Goal: Task Accomplishment & Management: Use online tool/utility

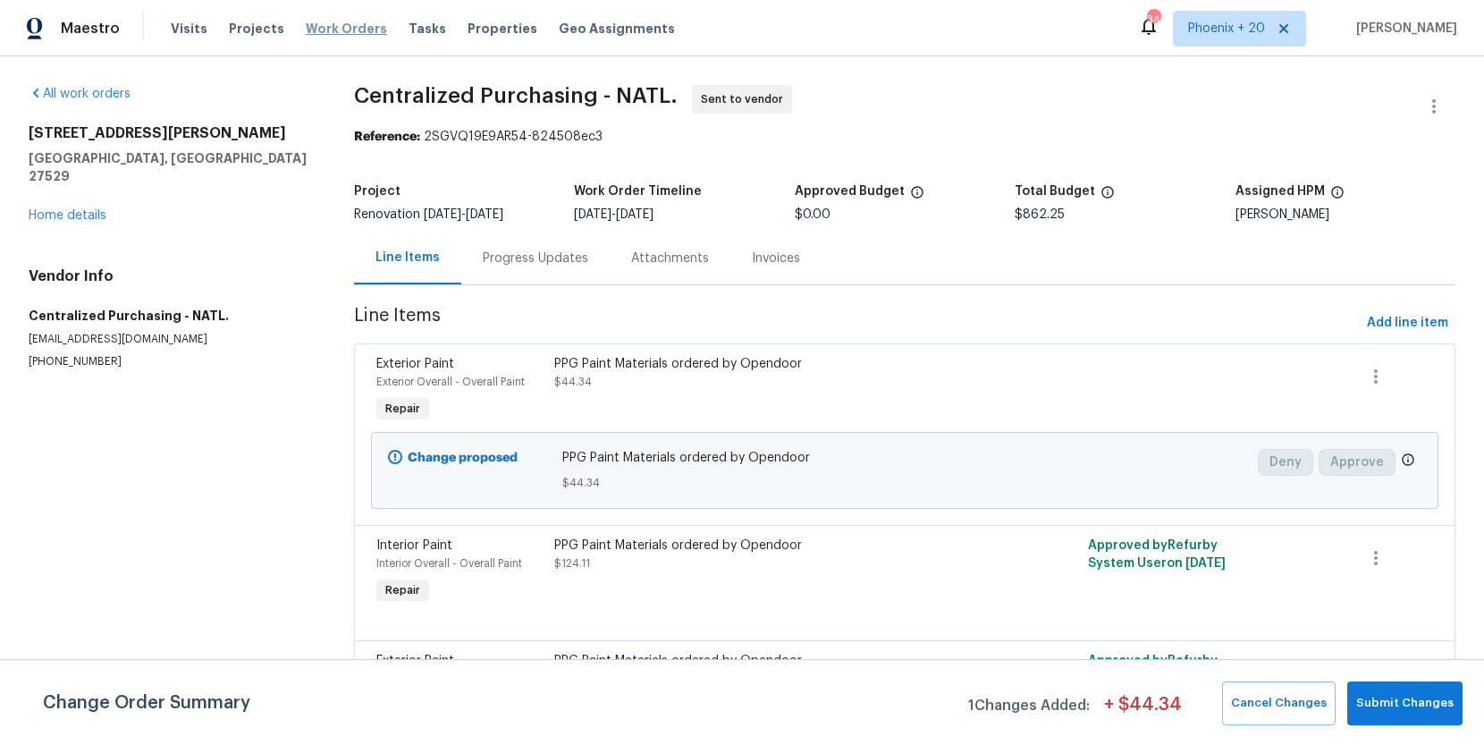
click at [325, 29] on span "Work Orders" at bounding box center [346, 29] width 81 height 18
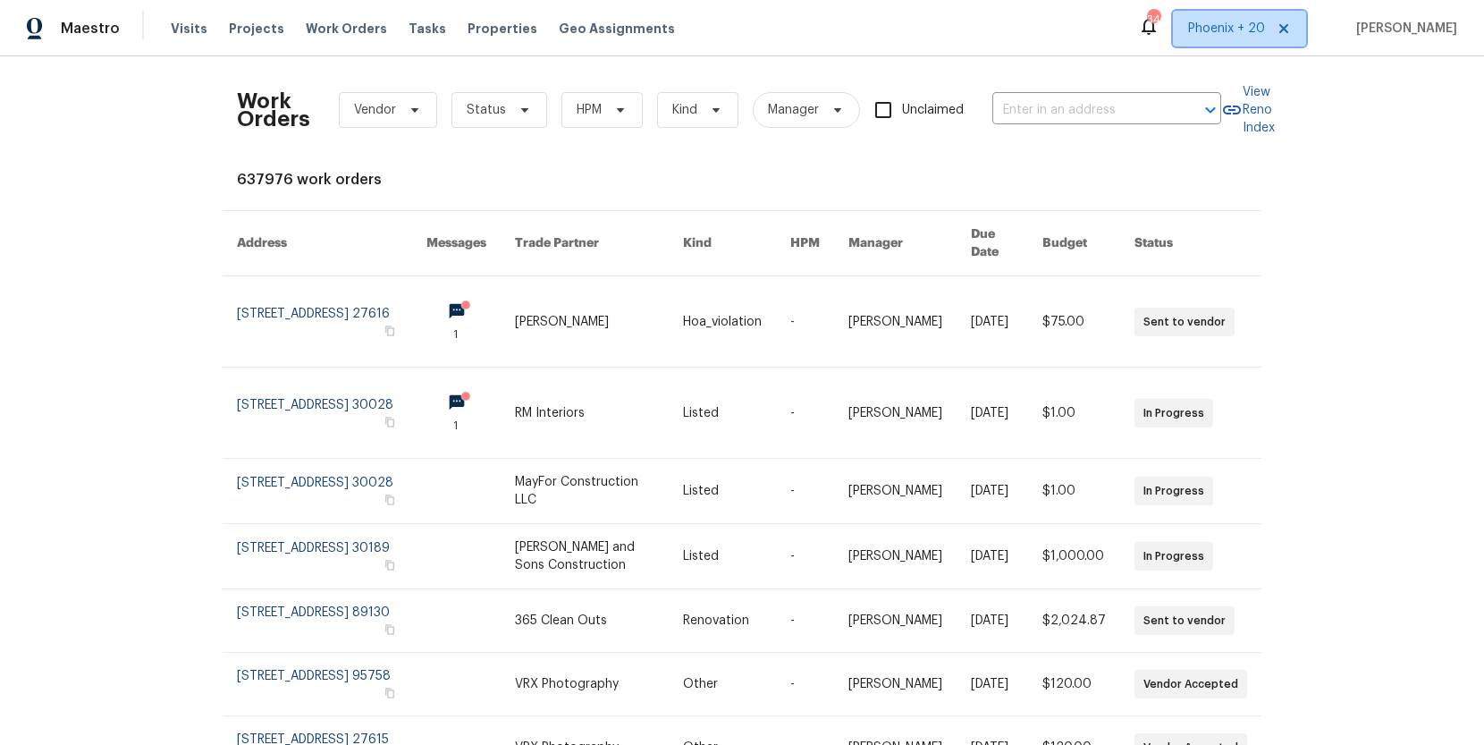
click at [1258, 23] on span "Phoenix + 20" at bounding box center [1226, 29] width 77 height 18
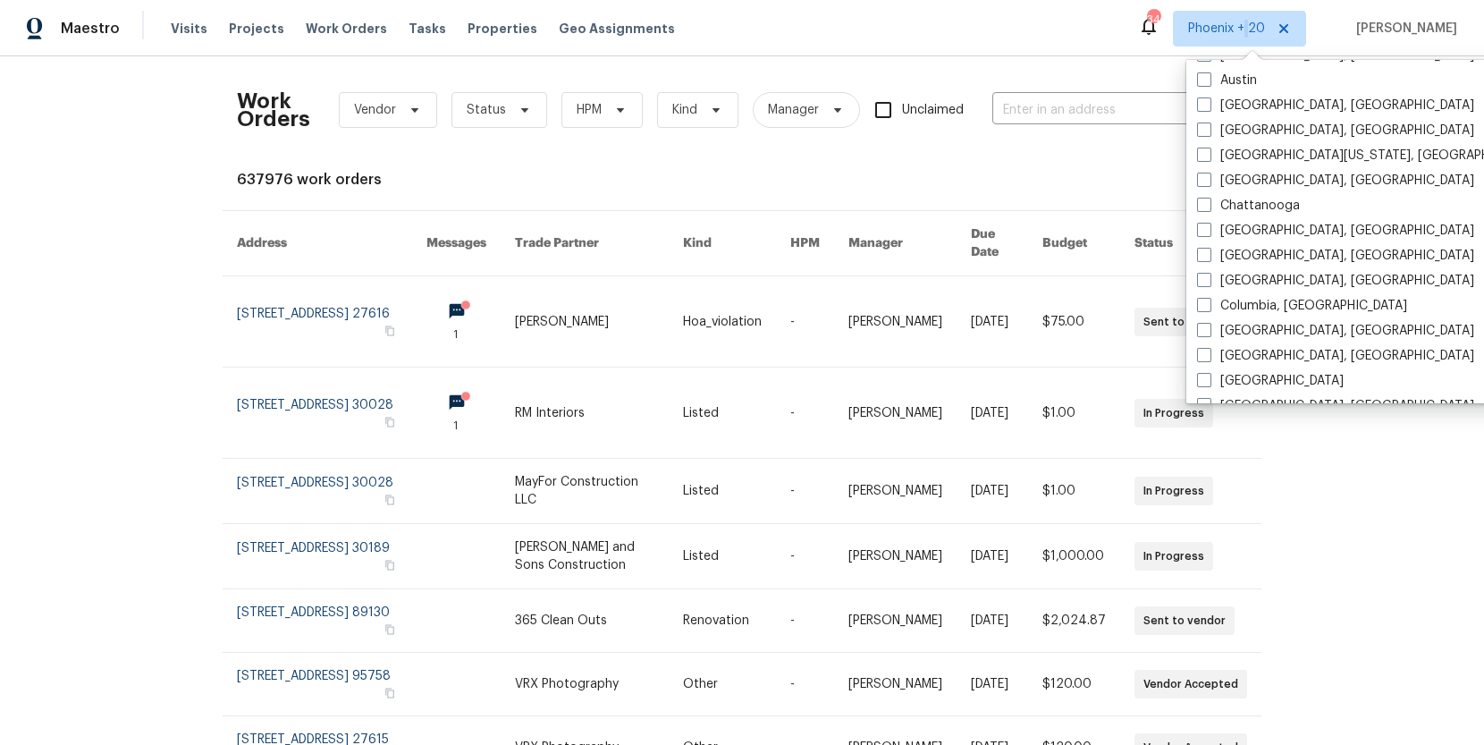
scroll to position [631, 0]
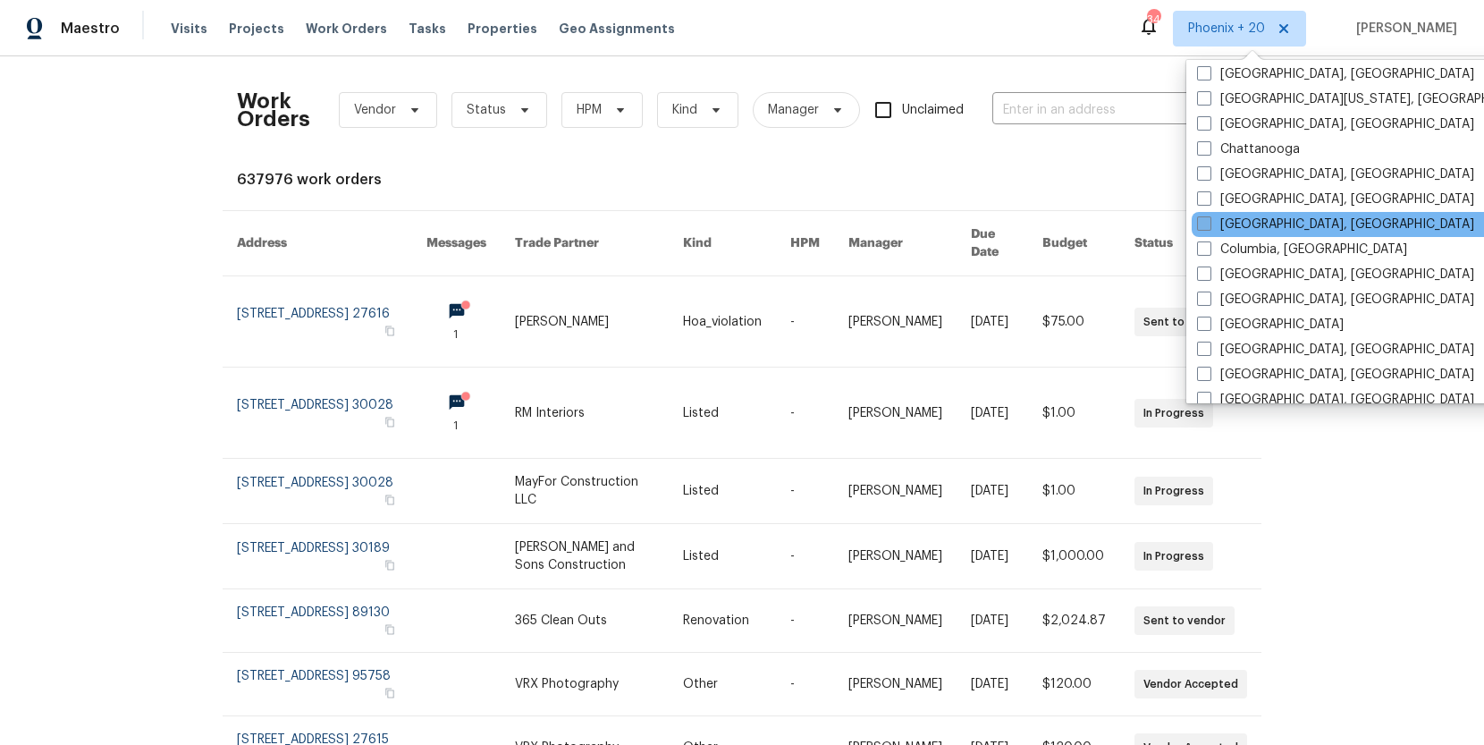
click at [1222, 224] on label "Cleveland, OH" at bounding box center [1335, 225] width 277 height 18
click at [1209, 224] on input "Cleveland, OH" at bounding box center [1203, 222] width 12 height 12
checkbox input "true"
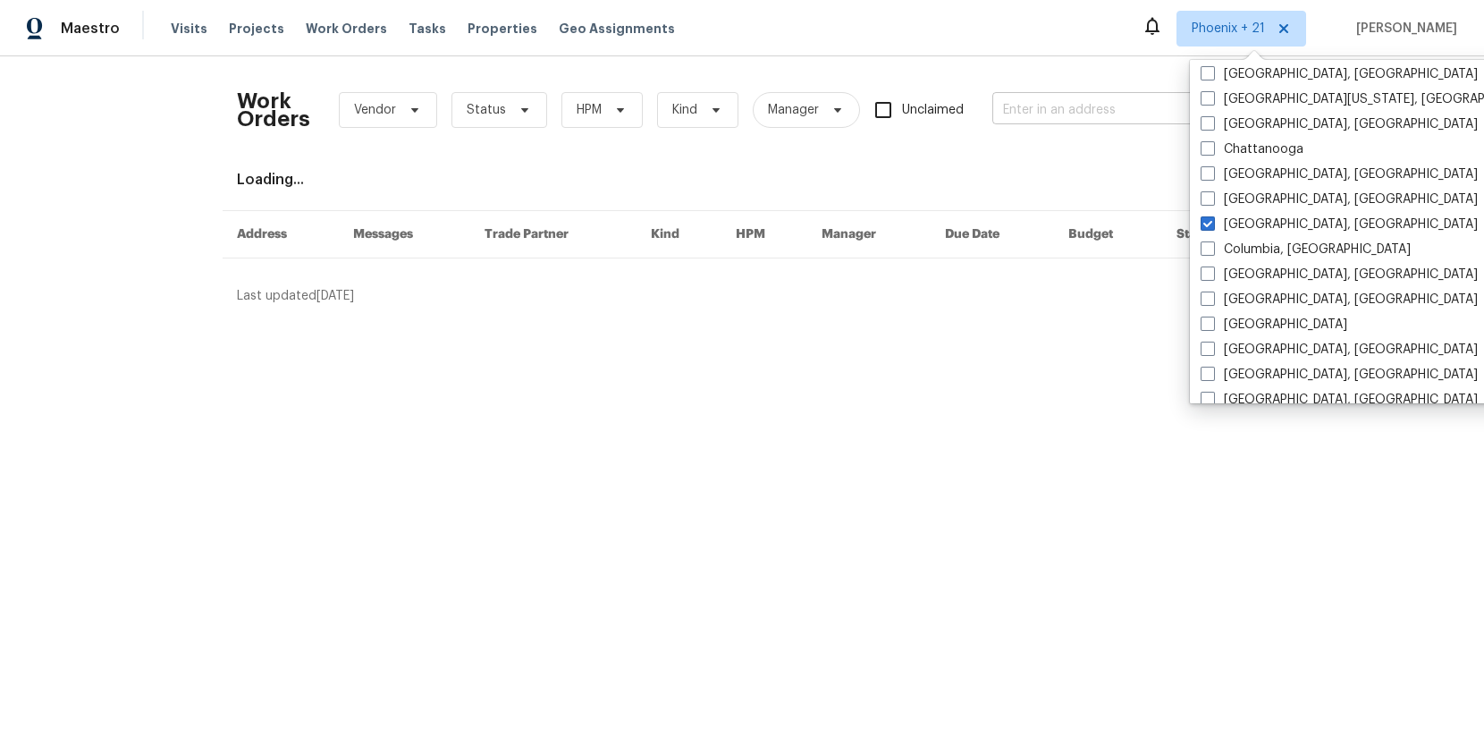
click at [1050, 117] on input "text" at bounding box center [1082, 111] width 179 height 28
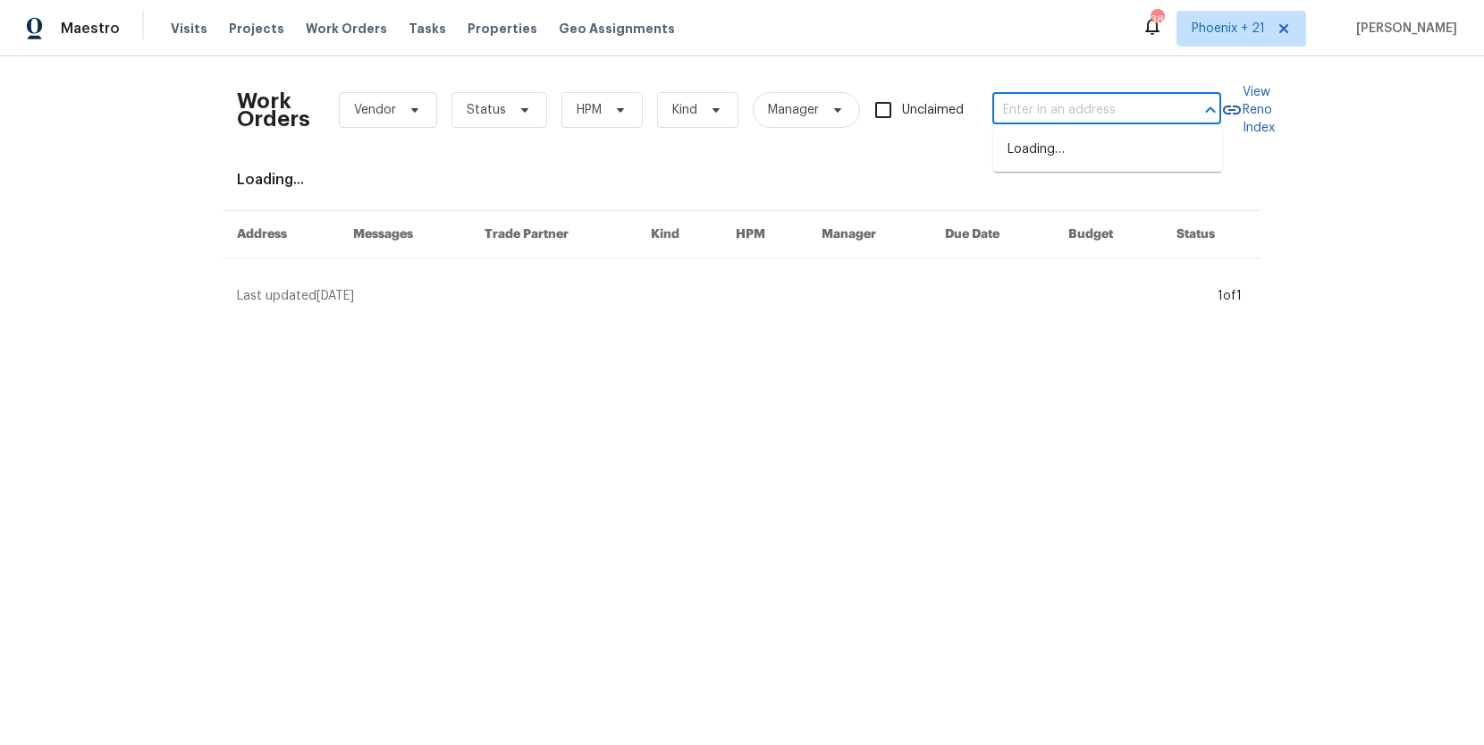
paste input "3665 Marcella Ave, Stow, OH 44224"
type input "3665 Marcella Ave, Stow, OH 44224"
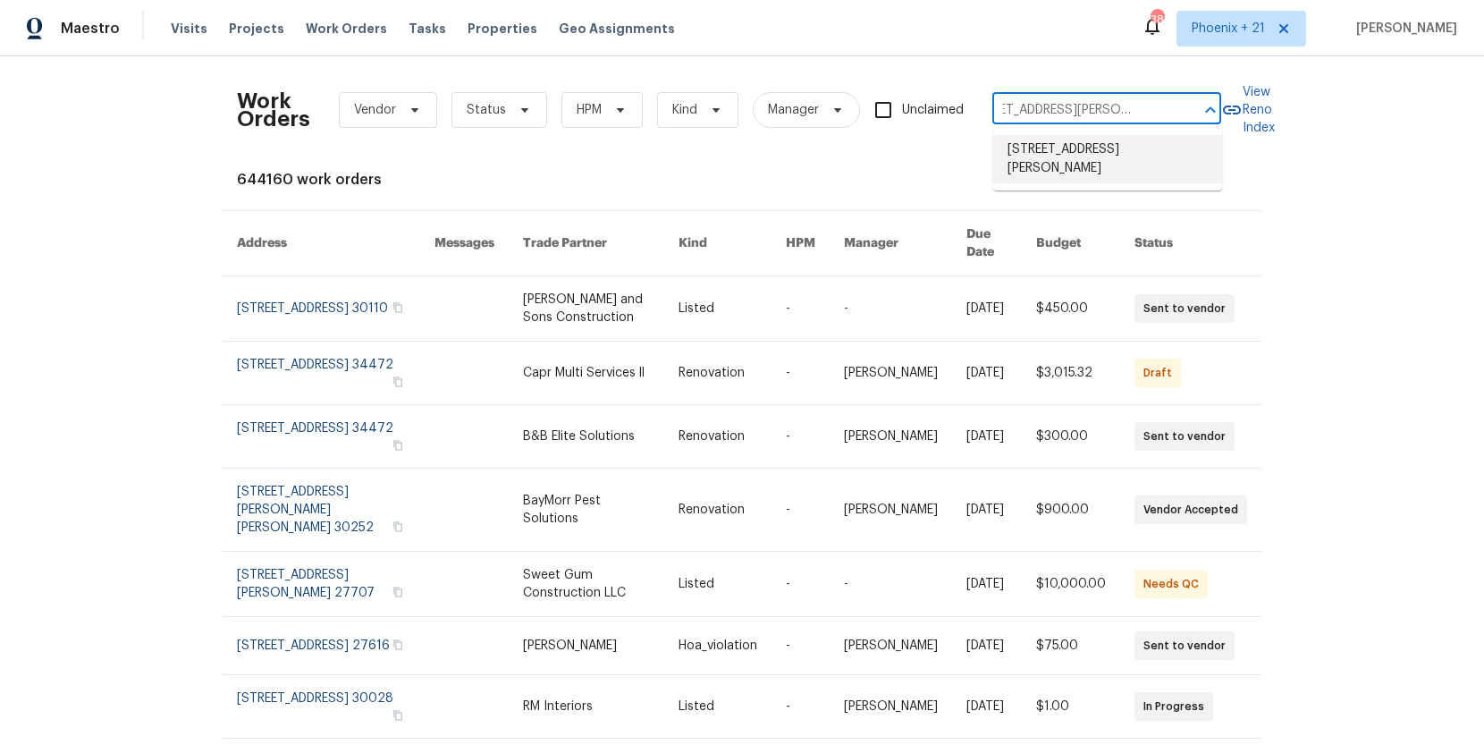
click at [1054, 152] on li "3665 Marcella Ave, Stow, OH 44224" at bounding box center [1107, 159] width 229 height 48
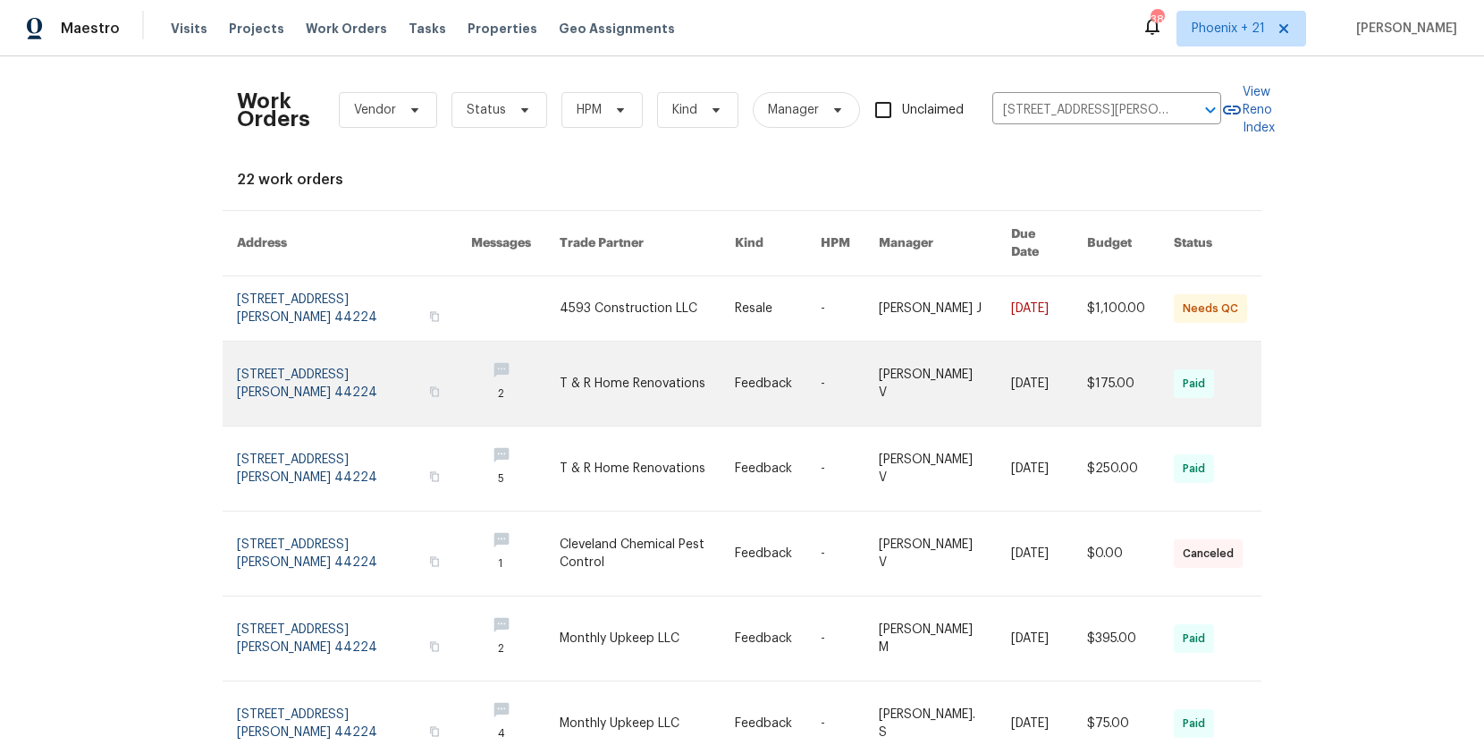
click at [666, 349] on link at bounding box center [647, 384] width 175 height 84
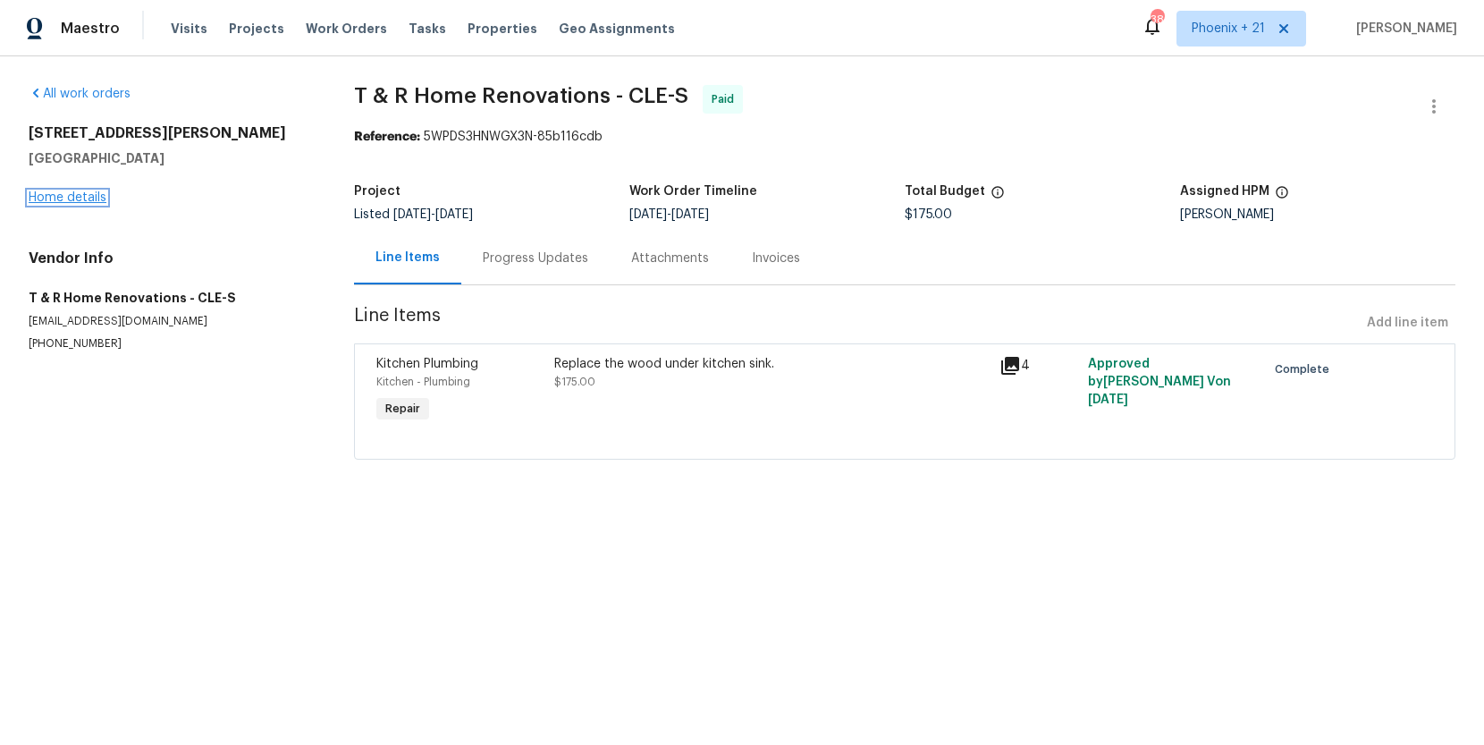
click at [81, 198] on link "Home details" at bounding box center [68, 197] width 78 height 13
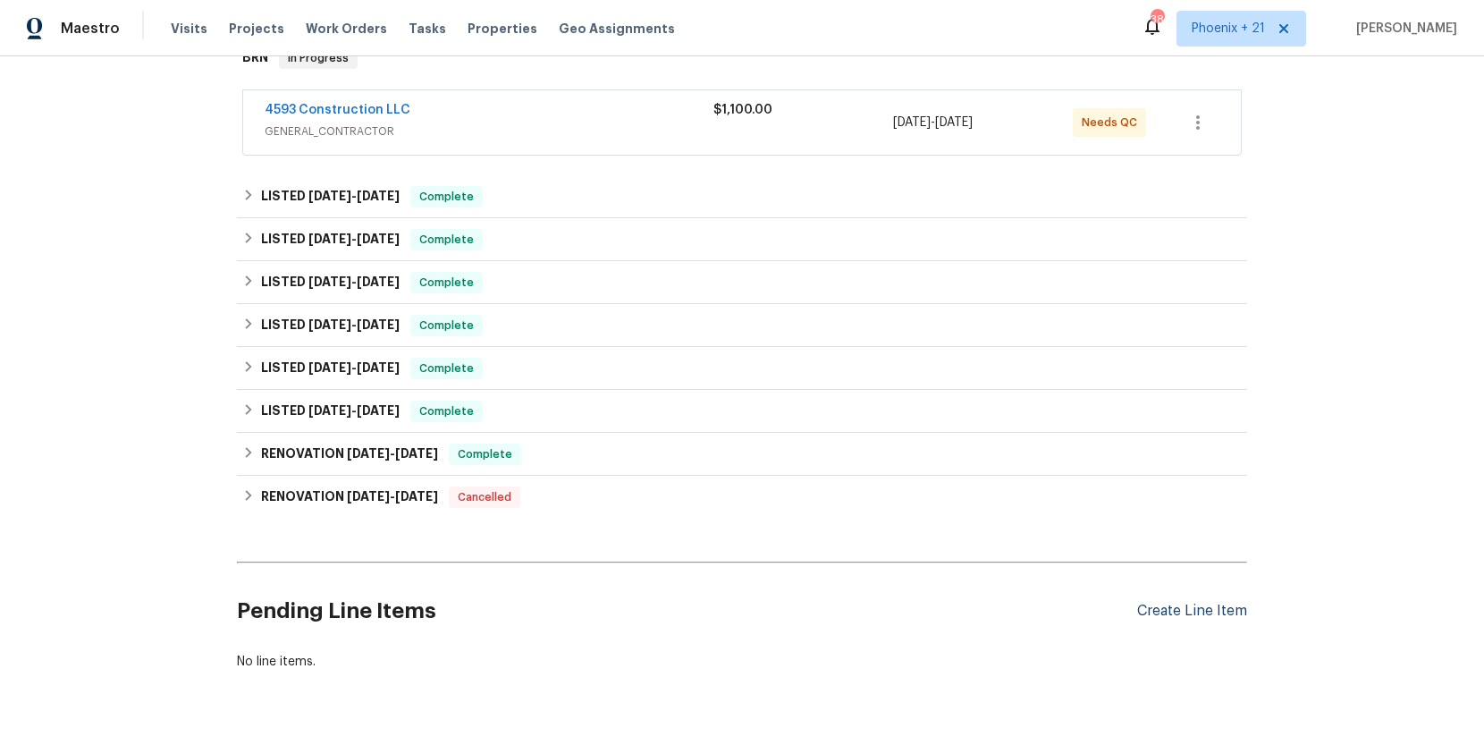
scroll to position [357, 0]
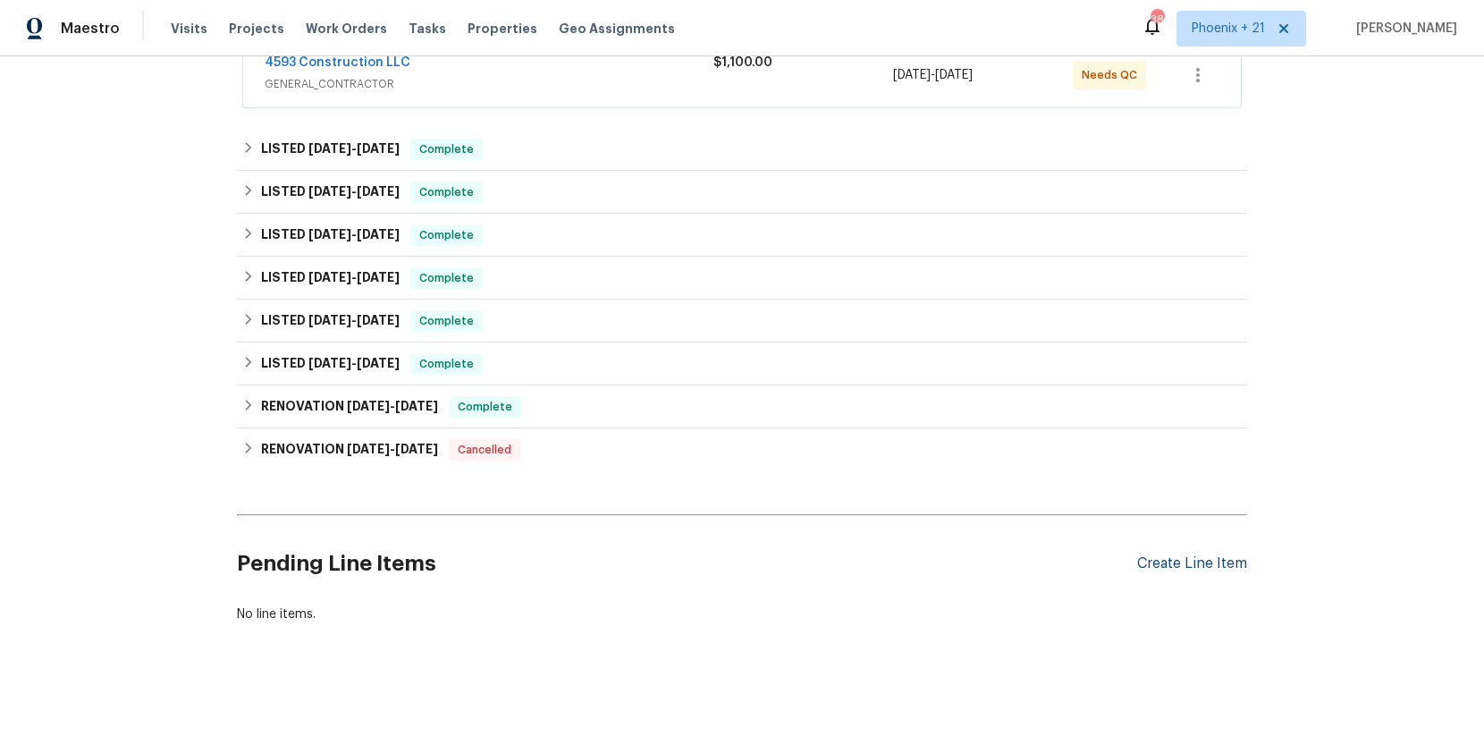
click at [1214, 562] on div "Create Line Item" at bounding box center [1192, 563] width 110 height 17
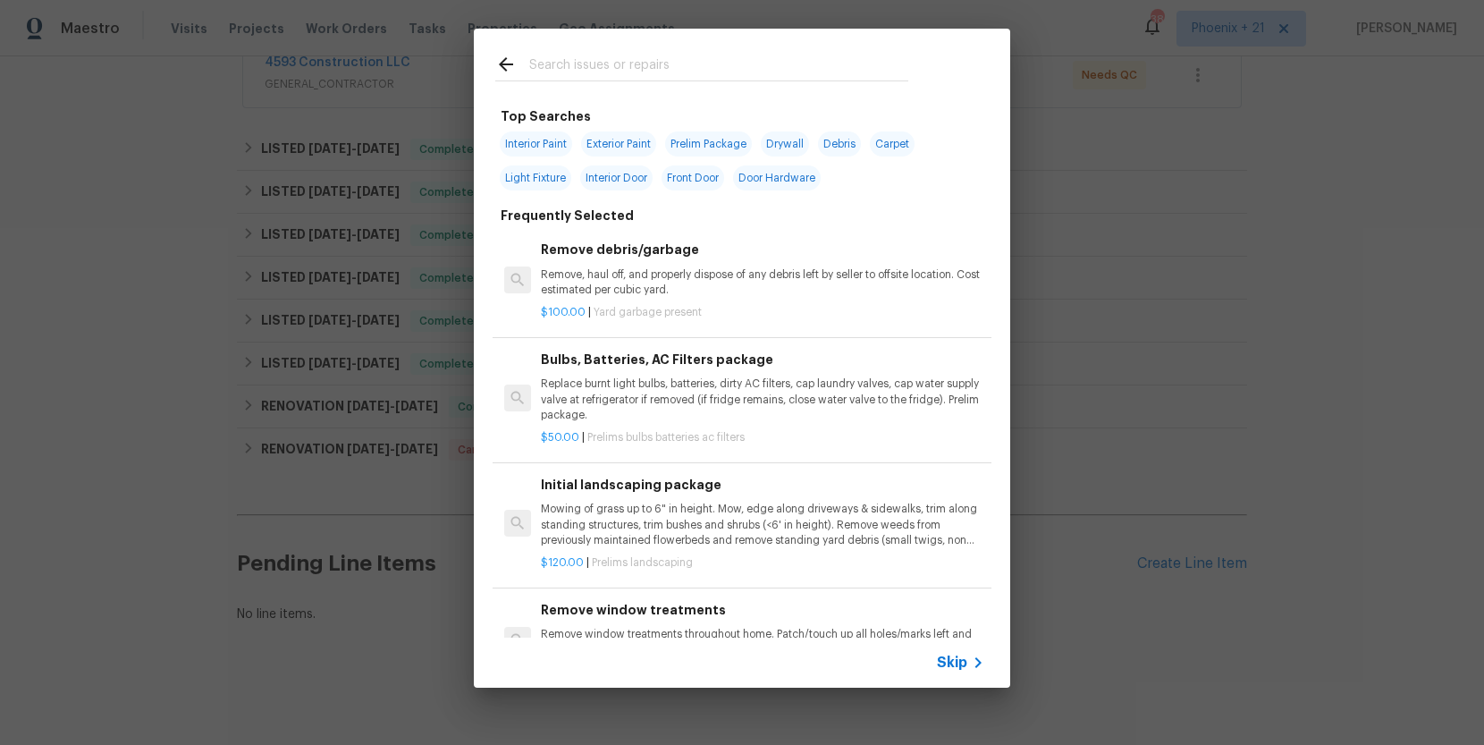
click at [649, 67] on input "text" at bounding box center [718, 67] width 379 height 27
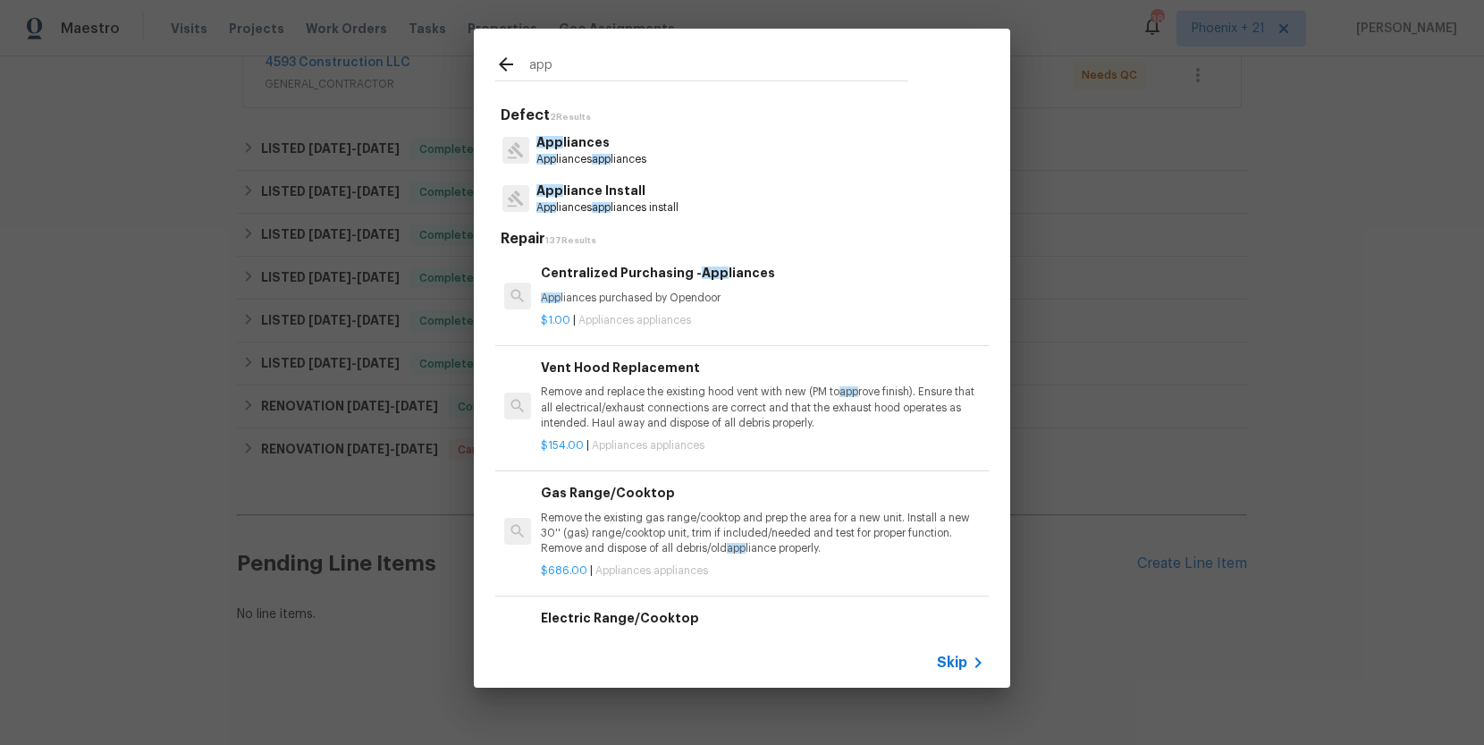
type input "app"
click at [760, 317] on p "$1.00 | Appliances appliances" at bounding box center [763, 320] width 444 height 15
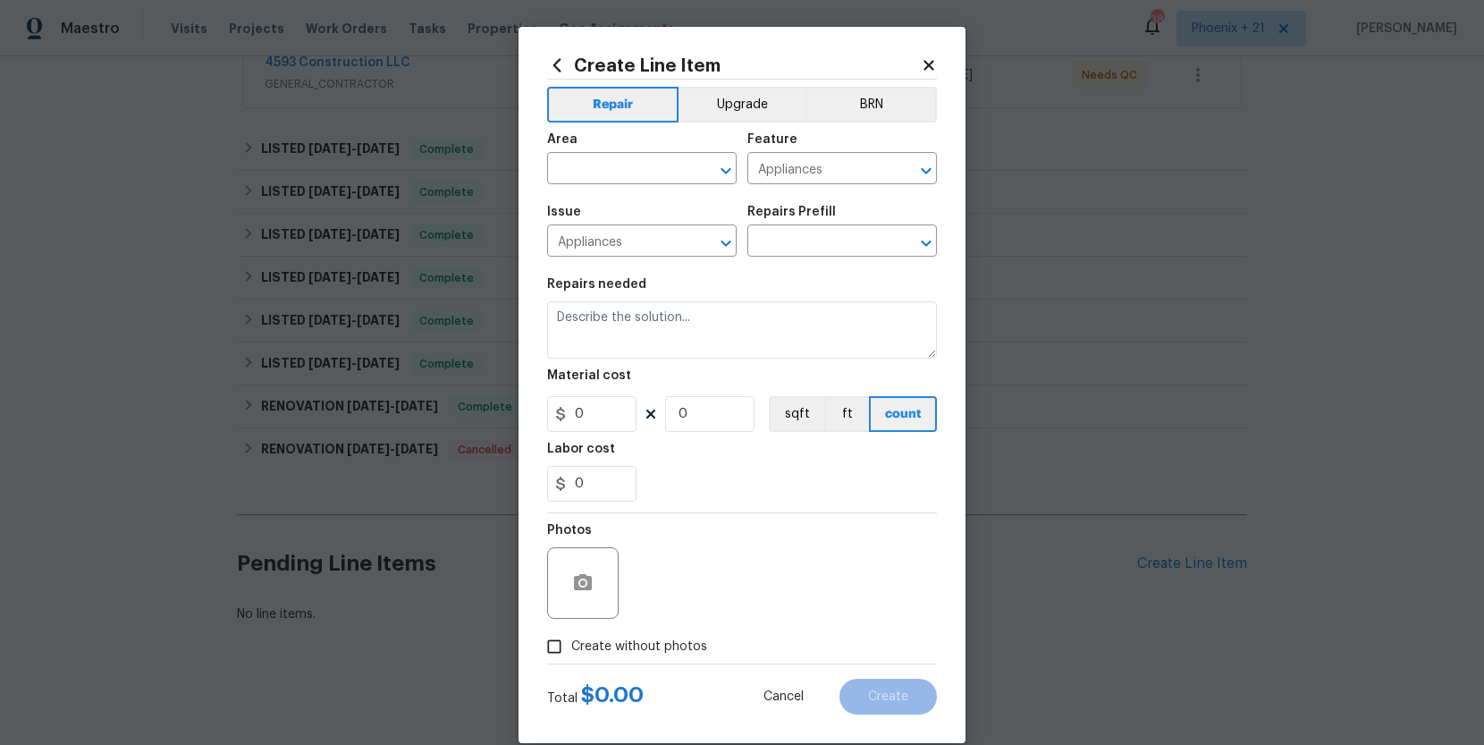
type input "Centralized Purchasing - Appliances $1.00"
type textarea "Appliances purchased by Opendoor"
type input "1"
drag, startPoint x: 620, startPoint y: 415, endPoint x: 551, endPoint y: 406, distance: 69.4
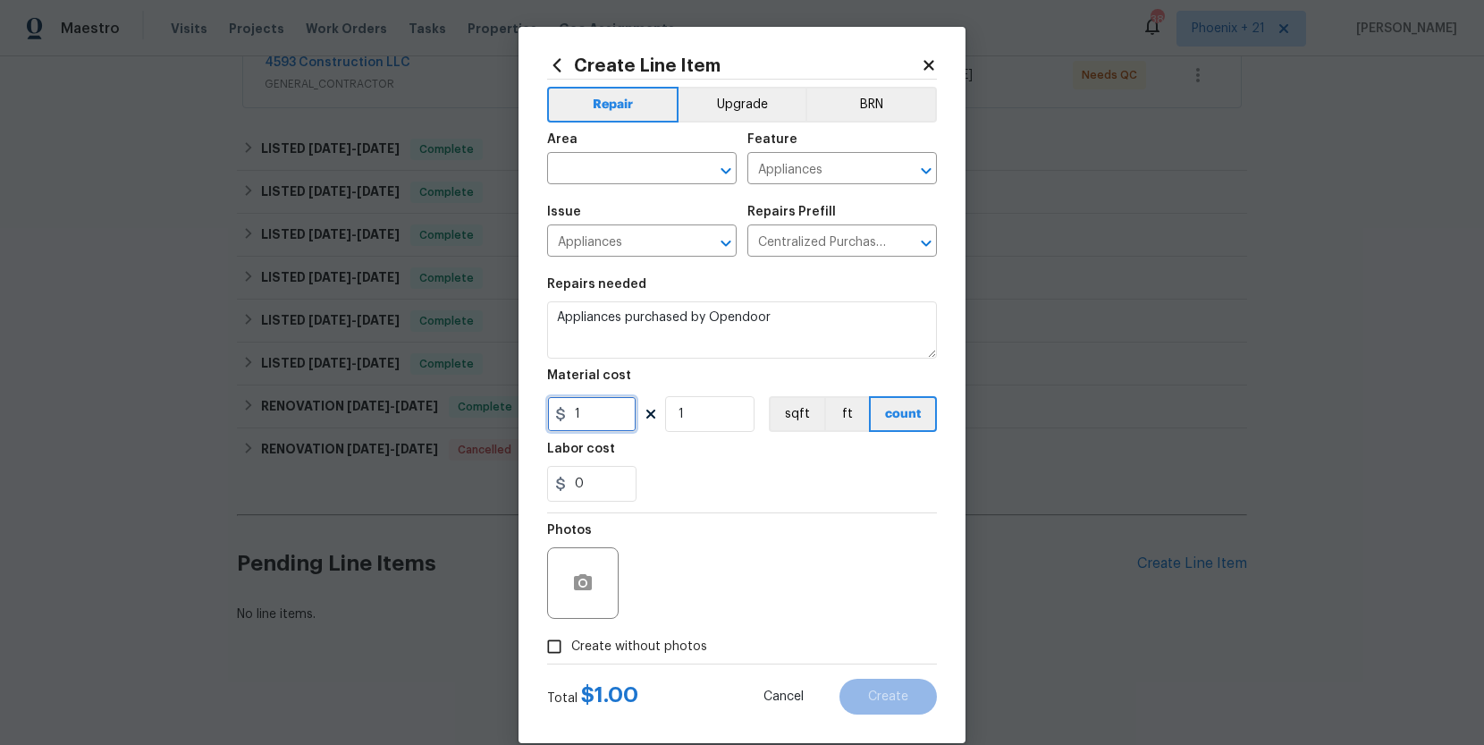
click at [545, 408] on div "Create Line Item Repair Upgrade BRN Area ​ Feature Appliances ​ Issue Appliance…" at bounding box center [742, 385] width 447 height 716
type input "637.88"
click at [655, 169] on input "text" at bounding box center [616, 170] width 139 height 28
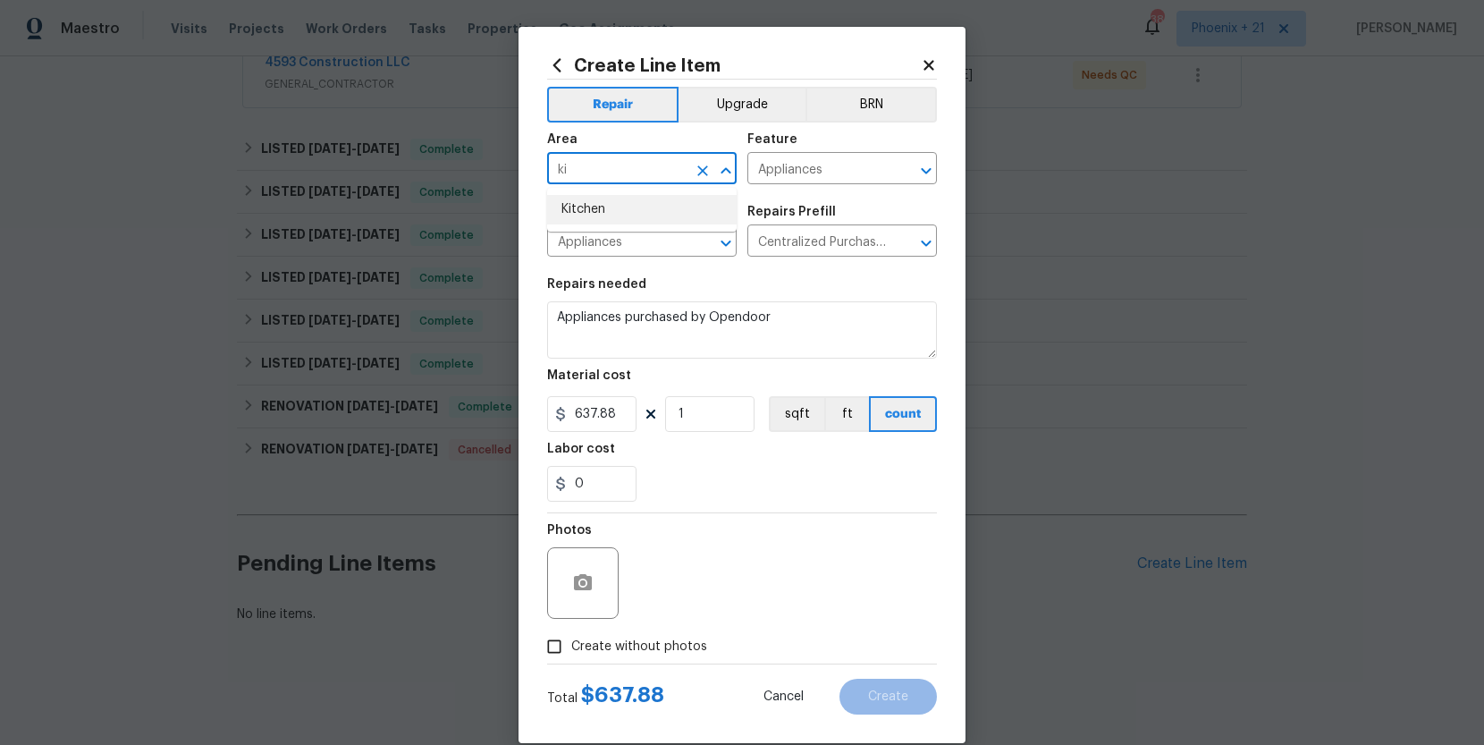
click at [655, 208] on li "Kitchen" at bounding box center [642, 210] width 190 height 30
type input "Kitchen"
click at [655, 655] on span "Create without photos" at bounding box center [639, 647] width 136 height 19
click at [571, 655] on input "Create without photos" at bounding box center [554, 647] width 34 height 34
checkbox input "true"
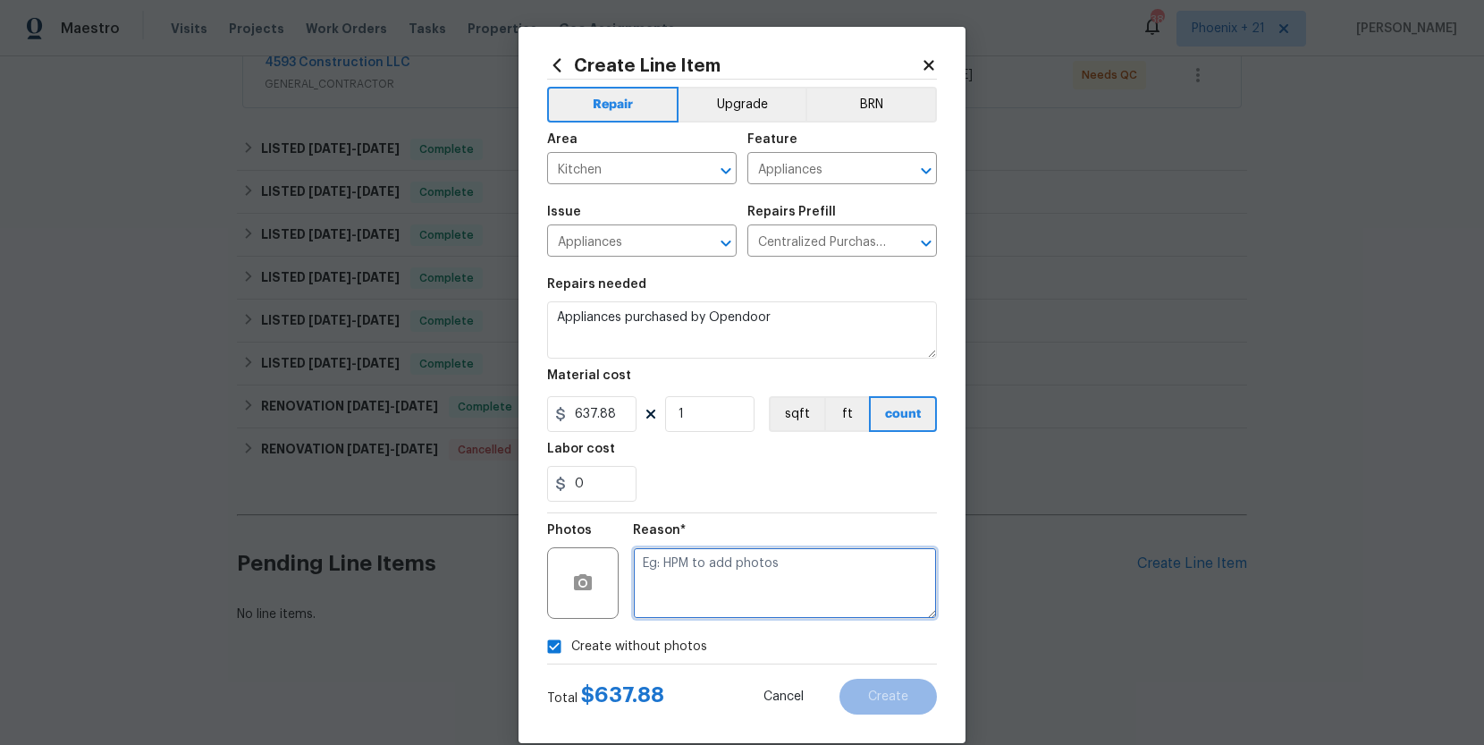
click at [678, 577] on textarea at bounding box center [785, 583] width 304 height 72
type textarea "NA"
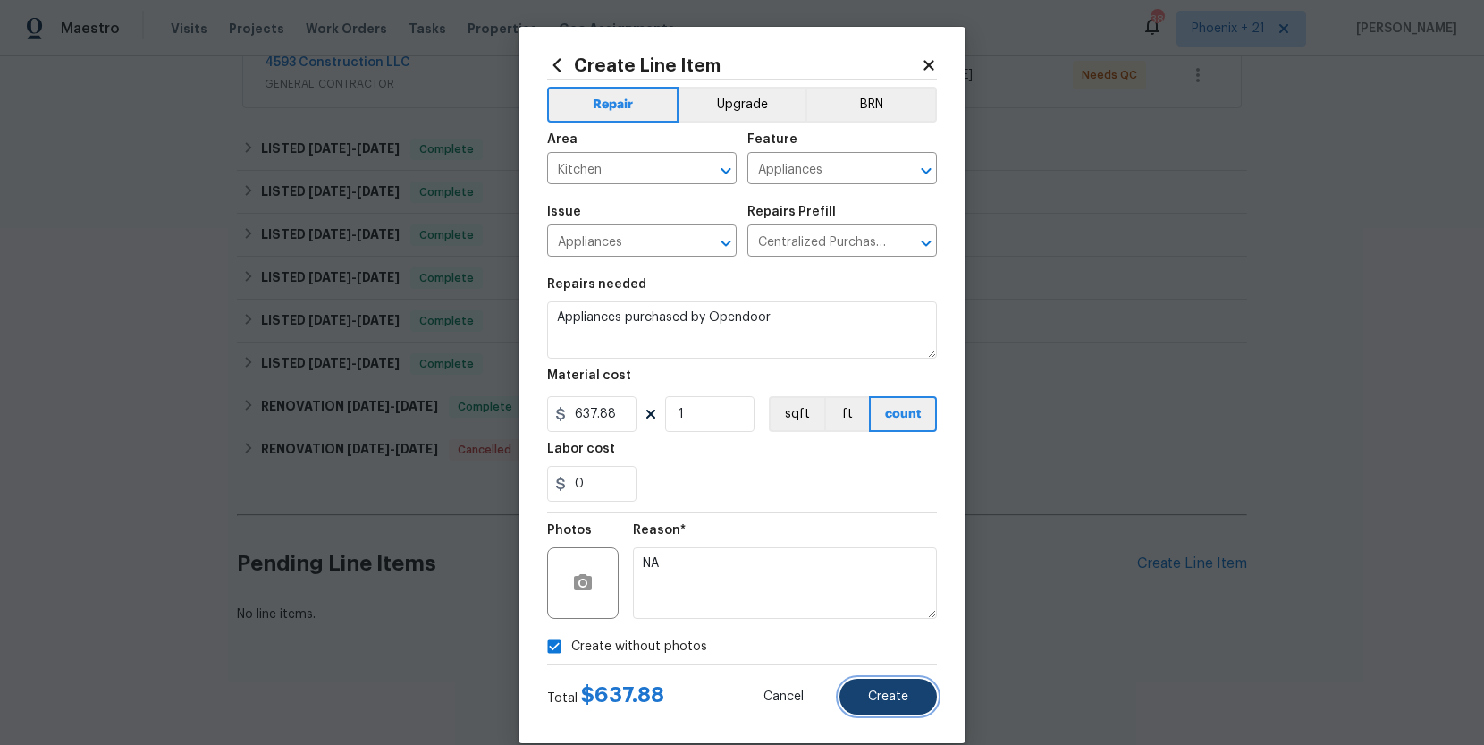
click at [888, 710] on button "Create" at bounding box center [888, 697] width 97 height 36
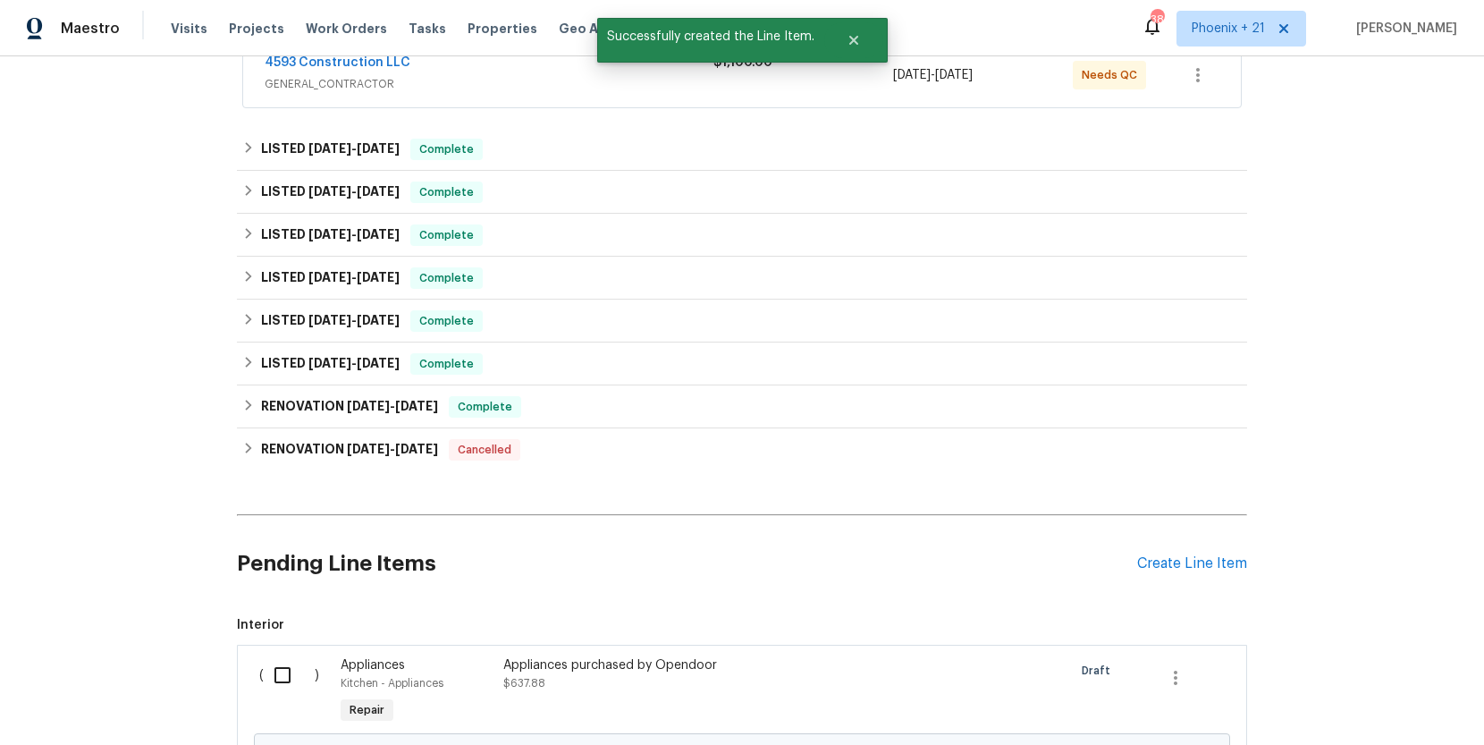
scroll to position [561, 0]
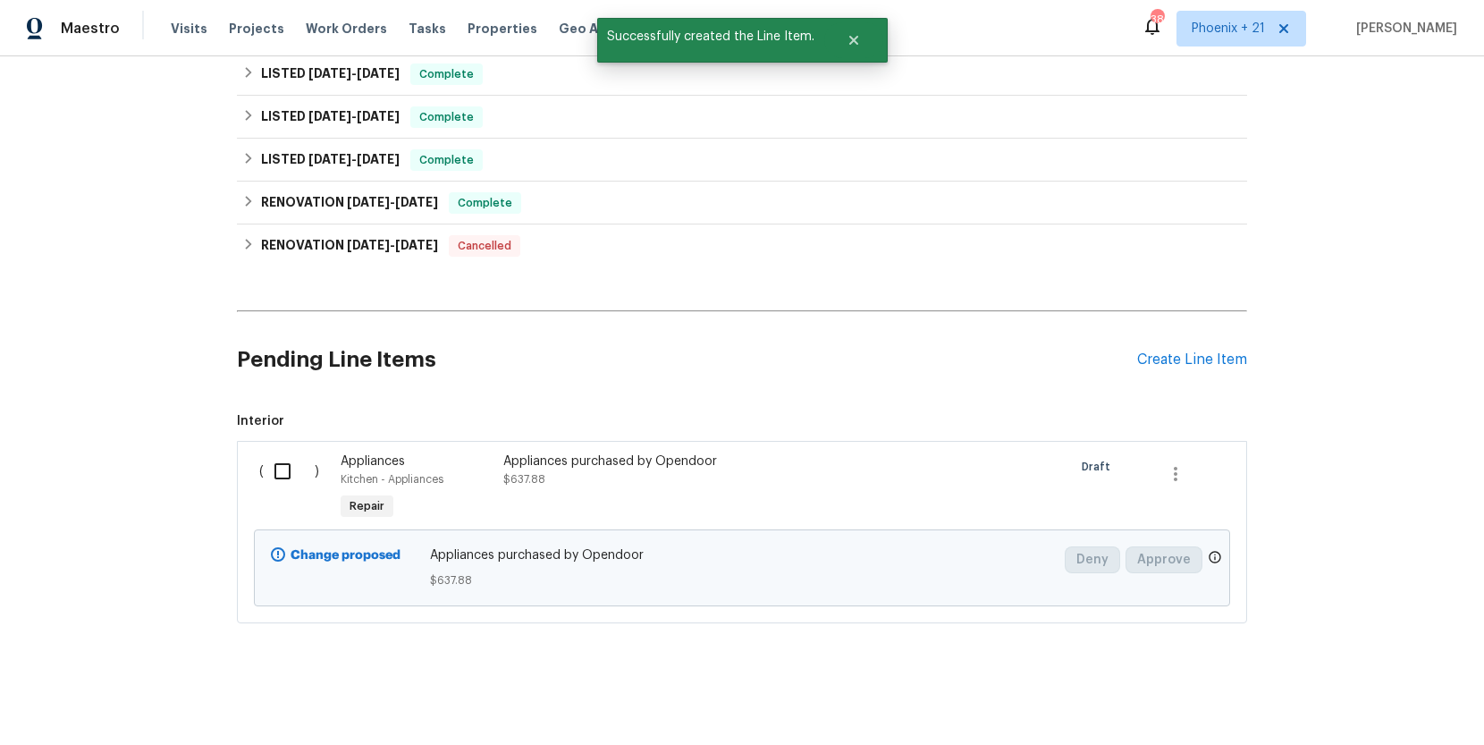
drag, startPoint x: 295, startPoint y: 473, endPoint x: 399, endPoint y: 498, distance: 106.7
click at [296, 473] on input "checkbox" at bounding box center [289, 471] width 51 height 38
checkbox input "true"
click at [1338, 695] on span "Create Work Order" at bounding box center [1382, 700] width 119 height 22
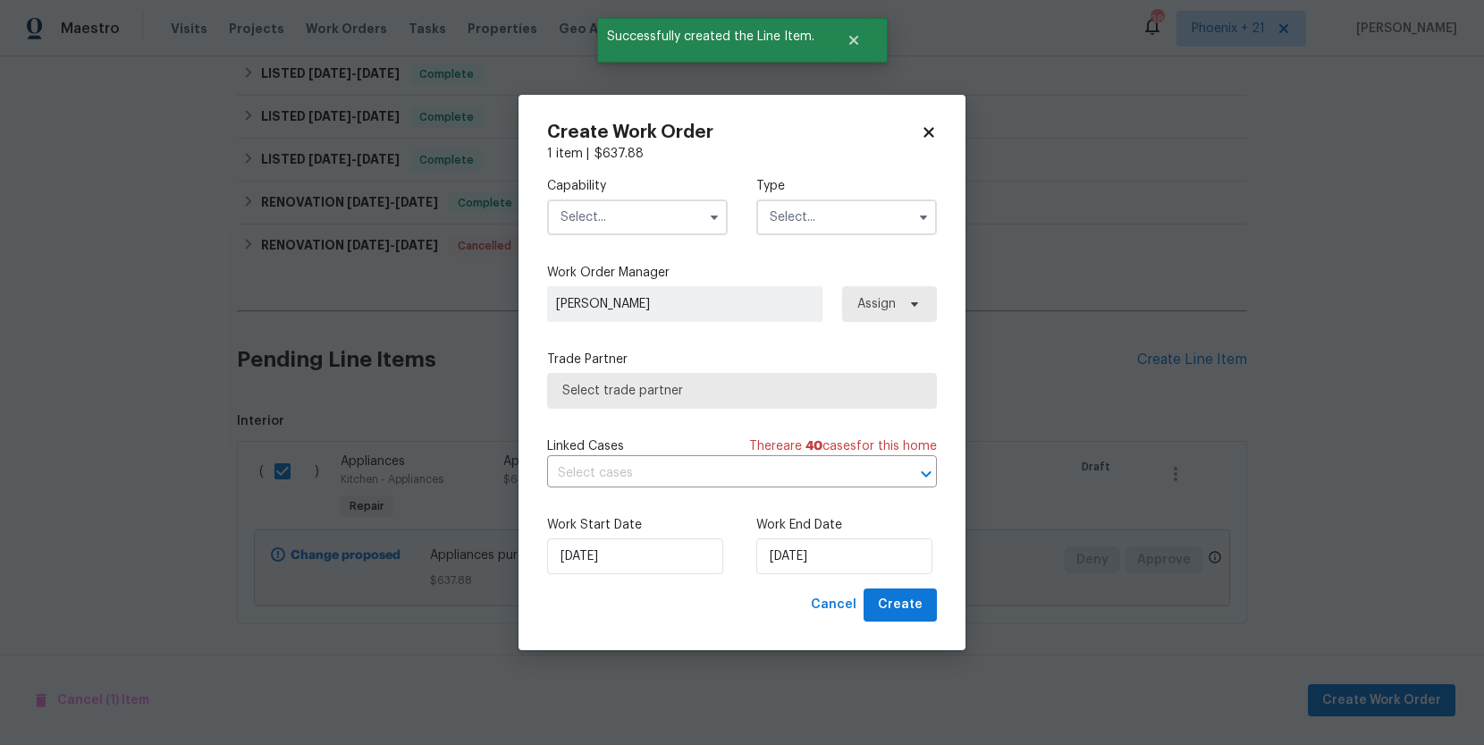
drag, startPoint x: 669, startPoint y: 206, endPoint x: 664, endPoint y: 227, distance: 22.1
click at [669, 207] on input "text" at bounding box center [637, 217] width 181 height 36
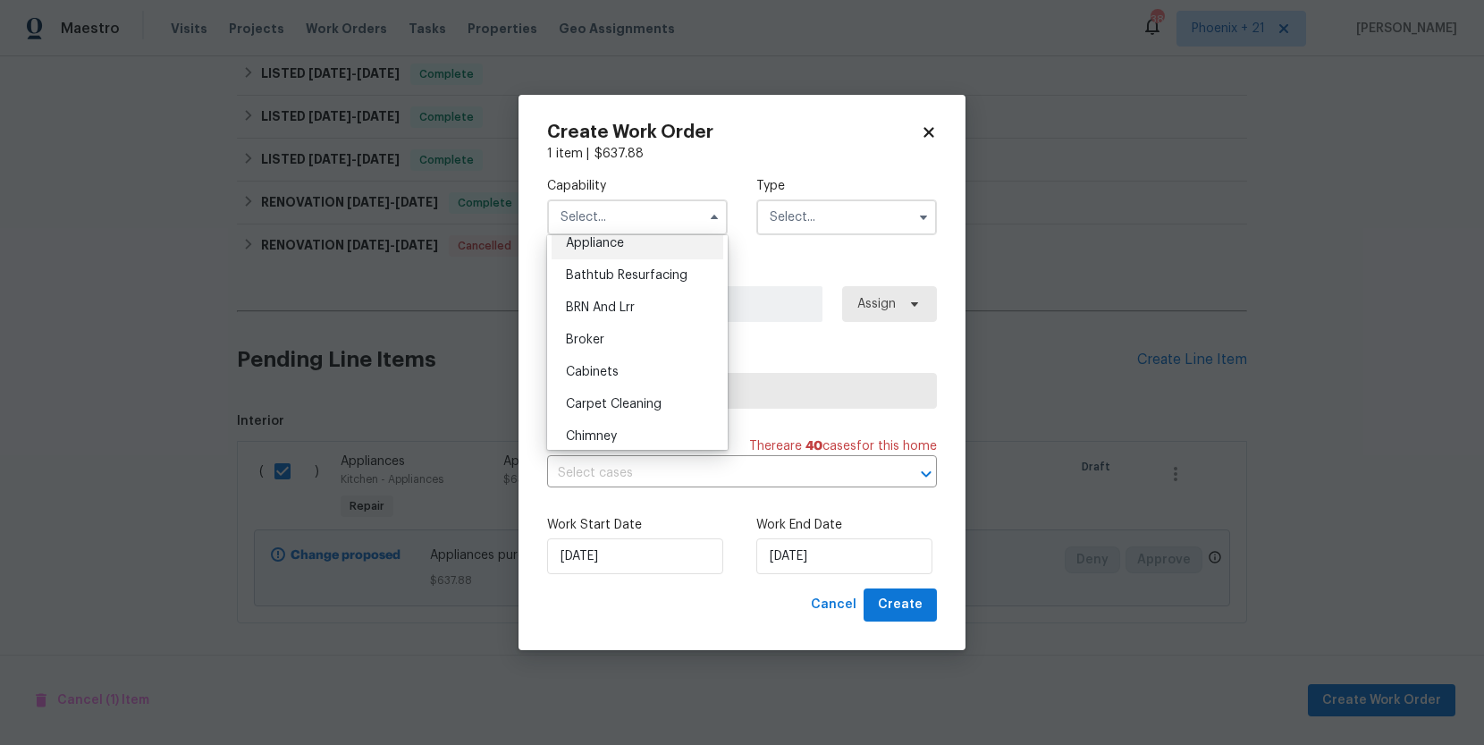
scroll to position [0, 0]
click at [631, 283] on div "Appliance" at bounding box center [638, 288] width 172 height 32
type input "Appliance"
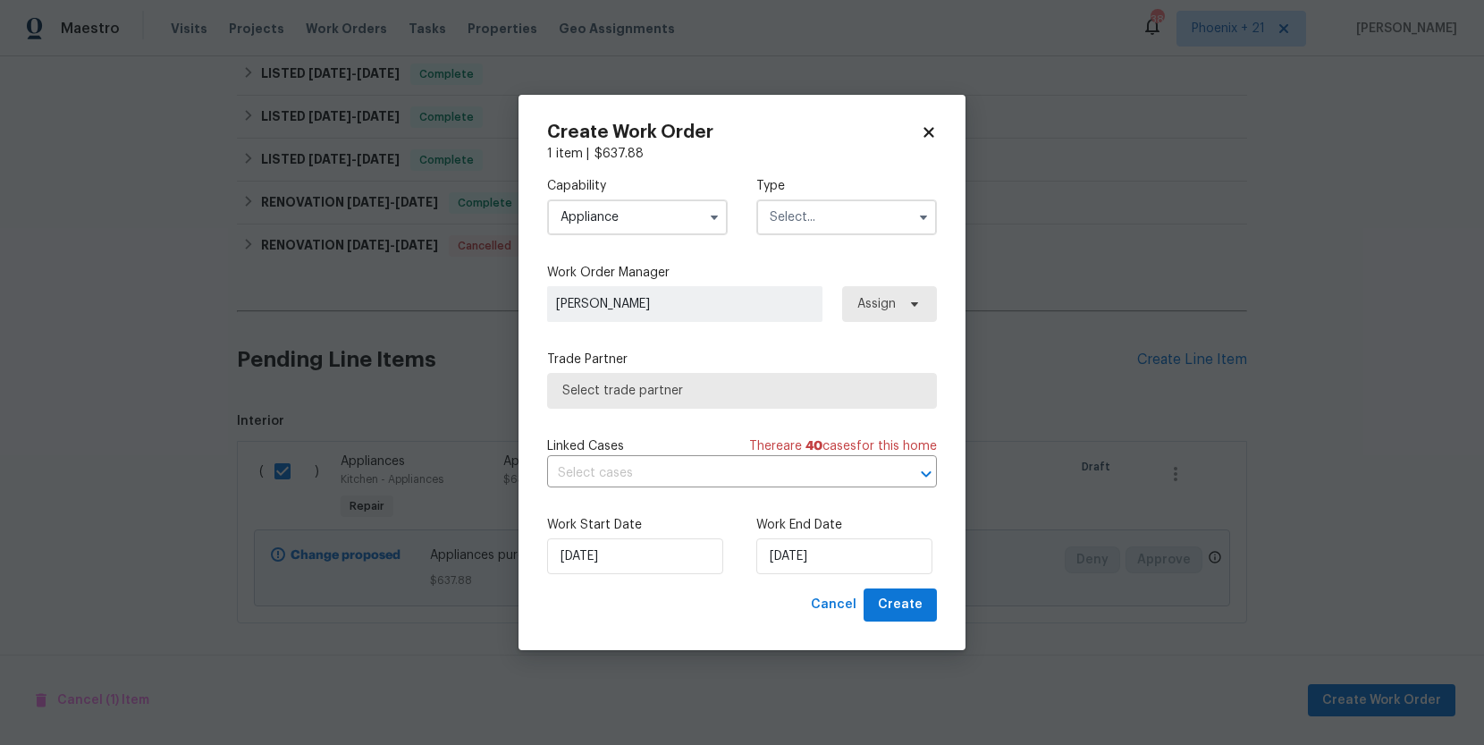
click at [840, 215] on input "text" at bounding box center [847, 217] width 181 height 36
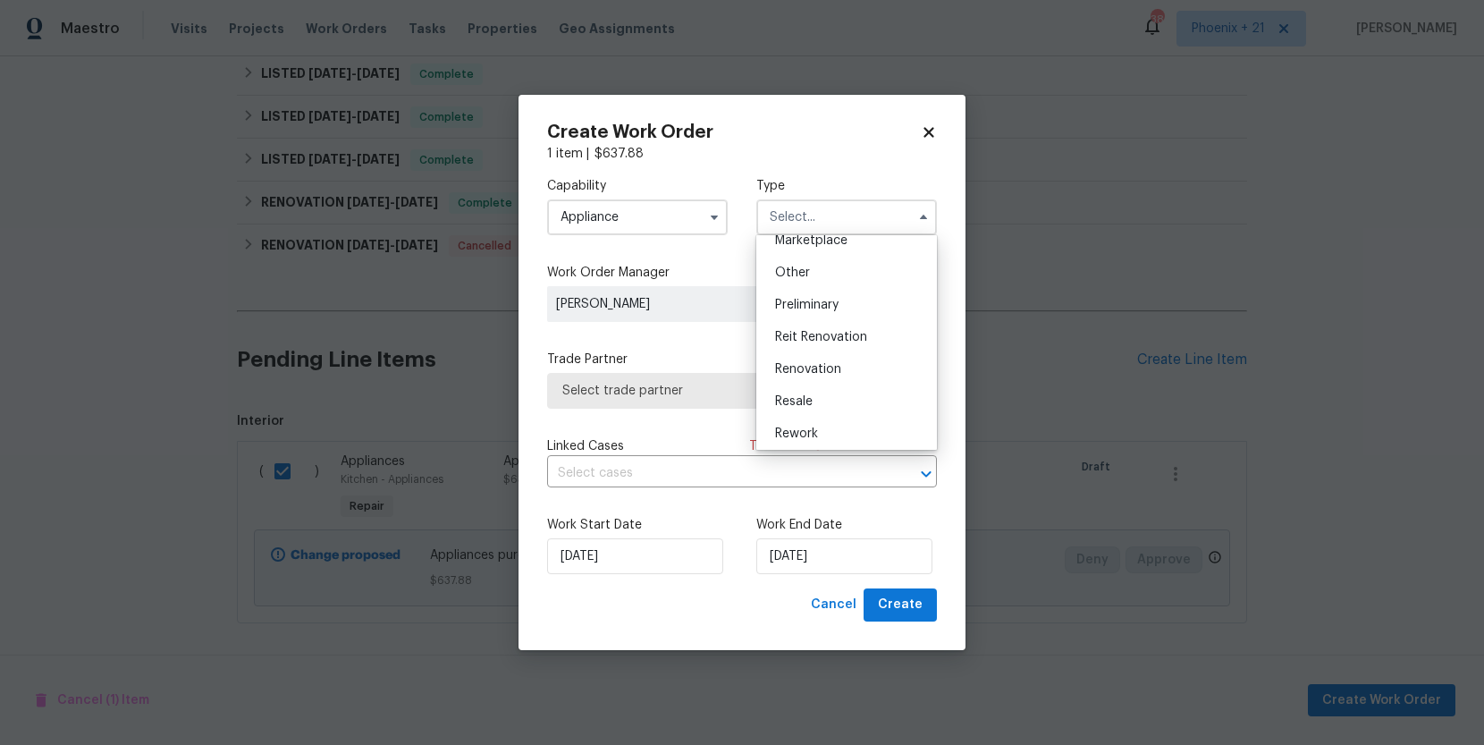
scroll to position [355, 0]
click at [808, 375] on div "Resale" at bounding box center [847, 384] width 172 height 32
type input "Resale"
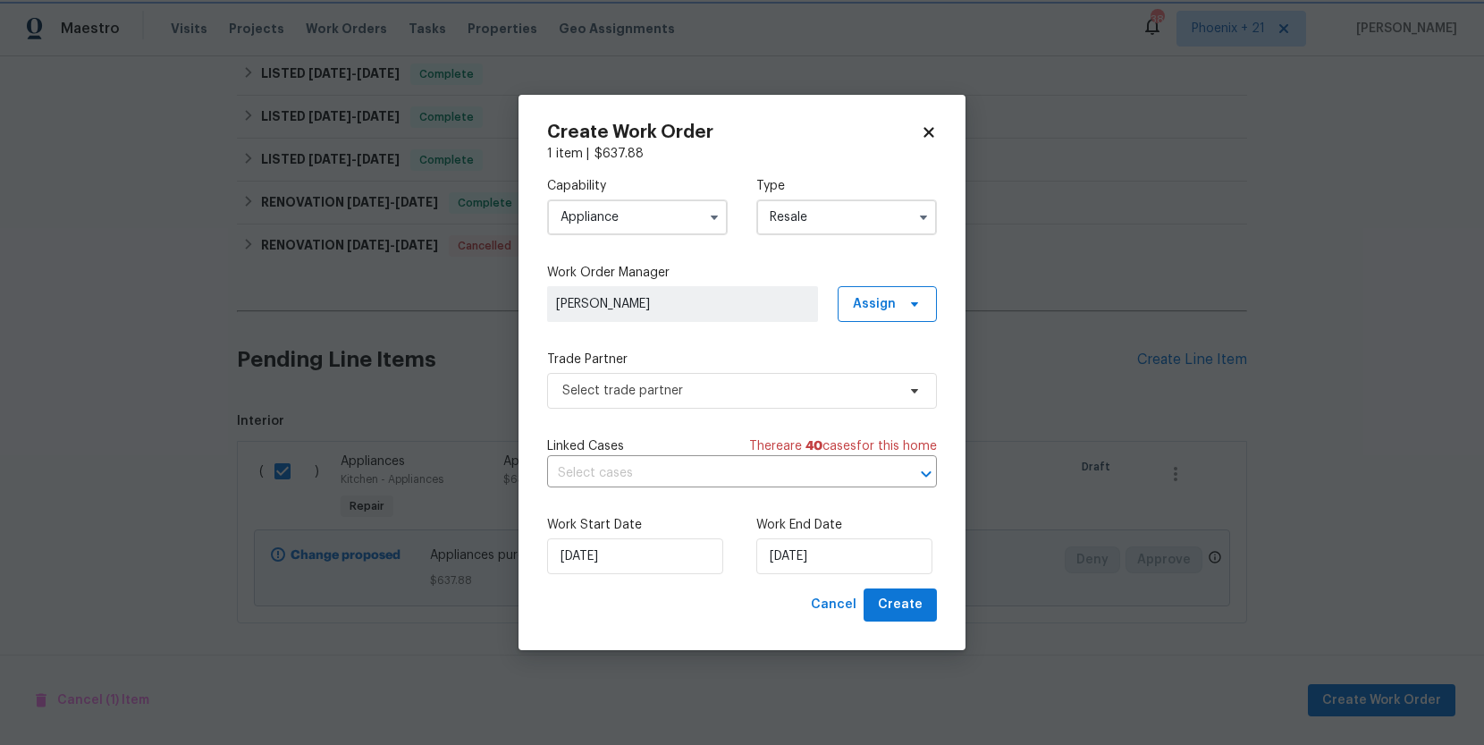
scroll to position [0, 0]
click at [892, 312] on span "Assign" at bounding box center [887, 304] width 99 height 36
click at [757, 342] on div "Capability Appliance Type Resale Work Order Manager Stephanie Paul Assign Trade…" at bounding box center [742, 376] width 390 height 426
click at [757, 402] on span "Select trade partner" at bounding box center [742, 391] width 390 height 36
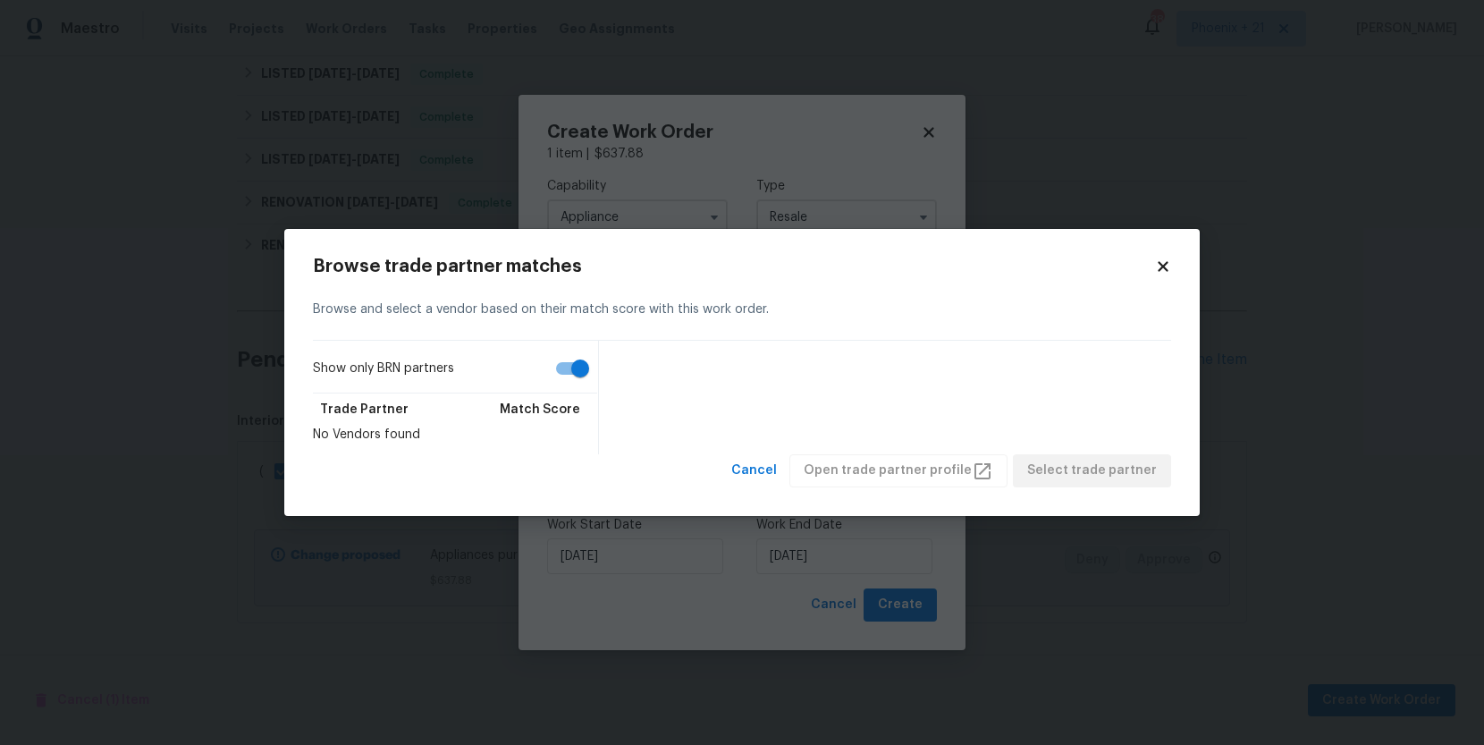
click at [570, 375] on input "Show only BRN partners" at bounding box center [580, 368] width 102 height 34
checkbox input "false"
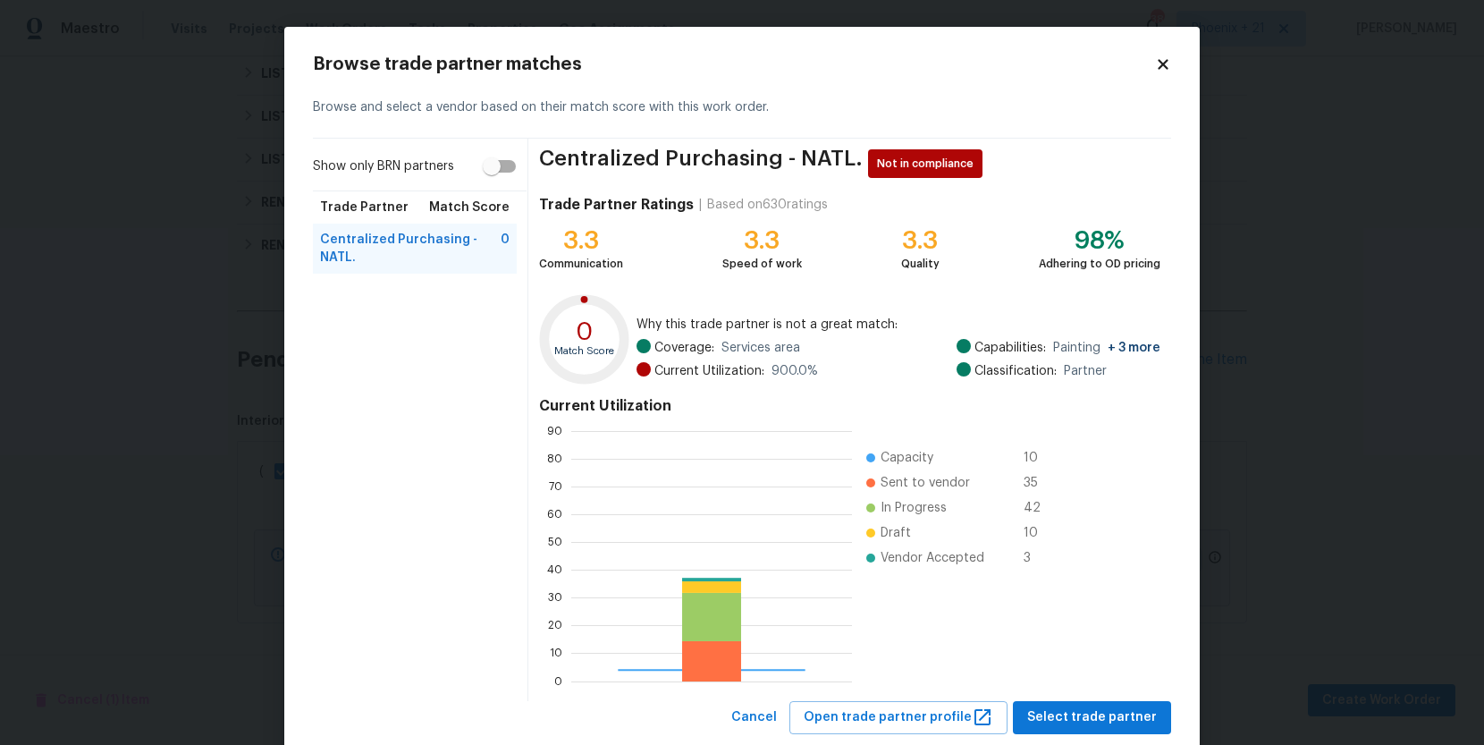
scroll to position [250, 281]
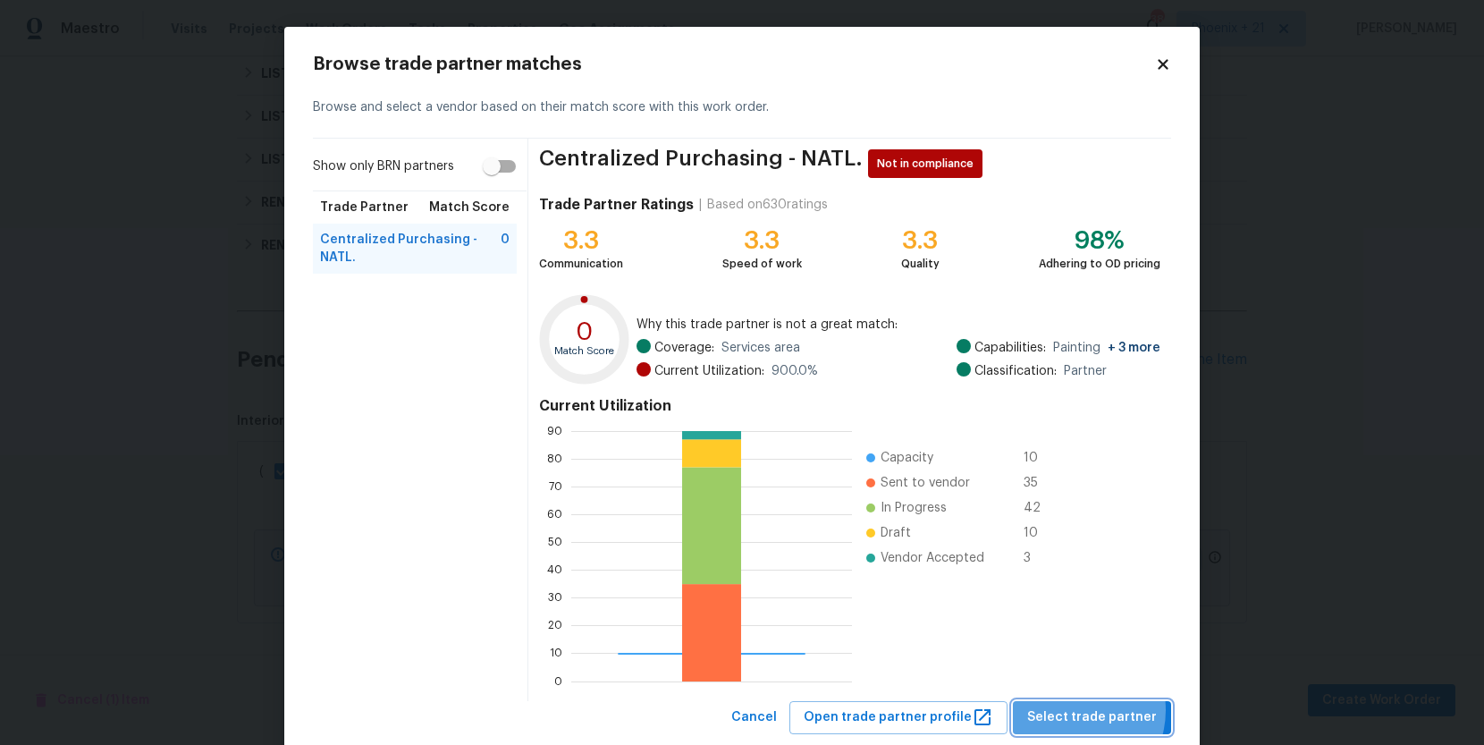
click at [1079, 710] on span "Select trade partner" at bounding box center [1092, 717] width 130 height 22
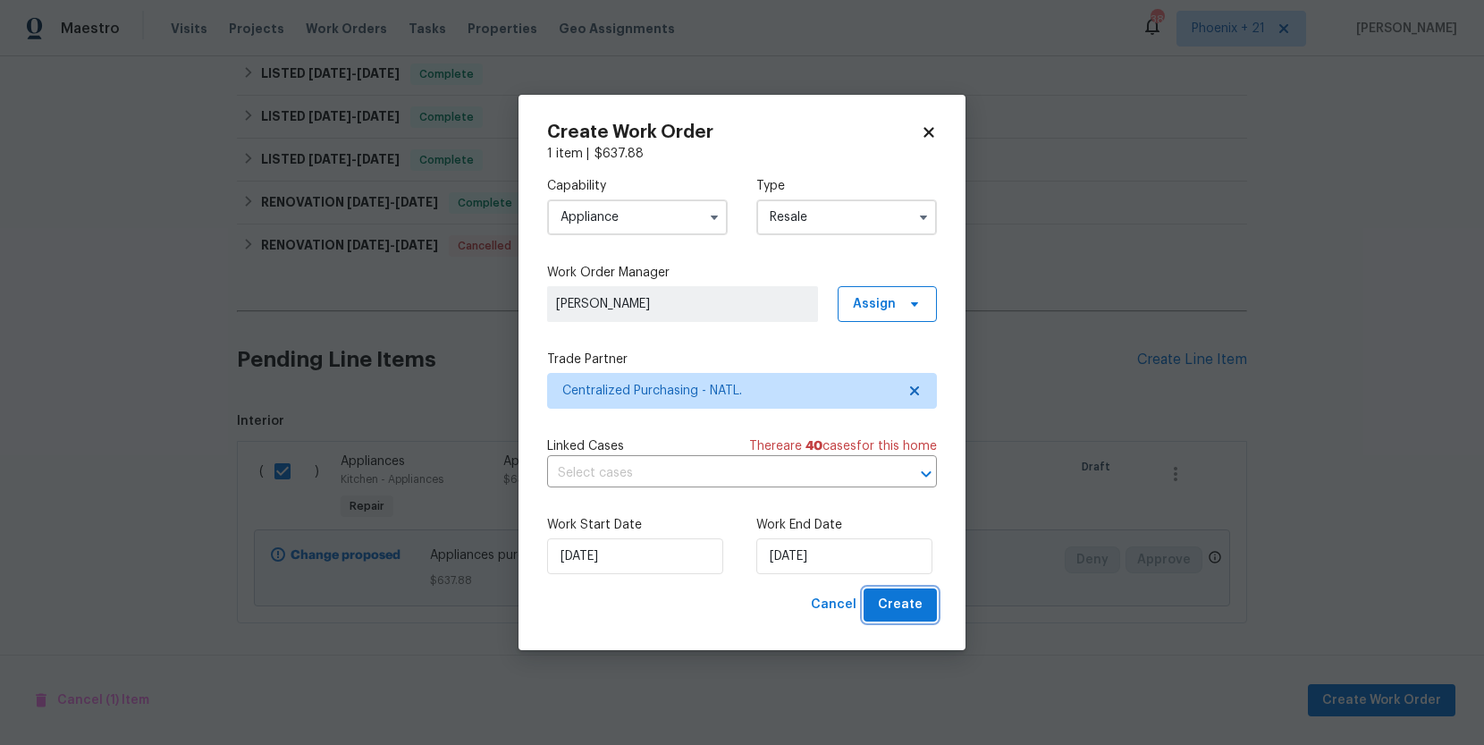
click at [903, 605] on span "Create" at bounding box center [900, 605] width 45 height 22
checkbox input "false"
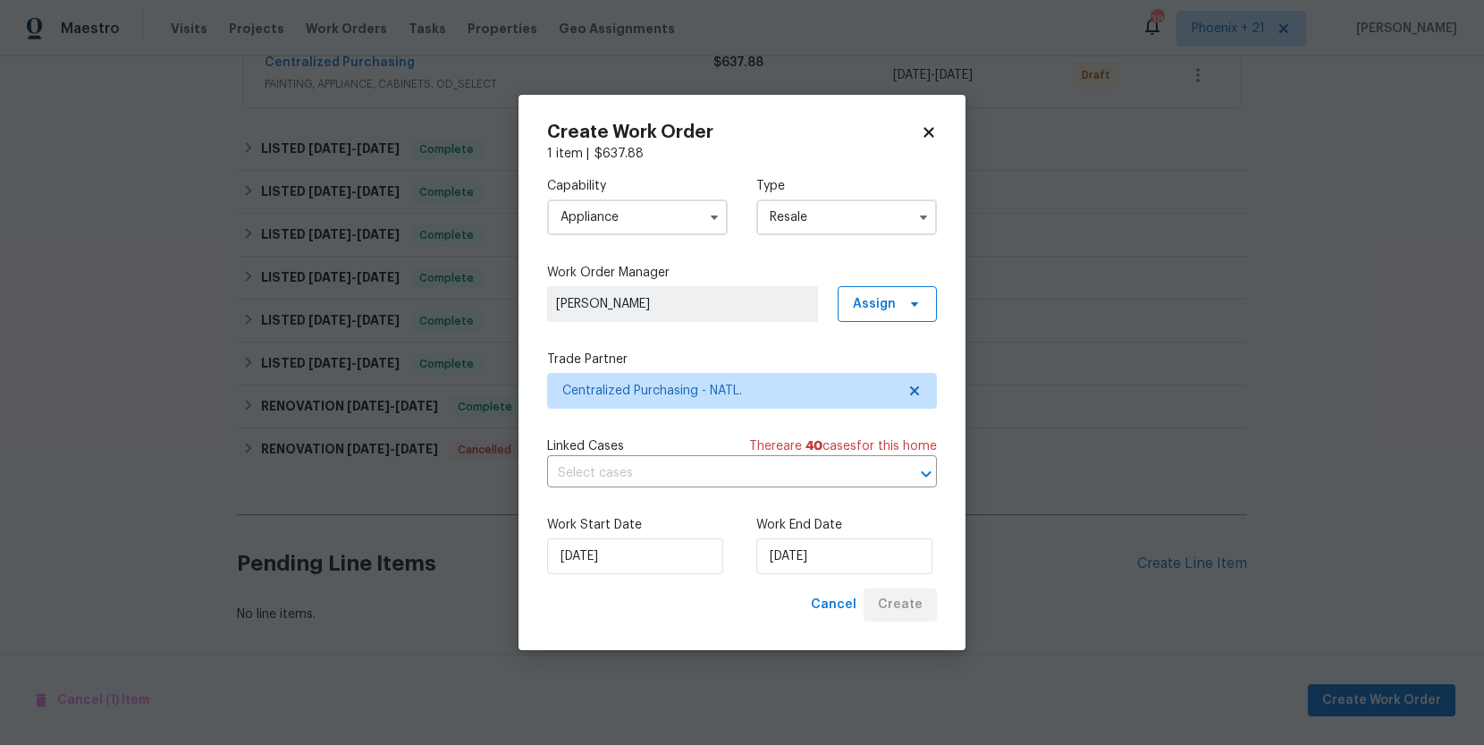
scroll to position [422, 0]
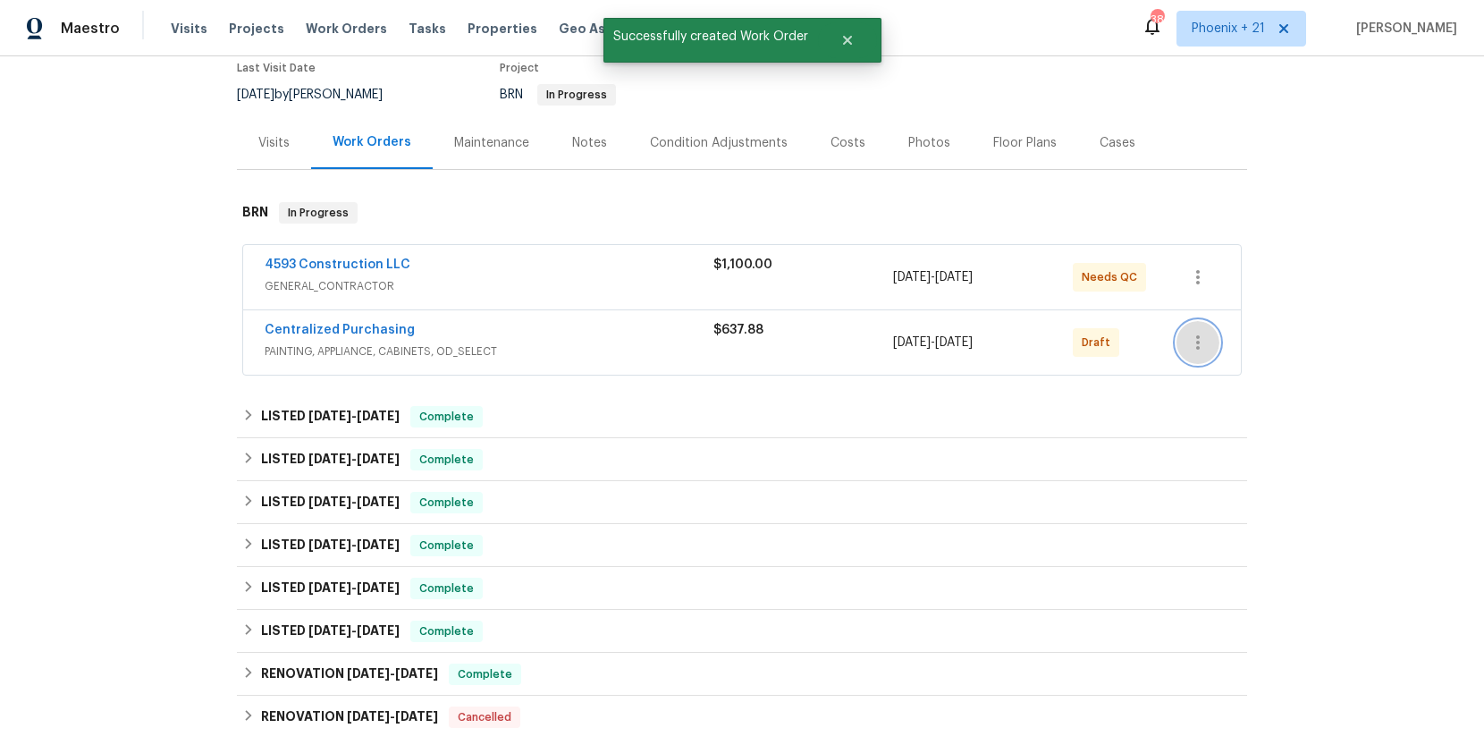
click at [1196, 343] on icon "button" at bounding box center [1198, 342] width 21 height 21
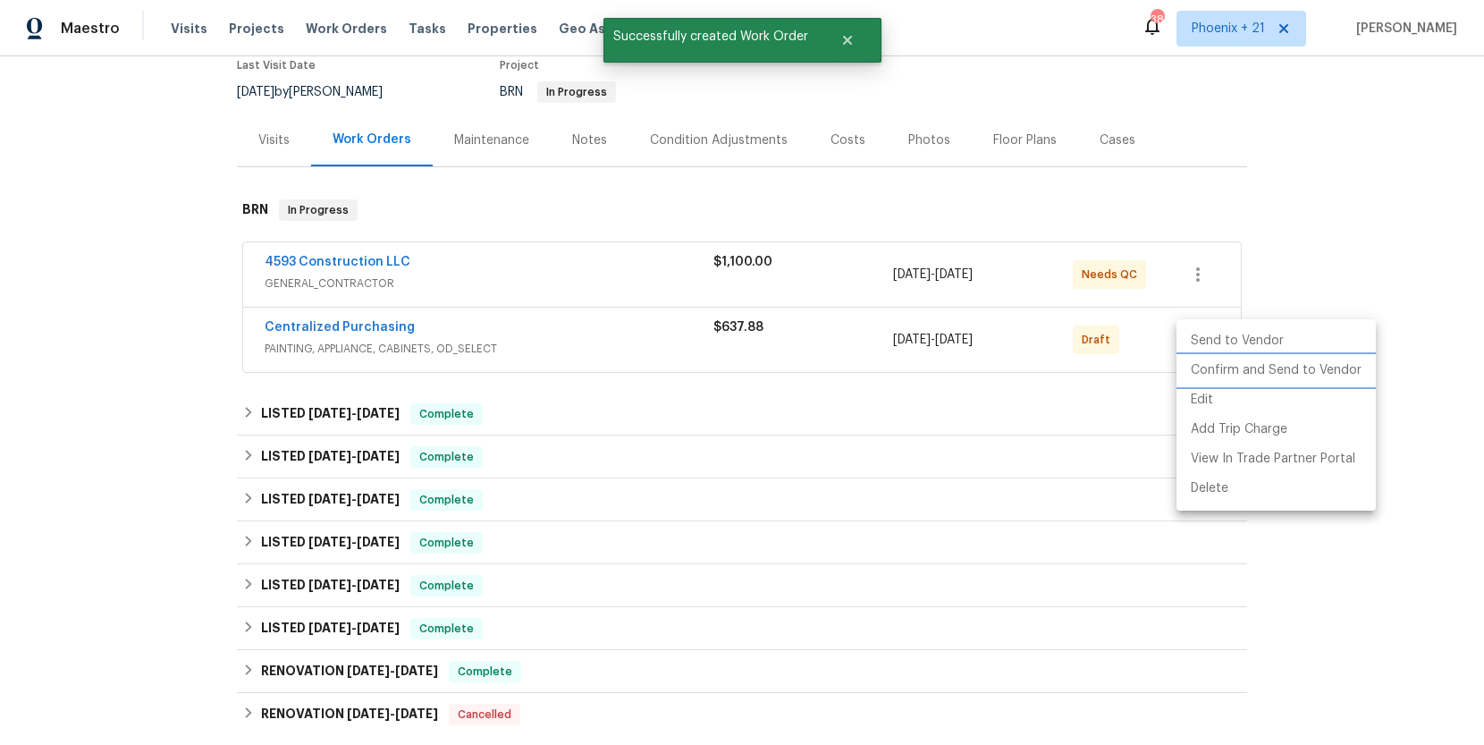
click at [1203, 360] on li "Confirm and Send to Vendor" at bounding box center [1276, 371] width 199 height 30
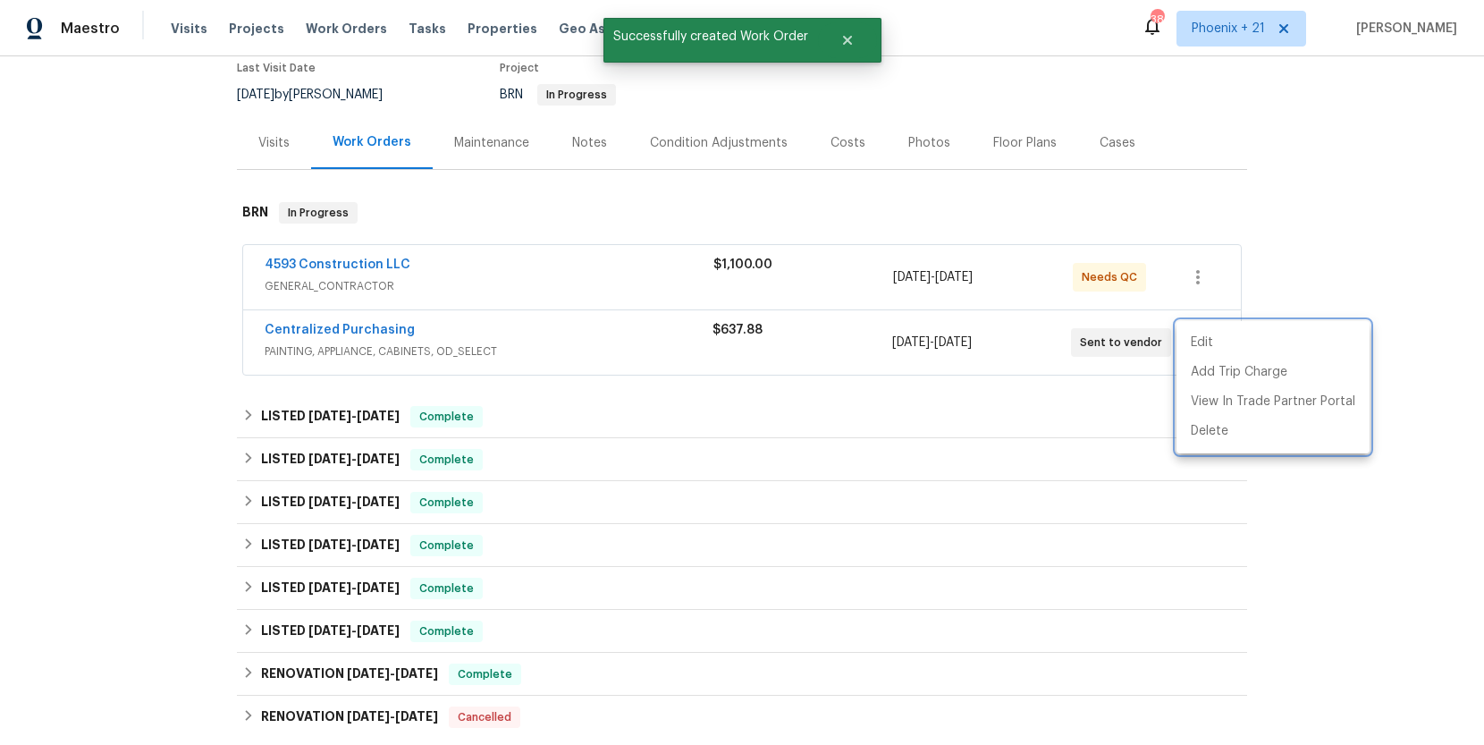
click at [414, 357] on div at bounding box center [742, 372] width 1484 height 745
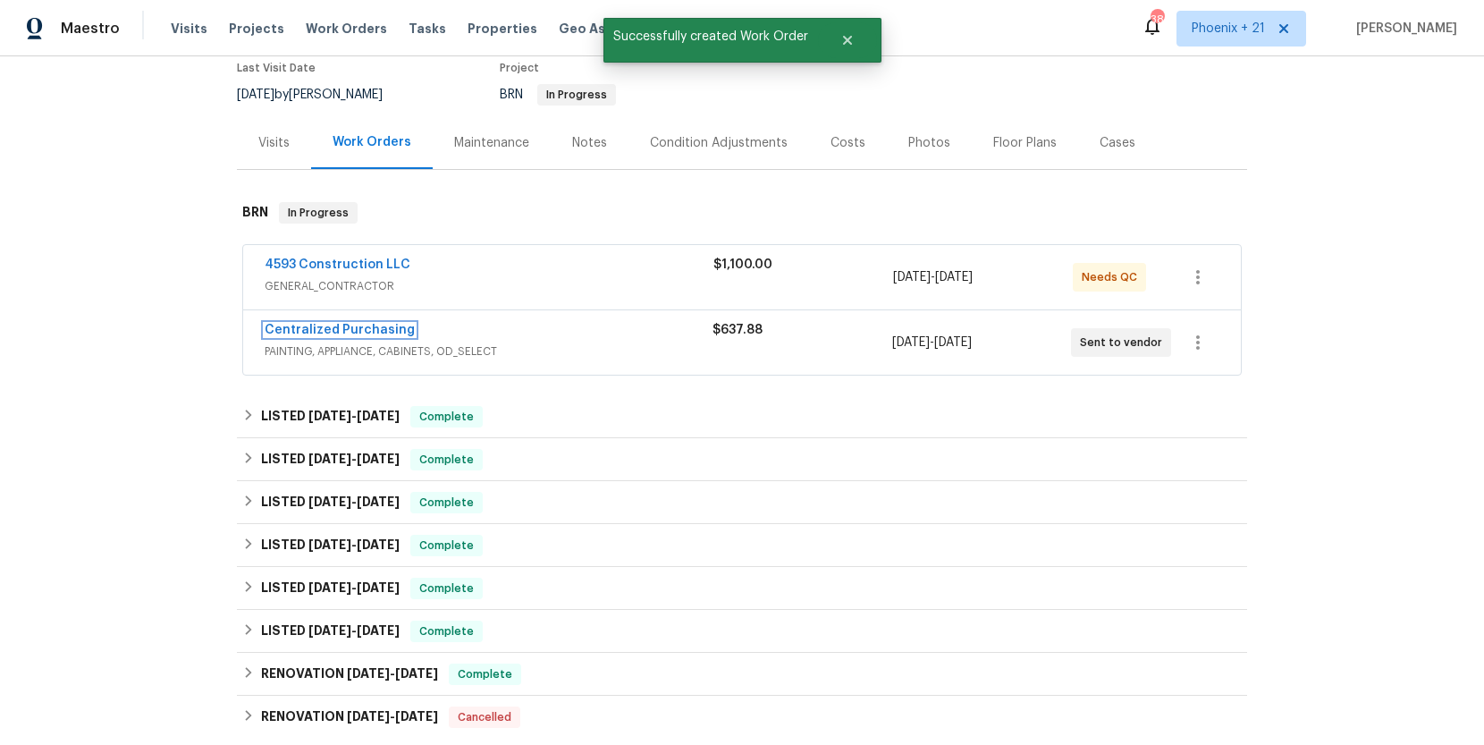
click at [368, 328] on link "Centralized Purchasing" at bounding box center [340, 330] width 150 height 13
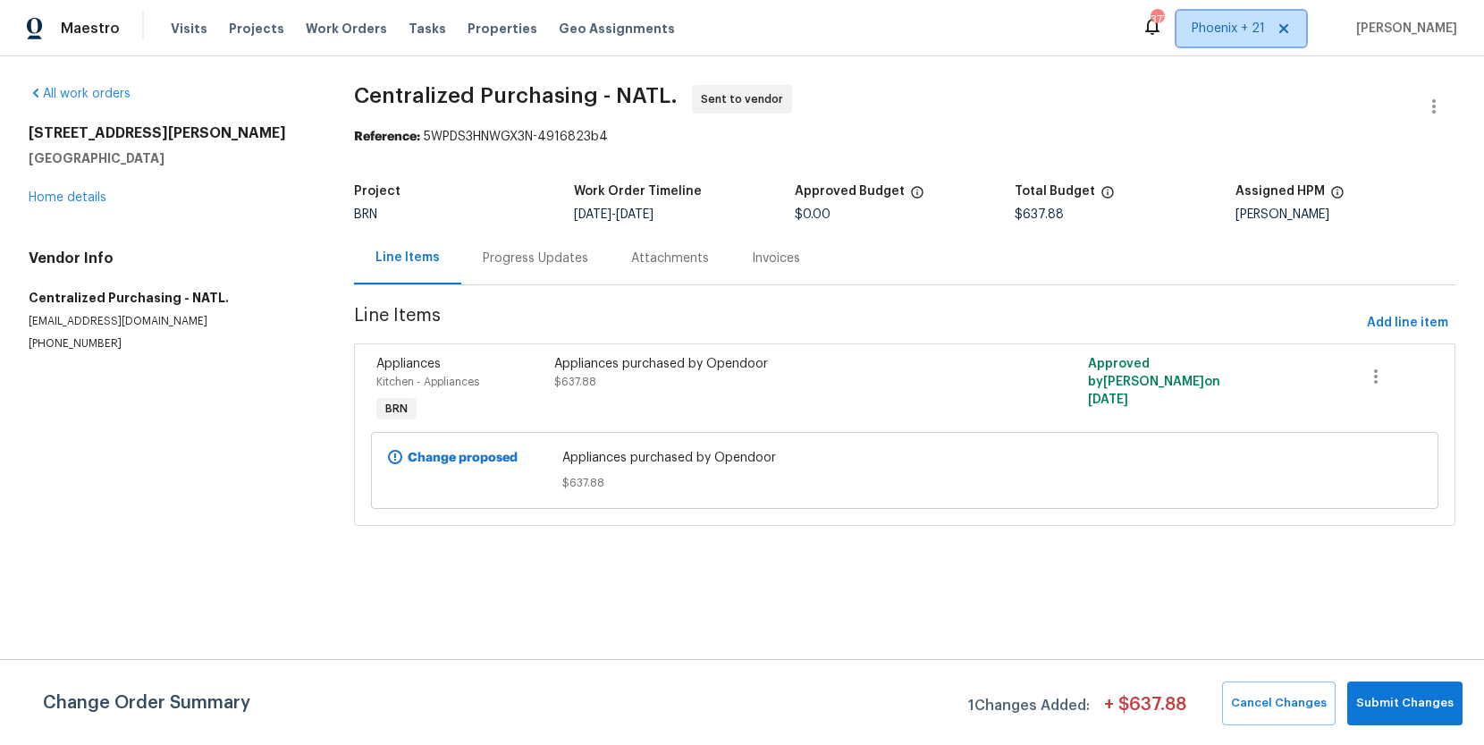
drag, startPoint x: 1213, startPoint y: 36, endPoint x: 1280, endPoint y: 225, distance: 200.8
click at [1221, 47] on div "Maestro Visits Projects Work Orders Tasks Properties Geo Assignments 377 Phoeni…" at bounding box center [742, 28] width 1484 height 56
click at [1263, 37] on span "Phoenix + 21" at bounding box center [1228, 29] width 73 height 18
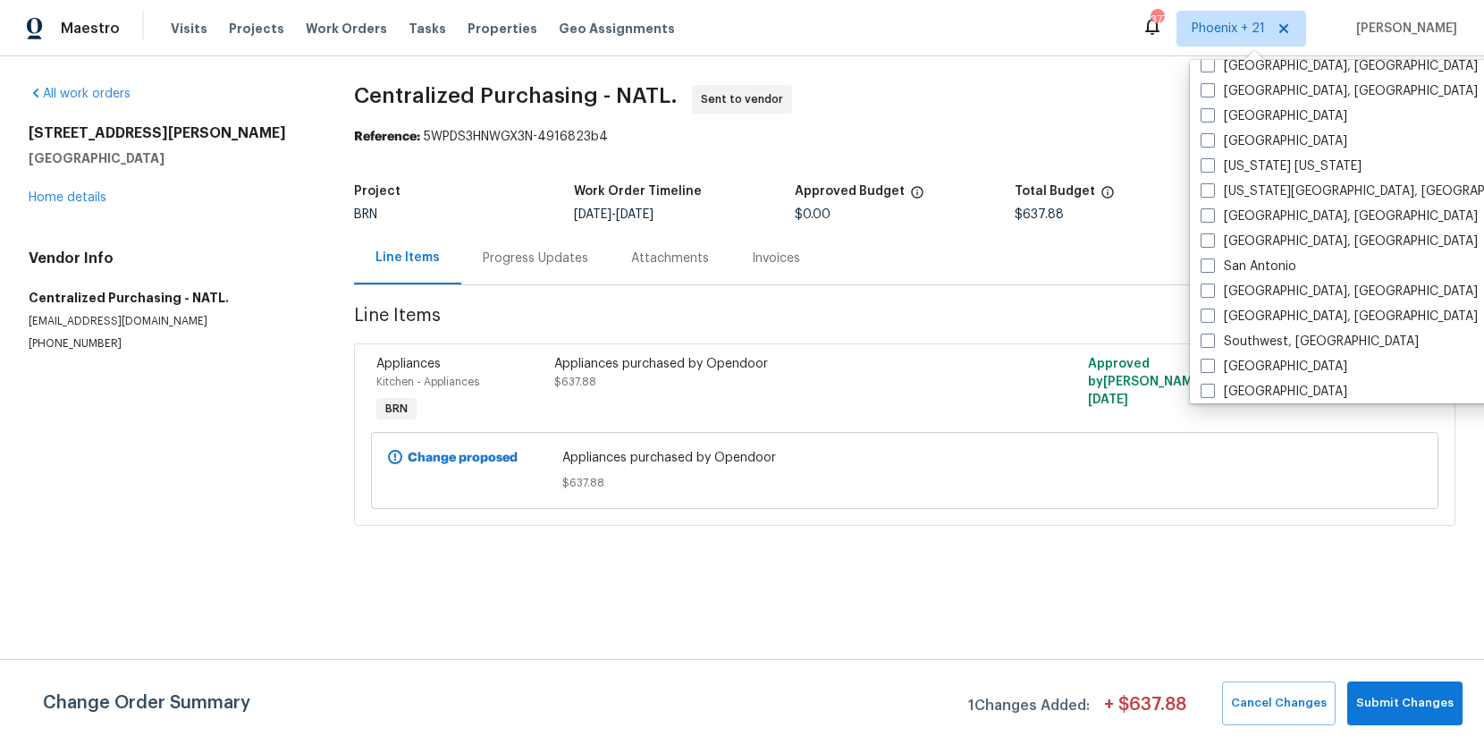
scroll to position [1198, 0]
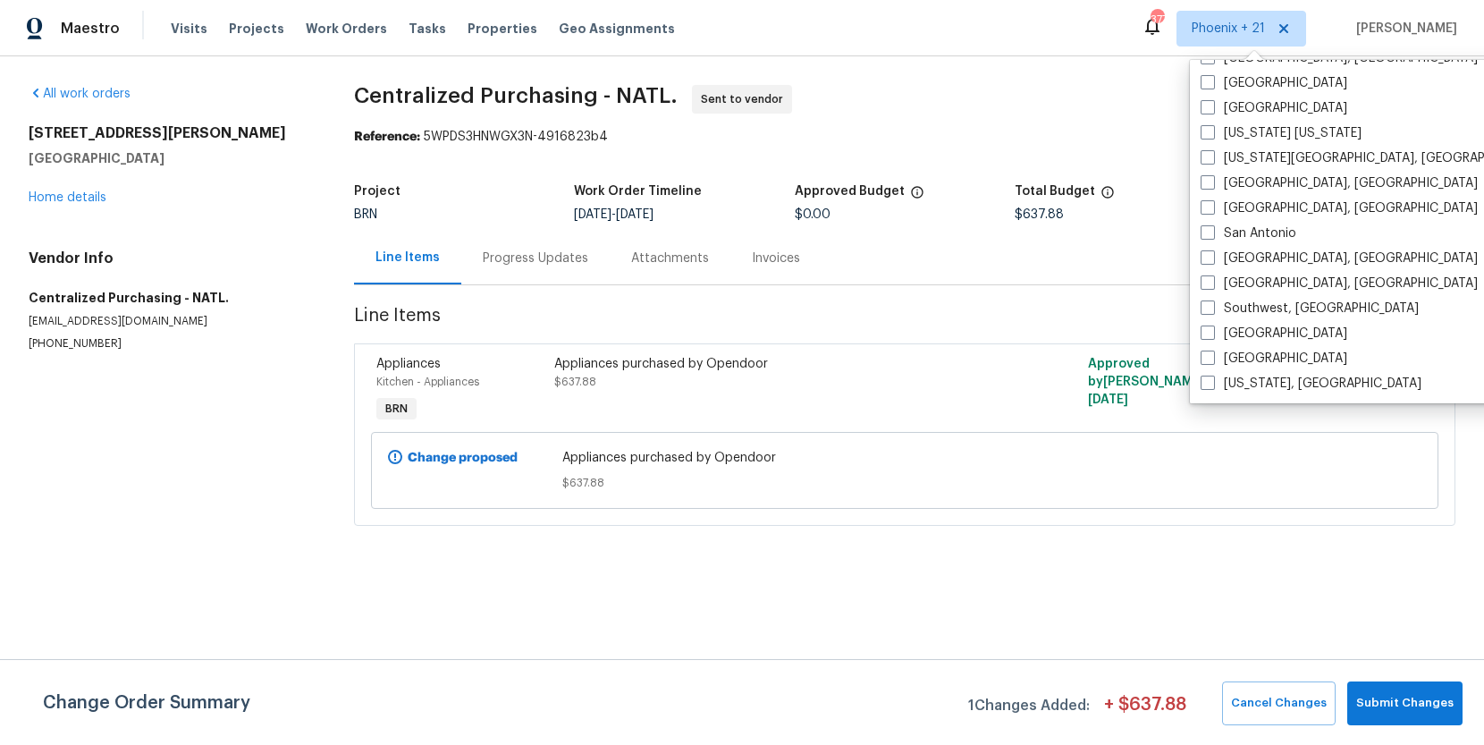
drag, startPoint x: 1236, startPoint y: 384, endPoint x: 1172, endPoint y: 373, distance: 64.4
click at [1234, 384] on label "Washington, DC" at bounding box center [1311, 384] width 221 height 18
click at [1213, 384] on input "Washington, DC" at bounding box center [1207, 381] width 12 height 12
checkbox input "true"
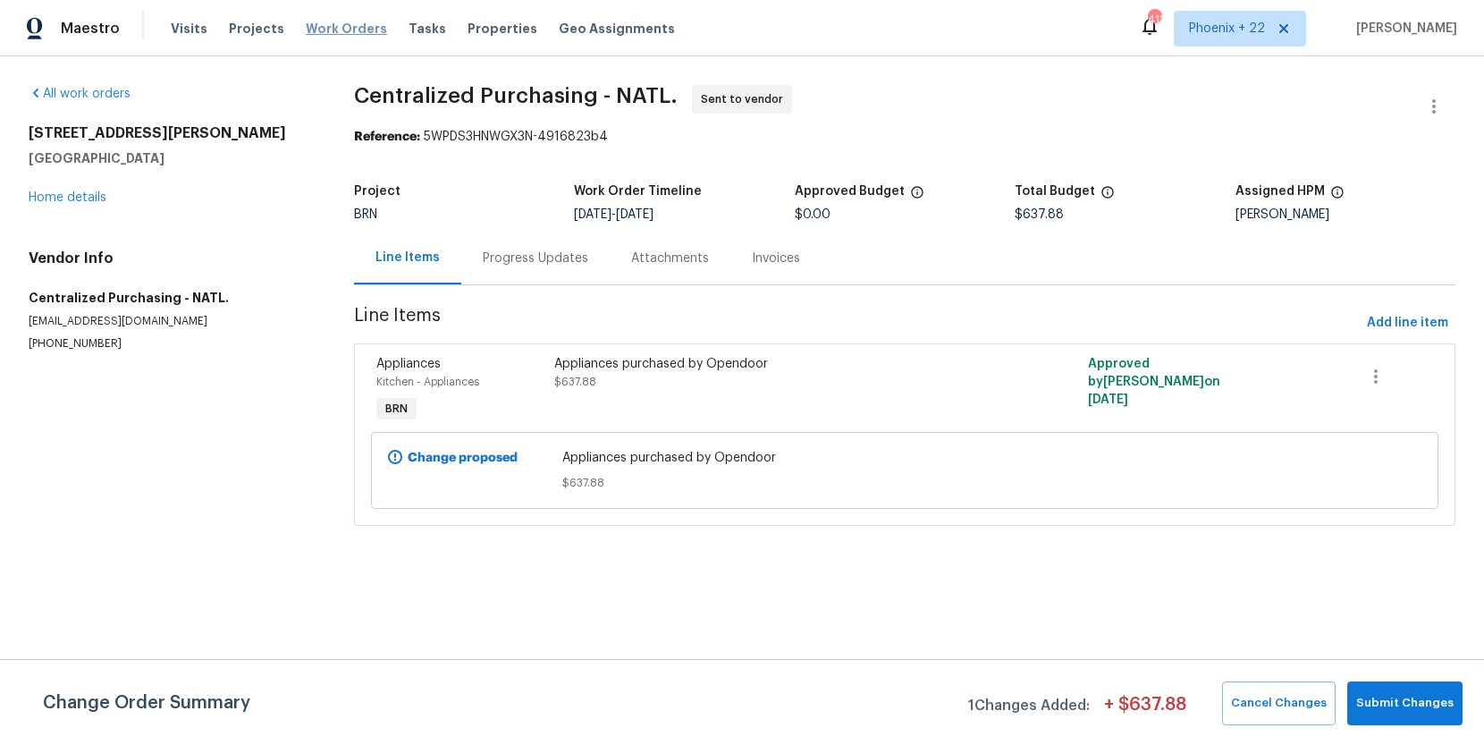
click at [342, 34] on span "Work Orders" at bounding box center [346, 29] width 81 height 18
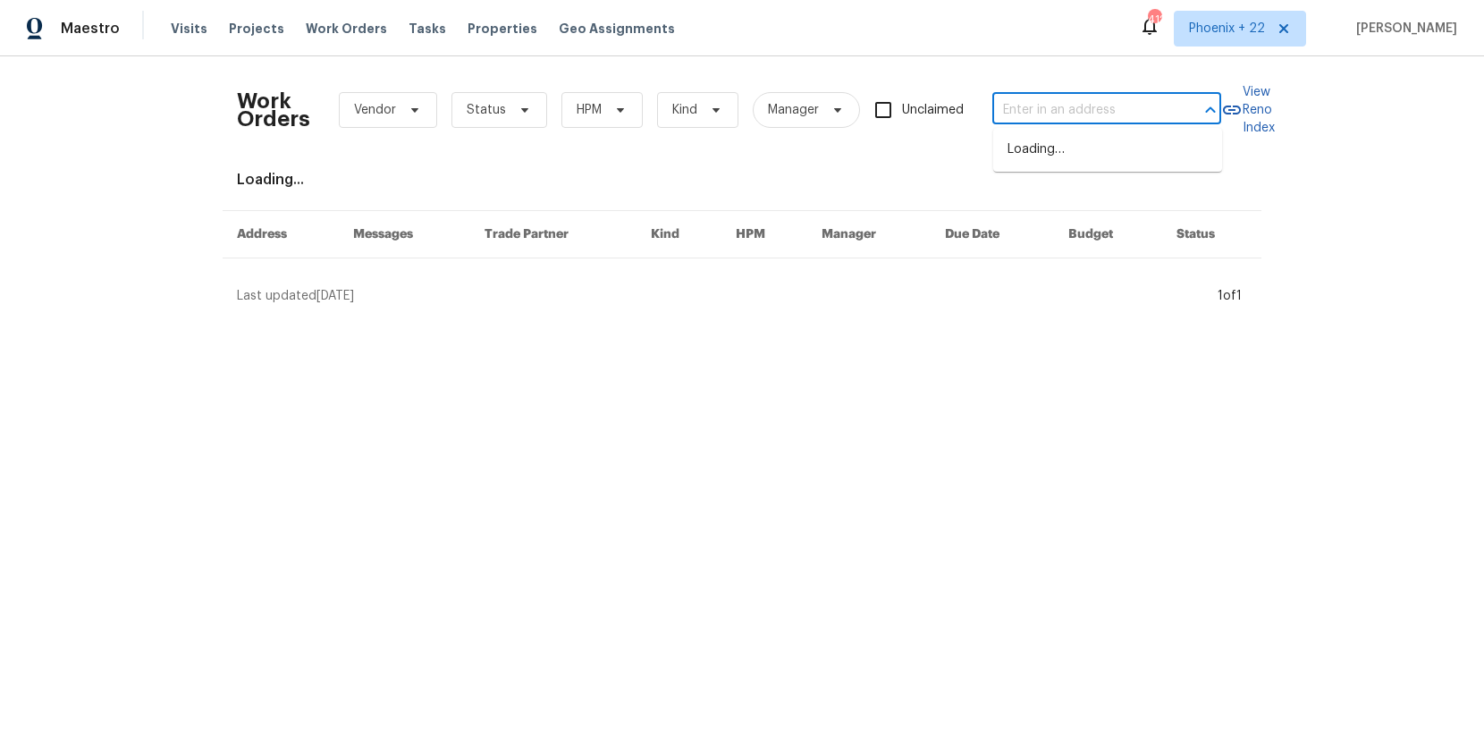
click at [1113, 110] on input "text" at bounding box center [1082, 111] width 179 height 28
paste input "14600 Stone Range Dr, Centreville, VA 20120"
type input "14600 Stone Range Dr, Centreville, VA 20120"
click at [1056, 163] on li "14600 Stone Range Dr, Centreville, VA 20120" at bounding box center [1107, 150] width 229 height 30
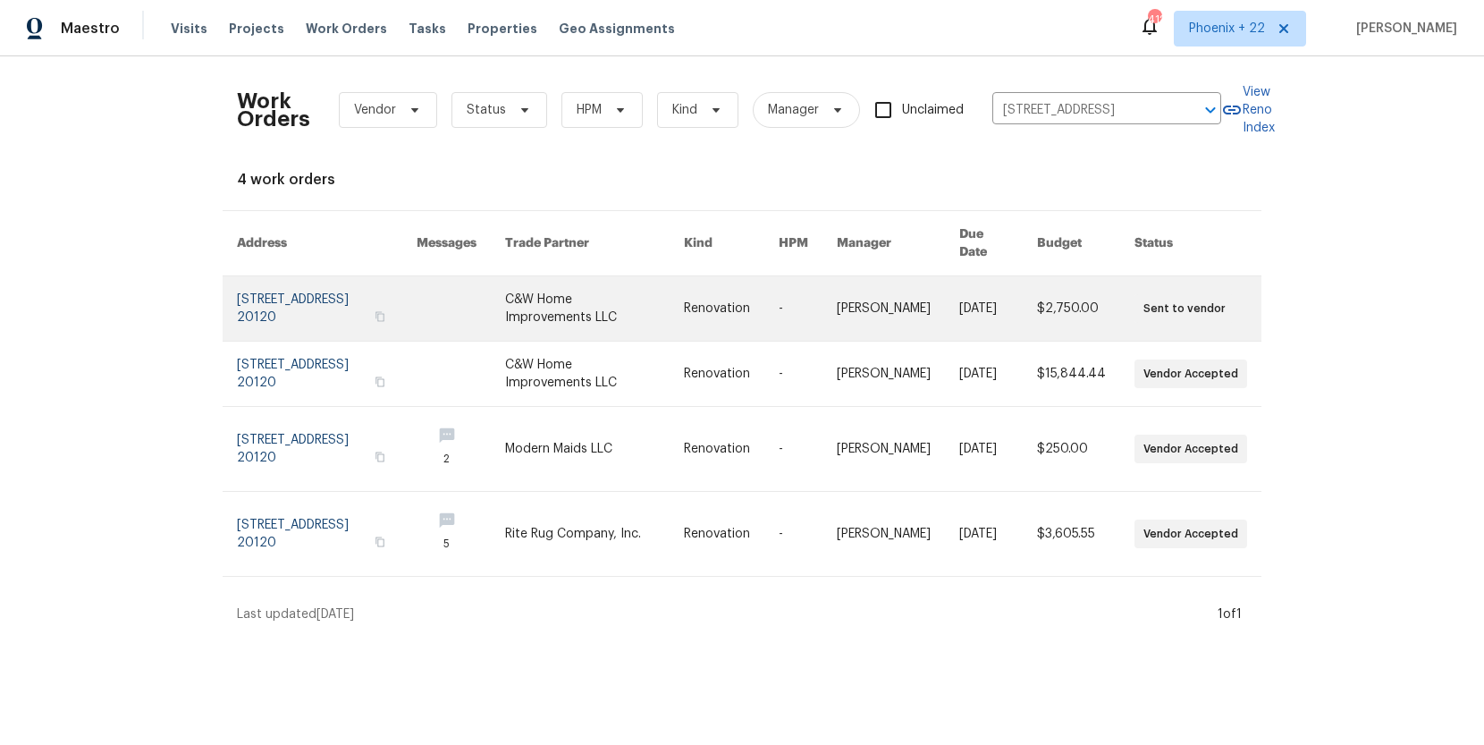
click at [622, 317] on link at bounding box center [594, 308] width 179 height 64
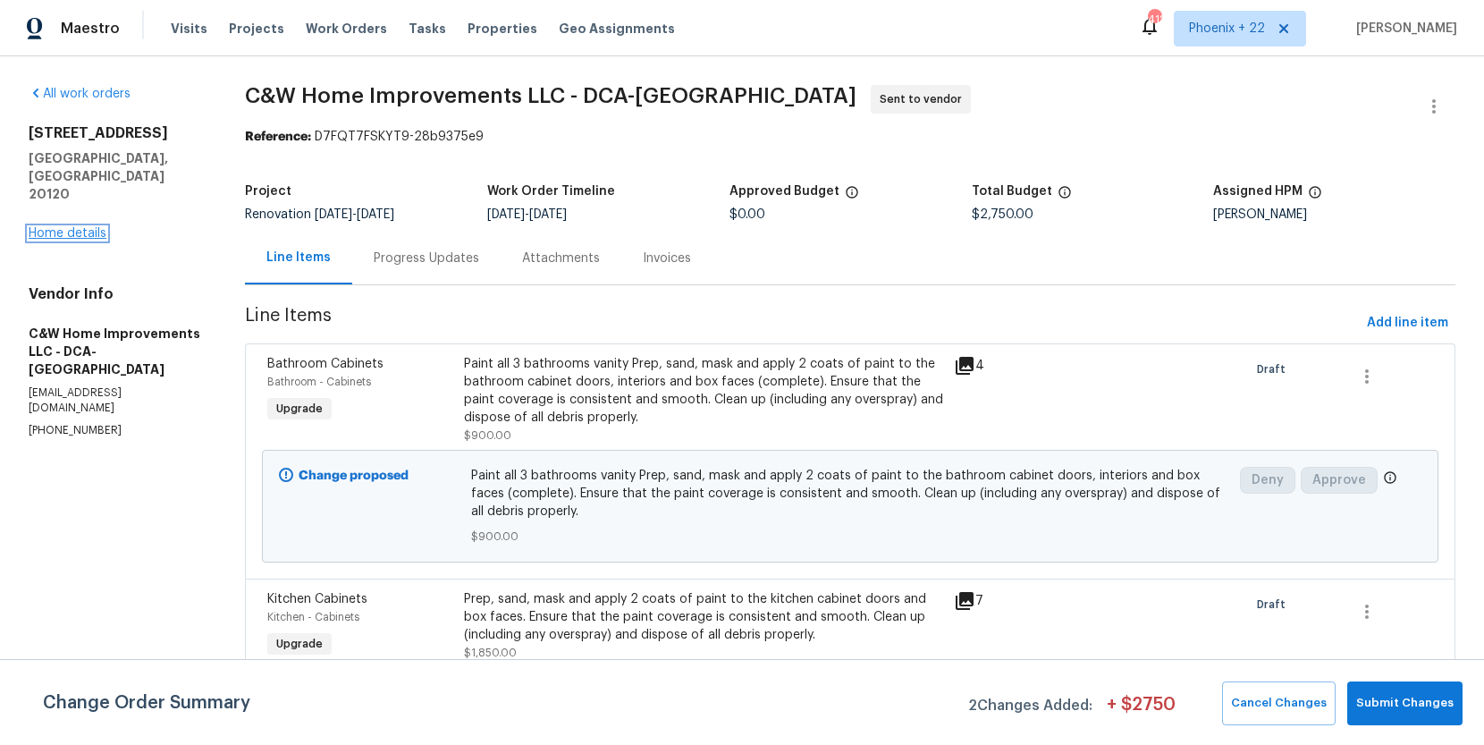
click at [89, 227] on link "Home details" at bounding box center [68, 233] width 78 height 13
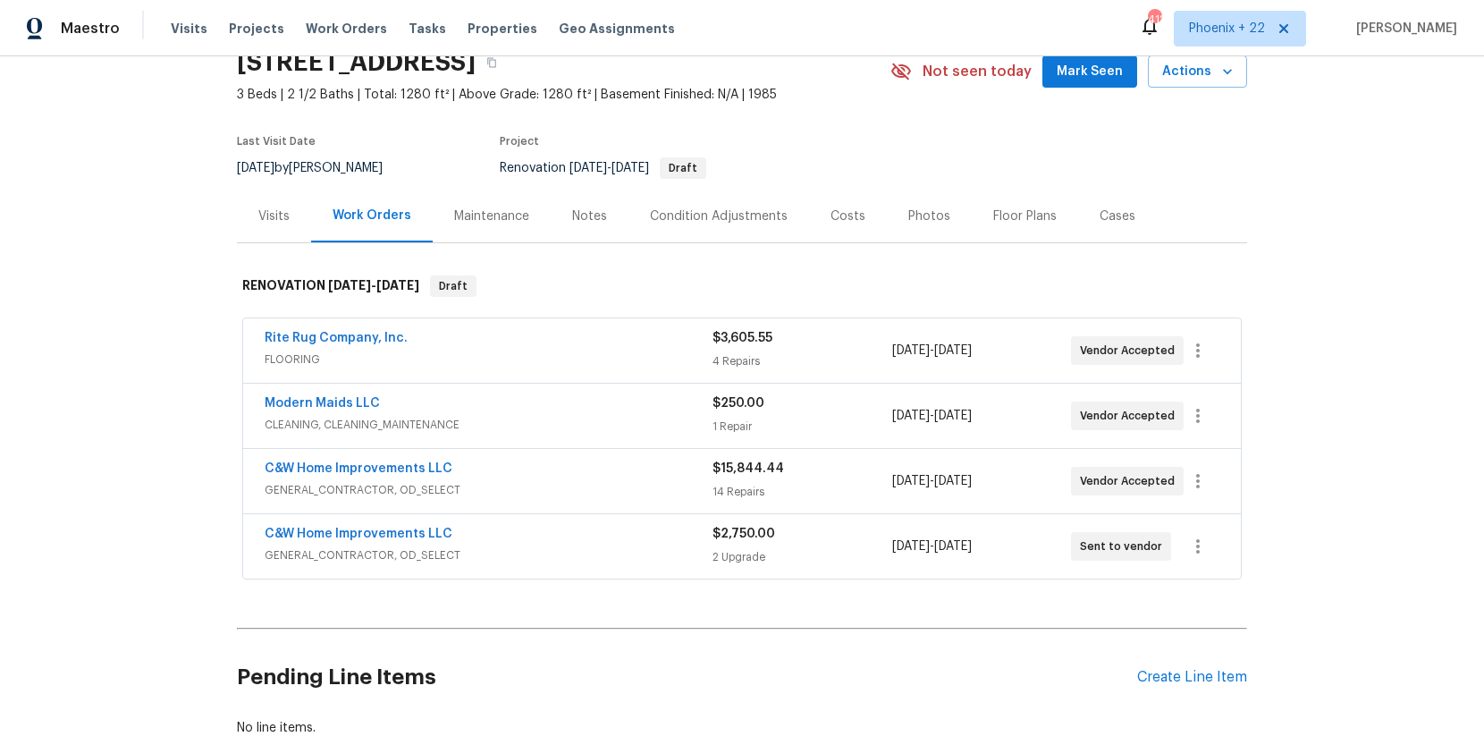
scroll to position [155, 0]
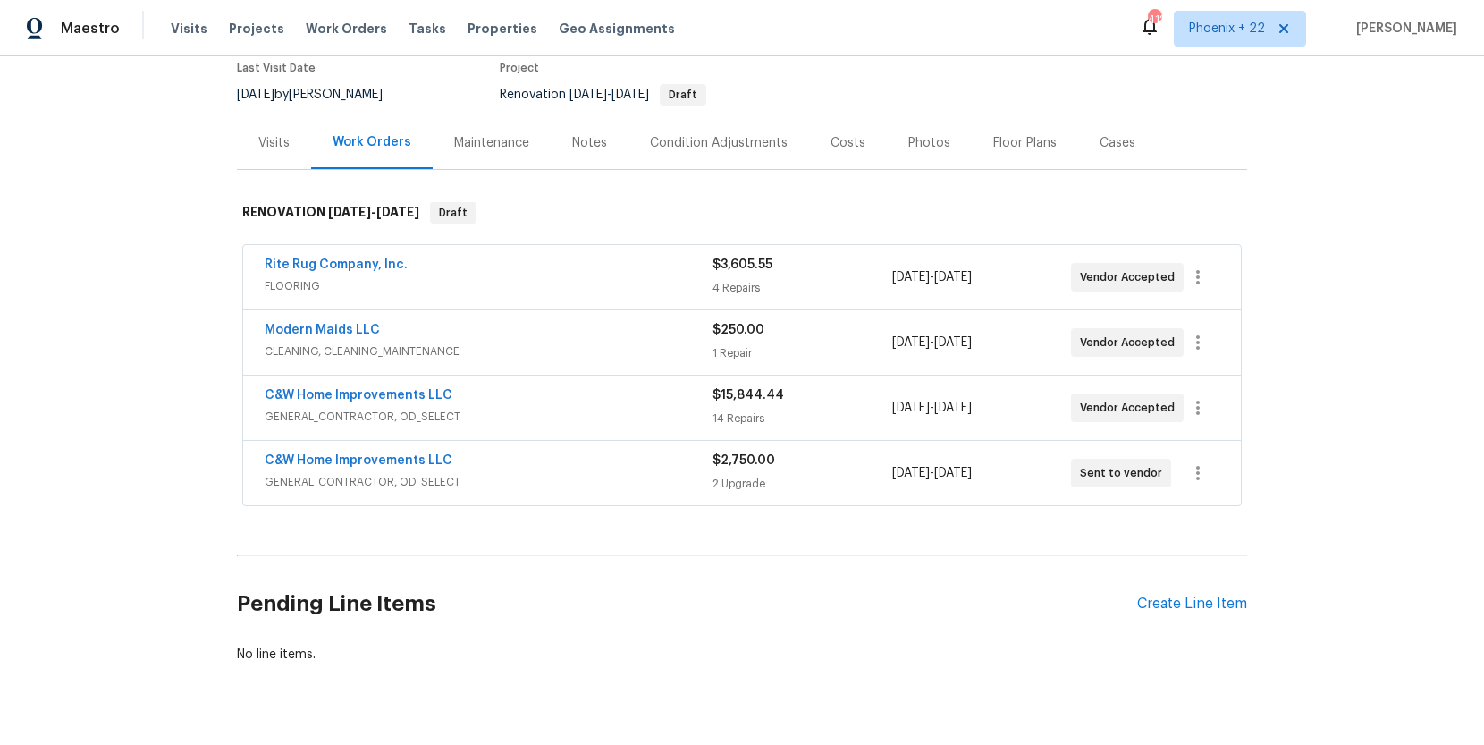
click at [1204, 580] on div "Pending Line Items Create Line Item" at bounding box center [742, 603] width 1010 height 83
click at [1198, 592] on div "Pending Line Items Create Line Item" at bounding box center [742, 603] width 1010 height 83
click at [1202, 604] on div "Create Line Item" at bounding box center [1192, 604] width 110 height 17
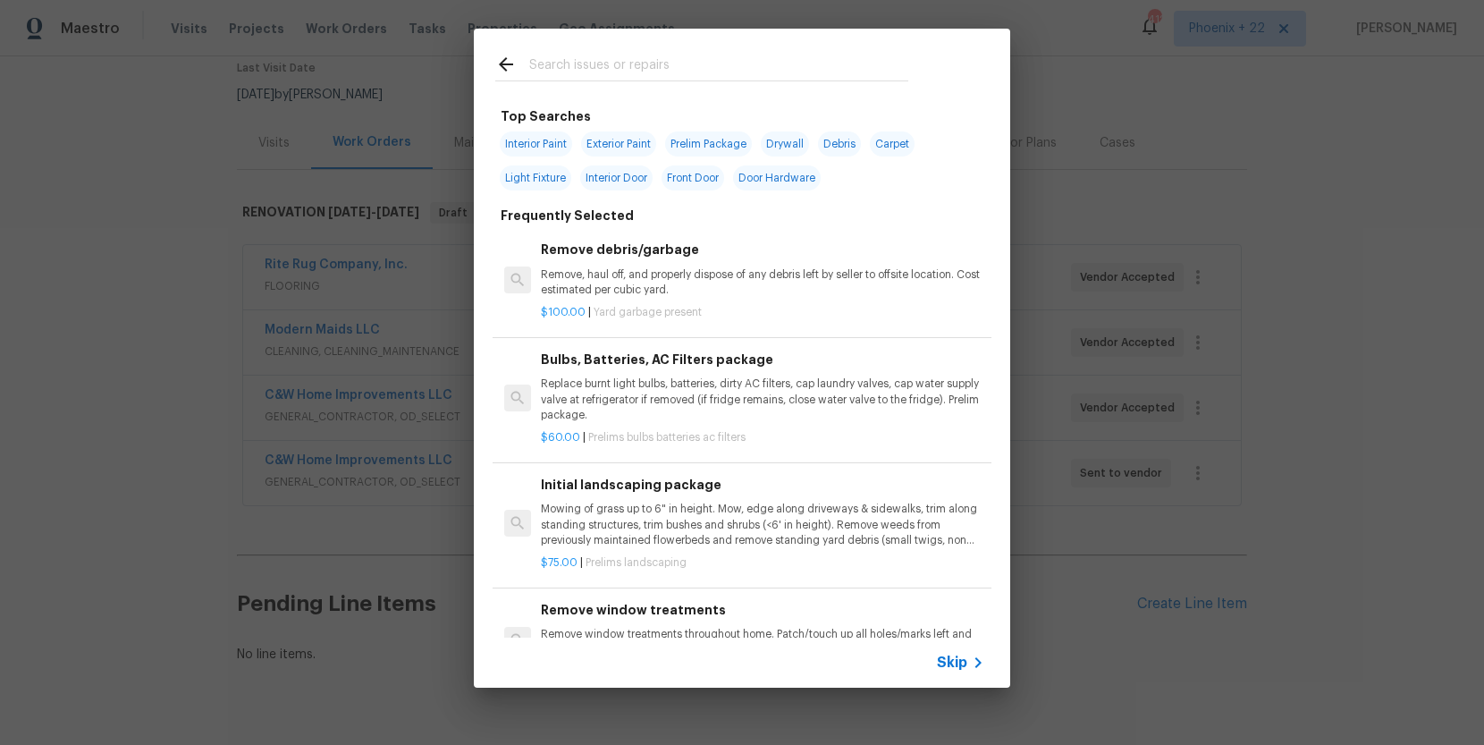
click at [795, 61] on input "text" at bounding box center [718, 67] width 379 height 27
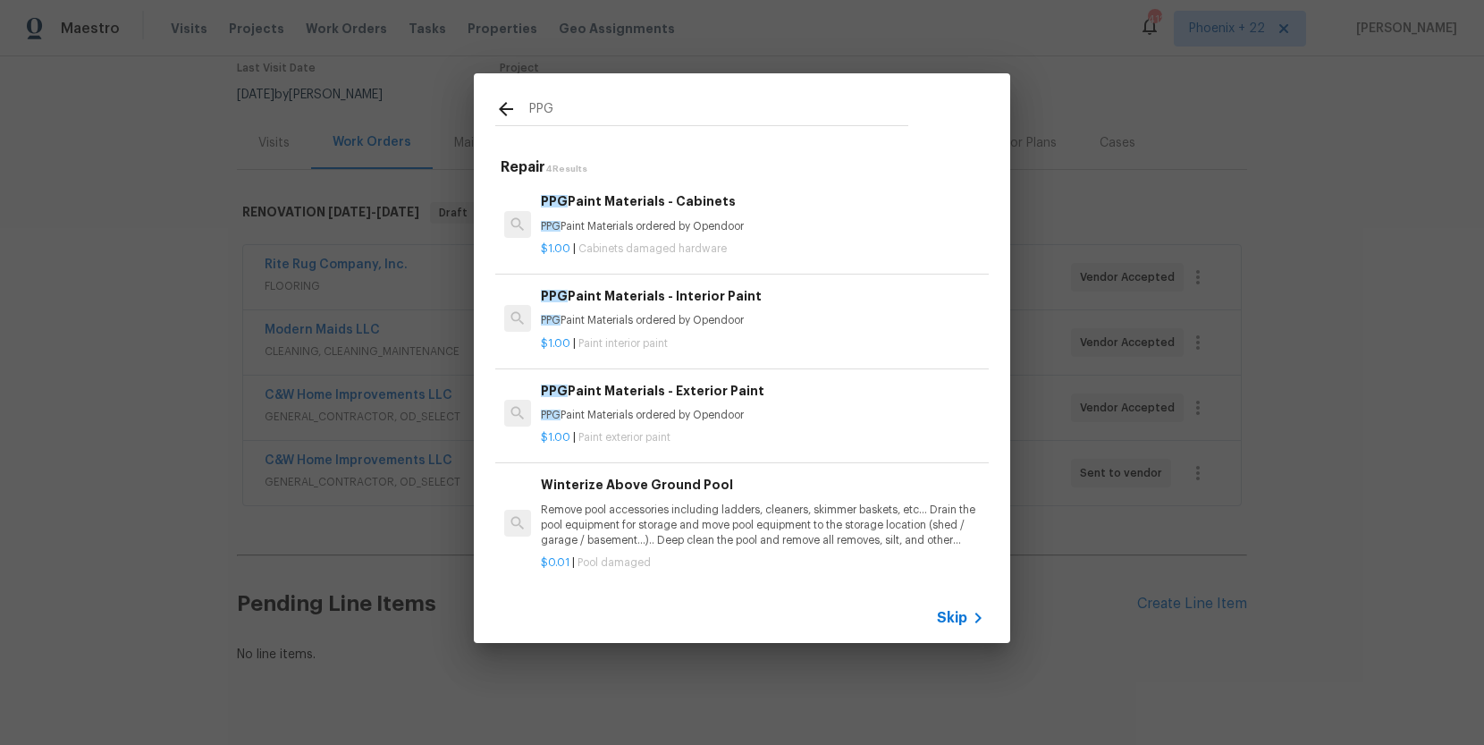
type input "PPG"
click at [815, 338] on p "$1.00 | Paint interior paint" at bounding box center [763, 343] width 444 height 15
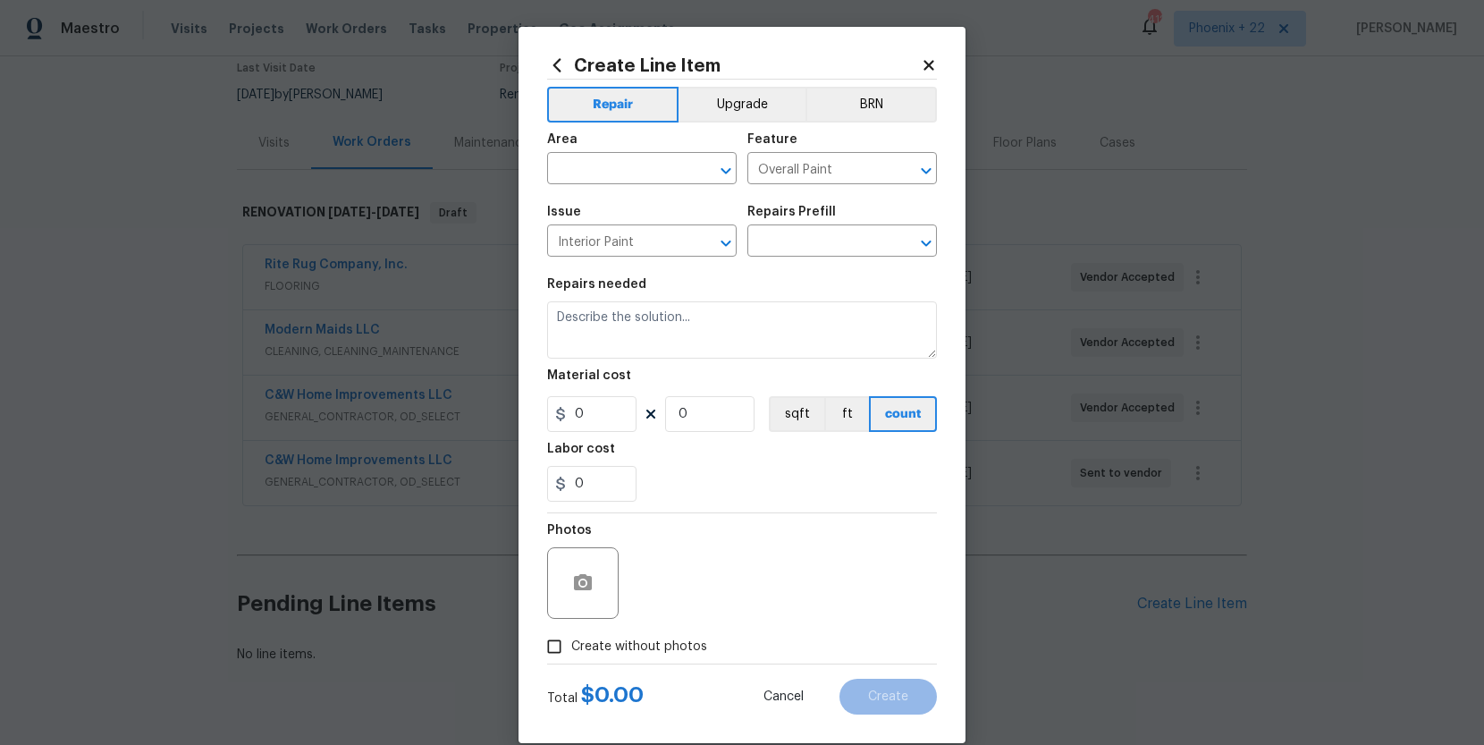
type input "PPG Paint Materials - Interior Paint $1.00"
type textarea "PPG Paint Materials ordered by Opendoor"
type input "1"
drag, startPoint x: 635, startPoint y: 185, endPoint x: 627, endPoint y: 165, distance: 21.3
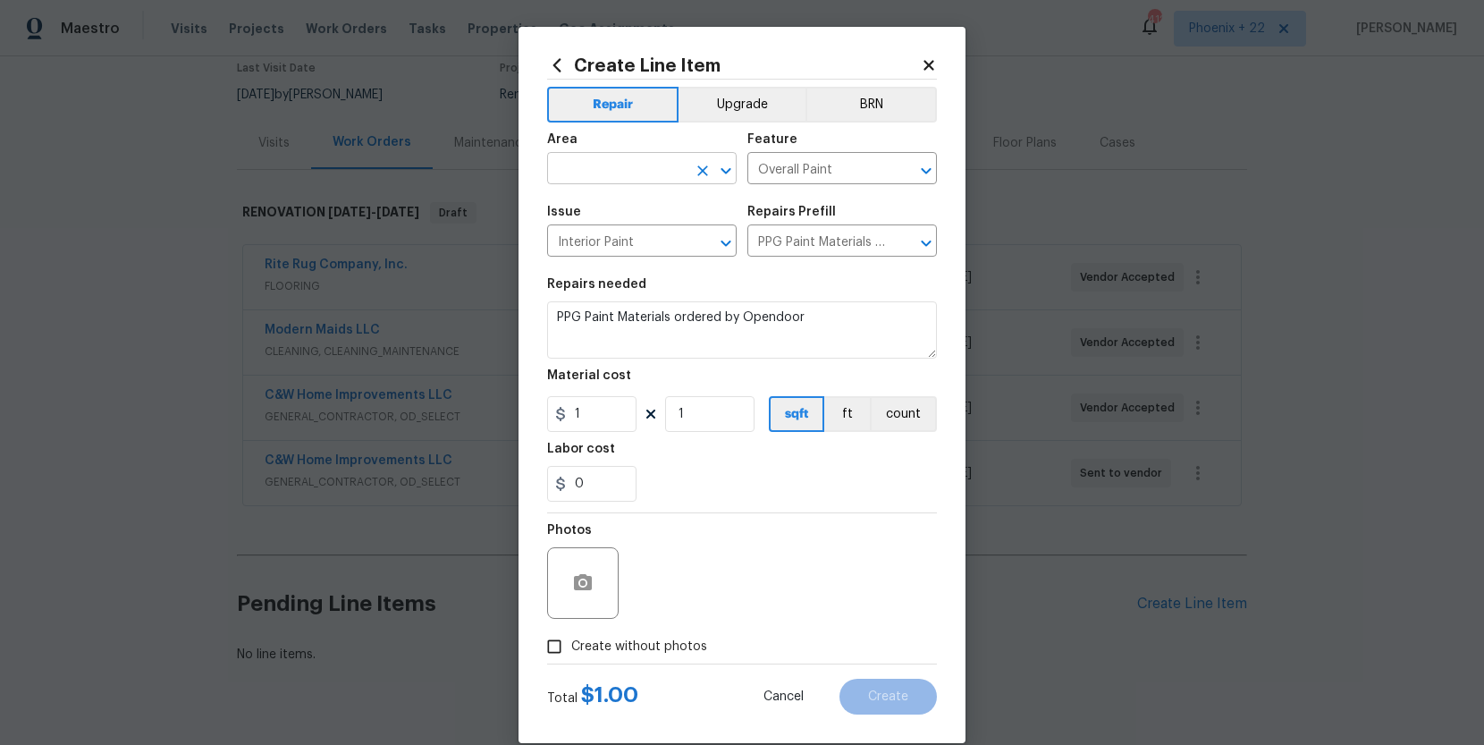
click at [632, 181] on span "Area ​" at bounding box center [642, 159] width 190 height 72
click at [627, 165] on input "text" at bounding box center [616, 170] width 139 height 28
click at [644, 236] on li "Interior Overall" at bounding box center [642, 239] width 190 height 30
type input "Interior Overall"
drag, startPoint x: 774, startPoint y: 485, endPoint x: 675, endPoint y: 461, distance: 101.3
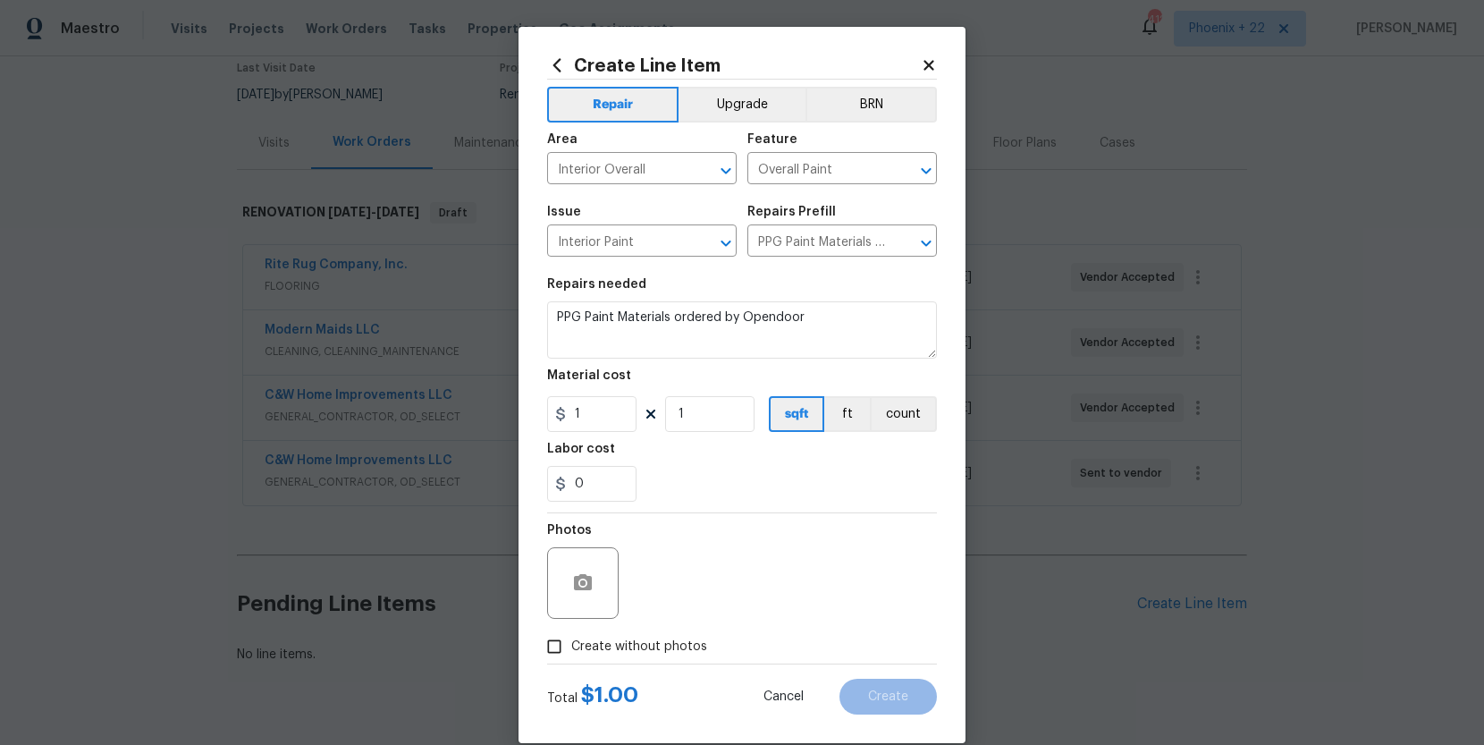
click at [765, 484] on div "0" at bounding box center [742, 484] width 390 height 36
drag, startPoint x: 541, startPoint y: 418, endPoint x: 525, endPoint y: 414, distance: 16.5
click at [525, 414] on div "Create Line Item Repair Upgrade BRN Area Interior Overall ​ Feature Overall Pai…" at bounding box center [742, 385] width 447 height 716
type input "617.82"
click at [661, 658] on label "Create without photos" at bounding box center [622, 647] width 170 height 34
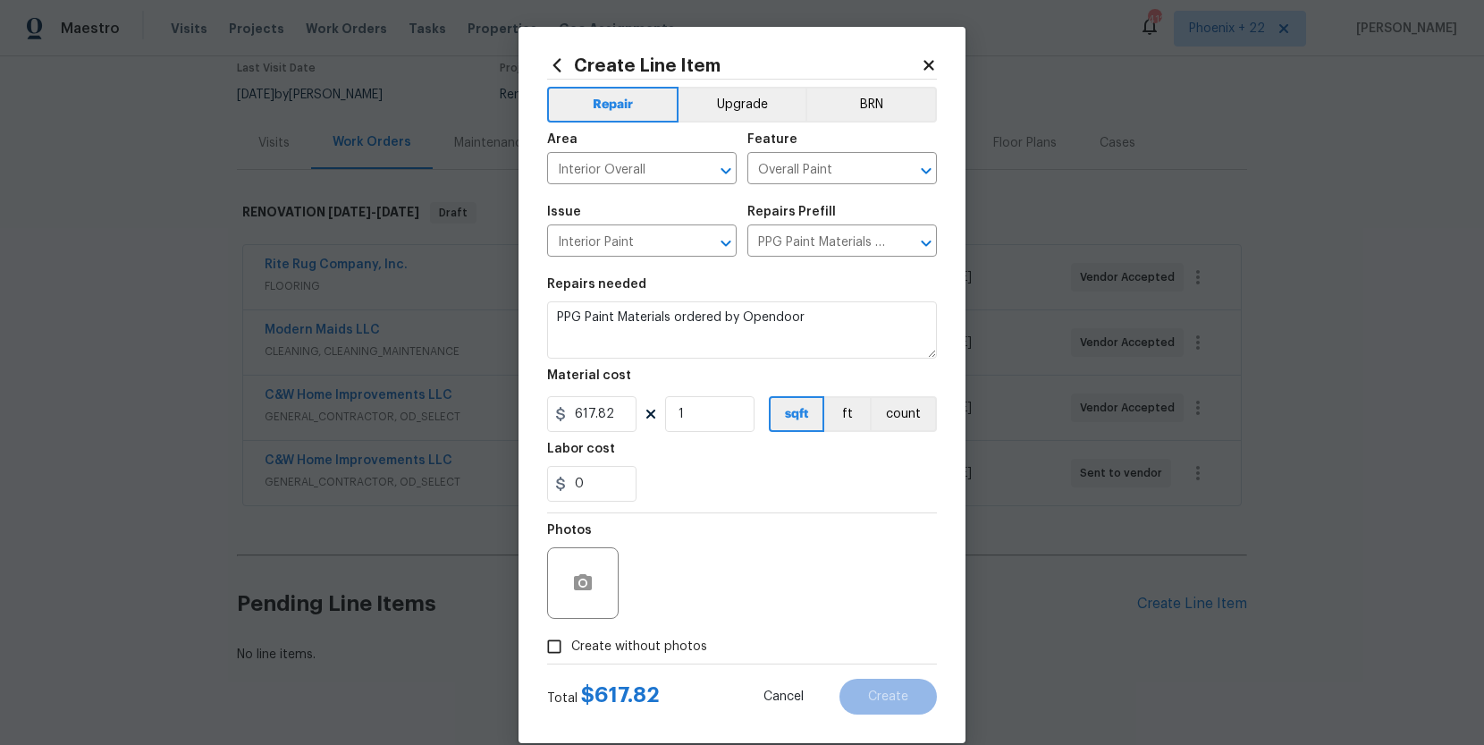
click at [571, 658] on input "Create without photos" at bounding box center [554, 647] width 34 height 34
checkbox input "true"
click at [678, 608] on textarea at bounding box center [785, 583] width 304 height 72
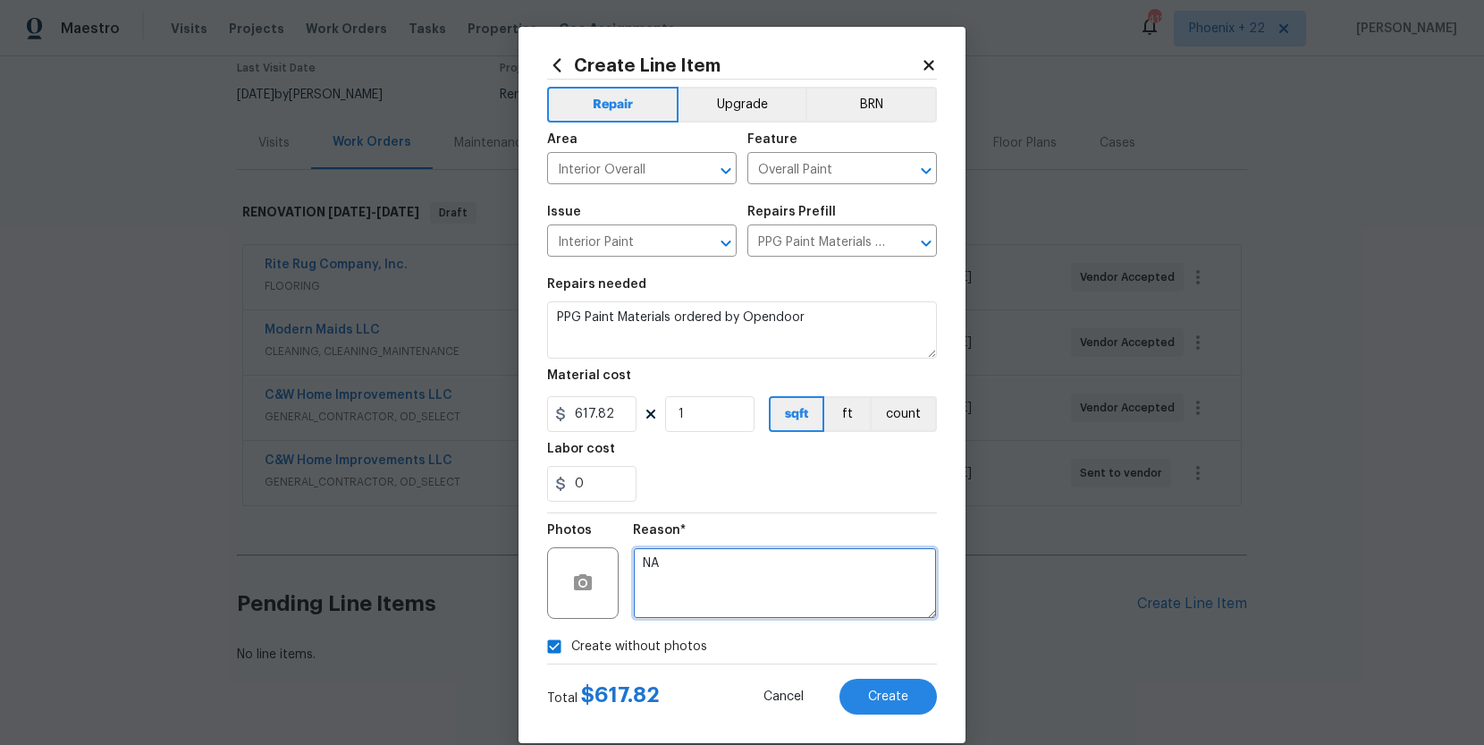
type textarea "NA"
click at [917, 715] on div "Create Line Item Repair Upgrade BRN Area Interior Overall ​ Feature Overall Pai…" at bounding box center [742, 385] width 447 height 716
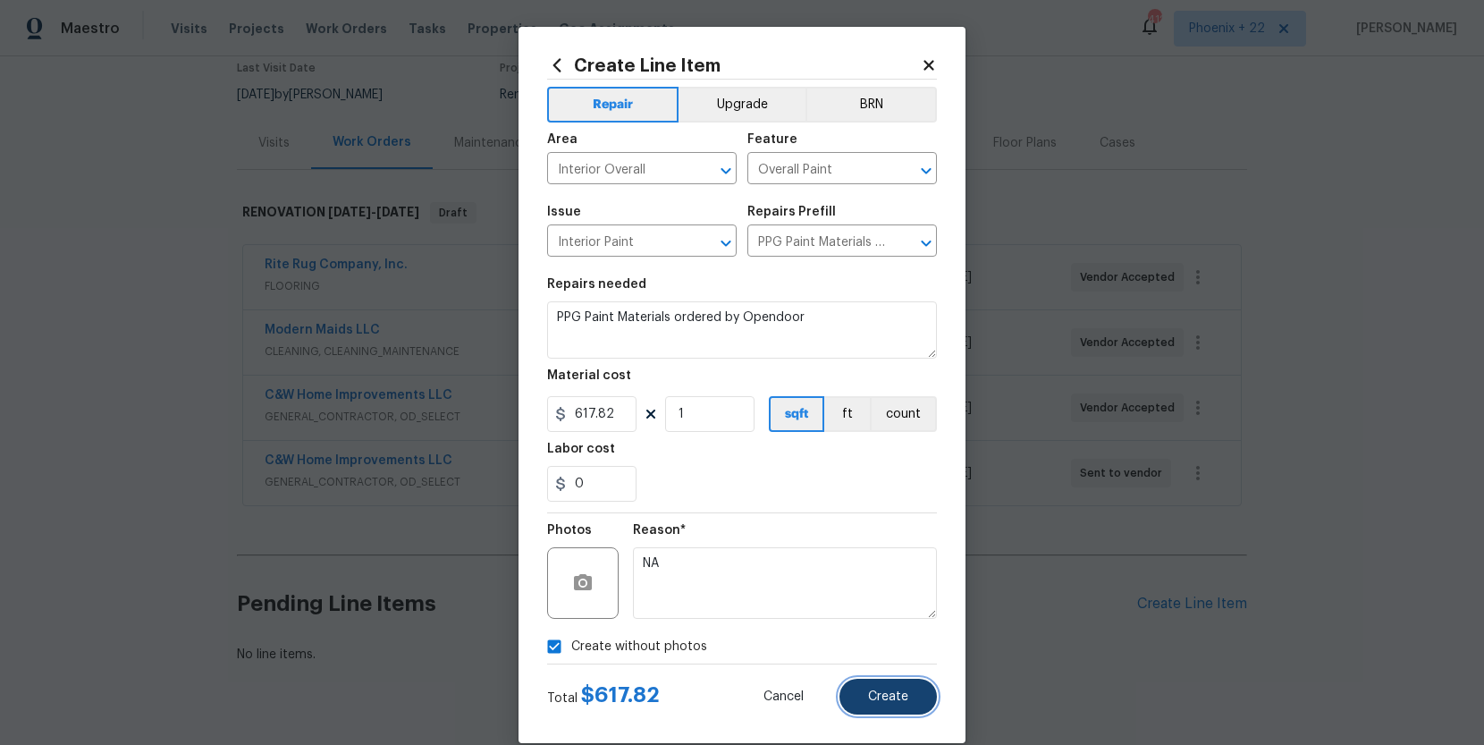
click at [910, 702] on button "Create" at bounding box center [888, 697] width 97 height 36
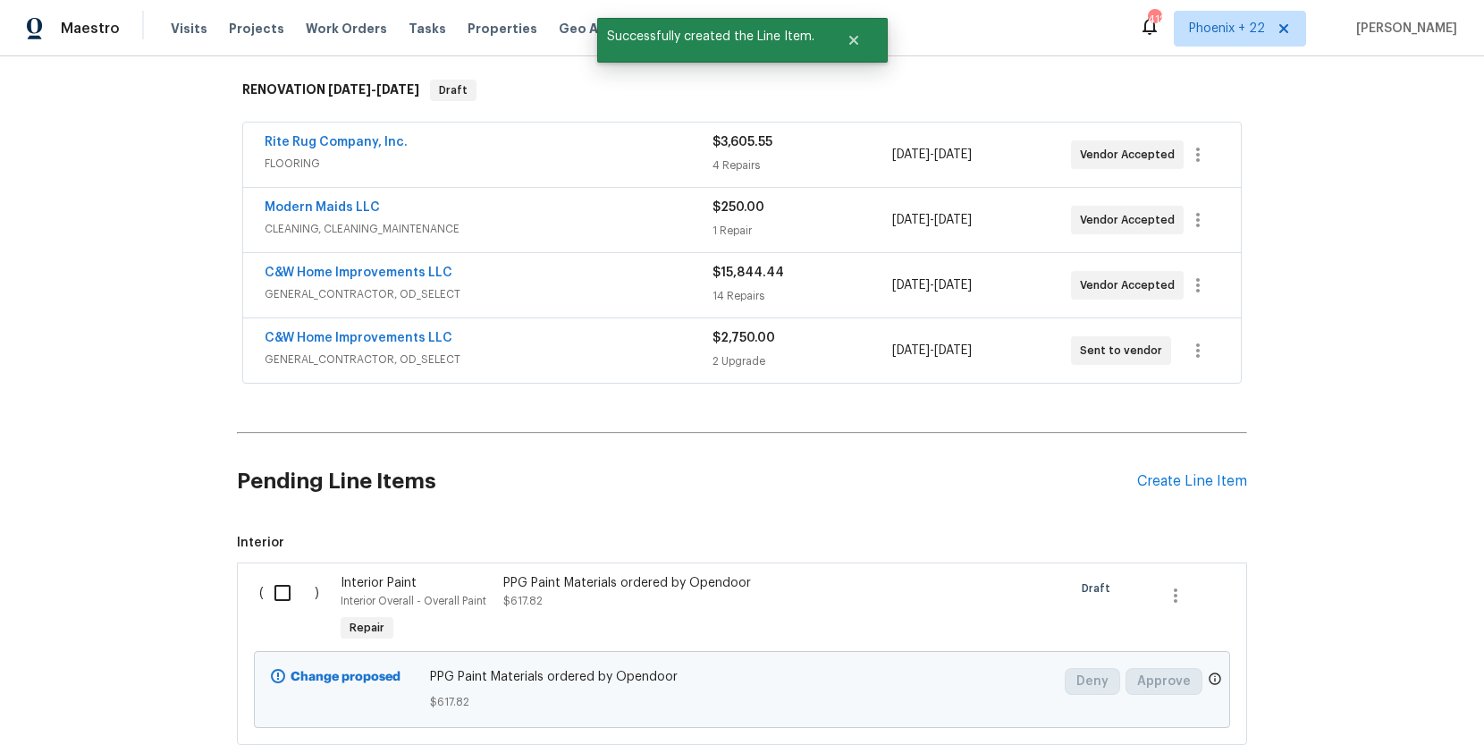
scroll to position [326, 0]
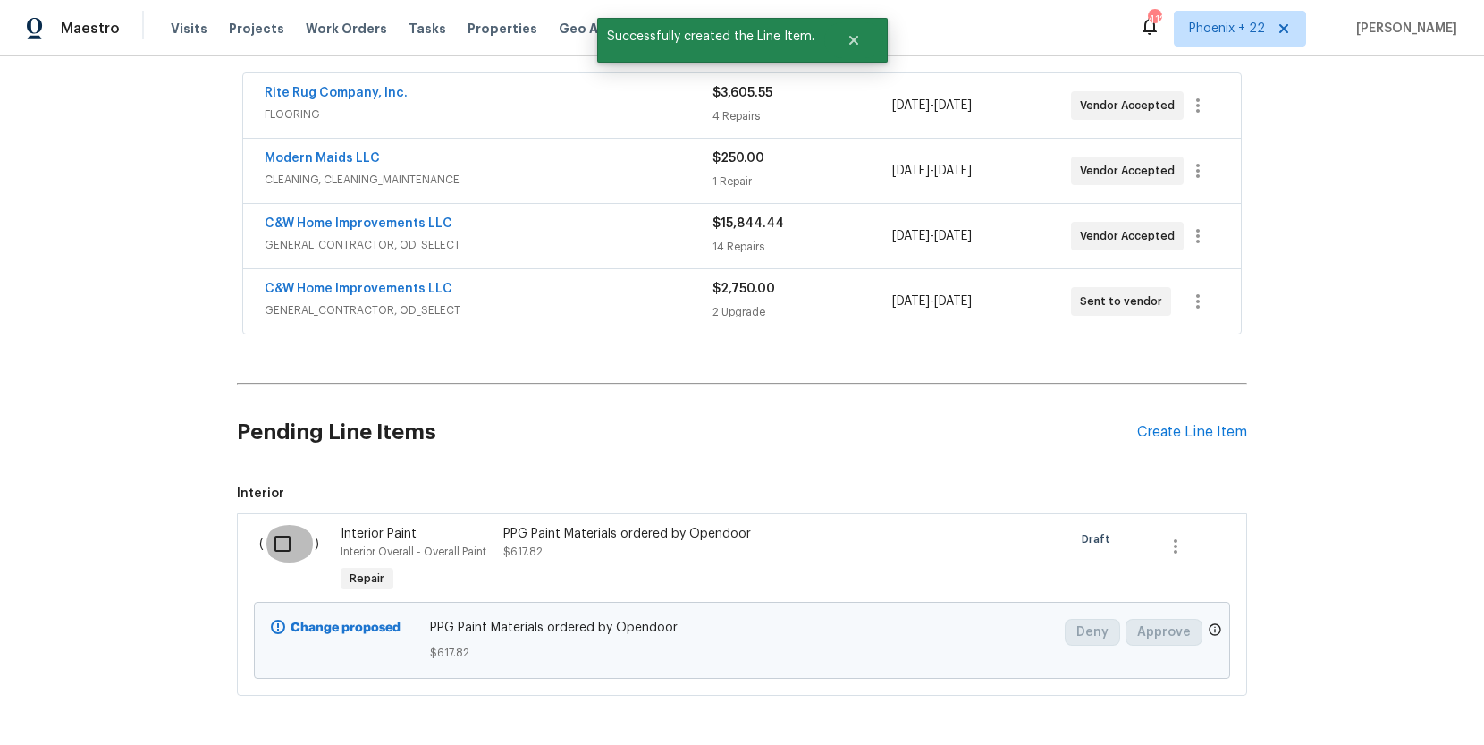
click at [297, 525] on input "checkbox" at bounding box center [289, 544] width 51 height 38
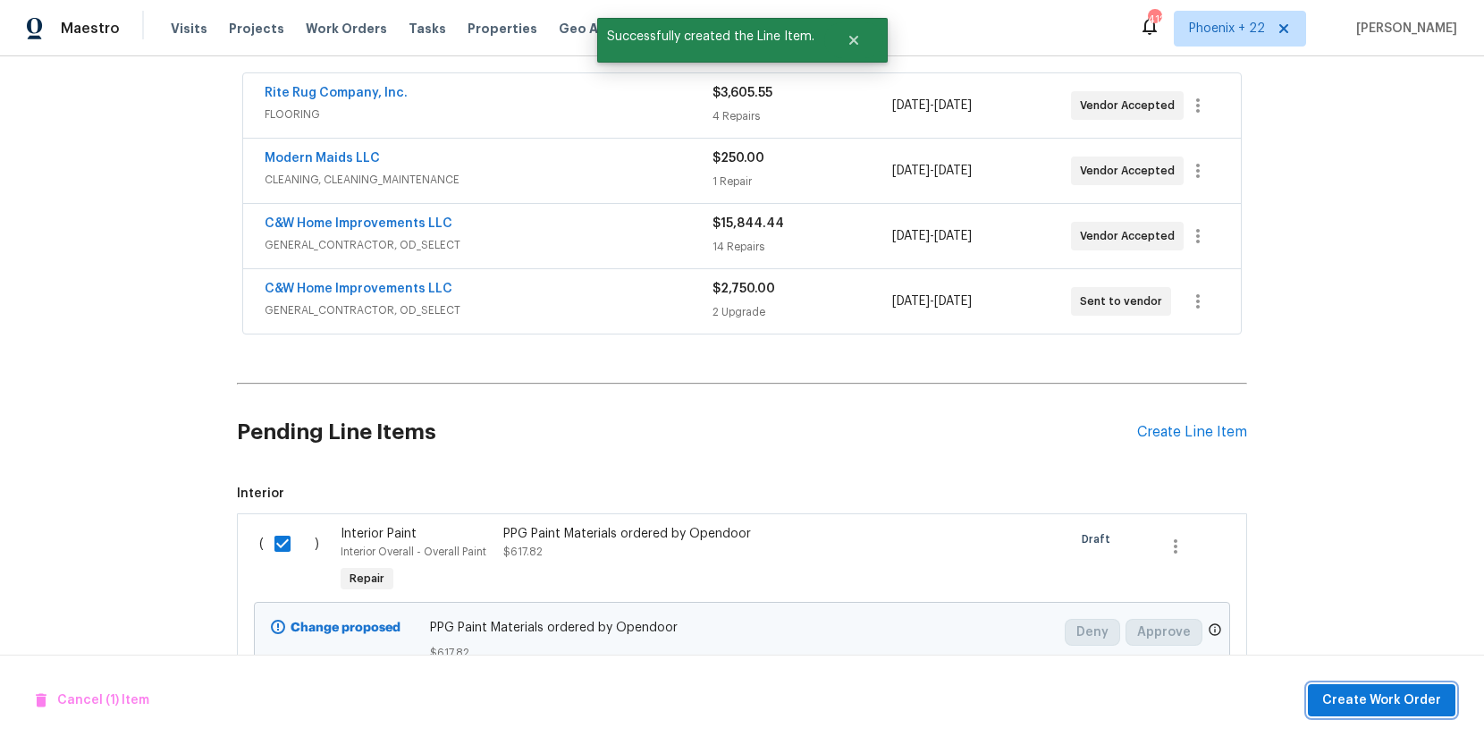
click at [1354, 706] on span "Create Work Order" at bounding box center [1382, 700] width 119 height 22
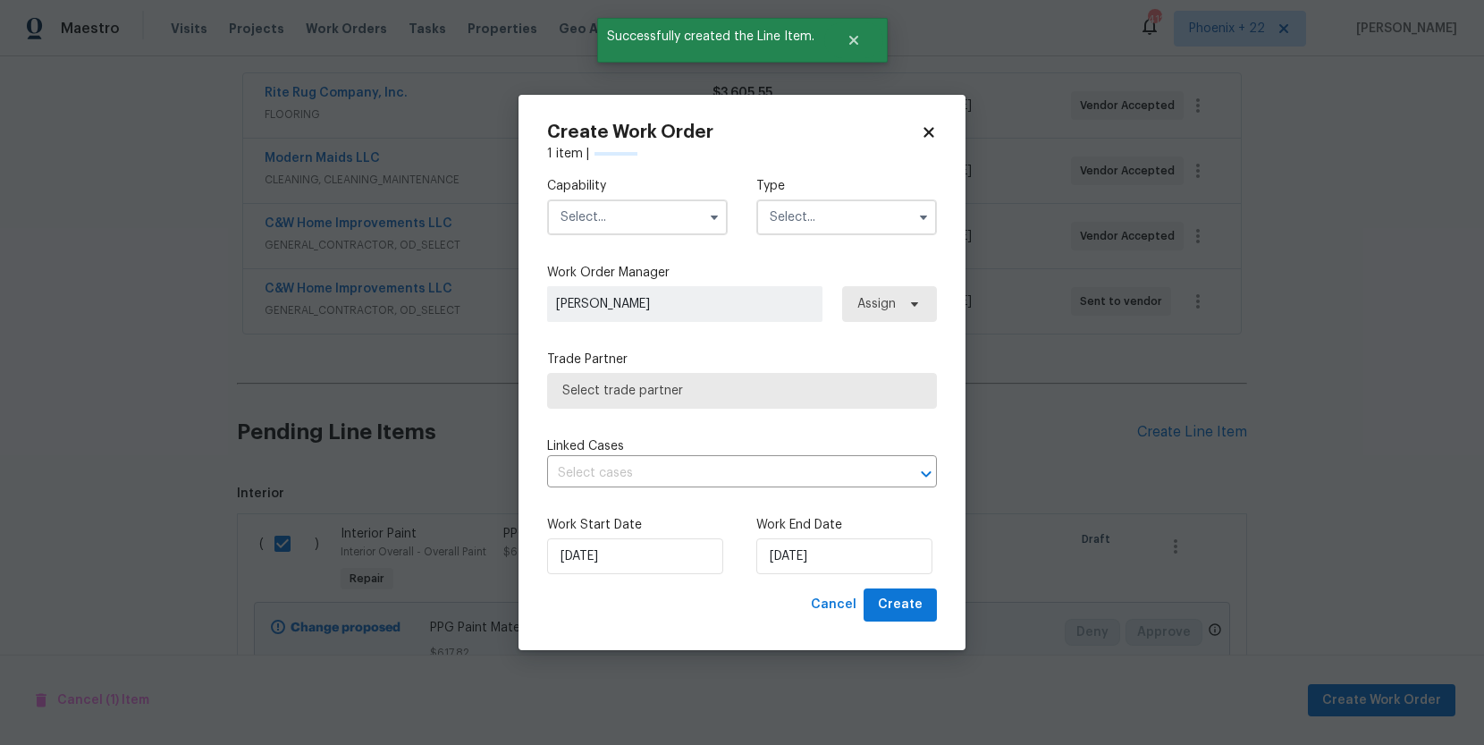
checkbox input "false"
click at [688, 225] on input "text" at bounding box center [637, 217] width 181 height 36
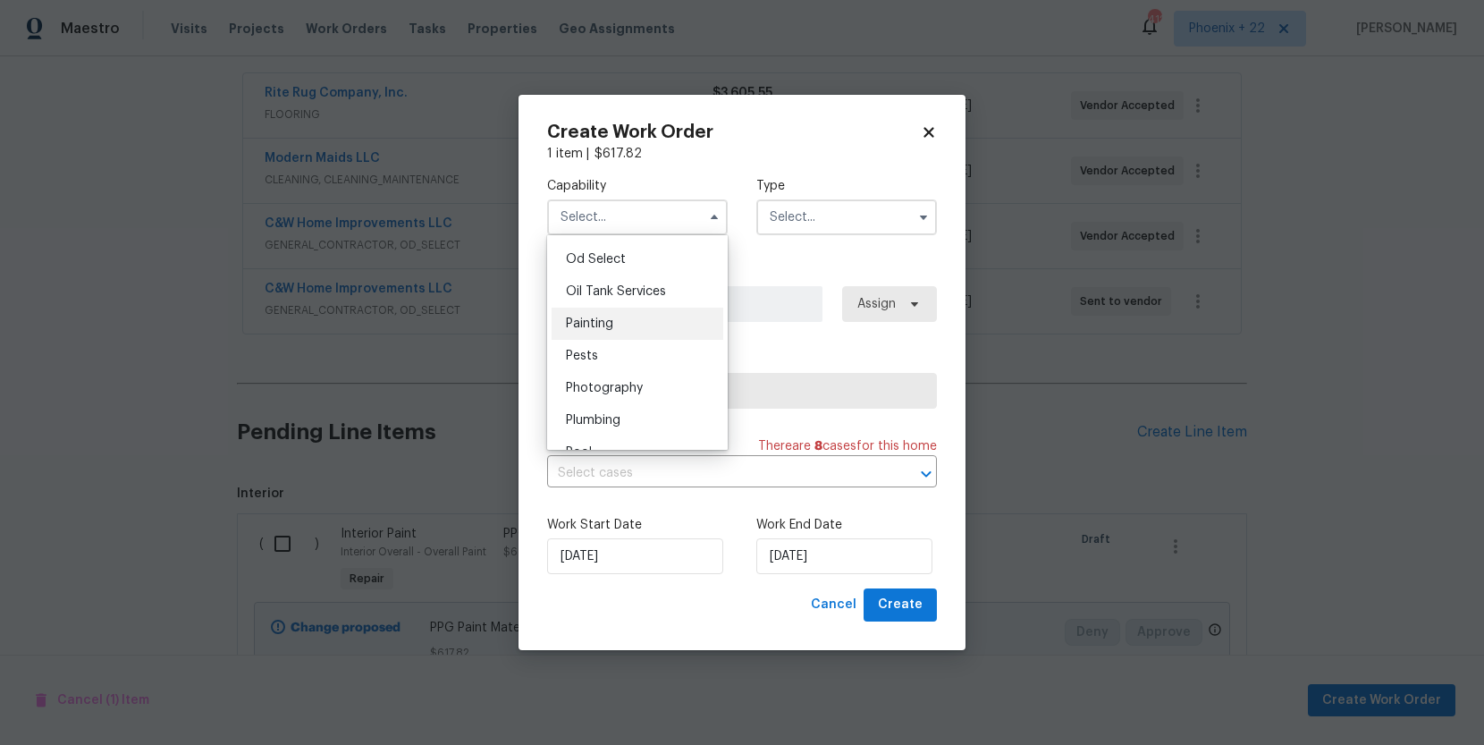
scroll to position [1453, 0]
click at [644, 303] on div "Painting" at bounding box center [638, 305] width 172 height 32
type input "Painting"
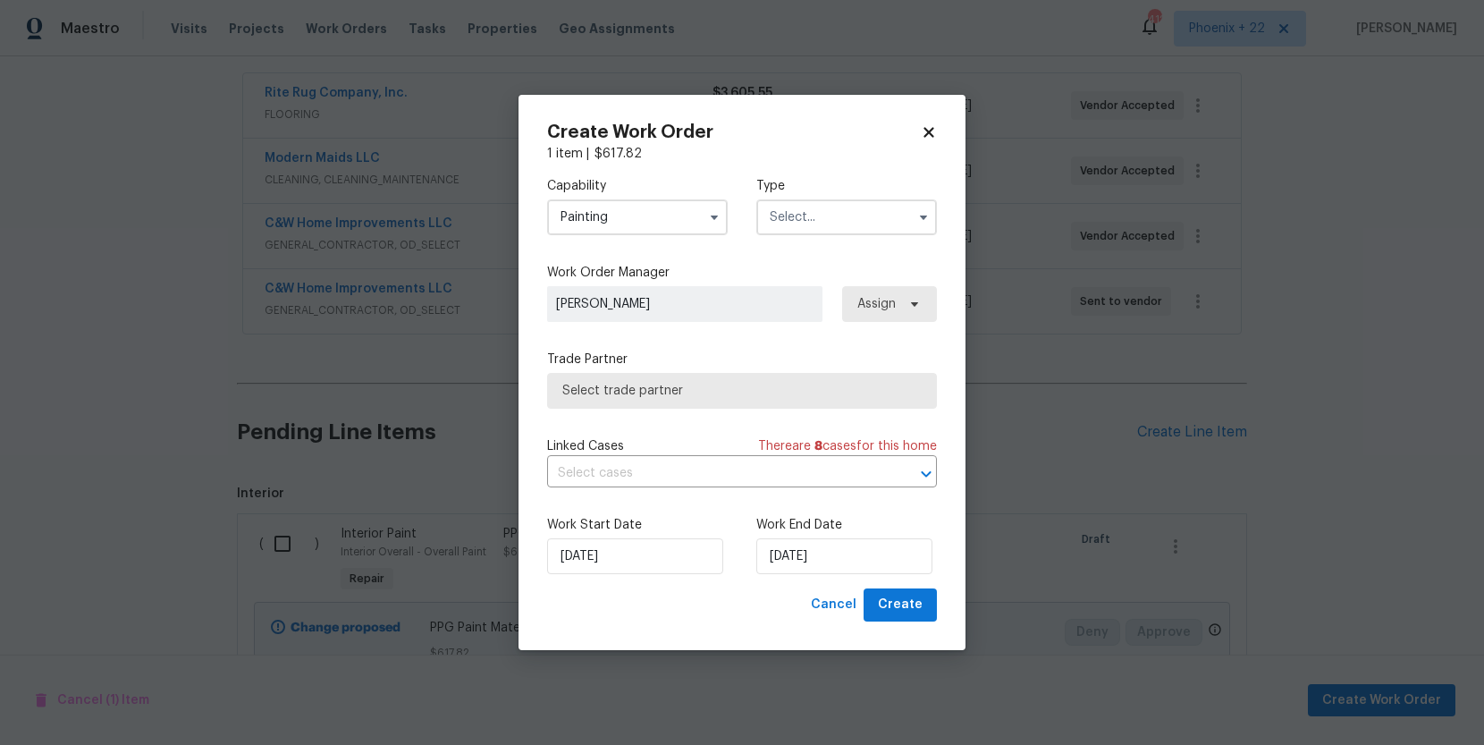
drag, startPoint x: 900, startPoint y: 209, endPoint x: 893, endPoint y: 225, distance: 17.6
click at [901, 210] on input "text" at bounding box center [847, 217] width 181 height 36
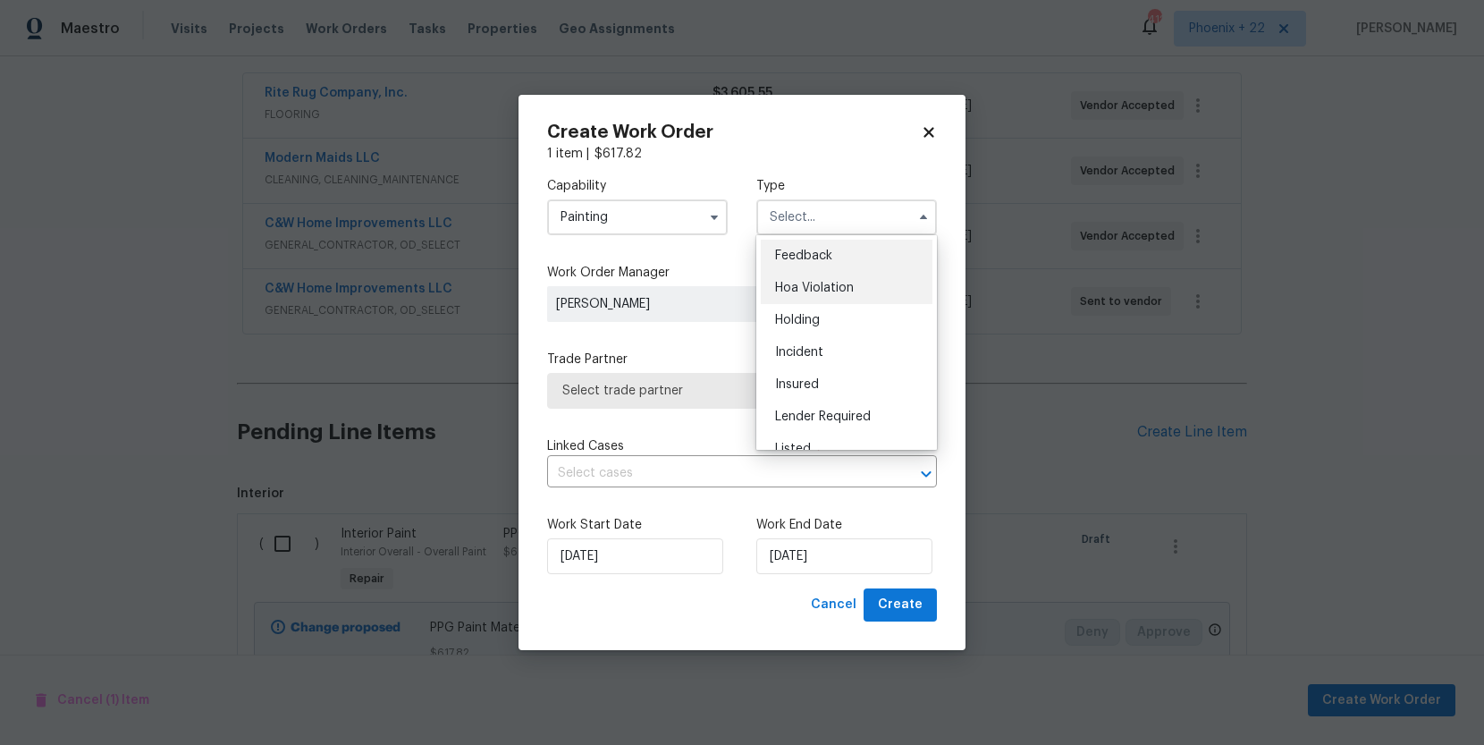
scroll to position [406, 0]
drag, startPoint x: 849, startPoint y: 298, endPoint x: 876, endPoint y: 303, distance: 28.2
click at [849, 299] on div "Renovation" at bounding box center [847, 300] width 172 height 32
type input "Renovation"
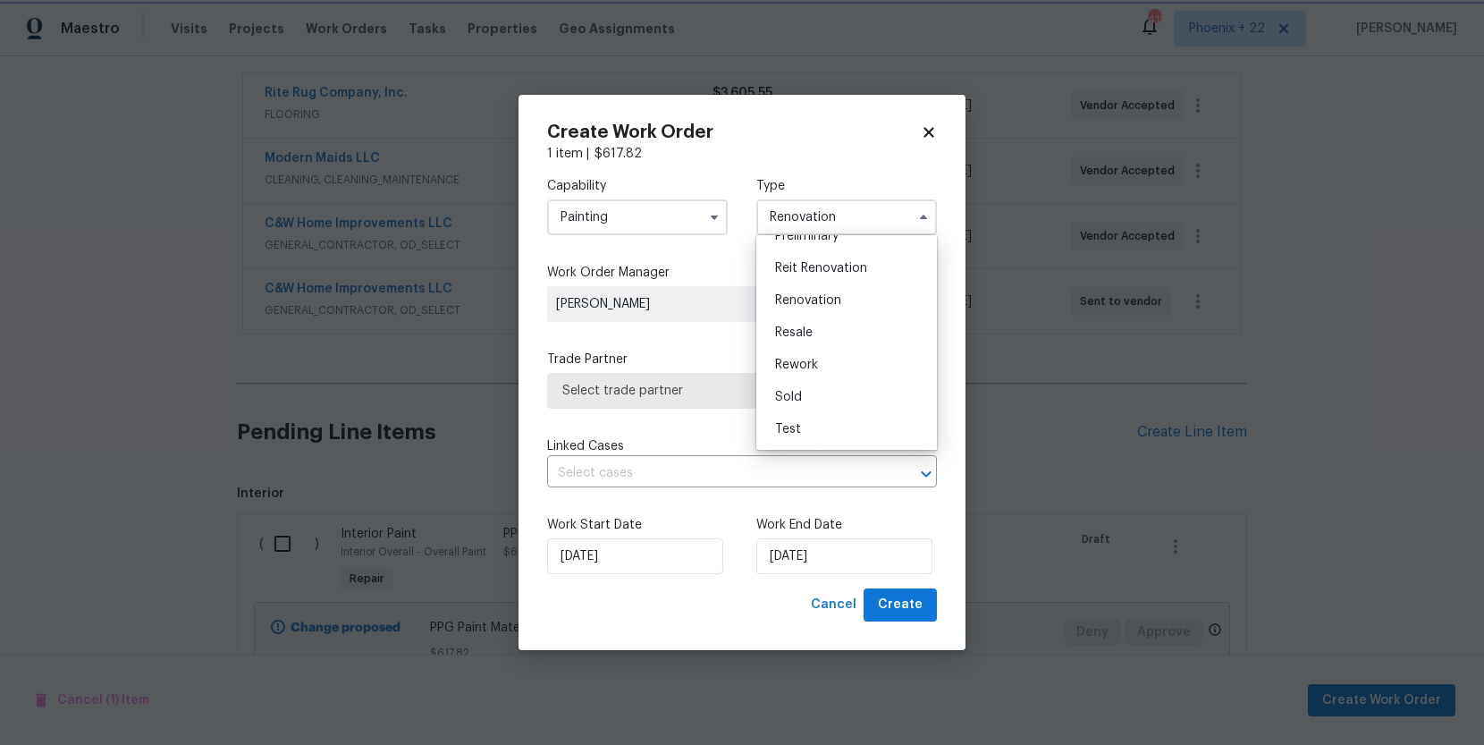
scroll to position [0, 0]
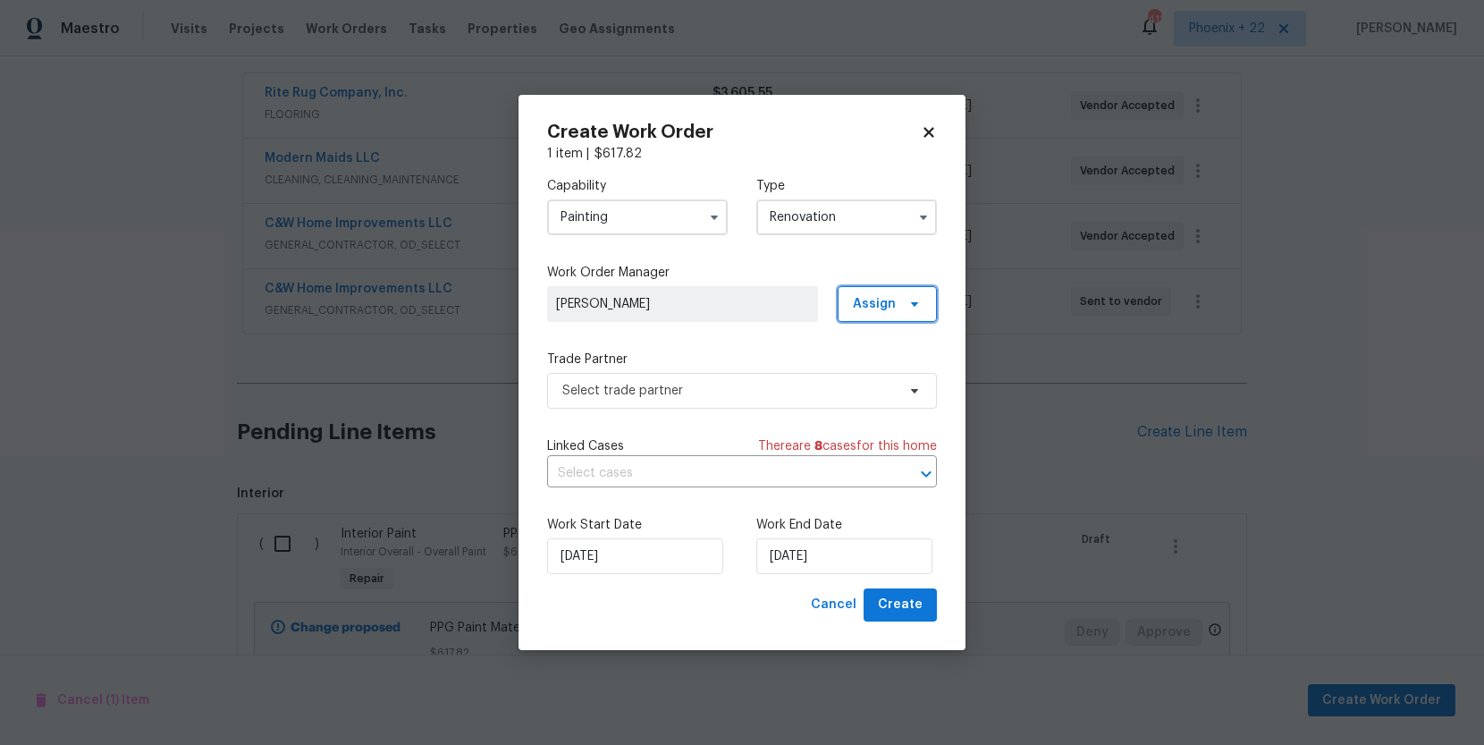
drag, startPoint x: 879, startPoint y: 303, endPoint x: 875, endPoint y: 326, distance: 23.5
click at [878, 305] on span "Assign" at bounding box center [874, 304] width 43 height 18
click at [876, 374] on div "Assign to me" at bounding box center [890, 380] width 78 height 18
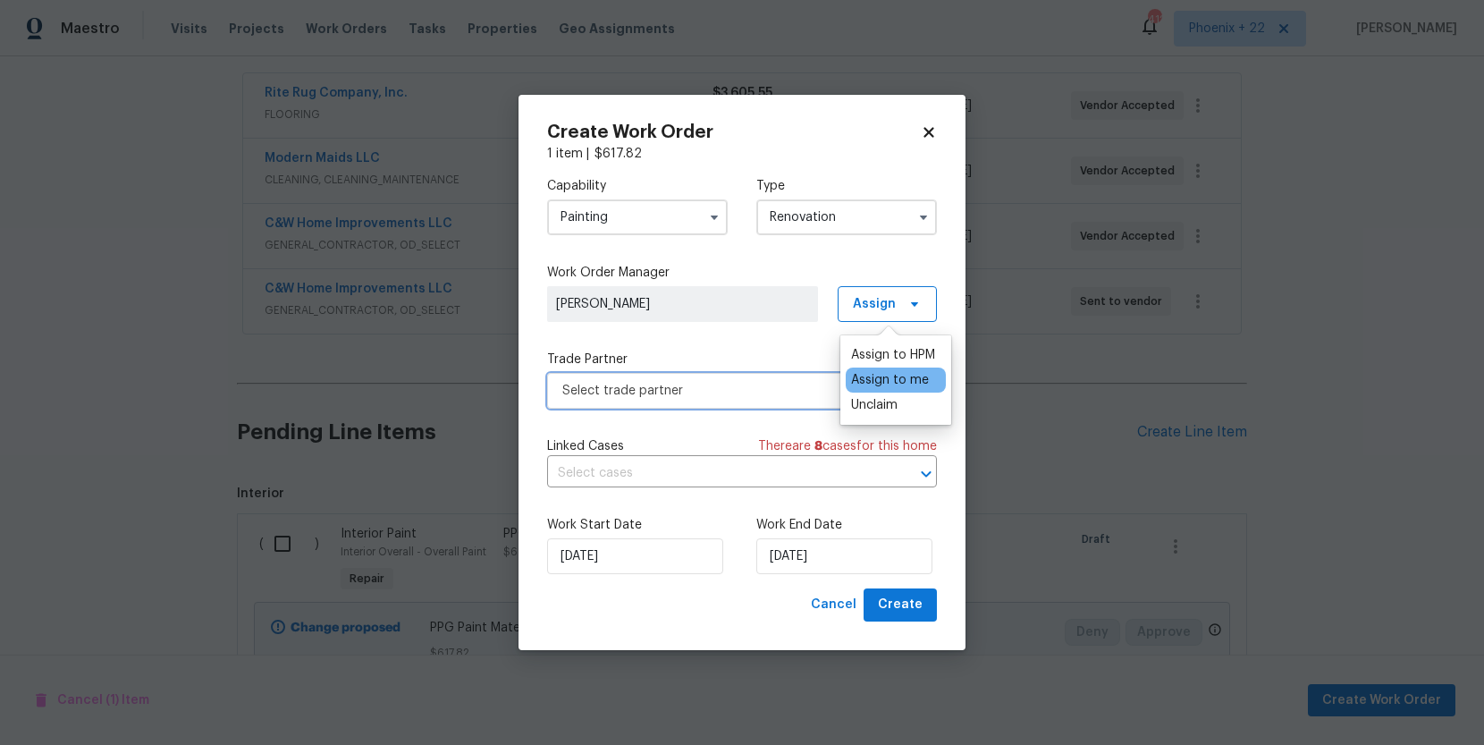
click at [722, 386] on span "Select trade partner" at bounding box center [729, 391] width 334 height 18
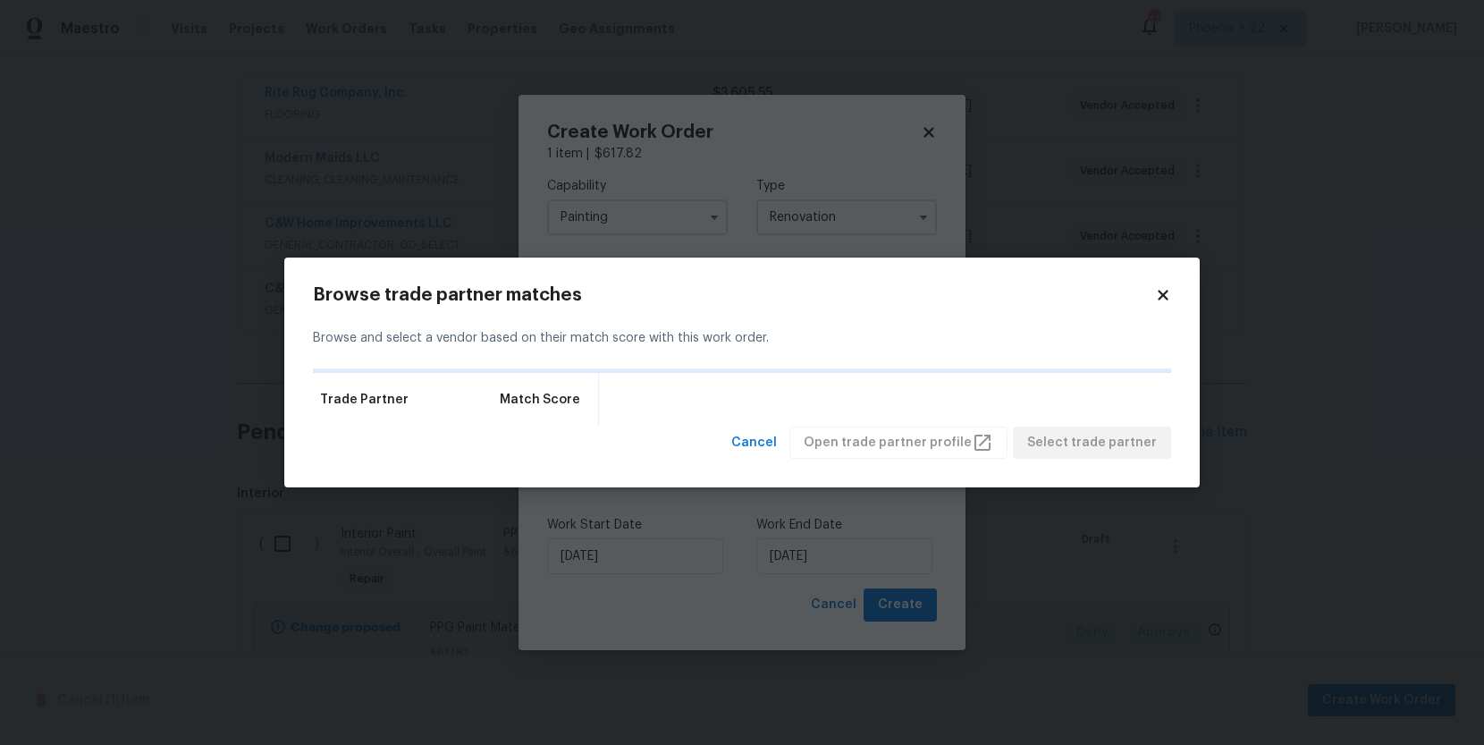
click at [1161, 295] on icon at bounding box center [1163, 295] width 10 height 10
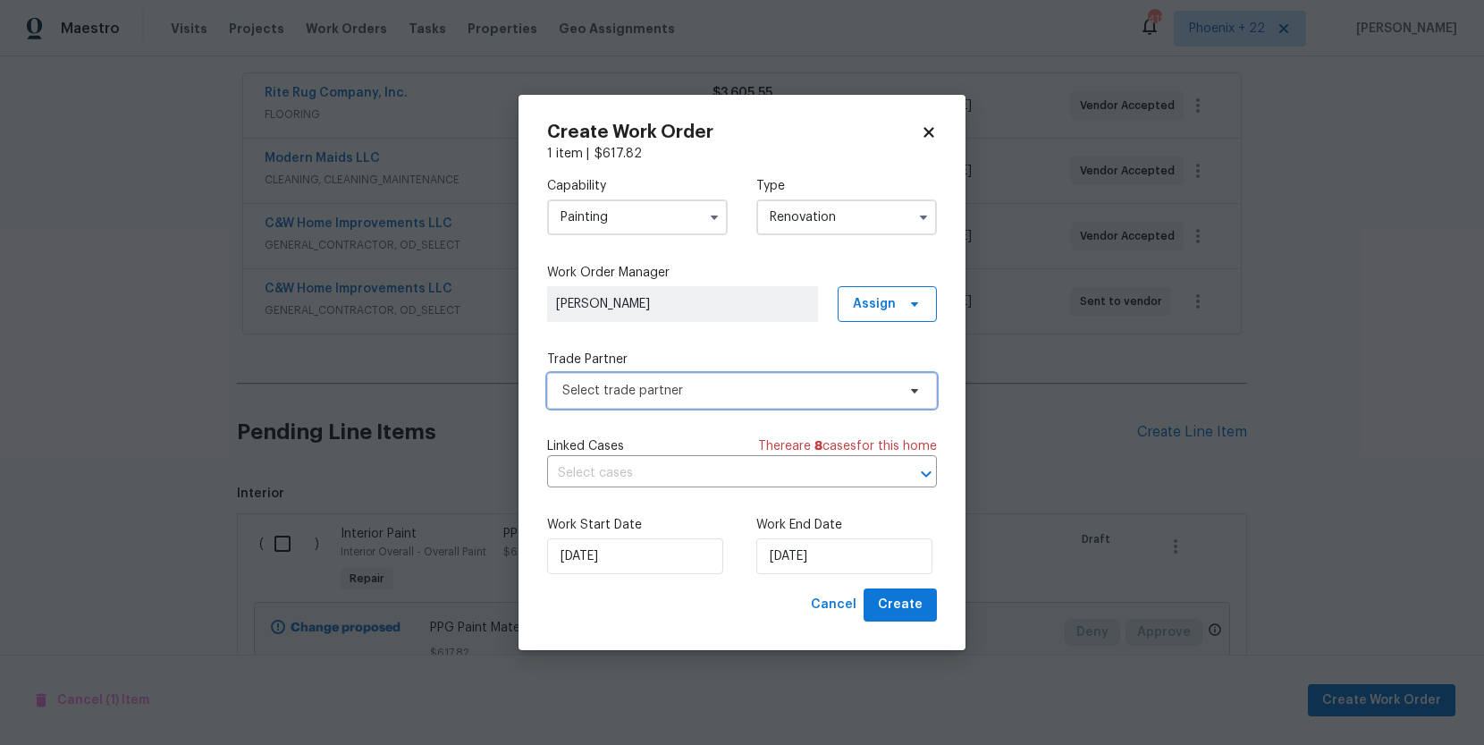
click at [806, 402] on span "Select trade partner" at bounding box center [742, 391] width 390 height 36
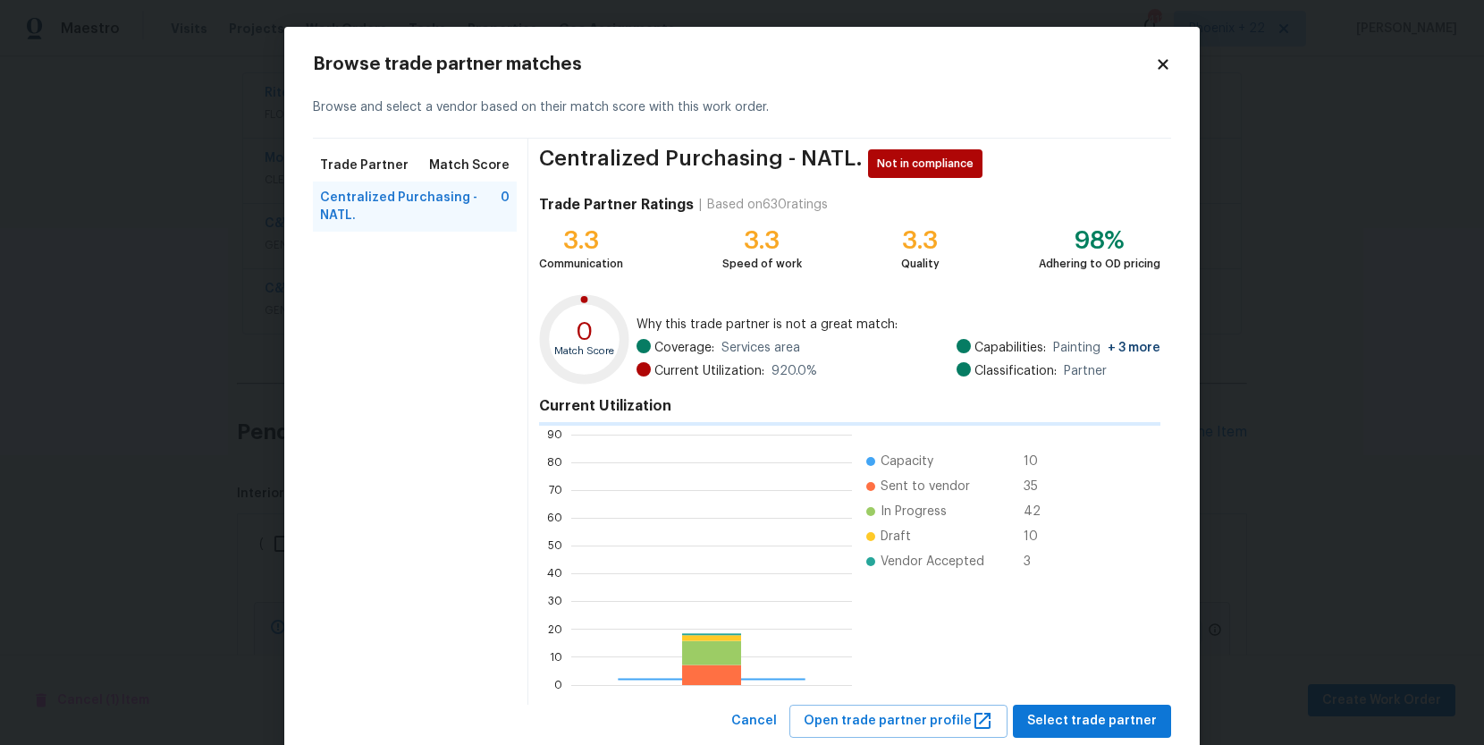
scroll to position [250, 281]
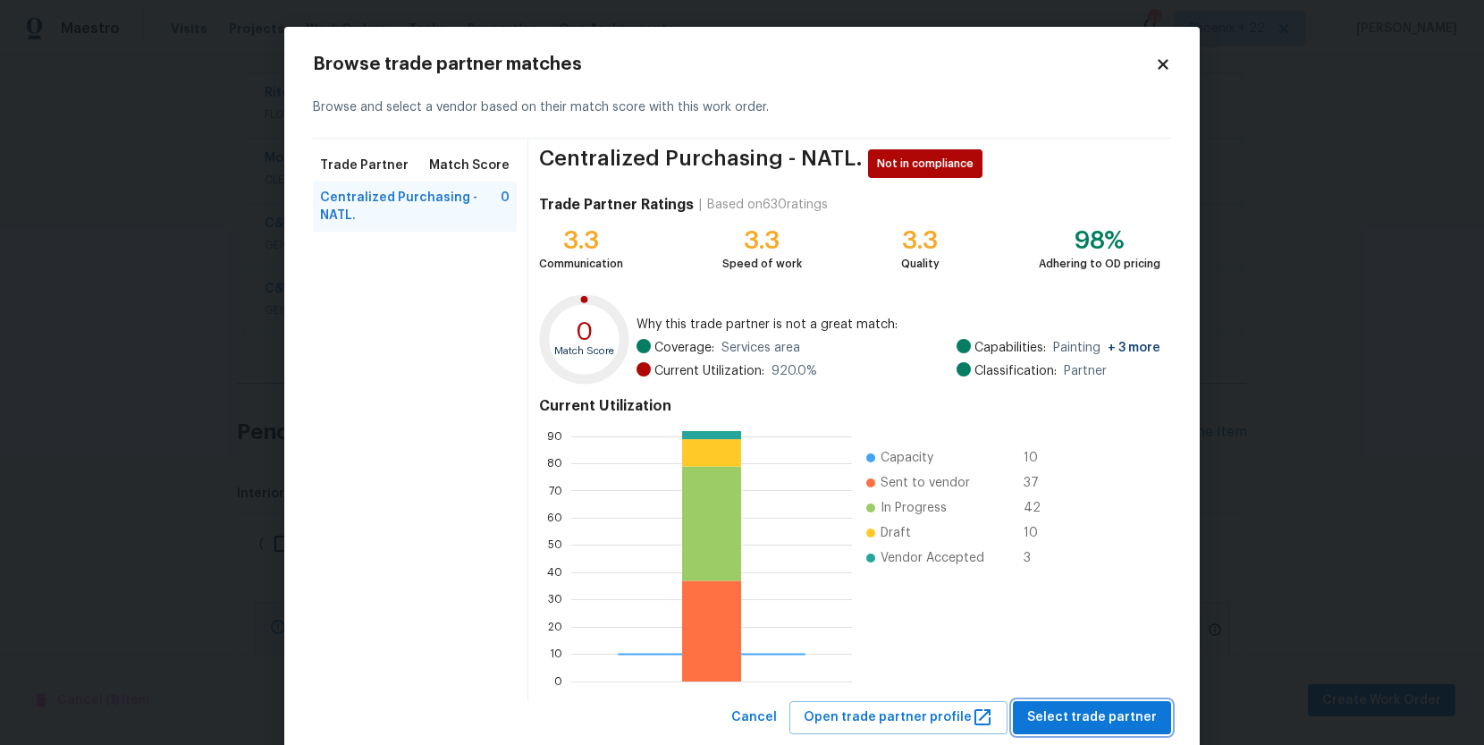
click at [1082, 718] on span "Select trade partner" at bounding box center [1092, 717] width 130 height 22
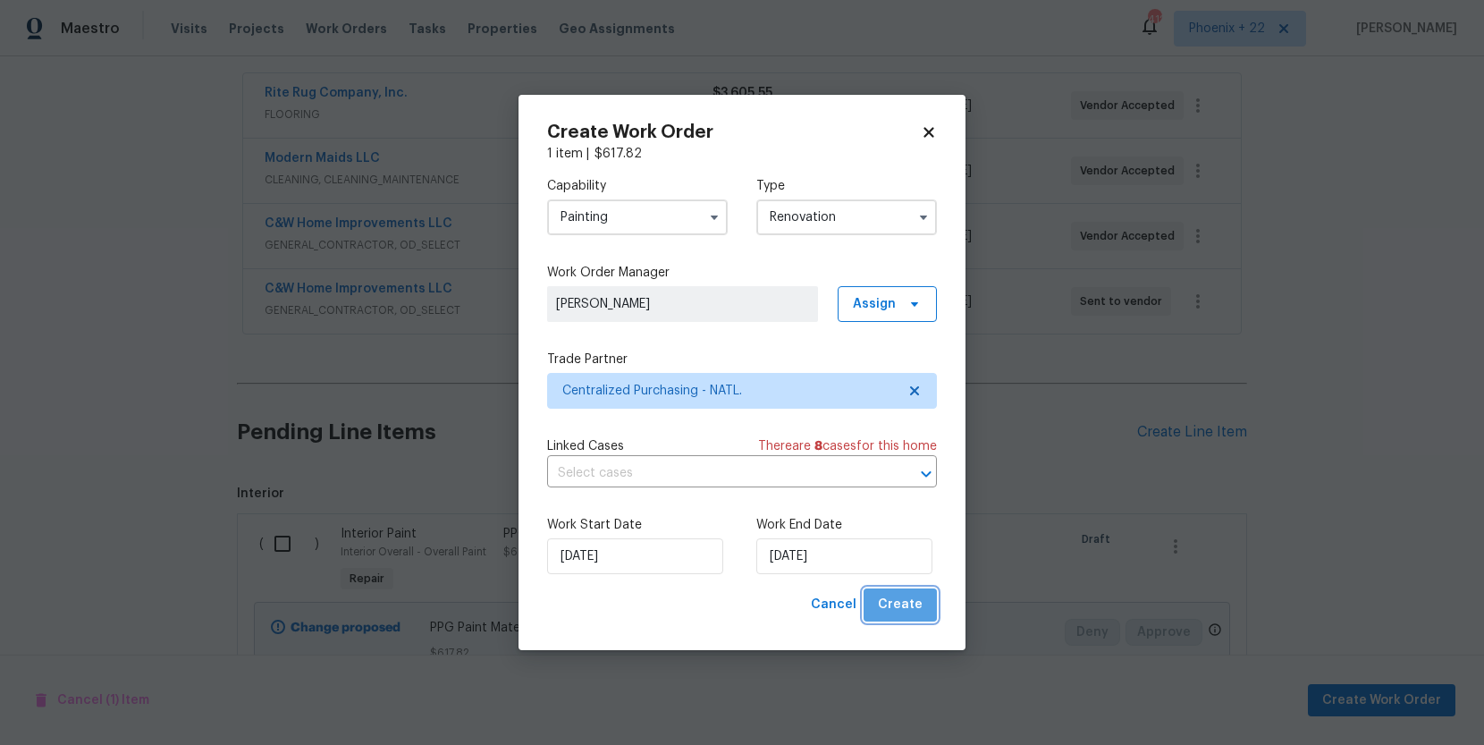
click at [908, 612] on span "Create" at bounding box center [900, 605] width 45 height 22
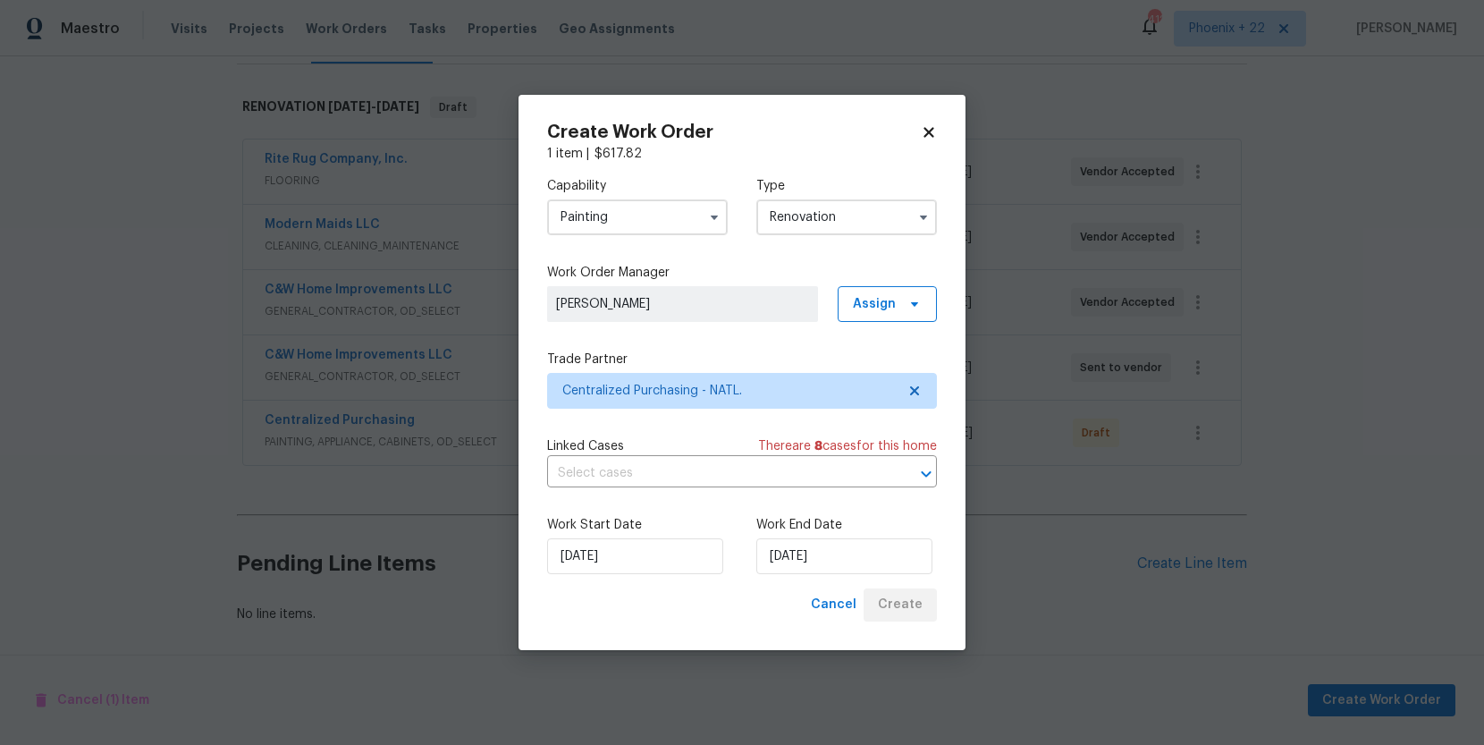
scroll to position [260, 0]
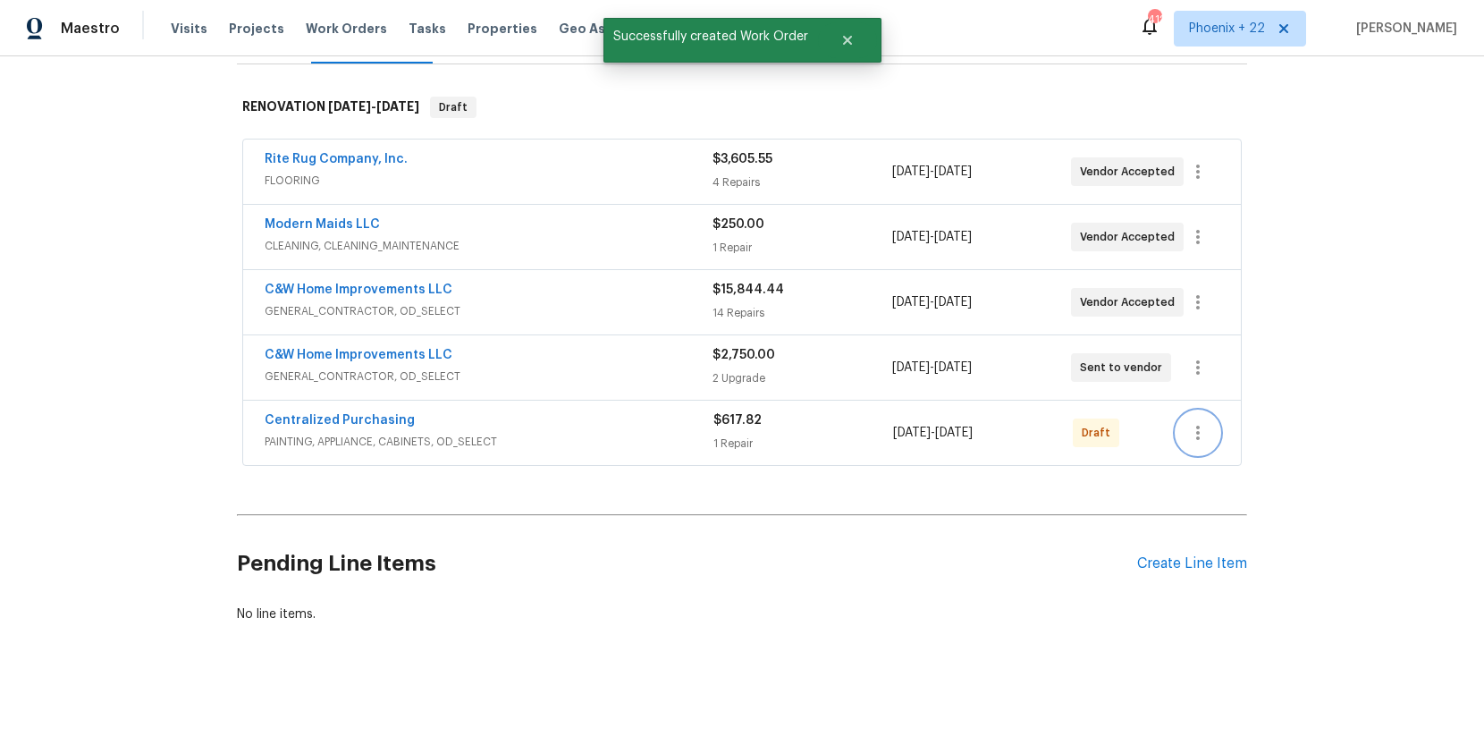
click at [1194, 437] on icon "button" at bounding box center [1198, 432] width 21 height 21
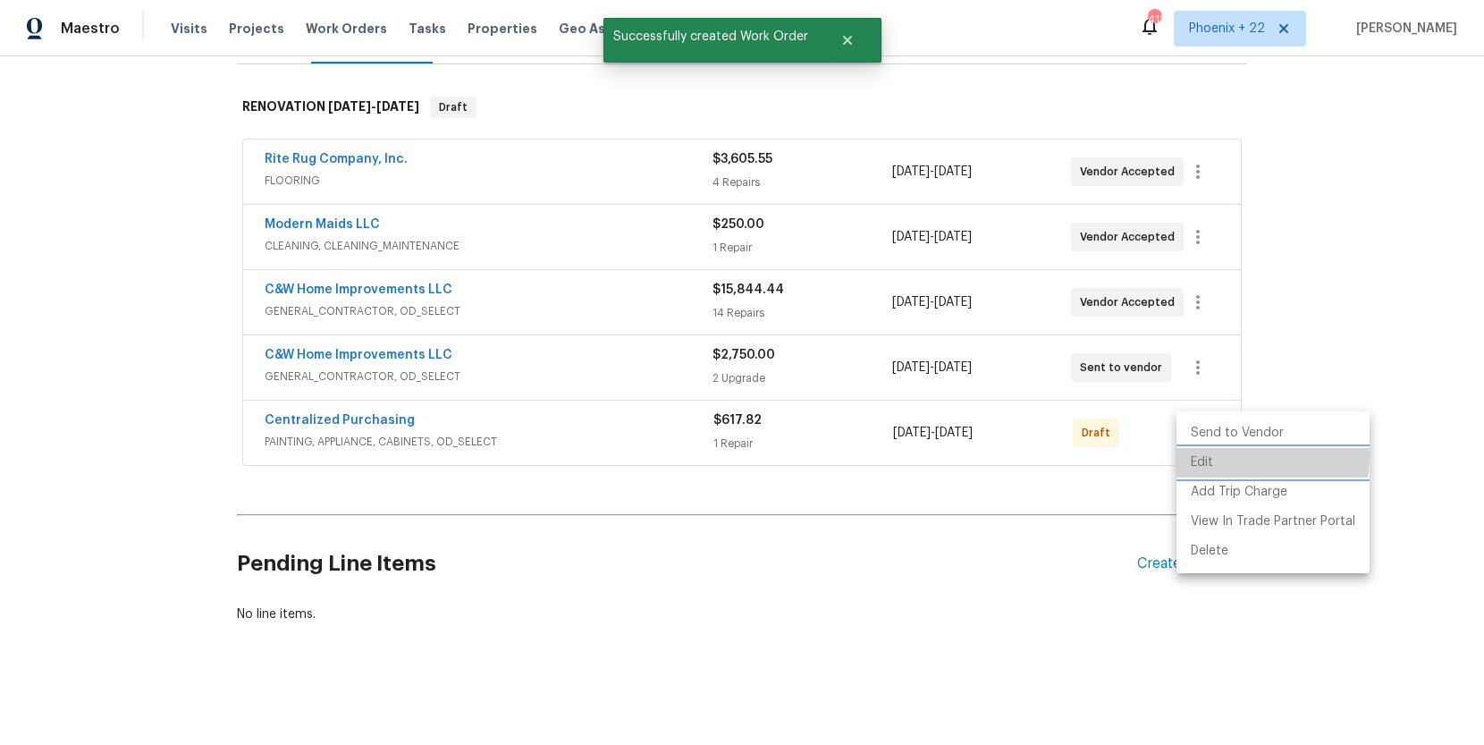
click at [1196, 455] on li "Edit" at bounding box center [1273, 463] width 193 height 30
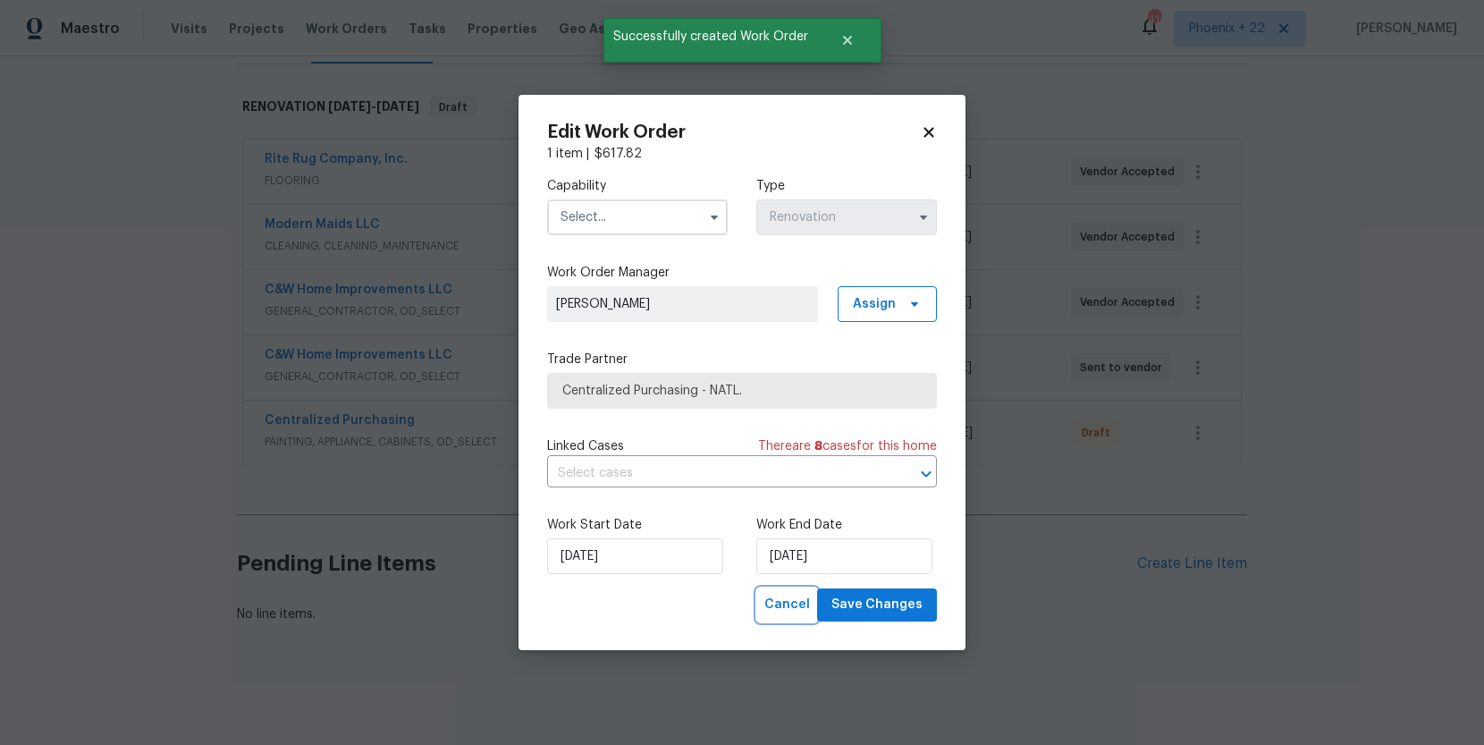
click at [790, 596] on span "Cancel" at bounding box center [788, 605] width 46 height 22
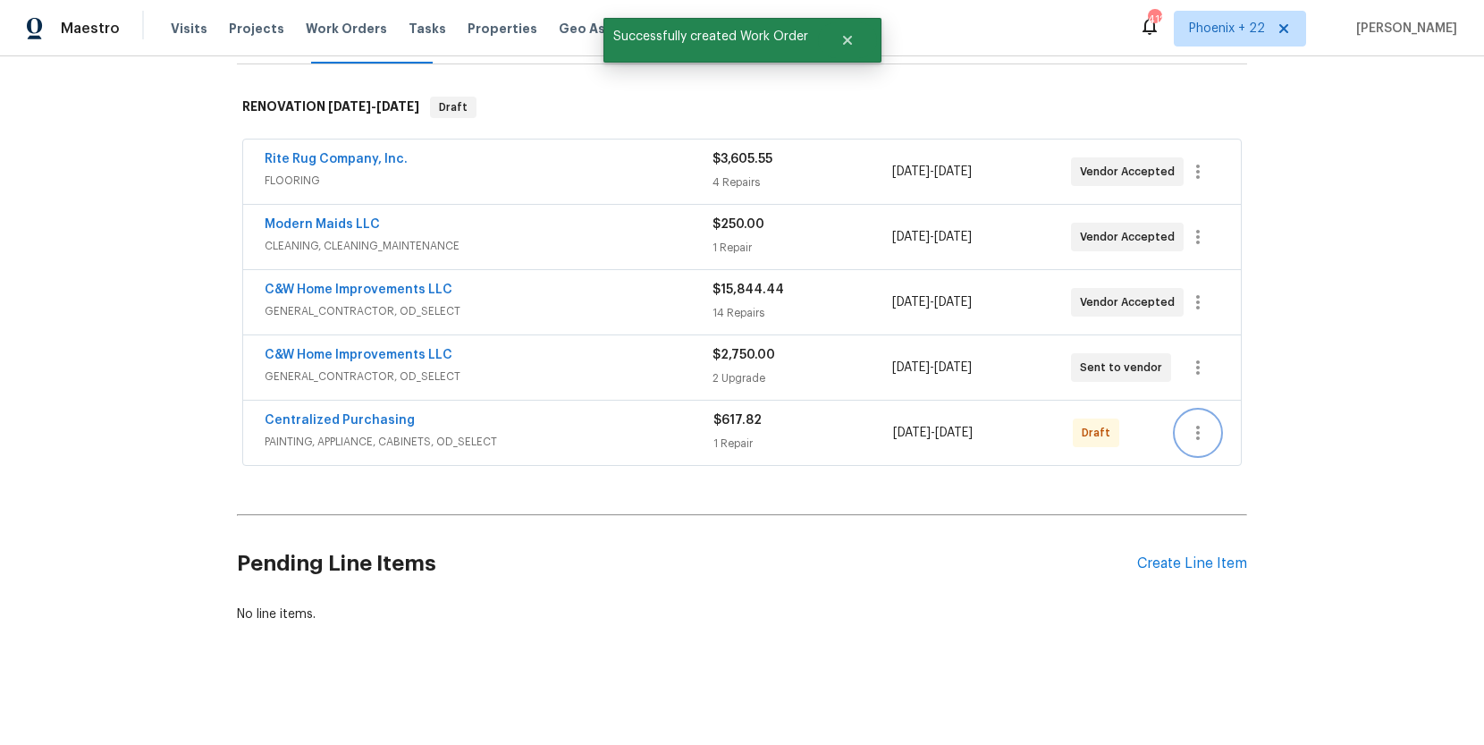
click at [1203, 425] on icon "button" at bounding box center [1198, 432] width 21 height 21
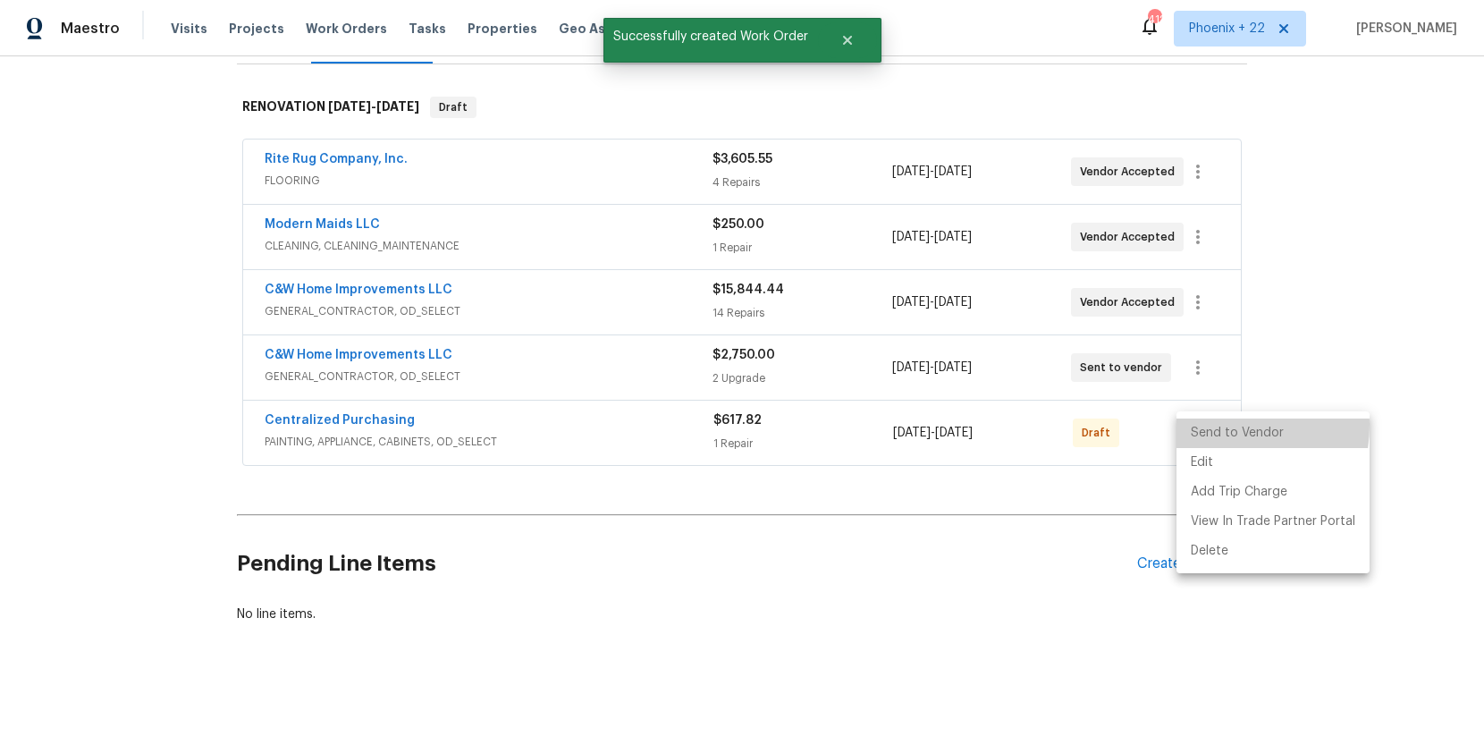
click at [1204, 425] on li "Send to Vendor" at bounding box center [1273, 433] width 193 height 30
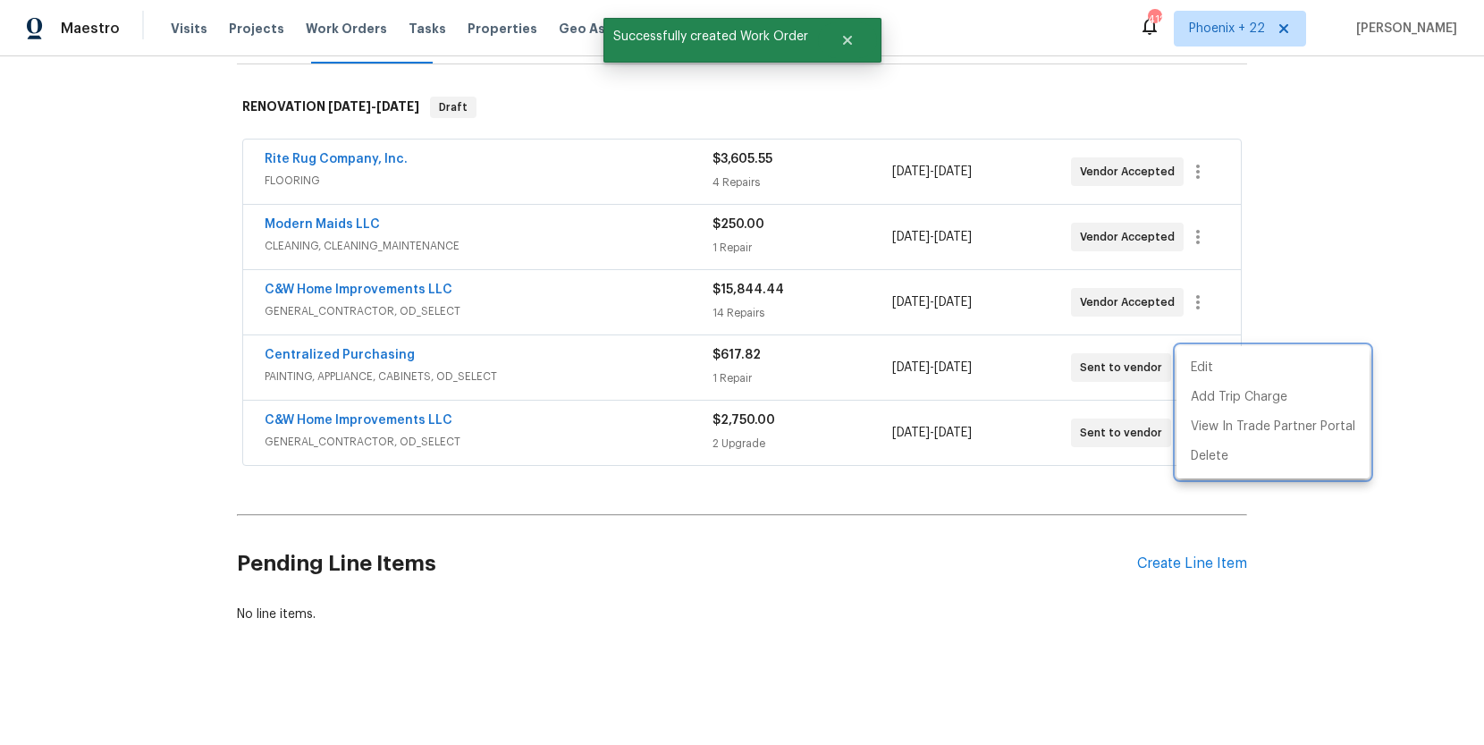
click at [418, 352] on div at bounding box center [742, 372] width 1484 height 745
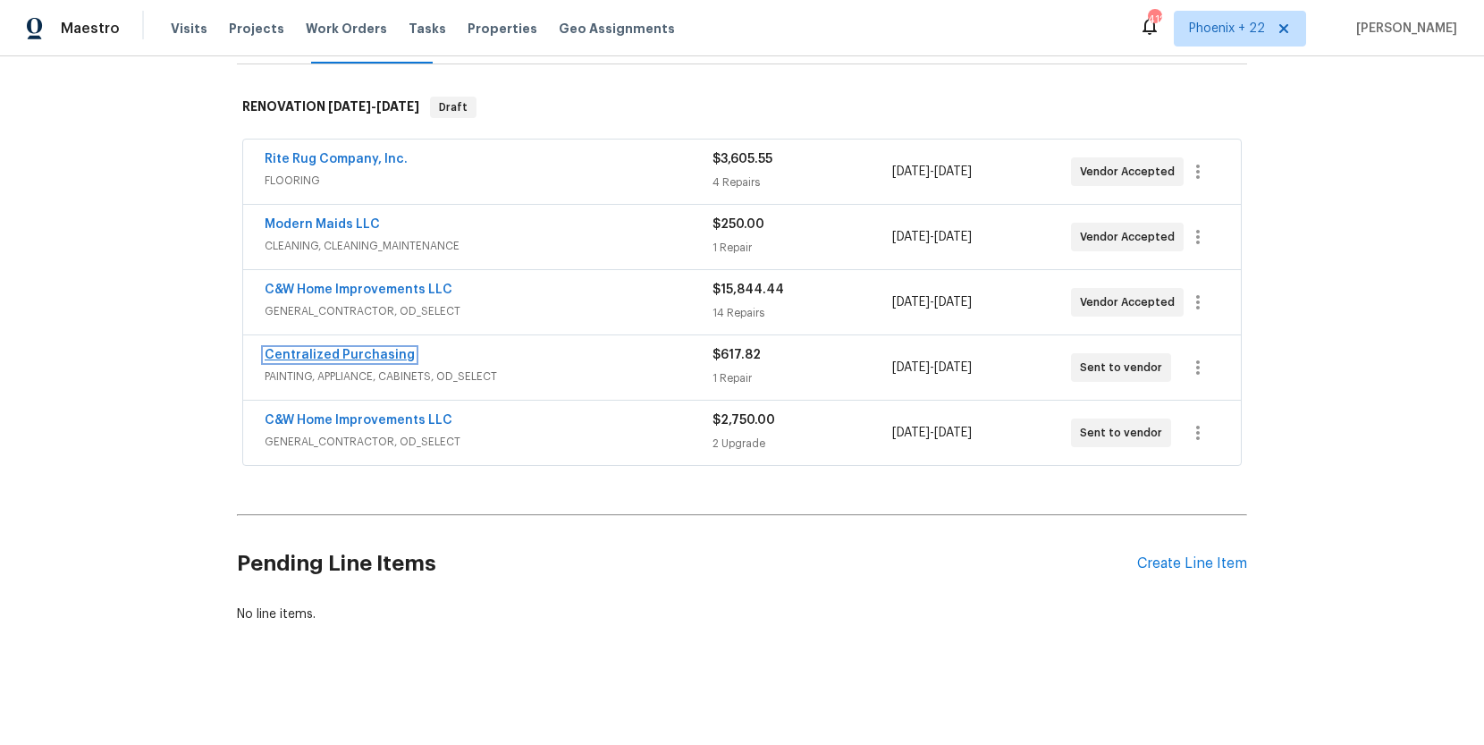
click at [382, 352] on link "Centralized Purchasing" at bounding box center [340, 355] width 150 height 13
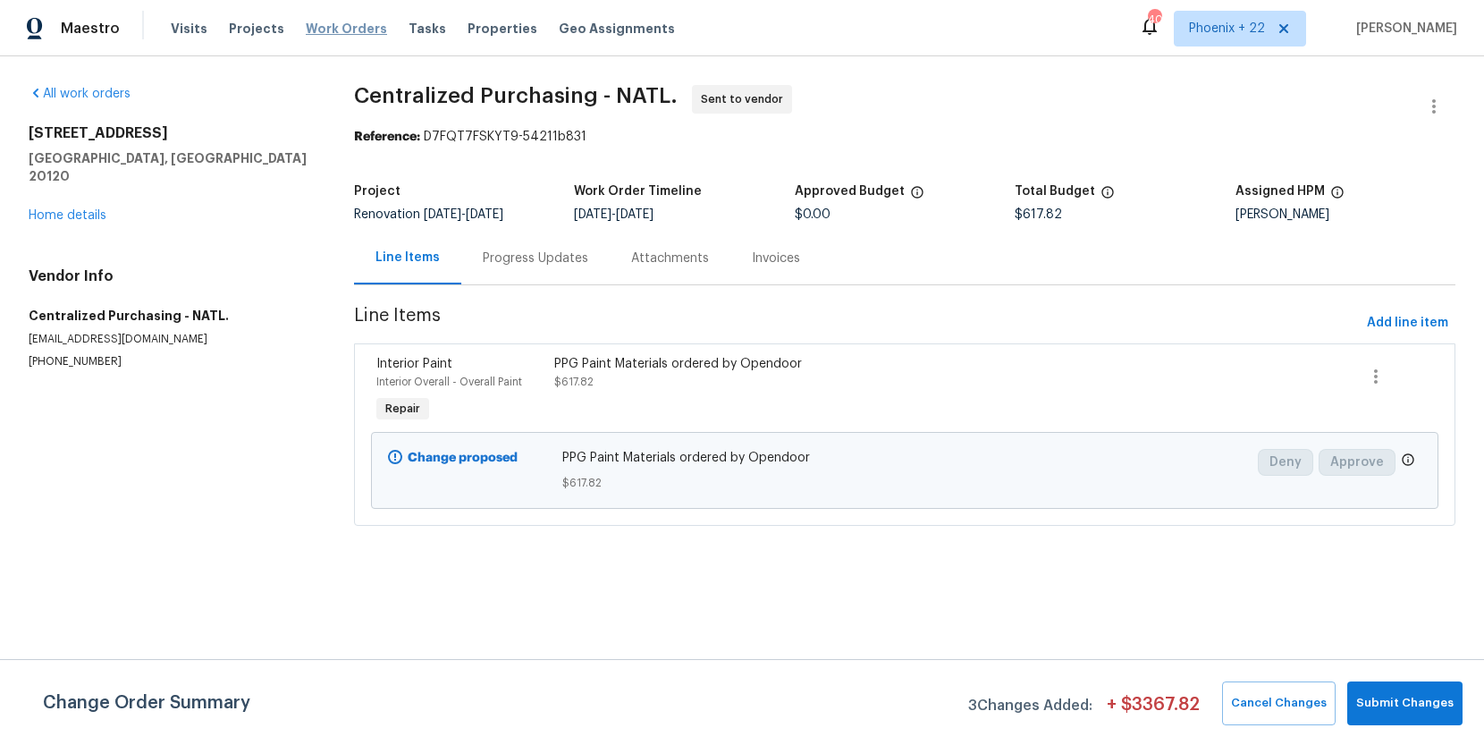
click at [354, 29] on span "Work Orders" at bounding box center [346, 29] width 81 height 18
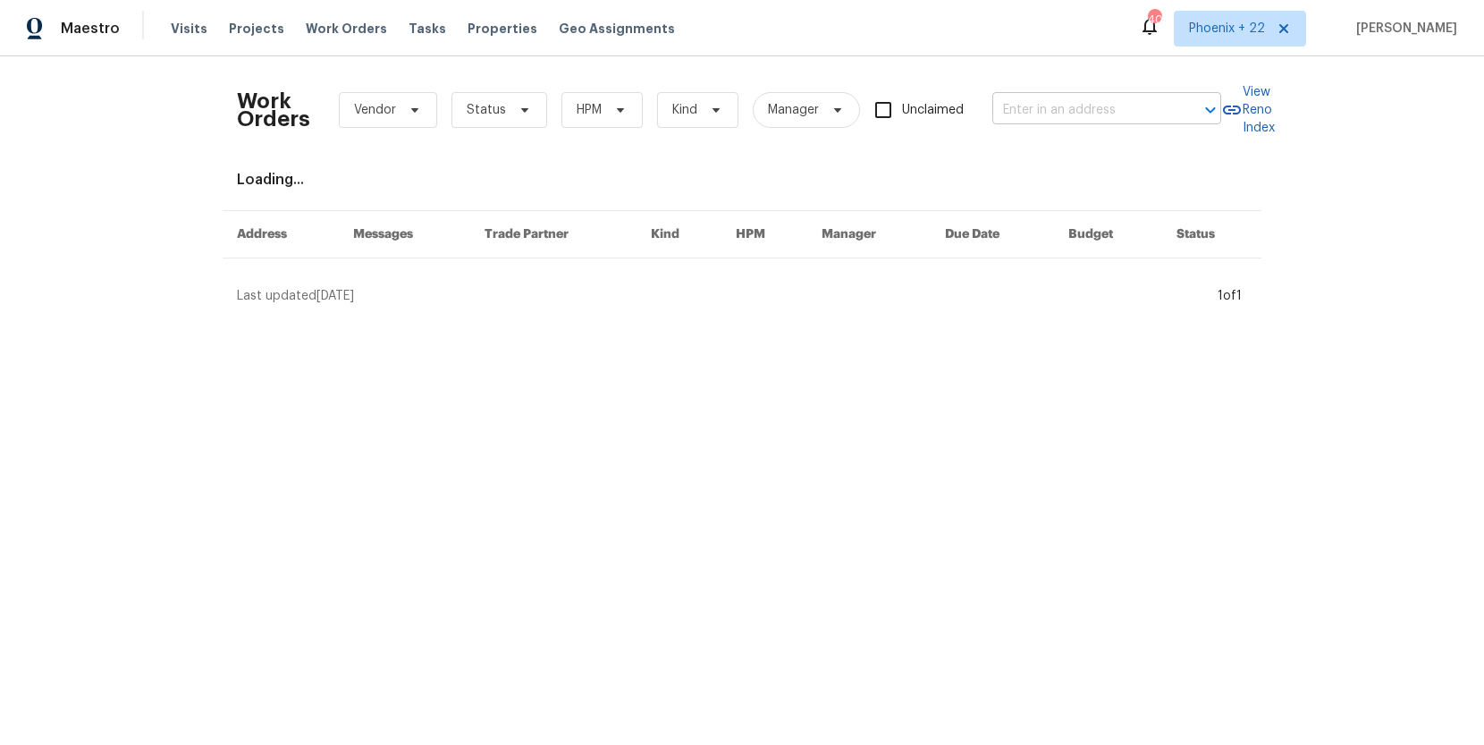
click at [1082, 106] on input "text" at bounding box center [1082, 111] width 179 height 28
paste input "6458 Secret Grove Ave, Las Vegas, NV 89130"
type input "6458 Secret Grove Ave, Las Vegas, NV 89130"
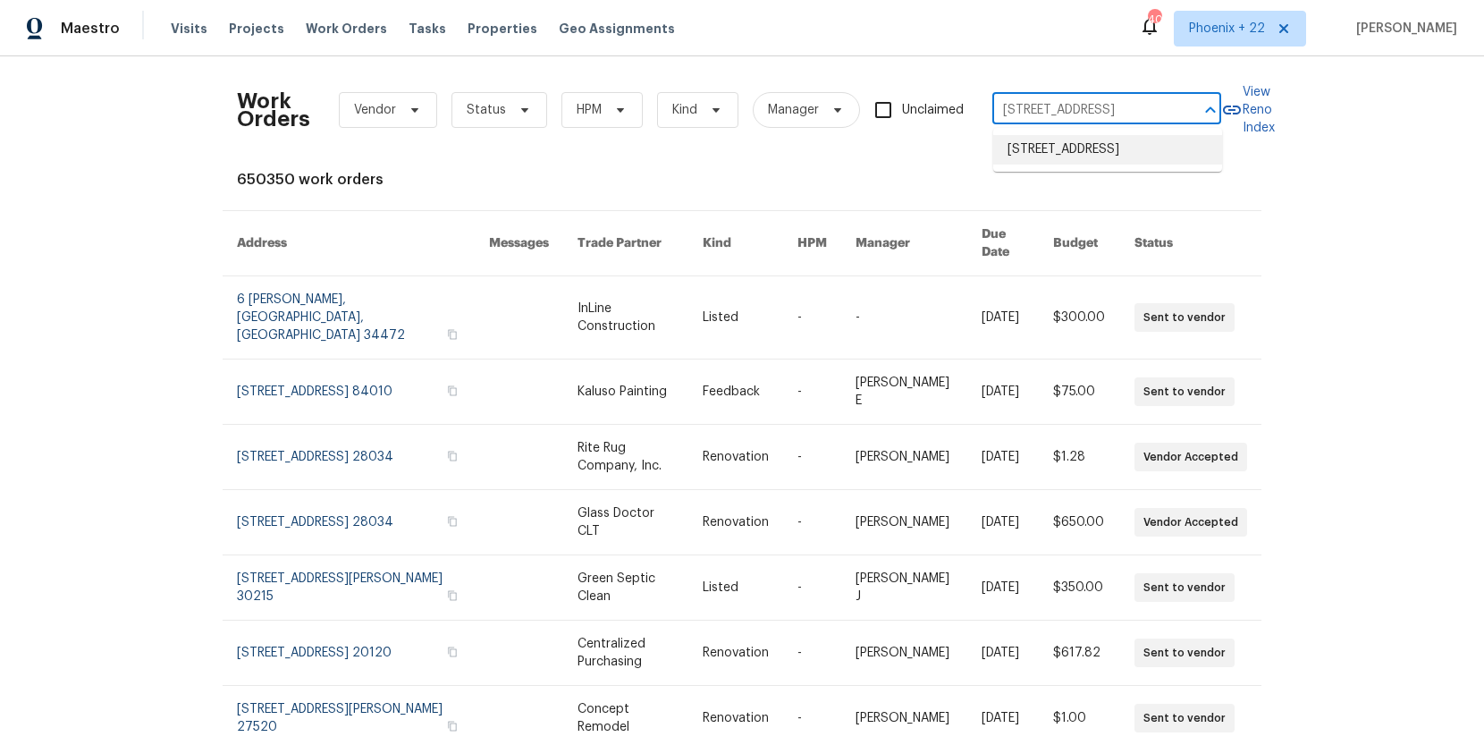
click at [1078, 151] on li "6458 Secret Grove Ave, Las Vegas, NV 89130" at bounding box center [1107, 150] width 229 height 30
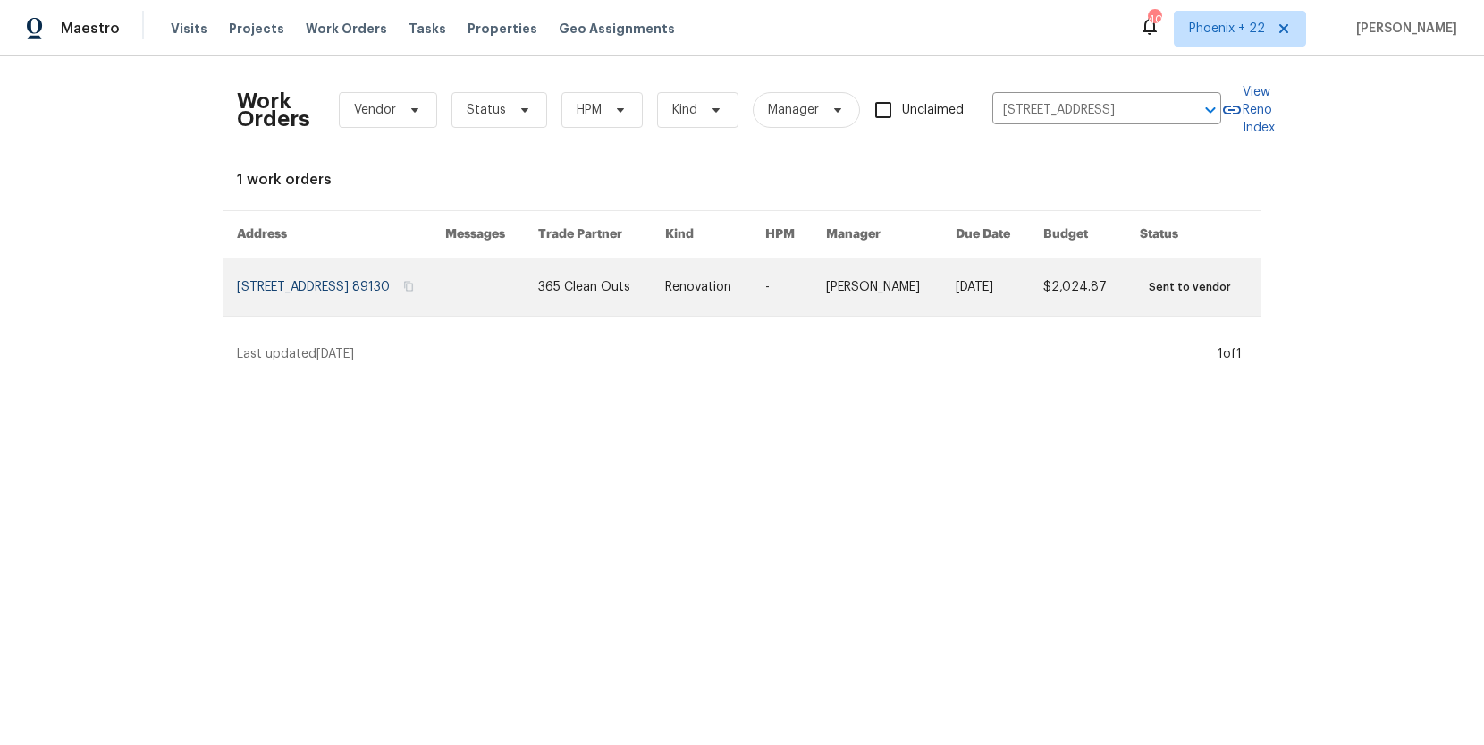
click at [538, 315] on link at bounding box center [491, 286] width 93 height 57
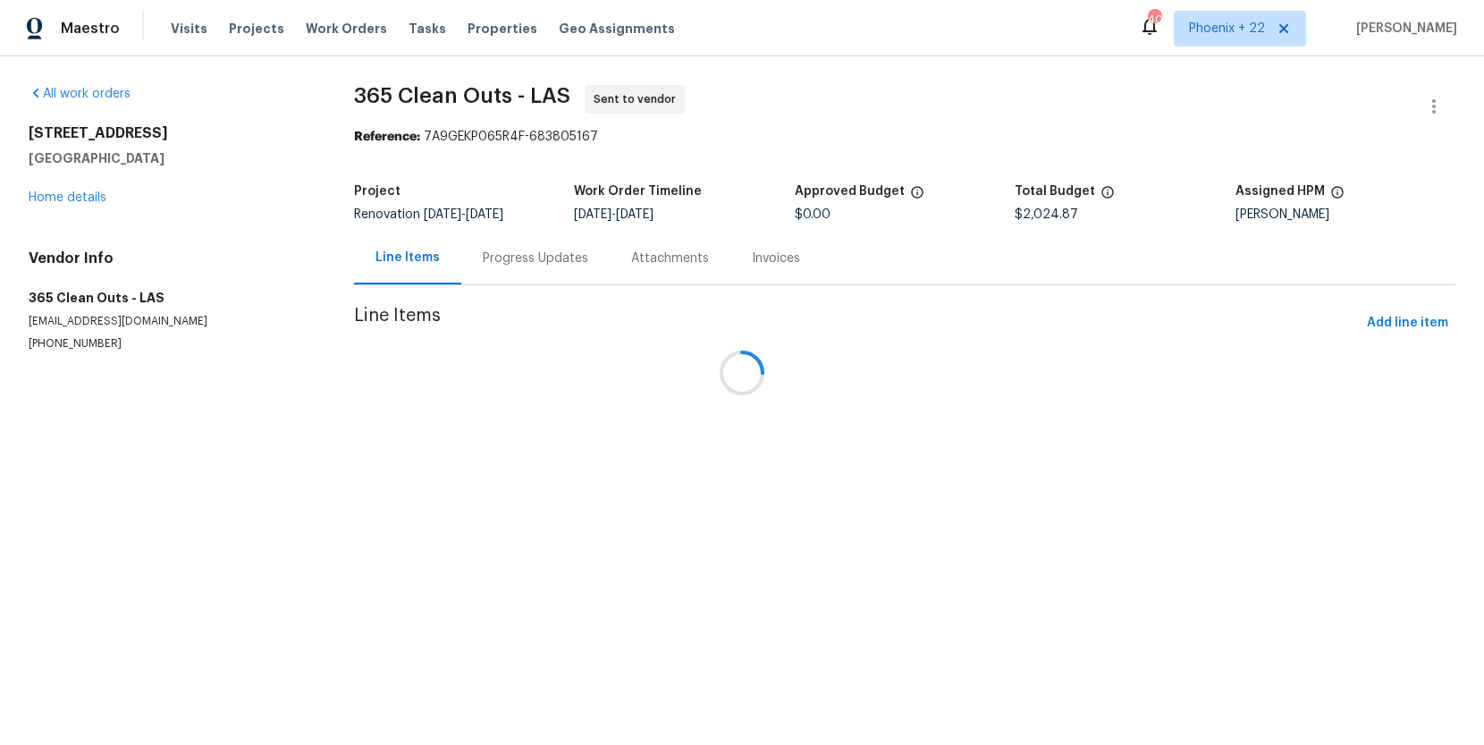
click at [49, 194] on div "6458 Secret Grove Ave Las Vegas, NV 89130 Home details" at bounding box center [170, 165] width 283 height 82
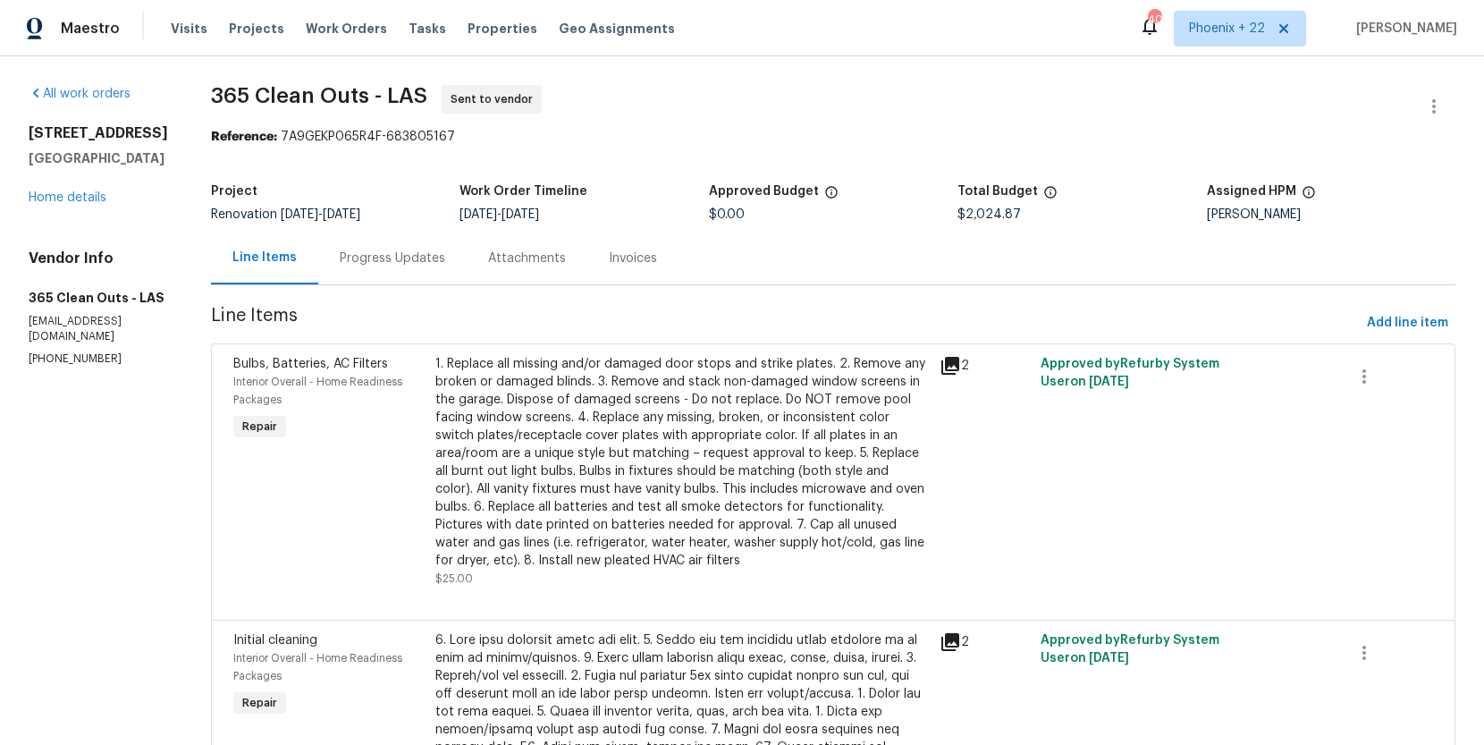
click at [59, 229] on div "All work orders 6458 Secret Grove Ave Las Vegas, NV 89130 Home details Vendor I…" at bounding box center [98, 226] width 139 height 282
click at [72, 207] on div "6458 Secret Grove Ave Las Vegas, NV 89130 Home details" at bounding box center [98, 165] width 139 height 82
click at [84, 207] on div "6458 Secret Grove Ave Las Vegas, NV 89130 Home details" at bounding box center [98, 165] width 139 height 82
click at [85, 204] on link "Home details" at bounding box center [68, 197] width 78 height 13
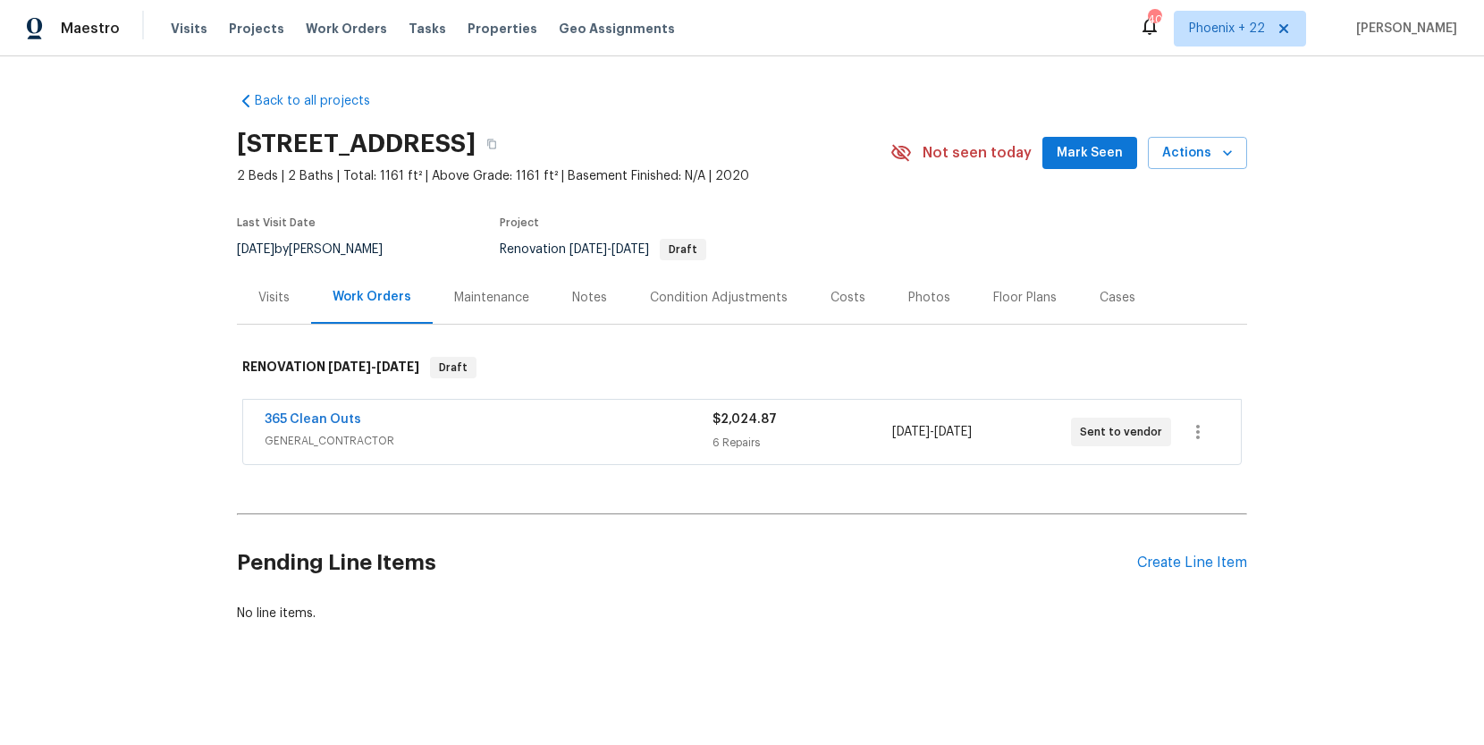
click at [1217, 545] on div "Pending Line Items Create Line Item" at bounding box center [742, 562] width 1010 height 83
click at [1213, 554] on div "Create Line Item" at bounding box center [1192, 562] width 110 height 17
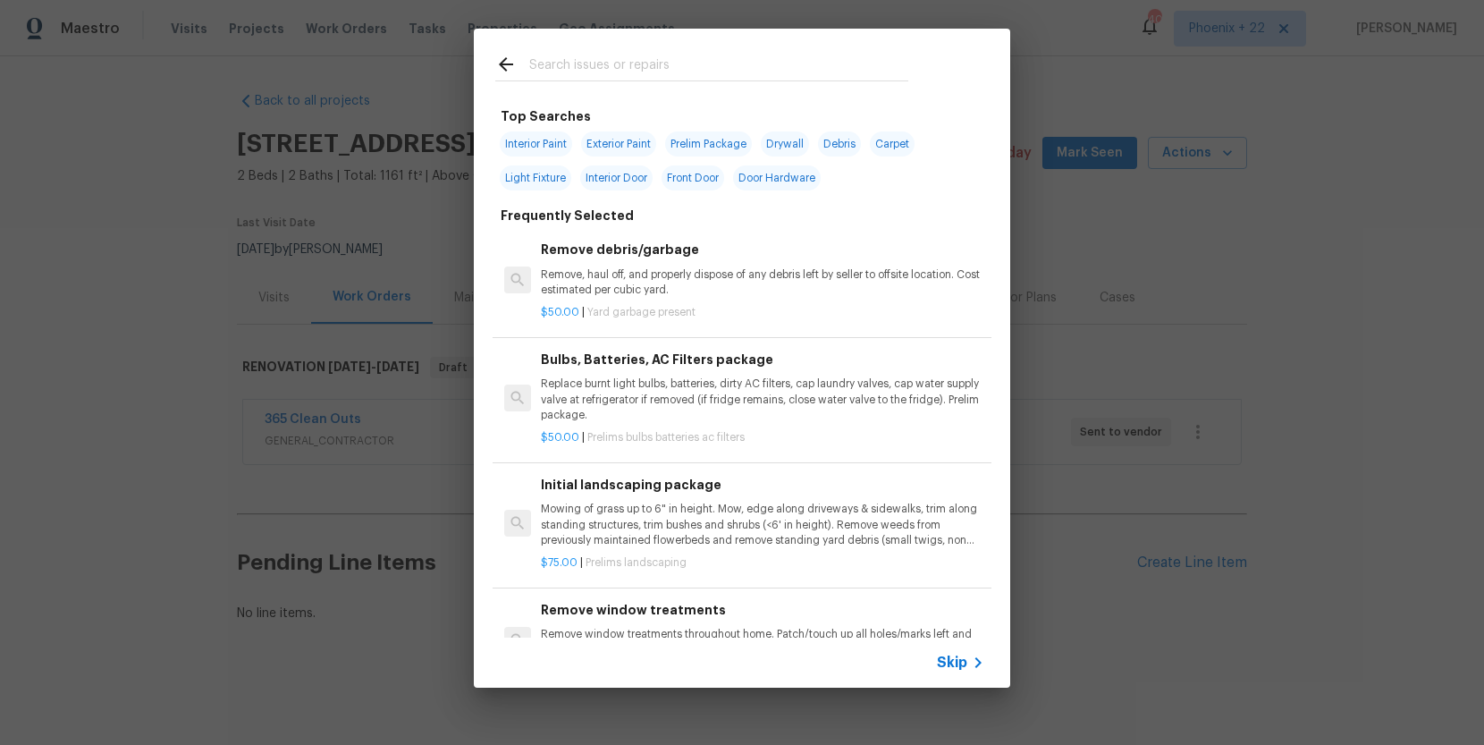
click at [665, 76] on input "text" at bounding box center [718, 67] width 379 height 27
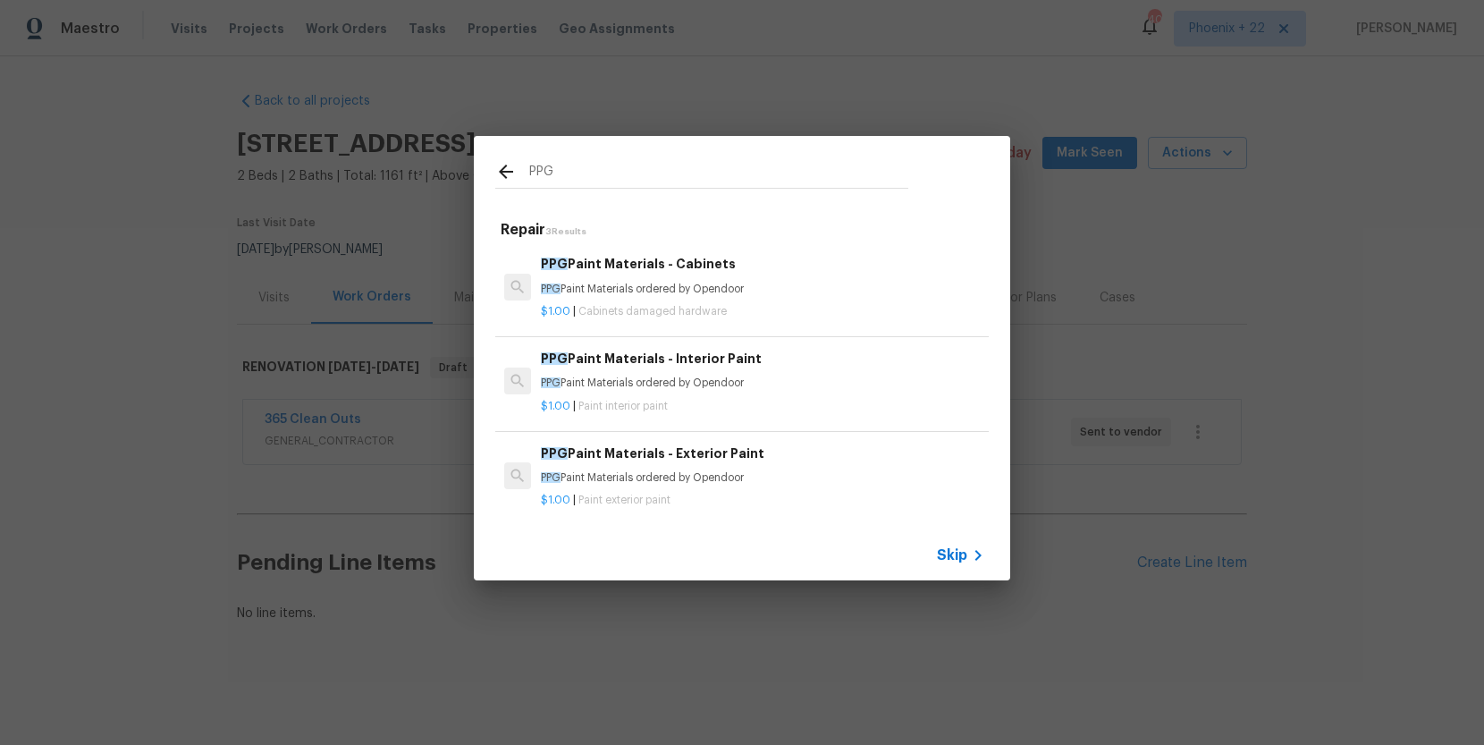
type input "PPG"
click at [765, 376] on p "PPG Paint Materials ordered by Opendoor" at bounding box center [763, 383] width 444 height 15
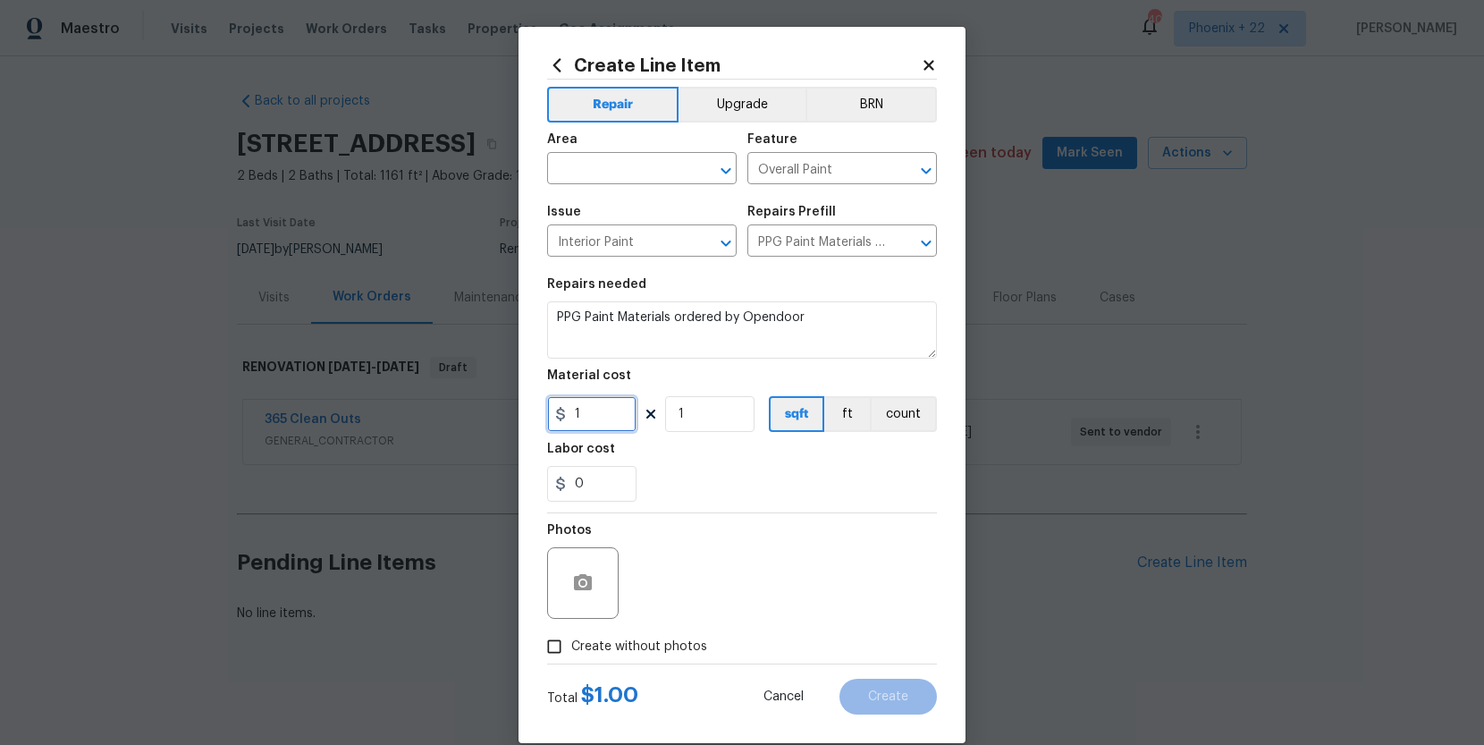
drag, startPoint x: 590, startPoint y: 412, endPoint x: 538, endPoint y: 415, distance: 51.9
click at [538, 415] on div "Create Line Item Repair Upgrade BRN Area ​ Feature Overall Paint ​ Issue Interi…" at bounding box center [742, 385] width 447 height 716
type input "224.67"
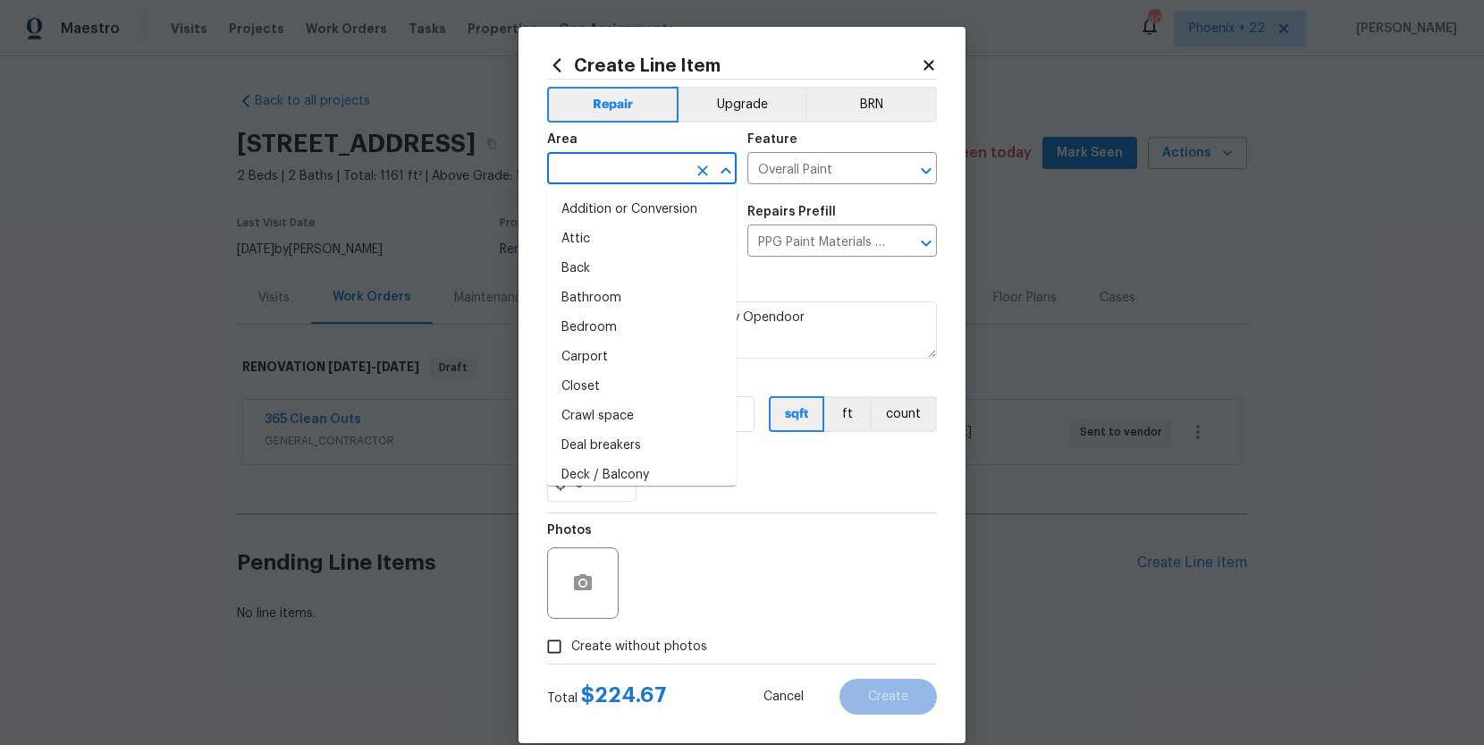
click at [604, 182] on input "text" at bounding box center [616, 170] width 139 height 28
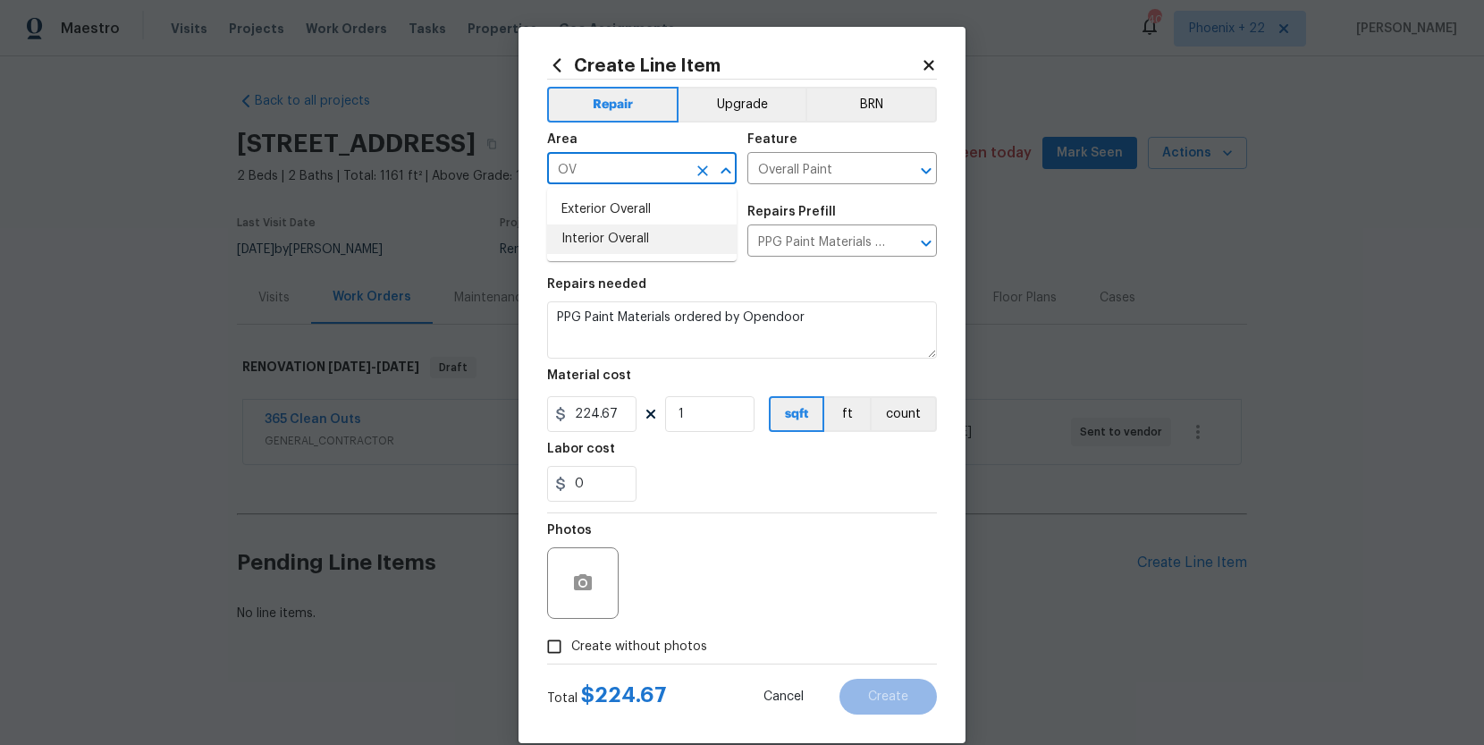
click at [614, 236] on li "Interior Overall" at bounding box center [642, 239] width 190 height 30
type input "Interior Overall"
click at [648, 648] on span "Create without photos" at bounding box center [639, 647] width 136 height 19
click at [571, 648] on input "Create without photos" at bounding box center [554, 647] width 34 height 34
checkbox input "true"
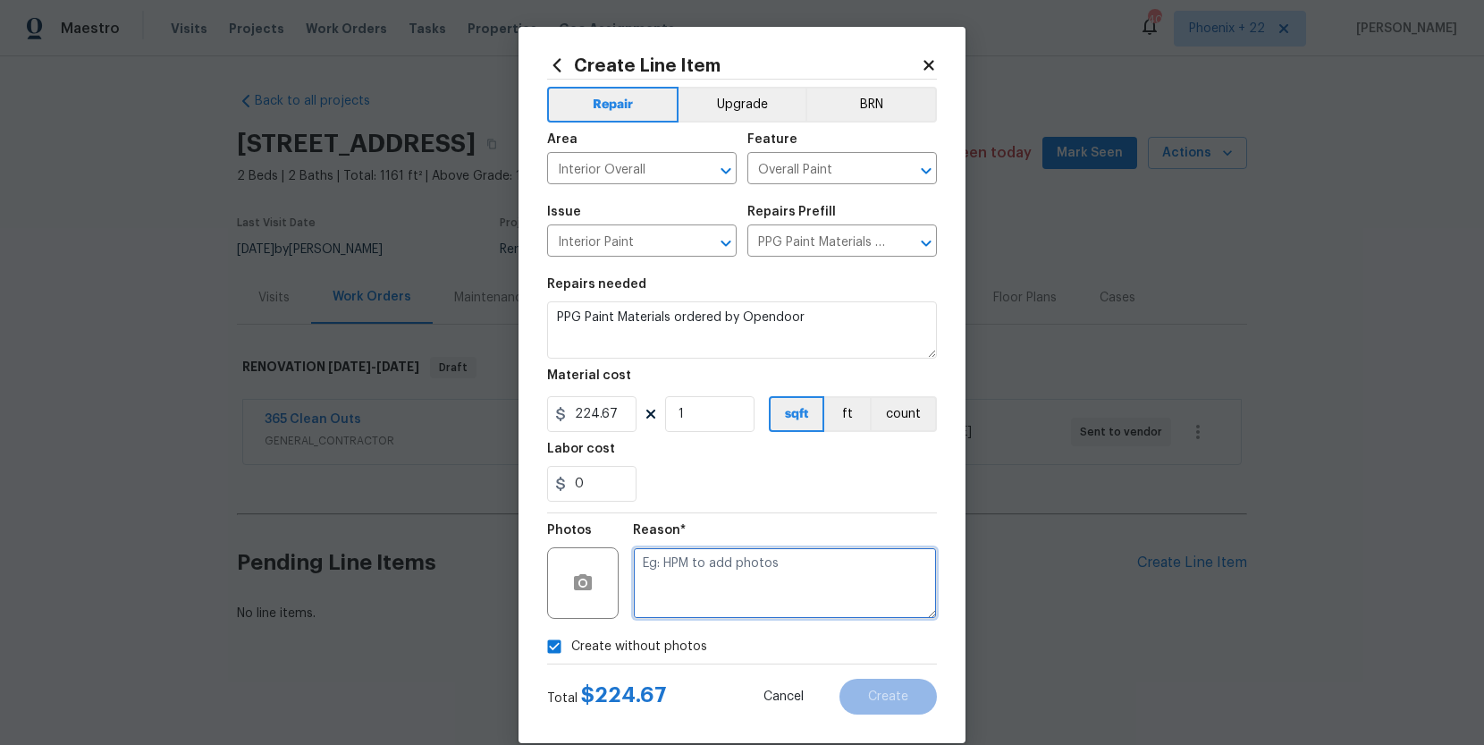
click at [662, 579] on textarea at bounding box center [785, 583] width 304 height 72
type textarea "NA"
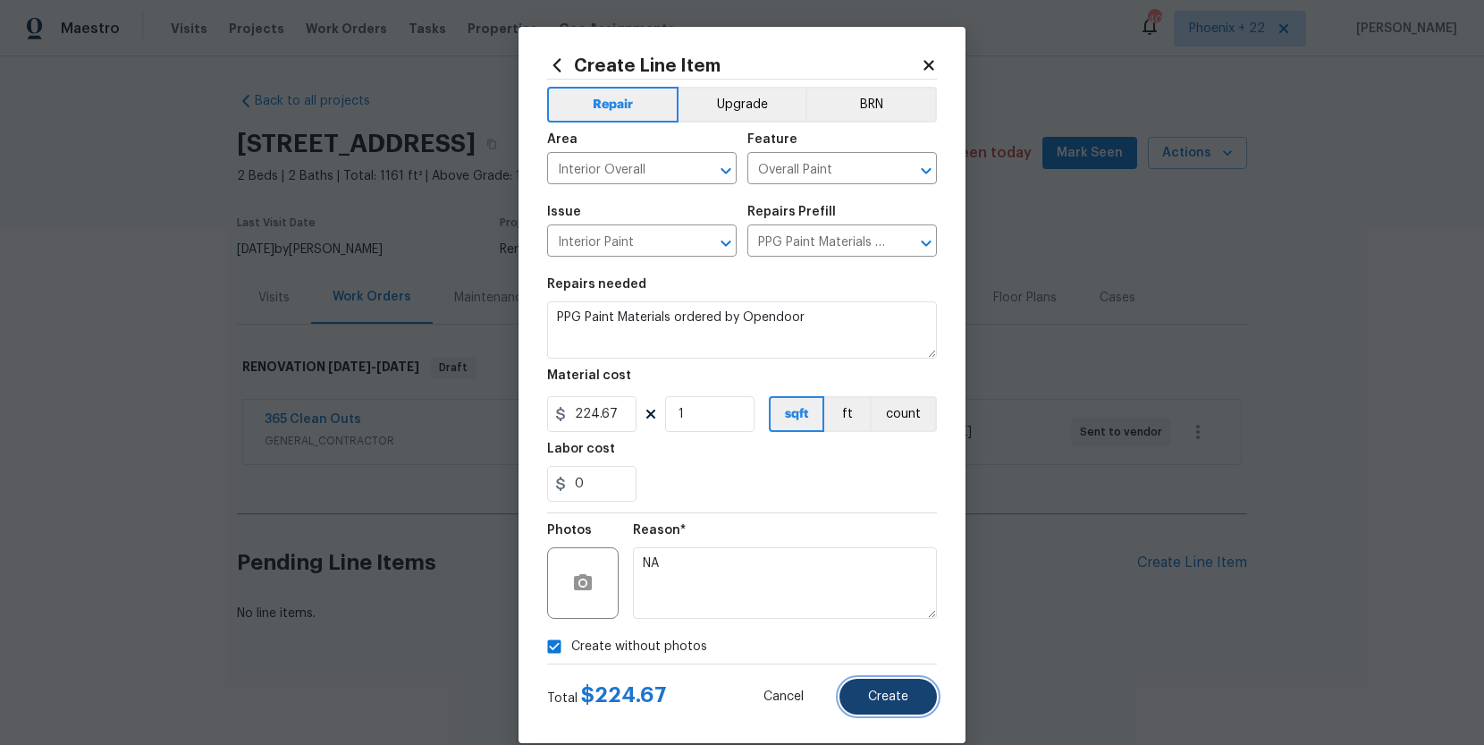
click at [862, 692] on button "Create" at bounding box center [888, 697] width 97 height 36
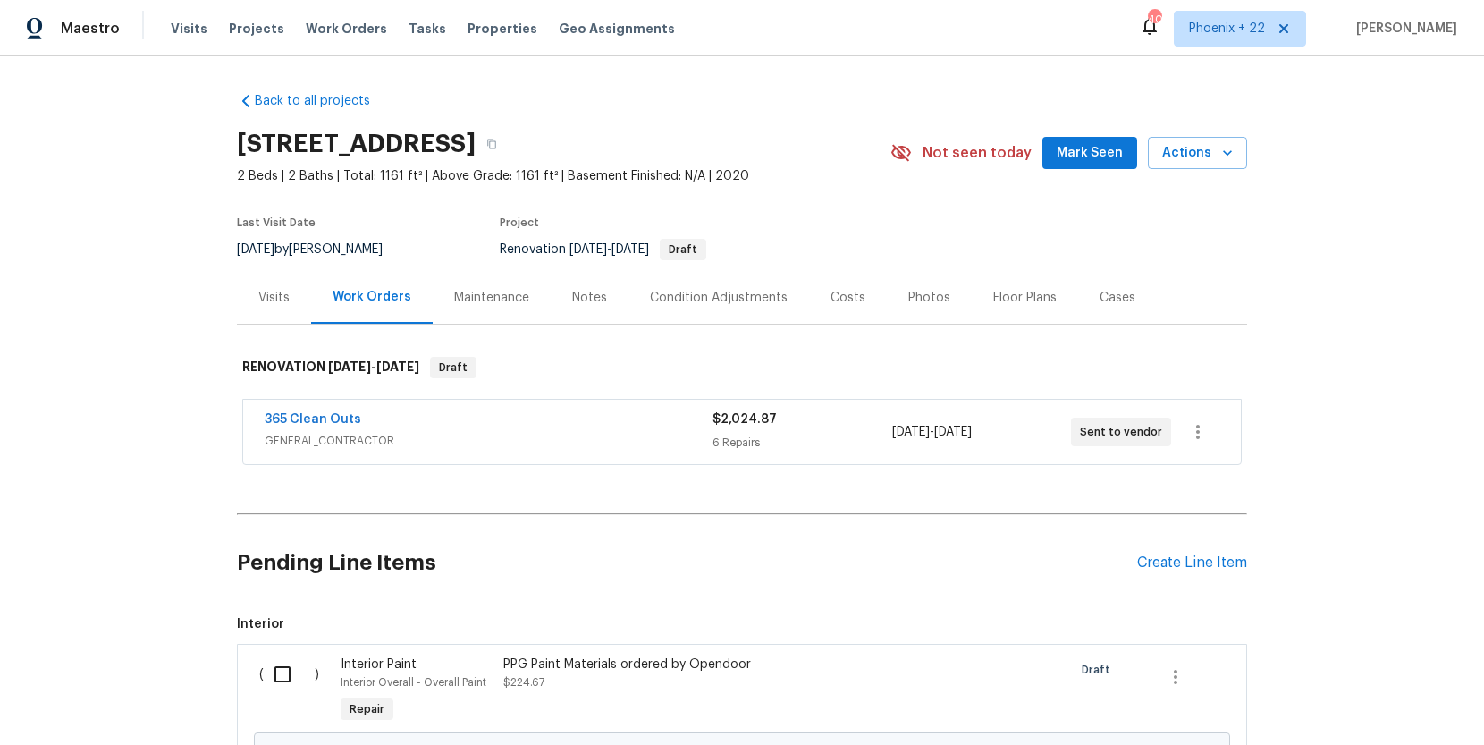
click at [288, 655] on input "checkbox" at bounding box center [289, 674] width 51 height 38
checkbox input "true"
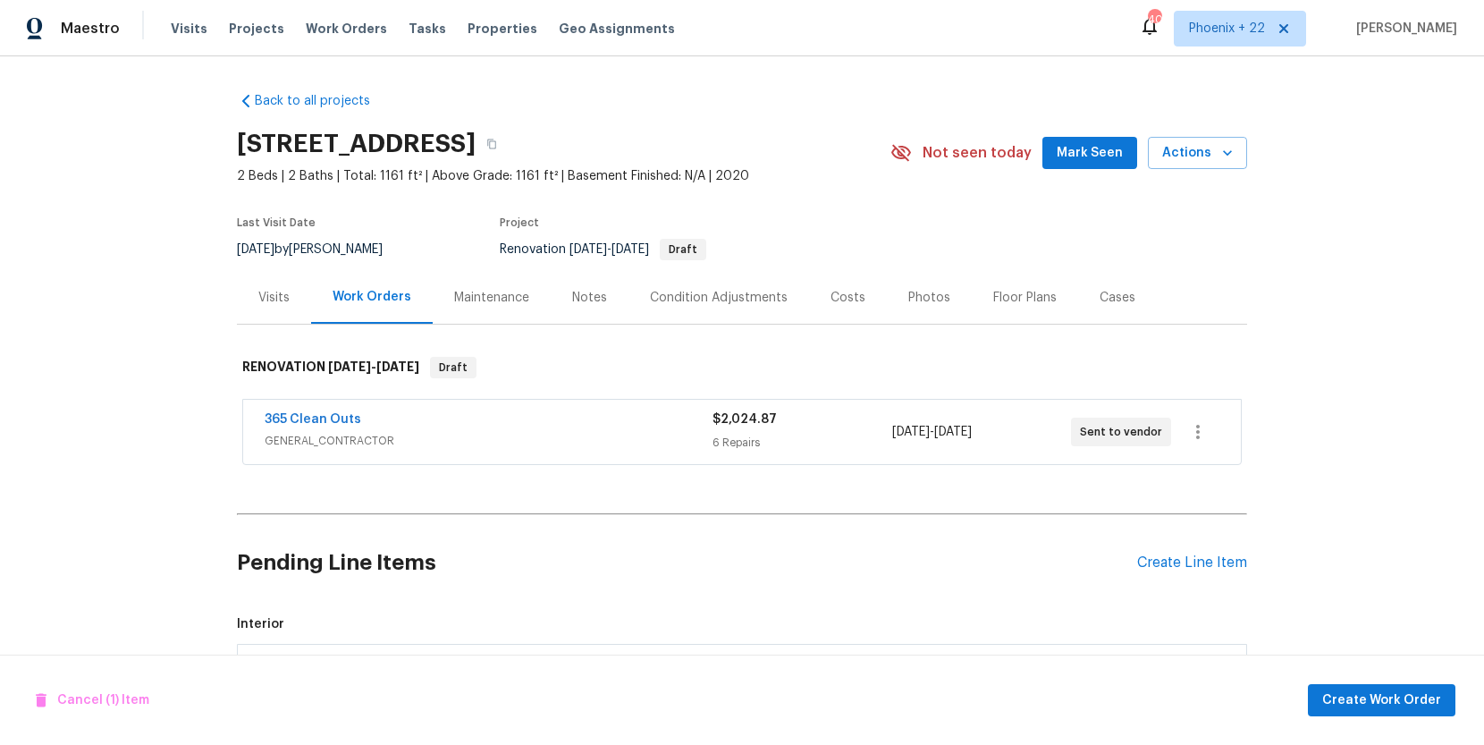
scroll to position [168, 0]
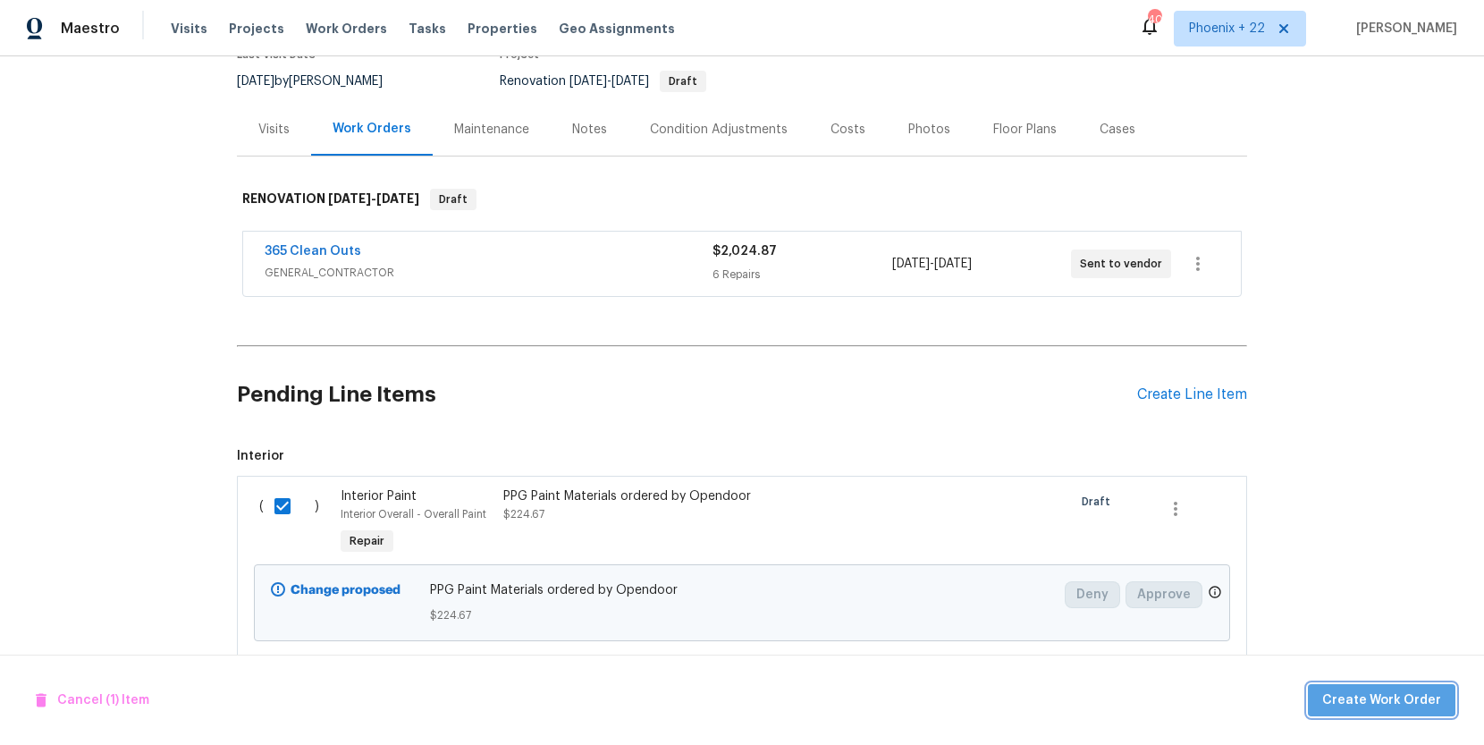
click at [1408, 684] on button "Create Work Order" at bounding box center [1382, 700] width 148 height 33
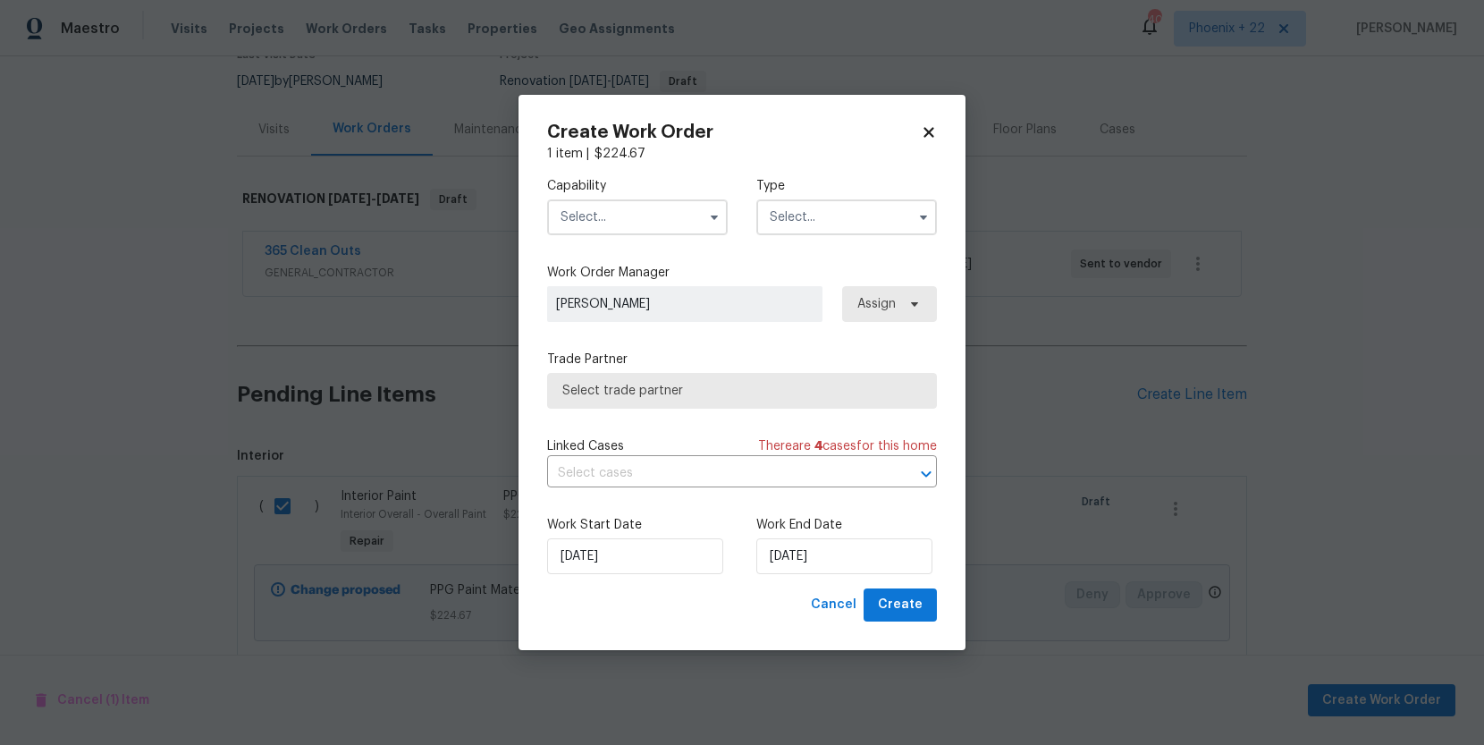
click at [602, 218] on input "text" at bounding box center [637, 217] width 181 height 36
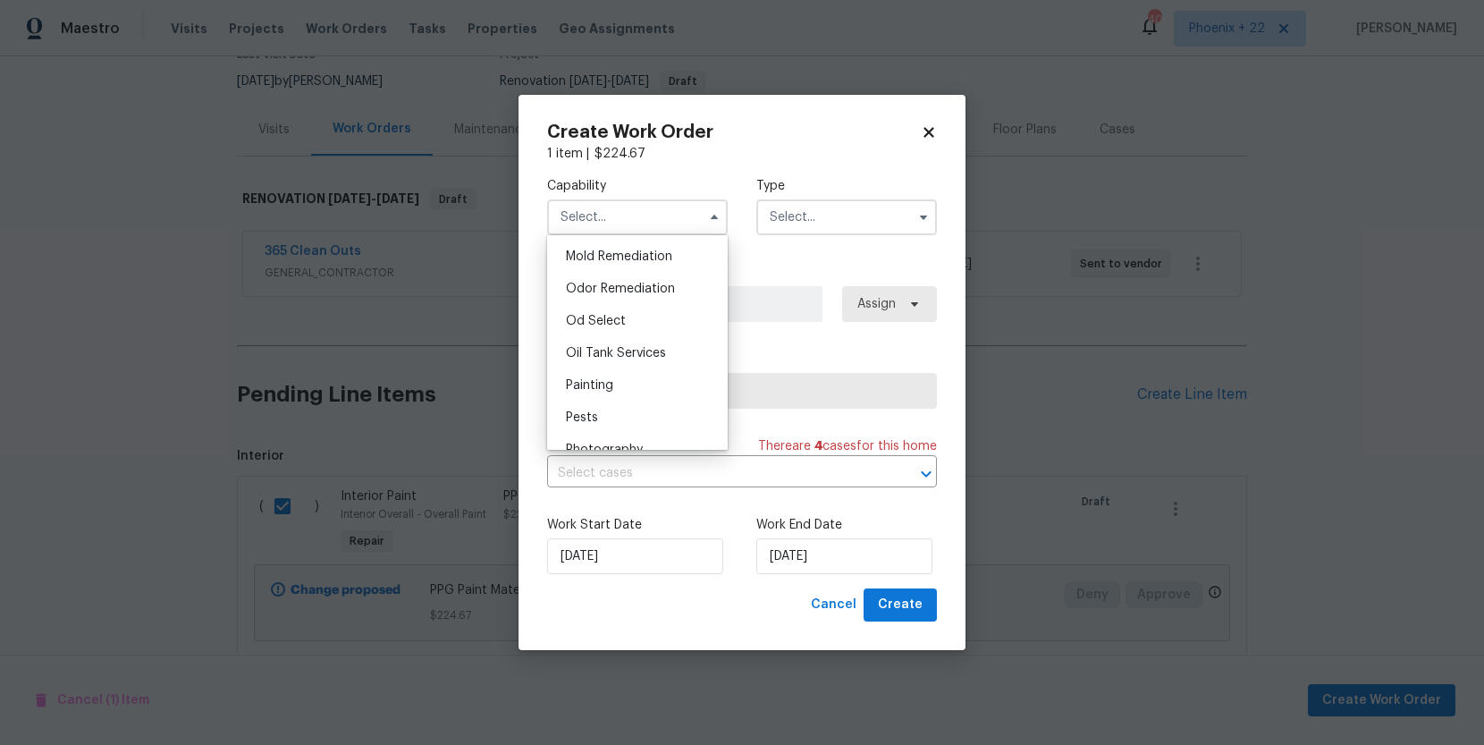
scroll to position [1377, 0]
click at [624, 379] on div "Painting" at bounding box center [638, 381] width 172 height 32
type input "Painting"
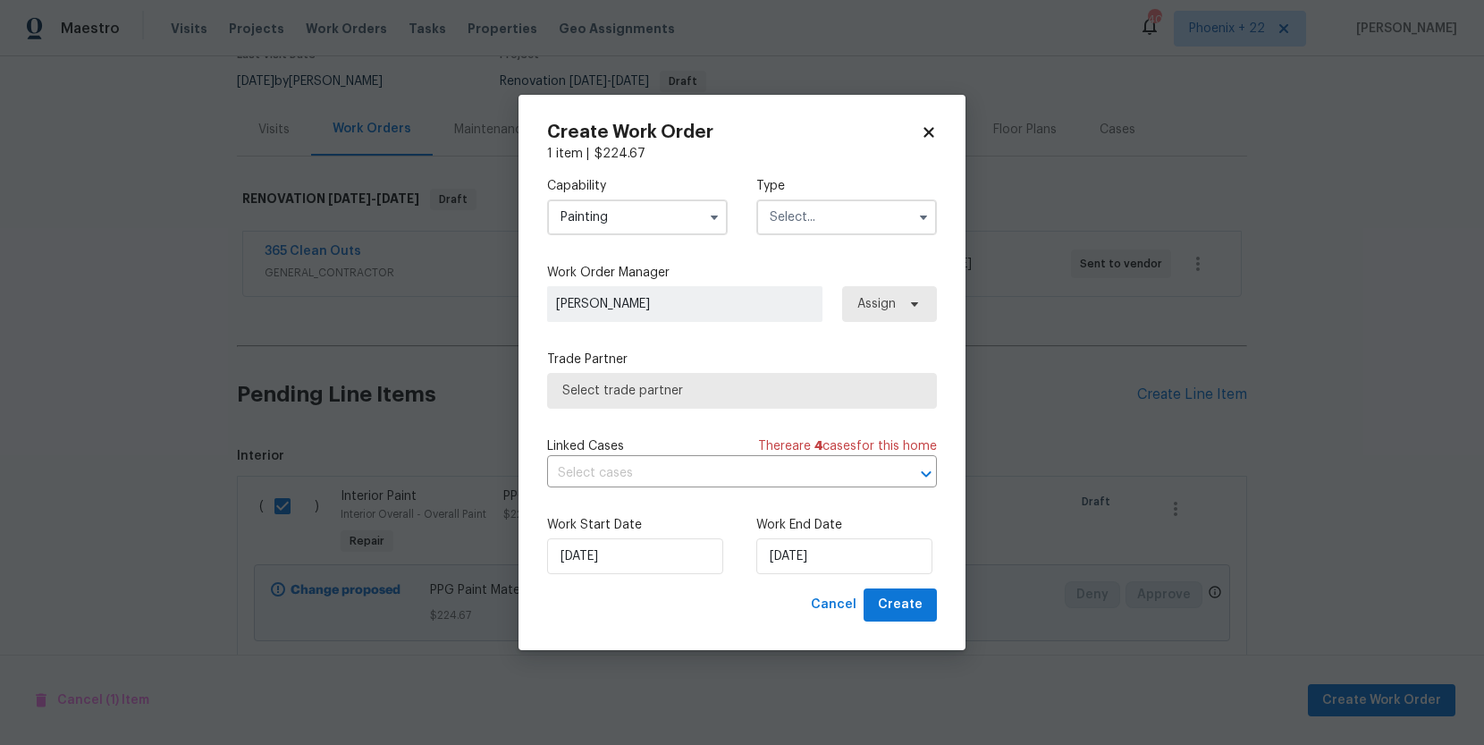
click at [857, 217] on input "text" at bounding box center [847, 217] width 181 height 36
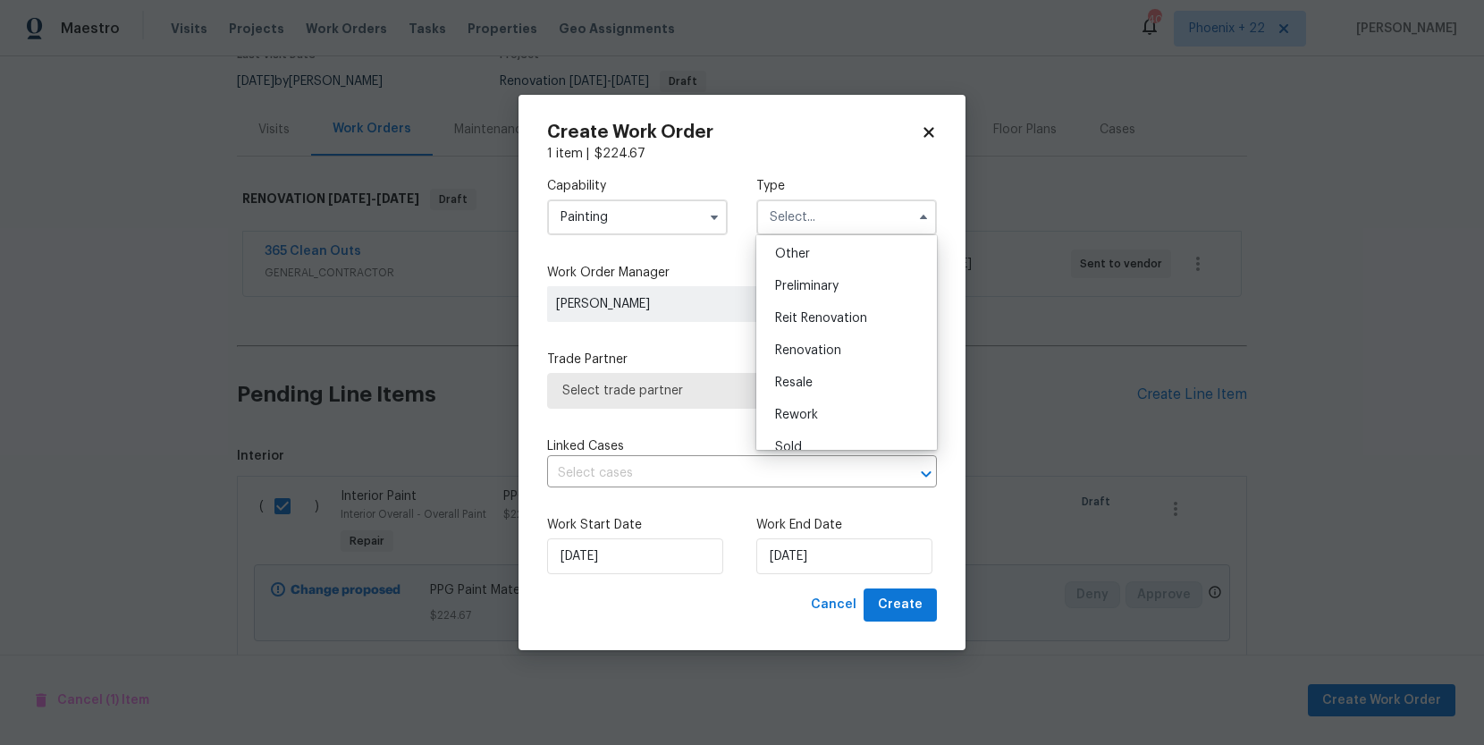
scroll to position [406, 0]
click at [836, 294] on span "Renovation" at bounding box center [808, 300] width 66 height 13
type input "Renovation"
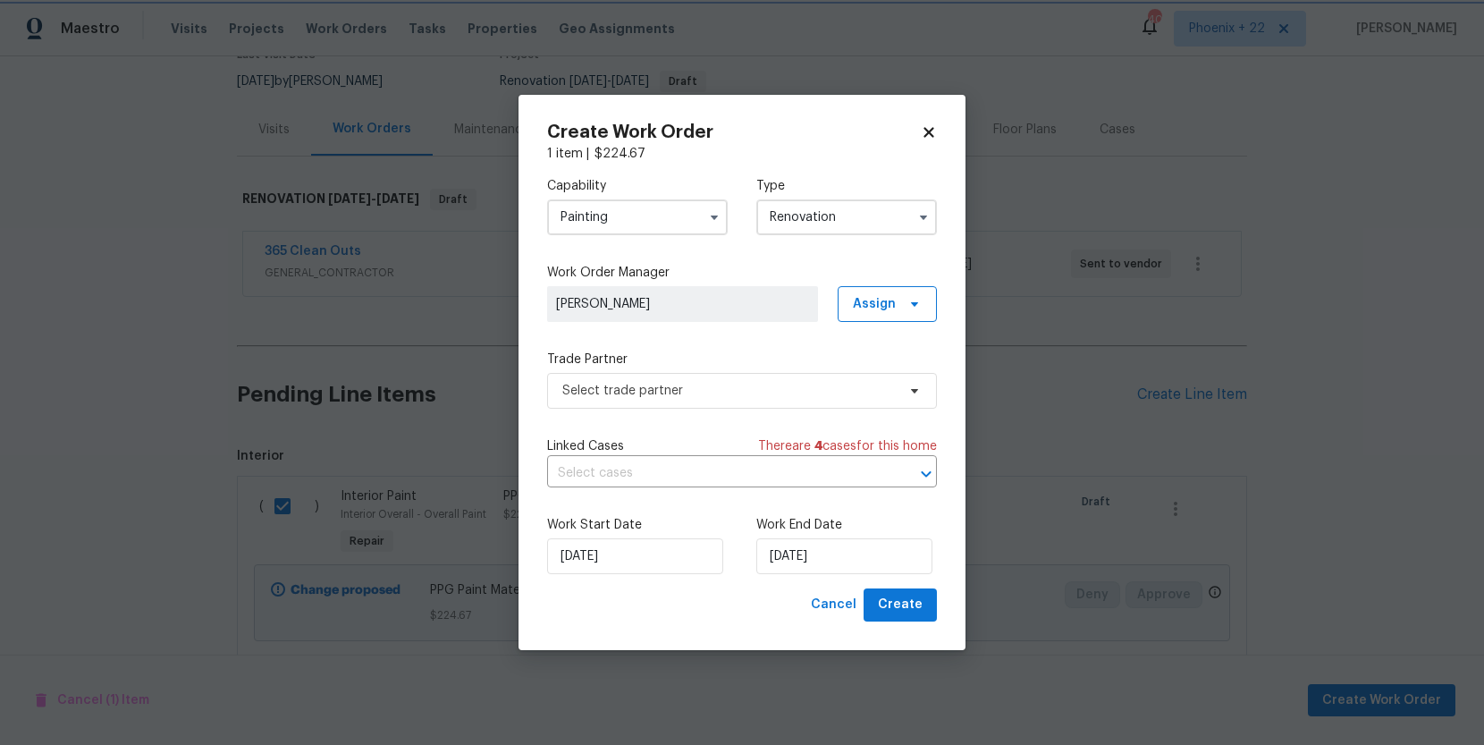
scroll to position [0, 0]
click at [878, 292] on span "Assign" at bounding box center [887, 304] width 99 height 36
click at [900, 376] on div "Assign to me" at bounding box center [890, 380] width 78 height 18
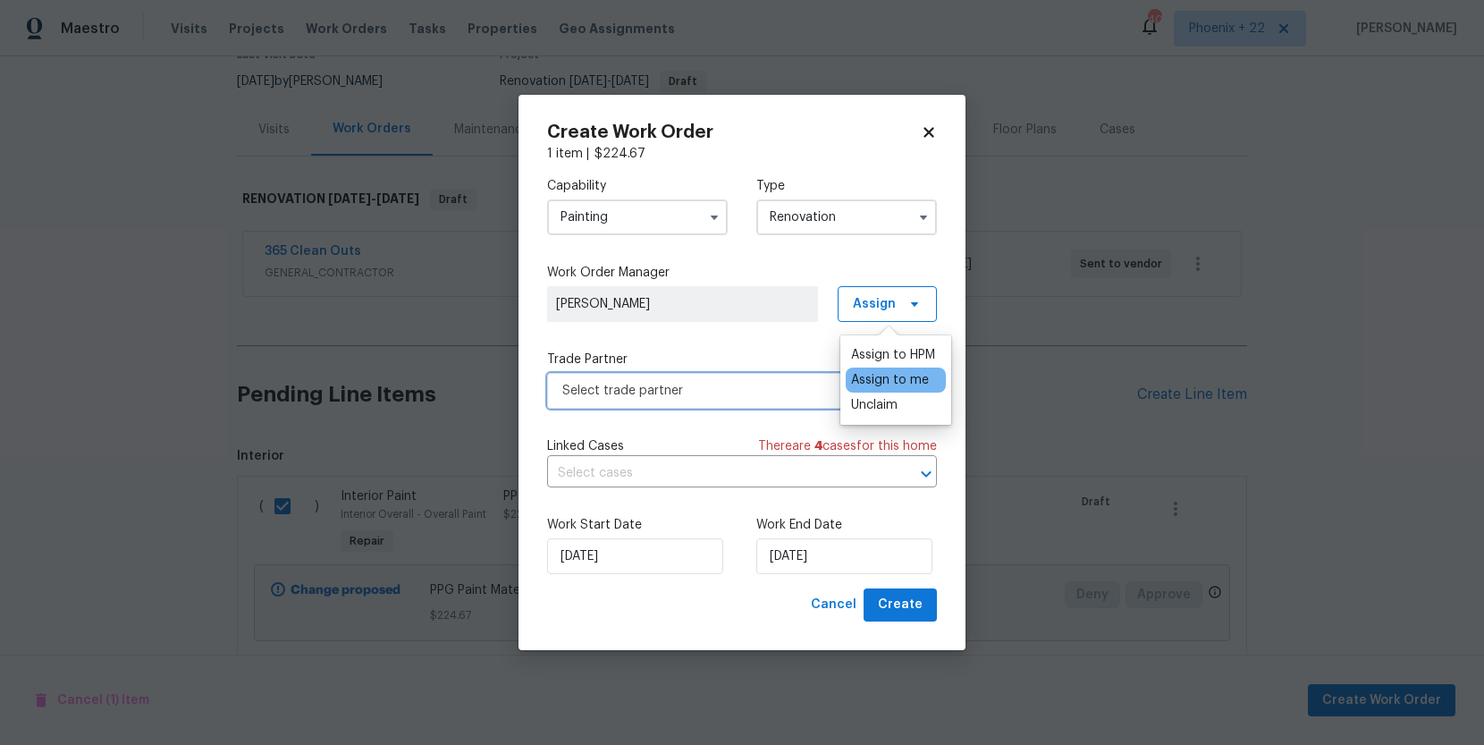
click at [719, 383] on span "Select trade partner" at bounding box center [729, 391] width 334 height 18
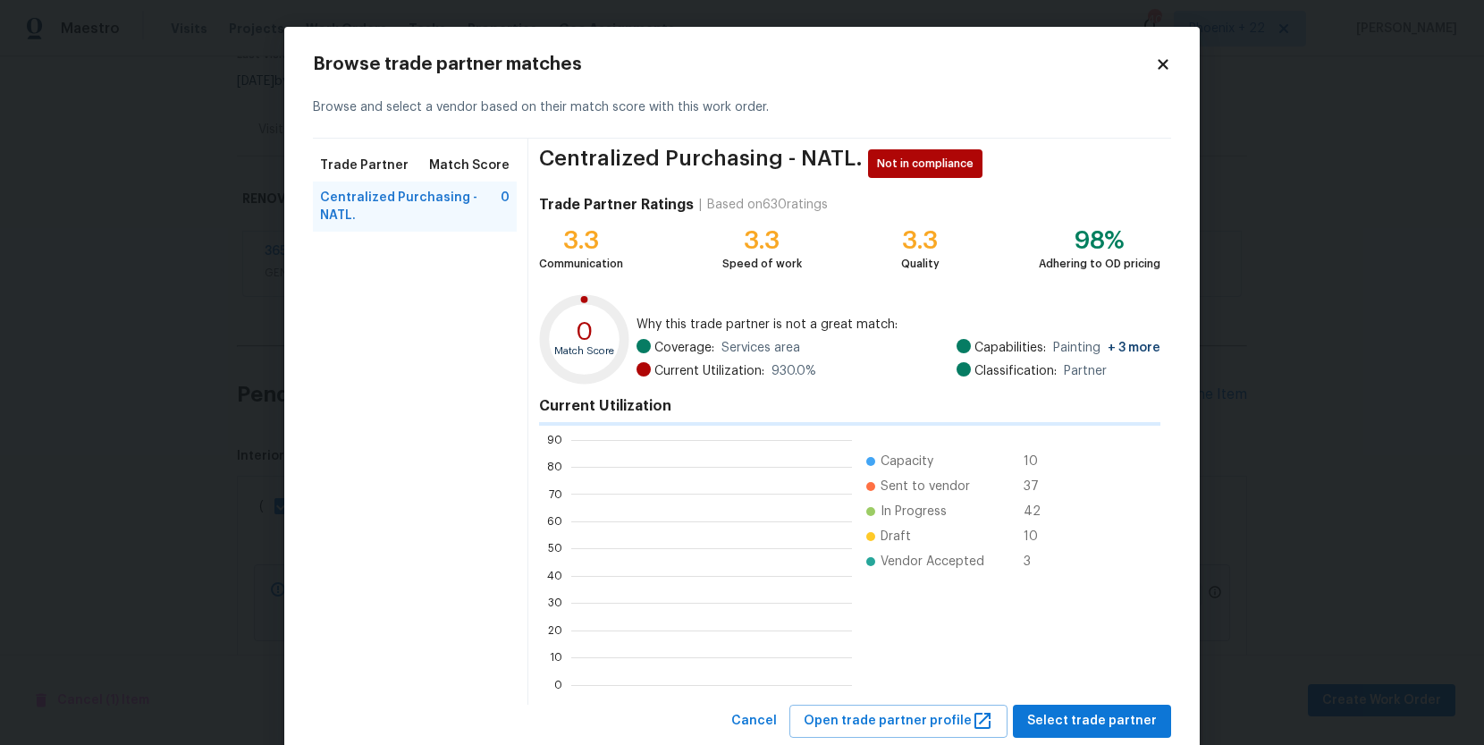
scroll to position [250, 281]
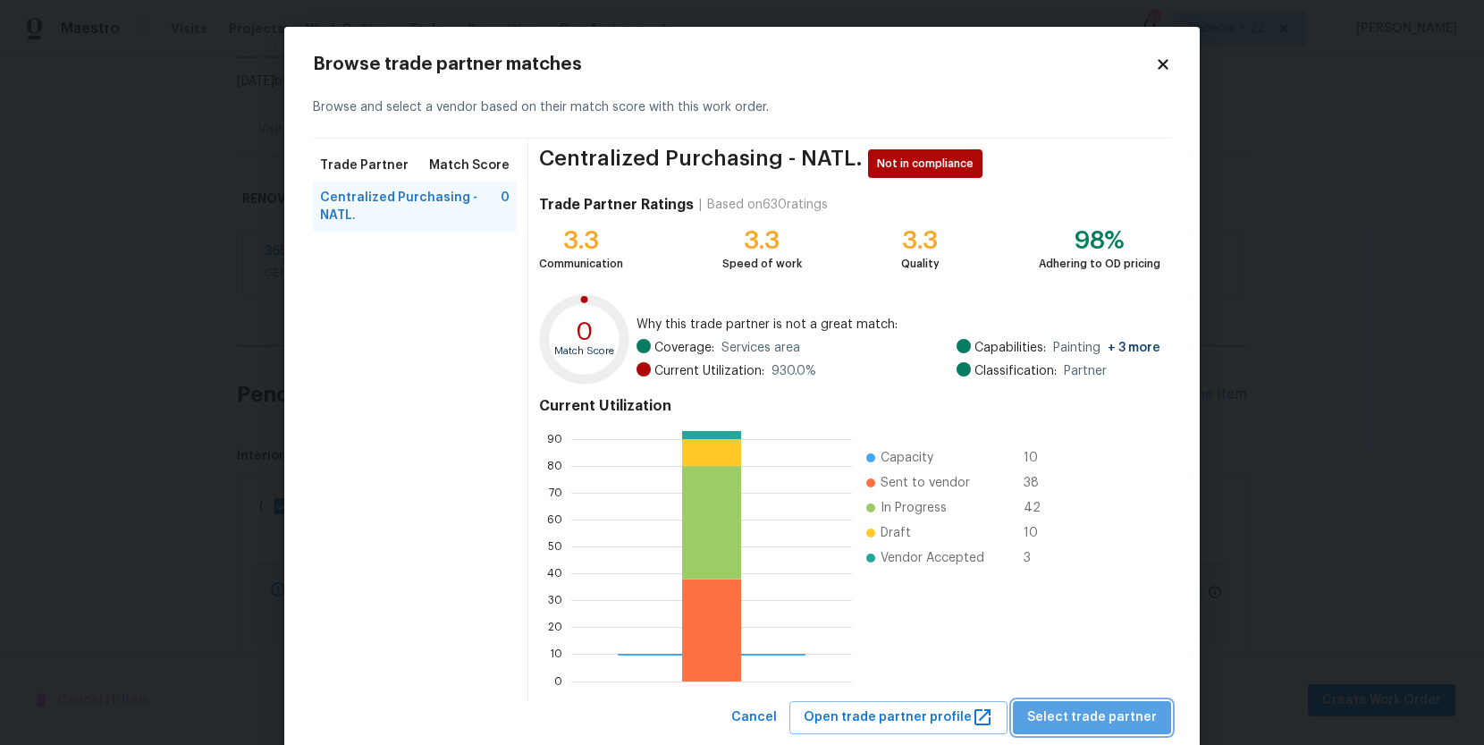
click at [1113, 716] on span "Select trade partner" at bounding box center [1092, 717] width 130 height 22
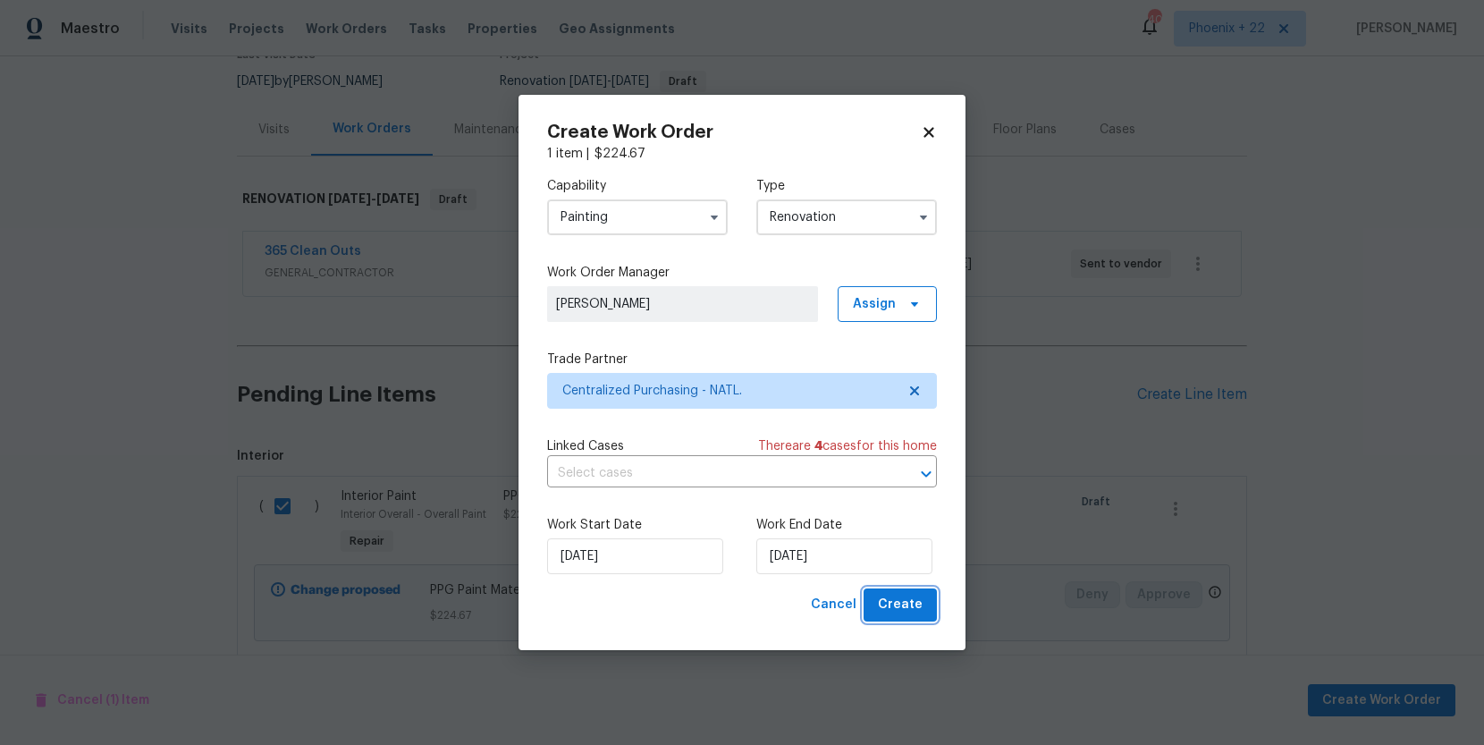
click at [913, 596] on span "Create" at bounding box center [900, 605] width 45 height 22
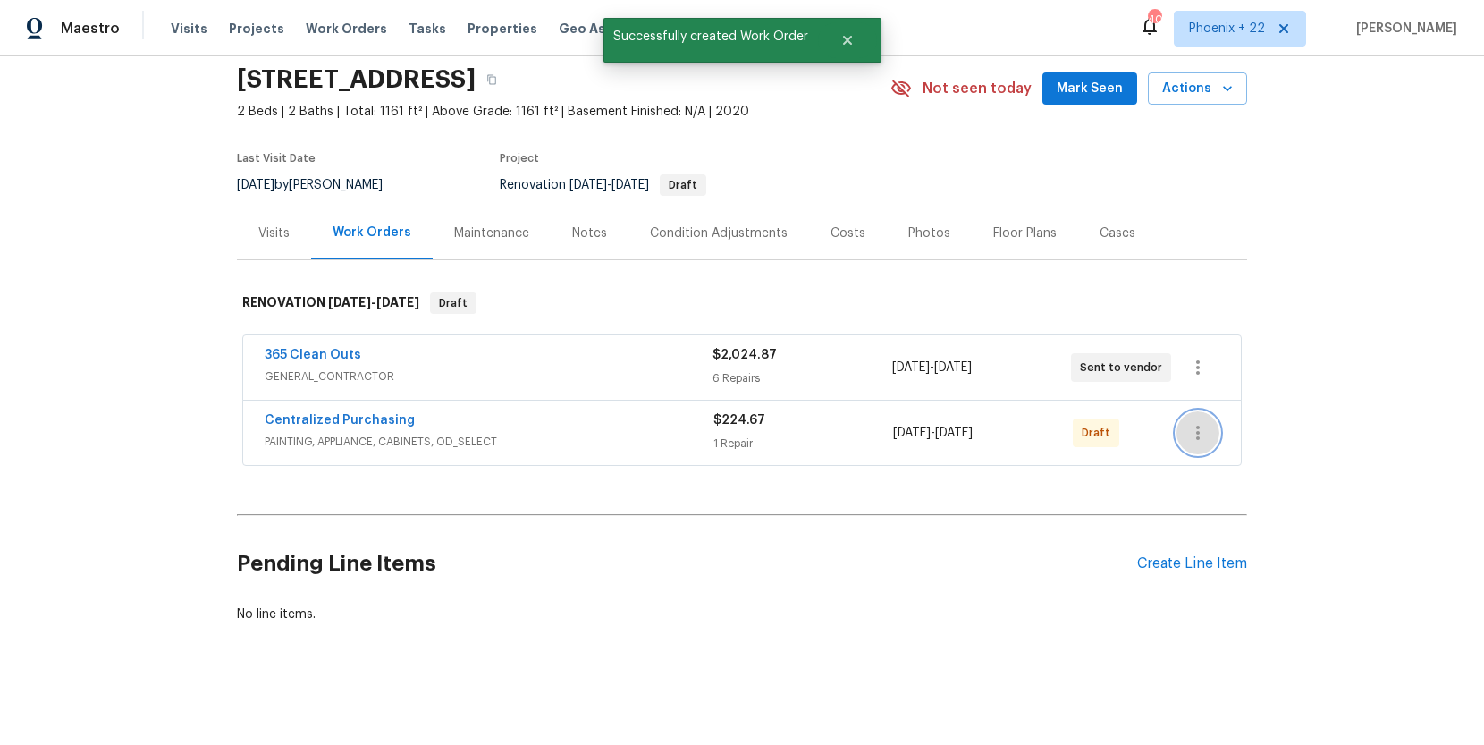
click at [1204, 435] on icon "button" at bounding box center [1198, 432] width 21 height 21
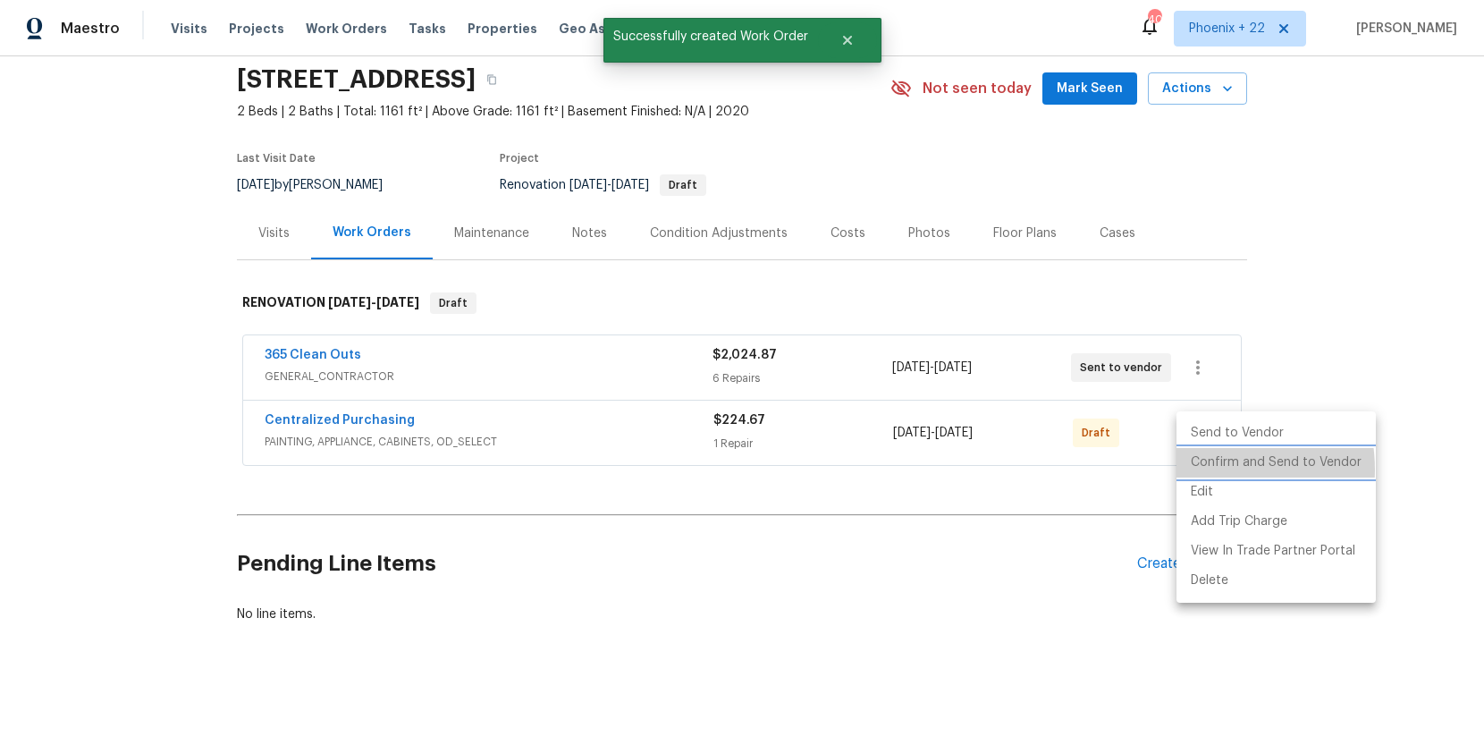
click at [1209, 469] on li "Confirm and Send to Vendor" at bounding box center [1276, 463] width 199 height 30
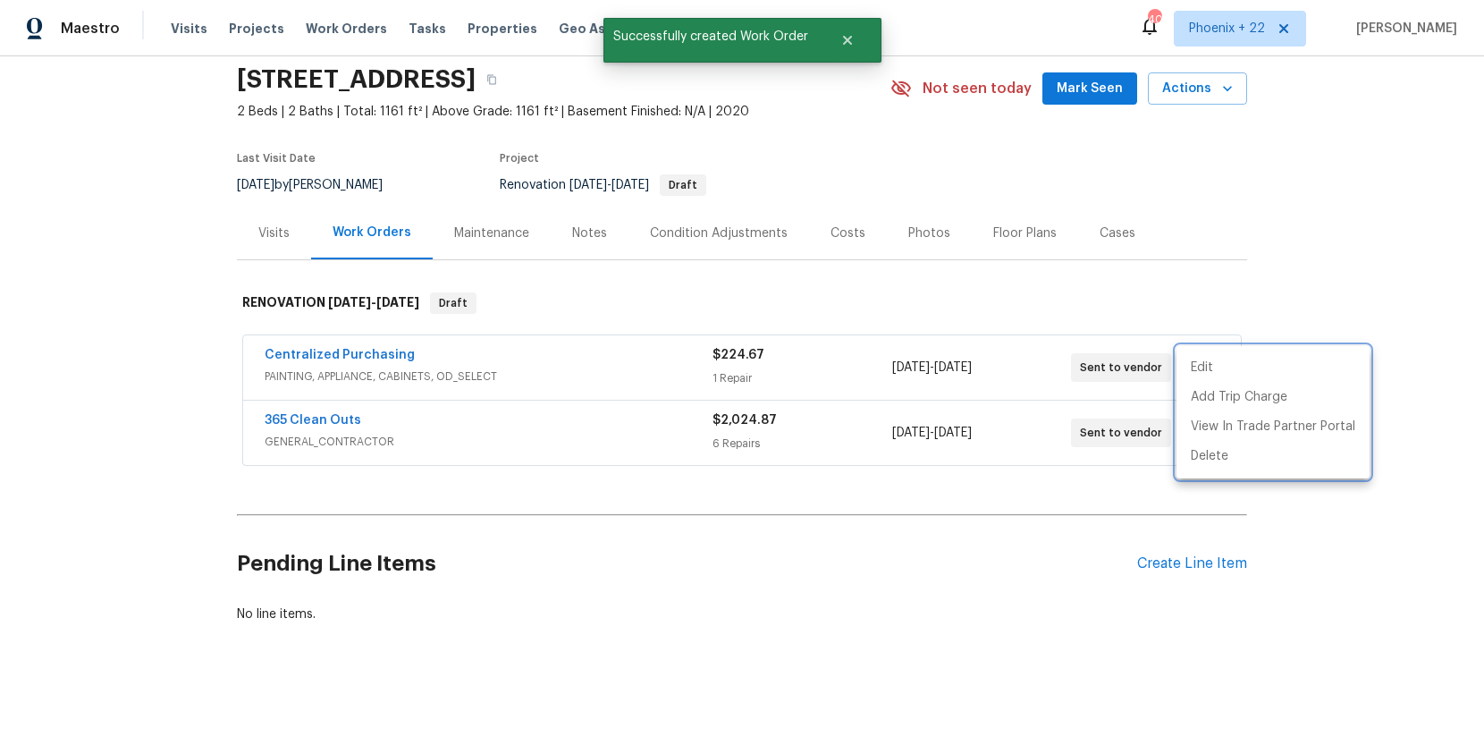
drag, startPoint x: 356, startPoint y: 367, endPoint x: 309, endPoint y: 365, distance: 46.5
click at [343, 366] on div at bounding box center [742, 372] width 1484 height 745
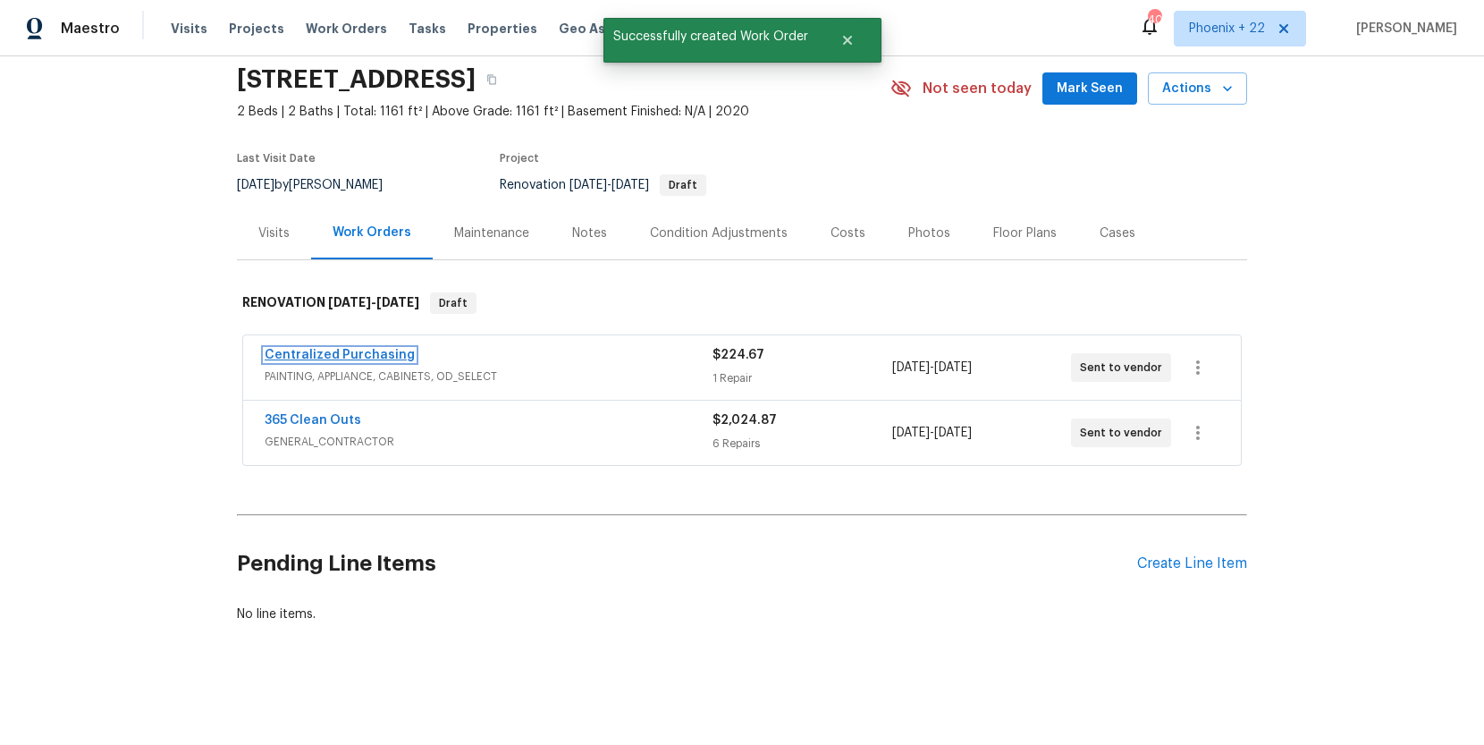
click at [311, 359] on link "Centralized Purchasing" at bounding box center [340, 355] width 150 height 13
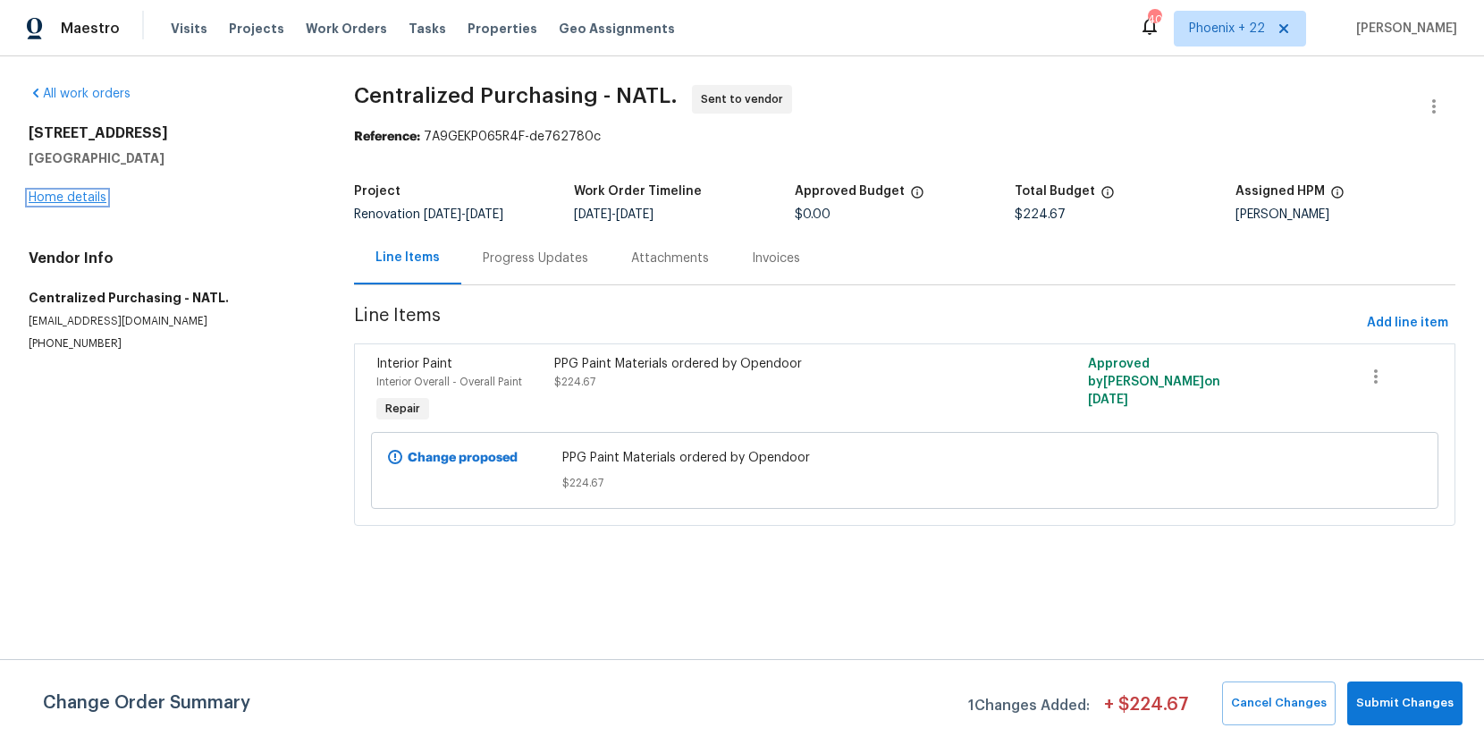
click at [97, 191] on link "Home details" at bounding box center [68, 197] width 78 height 13
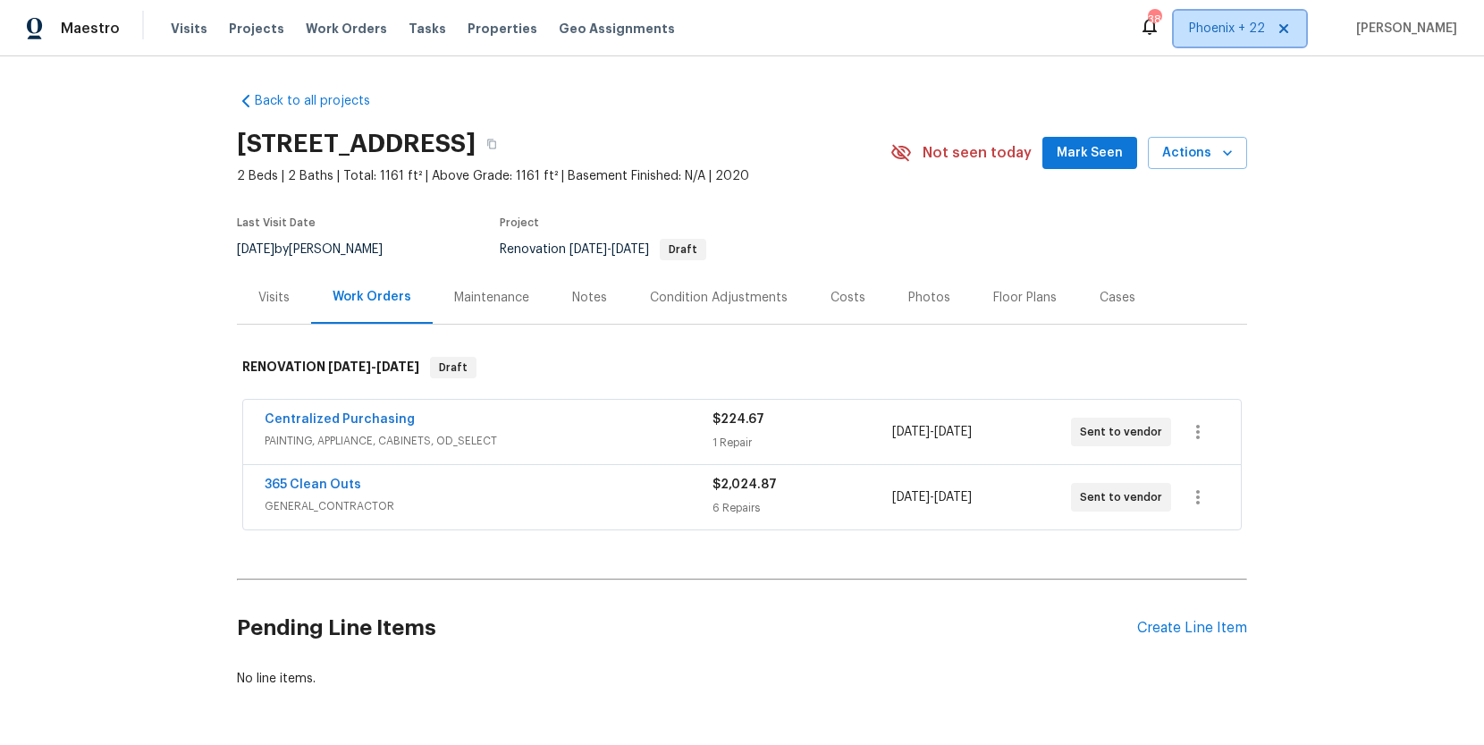
click at [1227, 40] on span "Phoenix + 22" at bounding box center [1240, 29] width 132 height 36
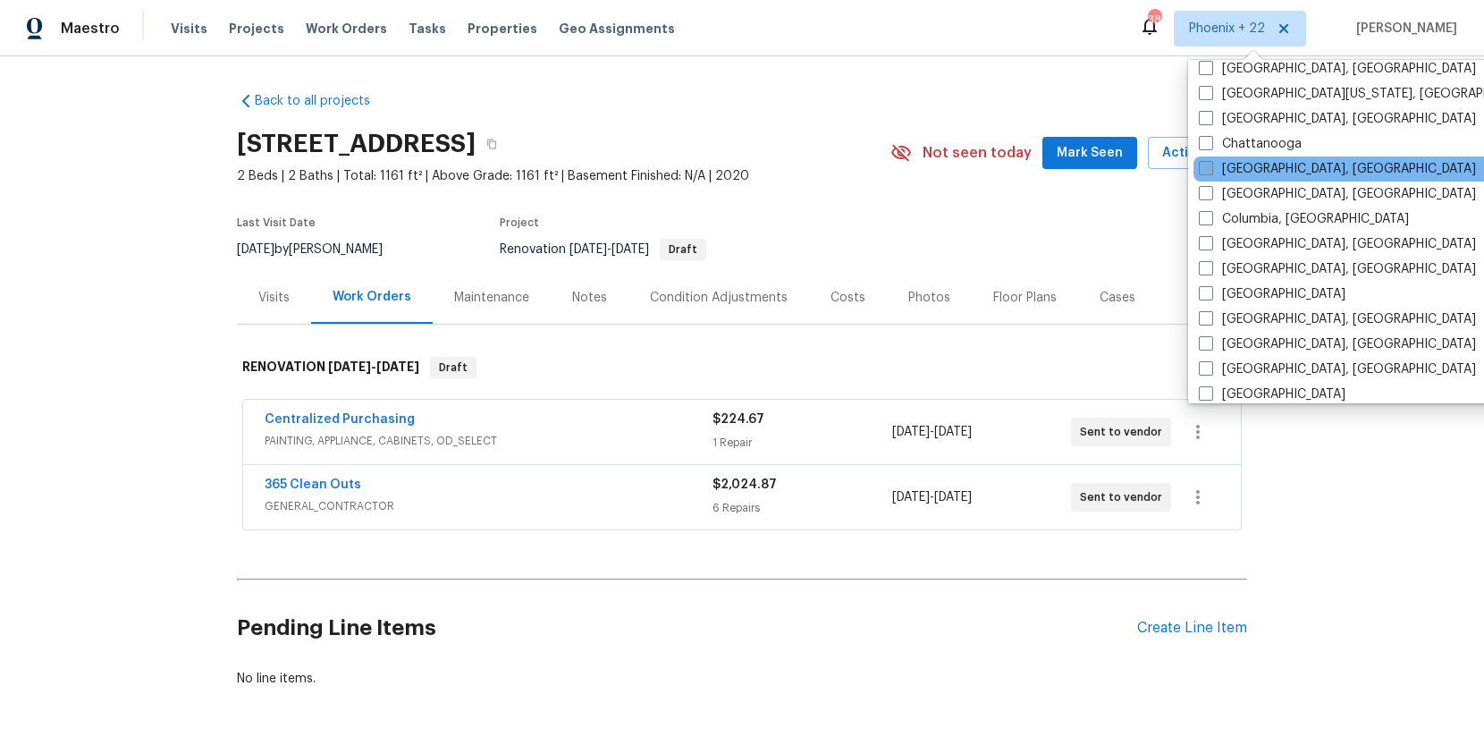
scroll to position [690, 0]
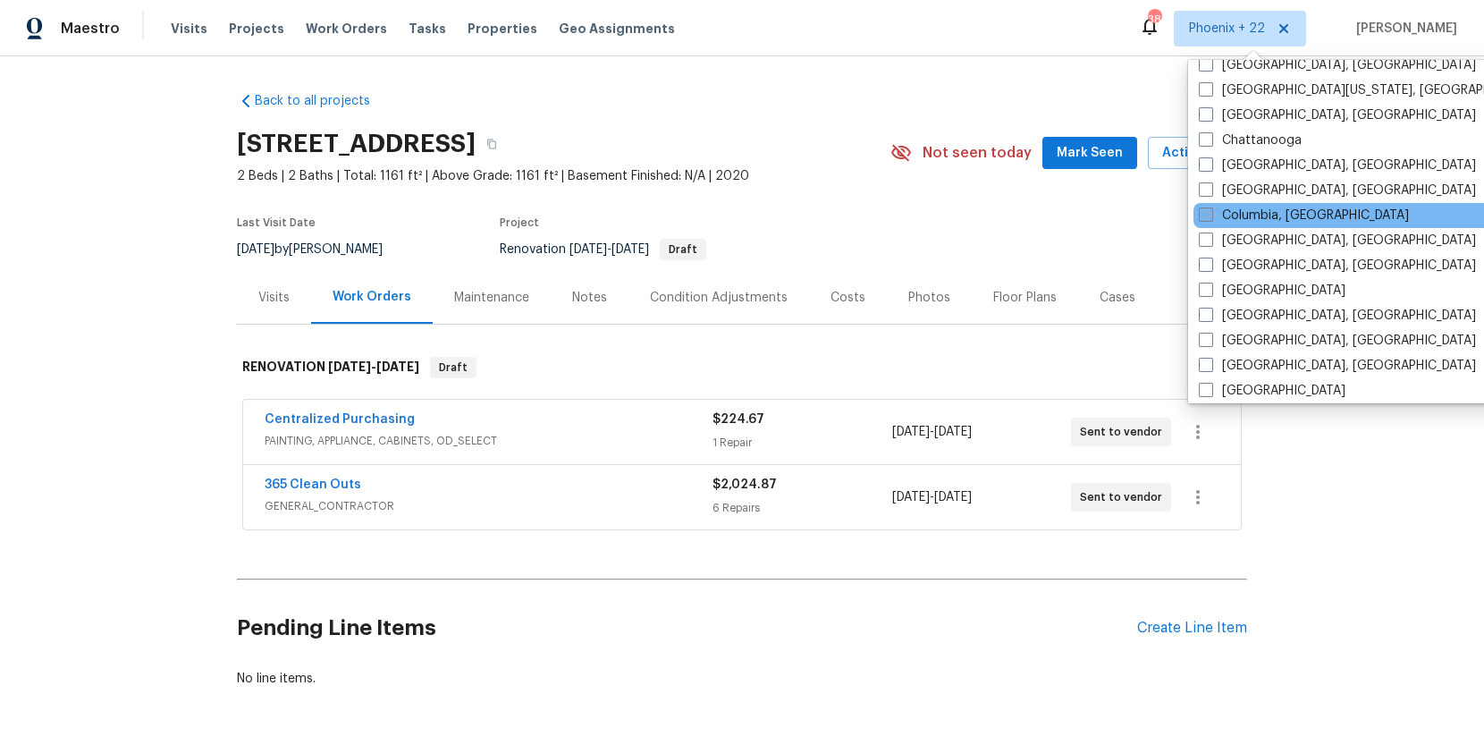
click at [1222, 223] on label "Columbia, SC" at bounding box center [1304, 216] width 210 height 18
click at [1211, 218] on input "Columbia, SC" at bounding box center [1205, 213] width 12 height 12
checkbox input "true"
click at [319, 30] on span "Work Orders" at bounding box center [346, 29] width 81 height 18
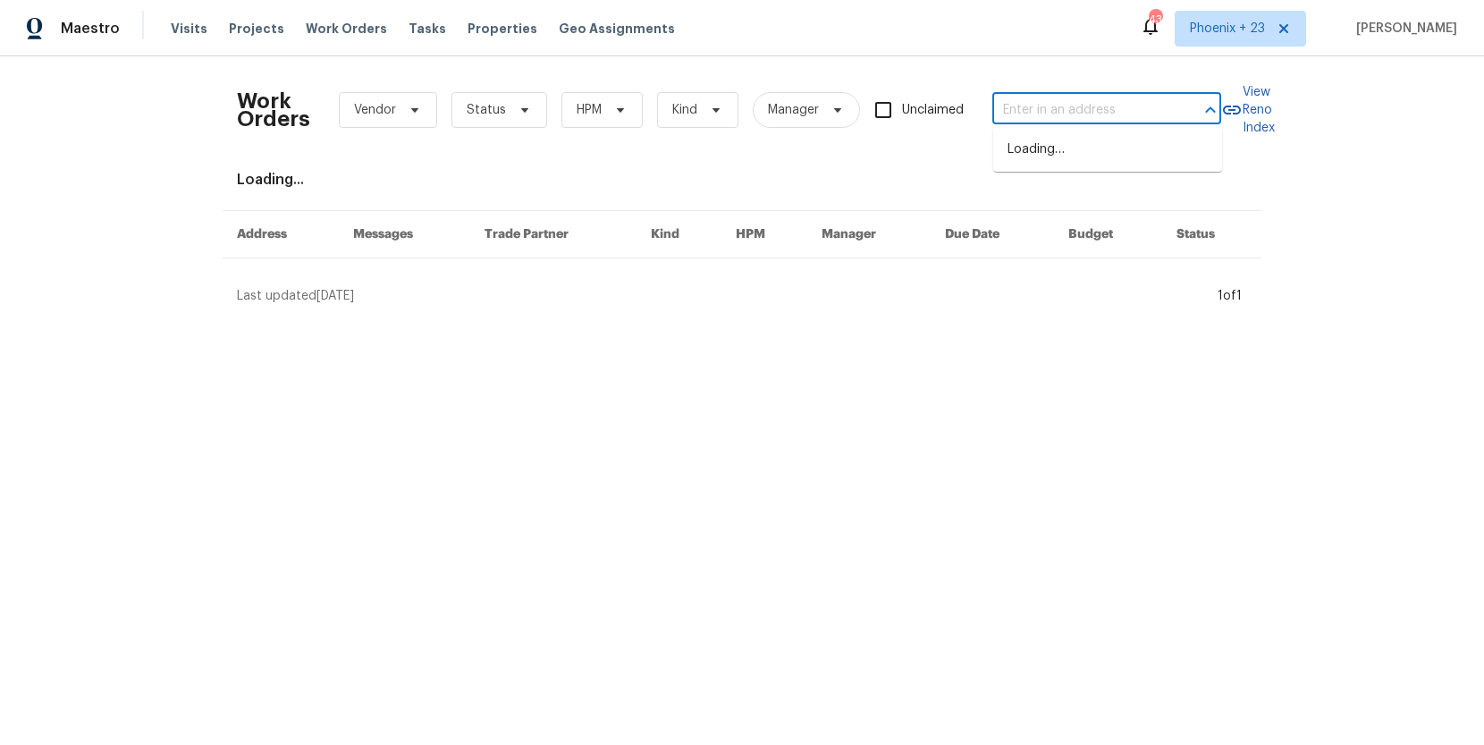
click at [1056, 109] on input "text" at bounding box center [1082, 111] width 179 height 28
paste input "105 Tea Olive Ave, Lexington, SC 29073"
type input "105 Tea Olive Ave, Lexington, SC 29073"
click at [1073, 147] on li "105 Tea Olive Ave, Lexington, SC 29073" at bounding box center [1107, 150] width 229 height 30
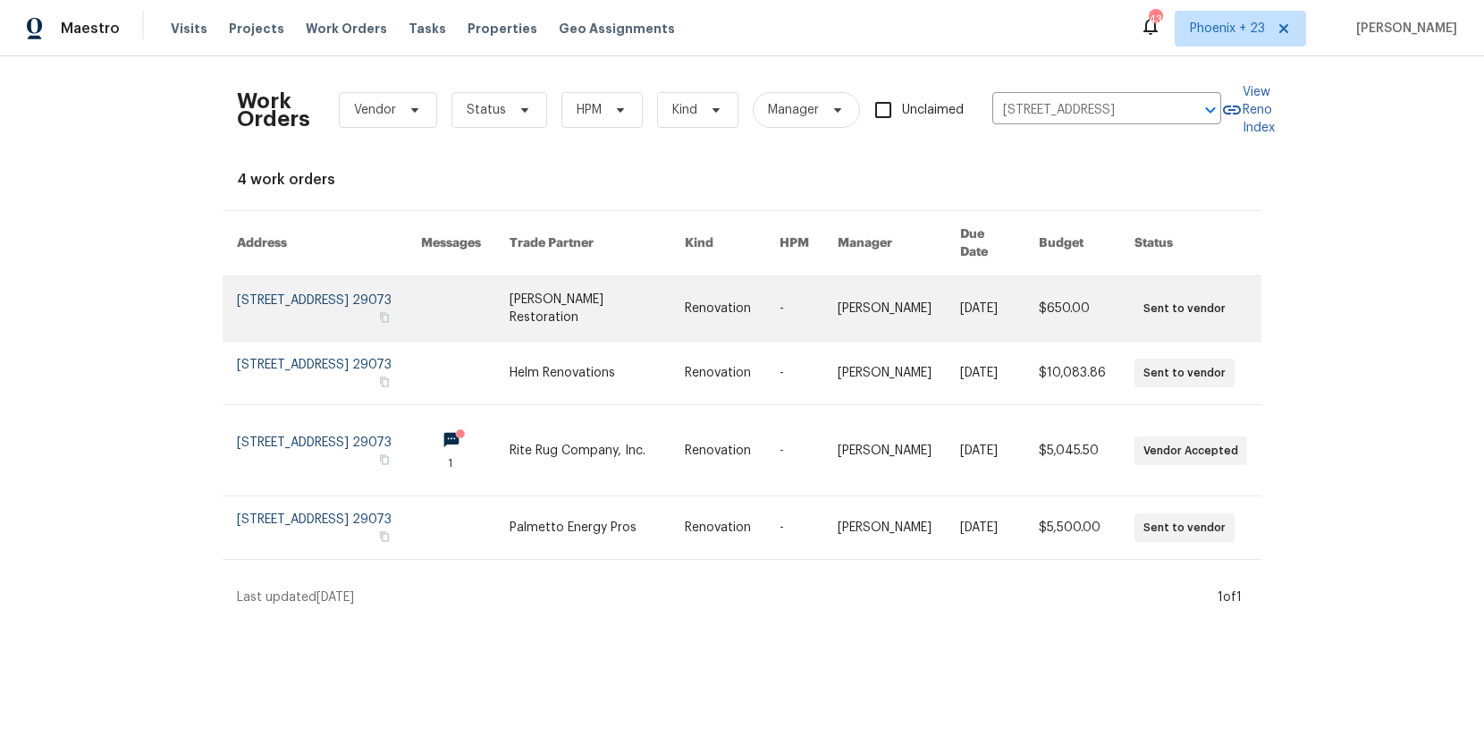
click at [475, 333] on td at bounding box center [451, 308] width 89 height 65
click at [510, 316] on link at bounding box center [465, 308] width 89 height 64
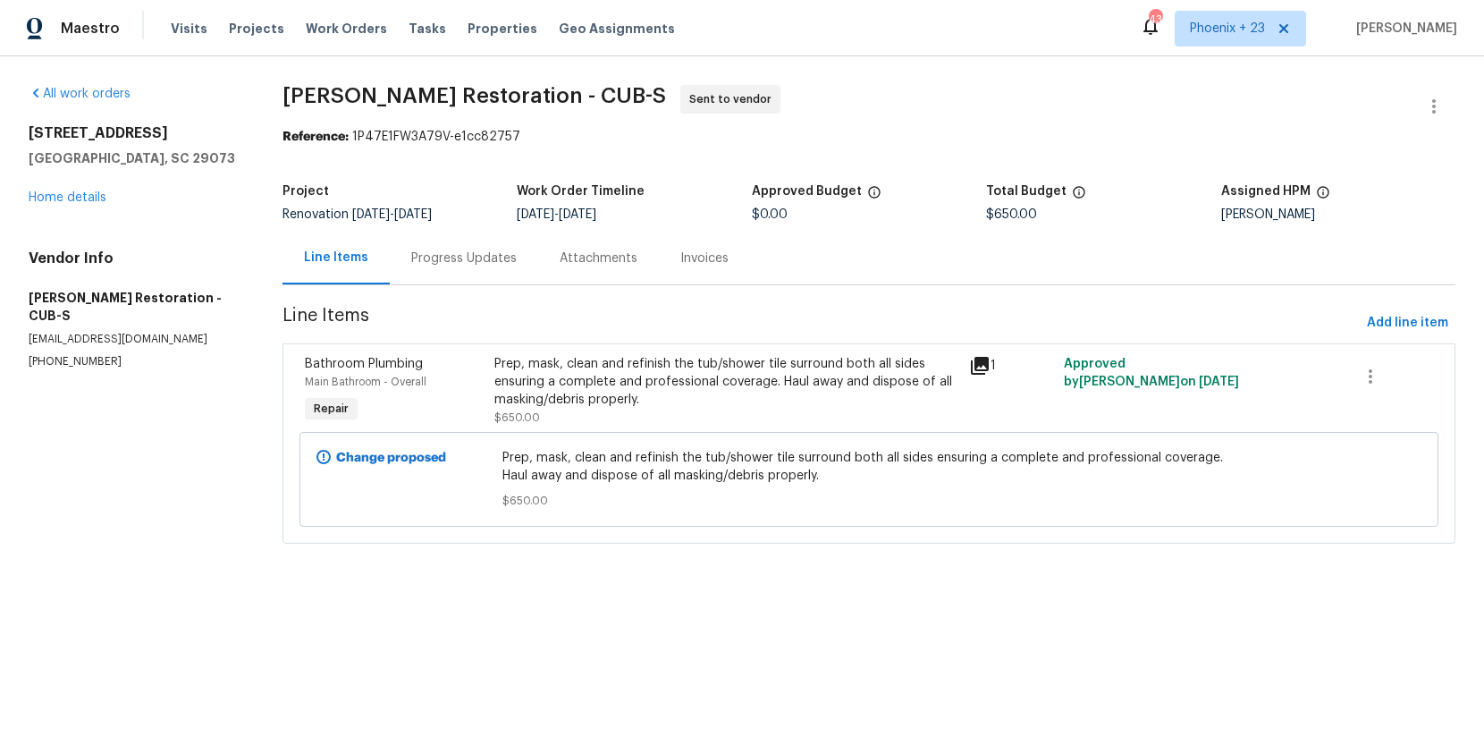
click at [89, 204] on div "105 Tea Olive Ave Lexington, SC 29073 Home details" at bounding box center [134, 165] width 211 height 82
click at [88, 200] on link "Home details" at bounding box center [68, 197] width 78 height 13
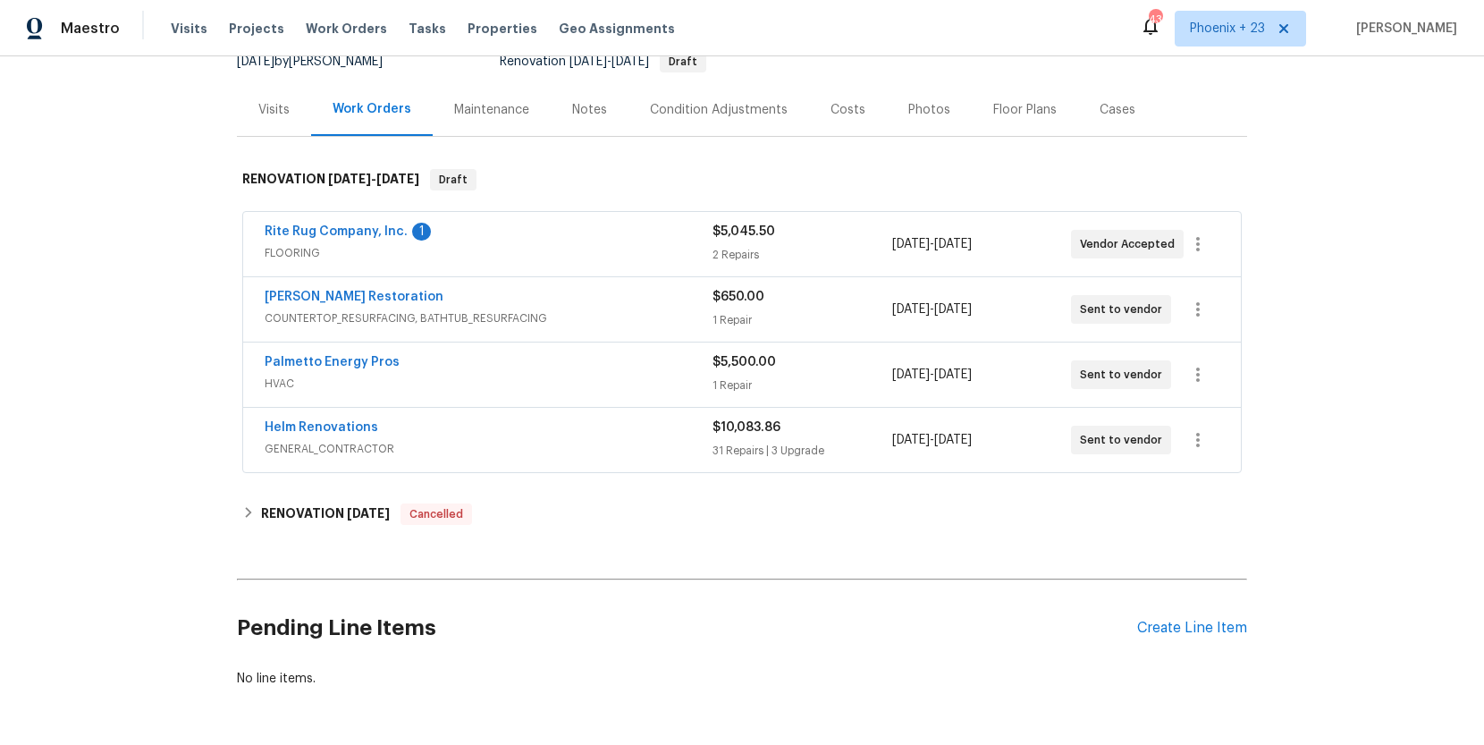
scroll to position [242, 0]
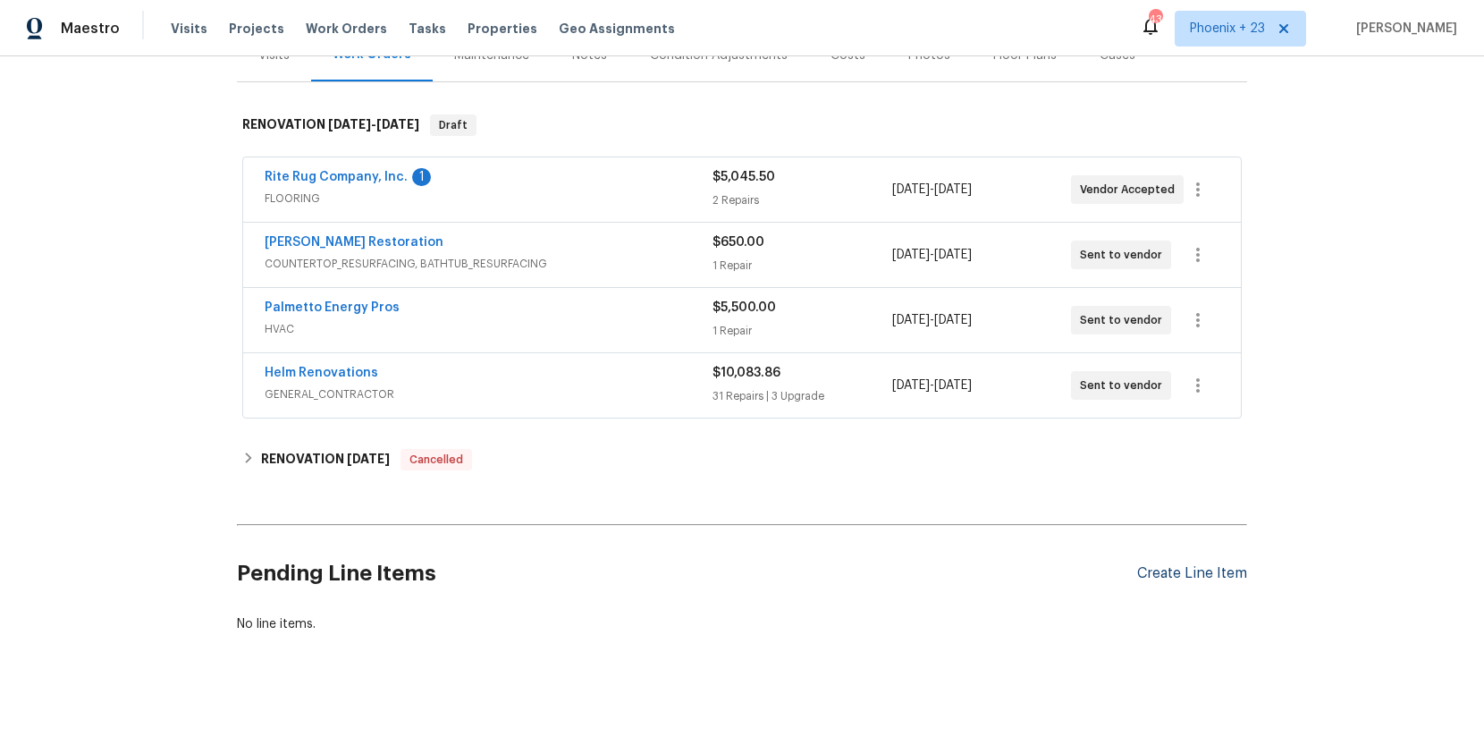
click at [1164, 572] on div "Create Line Item" at bounding box center [1192, 573] width 110 height 17
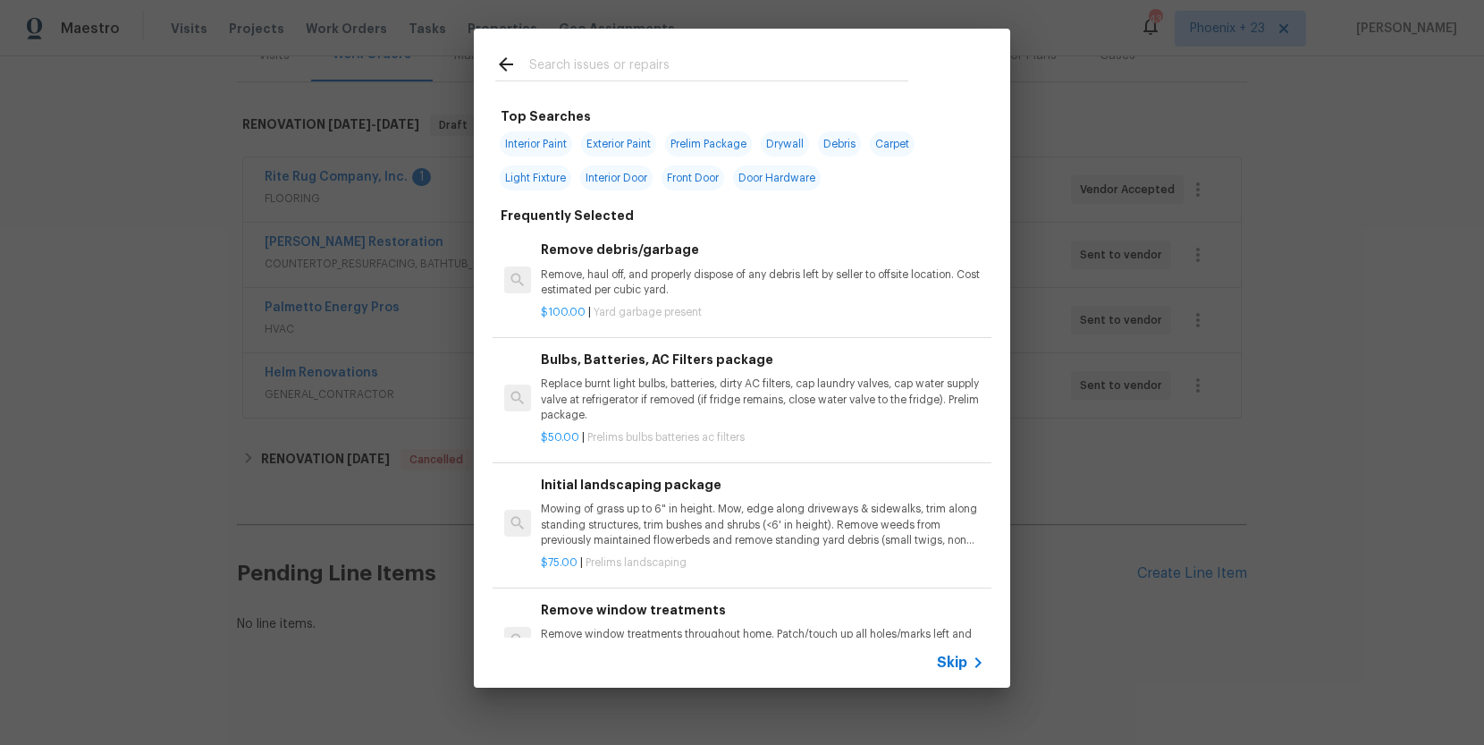
click at [611, 78] on input "text" at bounding box center [718, 67] width 379 height 27
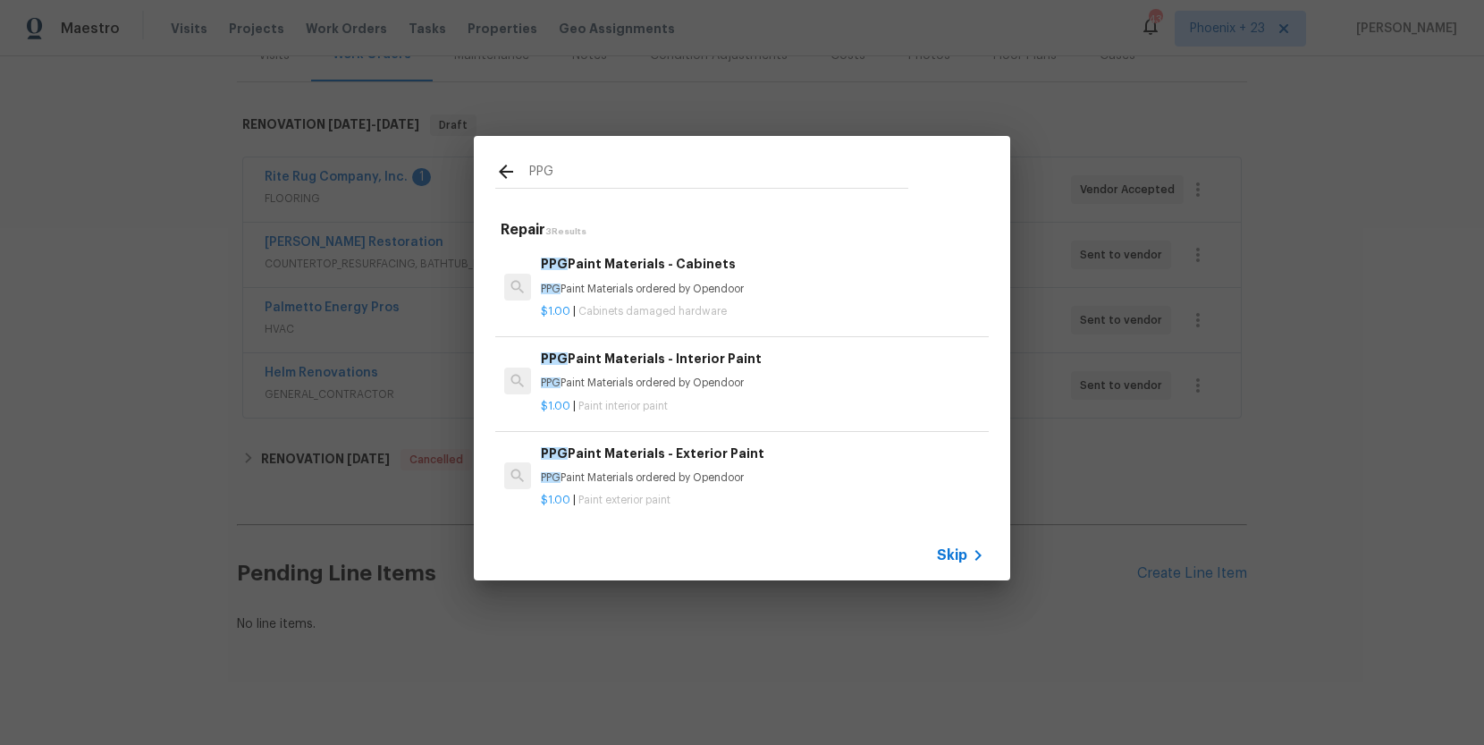
type input "PPG"
click at [745, 363] on h6 "PPG Paint Materials - Interior Paint" at bounding box center [763, 359] width 444 height 20
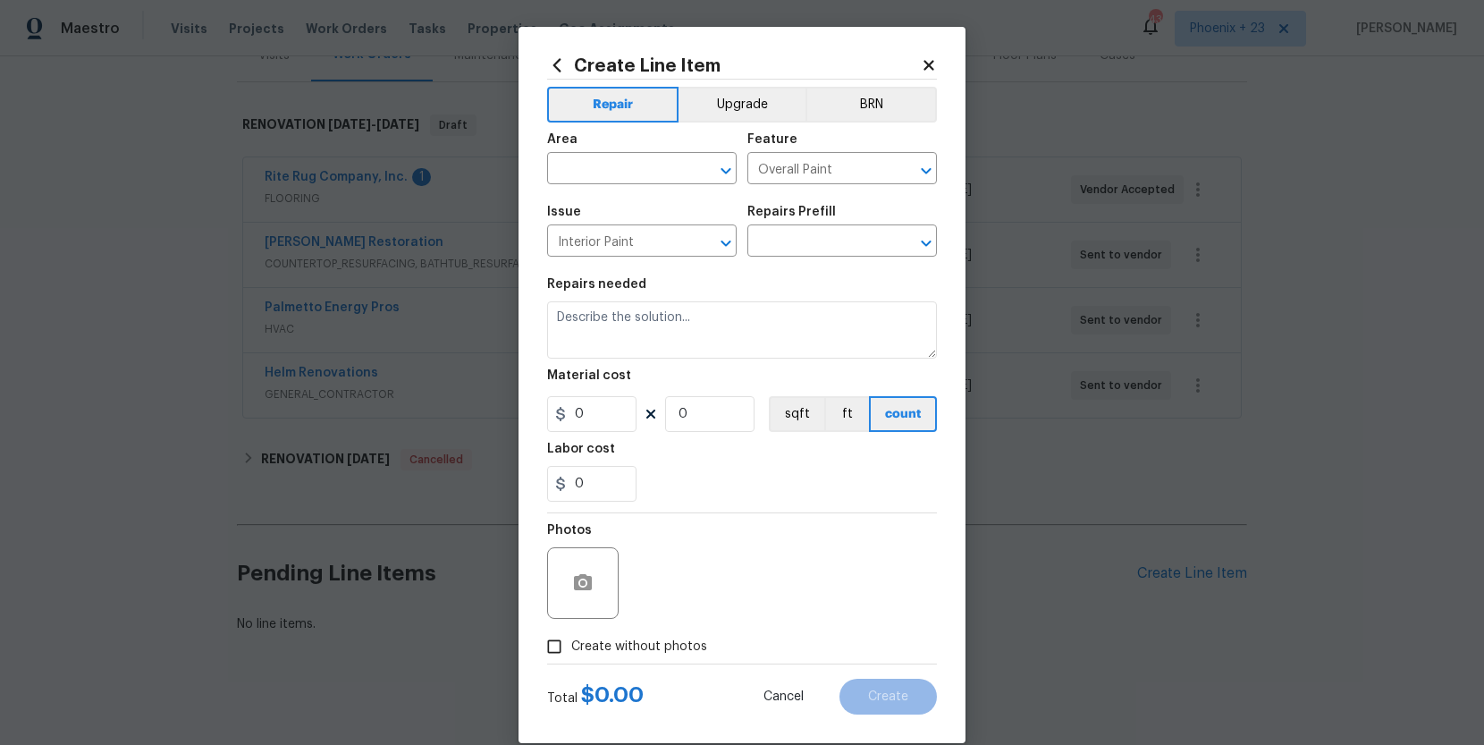
type input "PPG Paint Materials - Interior Paint $1.00"
type textarea "PPG Paint Materials ordered by Opendoor"
type input "1"
drag, startPoint x: 611, startPoint y: 139, endPoint x: 613, endPoint y: 165, distance: 25.1
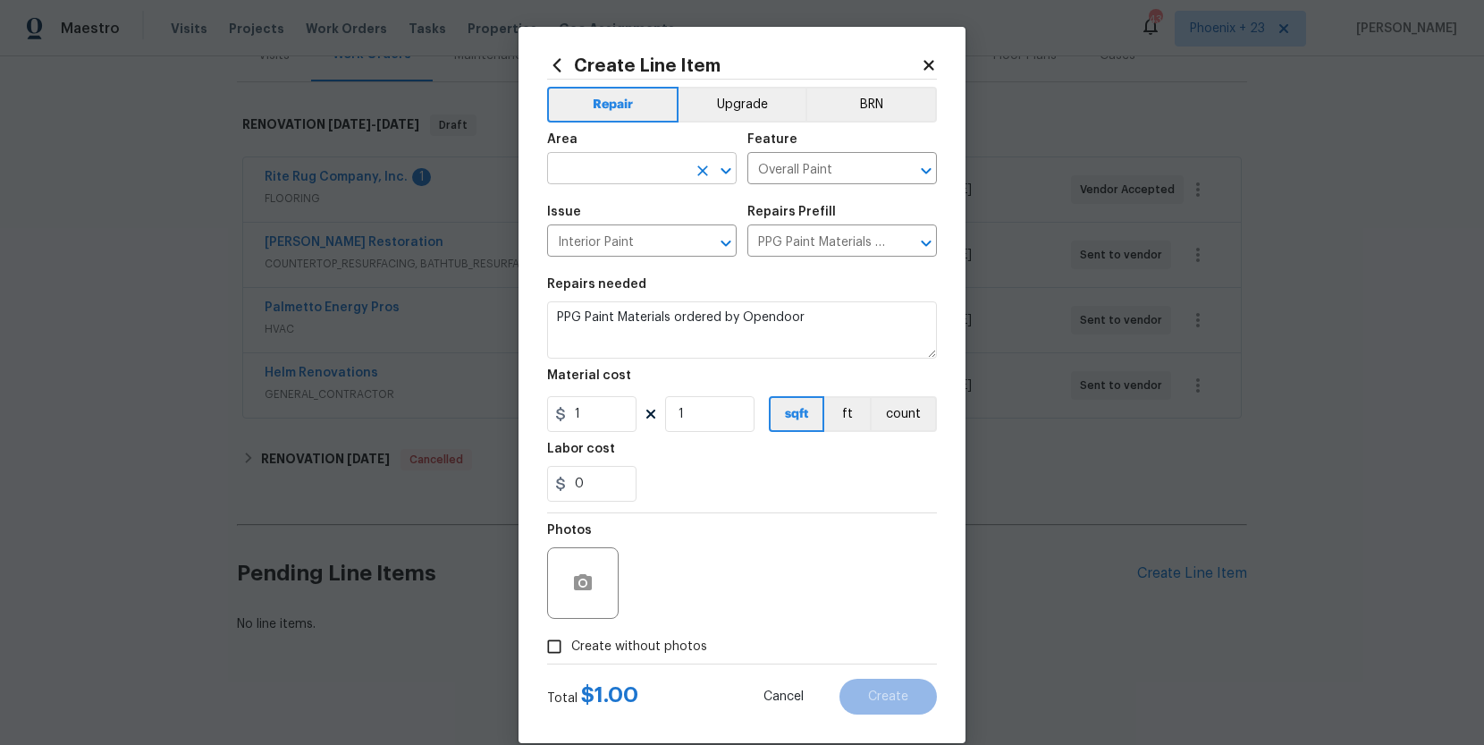
click at [610, 147] on div "Area" at bounding box center [642, 144] width 190 height 23
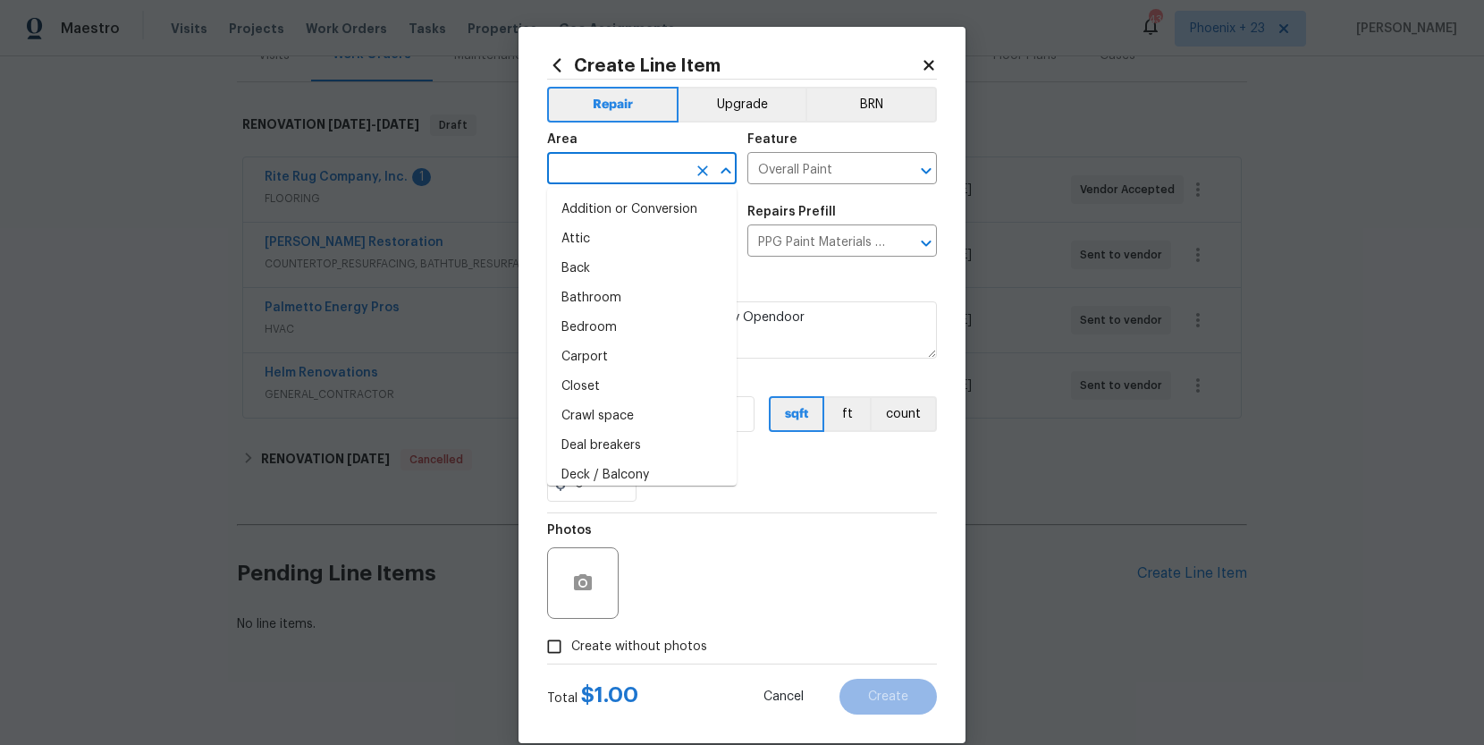
click at [613, 165] on input "text" at bounding box center [616, 170] width 139 height 28
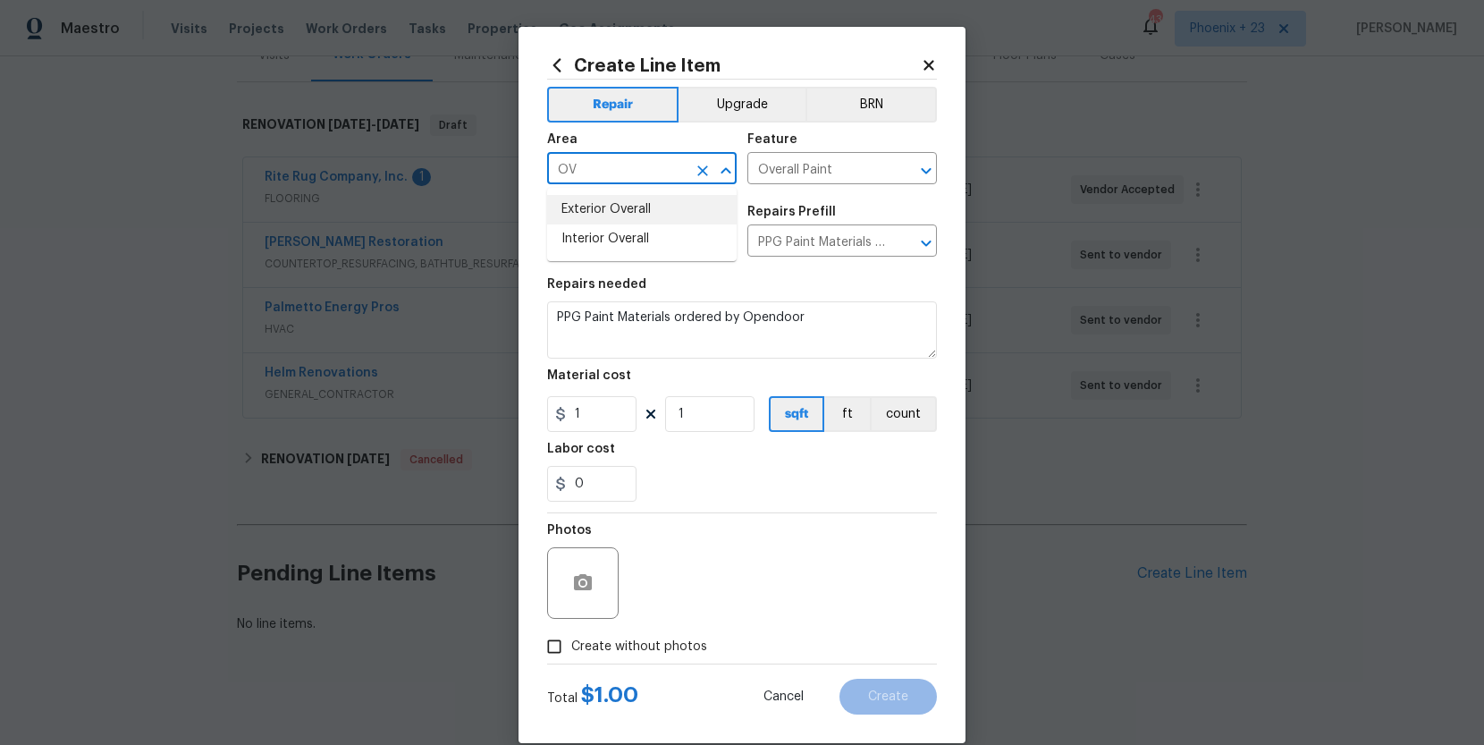
click at [655, 232] on li "Interior Overall" at bounding box center [642, 239] width 190 height 30
type input "Interior Overall"
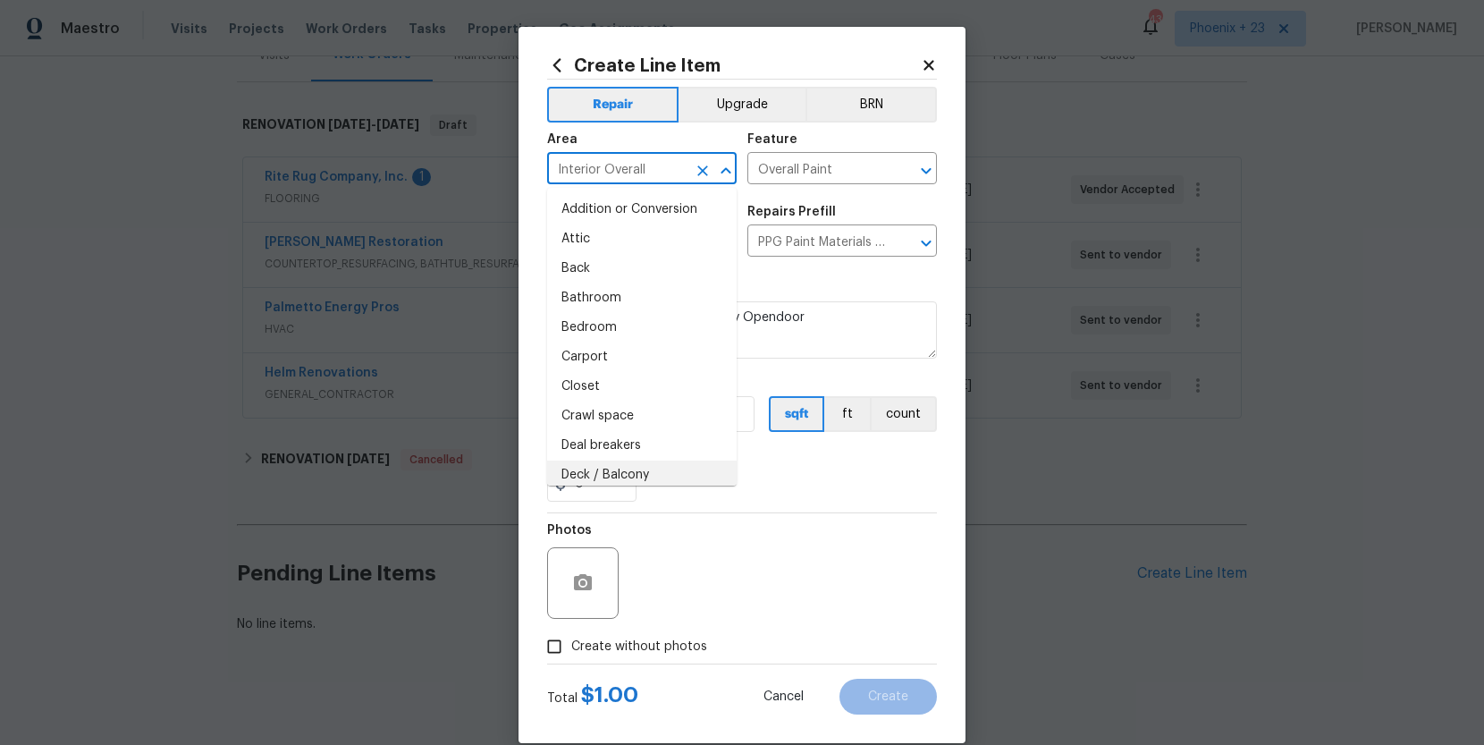
drag, startPoint x: 691, startPoint y: 555, endPoint x: 673, endPoint y: 520, distance: 39.2
click at [688, 550] on div "Photos" at bounding box center [742, 571] width 390 height 116
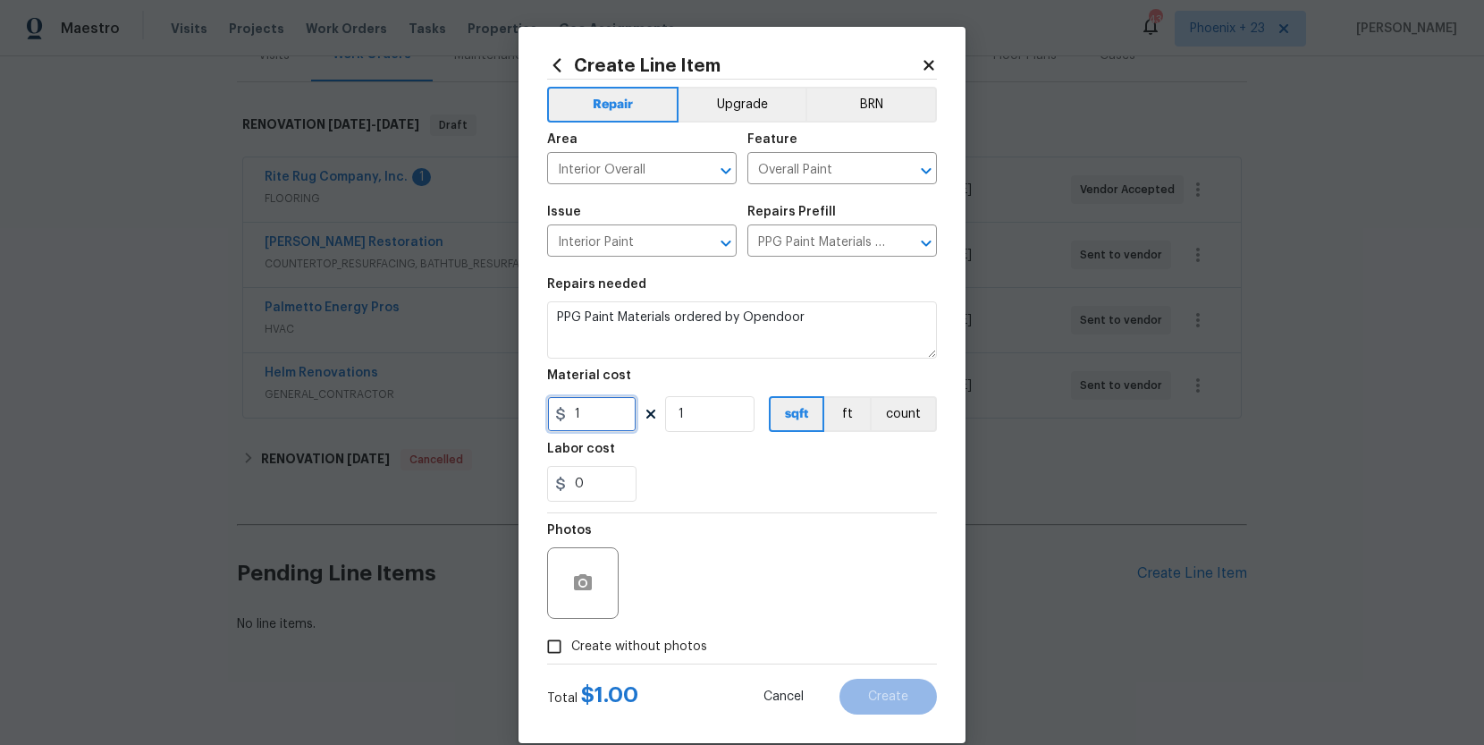
click at [539, 407] on div "Create Line Item Repair Upgrade BRN Area Interior Overall ​ Feature Overall Pai…" at bounding box center [742, 385] width 447 height 716
type input "947.16"
click at [655, 655] on label "Create without photos" at bounding box center [622, 647] width 170 height 34
click at [571, 655] on input "Create without photos" at bounding box center [554, 647] width 34 height 34
checkbox input "true"
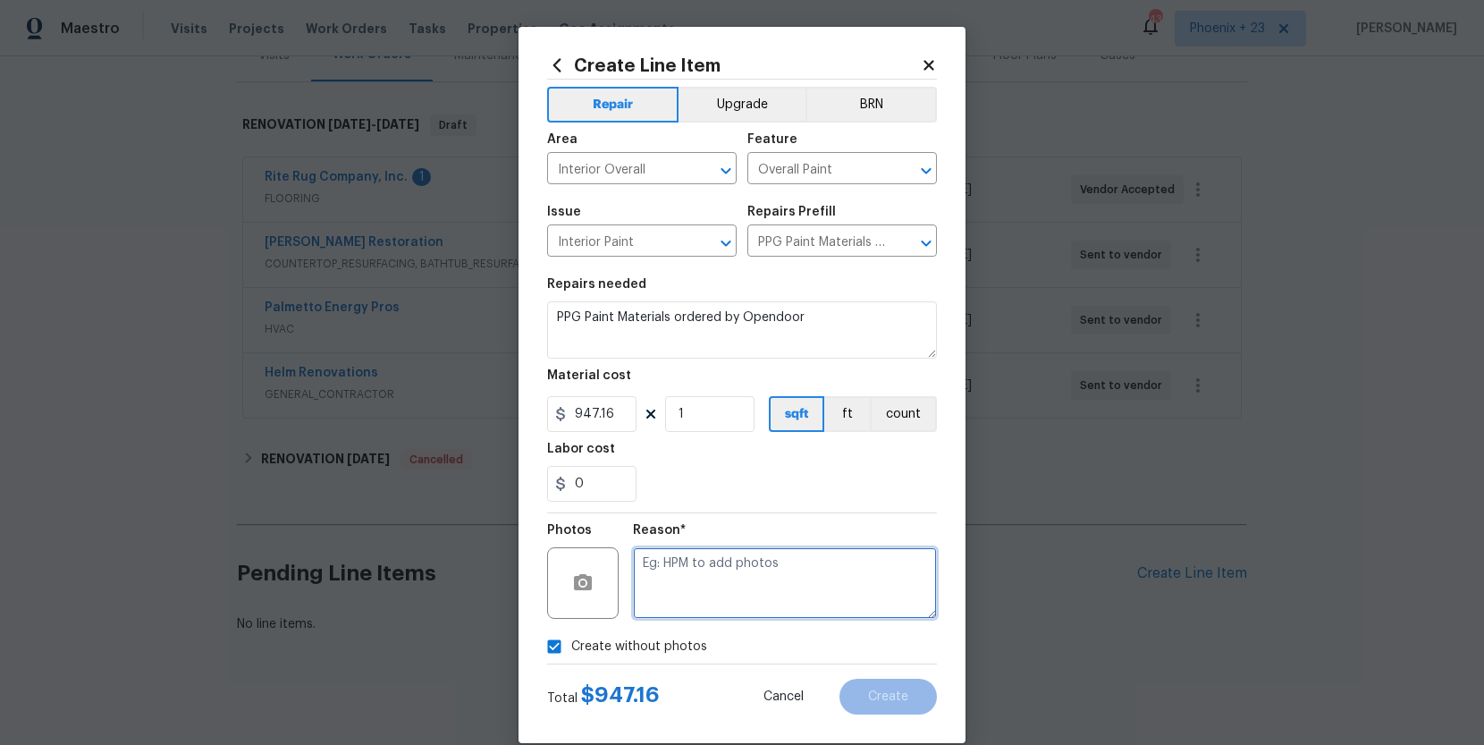
click at [671, 604] on textarea at bounding box center [785, 583] width 304 height 72
type textarea "NA"
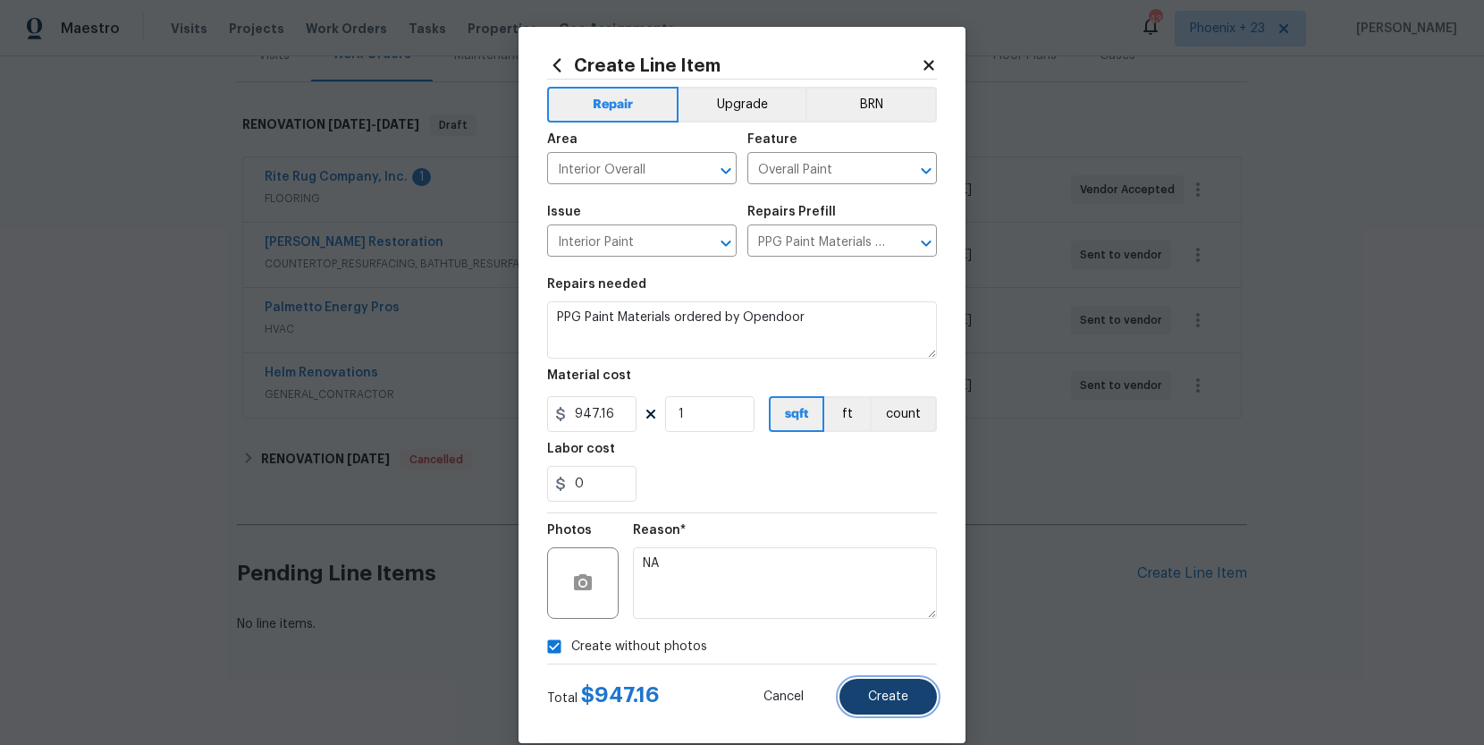
click at [873, 707] on button "Create" at bounding box center [888, 697] width 97 height 36
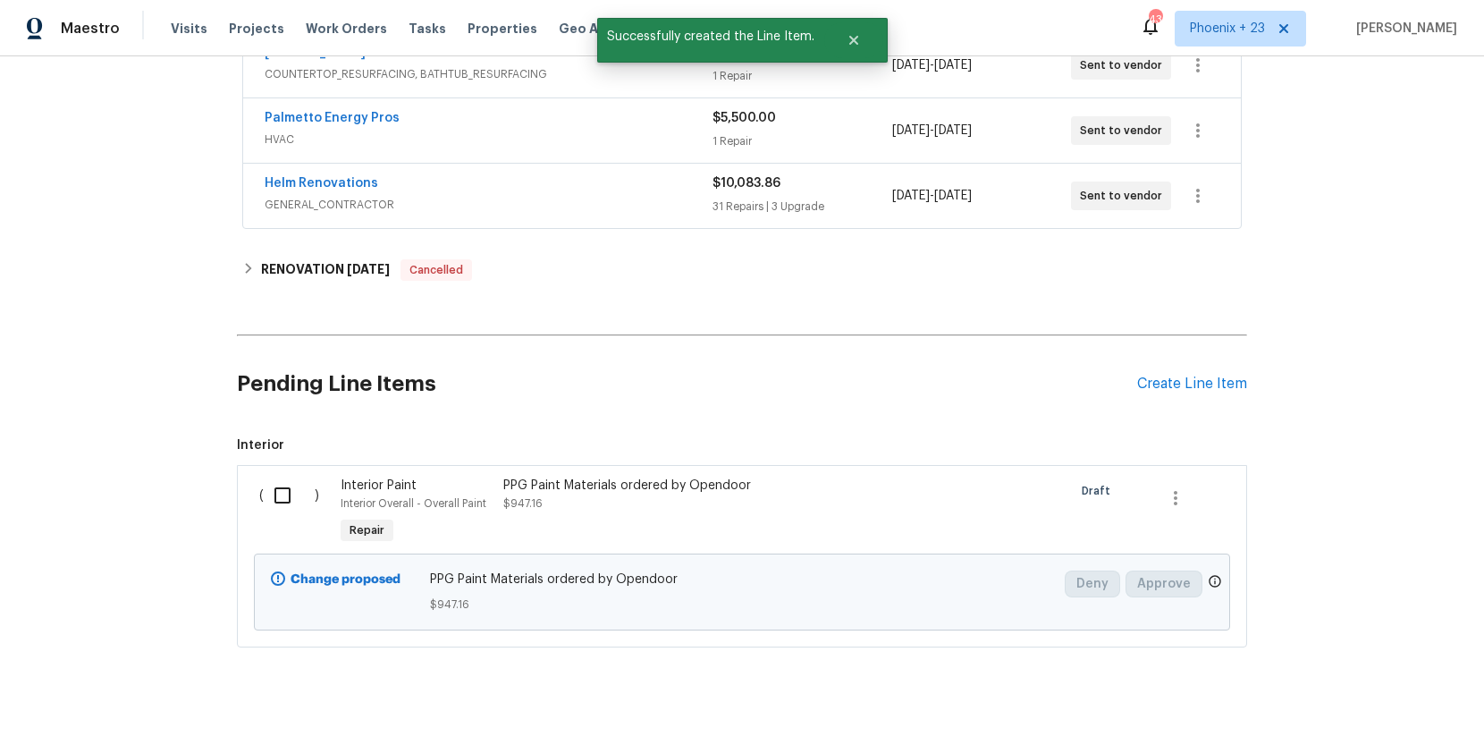
scroll to position [456, 0]
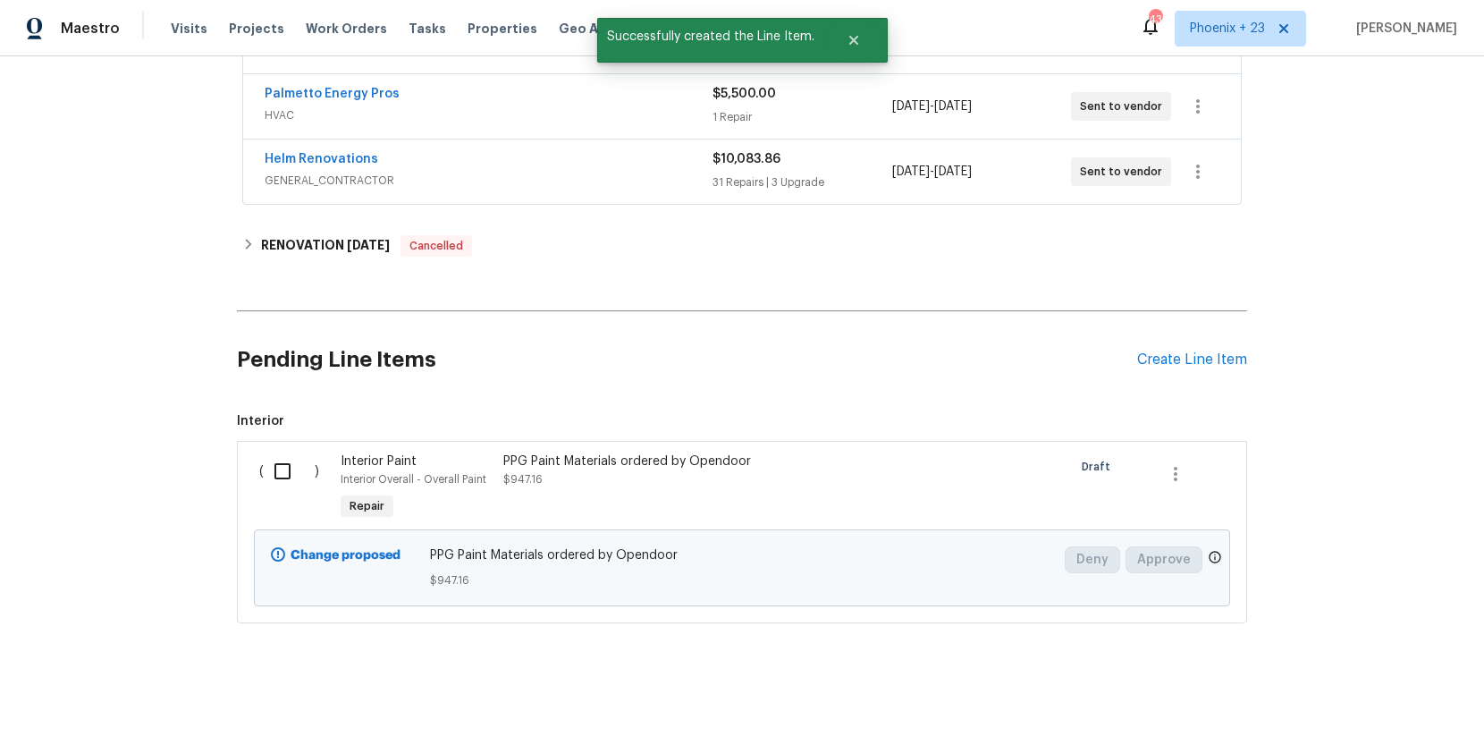
click at [290, 493] on div "( )" at bounding box center [294, 488] width 81 height 82
drag, startPoint x: 283, startPoint y: 469, endPoint x: 593, endPoint y: 556, distance: 321.3
click at [283, 469] on input "checkbox" at bounding box center [289, 471] width 51 height 38
checkbox input "true"
click at [1365, 699] on span "Create Work Order" at bounding box center [1382, 700] width 119 height 22
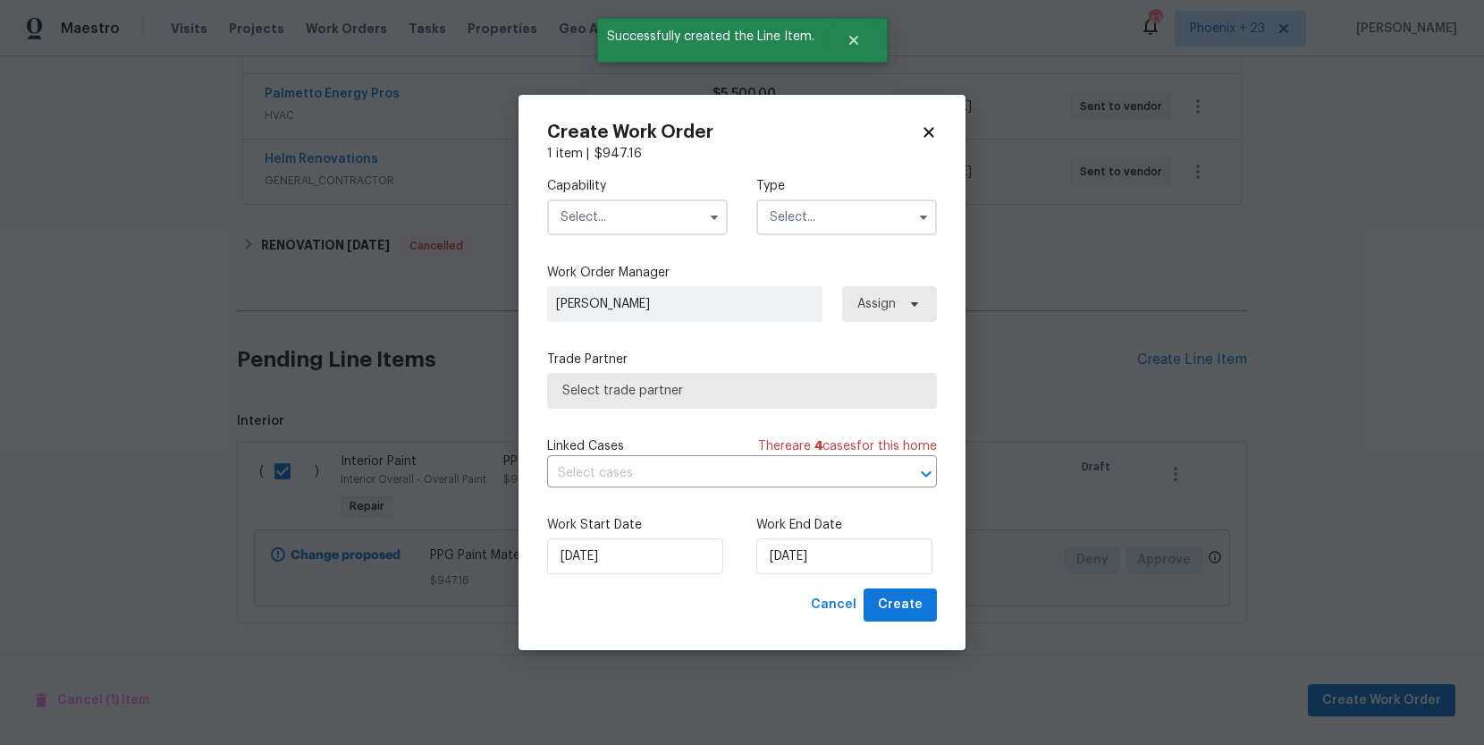
click at [672, 234] on div "Capability Type" at bounding box center [742, 206] width 390 height 87
click at [661, 224] on input "text" at bounding box center [637, 217] width 181 height 36
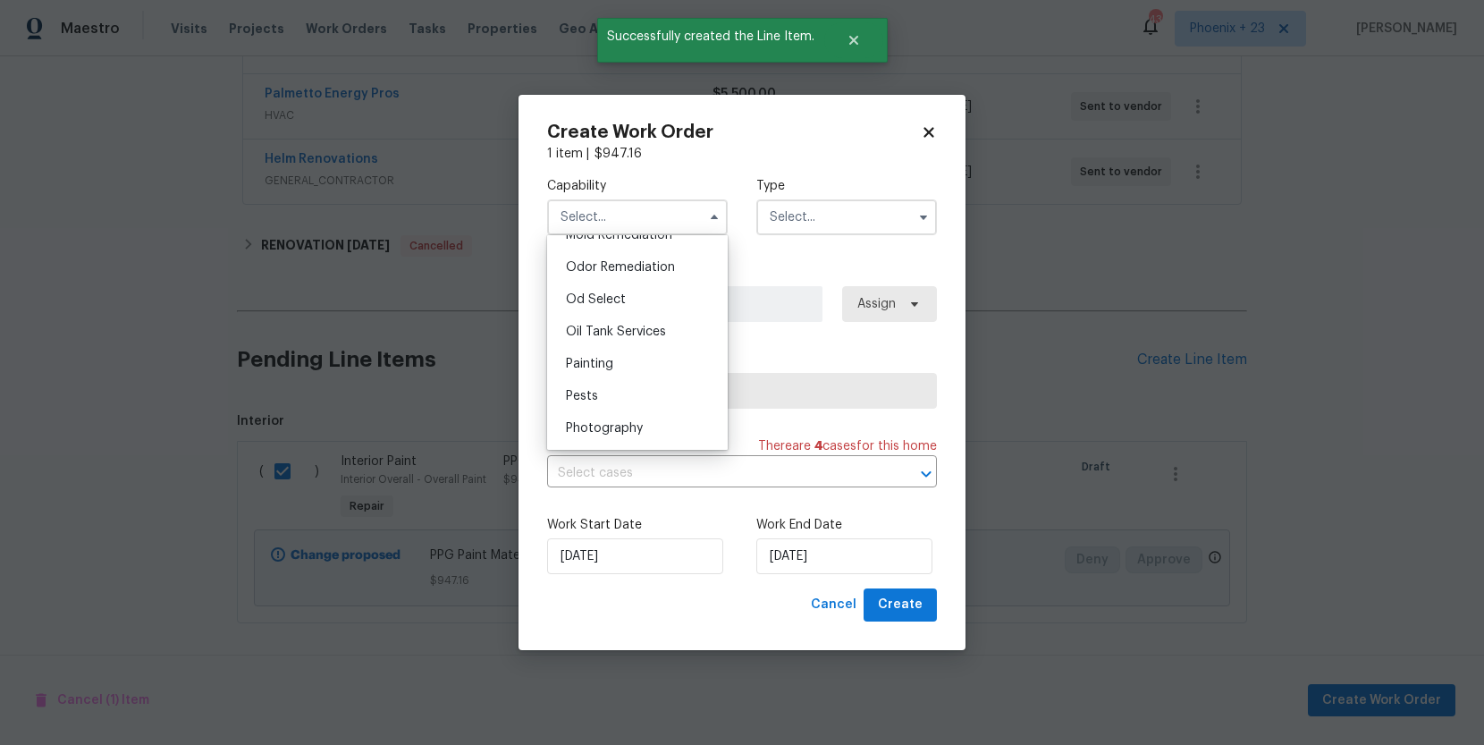
scroll to position [1433, 0]
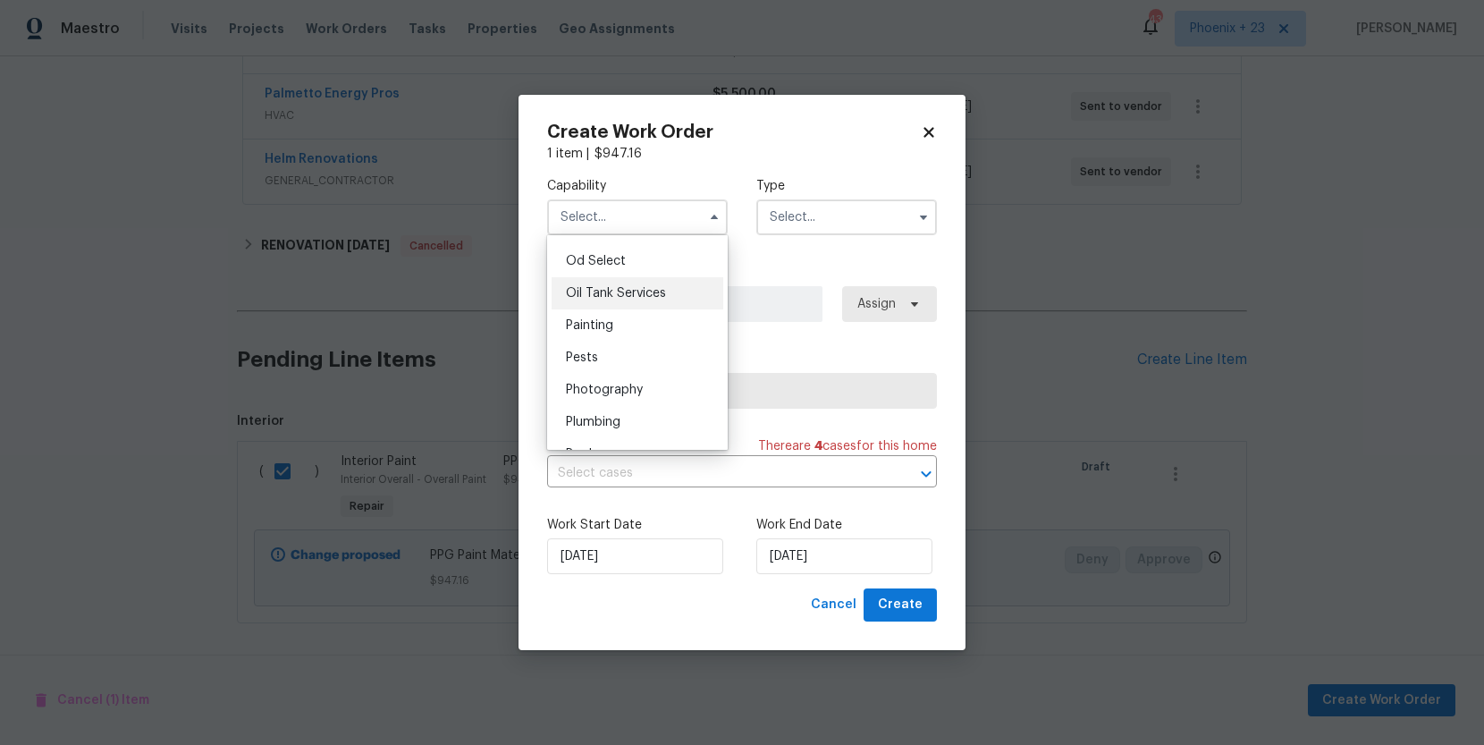
click at [618, 303] on div "Oil Tank Services" at bounding box center [638, 293] width 172 height 32
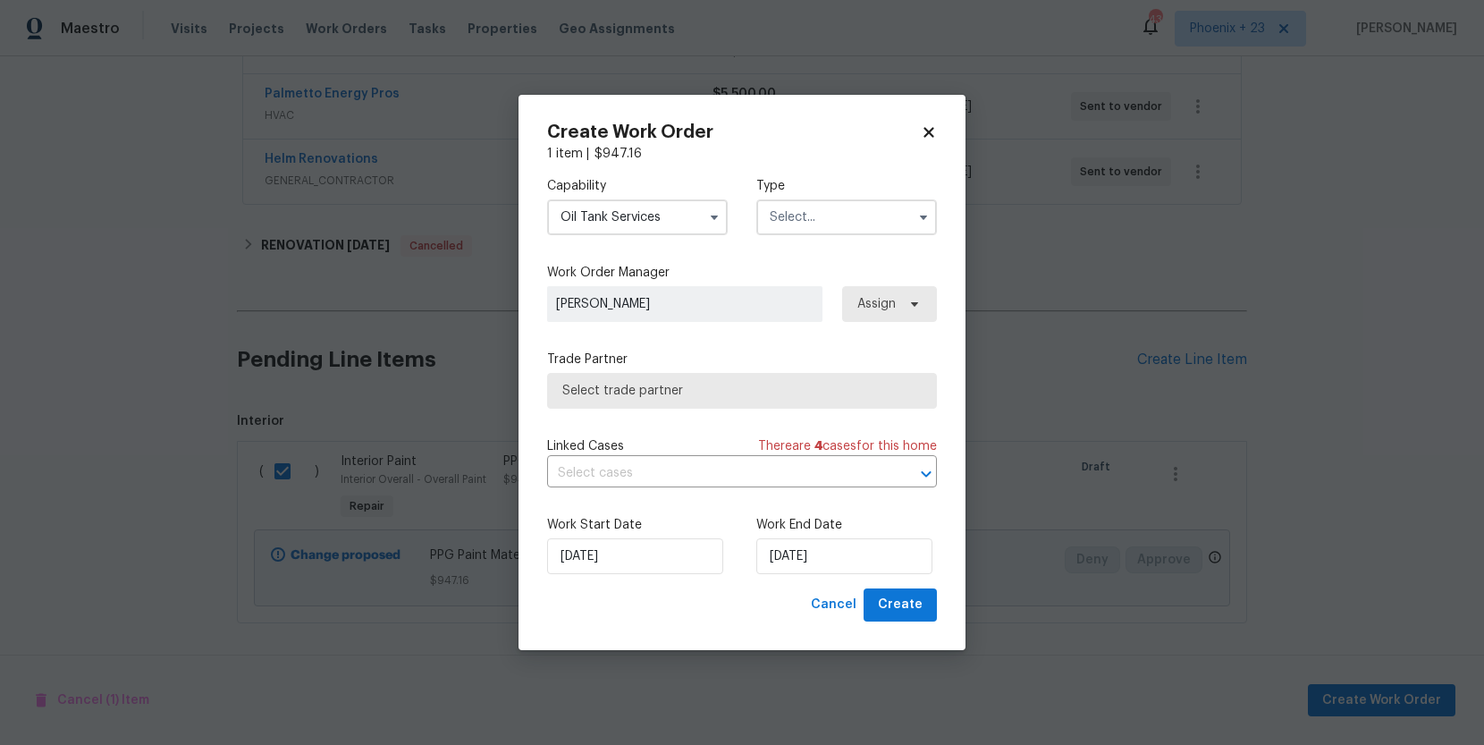
click at [621, 230] on input "Oil Tank Services" at bounding box center [637, 217] width 181 height 36
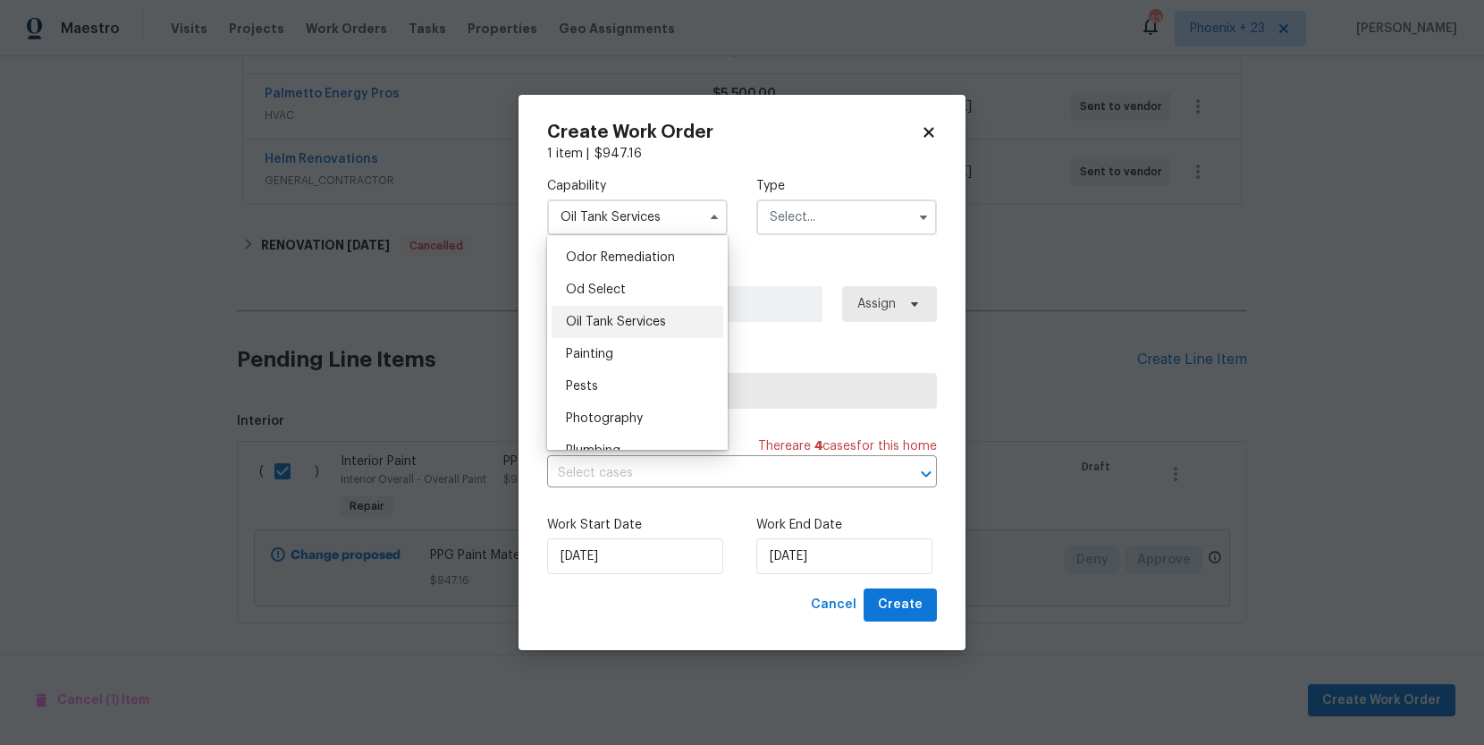
scroll to position [1412, 0]
click at [630, 350] on div "Painting" at bounding box center [638, 346] width 172 height 32
type input "Painting"
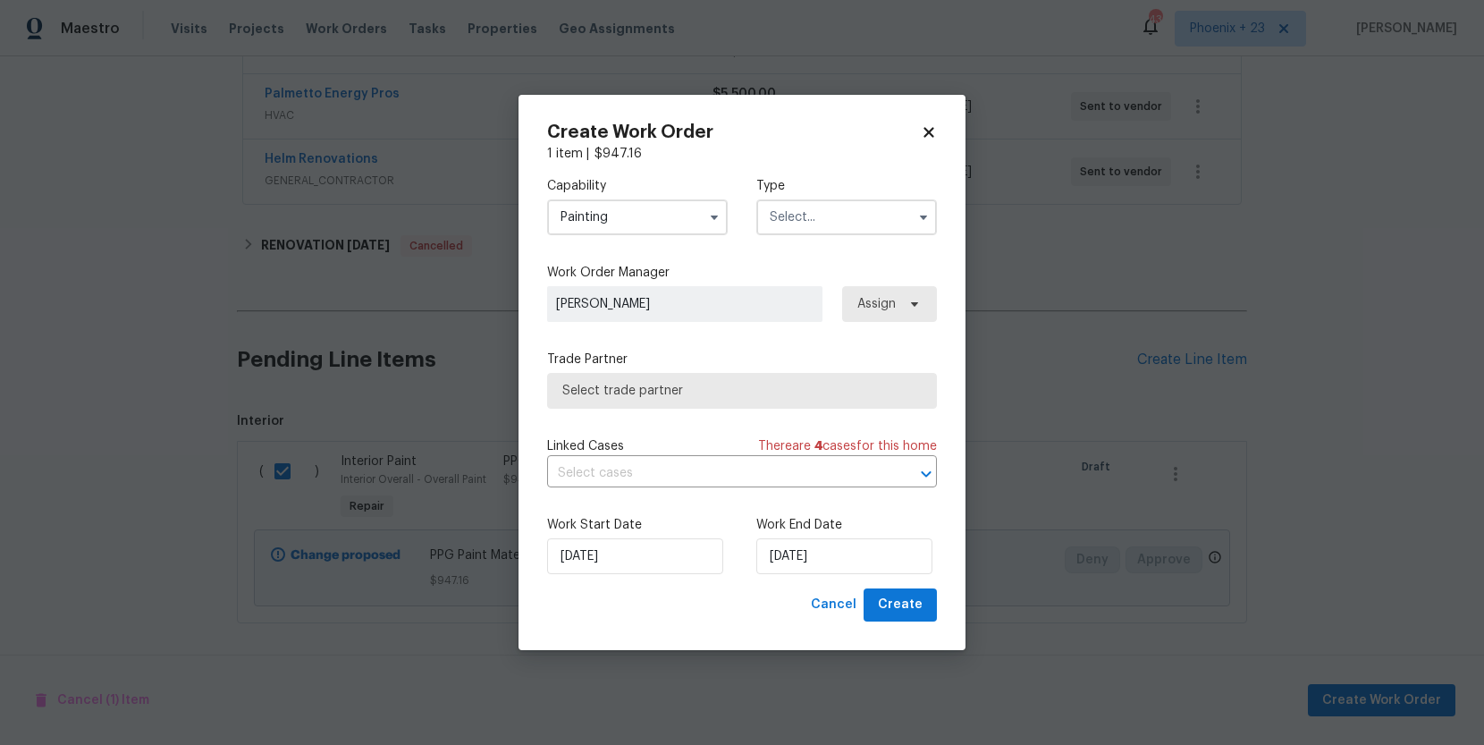
click at [809, 202] on input "text" at bounding box center [847, 217] width 181 height 36
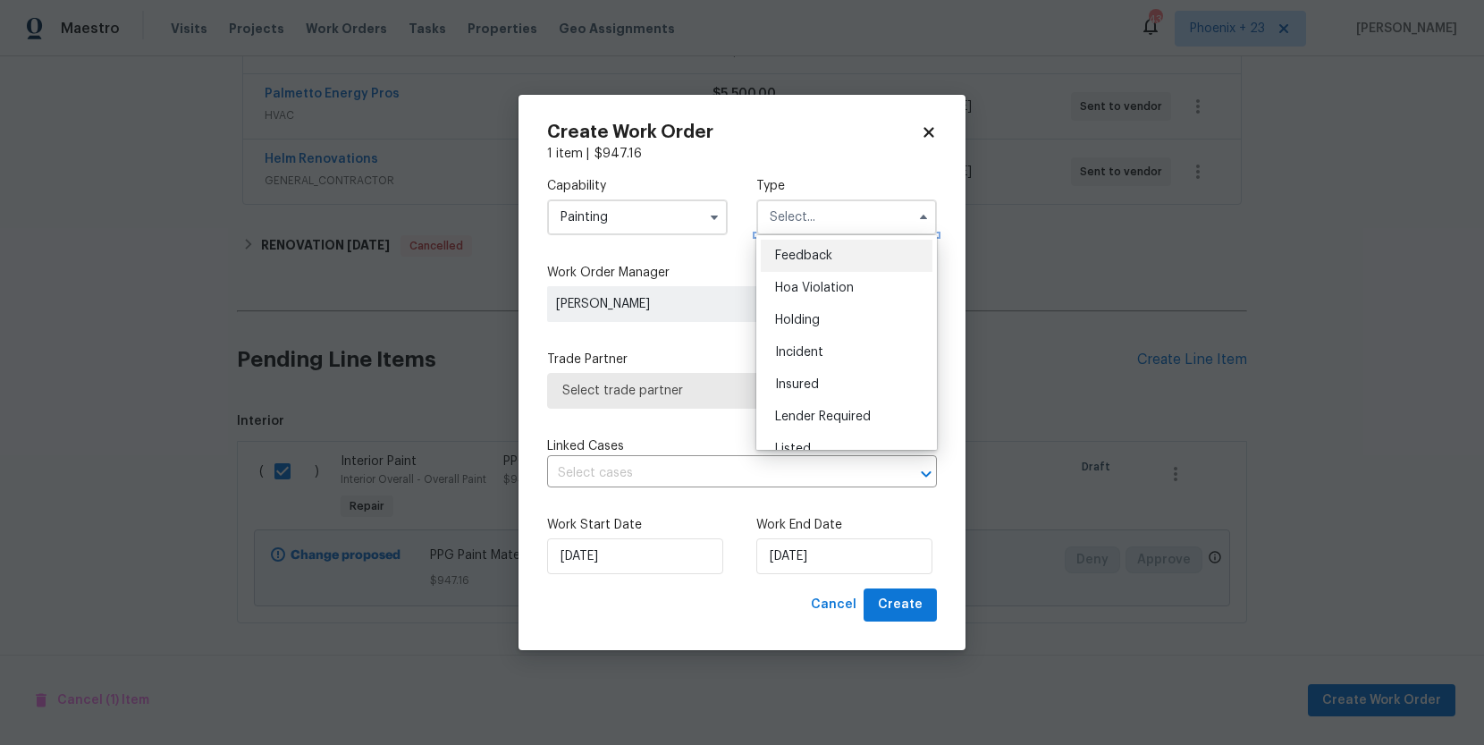
click at [811, 224] on input "text" at bounding box center [847, 217] width 181 height 36
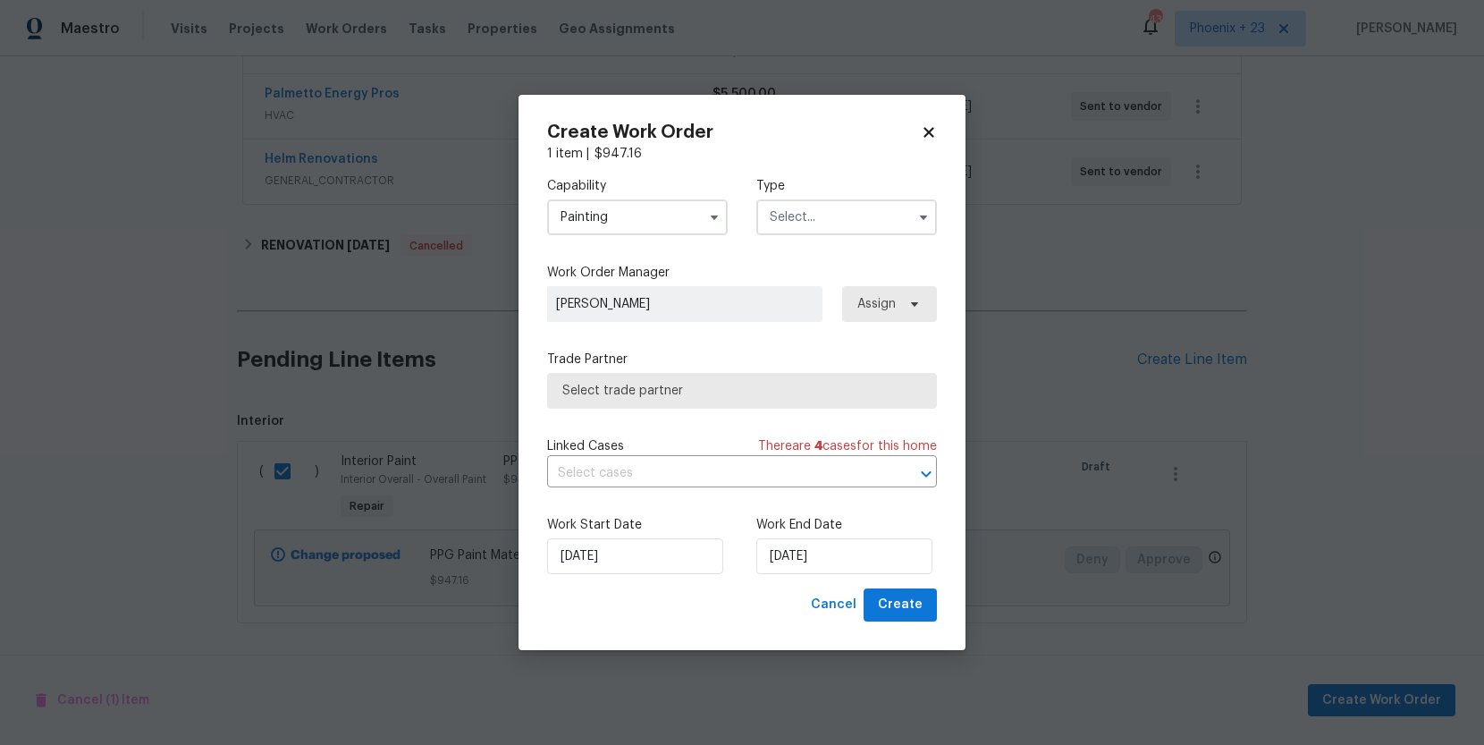
click at [811, 225] on input "text" at bounding box center [847, 217] width 181 height 36
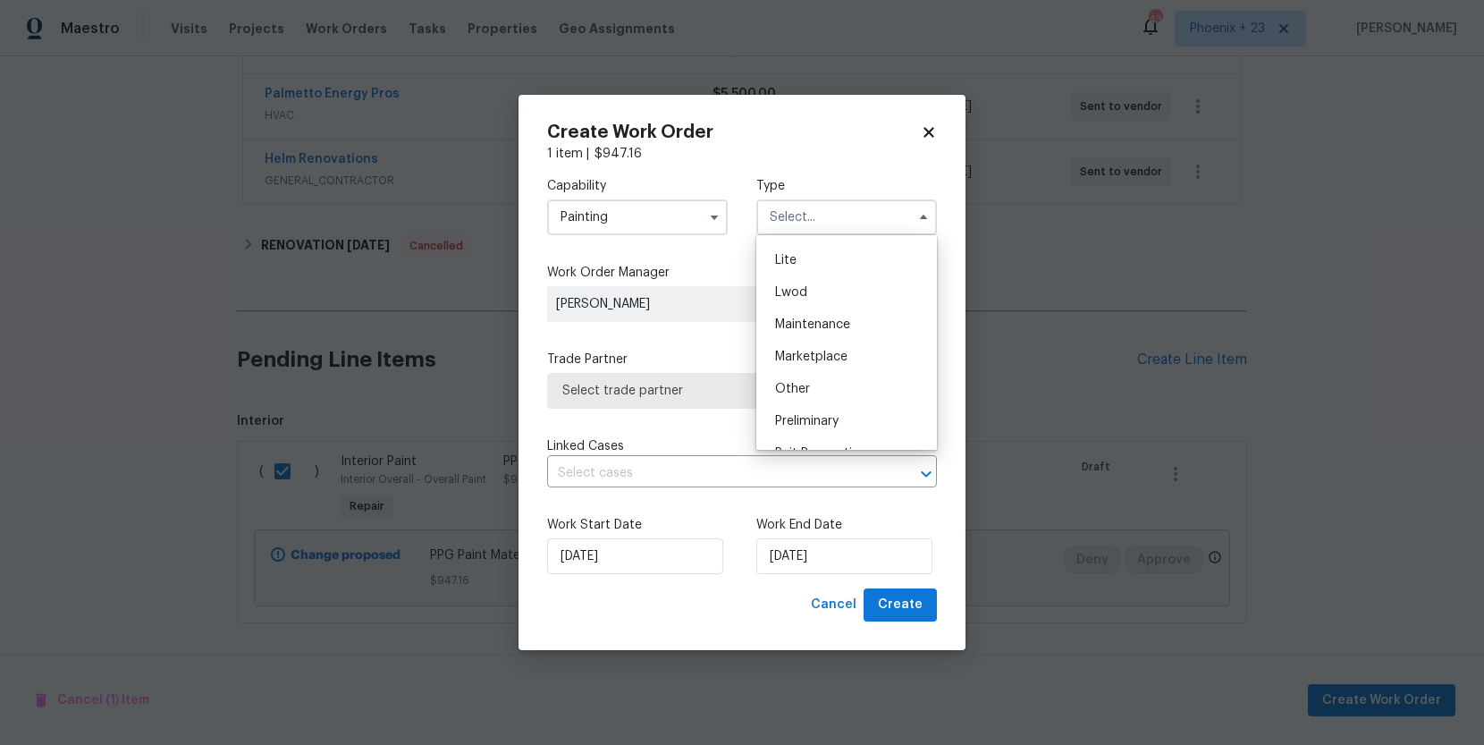
scroll to position [406, 0]
click at [821, 337] on div "Resale" at bounding box center [847, 333] width 172 height 32
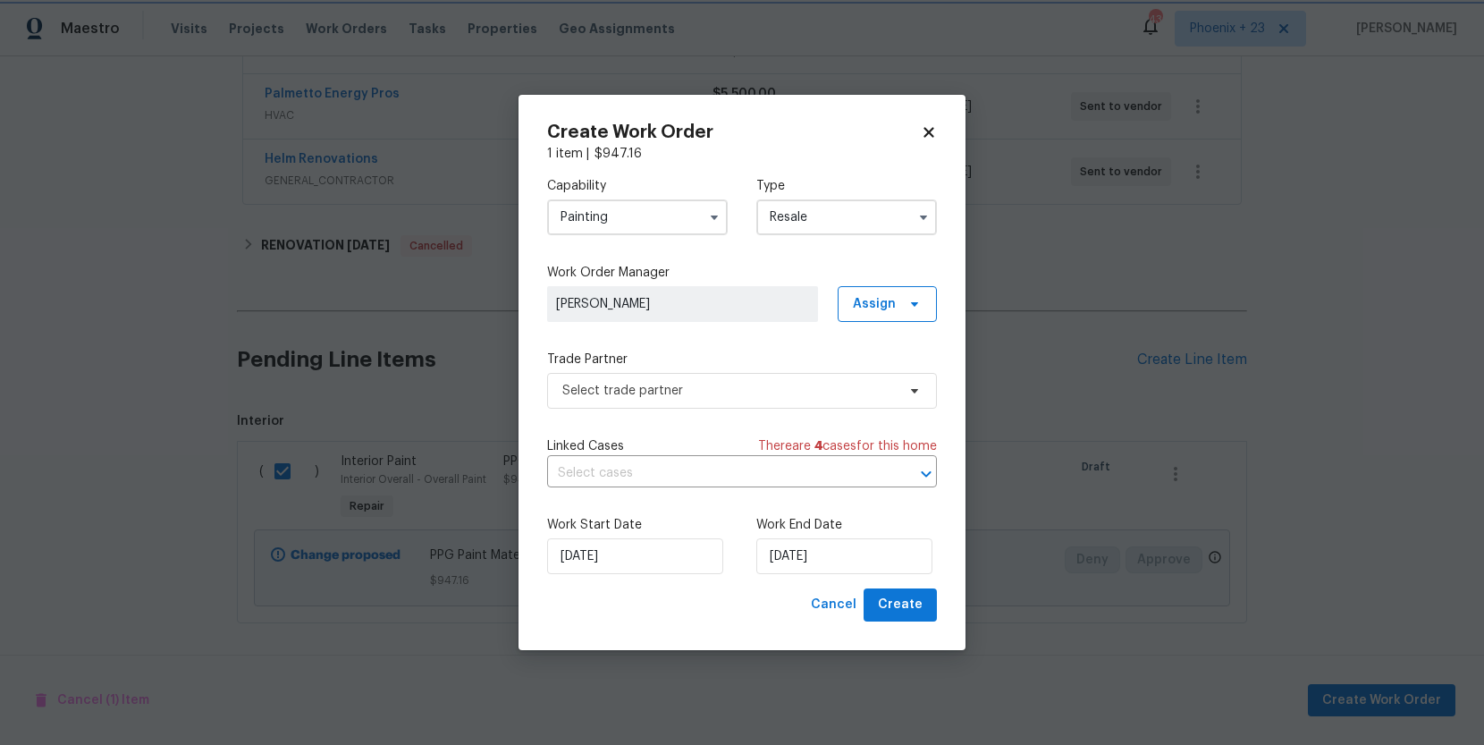
scroll to position [0, 0]
click at [832, 224] on input "Resale" at bounding box center [847, 217] width 181 height 36
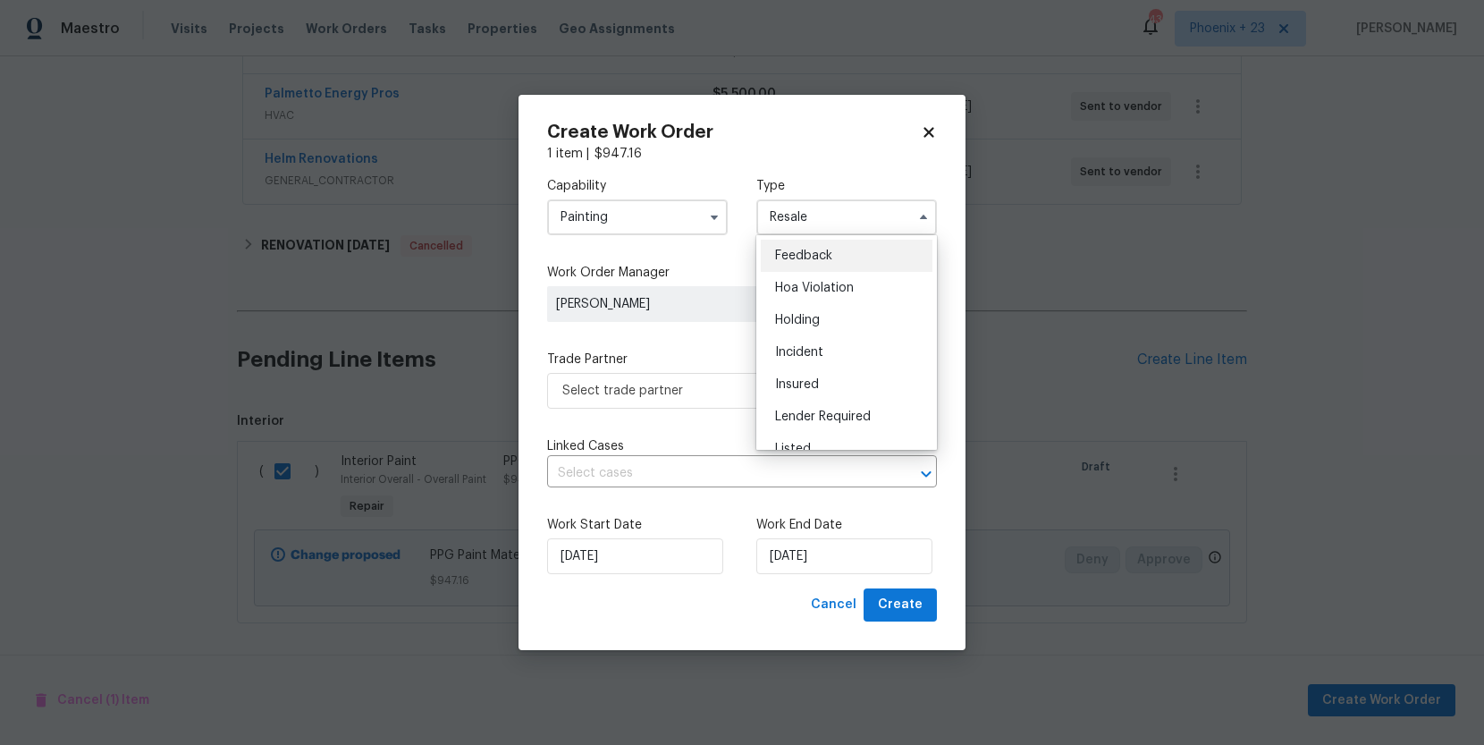
scroll to position [406, 0]
drag, startPoint x: 833, startPoint y: 300, endPoint x: 871, endPoint y: 309, distance: 38.6
click at [833, 300] on span "Renovation" at bounding box center [808, 300] width 66 height 13
type input "Renovation"
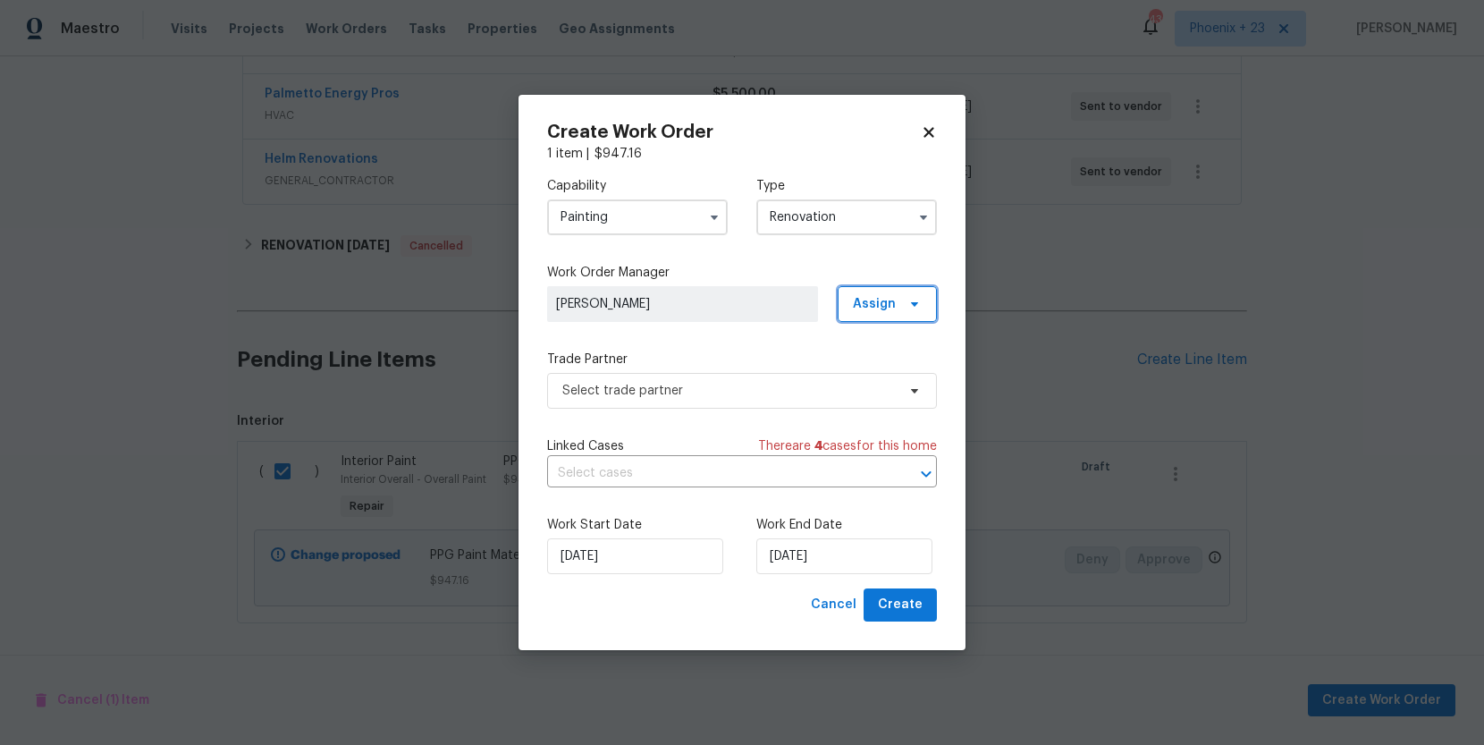
drag, startPoint x: 884, startPoint y: 309, endPoint x: 885, endPoint y: 323, distance: 14.3
click at [884, 309] on span "Assign" at bounding box center [874, 304] width 43 height 18
click at [884, 366] on div "Assign to HPM" at bounding box center [896, 354] width 100 height 25
click at [884, 371] on div "Assign to me" at bounding box center [890, 380] width 78 height 18
drag, startPoint x: 751, startPoint y: 347, endPoint x: 756, endPoint y: 389, distance: 42.3
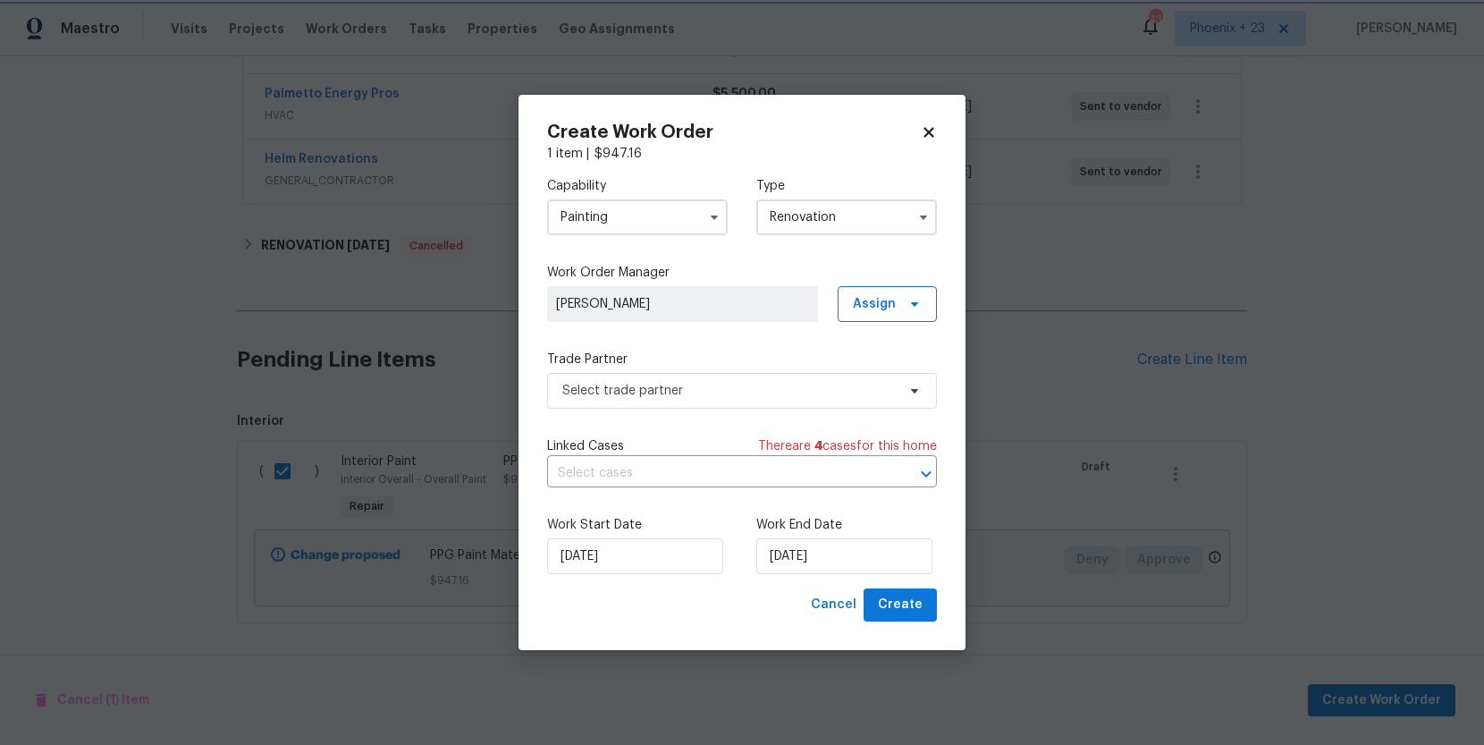
click at [750, 348] on div "Capability Painting Type Renovation Work Order Manager Stephanie Paul Assign Tr…" at bounding box center [742, 376] width 390 height 426
click at [756, 389] on span "Select trade partner" at bounding box center [729, 391] width 334 height 18
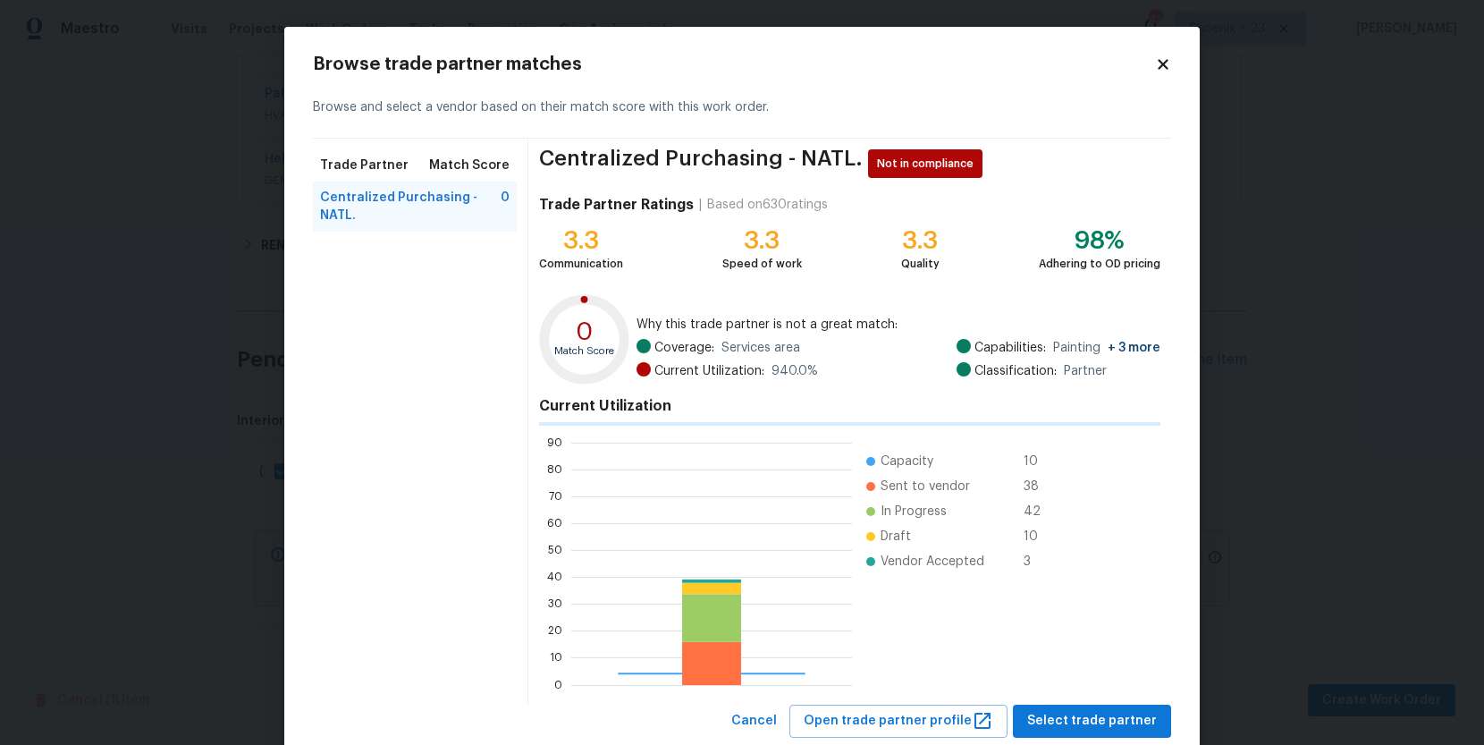
scroll to position [250, 281]
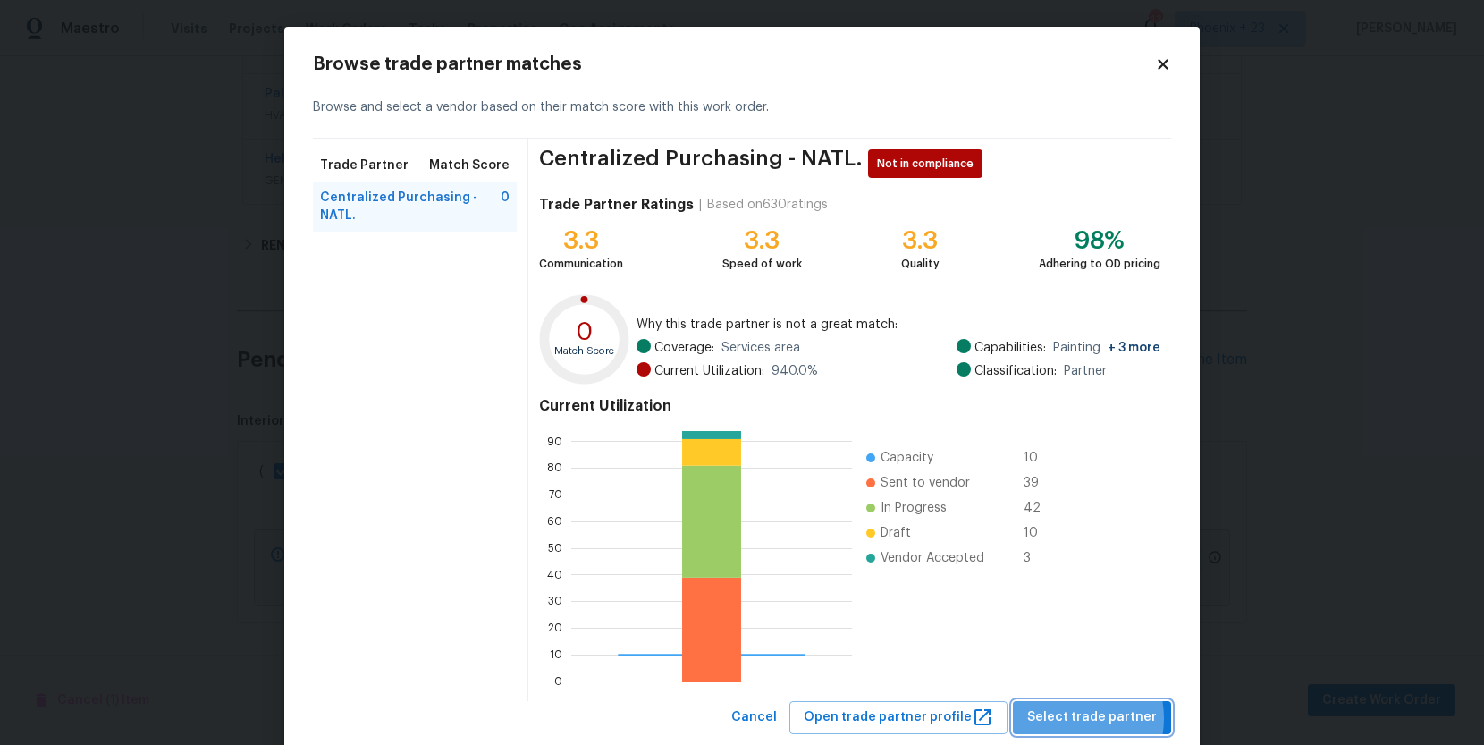
click at [1069, 717] on span "Select trade partner" at bounding box center [1092, 717] width 130 height 22
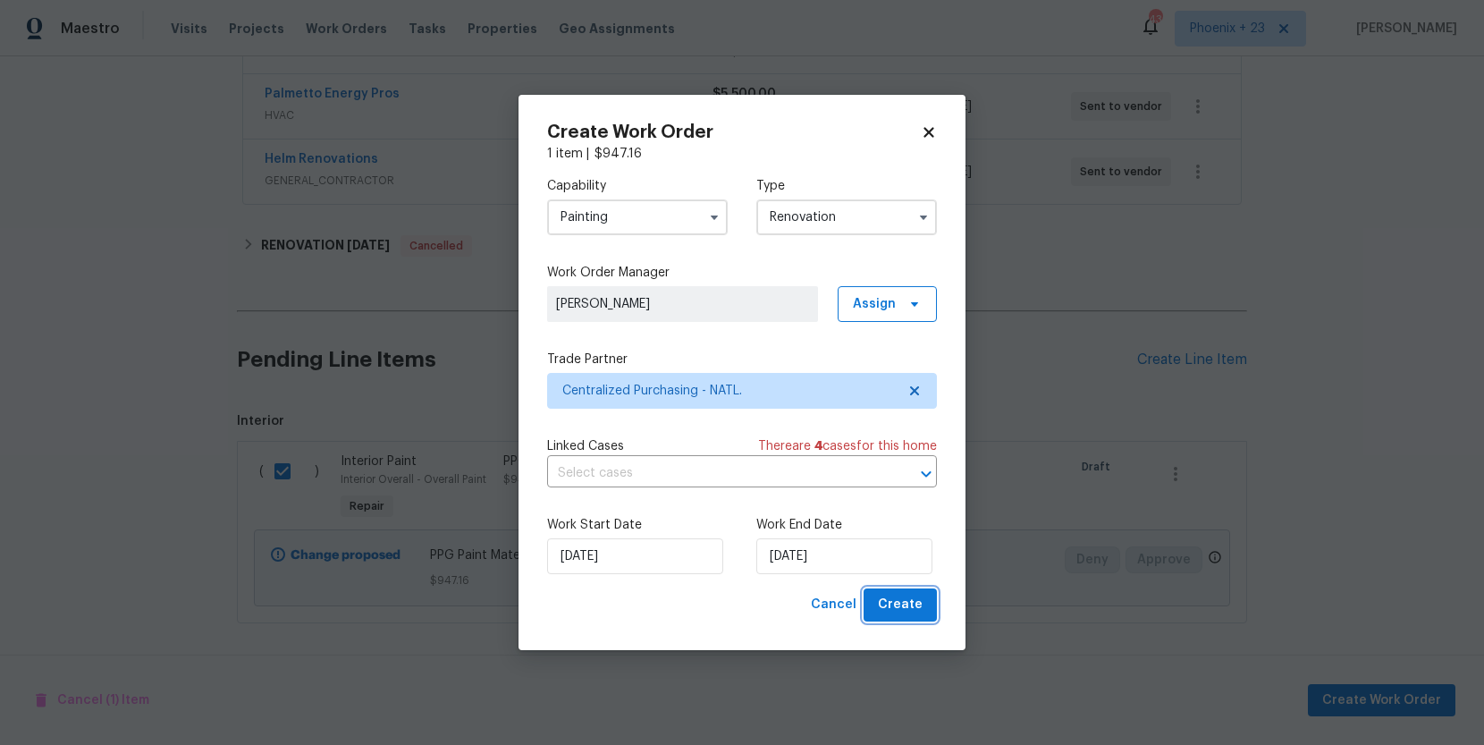
click at [901, 604] on span "Create" at bounding box center [900, 605] width 45 height 22
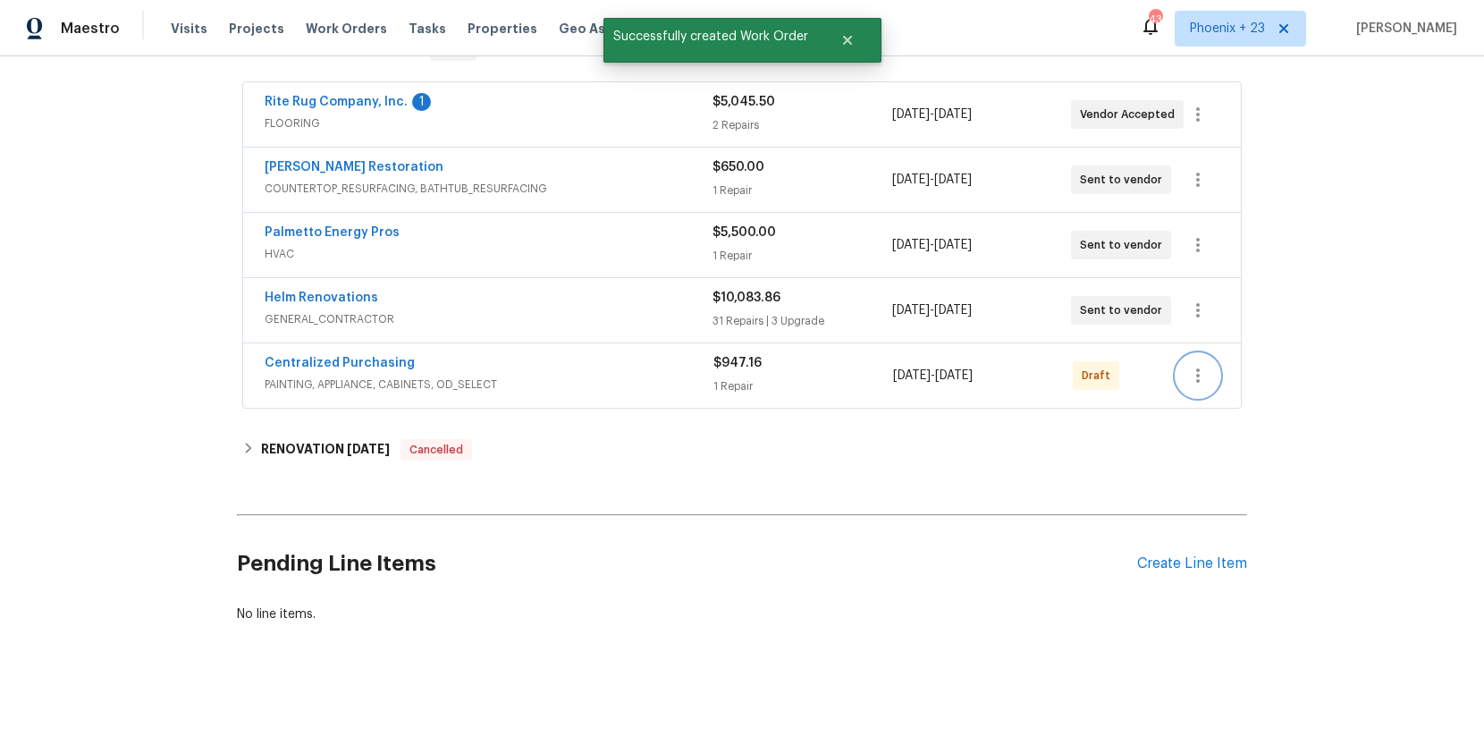
click at [1191, 368] on icon "button" at bounding box center [1198, 375] width 21 height 21
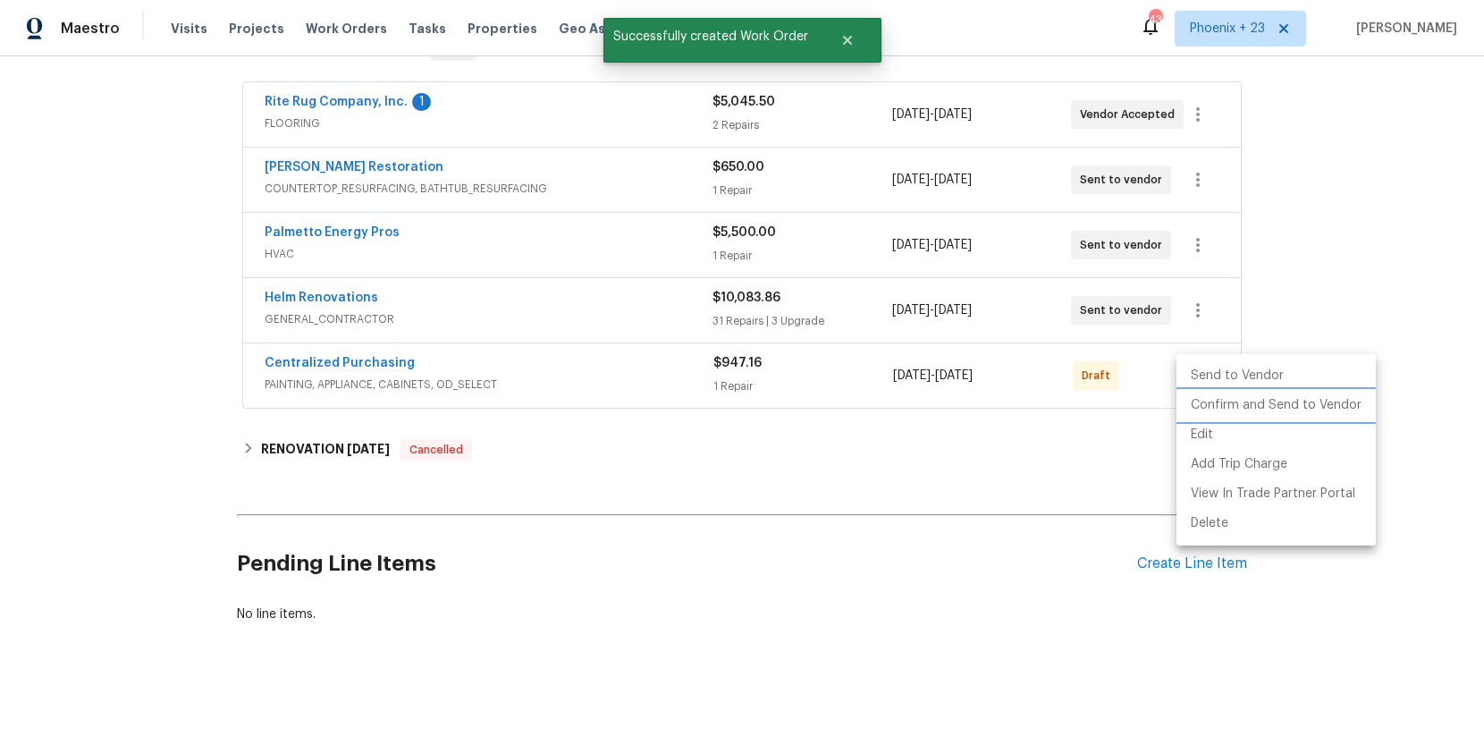
click at [1197, 396] on li "Confirm and Send to Vendor" at bounding box center [1276, 406] width 199 height 30
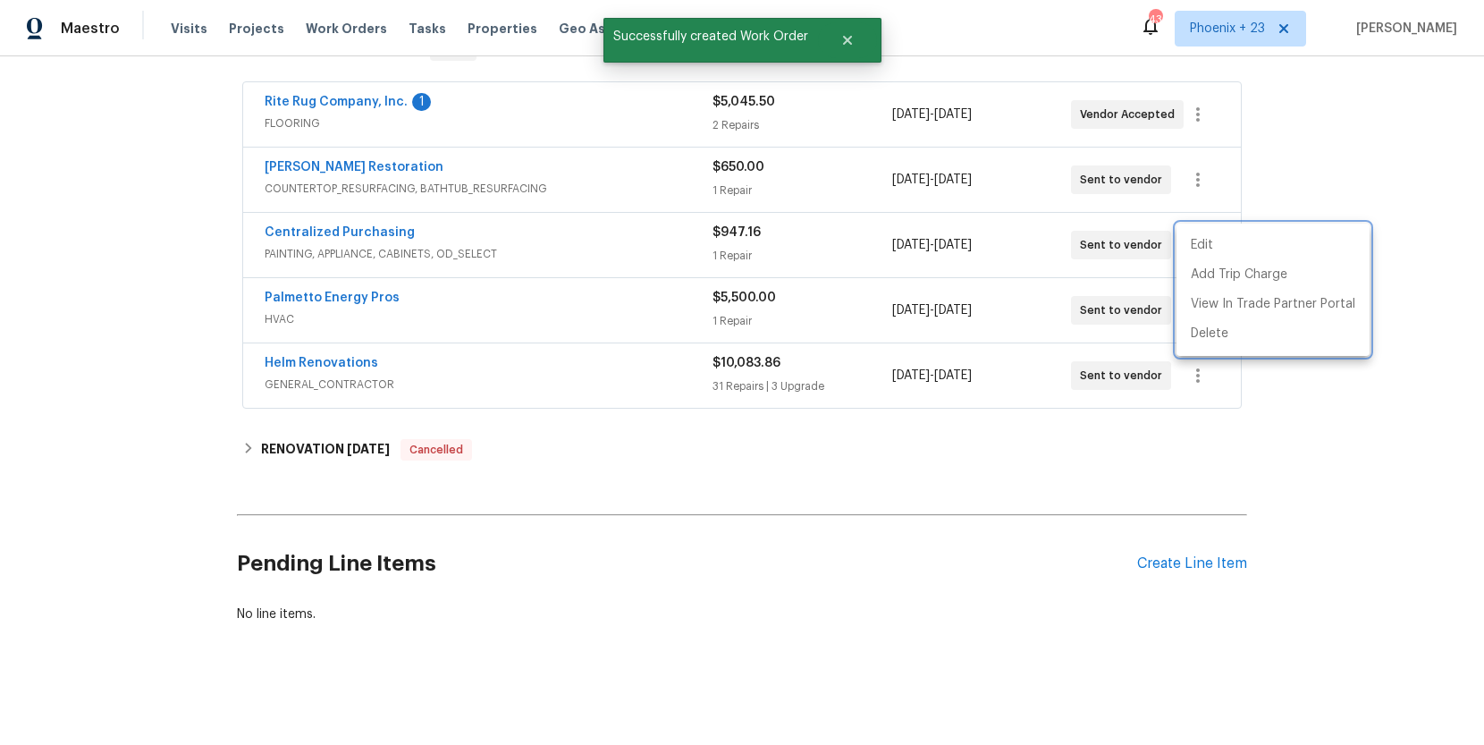
click at [528, 248] on div at bounding box center [742, 372] width 1484 height 745
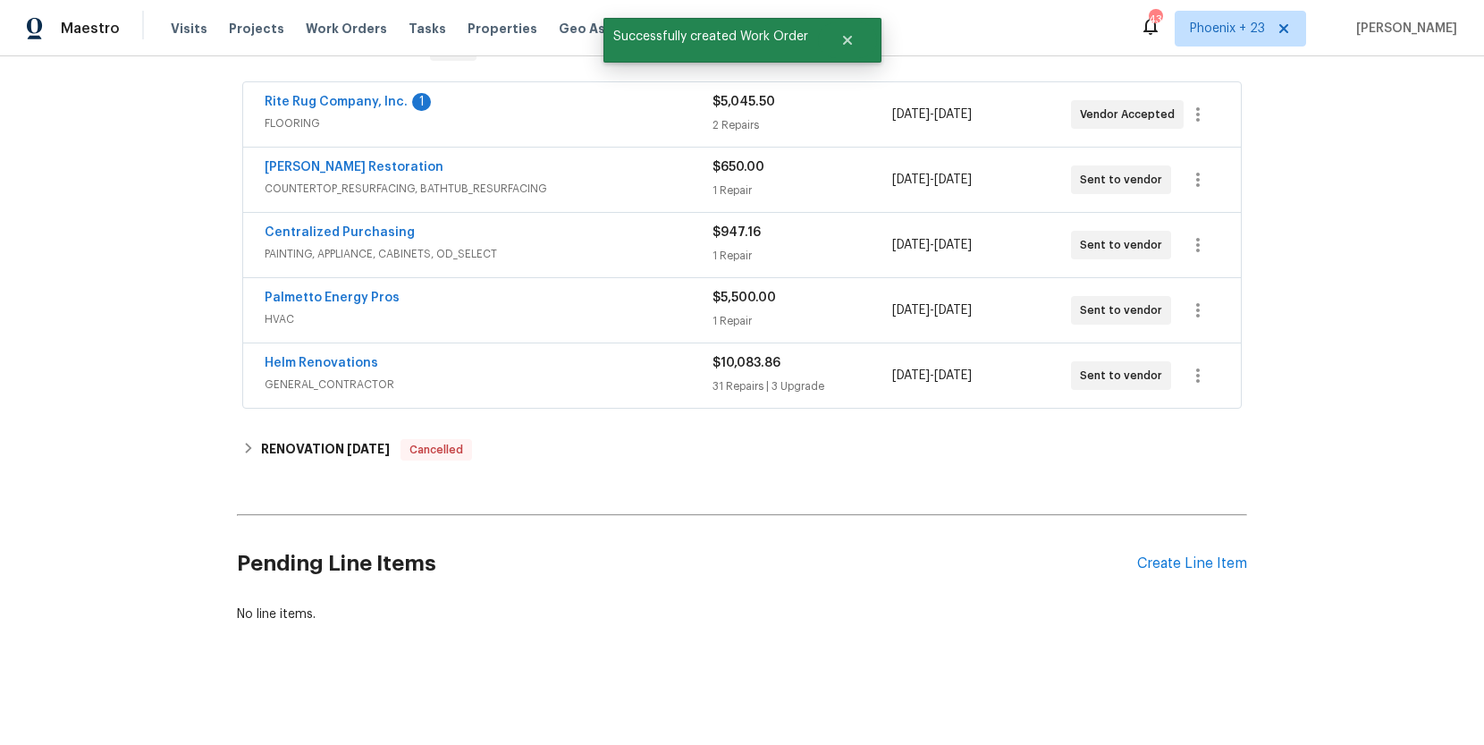
click at [351, 240] on span "Centralized Purchasing" at bounding box center [340, 233] width 150 height 18
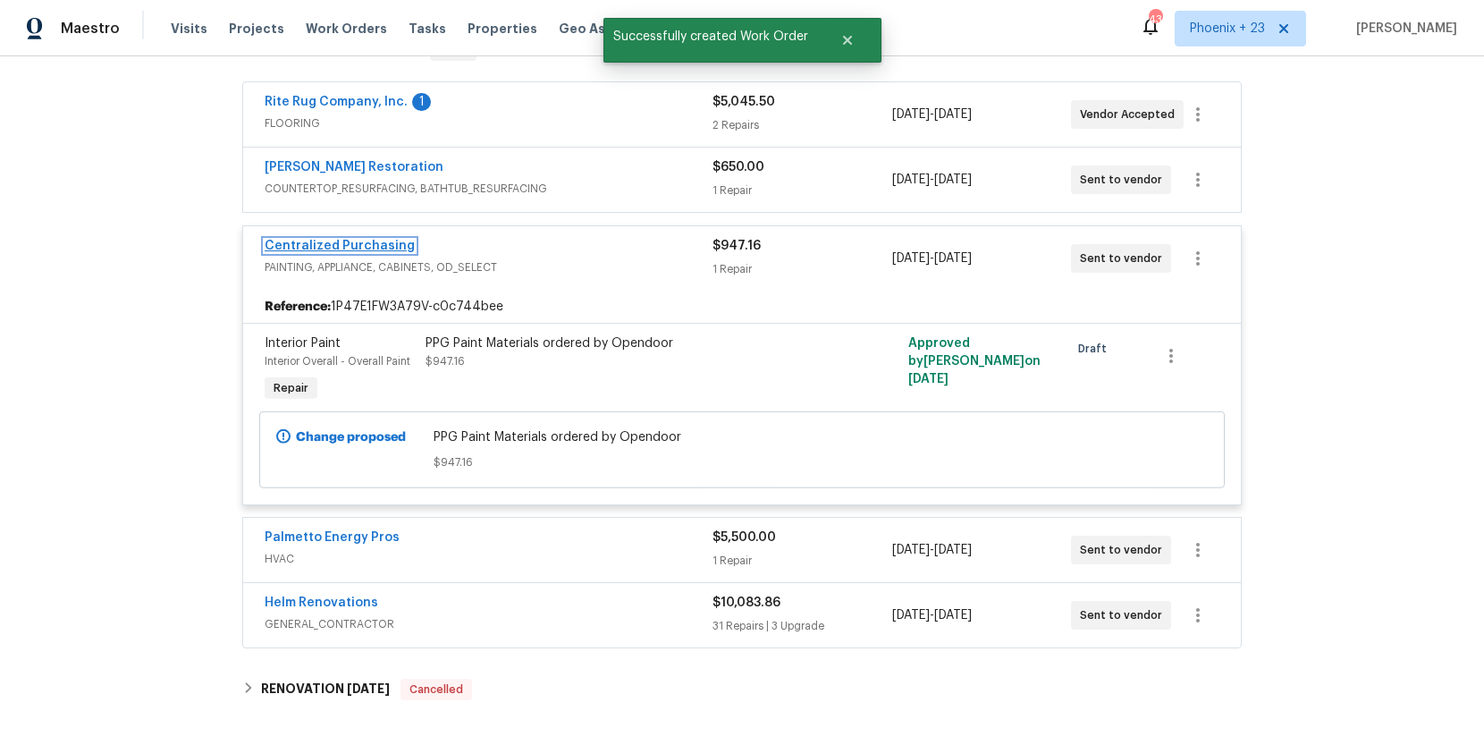
click at [352, 240] on link "Centralized Purchasing" at bounding box center [340, 246] width 150 height 13
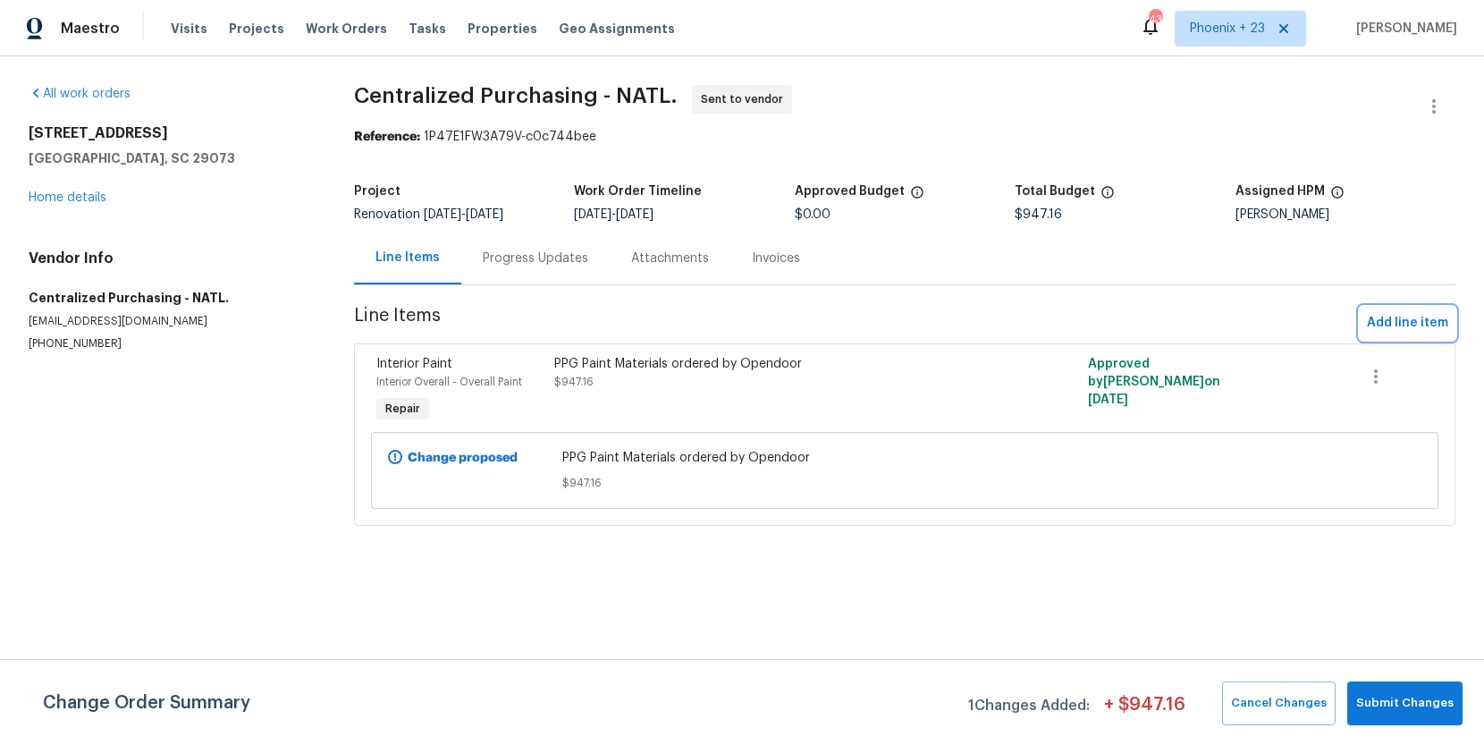
click at [1375, 320] on span "Add line item" at bounding box center [1407, 323] width 81 height 22
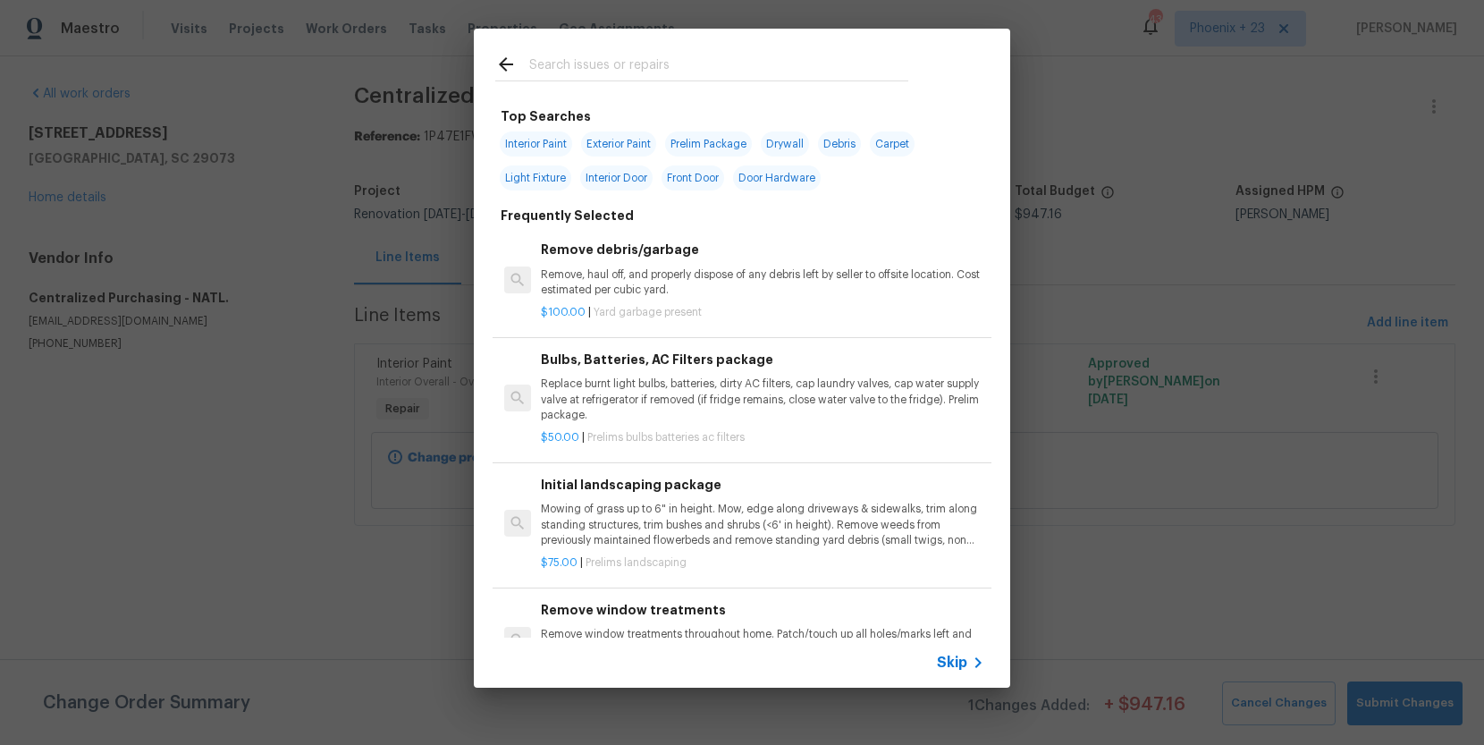
click at [784, 67] on input "text" at bounding box center [718, 67] width 379 height 27
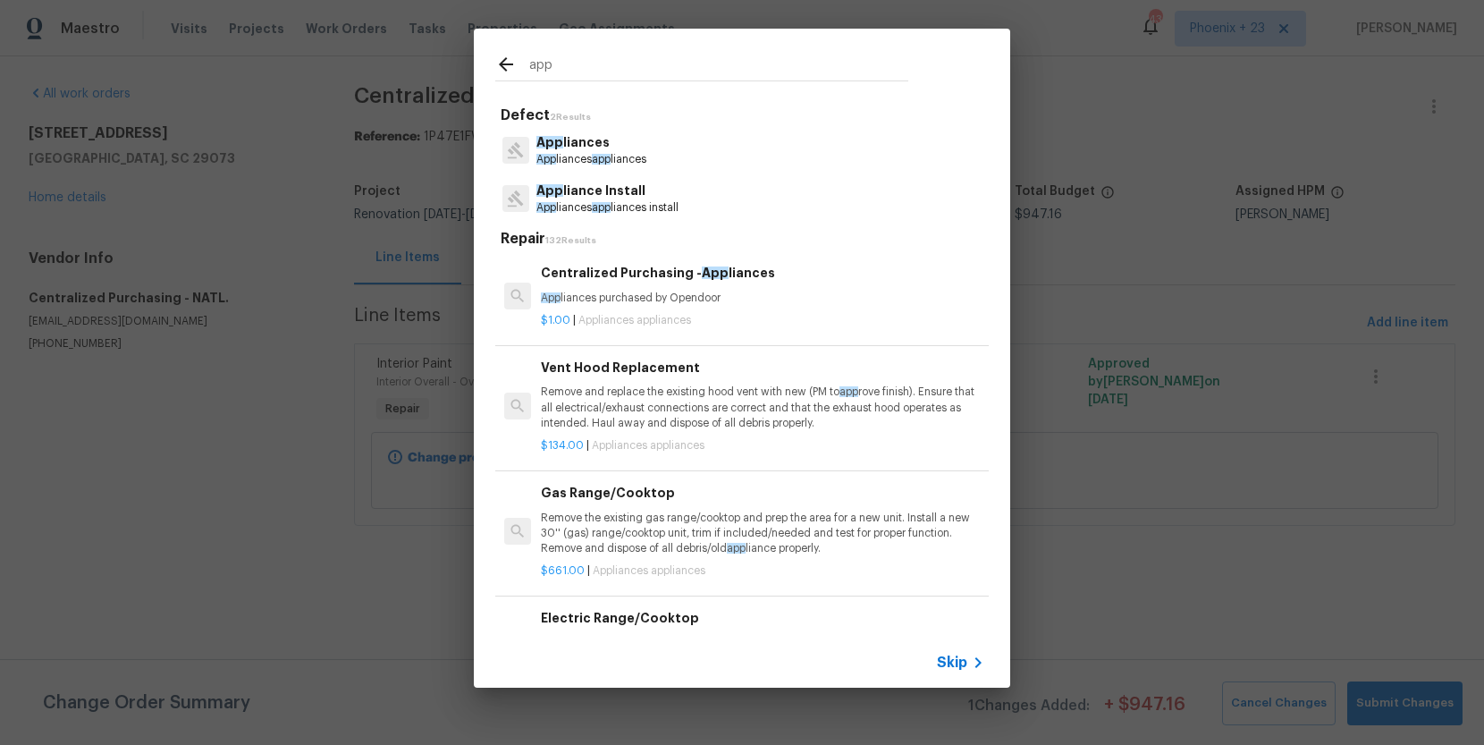
type input "app"
click at [672, 165] on div "App liances App liances app liances" at bounding box center [742, 150] width 494 height 48
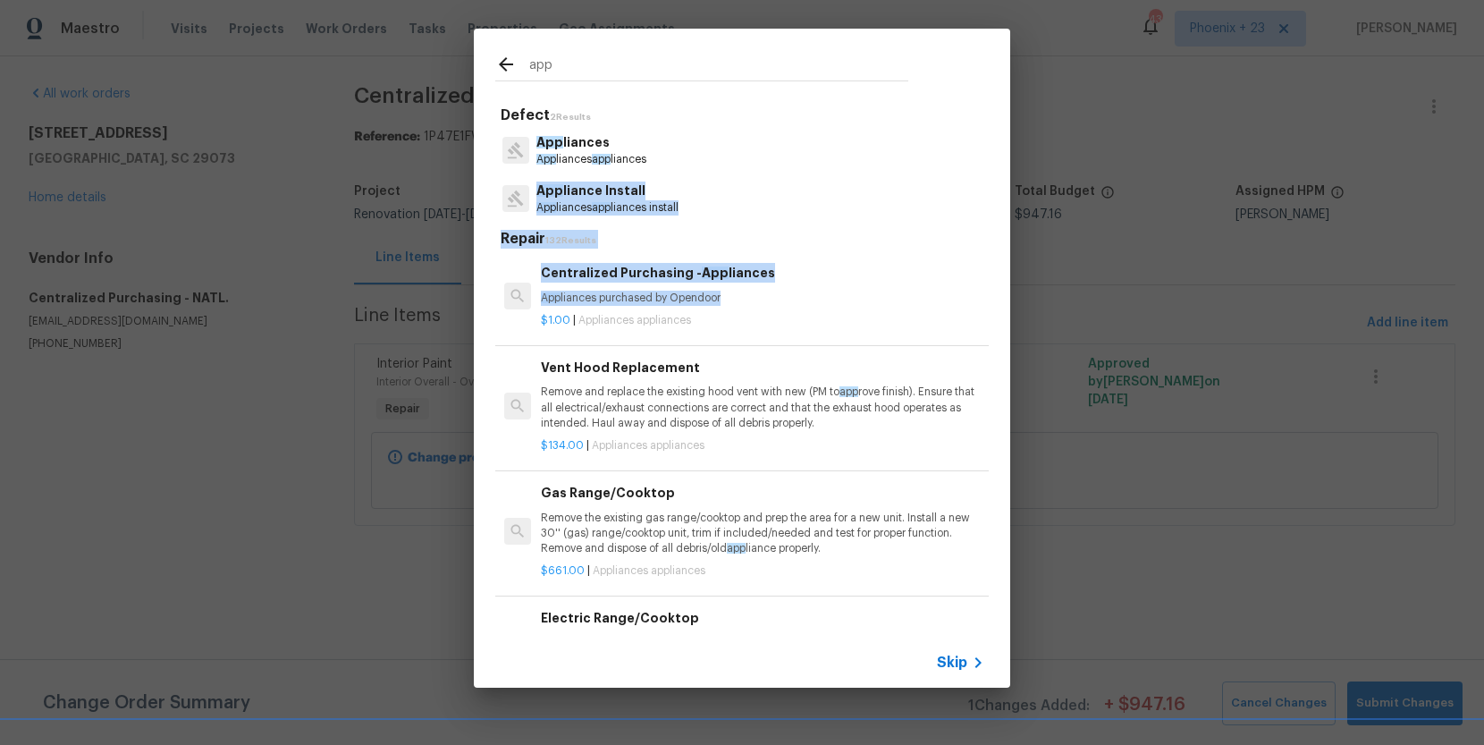
drag, startPoint x: 672, startPoint y: 165, endPoint x: 740, endPoint y: 293, distance: 145.2
click at [727, 296] on div "Defect 2 Results App liances App liances app liances App liance Install App lia…" at bounding box center [742, 400] width 494 height 589
click at [741, 292] on p "App liances purchased by Opendoor" at bounding box center [763, 298] width 444 height 15
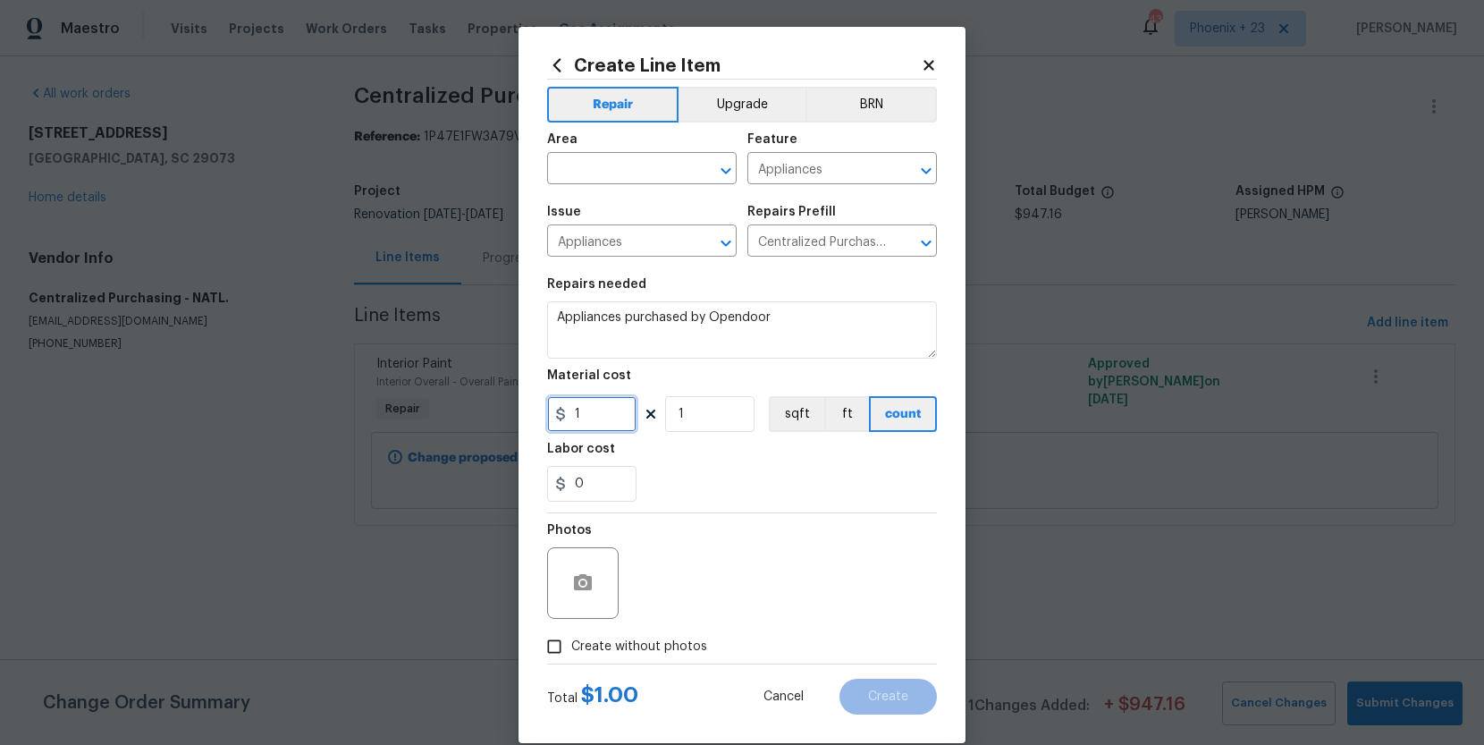
drag, startPoint x: 596, startPoint y: 419, endPoint x: 560, endPoint y: 415, distance: 36.0
click at [561, 415] on div "1" at bounding box center [591, 414] width 89 height 36
type input "953.13"
click at [607, 170] on input "text" at bounding box center [616, 170] width 139 height 28
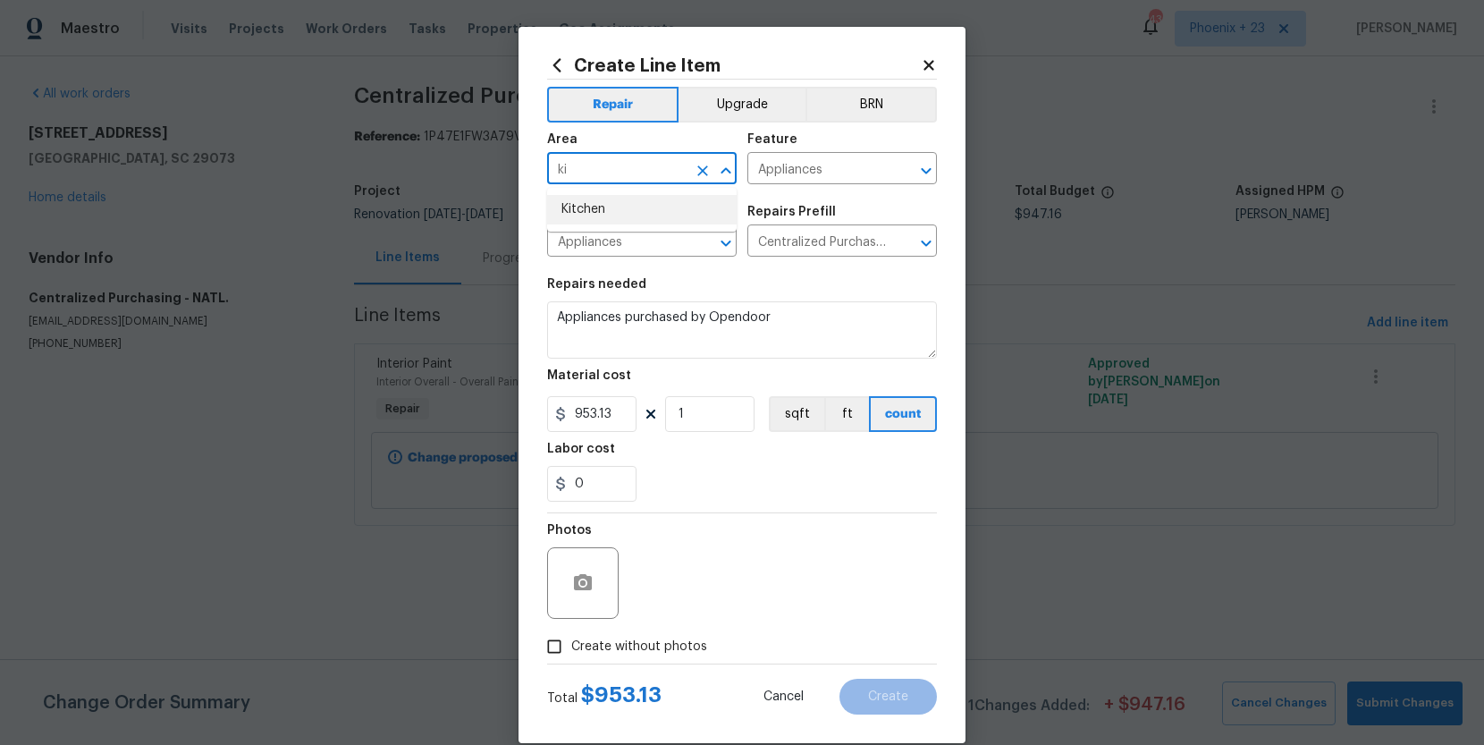
click at [615, 200] on li "Kitchen" at bounding box center [642, 210] width 190 height 30
type input "Kitchen"
drag, startPoint x: 680, startPoint y: 643, endPoint x: 683, endPoint y: 632, distance: 11.3
click at [680, 642] on span "Create without photos" at bounding box center [639, 647] width 136 height 19
click at [571, 642] on input "Create without photos" at bounding box center [554, 647] width 34 height 34
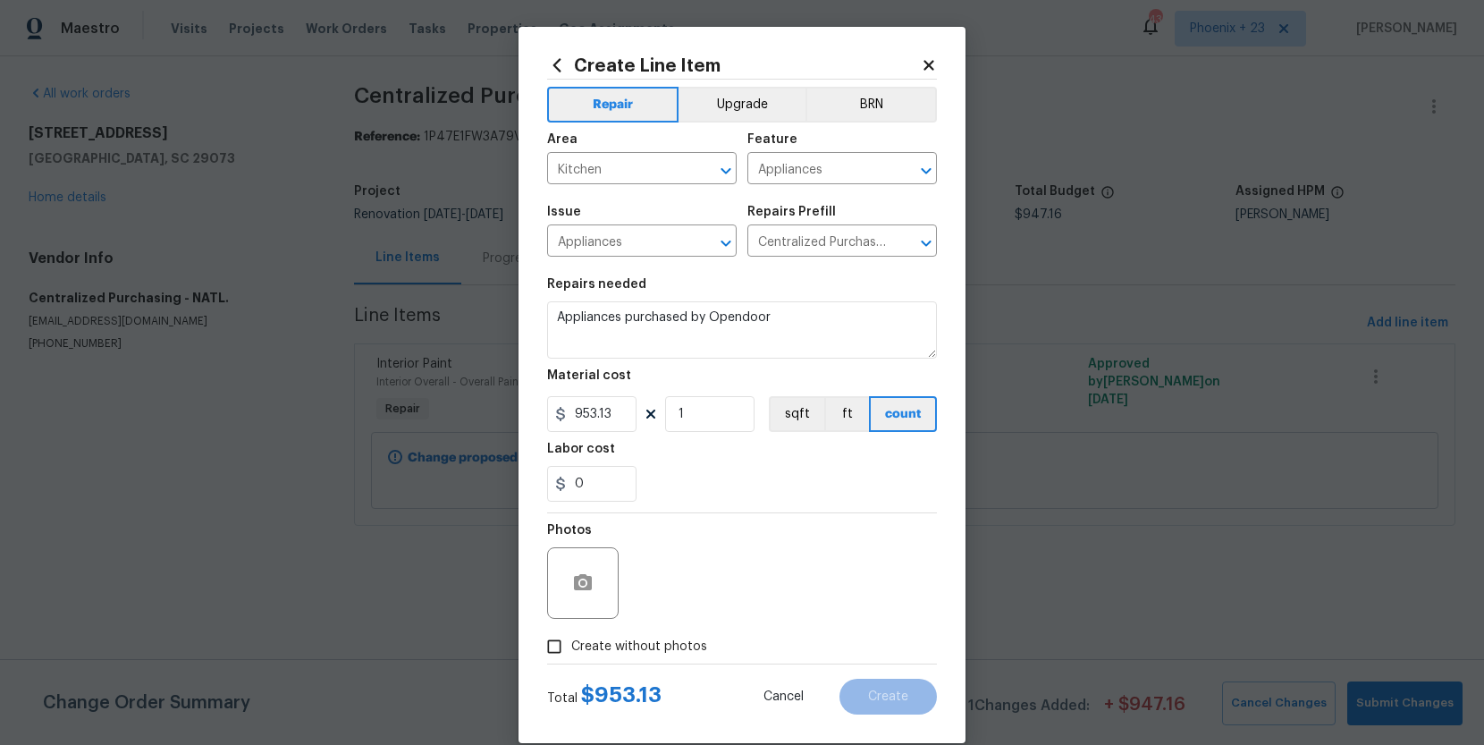
checkbox input "true"
type textarea "NA"
click at [885, 714] on button "Create" at bounding box center [888, 697] width 97 height 36
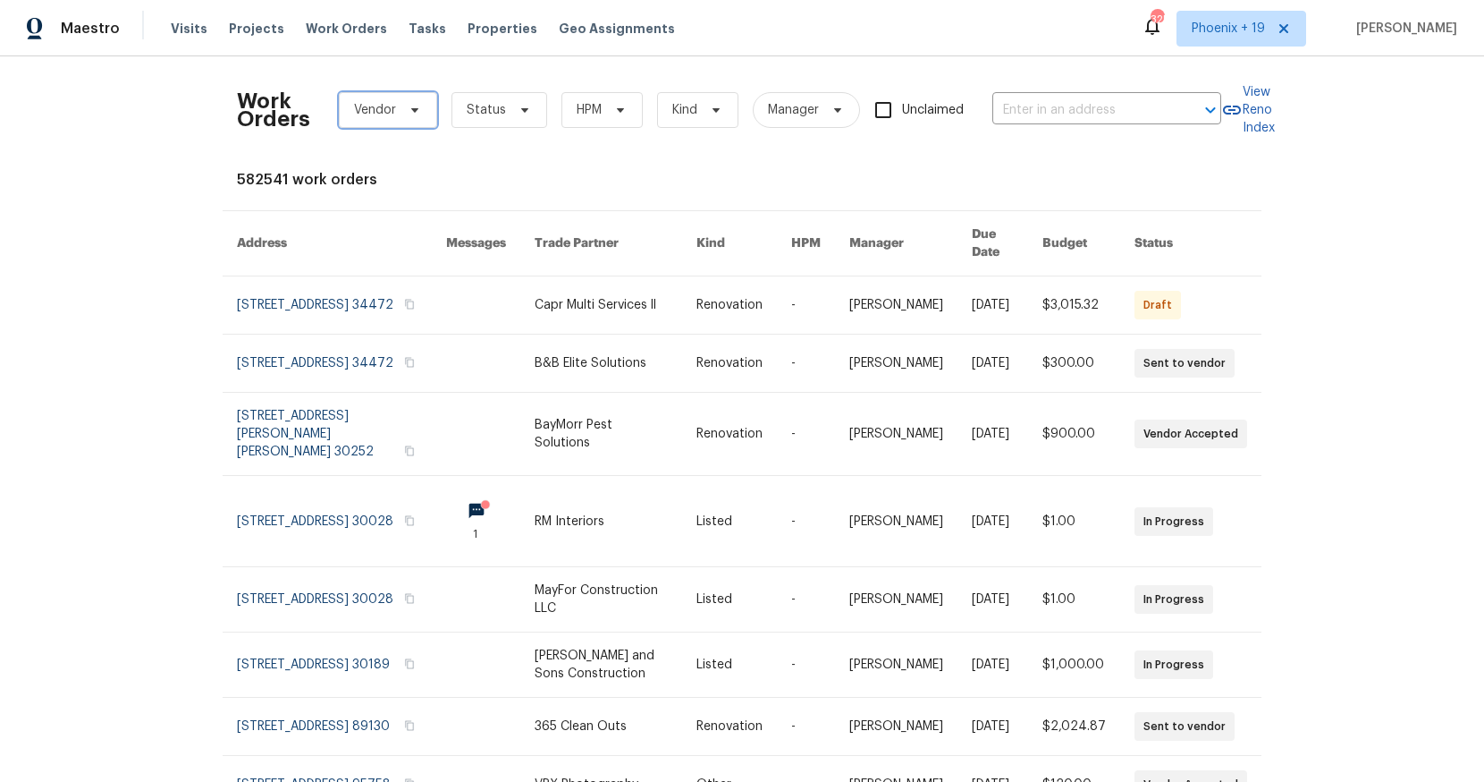
click at [387, 102] on span "Vendor" at bounding box center [375, 110] width 42 height 18
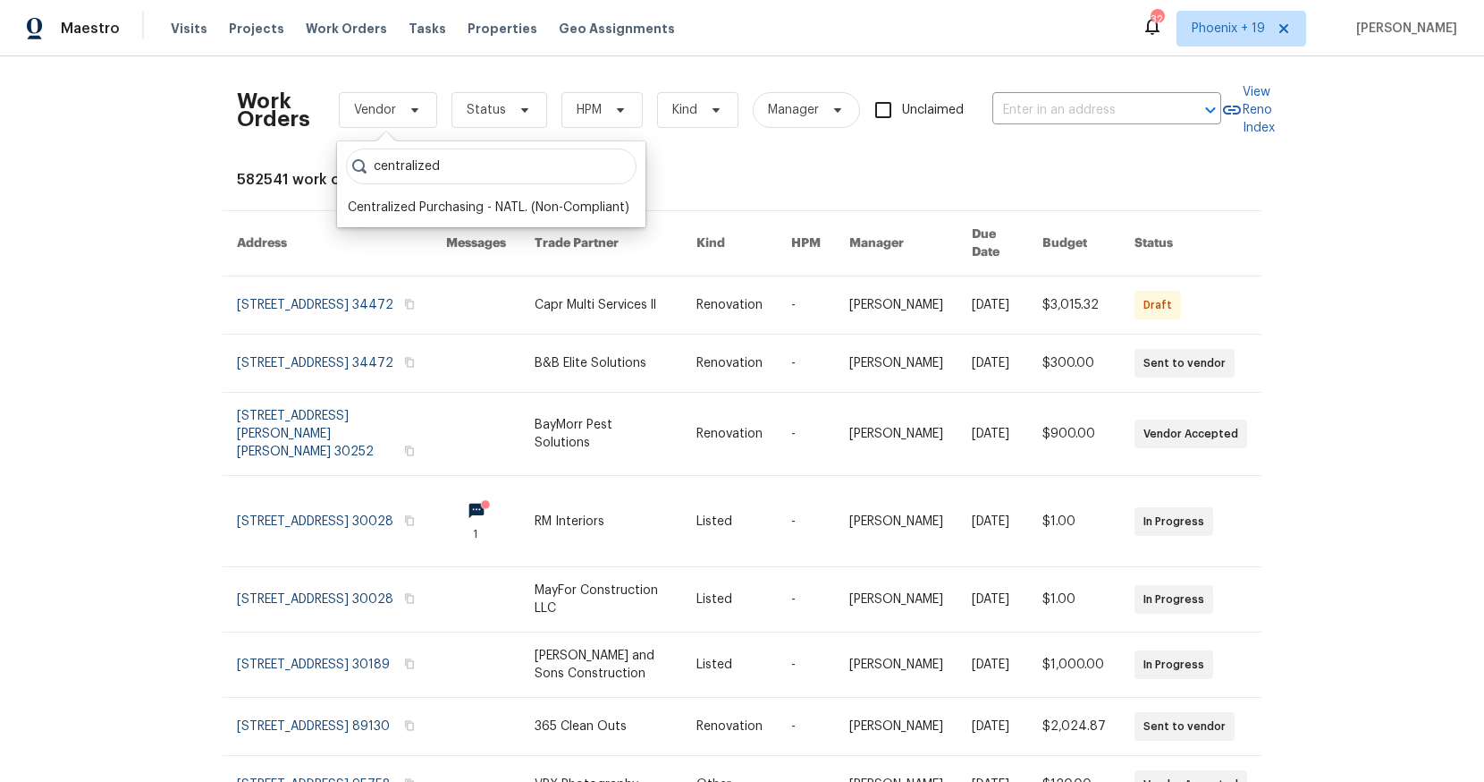
type input "centralized"
click at [427, 222] on div "centralized Centralized Purchasing - NATL. (Non-Compliant)" at bounding box center [491, 184] width 309 height 86
click at [427, 210] on div "Centralized Purchasing - NATL. (Non-Compliant)" at bounding box center [489, 208] width 282 height 18
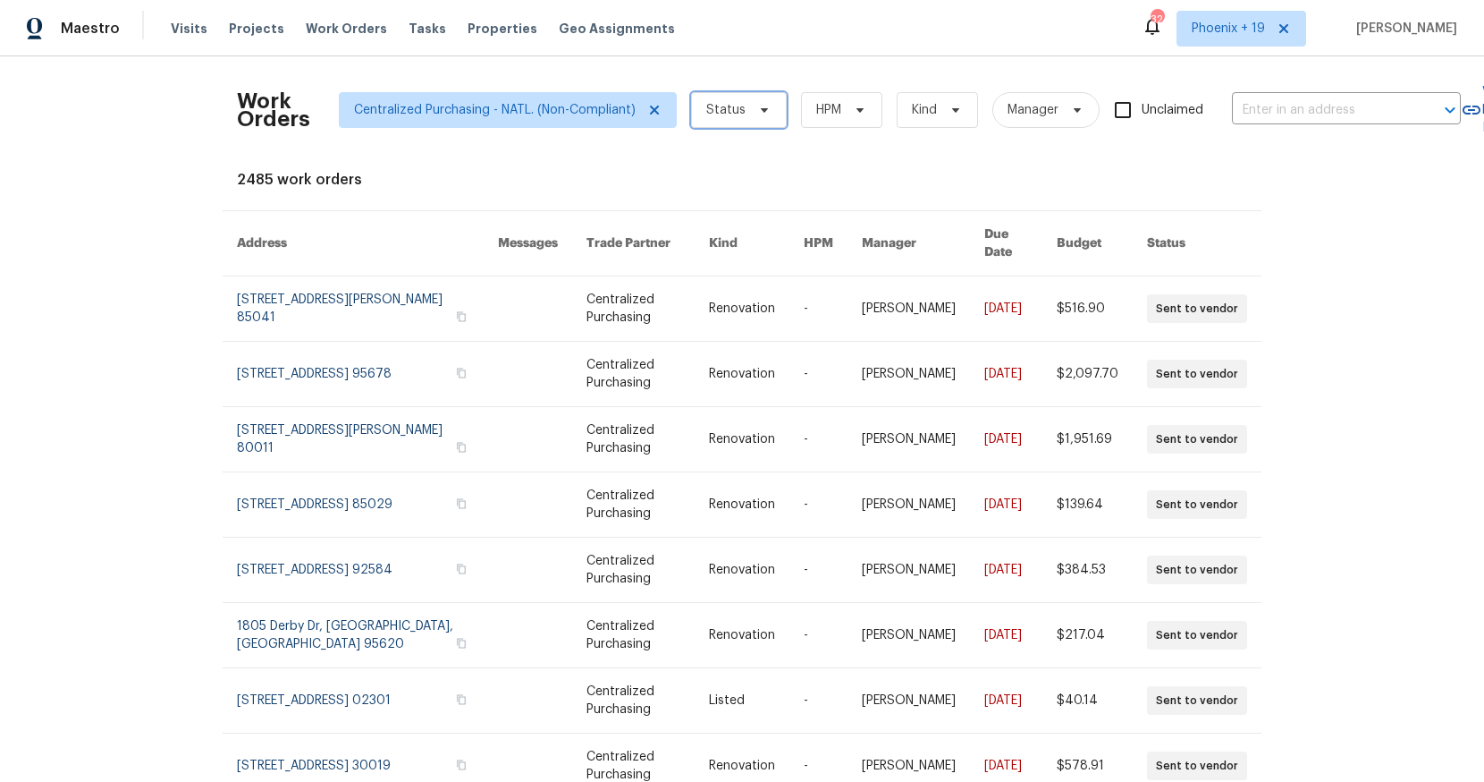
click at [731, 103] on span "Status" at bounding box center [725, 110] width 39 height 18
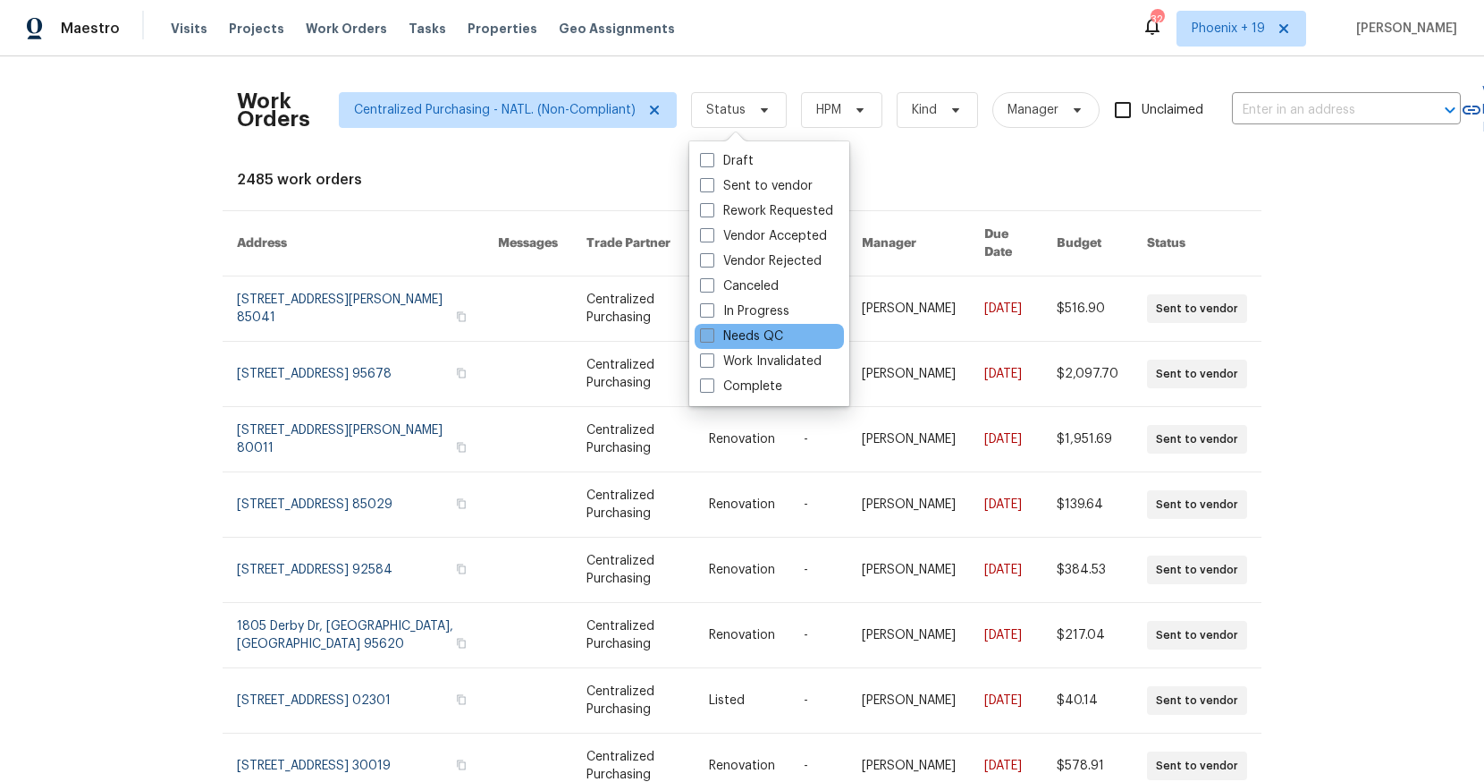
click at [708, 334] on span at bounding box center [707, 335] width 14 height 14
click at [708, 334] on input "Needs QC" at bounding box center [706, 333] width 12 height 12
checkbox input "true"
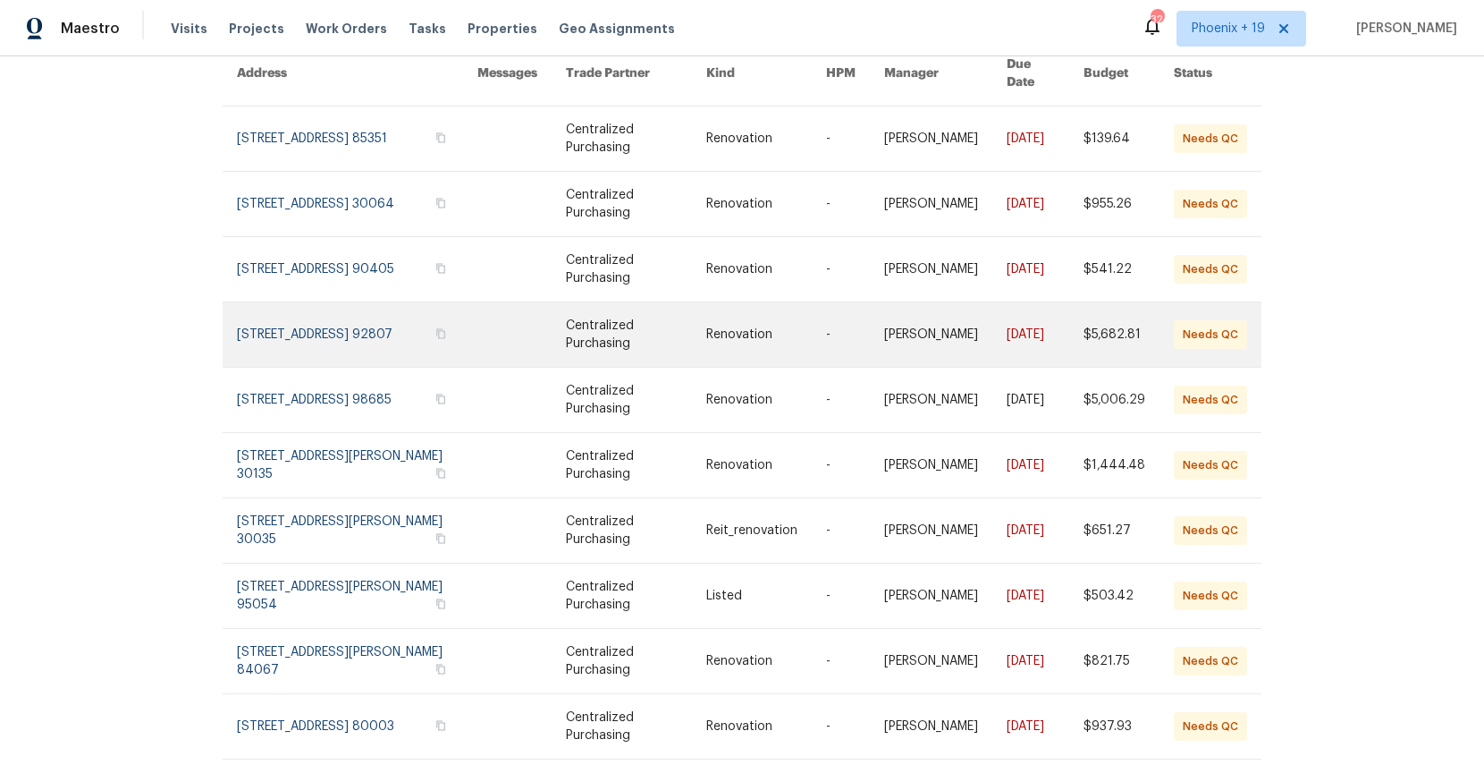
scroll to position [182, 0]
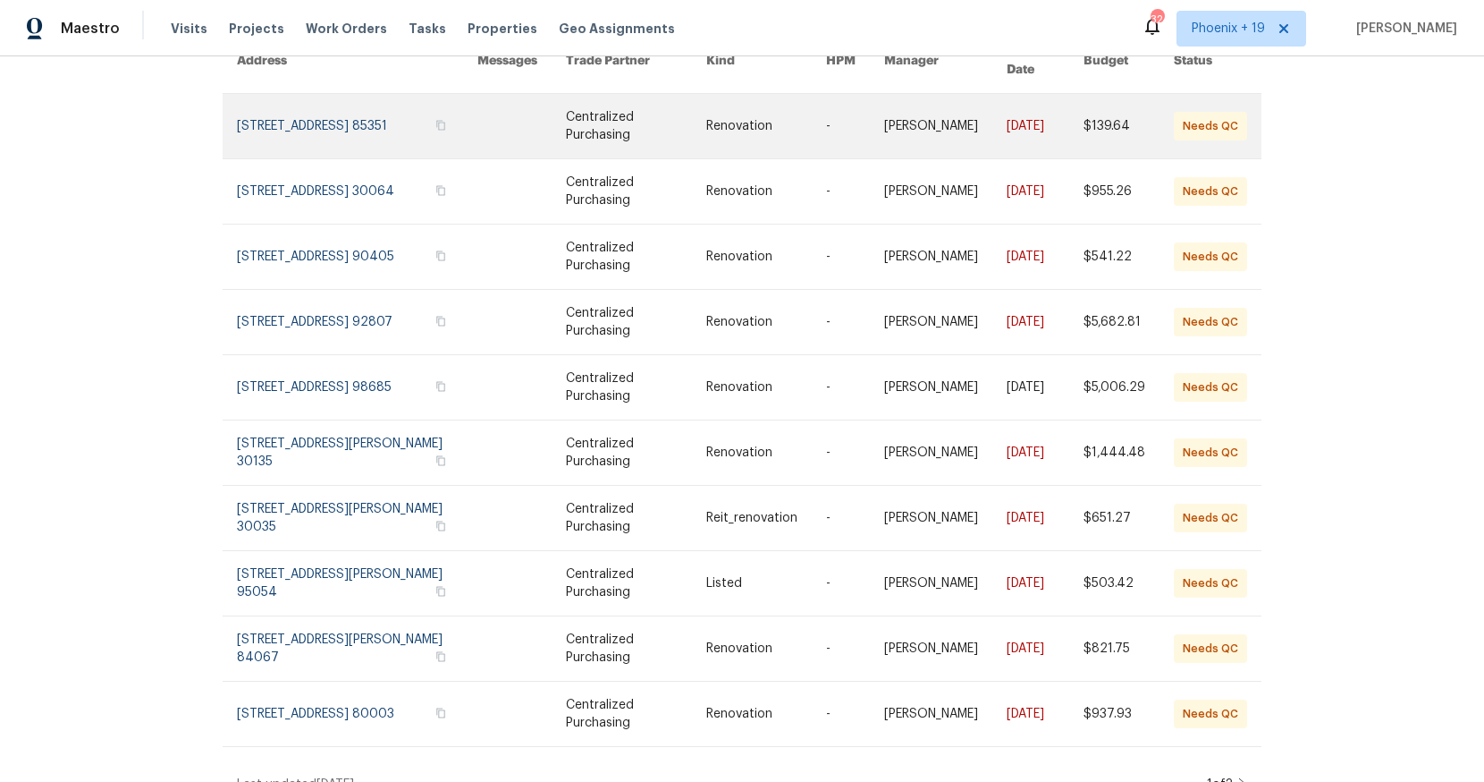
click at [339, 94] on link at bounding box center [357, 126] width 241 height 64
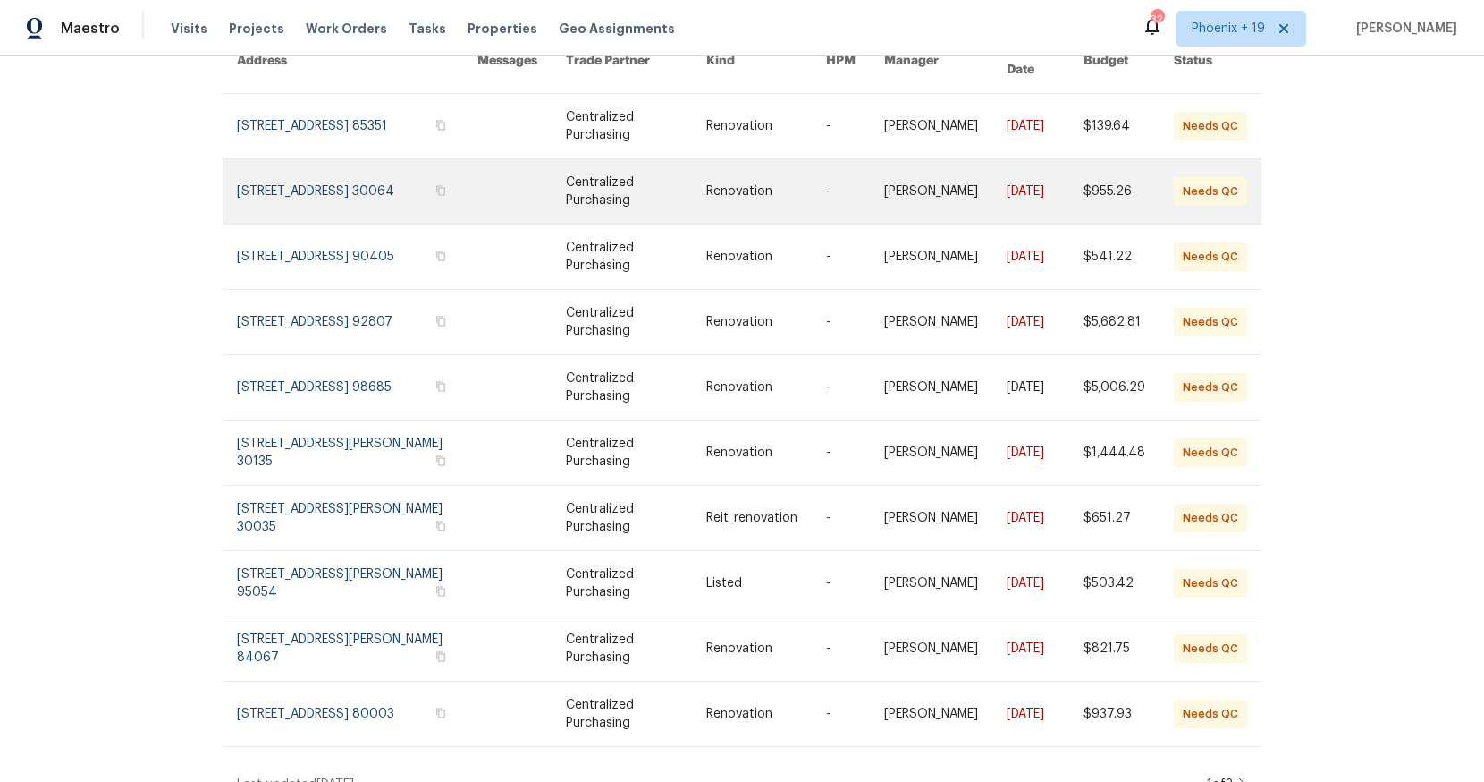
click at [345, 182] on link at bounding box center [357, 191] width 241 height 64
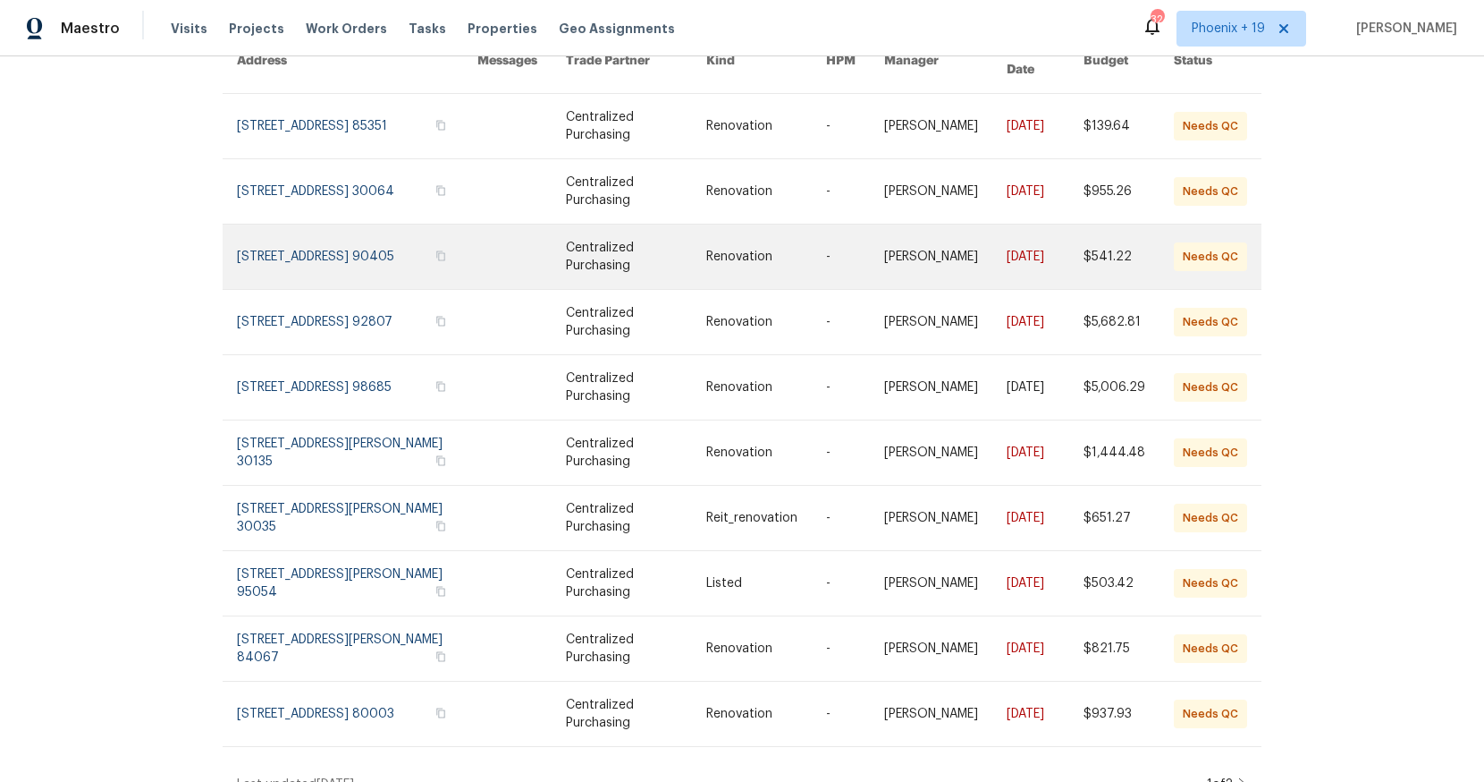
click at [343, 229] on link at bounding box center [357, 256] width 241 height 64
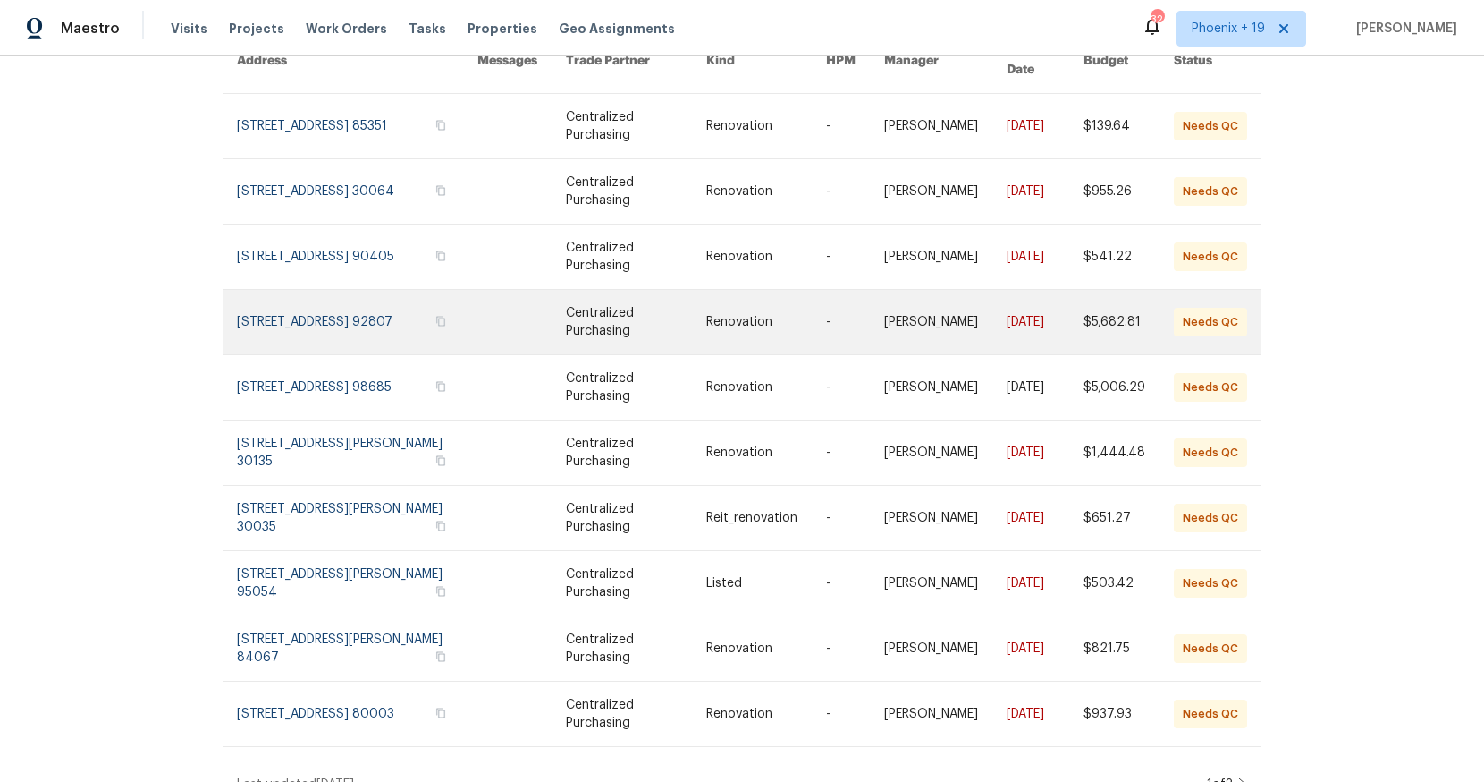
click at [348, 300] on link at bounding box center [357, 322] width 241 height 64
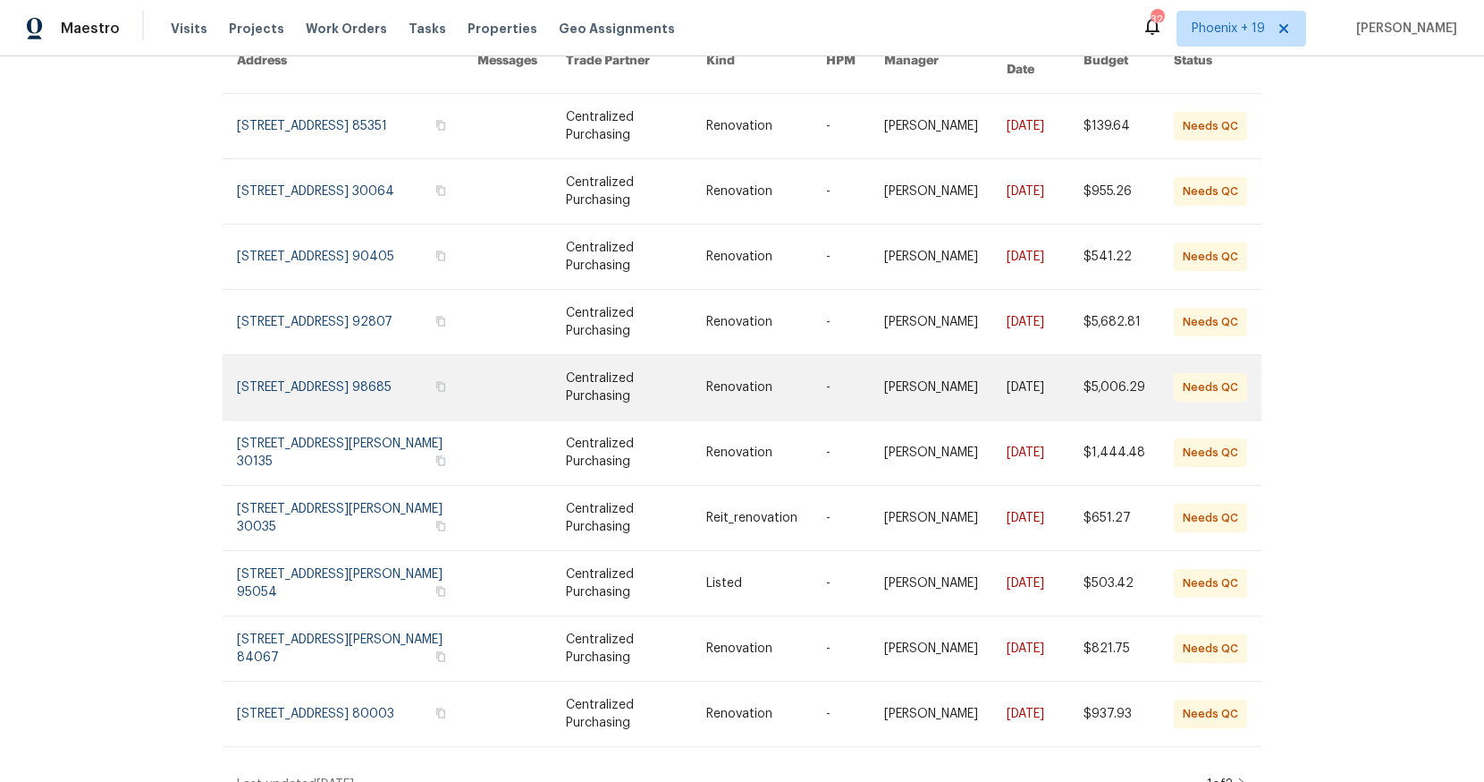
click at [346, 376] on link at bounding box center [357, 387] width 241 height 64
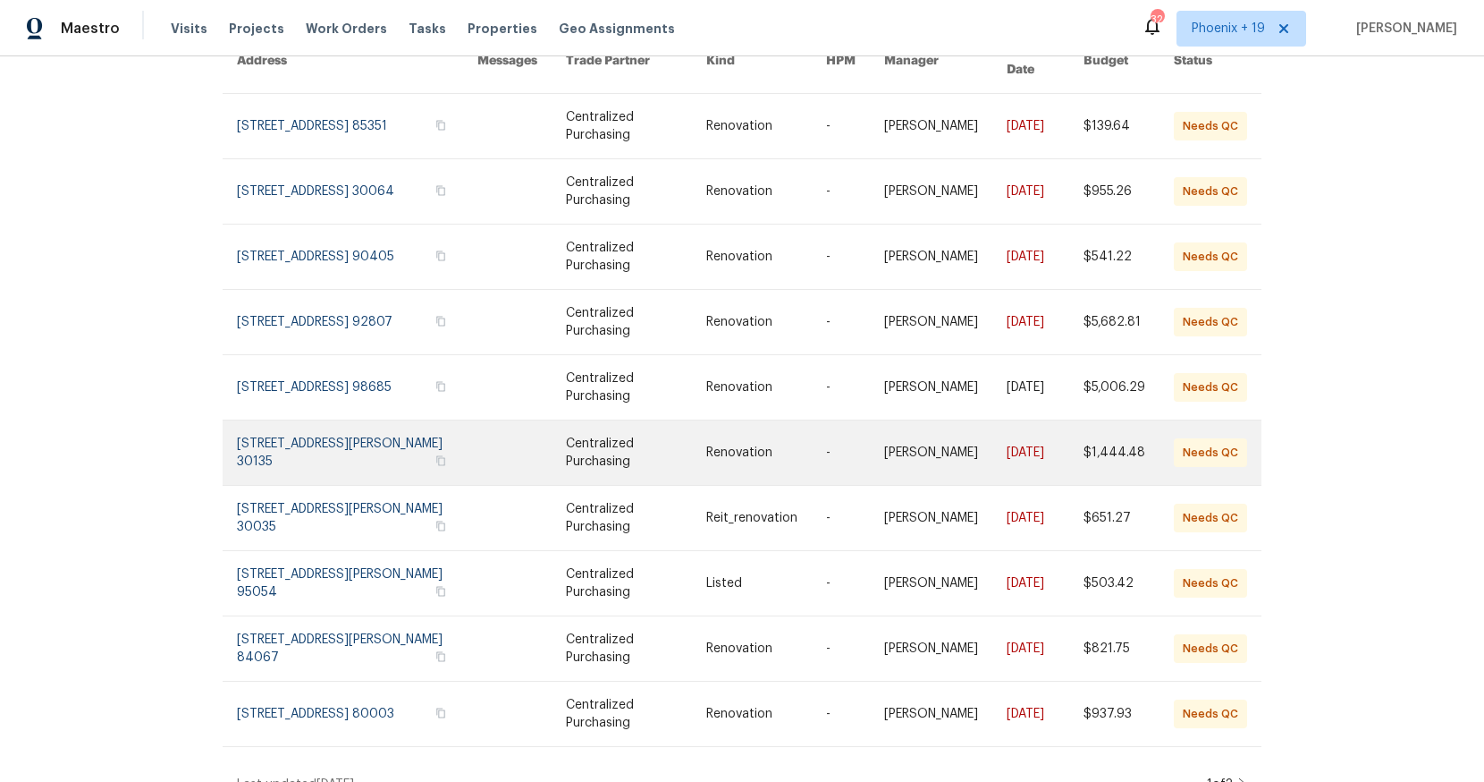
click at [346, 444] on link at bounding box center [357, 452] width 241 height 64
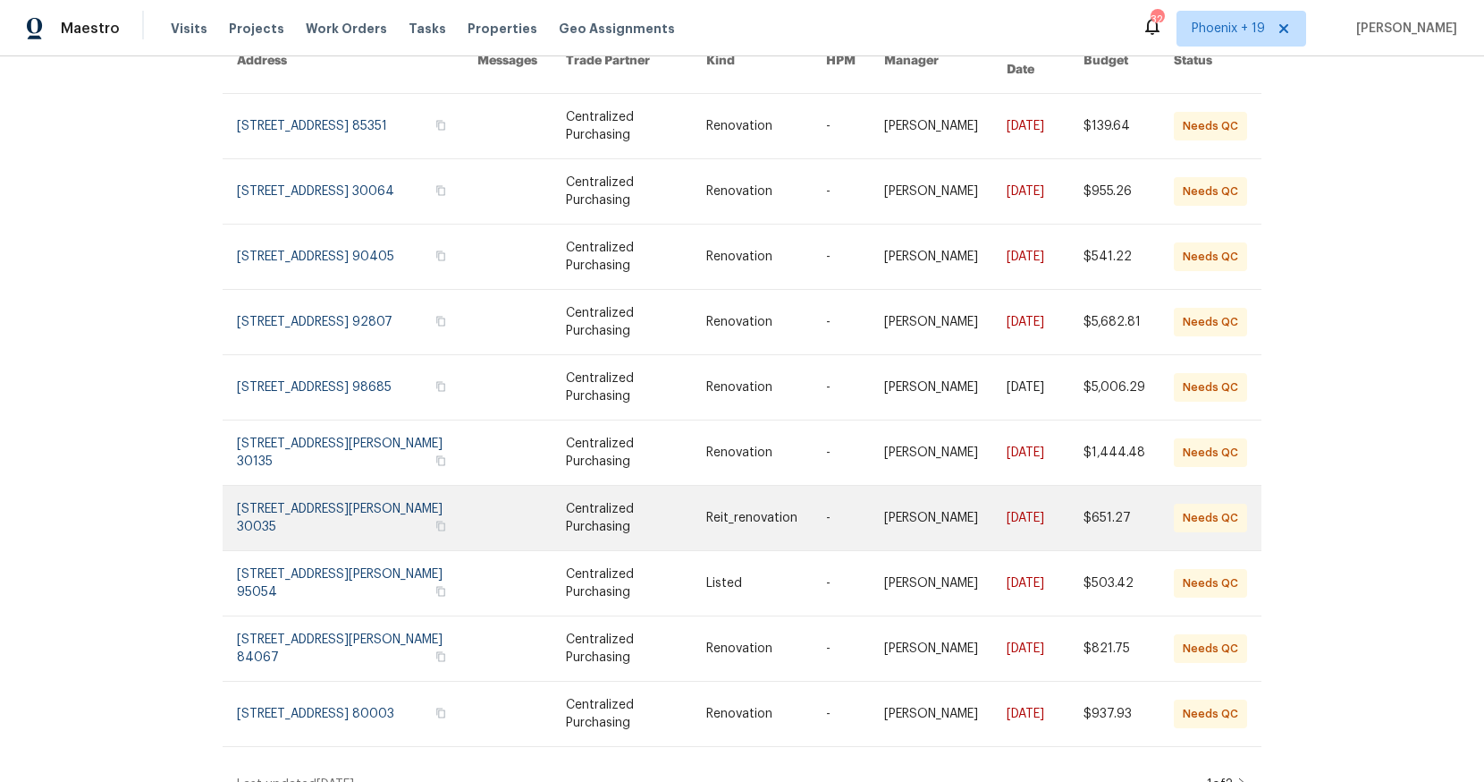
click at [349, 515] on link at bounding box center [357, 518] width 241 height 64
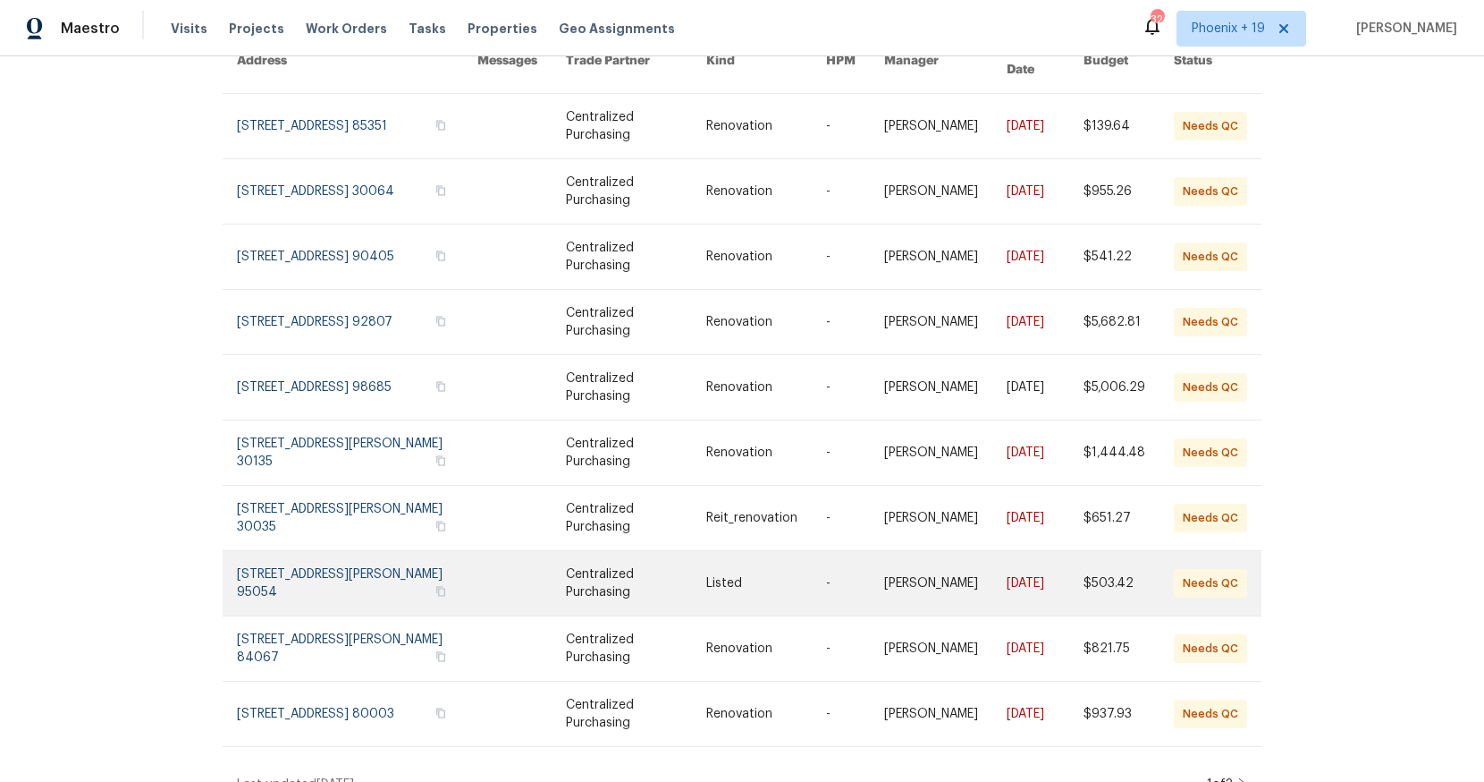
click at [354, 561] on link at bounding box center [357, 583] width 241 height 64
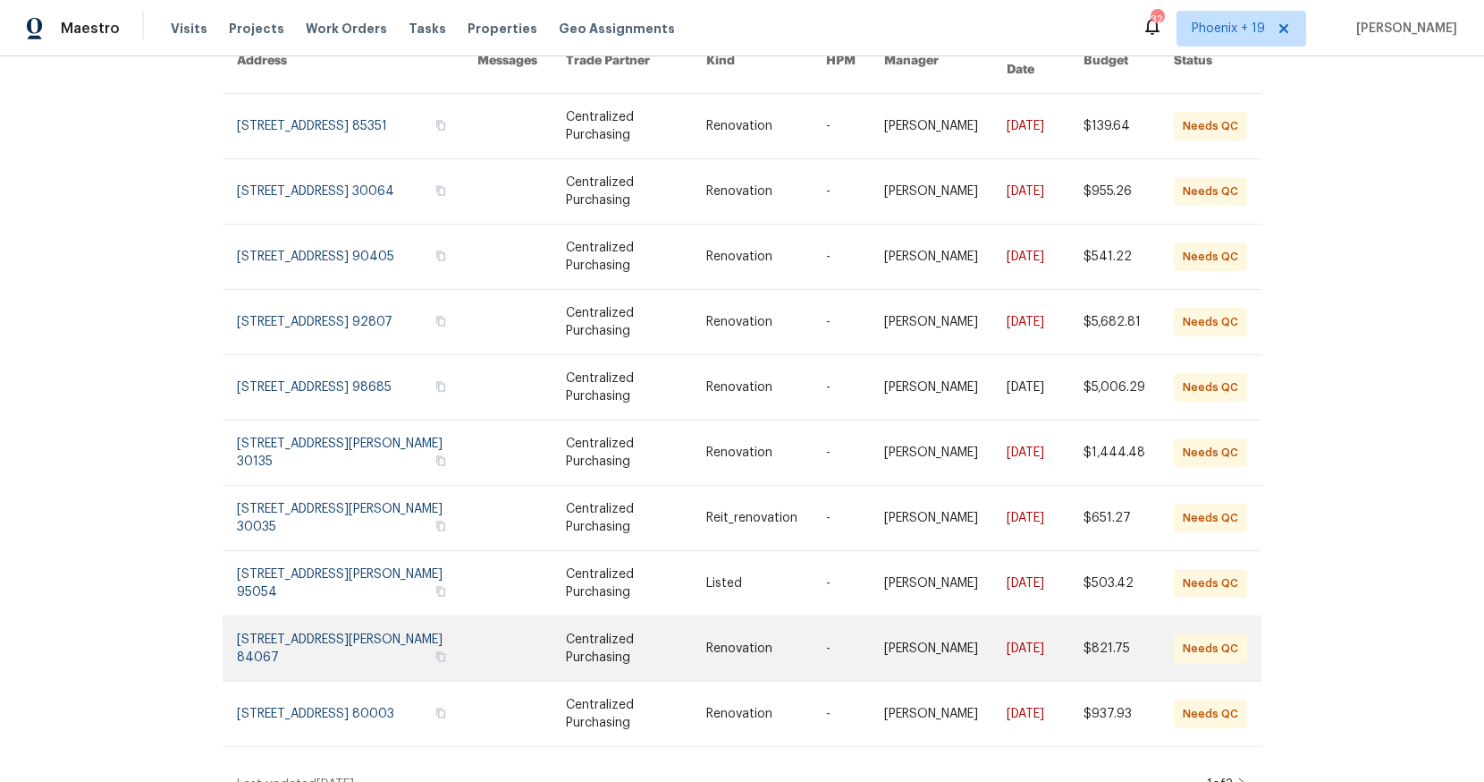
click at [355, 621] on link at bounding box center [357, 648] width 241 height 64
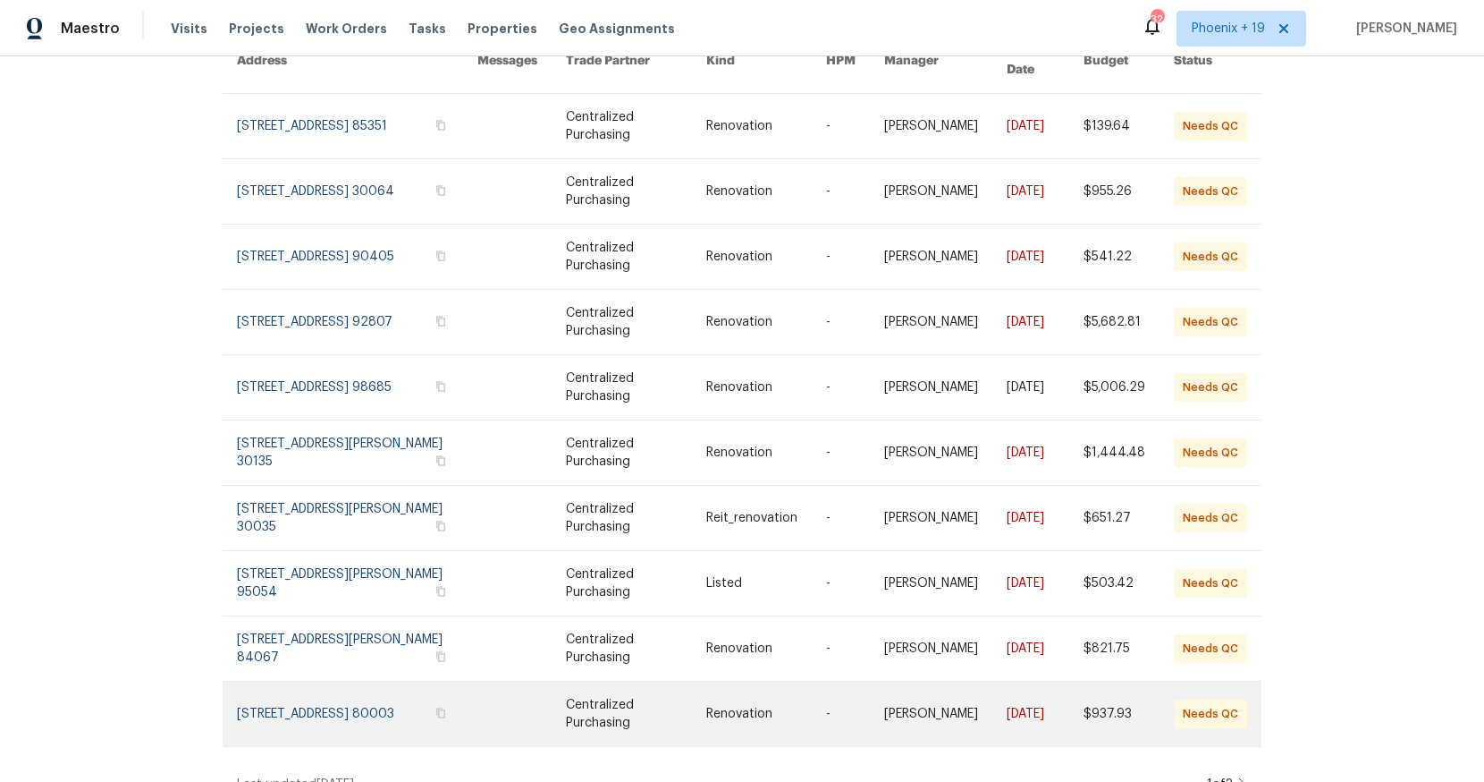
click at [359, 691] on link at bounding box center [357, 713] width 241 height 64
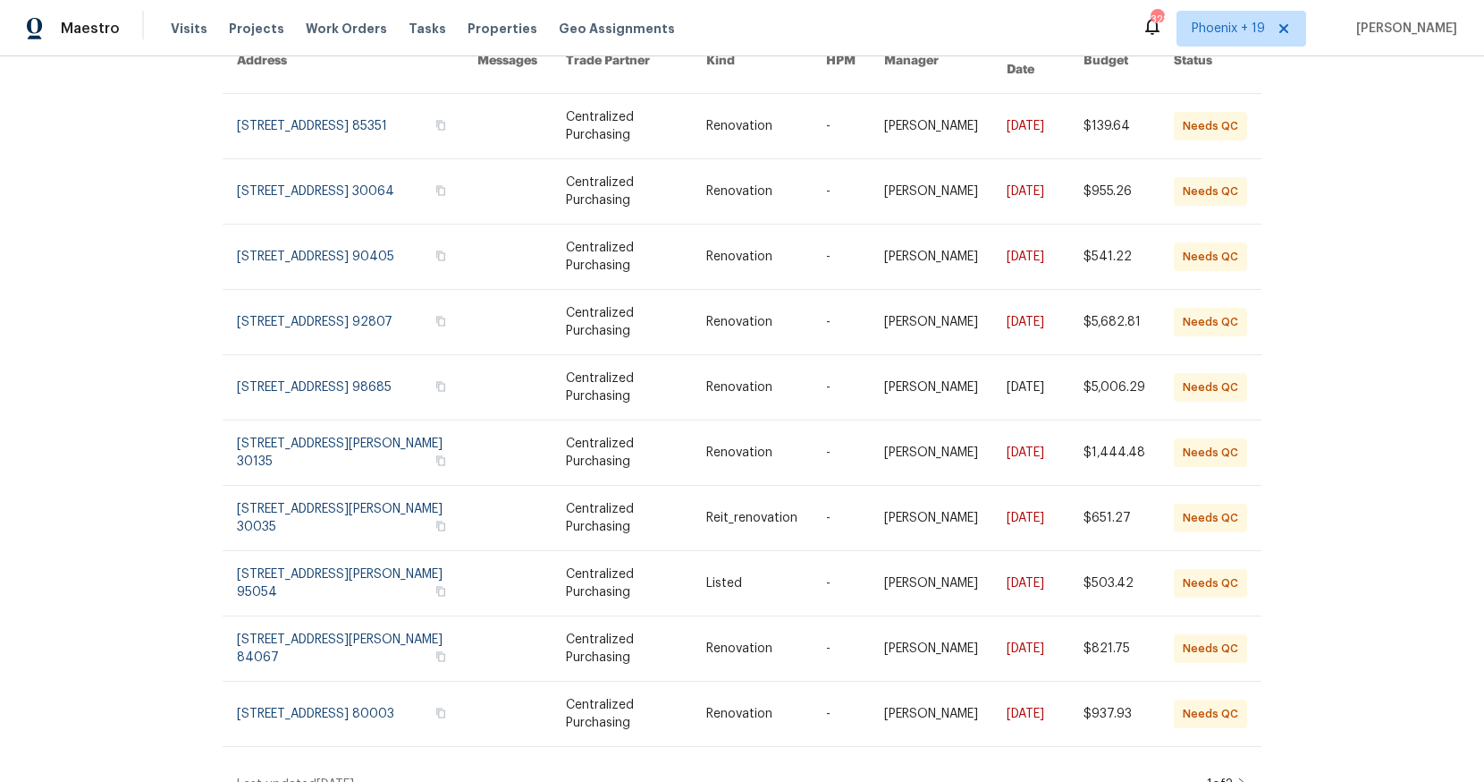
click at [1242, 777] on icon at bounding box center [1243, 784] width 9 height 14
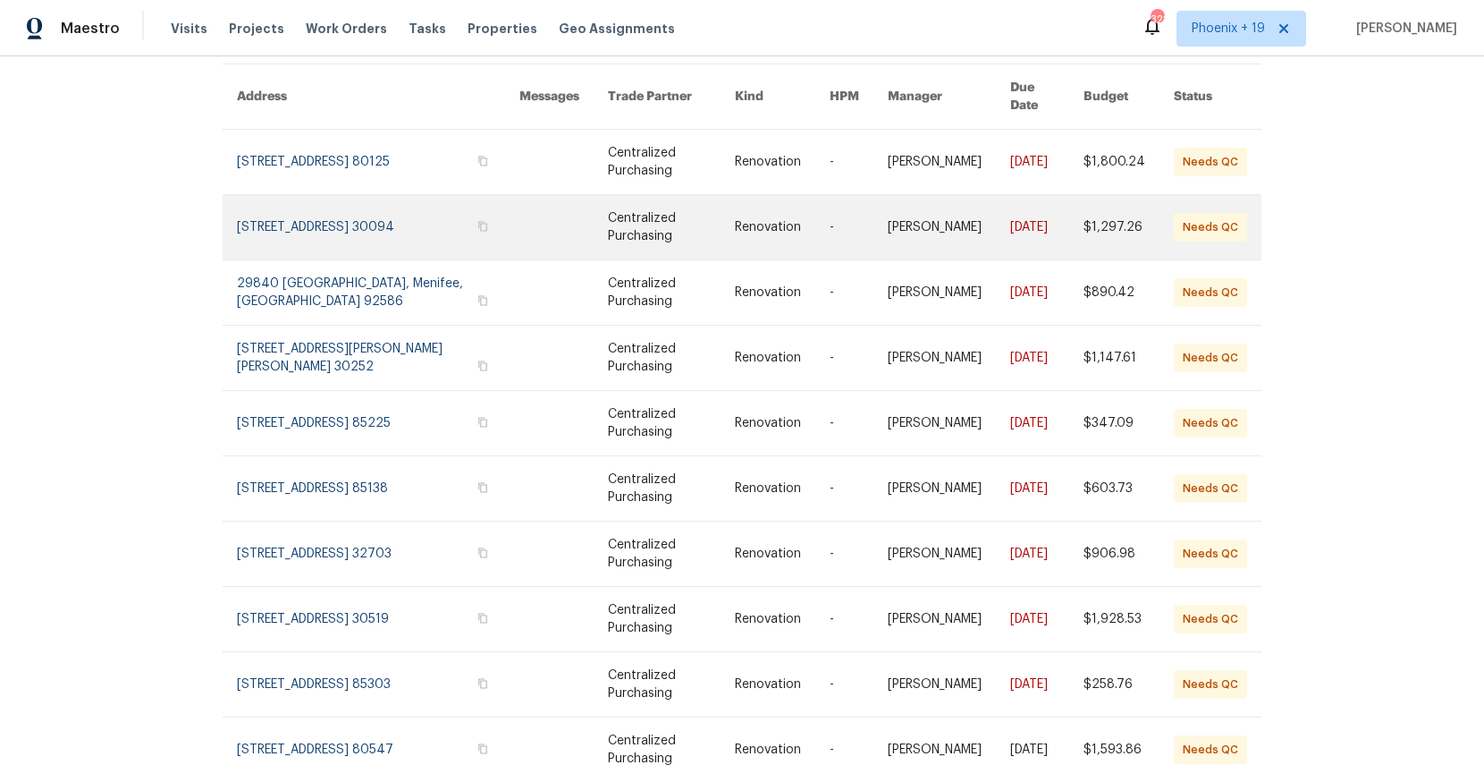
scroll to position [190, 0]
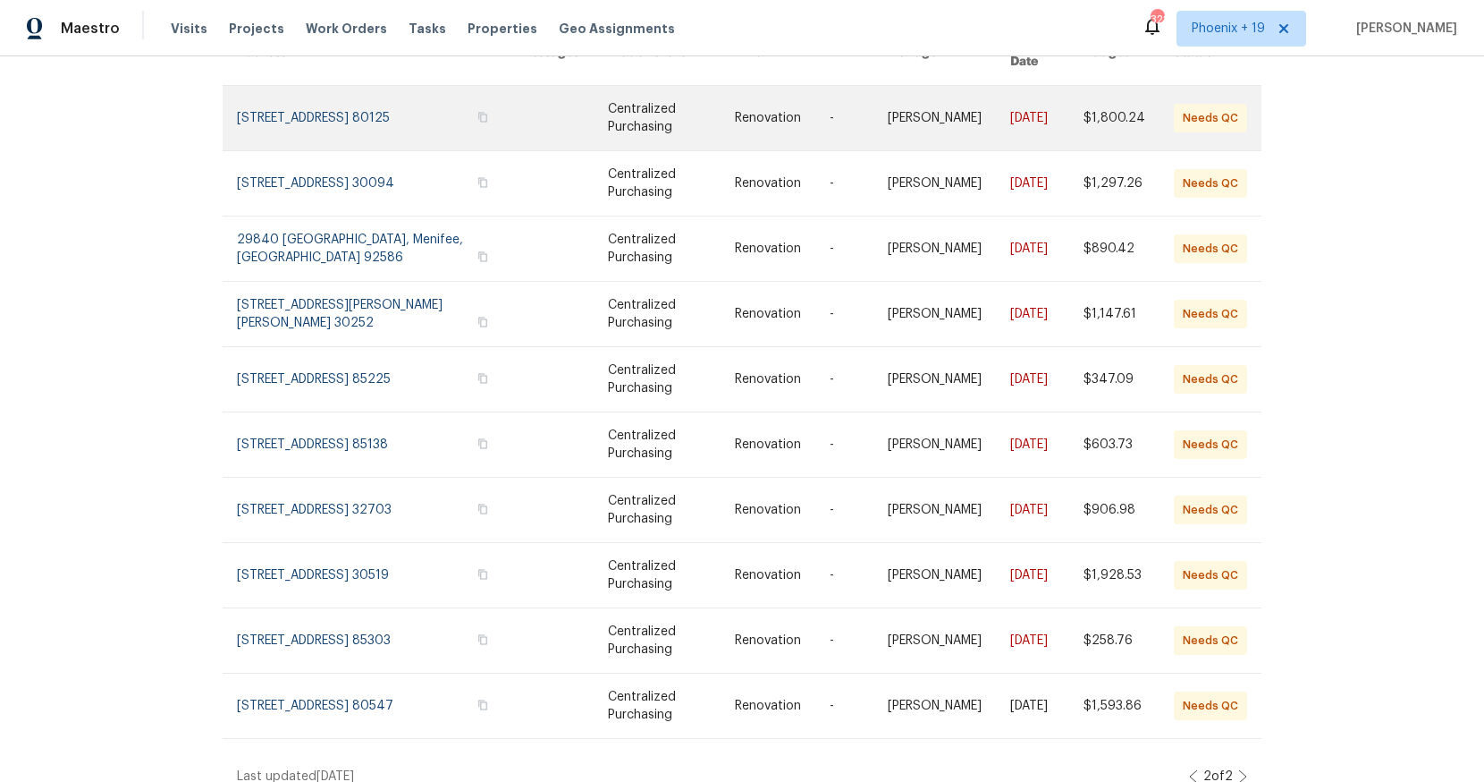
click at [412, 93] on link at bounding box center [378, 118] width 283 height 64
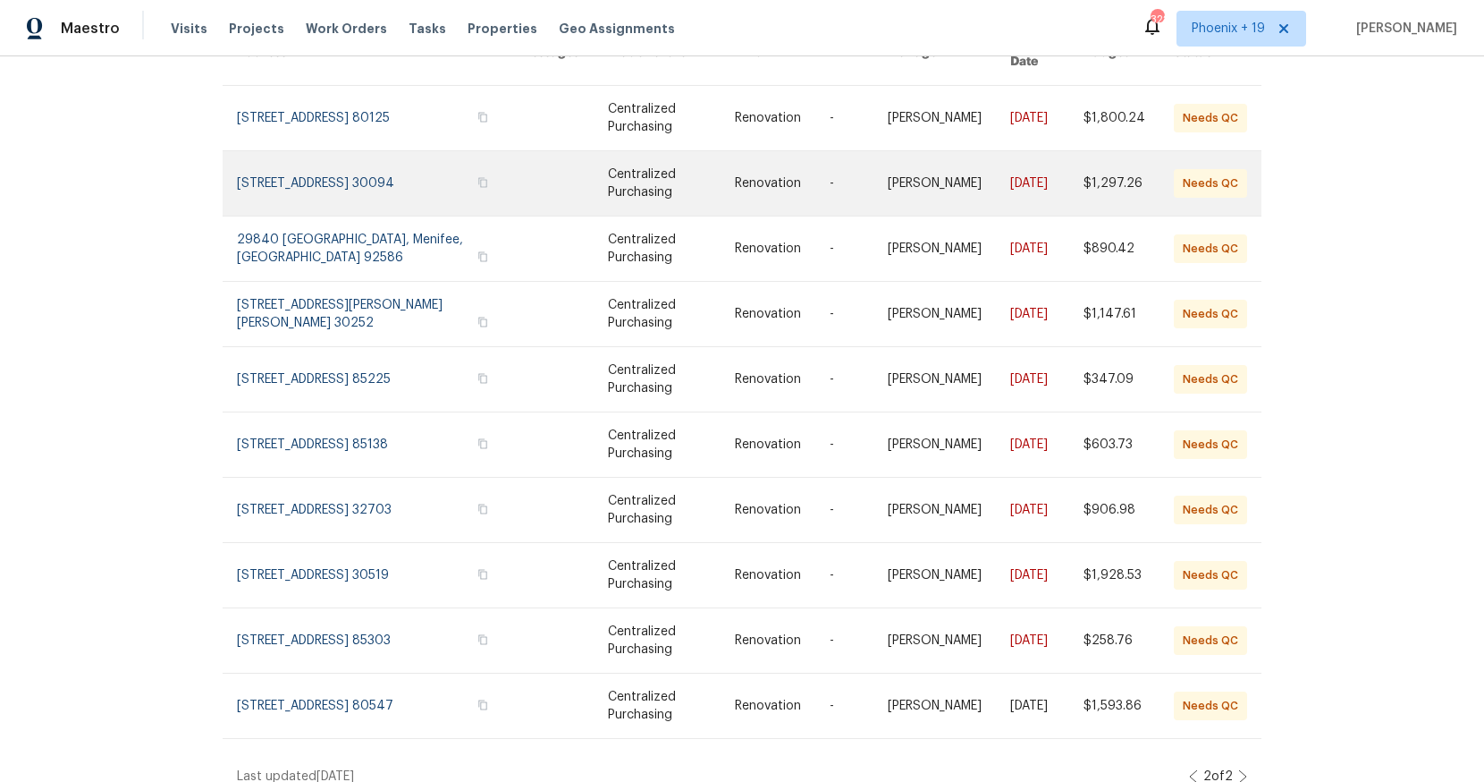
click at [367, 176] on link at bounding box center [378, 183] width 283 height 64
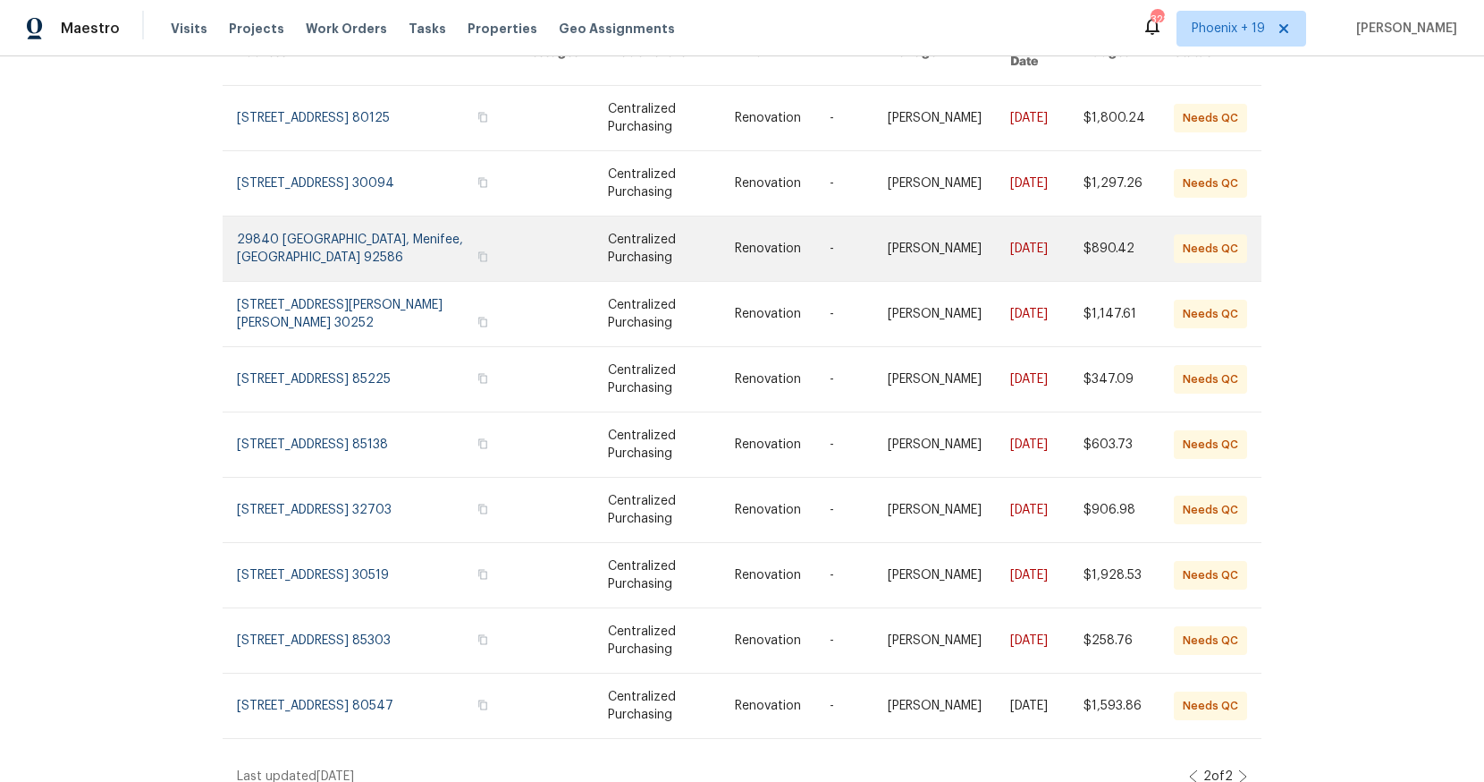
click at [359, 231] on link at bounding box center [378, 248] width 283 height 64
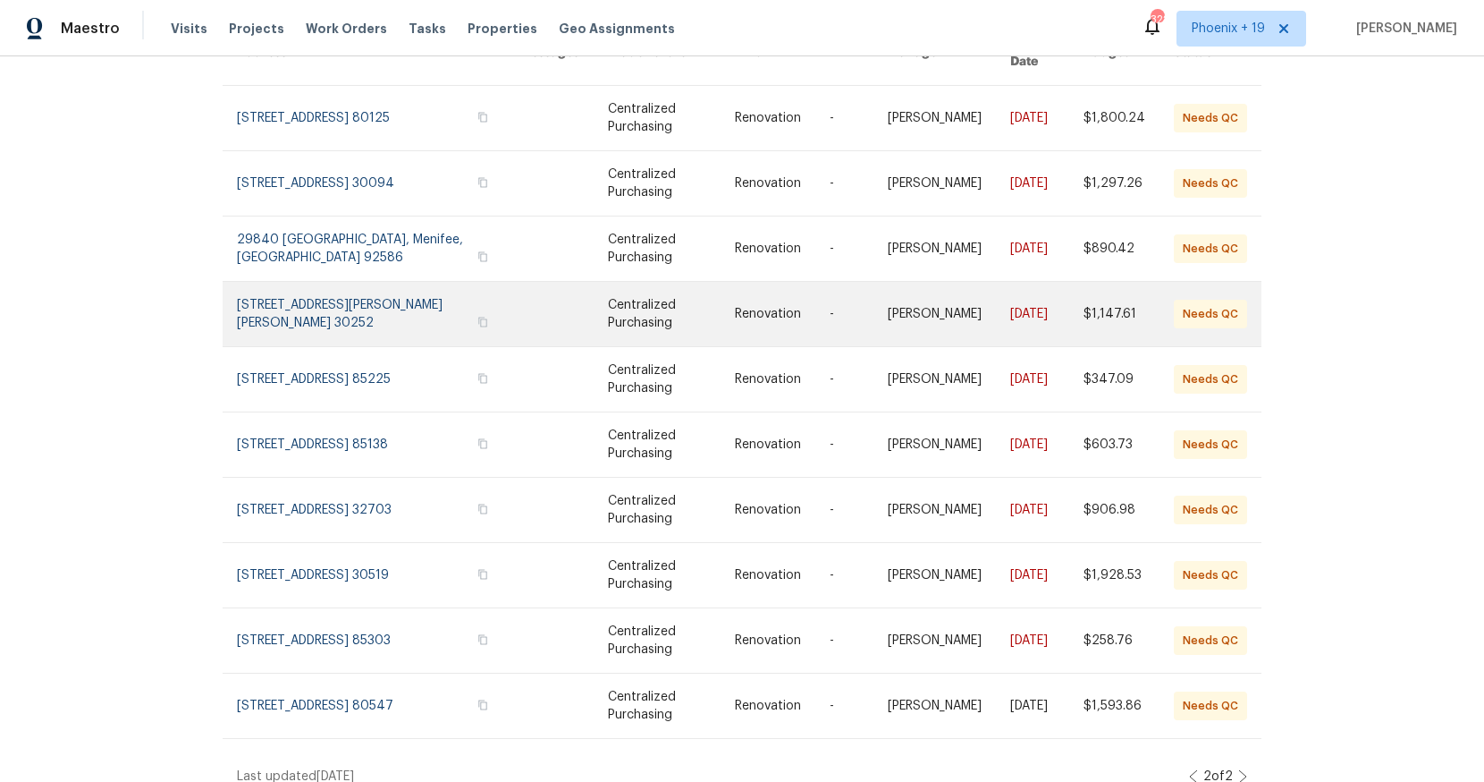
click at [349, 310] on link at bounding box center [378, 314] width 283 height 64
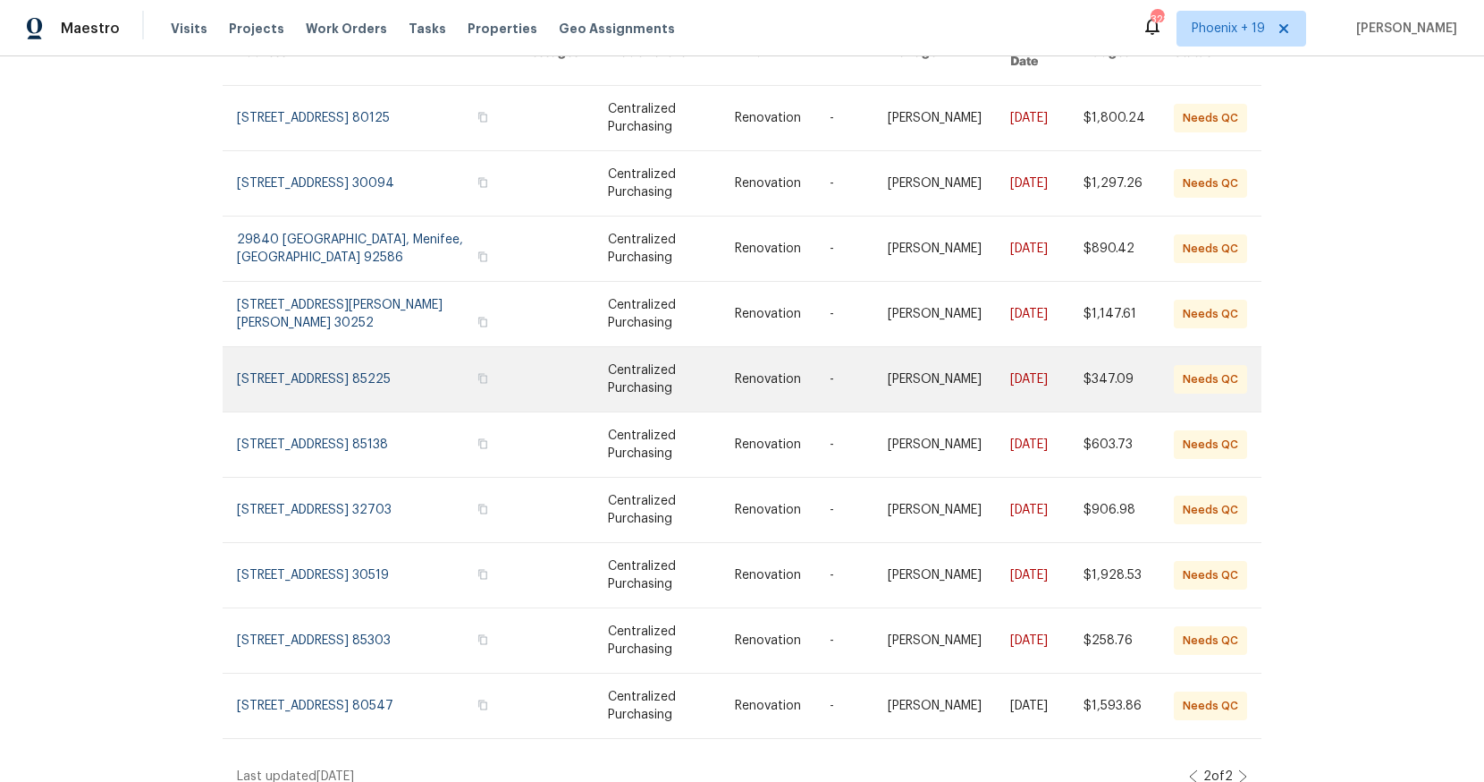
click at [342, 359] on link at bounding box center [378, 379] width 283 height 64
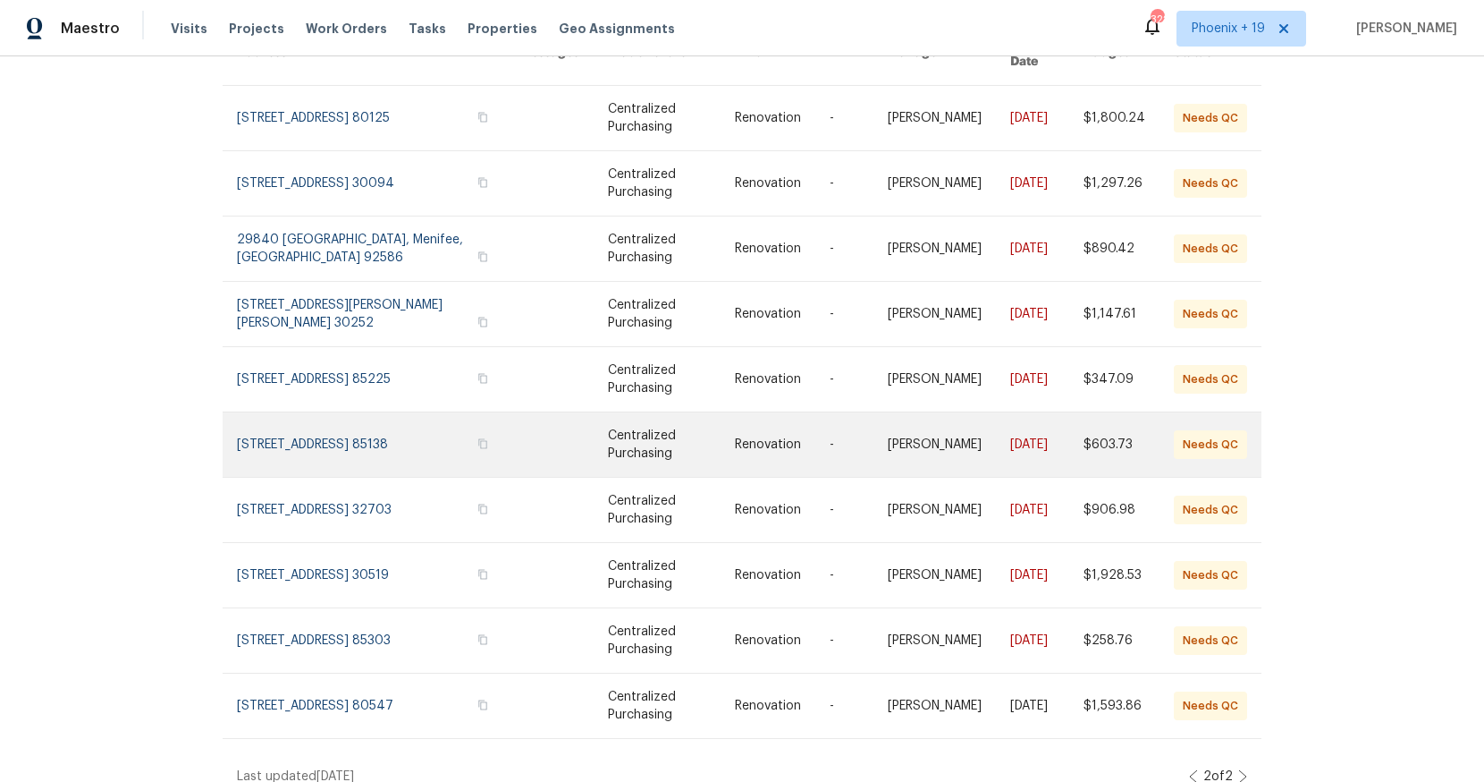
click at [344, 423] on link at bounding box center [378, 444] width 283 height 64
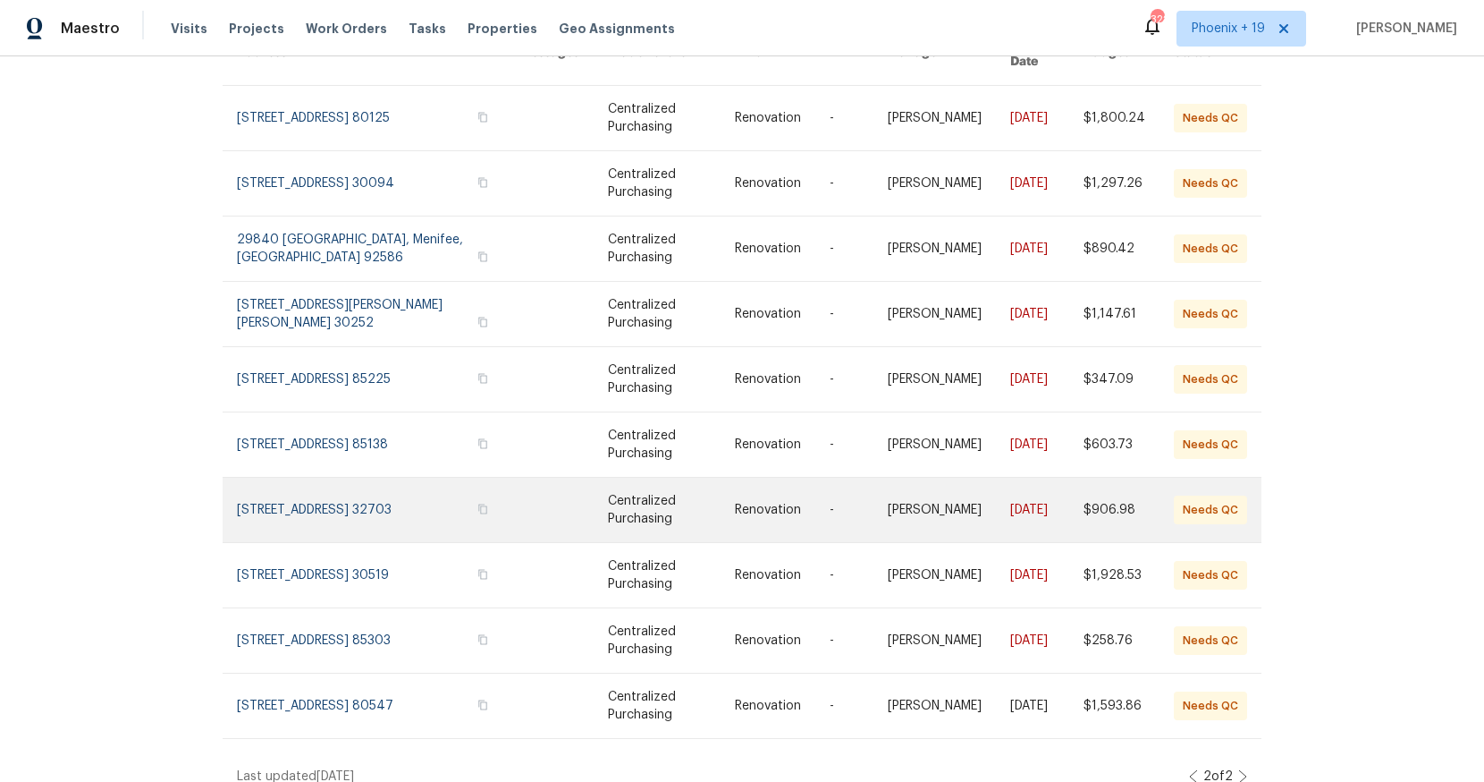
click at [343, 478] on link at bounding box center [378, 510] width 283 height 64
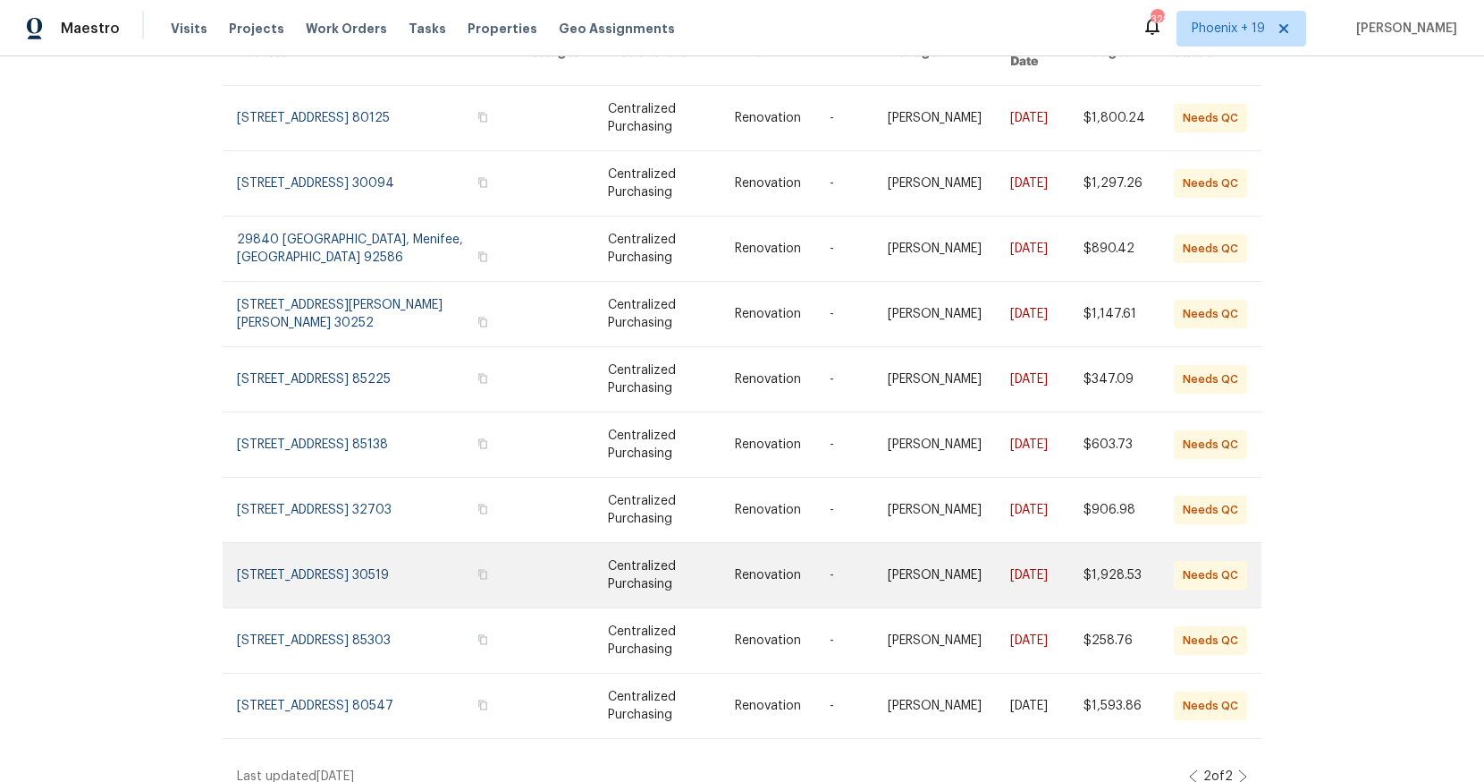
click at [347, 571] on link at bounding box center [378, 575] width 283 height 64
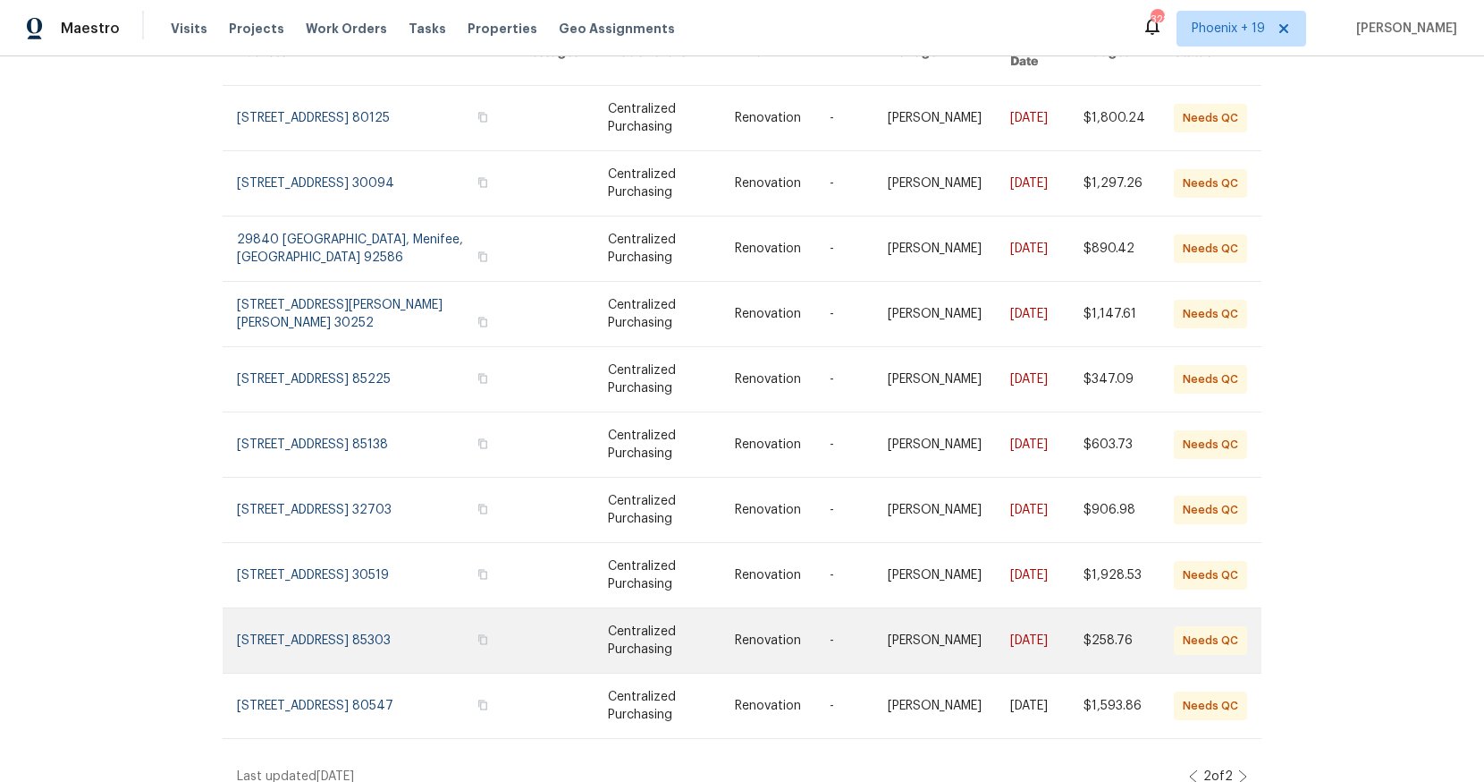
click at [347, 630] on link at bounding box center [378, 640] width 283 height 64
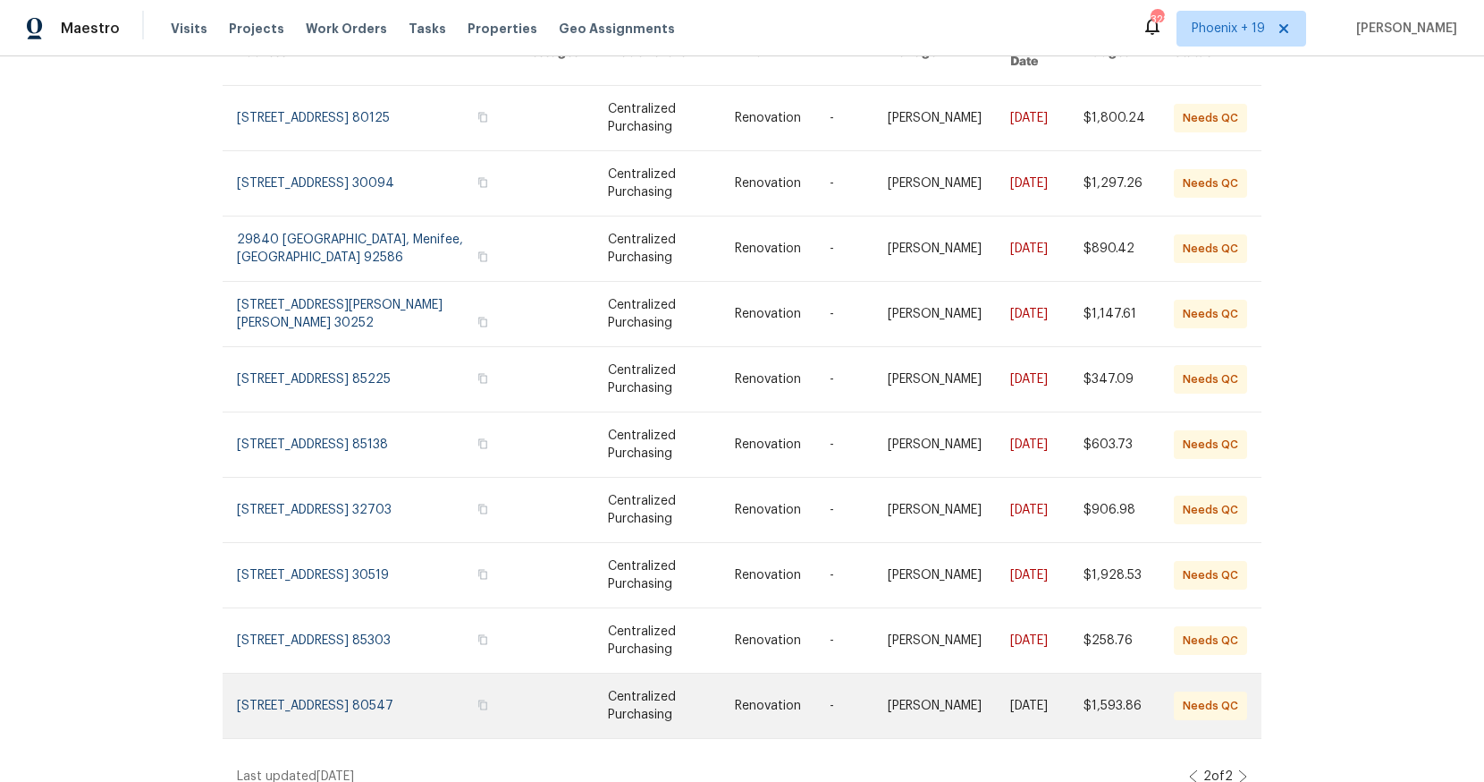
click at [346, 678] on link at bounding box center [378, 705] width 283 height 64
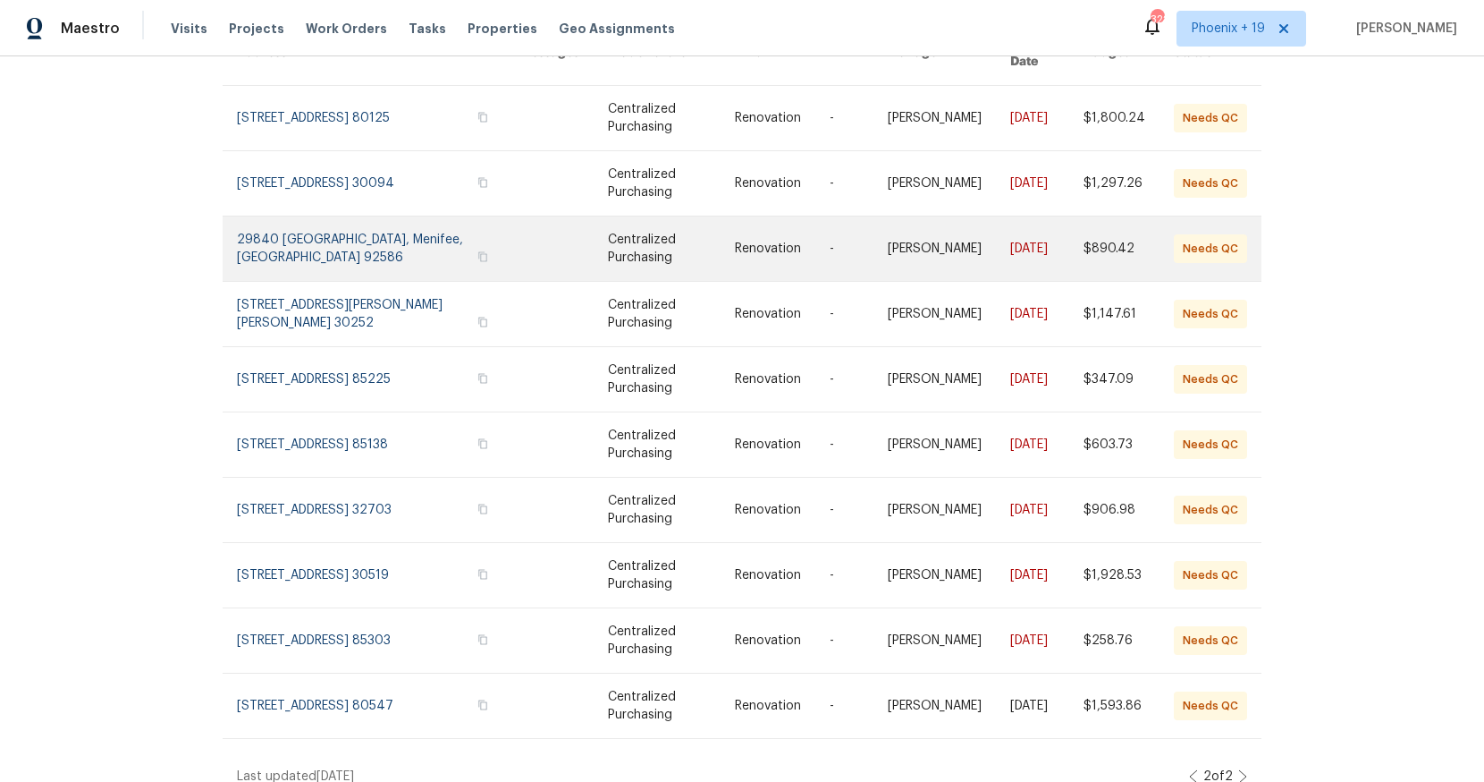
scroll to position [0, 0]
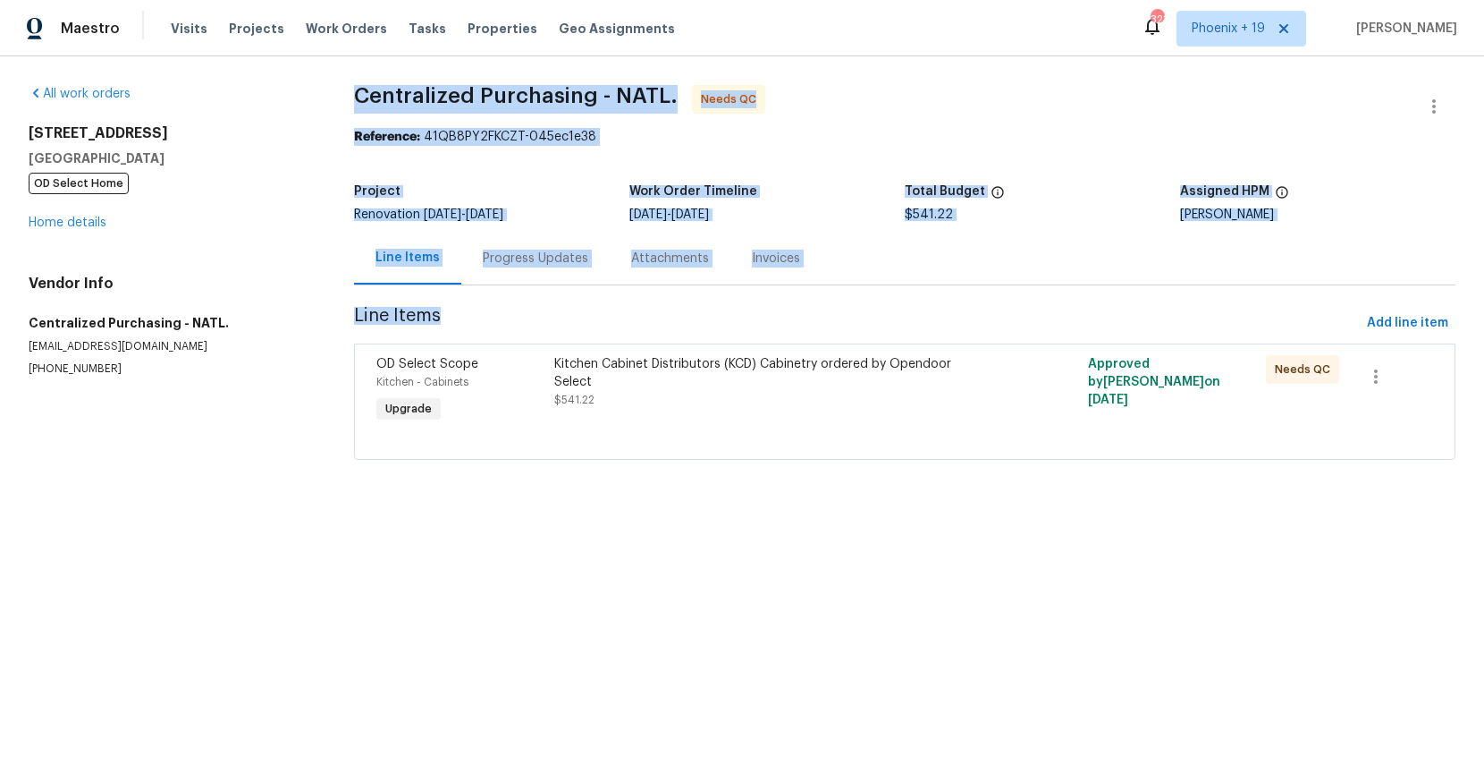
click at [983, 425] on div "All work orders 2909 10th St Apt 4 Santa Monica, CA 90405 OD Select Home Home d…" at bounding box center [742, 282] width 1484 height 453
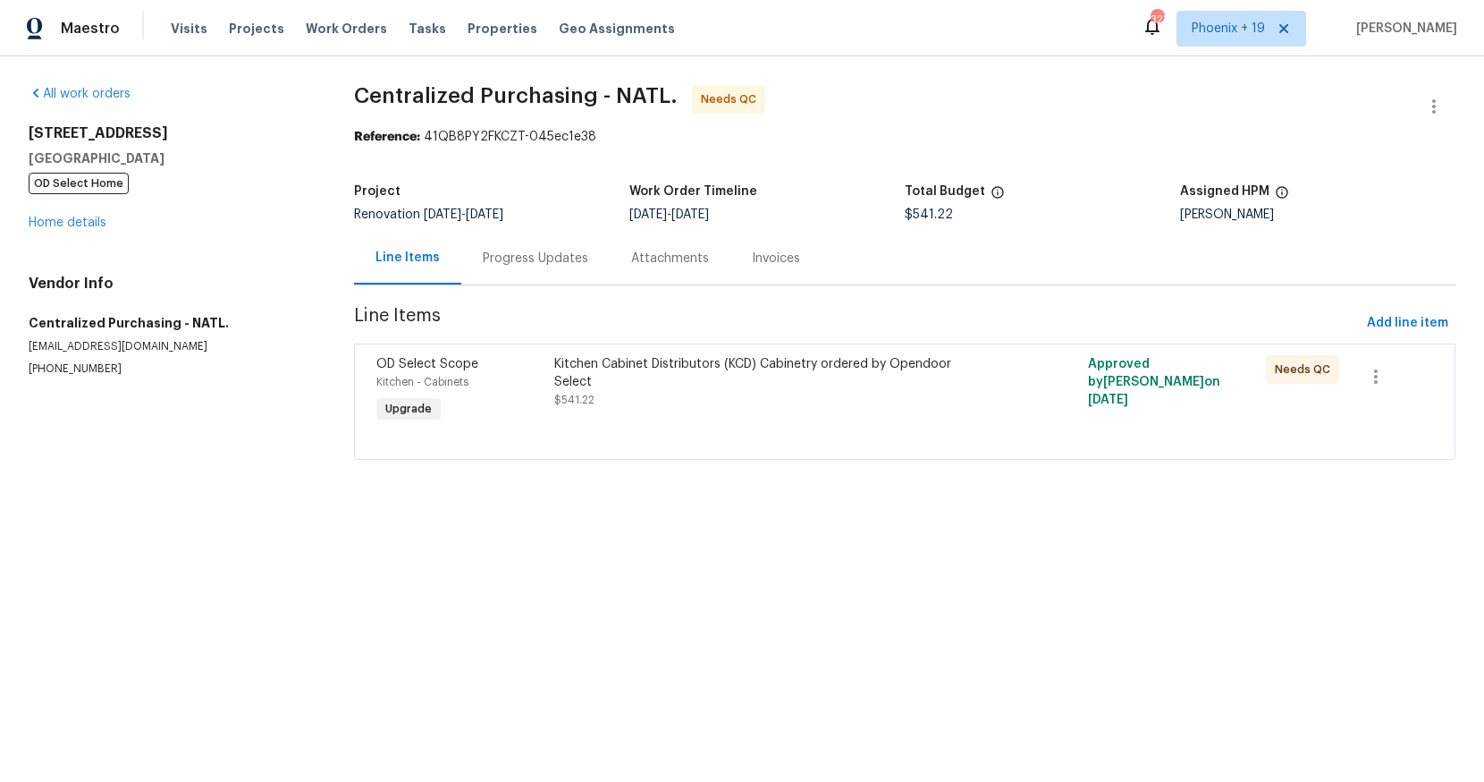
drag, startPoint x: 881, startPoint y: 509, endPoint x: 839, endPoint y: 396, distance: 120.3
click at [880, 509] on div "All work orders 2909 10th St Apt 4 Santa Monica, CA 90405 OD Select Home Home d…" at bounding box center [742, 282] width 1484 height 453
click at [836, 393] on div "Kitchen Cabinet Distributors (KCD) Cabinetry ordered by Opendoor Select $541.22" at bounding box center [771, 391] width 445 height 82
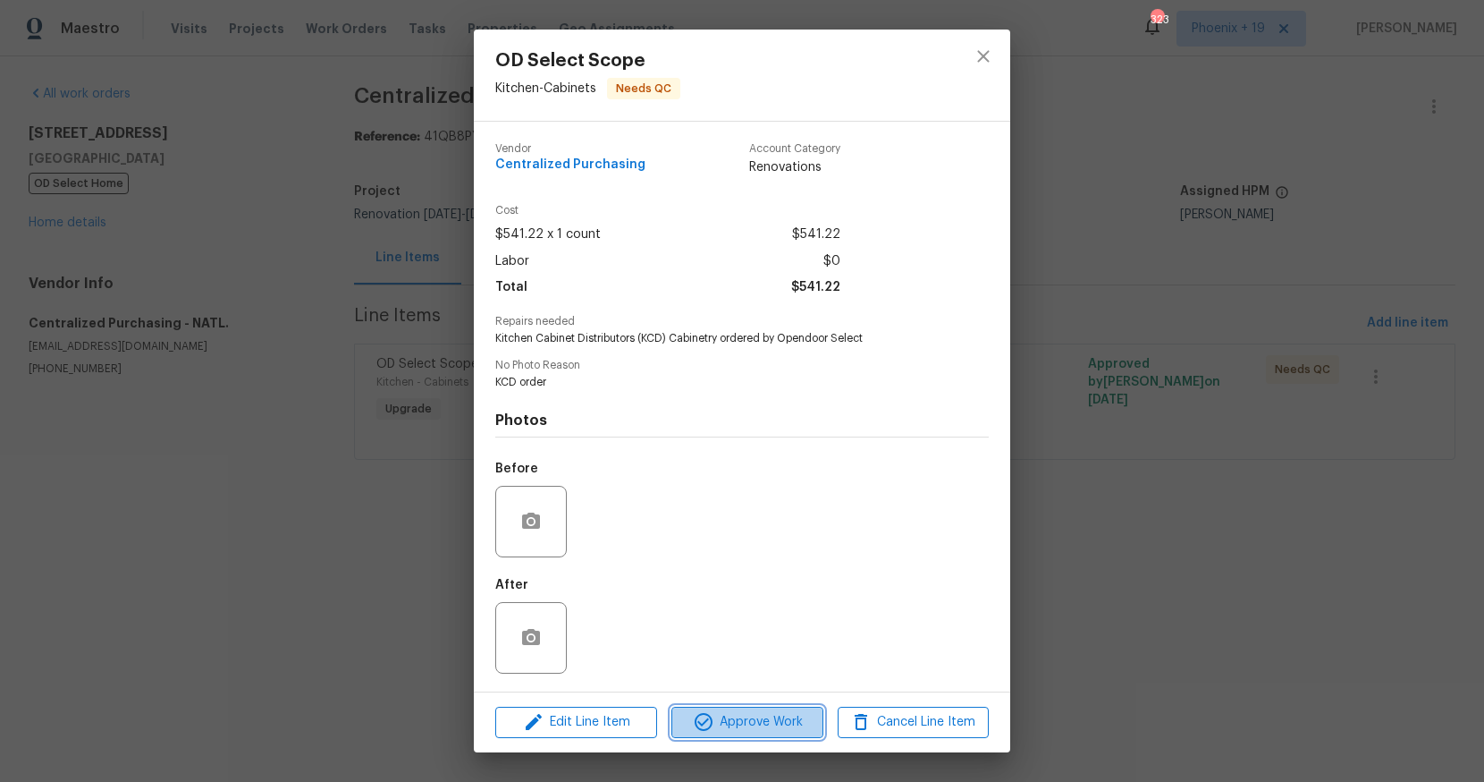
click at [757, 716] on span "Approve Work" at bounding box center [747, 722] width 140 height 22
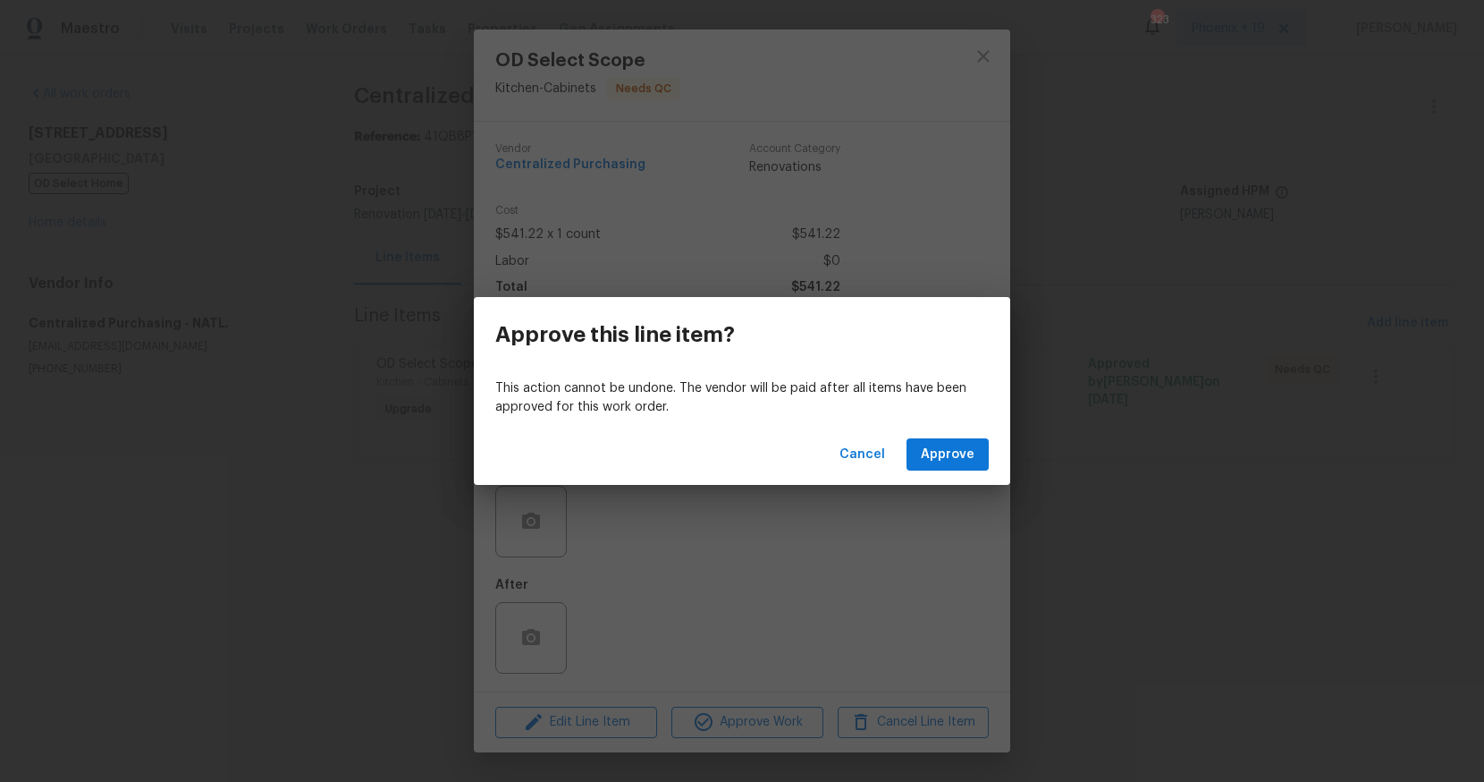
drag, startPoint x: 957, startPoint y: 485, endPoint x: 943, endPoint y: 462, distance: 26.1
click at [945, 467] on div "Approve this line item? This action cannot be undone. The vendor will be paid a…" at bounding box center [742, 391] width 1484 height 782
click at [943, 462] on span "Approve" at bounding box center [948, 455] width 54 height 22
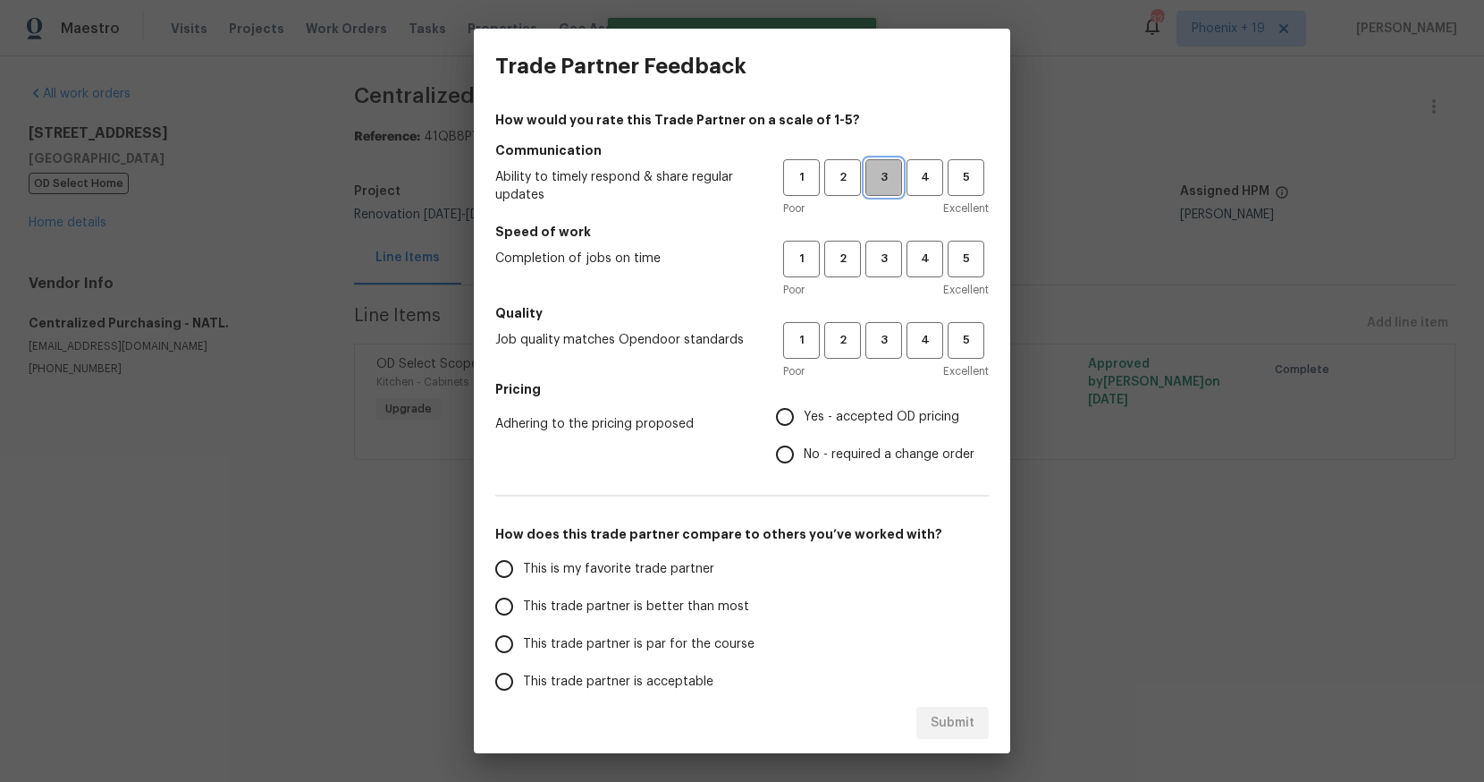
drag, startPoint x: 883, startPoint y: 183, endPoint x: 883, endPoint y: 273, distance: 89.4
click at [883, 185] on span "3" at bounding box center [883, 177] width 33 height 21
drag, startPoint x: 883, startPoint y: 273, endPoint x: 880, endPoint y: 340, distance: 67.1
click at [883, 274] on button "3" at bounding box center [884, 259] width 37 height 37
click at [880, 340] on span "3" at bounding box center [883, 340] width 33 height 21
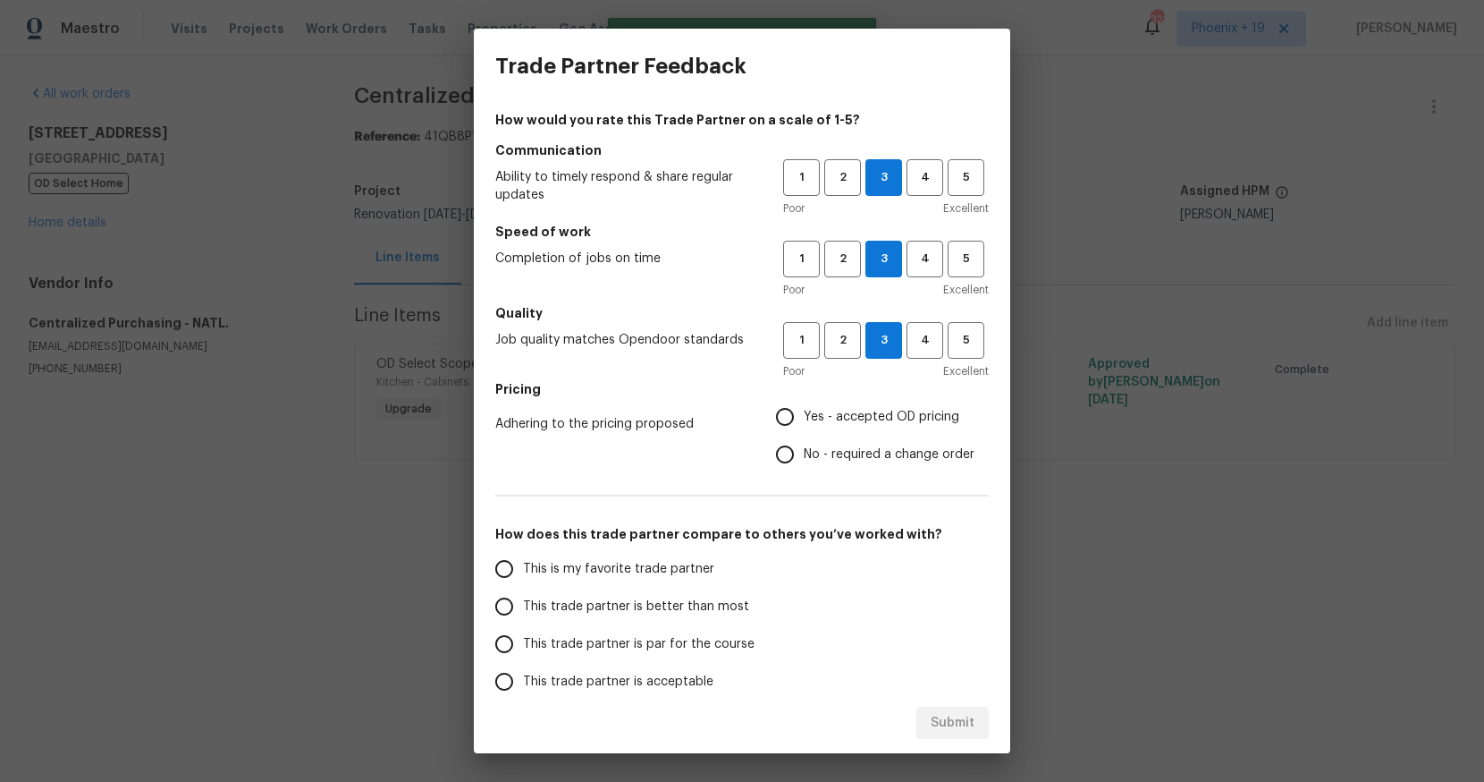
click at [824, 445] on span "No - required a change order" at bounding box center [889, 454] width 171 height 19
click at [804, 444] on input "No - required a change order" at bounding box center [785, 454] width 38 height 38
radio input "true"
click at [814, 415] on span "Yes - accepted OD pricing" at bounding box center [882, 417] width 156 height 19
click at [804, 415] on input "Yes - accepted OD pricing" at bounding box center [785, 417] width 38 height 38
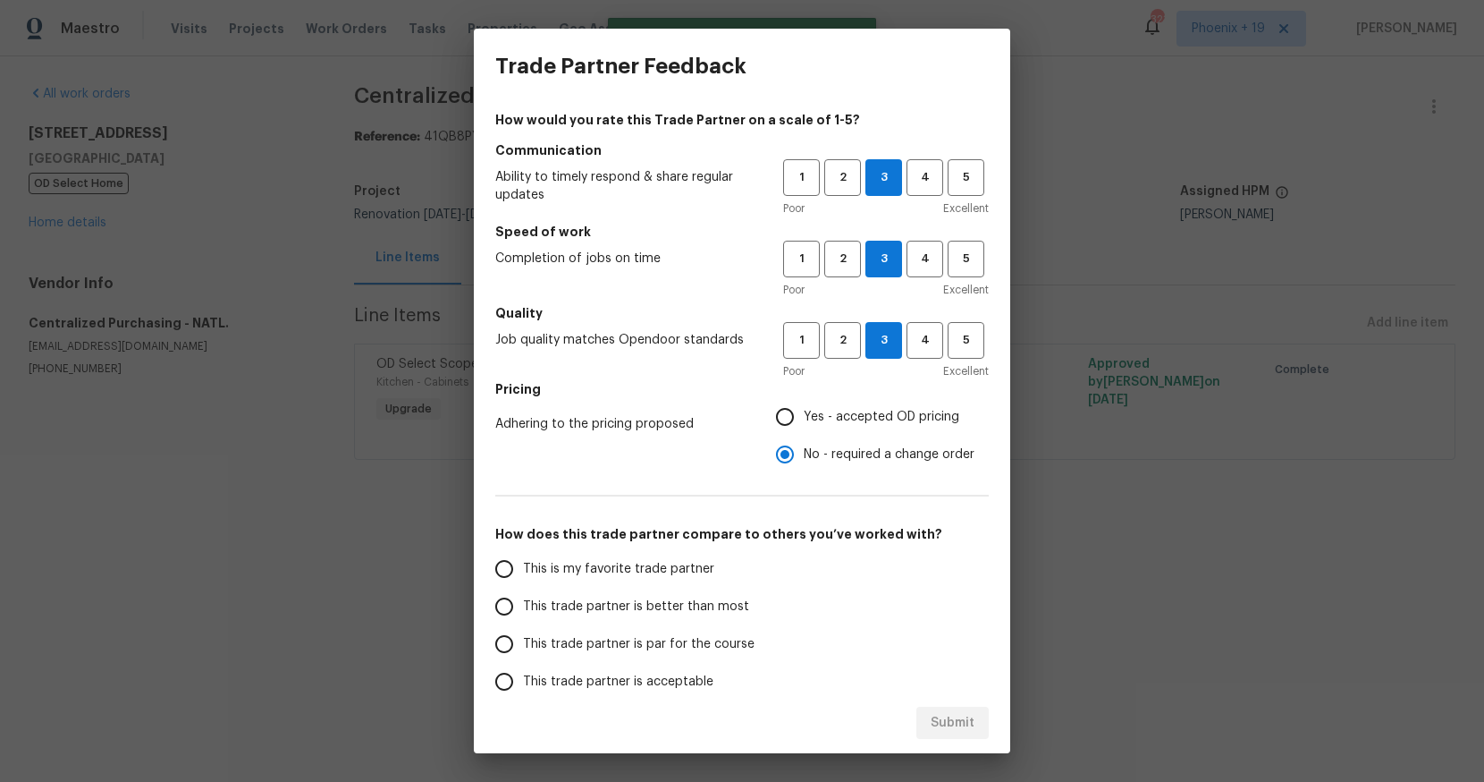
radio input "true"
click at [667, 562] on span "This is my favorite trade partner" at bounding box center [618, 569] width 191 height 19
click at [523, 562] on input "This is my favorite trade partner" at bounding box center [505, 569] width 38 height 38
click at [945, 742] on div "Submit" at bounding box center [742, 723] width 537 height 62
click at [947, 737] on button "Submit" at bounding box center [953, 722] width 72 height 33
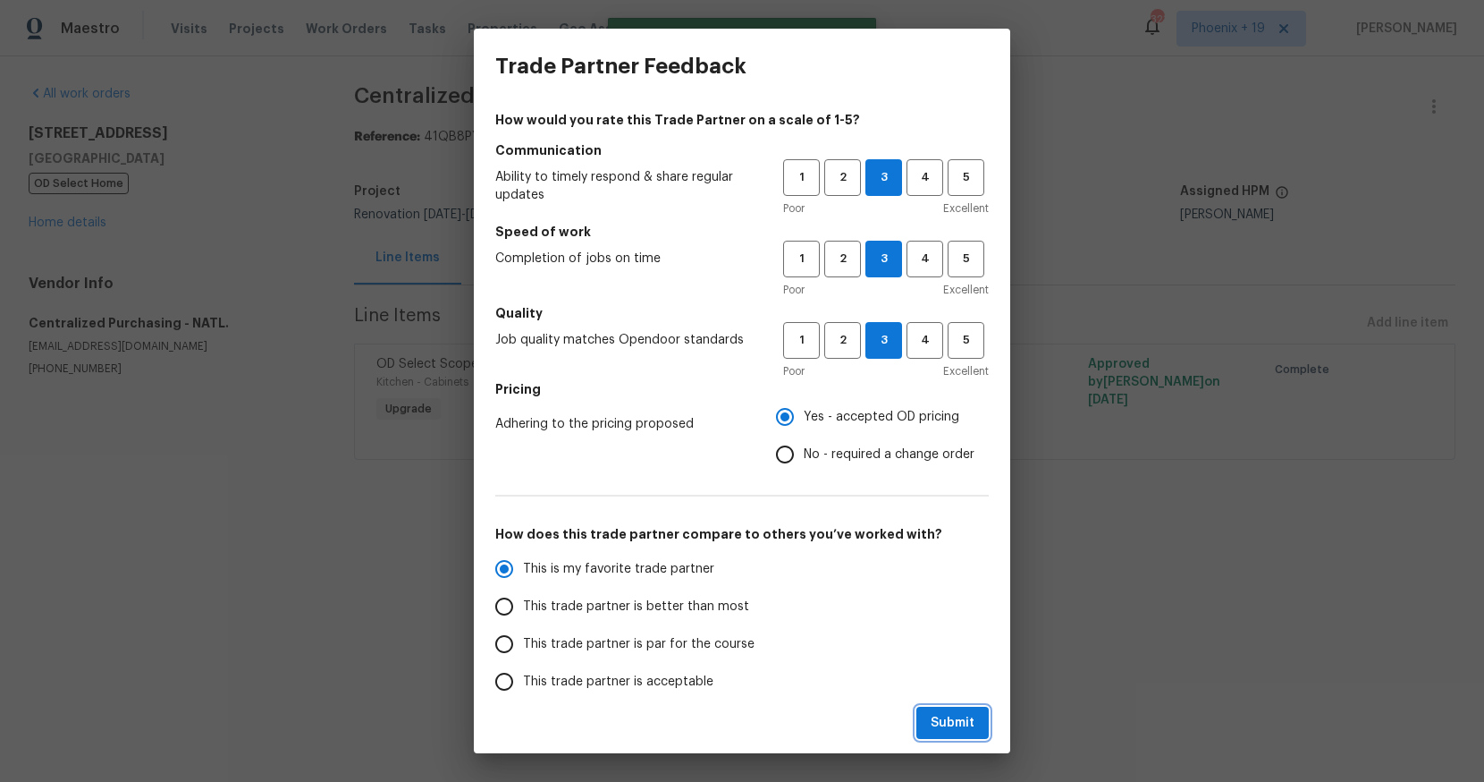
radio input "true"
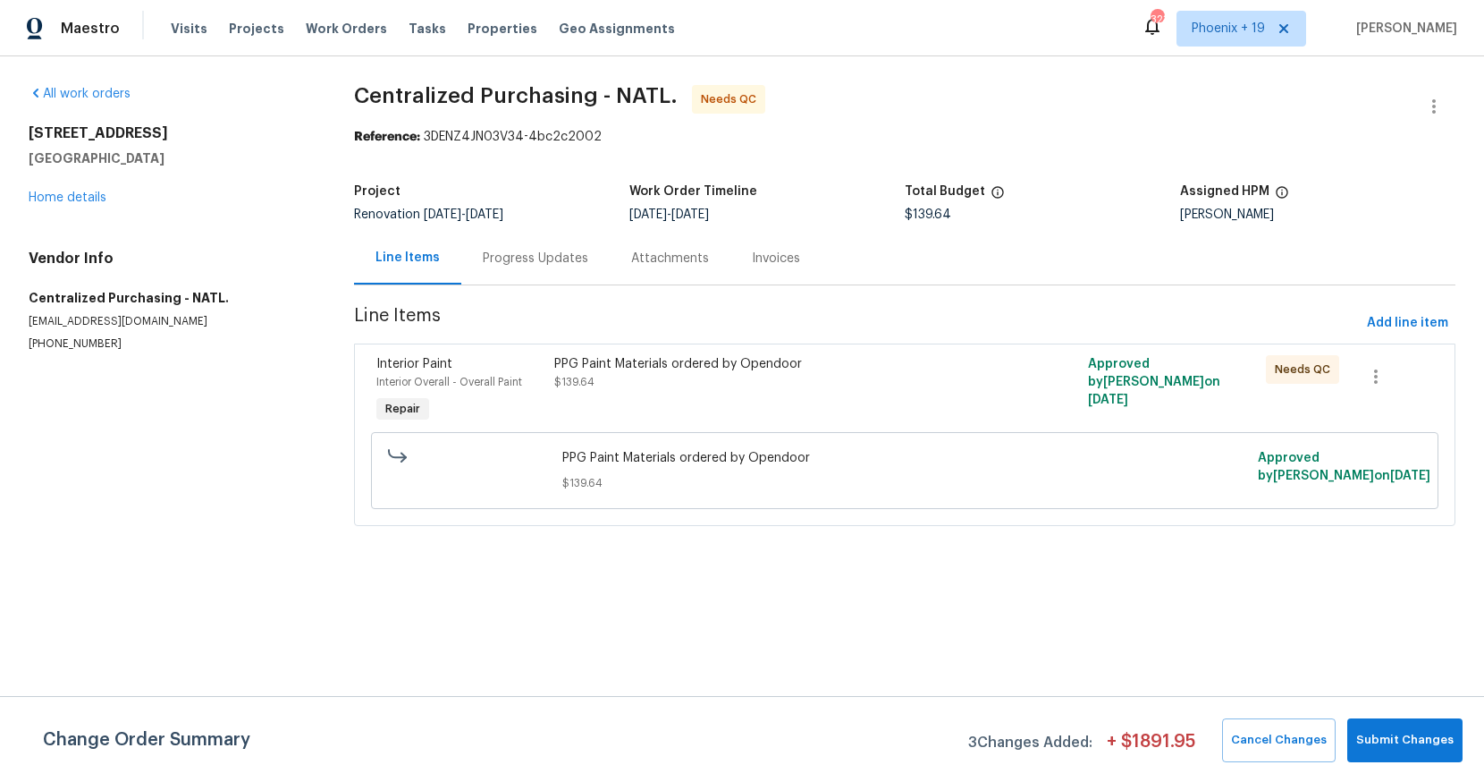
click at [824, 376] on div "PPG Paint Materials ordered by Opendoor $139.64" at bounding box center [771, 373] width 435 height 36
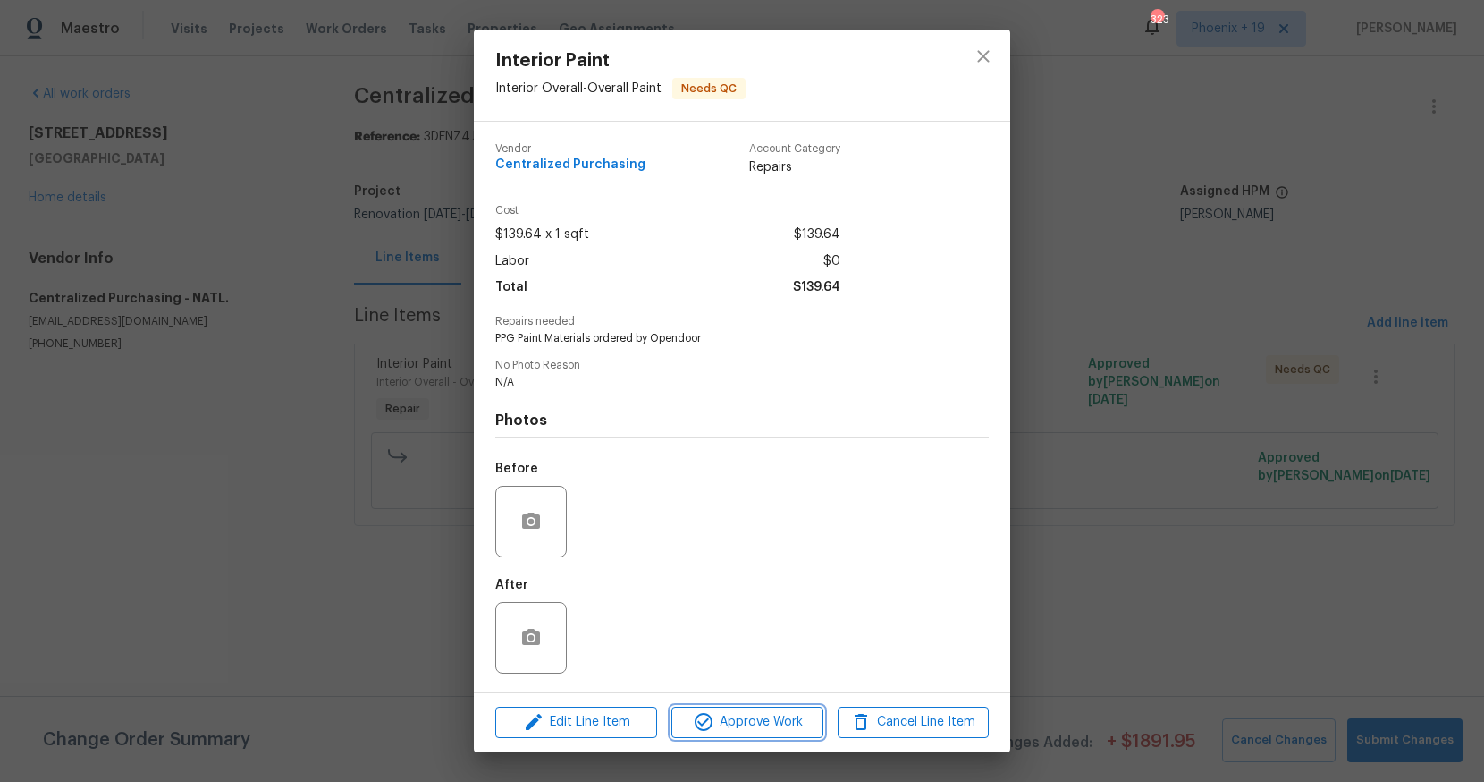
click at [772, 706] on button "Approve Work" at bounding box center [747, 721] width 151 height 31
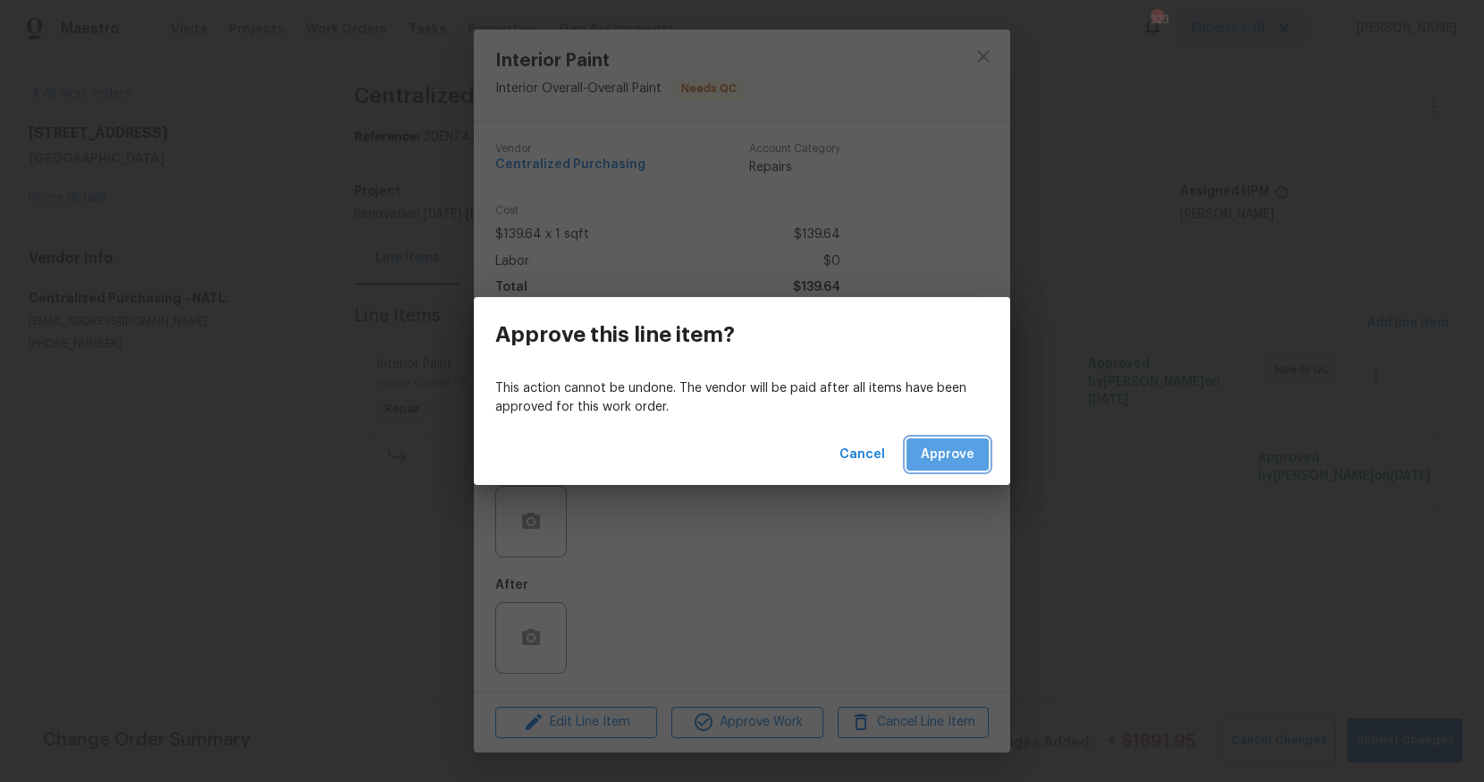
click at [941, 444] on span "Approve" at bounding box center [948, 455] width 54 height 22
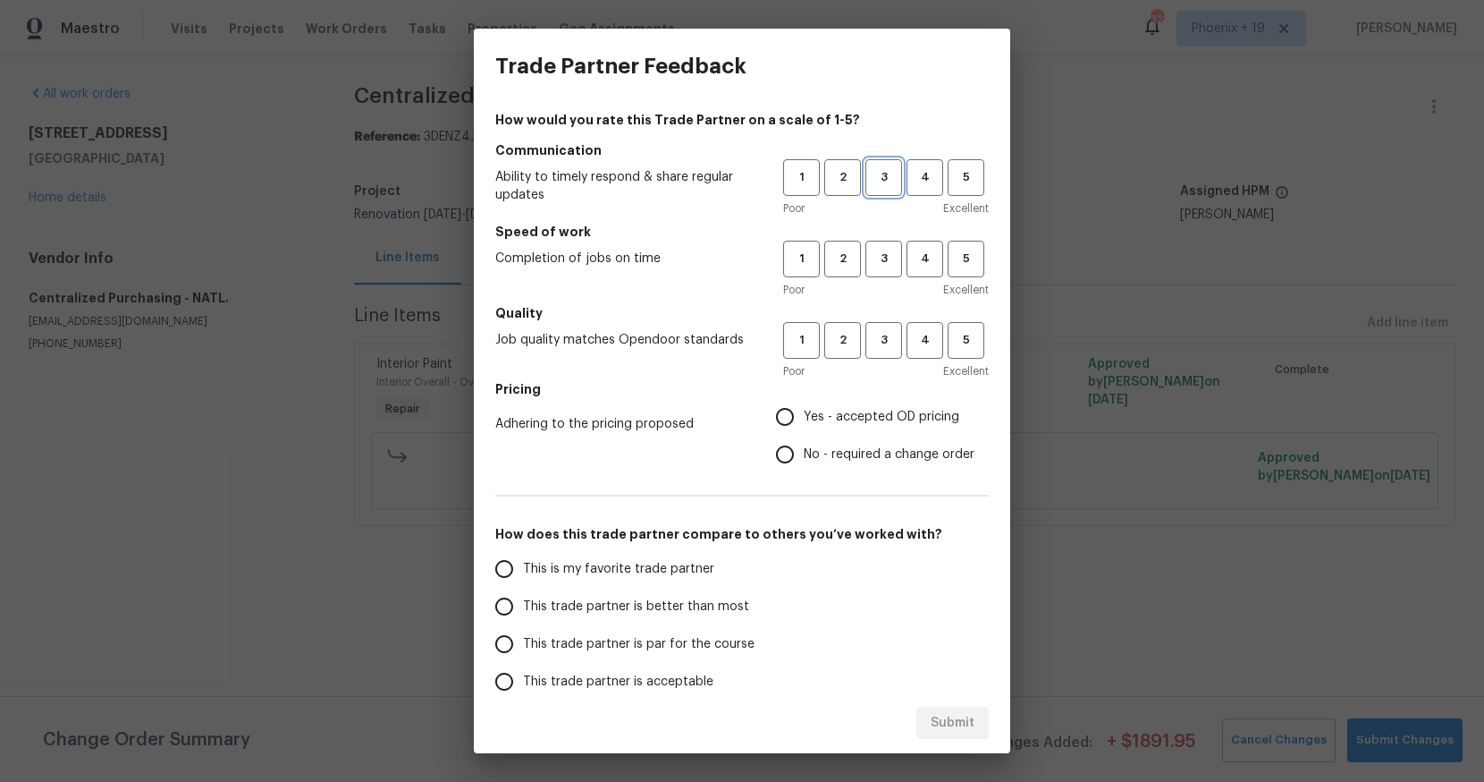
click at [890, 191] on button "3" at bounding box center [884, 177] width 37 height 37
click at [898, 254] on span "3" at bounding box center [883, 259] width 33 height 21
click at [882, 334] on span "3" at bounding box center [883, 340] width 33 height 21
click at [866, 419] on span "Yes - accepted OD pricing" at bounding box center [882, 417] width 156 height 19
click at [804, 419] on input "Yes - accepted OD pricing" at bounding box center [785, 417] width 38 height 38
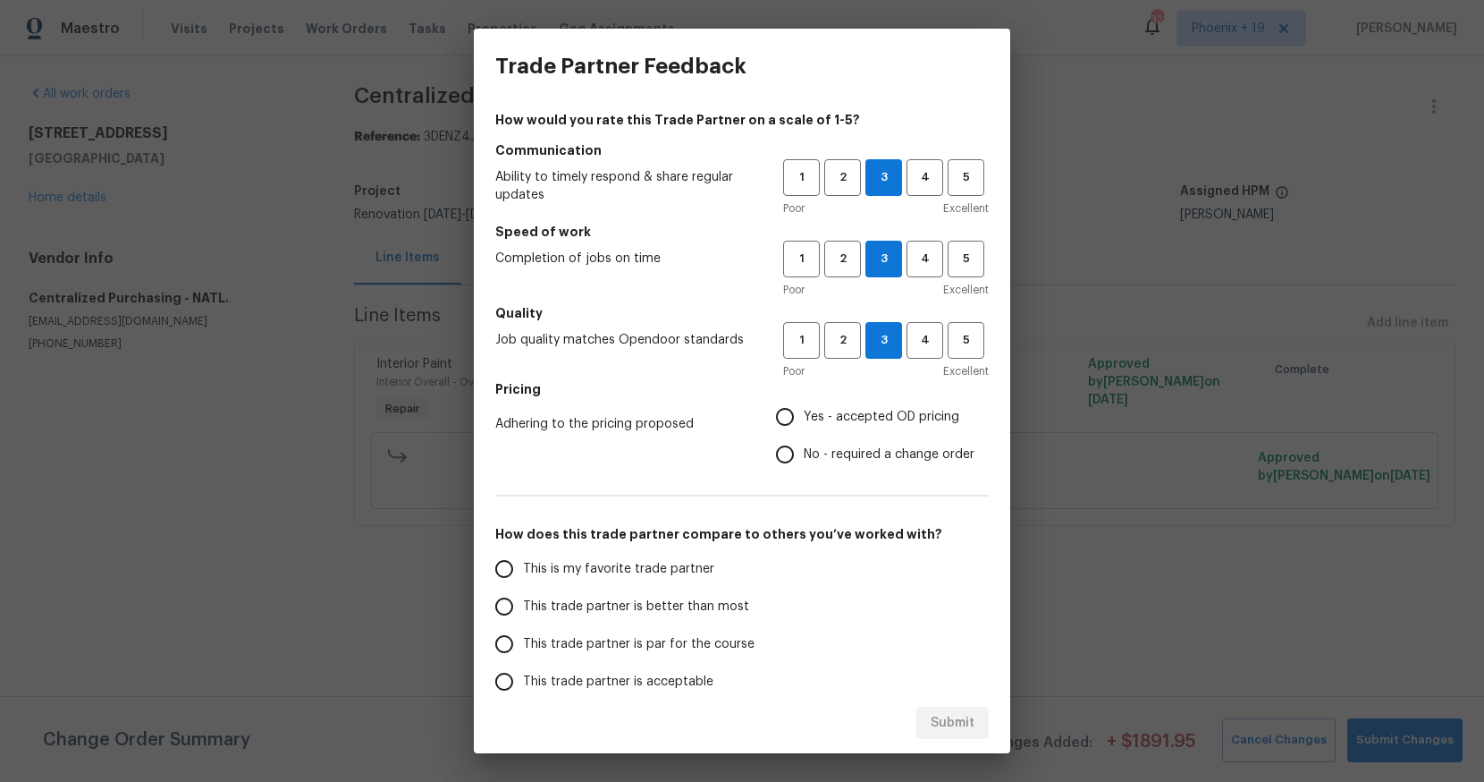
radio input "true"
click at [555, 573] on span "This is my favorite trade partner" at bounding box center [618, 569] width 191 height 19
click at [523, 573] on input "This is my favorite trade partner" at bounding box center [505, 569] width 38 height 38
drag, startPoint x: 978, startPoint y: 729, endPoint x: 993, endPoint y: 726, distance: 15.4
click at [978, 729] on button "Submit" at bounding box center [953, 722] width 72 height 33
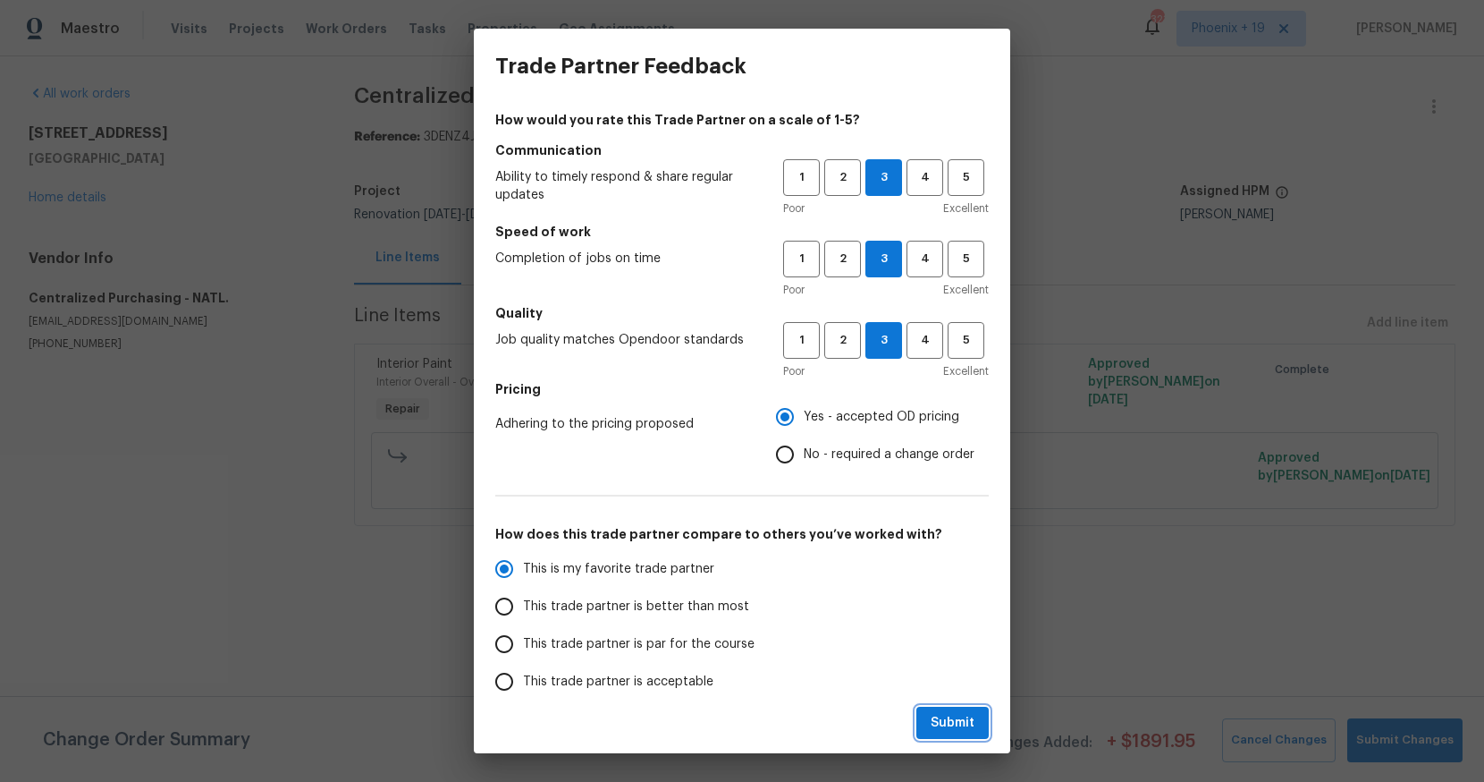
radio input "true"
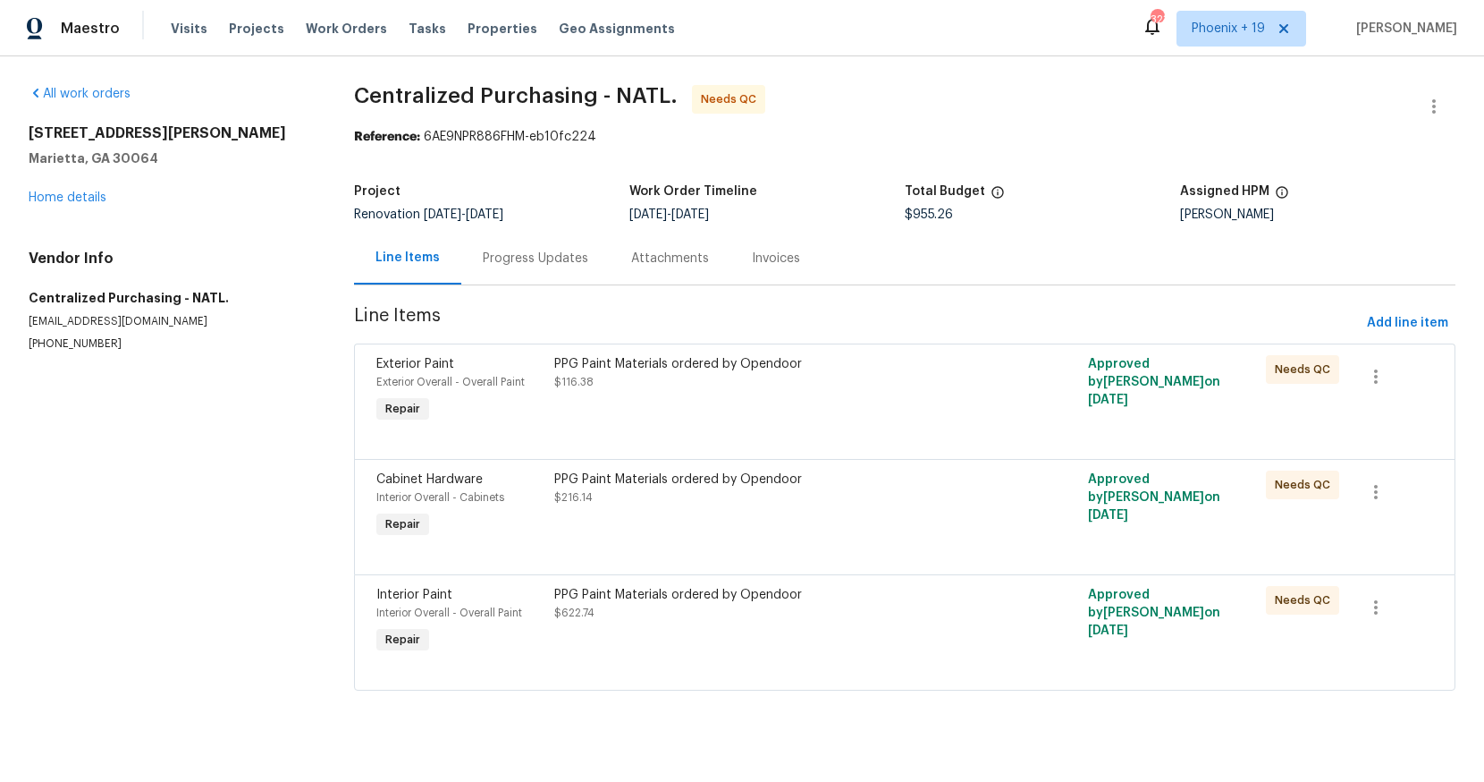
click at [827, 617] on div "PPG Paint Materials ordered by Opendoor $622.74" at bounding box center [771, 604] width 435 height 36
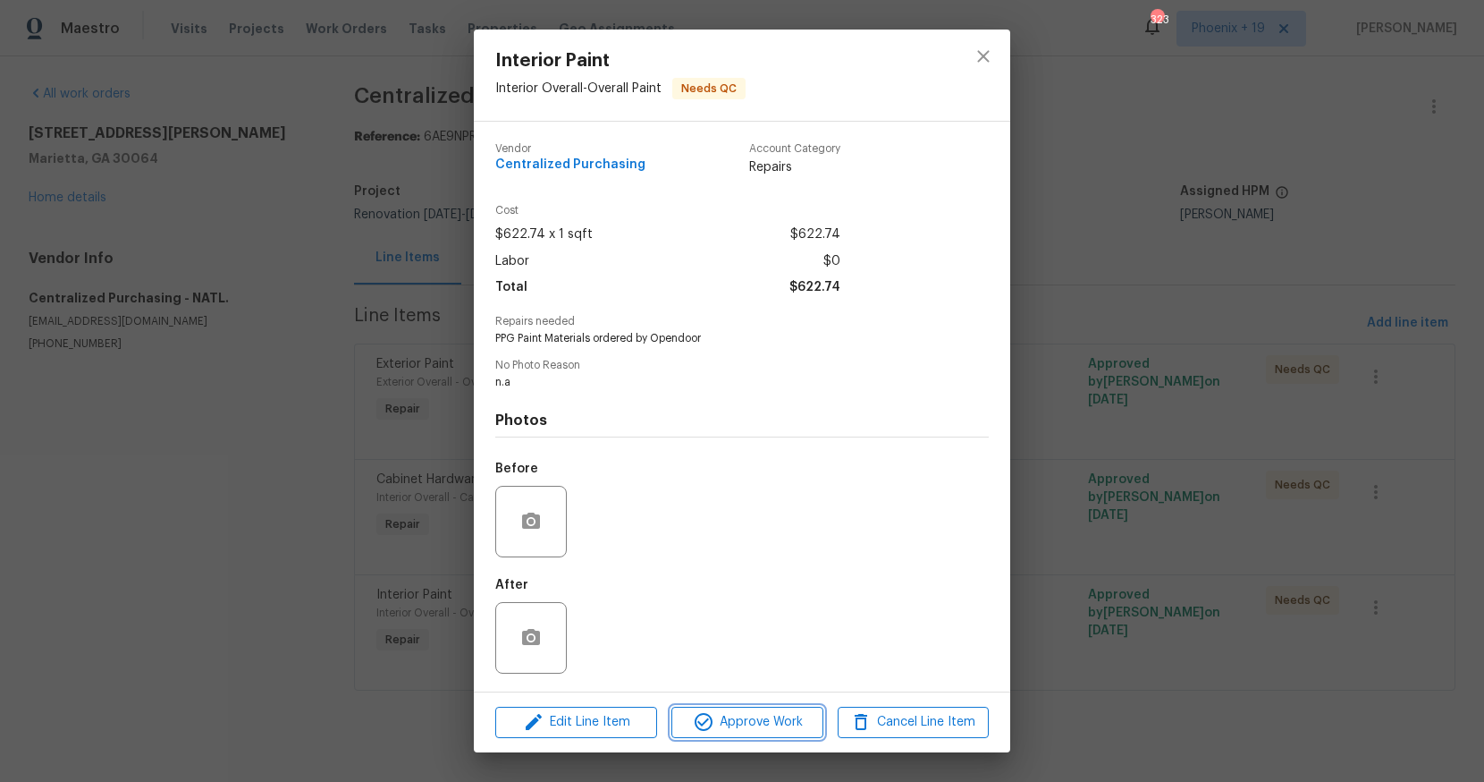
click at [764, 712] on span "Approve Work" at bounding box center [747, 722] width 140 height 22
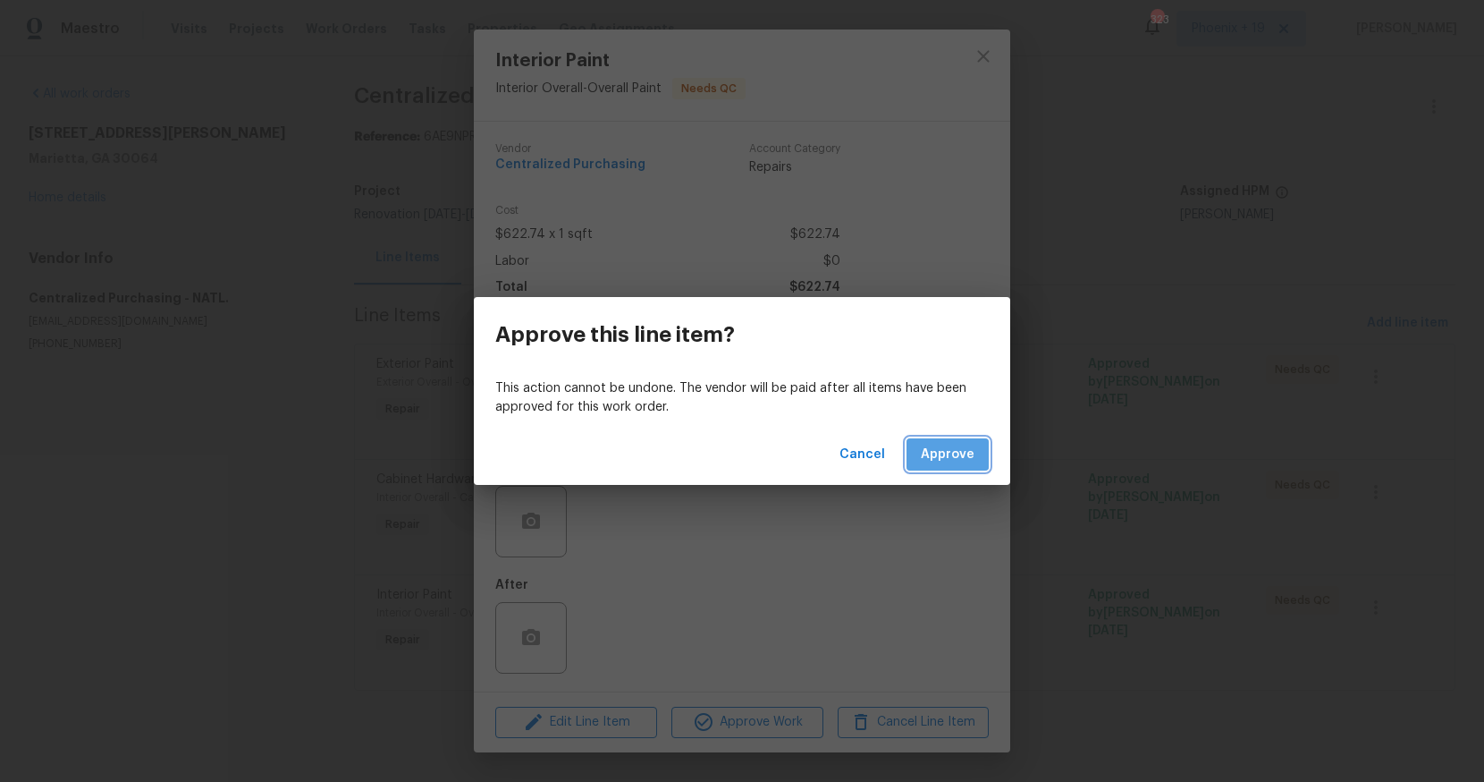
click at [943, 446] on span "Approve" at bounding box center [948, 455] width 54 height 22
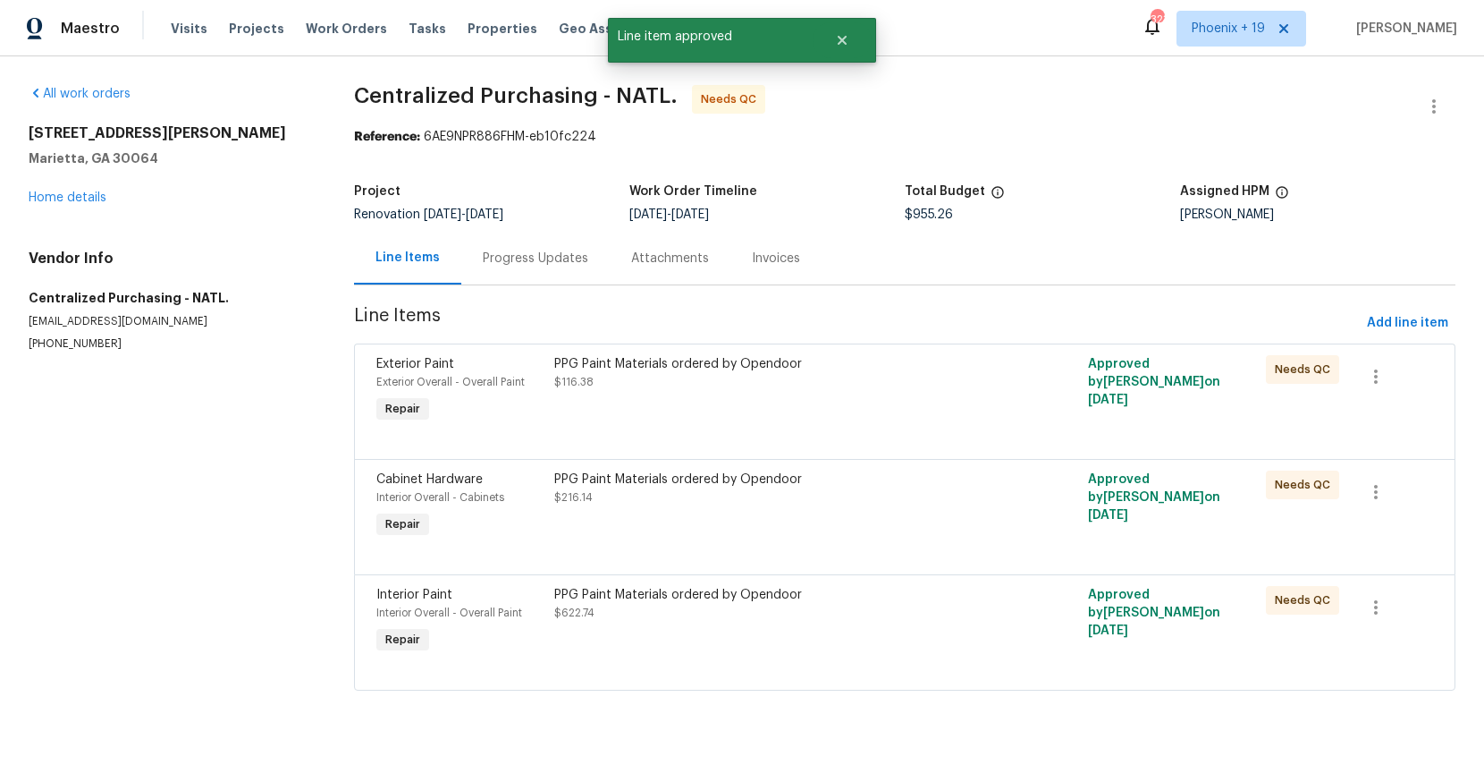
click at [790, 509] on div "PPG Paint Materials ordered by Opendoor $216.14" at bounding box center [771, 506] width 445 height 82
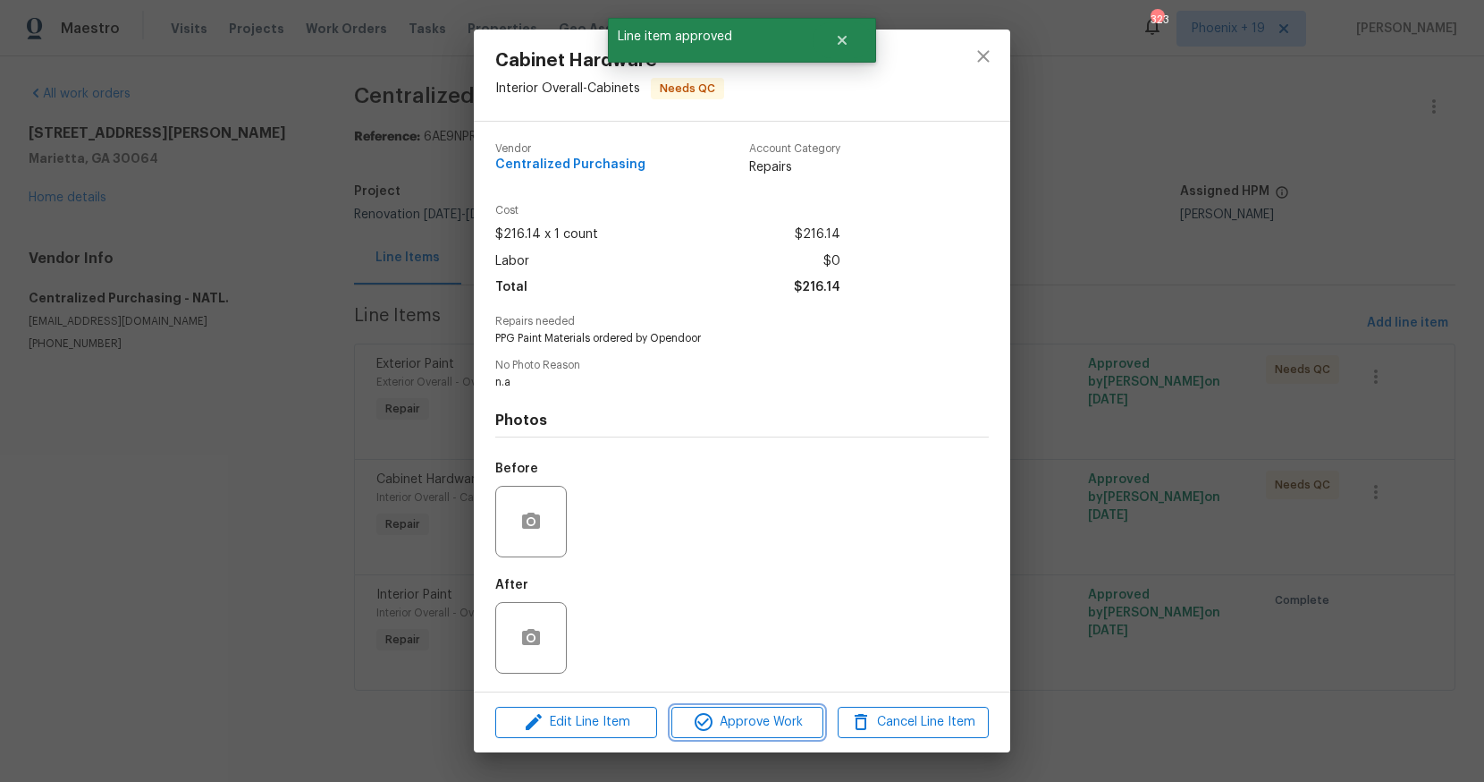
click at [737, 726] on span "Approve Work" at bounding box center [747, 722] width 140 height 22
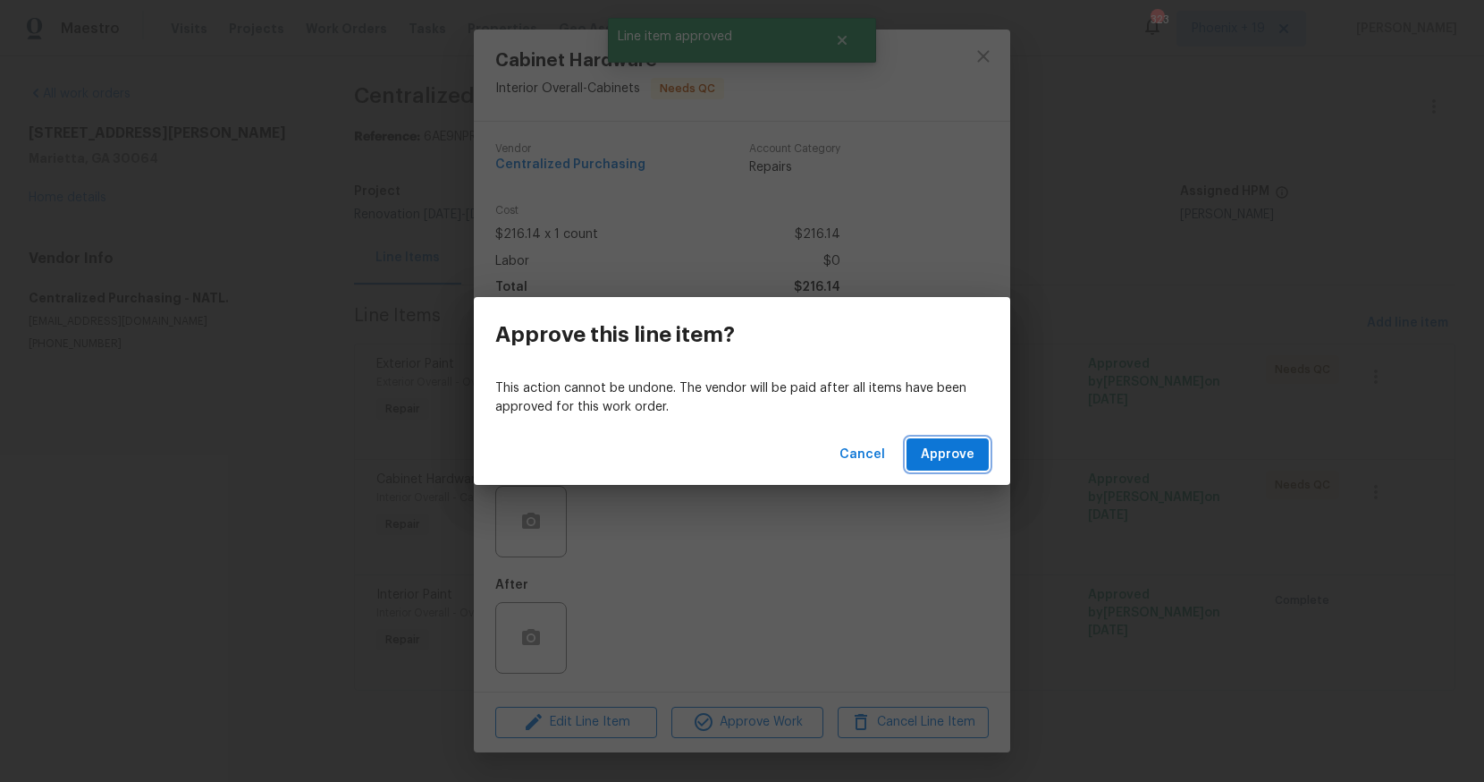
click at [943, 447] on span "Approve" at bounding box center [948, 455] width 54 height 22
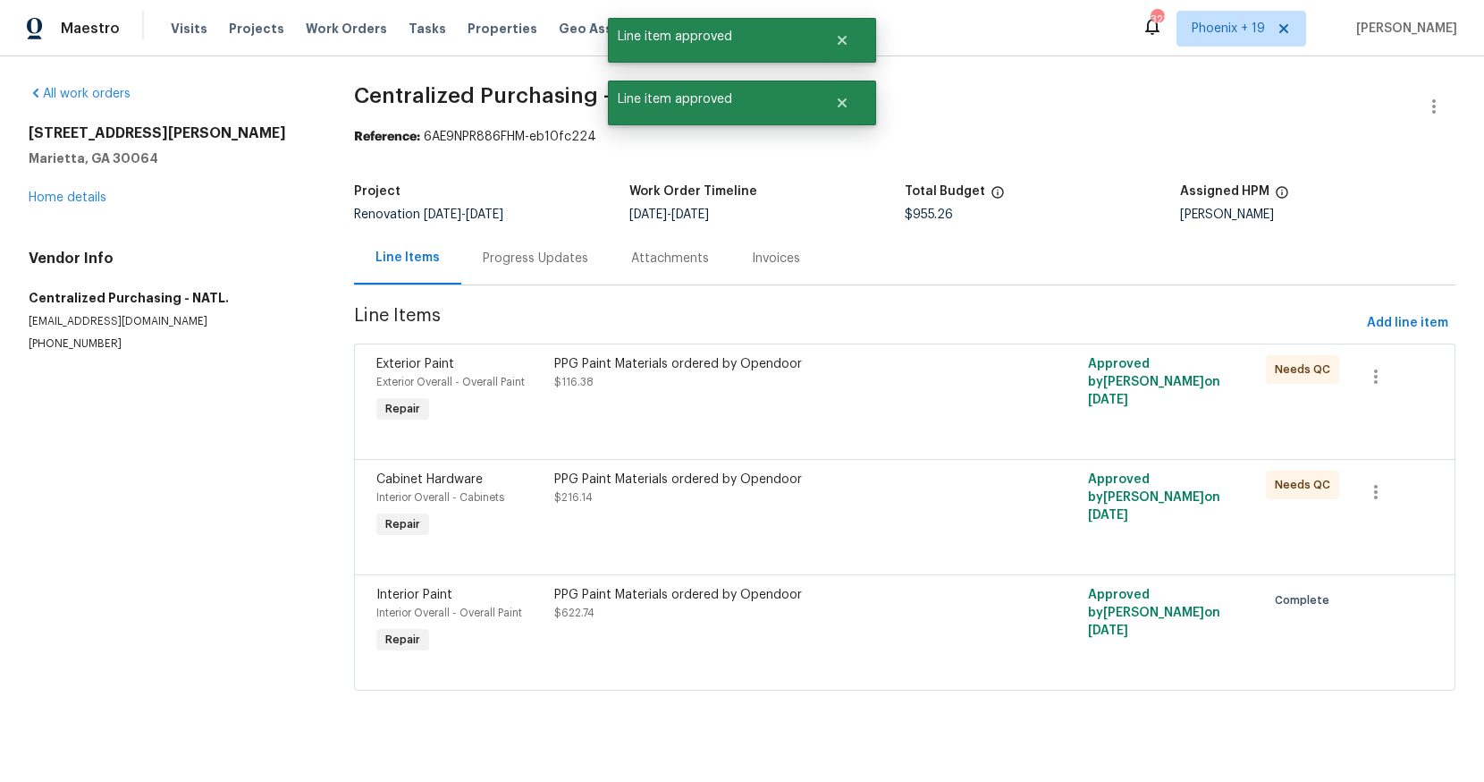
click at [860, 407] on div "PPG Paint Materials ordered by Opendoor $116.38" at bounding box center [771, 391] width 445 height 82
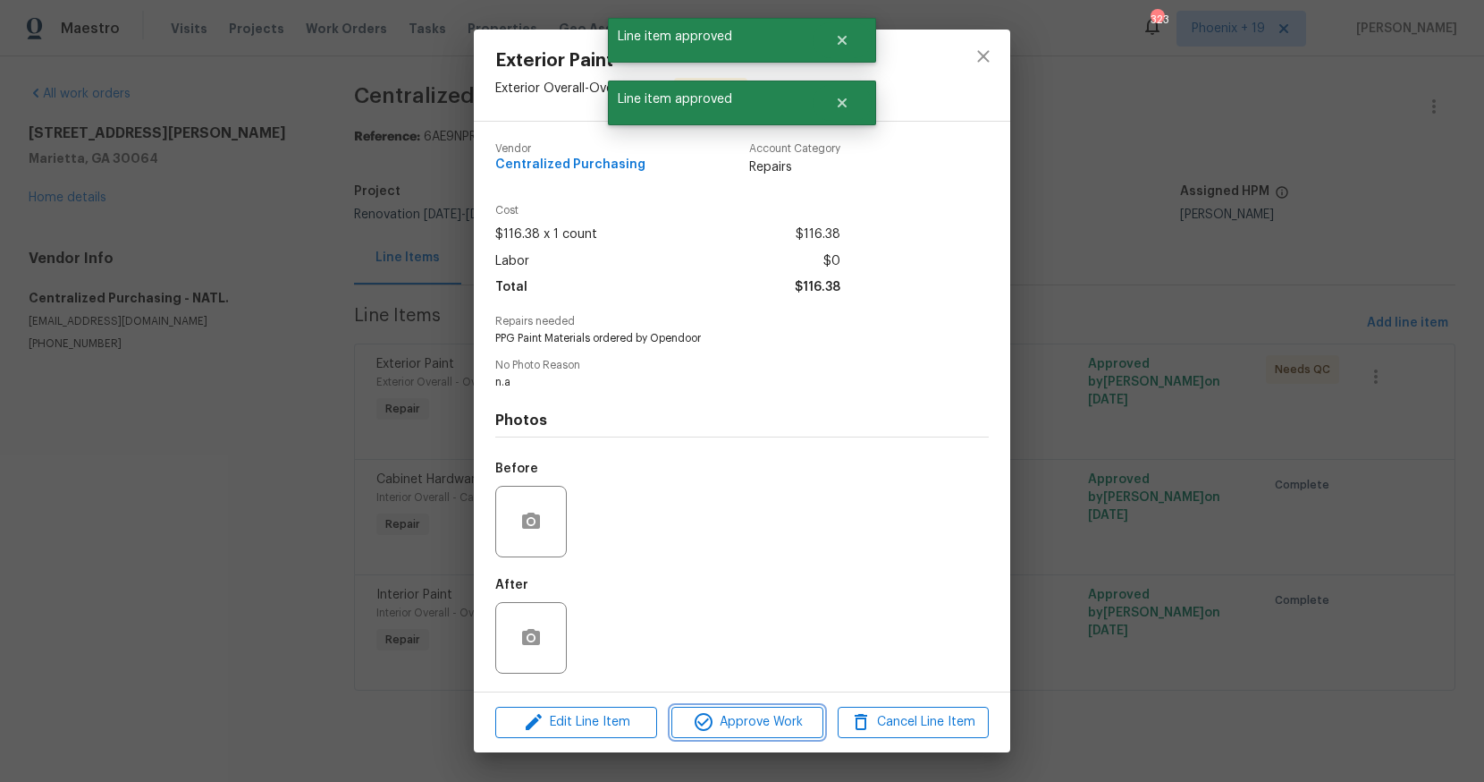
click at [800, 711] on span "Approve Work" at bounding box center [747, 722] width 140 height 22
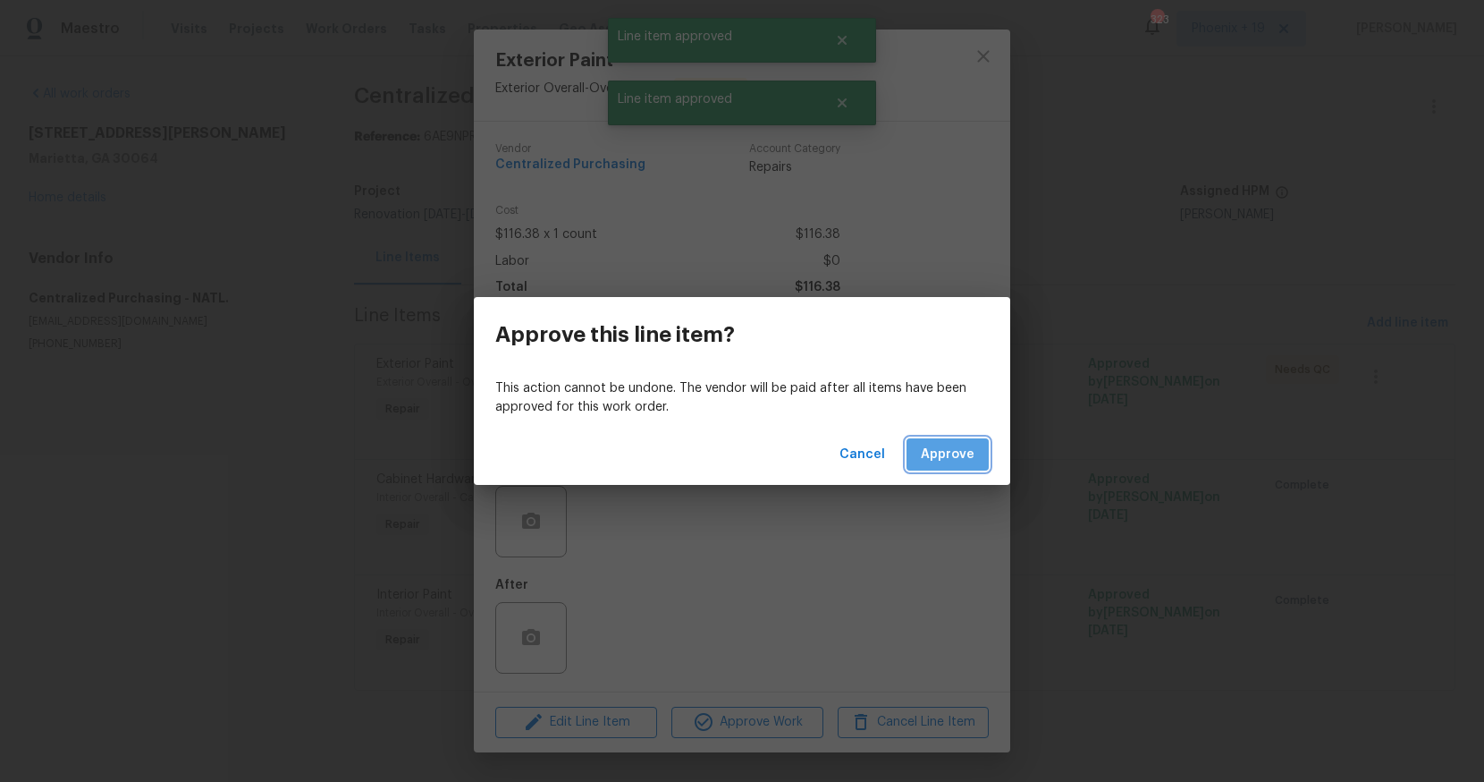
click at [963, 449] on span "Approve" at bounding box center [948, 455] width 54 height 22
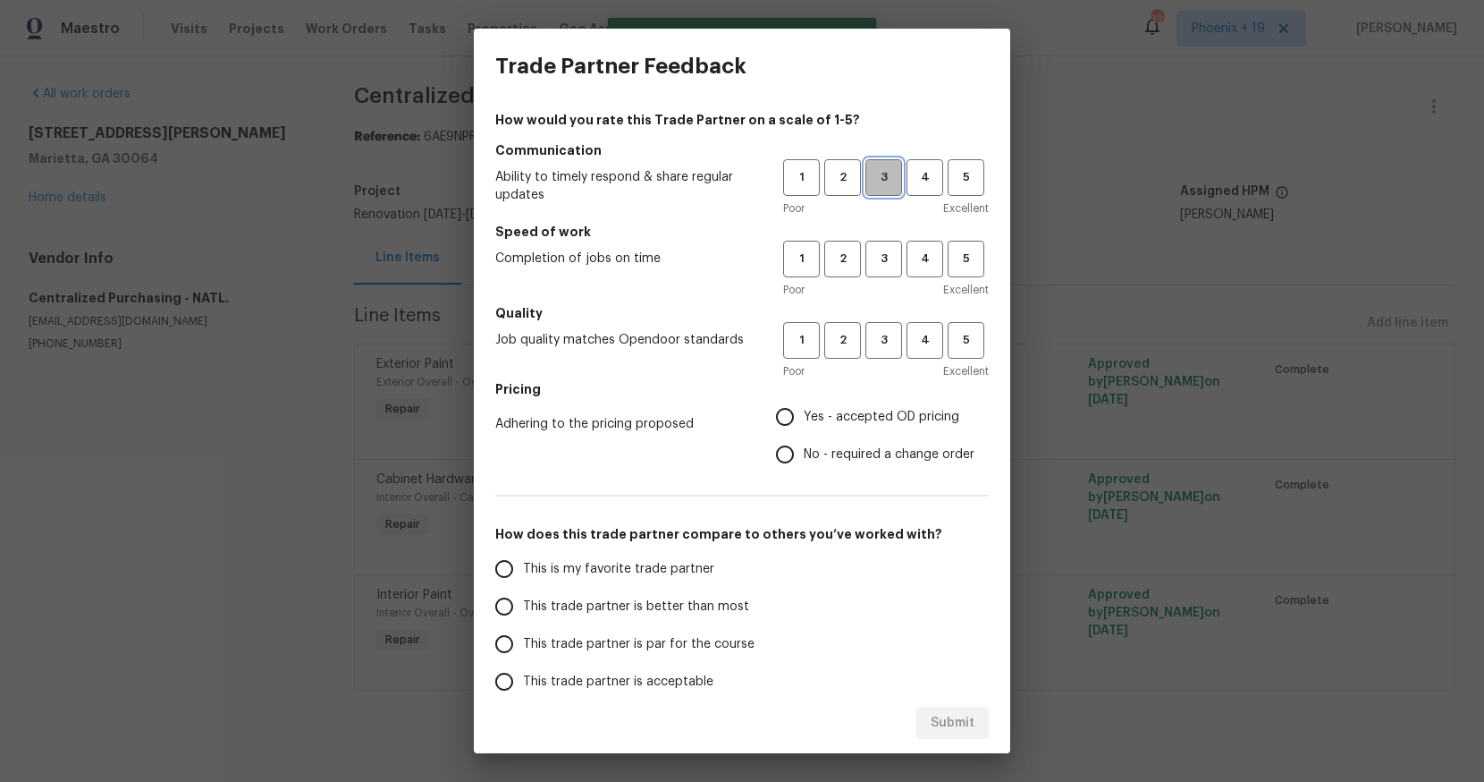
drag, startPoint x: 884, startPoint y: 184, endPoint x: 885, endPoint y: 251, distance: 67.1
click at [884, 187] on button "3" at bounding box center [884, 177] width 37 height 37
drag, startPoint x: 885, startPoint y: 251, endPoint x: 883, endPoint y: 330, distance: 78.7
click at [885, 251] on span "3" at bounding box center [883, 259] width 33 height 21
click at [883, 331] on span "3" at bounding box center [883, 340] width 33 height 21
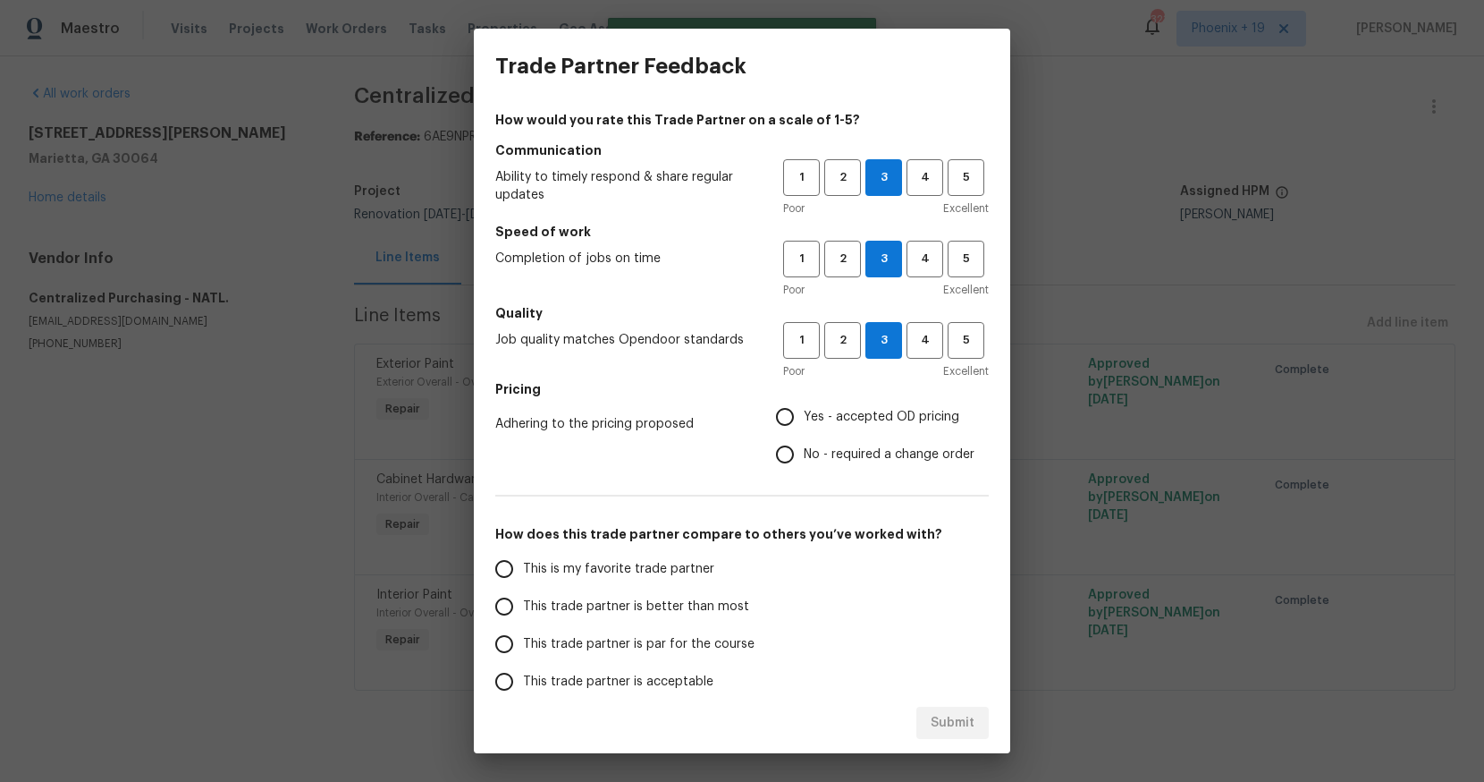
drag, startPoint x: 841, startPoint y: 410, endPoint x: 758, endPoint y: 545, distance: 159.3
click at [841, 410] on span "Yes - accepted OD pricing" at bounding box center [882, 417] width 156 height 19
click at [804, 410] on input "Yes - accepted OD pricing" at bounding box center [785, 417] width 38 height 38
radio input "true"
click at [670, 573] on span "This is my favorite trade partner" at bounding box center [618, 569] width 191 height 19
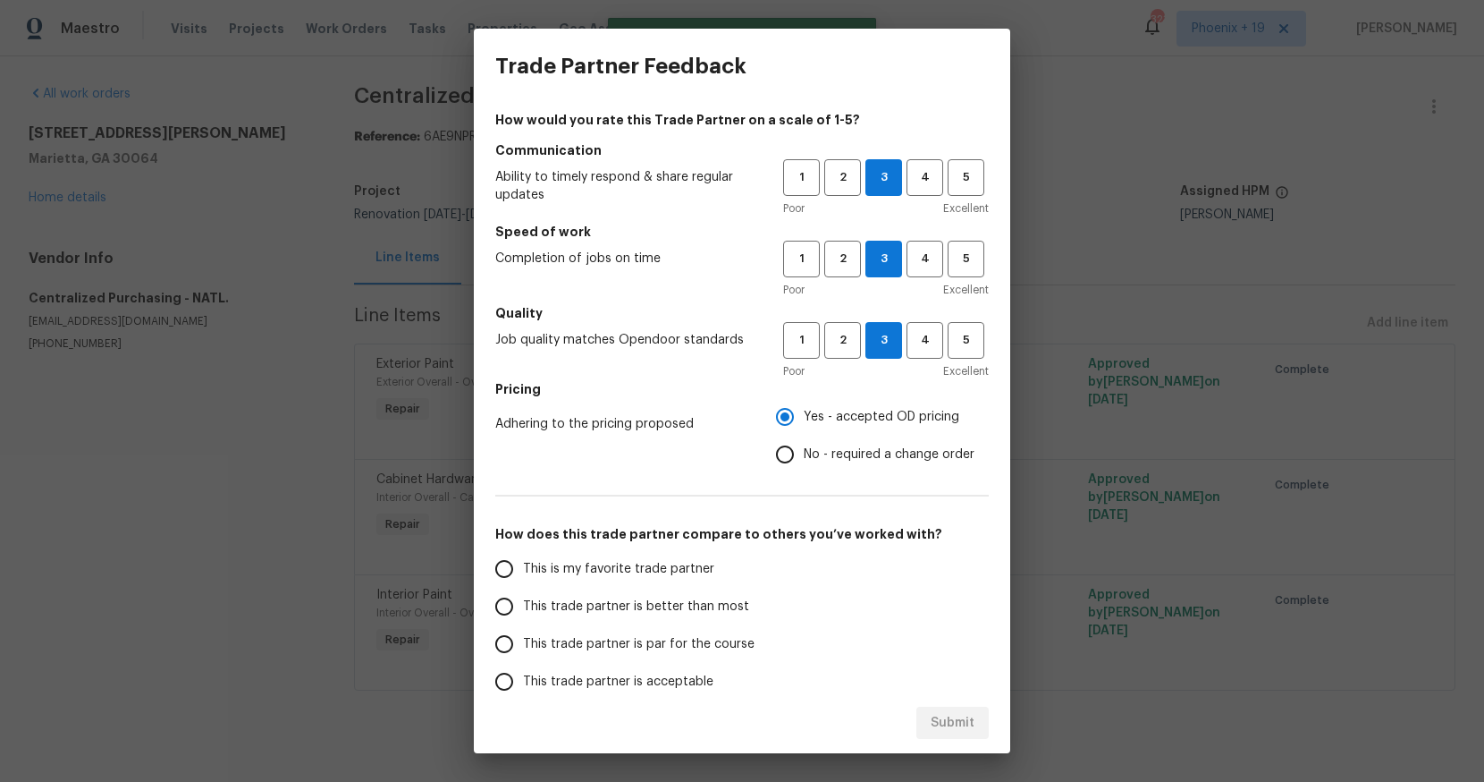
click at [523, 573] on input "This is my favorite trade partner" at bounding box center [505, 569] width 38 height 38
drag, startPoint x: 978, startPoint y: 733, endPoint x: 1034, endPoint y: 733, distance: 55.4
click at [978, 733] on button "Submit" at bounding box center [953, 722] width 72 height 33
radio input "true"
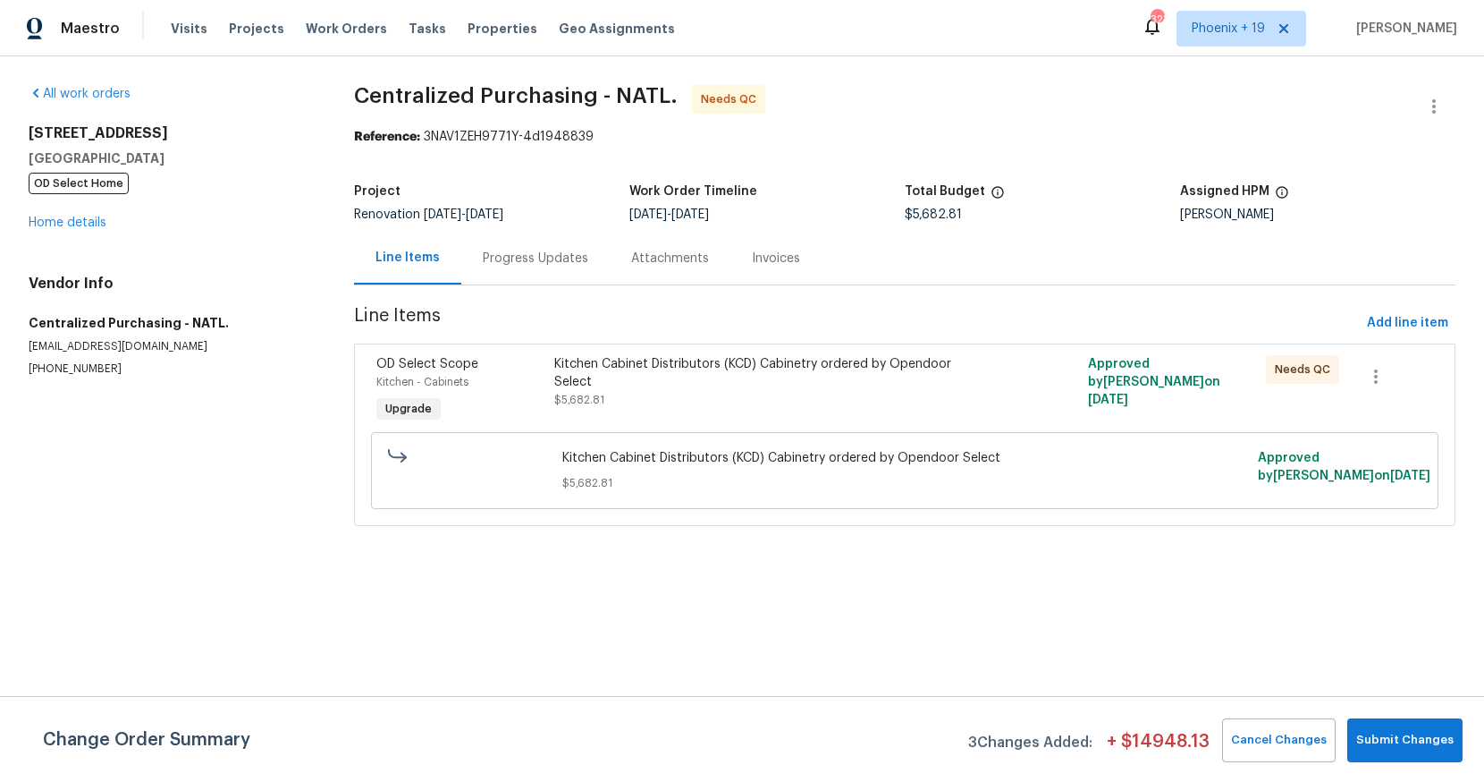
click at [841, 405] on div "Kitchen Cabinet Distributors (KCD) Cabinetry ordered by Opendoor Select $5,682.…" at bounding box center [771, 391] width 445 height 82
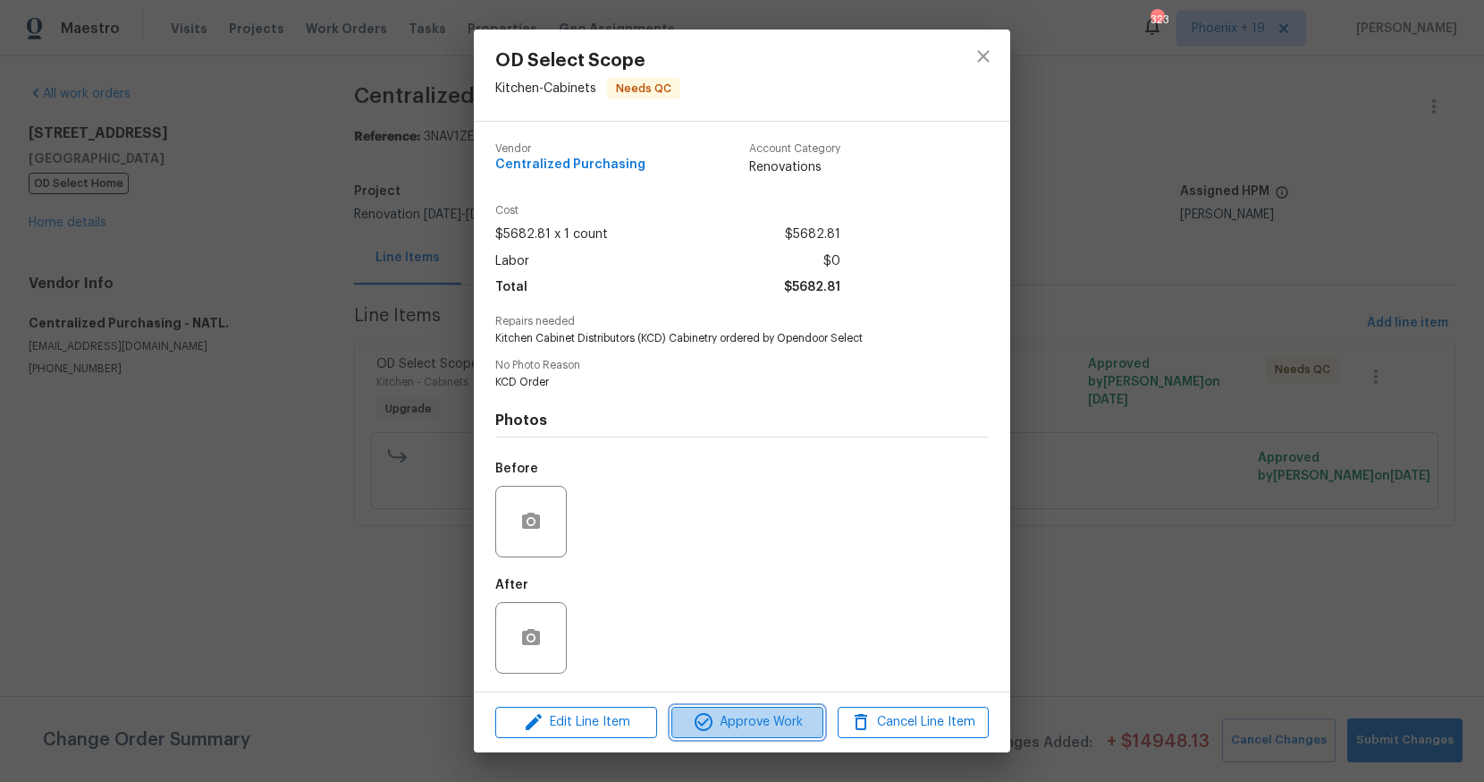
click at [777, 712] on span "Approve Work" at bounding box center [747, 722] width 140 height 22
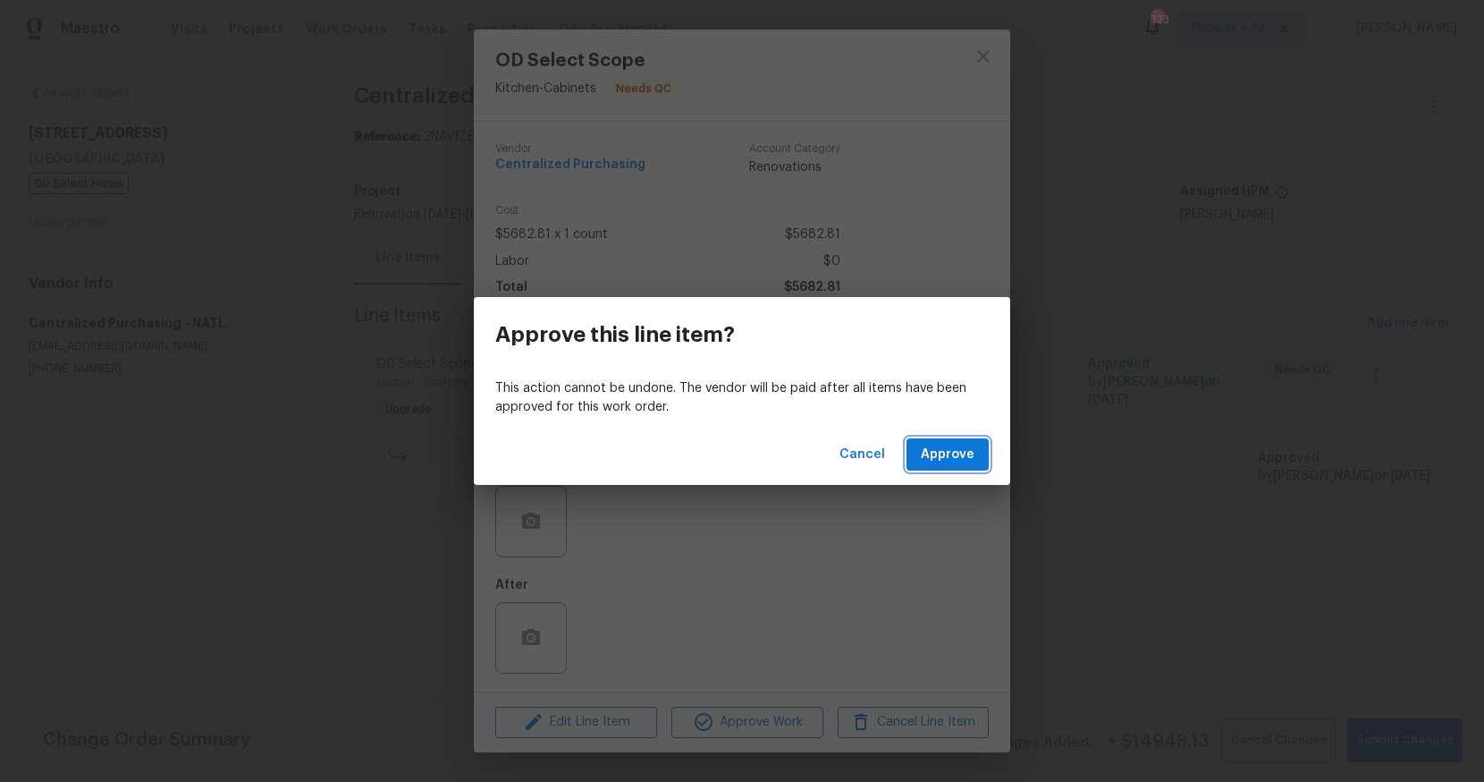
click at [955, 438] on button "Approve" at bounding box center [948, 454] width 82 height 33
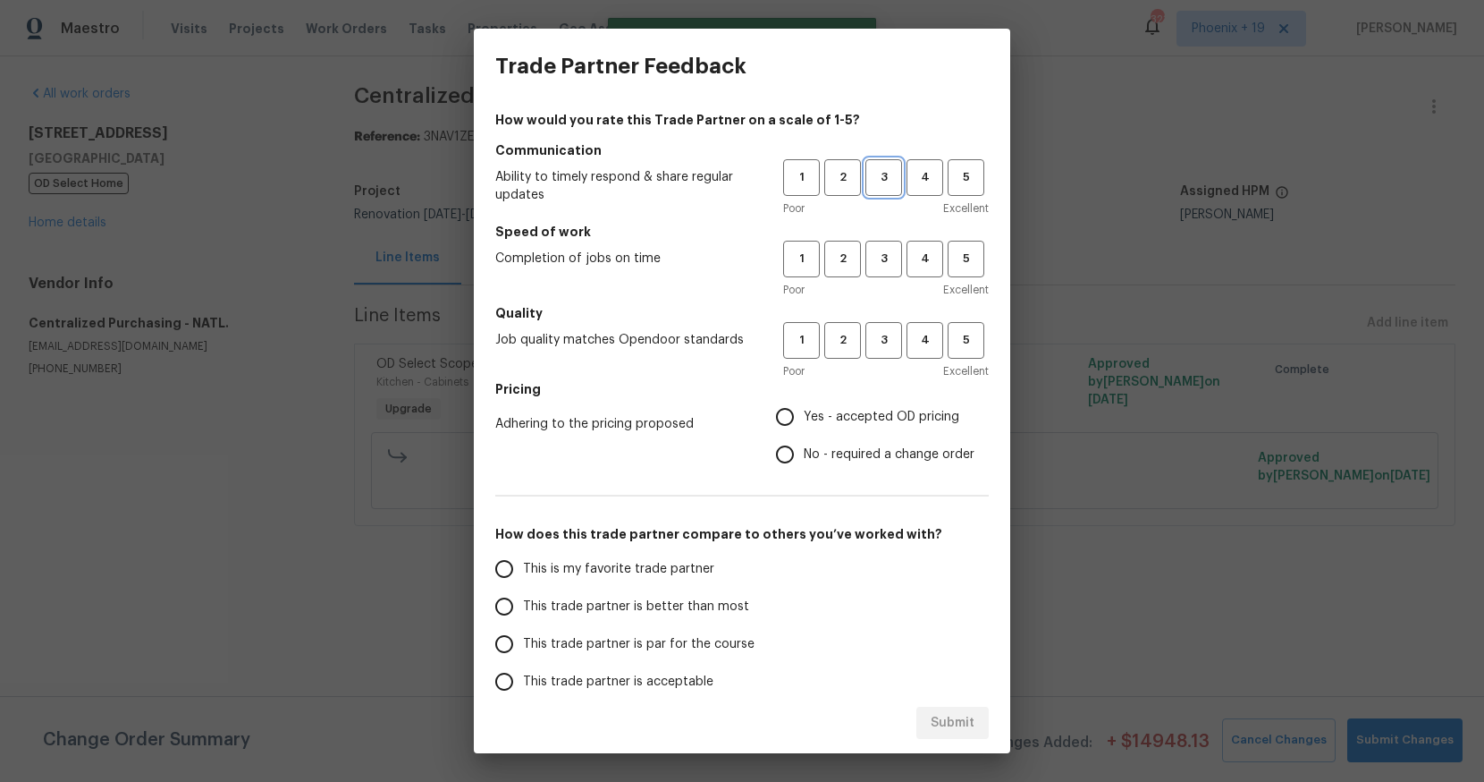
drag, startPoint x: 892, startPoint y: 186, endPoint x: 873, endPoint y: 265, distance: 80.9
click at [892, 186] on span "3" at bounding box center [883, 177] width 33 height 21
drag, startPoint x: 873, startPoint y: 265, endPoint x: 870, endPoint y: 331, distance: 66.2
click at [873, 268] on span "3" at bounding box center [883, 259] width 33 height 21
click at [870, 332] on span "3" at bounding box center [883, 340] width 33 height 21
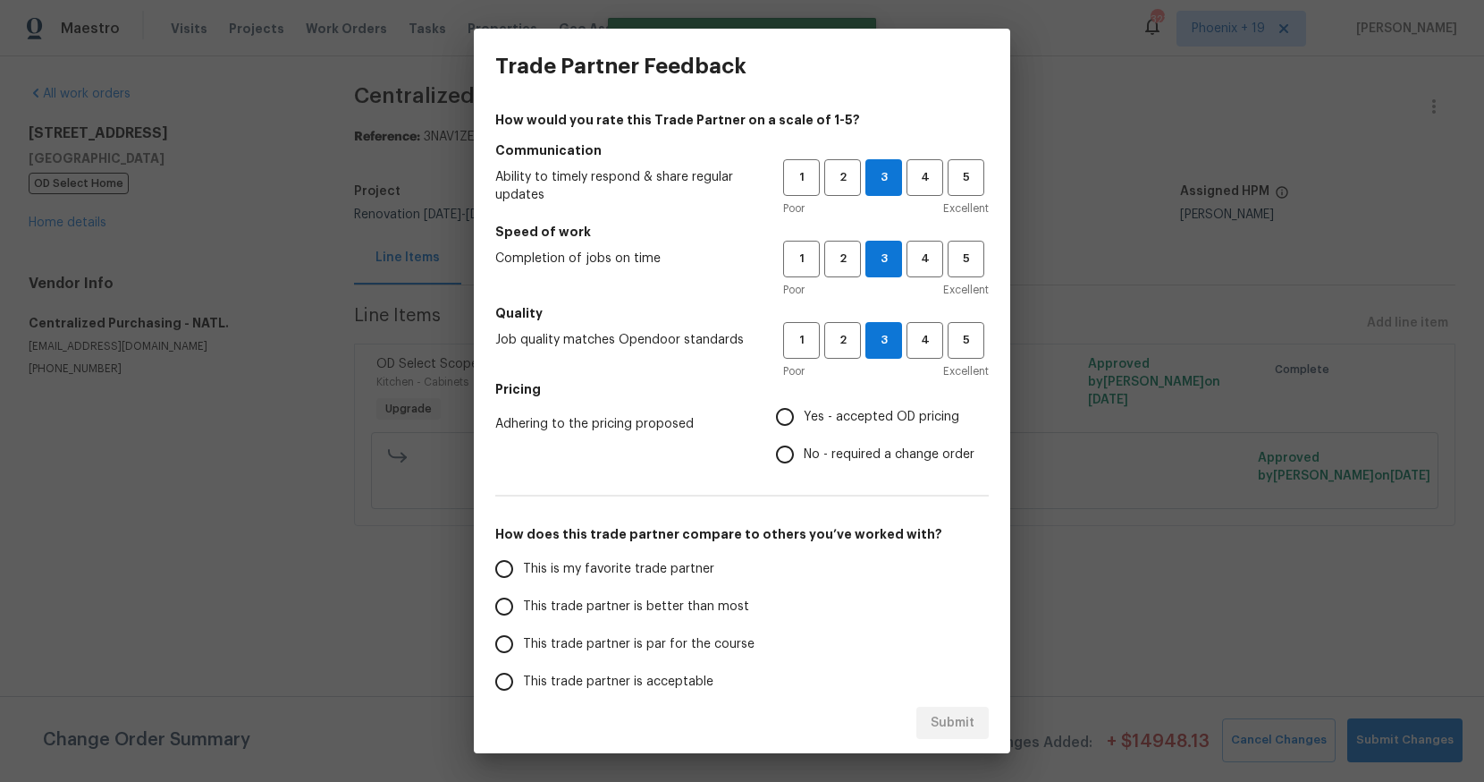
click at [860, 428] on label "Yes - accepted OD pricing" at bounding box center [870, 417] width 208 height 38
click at [804, 428] on input "Yes - accepted OD pricing" at bounding box center [785, 417] width 38 height 38
radio input "true"
drag, startPoint x: 643, startPoint y: 569, endPoint x: 834, endPoint y: 687, distance: 224.8
click at [644, 570] on span "This is my favorite trade partner" at bounding box center [618, 569] width 191 height 19
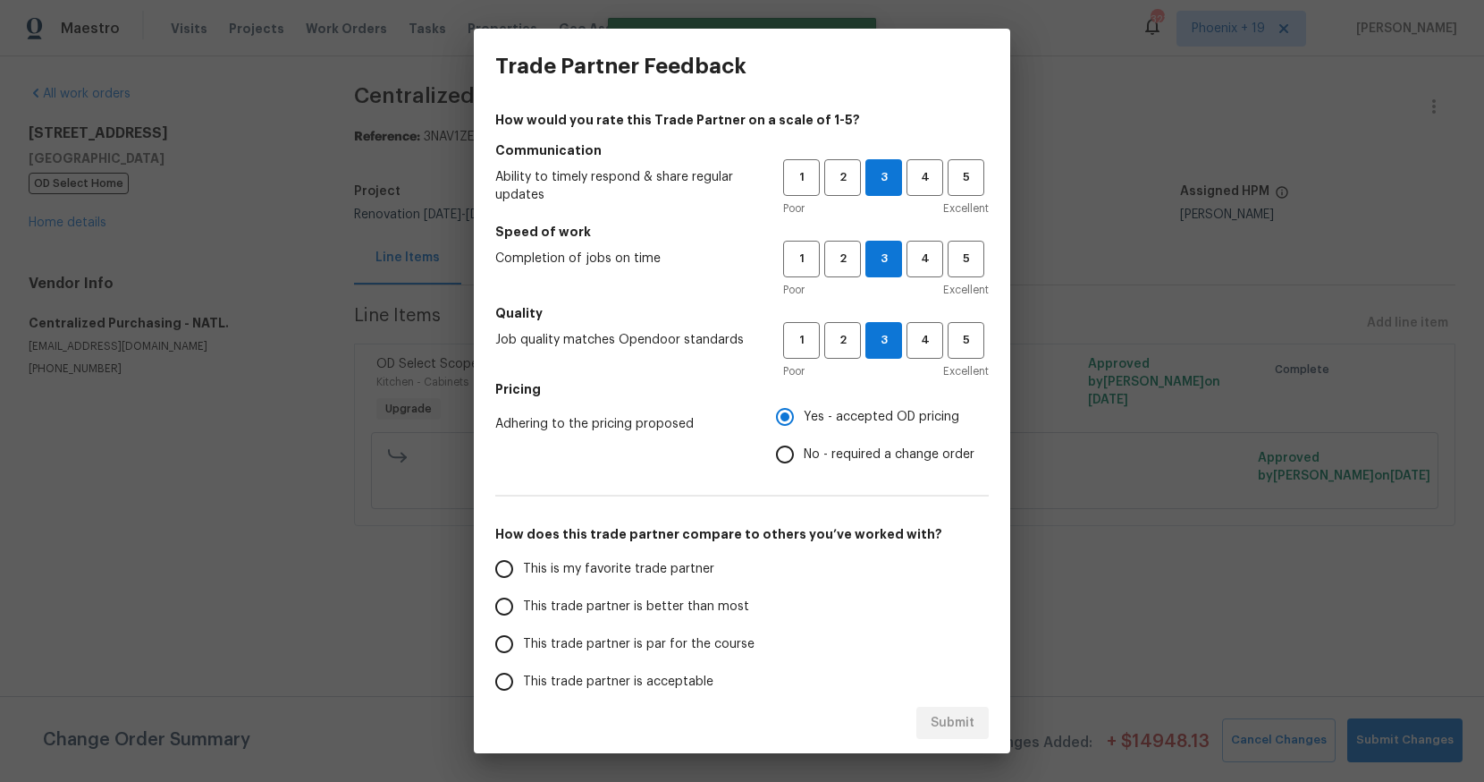
drag, startPoint x: 629, startPoint y: 579, endPoint x: 641, endPoint y: 584, distance: 13.3
click at [629, 579] on label "This is my favorite trade partner" at bounding box center [627, 569] width 283 height 38
click at [523, 579] on input "This is my favorite trade partner" at bounding box center [505, 569] width 38 height 38
drag, startPoint x: 924, startPoint y: 714, endPoint x: 965, endPoint y: 693, distance: 46.0
click at [924, 714] on button "Submit" at bounding box center [953, 722] width 72 height 33
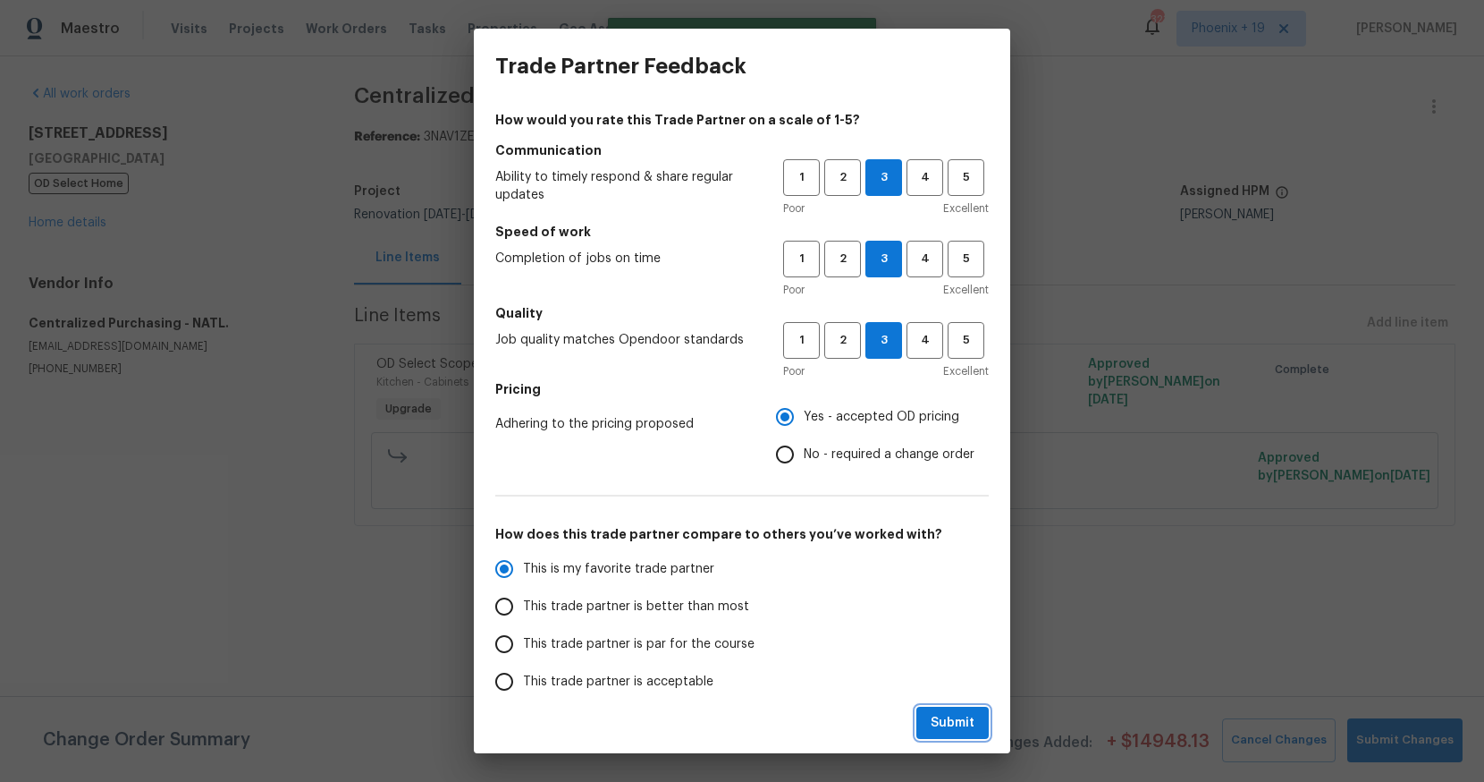
radio input "true"
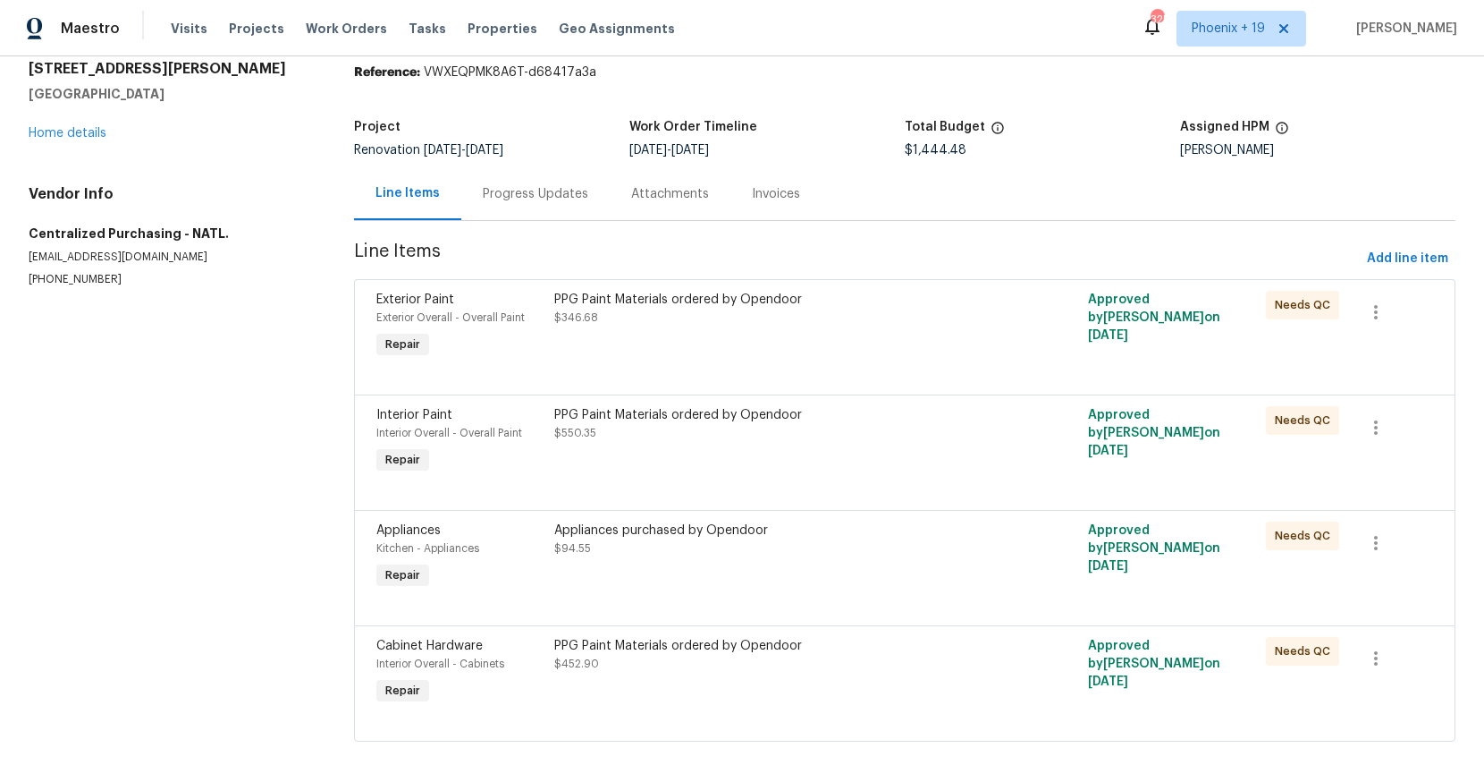
scroll to position [75, 0]
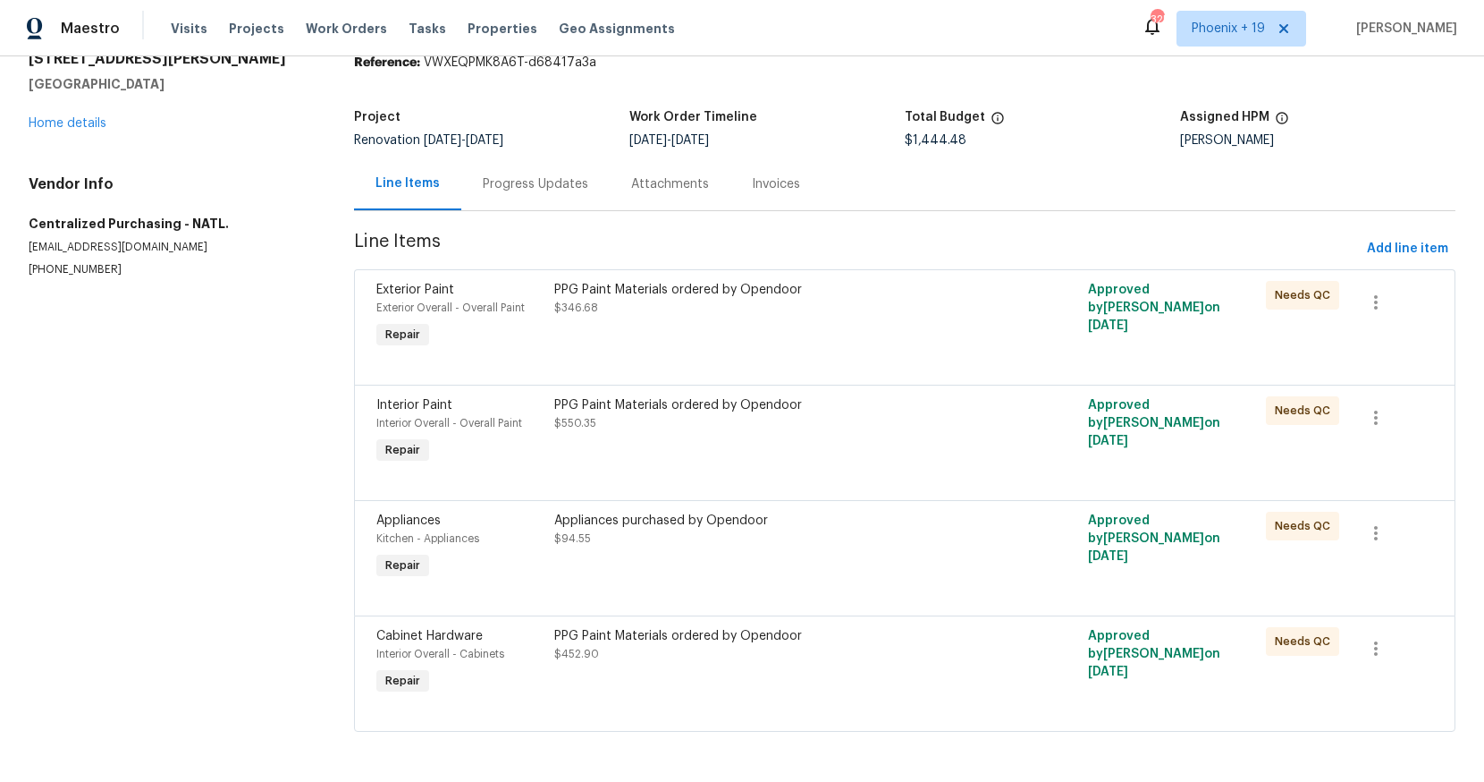
click at [853, 638] on div "PPG Paint Materials ordered by Opendoor" at bounding box center [771, 636] width 435 height 18
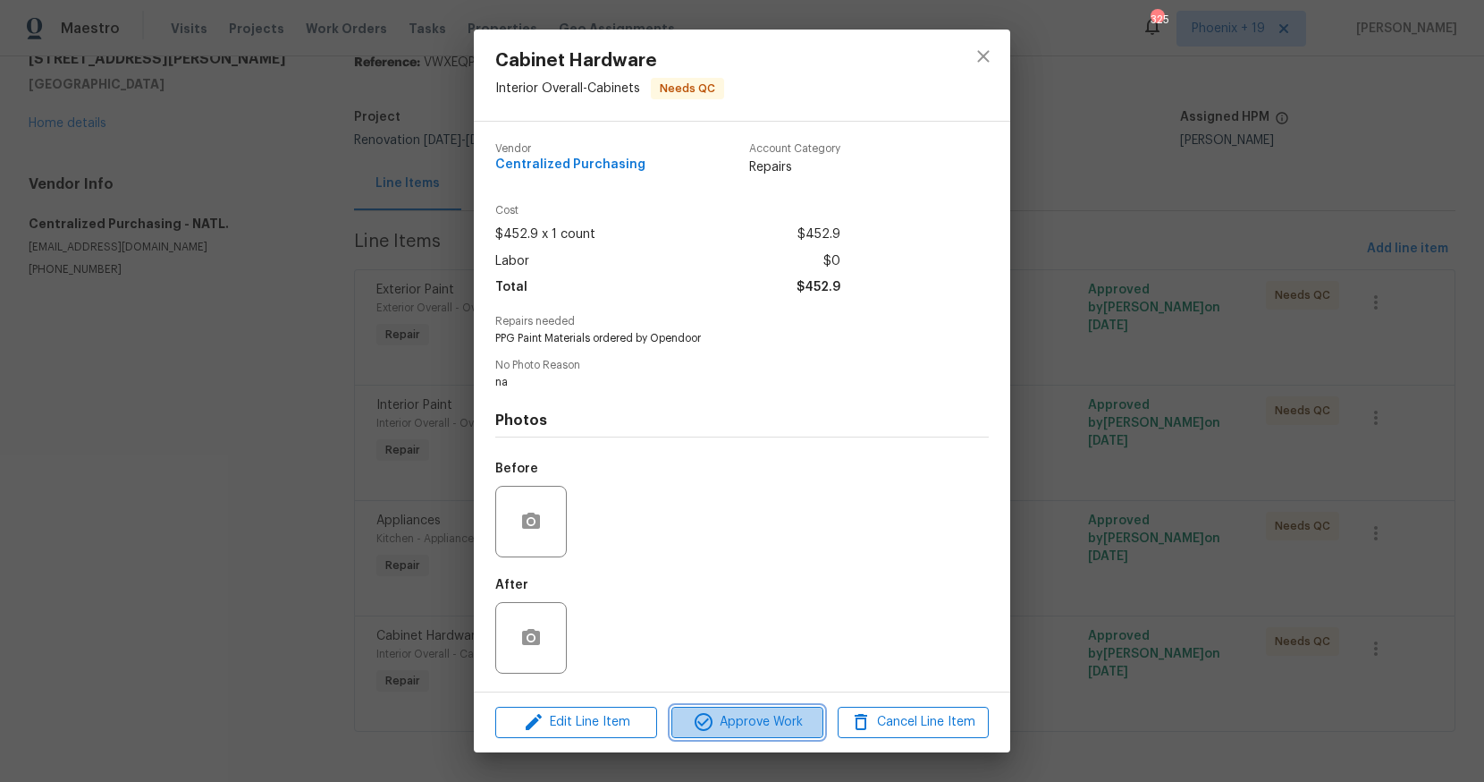
click at [795, 707] on button "Approve Work" at bounding box center [747, 721] width 151 height 31
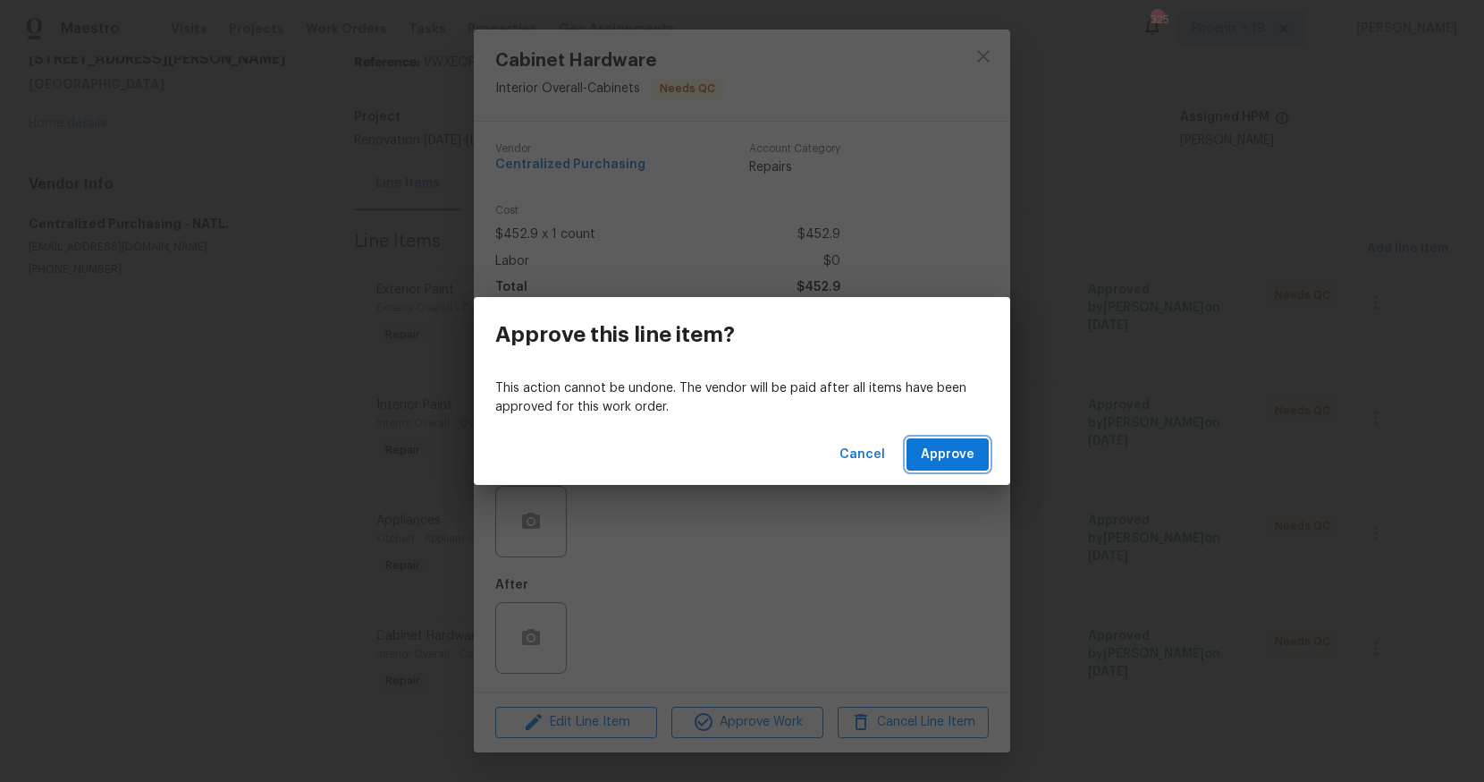
click at [925, 463] on span "Approve" at bounding box center [948, 455] width 54 height 22
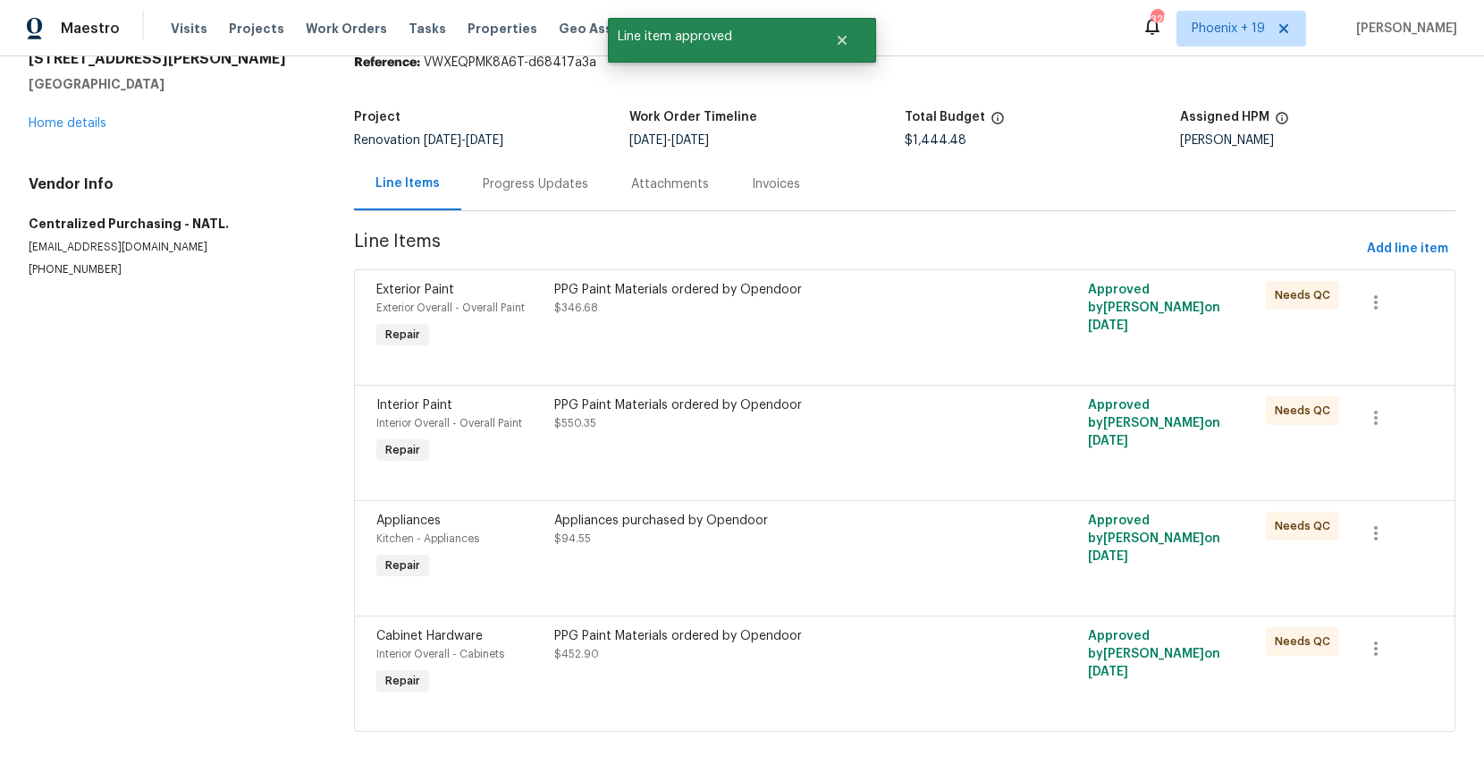
click at [839, 527] on div "Appliances purchased by Opendoor" at bounding box center [771, 520] width 435 height 18
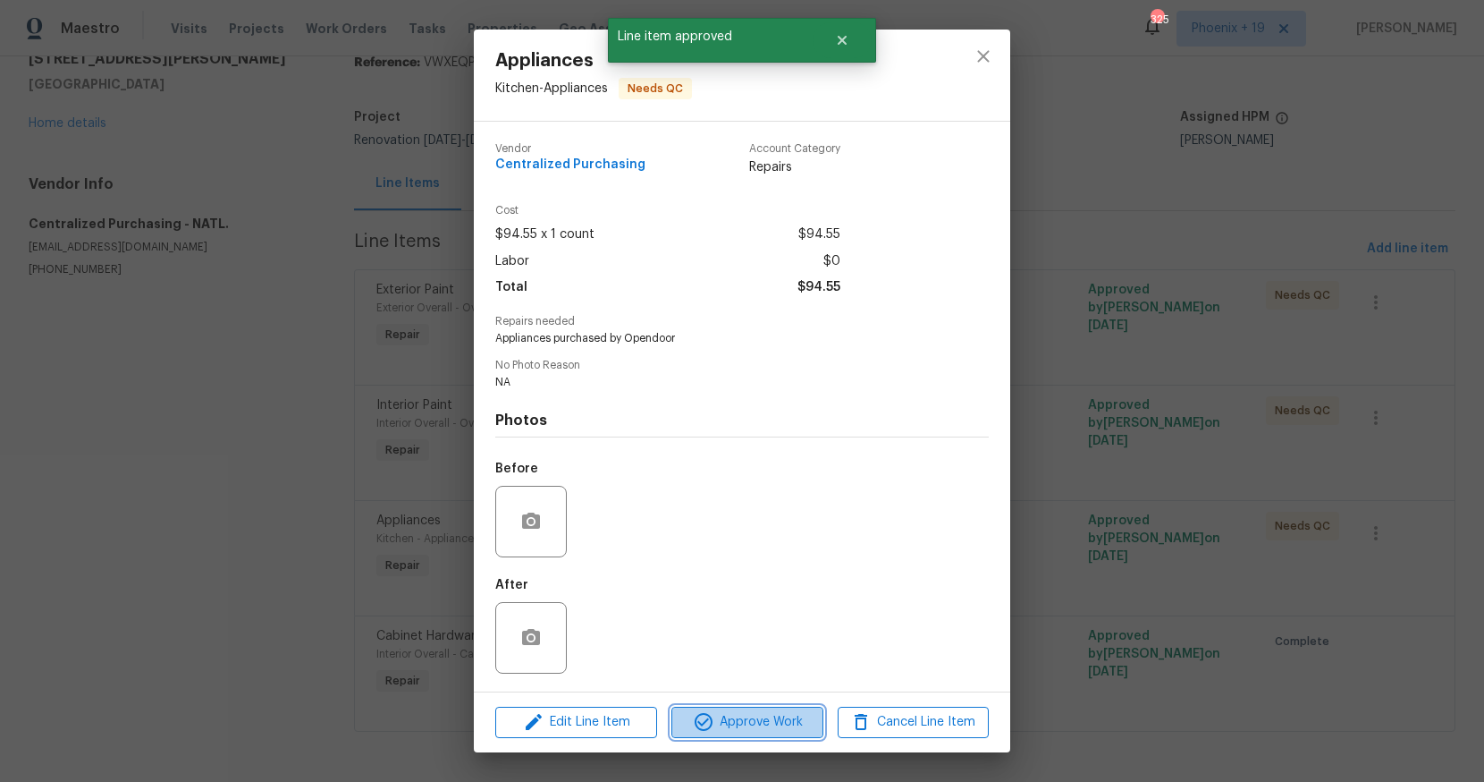
click at [774, 727] on span "Approve Work" at bounding box center [747, 722] width 140 height 22
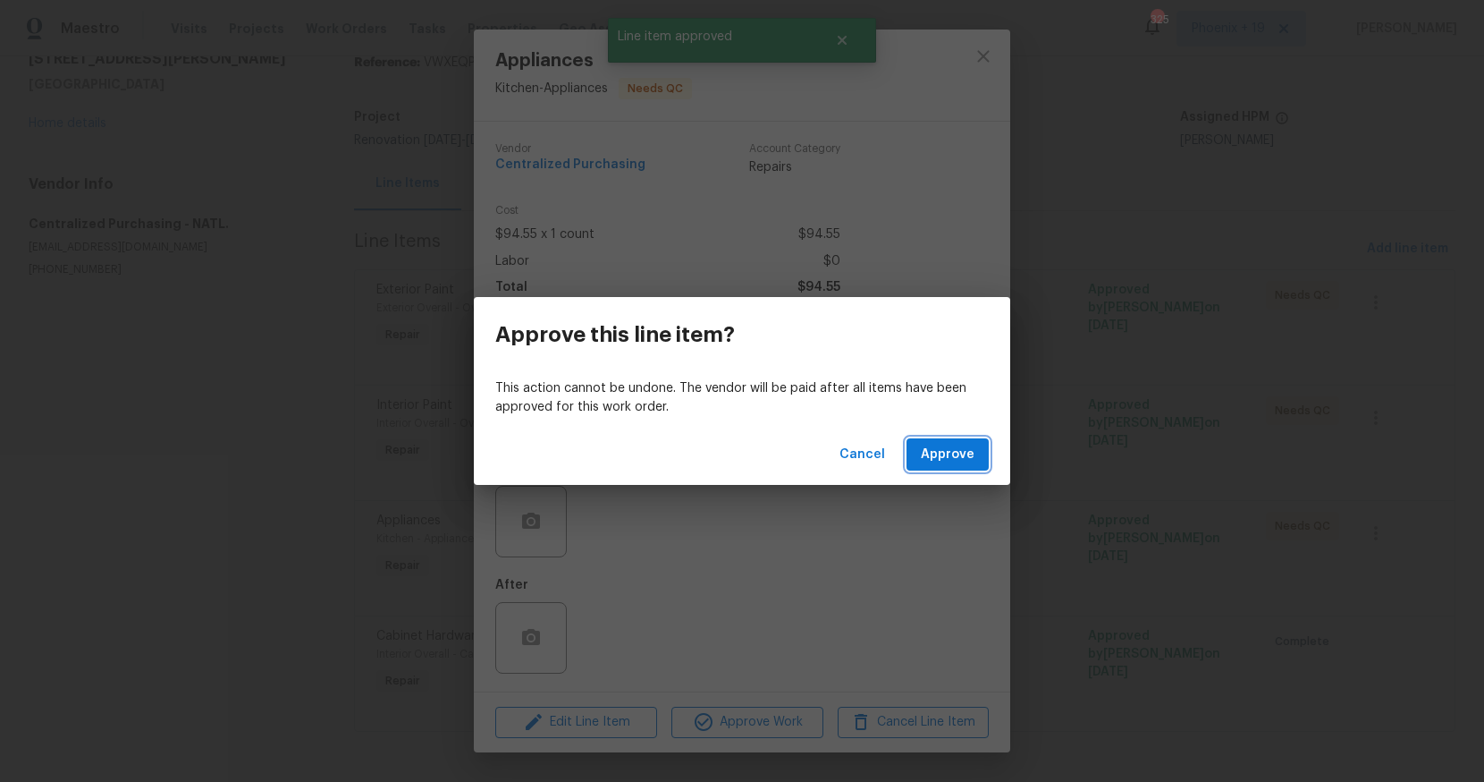
click at [934, 467] on button "Approve" at bounding box center [948, 454] width 82 height 33
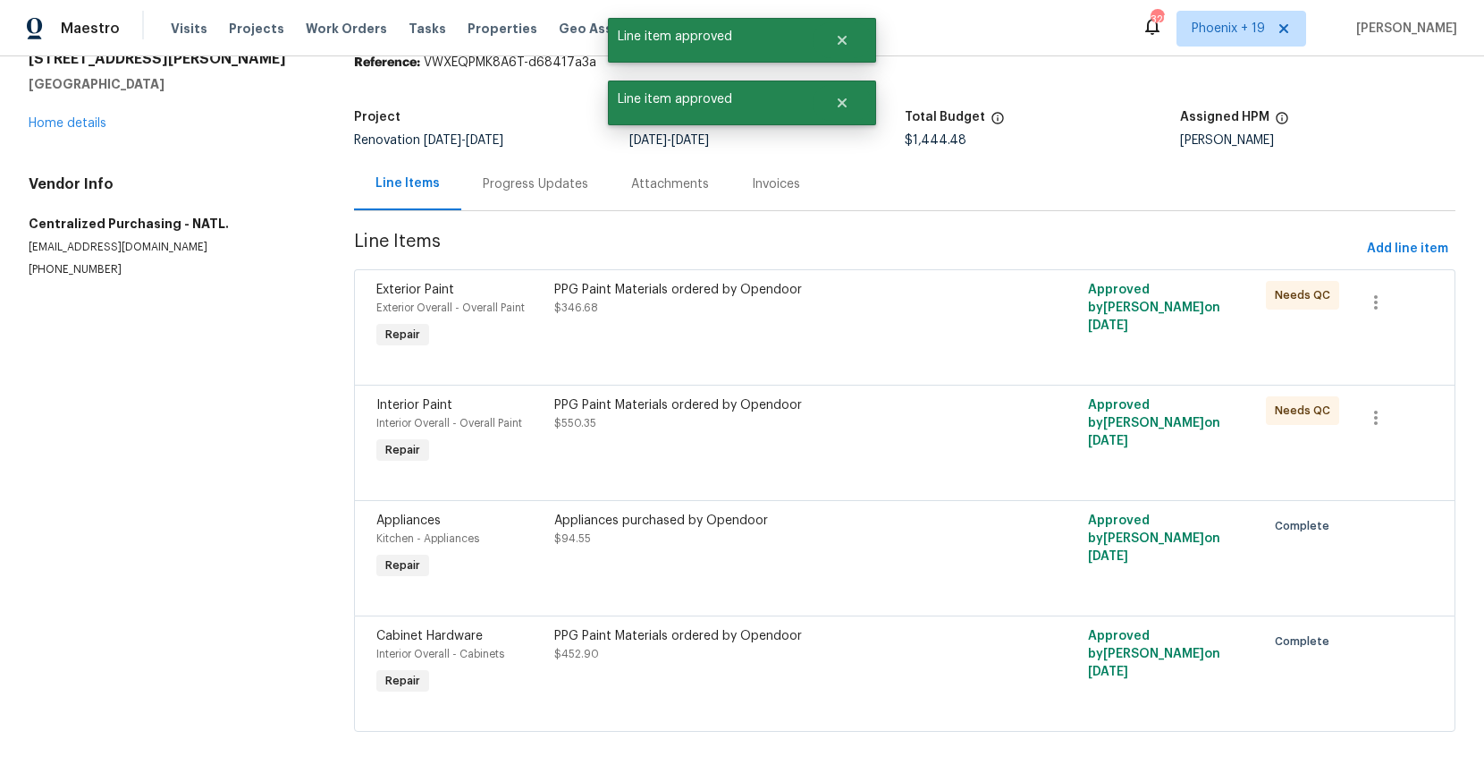
click at [884, 463] on div "PPG Paint Materials ordered by Opendoor $550.35" at bounding box center [771, 432] width 445 height 82
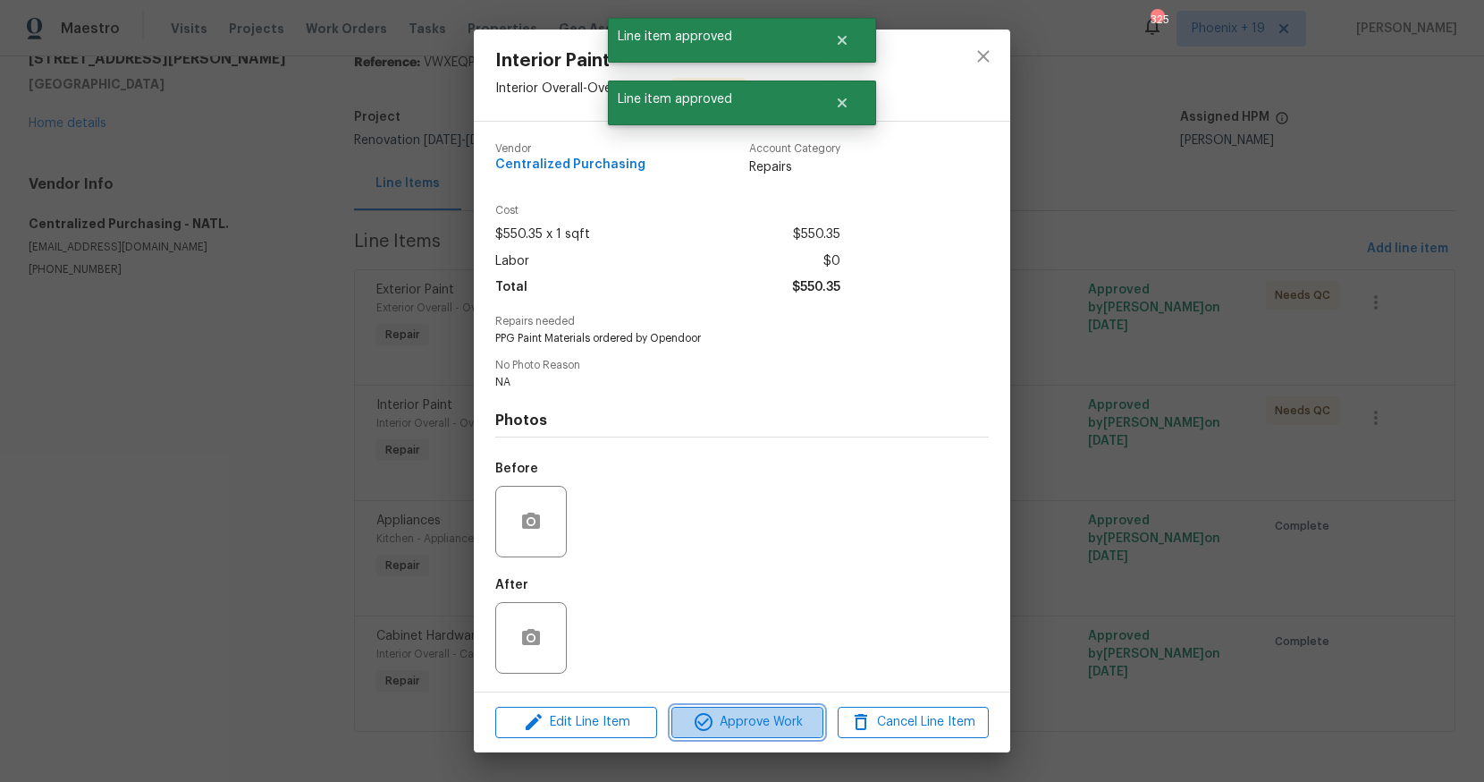
click at [769, 719] on span "Approve Work" at bounding box center [747, 722] width 140 height 22
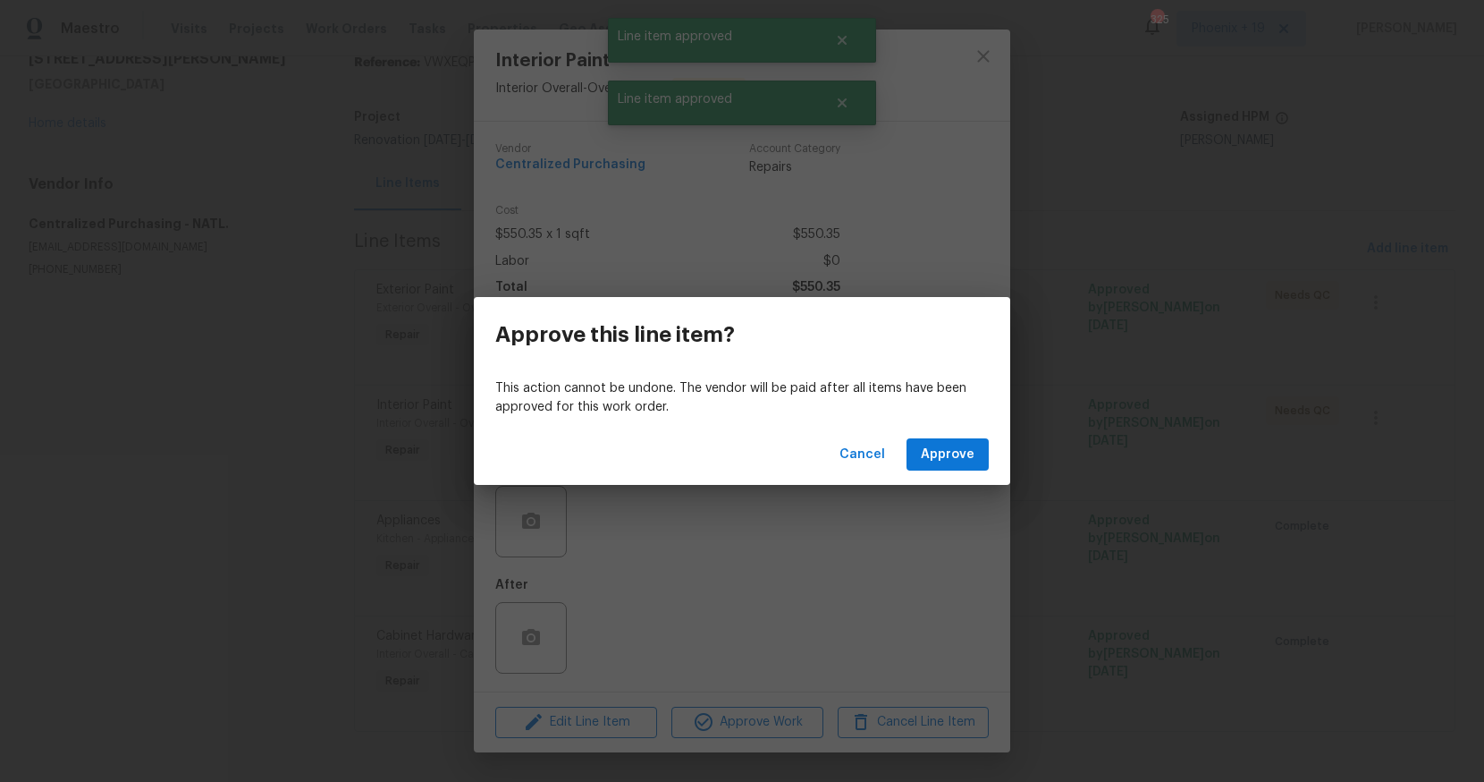
drag, startPoint x: 946, startPoint y: 419, endPoint x: 946, endPoint y: 446, distance: 26.8
click at [946, 420] on div "This action cannot be undone. The vendor will be paid after all items have been…" at bounding box center [742, 398] width 537 height 52
click at [946, 448] on span "Approve" at bounding box center [948, 455] width 54 height 22
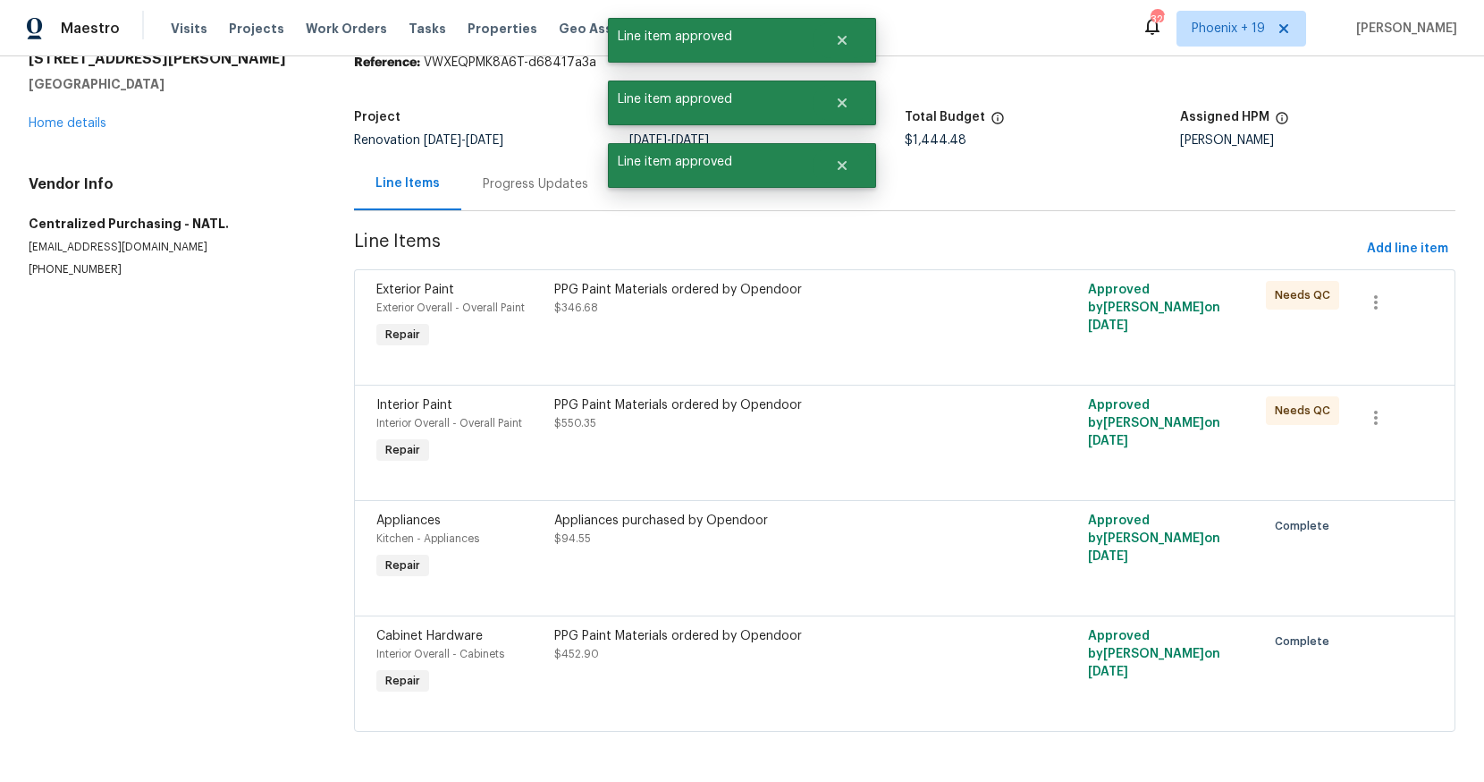
click at [883, 317] on div "PPG Paint Materials ordered by Opendoor $346.68" at bounding box center [771, 316] width 445 height 82
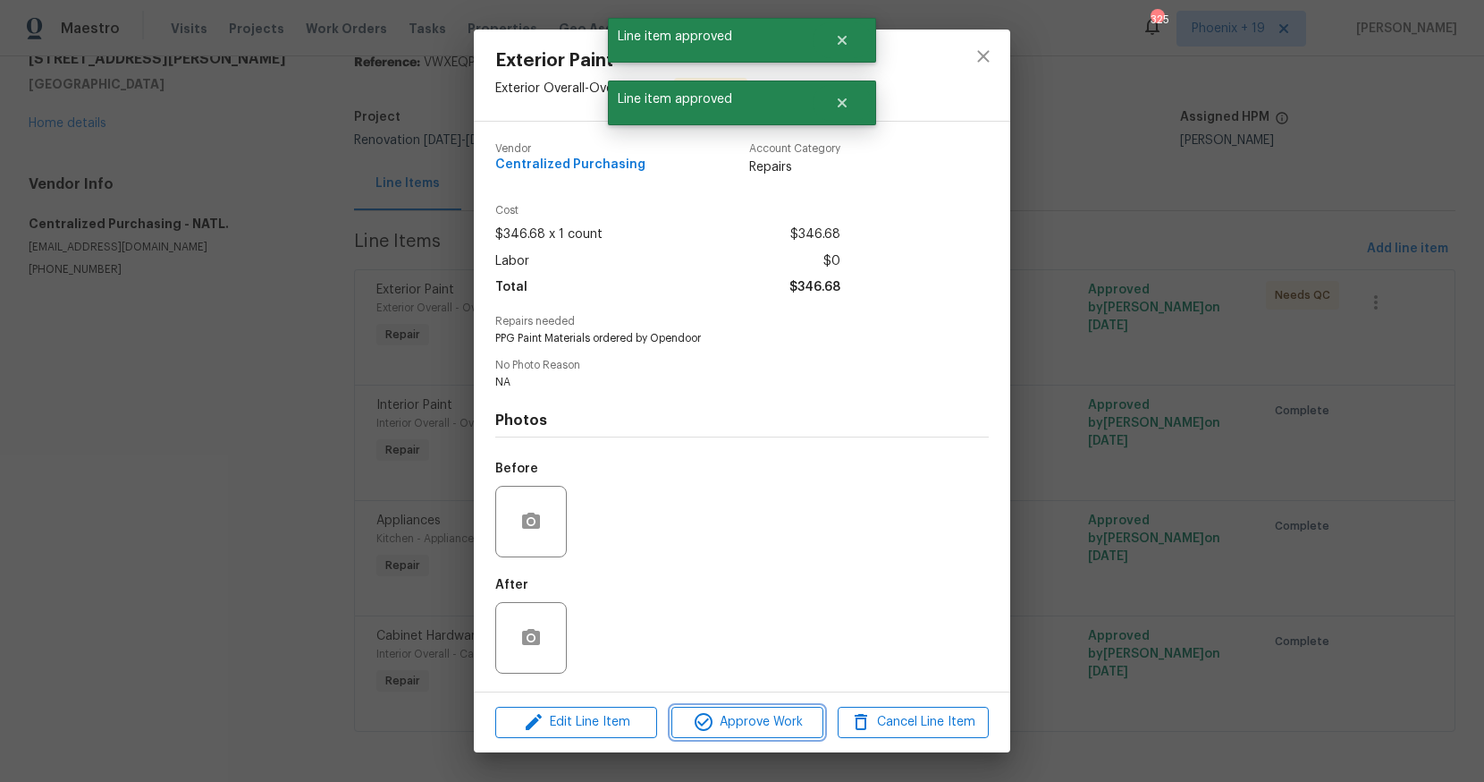
click at [758, 719] on span "Approve Work" at bounding box center [747, 722] width 140 height 22
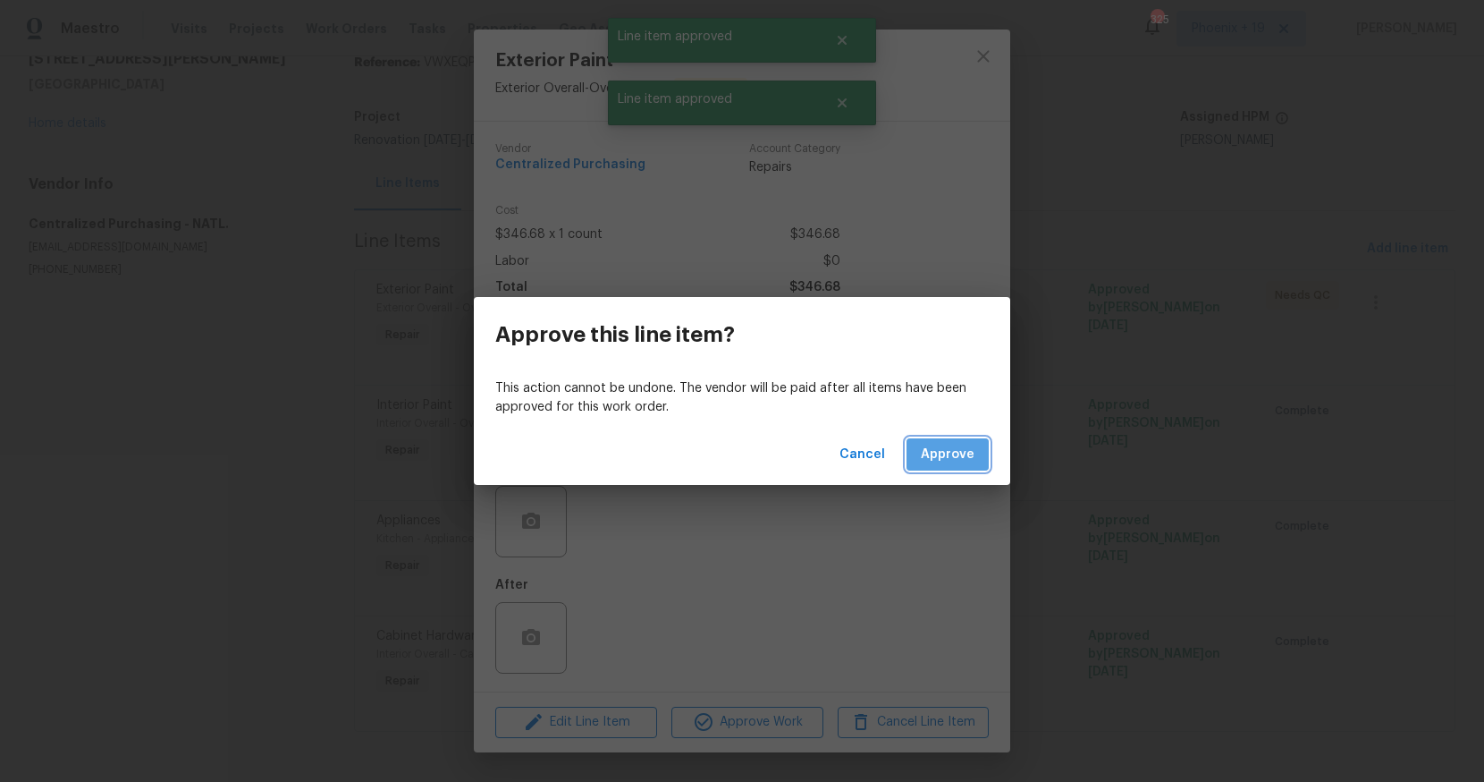
click at [971, 448] on span "Approve" at bounding box center [948, 455] width 54 height 22
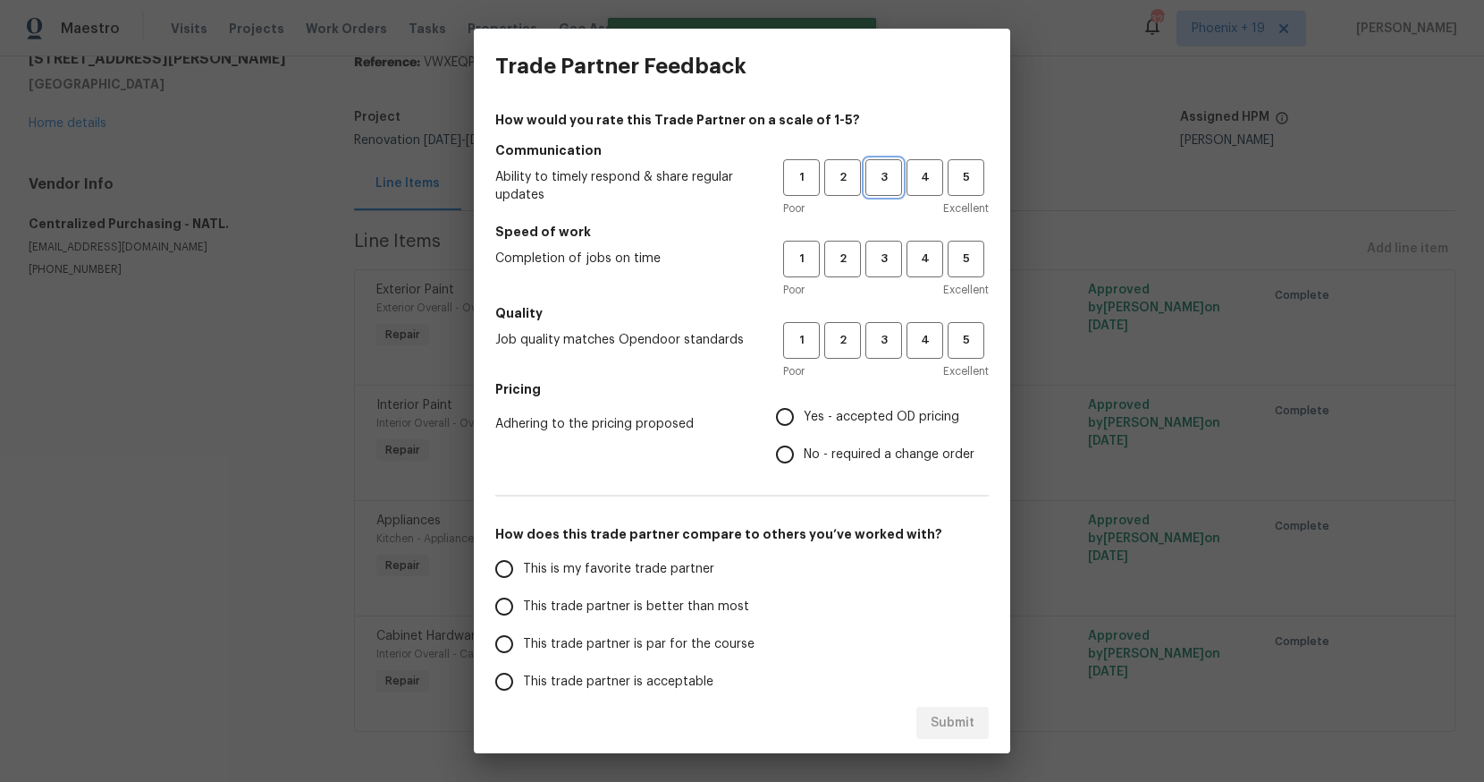
click at [895, 179] on span "3" at bounding box center [883, 177] width 33 height 21
click at [890, 248] on button "3" at bounding box center [884, 259] width 37 height 37
click at [877, 323] on button "3" at bounding box center [884, 340] width 37 height 37
click at [826, 425] on span "Yes - accepted OD pricing" at bounding box center [882, 417] width 156 height 19
click at [804, 425] on input "Yes - accepted OD pricing" at bounding box center [785, 417] width 38 height 38
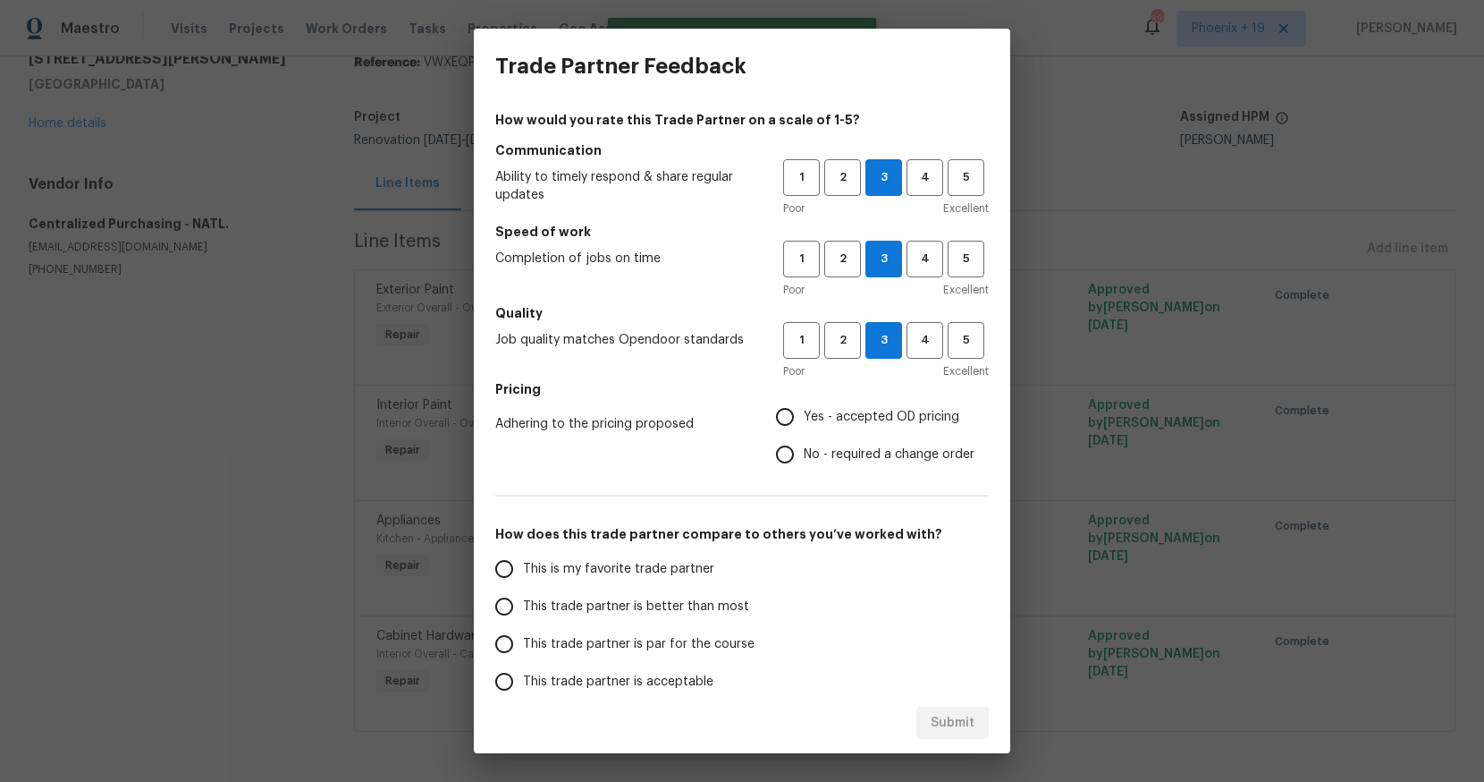
radio input "true"
click at [664, 571] on span "This is my favorite trade partner" at bounding box center [618, 569] width 191 height 19
click at [523, 571] on input "This is my favorite trade partner" at bounding box center [505, 569] width 38 height 38
click at [942, 731] on span "Submit" at bounding box center [953, 723] width 44 height 22
radio input "true"
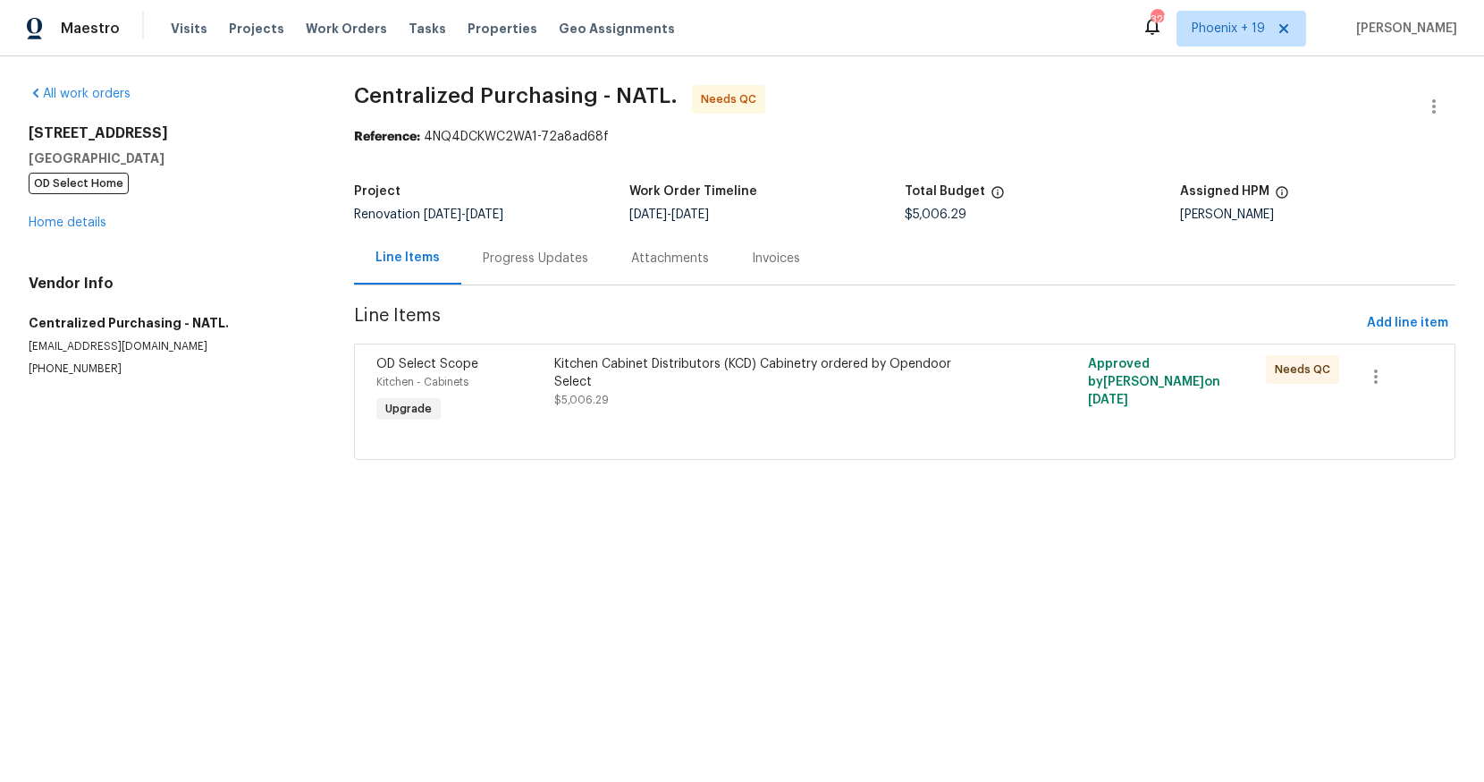
click at [900, 402] on div "Kitchen Cabinet Distributors (KCD) Cabinetry ordered by Opendoor Select $5,006.…" at bounding box center [771, 391] width 445 height 82
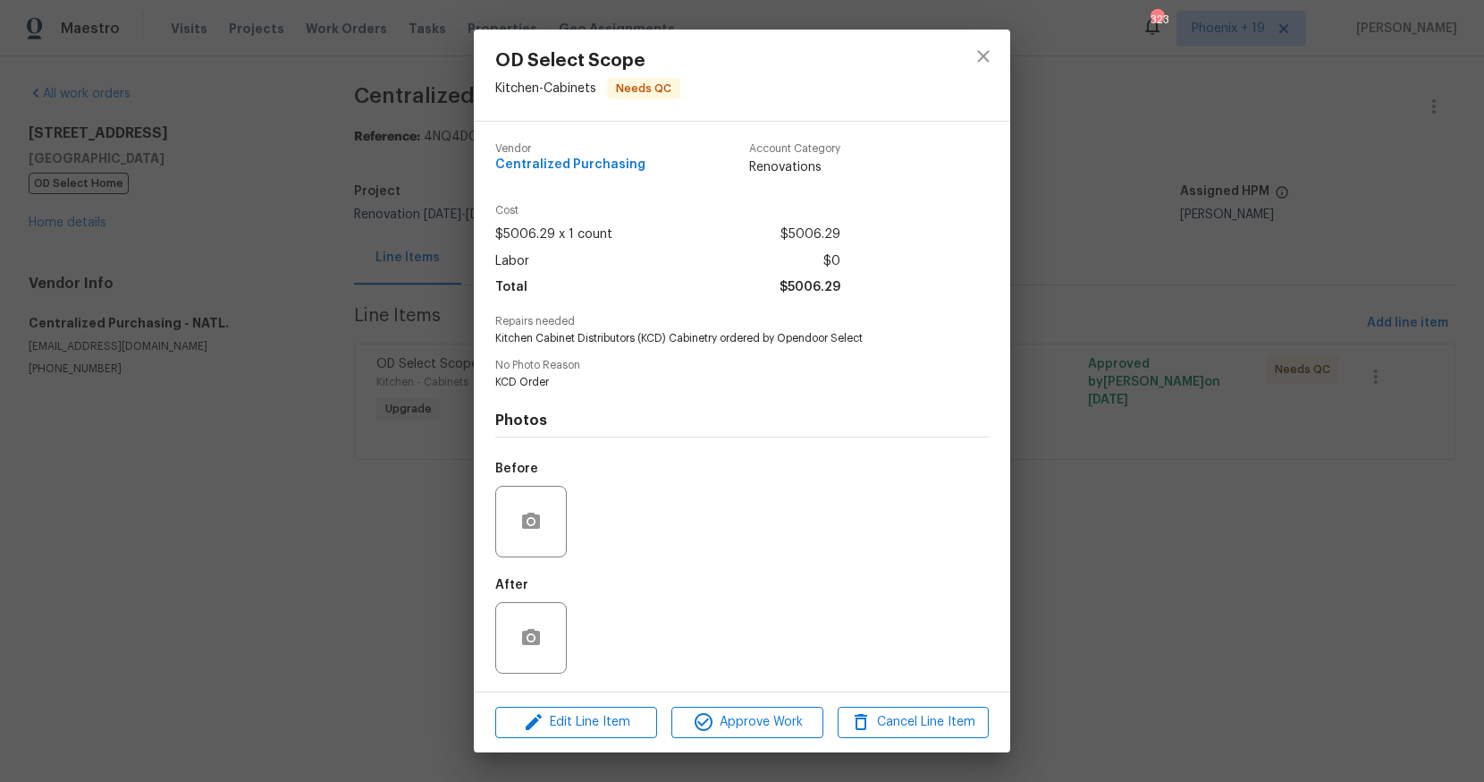
click at [1016, 677] on div "OD Select Scope Kitchen - Cabinets Needs QC Vendor Centralized Purchasing Accou…" at bounding box center [742, 391] width 1484 height 782
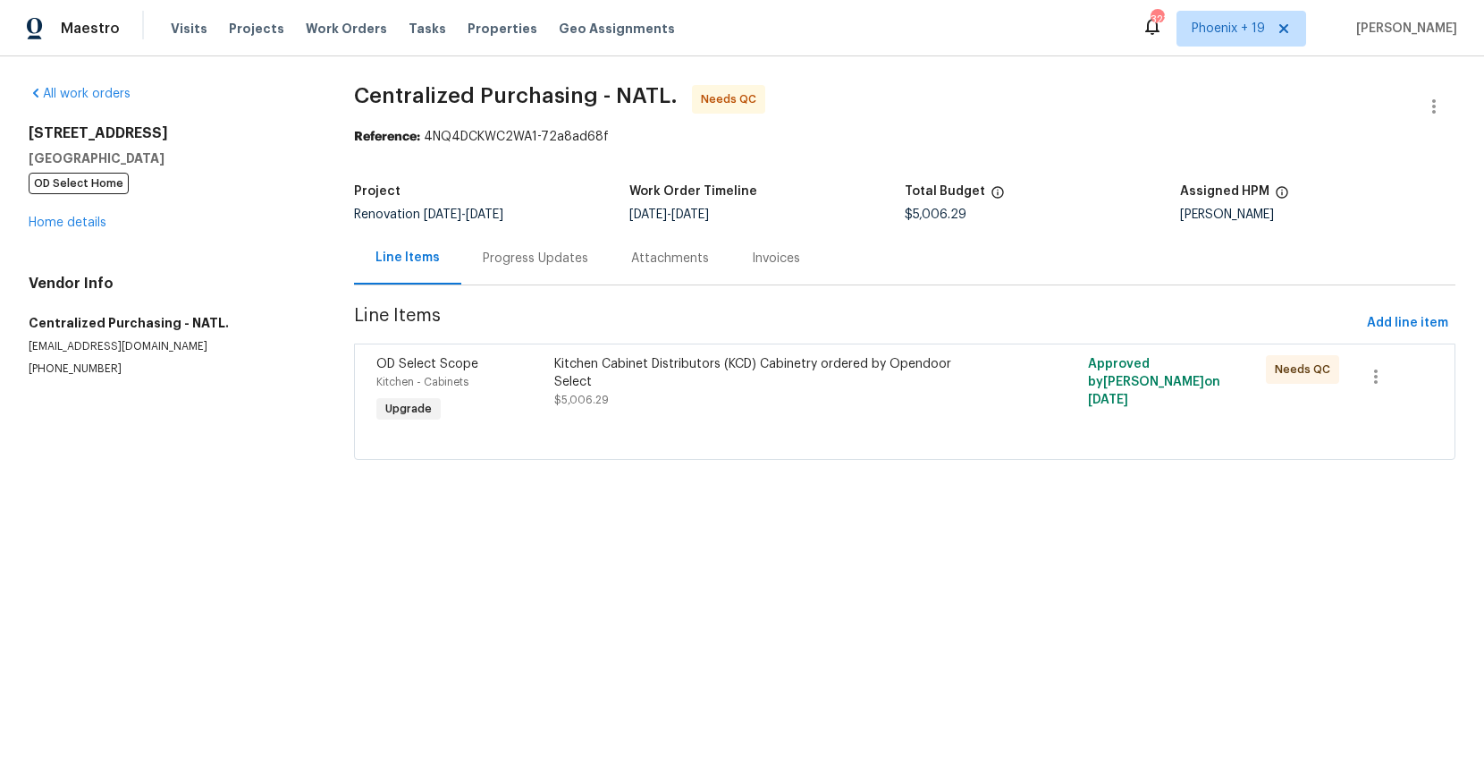
drag, startPoint x: 844, startPoint y: 455, endPoint x: 833, endPoint y: 433, distance: 25.2
click at [844, 454] on div "OD Select Scope Kitchen - Cabinets Upgrade Kitchen Cabinet Distributors (KCD) C…" at bounding box center [905, 401] width 1102 height 116
click at [830, 429] on div at bounding box center [904, 437] width 1057 height 21
click at [777, 407] on div "Kitchen Cabinet Distributors (KCD) Cabinetry ordered by Opendoor Select $5,006.…" at bounding box center [771, 391] width 445 height 82
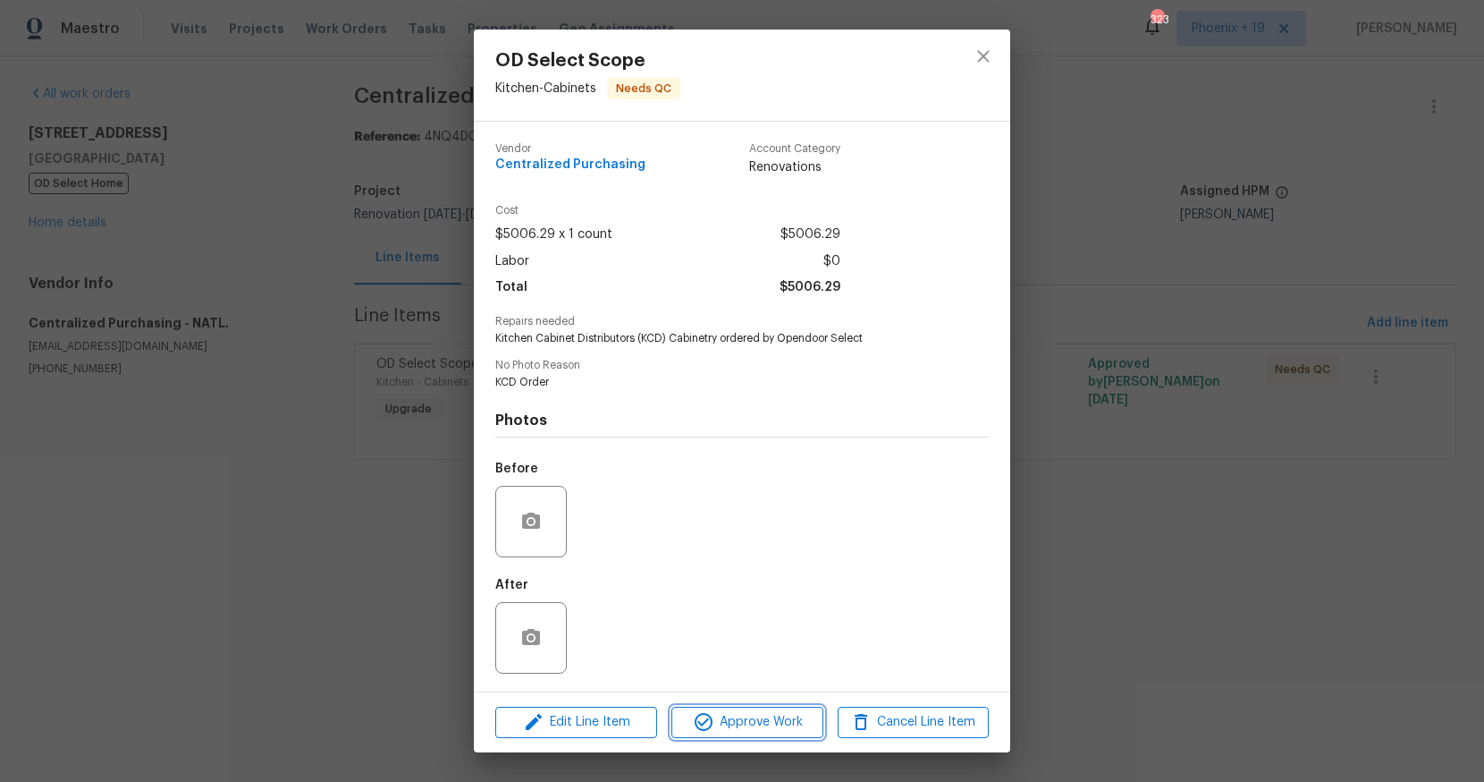
click at [779, 723] on span "Approve Work" at bounding box center [747, 722] width 140 height 22
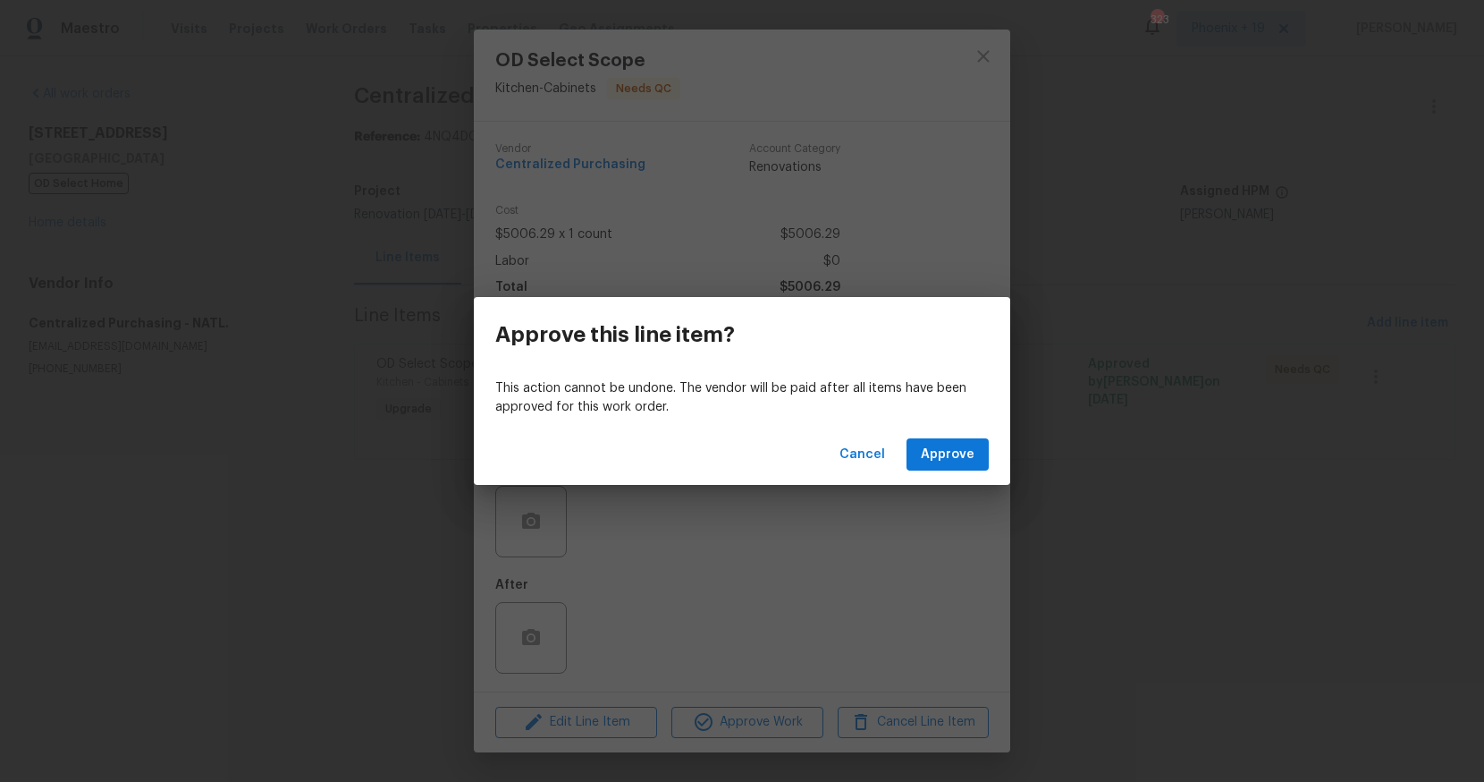
drag, startPoint x: 1039, startPoint y: 517, endPoint x: 856, endPoint y: 474, distance: 188.3
click at [1038, 517] on div "Approve this line item? This action cannot be undone. The vendor will be paid a…" at bounding box center [742, 391] width 1484 height 782
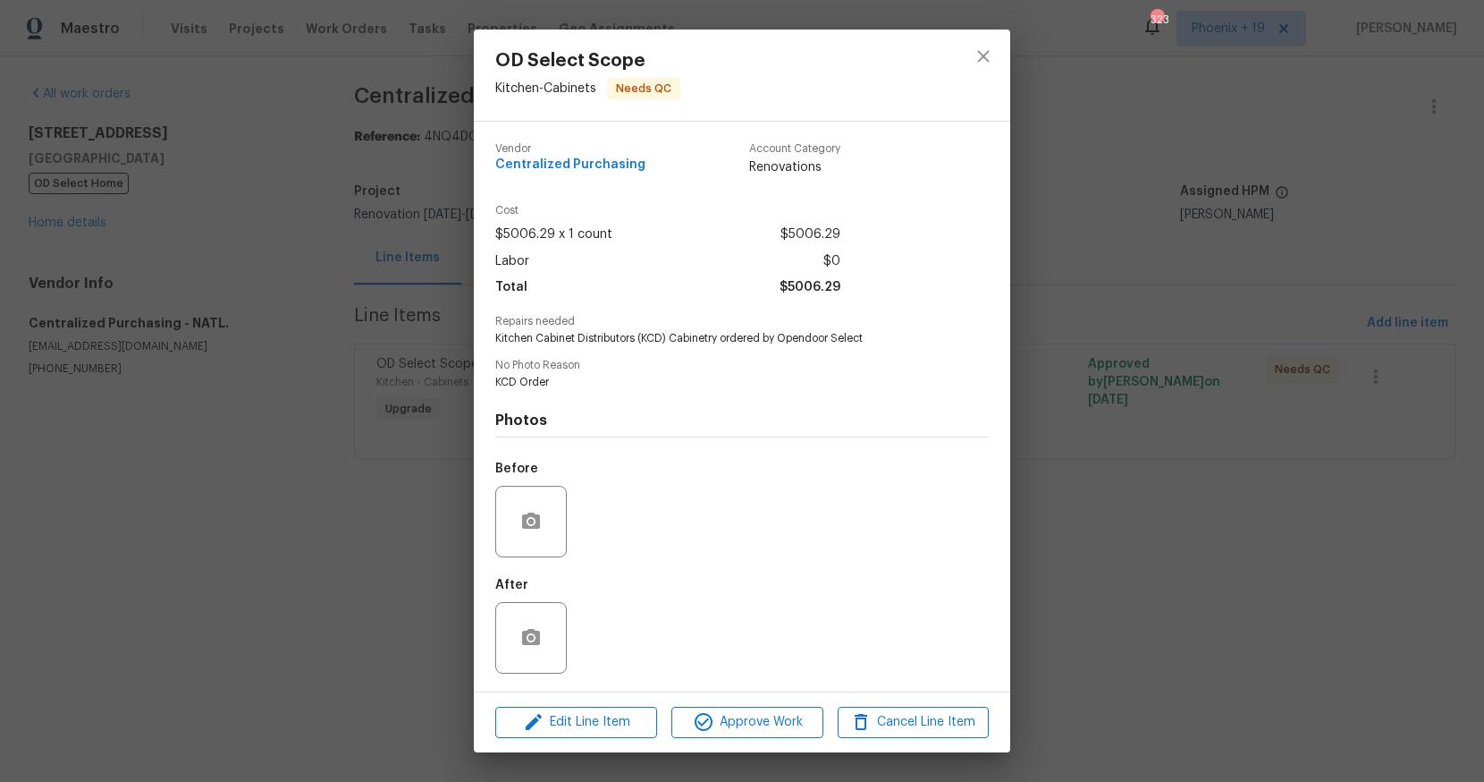
click at [1049, 507] on div "OD Select Scope Kitchen - Cabinets Needs QC Vendor Centralized Purchasing Accou…" at bounding box center [742, 391] width 1484 height 782
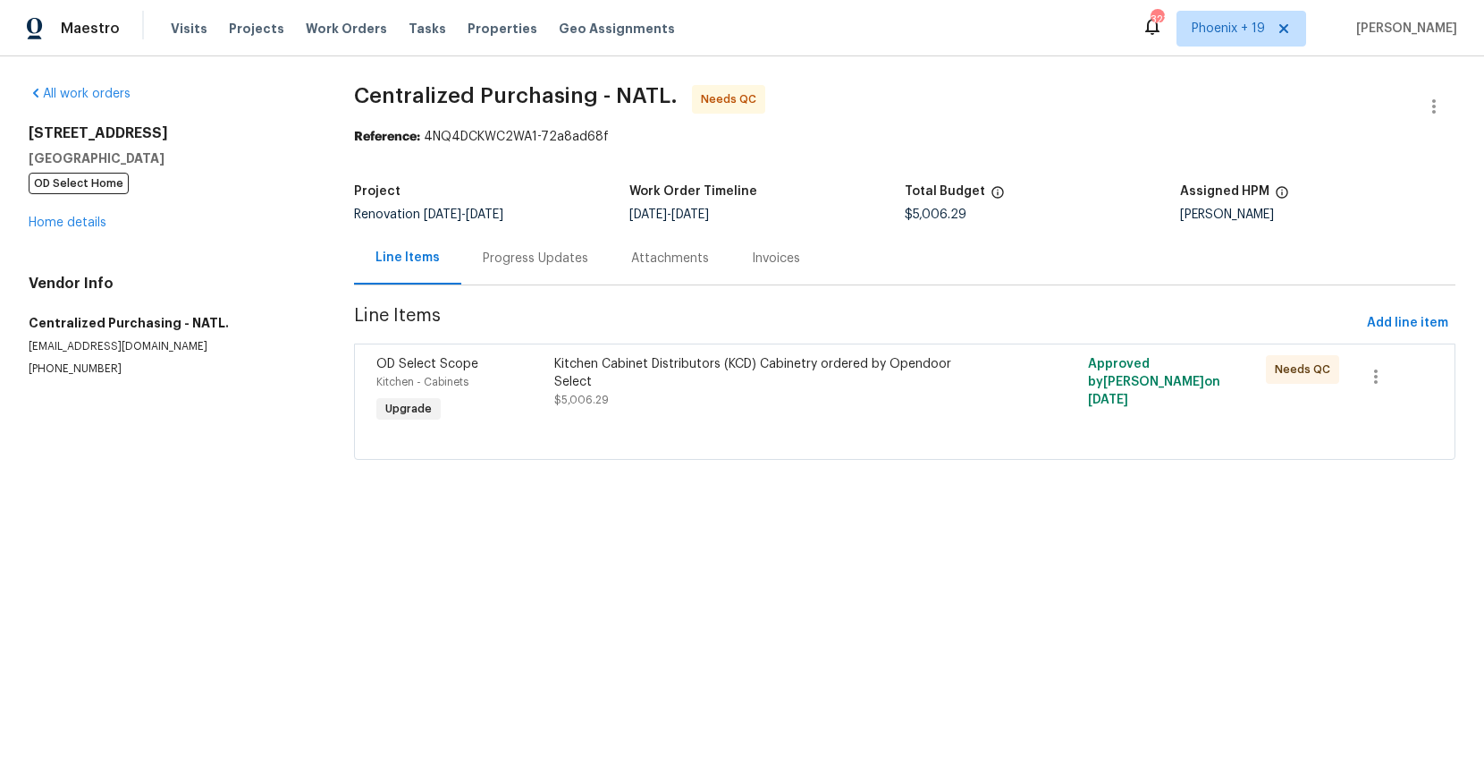
click at [879, 396] on div "Kitchen Cabinet Distributors (KCD) Cabinetry ordered by Opendoor Select $5,006.…" at bounding box center [771, 391] width 445 height 82
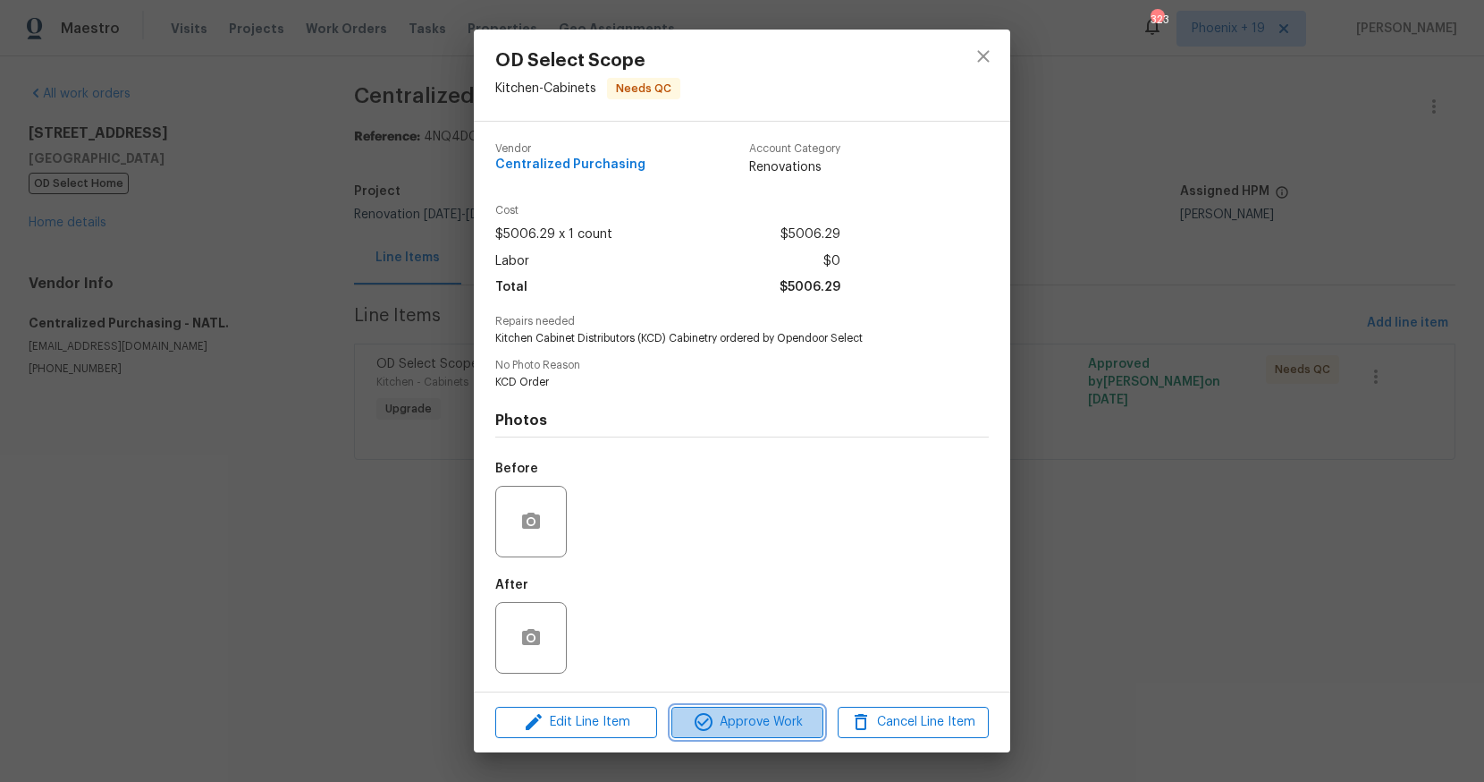
click at [715, 727] on span "Approve Work" at bounding box center [747, 722] width 140 height 22
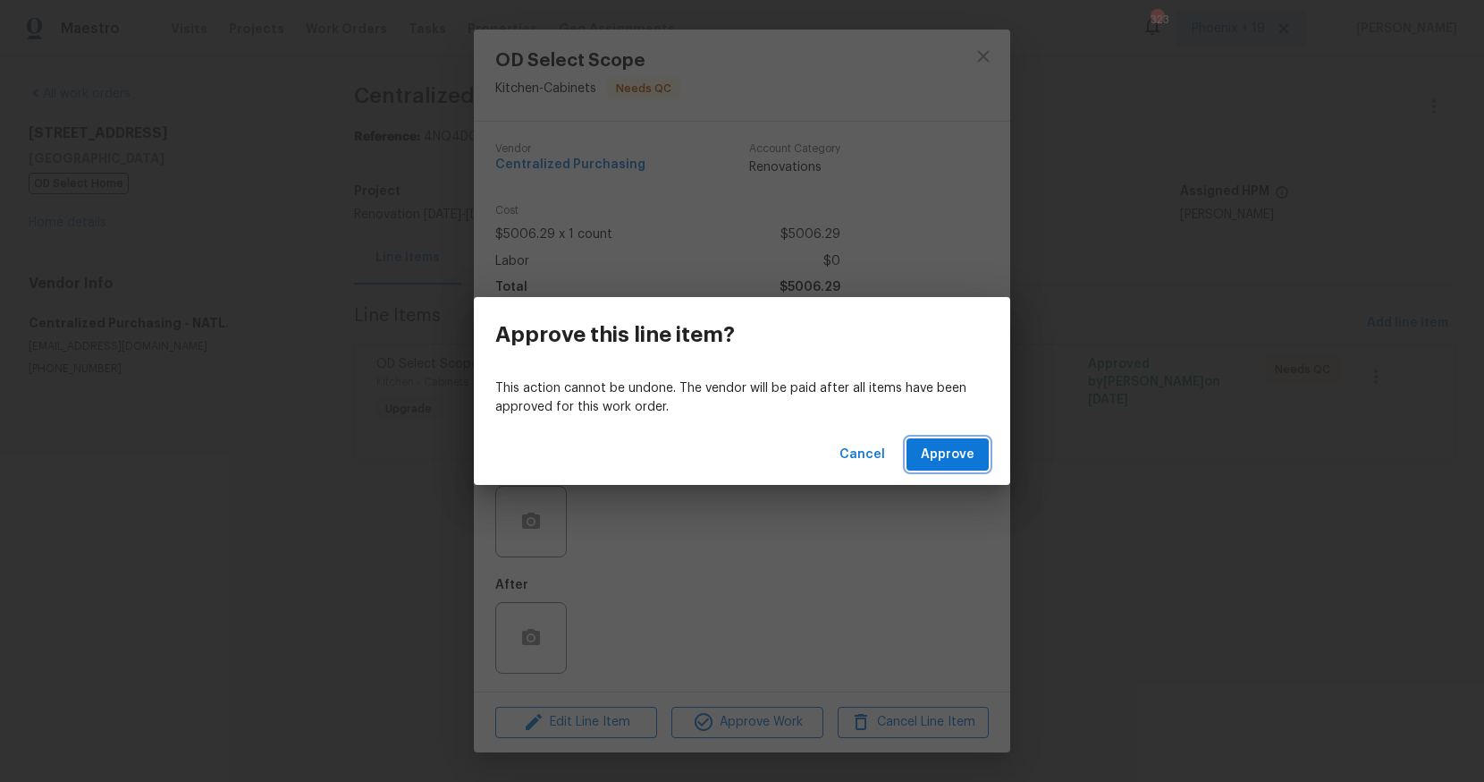
click at [943, 445] on span "Approve" at bounding box center [948, 455] width 54 height 22
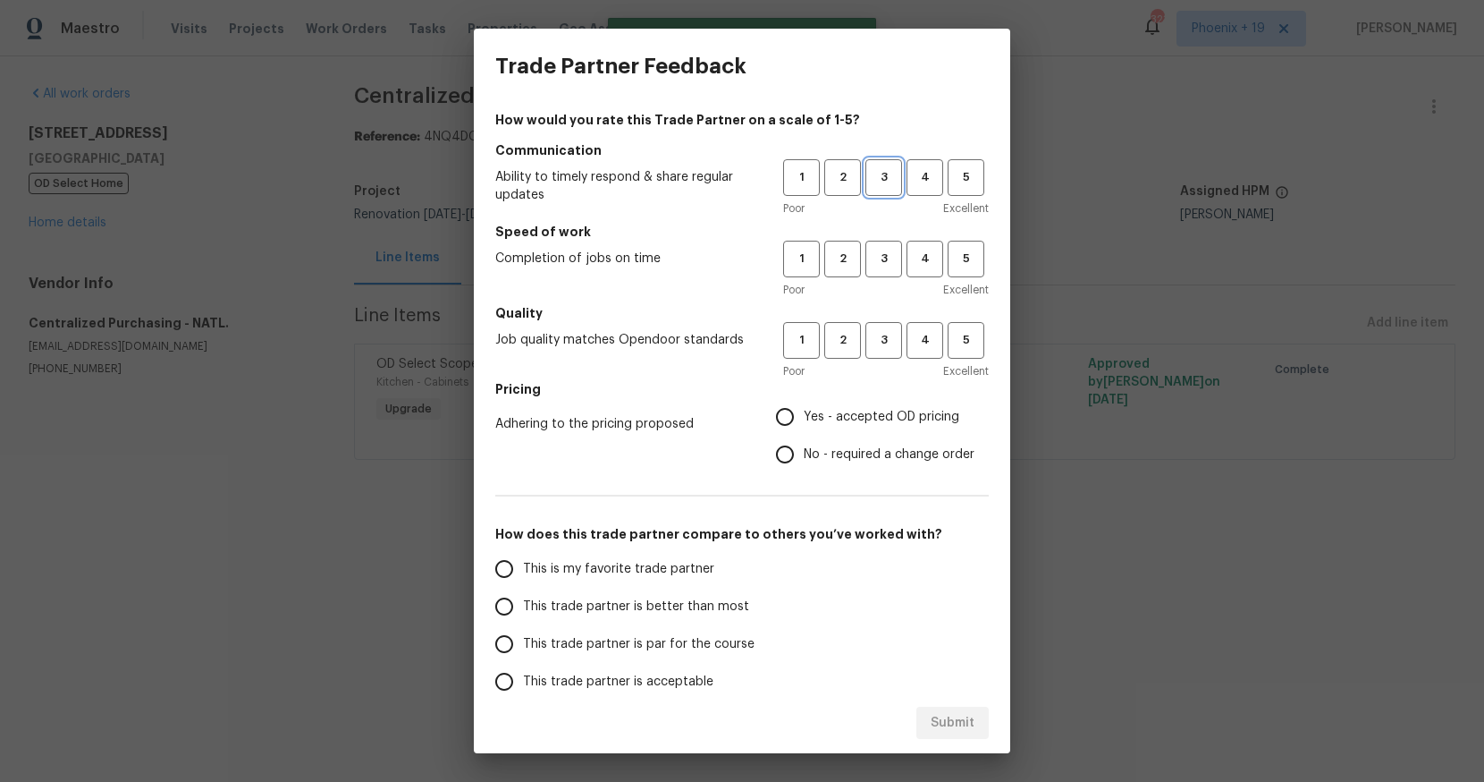
drag, startPoint x: 877, startPoint y: 173, endPoint x: 879, endPoint y: 258, distance: 85.9
click at [877, 173] on span "3" at bounding box center [883, 177] width 33 height 21
drag, startPoint x: 879, startPoint y: 258, endPoint x: 877, endPoint y: 335, distance: 76.9
click at [879, 268] on span "3" at bounding box center [883, 259] width 33 height 21
drag, startPoint x: 877, startPoint y: 335, endPoint x: 876, endPoint y: 349, distance: 13.4
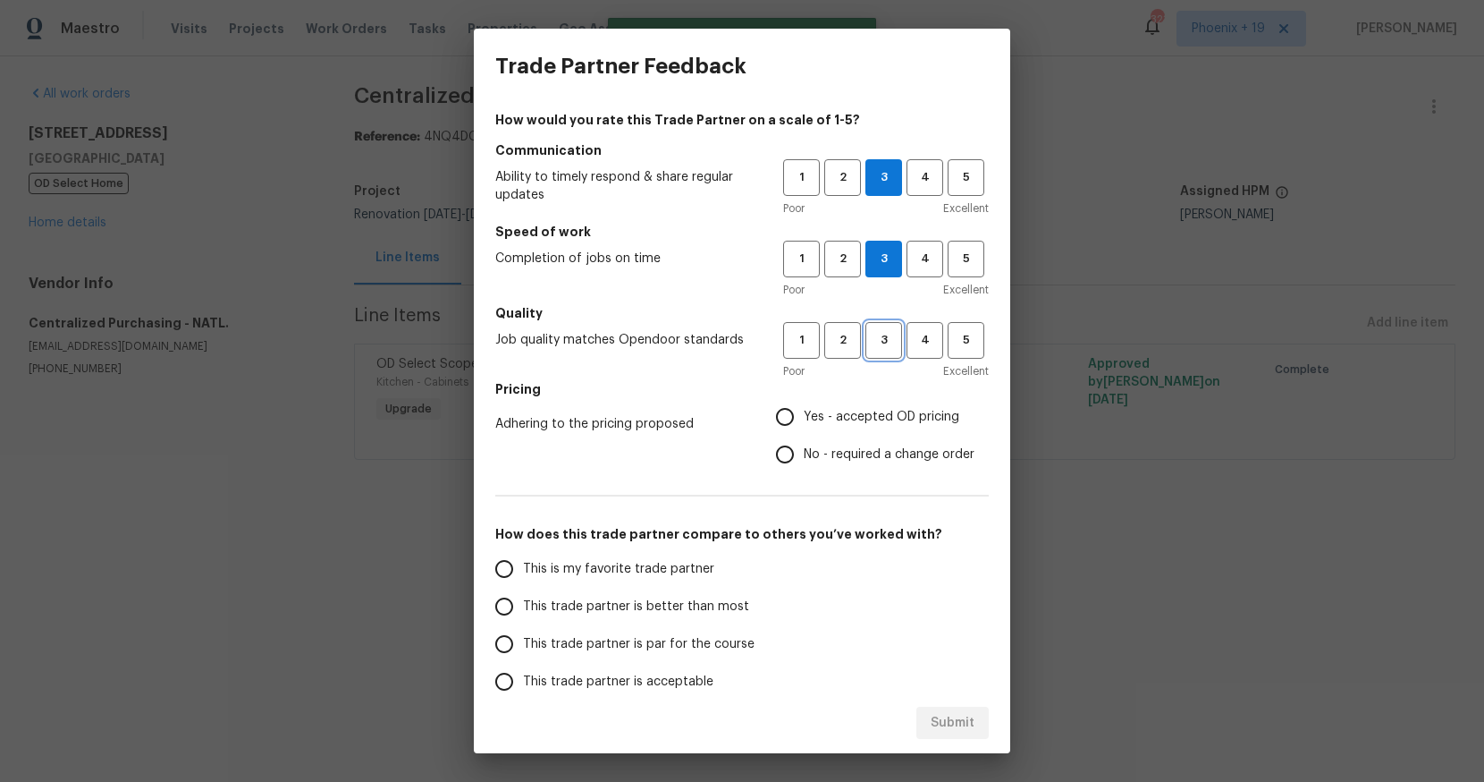
click at [877, 335] on span "3" at bounding box center [883, 340] width 33 height 21
click at [861, 406] on label "Yes - accepted OD pricing" at bounding box center [870, 417] width 208 height 38
click at [804, 406] on input "Yes - accepted OD pricing" at bounding box center [785, 417] width 38 height 38
radio input "true"
click at [657, 574] on span "This is my favorite trade partner" at bounding box center [618, 569] width 191 height 19
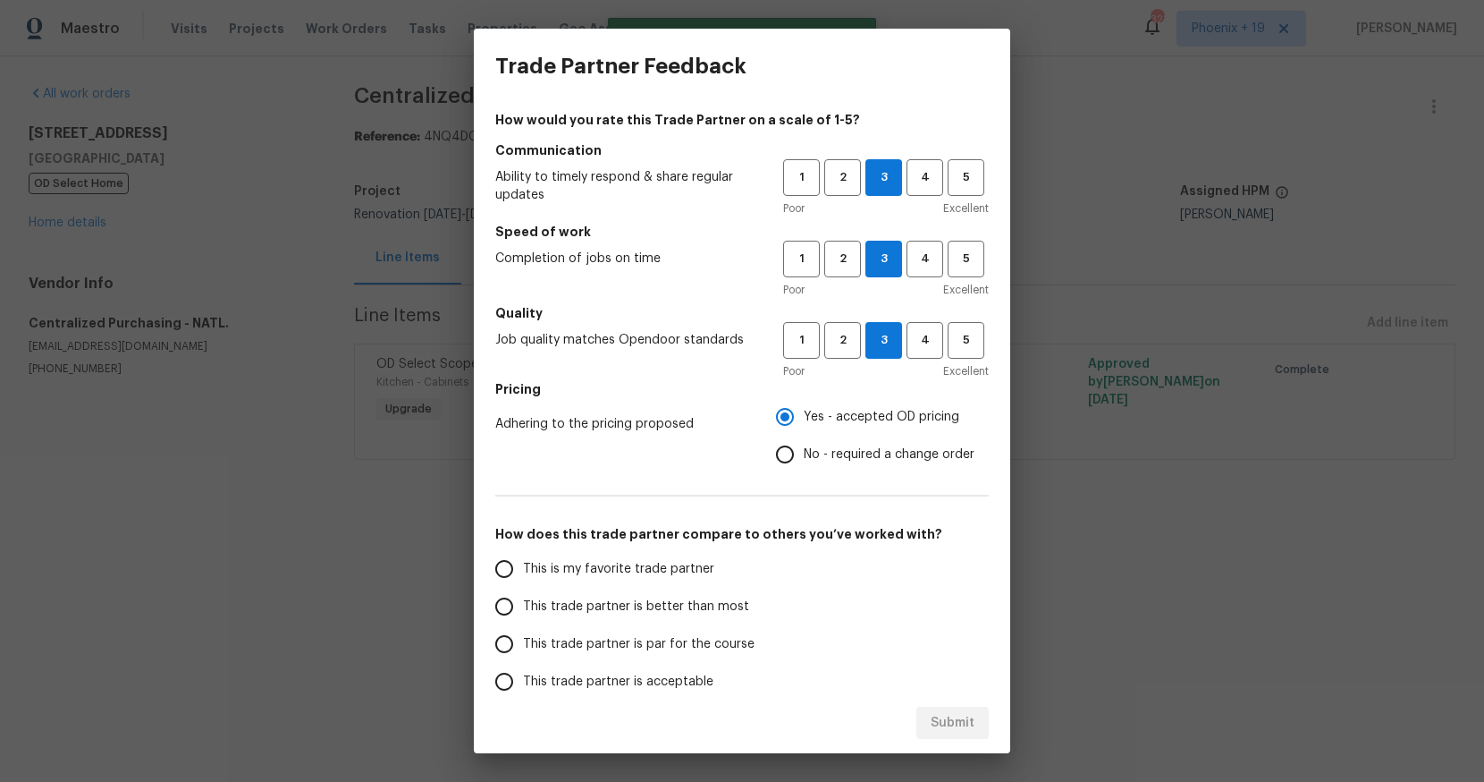
click at [523, 574] on input "This is my favorite trade partner" at bounding box center [505, 569] width 38 height 38
click at [921, 731] on button "Submit" at bounding box center [953, 722] width 72 height 33
radio input "true"
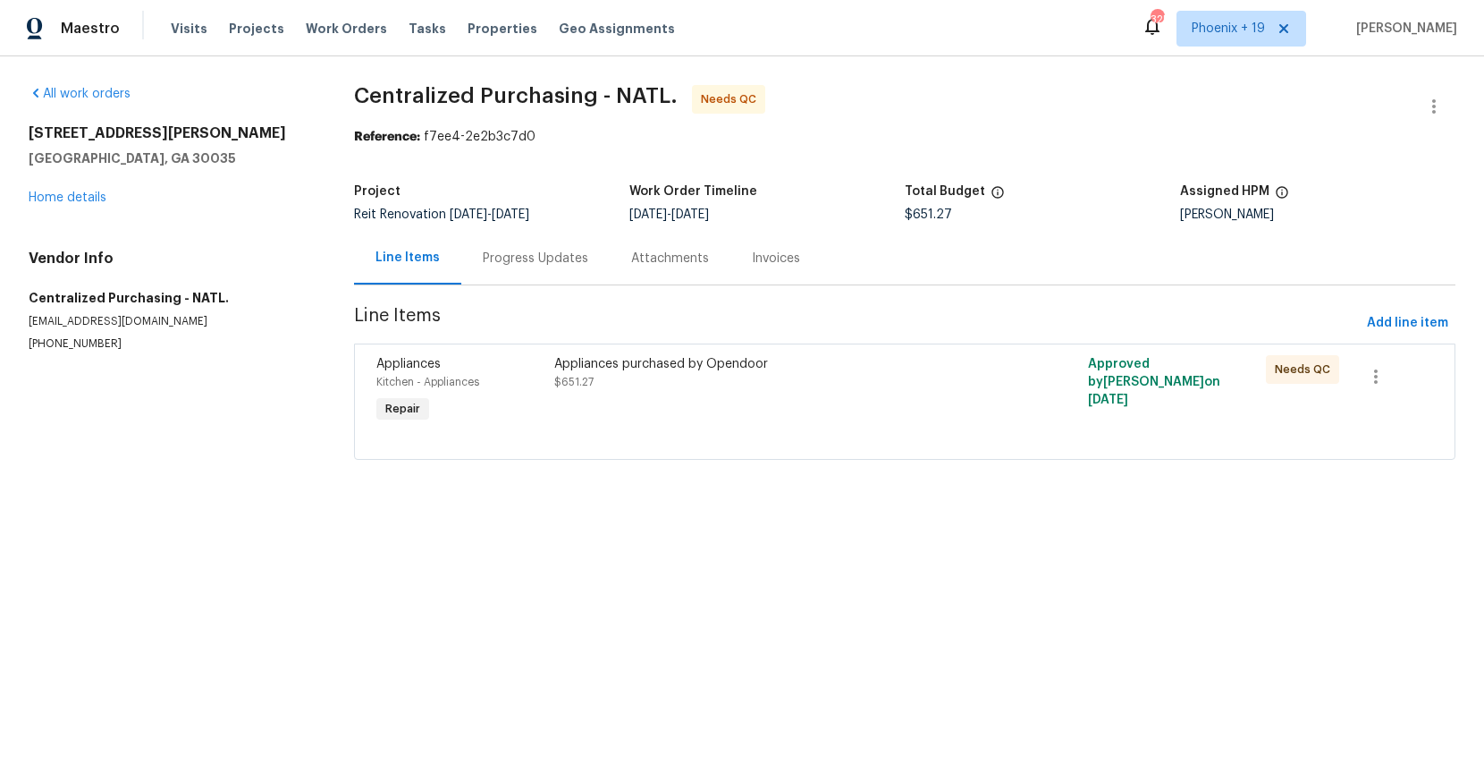
click at [834, 415] on div "Appliances purchased by Opendoor $651.27" at bounding box center [771, 391] width 445 height 82
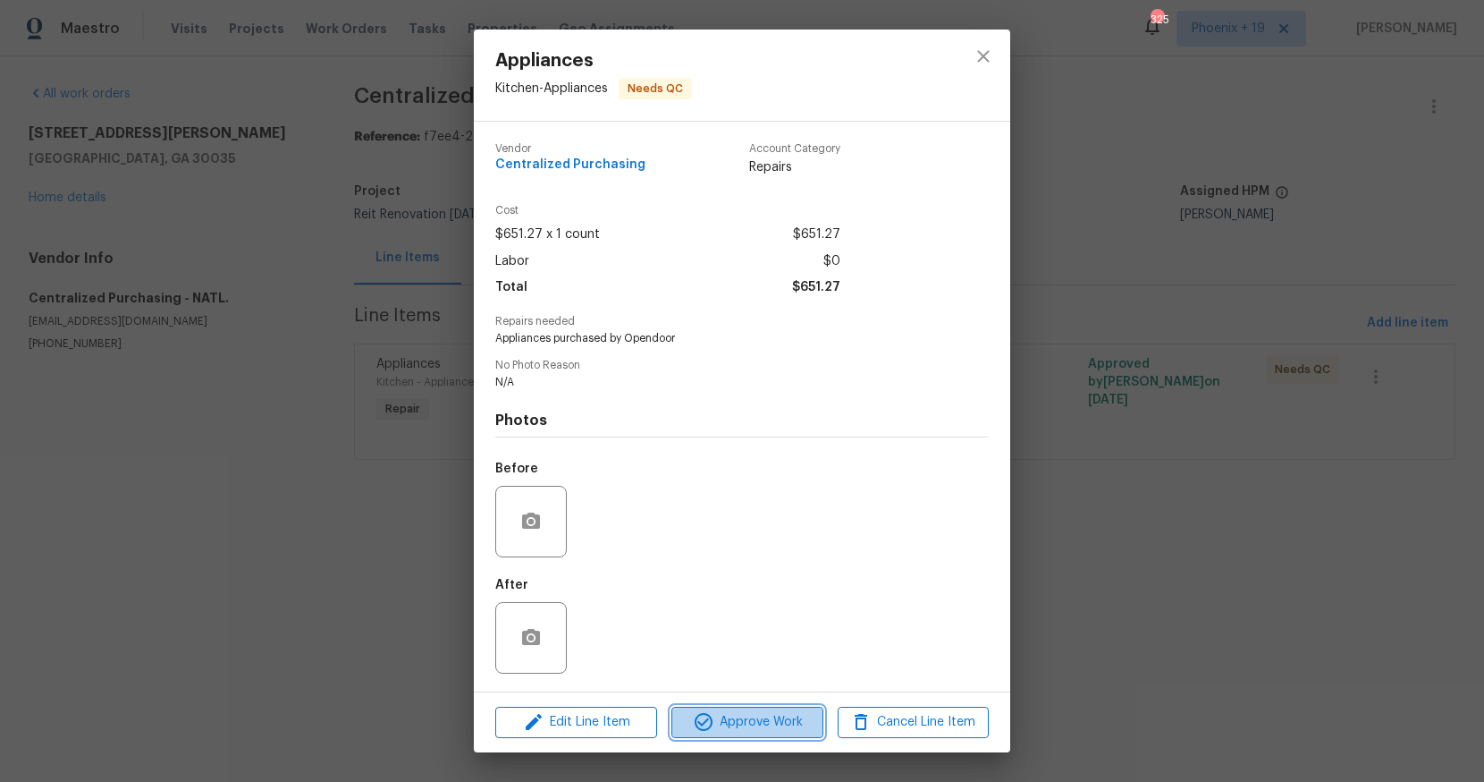
click at [740, 714] on span "Approve Work" at bounding box center [747, 722] width 140 height 22
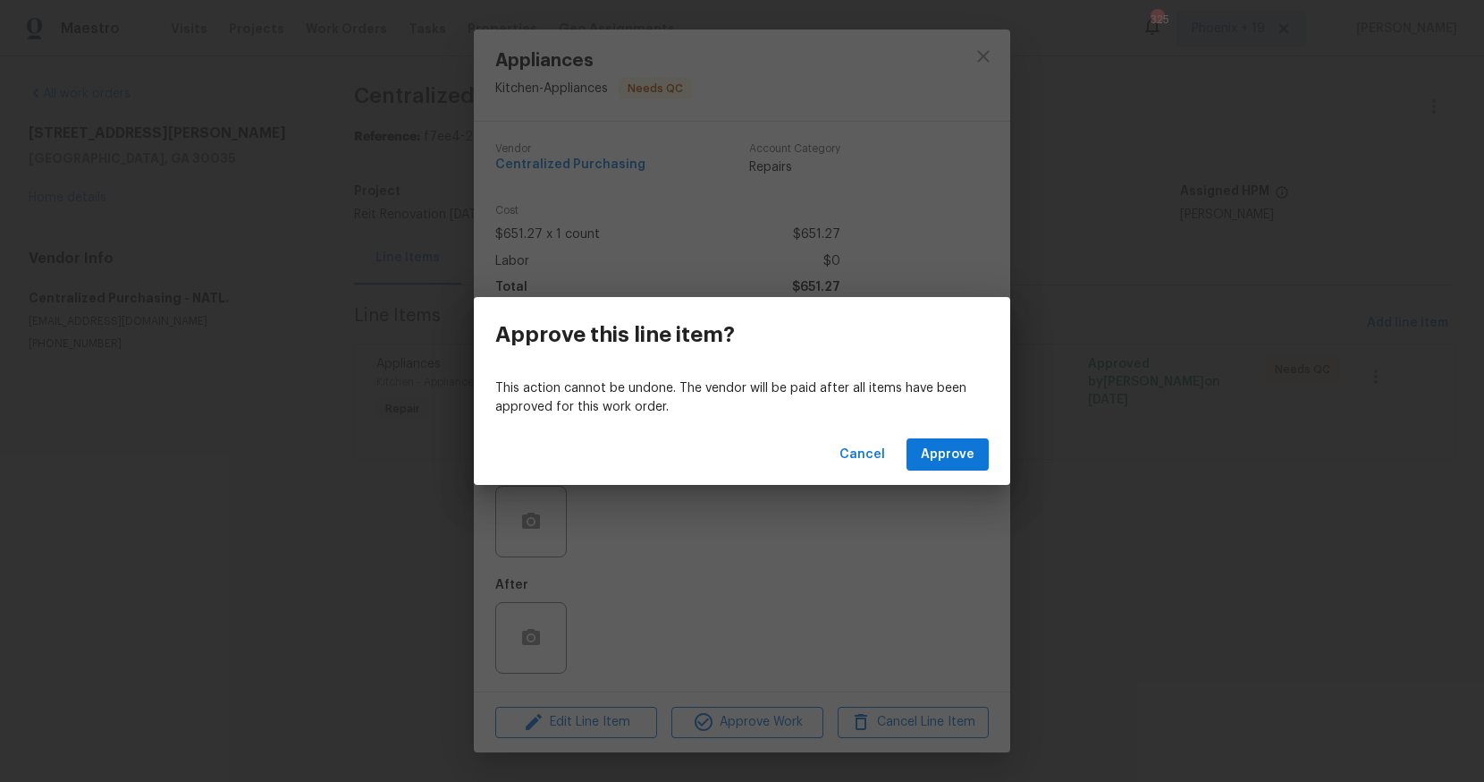
click at [933, 471] on div "Cancel Approve" at bounding box center [742, 455] width 537 height 62
click at [931, 448] on span "Approve" at bounding box center [948, 455] width 54 height 22
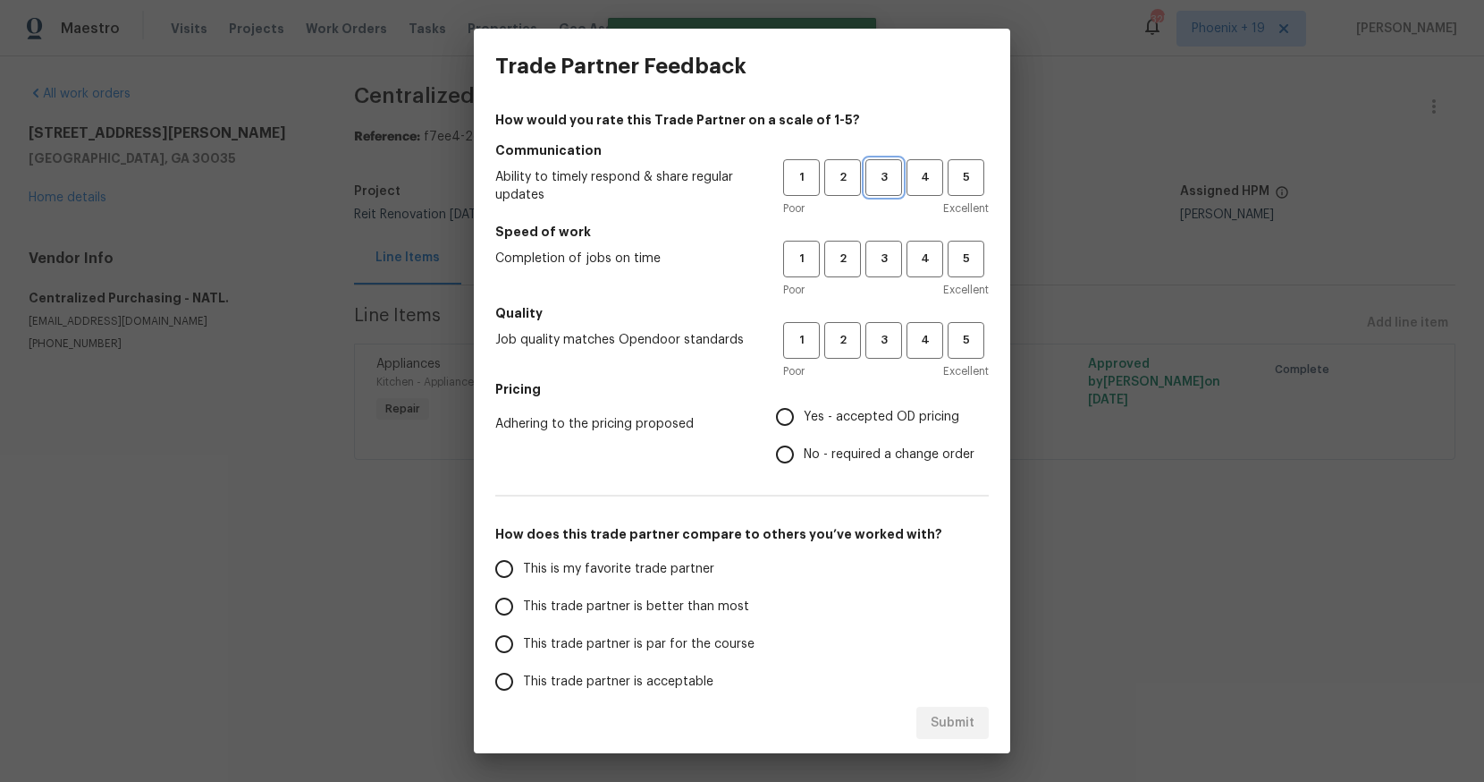
drag, startPoint x: 885, startPoint y: 178, endPoint x: 883, endPoint y: 251, distance: 73.4
click at [885, 179] on span "3" at bounding box center [883, 177] width 33 height 21
click at [883, 254] on span "3" at bounding box center [883, 259] width 33 height 21
drag, startPoint x: 875, startPoint y: 346, endPoint x: 829, endPoint y: 430, distance: 96.1
click at [875, 350] on span "3" at bounding box center [883, 340] width 33 height 21
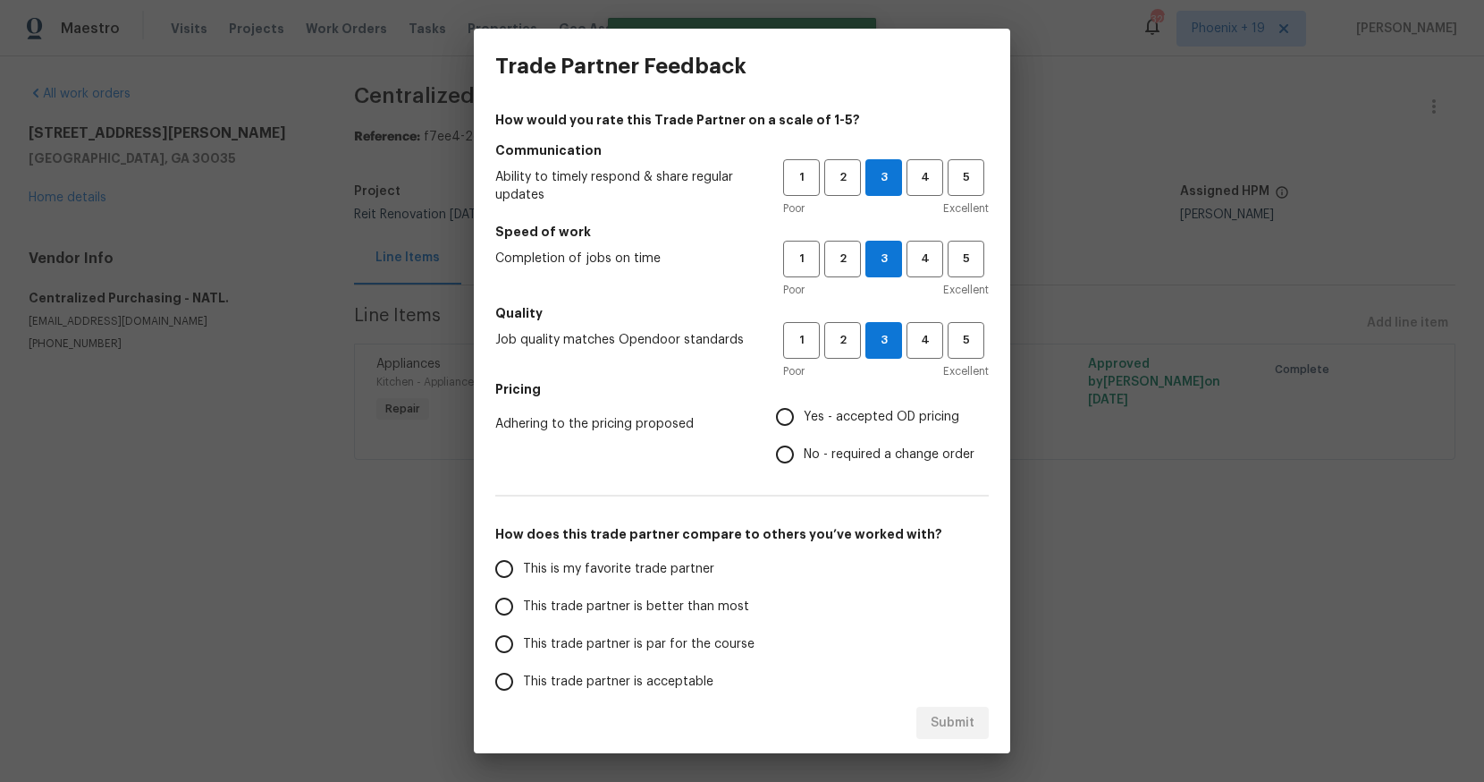
click at [829, 430] on label "Yes - accepted OD pricing" at bounding box center [870, 417] width 208 height 38
click at [804, 430] on input "Yes - accepted OD pricing" at bounding box center [785, 417] width 38 height 38
radio input "true"
click at [589, 568] on span "This is my favorite trade partner" at bounding box center [618, 569] width 191 height 19
click at [523, 568] on input "This is my favorite trade partner" at bounding box center [505, 569] width 38 height 38
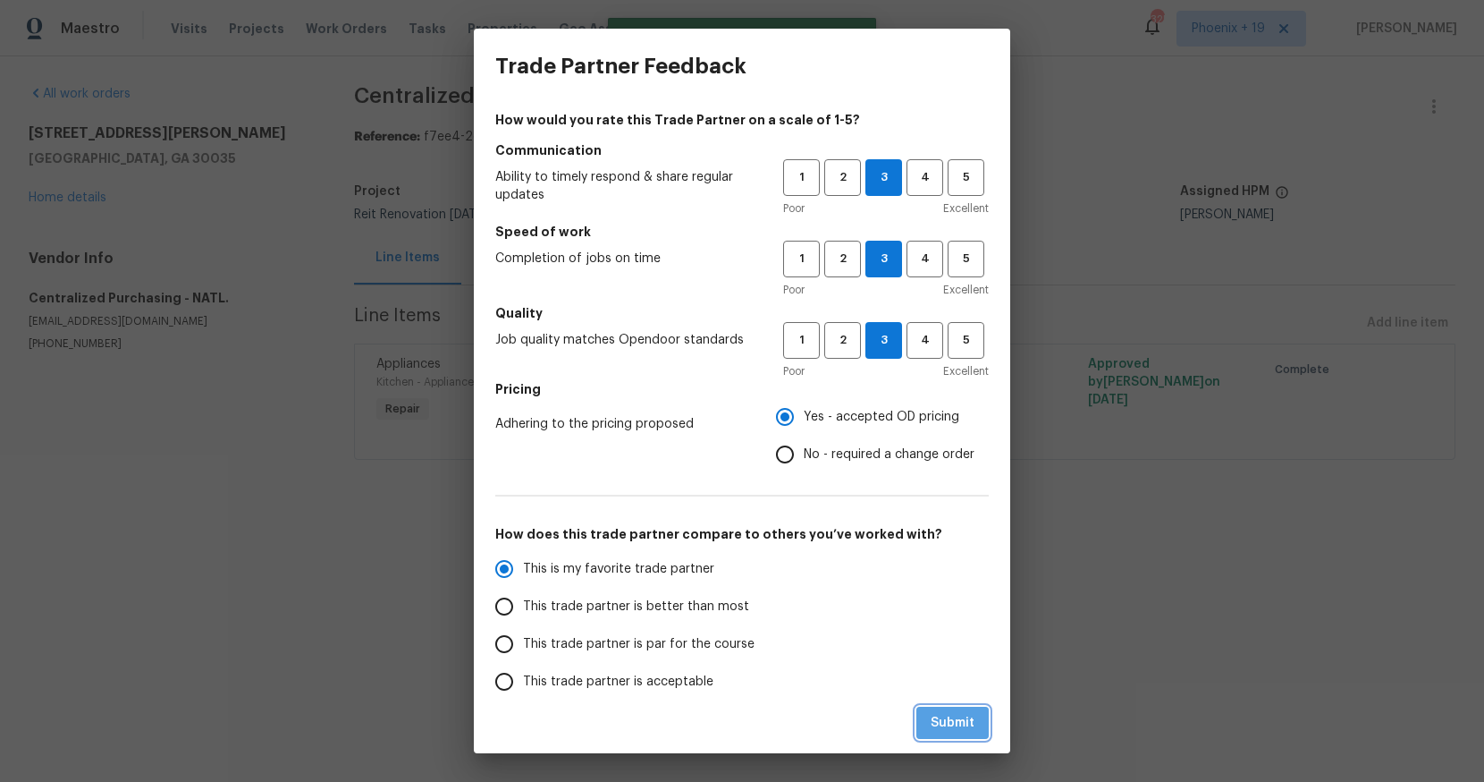
drag, startPoint x: 949, startPoint y: 712, endPoint x: 961, endPoint y: 710, distance: 12.6
click at [952, 712] on span "Submit" at bounding box center [953, 723] width 44 height 22
radio input "true"
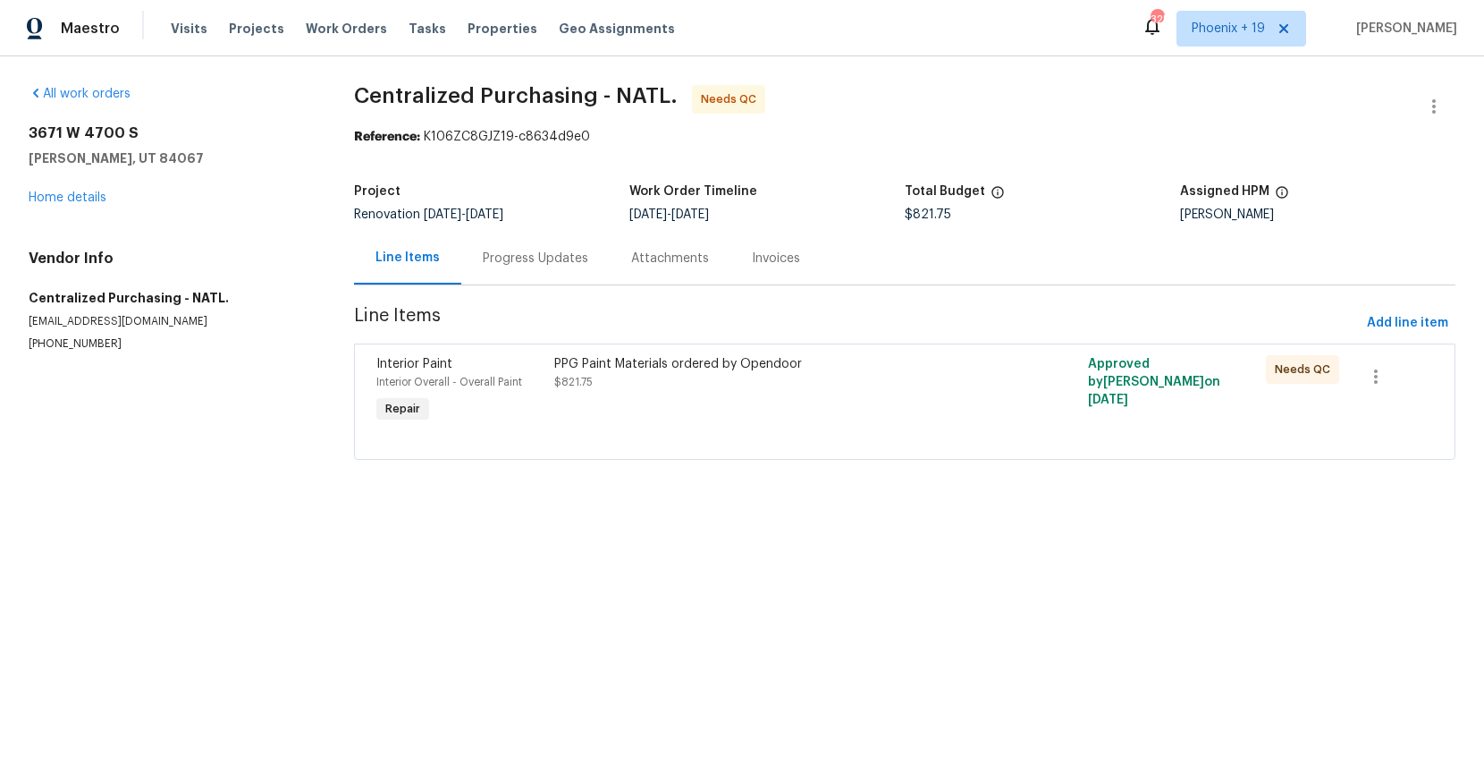
click at [871, 402] on div "PPG Paint Materials ordered by Opendoor $821.75" at bounding box center [771, 391] width 445 height 82
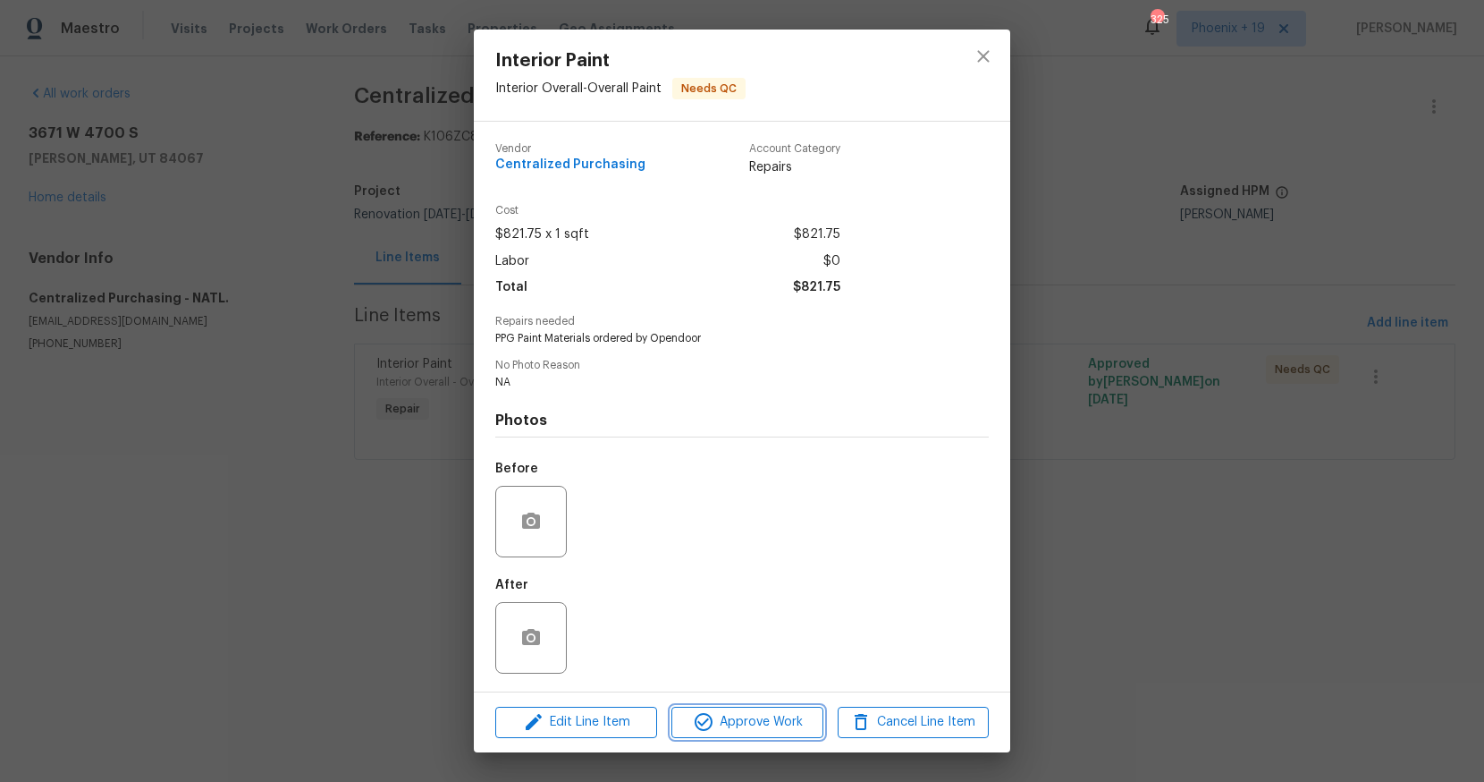
click at [729, 720] on span "Approve Work" at bounding box center [747, 722] width 140 height 22
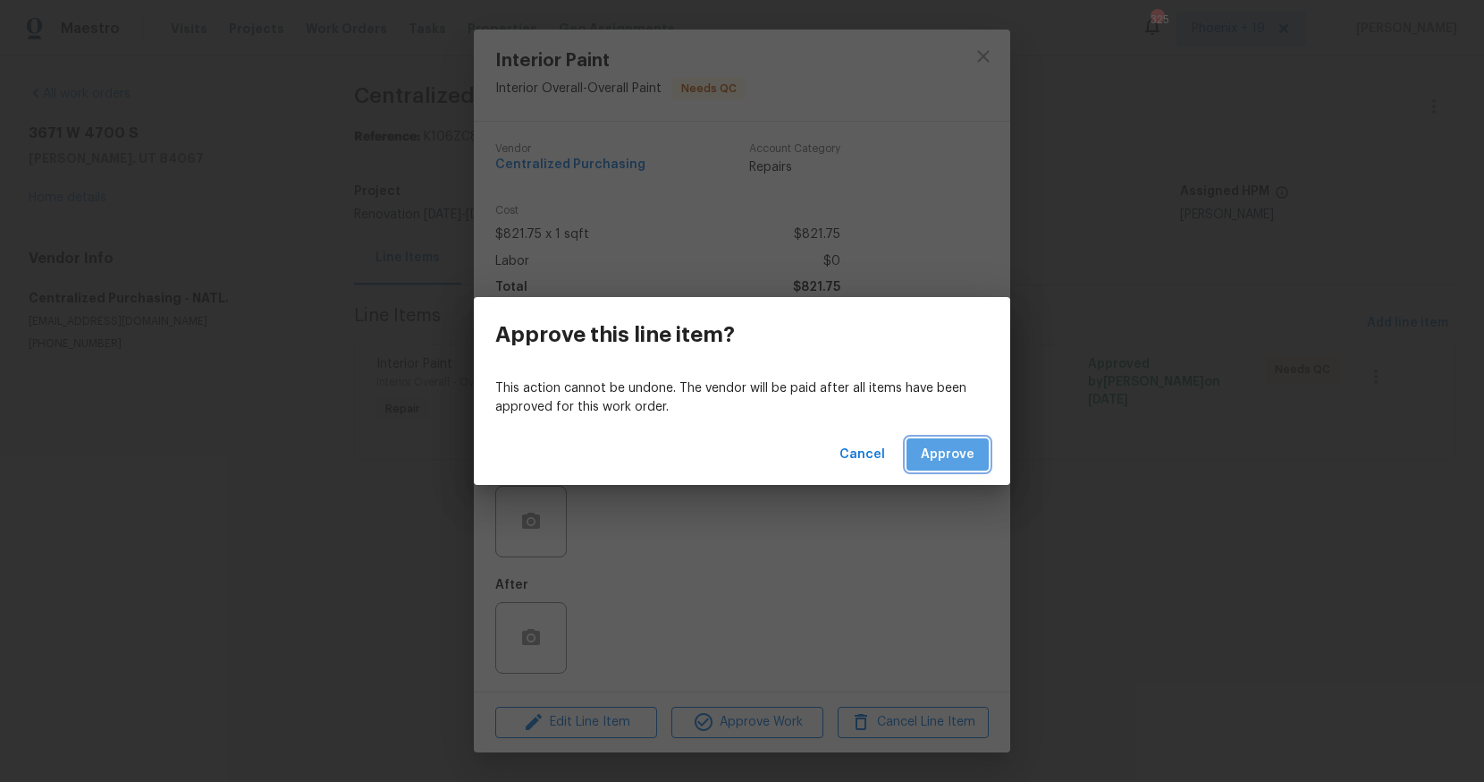
click at [953, 449] on span "Approve" at bounding box center [948, 455] width 54 height 22
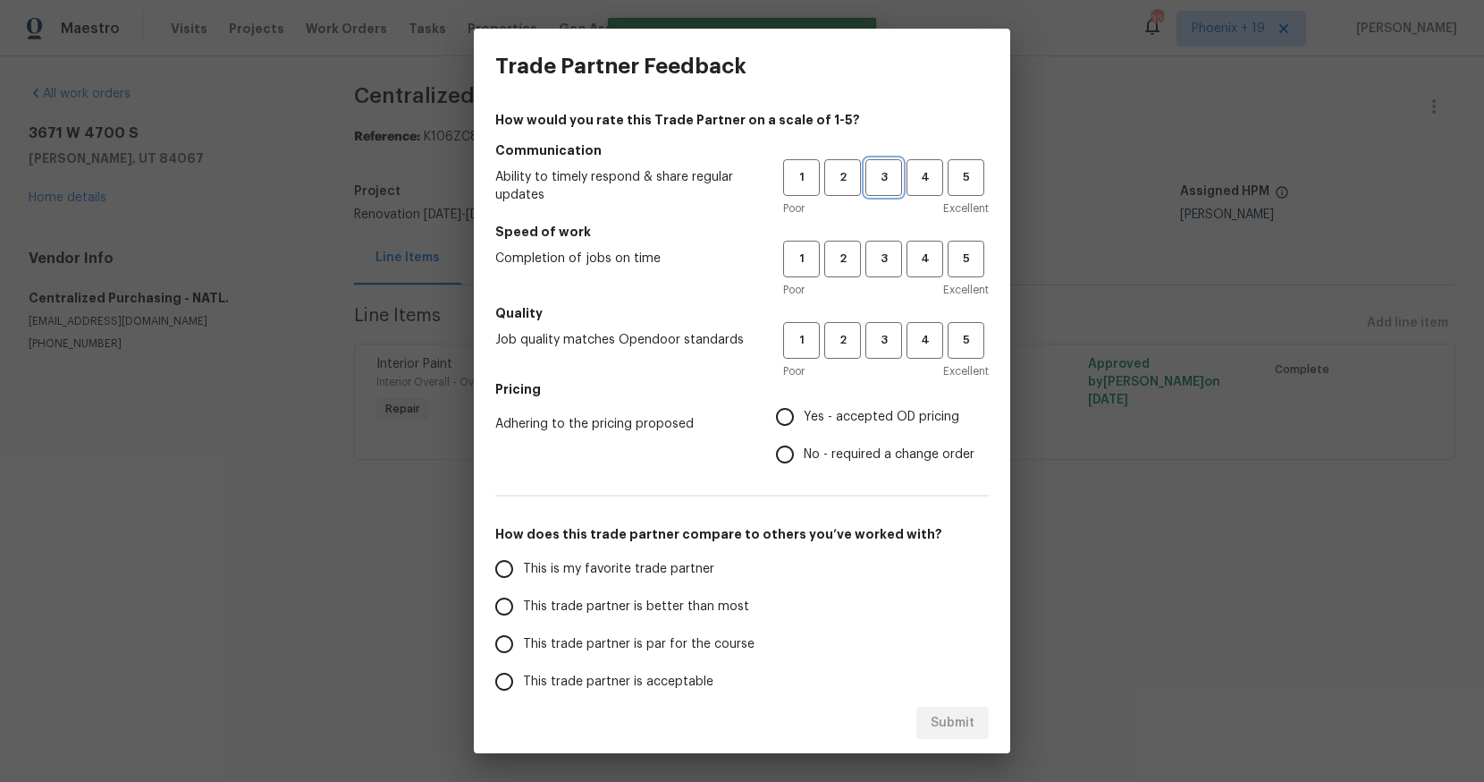
click at [872, 186] on span "3" at bounding box center [883, 177] width 33 height 21
drag, startPoint x: 893, startPoint y: 246, endPoint x: 878, endPoint y: 335, distance: 90.7
click at [893, 246] on button "3" at bounding box center [884, 259] width 37 height 37
click at [877, 337] on span "3" at bounding box center [883, 340] width 33 height 21
drag, startPoint x: 829, startPoint y: 419, endPoint x: 804, endPoint y: 451, distance: 40.1
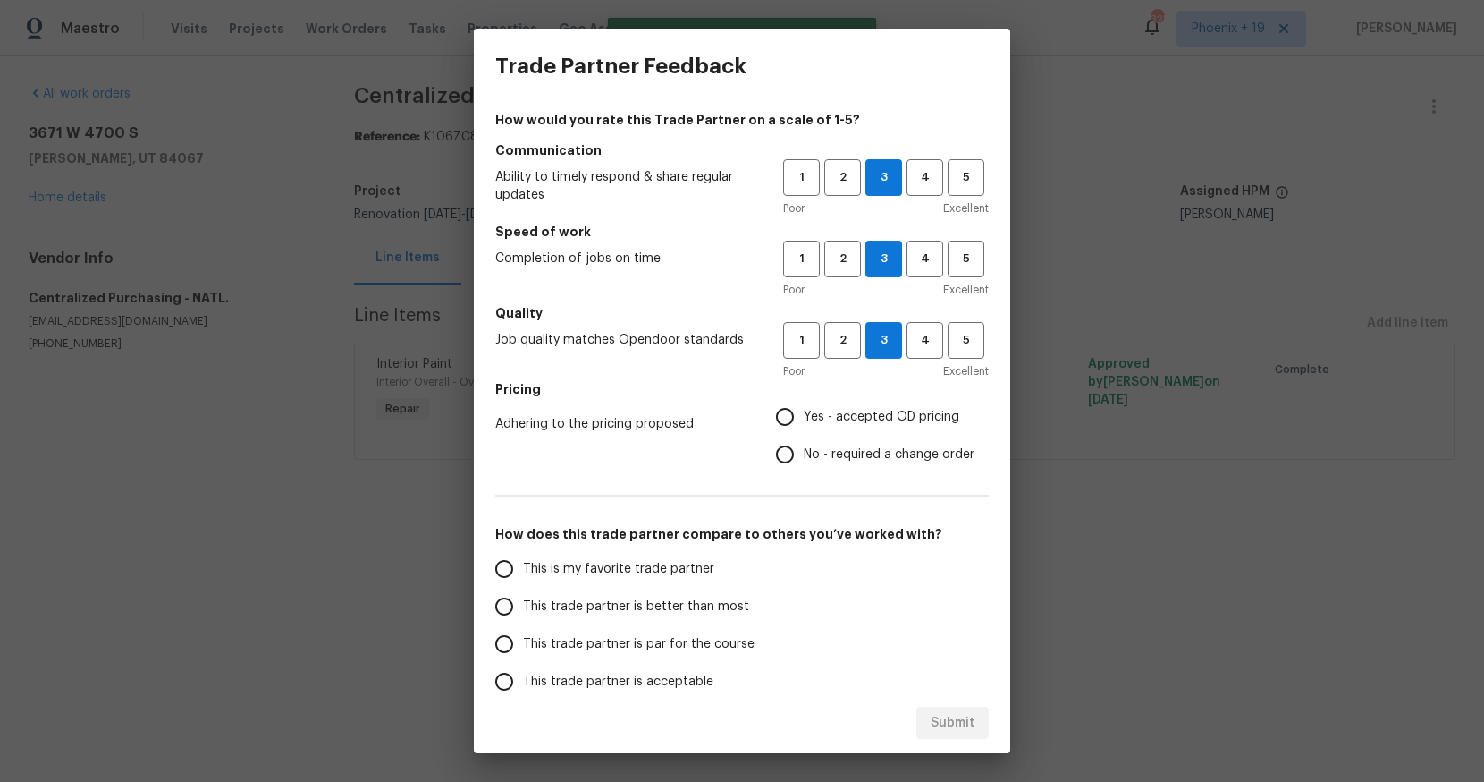
click at [829, 419] on span "Yes - accepted OD pricing" at bounding box center [882, 417] width 156 height 19
click at [804, 419] on input "Yes - accepted OD pricing" at bounding box center [785, 417] width 38 height 38
radio input "true"
drag, startPoint x: 616, startPoint y: 571, endPoint x: 858, endPoint y: 707, distance: 278.3
click at [616, 571] on span "This is my favorite trade partner" at bounding box center [618, 569] width 191 height 19
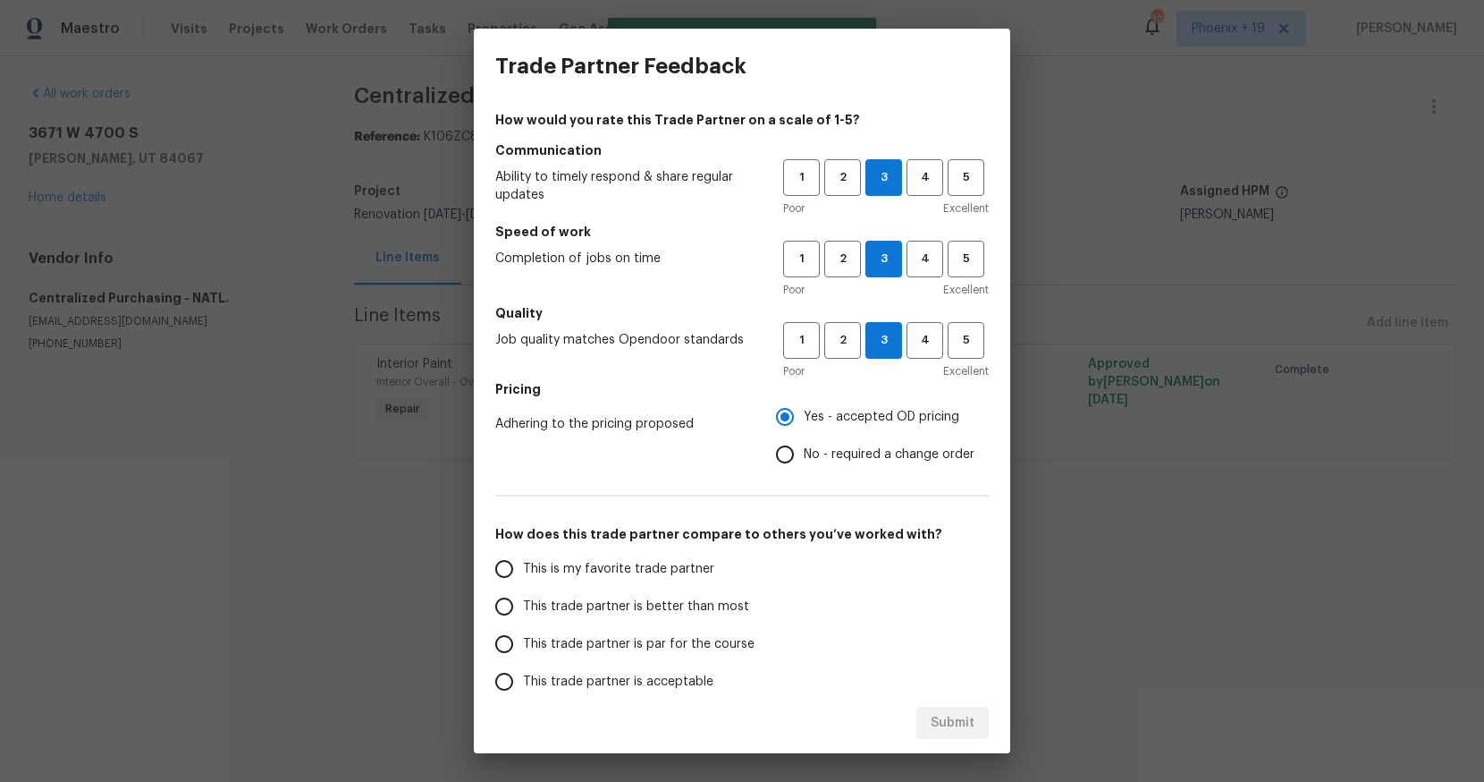
click at [523, 571] on input "This is my favorite trade partner" at bounding box center [505, 569] width 38 height 38
click at [964, 730] on span "Submit" at bounding box center [953, 723] width 44 height 22
radio input "true"
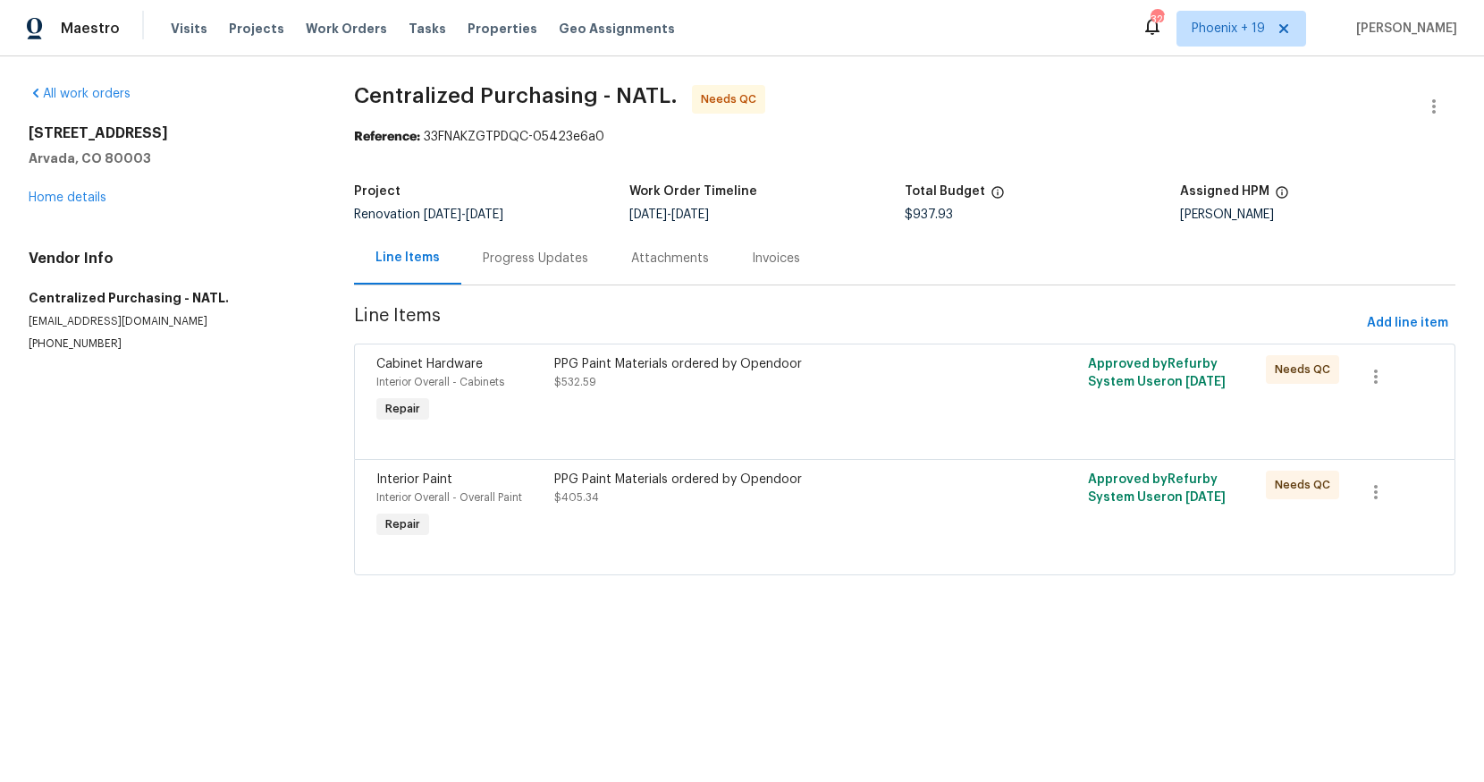
click at [797, 523] on div "PPG Paint Materials ordered by Opendoor $405.34" at bounding box center [771, 506] width 445 height 82
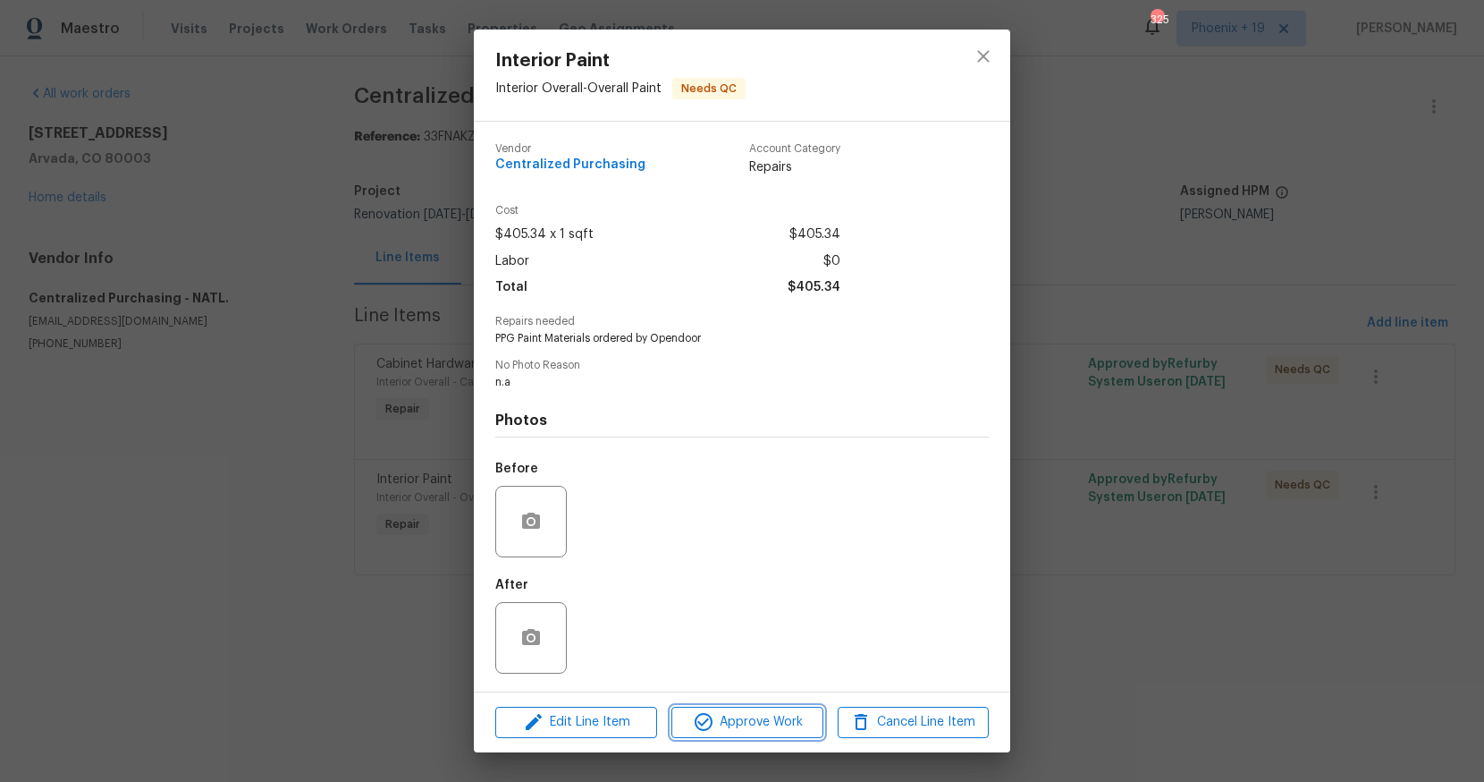
click at [782, 723] on span "Approve Work" at bounding box center [747, 722] width 140 height 22
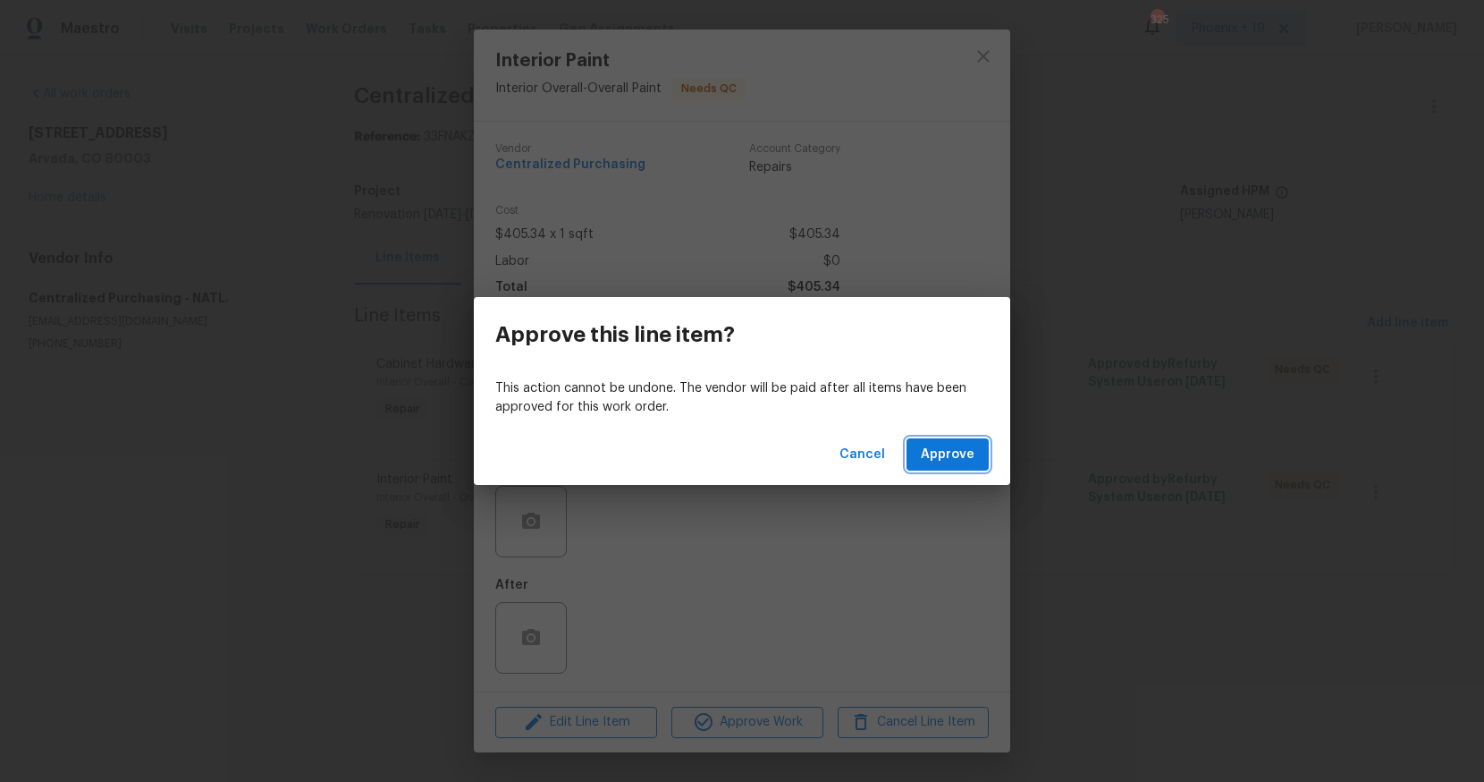
click at [950, 460] on span "Approve" at bounding box center [948, 455] width 54 height 22
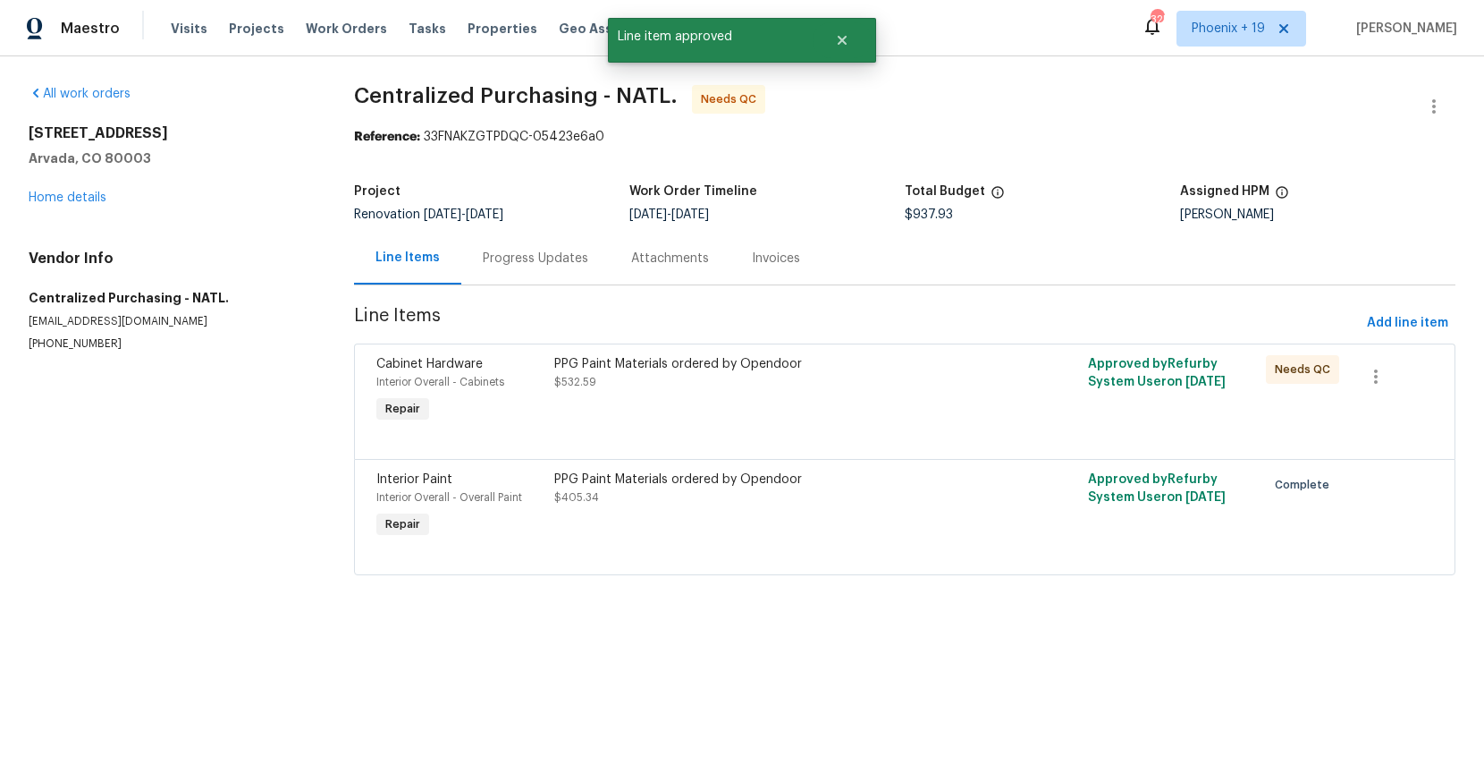
click at [820, 387] on div "PPG Paint Materials ordered by Opendoor $532.59" at bounding box center [771, 373] width 435 height 36
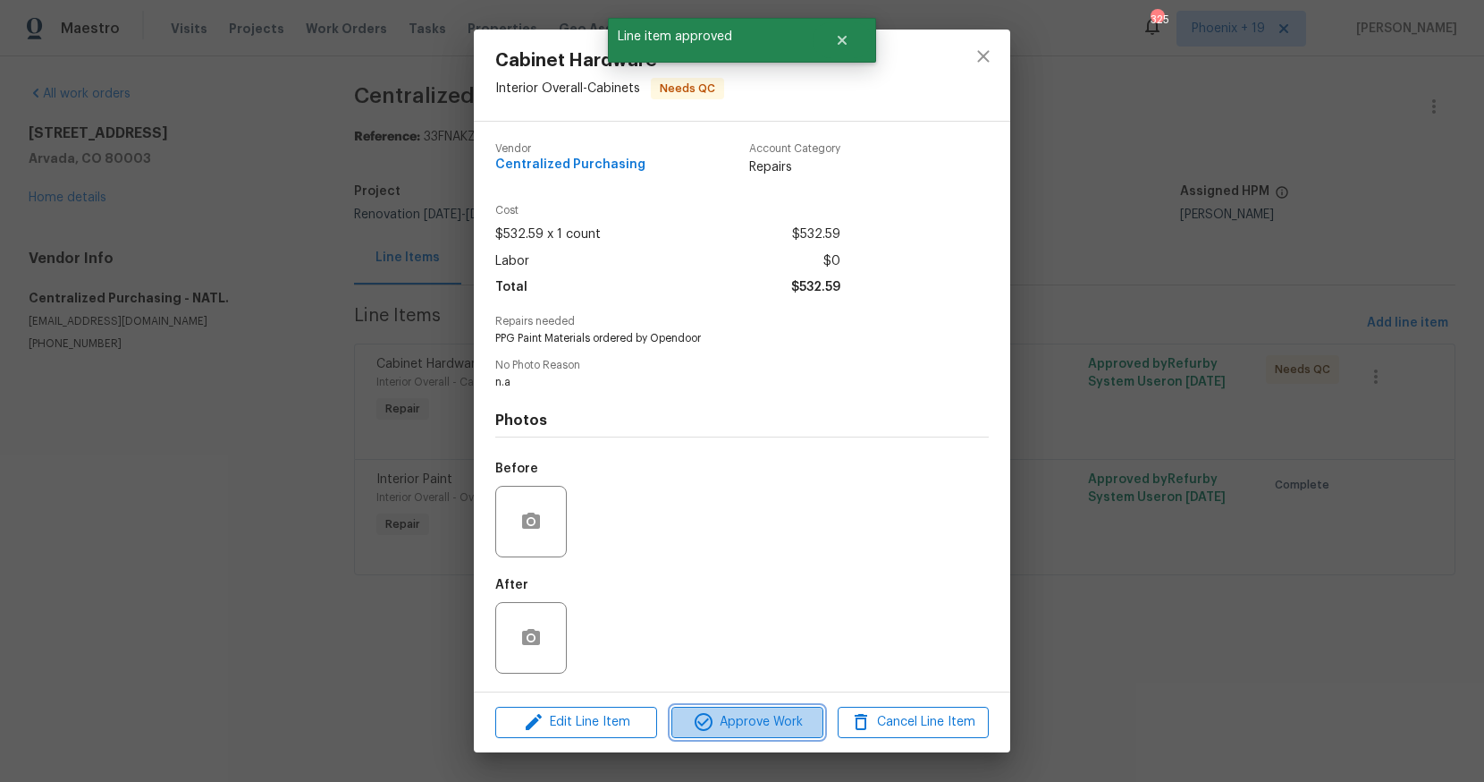
click at [765, 708] on button "Approve Work" at bounding box center [747, 721] width 151 height 31
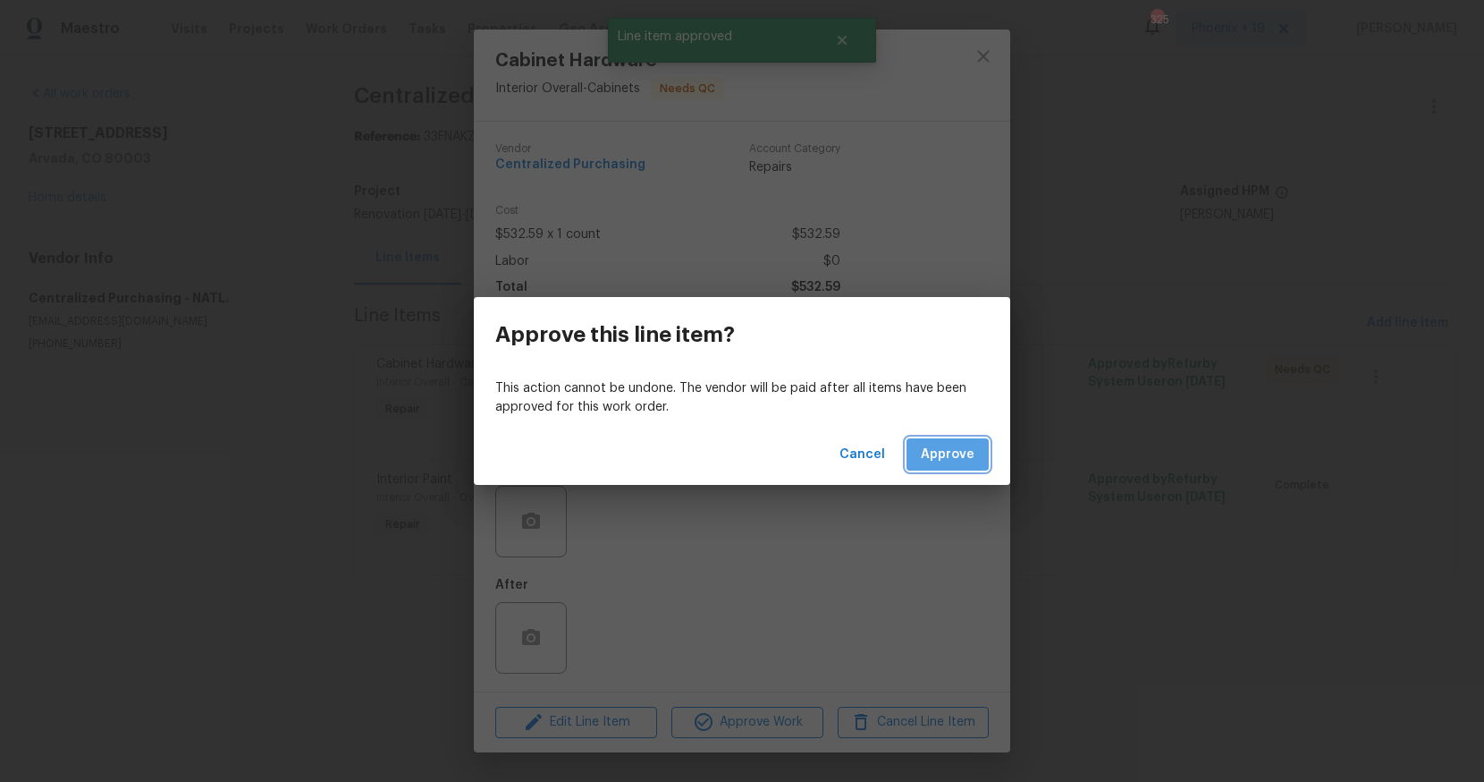
click at [973, 442] on button "Approve" at bounding box center [948, 454] width 82 height 33
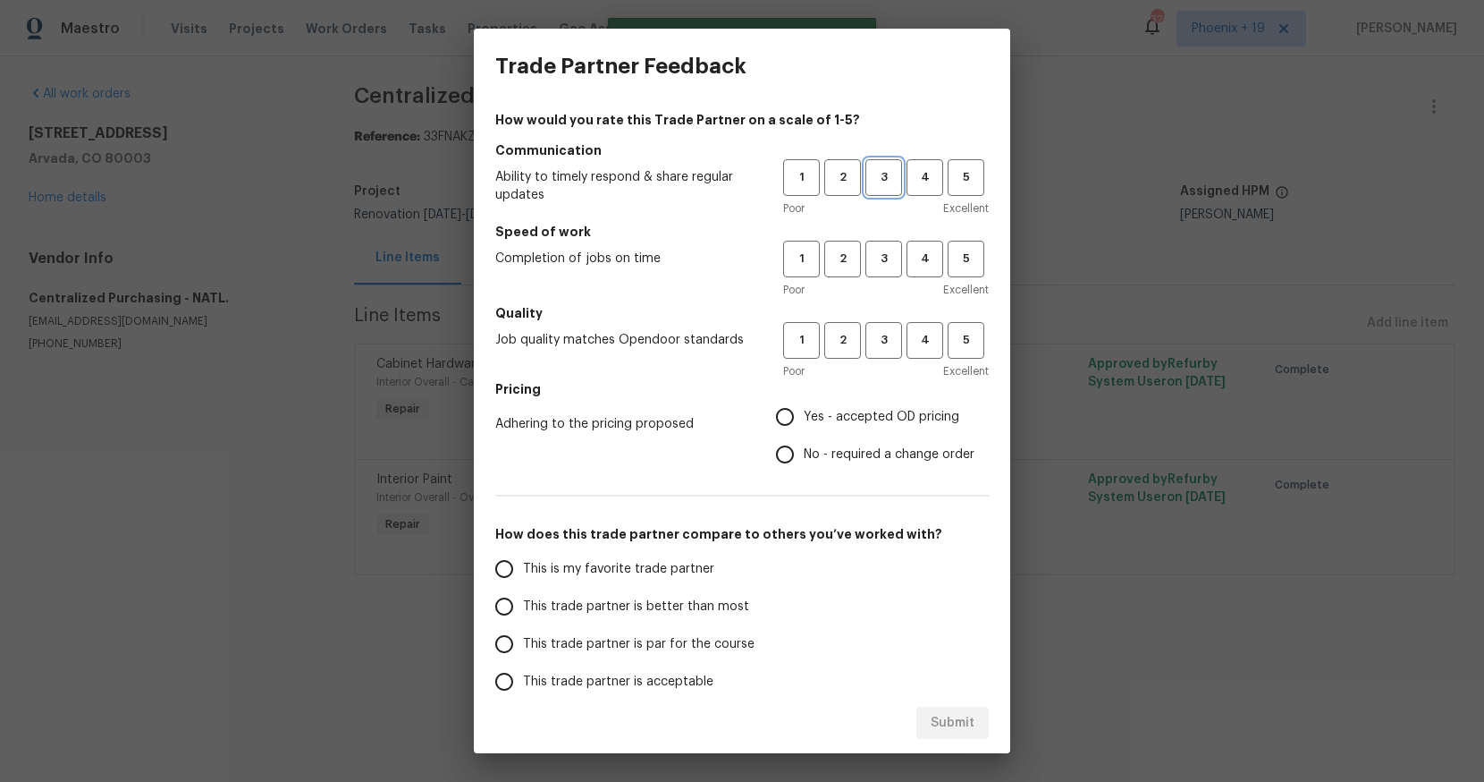
click at [875, 187] on span "3" at bounding box center [883, 177] width 33 height 21
click at [875, 252] on span "3" at bounding box center [883, 259] width 33 height 21
click at [886, 351] on button "3" at bounding box center [884, 340] width 37 height 37
click at [844, 416] on span "Yes - accepted OD pricing" at bounding box center [882, 417] width 156 height 19
click at [804, 416] on input "Yes - accepted OD pricing" at bounding box center [785, 417] width 38 height 38
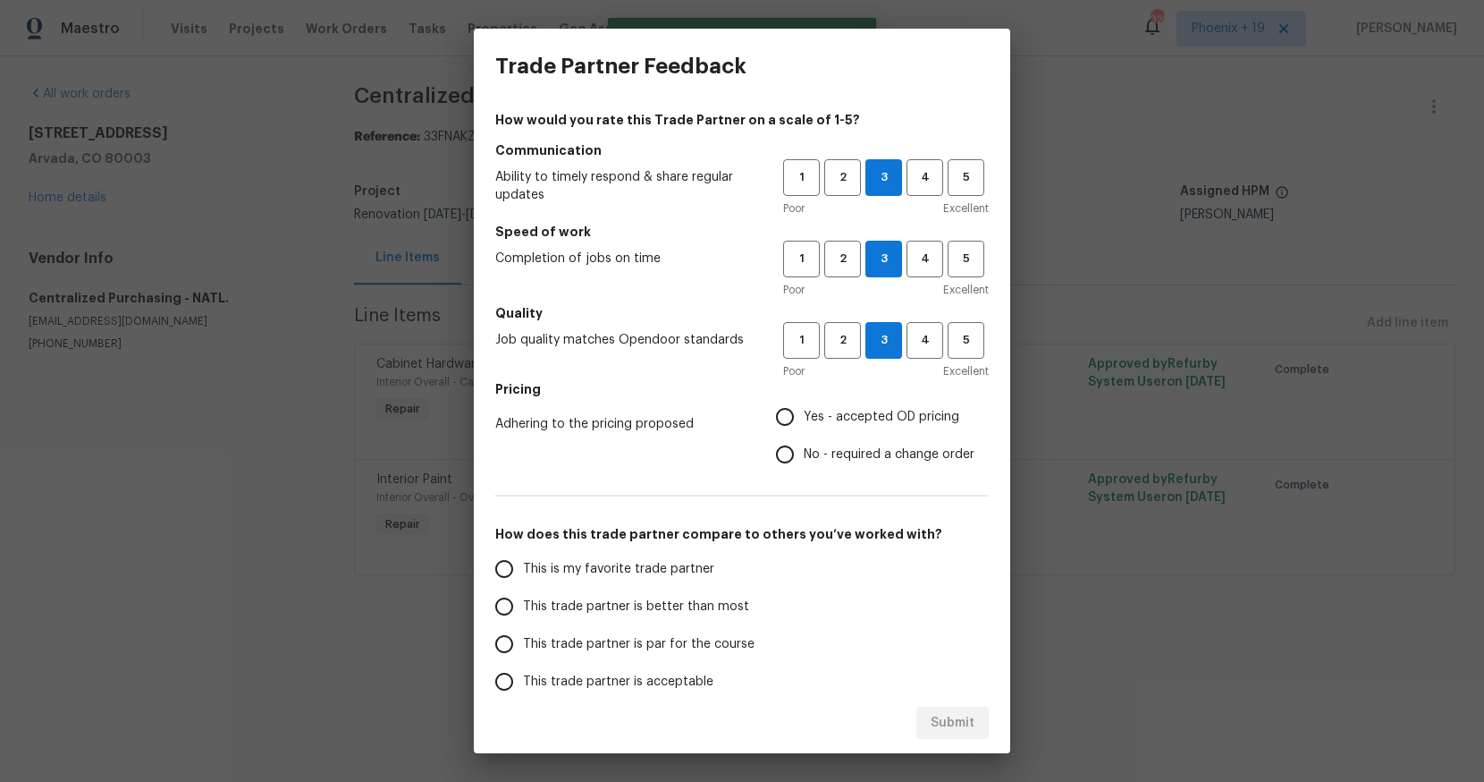
radio input "true"
click at [665, 557] on label "This is my favorite trade partner" at bounding box center [627, 569] width 283 height 38
click at [523, 557] on input "This is my favorite trade partner" at bounding box center [505, 569] width 38 height 38
drag, startPoint x: 974, startPoint y: 730, endPoint x: 1163, endPoint y: 517, distance: 285.0
click at [974, 730] on span "Submit" at bounding box center [953, 723] width 44 height 22
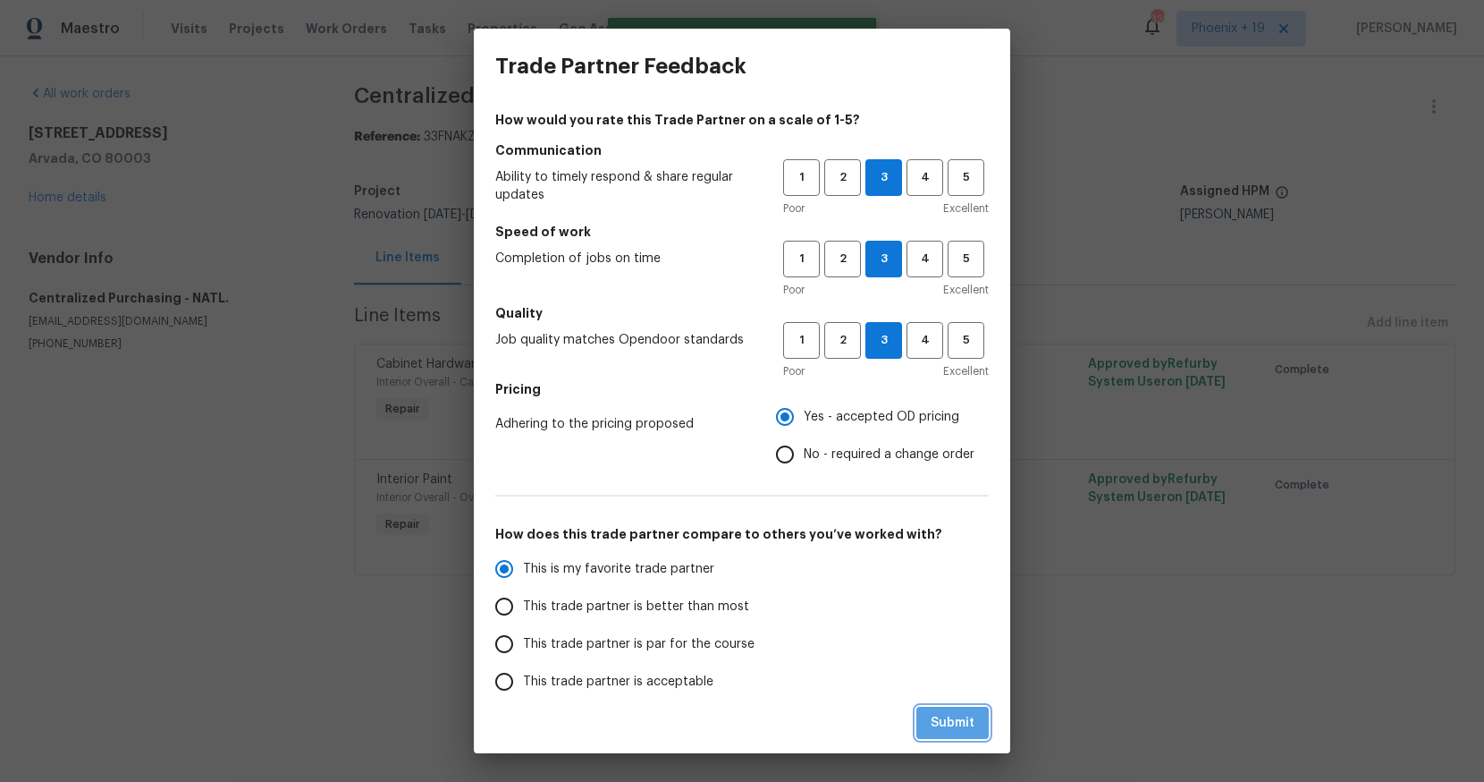
radio input "true"
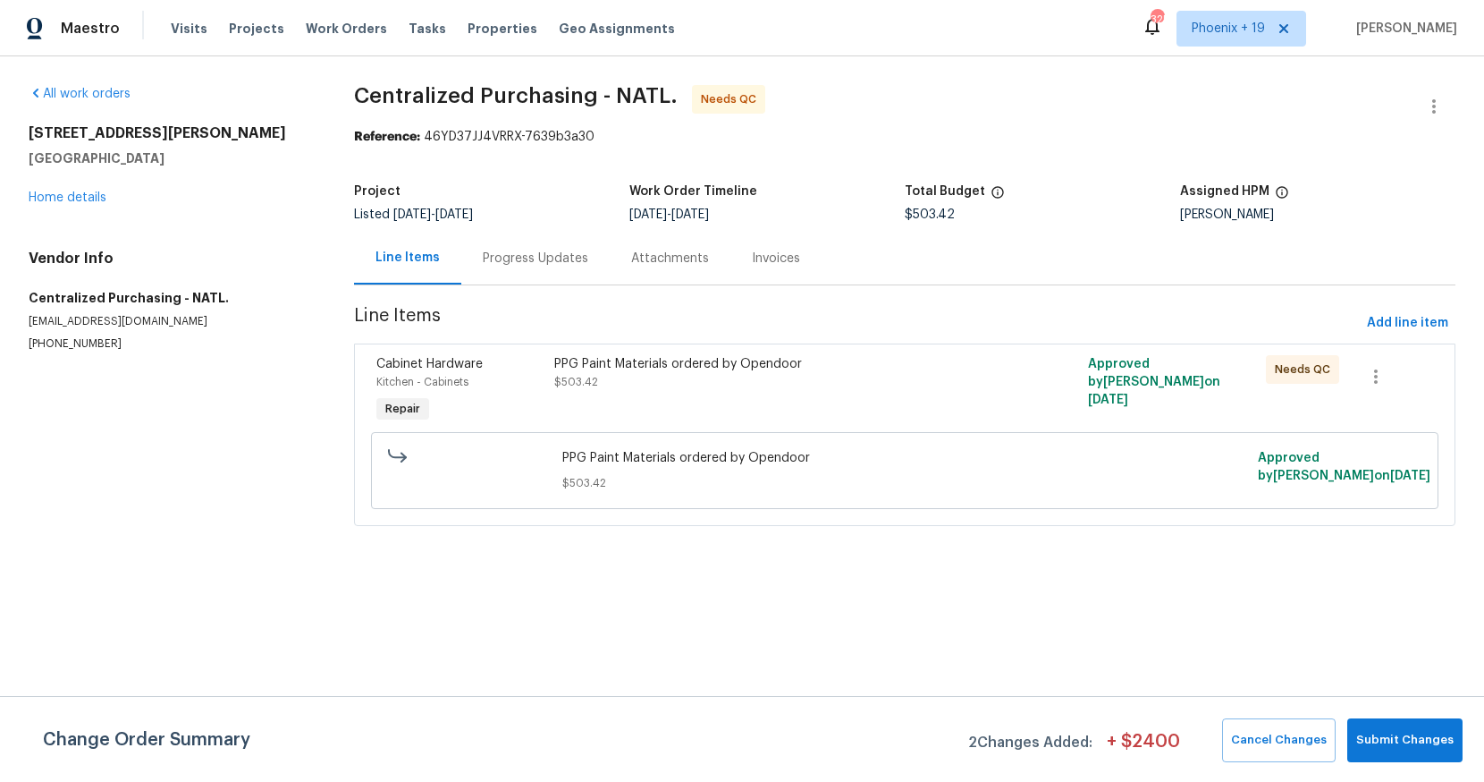
click at [882, 398] on div "PPG Paint Materials ordered by Opendoor $503.42" at bounding box center [771, 391] width 445 height 82
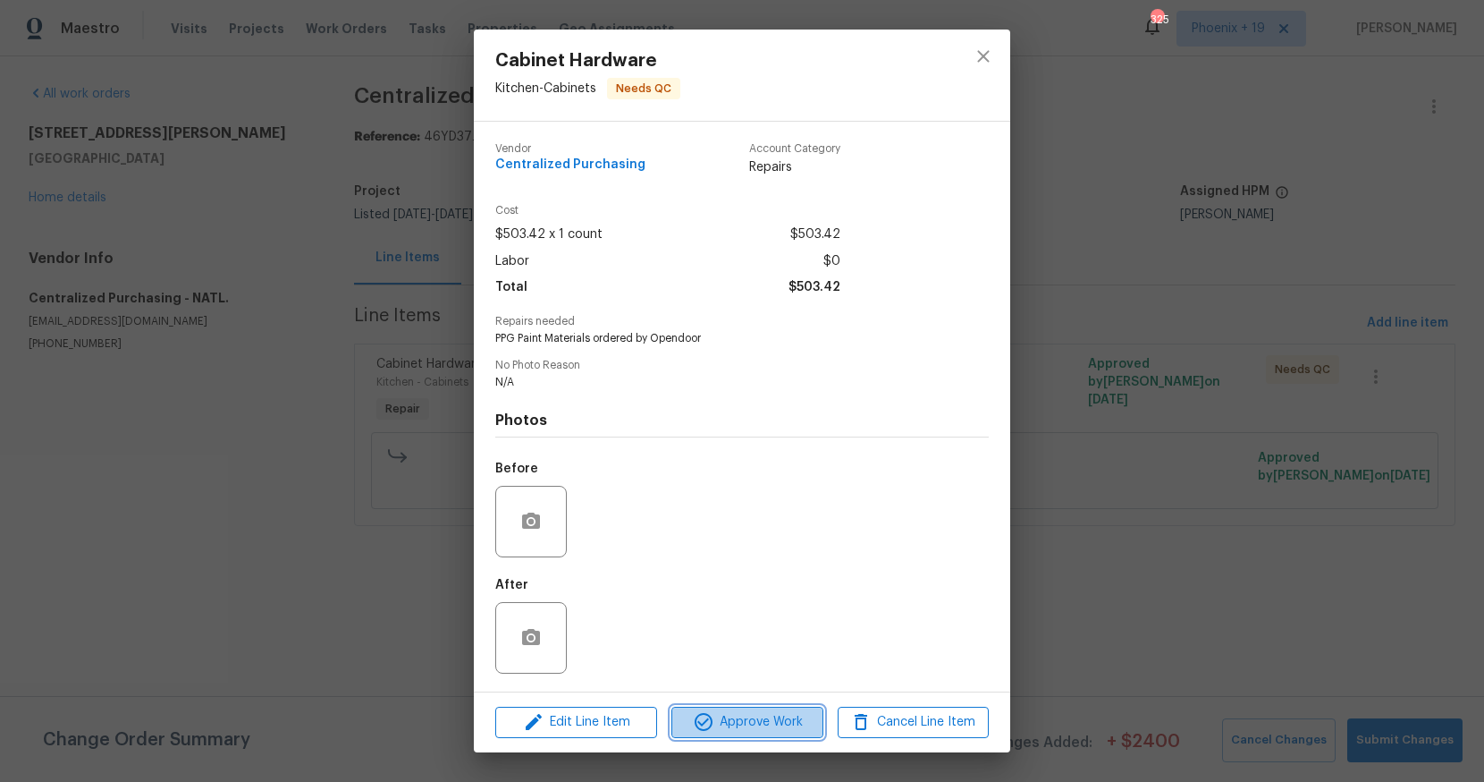
click at [759, 713] on span "Approve Work" at bounding box center [747, 722] width 140 height 22
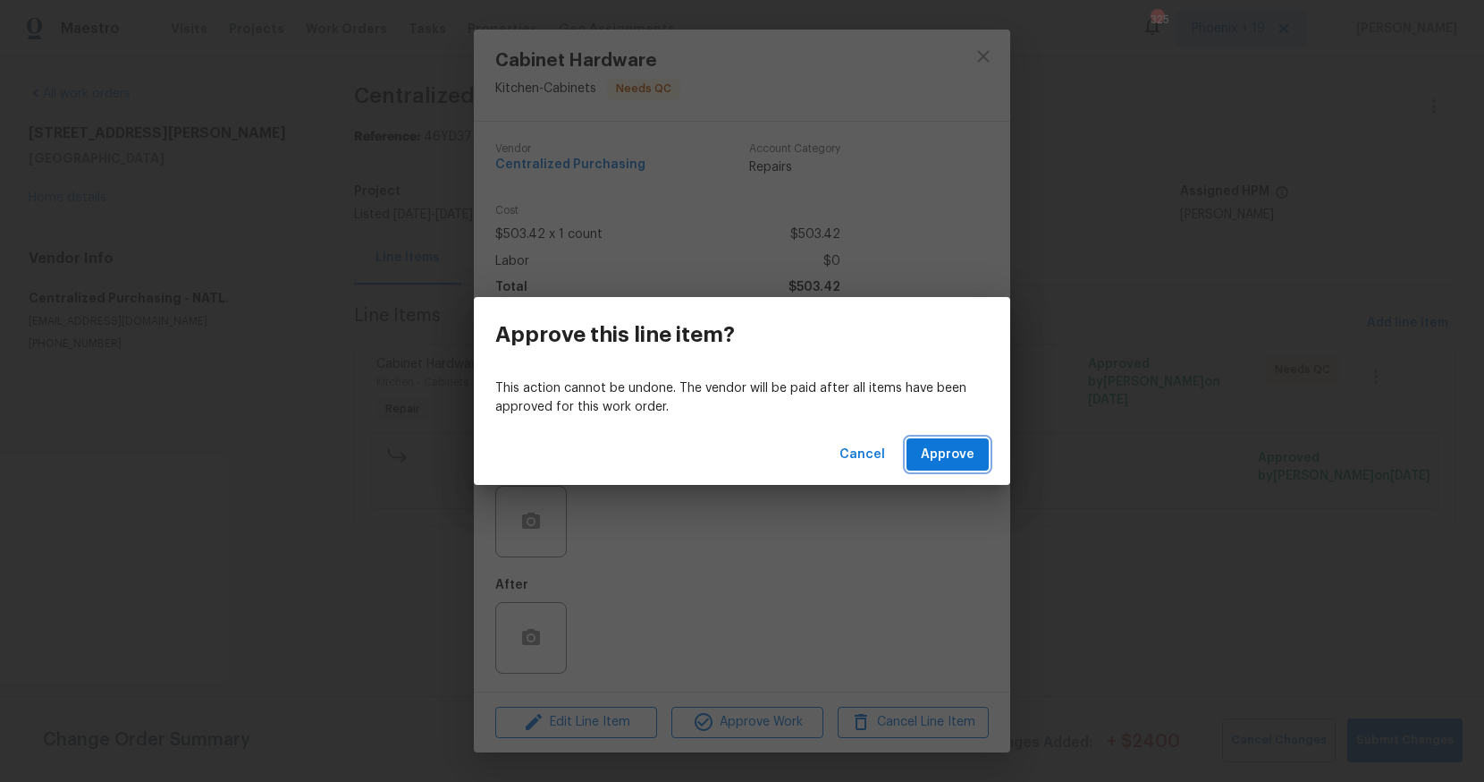
click at [954, 453] on span "Approve" at bounding box center [948, 455] width 54 height 22
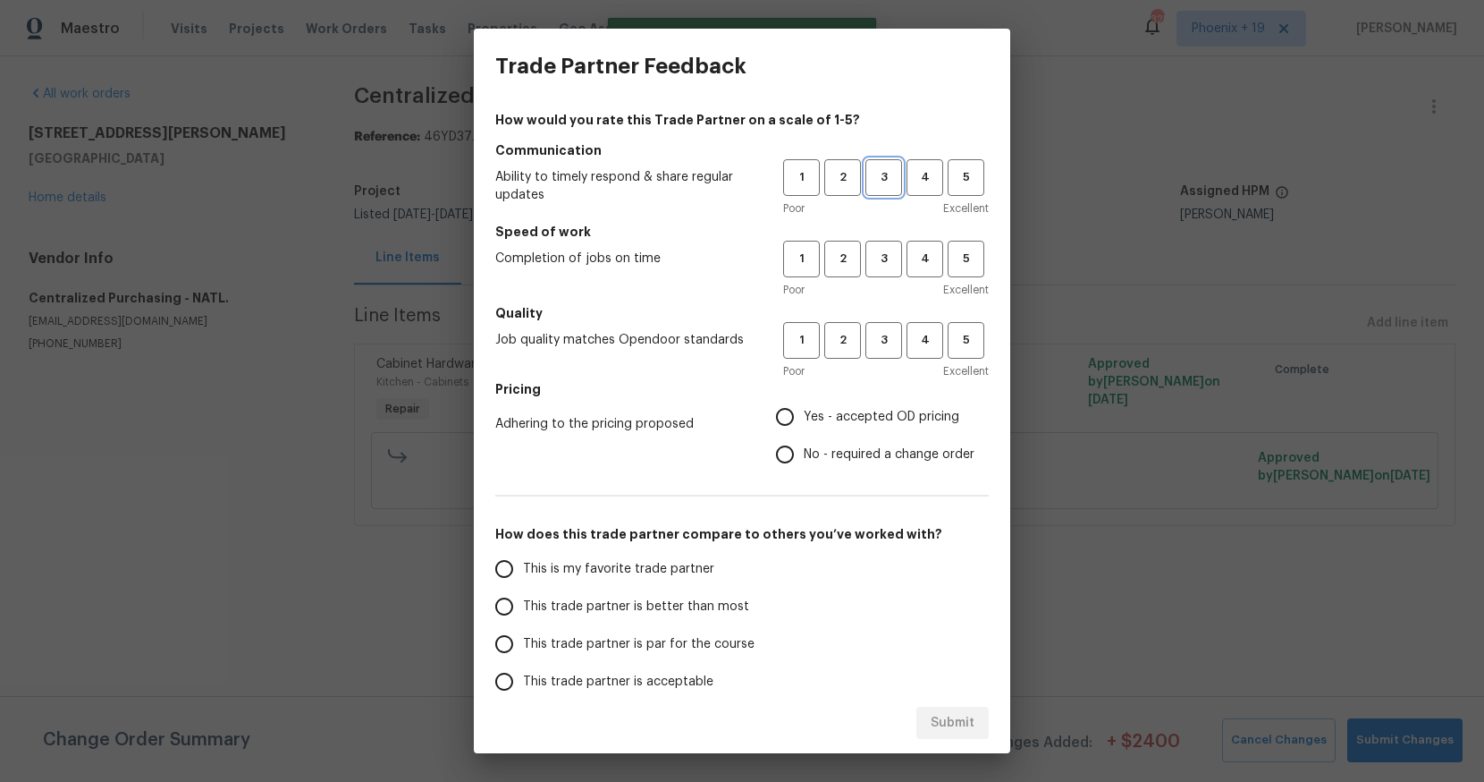
drag, startPoint x: 884, startPoint y: 184, endPoint x: 879, endPoint y: 213, distance: 29.1
click at [884, 185] on span "3" at bounding box center [883, 177] width 33 height 21
click at [877, 267] on span "3" at bounding box center [883, 259] width 33 height 21
click at [881, 350] on span "3" at bounding box center [883, 340] width 33 height 21
drag, startPoint x: 852, startPoint y: 410, endPoint x: 695, endPoint y: 542, distance: 205.6
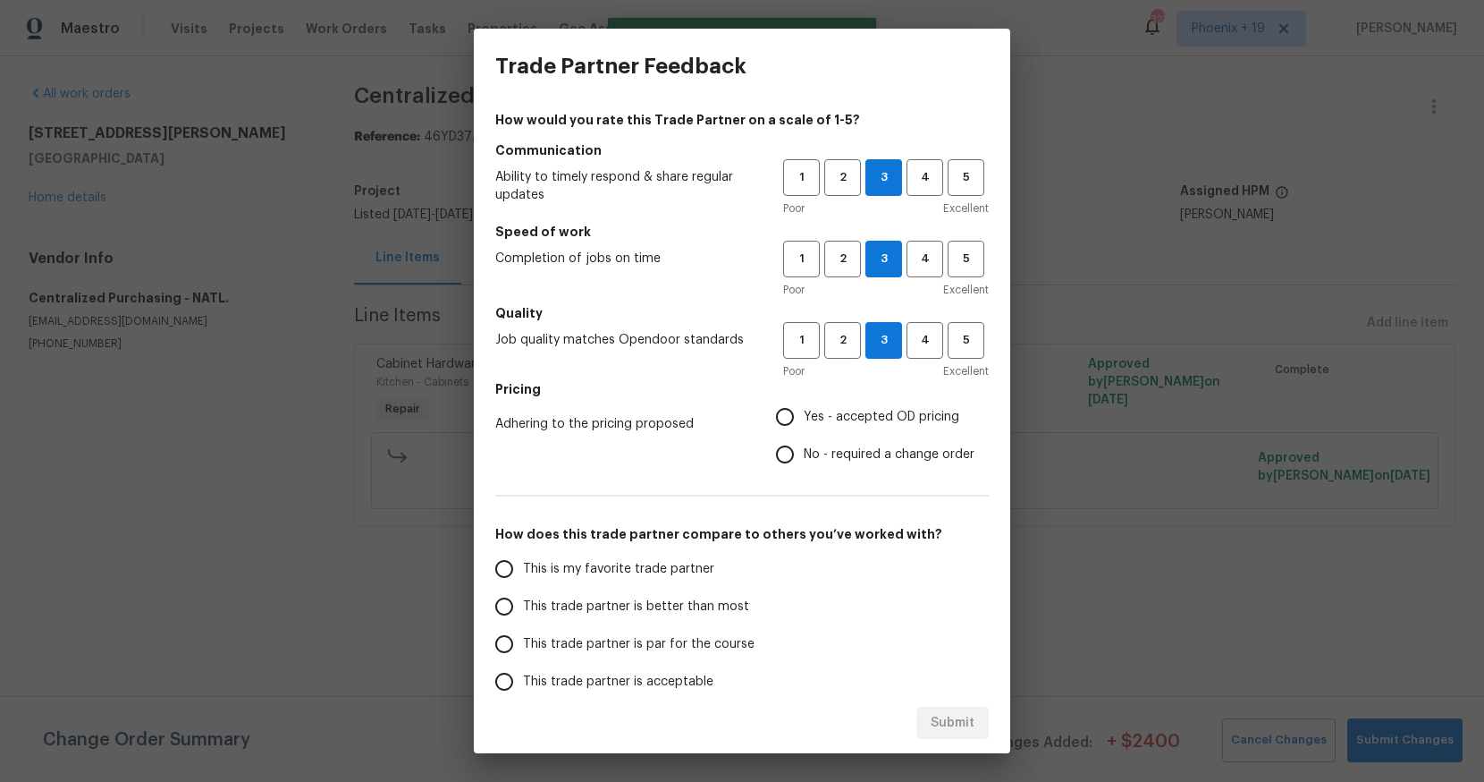
click at [851, 410] on span "Yes - accepted OD pricing" at bounding box center [882, 417] width 156 height 19
click at [804, 410] on input "Yes - accepted OD pricing" at bounding box center [785, 417] width 38 height 38
radio input "true"
click at [613, 579] on label "This is my favorite trade partner" at bounding box center [627, 569] width 283 height 38
click at [523, 579] on input "This is my favorite trade partner" at bounding box center [505, 569] width 38 height 38
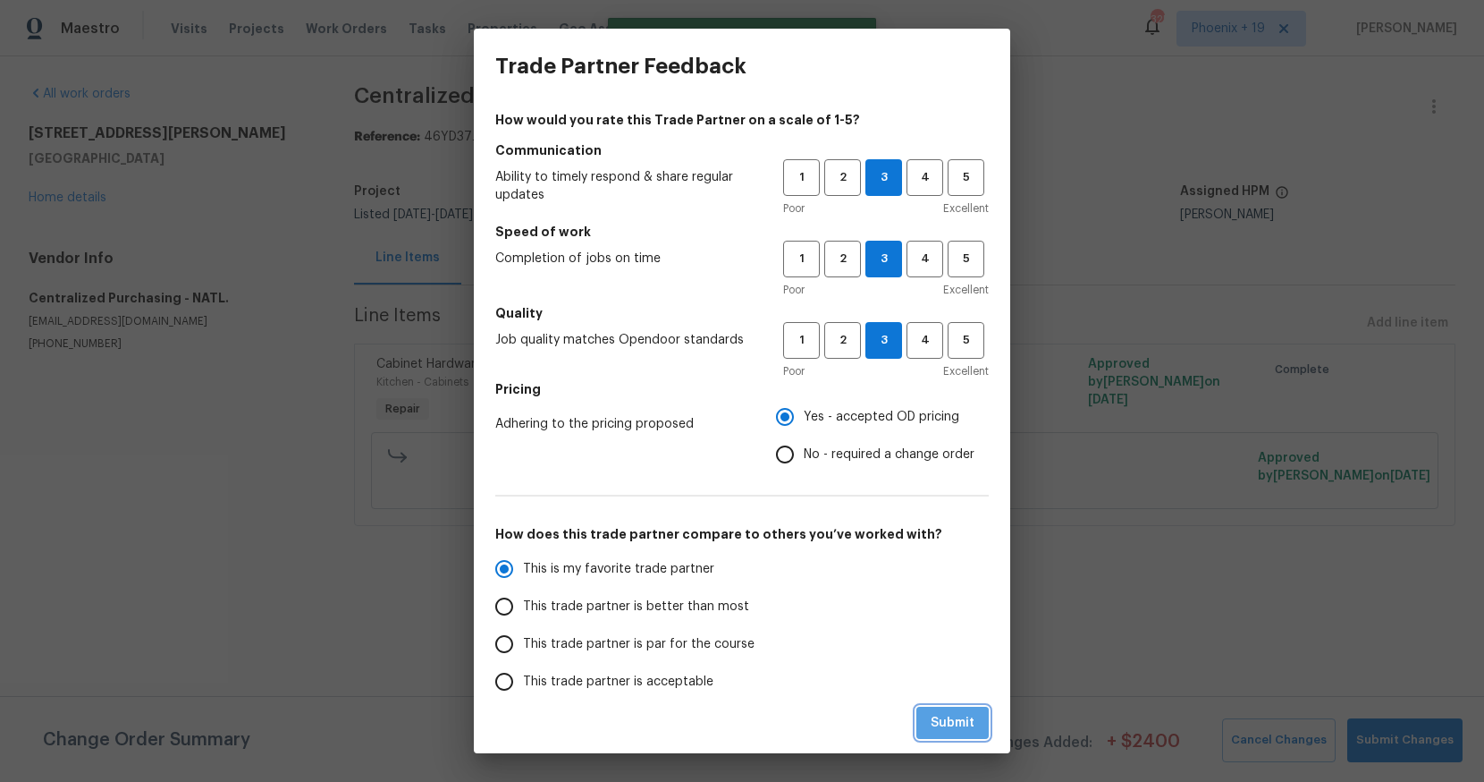
drag, startPoint x: 957, startPoint y: 718, endPoint x: 976, endPoint y: 714, distance: 19.1
click at [957, 718] on span "Submit" at bounding box center [953, 723] width 44 height 22
radio input "true"
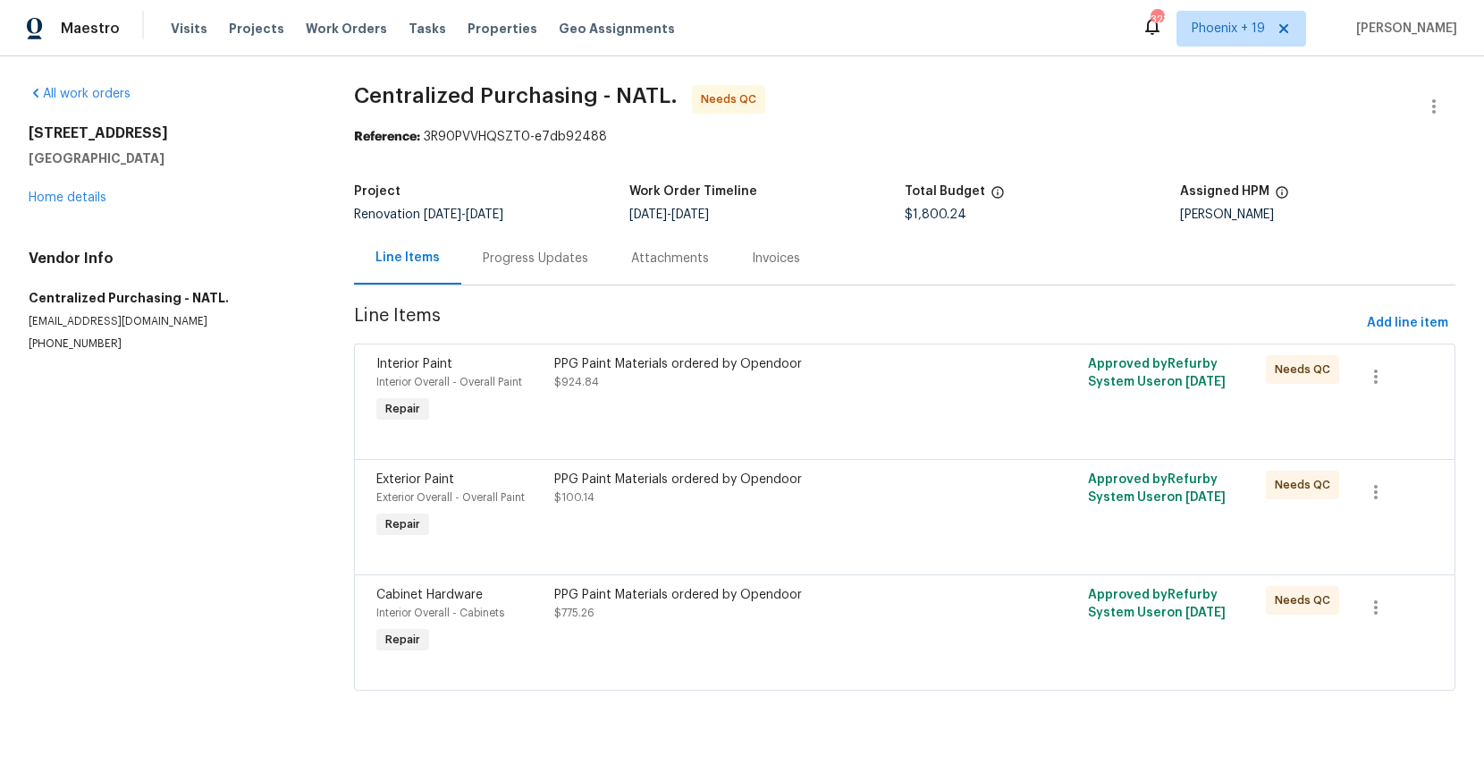
click at [883, 613] on div "PPG Paint Materials ordered by Opendoor $775.26" at bounding box center [771, 604] width 435 height 36
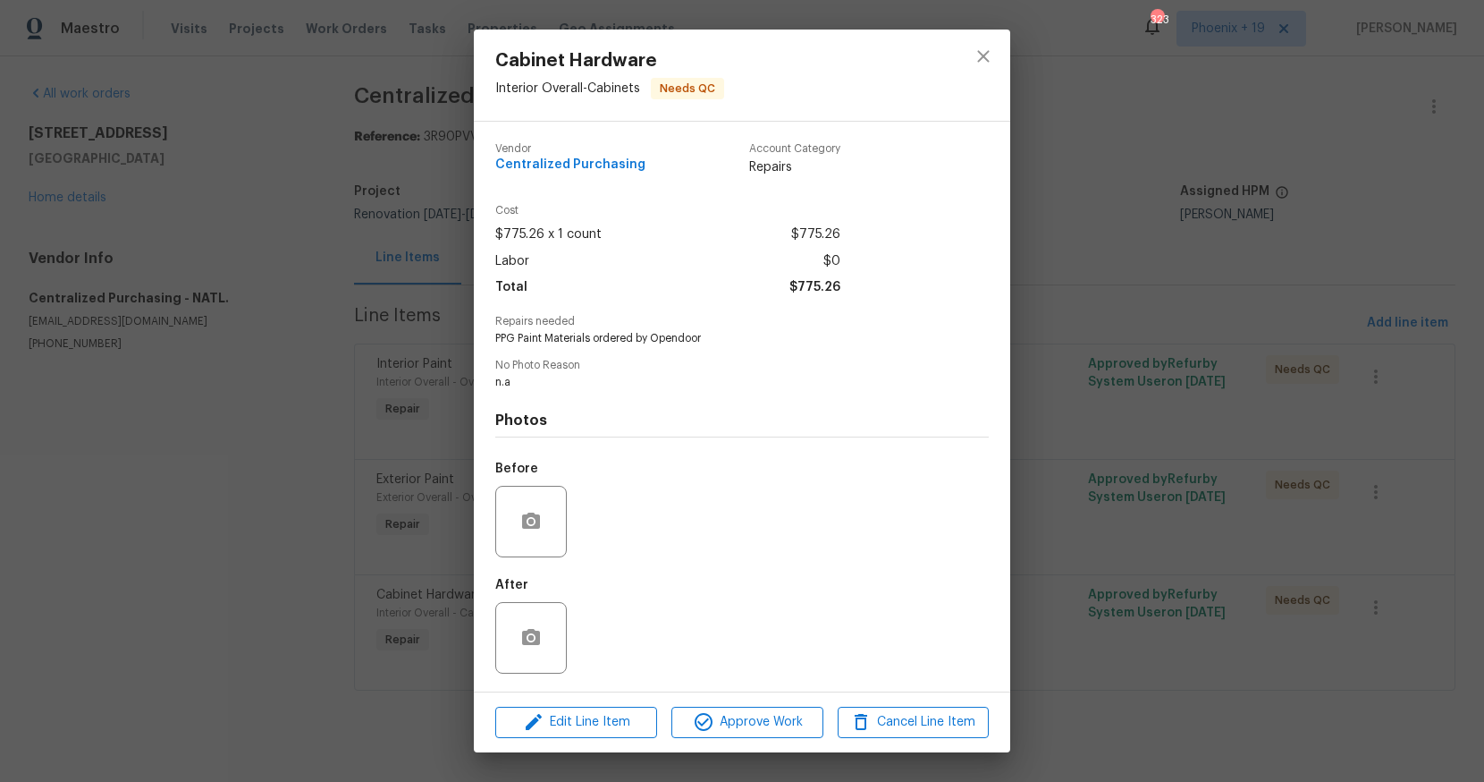
click at [783, 706] on div "Edit Line Item Approve Work Cancel Line Item" at bounding box center [742, 722] width 537 height 60
click at [785, 706] on button "Approve Work" at bounding box center [747, 721] width 151 height 31
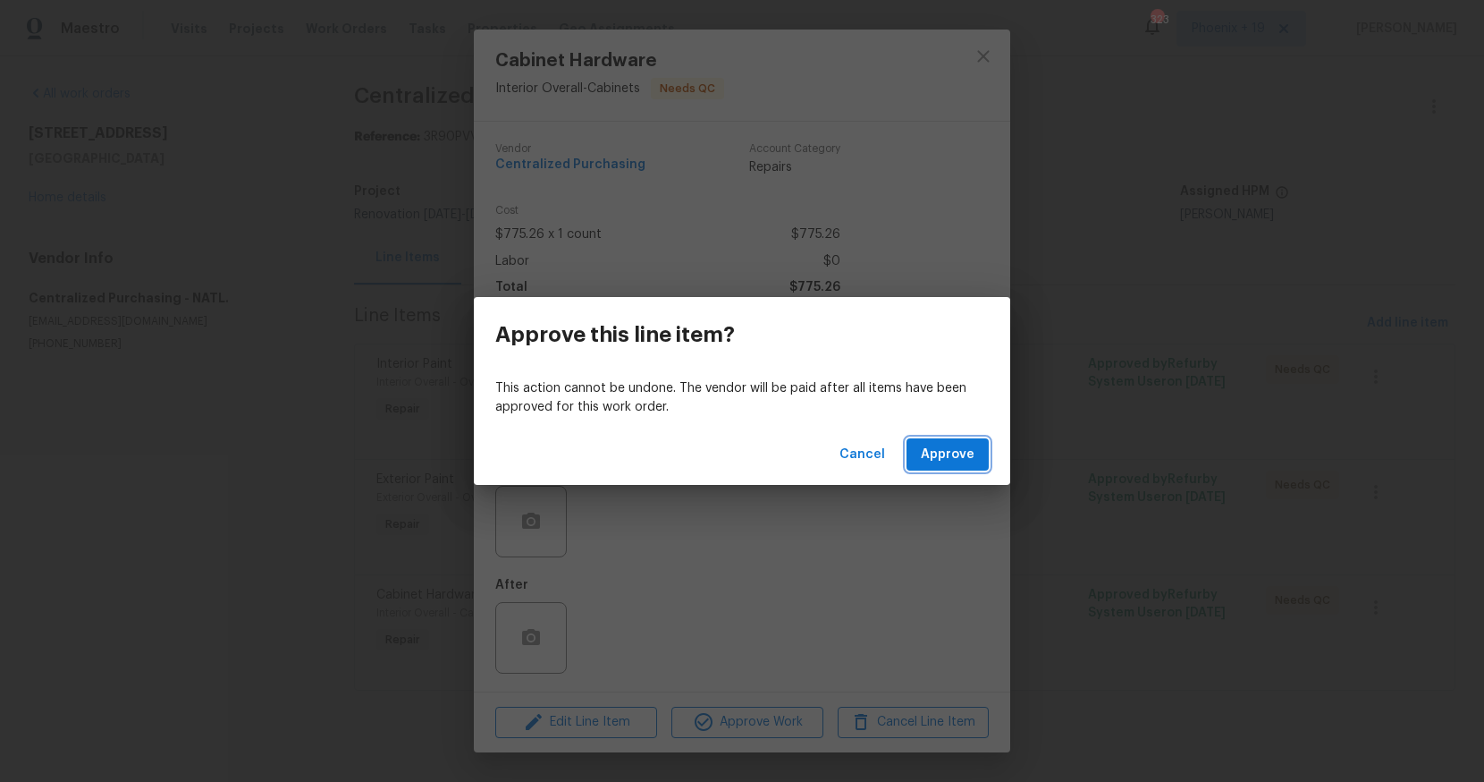
click at [932, 446] on span "Approve" at bounding box center [948, 455] width 54 height 22
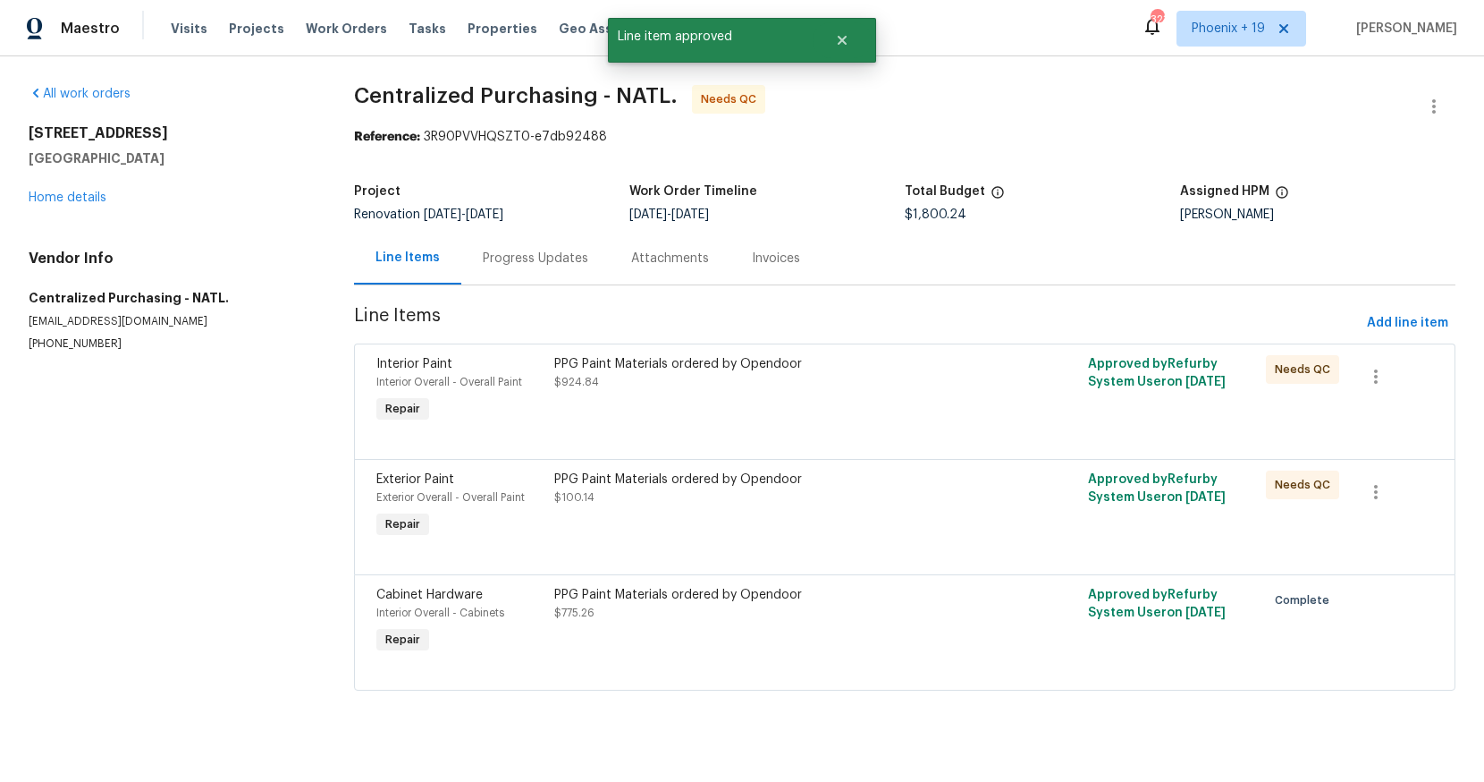
click at [926, 533] on div "PPG Paint Materials ordered by Opendoor $100.14" at bounding box center [771, 506] width 445 height 82
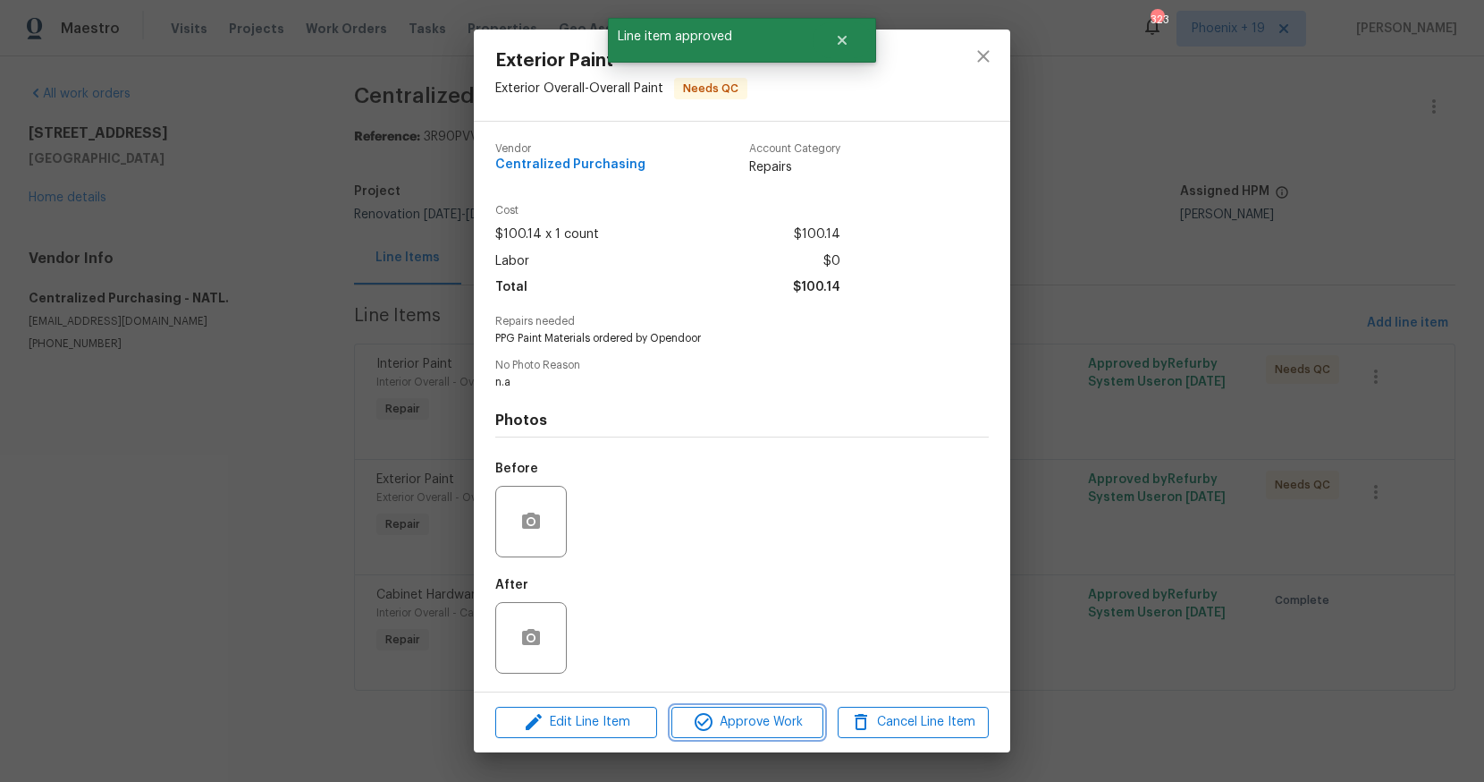
click at [737, 731] on span "Approve Work" at bounding box center [747, 722] width 140 height 22
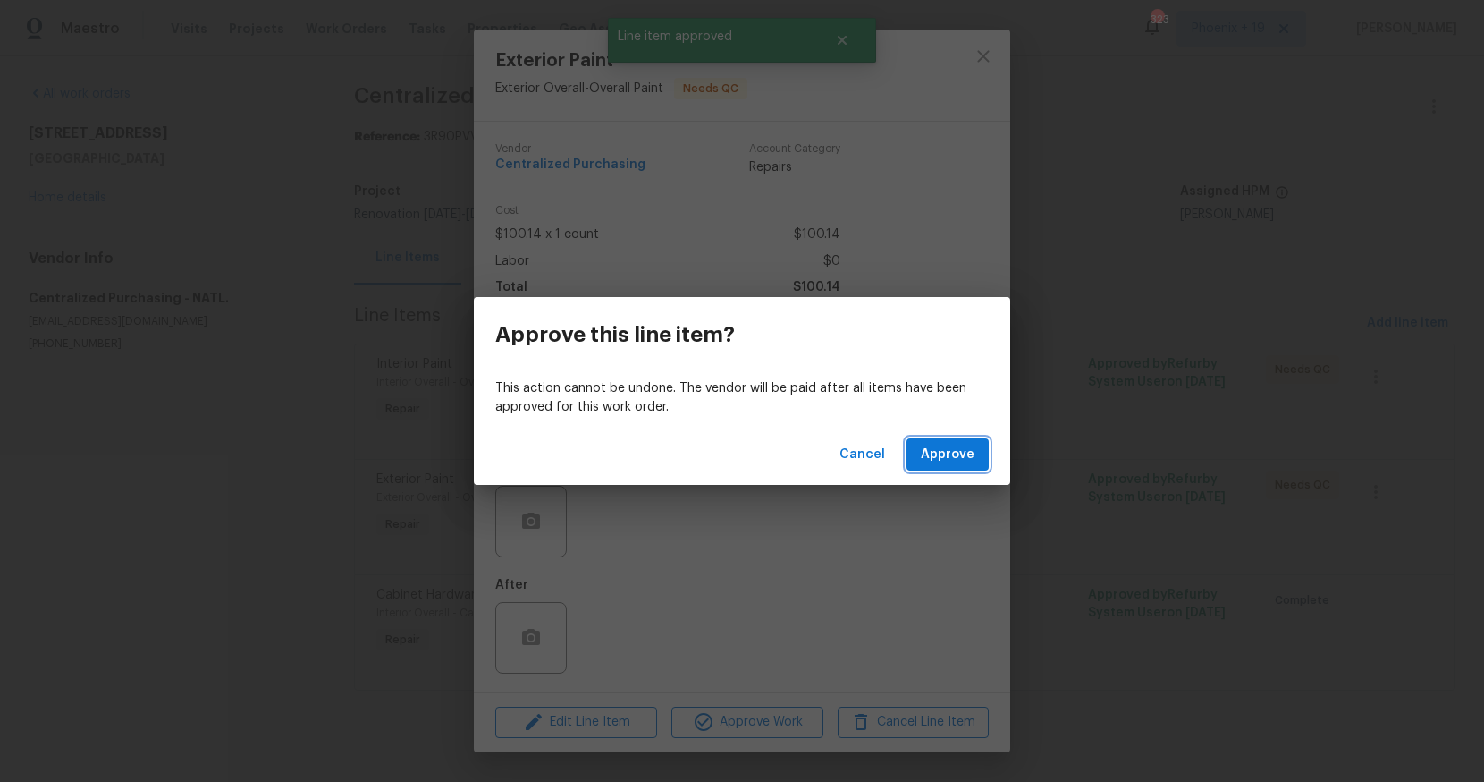
click at [954, 451] on span "Approve" at bounding box center [948, 455] width 54 height 22
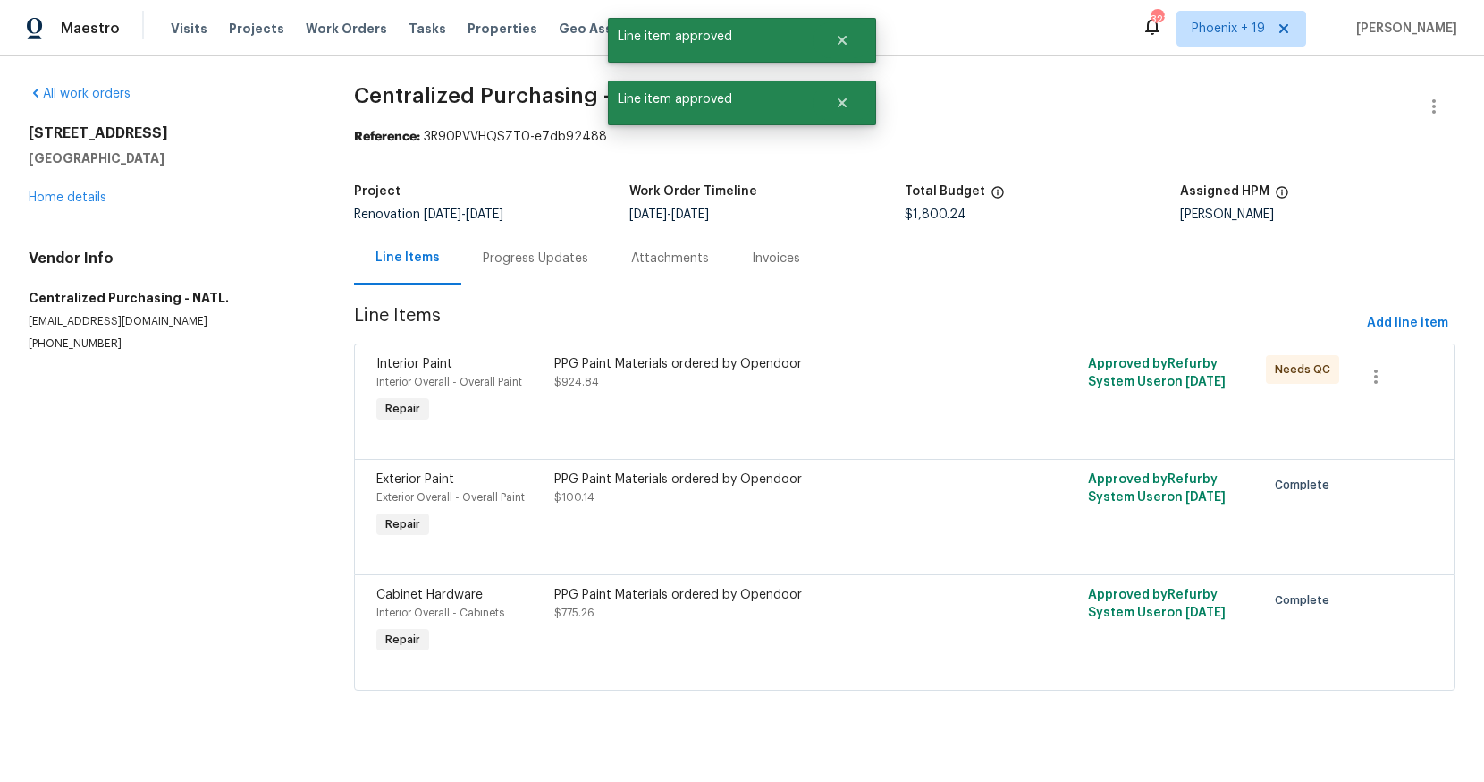
click at [919, 410] on div "PPG Paint Materials ordered by Opendoor $924.84" at bounding box center [771, 391] width 445 height 82
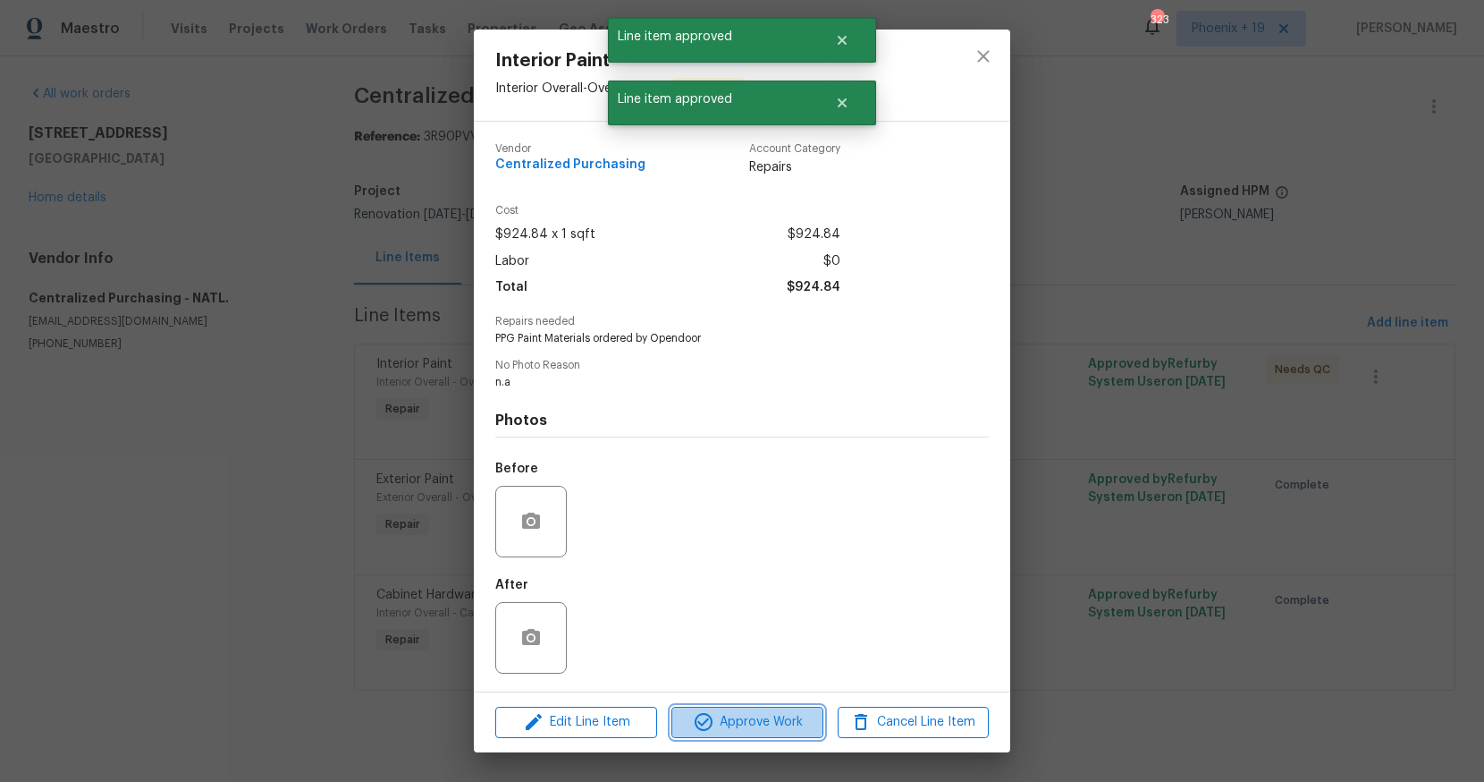
click at [723, 724] on span "Approve Work" at bounding box center [747, 722] width 140 height 22
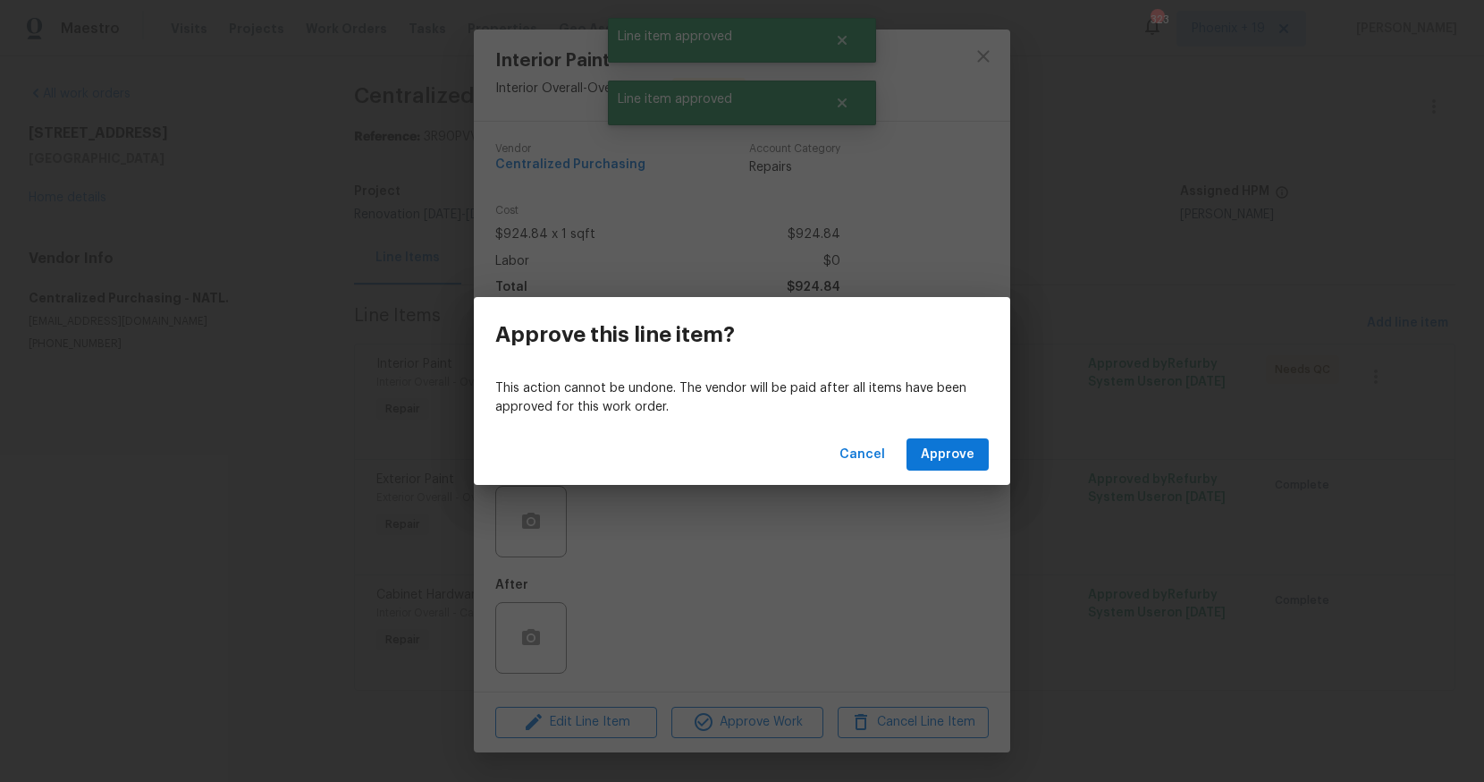
click at [943, 476] on div "Cancel Approve" at bounding box center [742, 455] width 537 height 62
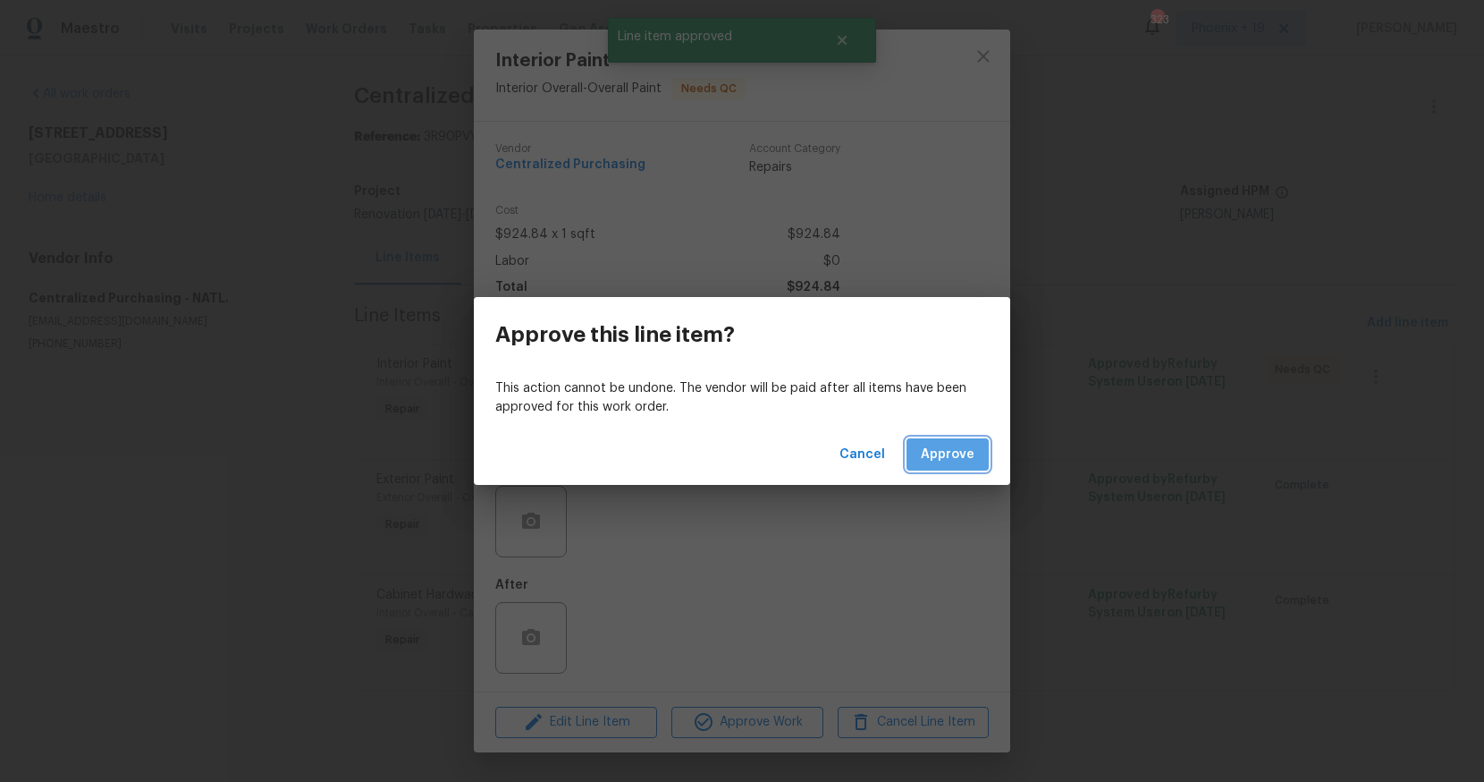
click at [938, 469] on button "Approve" at bounding box center [948, 454] width 82 height 33
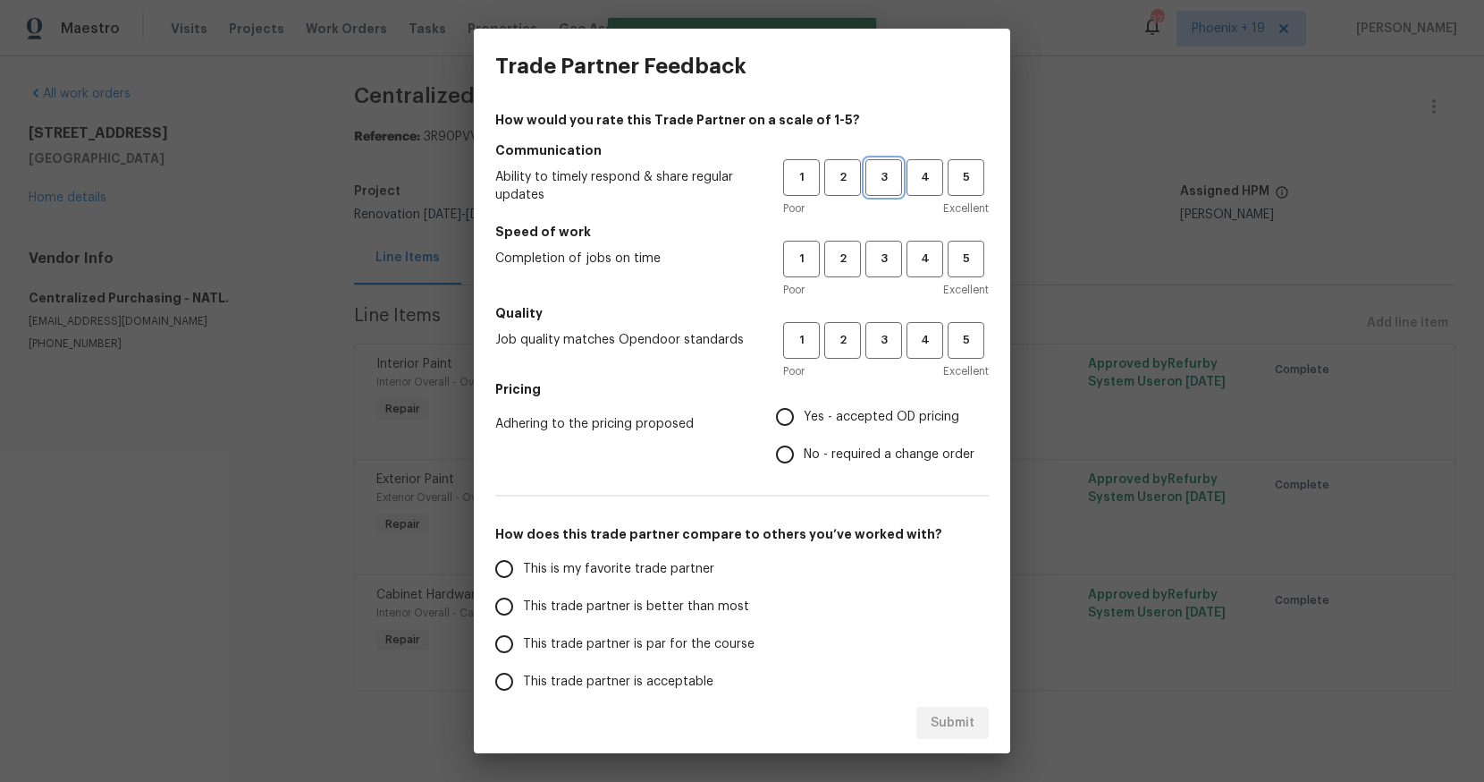
drag, startPoint x: 899, startPoint y: 168, endPoint x: 894, endPoint y: 242, distance: 74.4
click at [899, 169] on span "3" at bounding box center [883, 177] width 33 height 21
click at [894, 256] on span "3" at bounding box center [883, 259] width 33 height 21
click at [891, 330] on span "3" at bounding box center [883, 340] width 33 height 21
click at [858, 411] on span "Yes - accepted OD pricing" at bounding box center [882, 417] width 156 height 19
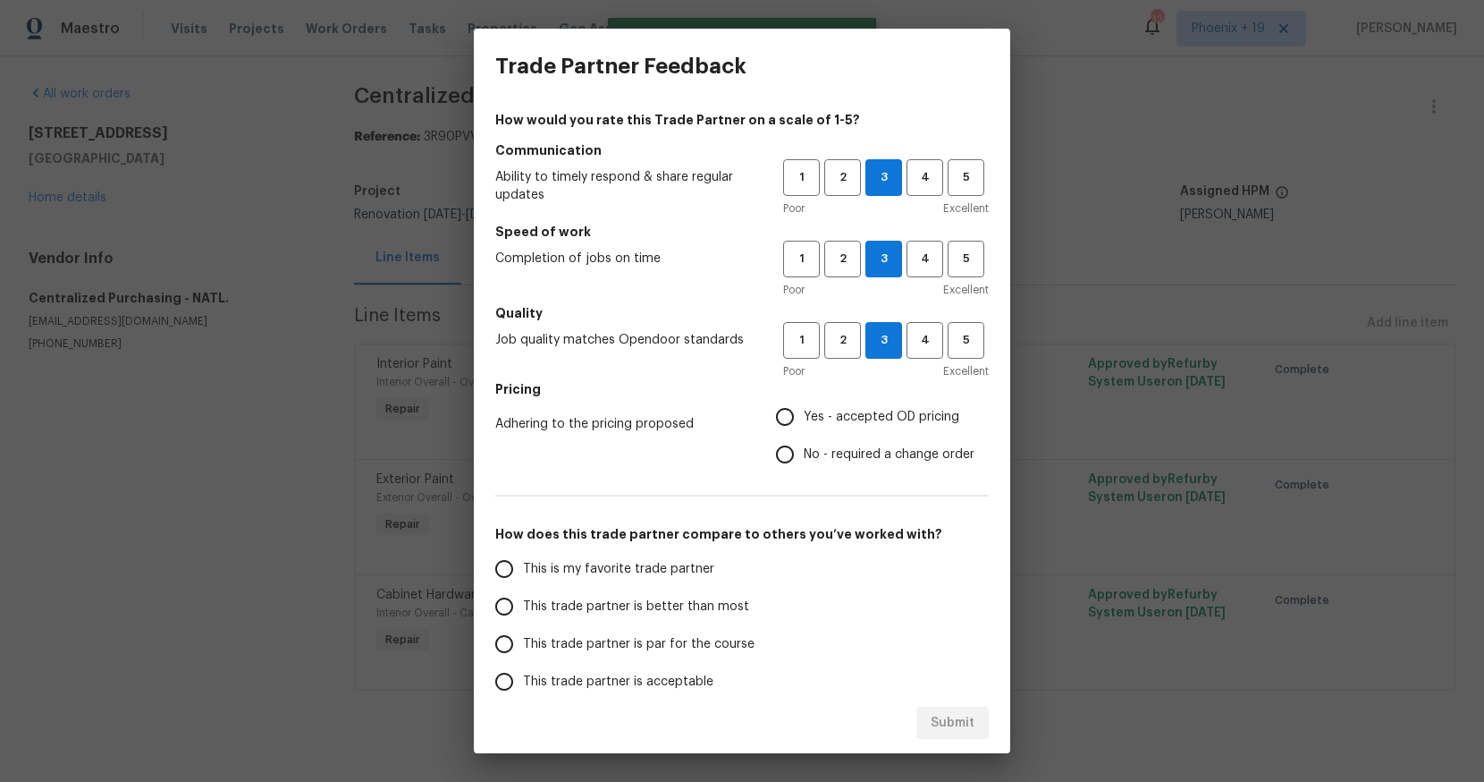
click at [804, 411] on input "Yes - accepted OD pricing" at bounding box center [785, 417] width 38 height 38
radio input "true"
drag, startPoint x: 684, startPoint y: 574, endPoint x: 879, endPoint y: 712, distance: 238.7
click at [684, 574] on span "This is my favorite trade partner" at bounding box center [618, 569] width 191 height 19
click at [523, 574] on input "This is my favorite trade partner" at bounding box center [505, 569] width 38 height 38
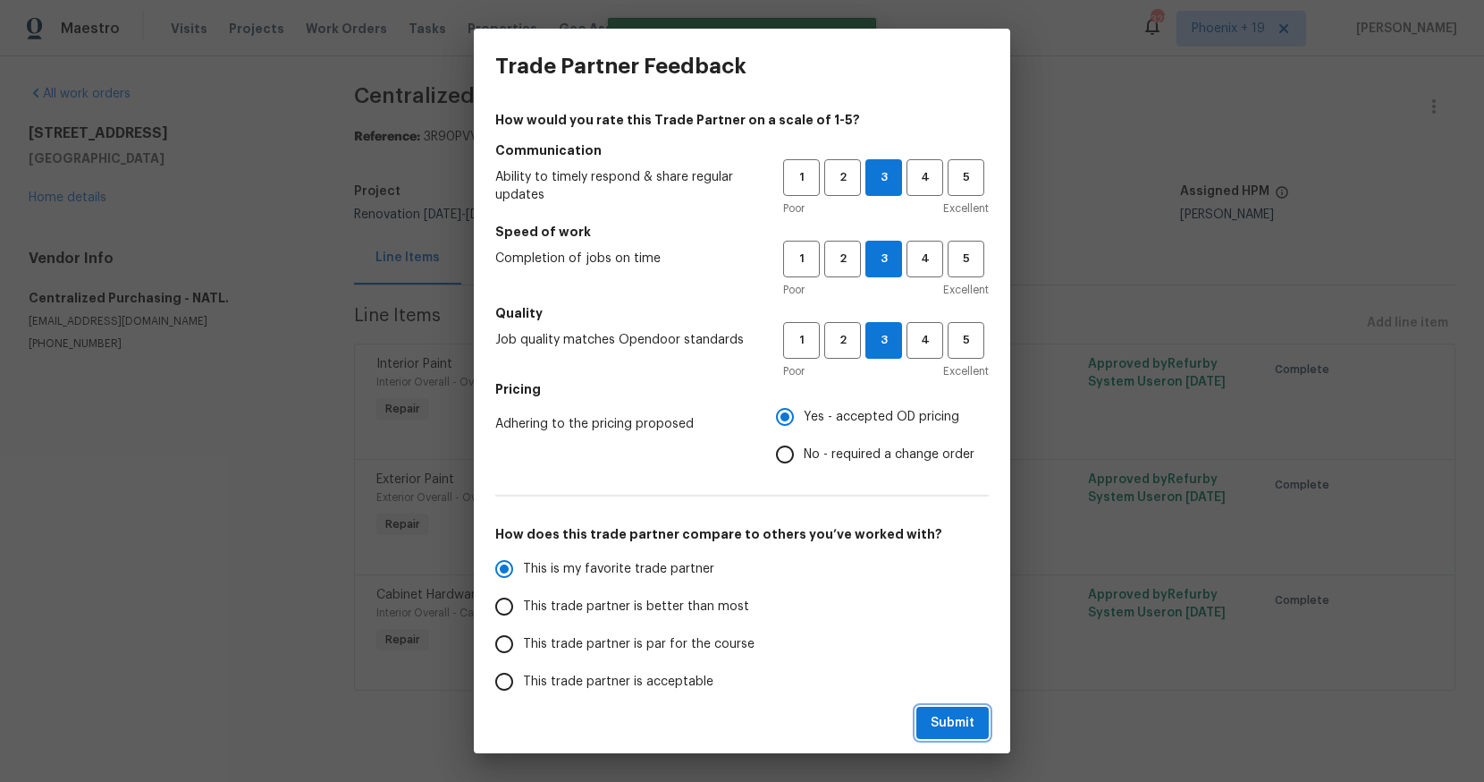
click at [926, 723] on button "Submit" at bounding box center [953, 722] width 72 height 33
radio input "true"
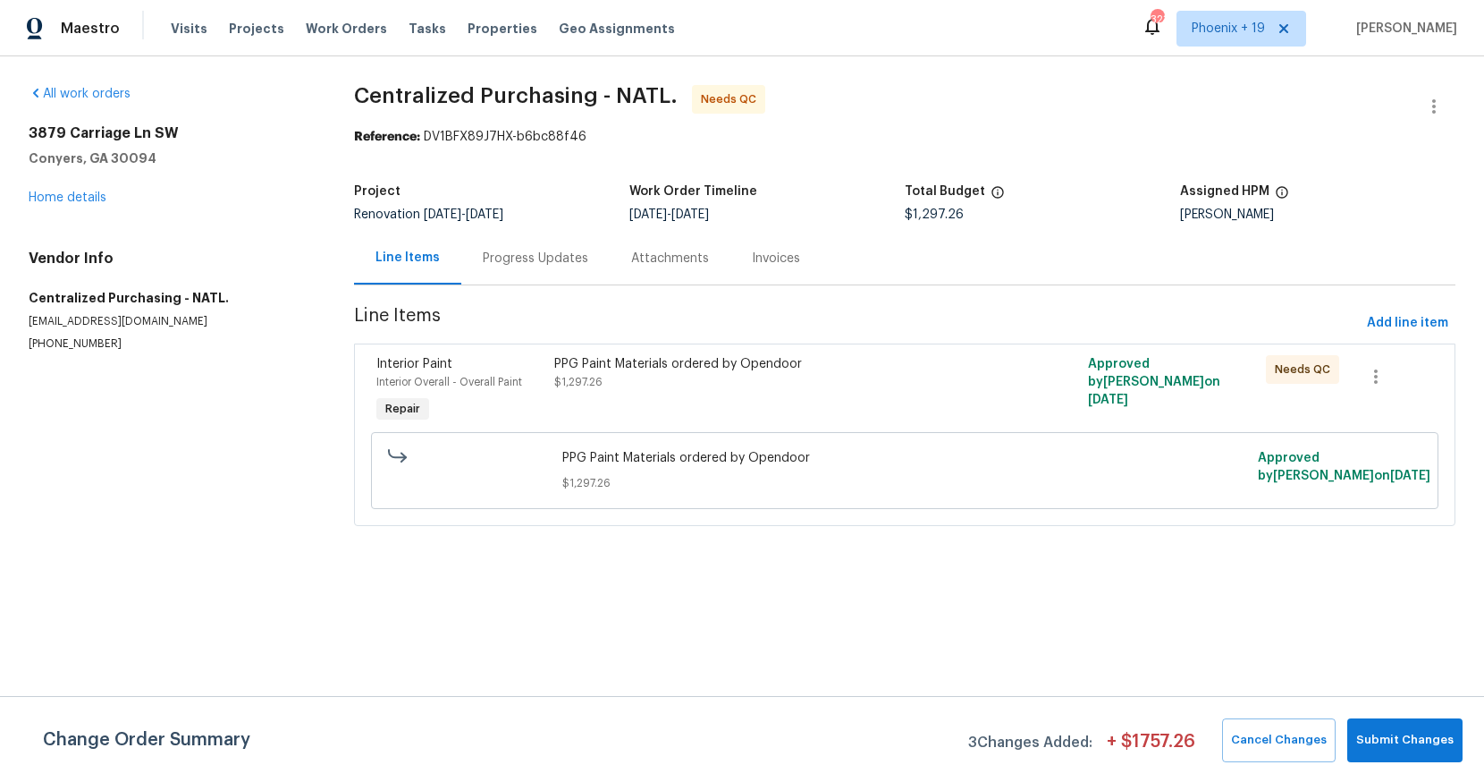
click at [891, 401] on div "PPG Paint Materials ordered by Opendoor $1,297.26" at bounding box center [771, 391] width 445 height 82
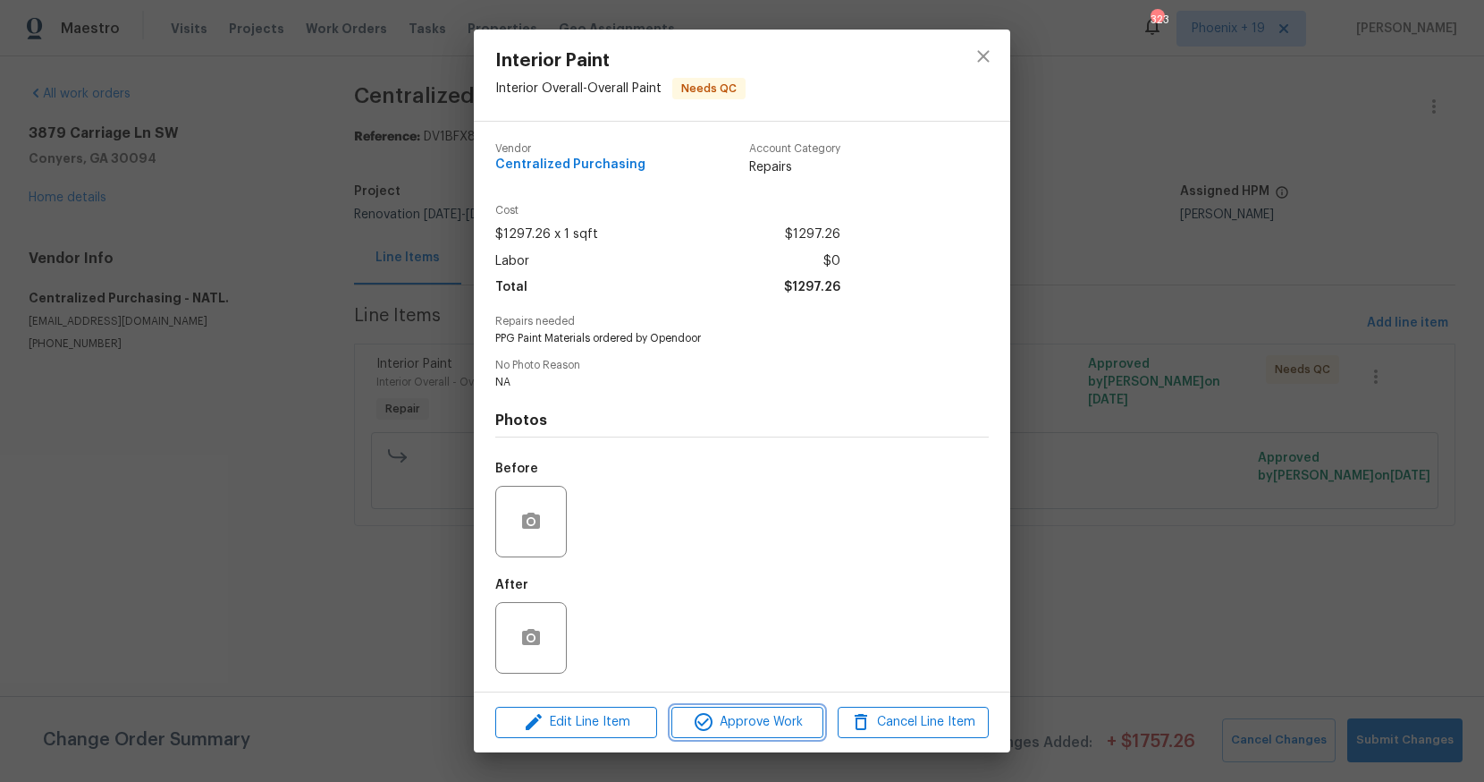
click at [773, 706] on button "Approve Work" at bounding box center [747, 721] width 151 height 31
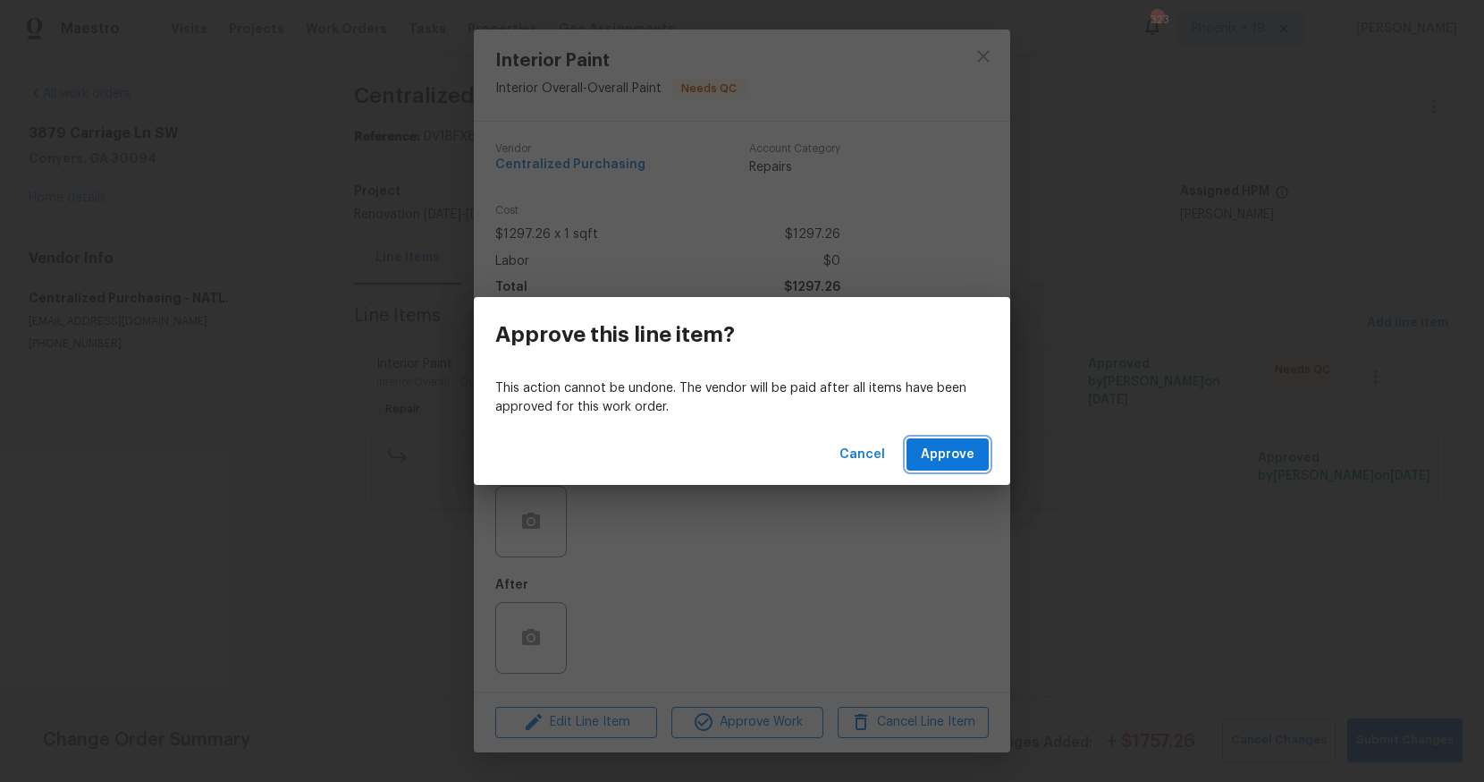
click at [925, 452] on span "Approve" at bounding box center [948, 455] width 54 height 22
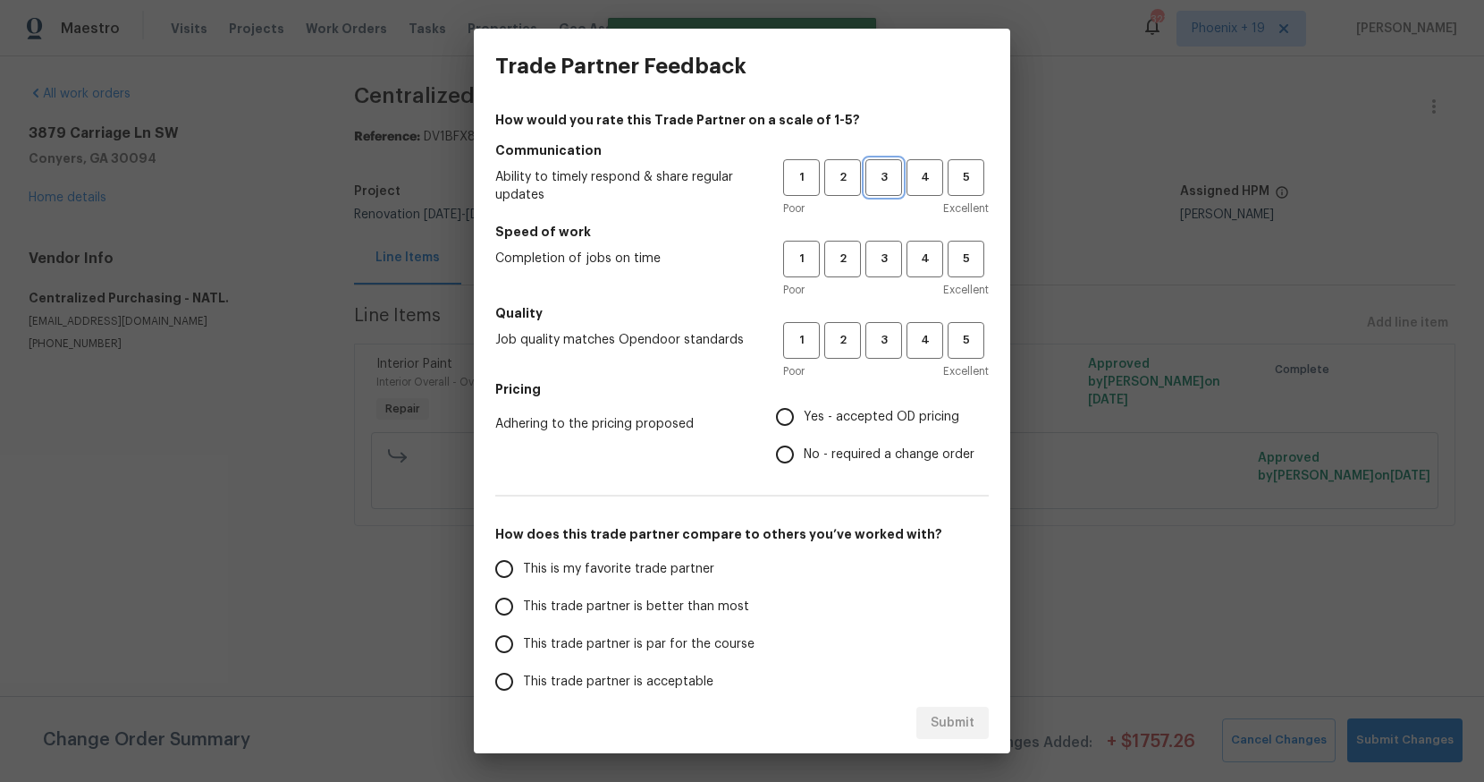
click at [876, 176] on span "3" at bounding box center [883, 177] width 33 height 21
drag, startPoint x: 885, startPoint y: 241, endPoint x: 884, endPoint y: 333, distance: 92.1
click at [885, 241] on button "3" at bounding box center [884, 259] width 37 height 37
click at [885, 333] on span "3" at bounding box center [883, 340] width 33 height 21
click at [858, 402] on label "Yes - accepted OD pricing" at bounding box center [870, 417] width 208 height 38
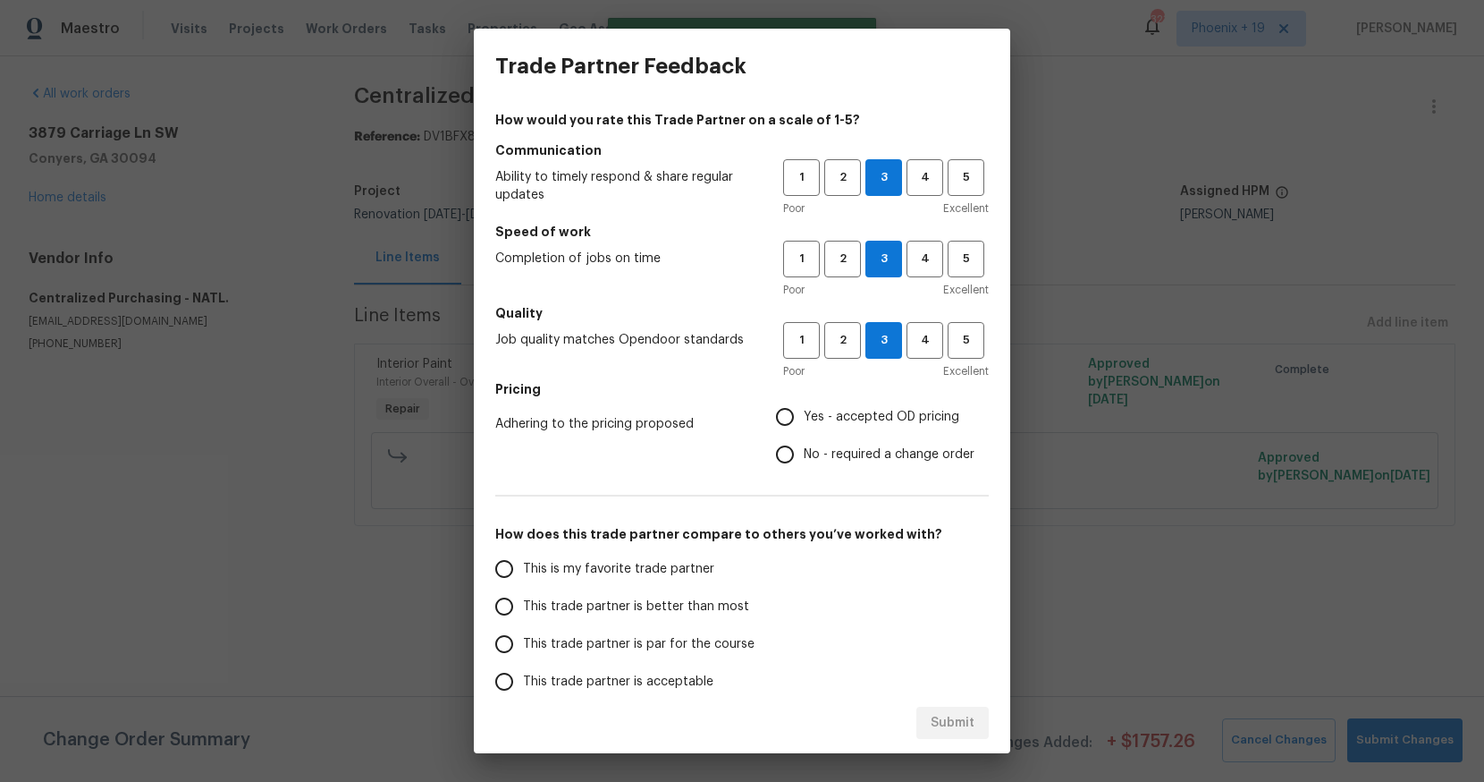
click at [804, 402] on input "Yes - accepted OD pricing" at bounding box center [785, 417] width 38 height 38
radio input "true"
click at [641, 562] on span "This is my favorite trade partner" at bounding box center [618, 569] width 191 height 19
click at [523, 562] on input "This is my favorite trade partner" at bounding box center [505, 569] width 38 height 38
drag, startPoint x: 985, startPoint y: 744, endPoint x: 975, endPoint y: 733, distance: 15.2
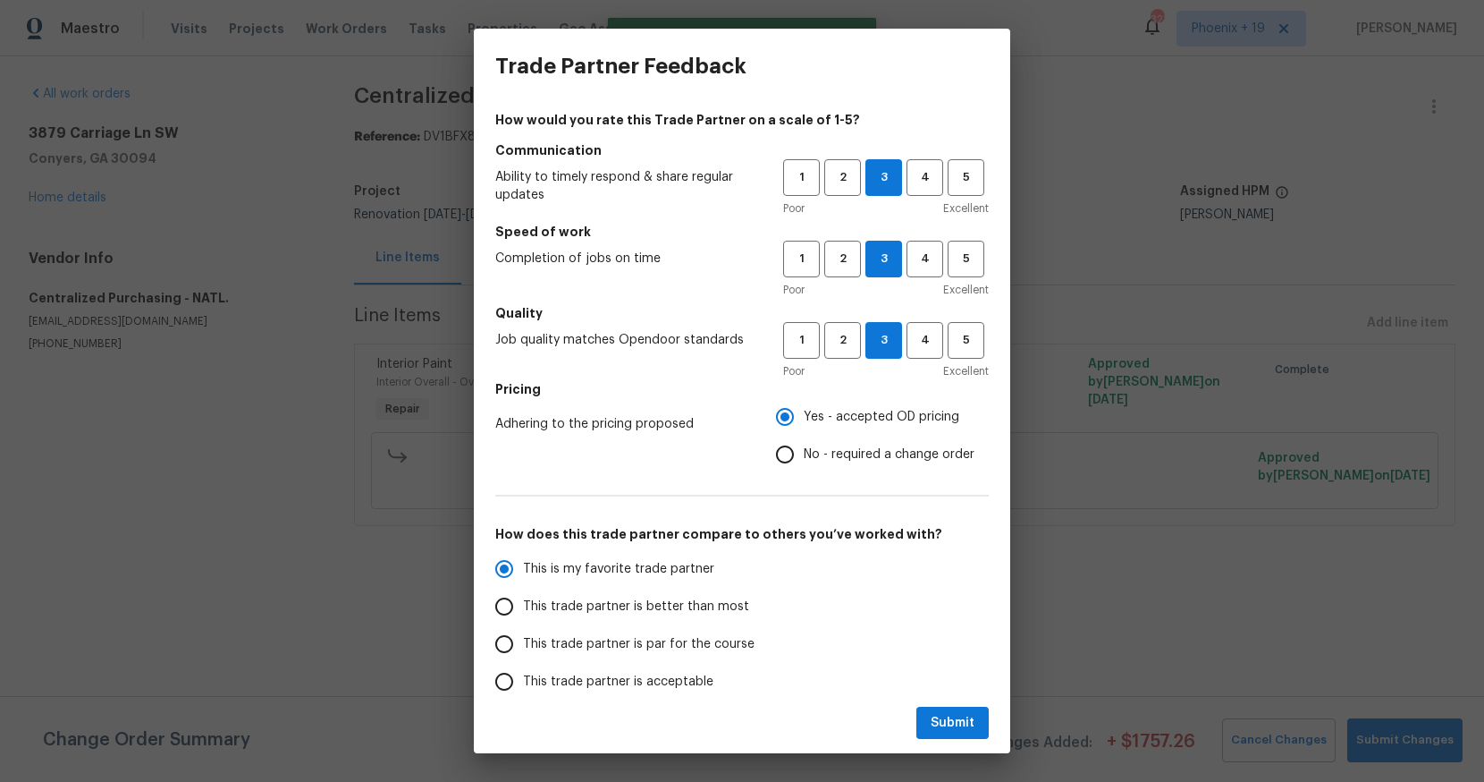
click at [983, 741] on div "Submit" at bounding box center [742, 723] width 537 height 62
click at [975, 733] on button "Submit" at bounding box center [953, 722] width 72 height 33
radio input "true"
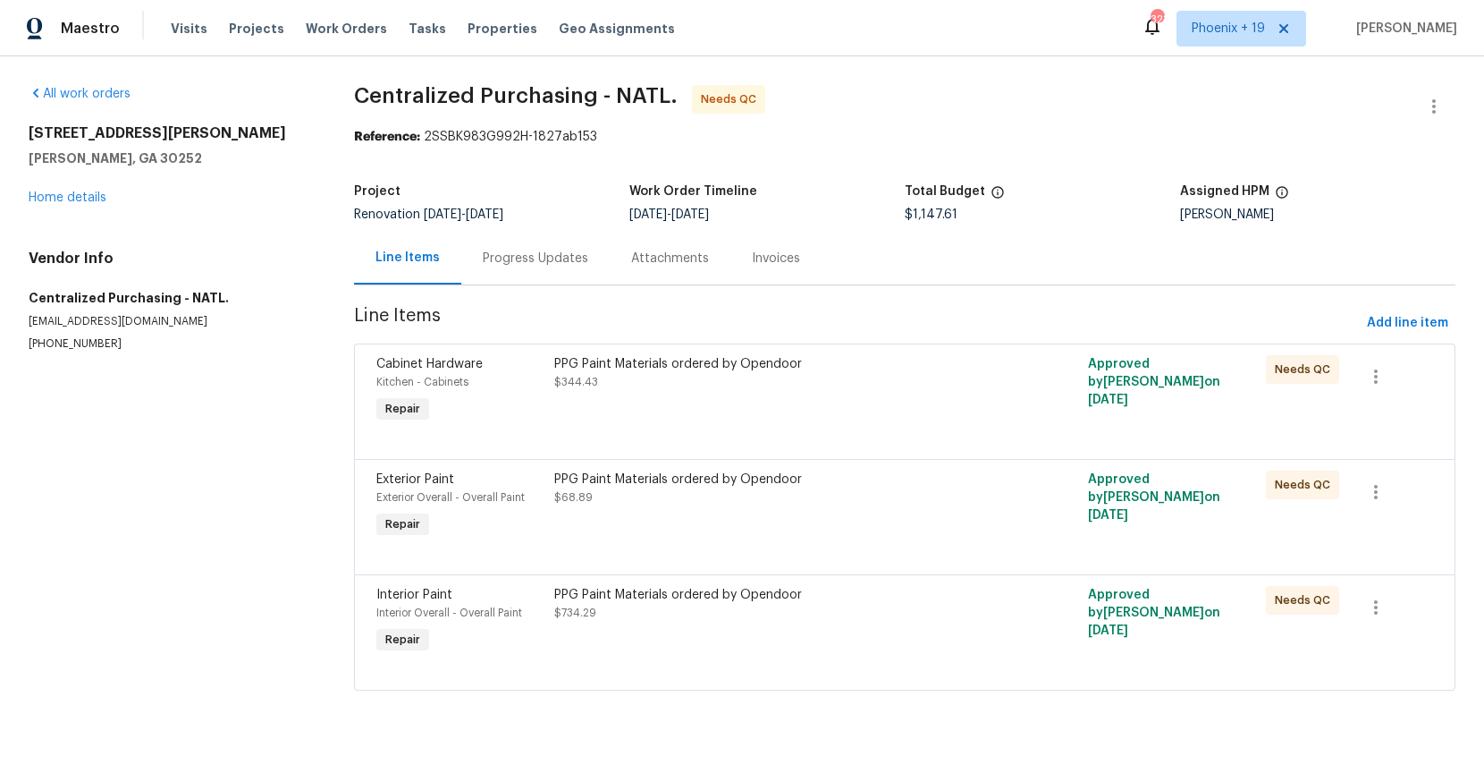
click at [869, 615] on div "PPG Paint Materials ordered by Opendoor $734.29" at bounding box center [771, 604] width 435 height 36
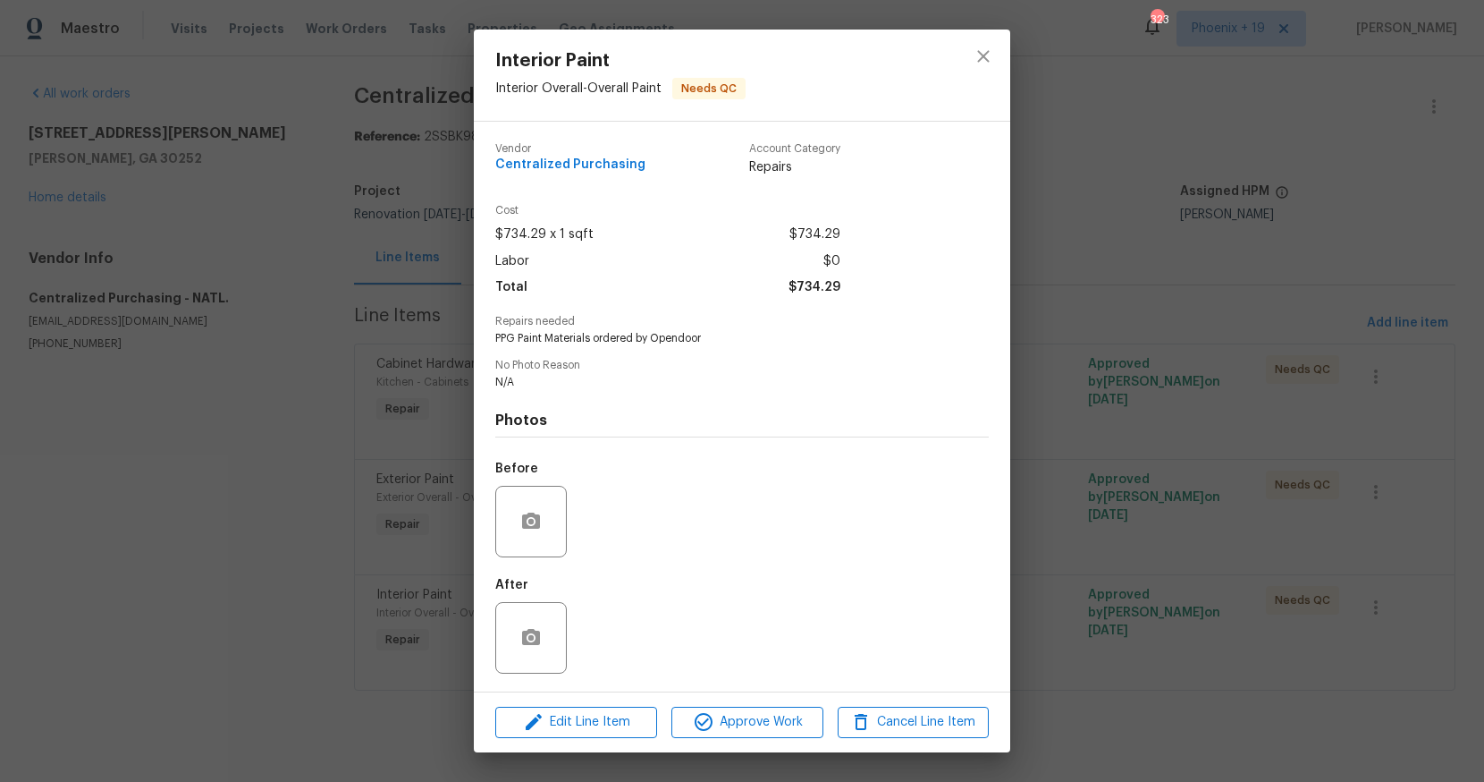
click at [764, 706] on div "Edit Line Item Approve Work Cancel Line Item" at bounding box center [742, 722] width 537 height 60
click at [757, 729] on span "Approve Work" at bounding box center [747, 722] width 140 height 22
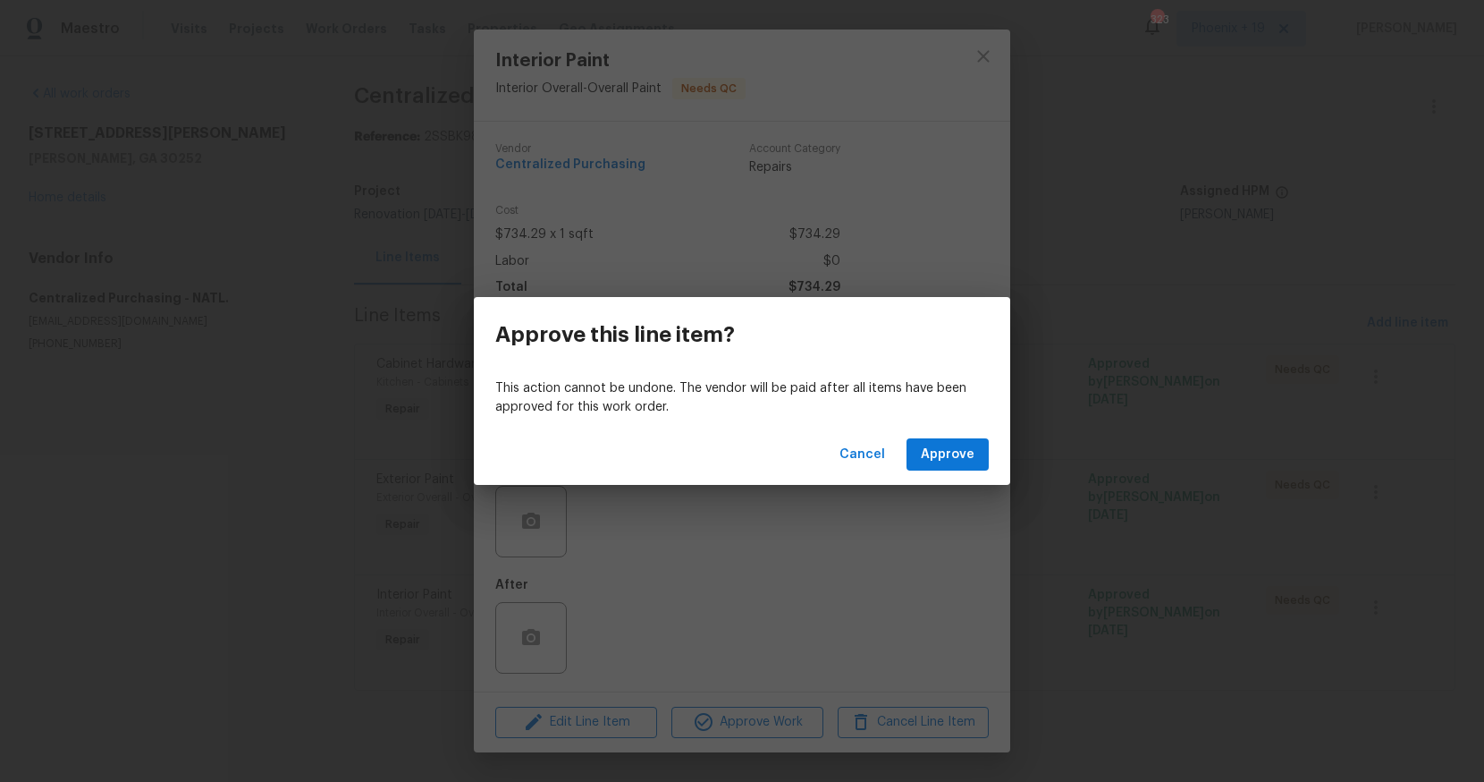
drag, startPoint x: 975, startPoint y: 432, endPoint x: 966, endPoint y: 452, distance: 22.4
click at [970, 445] on div "Cancel Approve" at bounding box center [742, 455] width 537 height 62
click at [963, 457] on span "Approve" at bounding box center [948, 455] width 54 height 22
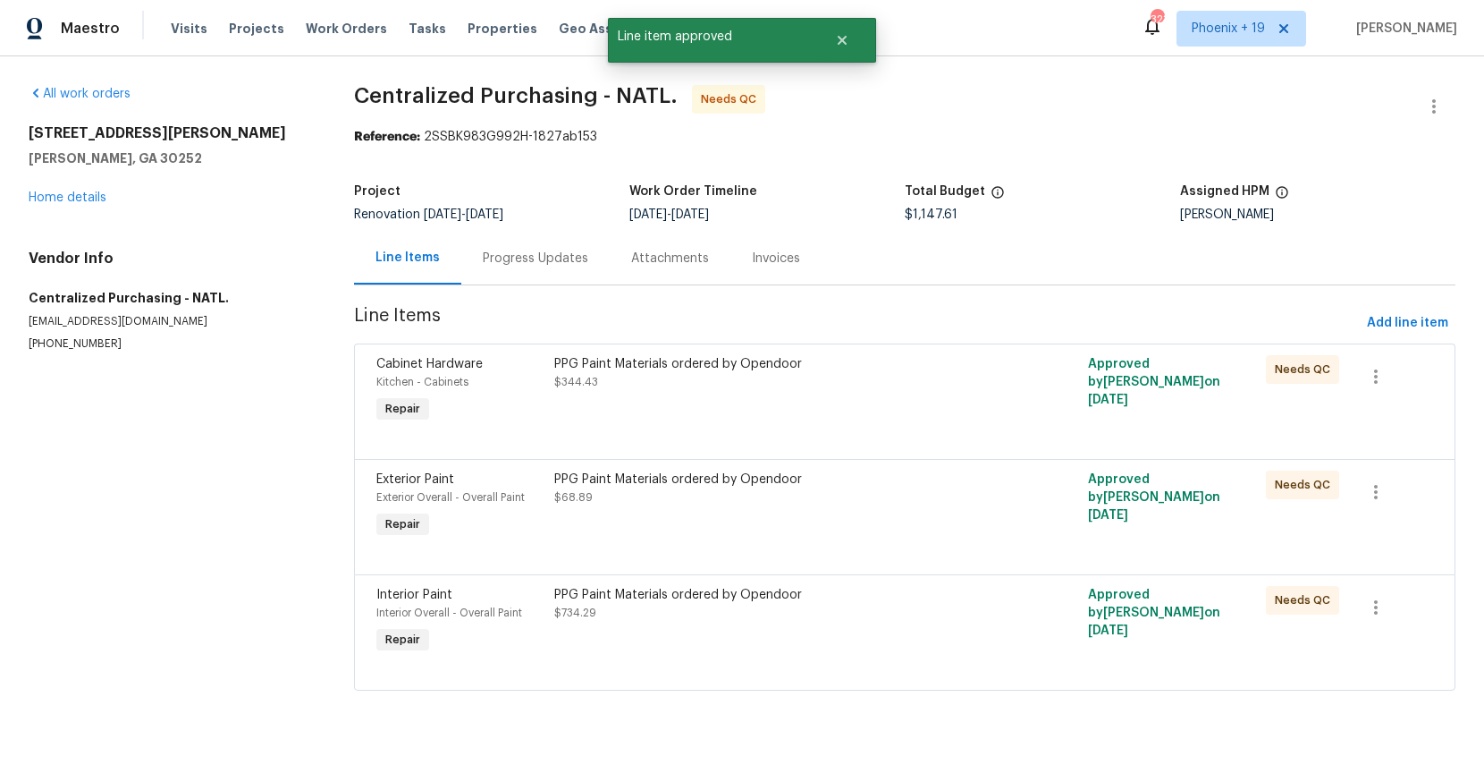
click at [824, 505] on div "PPG Paint Materials ordered by Opendoor $68.89" at bounding box center [771, 488] width 435 height 36
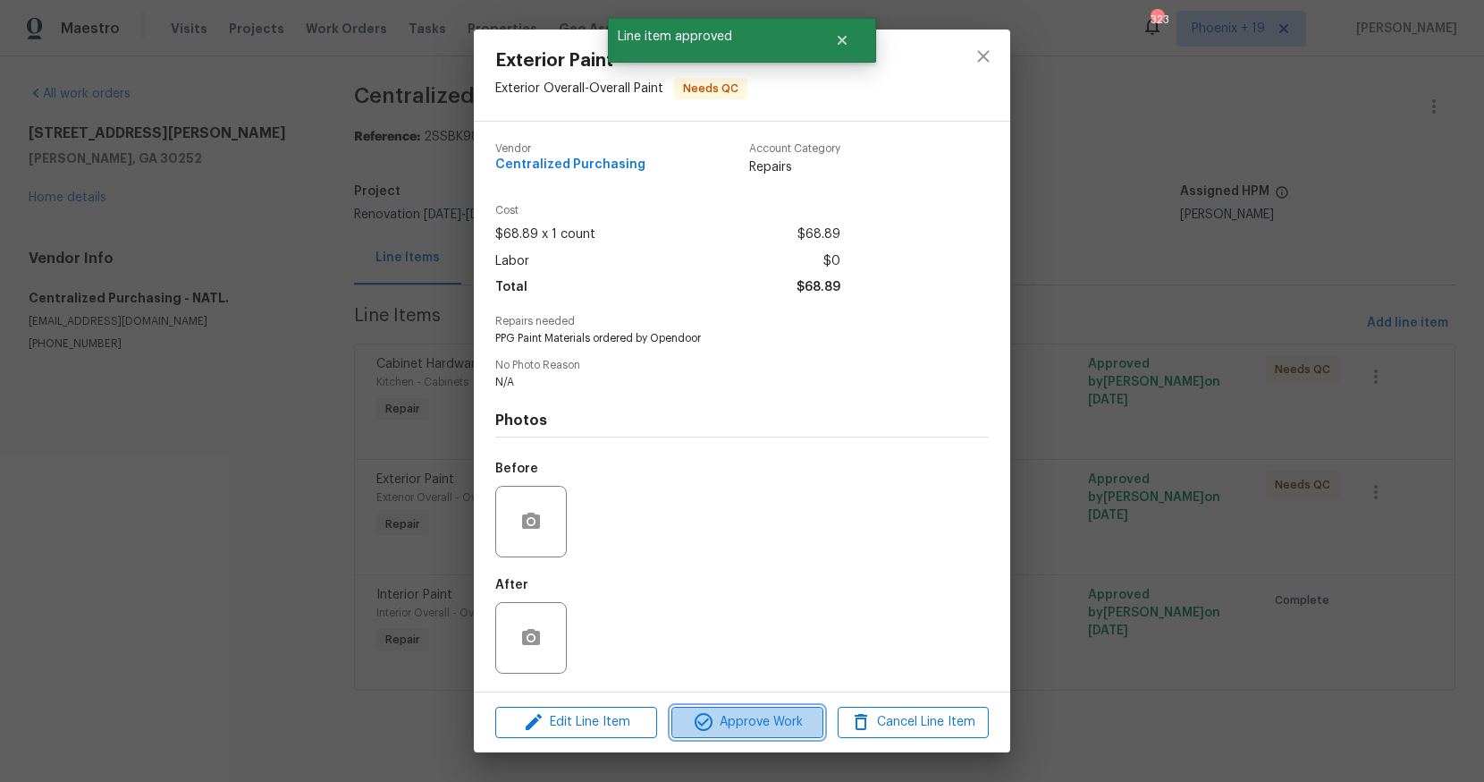
click at [758, 715] on span "Approve Work" at bounding box center [747, 722] width 140 height 22
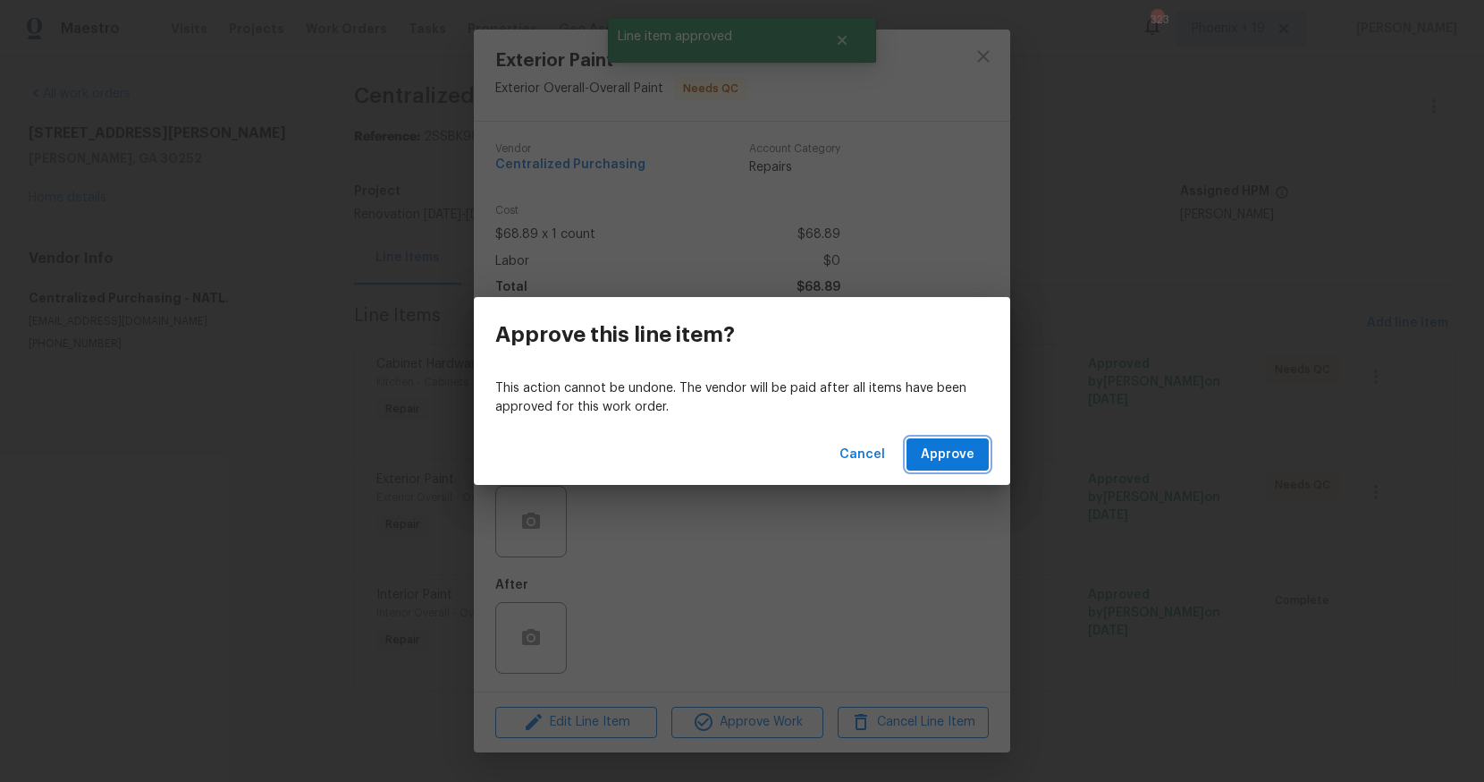
click at [932, 461] on span "Approve" at bounding box center [948, 455] width 54 height 22
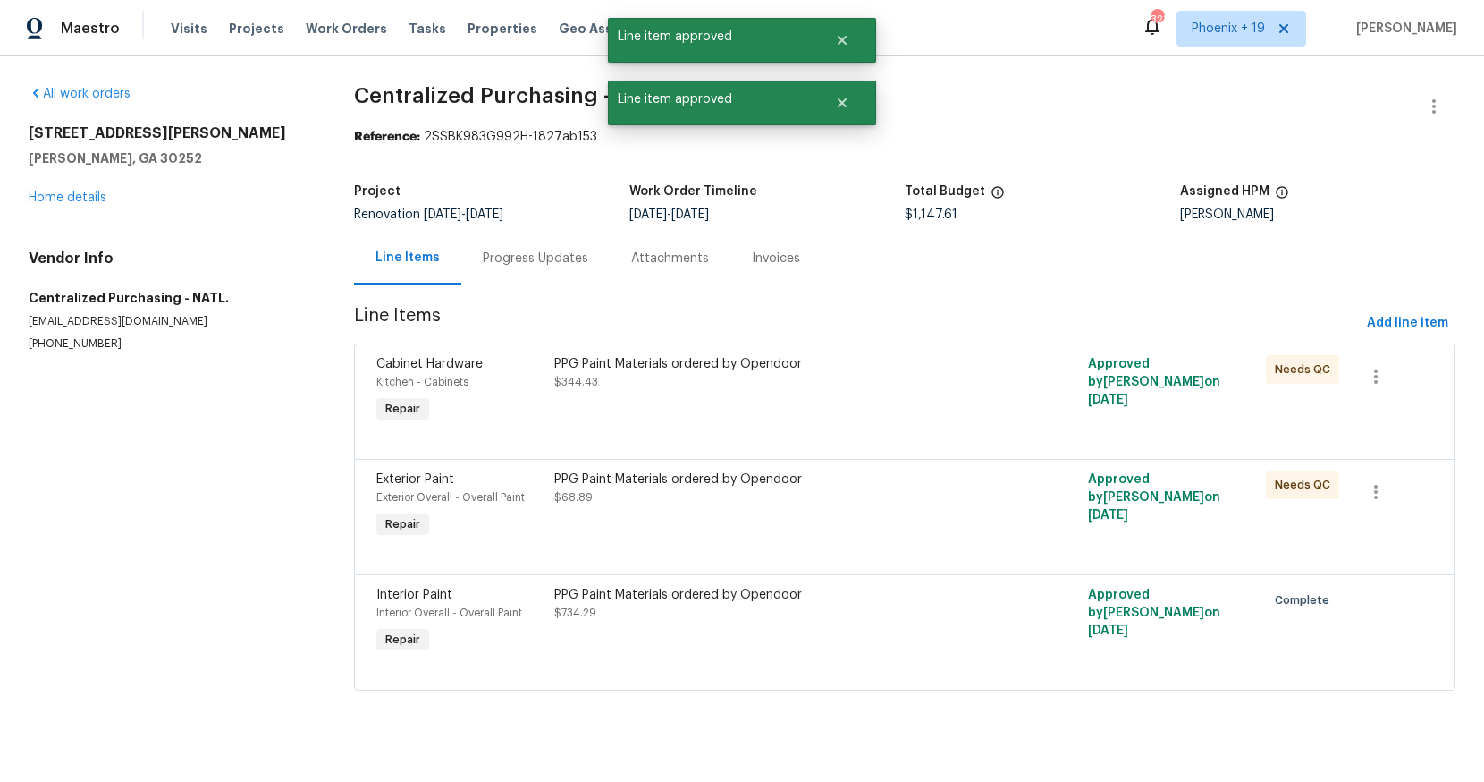
click at [904, 433] on div at bounding box center [904, 437] width 1057 height 21
click at [891, 418] on div "PPG Paint Materials ordered by Opendoor $344.43" at bounding box center [771, 391] width 445 height 82
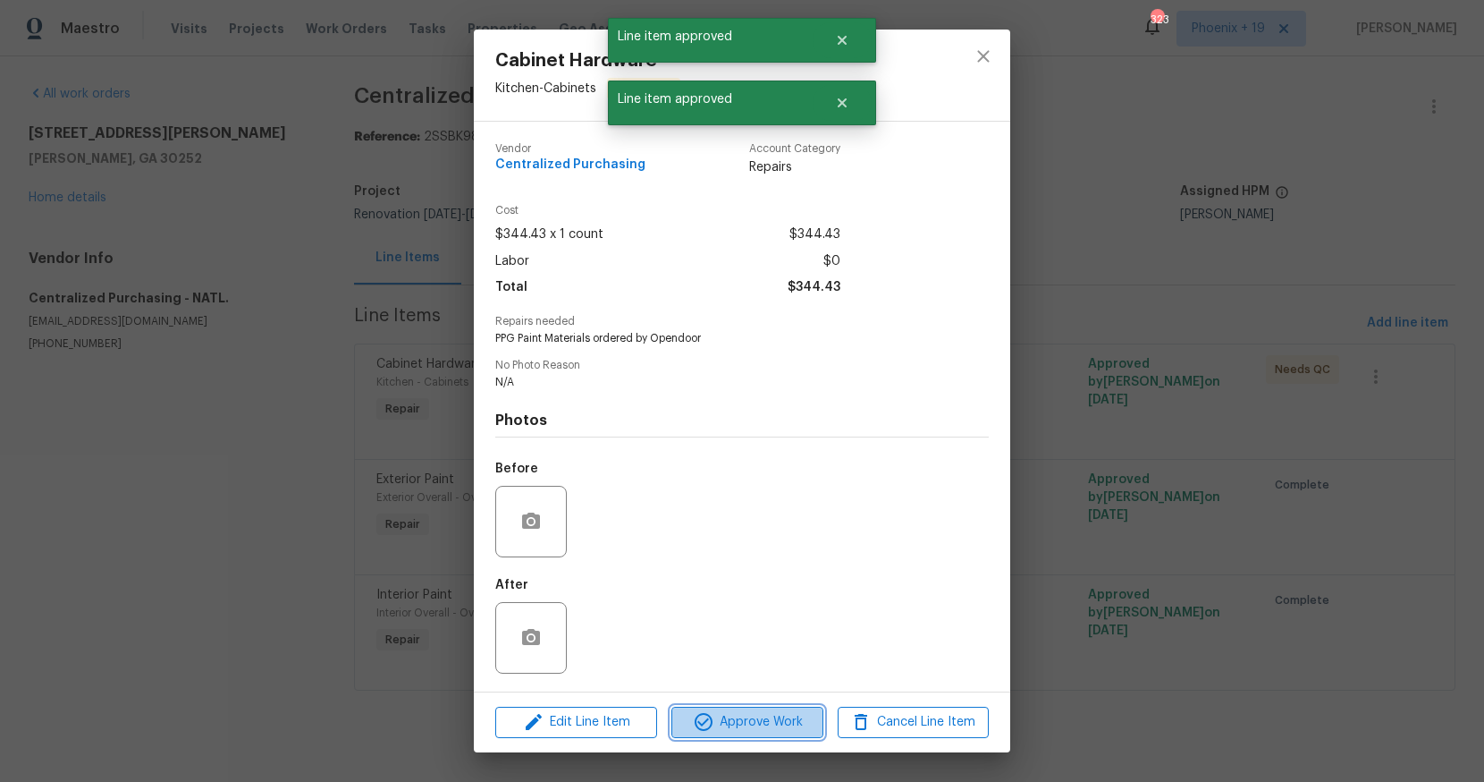
click at [781, 726] on span "Approve Work" at bounding box center [747, 722] width 140 height 22
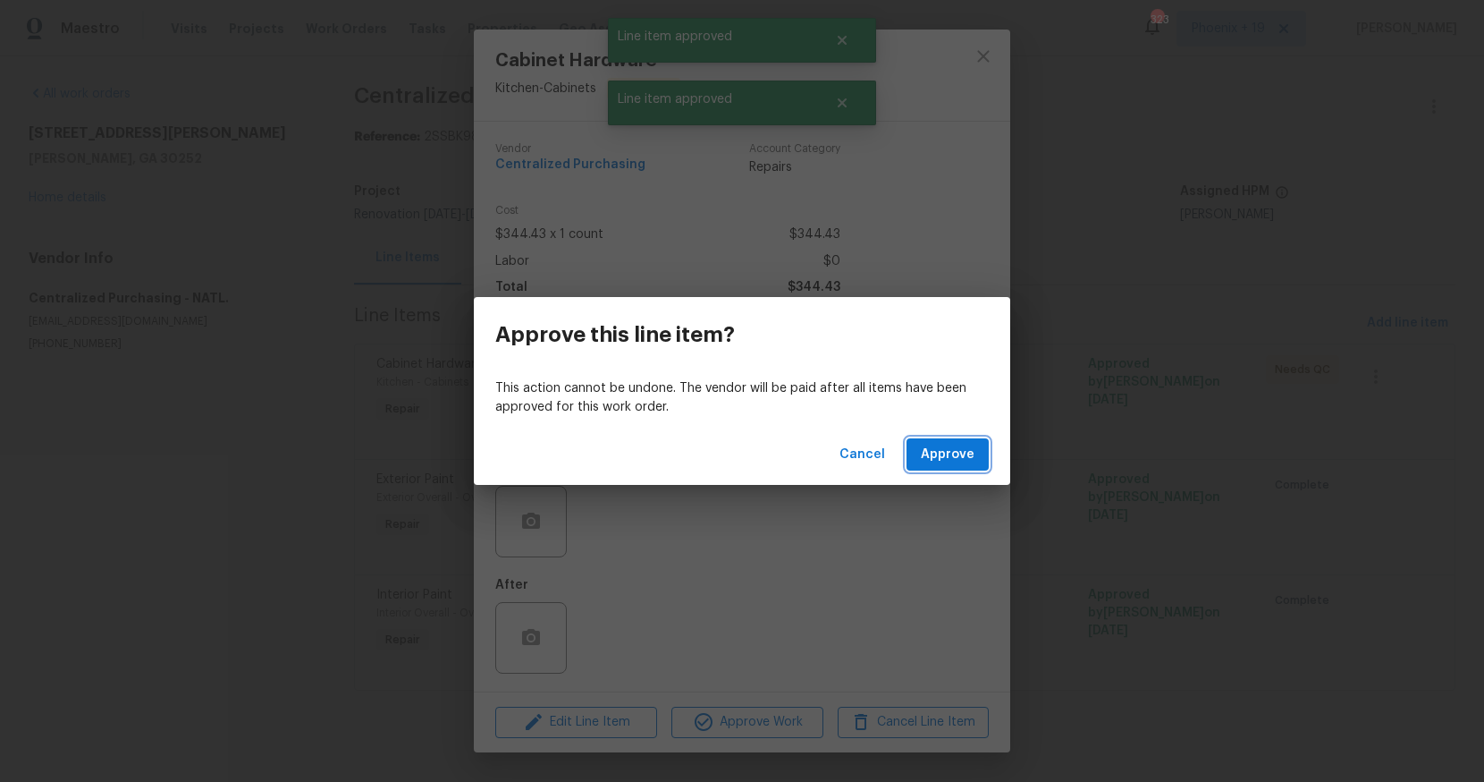
click at [954, 445] on span "Approve" at bounding box center [948, 455] width 54 height 22
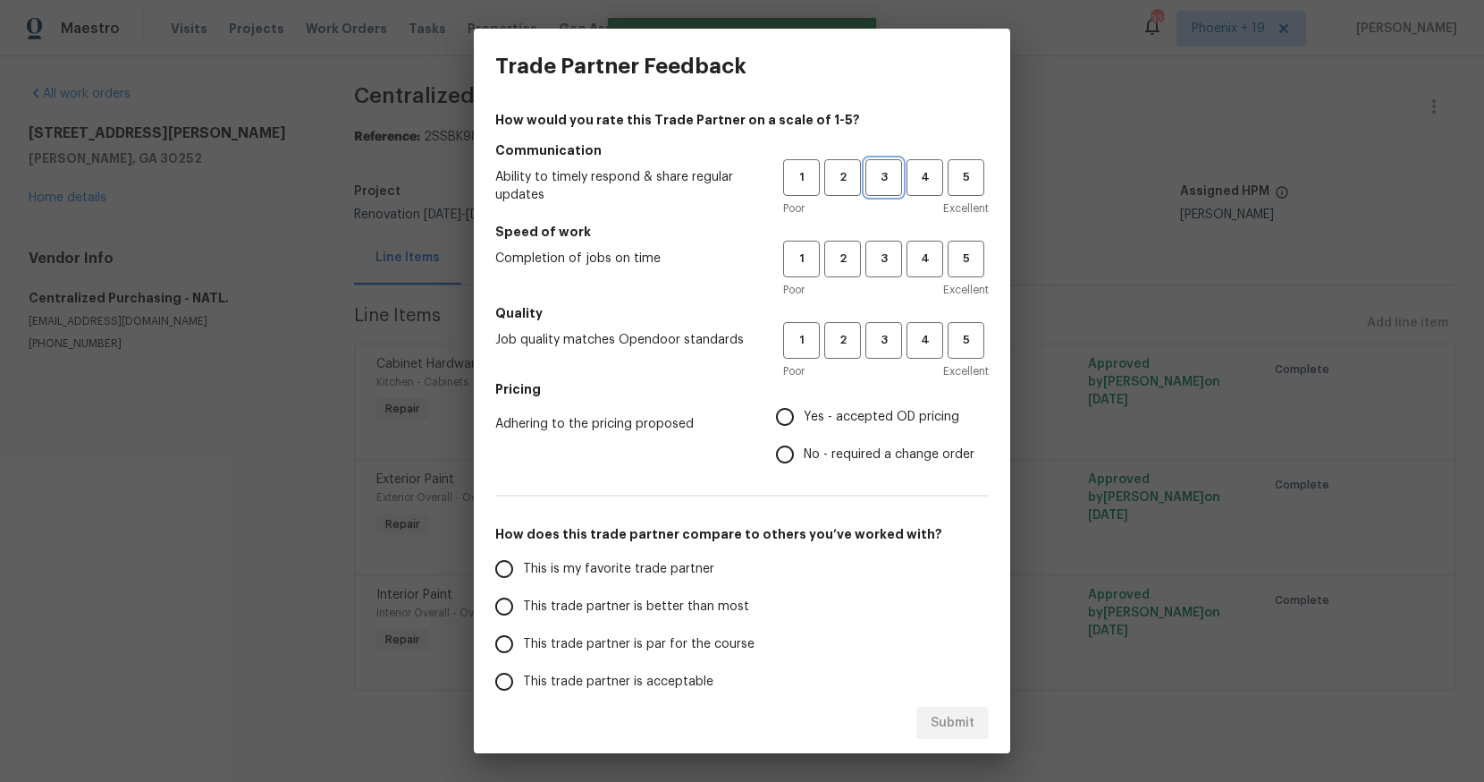
click at [892, 173] on span "3" at bounding box center [883, 177] width 33 height 21
drag, startPoint x: 864, startPoint y: 258, endPoint x: 866, endPoint y: 269, distance: 10.9
click at [864, 258] on div "1 2 3 4 5" at bounding box center [886, 259] width 206 height 37
click at [873, 291] on div "Poor Excellent" at bounding box center [886, 290] width 206 height 18
drag, startPoint x: 877, startPoint y: 257, endPoint x: 871, endPoint y: 296, distance: 39.8
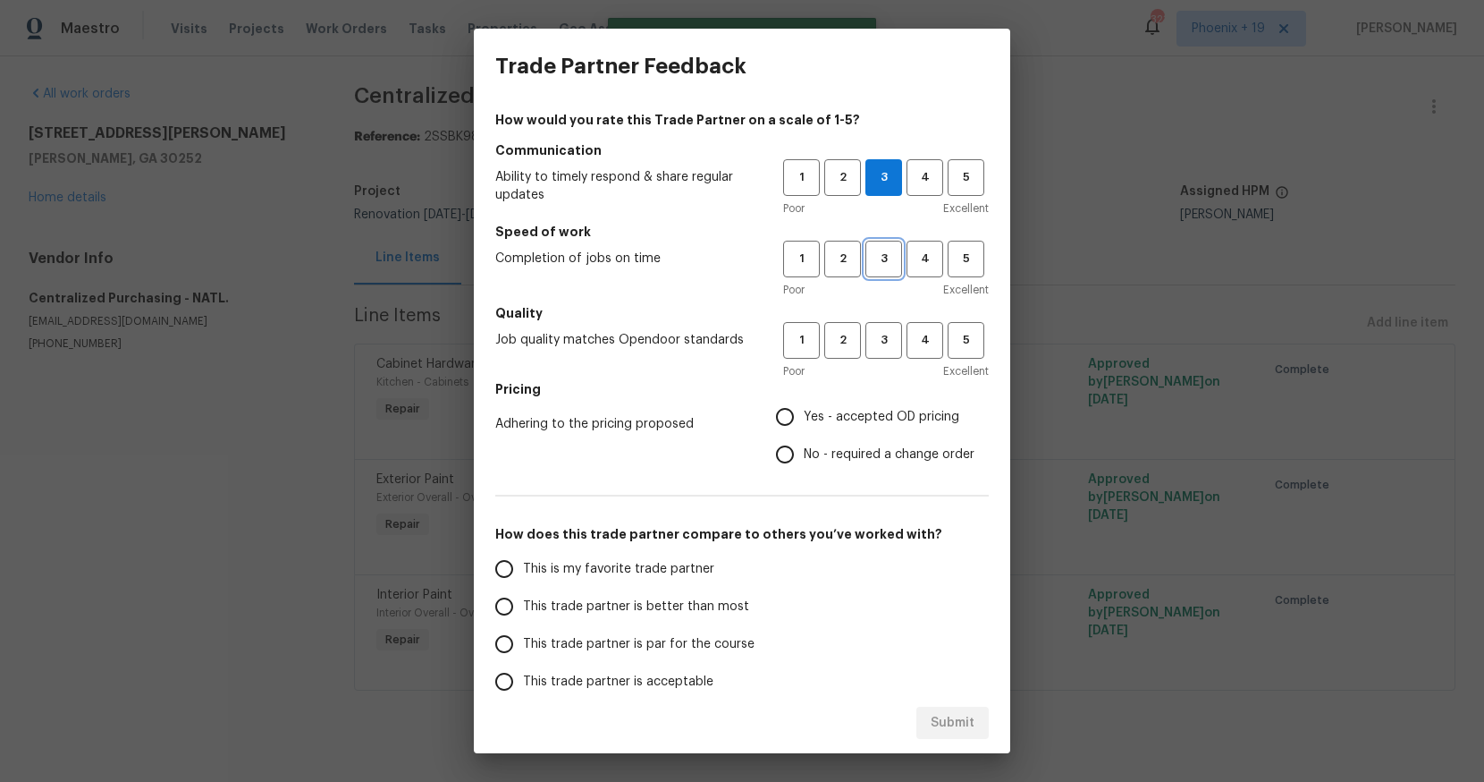
click at [876, 257] on span "3" at bounding box center [883, 259] width 33 height 21
click at [873, 330] on span "3" at bounding box center [883, 340] width 33 height 21
click at [858, 402] on label "Yes - accepted OD pricing" at bounding box center [870, 417] width 208 height 38
click at [804, 402] on input "Yes - accepted OD pricing" at bounding box center [785, 417] width 38 height 38
radio input "true"
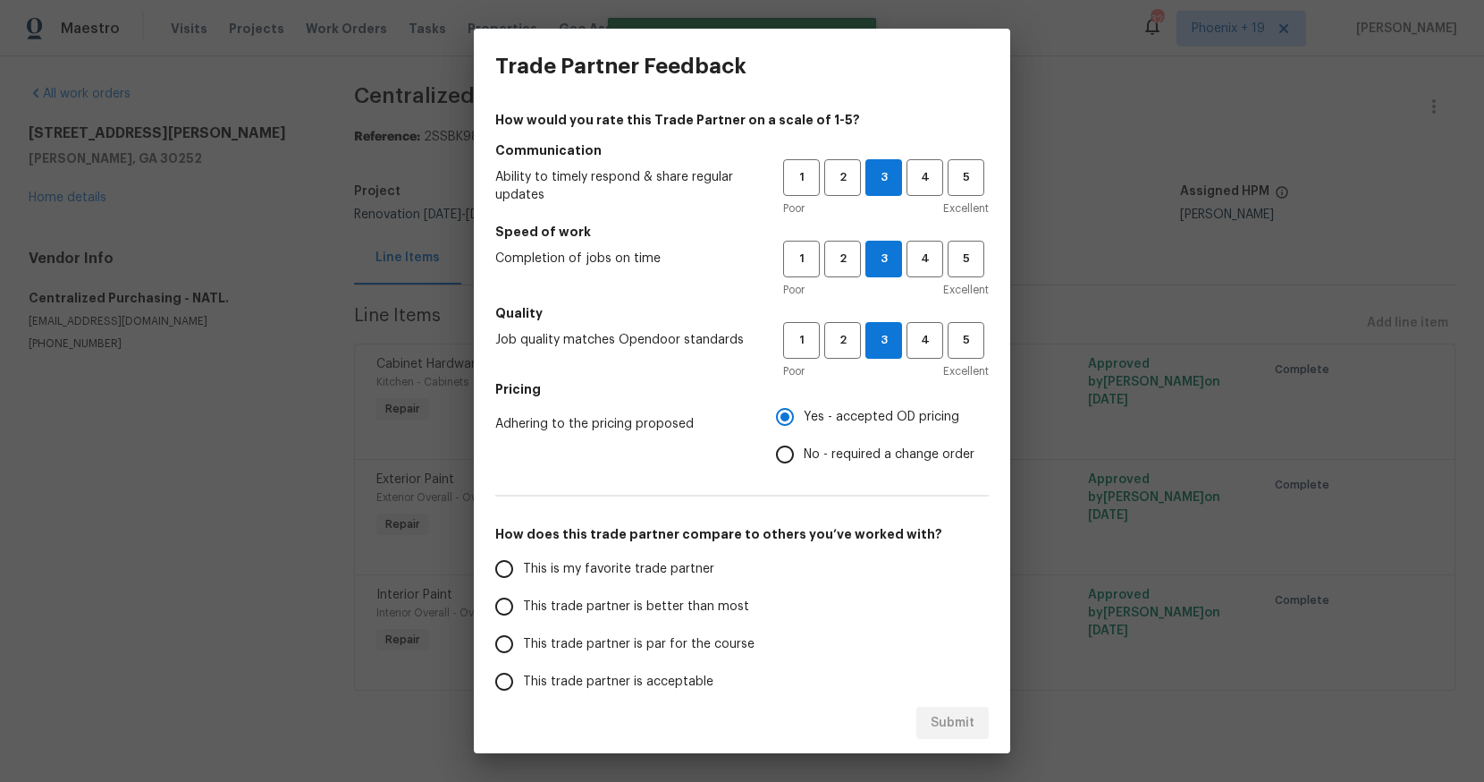
click at [622, 555] on label "This is my favorite trade partner" at bounding box center [627, 569] width 283 height 38
click at [523, 555] on input "This is my favorite trade partner" at bounding box center [505, 569] width 38 height 38
click at [948, 714] on span "Submit" at bounding box center [953, 723] width 44 height 22
radio input "true"
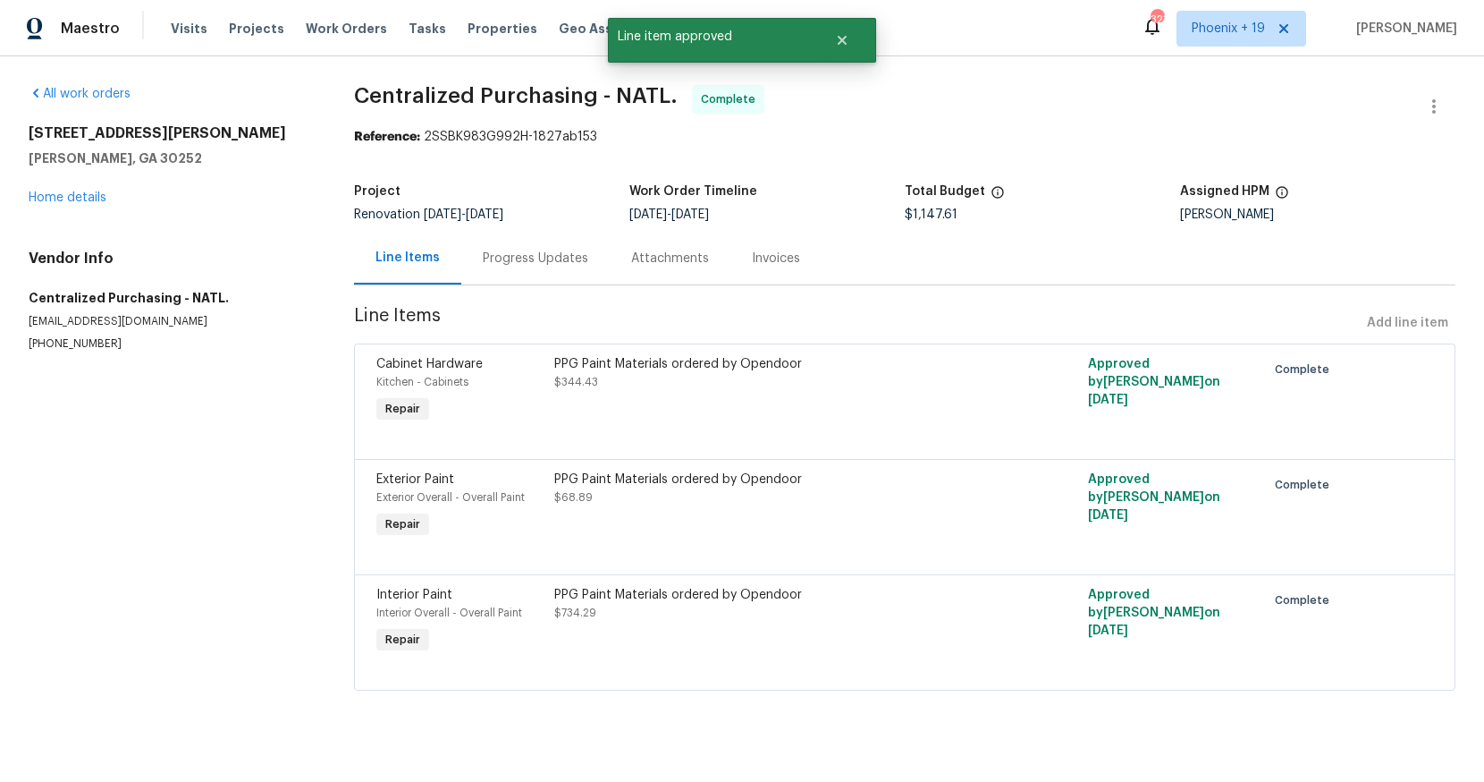
radio input "false"
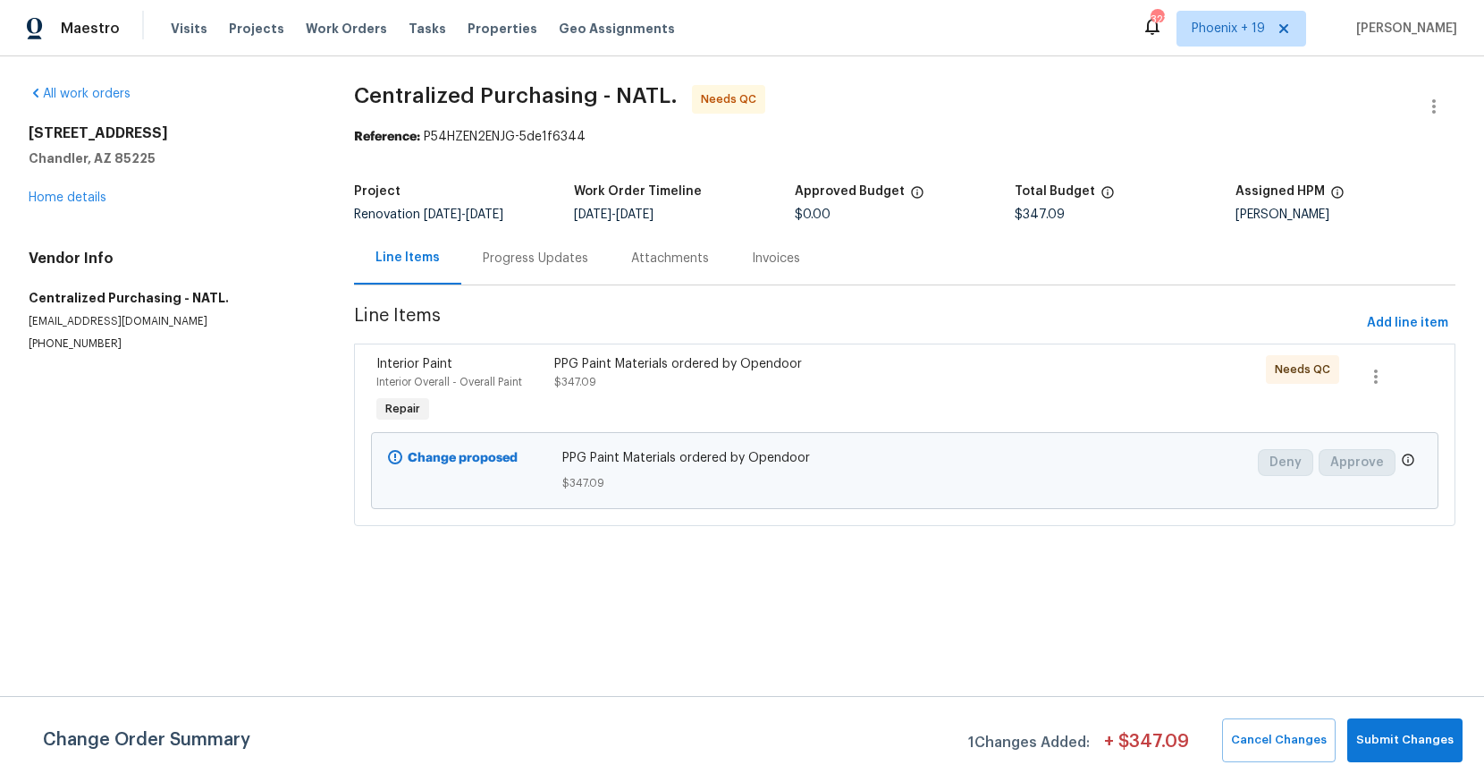
click at [980, 377] on div "PPG Paint Materials ordered by Opendoor $347.09" at bounding box center [771, 373] width 435 height 36
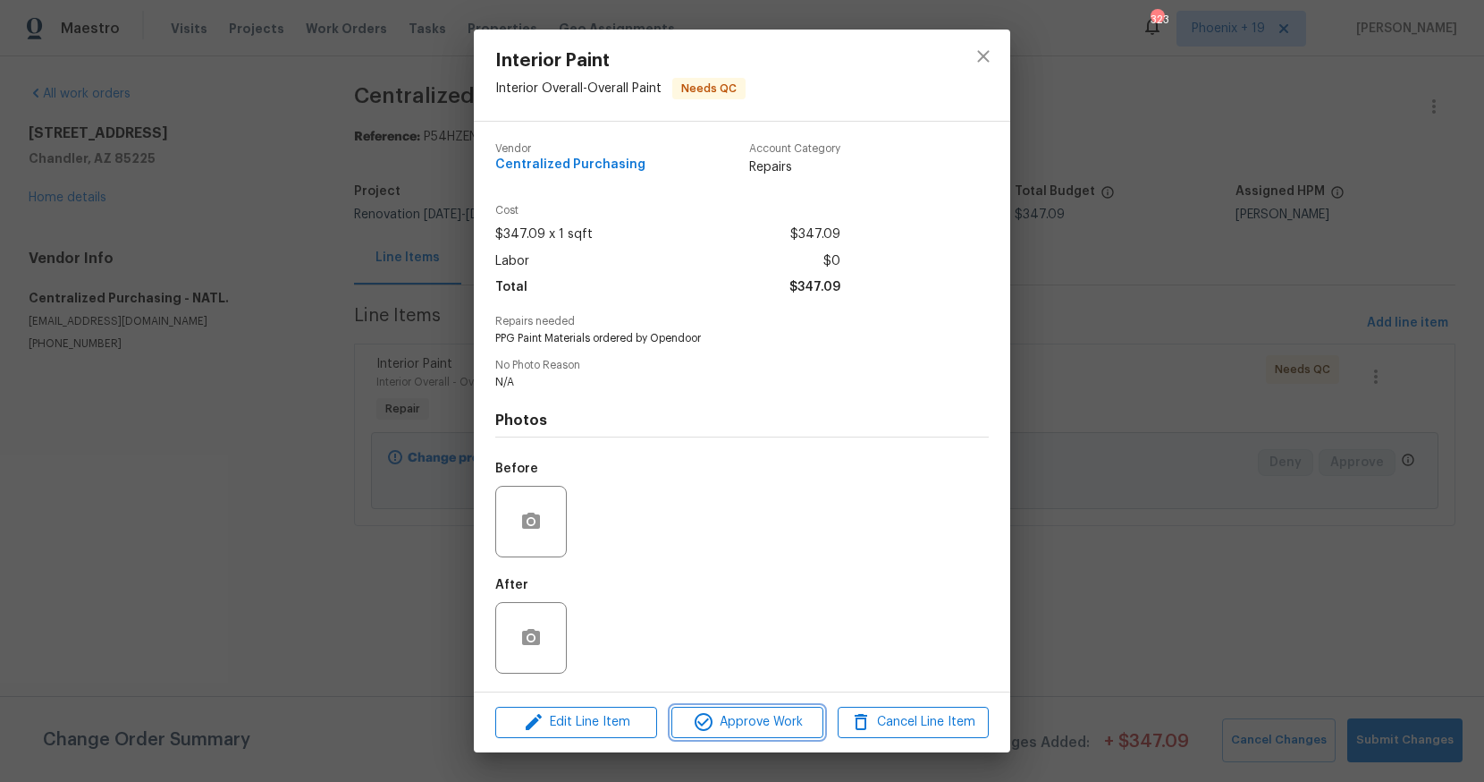
click at [782, 731] on span "Approve Work" at bounding box center [747, 722] width 140 height 22
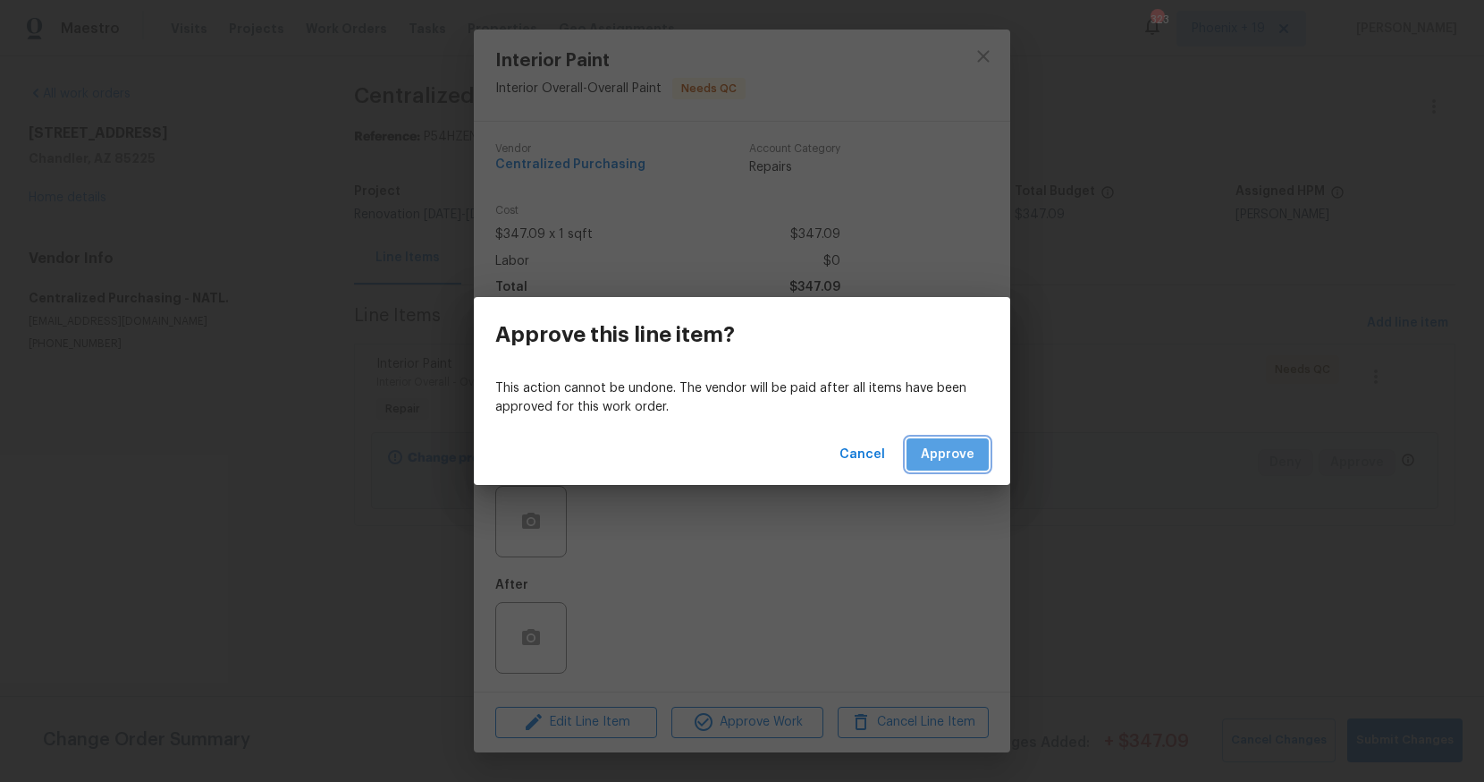
click at [963, 461] on span "Approve" at bounding box center [948, 455] width 54 height 22
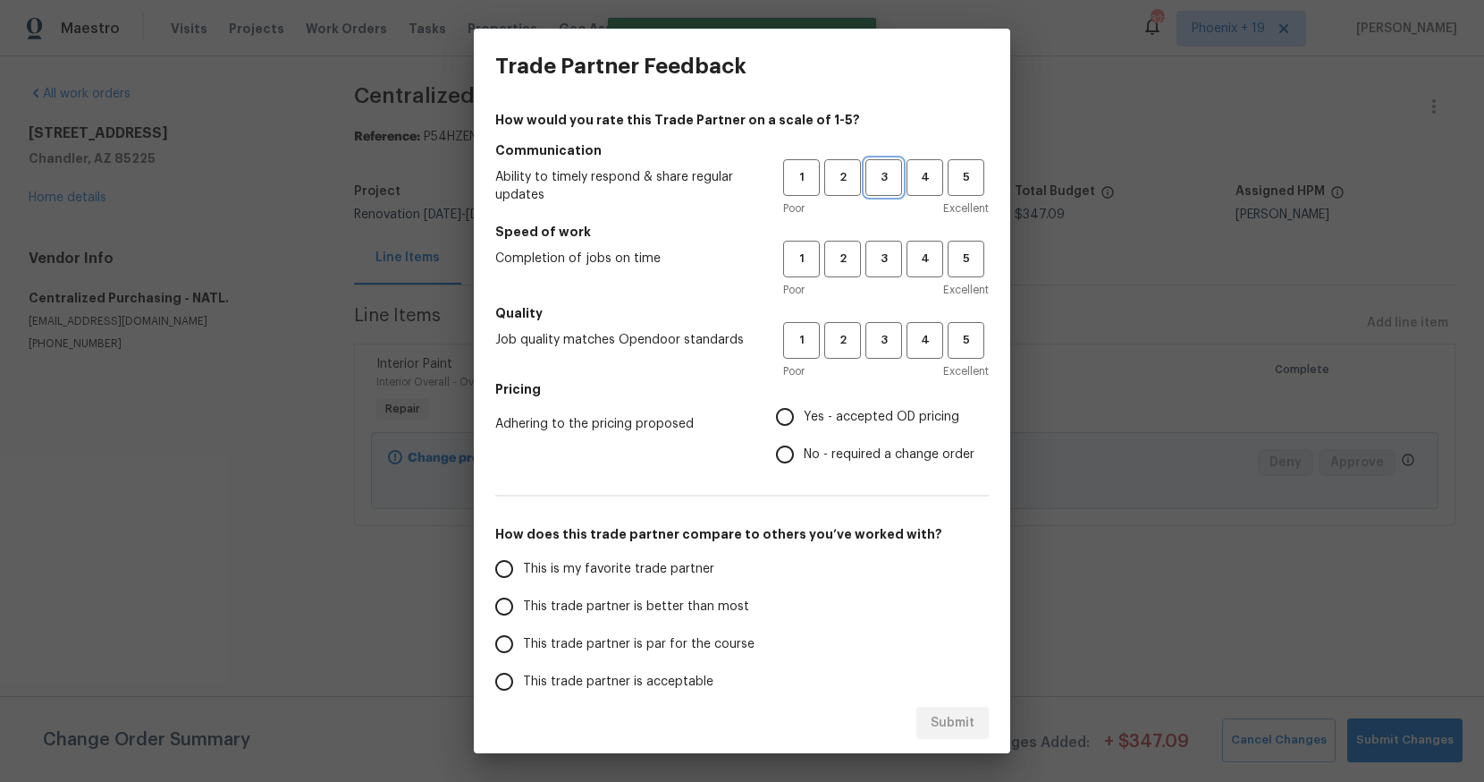
drag, startPoint x: 874, startPoint y: 179, endPoint x: 872, endPoint y: 295, distance: 116.3
click at [875, 179] on span "3" at bounding box center [883, 177] width 33 height 21
drag, startPoint x: 872, startPoint y: 266, endPoint x: 882, endPoint y: 336, distance: 70.4
click at [872, 275] on button "3" at bounding box center [884, 259] width 37 height 37
click at [882, 336] on span "3" at bounding box center [883, 340] width 33 height 21
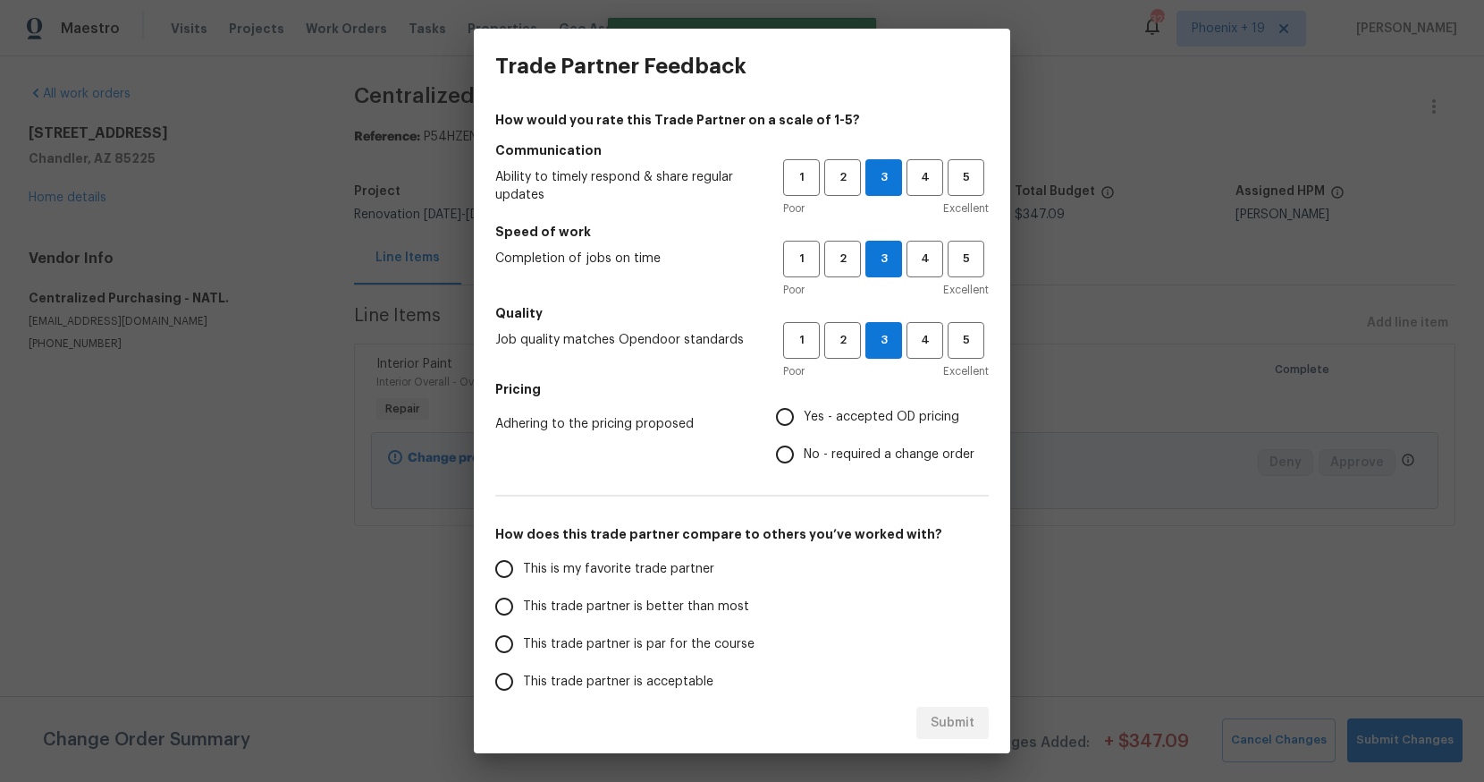
click at [841, 427] on label "Yes - accepted OD pricing" at bounding box center [870, 417] width 208 height 38
click at [804, 427] on input "Yes - accepted OD pricing" at bounding box center [785, 417] width 38 height 38
radio input "true"
click at [599, 599] on span "This trade partner is better than most" at bounding box center [636, 606] width 226 height 19
click at [523, 599] on input "This trade partner is better than most" at bounding box center [505, 607] width 38 height 38
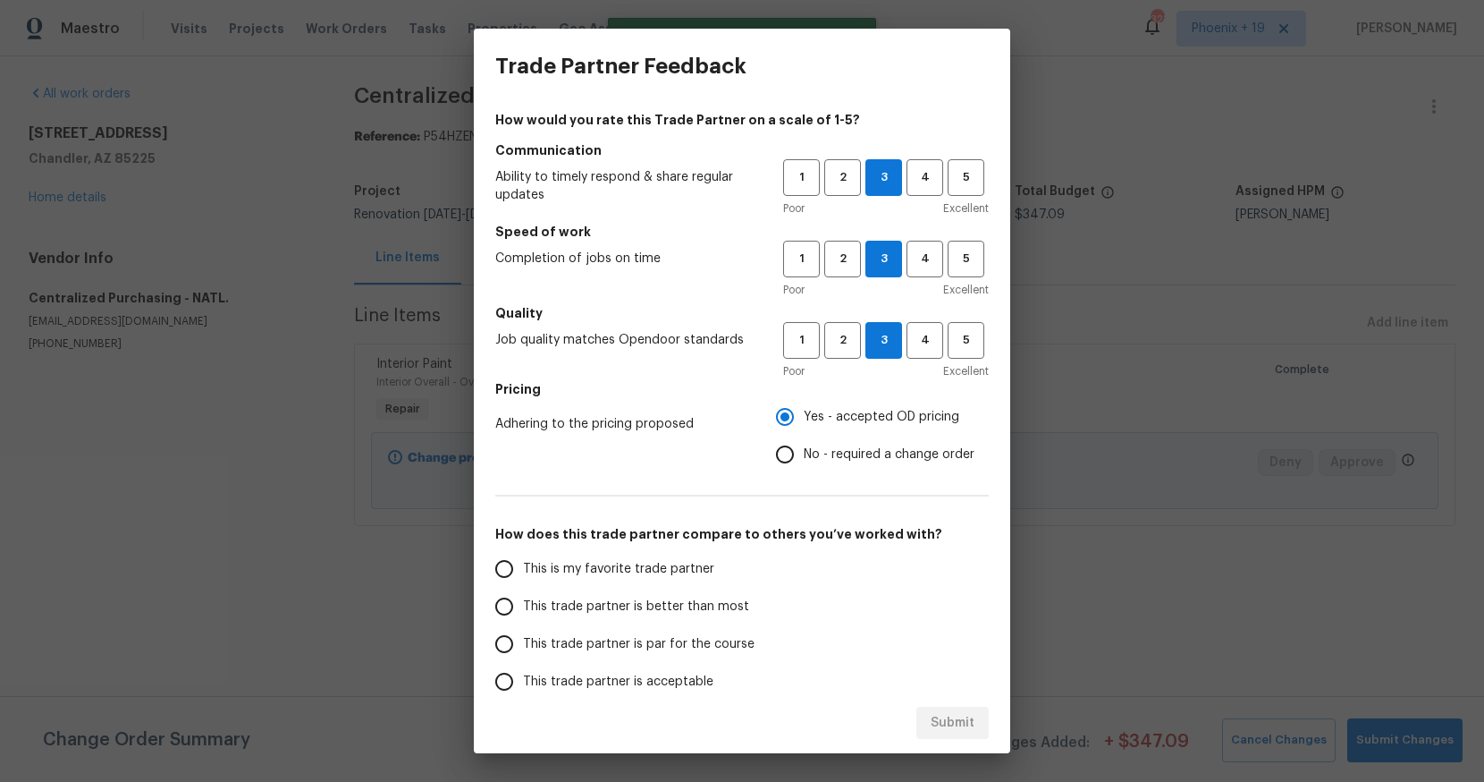
radio input "false"
click at [608, 582] on label "This is my favorite trade partner" at bounding box center [627, 569] width 283 height 38
click at [523, 582] on input "This is my favorite trade partner" at bounding box center [505, 569] width 38 height 38
drag, startPoint x: 917, startPoint y: 729, endPoint x: 952, endPoint y: 724, distance: 35.2
click at [920, 729] on div "Submit" at bounding box center [742, 723] width 537 height 62
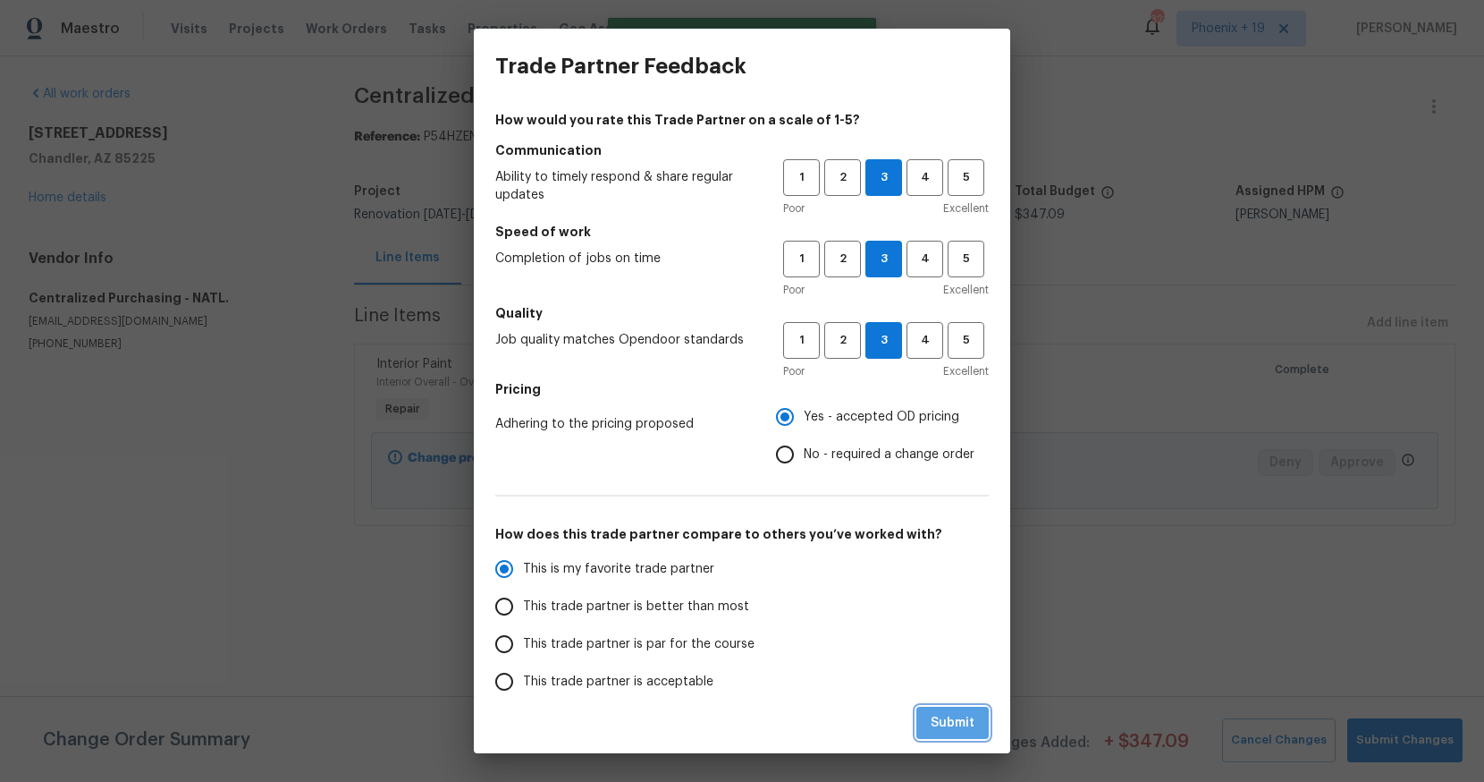
drag, startPoint x: 952, startPoint y: 724, endPoint x: 1137, endPoint y: 626, distance: 209.6
click at [952, 723] on span "Submit" at bounding box center [953, 723] width 44 height 22
radio input "true"
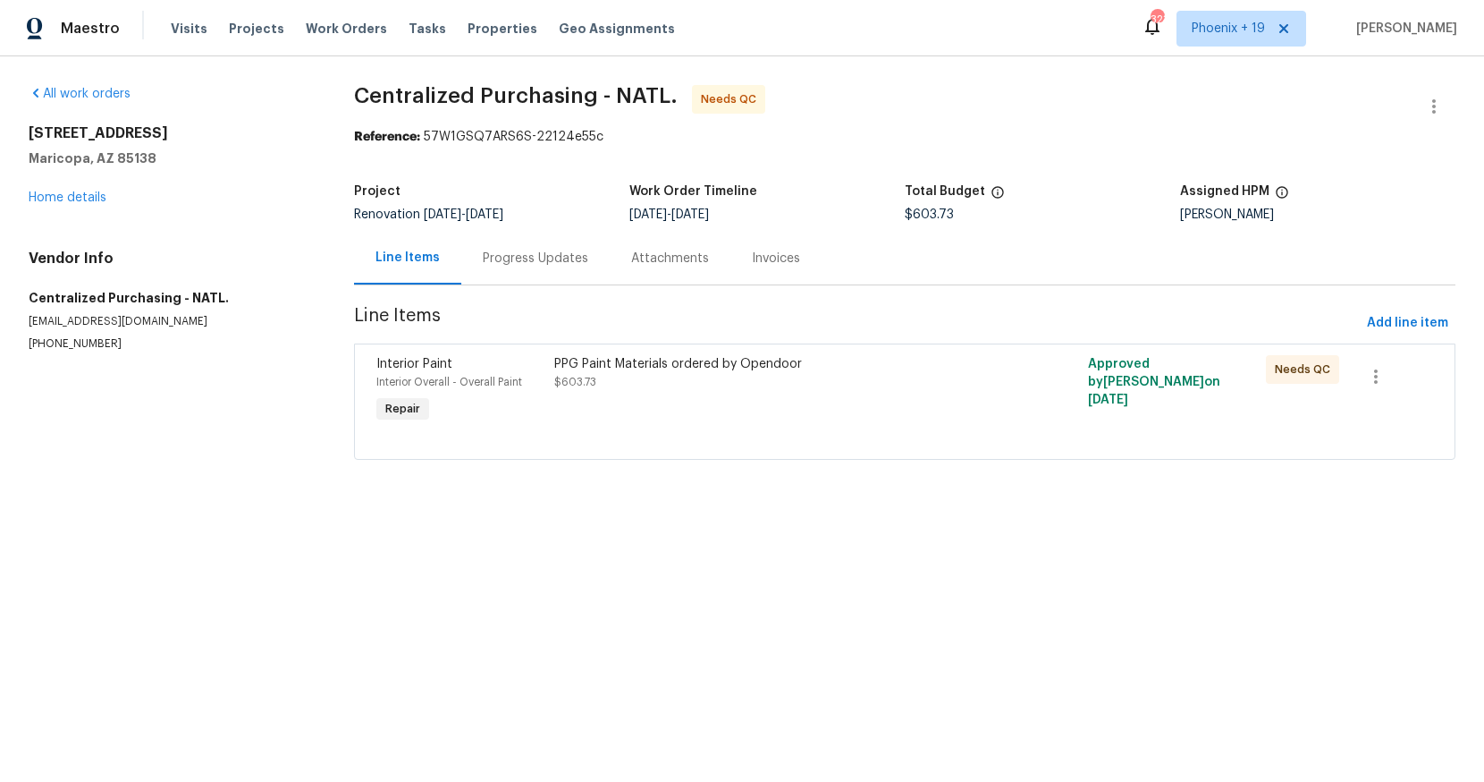
click at [791, 419] on div "PPG Paint Materials ordered by Opendoor $603.73" at bounding box center [771, 391] width 445 height 82
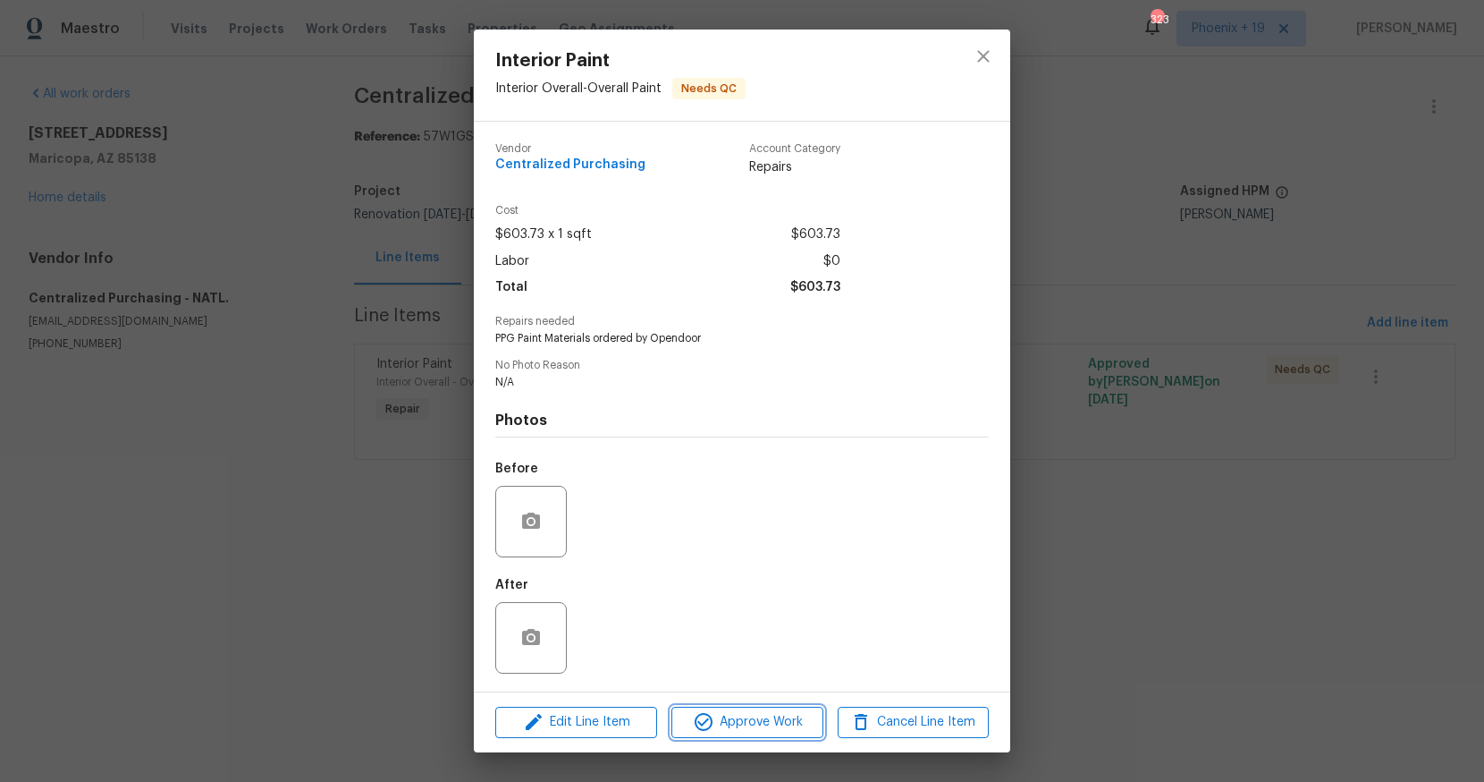
click at [782, 713] on span "Approve Work" at bounding box center [747, 722] width 140 height 22
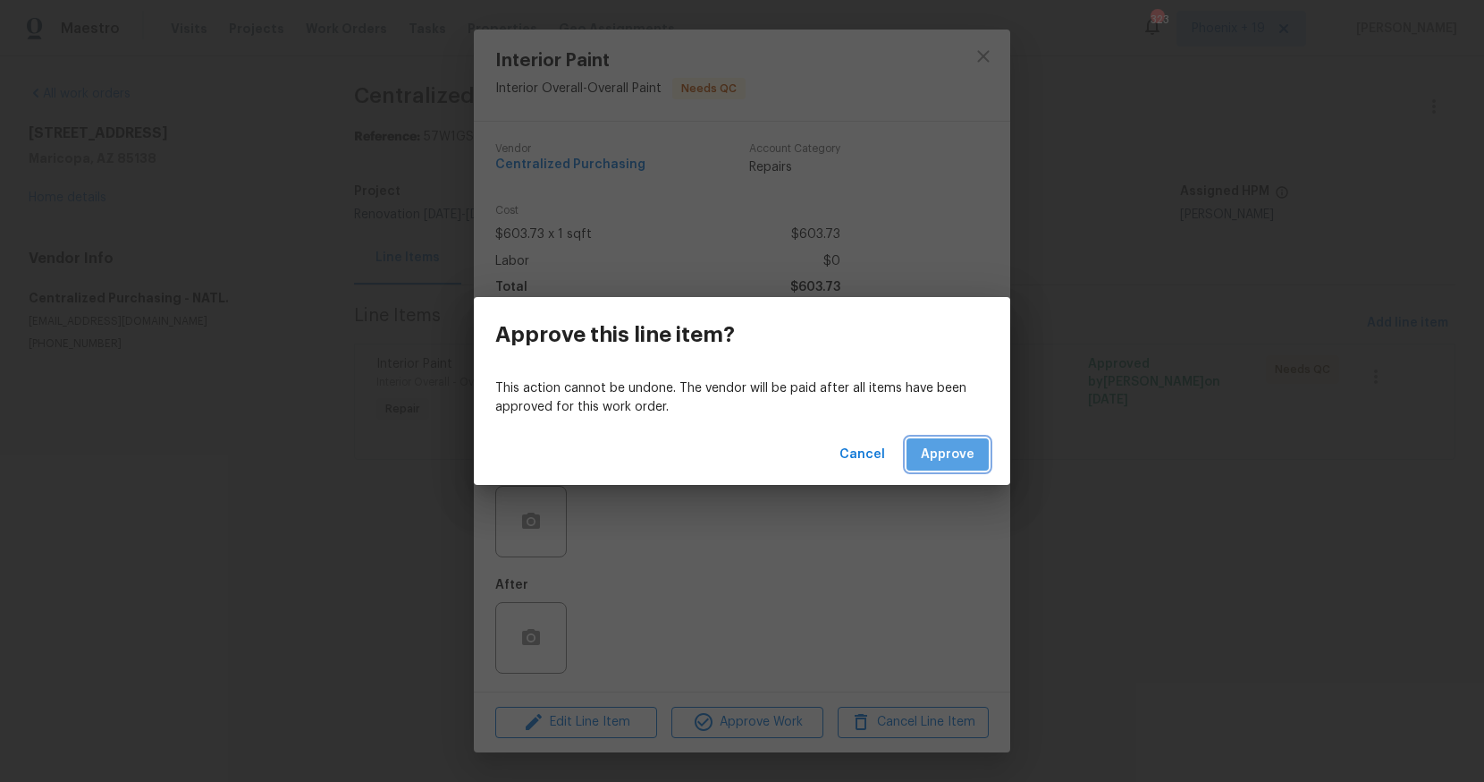
click at [952, 451] on span "Approve" at bounding box center [948, 455] width 54 height 22
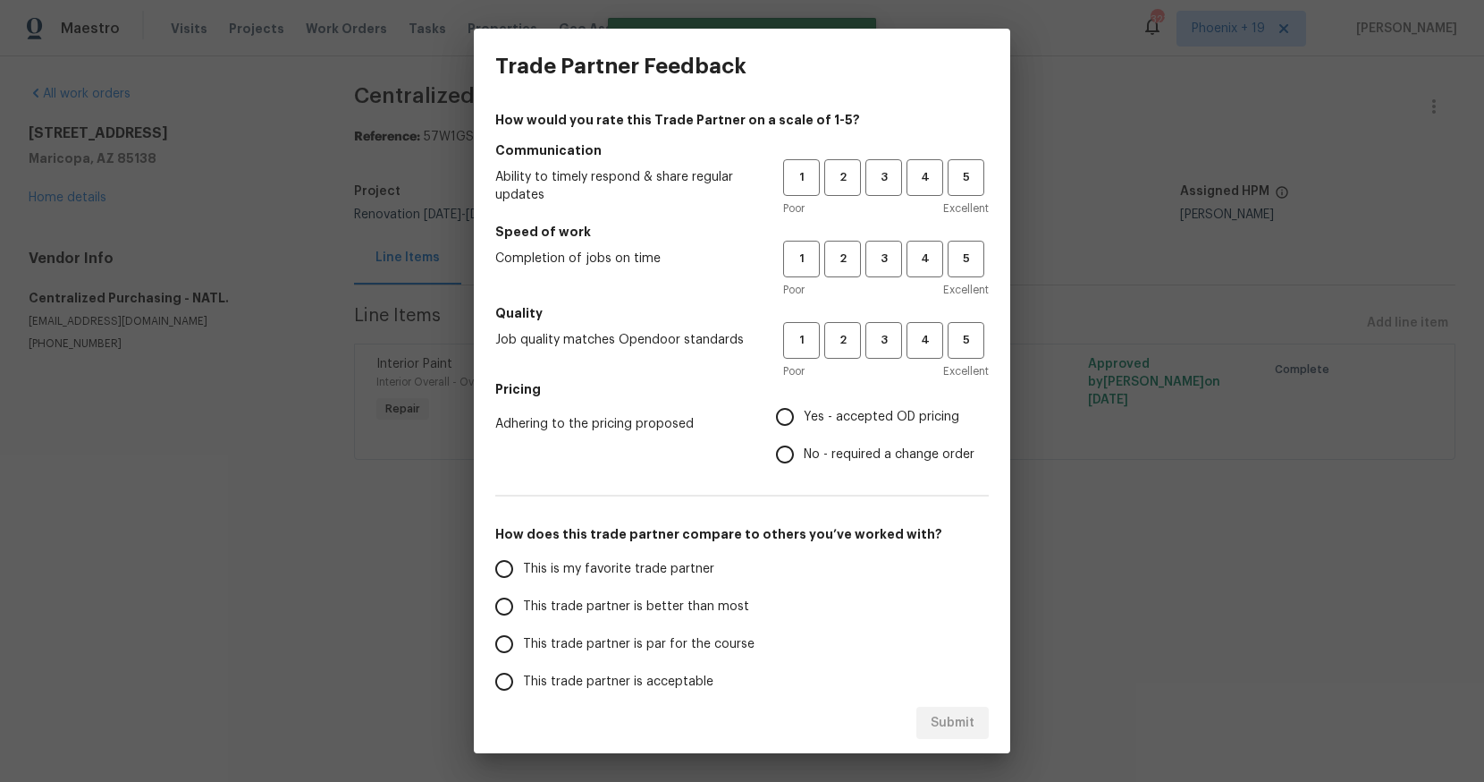
click at [861, 181] on div "1 2 3 4 5" at bounding box center [886, 177] width 206 height 37
click at [873, 184] on span "3" at bounding box center [883, 177] width 33 height 21
click at [880, 281] on div "Poor Excellent" at bounding box center [886, 290] width 206 height 18
drag, startPoint x: 877, startPoint y: 258, endPoint x: 879, endPoint y: 291, distance: 32.2
click at [878, 263] on span "3" at bounding box center [883, 259] width 33 height 21
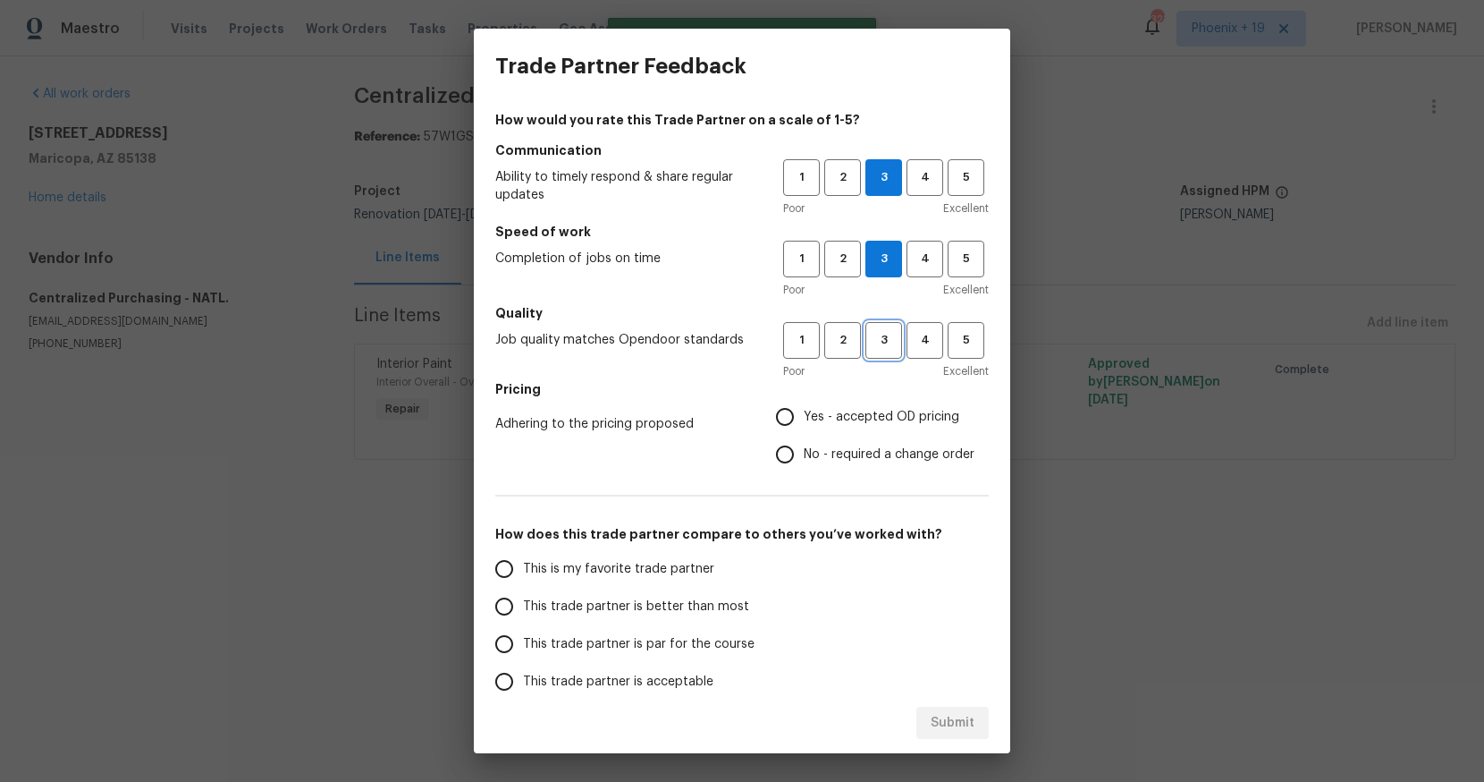
drag, startPoint x: 888, startPoint y: 341, endPoint x: 859, endPoint y: 427, distance: 90.5
click at [888, 341] on span "3" at bounding box center [883, 340] width 33 height 21
click at [858, 430] on label "Yes - accepted OD pricing" at bounding box center [870, 417] width 208 height 38
click at [804, 430] on input "Yes - accepted OD pricing" at bounding box center [785, 417] width 38 height 38
radio input "true"
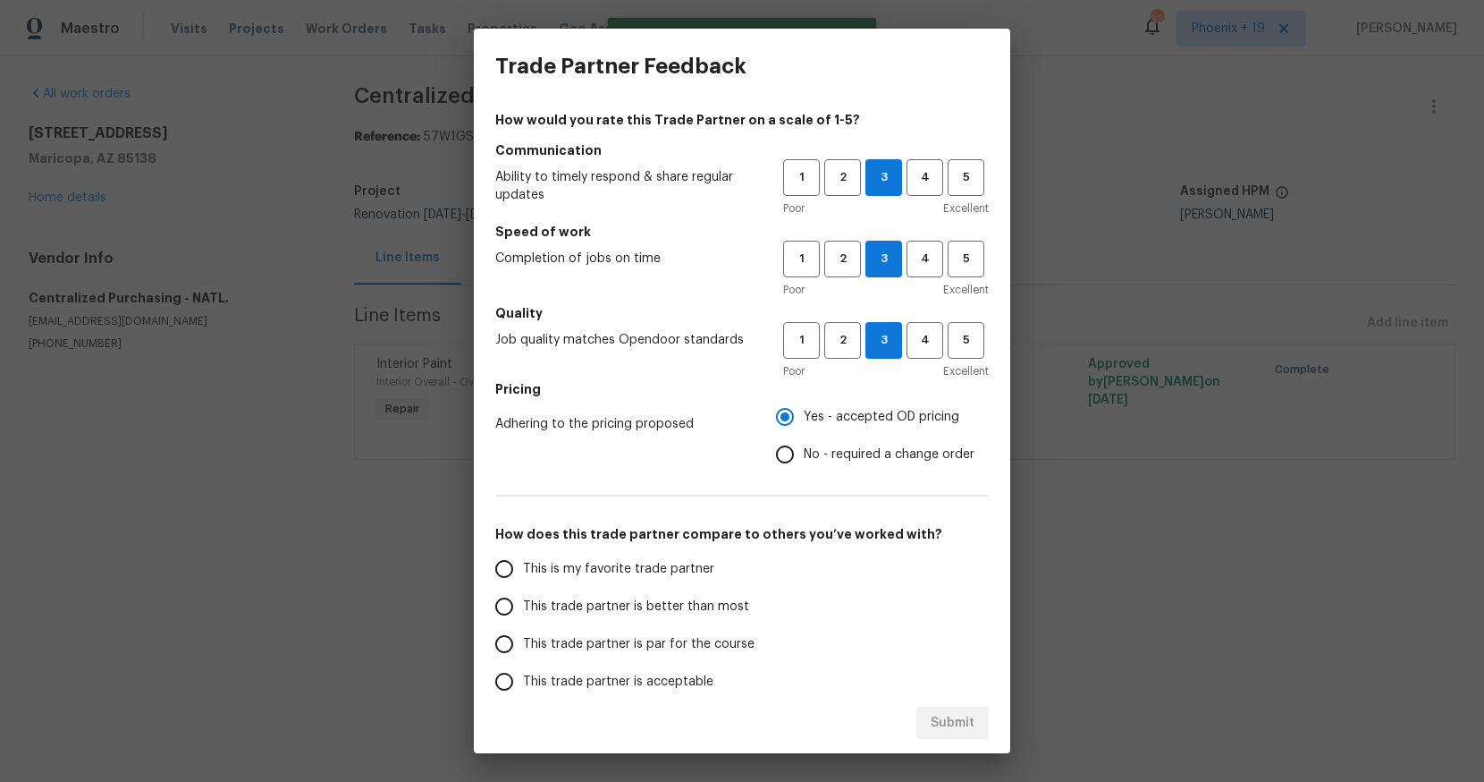
drag, startPoint x: 573, startPoint y: 563, endPoint x: 926, endPoint y: 754, distance: 400.5
click at [573, 563] on span "This is my favorite trade partner" at bounding box center [618, 569] width 191 height 19
click at [523, 563] on input "This is my favorite trade partner" at bounding box center [505, 569] width 38 height 38
click at [970, 730] on span "Submit" at bounding box center [953, 723] width 44 height 22
radio input "true"
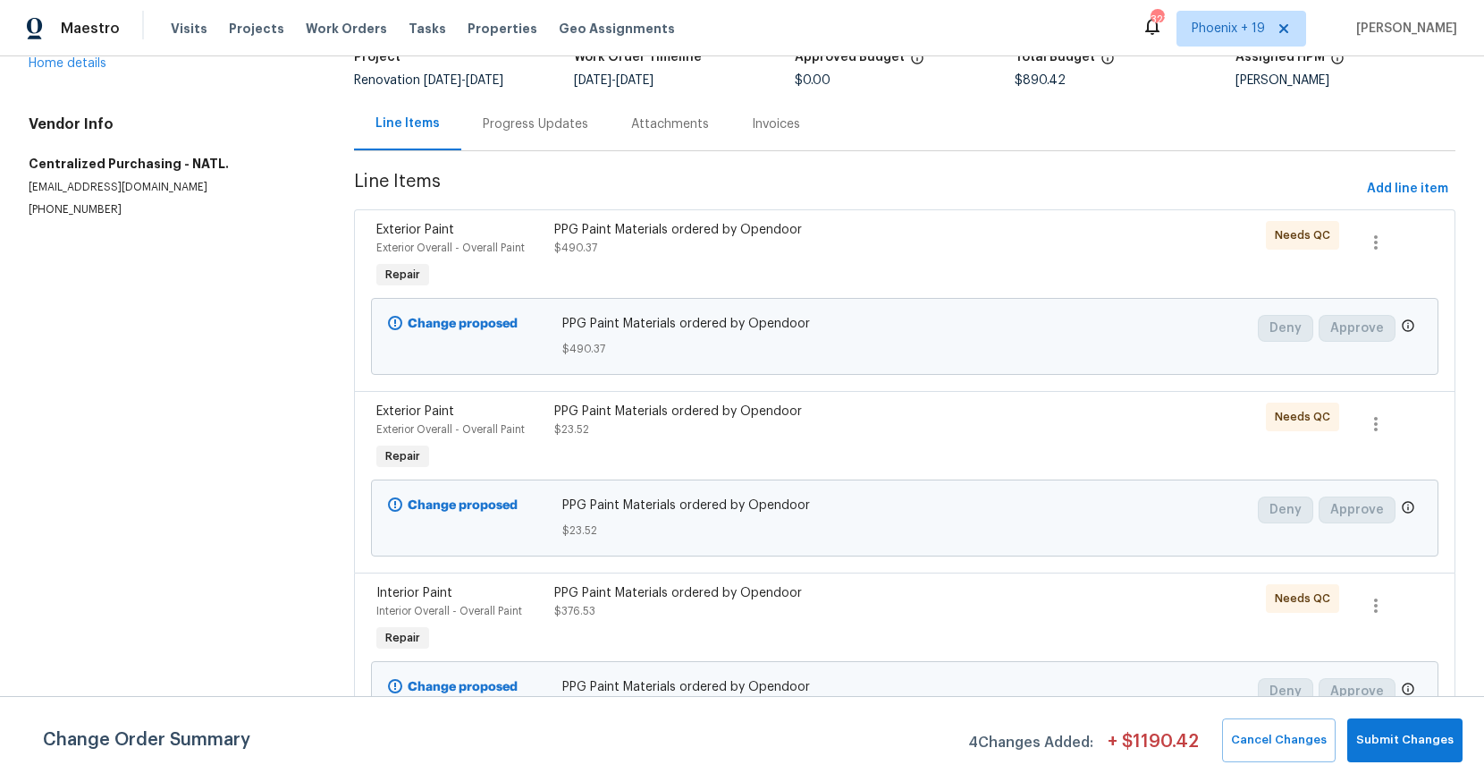
scroll to position [158, 0]
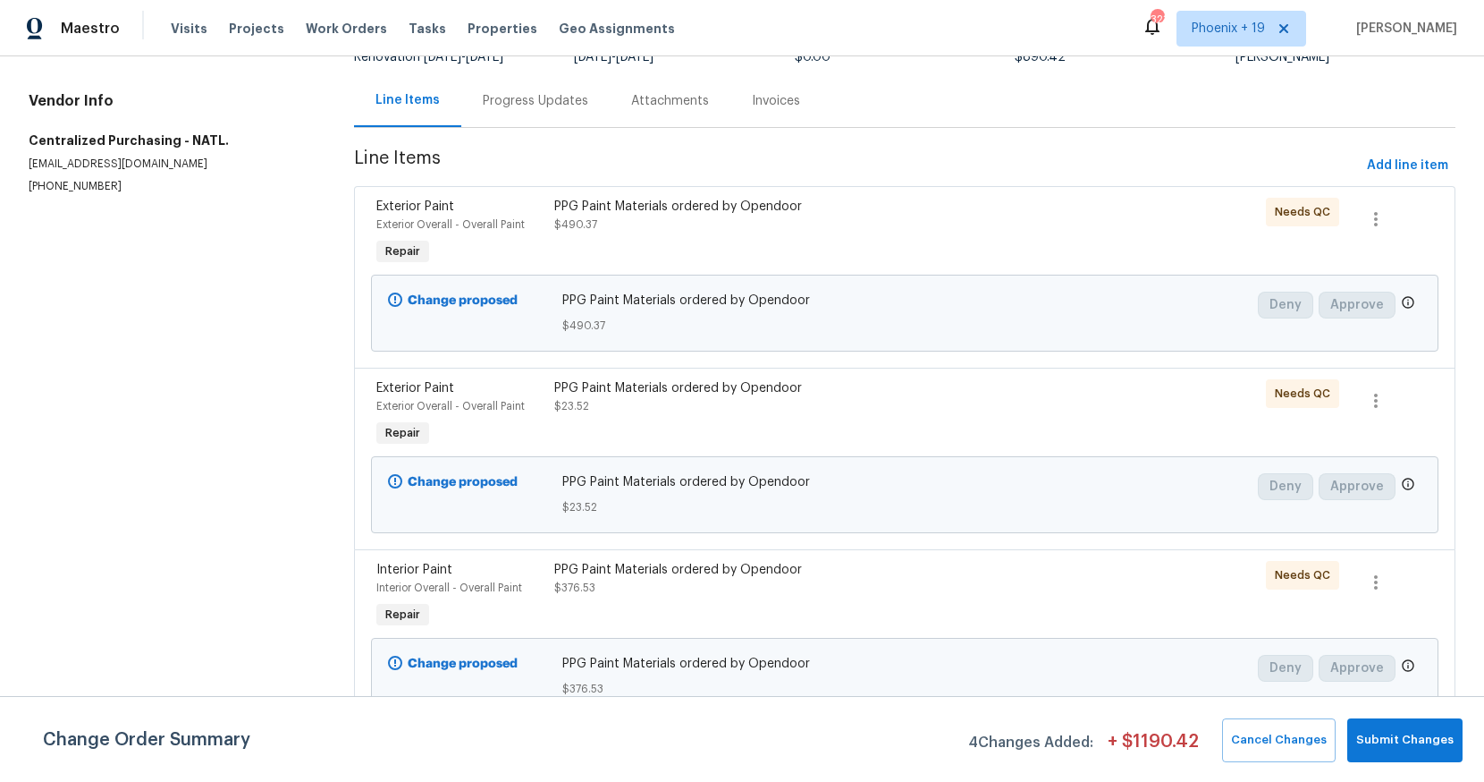
click at [904, 597] on div "PPG Paint Materials ordered by Opendoor $376.53" at bounding box center [771, 596] width 445 height 82
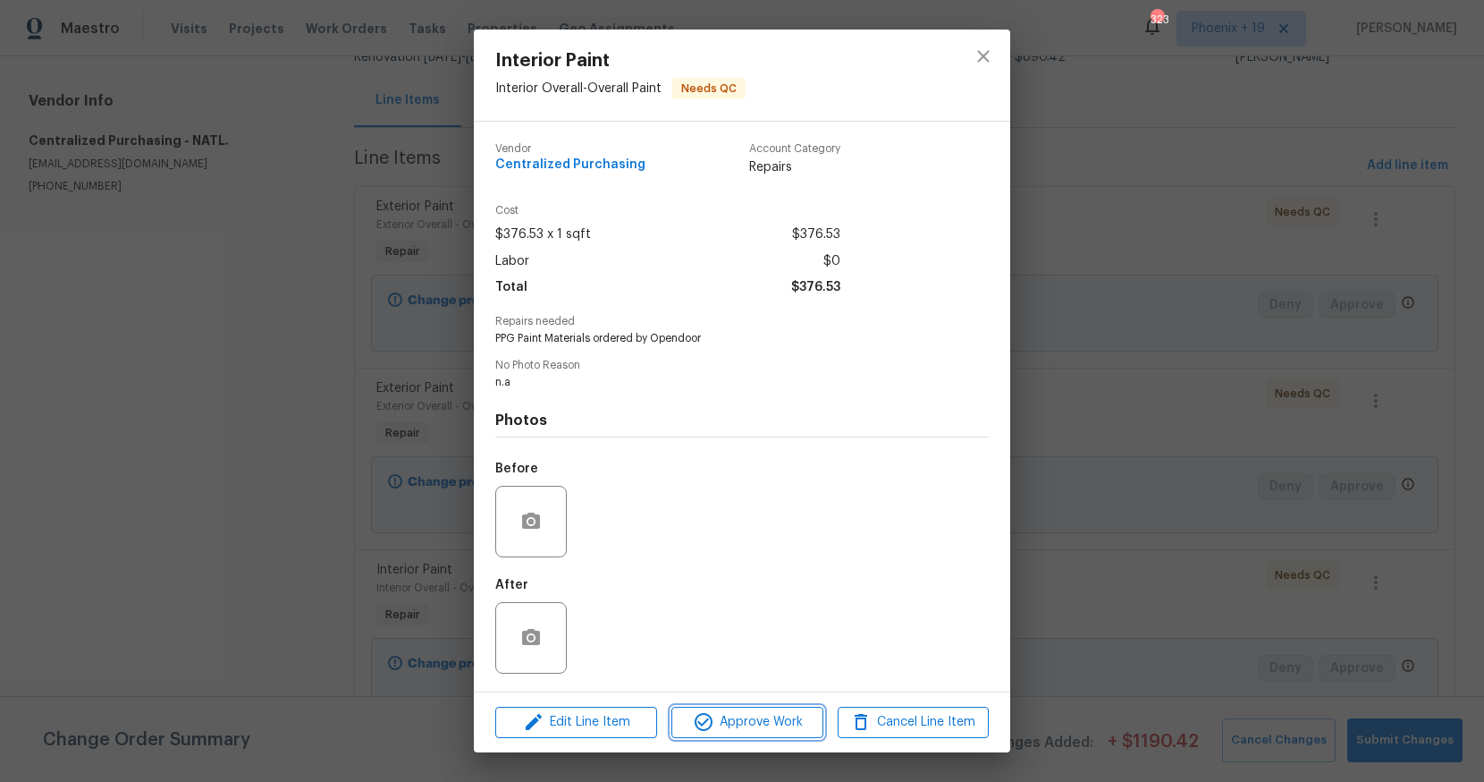
click at [813, 734] on button "Approve Work" at bounding box center [747, 721] width 151 height 31
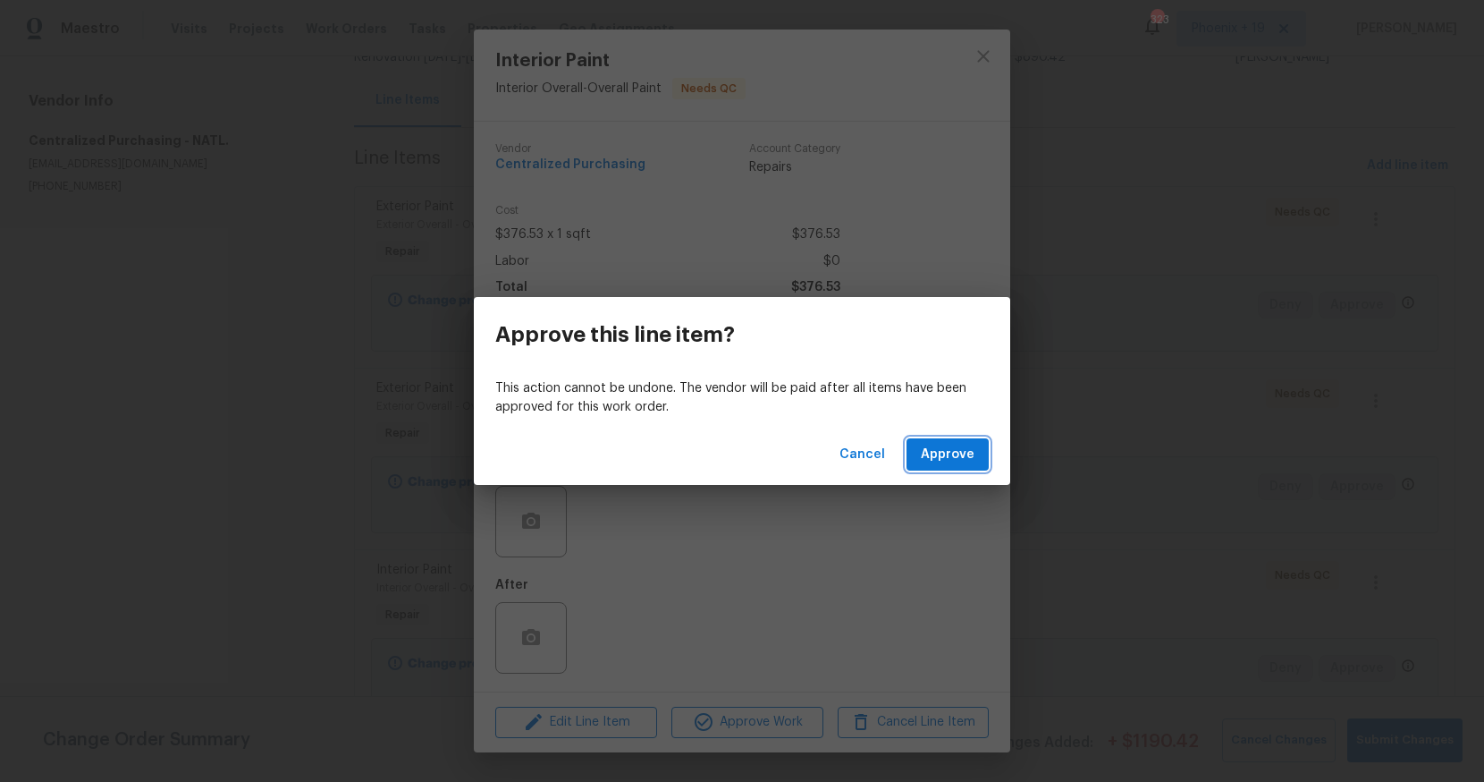
click at [942, 461] on span "Approve" at bounding box center [948, 455] width 54 height 22
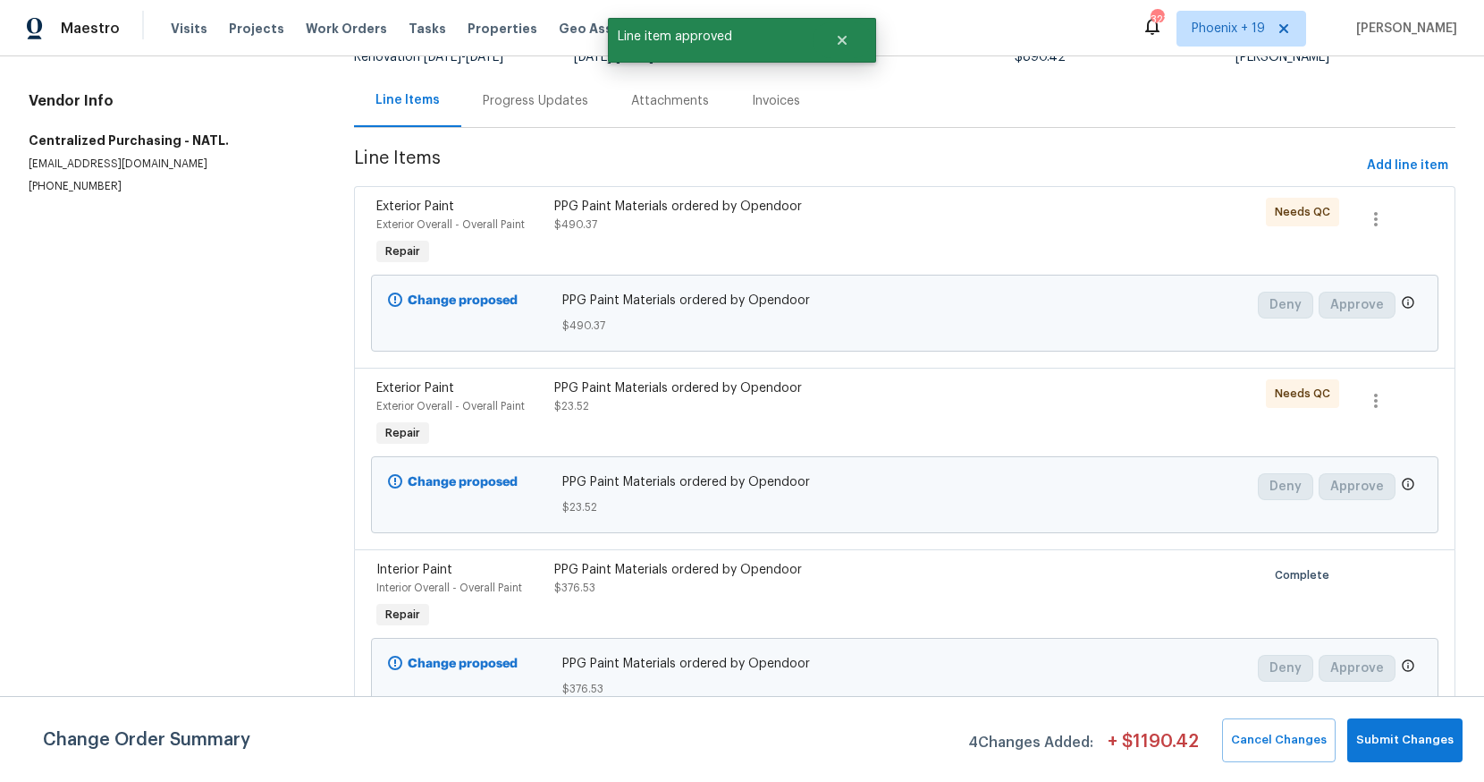
click at [916, 411] on div "PPG Paint Materials ordered by Opendoor $23.52" at bounding box center [771, 397] width 435 height 36
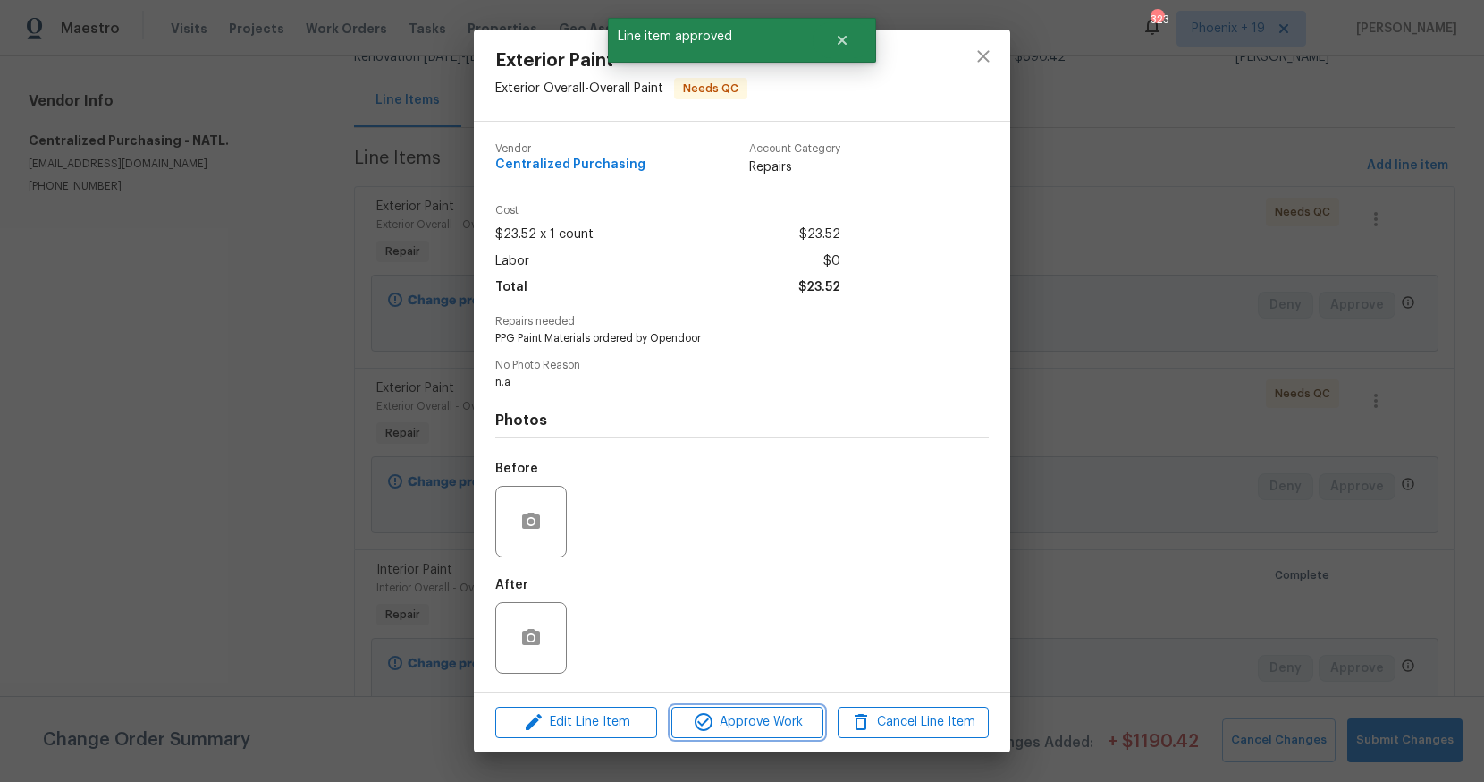
click at [723, 722] on span "Approve Work" at bounding box center [747, 722] width 140 height 22
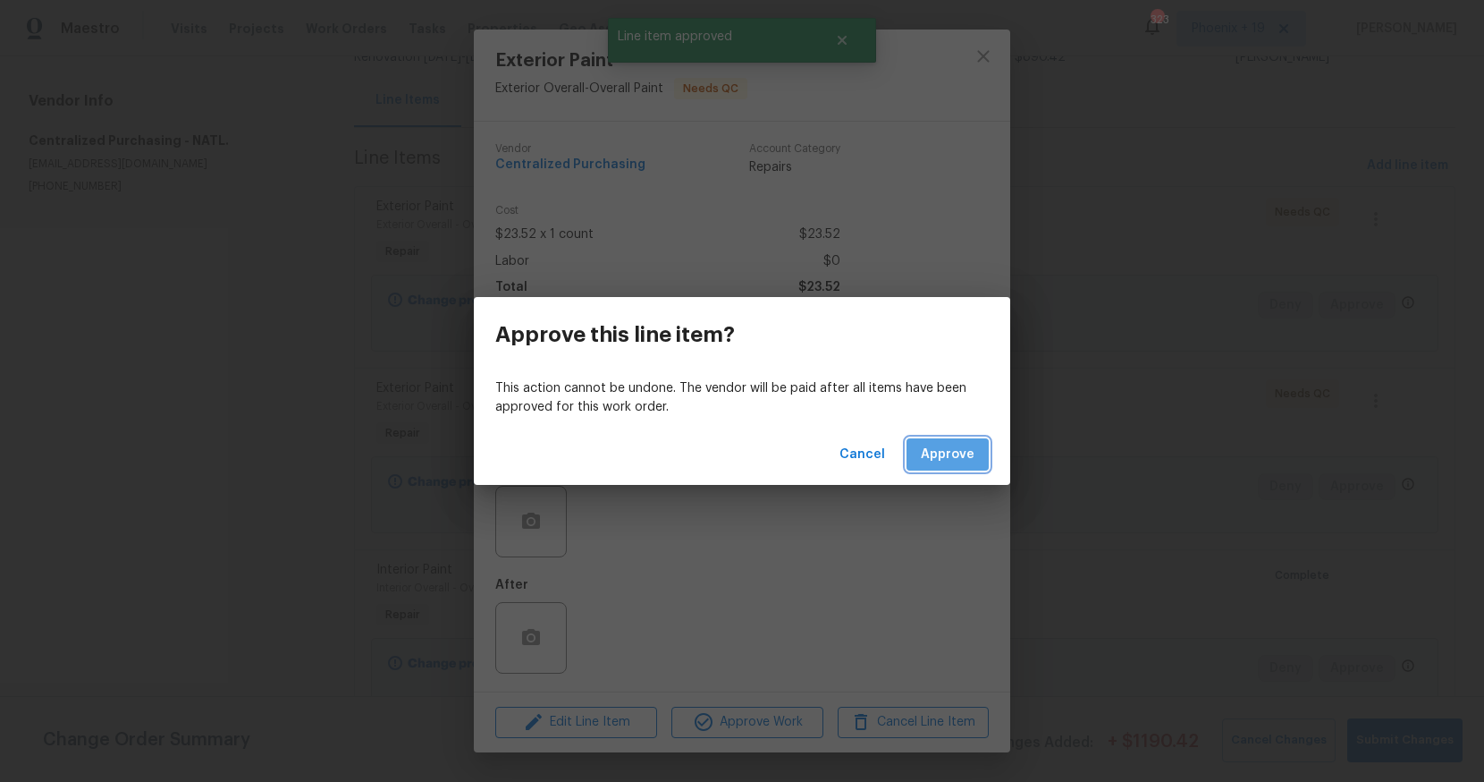
click at [947, 444] on span "Approve" at bounding box center [948, 455] width 54 height 22
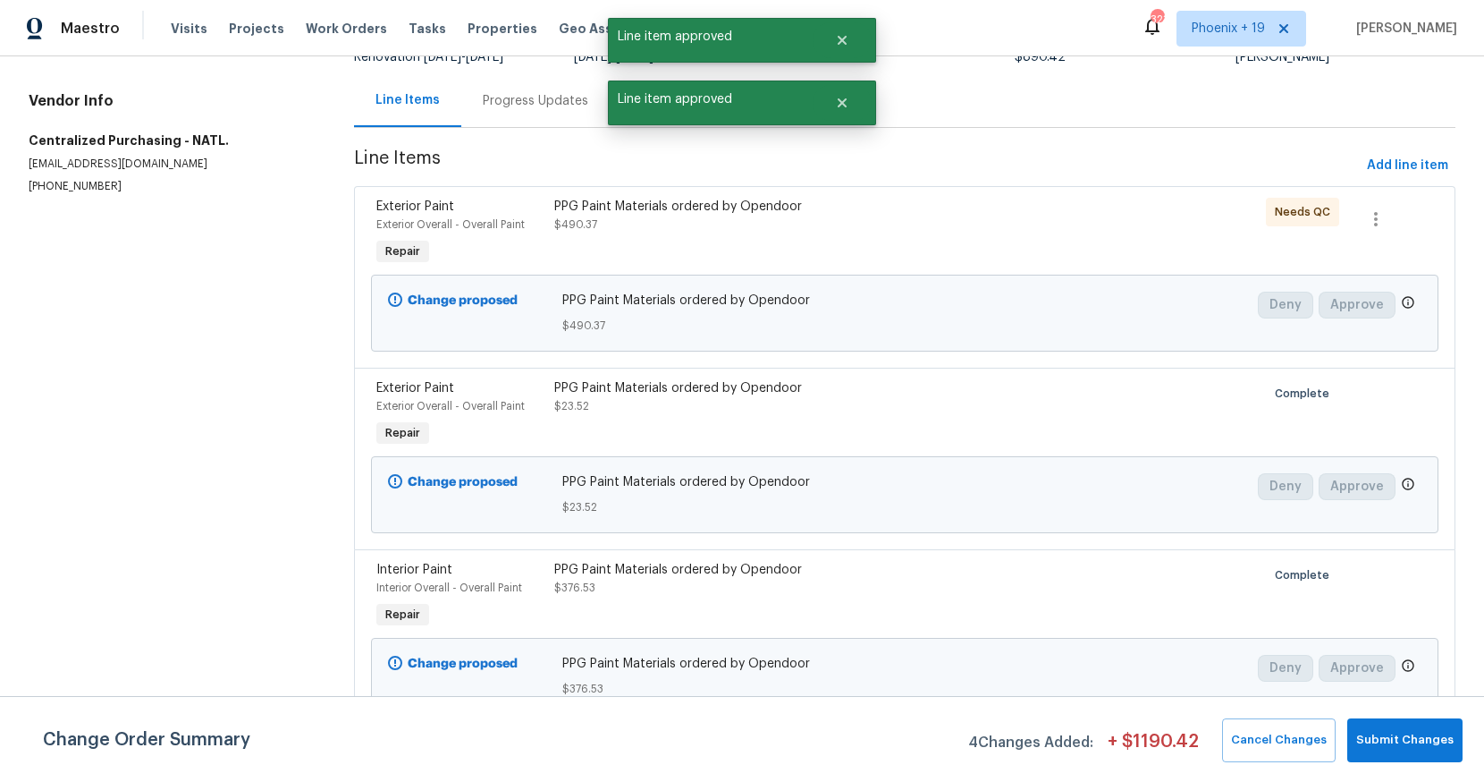
click at [972, 219] on div "PPG Paint Materials ordered by Opendoor $490.37" at bounding box center [771, 216] width 435 height 36
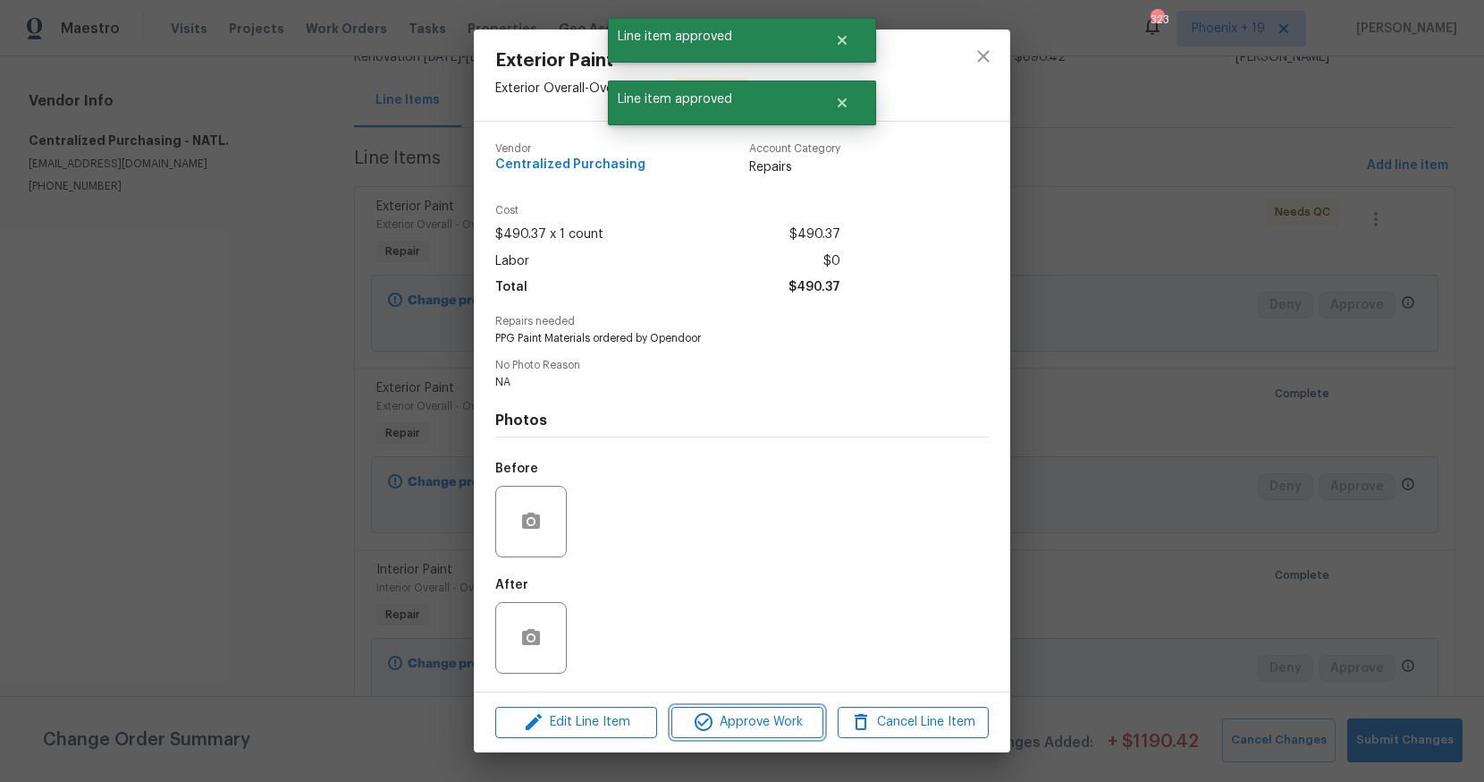
click at [767, 713] on span "Approve Work" at bounding box center [747, 722] width 140 height 22
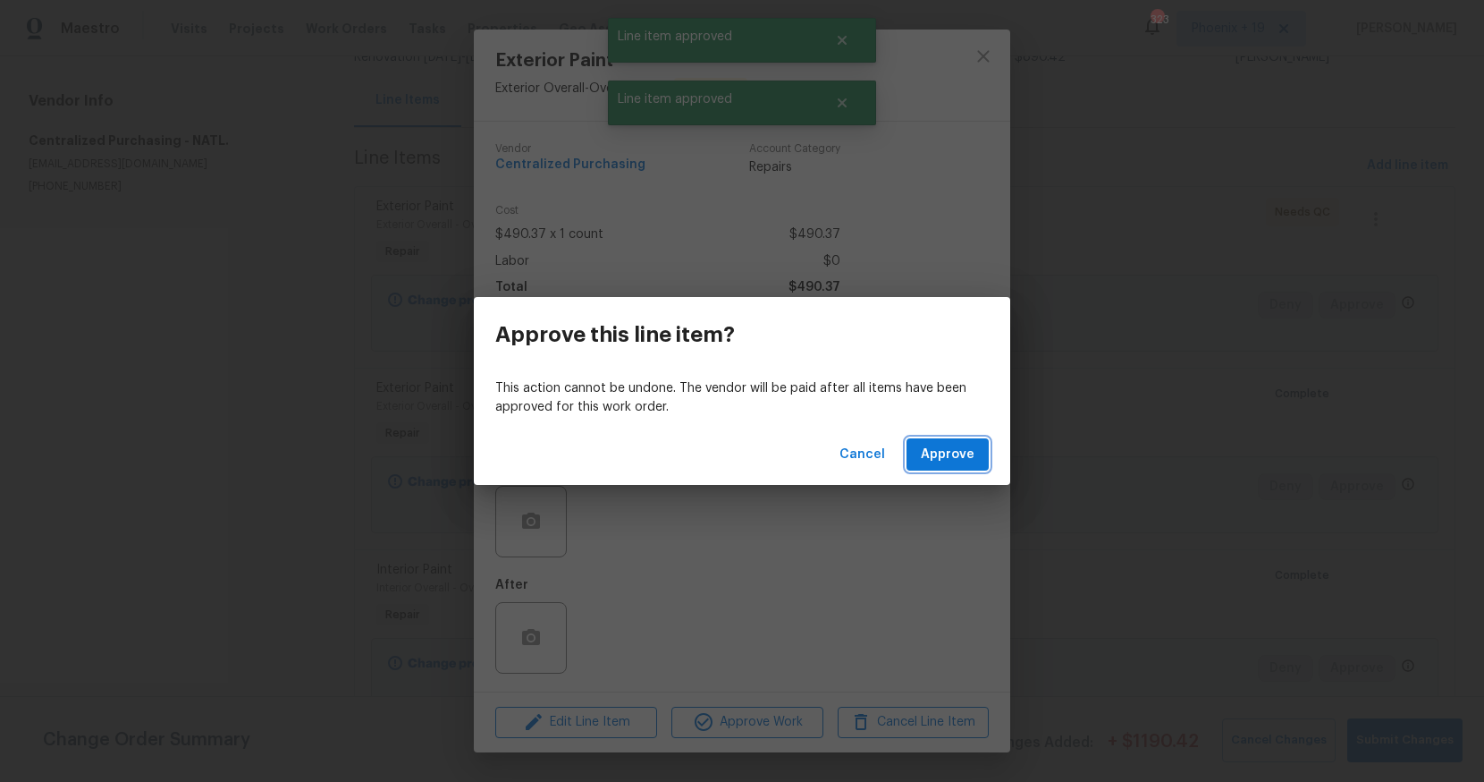
click at [945, 444] on span "Approve" at bounding box center [948, 455] width 54 height 22
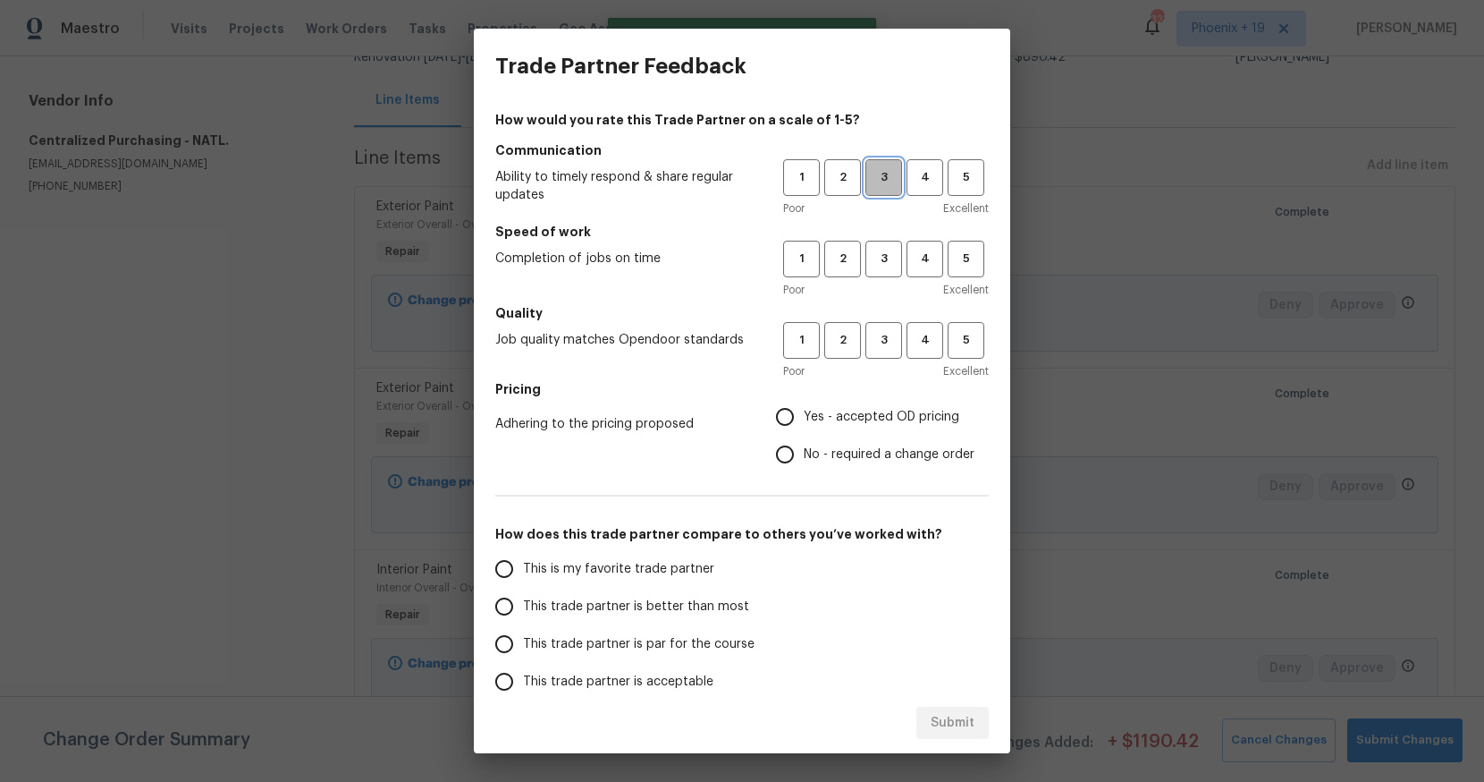
drag, startPoint x: 867, startPoint y: 176, endPoint x: 897, endPoint y: 307, distance: 133.9
click at [867, 176] on span "3" at bounding box center [883, 177] width 33 height 21
drag, startPoint x: 878, startPoint y: 257, endPoint x: 875, endPoint y: 276, distance: 19.9
click at [878, 258] on span "3" at bounding box center [883, 259] width 33 height 21
click at [876, 325] on button "3" at bounding box center [884, 340] width 37 height 37
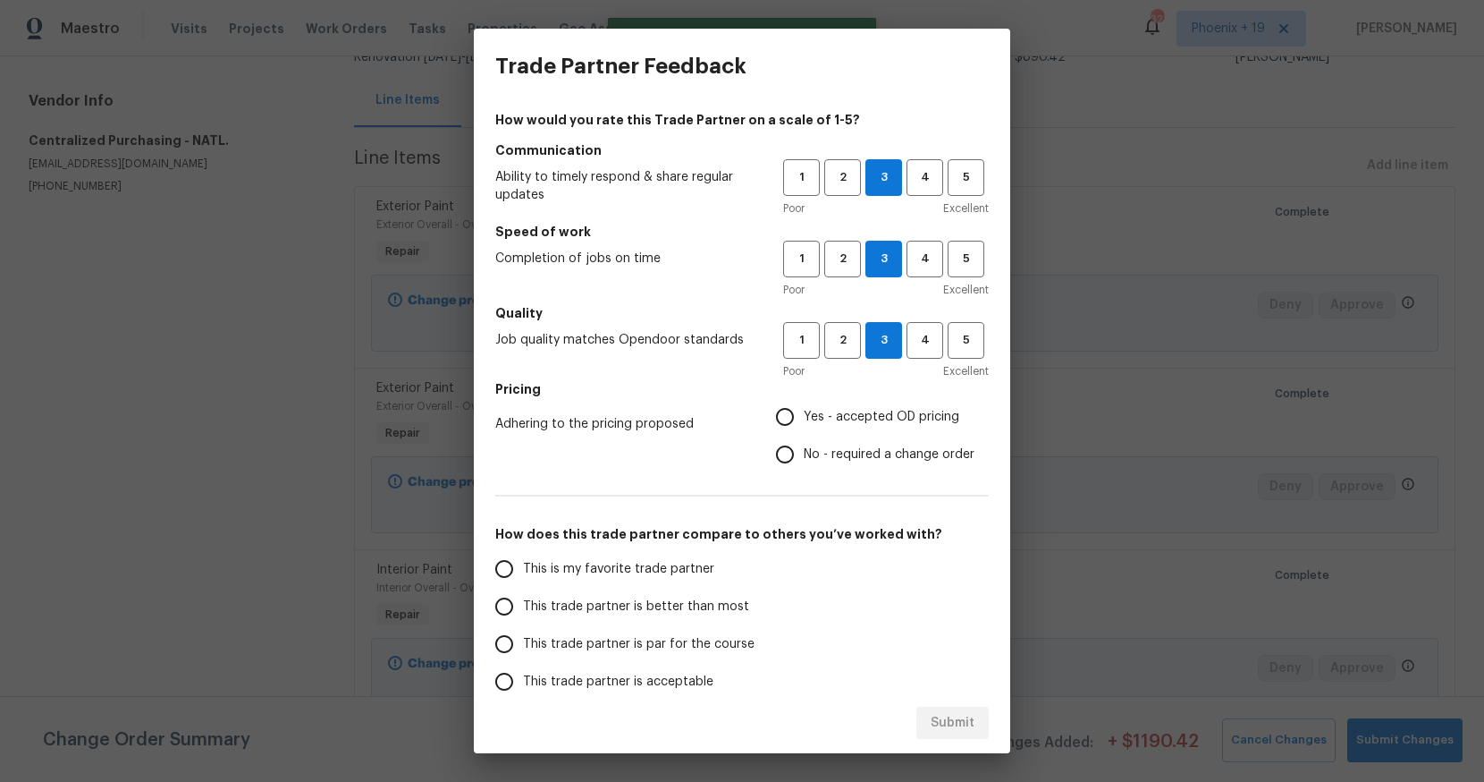
click at [819, 418] on span "Yes - accepted OD pricing" at bounding box center [882, 417] width 156 height 19
click at [804, 418] on input "Yes - accepted OD pricing" at bounding box center [785, 417] width 38 height 38
radio input "true"
click at [594, 583] on label "This is my favorite trade partner" at bounding box center [627, 569] width 283 height 38
click at [523, 583] on input "This is my favorite trade partner" at bounding box center [505, 569] width 38 height 38
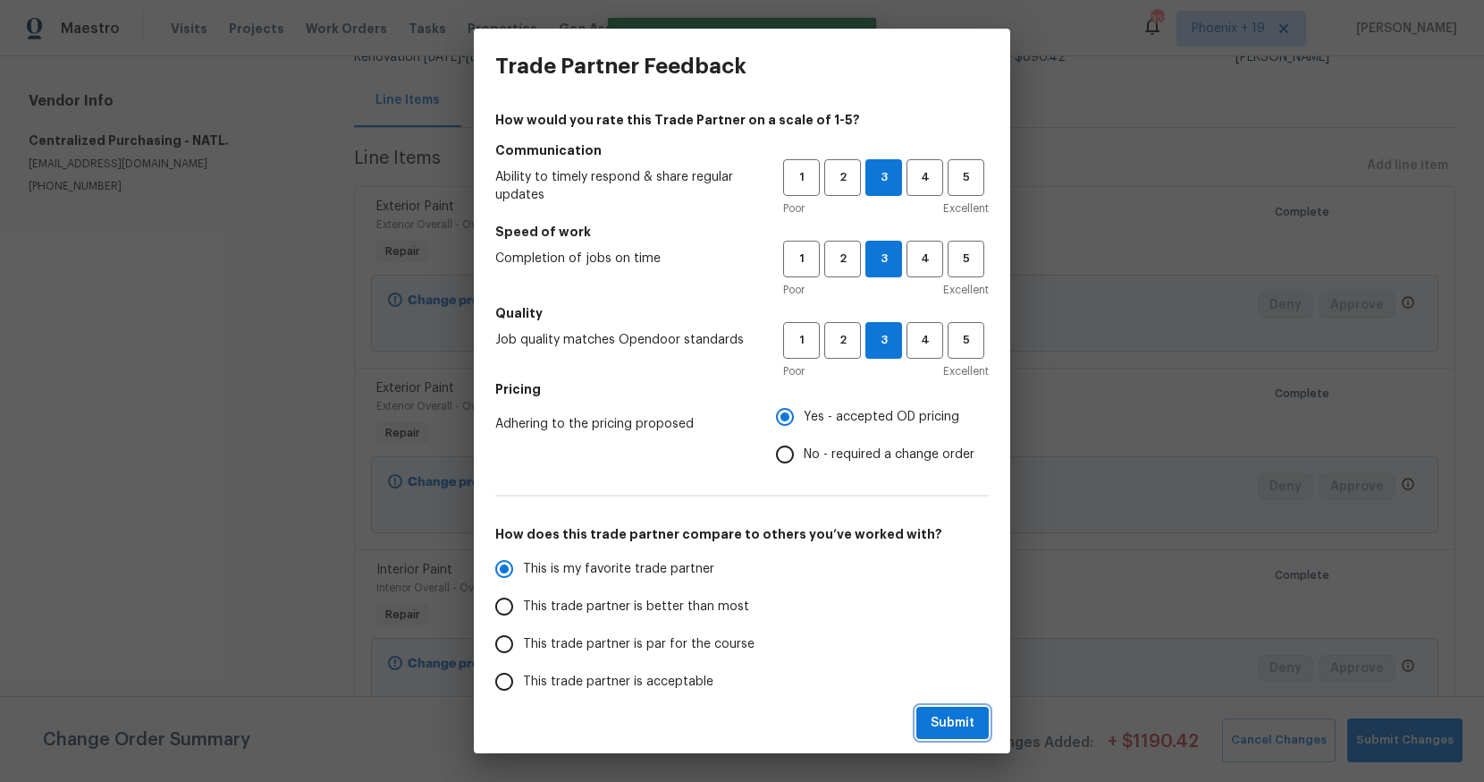
drag, startPoint x: 953, startPoint y: 719, endPoint x: 976, endPoint y: 712, distance: 24.3
click at [953, 719] on span "Submit" at bounding box center [953, 723] width 44 height 22
radio input "true"
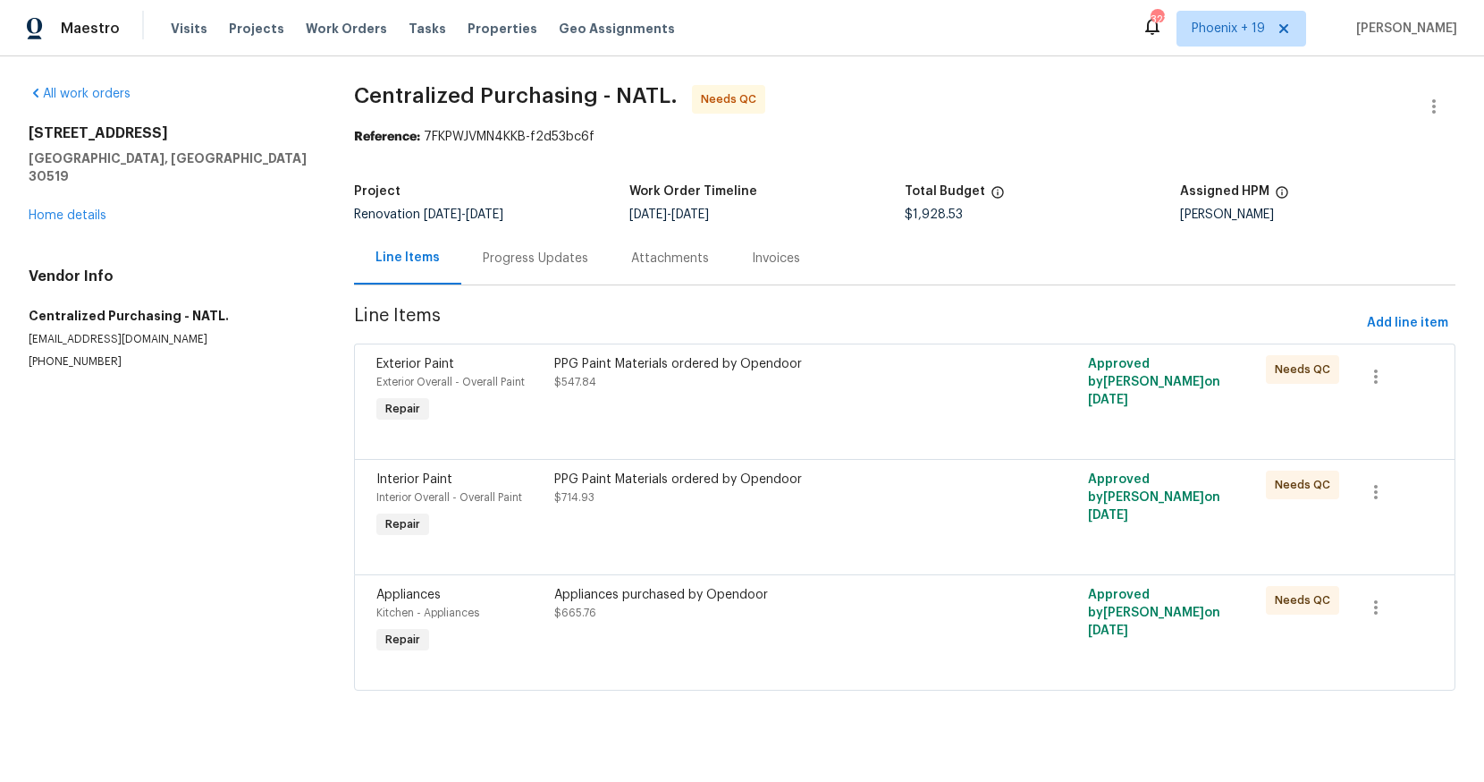
click at [841, 604] on div "Appliances purchased by Opendoor $665.76" at bounding box center [771, 604] width 435 height 36
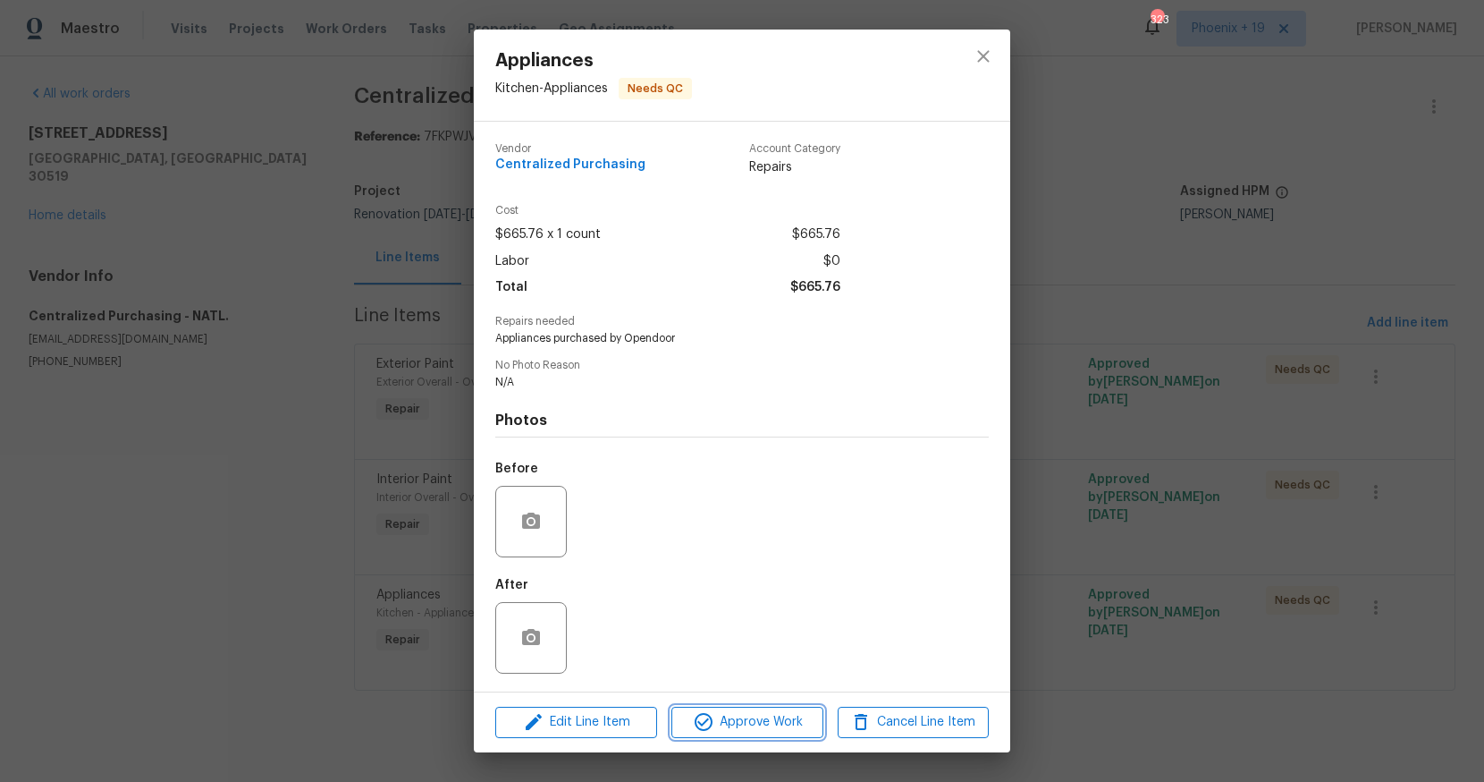
click at [745, 712] on span "Approve Work" at bounding box center [747, 722] width 140 height 22
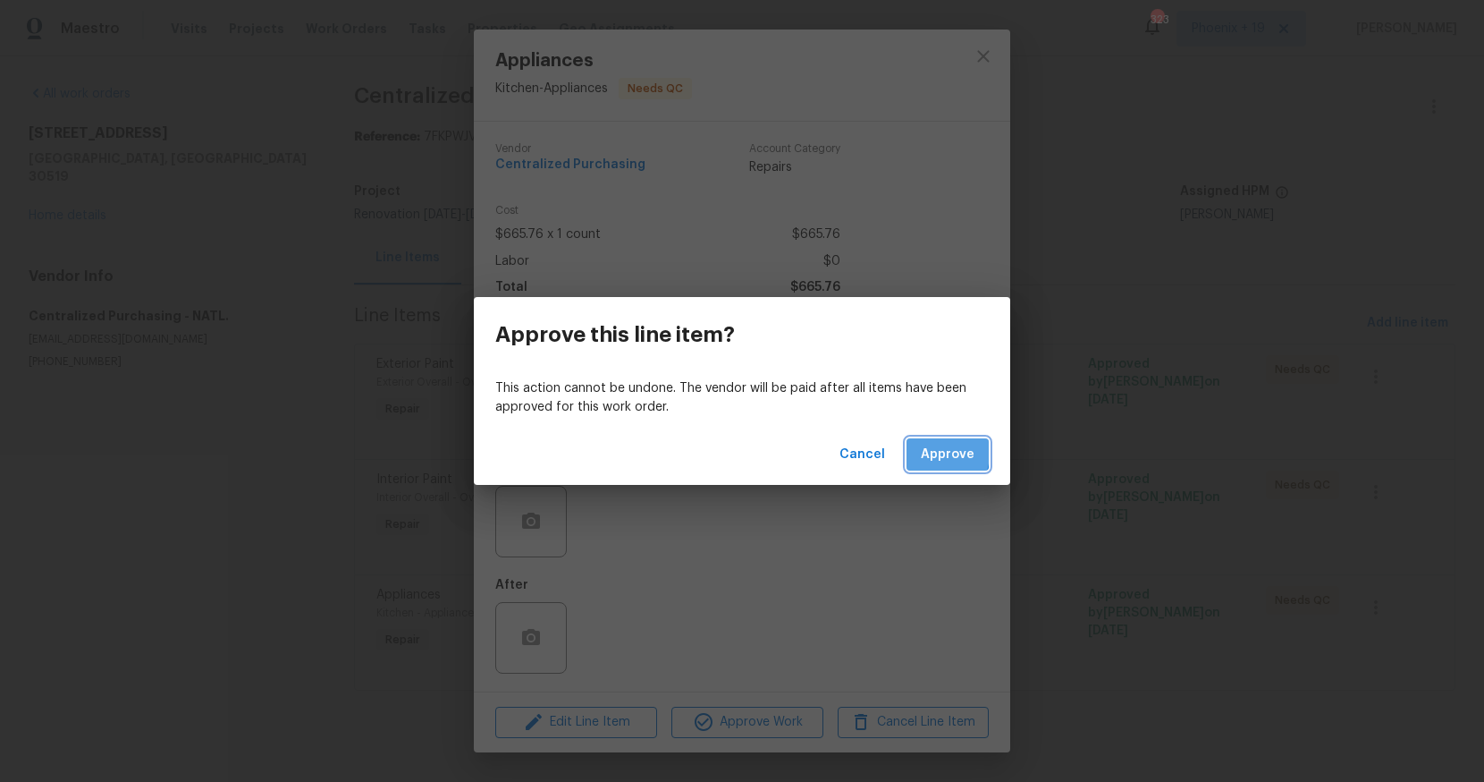
click at [928, 452] on span "Approve" at bounding box center [948, 455] width 54 height 22
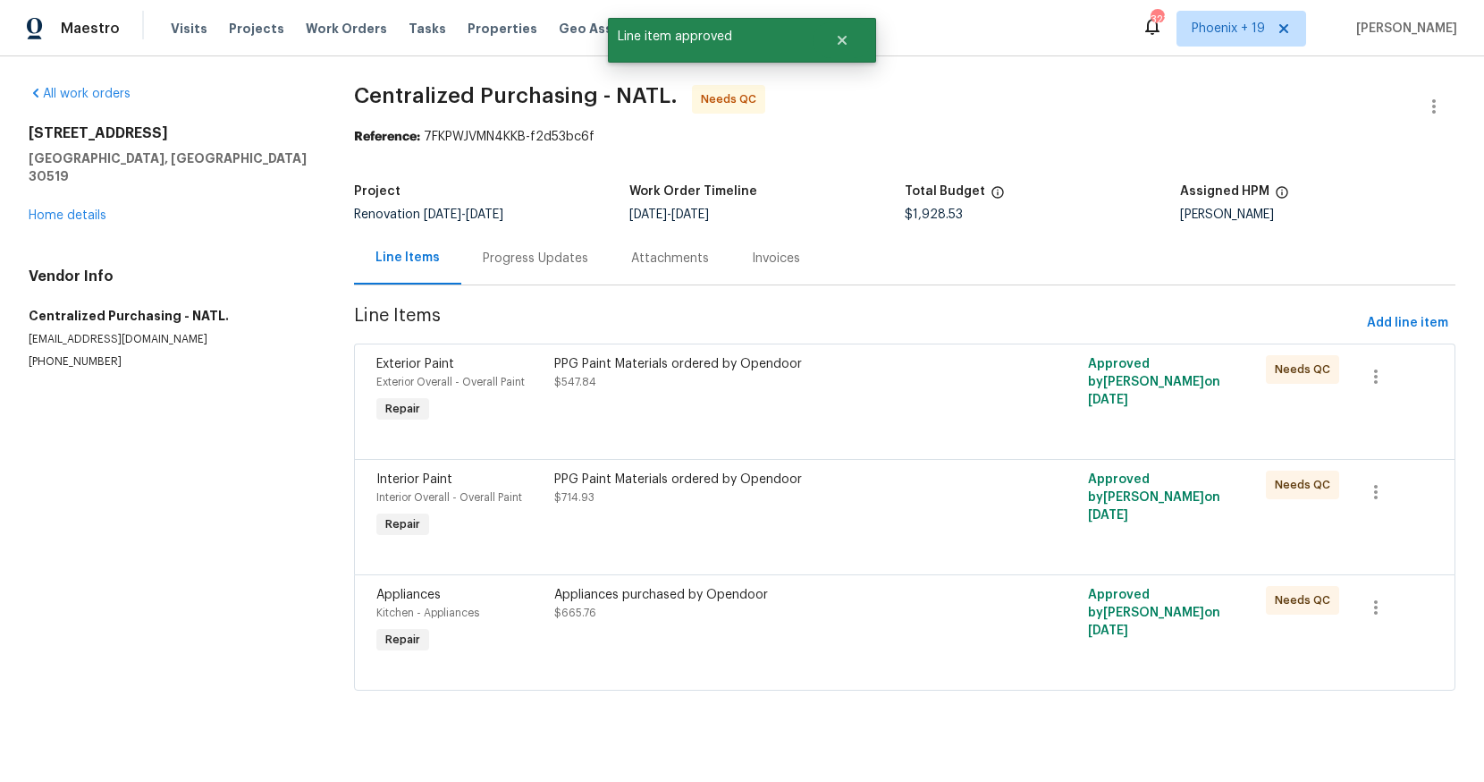
click at [846, 536] on div "PPG Paint Materials ordered by Opendoor $714.93" at bounding box center [771, 506] width 445 height 82
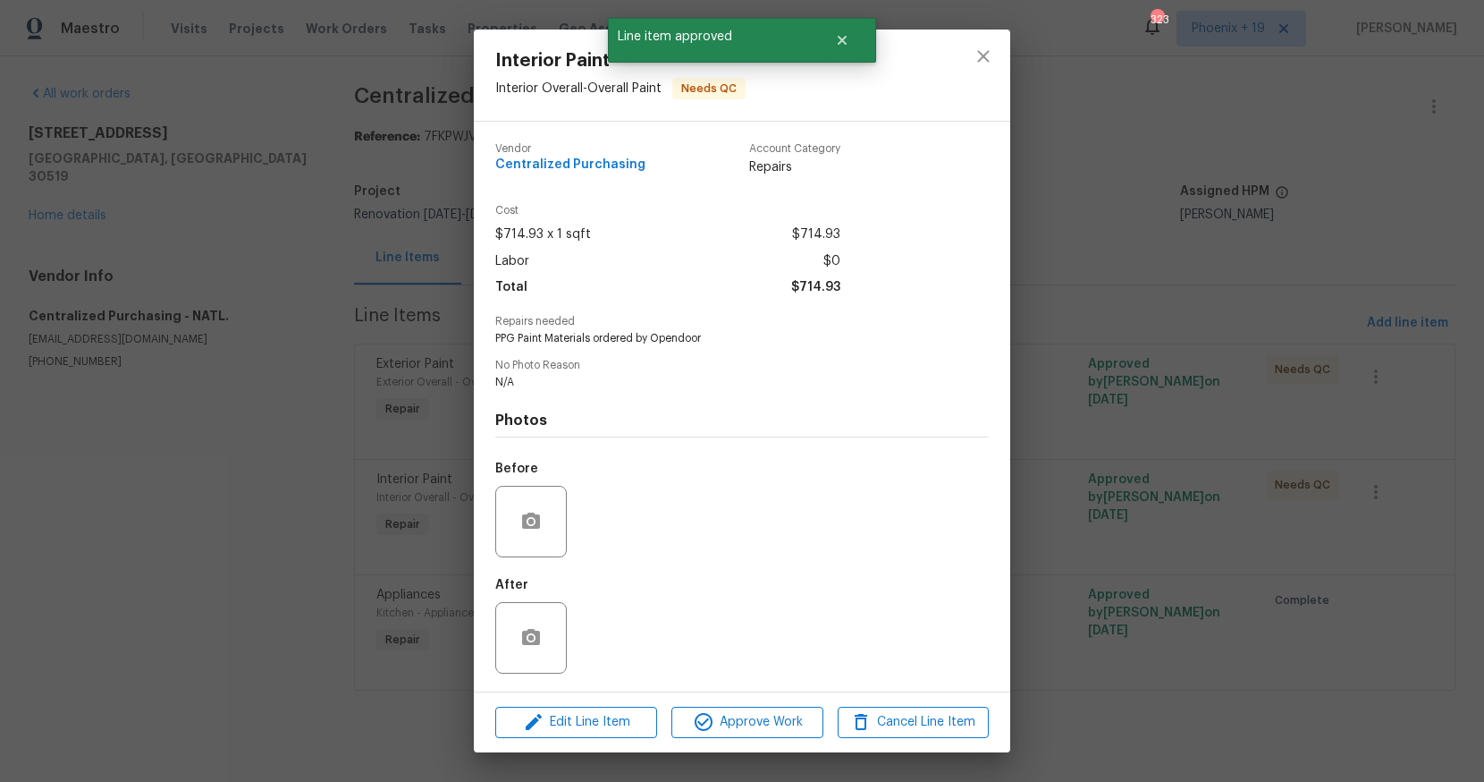
drag, startPoint x: 738, startPoint y: 740, endPoint x: 850, endPoint y: 676, distance: 129.3
click at [739, 739] on div "Edit Line Item Approve Work Cancel Line Item" at bounding box center [742, 722] width 537 height 60
click at [798, 732] on span "Approve Work" at bounding box center [747, 722] width 140 height 22
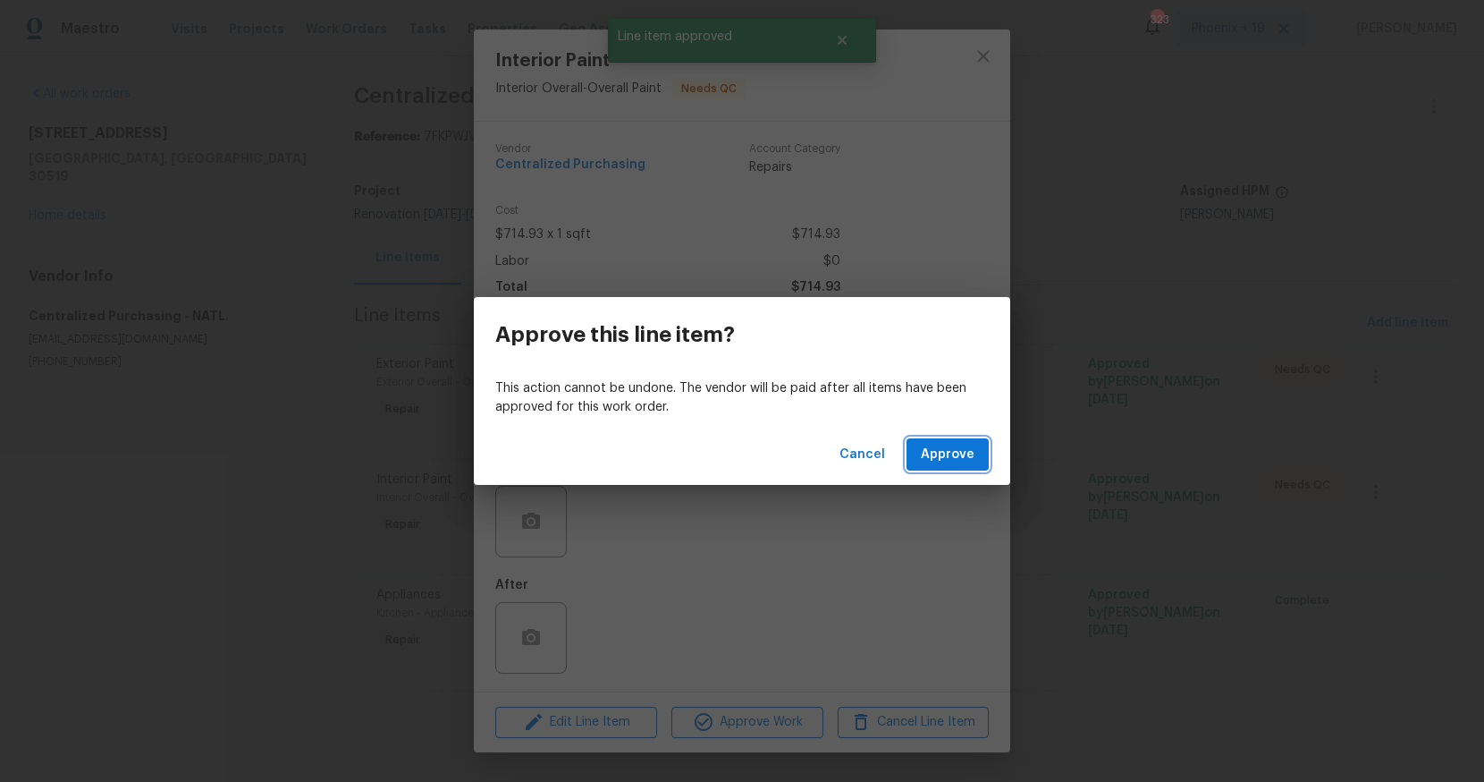
click at [924, 455] on span "Approve" at bounding box center [948, 455] width 54 height 22
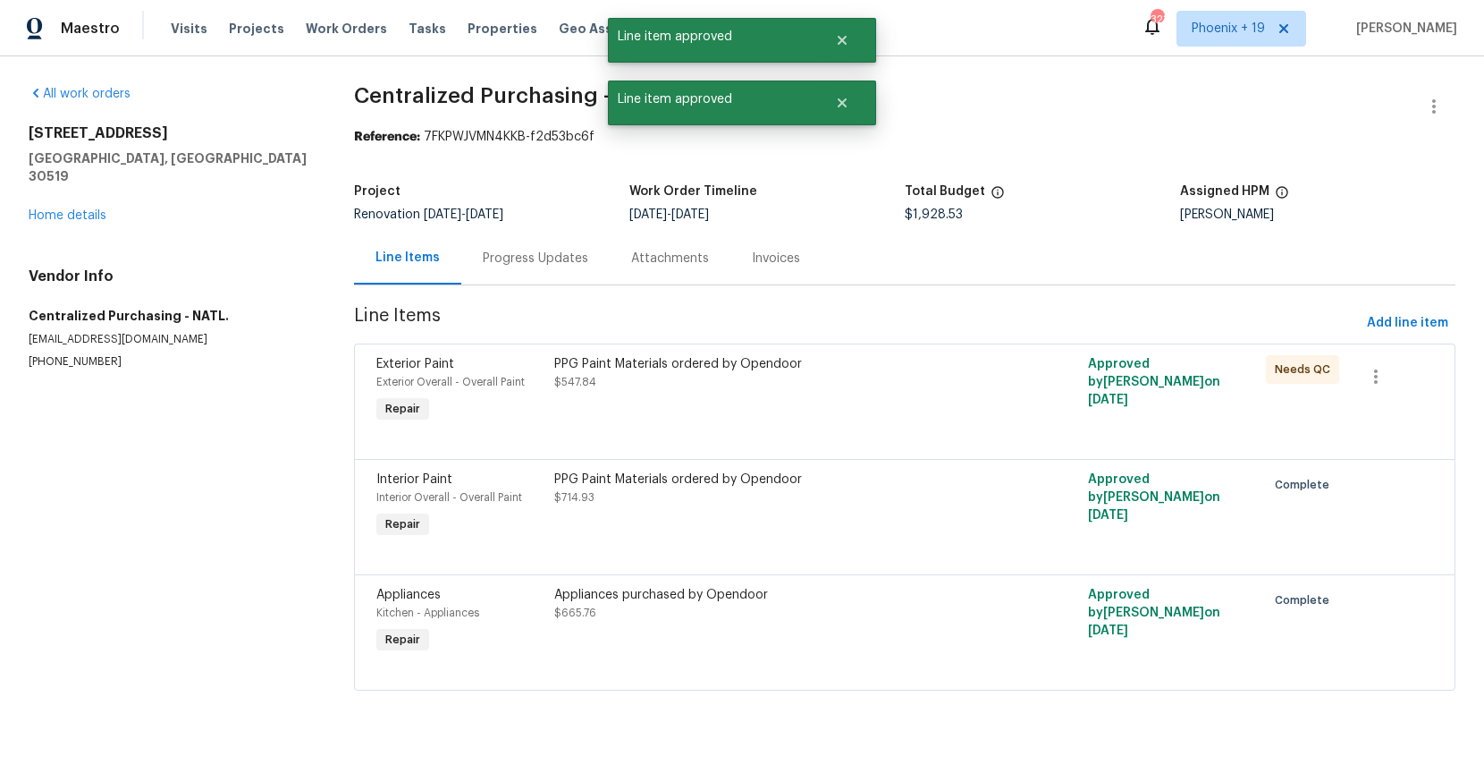
click at [899, 401] on div "PPG Paint Materials ordered by Opendoor $547.84" at bounding box center [771, 391] width 445 height 82
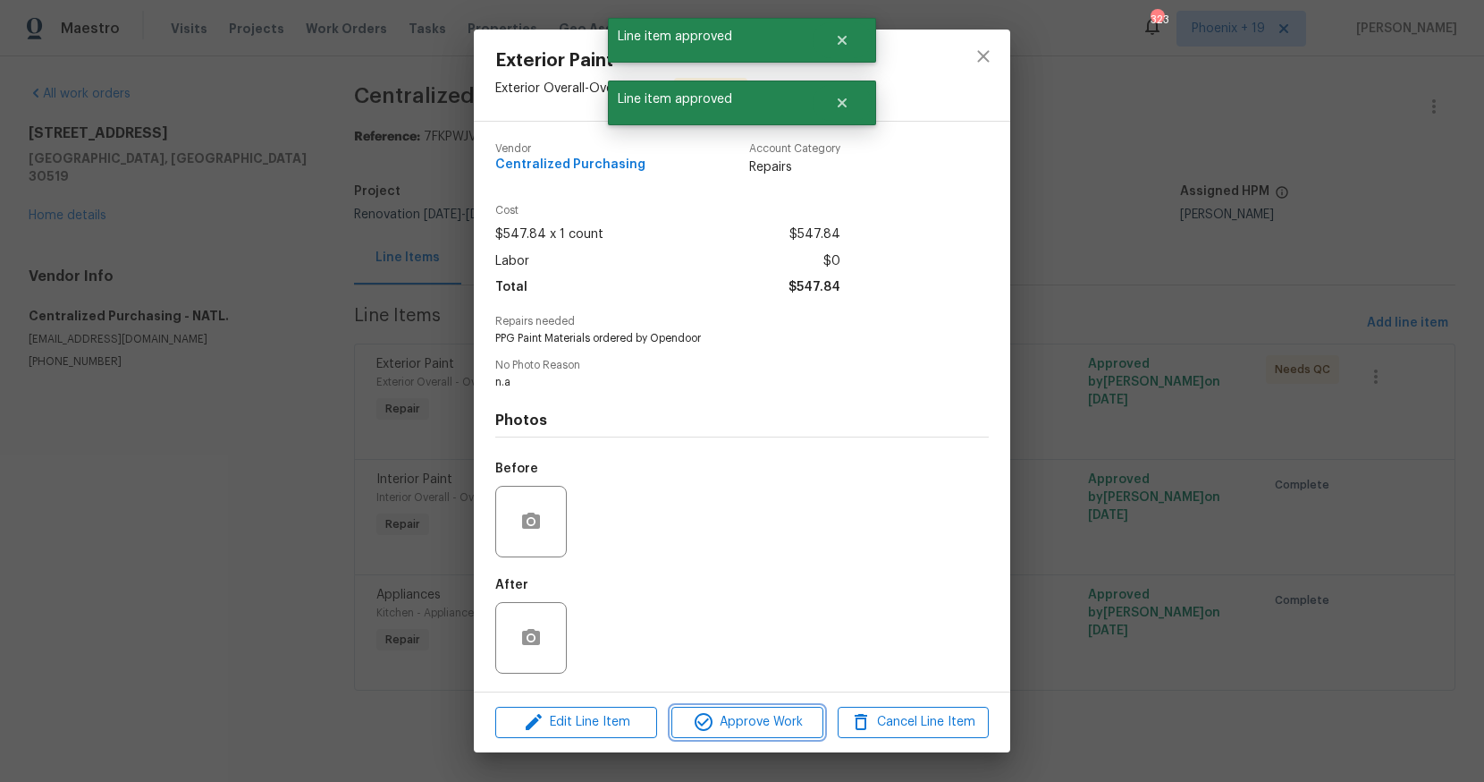
click at [731, 713] on span "Approve Work" at bounding box center [747, 722] width 140 height 22
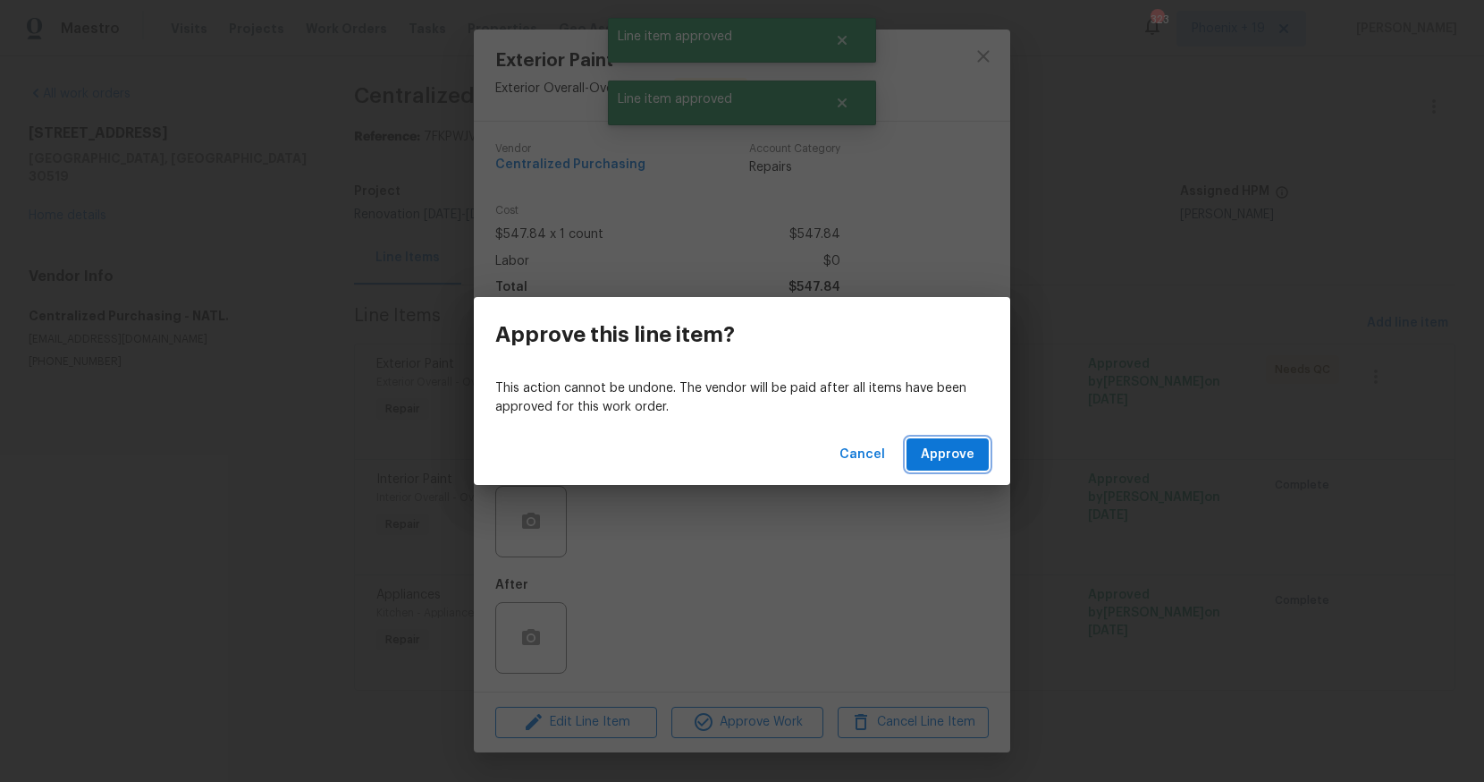
click at [964, 452] on span "Approve" at bounding box center [948, 455] width 54 height 22
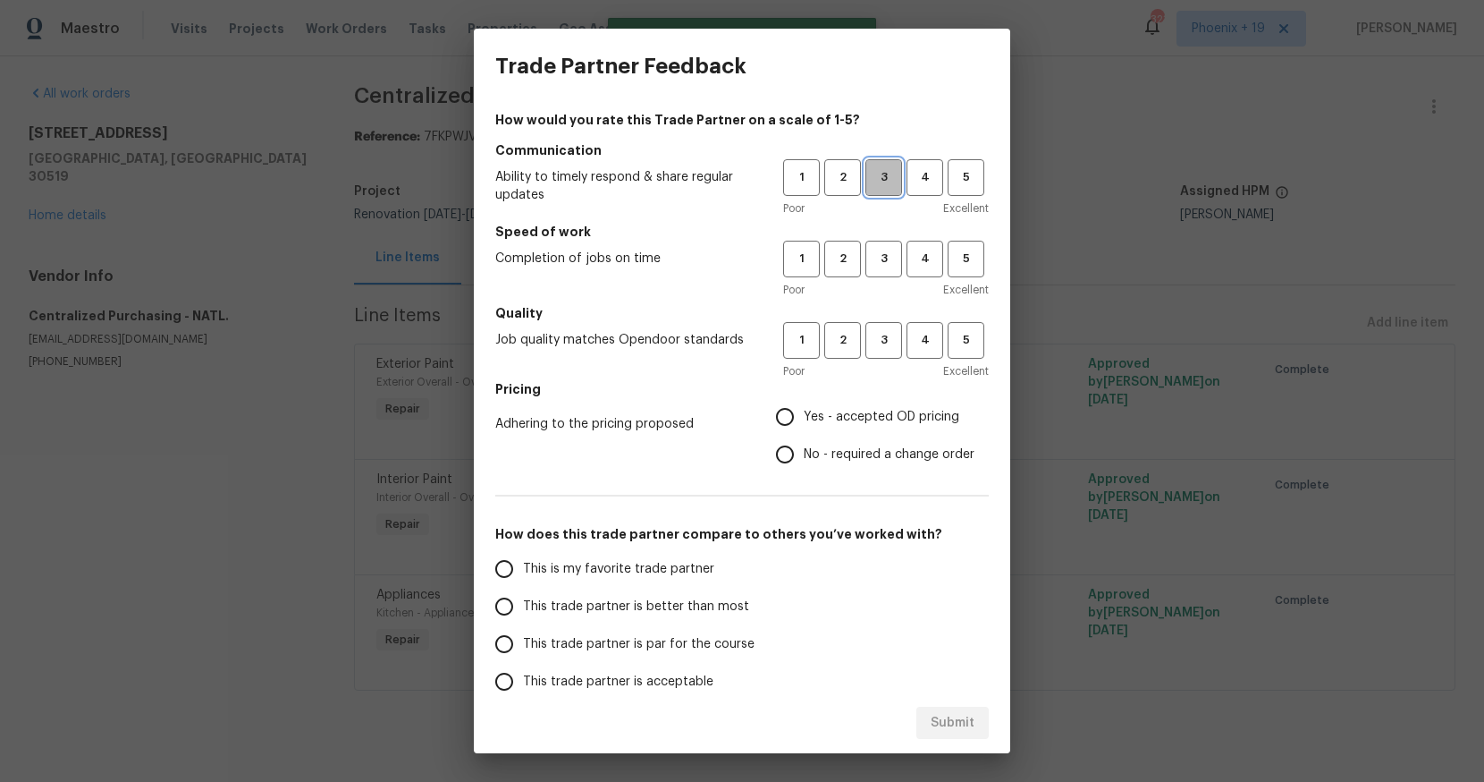
click at [892, 187] on span "3" at bounding box center [883, 177] width 33 height 21
click at [883, 274] on button "3" at bounding box center [884, 259] width 37 height 37
click at [883, 343] on span "3" at bounding box center [883, 340] width 33 height 21
click at [826, 413] on span "Yes - accepted OD pricing" at bounding box center [882, 417] width 156 height 19
click at [804, 413] on input "Yes - accepted OD pricing" at bounding box center [785, 417] width 38 height 38
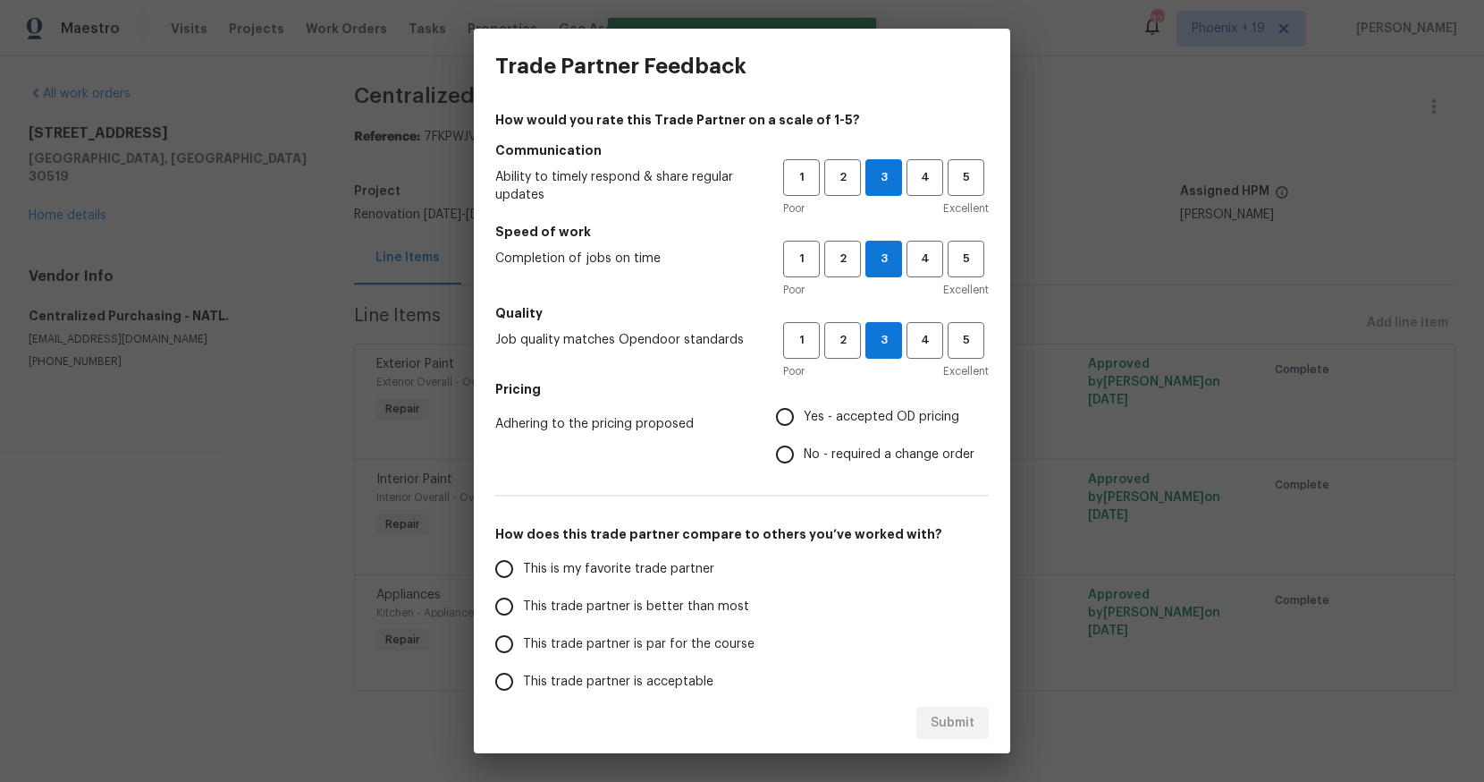
radio input "true"
click at [569, 568] on span "This is my favorite trade partner" at bounding box center [618, 569] width 191 height 19
click at [523, 568] on input "This is my favorite trade partner" at bounding box center [505, 569] width 38 height 38
click at [968, 725] on span "Submit" at bounding box center [953, 723] width 44 height 22
radio input "true"
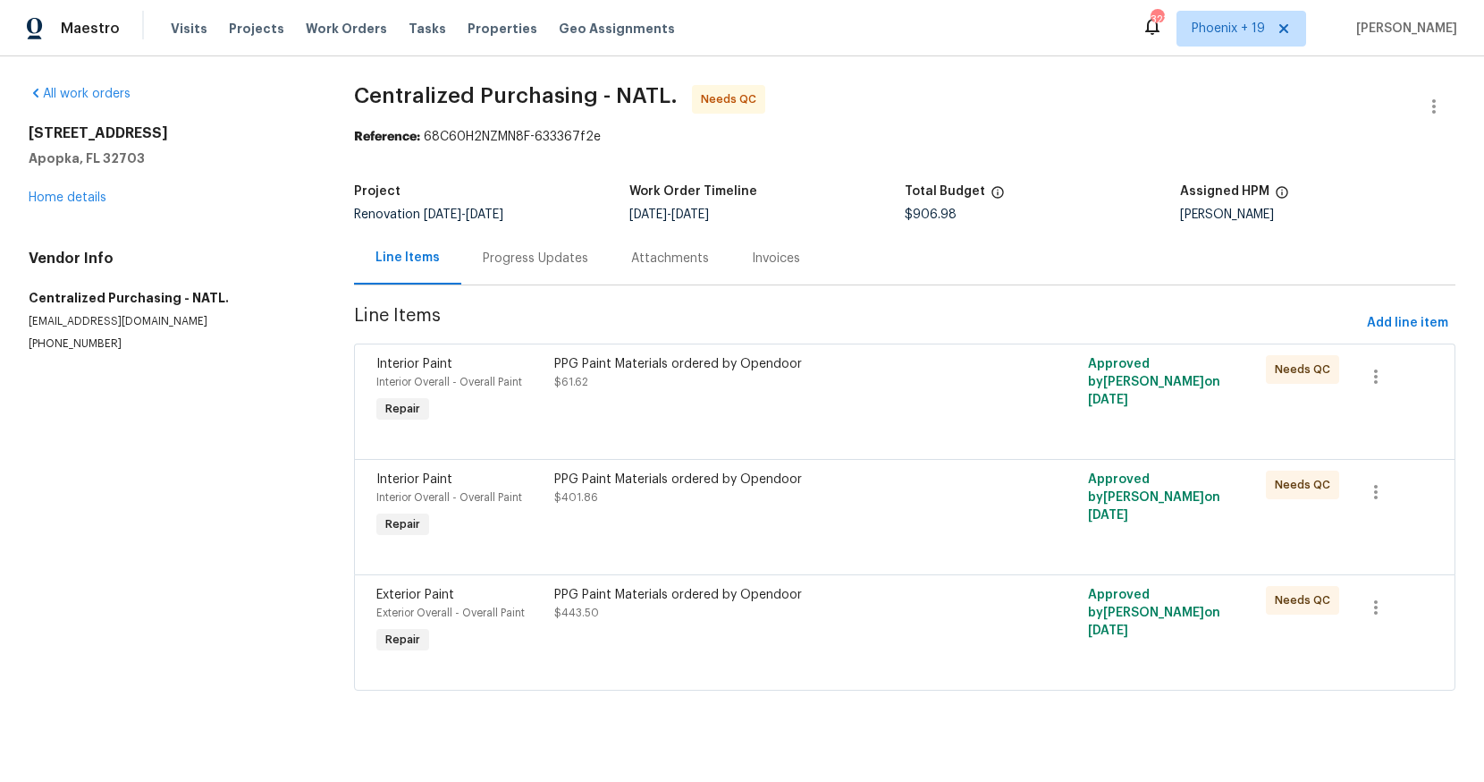
click at [808, 630] on div "PPG Paint Materials ordered by Opendoor $443.50" at bounding box center [771, 621] width 445 height 82
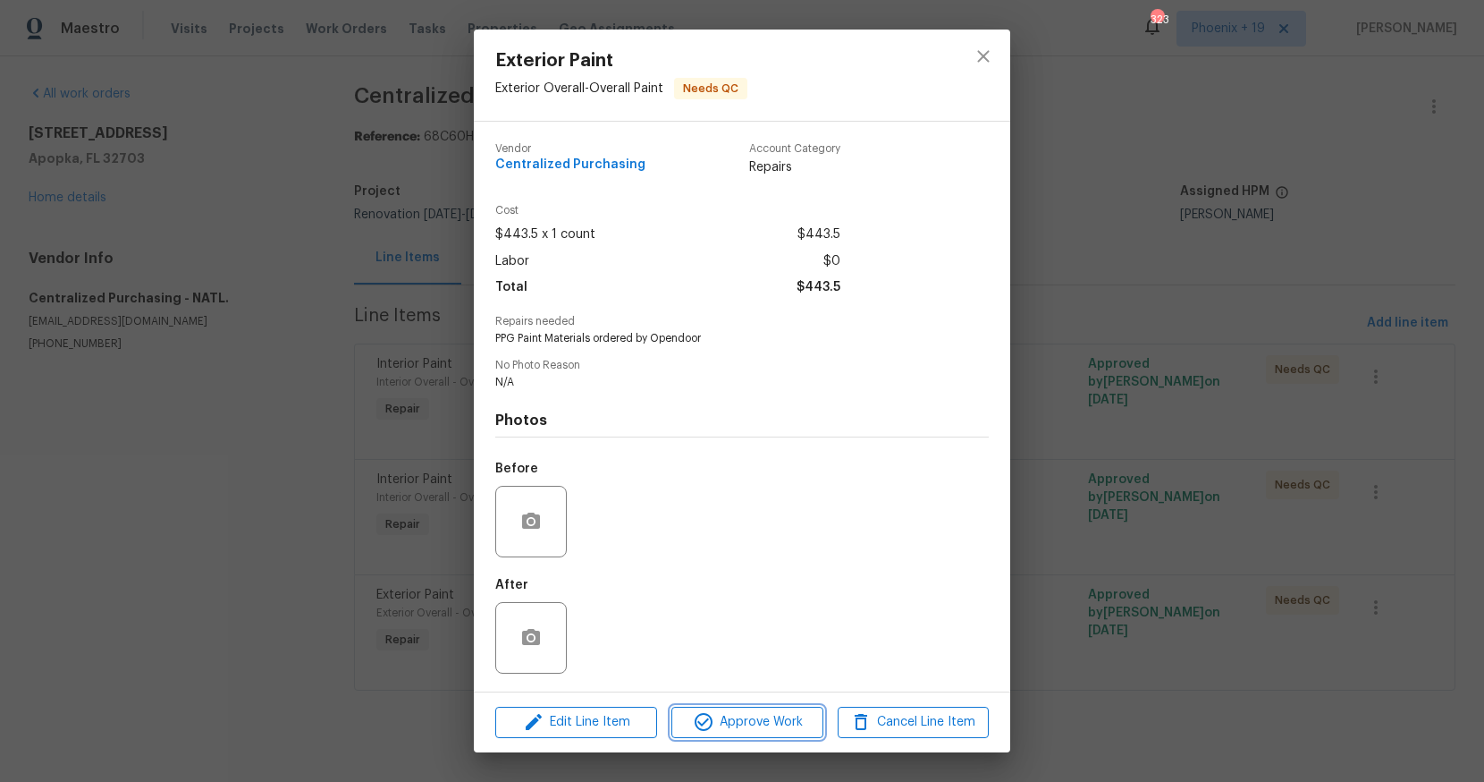
click at [763, 723] on span "Approve Work" at bounding box center [747, 722] width 140 height 22
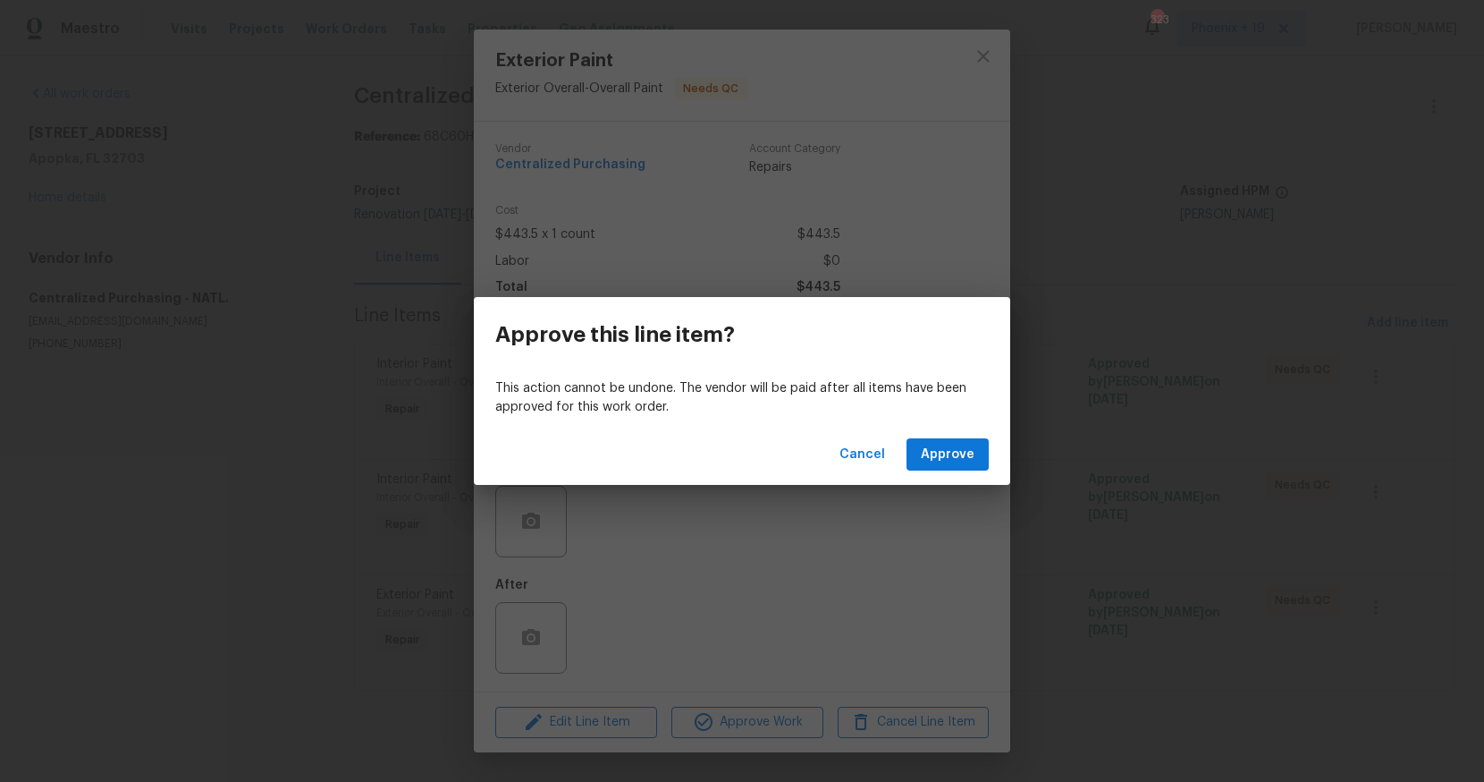
click at [960, 473] on div "Cancel Approve" at bounding box center [742, 455] width 537 height 62
click at [948, 461] on span "Approve" at bounding box center [948, 455] width 54 height 22
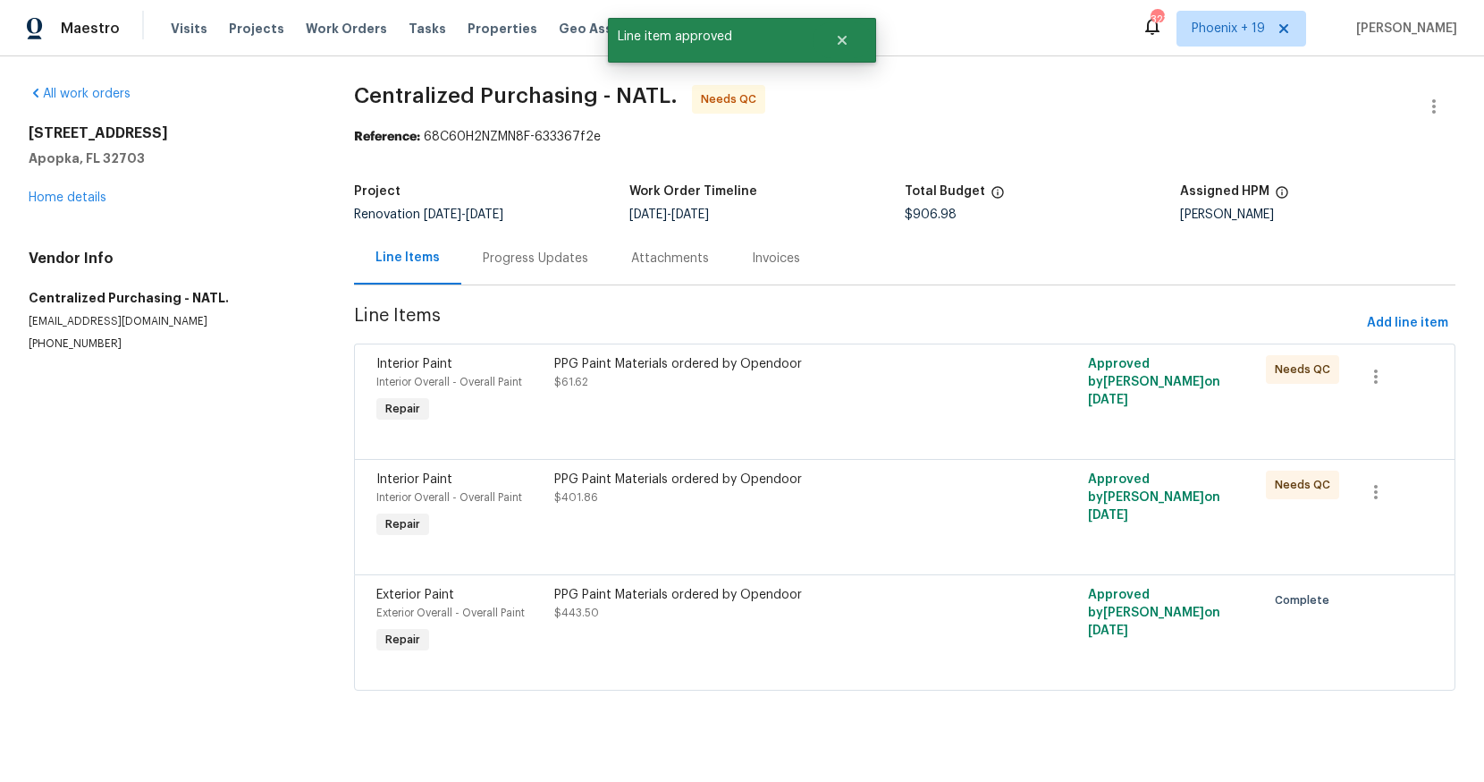
click at [847, 521] on div "PPG Paint Materials ordered by Opendoor $401.86" at bounding box center [771, 506] width 445 height 82
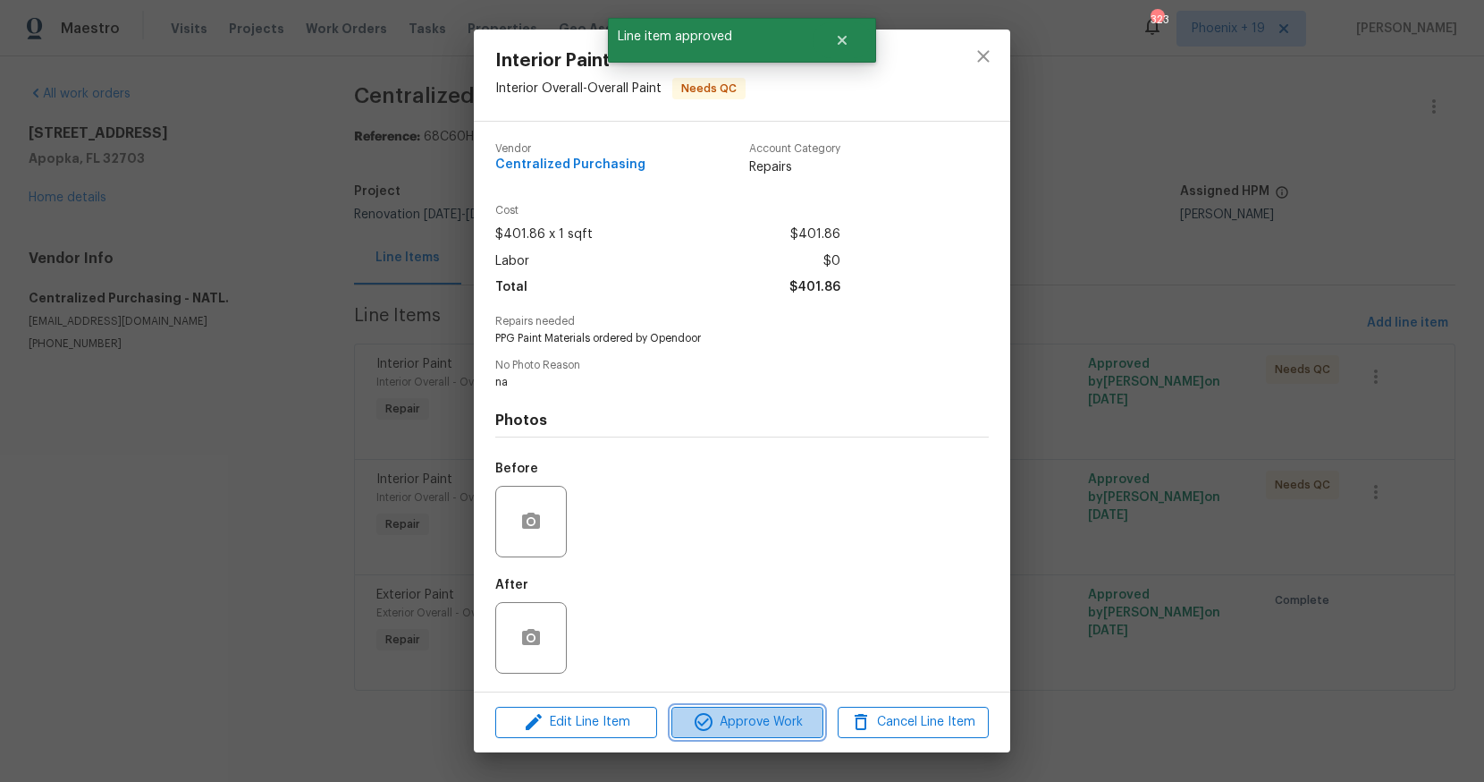
click at [715, 723] on span "Approve Work" at bounding box center [747, 722] width 140 height 22
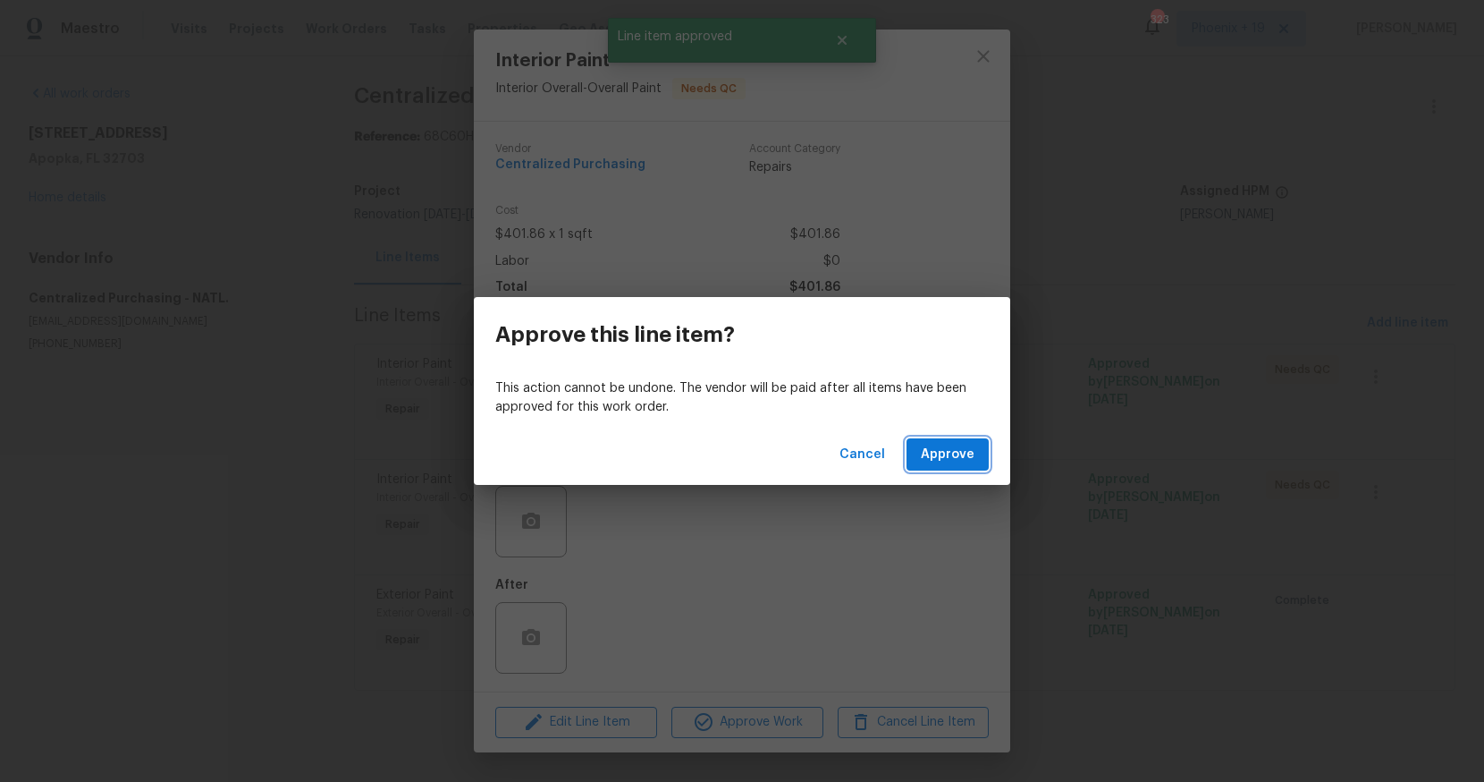
click at [940, 459] on span "Approve" at bounding box center [948, 455] width 54 height 22
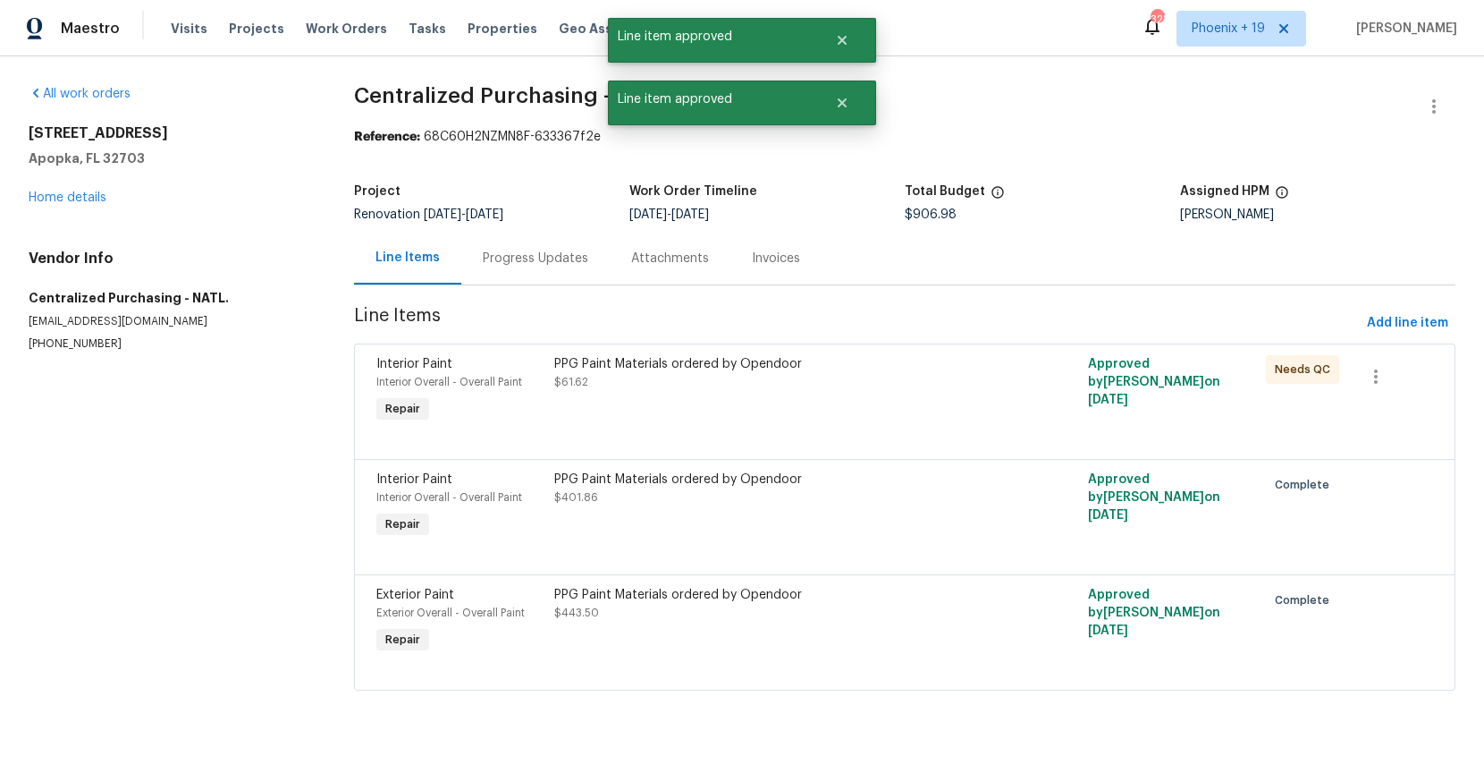
click at [839, 405] on div "PPG Paint Materials ordered by Opendoor $61.62" at bounding box center [771, 391] width 445 height 82
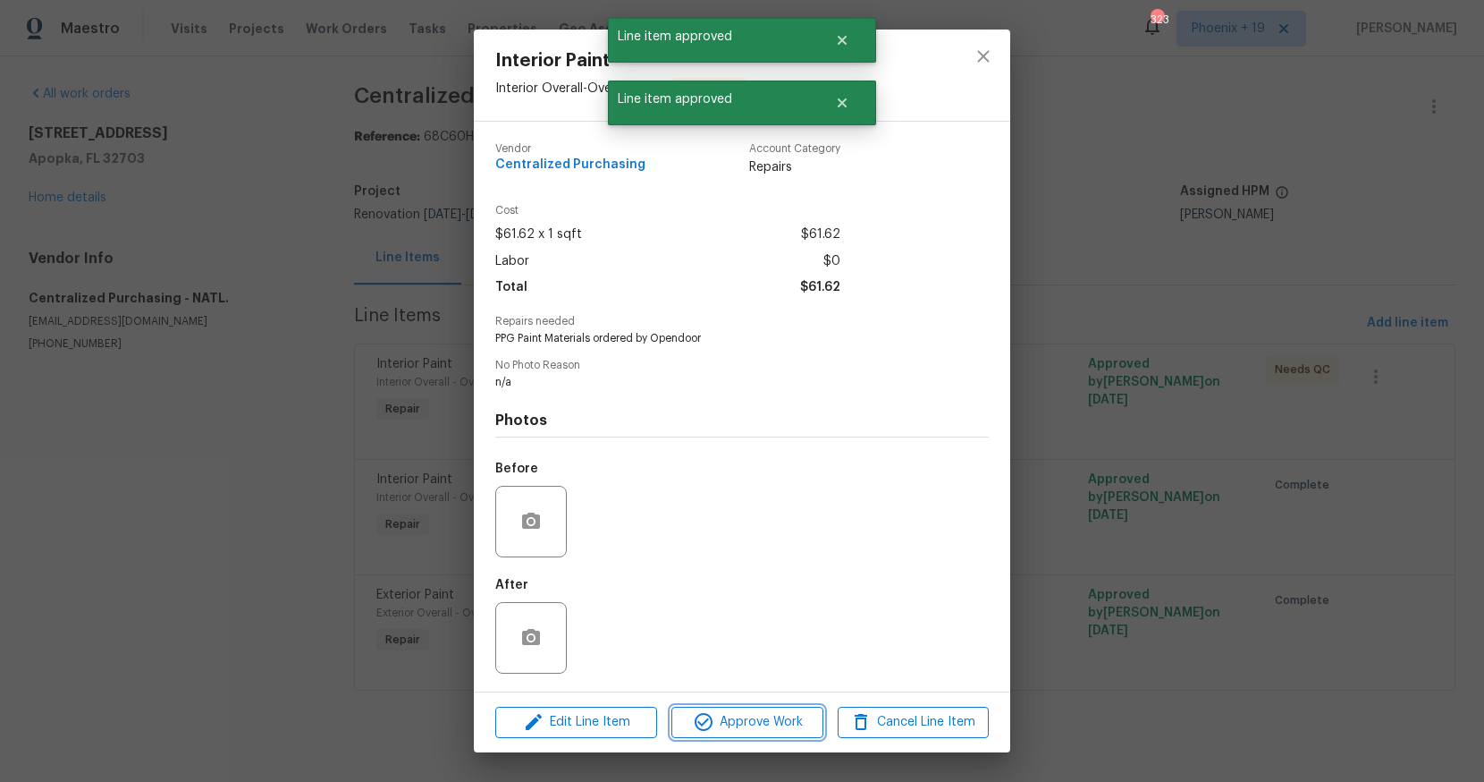
click at [787, 725] on span "Approve Work" at bounding box center [747, 722] width 140 height 22
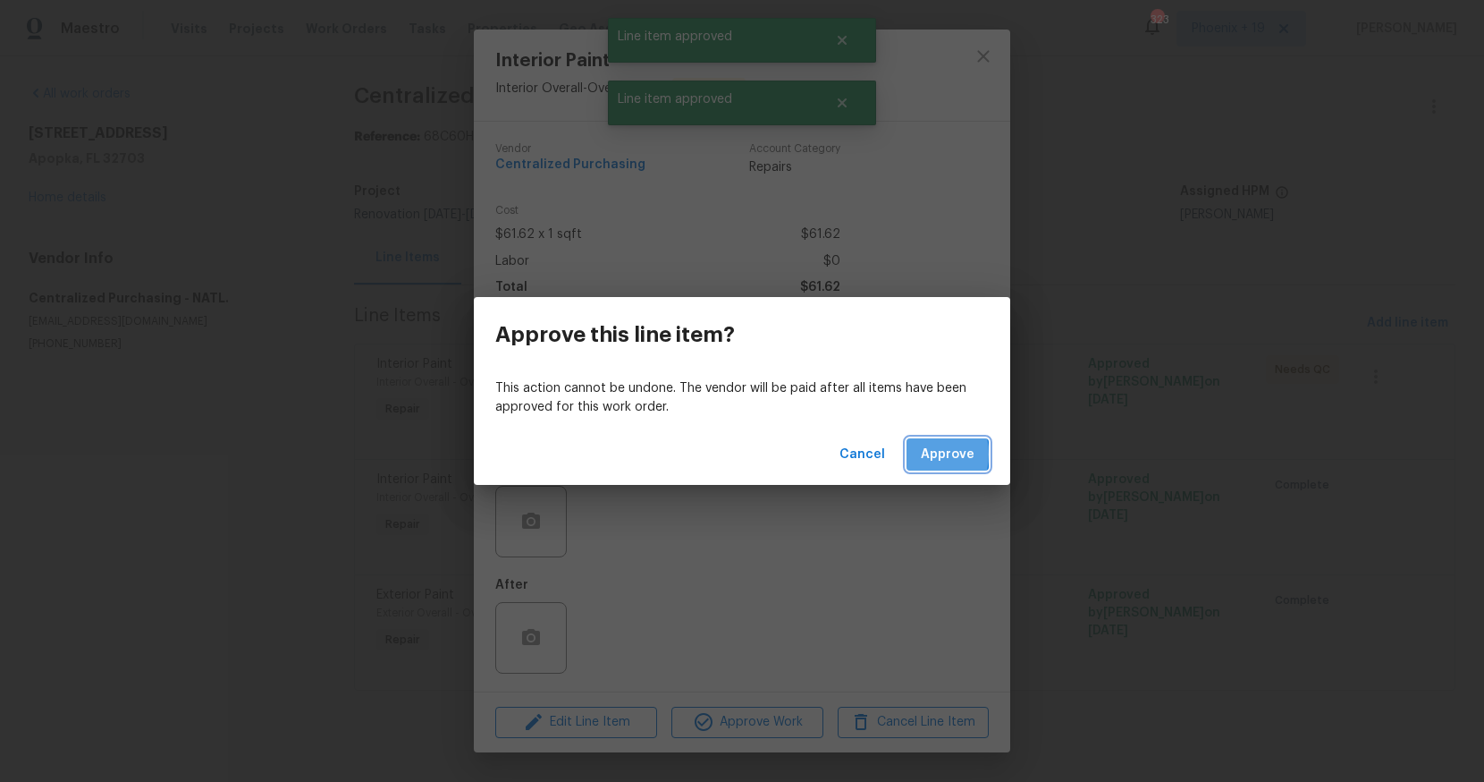
click at [917, 454] on button "Approve" at bounding box center [948, 454] width 82 height 33
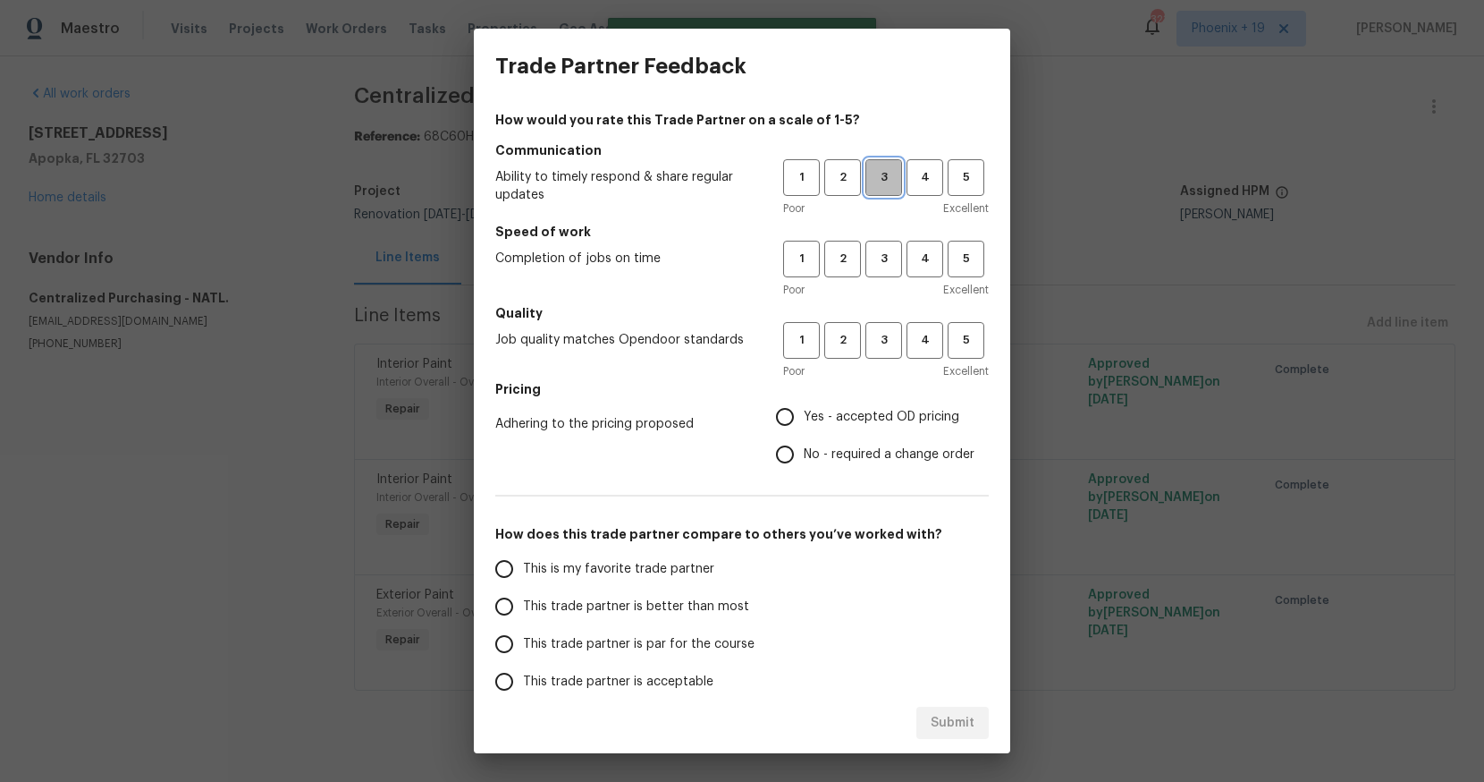
click at [874, 185] on span "3" at bounding box center [883, 177] width 33 height 21
click at [883, 252] on span "3" at bounding box center [883, 259] width 33 height 21
click at [888, 322] on button "3" at bounding box center [884, 340] width 37 height 37
click at [845, 418] on span "Yes - accepted OD pricing" at bounding box center [882, 417] width 156 height 19
click at [804, 418] on input "Yes - accepted OD pricing" at bounding box center [785, 417] width 38 height 38
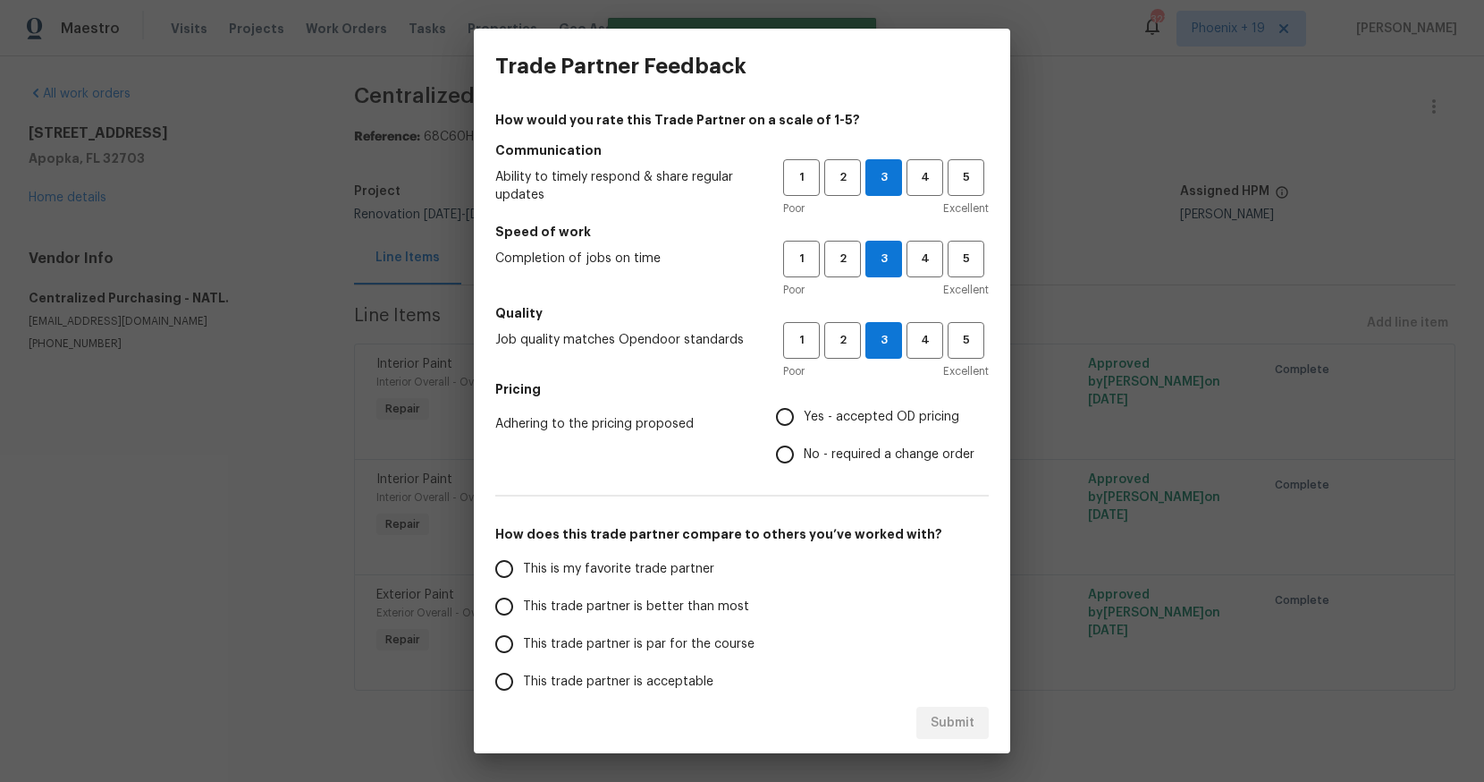
radio input "true"
click at [597, 556] on label "This is my favorite trade partner" at bounding box center [627, 569] width 283 height 38
click at [523, 556] on input "This is my favorite trade partner" at bounding box center [505, 569] width 38 height 38
click at [935, 735] on button "Submit" at bounding box center [953, 722] width 72 height 33
radio input "true"
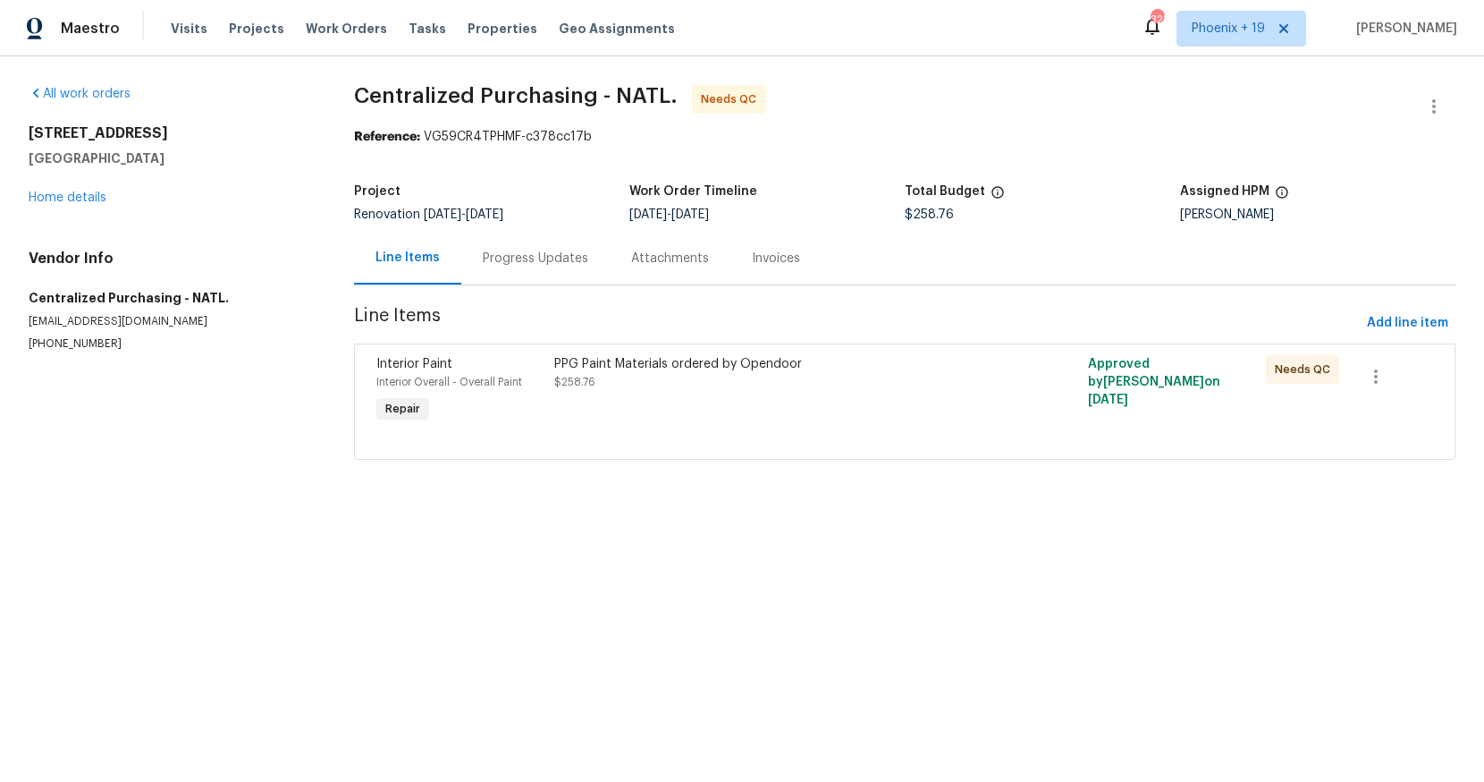
click at [871, 371] on div "PPG Paint Materials ordered by Opendoor" at bounding box center [771, 364] width 435 height 18
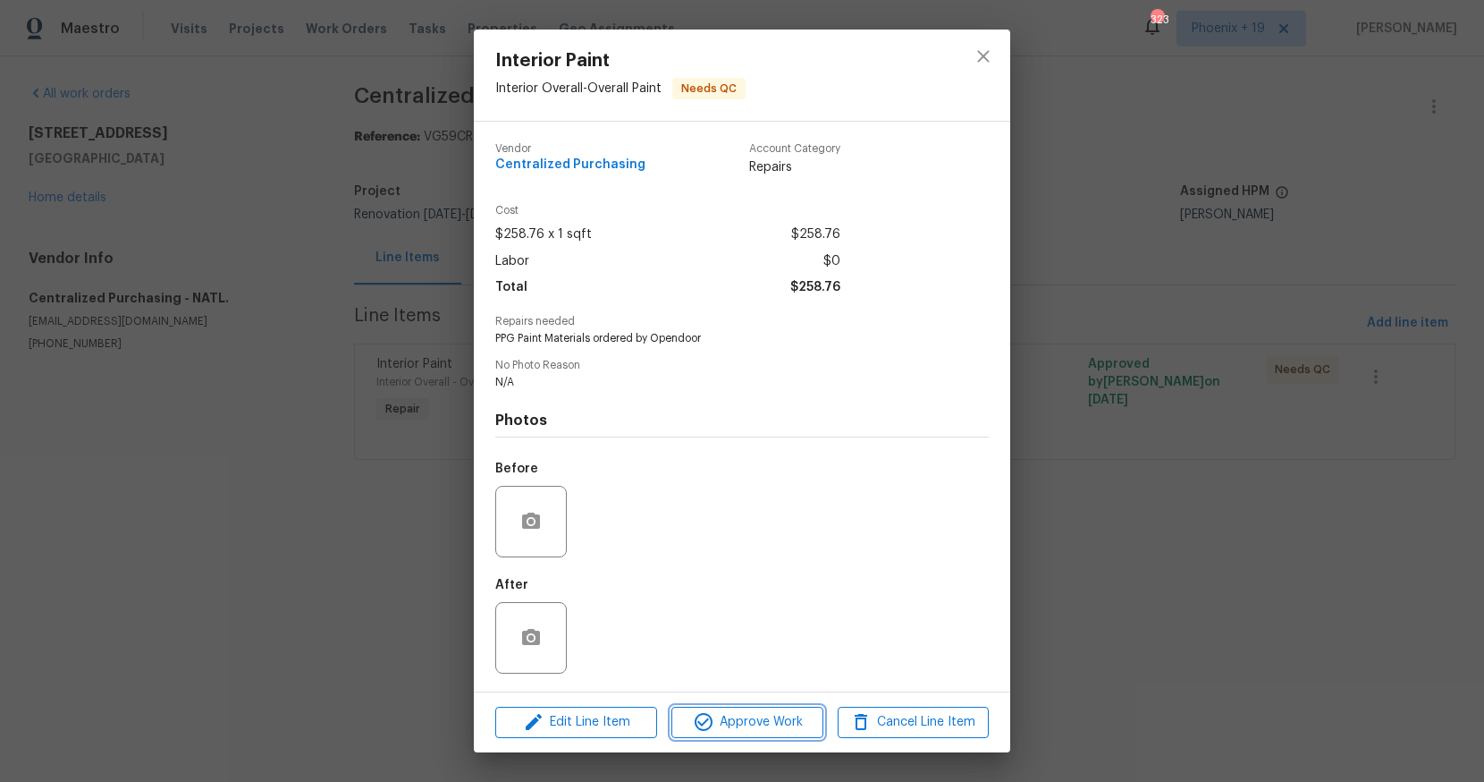
click at [740, 722] on span "Approve Work" at bounding box center [747, 722] width 140 height 22
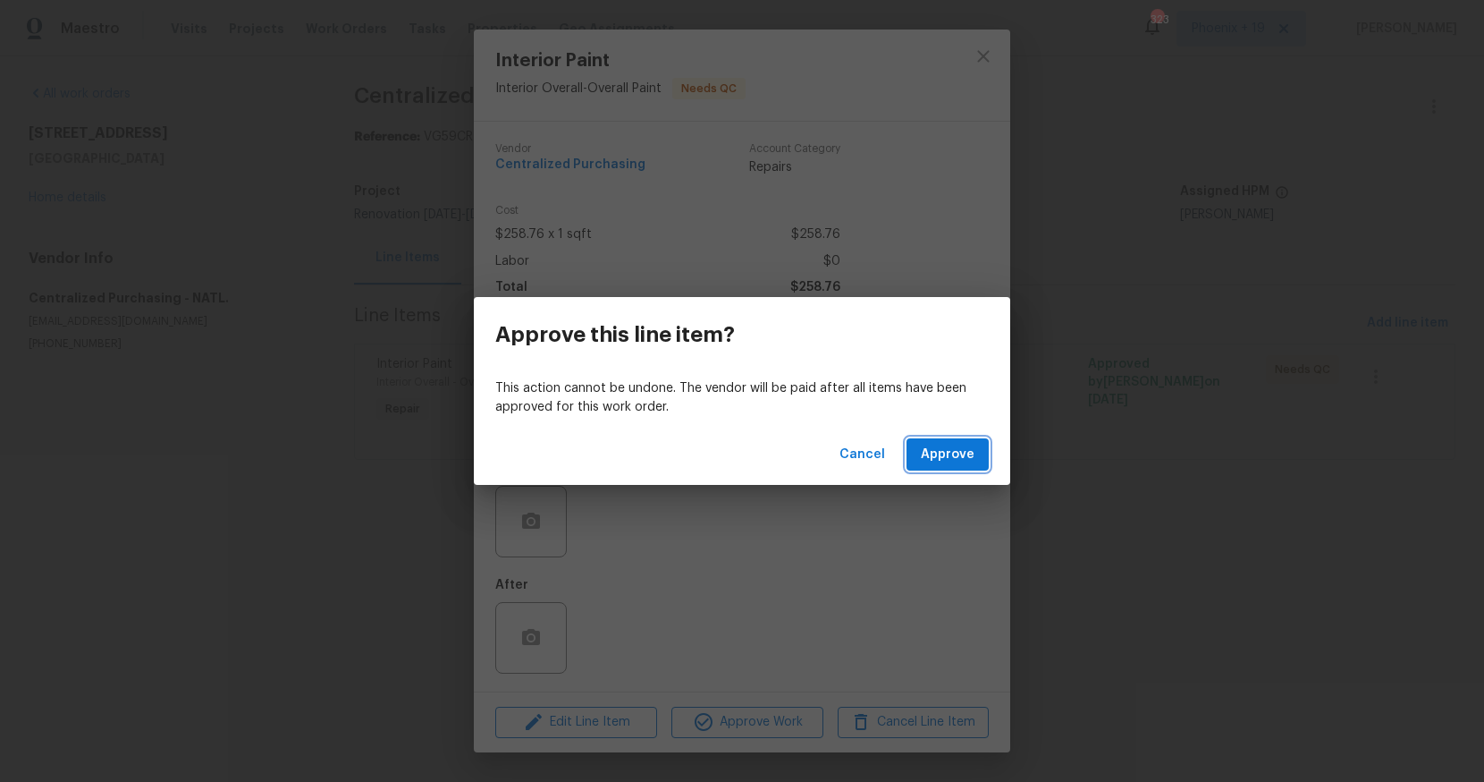
click at [934, 456] on span "Approve" at bounding box center [948, 455] width 54 height 22
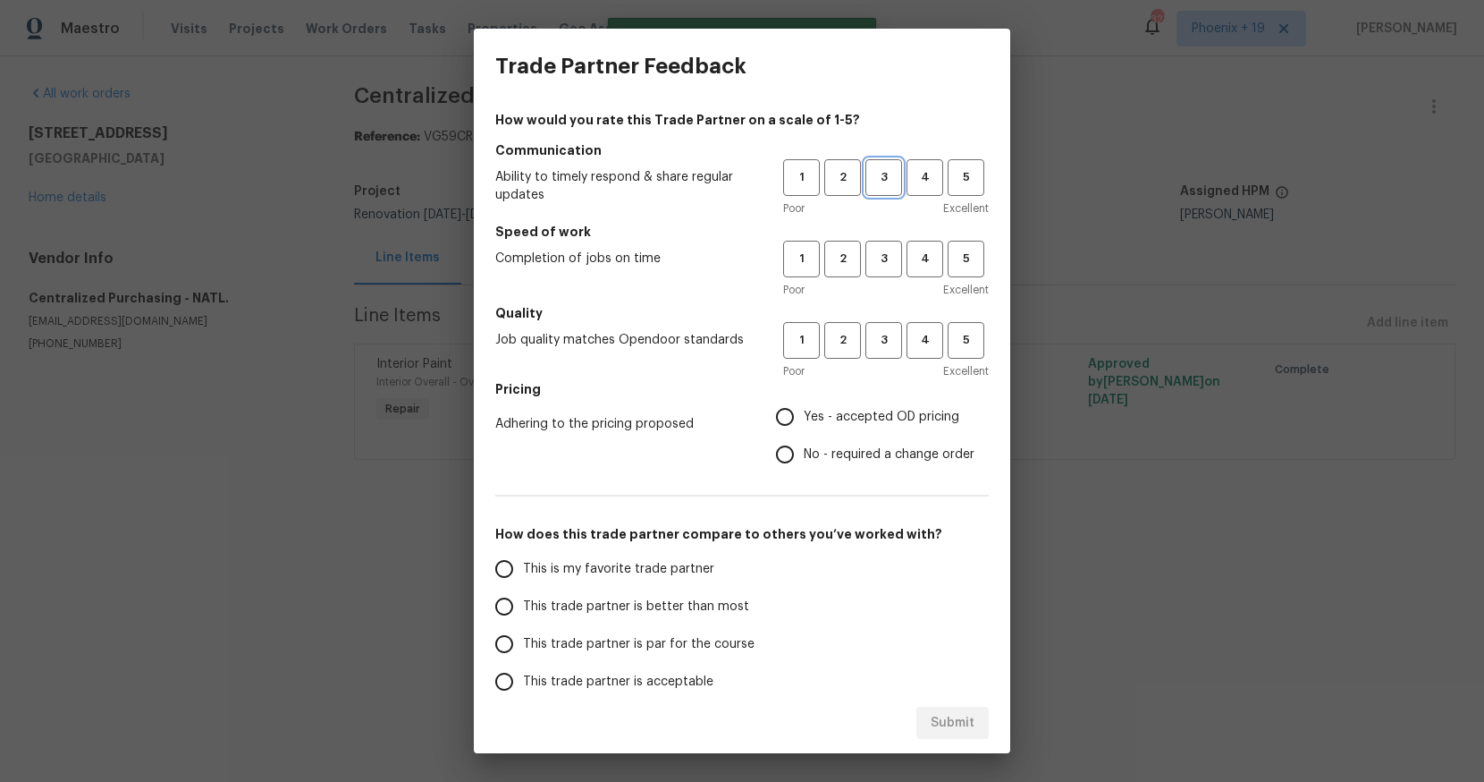
click at [876, 182] on span "3" at bounding box center [883, 177] width 33 height 21
click at [883, 279] on div "1 2 3 4 5 Poor Excellent" at bounding box center [886, 270] width 206 height 58
drag, startPoint x: 883, startPoint y: 269, endPoint x: 879, endPoint y: 298, distance: 28.8
click at [883, 273] on button "3" at bounding box center [884, 259] width 37 height 37
click at [881, 339] on span "3" at bounding box center [883, 340] width 33 height 21
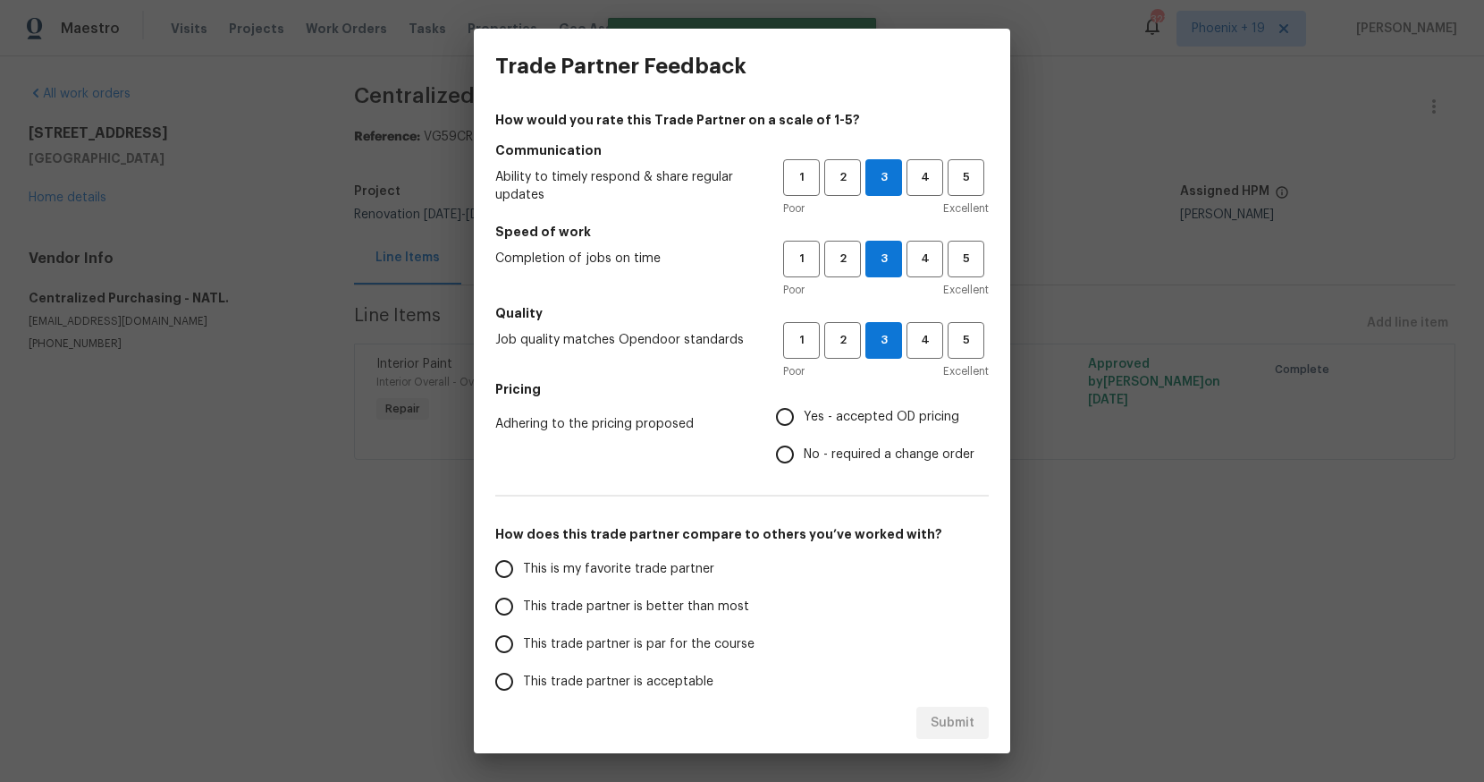
click at [846, 408] on span "Yes - accepted OD pricing" at bounding box center [882, 417] width 156 height 19
click at [804, 406] on input "Yes - accepted OD pricing" at bounding box center [785, 417] width 38 height 38
radio input "true"
click at [672, 572] on span "This is my favorite trade partner" at bounding box center [618, 569] width 191 height 19
click at [523, 572] on input "This is my favorite trade partner" at bounding box center [505, 569] width 38 height 38
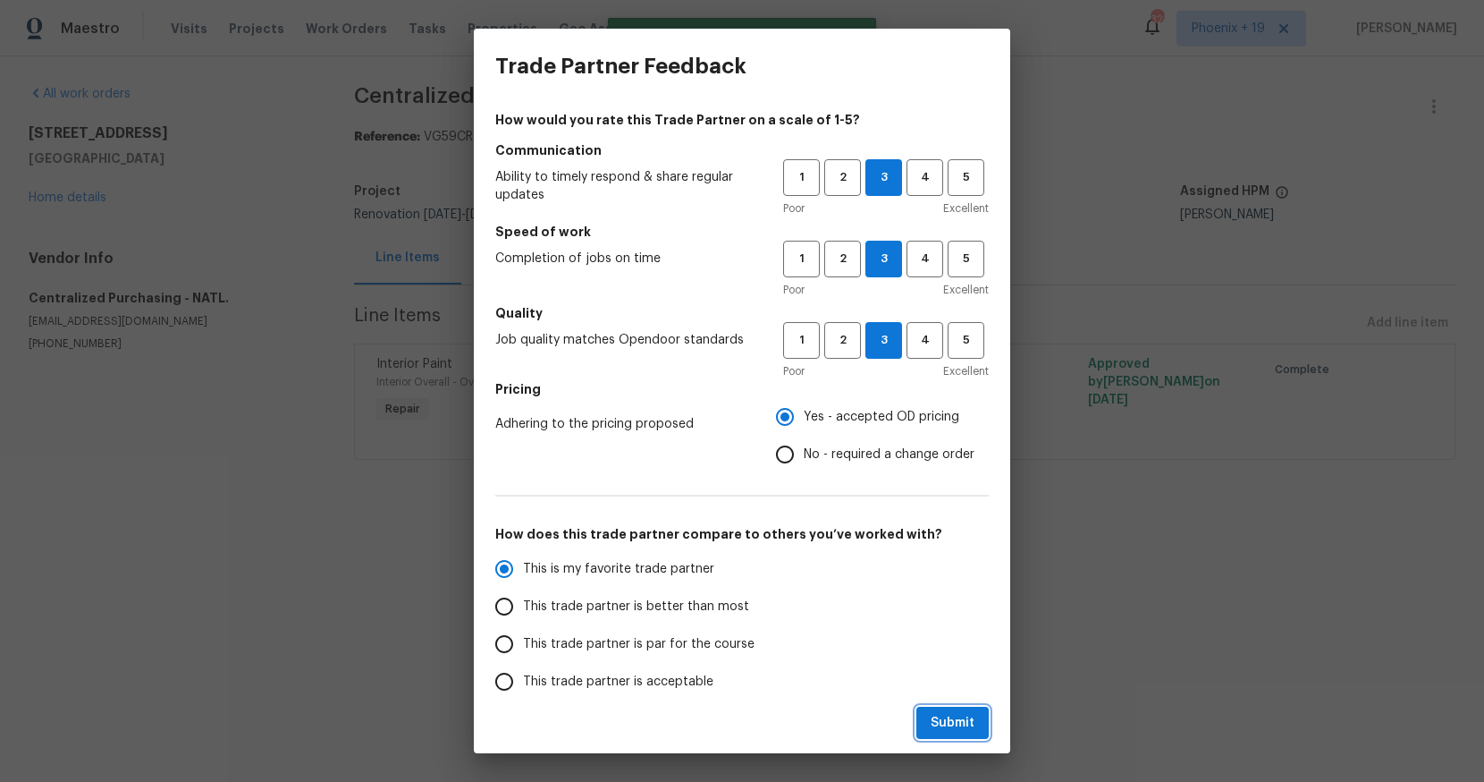
click at [958, 723] on span "Submit" at bounding box center [953, 723] width 44 height 22
radio input "true"
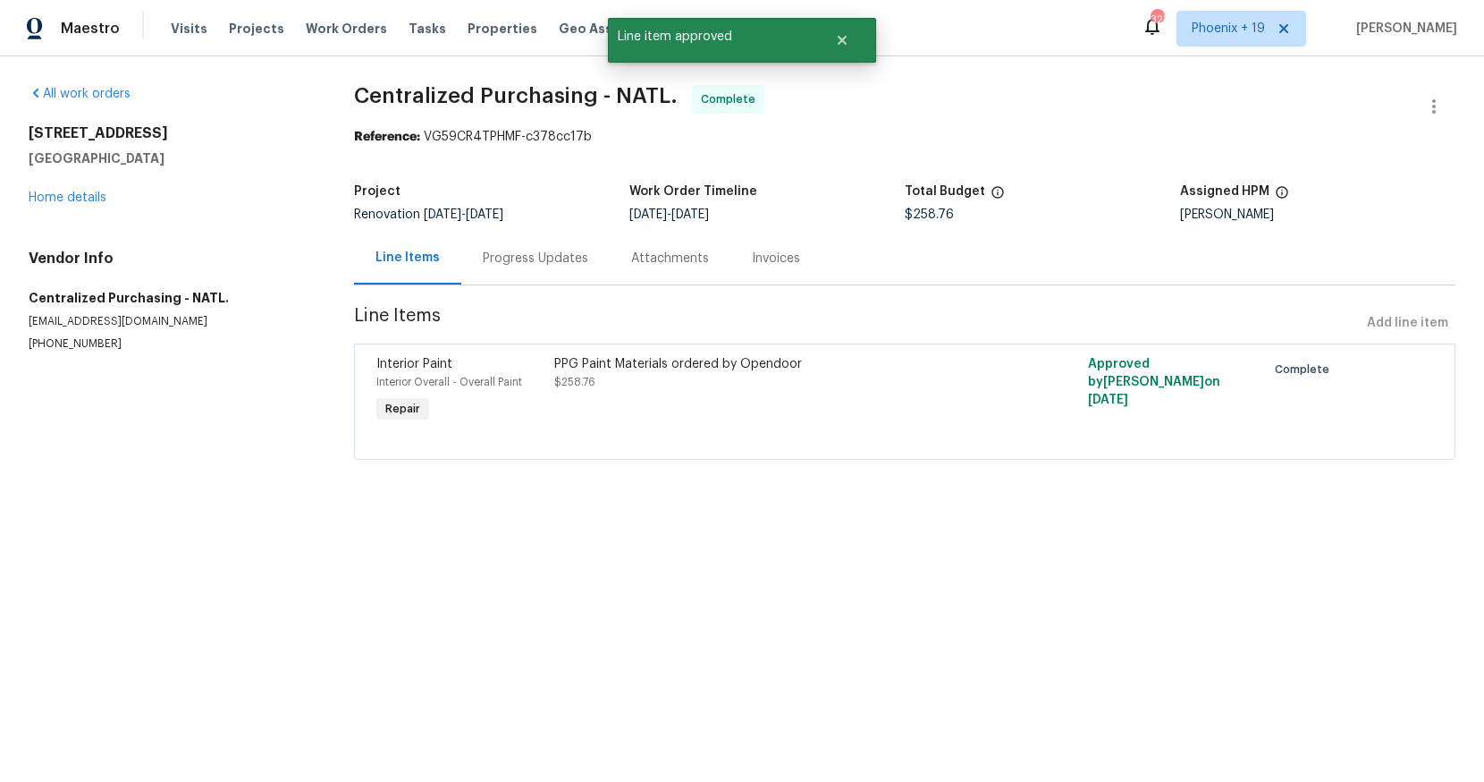
radio input "false"
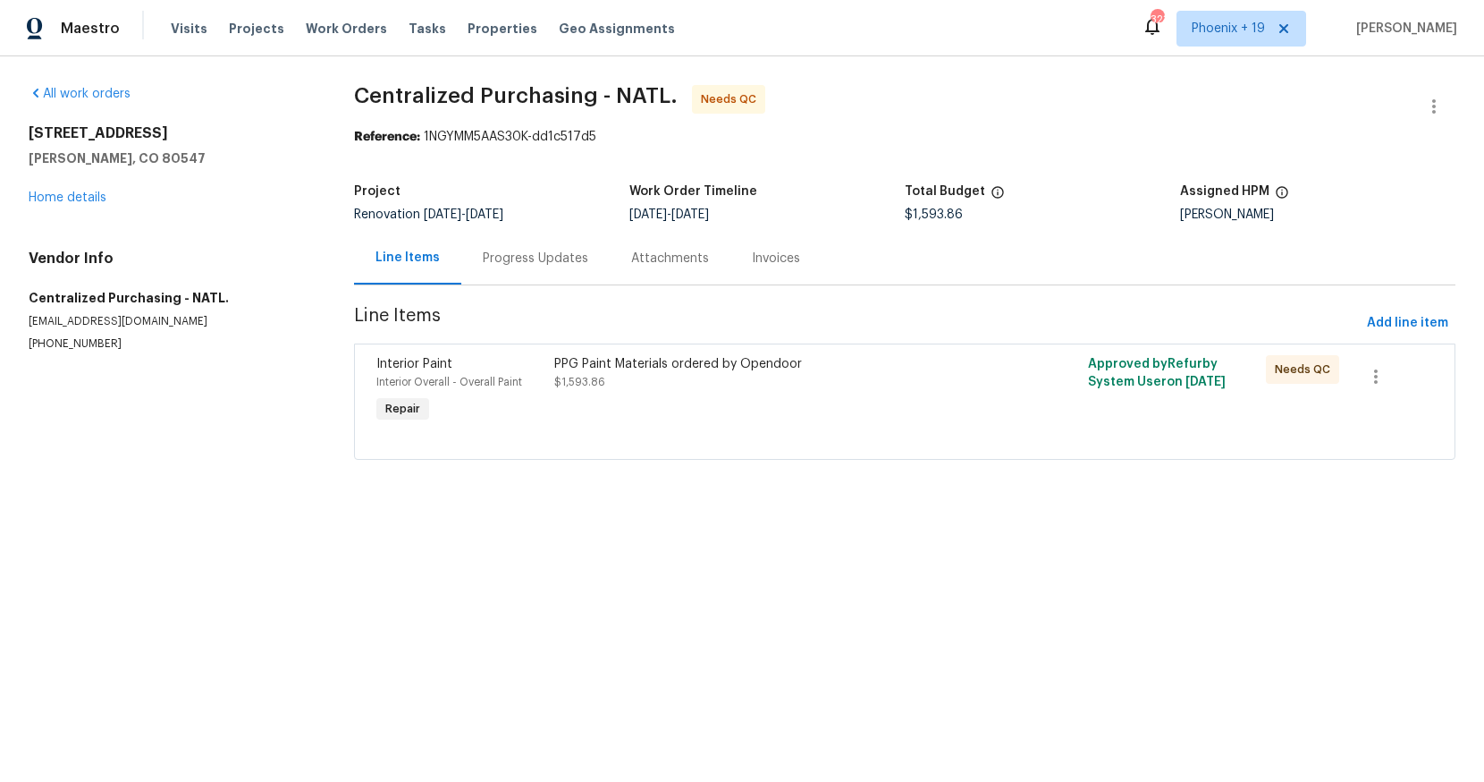
click at [844, 367] on div "PPG Paint Materials ordered by Opendoor" at bounding box center [771, 364] width 435 height 18
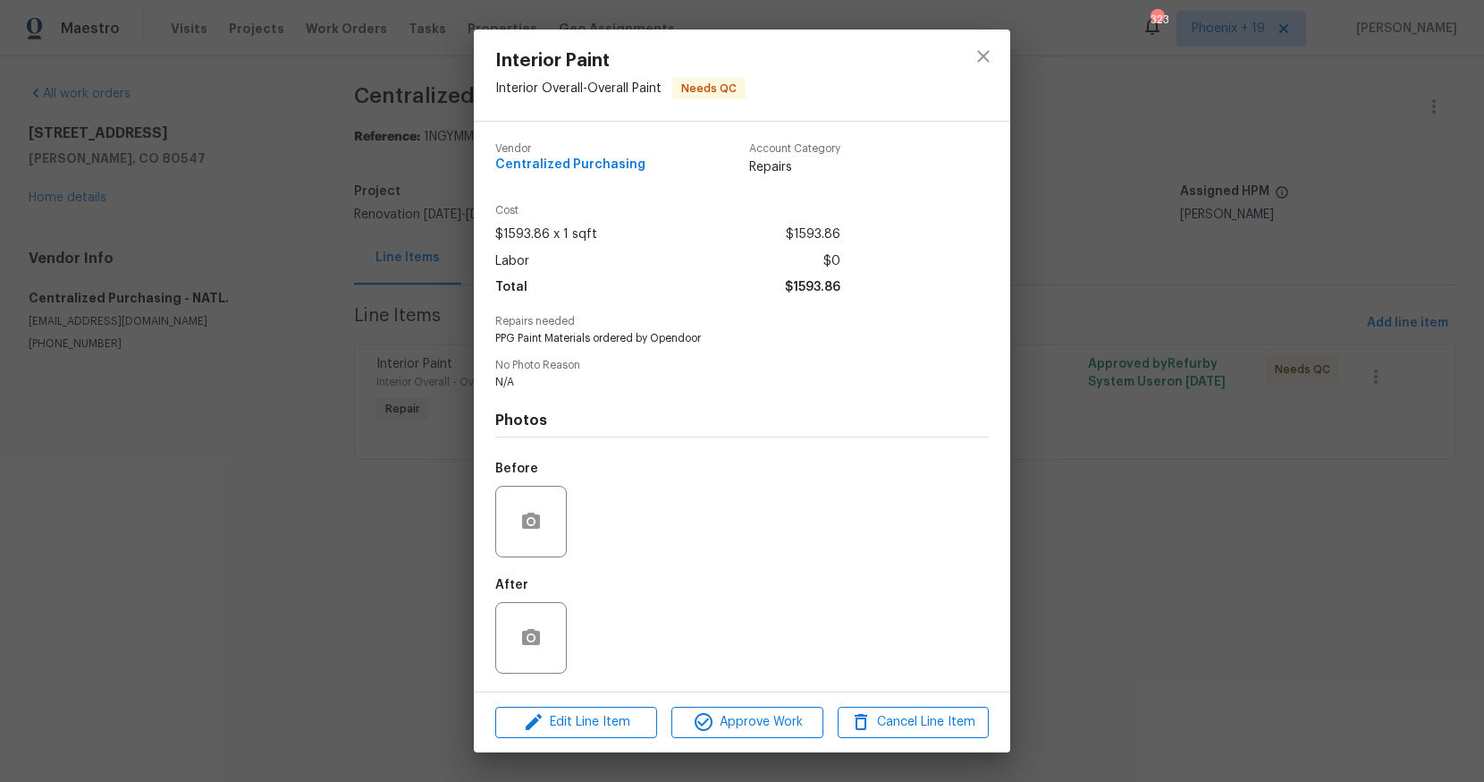
click at [808, 701] on div "Edit Line Item Approve Work Cancel Line Item" at bounding box center [742, 722] width 537 height 60
click at [807, 707] on button "Approve Work" at bounding box center [747, 721] width 151 height 31
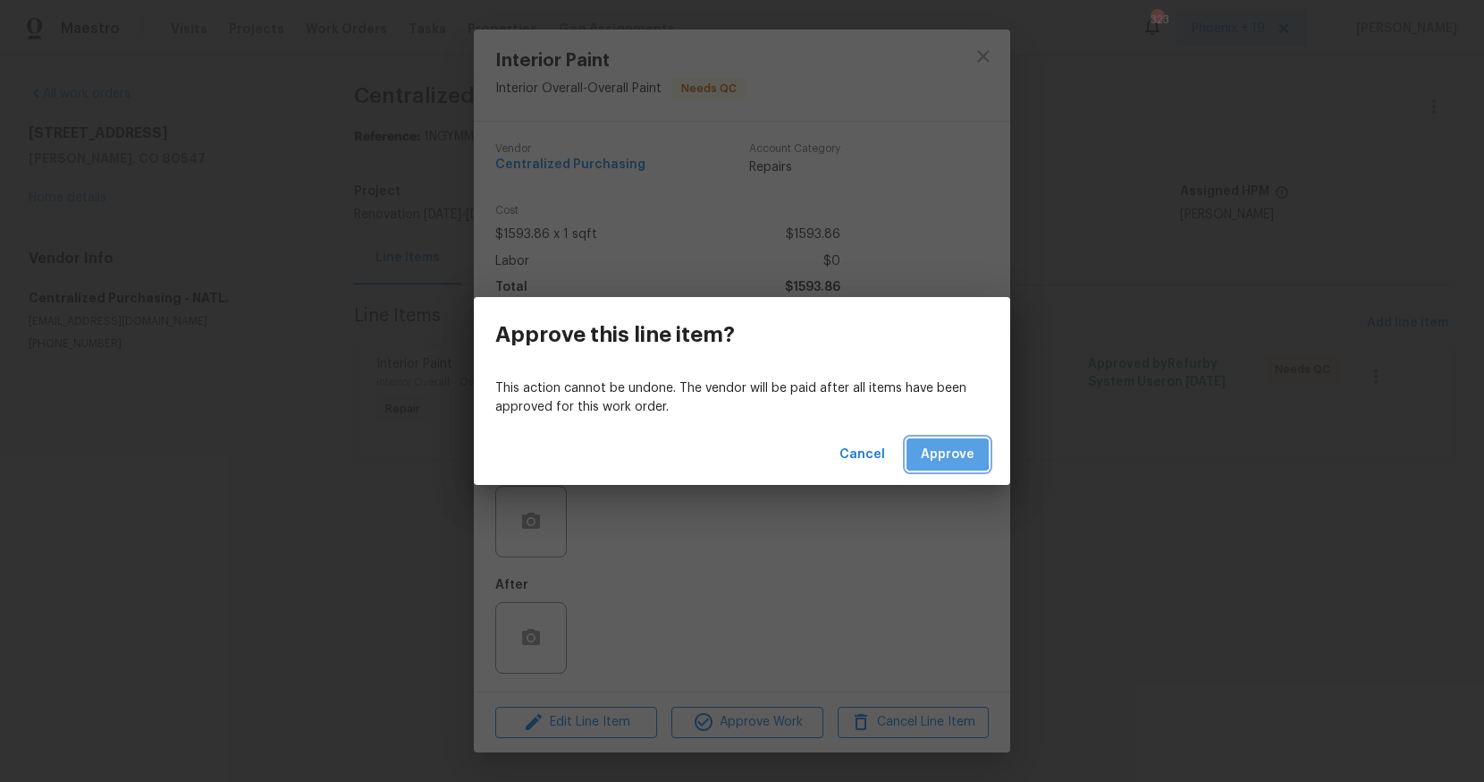
click at [922, 452] on button "Approve" at bounding box center [948, 454] width 82 height 33
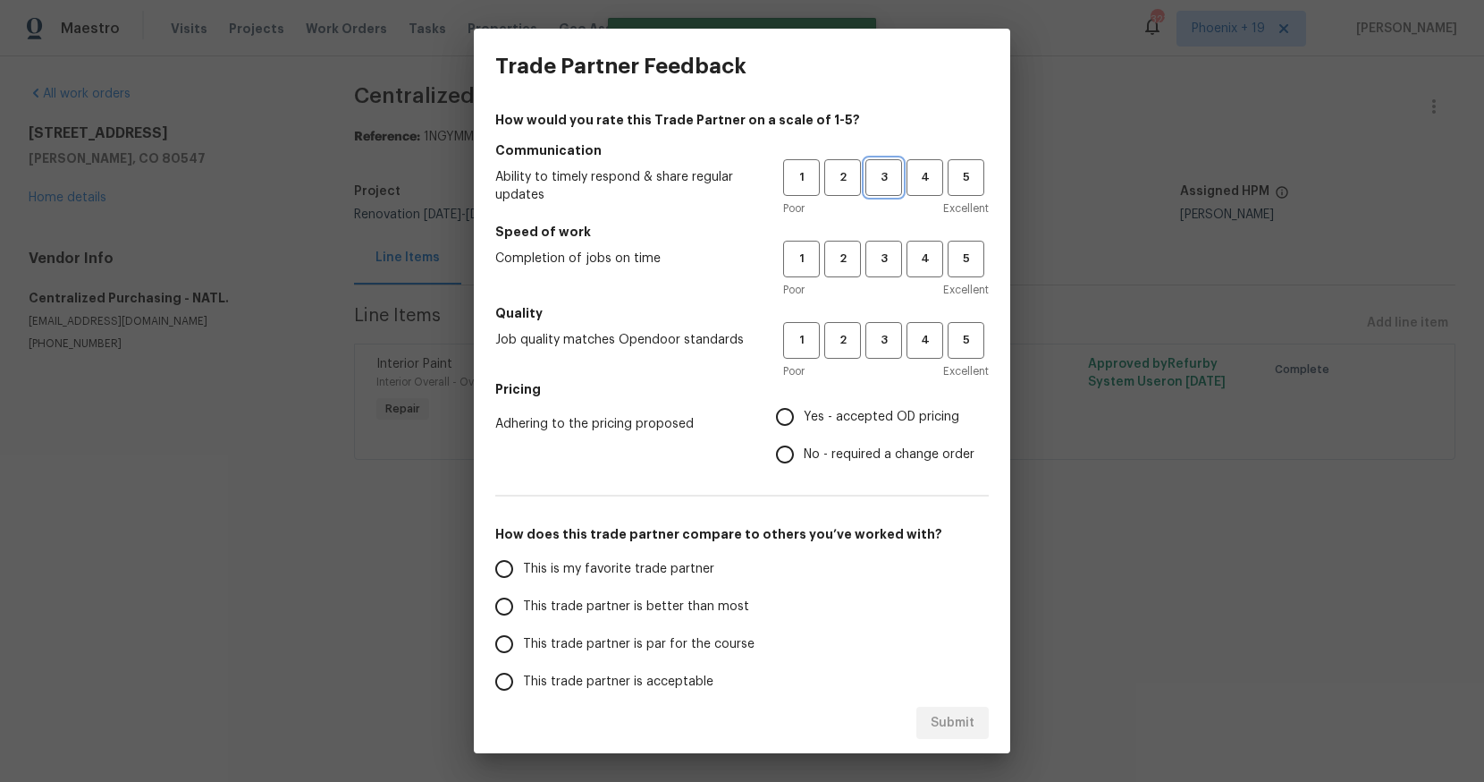
click at [881, 186] on span "3" at bounding box center [883, 177] width 33 height 21
click at [887, 252] on span "3" at bounding box center [883, 259] width 33 height 21
drag, startPoint x: 879, startPoint y: 337, endPoint x: 845, endPoint y: 410, distance: 80.0
click at [879, 338] on span "3" at bounding box center [883, 340] width 33 height 21
click at [845, 410] on span "Yes - accepted OD pricing" at bounding box center [882, 417] width 156 height 19
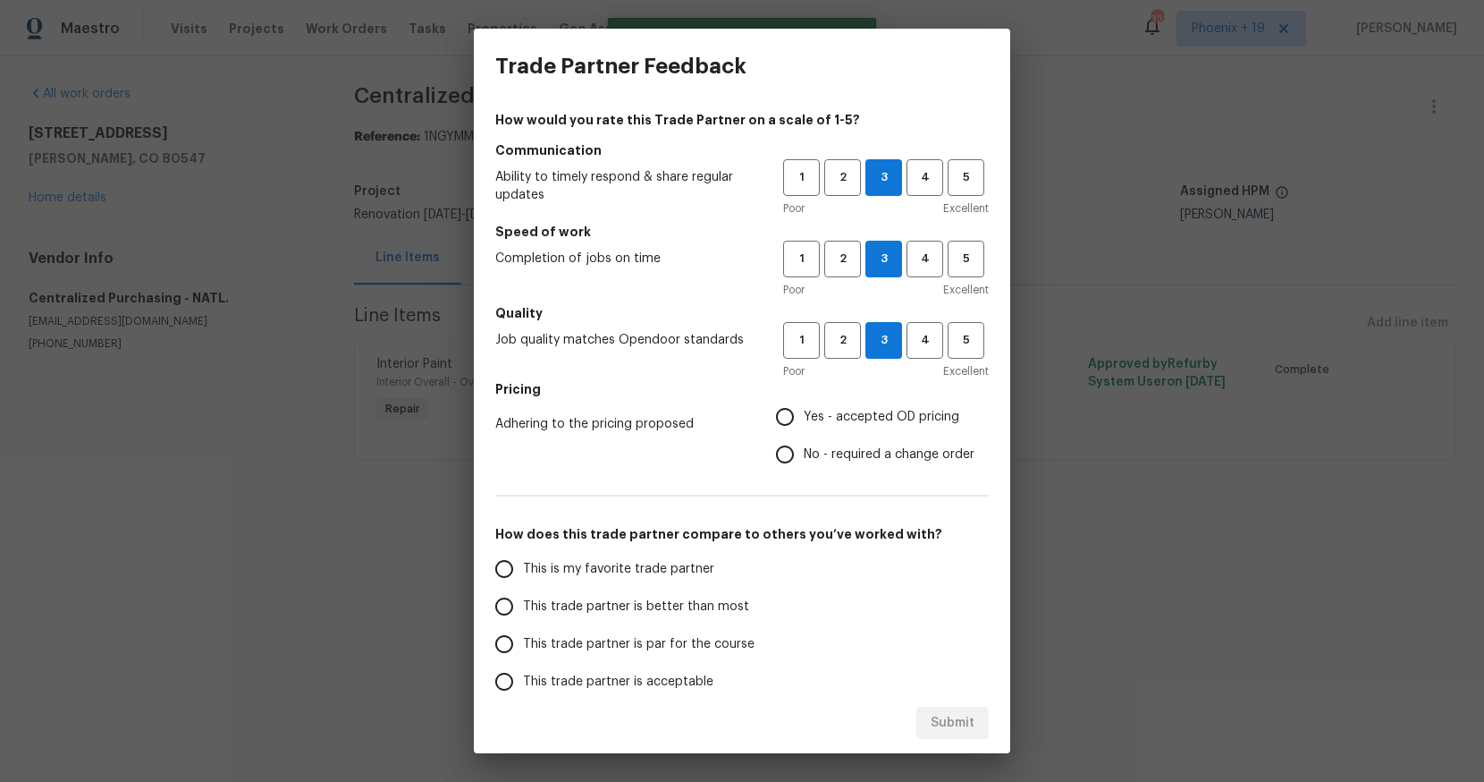
click at [804, 410] on input "Yes - accepted OD pricing" at bounding box center [785, 417] width 38 height 38
radio input "true"
drag, startPoint x: 646, startPoint y: 562, endPoint x: 877, endPoint y: 700, distance: 269.5
click at [646, 562] on span "This is my favorite trade partner" at bounding box center [618, 569] width 191 height 19
click at [523, 562] on input "This is my favorite trade partner" at bounding box center [505, 569] width 38 height 38
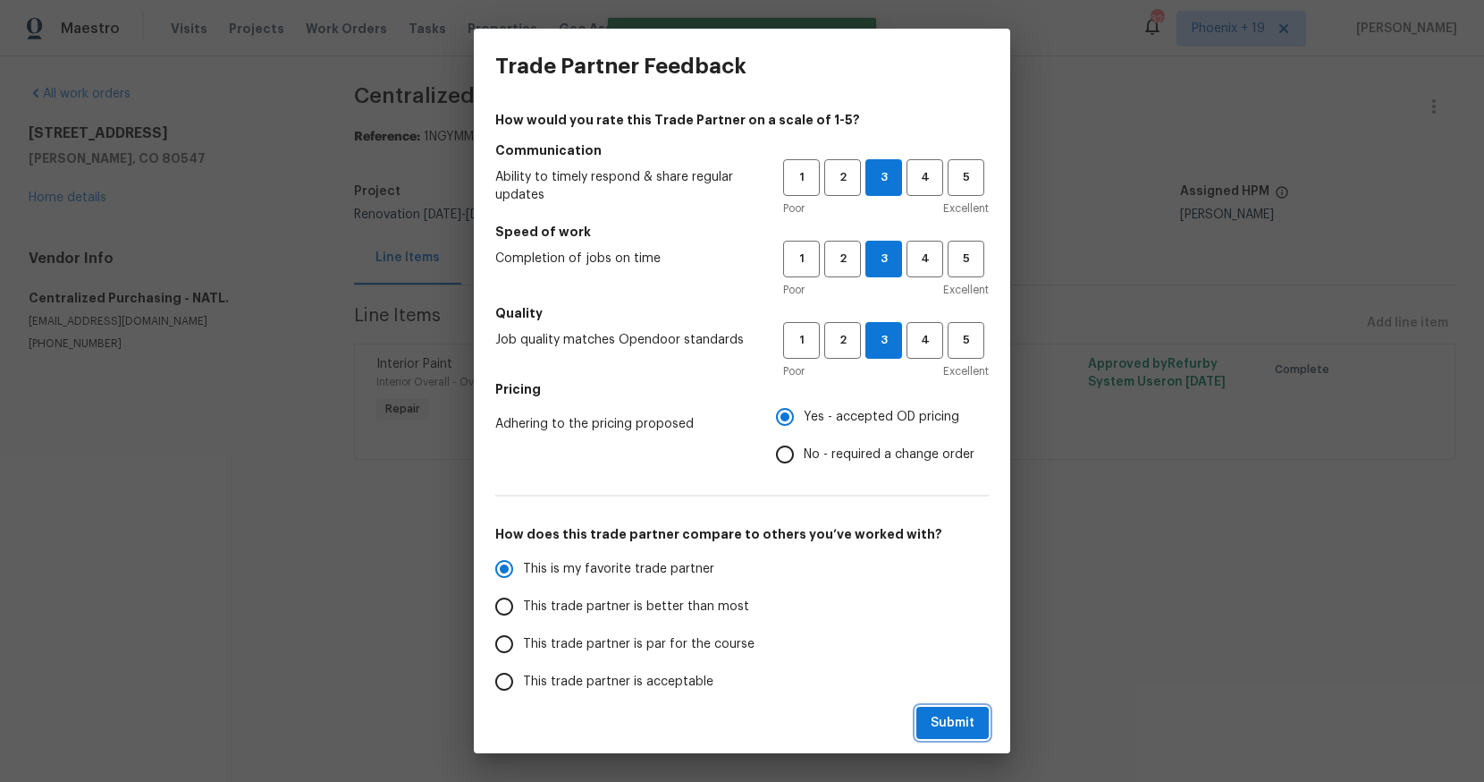
drag, startPoint x: 934, startPoint y: 712, endPoint x: 943, endPoint y: 712, distance: 9.8
click at [934, 712] on span "Submit" at bounding box center [953, 723] width 44 height 22
radio input "true"
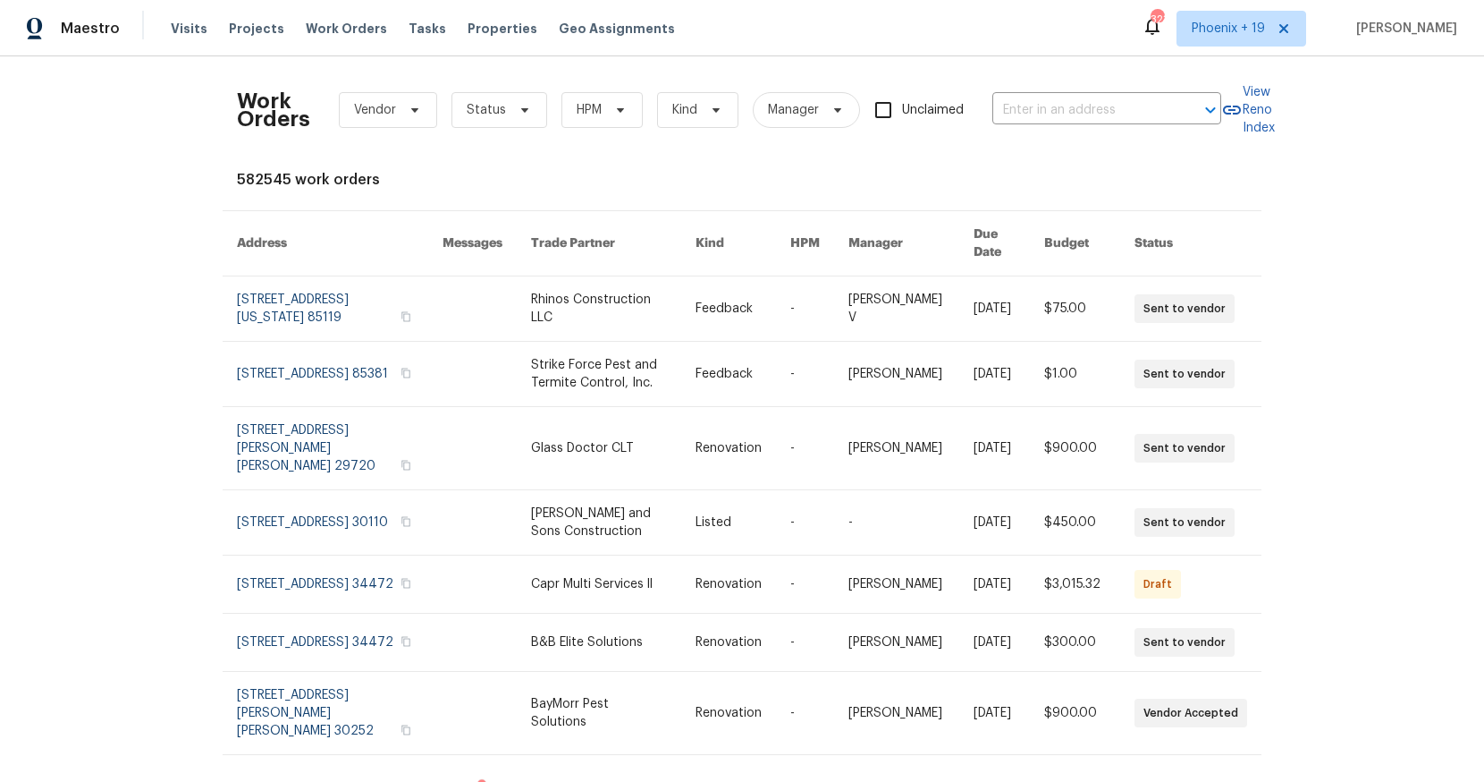
drag, startPoint x: 354, startPoint y: 131, endPoint x: 367, endPoint y: 116, distance: 19.7
click at [360, 128] on div "Work Orders Vendor Status HPM Kind Manager Unclaimed ​" at bounding box center [729, 110] width 985 height 79
click at [367, 115] on span "Vendor" at bounding box center [375, 110] width 42 height 18
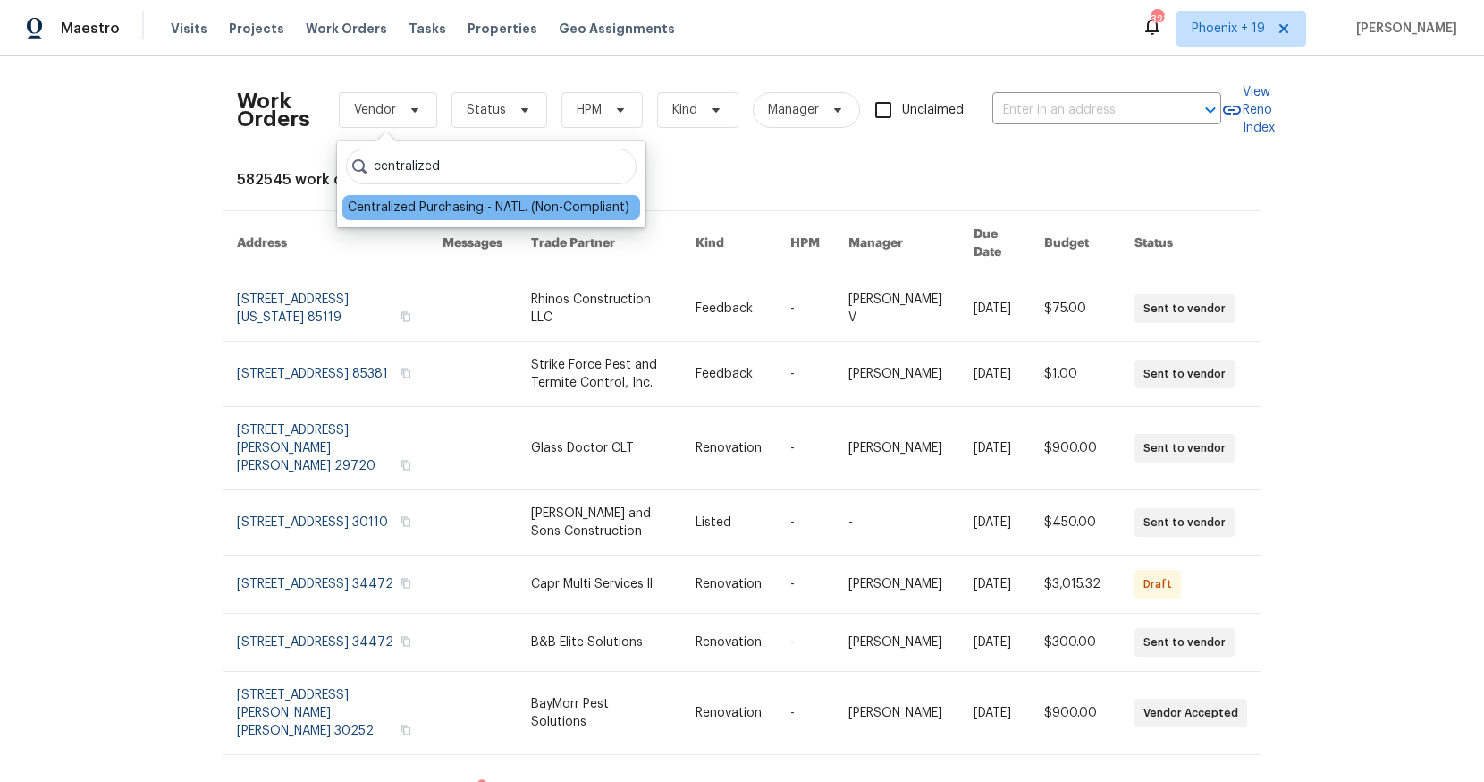
type input "centralized"
click at [488, 211] on div "Centralized Purchasing - NATL. (Non-Compliant)" at bounding box center [489, 208] width 282 height 18
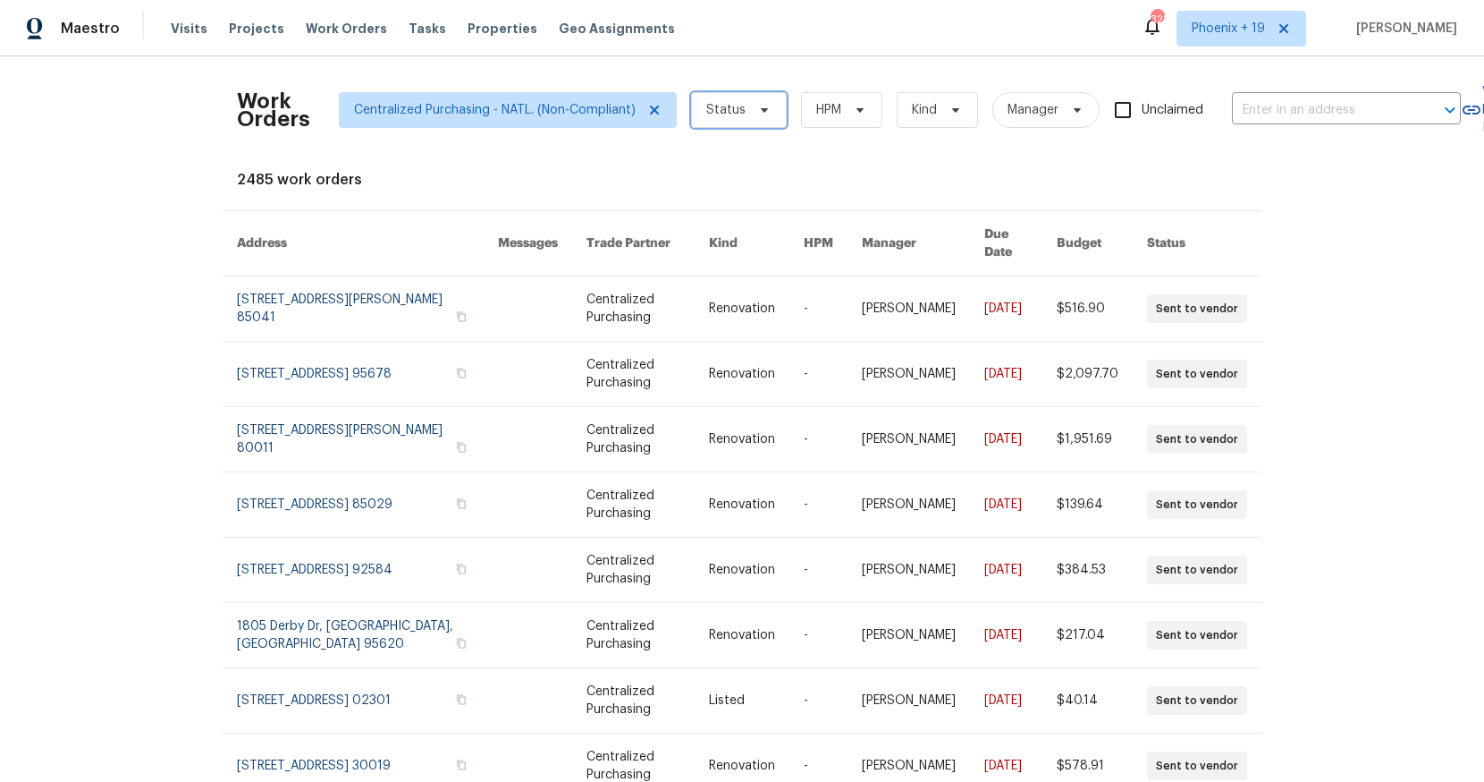
click at [741, 104] on span "Status" at bounding box center [739, 110] width 96 height 36
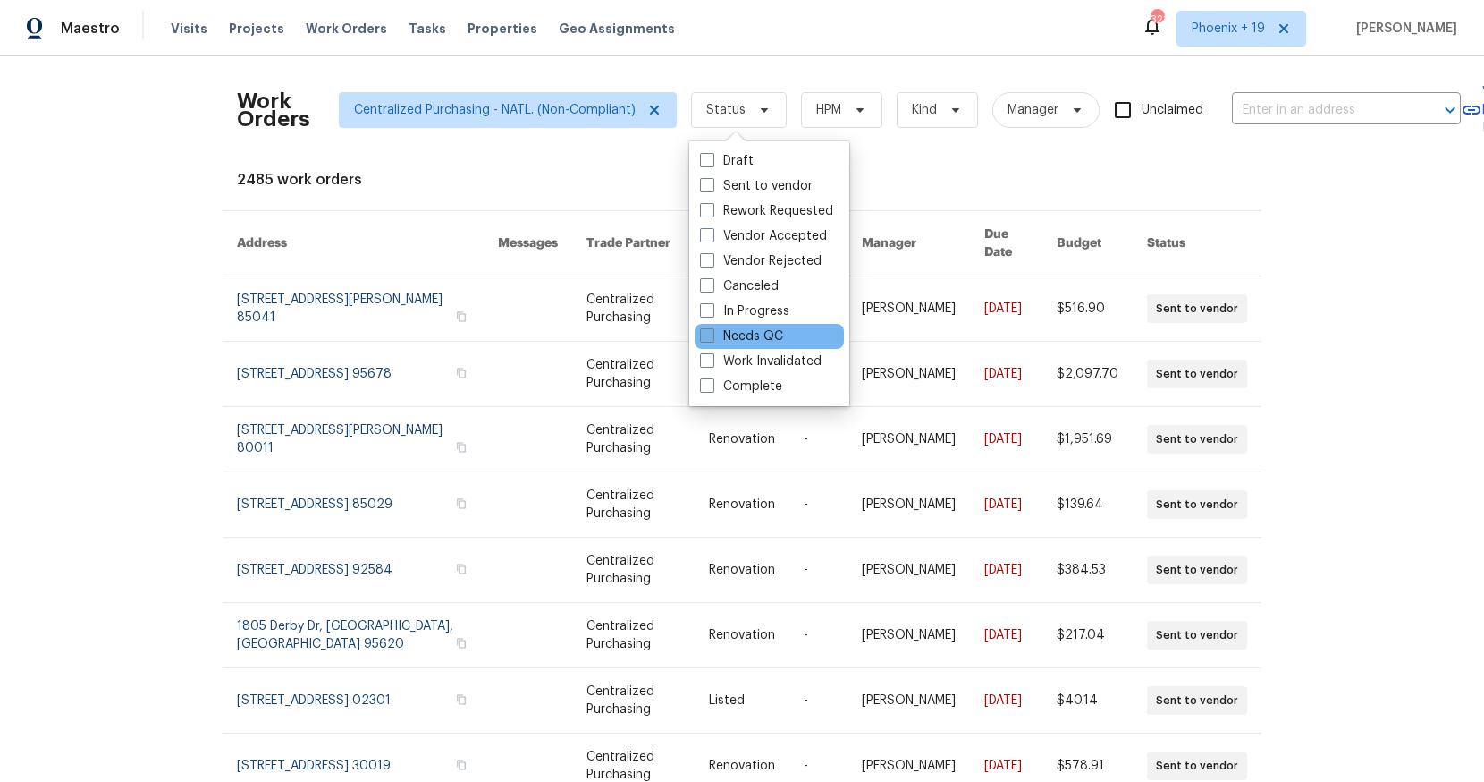
click at [706, 337] on span at bounding box center [707, 335] width 14 height 14
click at [706, 337] on input "Needs QC" at bounding box center [706, 333] width 12 height 12
checkbox input "true"
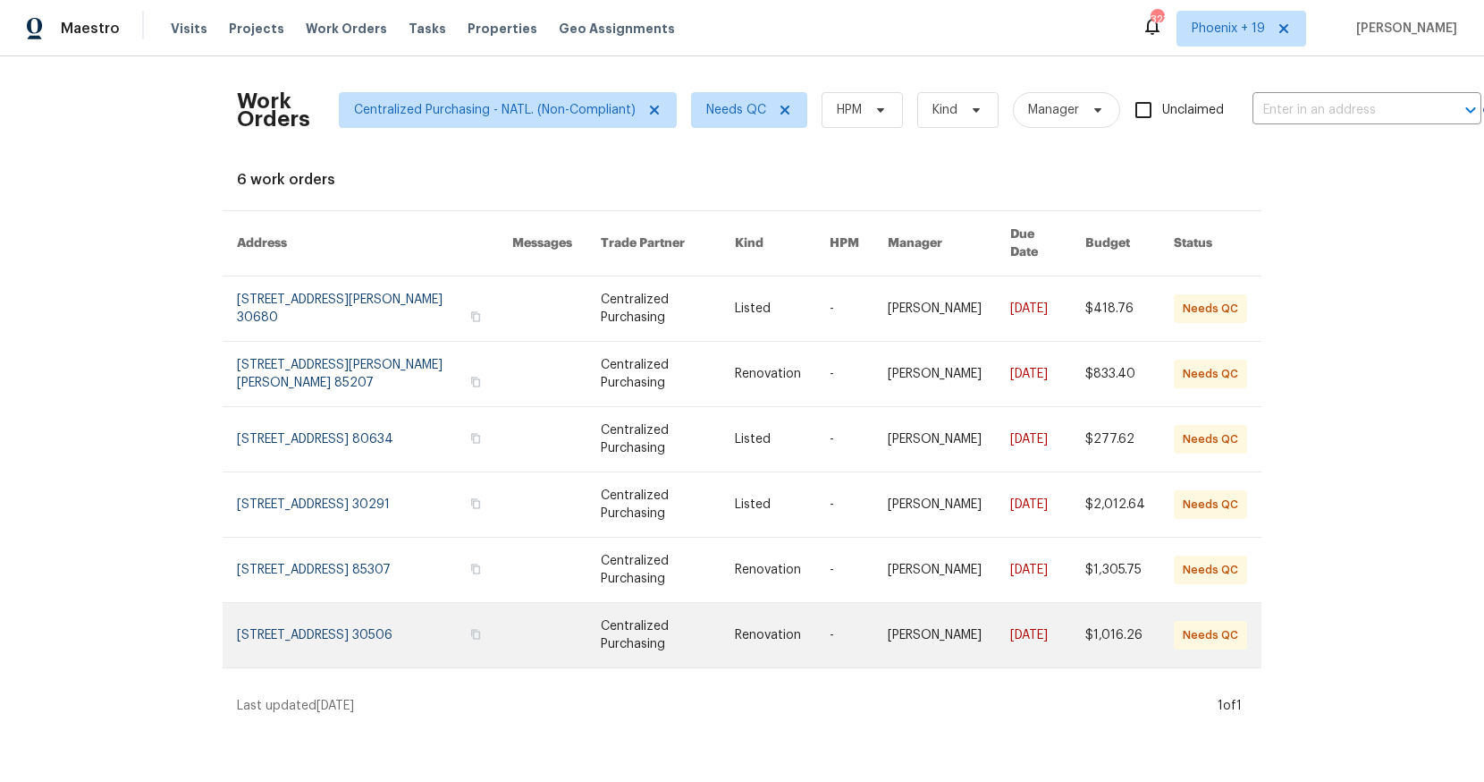
click at [311, 607] on link at bounding box center [374, 635] width 275 height 64
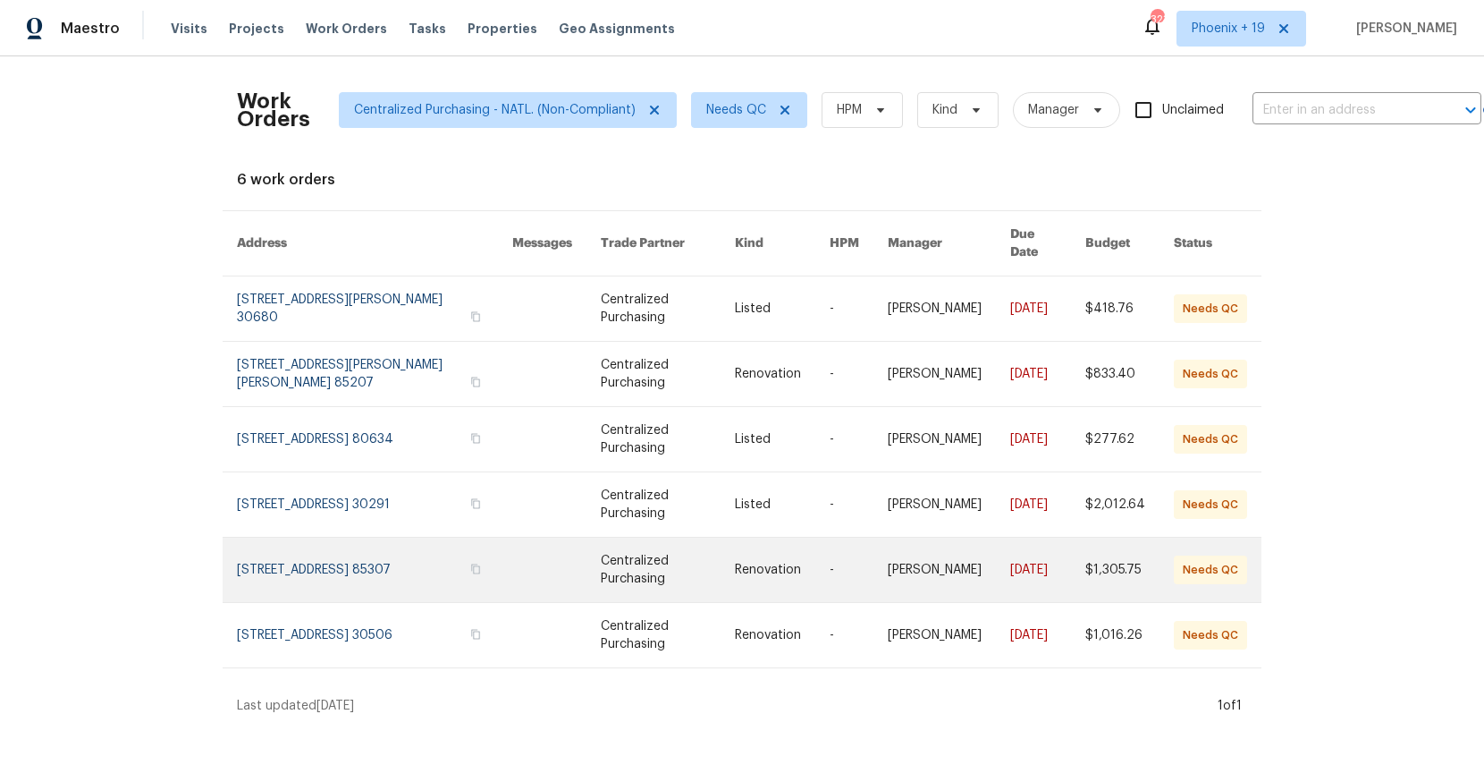
click at [319, 566] on link at bounding box center [374, 569] width 275 height 64
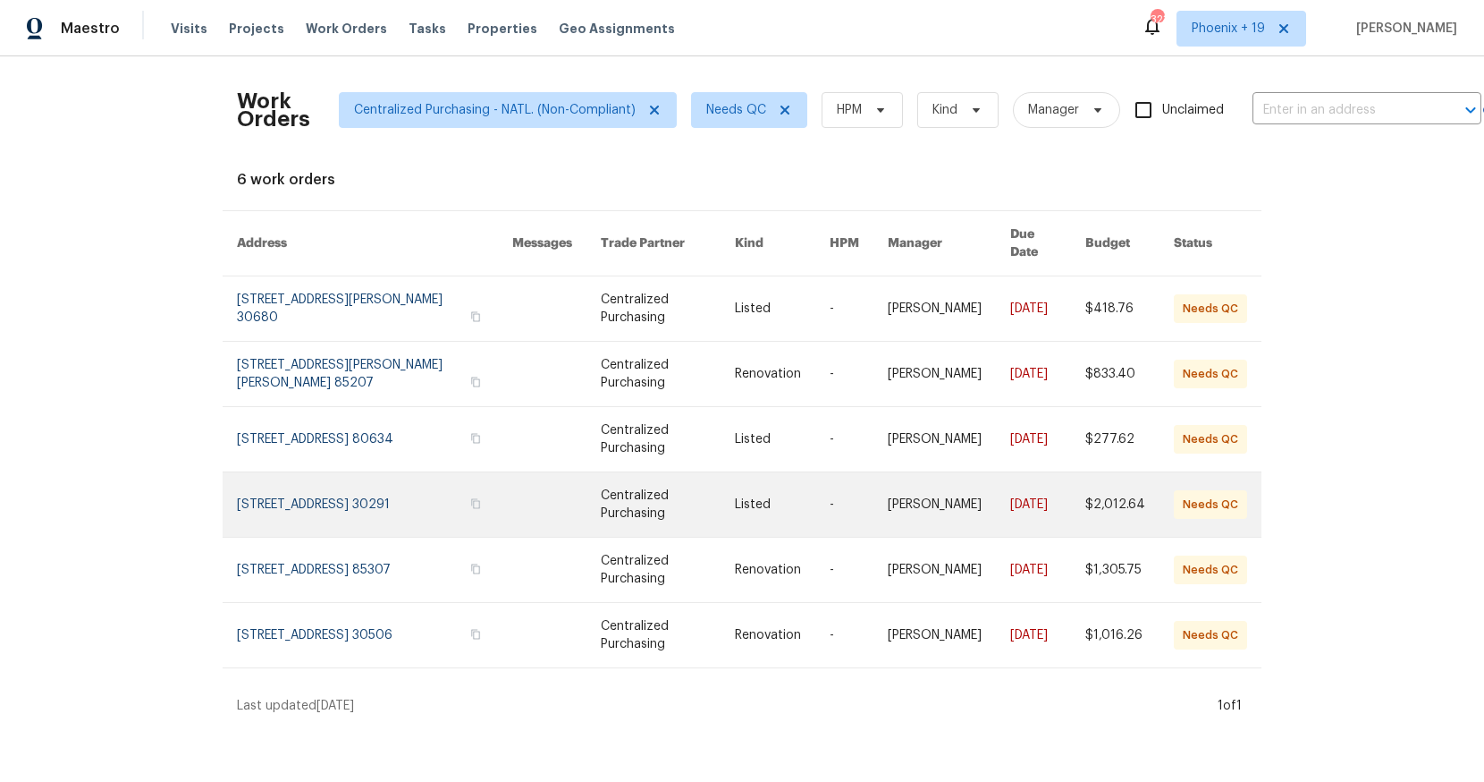
click at [324, 504] on link at bounding box center [374, 504] width 275 height 64
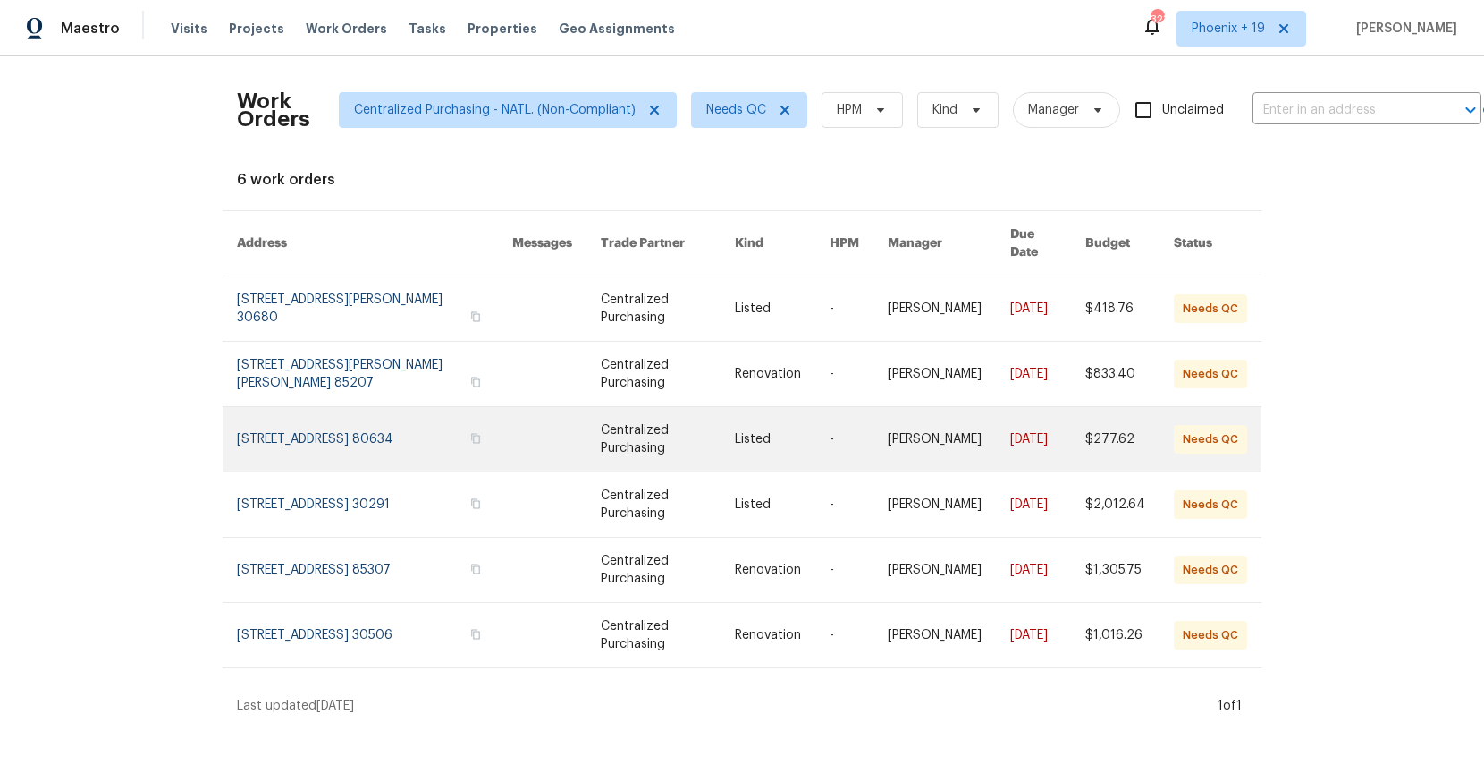
click at [340, 447] on link at bounding box center [374, 439] width 275 height 64
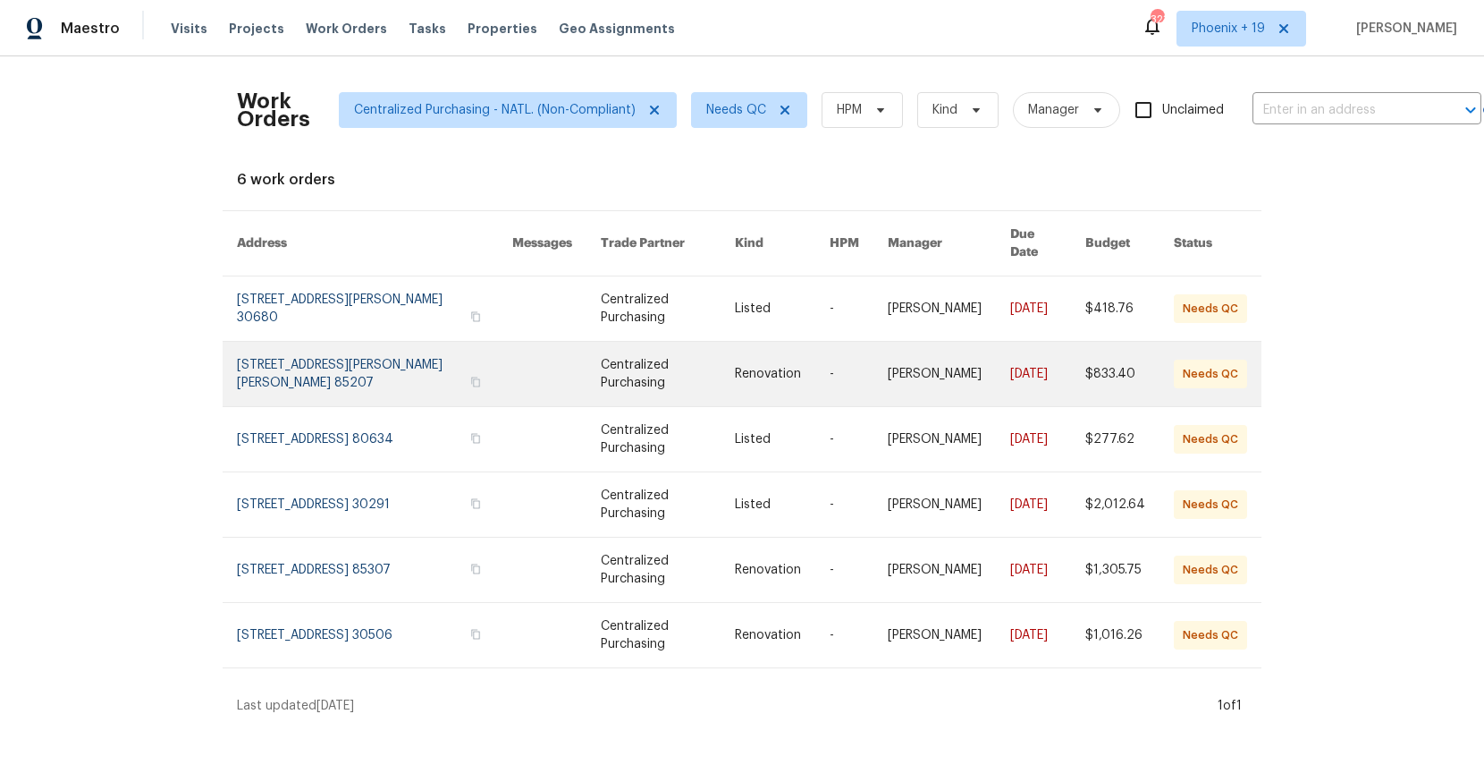
click at [350, 355] on link at bounding box center [374, 374] width 275 height 64
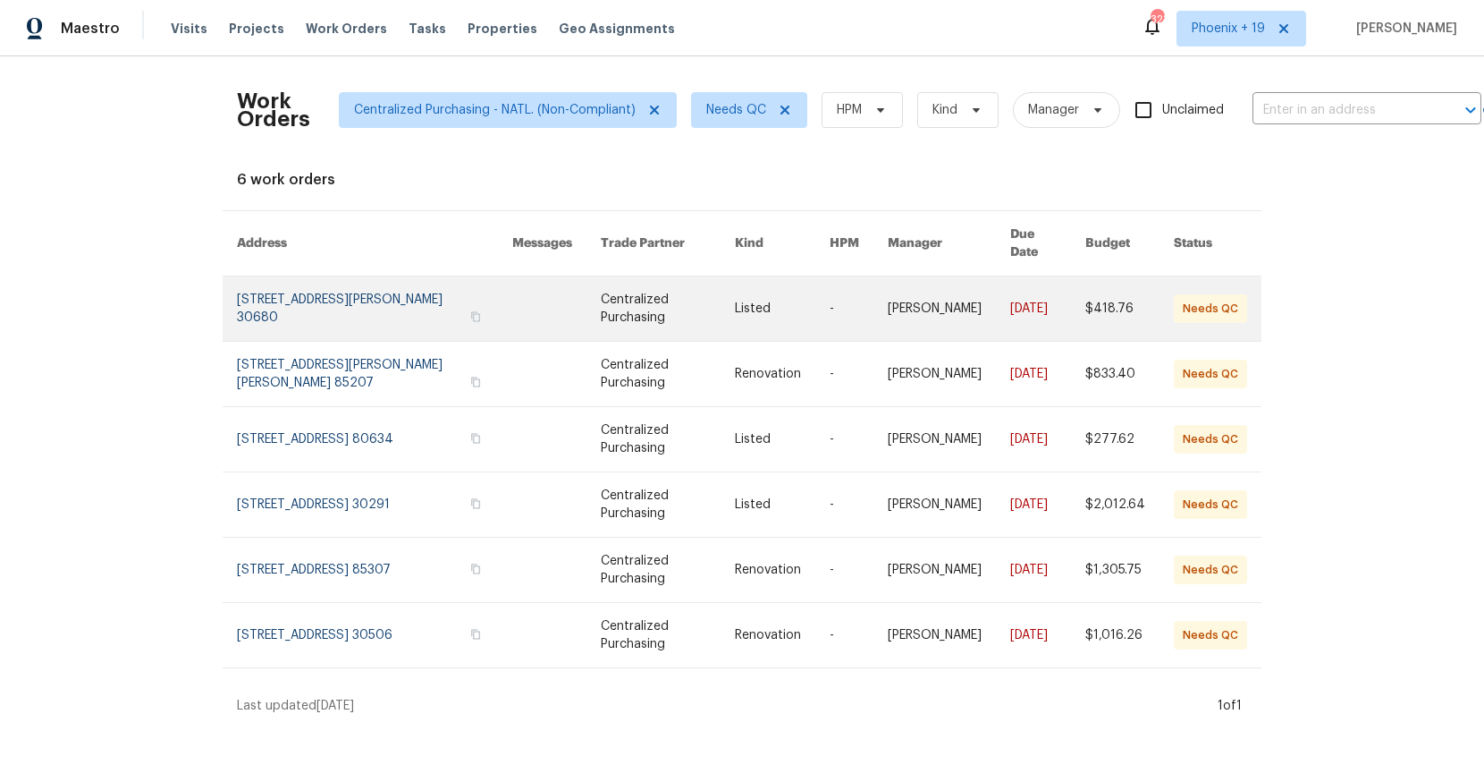
click at [359, 301] on link at bounding box center [374, 308] width 275 height 64
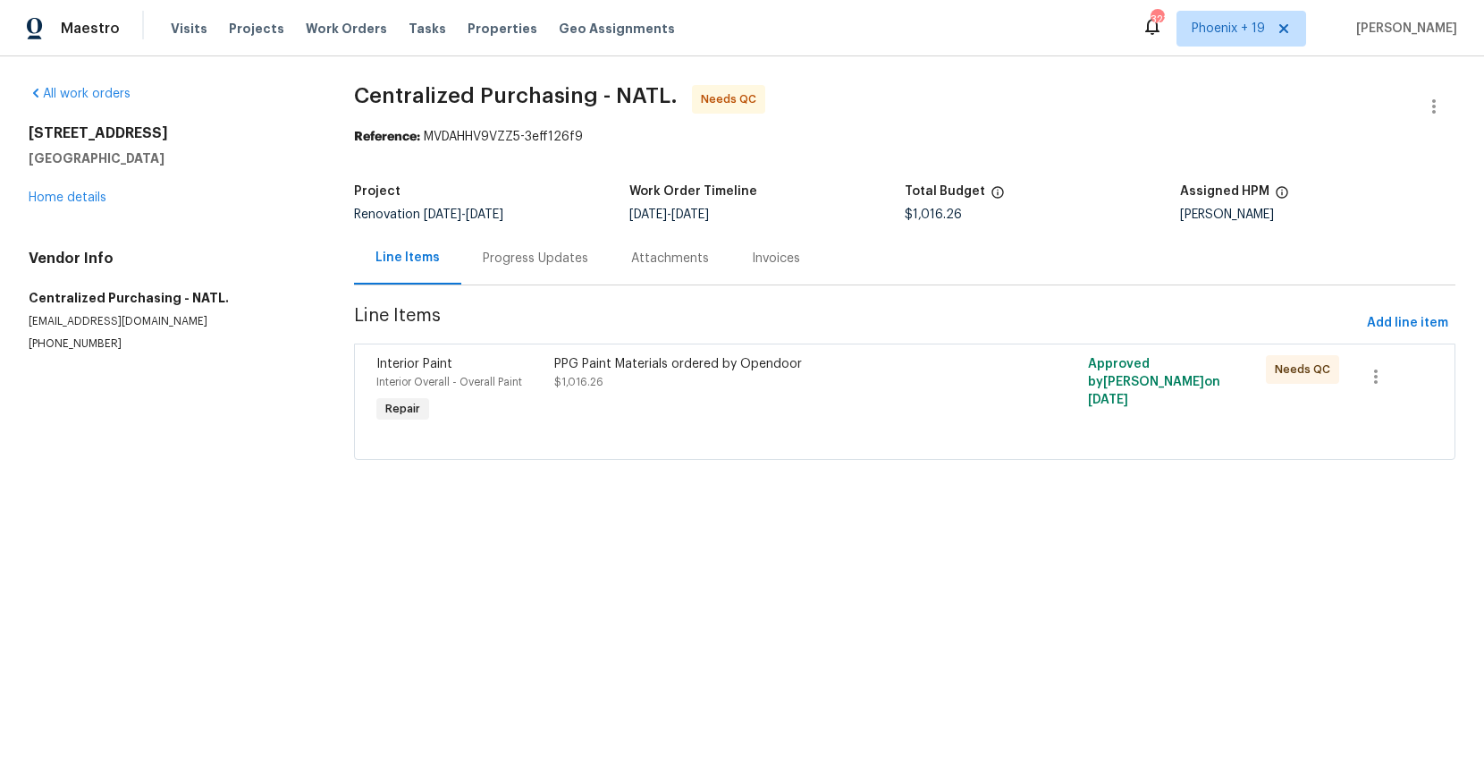
click at [797, 377] on div "PPG Paint Materials ordered by Opendoor $1,016.26" at bounding box center [771, 373] width 435 height 36
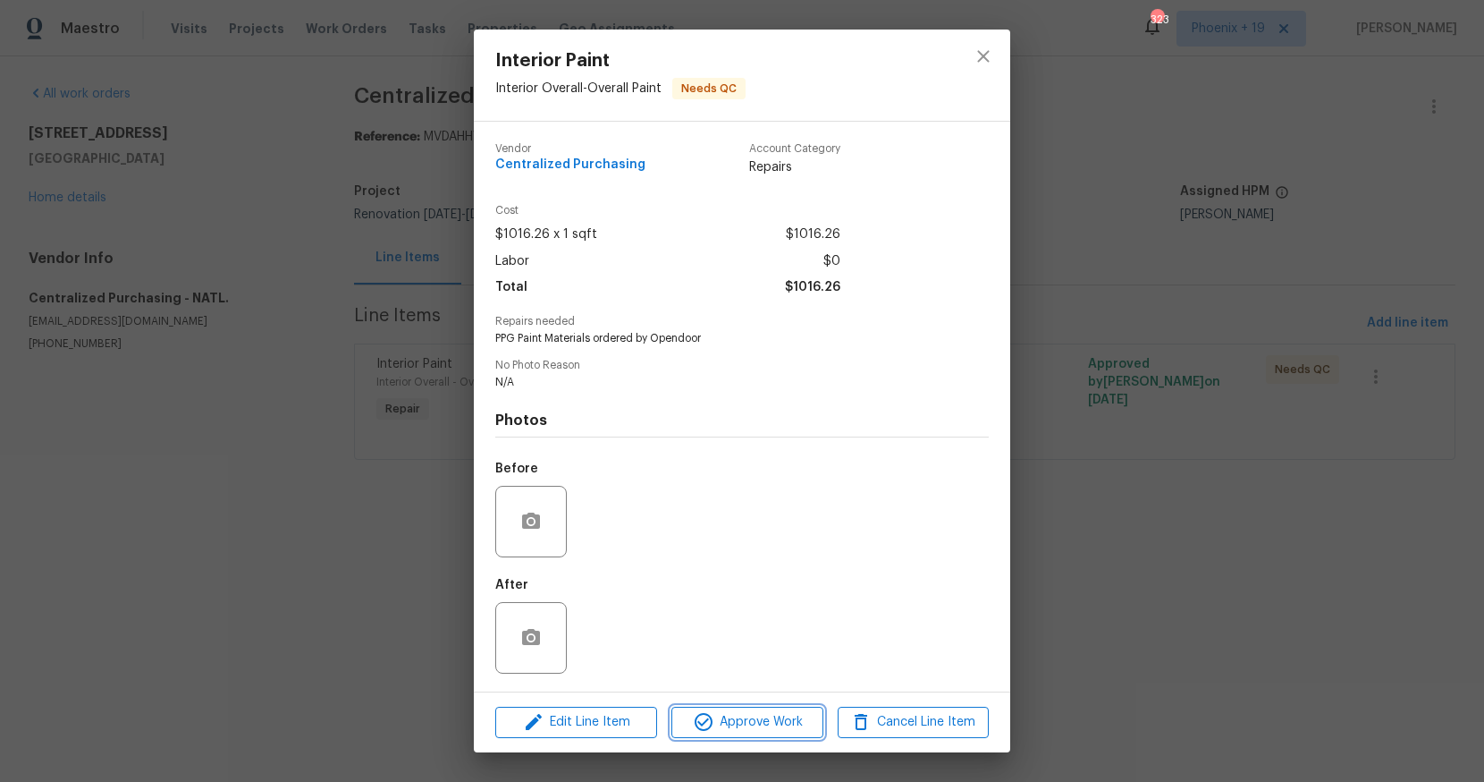
click at [714, 724] on span "Approve Work" at bounding box center [747, 722] width 140 height 22
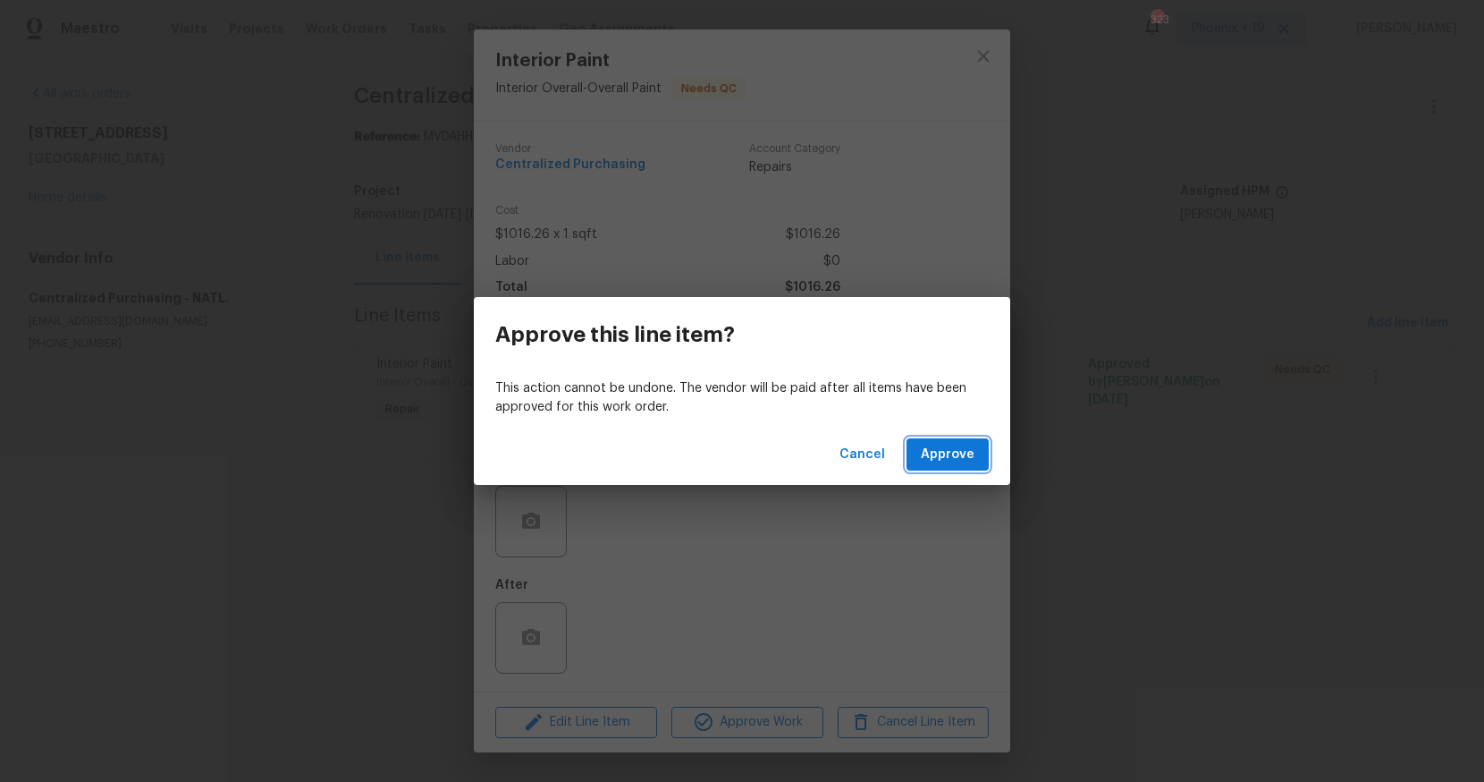
click at [955, 451] on span "Approve" at bounding box center [948, 455] width 54 height 22
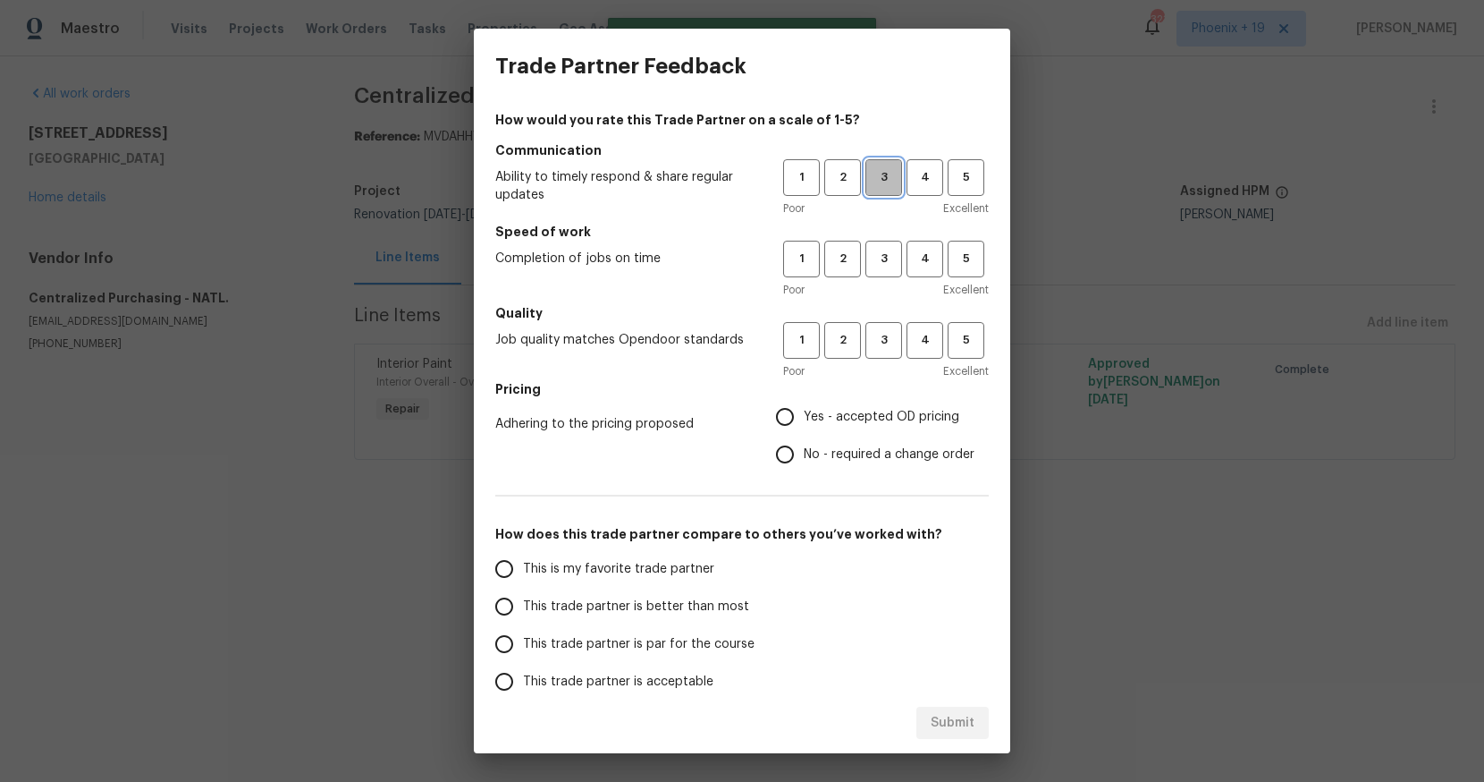
drag, startPoint x: 879, startPoint y: 195, endPoint x: 883, endPoint y: 230, distance: 35.1
click at [879, 195] on button "3" at bounding box center [884, 177] width 37 height 37
drag, startPoint x: 883, startPoint y: 243, endPoint x: 878, endPoint y: 307, distance: 63.7
click at [883, 248] on button "3" at bounding box center [884, 259] width 37 height 37
drag, startPoint x: 879, startPoint y: 331, endPoint x: 821, endPoint y: 408, distance: 96.4
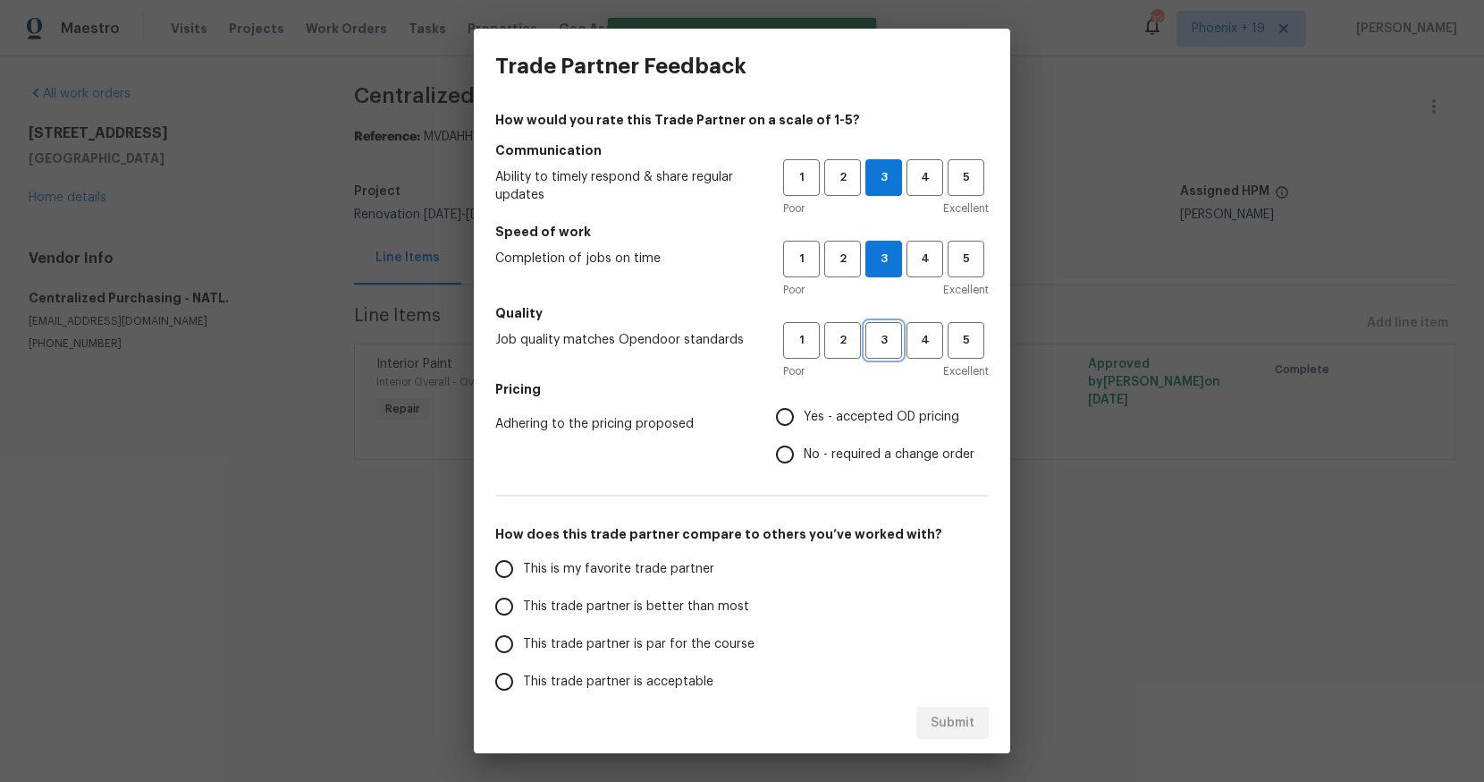
click at [877, 336] on span "3" at bounding box center [883, 340] width 33 height 21
click at [818, 410] on span "Yes - accepted OD pricing" at bounding box center [882, 417] width 156 height 19
click at [804, 410] on input "Yes - accepted OD pricing" at bounding box center [785, 417] width 38 height 38
radio input "true"
click at [641, 557] on label "This is my favorite trade partner" at bounding box center [627, 569] width 283 height 38
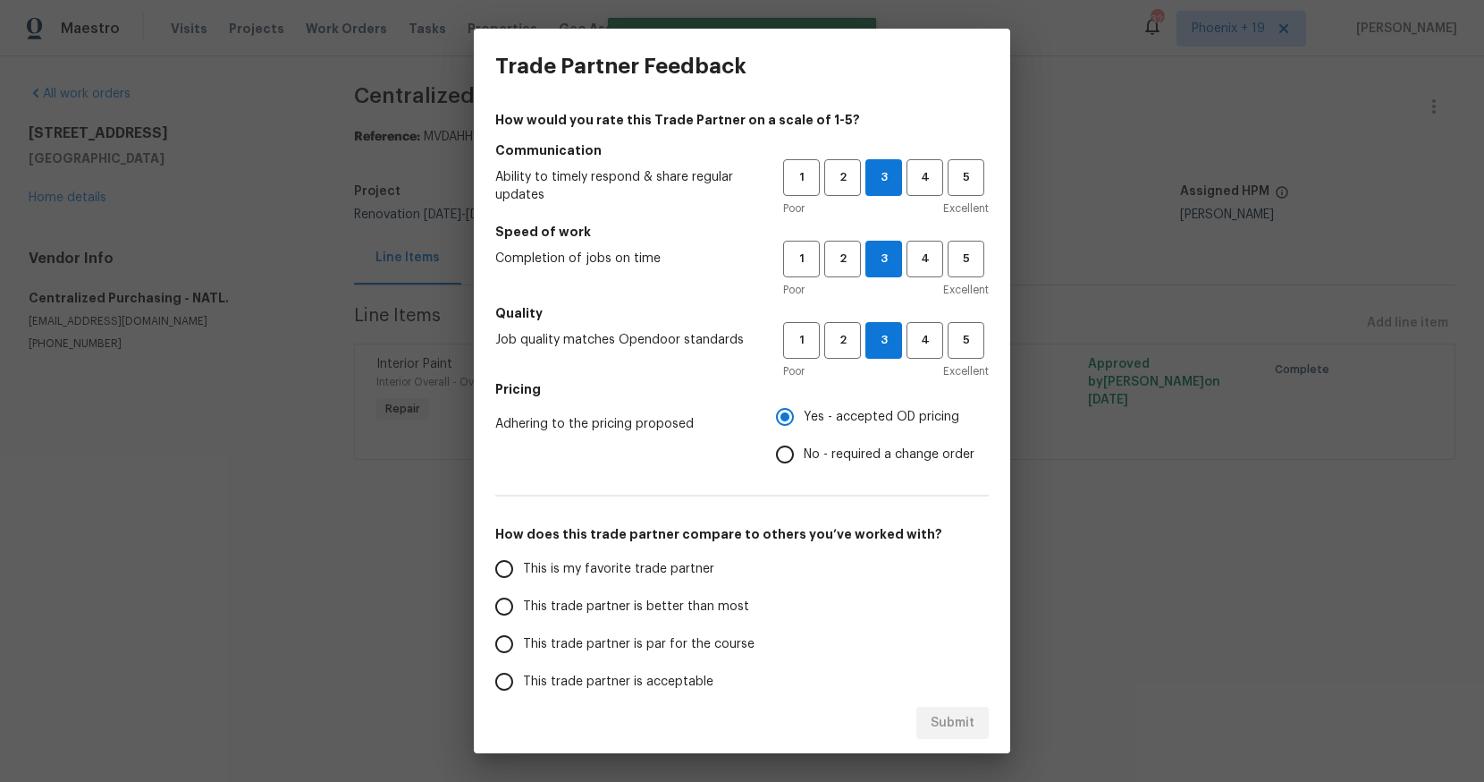
click at [523, 557] on input "This is my favorite trade partner" at bounding box center [505, 569] width 38 height 38
drag, startPoint x: 939, startPoint y: 699, endPoint x: 953, endPoint y: 707, distance: 16.4
click at [941, 699] on div "Submit" at bounding box center [742, 723] width 537 height 62
click at [958, 708] on button "Submit" at bounding box center [953, 722] width 72 height 33
radio input "true"
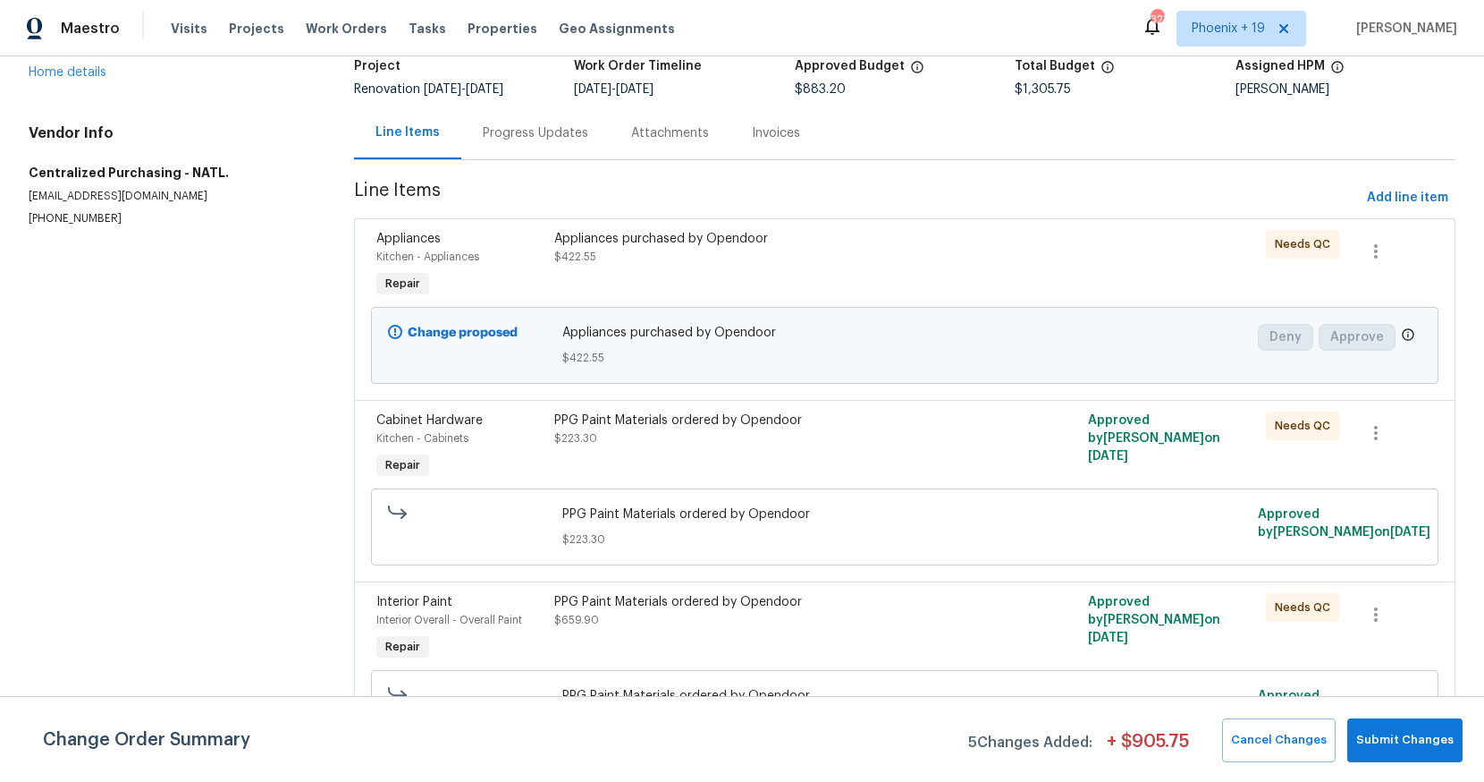
scroll to position [158, 0]
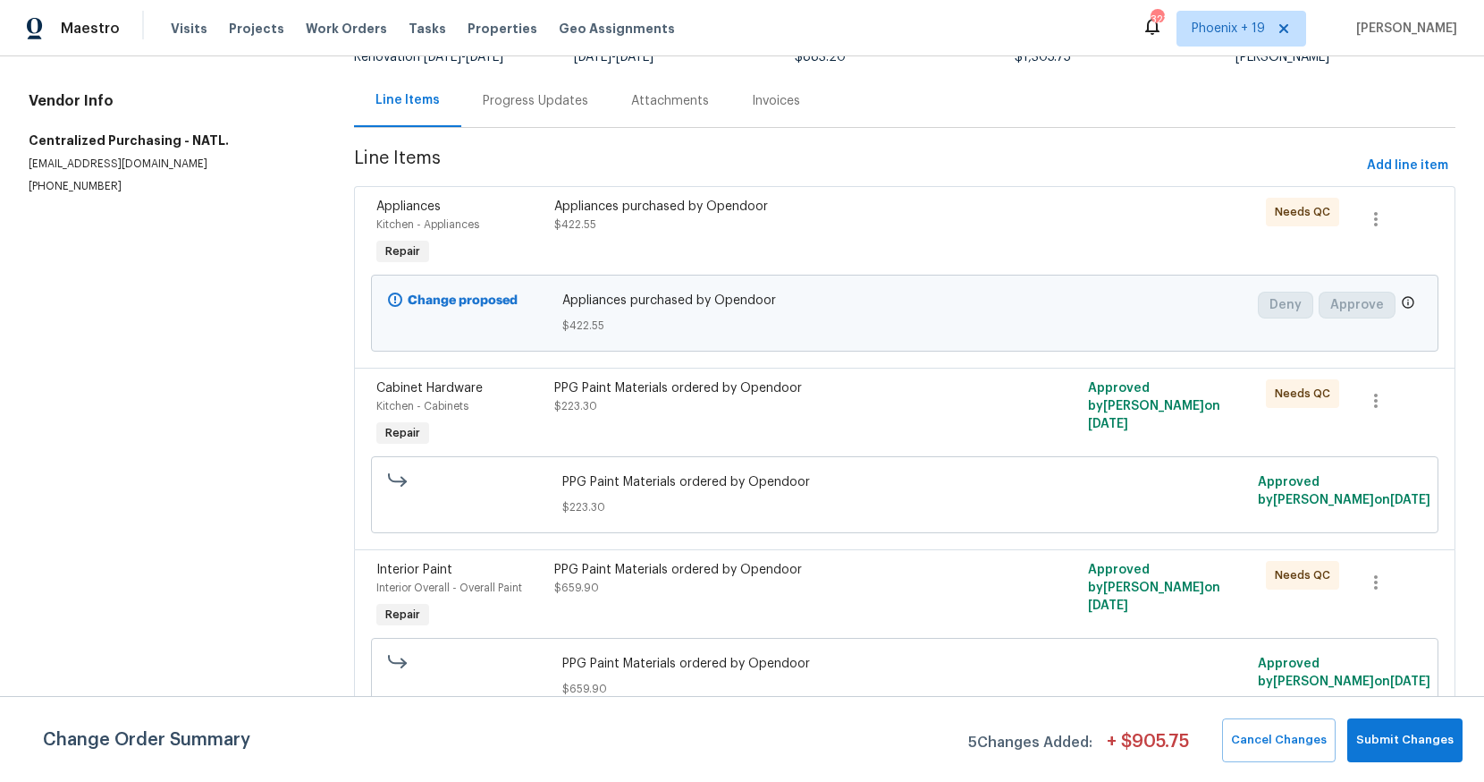
click at [871, 607] on div "PPG Paint Materials ordered by Opendoor $659.90" at bounding box center [771, 596] width 445 height 82
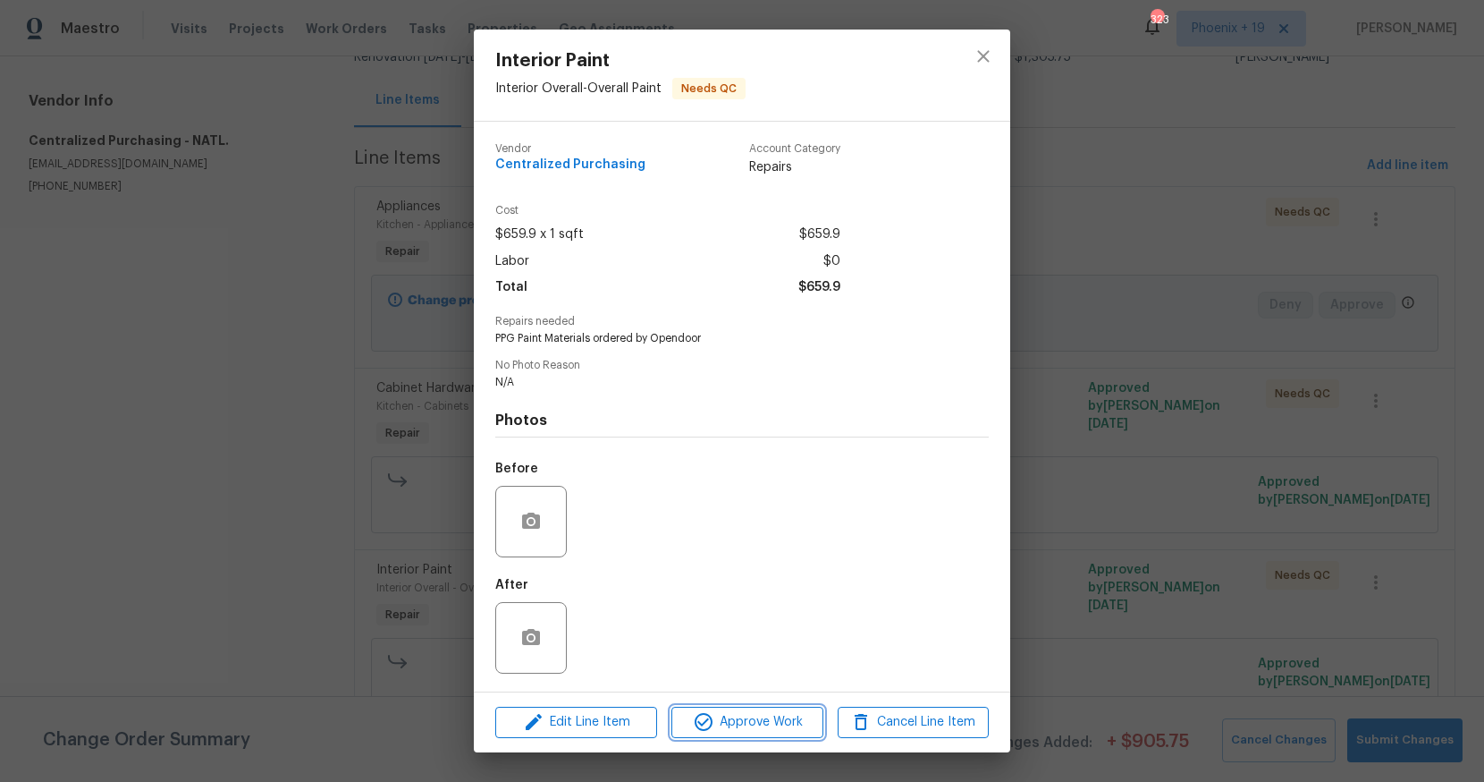
click at [808, 713] on span "Approve Work" at bounding box center [747, 722] width 140 height 22
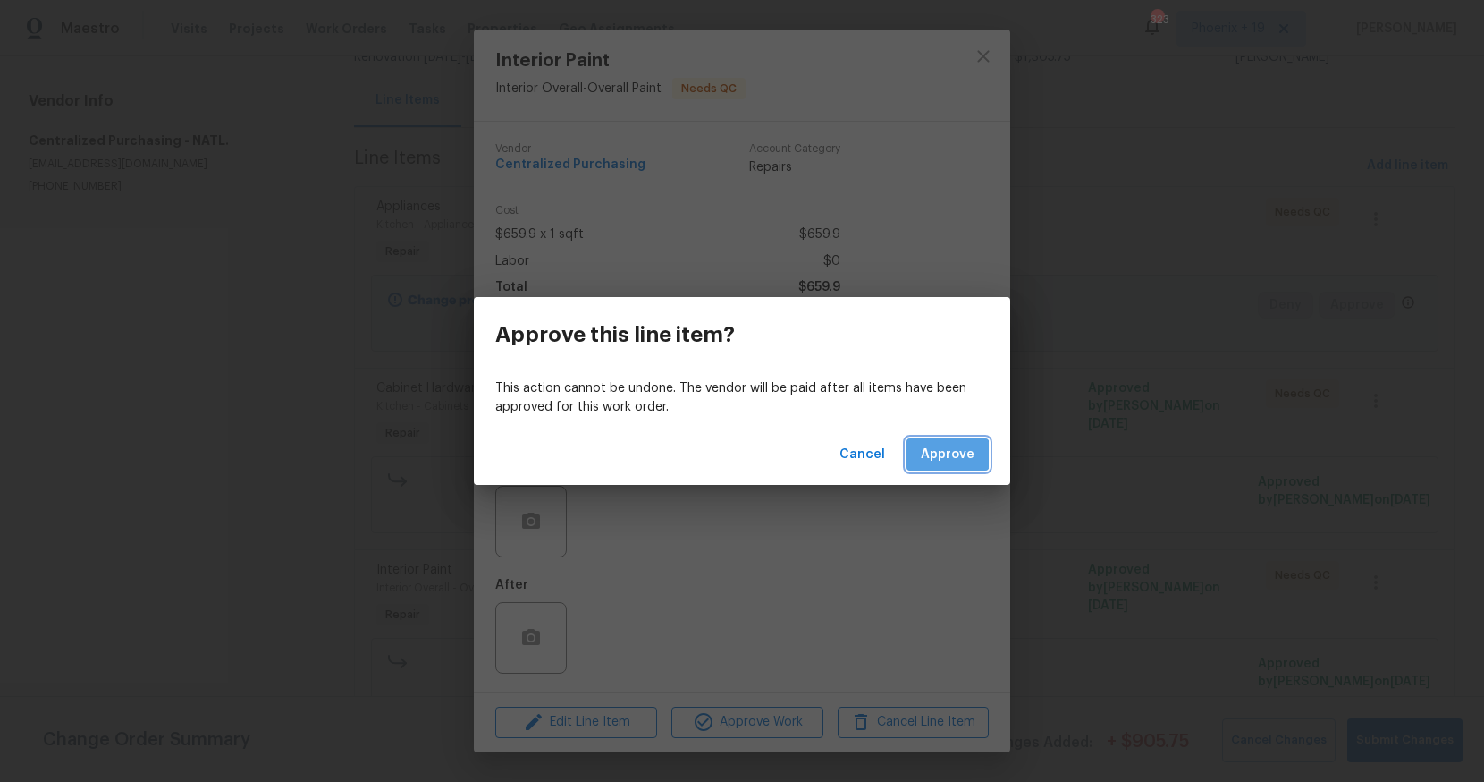
click at [948, 454] on span "Approve" at bounding box center [948, 455] width 54 height 22
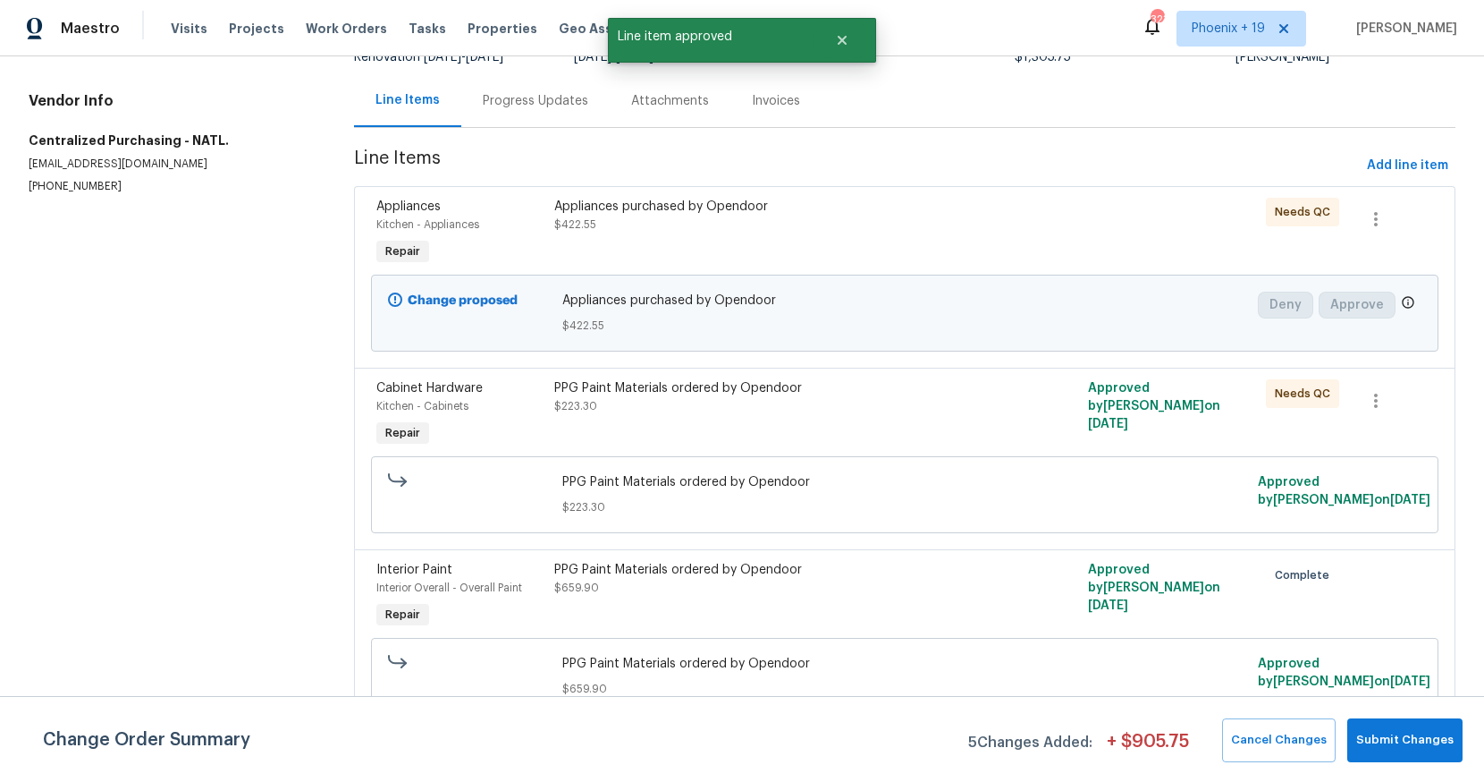
click at [858, 453] on div "PPG Paint Materials ordered by Opendoor $223.30 Approved by Tim Hochradel on 8/…" at bounding box center [904, 495] width 1057 height 88
click at [844, 415] on div "PPG Paint Materials ordered by Opendoor $223.30" at bounding box center [771, 415] width 445 height 82
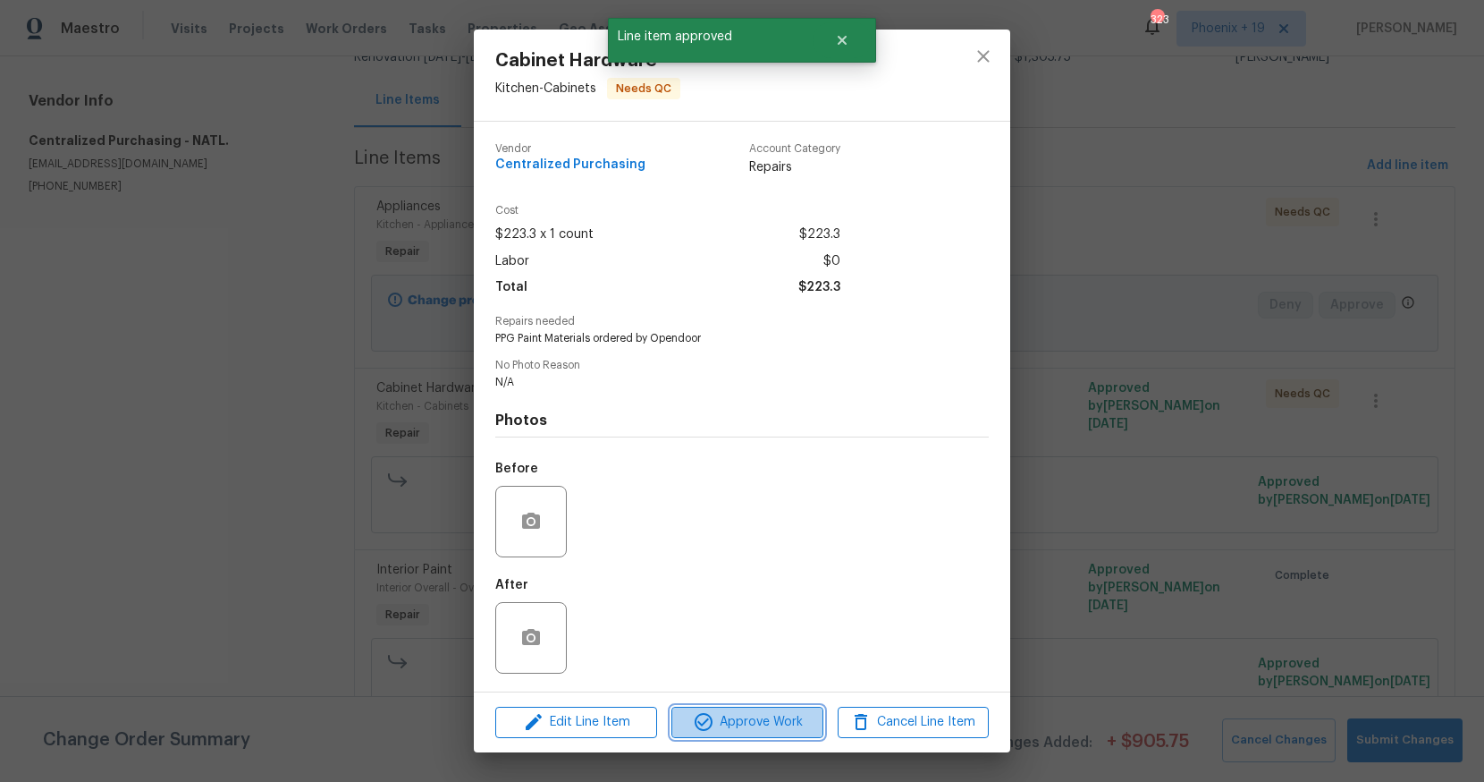
click at [732, 721] on span "Approve Work" at bounding box center [747, 722] width 140 height 22
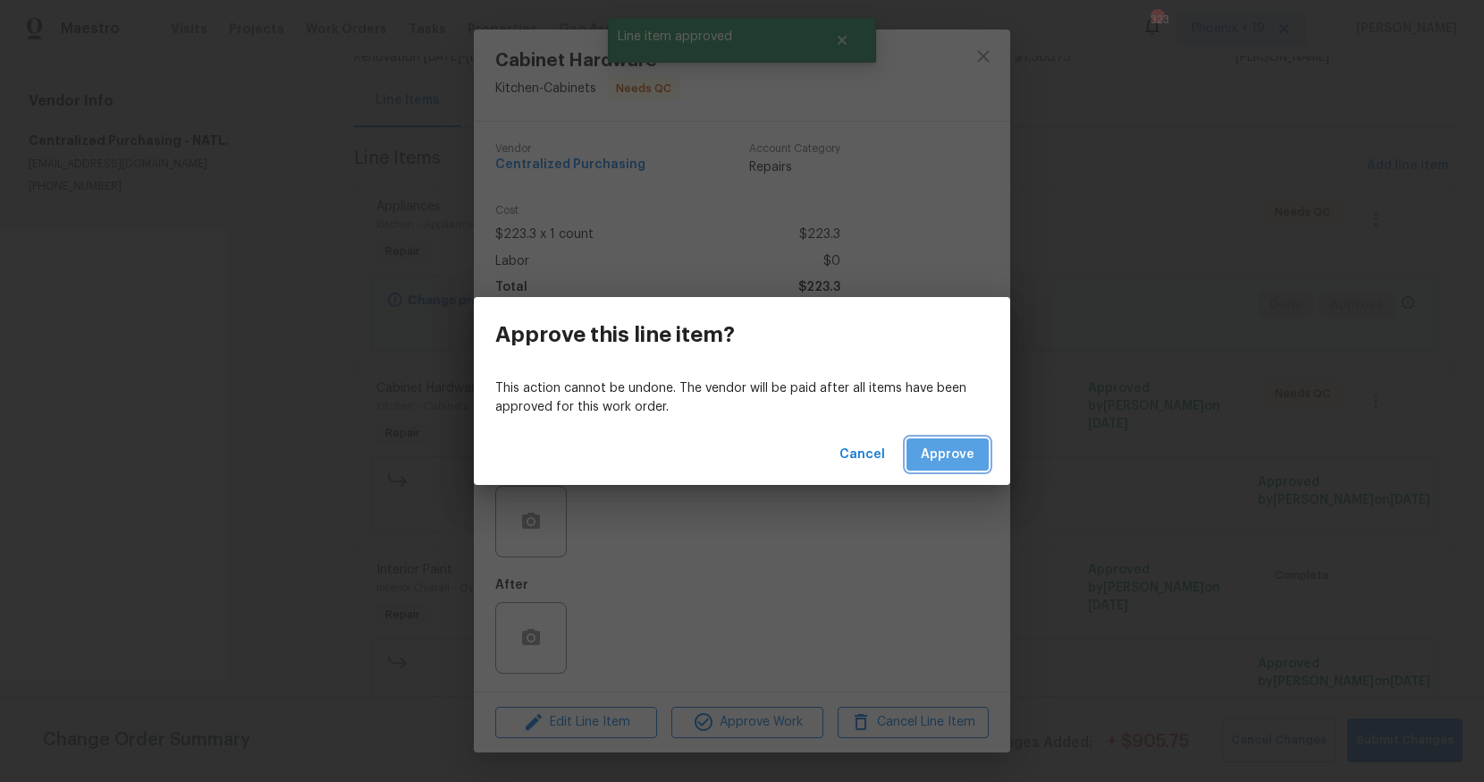
click at [958, 451] on span "Approve" at bounding box center [948, 455] width 54 height 22
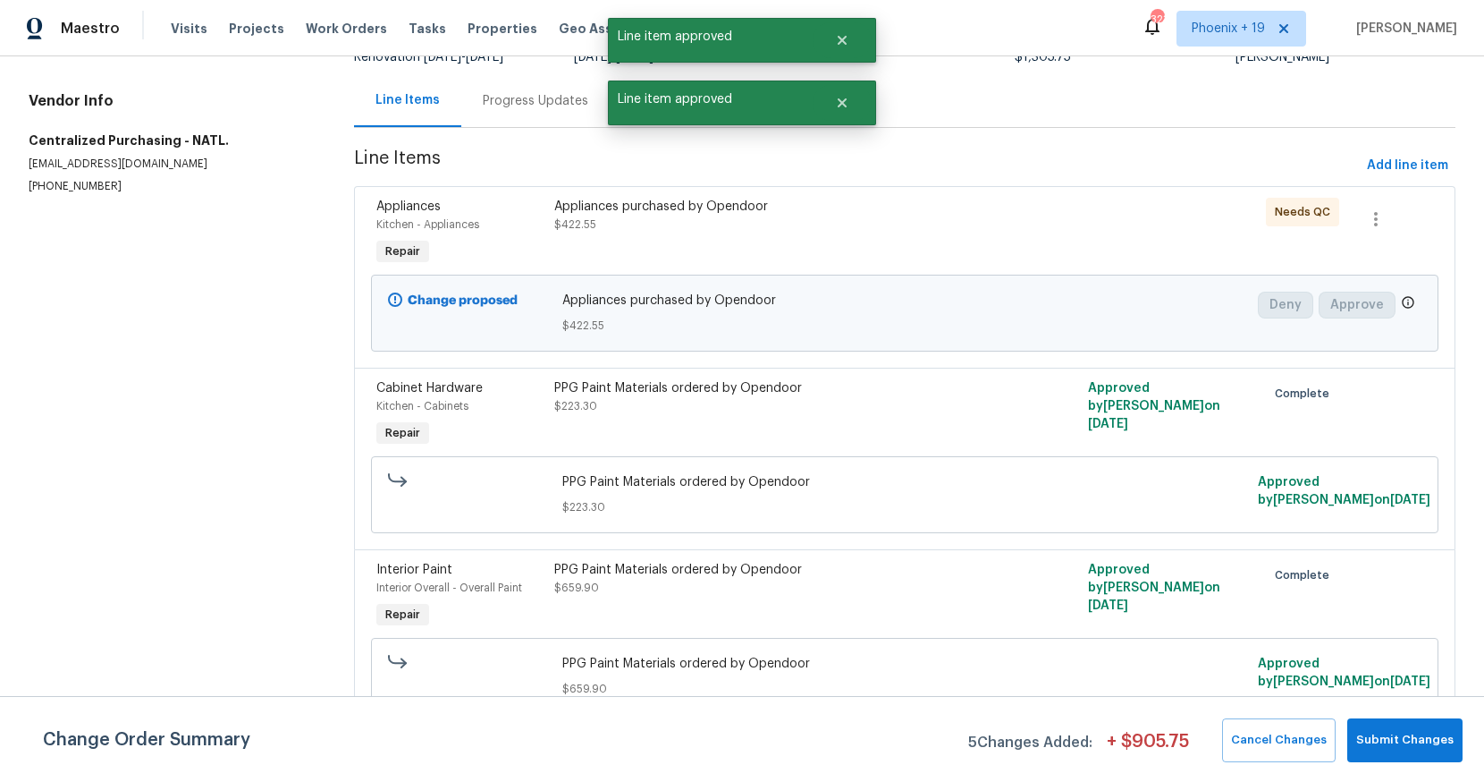
click at [875, 230] on div "Appliances purchased by Opendoor $422.55" at bounding box center [771, 216] width 435 height 36
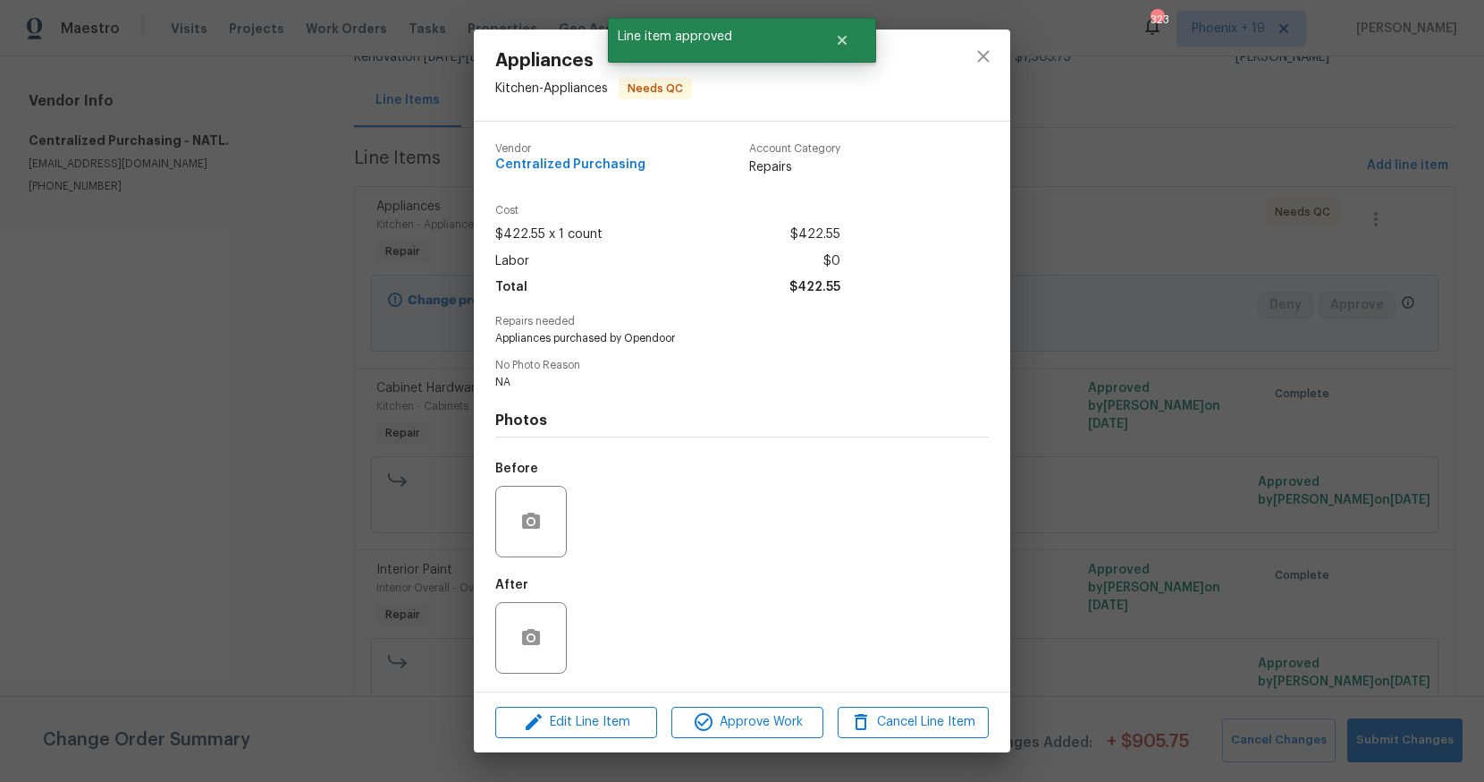
click at [769, 705] on div "Edit Line Item Approve Work Cancel Line Item" at bounding box center [742, 722] width 537 height 60
click at [775, 711] on span "Approve Work" at bounding box center [747, 722] width 140 height 22
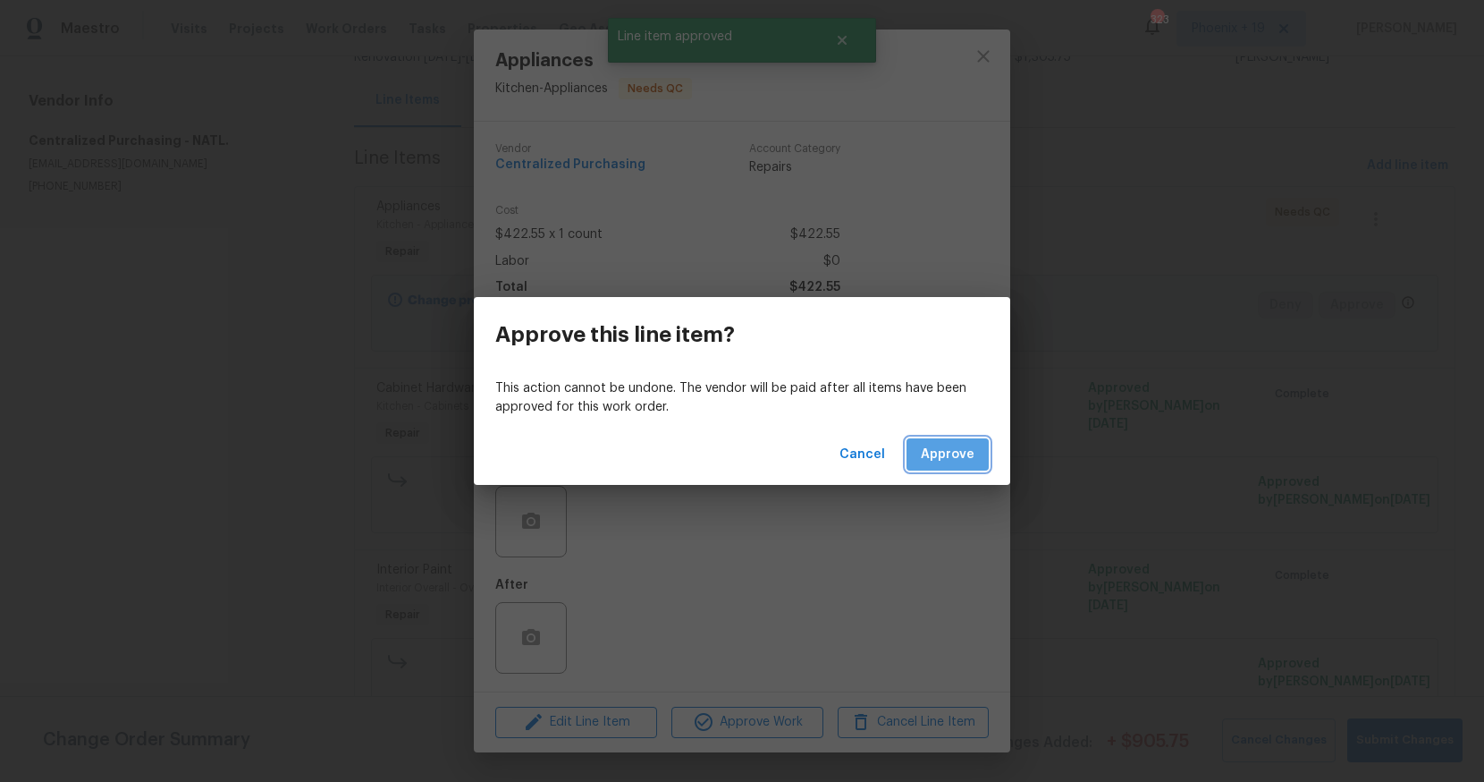
click at [960, 452] on span "Approve" at bounding box center [948, 455] width 54 height 22
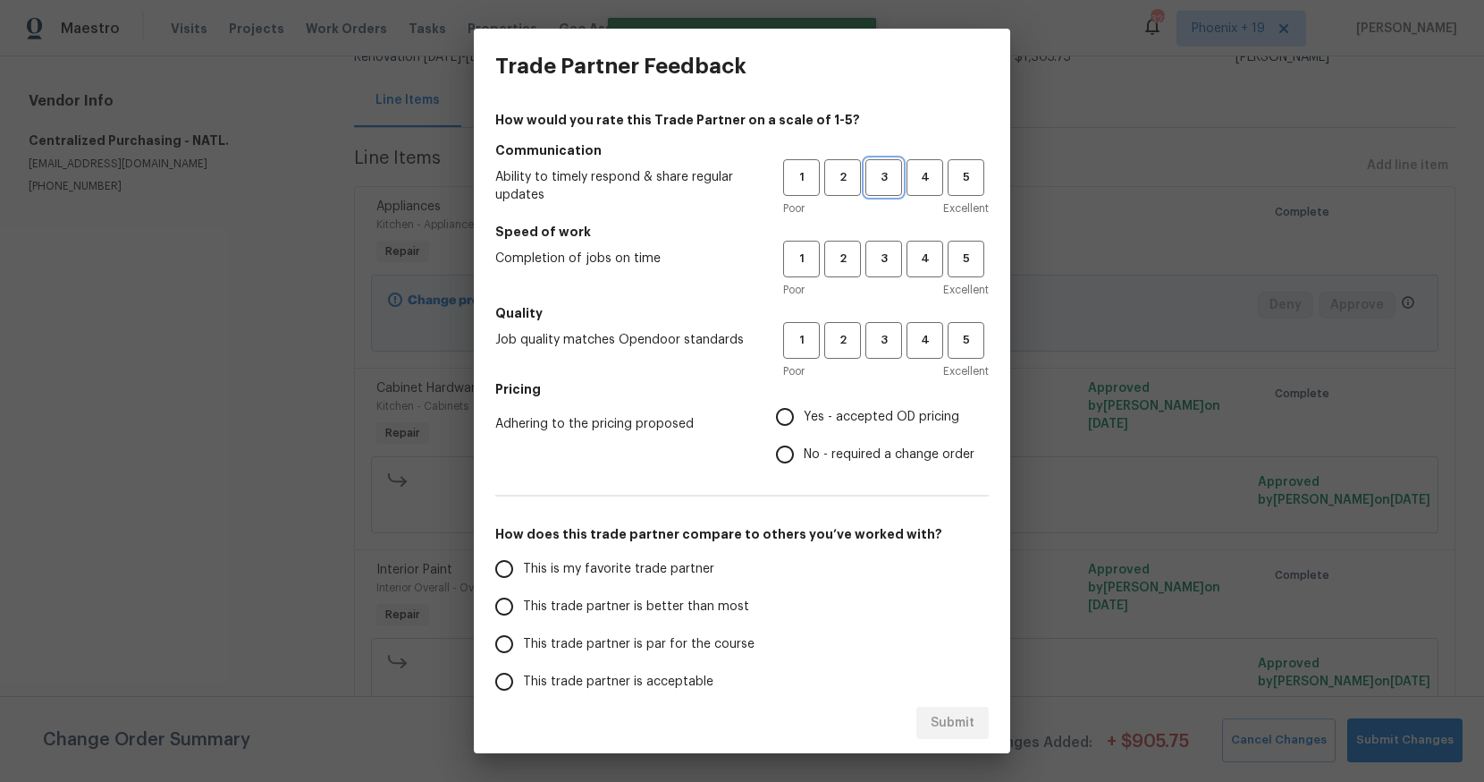
drag, startPoint x: 883, startPoint y: 173, endPoint x: 888, endPoint y: 260, distance: 87.7
click at [884, 173] on span "3" at bounding box center [883, 177] width 33 height 21
drag, startPoint x: 888, startPoint y: 260, endPoint x: 878, endPoint y: 343, distance: 83.7
click at [888, 262] on span "3" at bounding box center [883, 259] width 33 height 21
drag, startPoint x: 878, startPoint y: 344, endPoint x: 868, endPoint y: 399, distance: 55.4
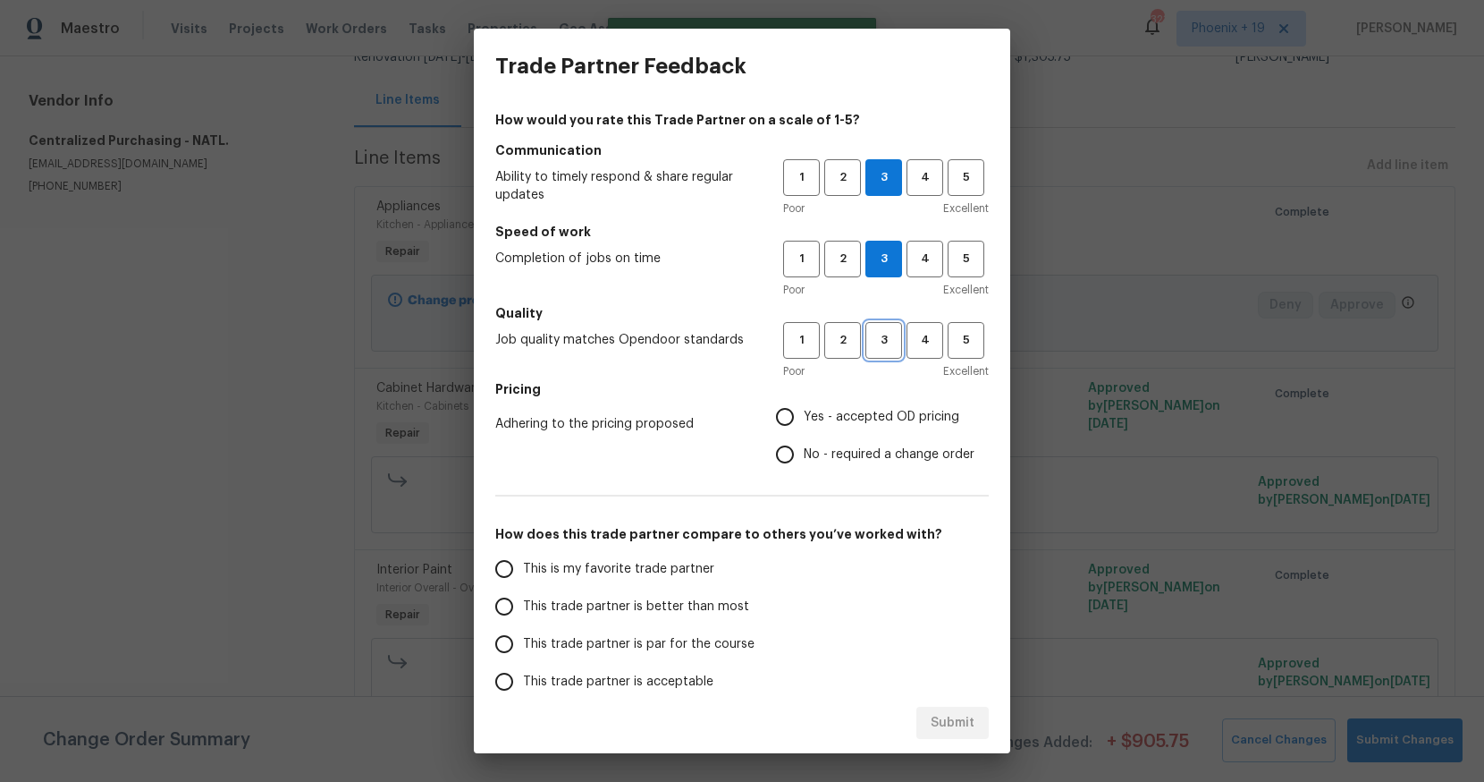
click at [878, 344] on span "3" at bounding box center [883, 340] width 33 height 21
click at [857, 432] on label "Yes - accepted OD pricing" at bounding box center [870, 417] width 208 height 38
click at [804, 432] on input "Yes - accepted OD pricing" at bounding box center [785, 417] width 38 height 38
radio input "true"
click at [629, 580] on label "This is my favorite trade partner" at bounding box center [627, 569] width 283 height 38
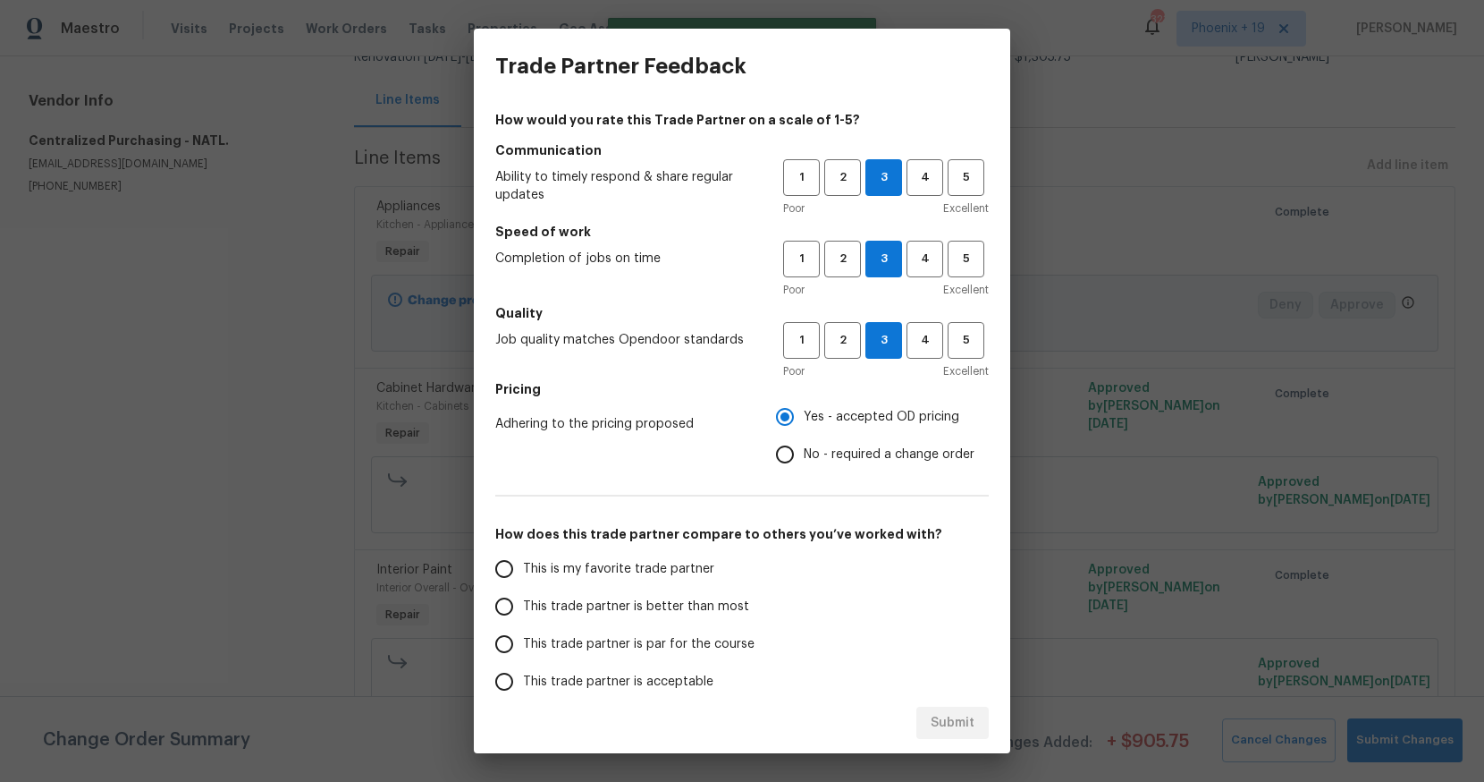
click at [523, 580] on input "This is my favorite trade partner" at bounding box center [505, 569] width 38 height 38
click at [963, 725] on span "Submit" at bounding box center [953, 723] width 44 height 22
radio input "true"
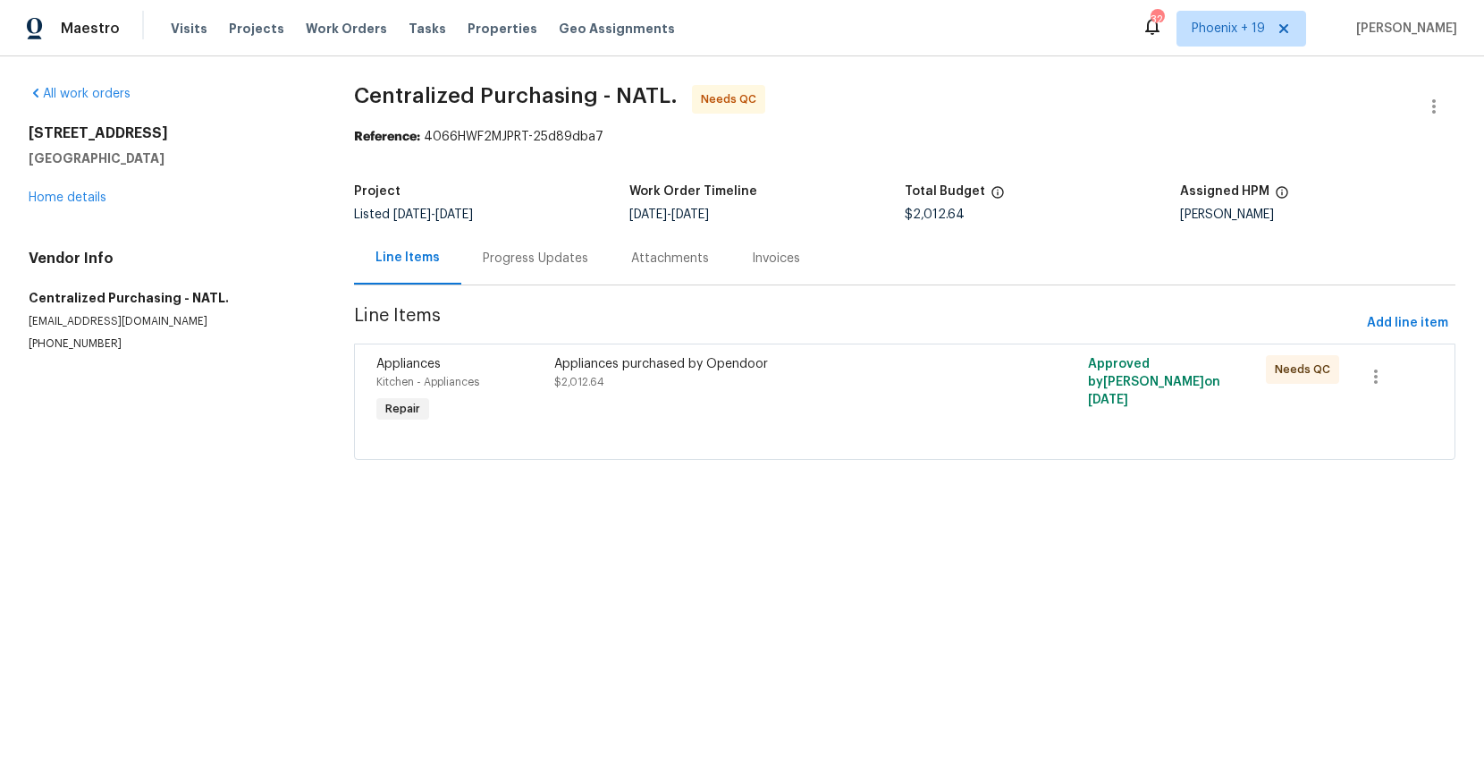
click at [864, 361] on div "Appliances purchased by Opendoor" at bounding box center [771, 364] width 435 height 18
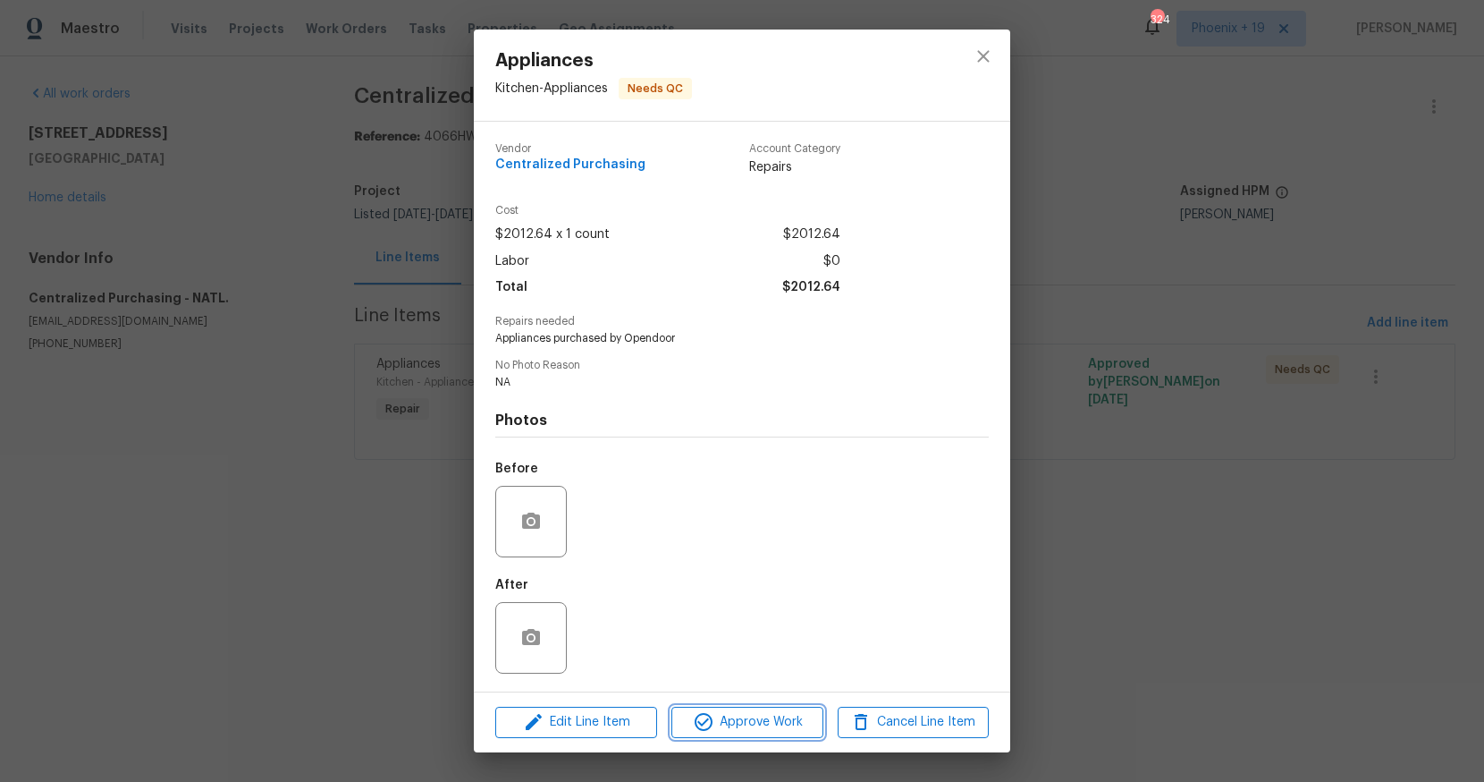
click at [773, 721] on span "Approve Work" at bounding box center [747, 722] width 140 height 22
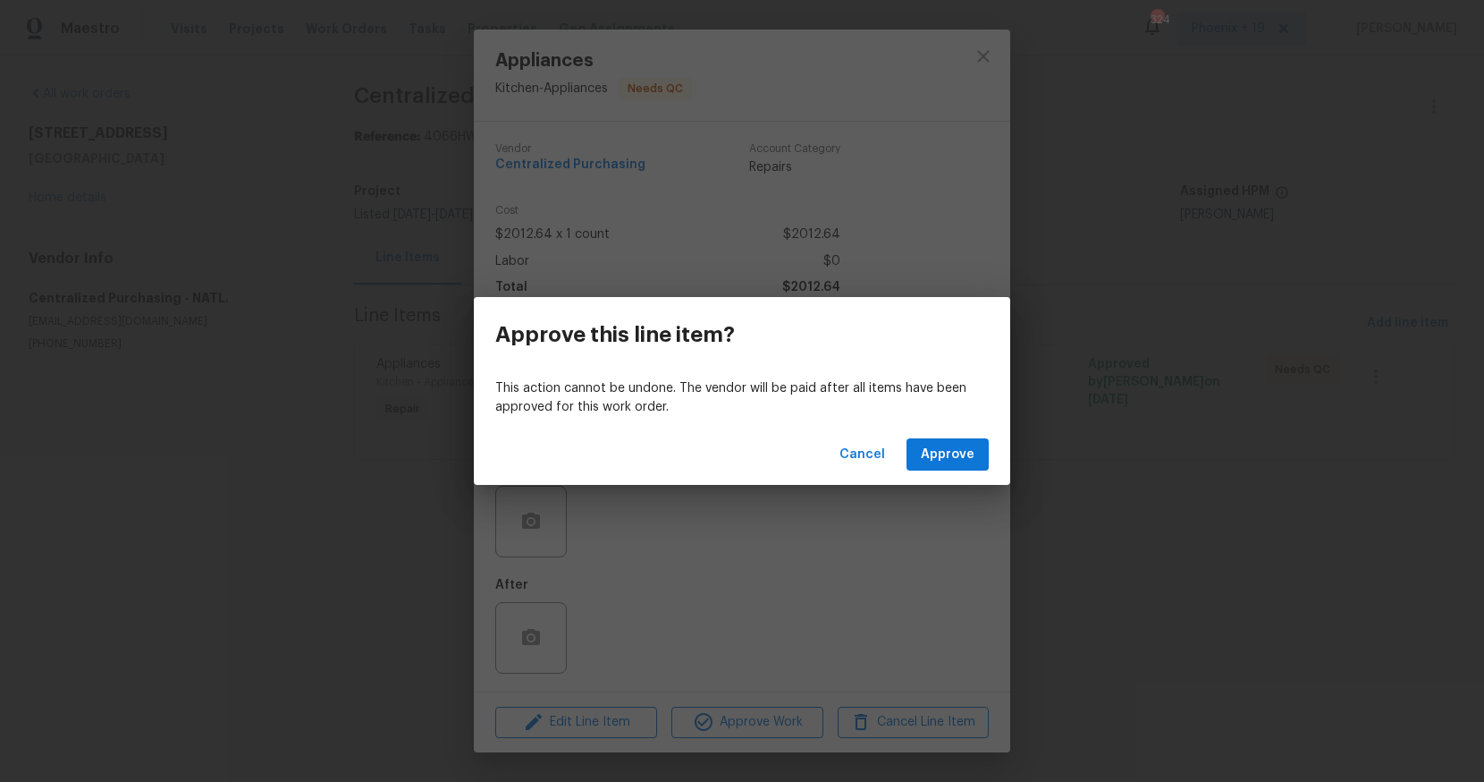
click at [975, 435] on div "Cancel Approve" at bounding box center [742, 455] width 537 height 62
click at [973, 444] on span "Approve" at bounding box center [948, 455] width 54 height 22
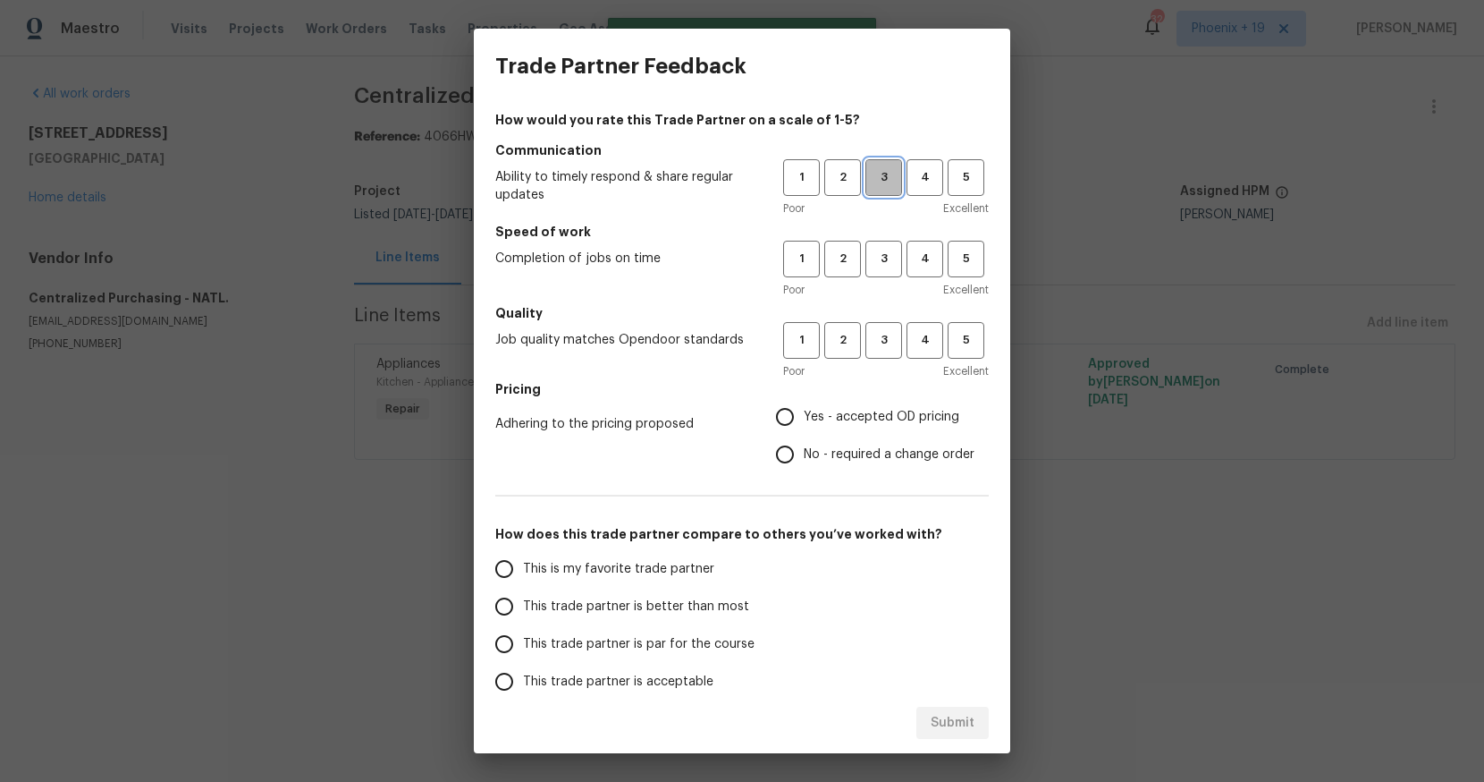
drag, startPoint x: 888, startPoint y: 182, endPoint x: 876, endPoint y: 259, distance: 78.7
click at [888, 183] on span "3" at bounding box center [883, 177] width 33 height 21
drag, startPoint x: 876, startPoint y: 259, endPoint x: 883, endPoint y: 348, distance: 88.7
click at [877, 261] on span "3" at bounding box center [883, 259] width 33 height 21
drag, startPoint x: 883, startPoint y: 349, endPoint x: 834, endPoint y: 440, distance: 103.6
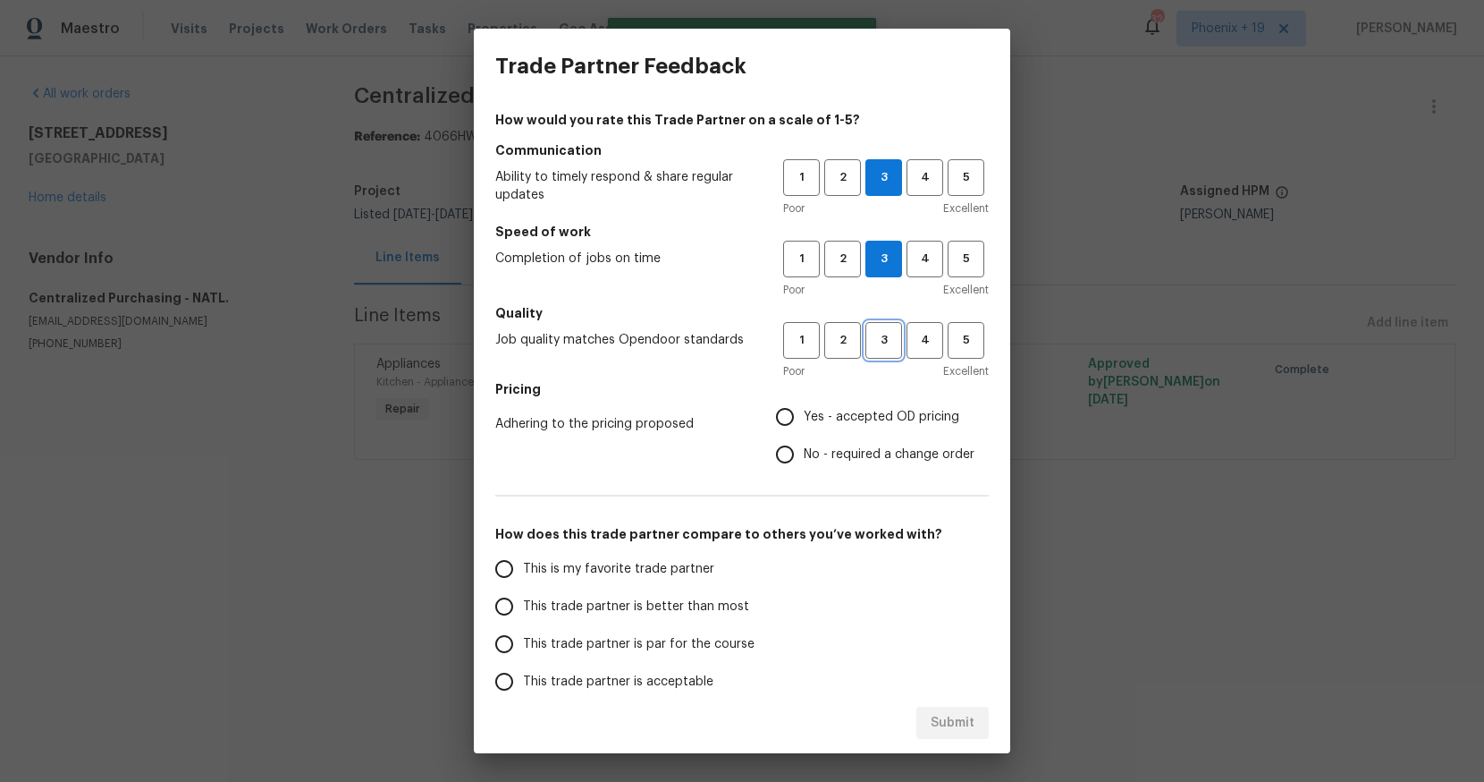
click at [883, 350] on span "3" at bounding box center [883, 340] width 33 height 21
drag, startPoint x: 829, startPoint y: 420, endPoint x: 664, endPoint y: 604, distance: 246.3
click at [827, 423] on span "Yes - accepted OD pricing" at bounding box center [882, 417] width 156 height 19
click at [804, 423] on input "Yes - accepted OD pricing" at bounding box center [785, 417] width 38 height 38
radio input "true"
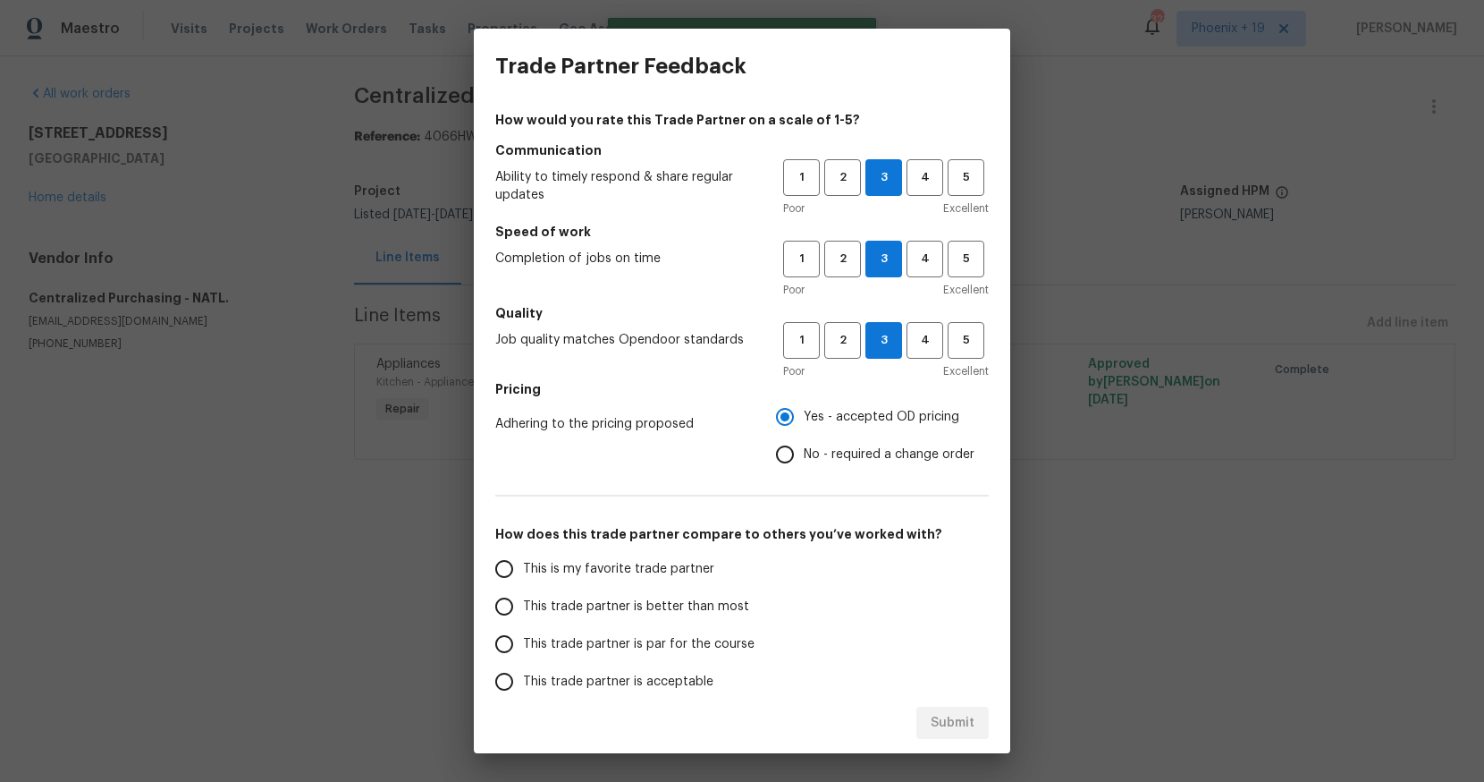
click at [613, 572] on span "This is my favorite trade partner" at bounding box center [618, 569] width 191 height 19
click at [523, 572] on input "This is my favorite trade partner" at bounding box center [505, 569] width 38 height 38
click at [956, 722] on span "Submit" at bounding box center [953, 723] width 44 height 22
radio input "true"
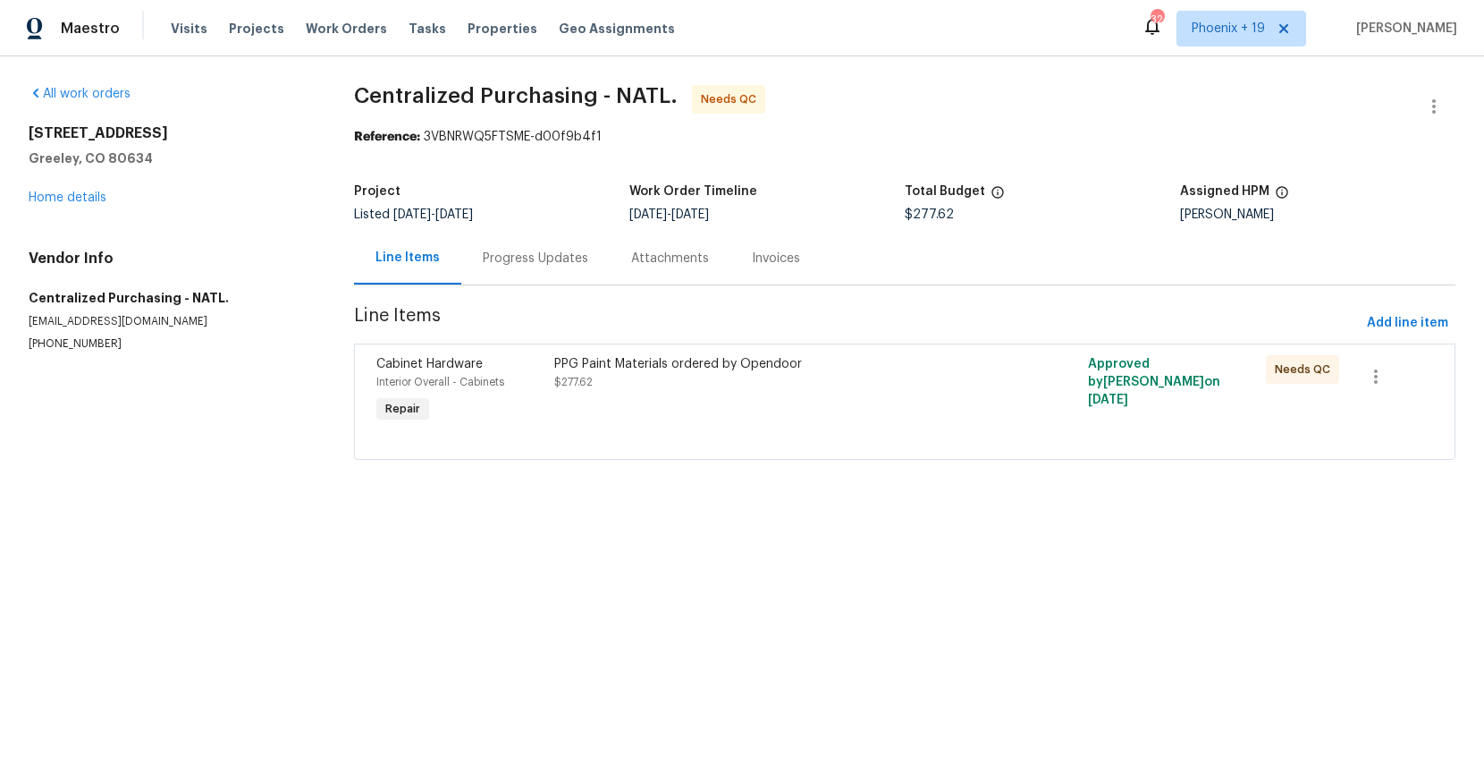
click at [842, 432] on div at bounding box center [904, 437] width 1057 height 21
click at [795, 413] on div "PPG Paint Materials ordered by Opendoor $277.62" at bounding box center [771, 391] width 445 height 82
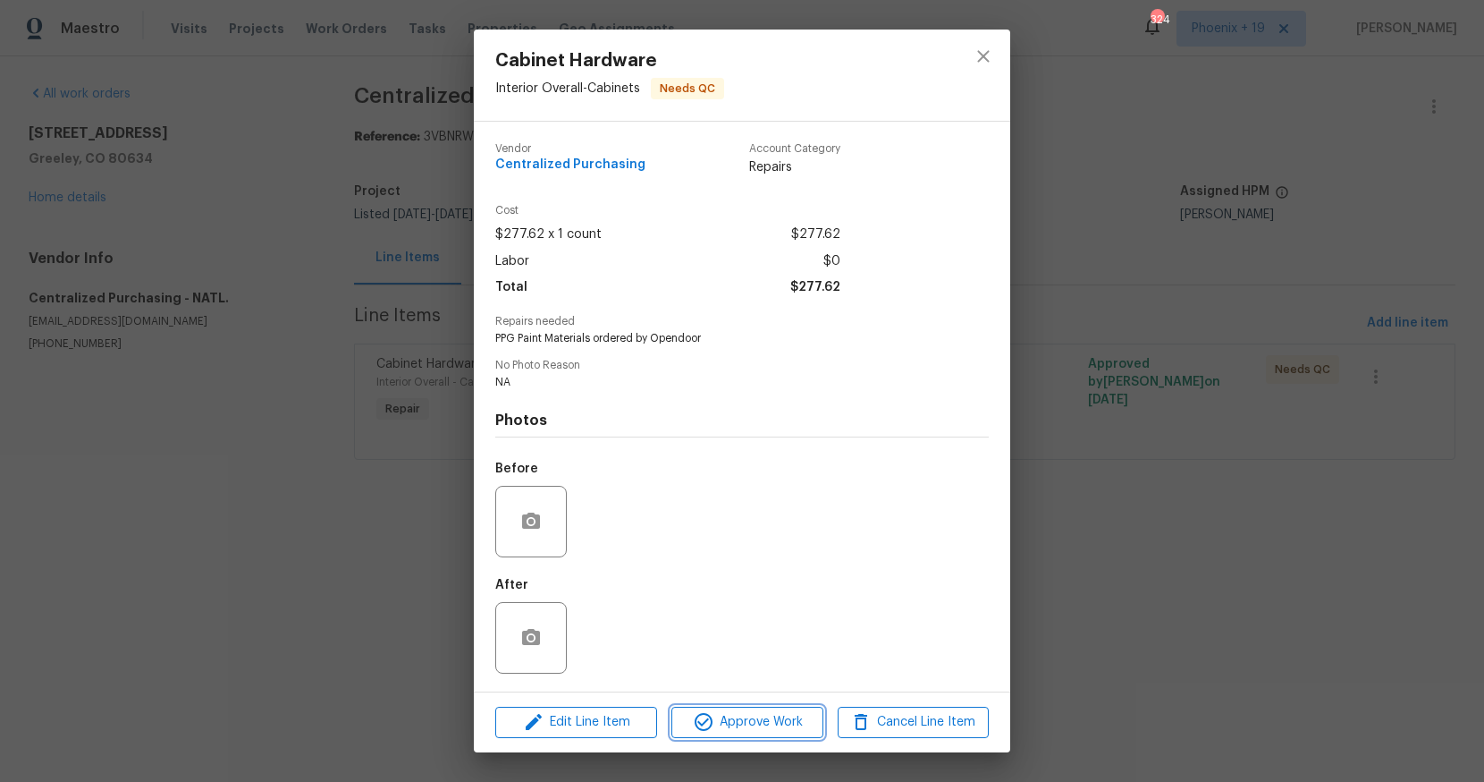
click at [753, 713] on span "Approve Work" at bounding box center [747, 722] width 140 height 22
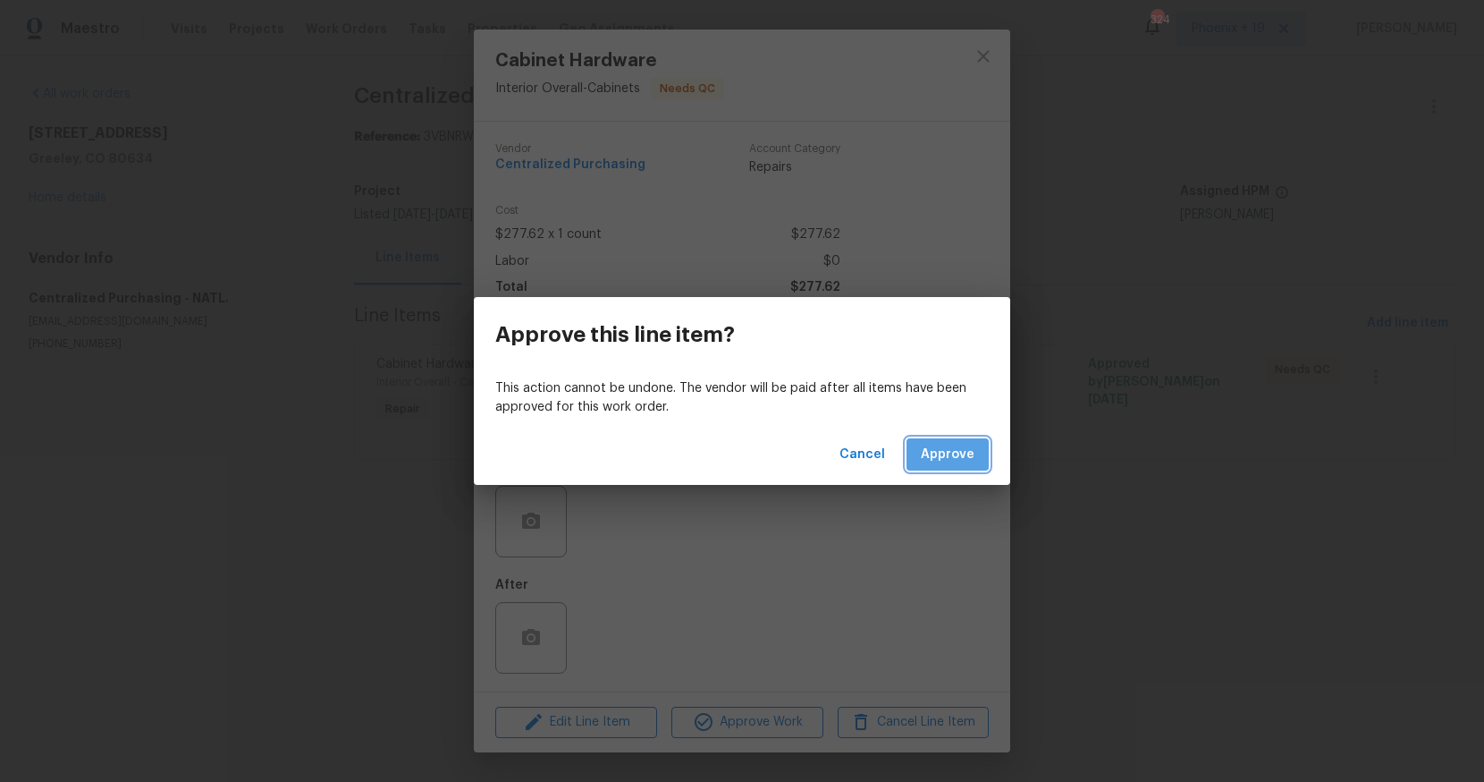
click at [939, 448] on span "Approve" at bounding box center [948, 455] width 54 height 22
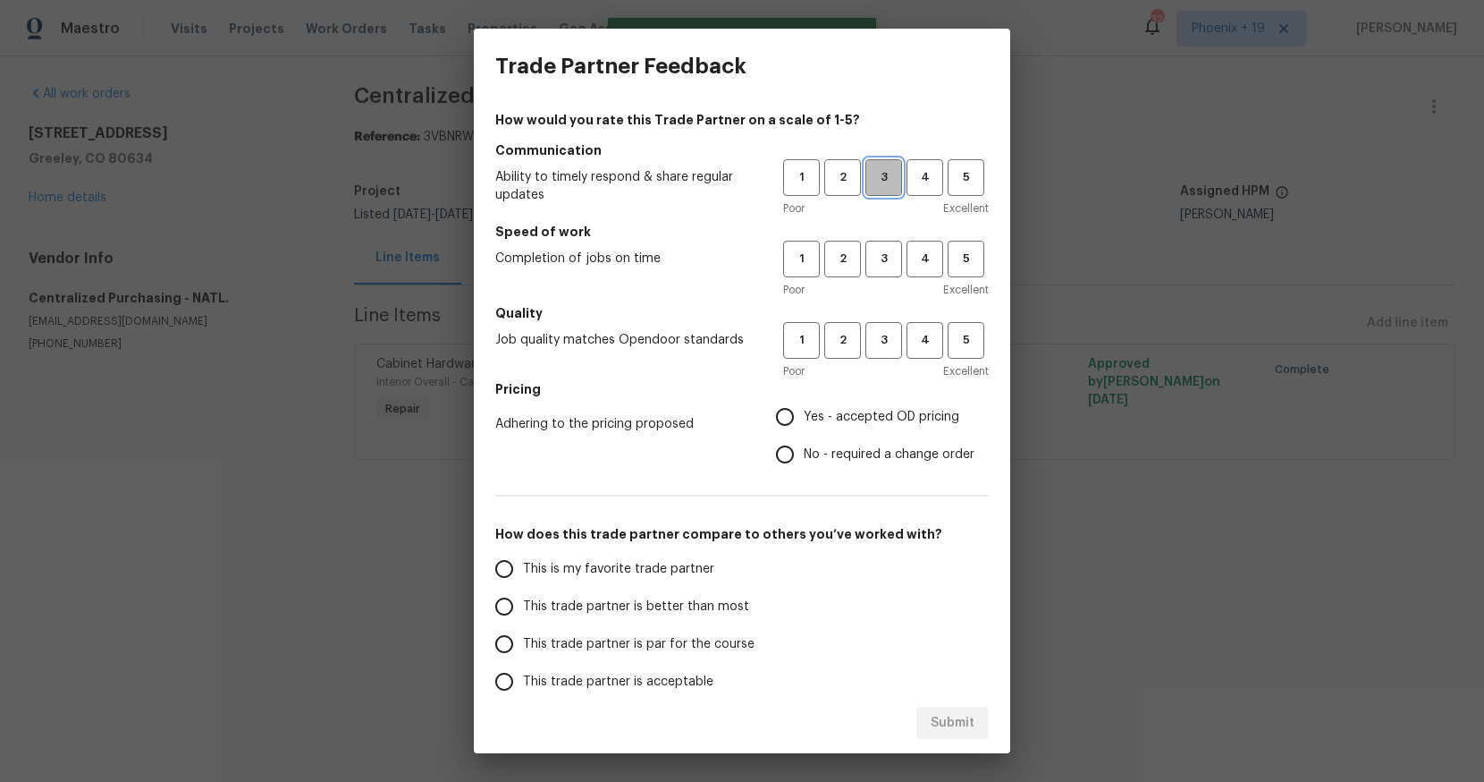
drag, startPoint x: 883, startPoint y: 169, endPoint x: 874, endPoint y: 253, distance: 84.6
click at [883, 175] on span "3" at bounding box center [883, 177] width 33 height 21
drag, startPoint x: 874, startPoint y: 253, endPoint x: 887, endPoint y: 346, distance: 94.0
click at [874, 253] on span "3" at bounding box center [883, 259] width 33 height 21
click at [887, 346] on span "3" at bounding box center [883, 340] width 33 height 21
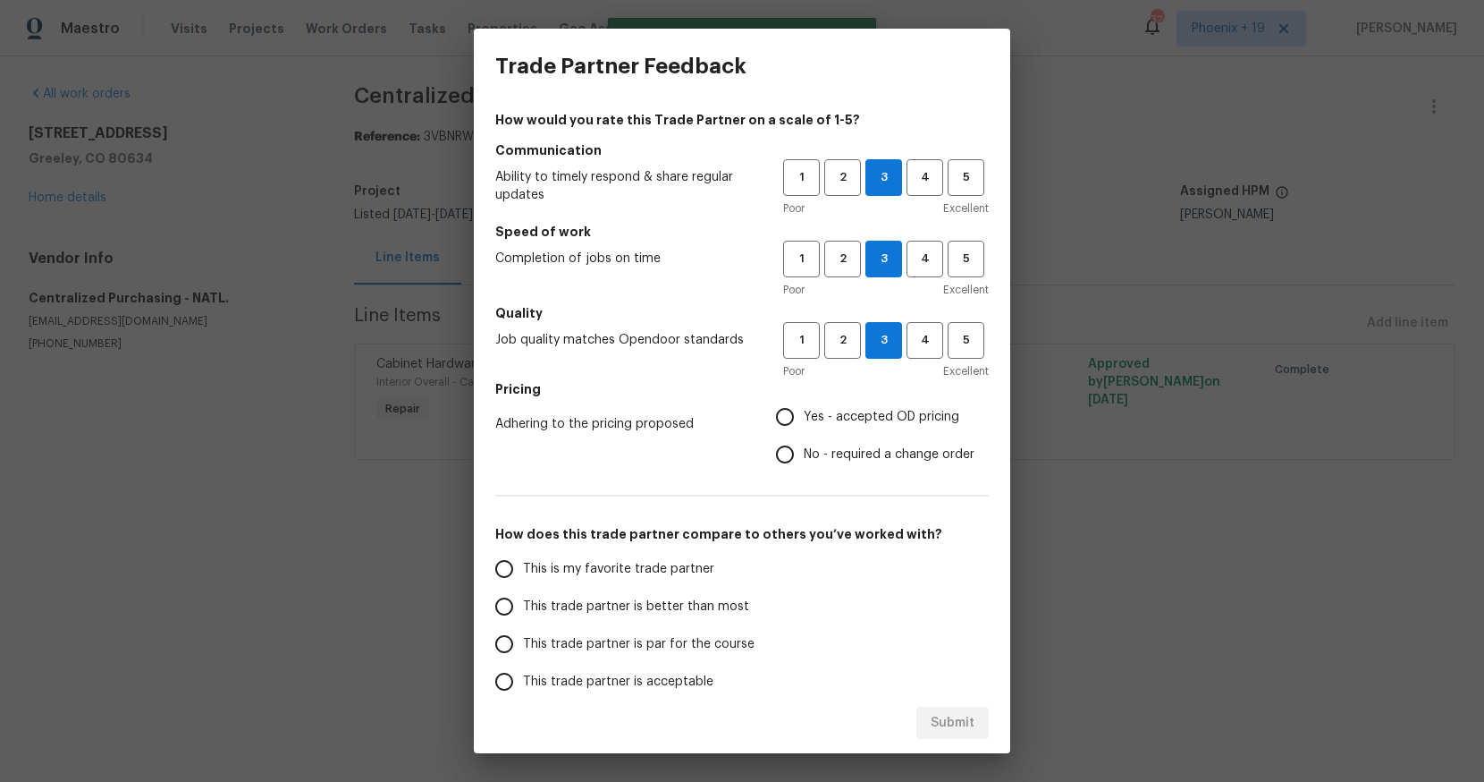
click at [857, 416] on span "Yes - accepted OD pricing" at bounding box center [882, 417] width 156 height 19
click at [804, 416] on input "Yes - accepted OD pricing" at bounding box center [785, 417] width 38 height 38
radio input "true"
drag, startPoint x: 623, startPoint y: 571, endPoint x: 656, endPoint y: 585, distance: 35.7
click at [622, 571] on span "This is my favorite trade partner" at bounding box center [618, 569] width 191 height 19
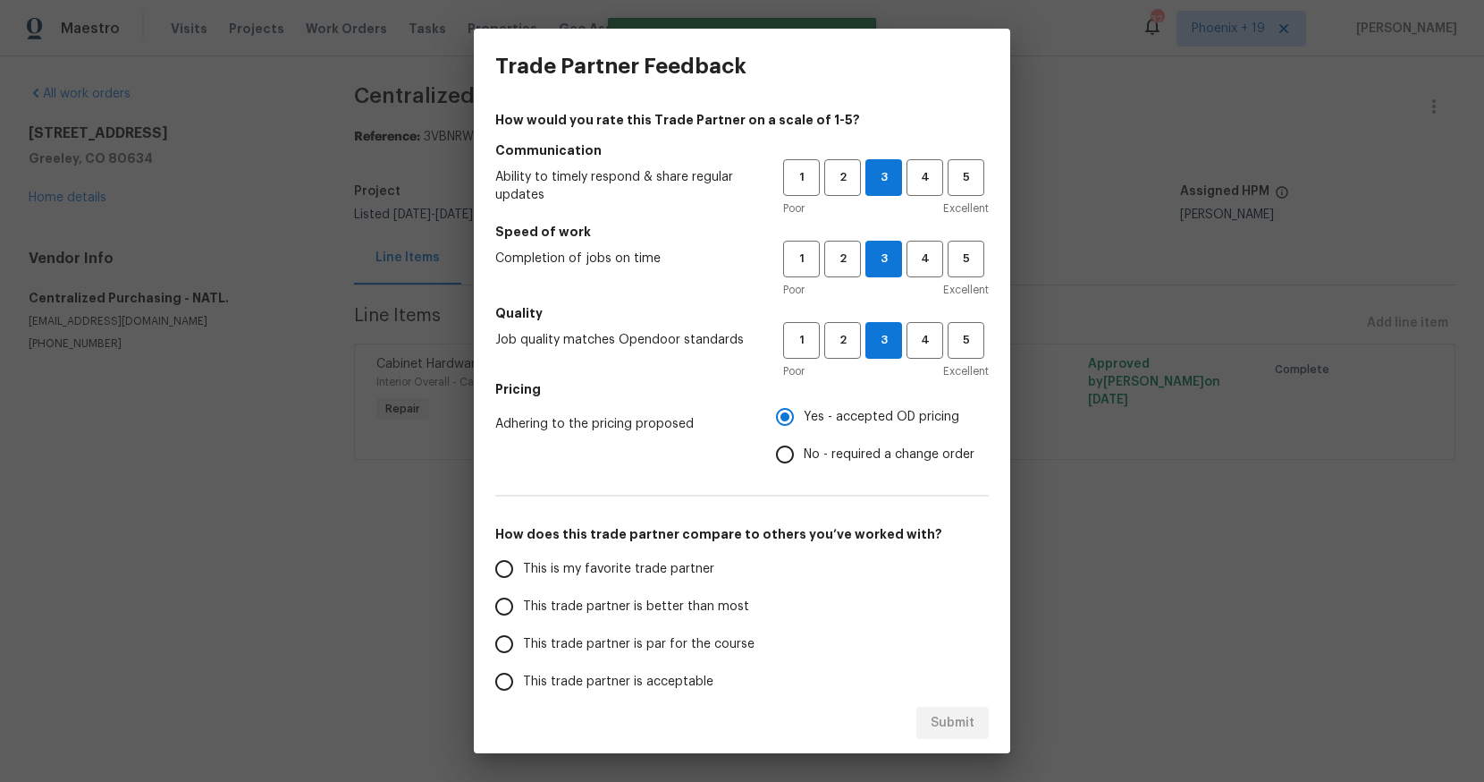
click at [523, 571] on input "This is my favorite trade partner" at bounding box center [505, 569] width 38 height 38
drag, startPoint x: 931, startPoint y: 723, endPoint x: 918, endPoint y: 722, distance: 12.6
click at [925, 723] on button "Submit" at bounding box center [953, 722] width 72 height 33
radio input "true"
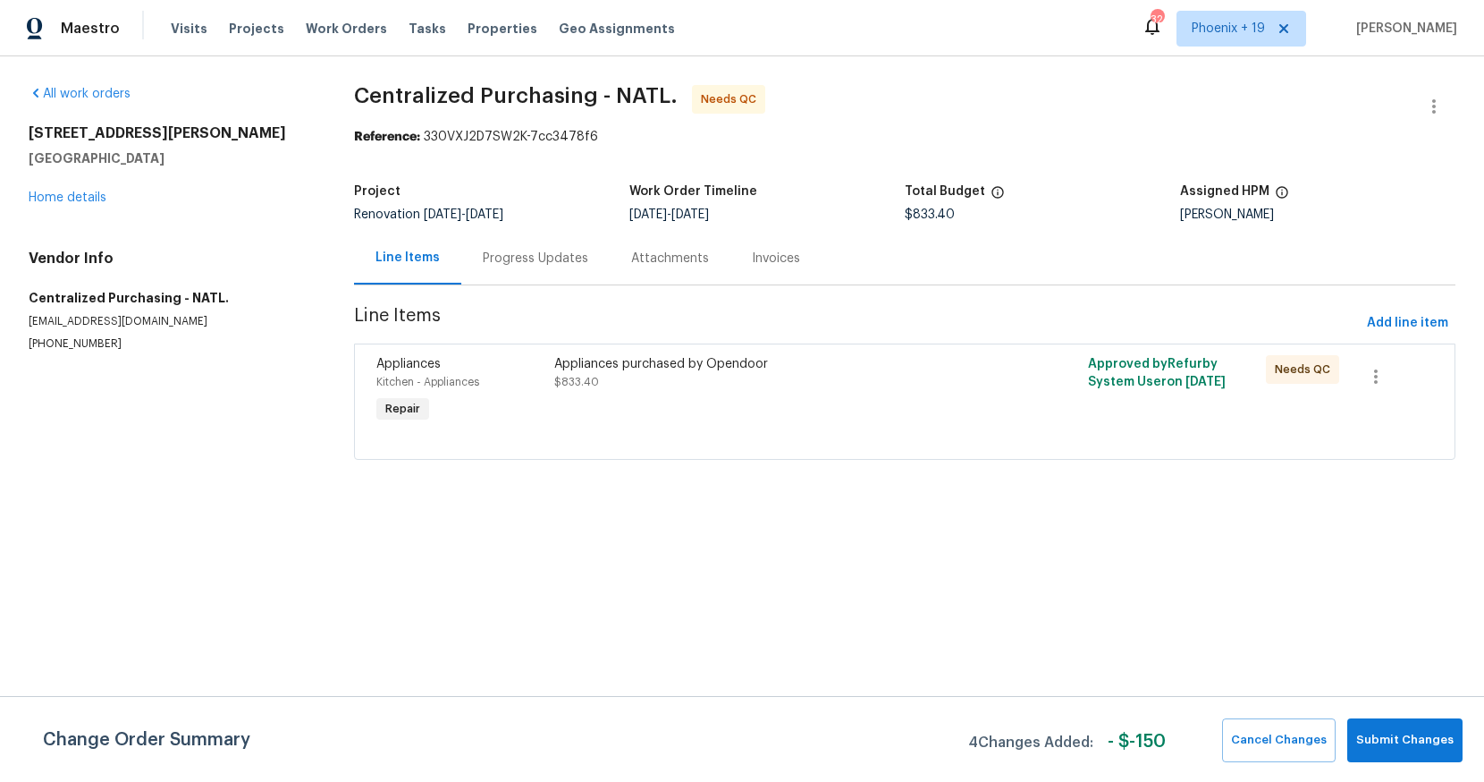
click at [909, 385] on div "Appliances purchased by Opendoor $833.40" at bounding box center [771, 373] width 435 height 36
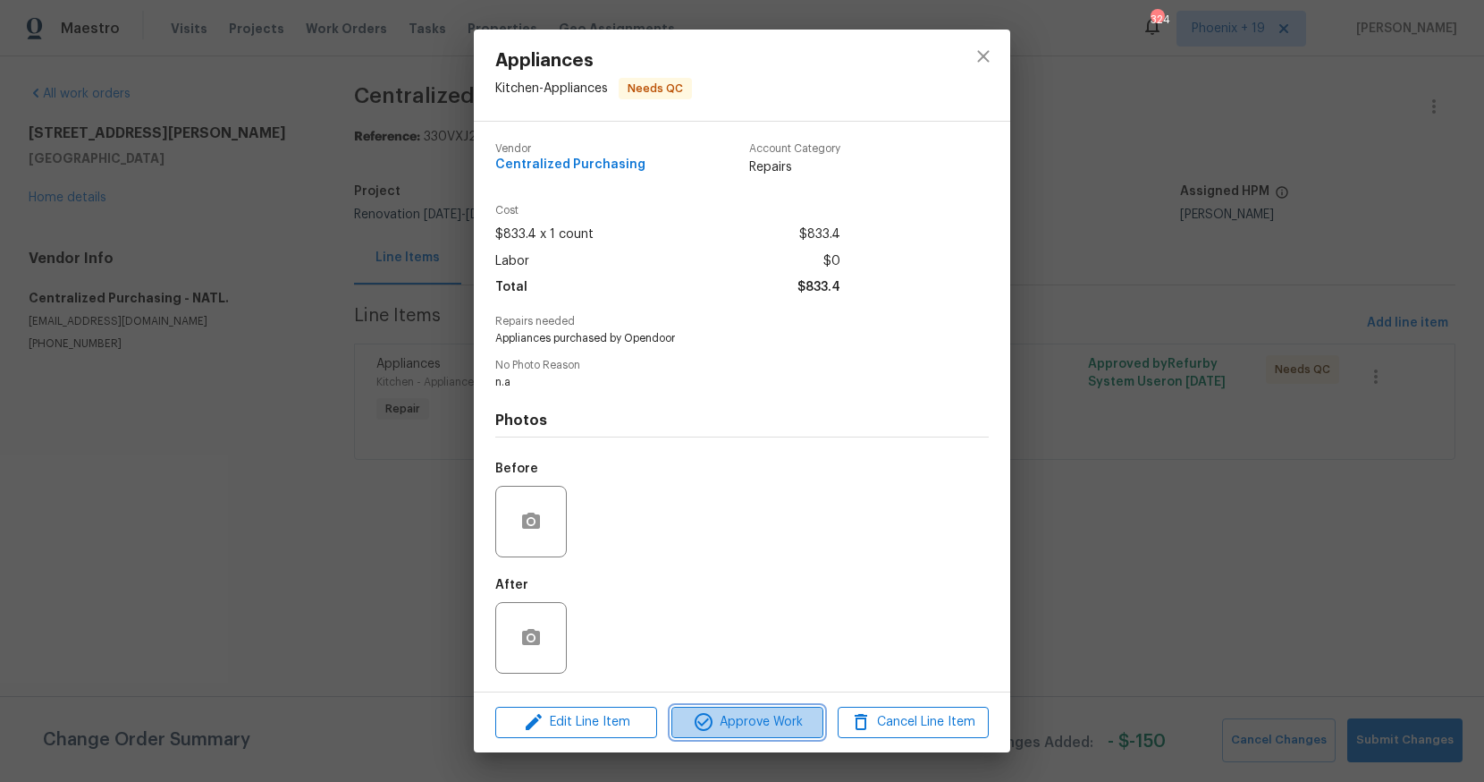
click at [798, 716] on span "Approve Work" at bounding box center [747, 722] width 140 height 22
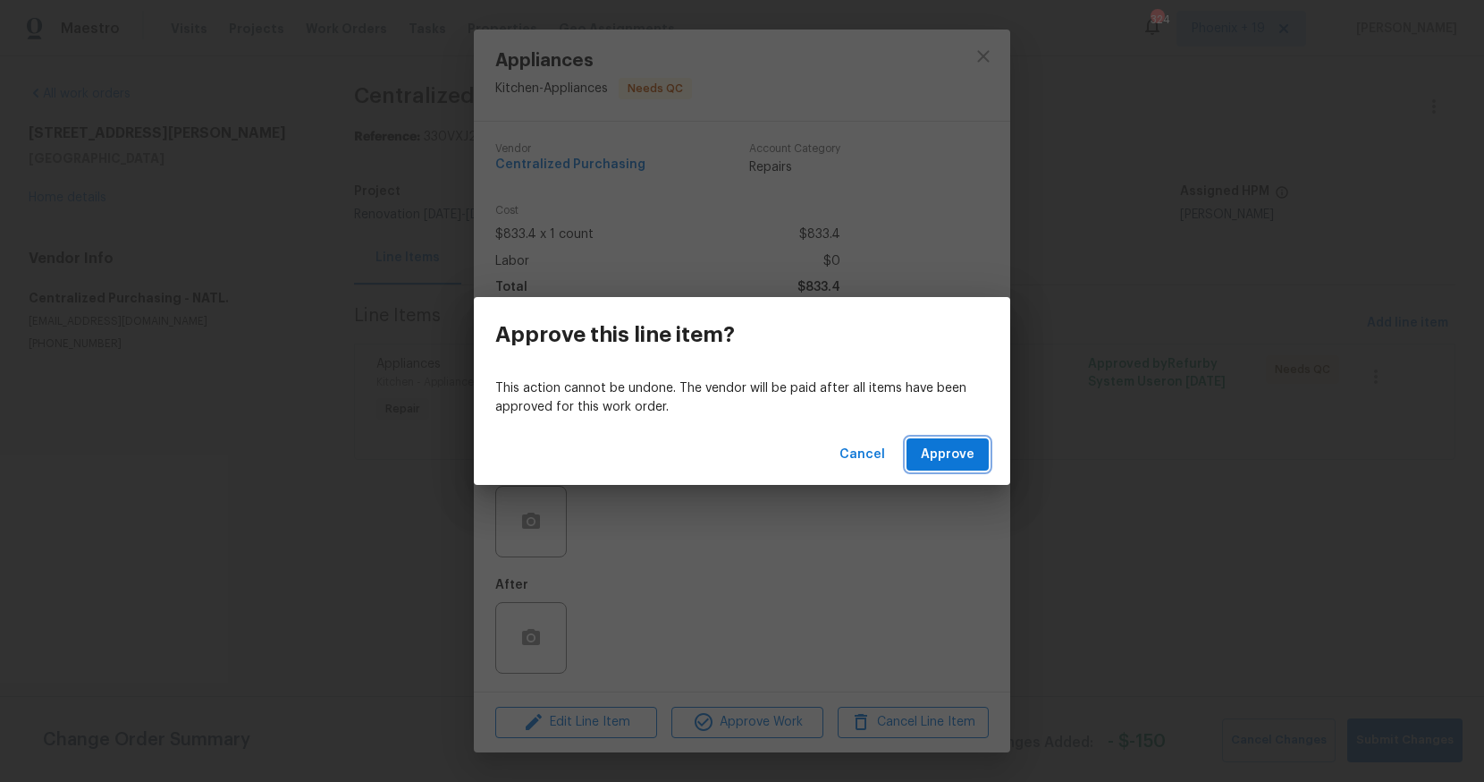
click at [945, 444] on span "Approve" at bounding box center [948, 455] width 54 height 22
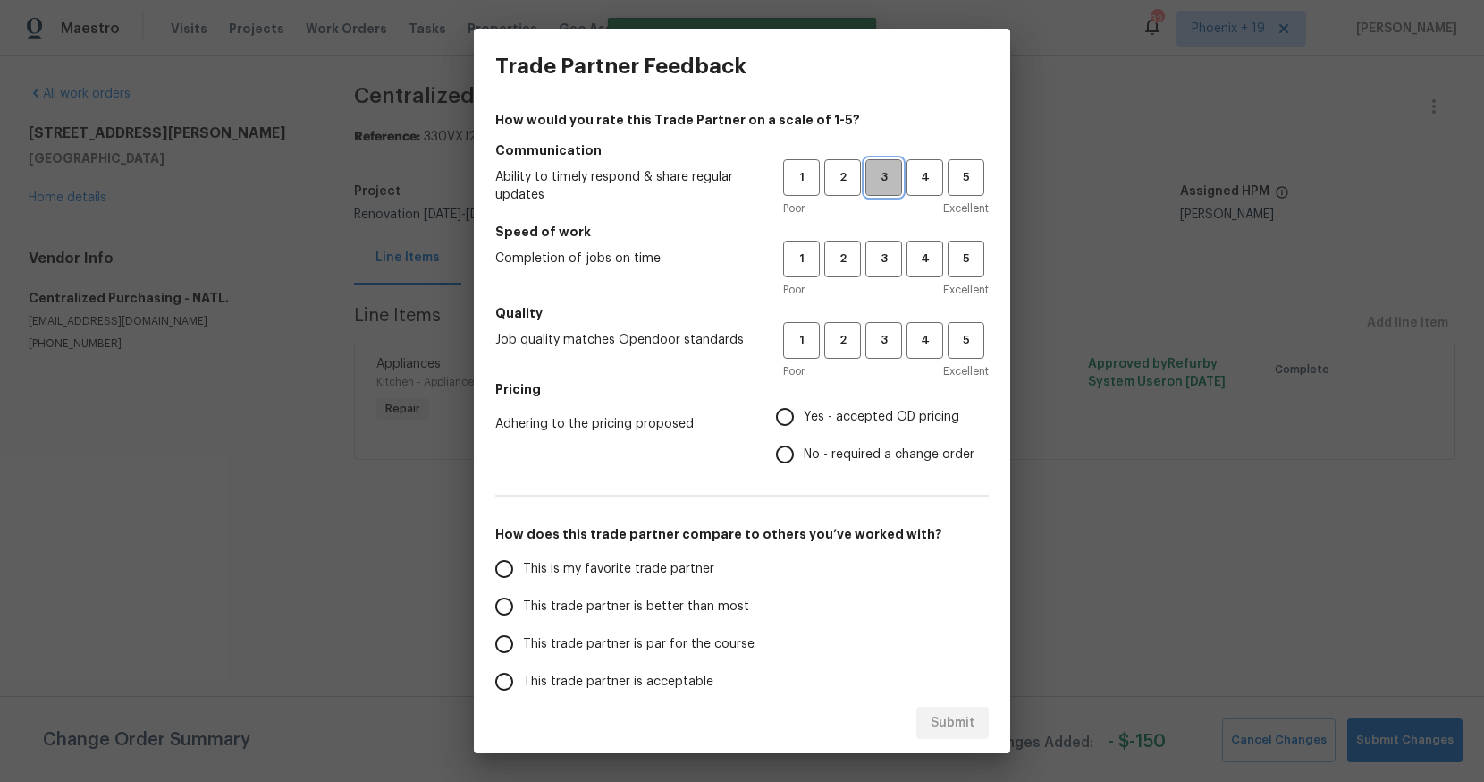
drag, startPoint x: 893, startPoint y: 189, endPoint x: 891, endPoint y: 216, distance: 27.9
click at [893, 189] on button "3" at bounding box center [884, 177] width 37 height 37
drag, startPoint x: 886, startPoint y: 266, endPoint x: 884, endPoint y: 365, distance: 99.3
click at [886, 266] on span "3" at bounding box center [883, 259] width 33 height 21
click at [884, 365] on div "Poor Excellent" at bounding box center [886, 371] width 206 height 18
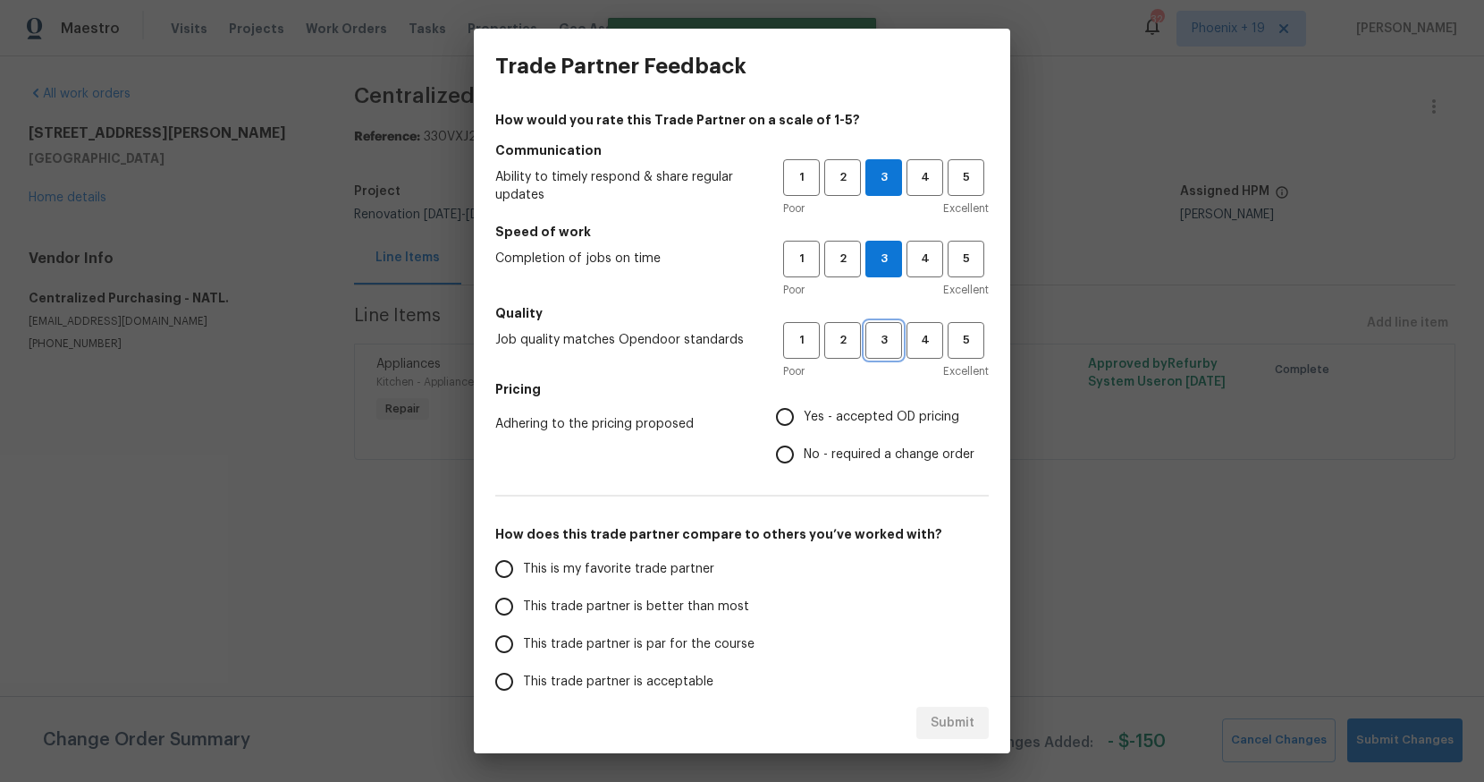
drag, startPoint x: 888, startPoint y: 353, endPoint x: 836, endPoint y: 431, distance: 93.5
click at [888, 353] on button "3" at bounding box center [884, 340] width 37 height 37
click at [835, 432] on label "Yes - accepted OD pricing" at bounding box center [870, 417] width 208 height 38
click at [804, 432] on input "Yes - accepted OD pricing" at bounding box center [785, 417] width 38 height 38
radio input "true"
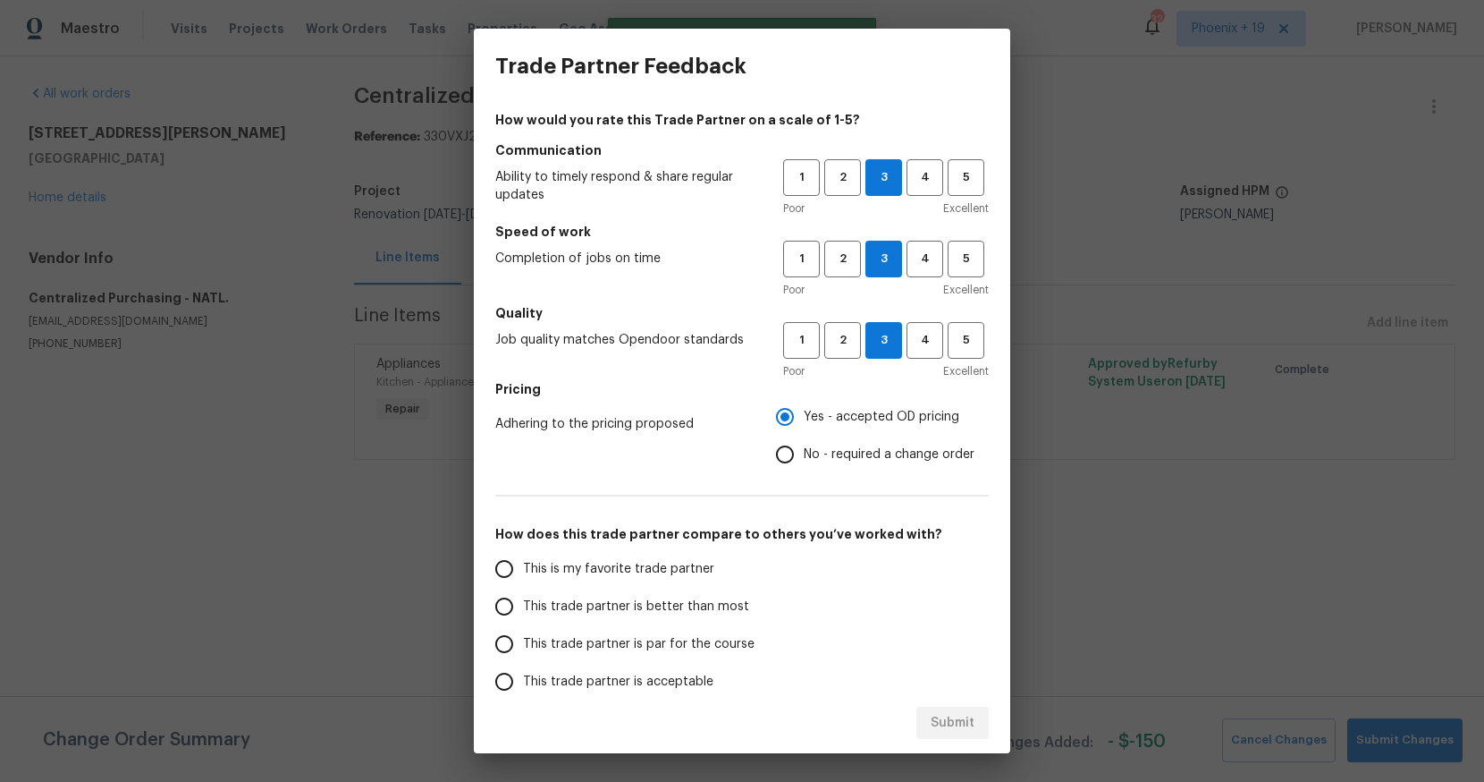
click at [602, 561] on span "This is my favorite trade partner" at bounding box center [618, 569] width 191 height 19
click at [523, 561] on input "This is my favorite trade partner" at bounding box center [505, 569] width 38 height 38
click at [951, 734] on button "Submit" at bounding box center [953, 722] width 72 height 33
radio input "true"
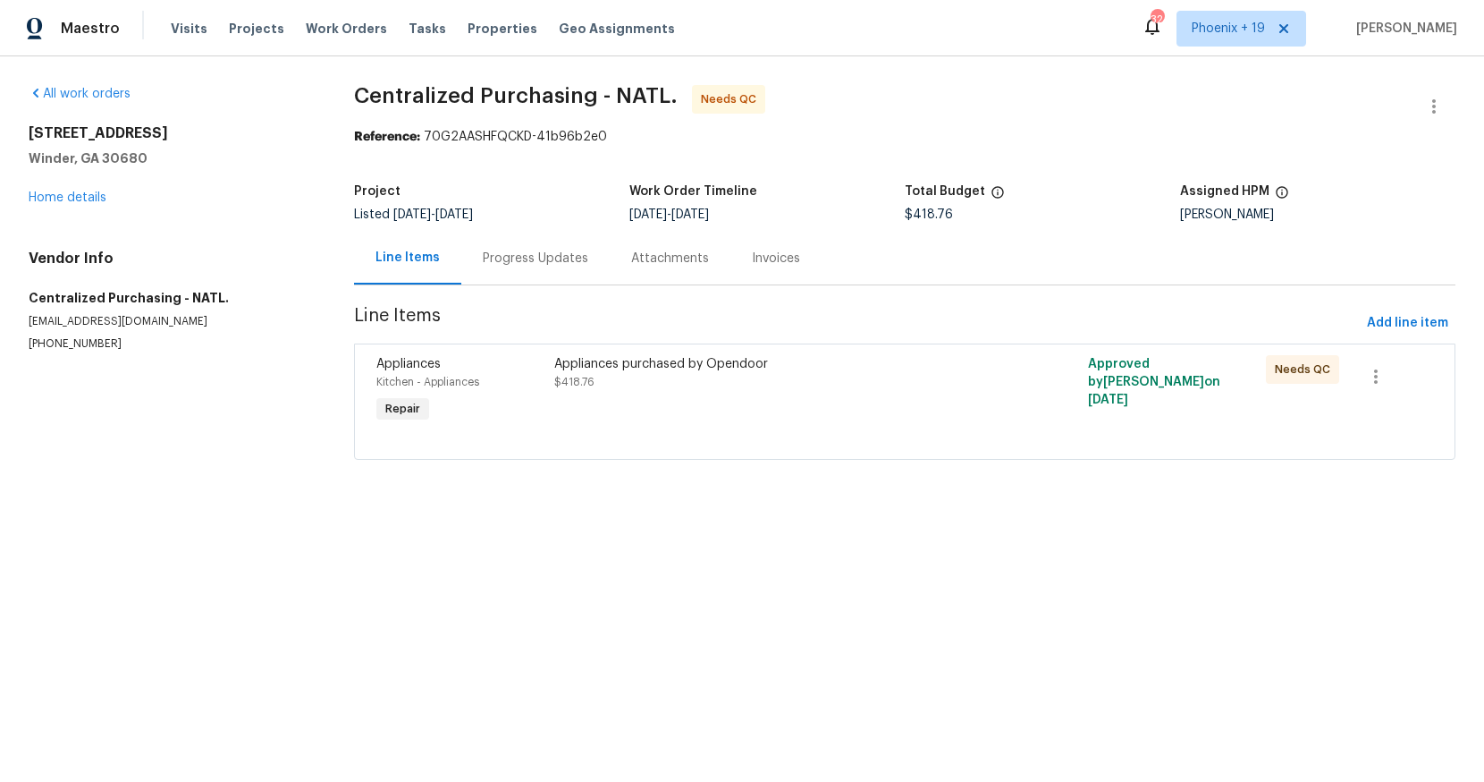
click at [875, 377] on div "Appliances purchased by Opendoor $418.76" at bounding box center [771, 373] width 435 height 36
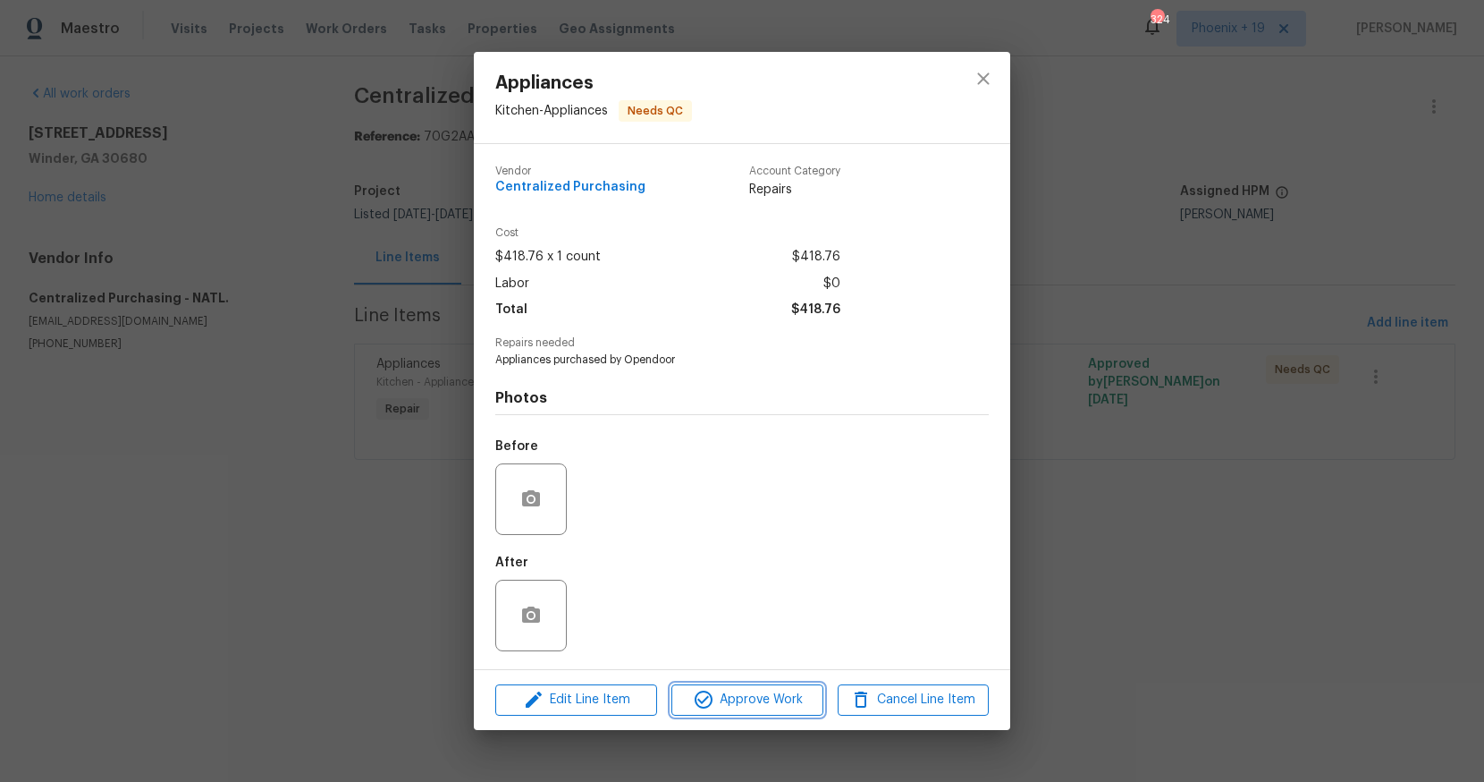
click at [763, 689] on span "Approve Work" at bounding box center [747, 700] width 140 height 22
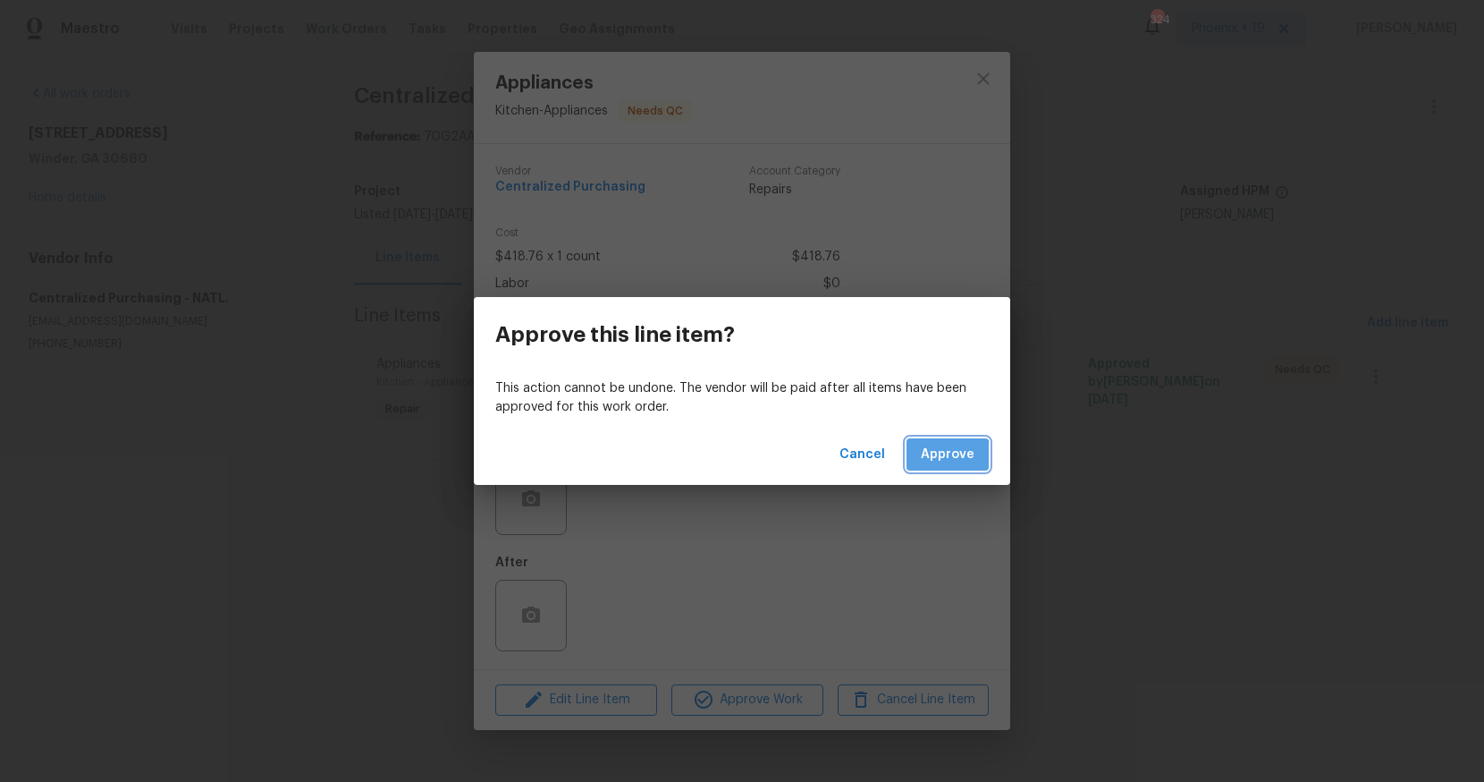
click at [943, 456] on span "Approve" at bounding box center [948, 455] width 54 height 22
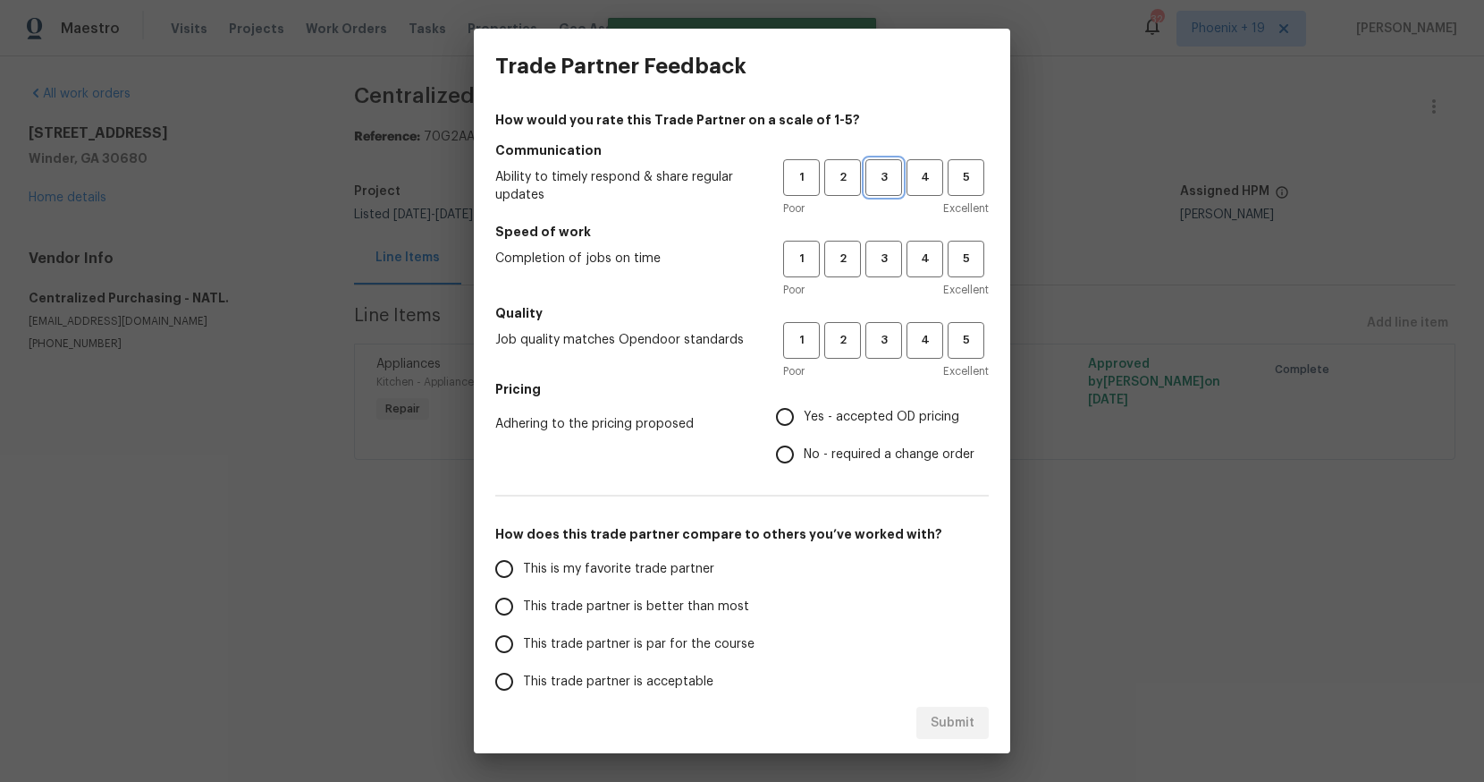
click at [892, 184] on span "3" at bounding box center [883, 177] width 33 height 21
drag, startPoint x: 879, startPoint y: 258, endPoint x: 882, endPoint y: 317, distance: 60.0
click at [879, 259] on span "3" at bounding box center [883, 259] width 33 height 21
click at [883, 334] on span "3" at bounding box center [883, 340] width 33 height 21
drag, startPoint x: 832, startPoint y: 431, endPoint x: 832, endPoint y: 412, distance: 18.8
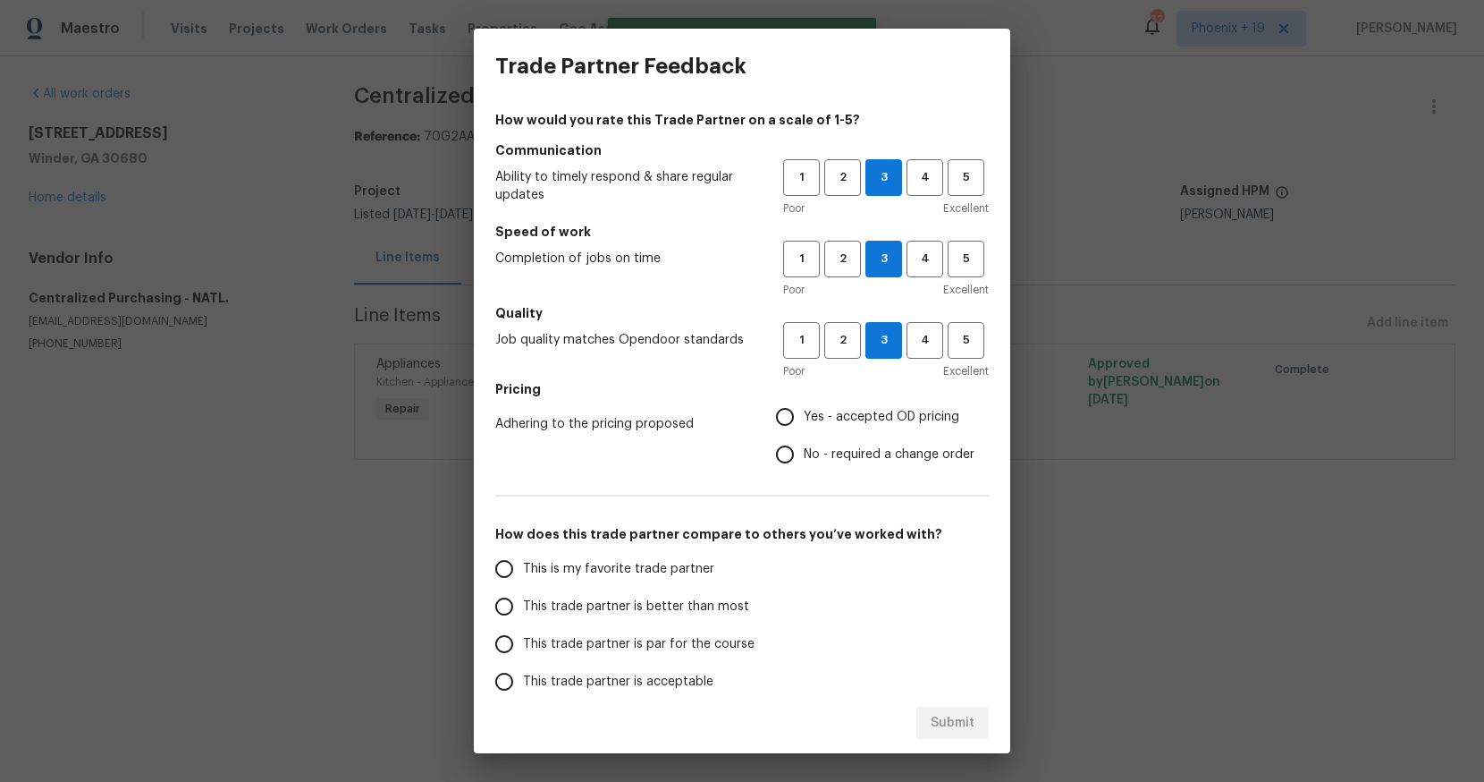
click at [832, 428] on label "Yes - accepted OD pricing" at bounding box center [870, 417] width 208 height 38
click at [804, 428] on input "Yes - accepted OD pricing" at bounding box center [785, 417] width 38 height 38
radio input "true"
click at [660, 560] on span "This is my favorite trade partner" at bounding box center [618, 569] width 191 height 19
click at [523, 559] on input "This is my favorite trade partner" at bounding box center [505, 569] width 38 height 38
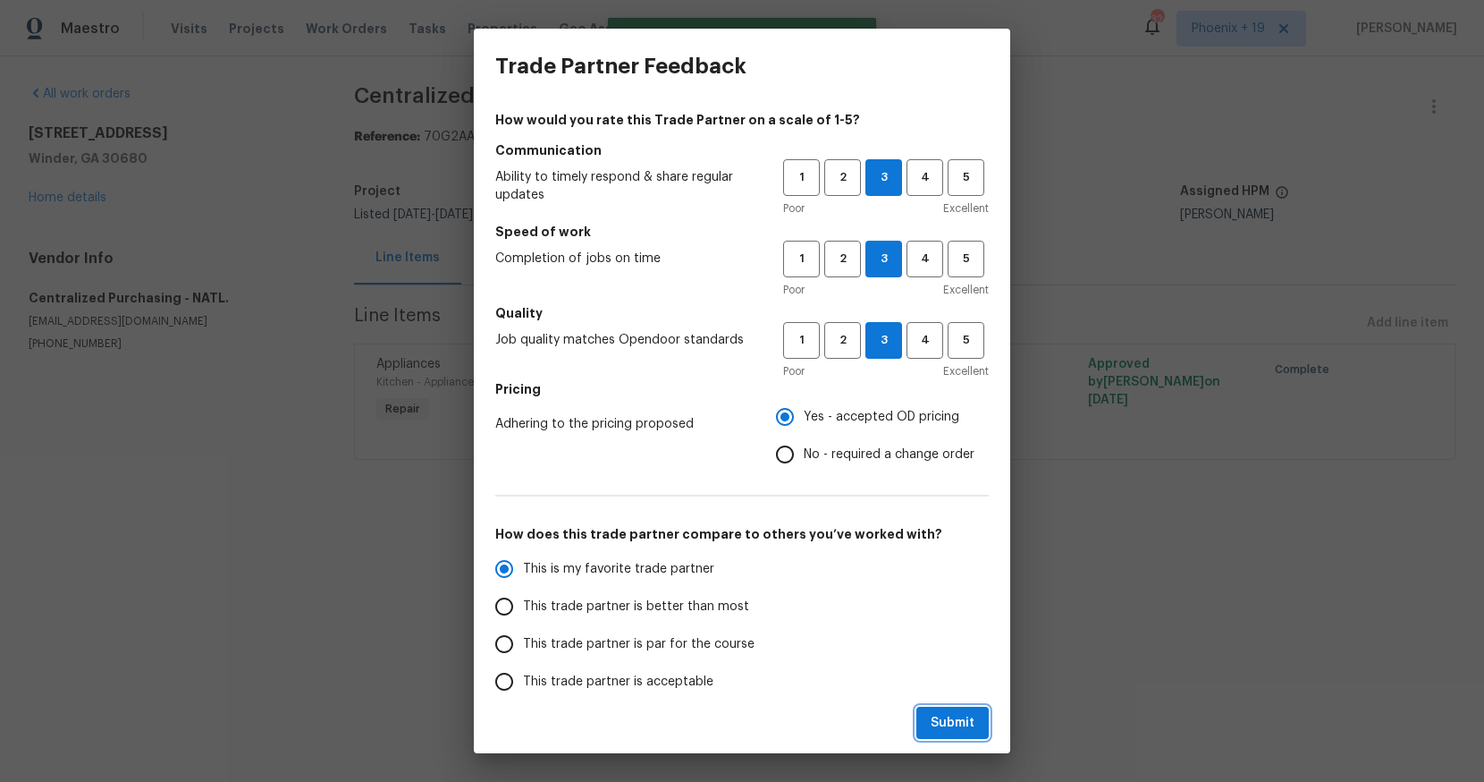
click at [938, 732] on span "Submit" at bounding box center [953, 723] width 44 height 22
radio input "true"
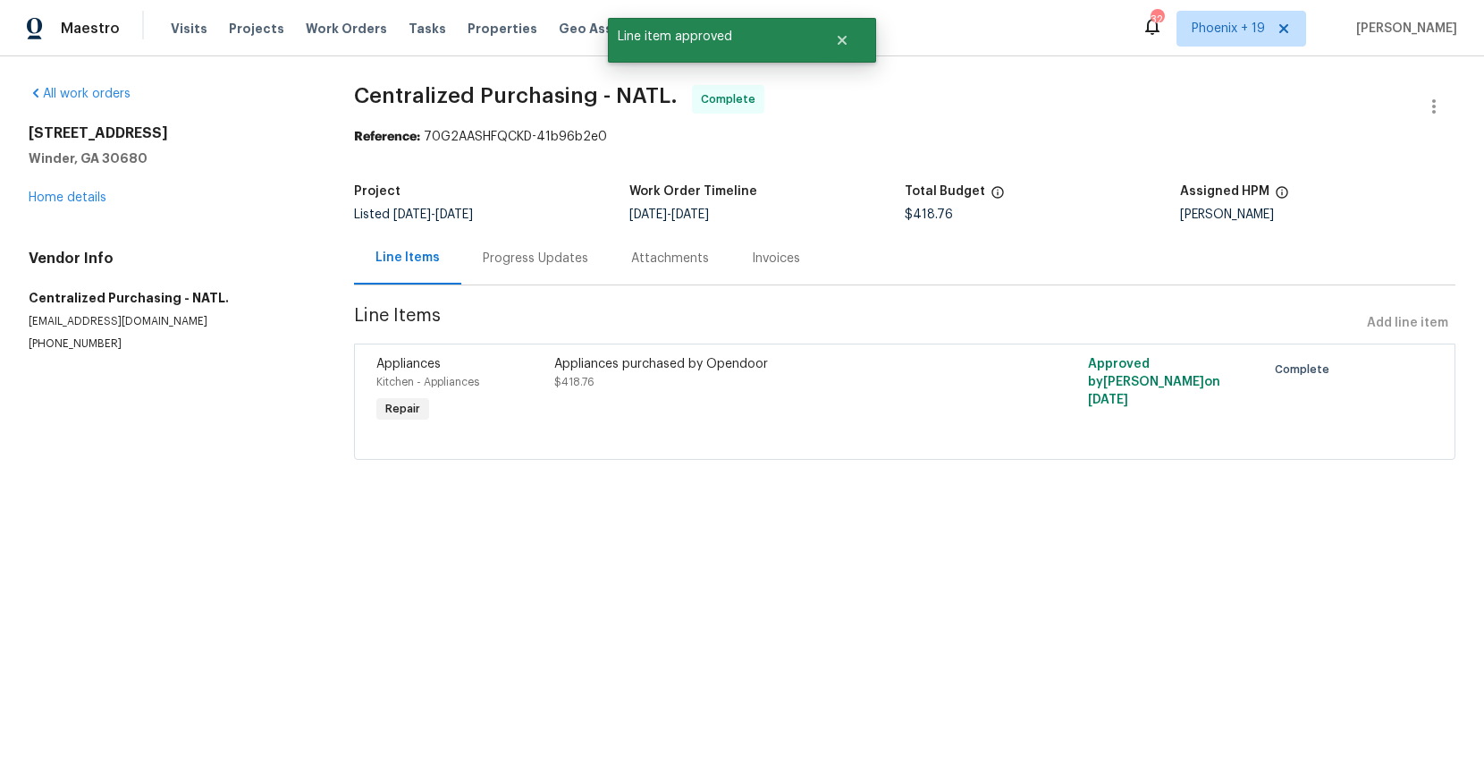
radio input "false"
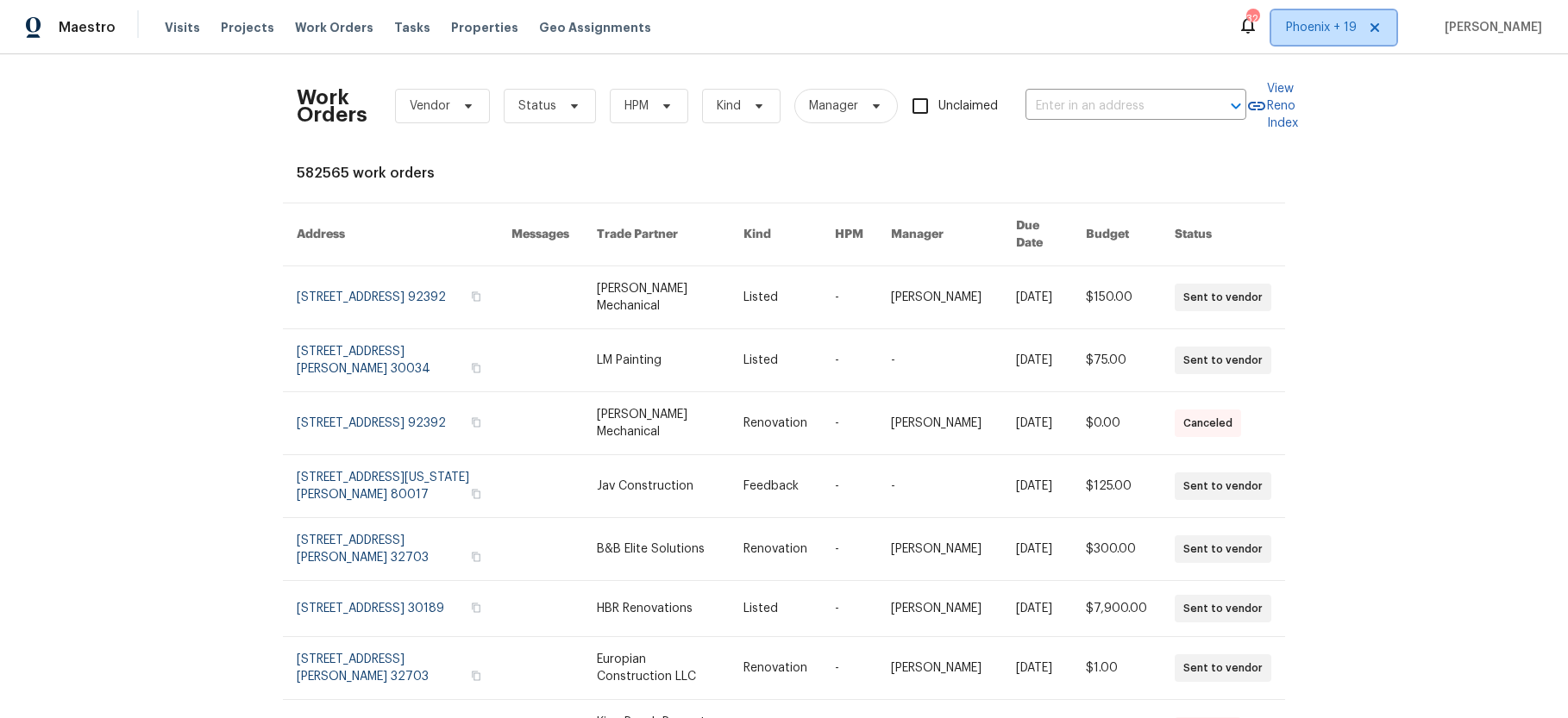
click at [1316, 30] on span "Phoenix + 19" at bounding box center [1320, 28] width 70 height 17
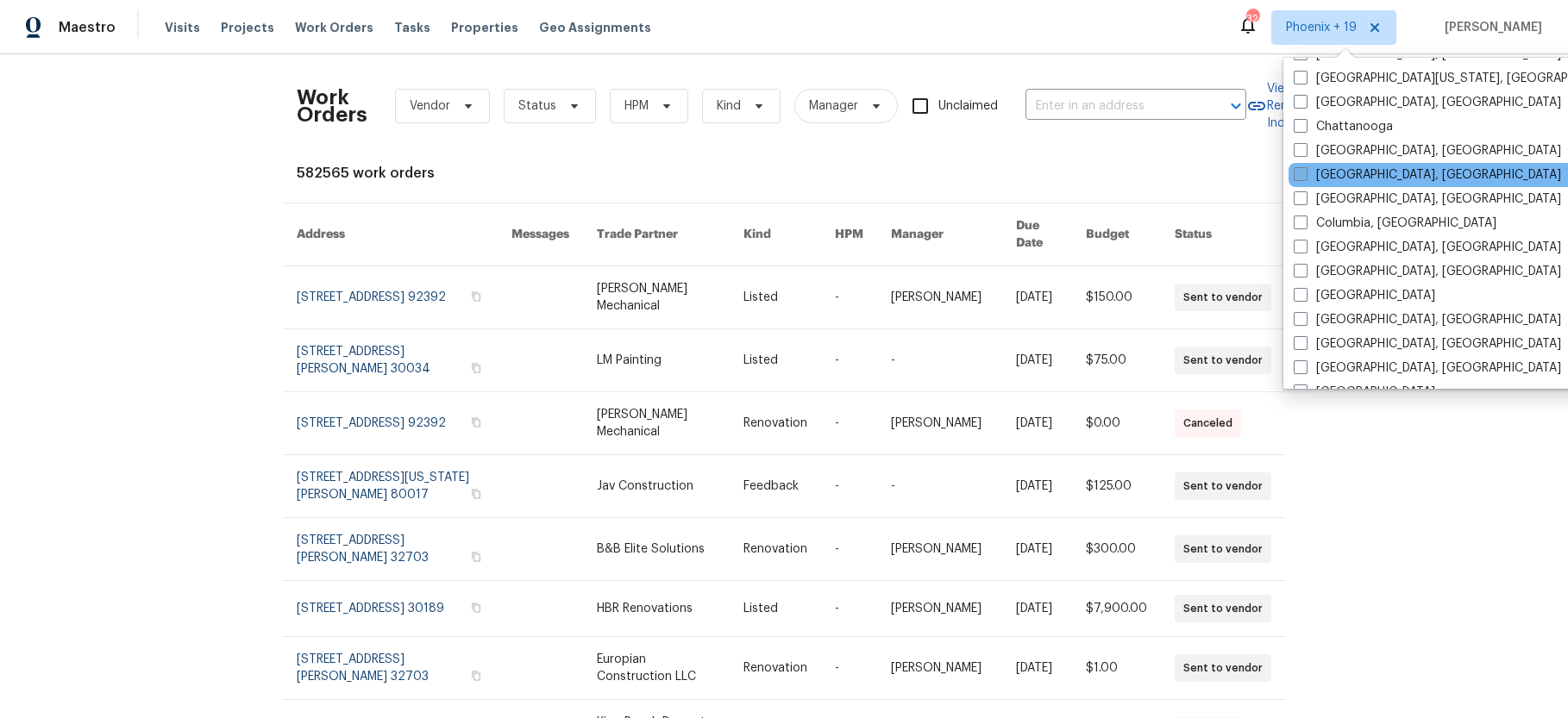
scroll to position [522, 0]
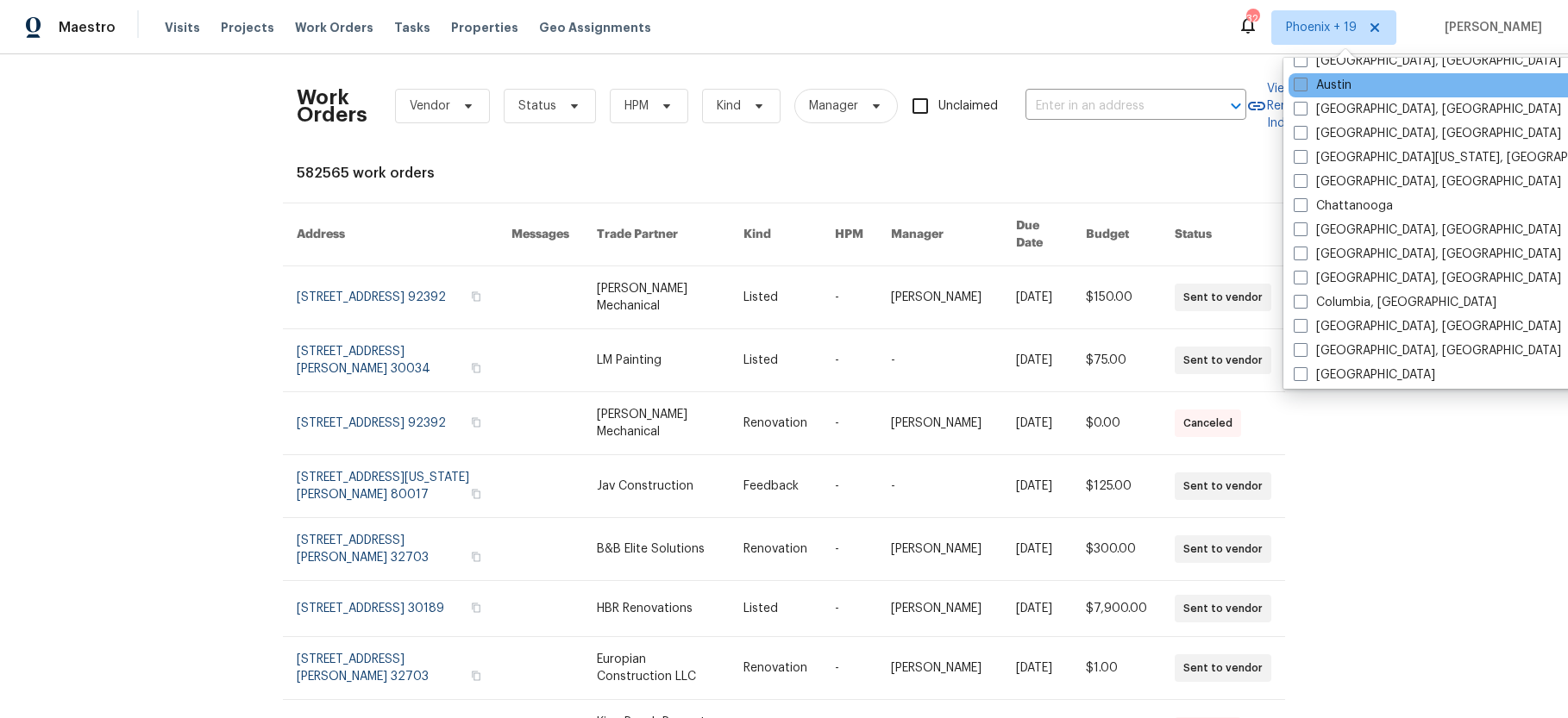
click at [1341, 85] on label "Austin" at bounding box center [1322, 86] width 58 height 17
click at [1305, 85] on input "Austin" at bounding box center [1299, 83] width 12 height 12
checkbox input "true"
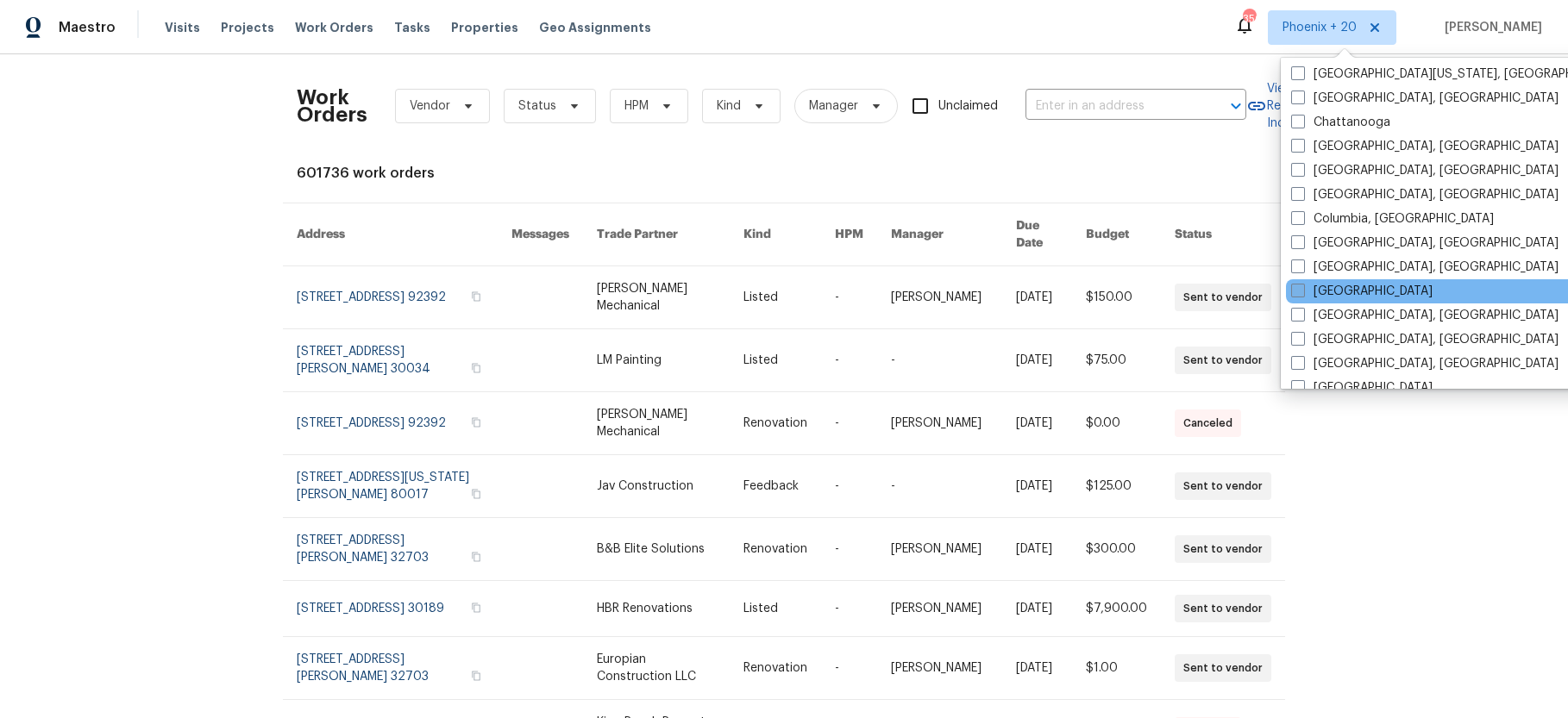
click at [1326, 292] on label "Dallas" at bounding box center [1362, 291] width 142 height 17
click at [1302, 292] on input "Dallas" at bounding box center [1297, 288] width 12 height 12
checkbox input "true"
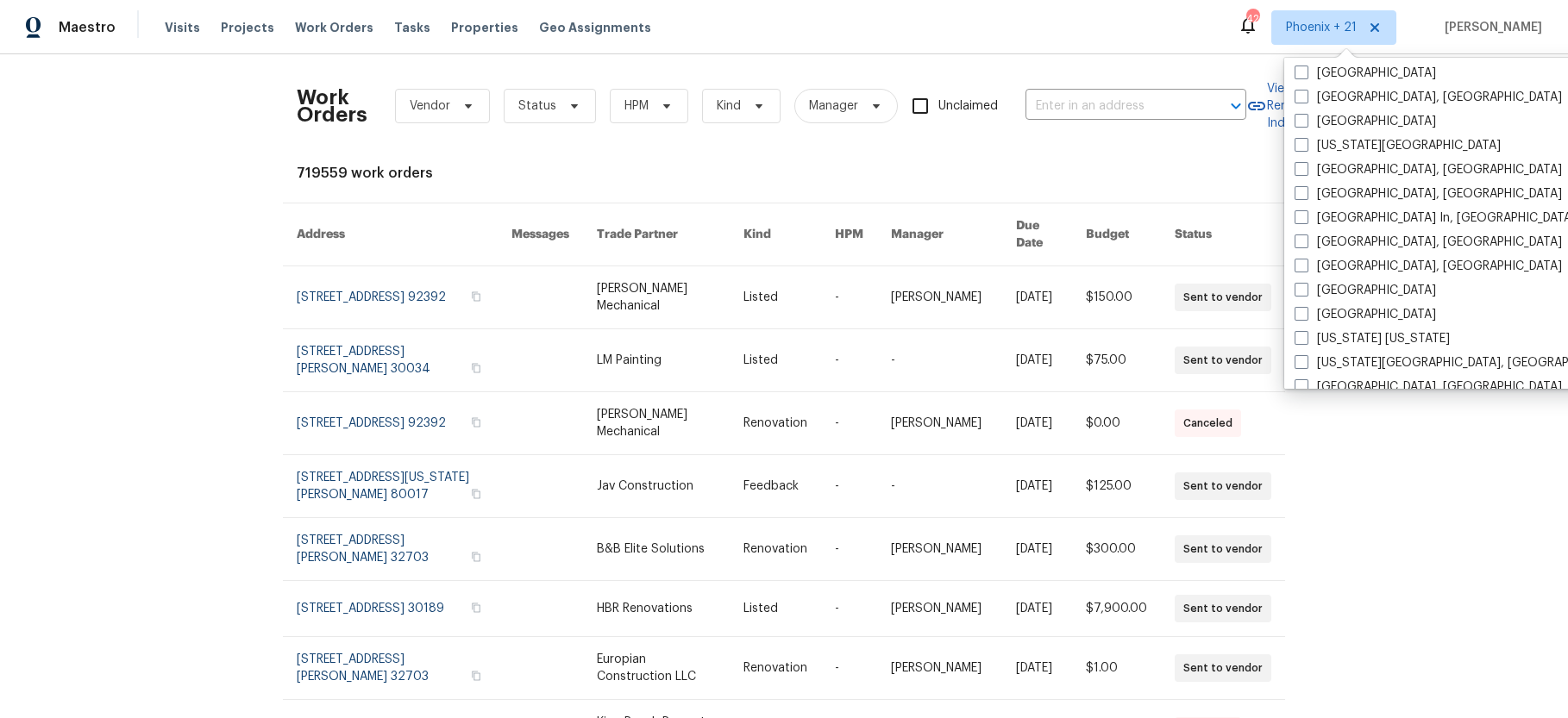
scroll to position [856, 0]
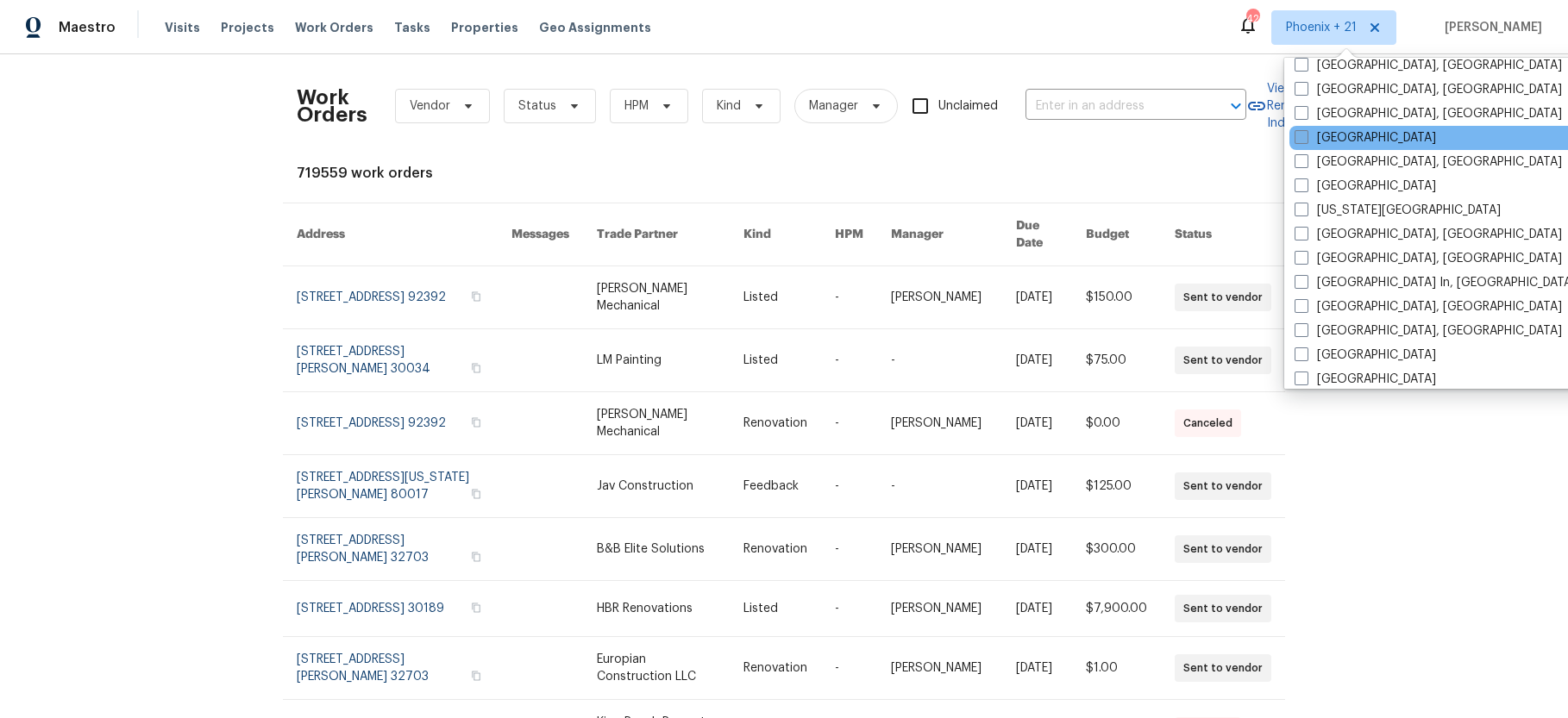
click at [1311, 134] on label "Houston" at bounding box center [1365, 138] width 142 height 17
click at [1306, 134] on input "Houston" at bounding box center [1300, 135] width 12 height 12
checkbox input "true"
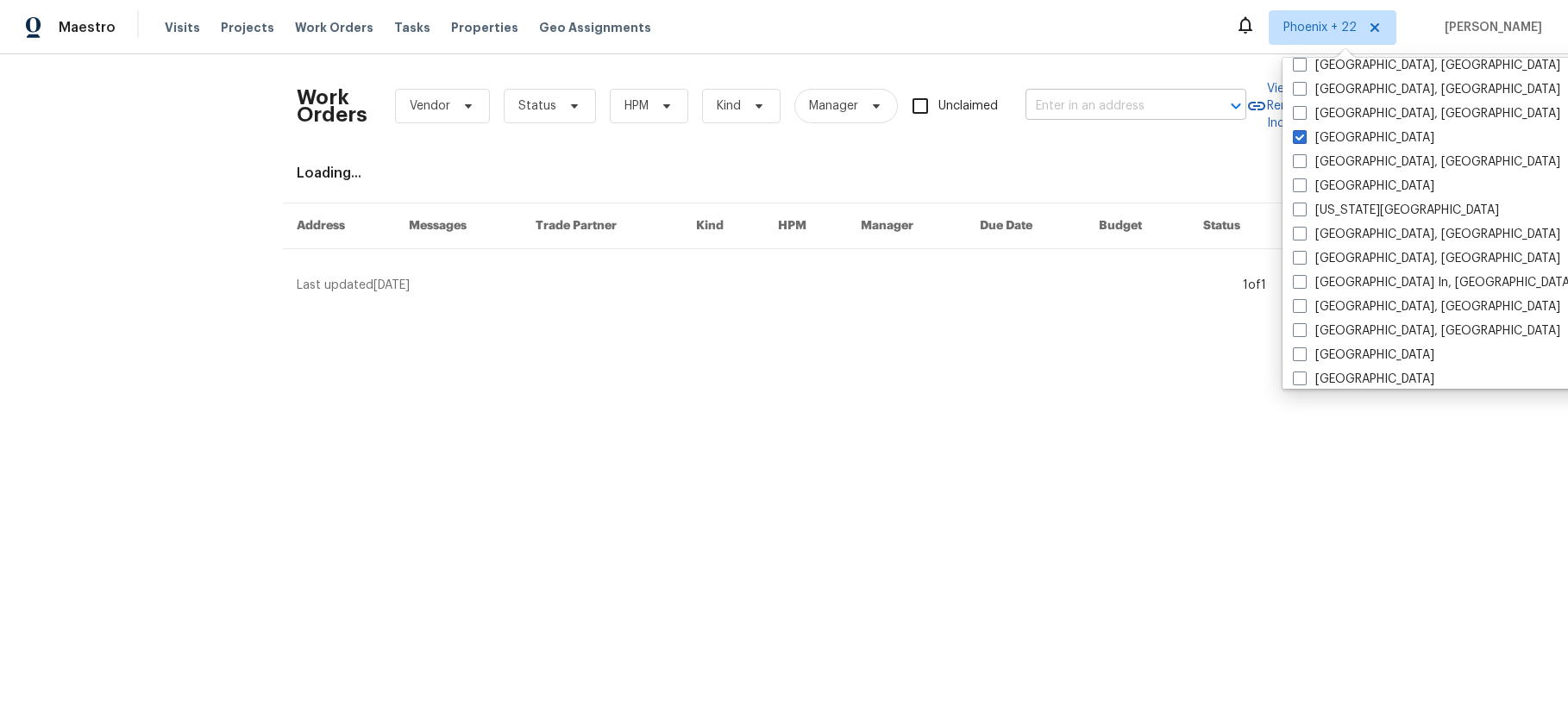
click at [1154, 123] on div "Work Orders Vendor Status HPM Kind Manager Unclaimed ​" at bounding box center [771, 106] width 950 height 76
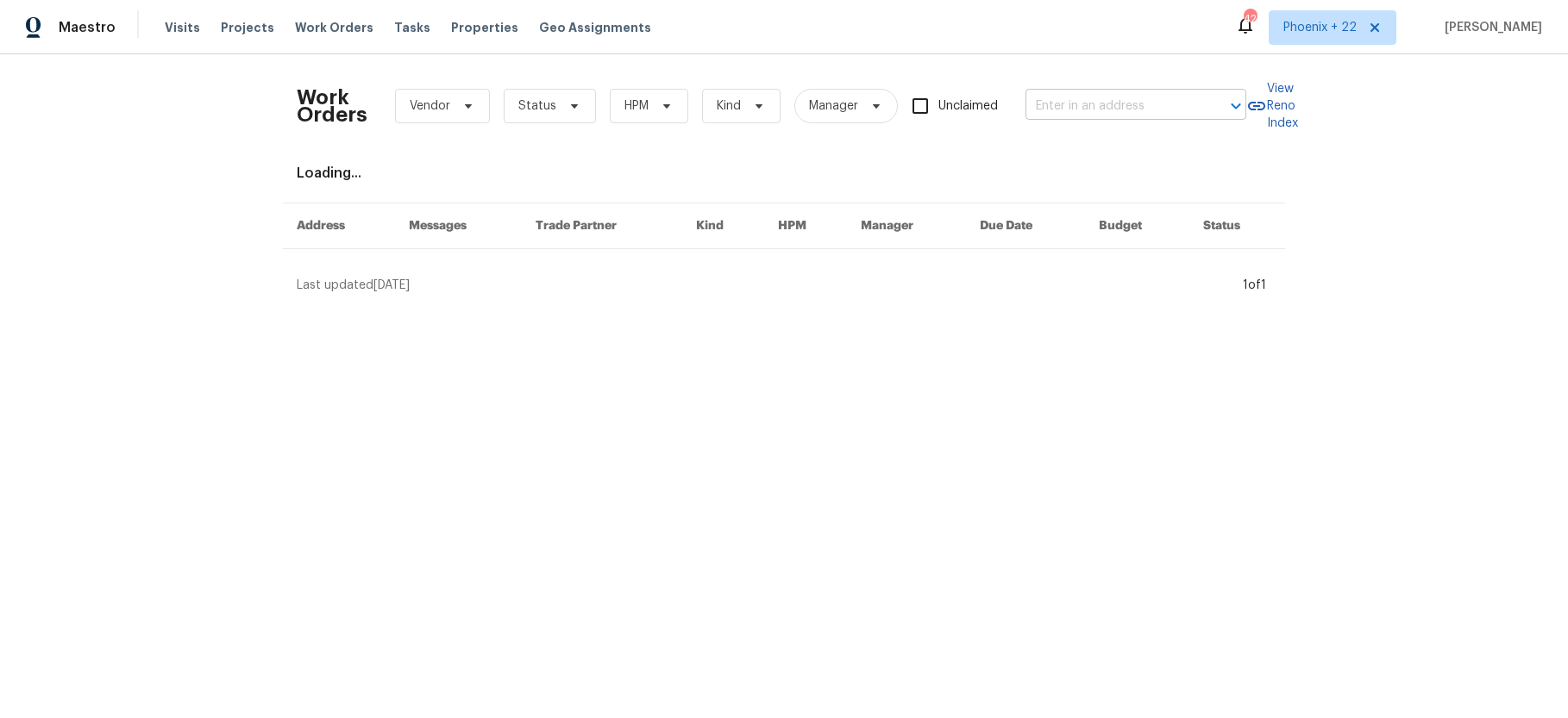
click at [1134, 106] on input "text" at bounding box center [1111, 107] width 173 height 27
paste input "1225 Diamond Back Ln, Haslet, TX 76052"
type input "1225 Diamond Back Ln, Haslet, TX 76052"
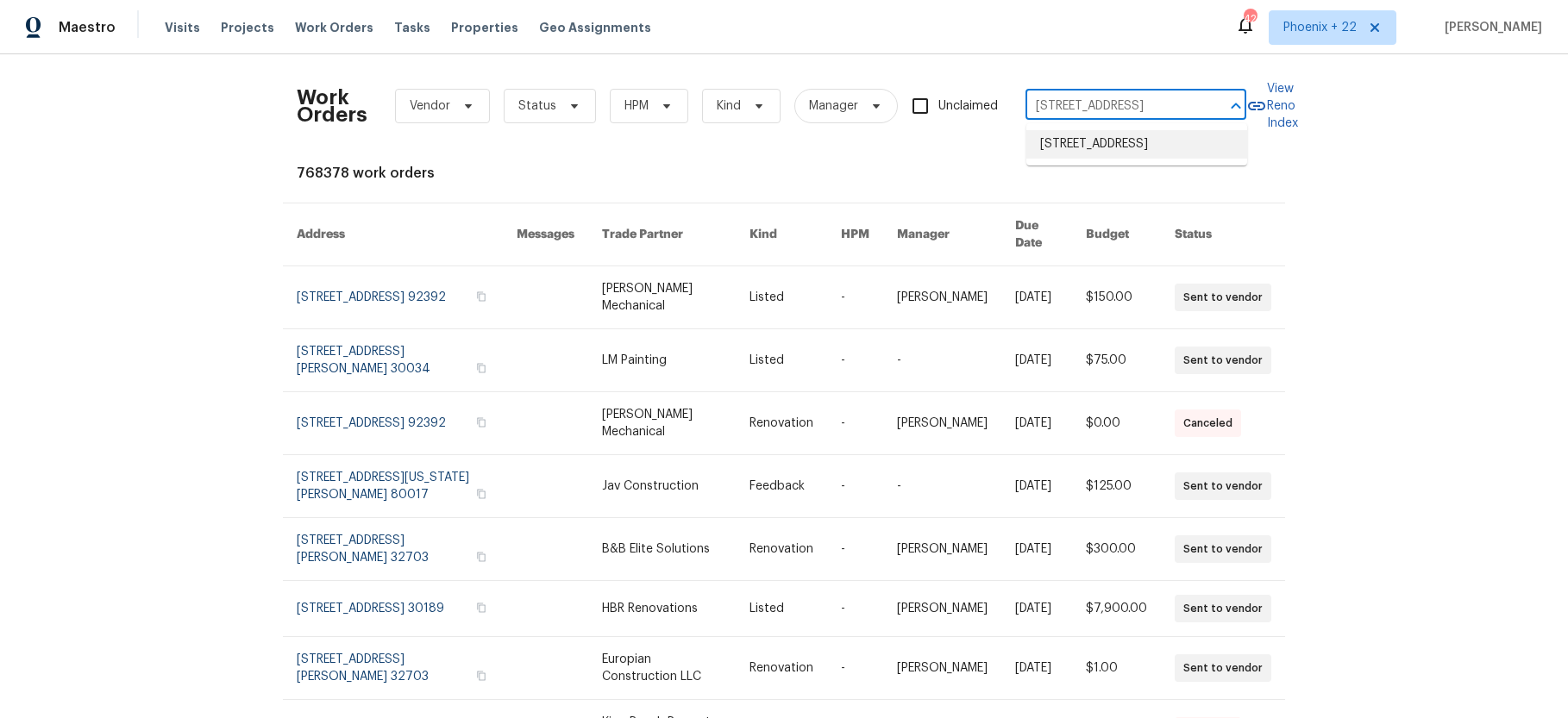
click at [1131, 149] on li "1225 Diamond Back Ln, Haslet, TX 76052" at bounding box center [1136, 145] width 221 height 29
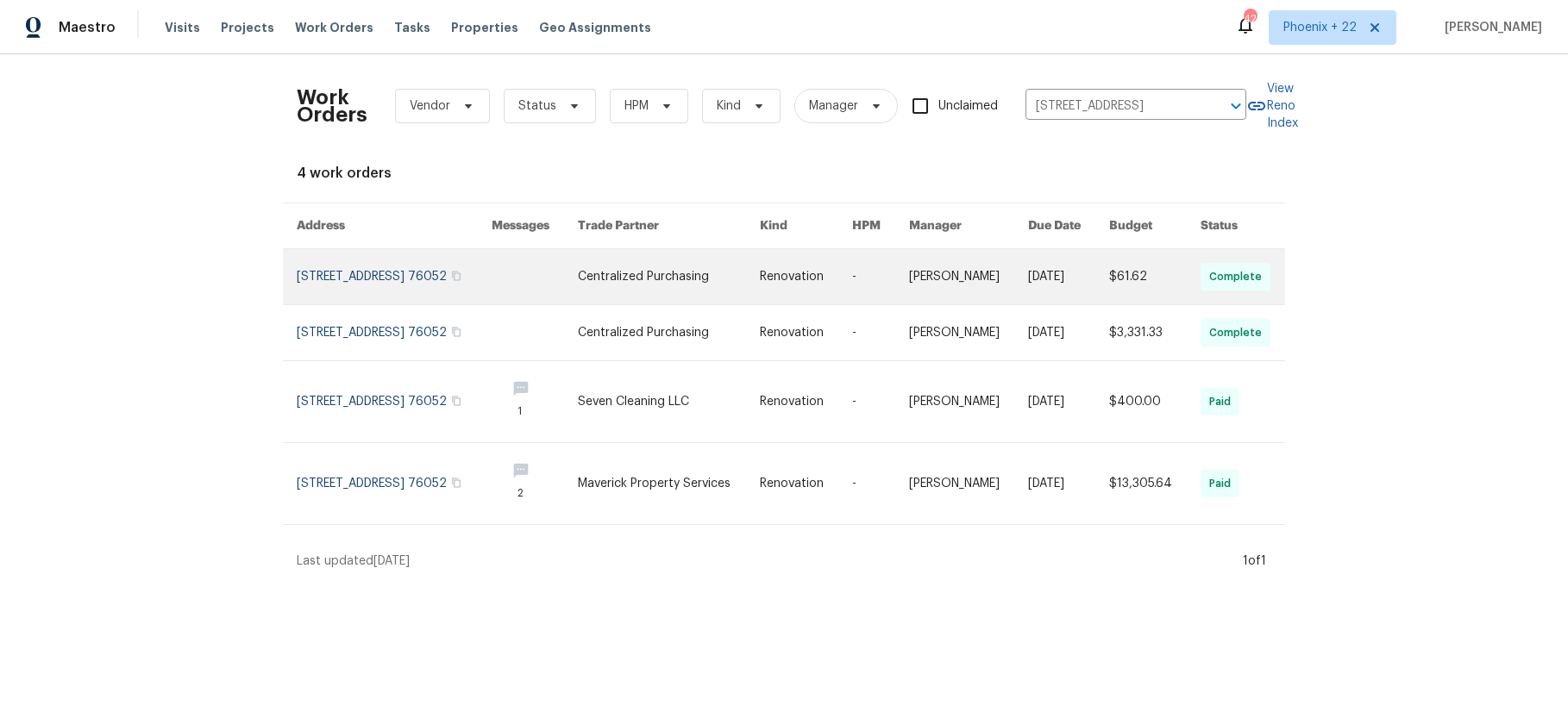
click at [664, 273] on link at bounding box center [668, 276] width 182 height 55
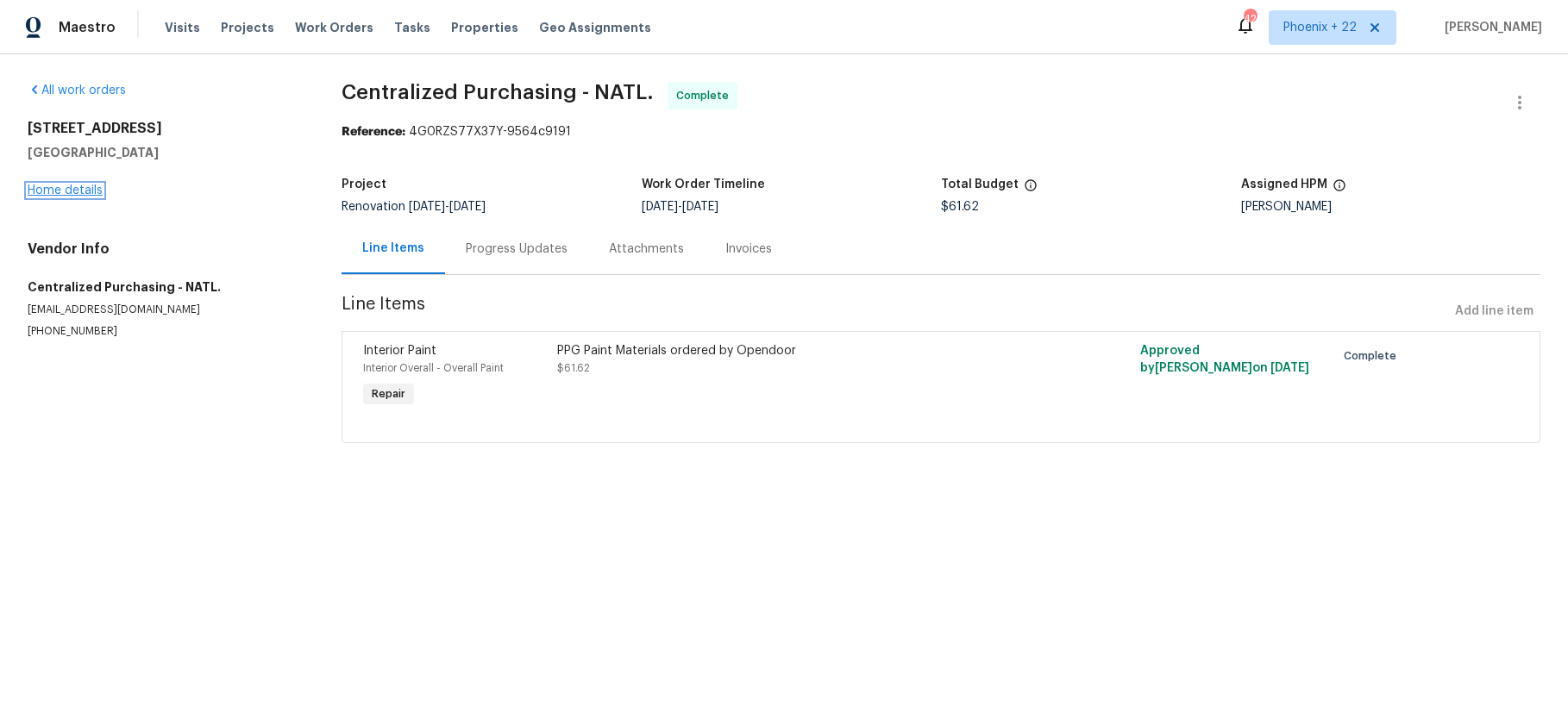
click at [100, 192] on link "Home details" at bounding box center [66, 190] width 75 height 13
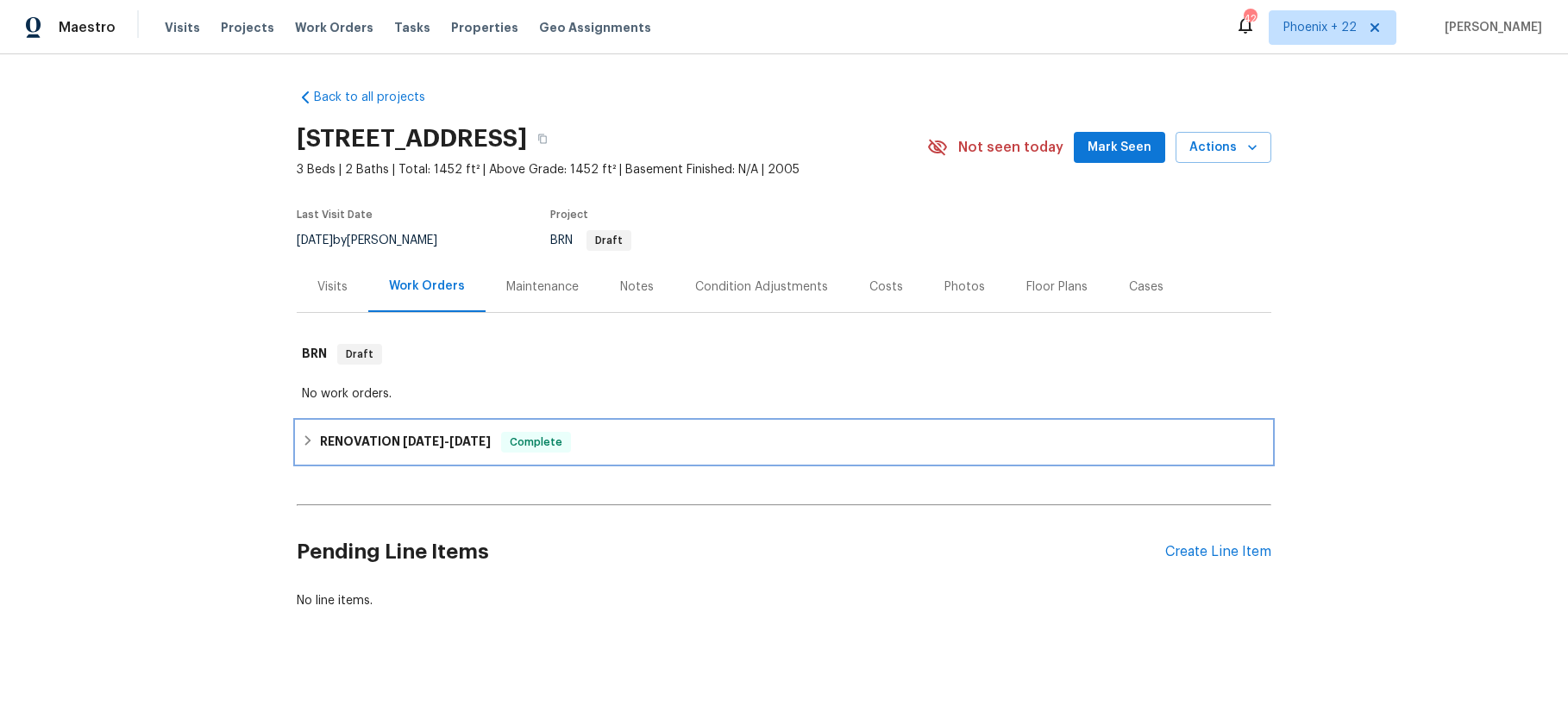
click at [459, 428] on div "RENOVATION 7/23/25 - 8/4/25 Complete" at bounding box center [784, 441] width 974 height 41
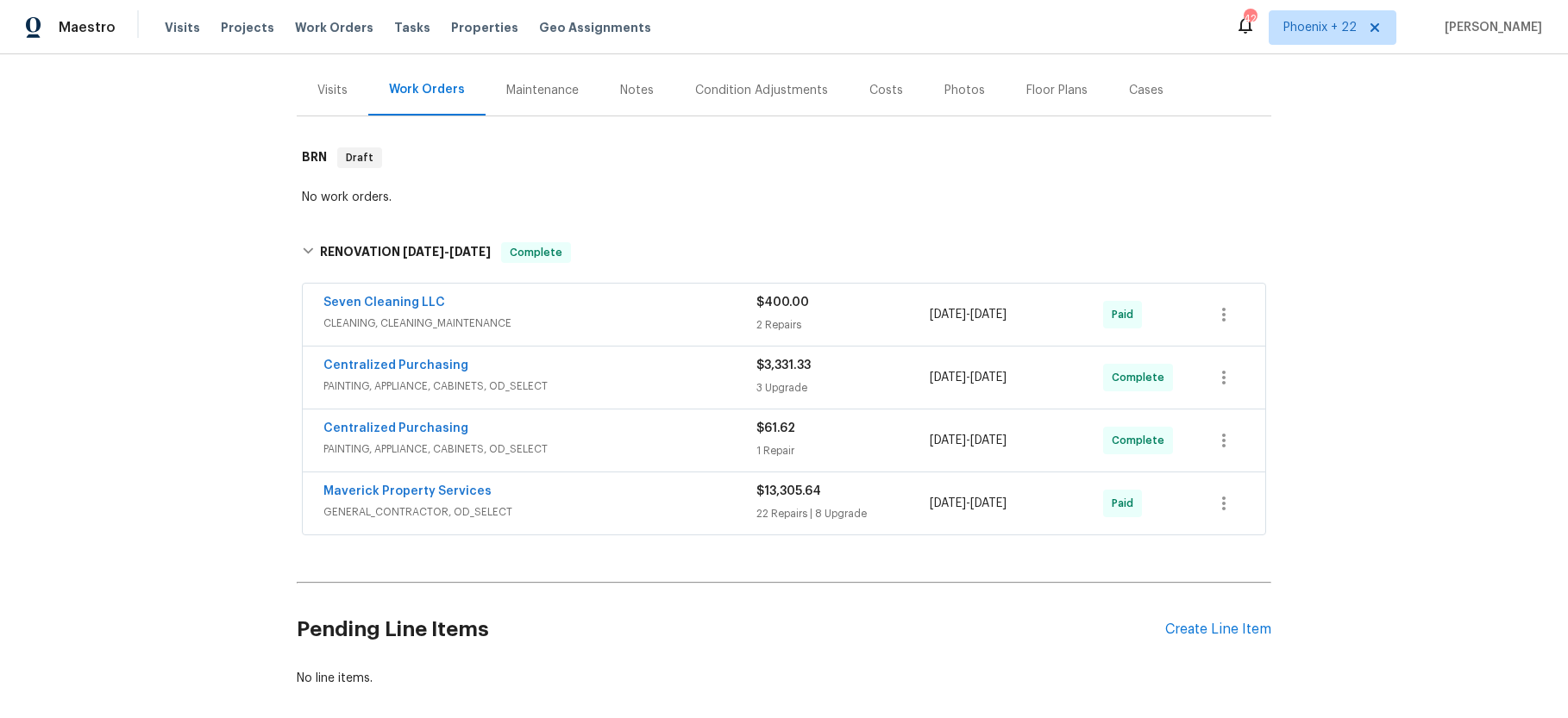
scroll to position [199, 0]
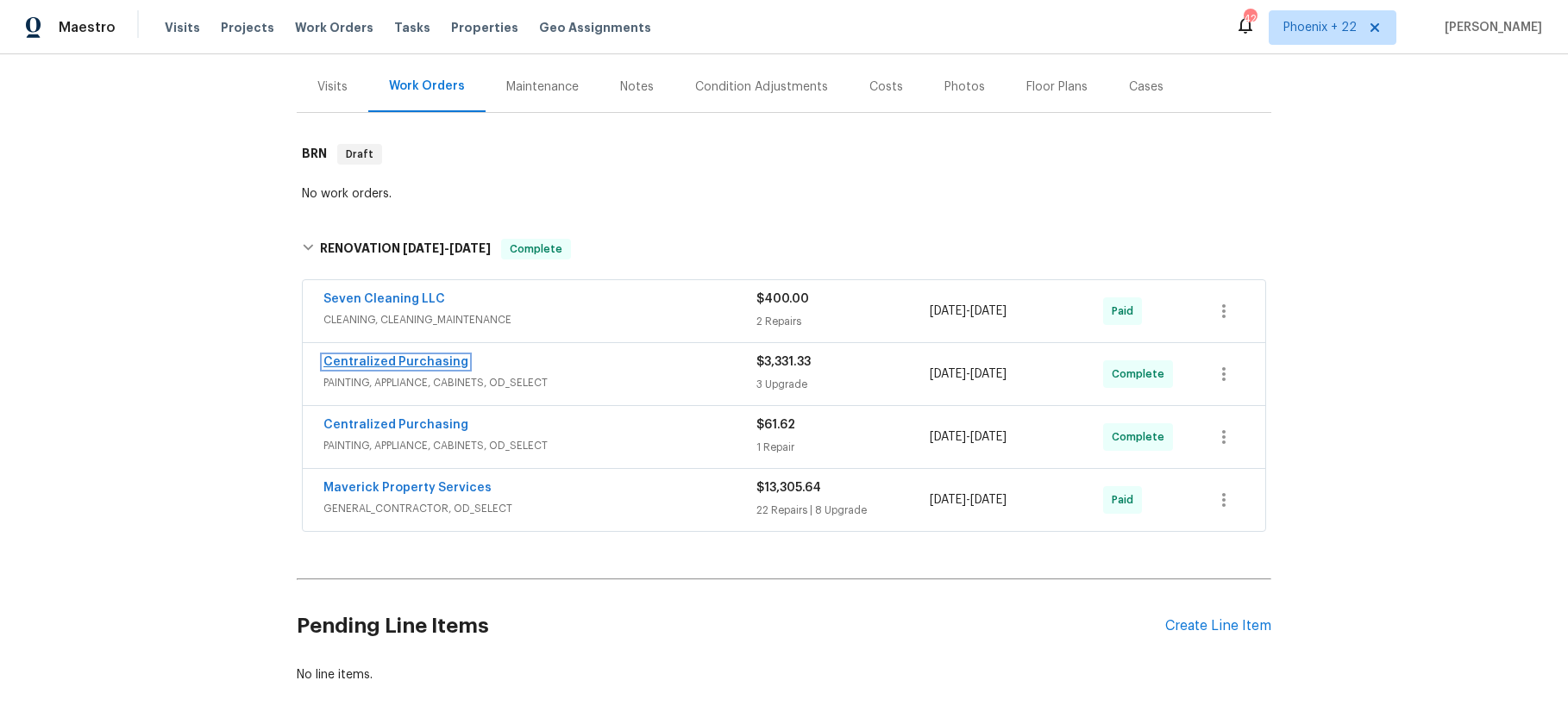
click at [392, 356] on link "Centralized Purchasing" at bounding box center [395, 361] width 145 height 13
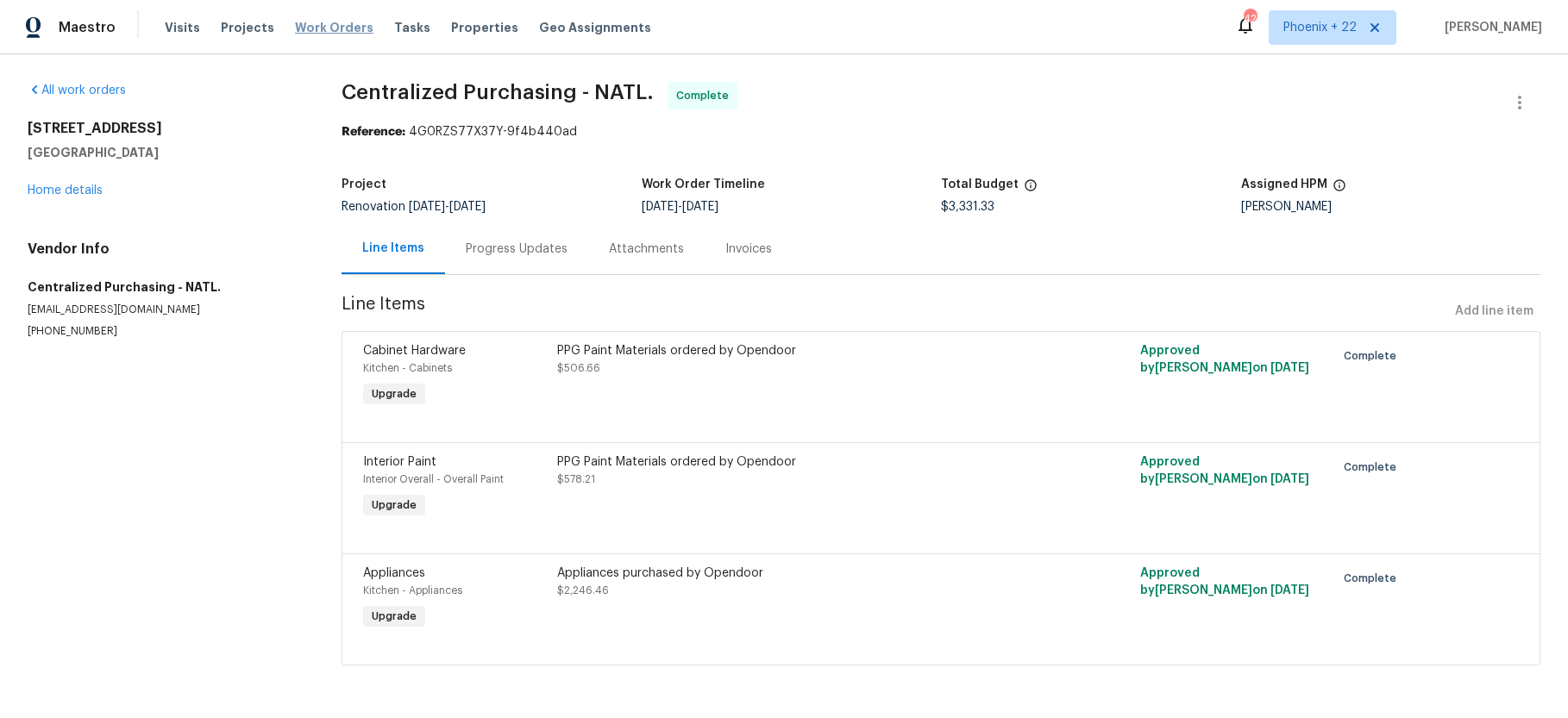
click at [325, 25] on span "Work Orders" at bounding box center [334, 28] width 78 height 17
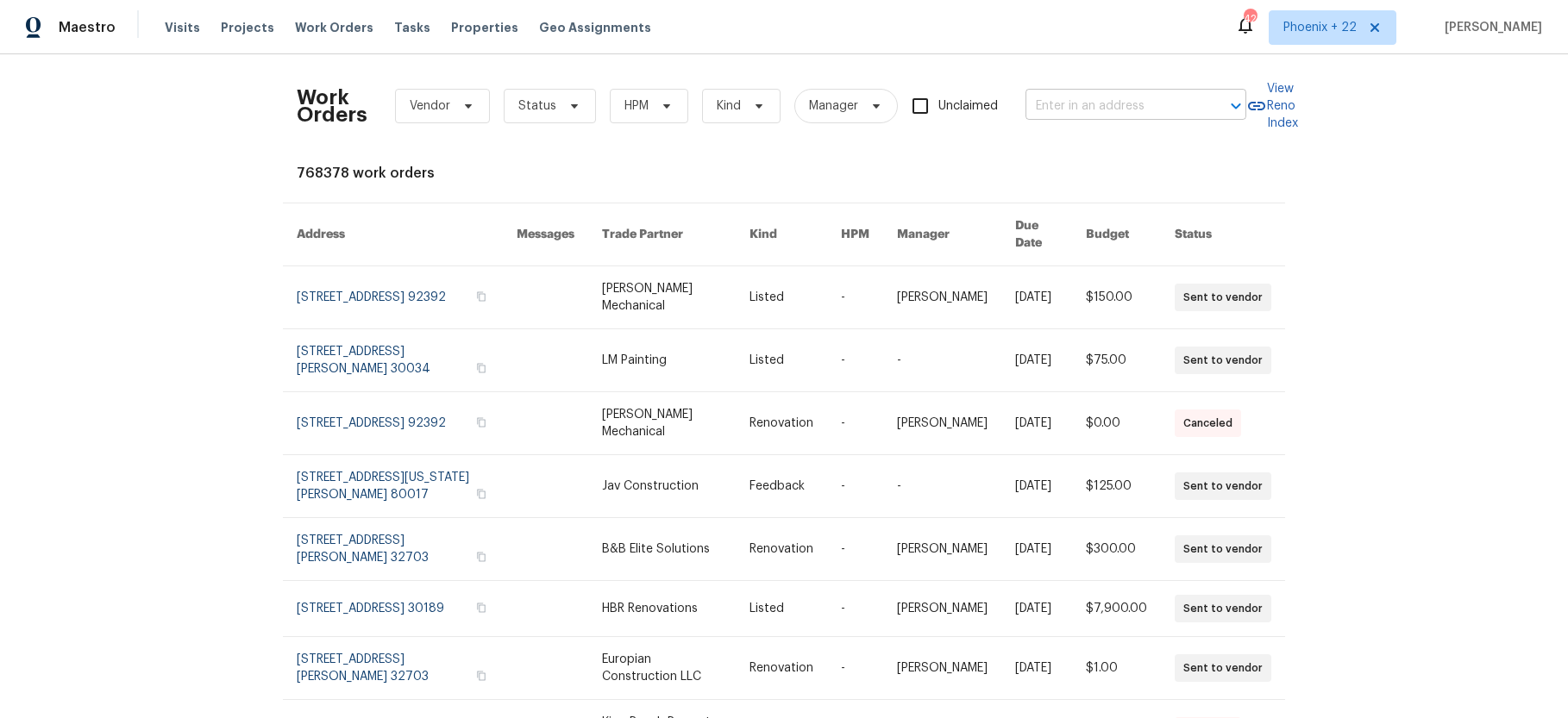
click at [1072, 109] on input "text" at bounding box center [1111, 107] width 173 height 27
paste input "904 Our St, Fayetteville, NC 28314"
type input "904 Our St, Fayetteville, NC 28314"
click at [1318, 42] on span "Phoenix + 22" at bounding box center [1332, 28] width 127 height 35
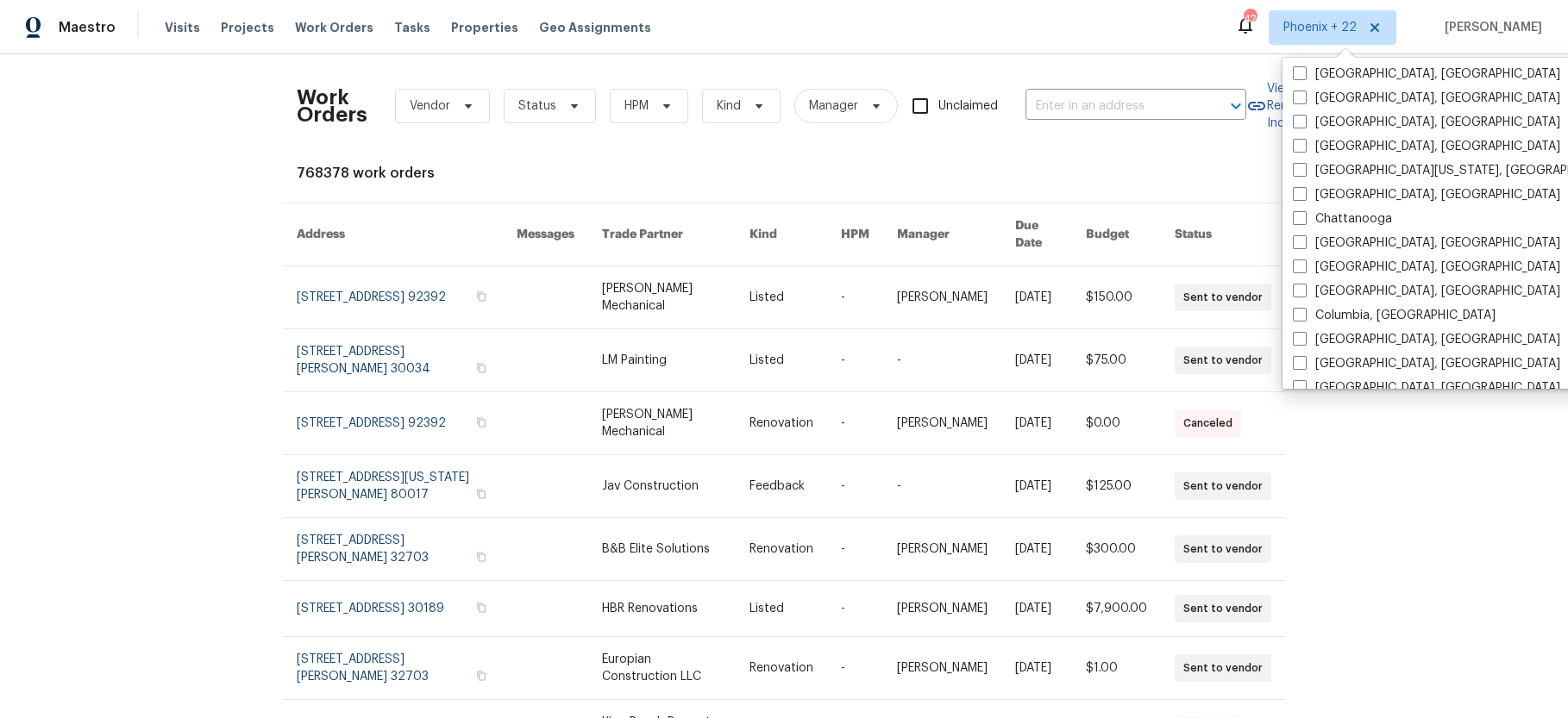
scroll to position [1155, 0]
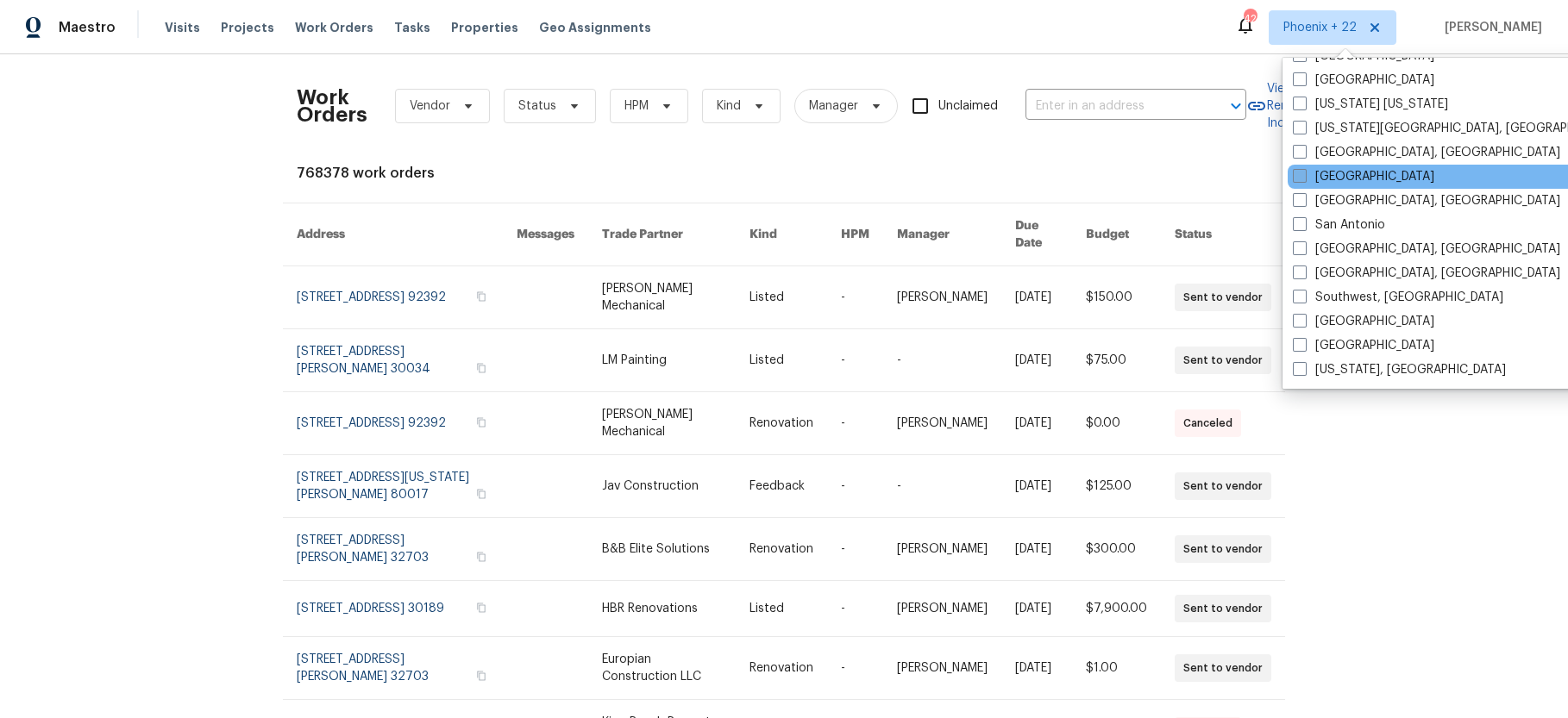
click at [1311, 173] on label "Raleigh" at bounding box center [1363, 176] width 142 height 17
click at [1304, 173] on input "Raleigh" at bounding box center [1298, 173] width 12 height 12
checkbox input "true"
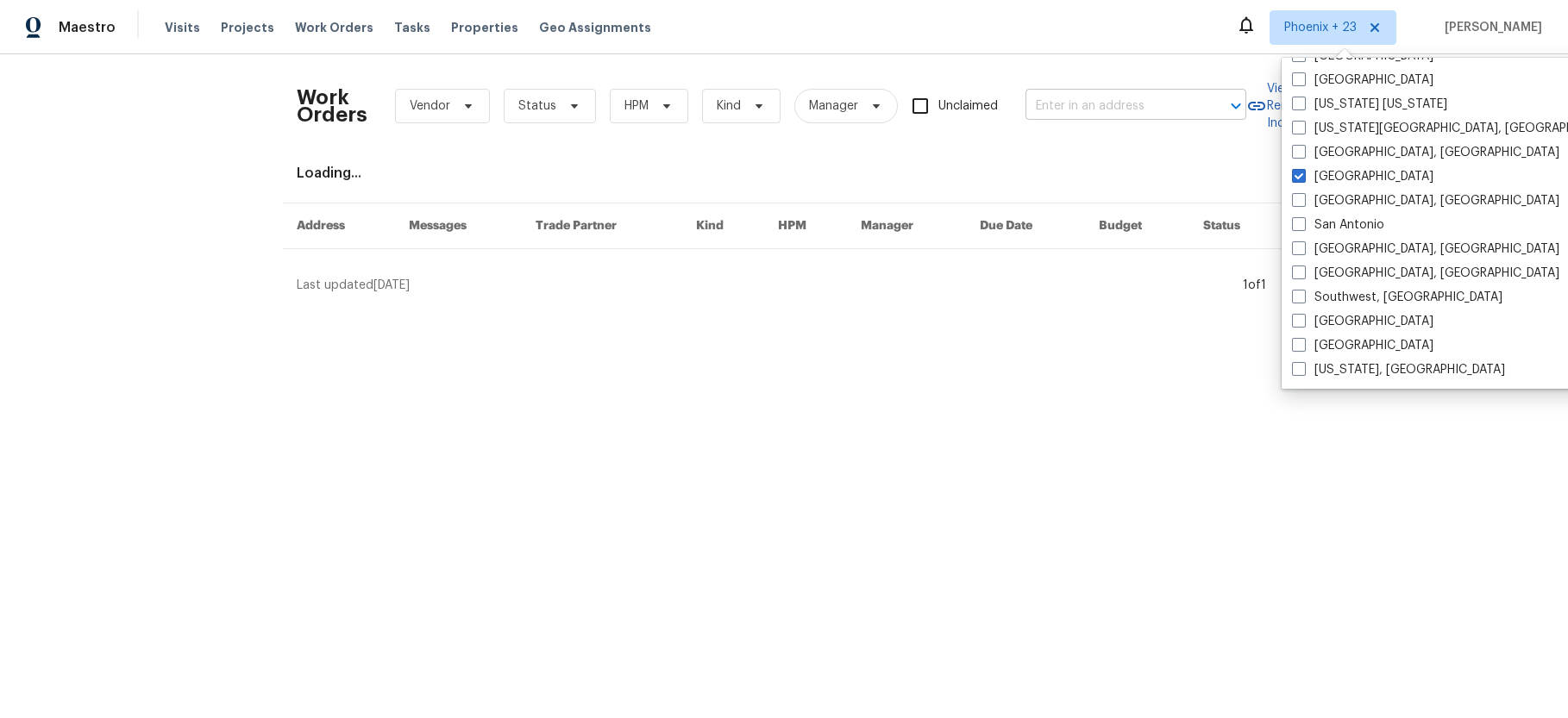
click at [1096, 111] on input "text" at bounding box center [1111, 107] width 173 height 27
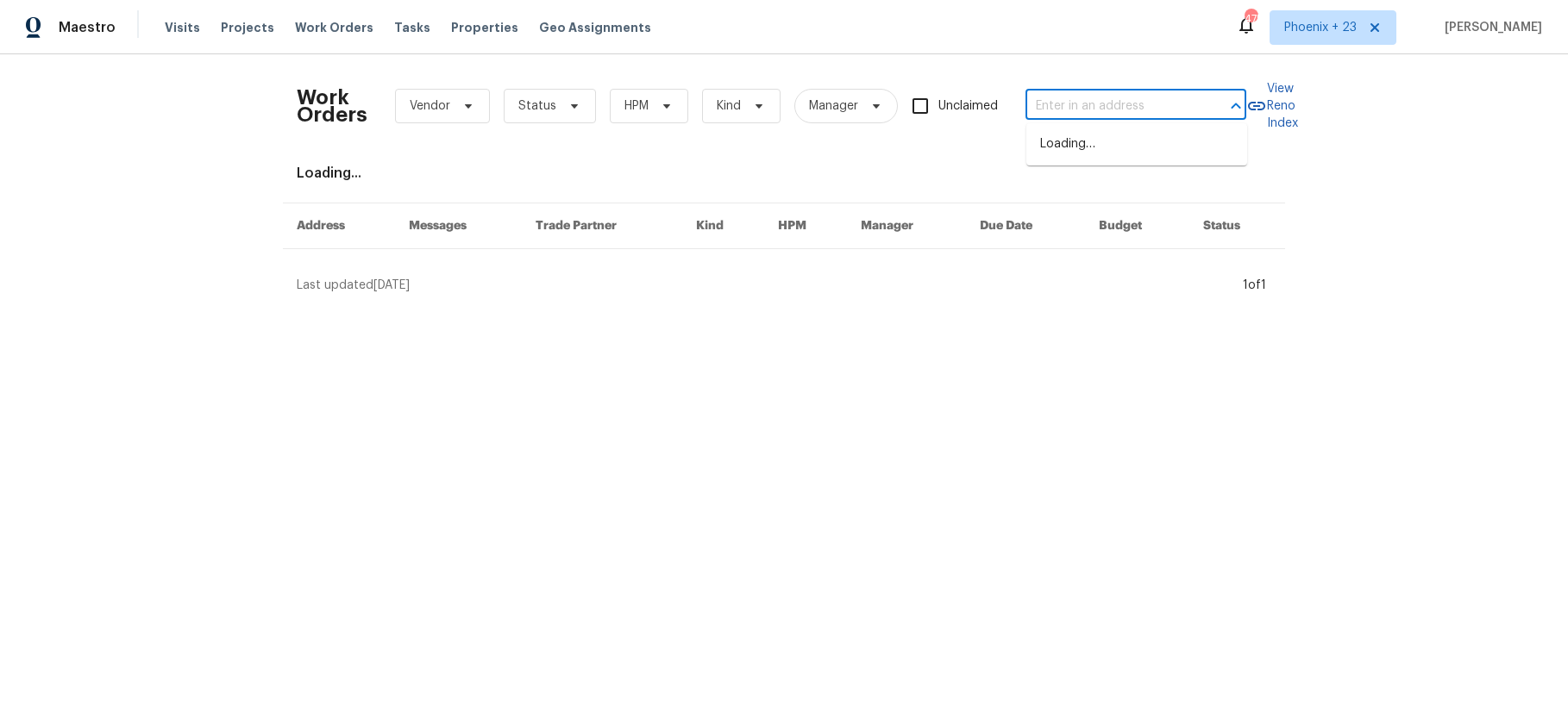
paste input "904 Our St, Fayetteville, NC 28314"
type input "904 Our St, Fayetteville, NC 28314"
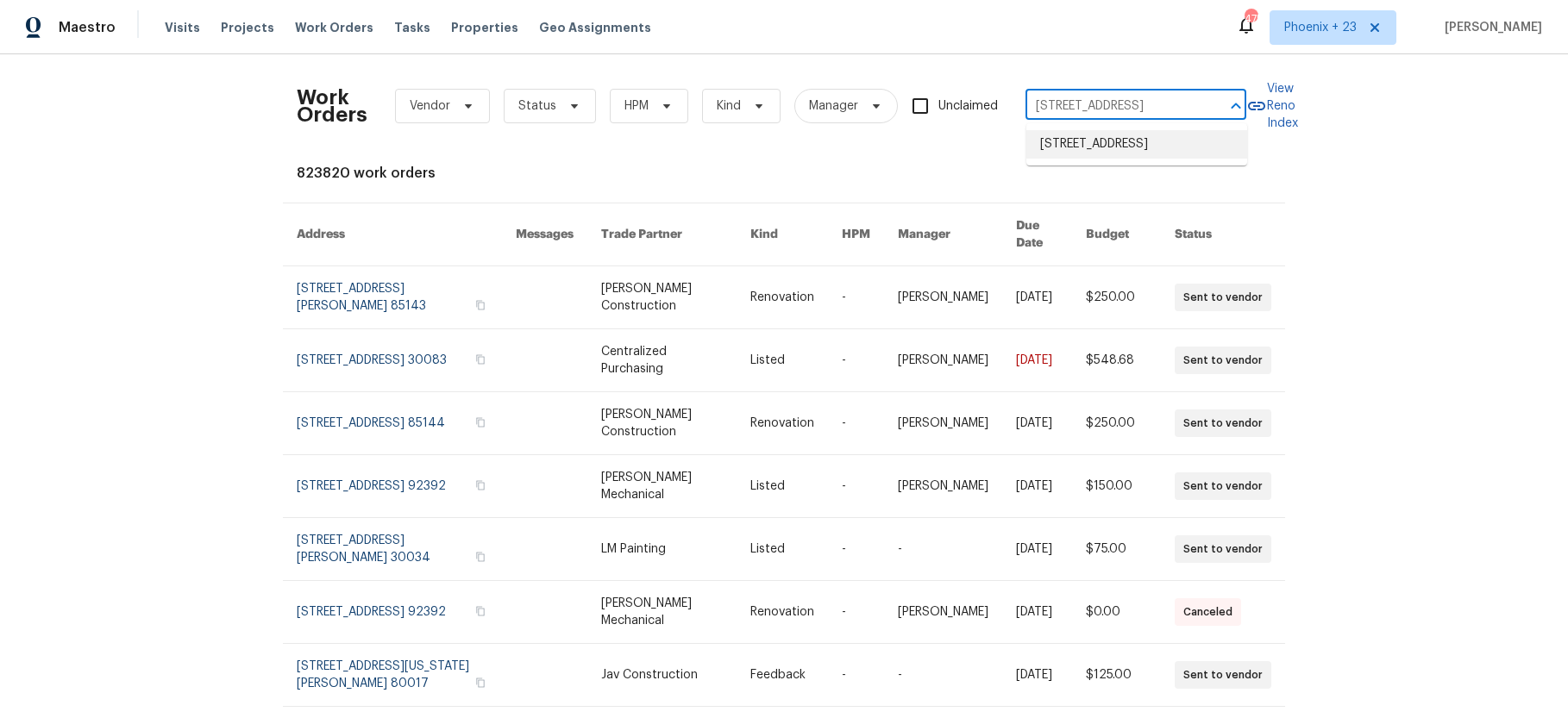
click at [1098, 135] on li "904 Our St, Fayetteville, NC 28314" at bounding box center [1136, 145] width 221 height 29
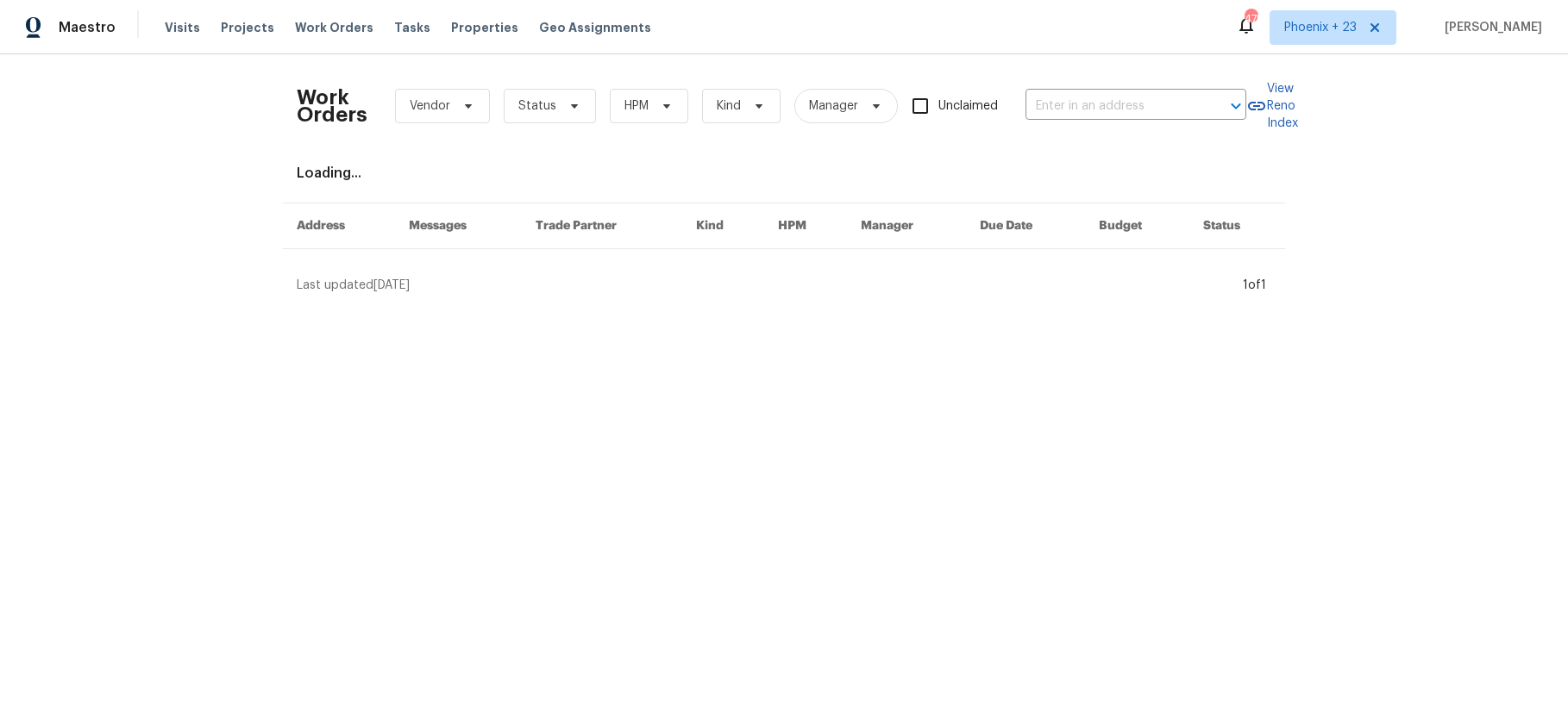
type input "904 Our St, Fayetteville, NC 28314"
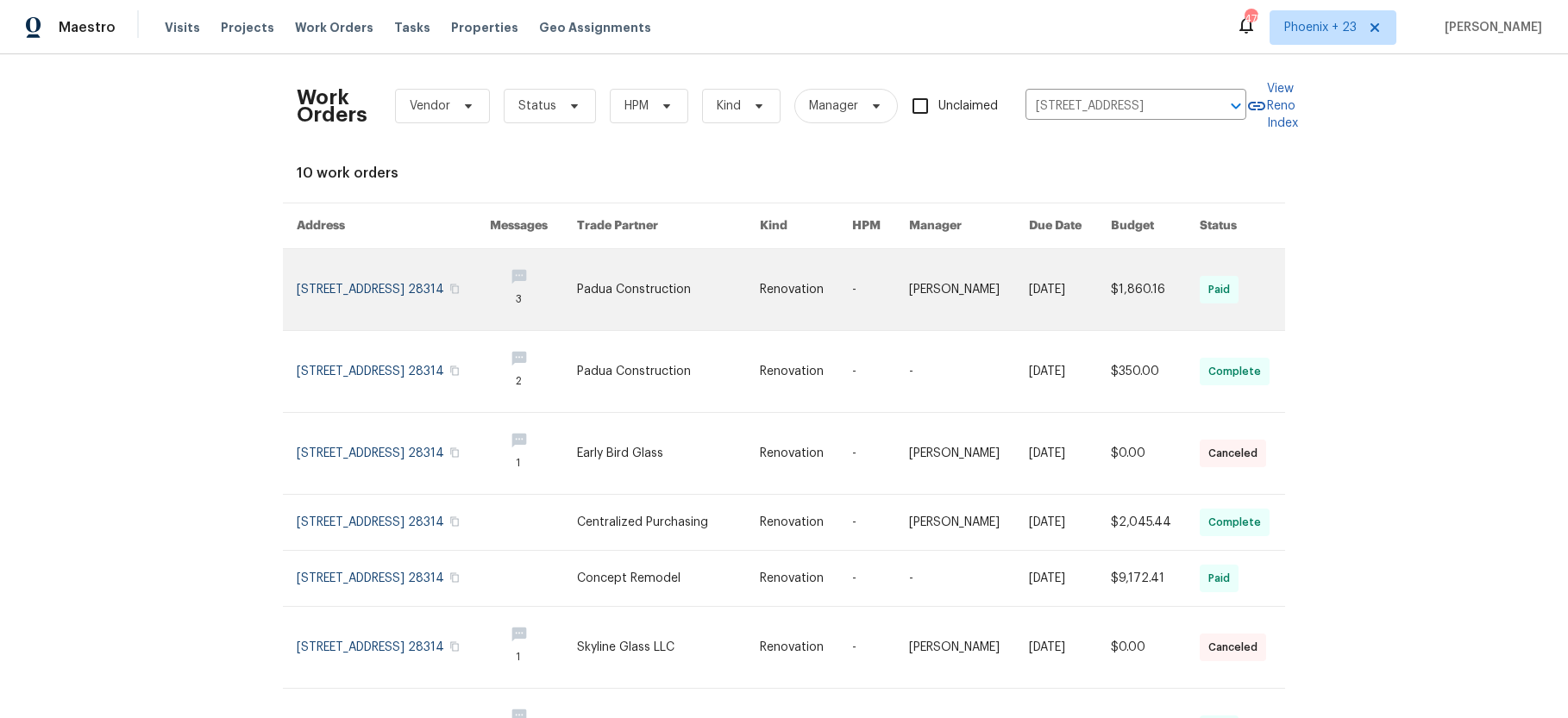
click at [576, 308] on link at bounding box center [532, 289] width 86 height 81
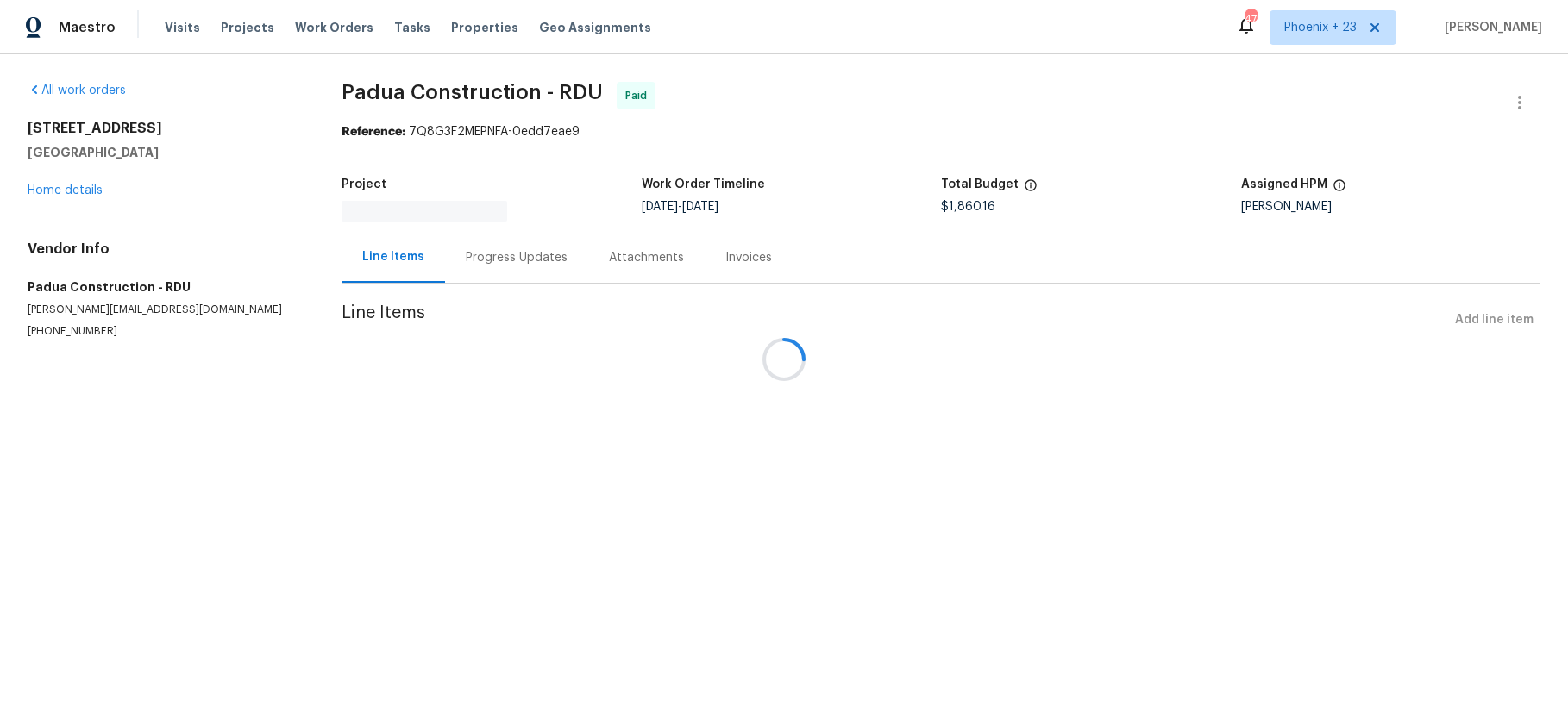
click at [52, 189] on div at bounding box center [784, 359] width 1568 height 718
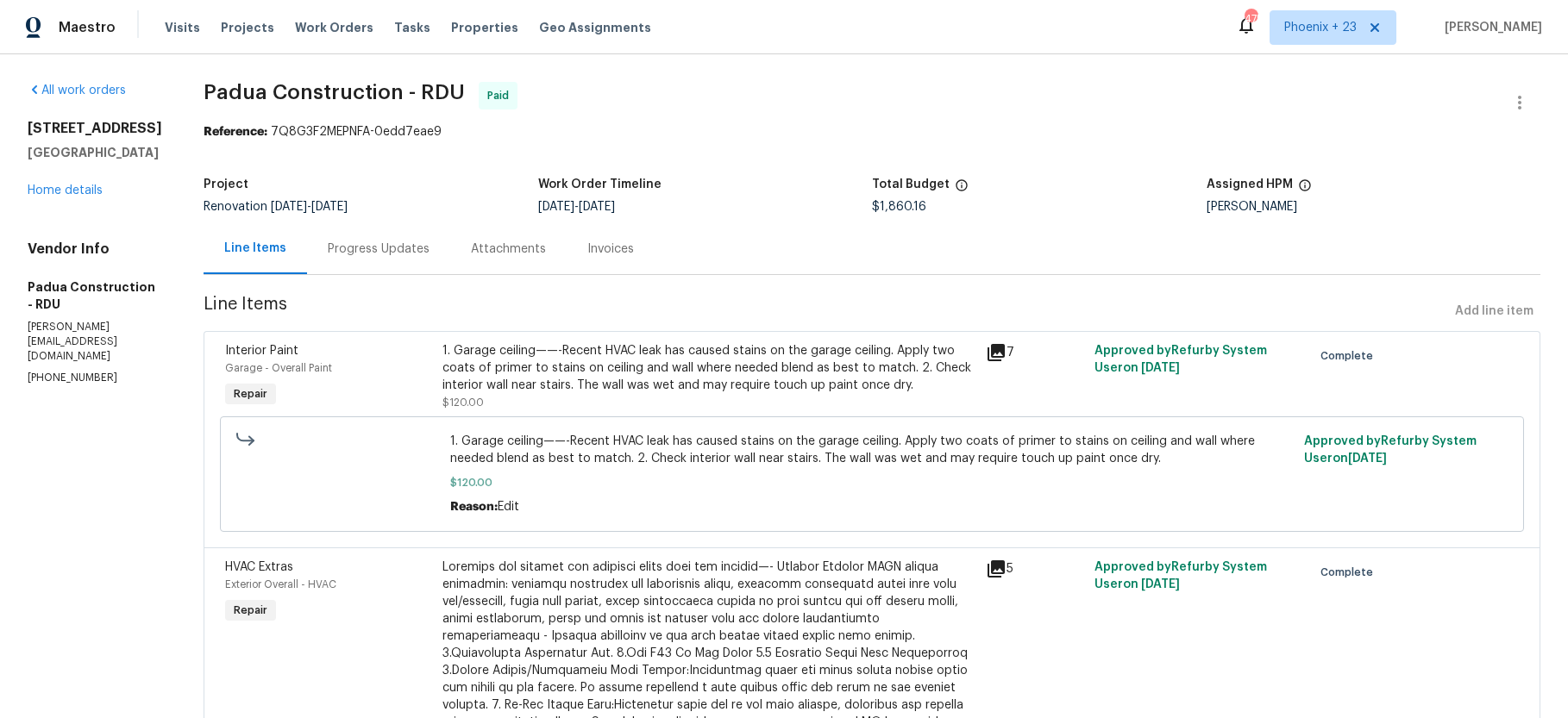
click at [68, 199] on div "904 Our St Fayetteville, NC 28314 Home details" at bounding box center [95, 159] width 134 height 79
click at [70, 197] on link "Home details" at bounding box center [66, 190] width 75 height 13
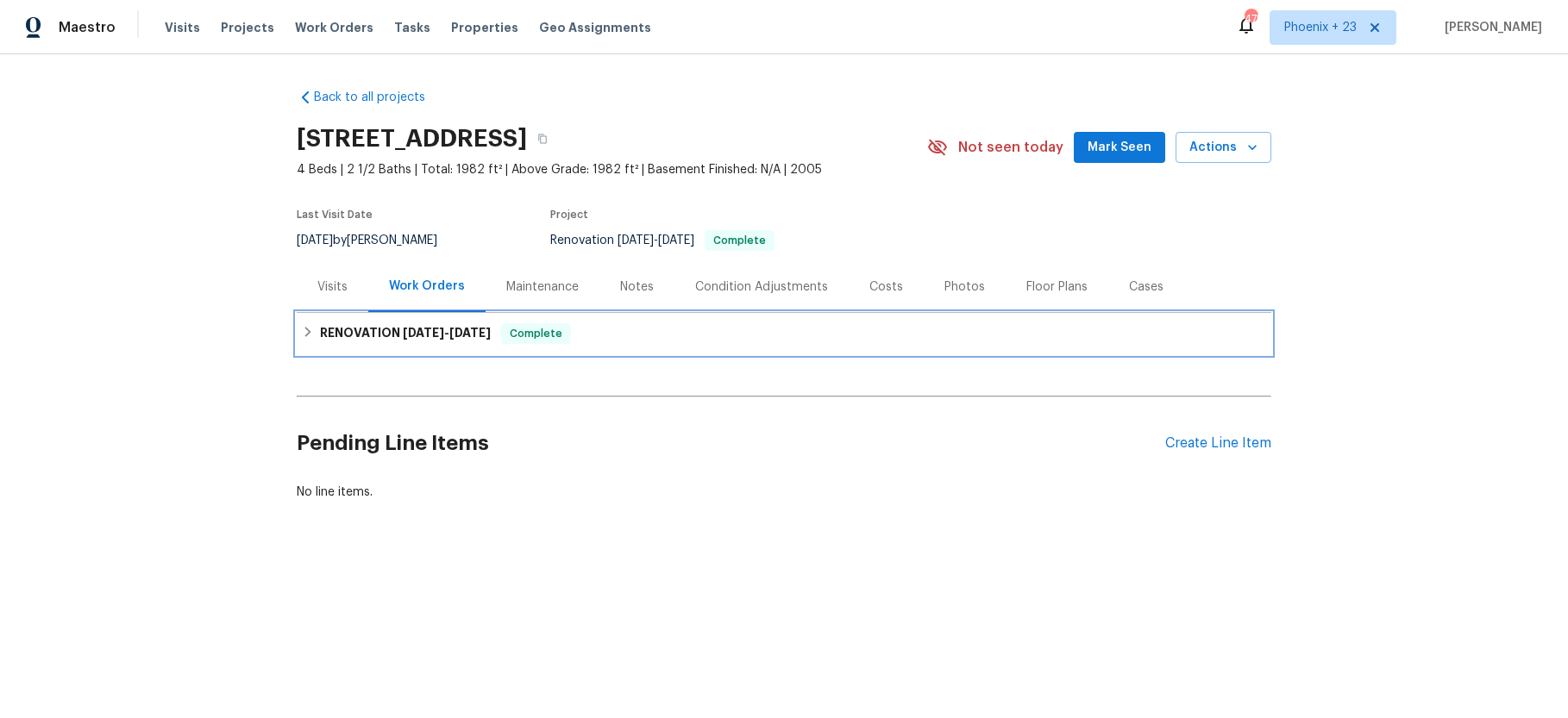
click at [436, 324] on h6 "RENOVATION 7/31/25 - 8/12/25" at bounding box center [405, 332] width 171 height 20
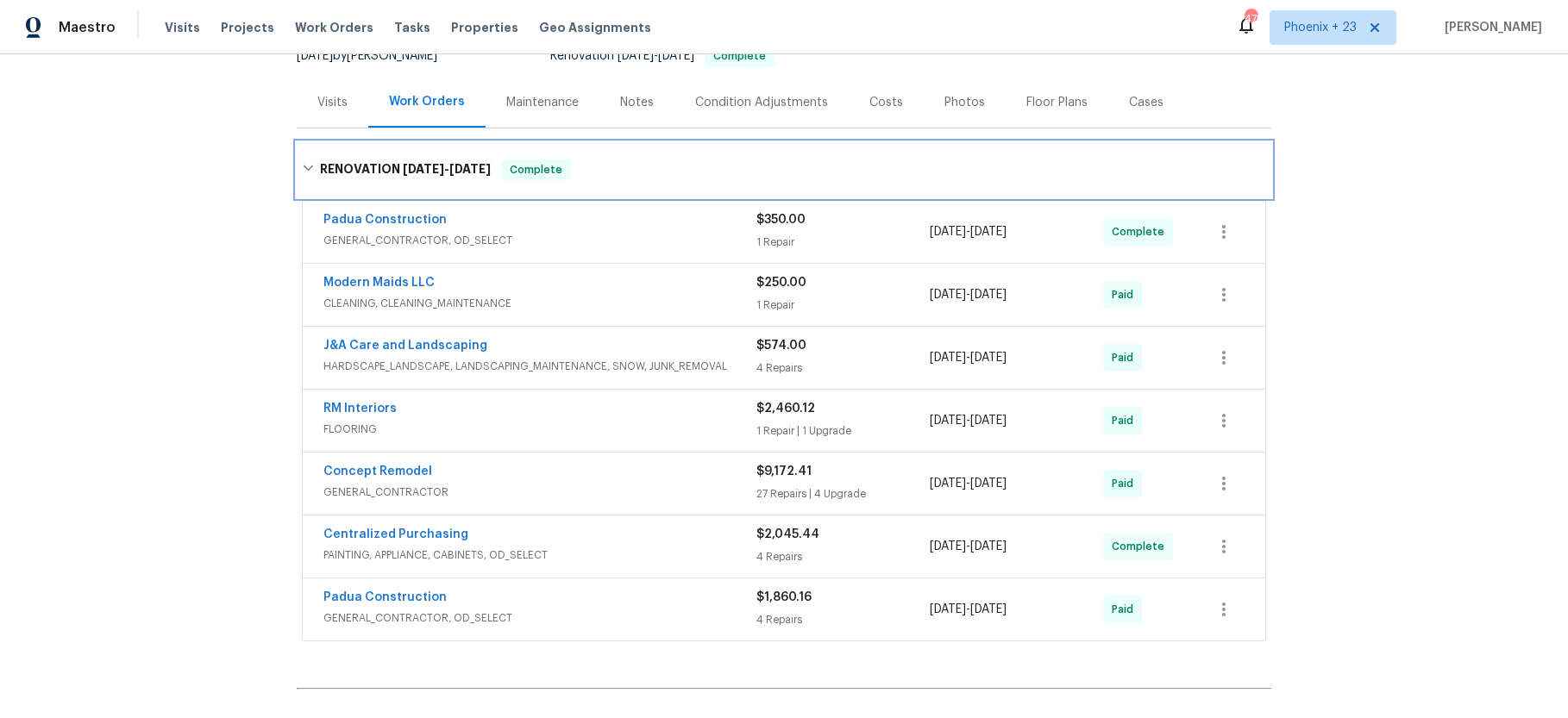
scroll to position [190, 0]
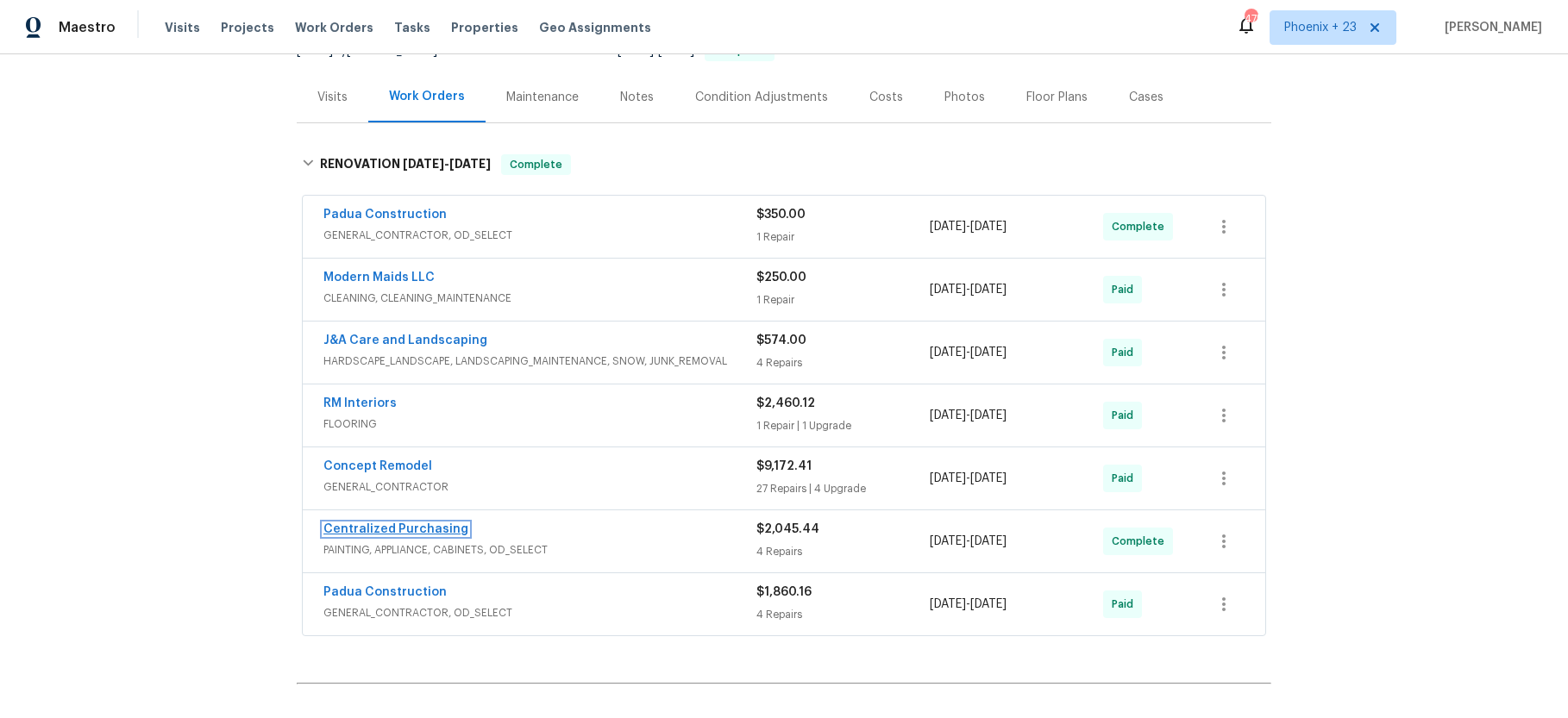
click at [445, 528] on link "Centralized Purchasing" at bounding box center [395, 529] width 145 height 13
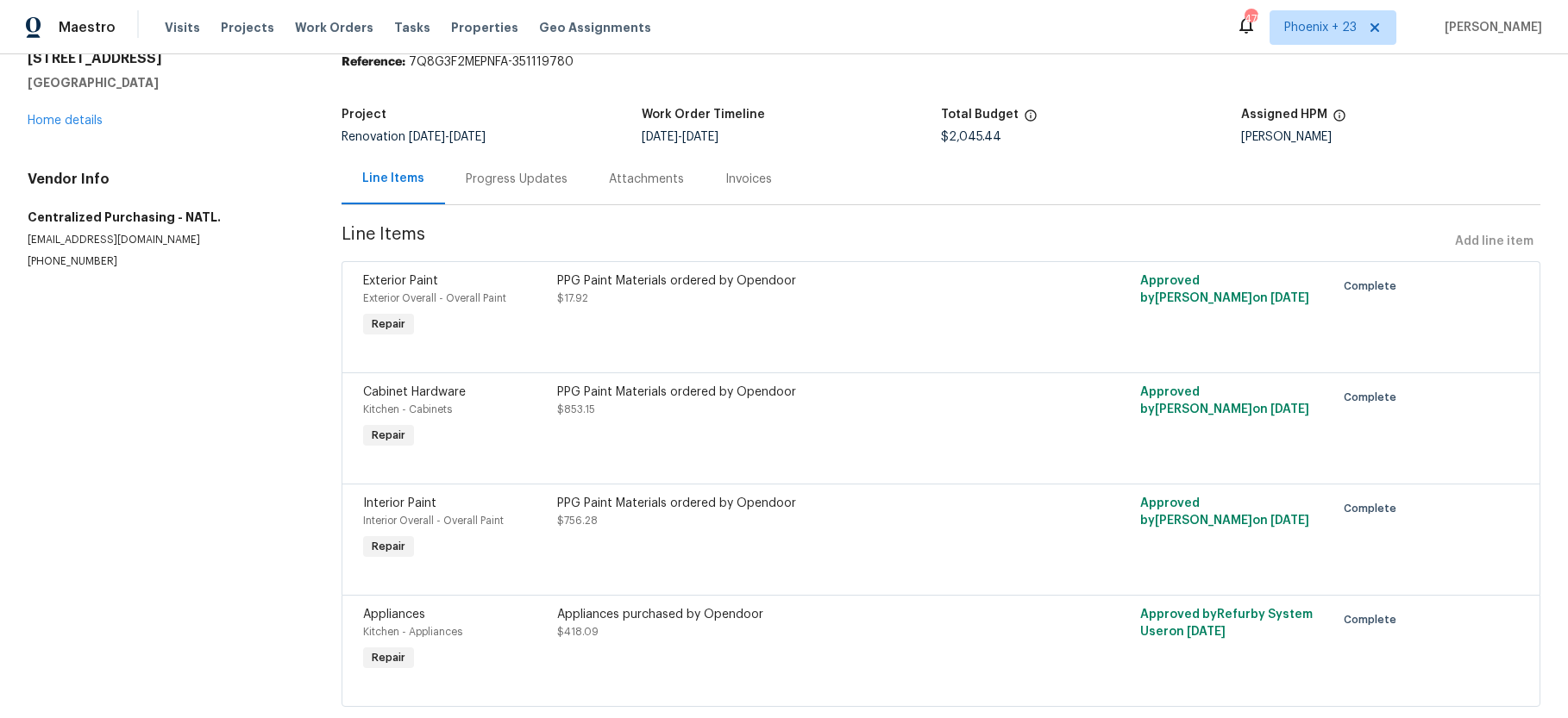
scroll to position [71, 0]
click at [60, 123] on link "Home details" at bounding box center [66, 119] width 75 height 13
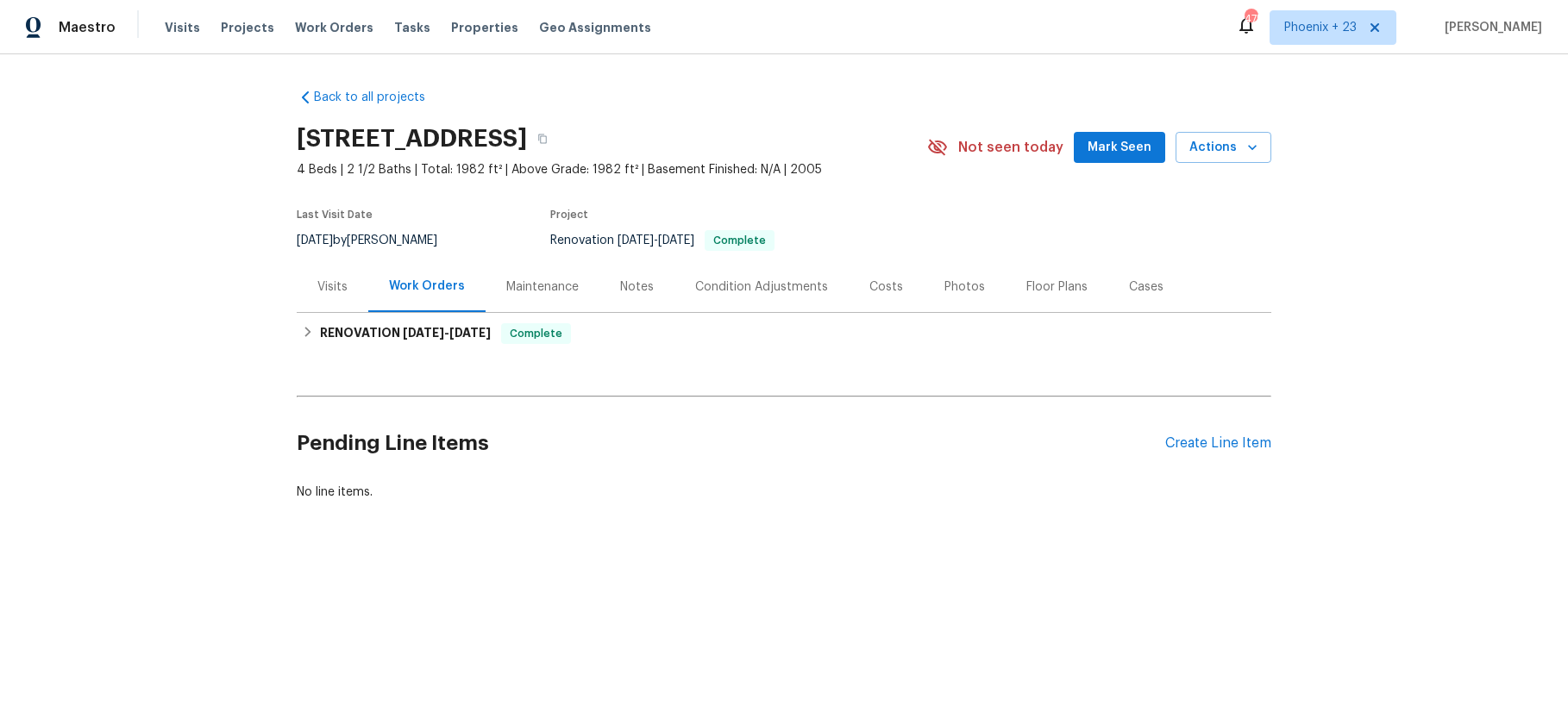
click at [270, 21] on div "Visits Projects Work Orders Tasks Properties Geo Assignments" at bounding box center [419, 28] width 507 height 35
drag, startPoint x: 318, startPoint y: 22, endPoint x: 338, endPoint y: 24, distance: 20.1
click at [318, 22] on span "Work Orders" at bounding box center [334, 28] width 78 height 17
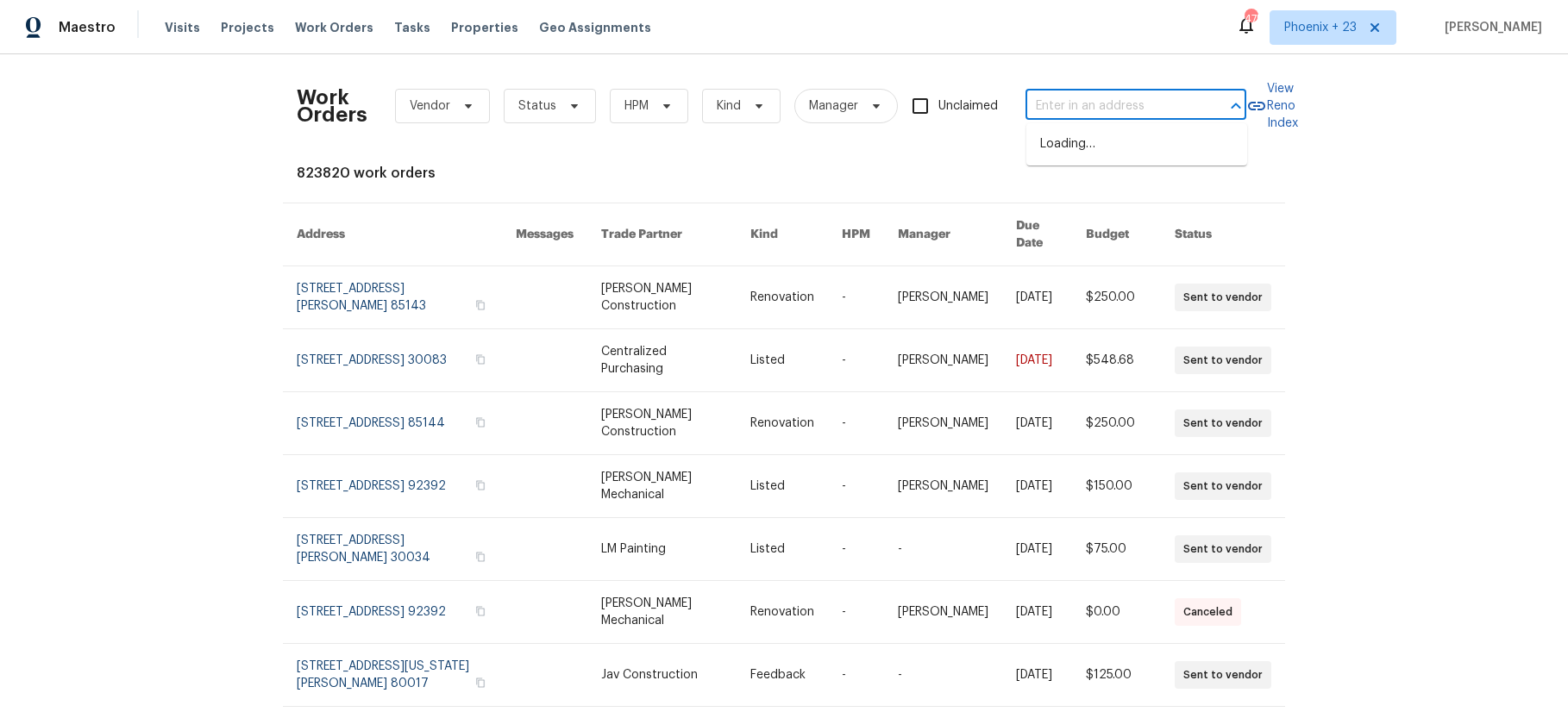
click at [1176, 113] on input "text" at bounding box center [1111, 107] width 173 height 27
paste input "76 Regent Ct, Douglasville, GA 30134"
type input "76 Regent Ct, Douglasville, GA 30134"
click at [1129, 143] on li "76 Regent Ct, Douglasville, GA 30134" at bounding box center [1136, 145] width 221 height 29
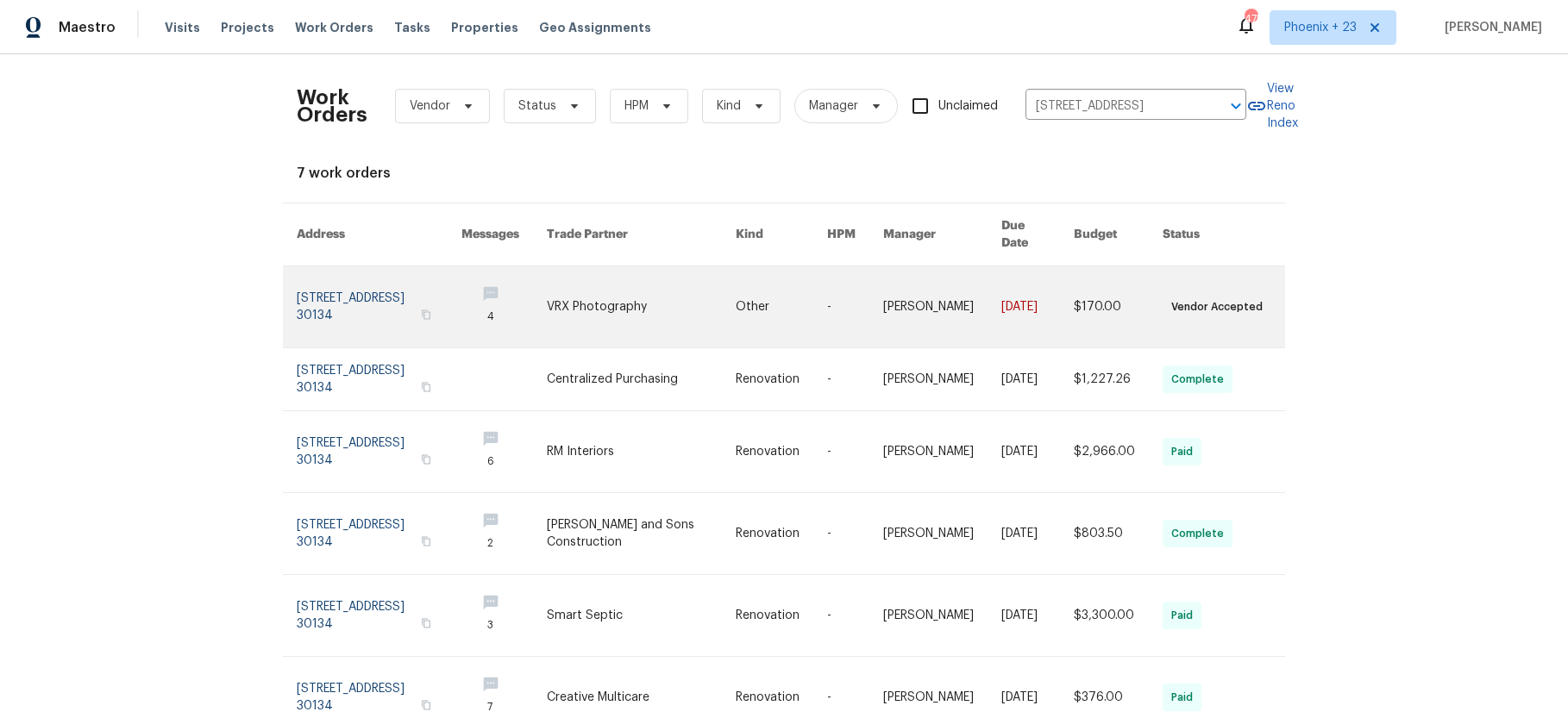
click at [632, 295] on link at bounding box center [641, 306] width 189 height 81
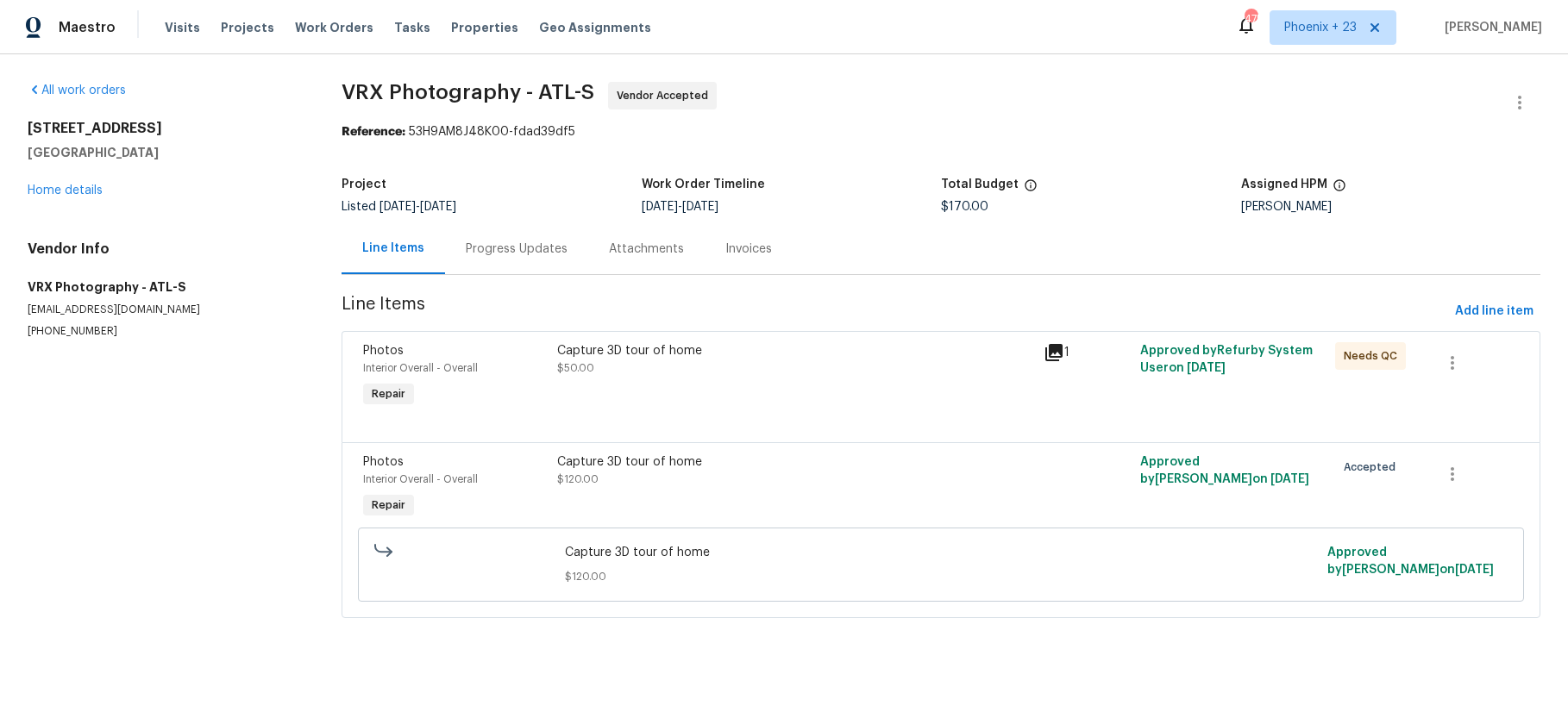
click at [73, 180] on div "76 Regent Ct Douglasville, GA 30134 Home details" at bounding box center [164, 159] width 273 height 79
click at [73, 186] on link "Home details" at bounding box center [66, 190] width 75 height 13
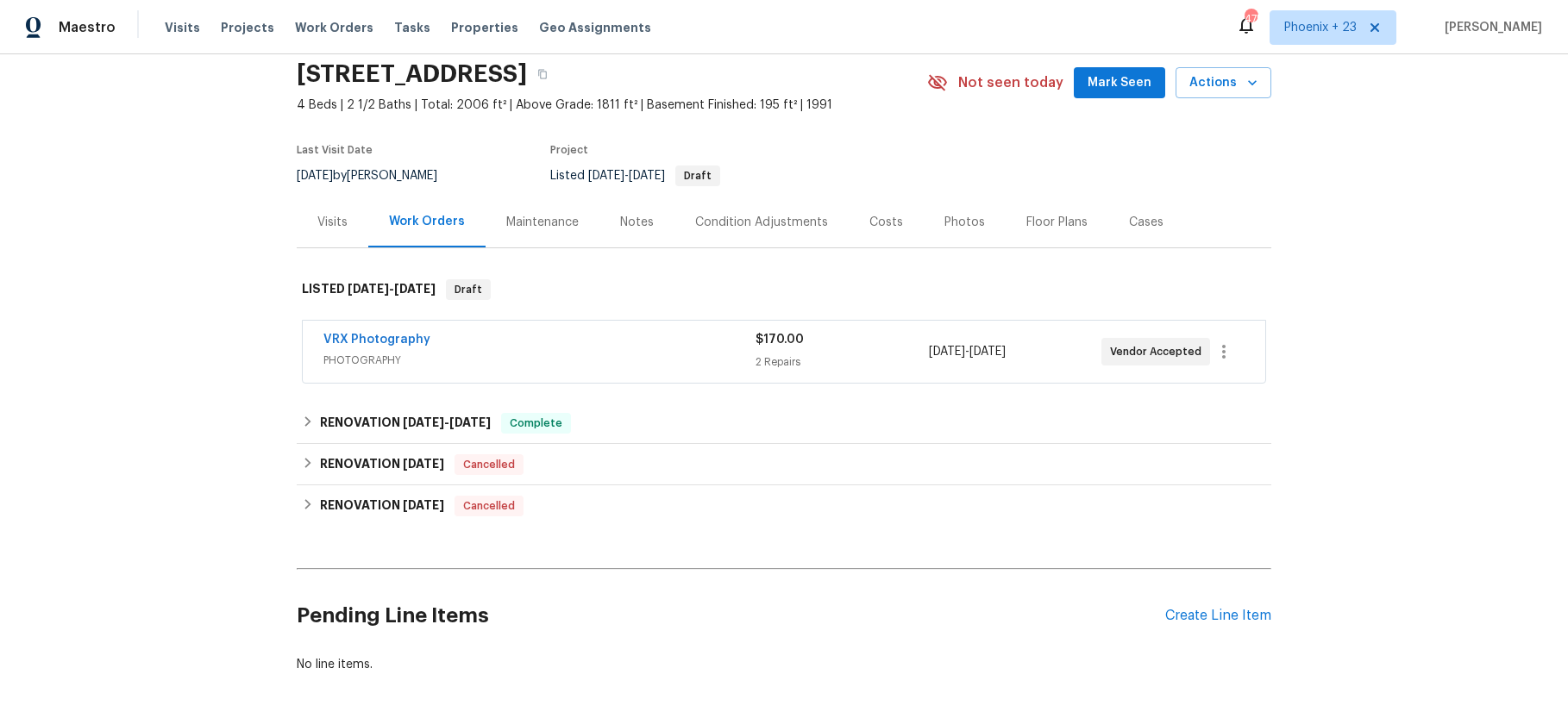
scroll to position [82, 0]
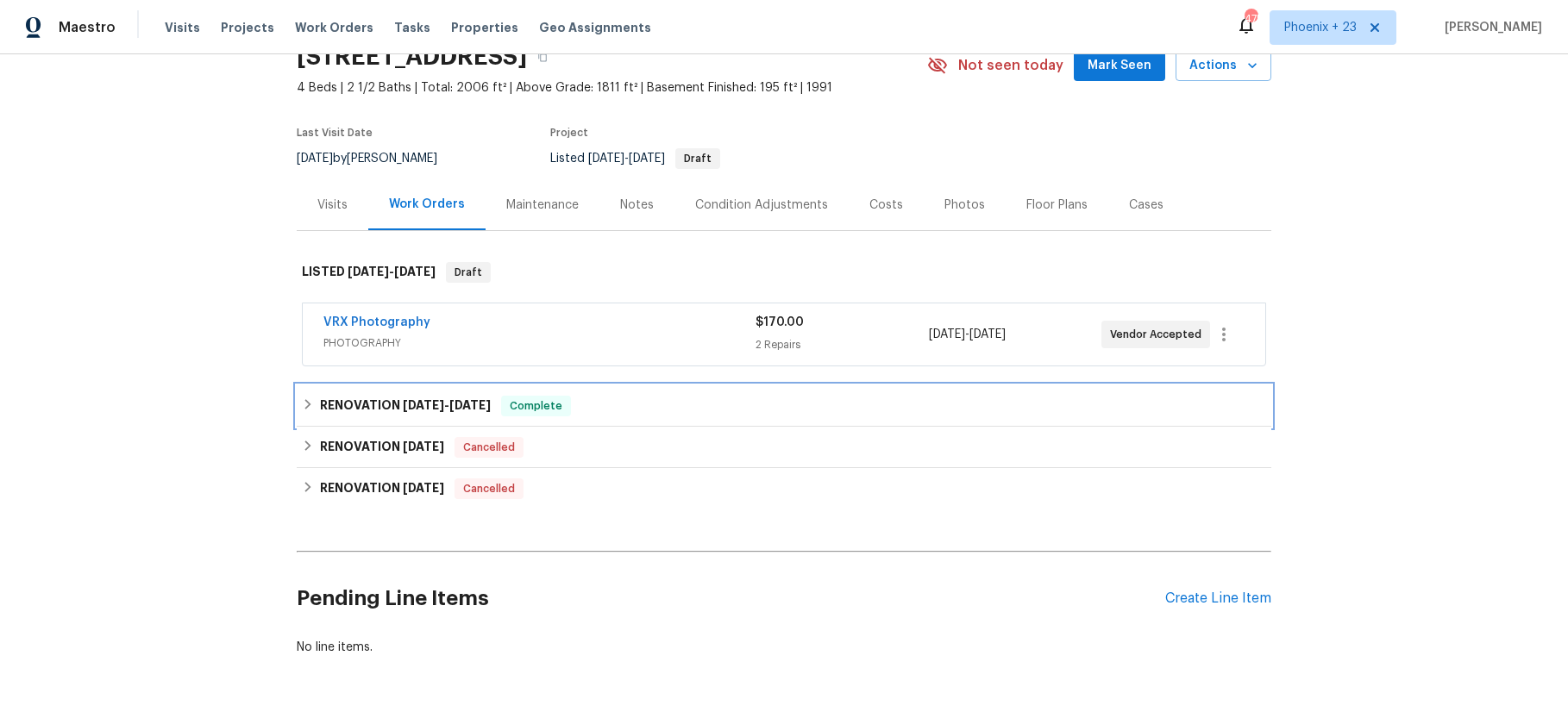
click at [458, 412] on h6 "RENOVATION 8/1/25 - 8/11/25" at bounding box center [405, 405] width 171 height 20
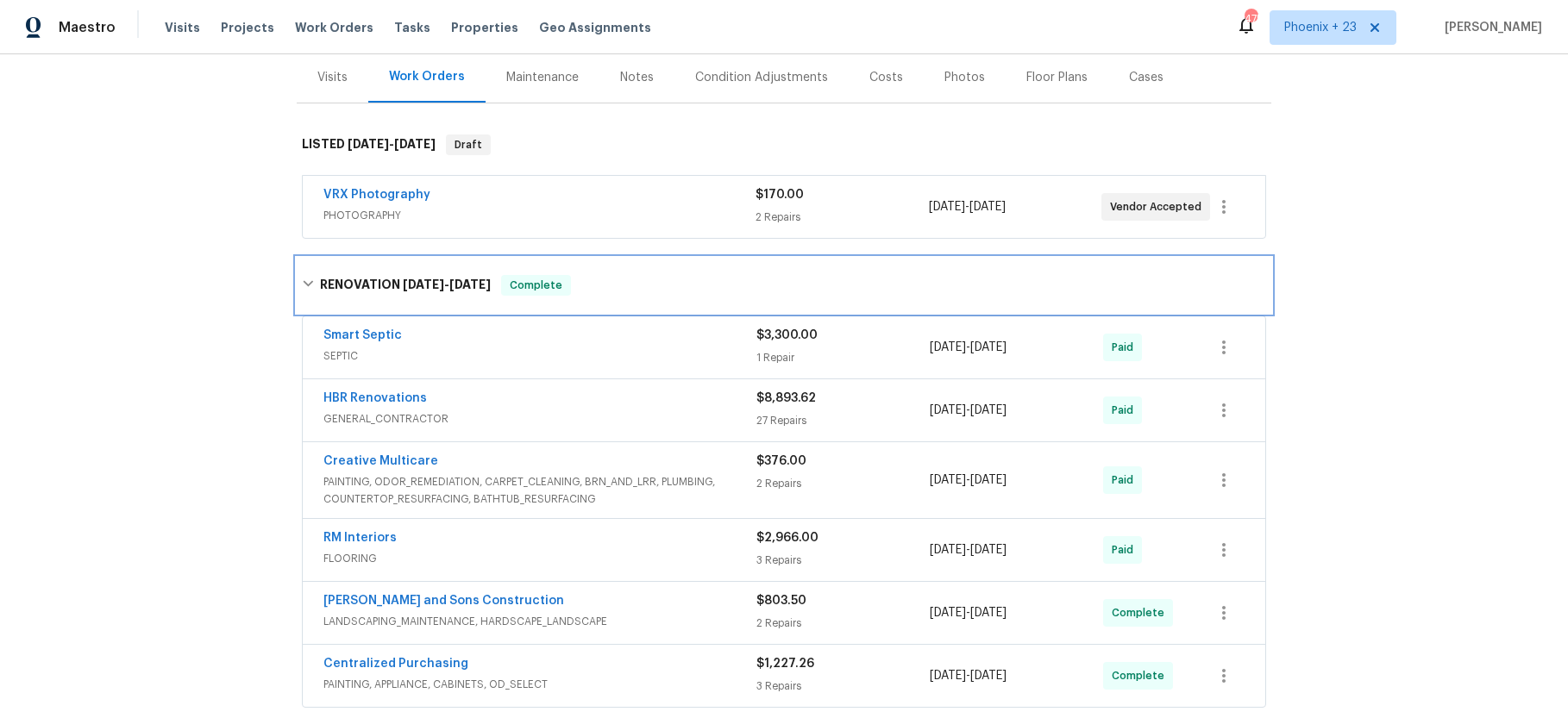
scroll to position [216, 0]
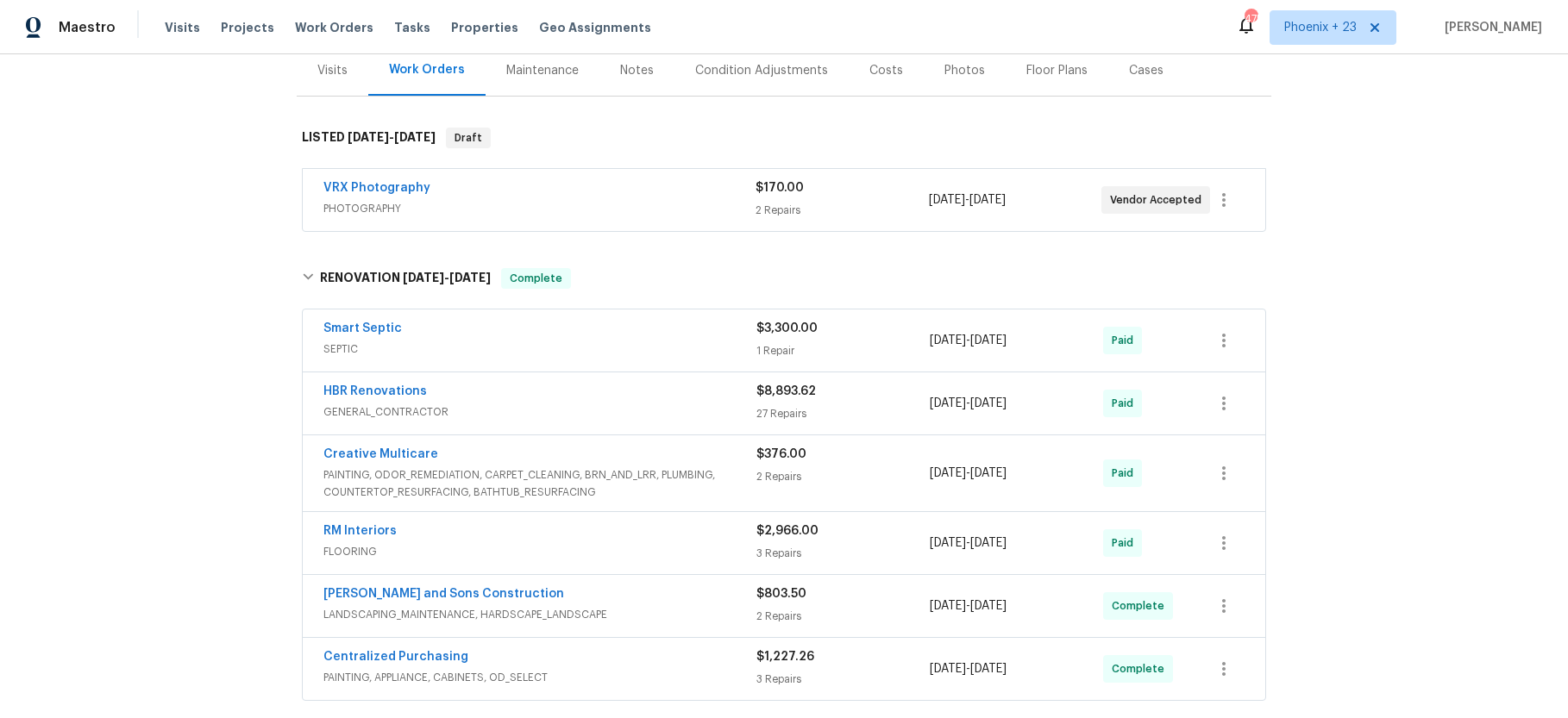
click at [278, 19] on div "Visits Projects Work Orders Tasks Properties Geo Assignments" at bounding box center [419, 28] width 507 height 35
click at [295, 20] on span "Work Orders" at bounding box center [334, 28] width 78 height 17
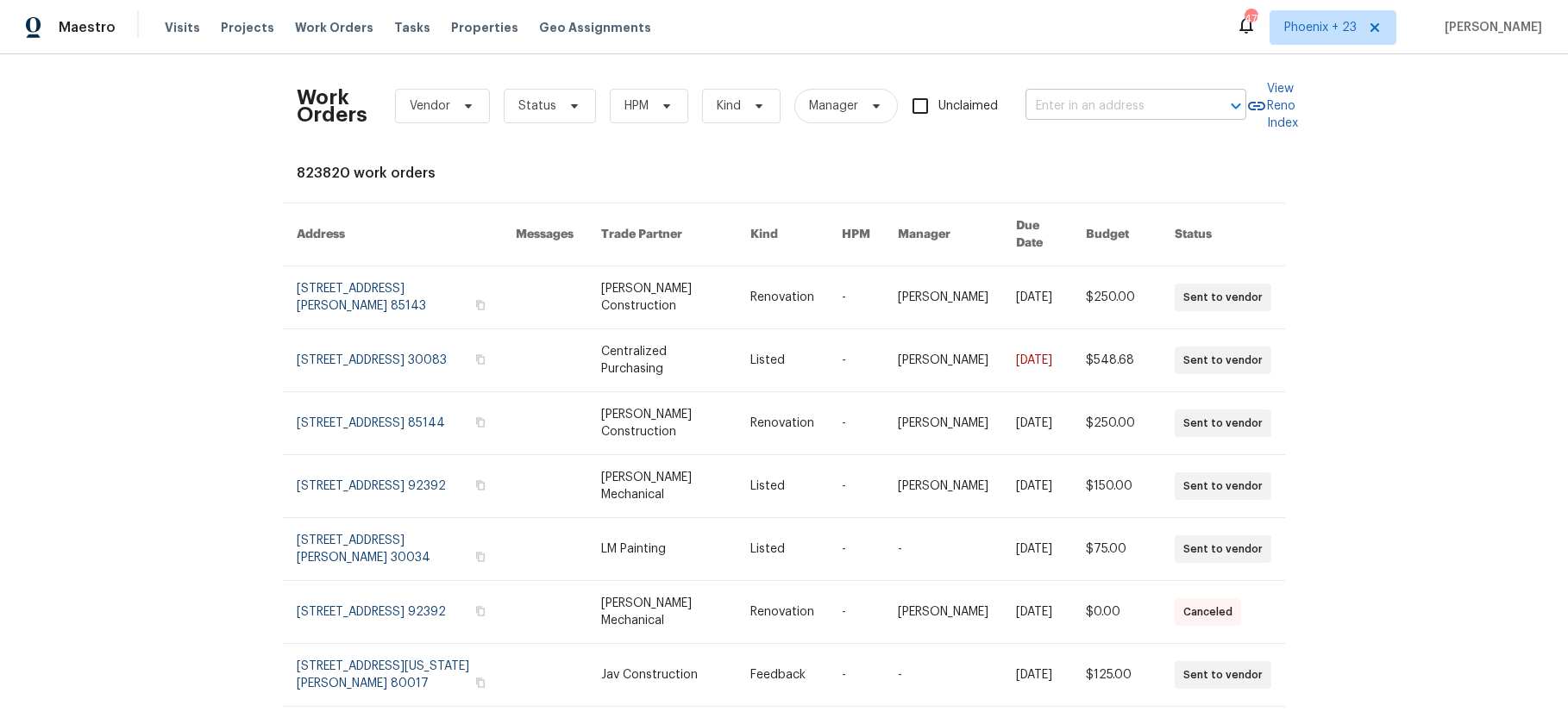
click at [1088, 111] on input "text" at bounding box center [1111, 107] width 173 height 27
paste input "4925 Prestwick Dr, Fort Worth, TX 76135"
type input "4925 Prestwick Dr, Fort Worth, TX 76135"
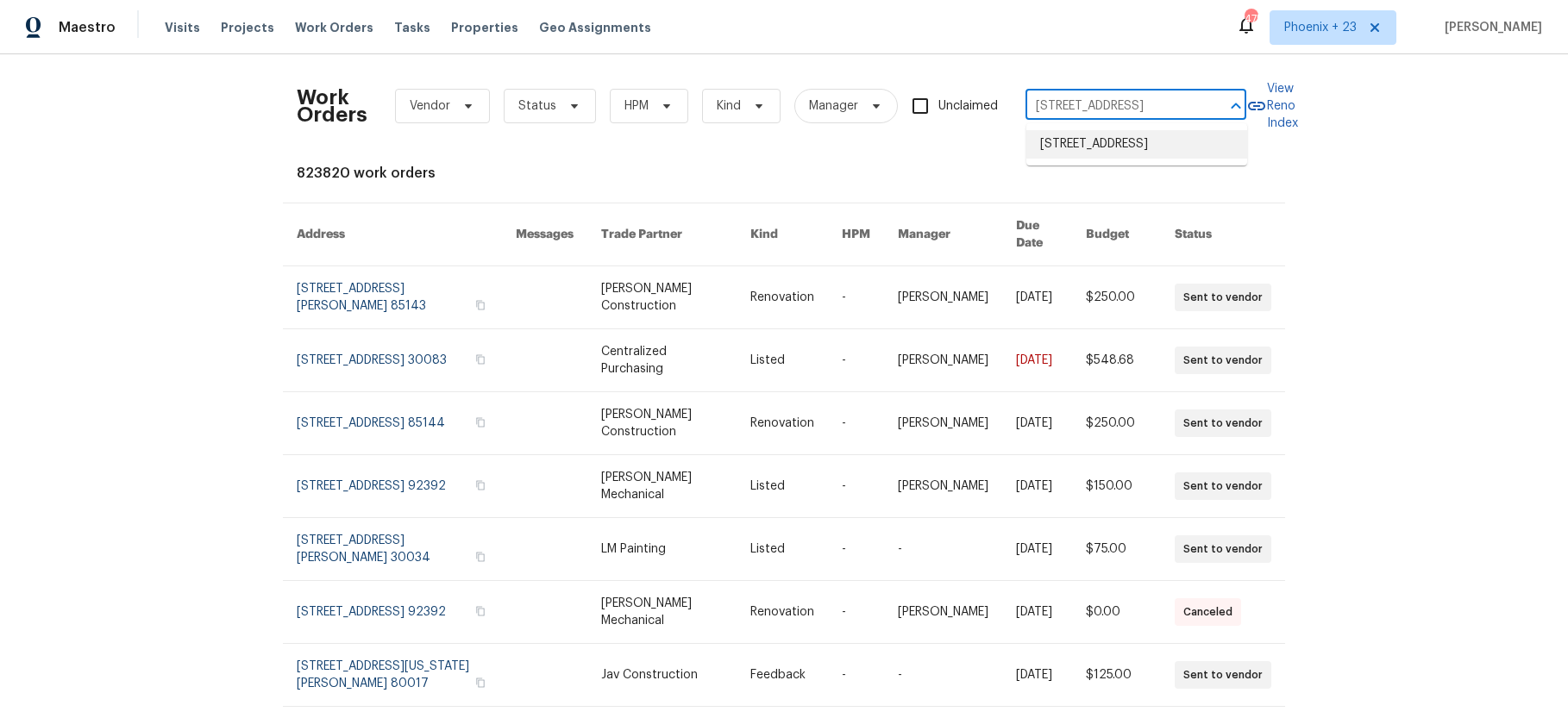
click at [1103, 136] on li "4925 Prestwick Dr, Fort Worth, TX 76135" at bounding box center [1136, 145] width 221 height 29
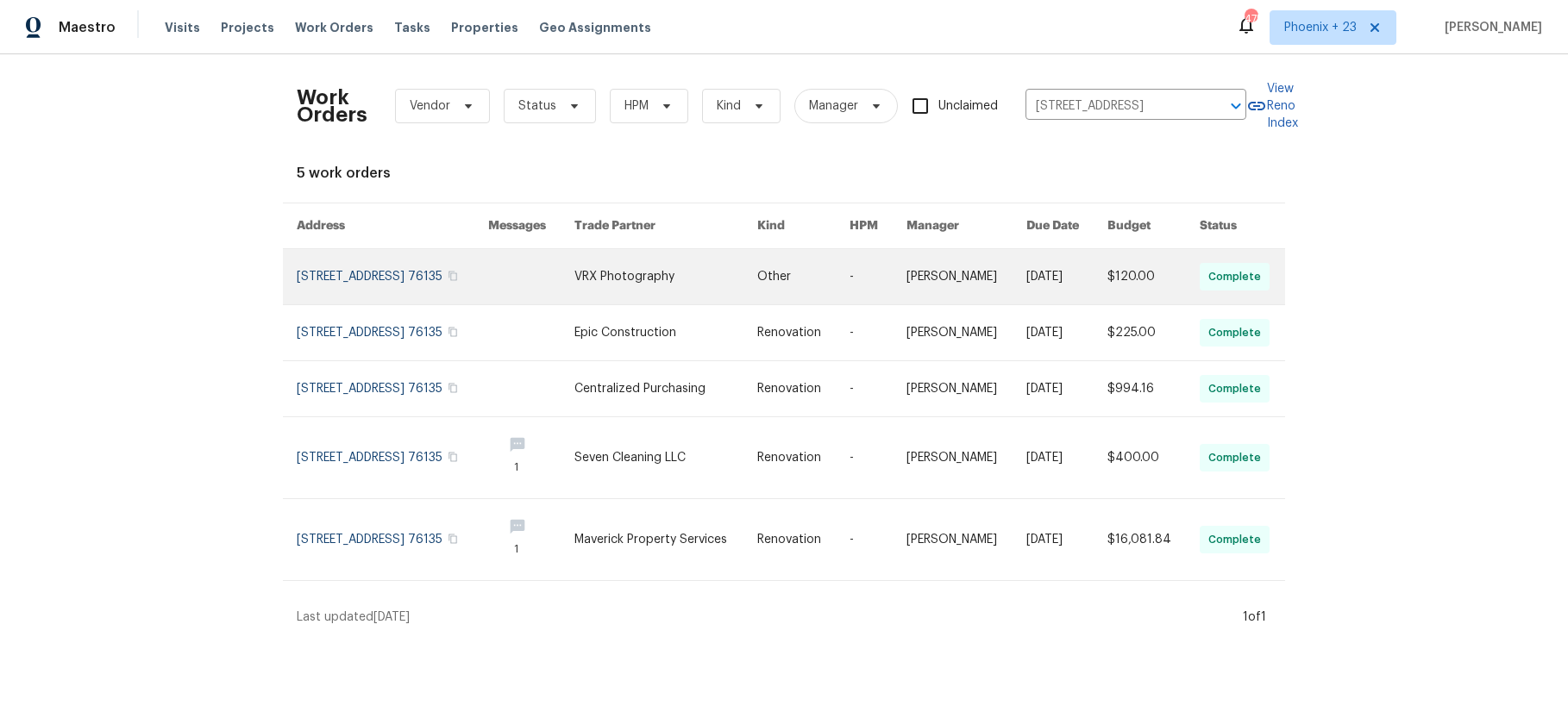
click at [637, 281] on link at bounding box center [666, 276] width 183 height 55
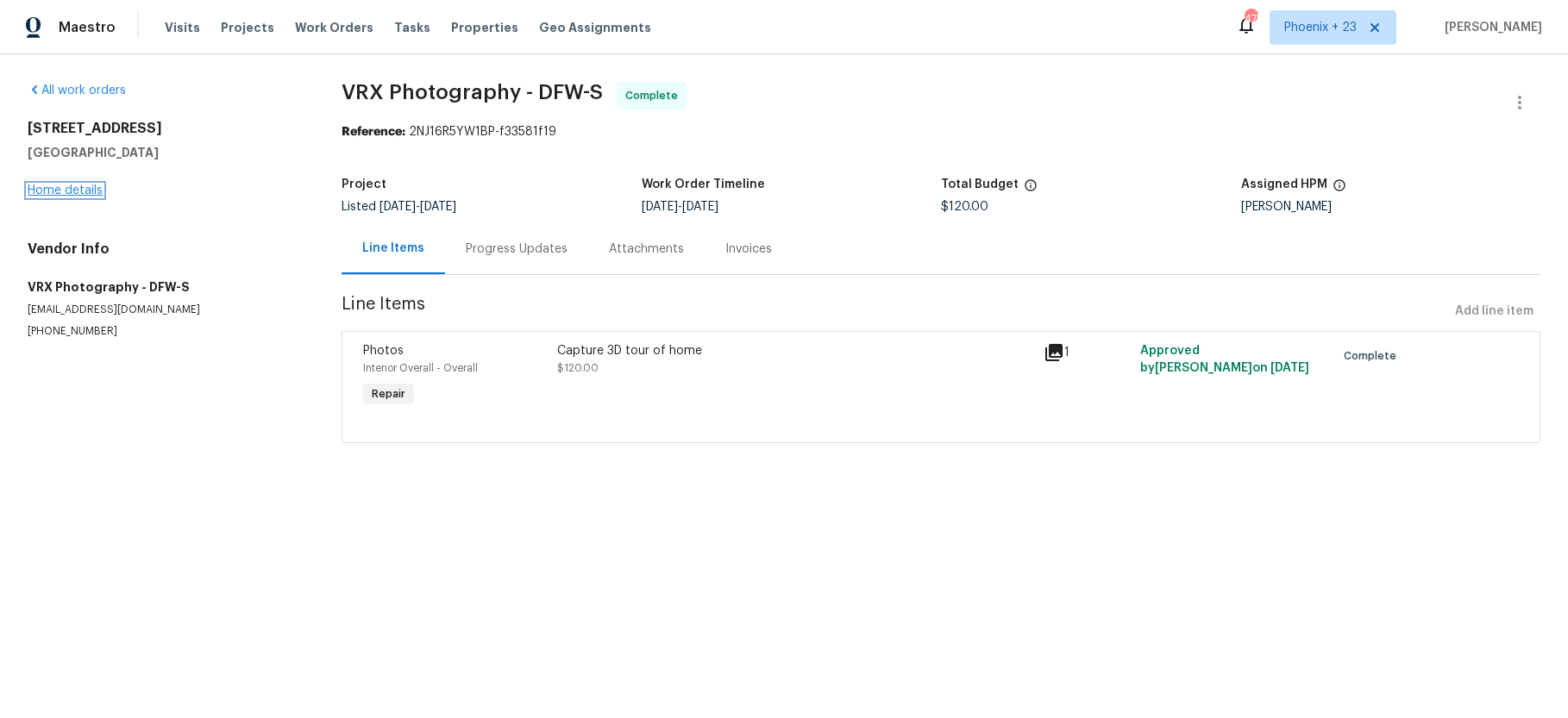
click at [67, 185] on link "Home details" at bounding box center [66, 190] width 75 height 13
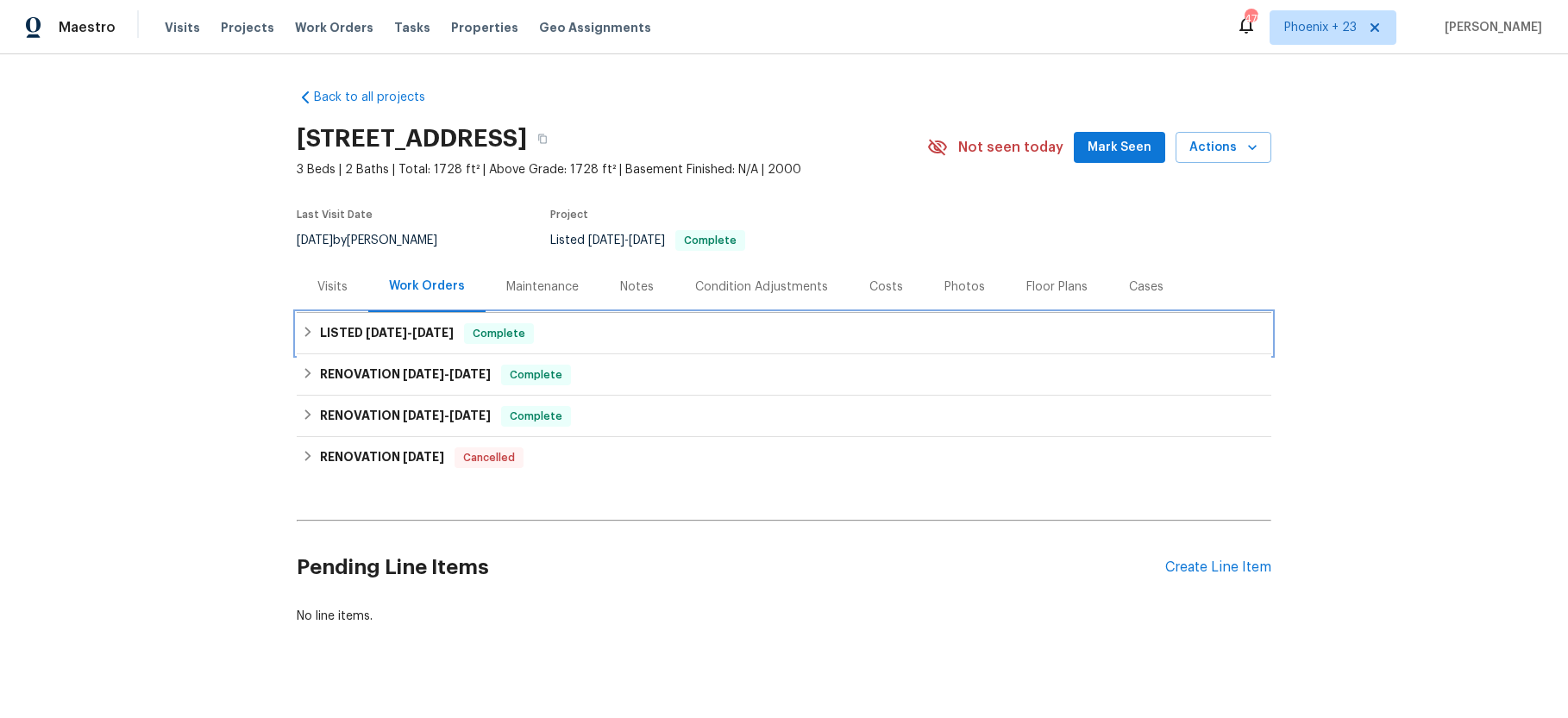
click at [374, 341] on h6 "LISTED 8/21/25 - 8/22/25" at bounding box center [387, 332] width 134 height 20
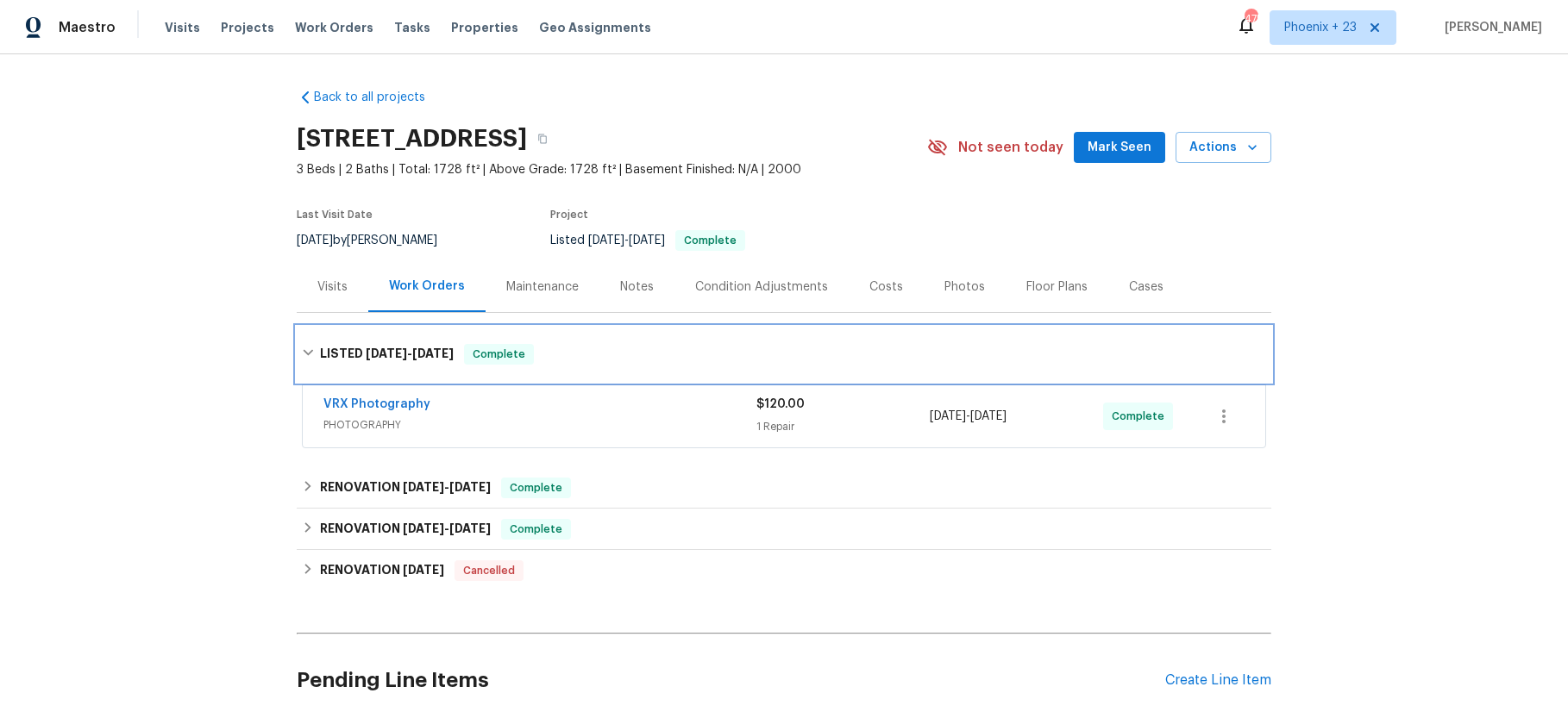
click at [374, 341] on div "LISTED 8/21/25 - 8/22/25 Complete" at bounding box center [784, 354] width 974 height 55
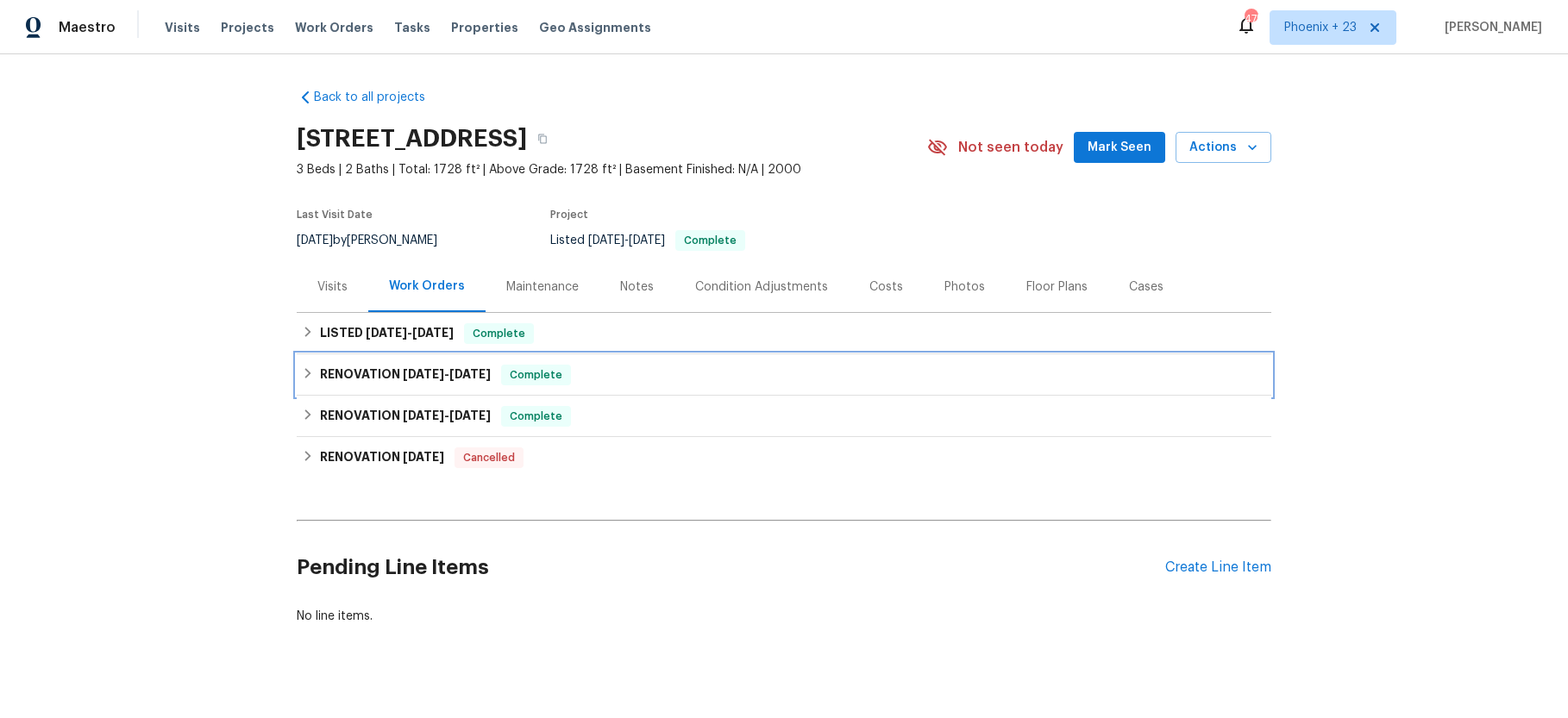
click at [379, 381] on h6 "RENOVATION 8/18/25 - 8/19/25" at bounding box center [405, 374] width 171 height 20
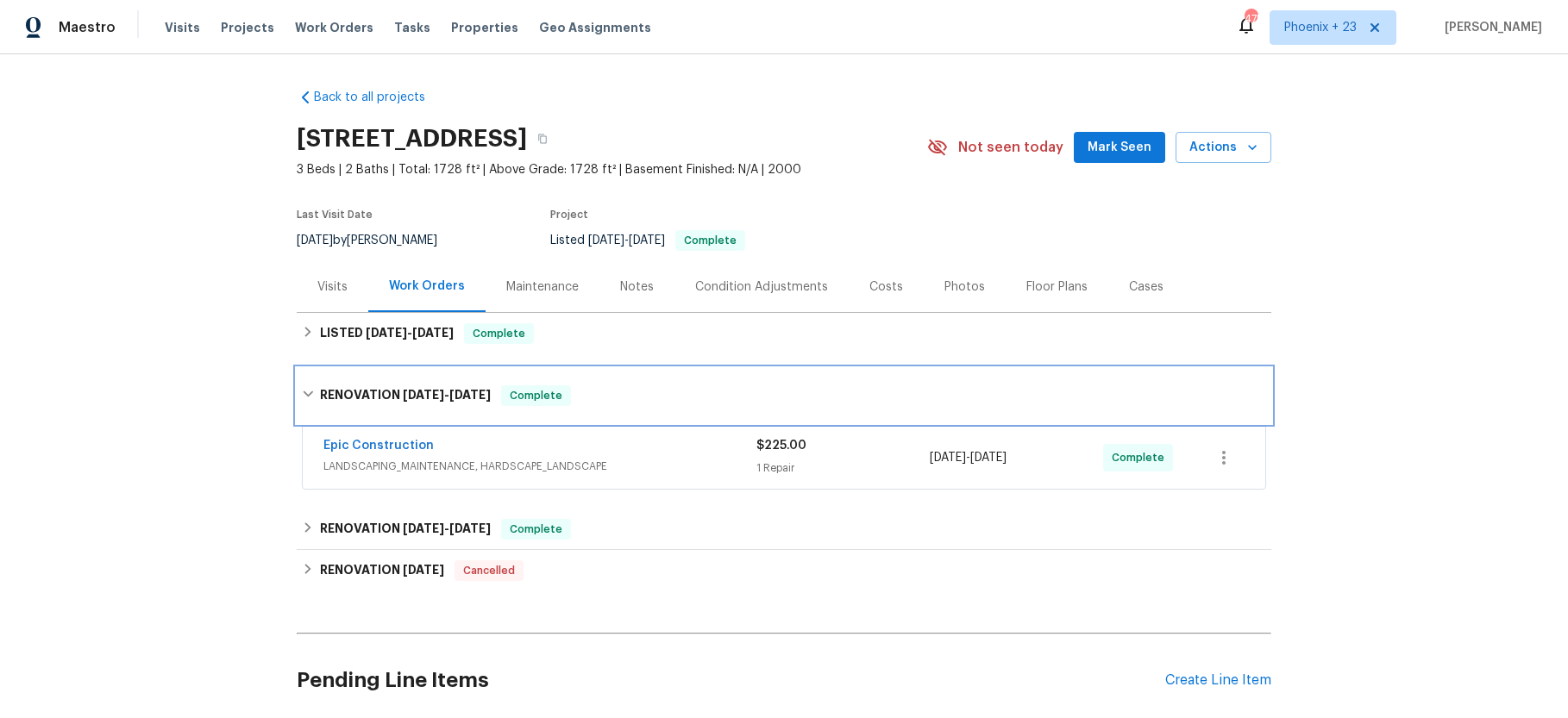
click at [379, 380] on div "RENOVATION 8/18/25 - 8/19/25 Complete" at bounding box center [784, 395] width 974 height 55
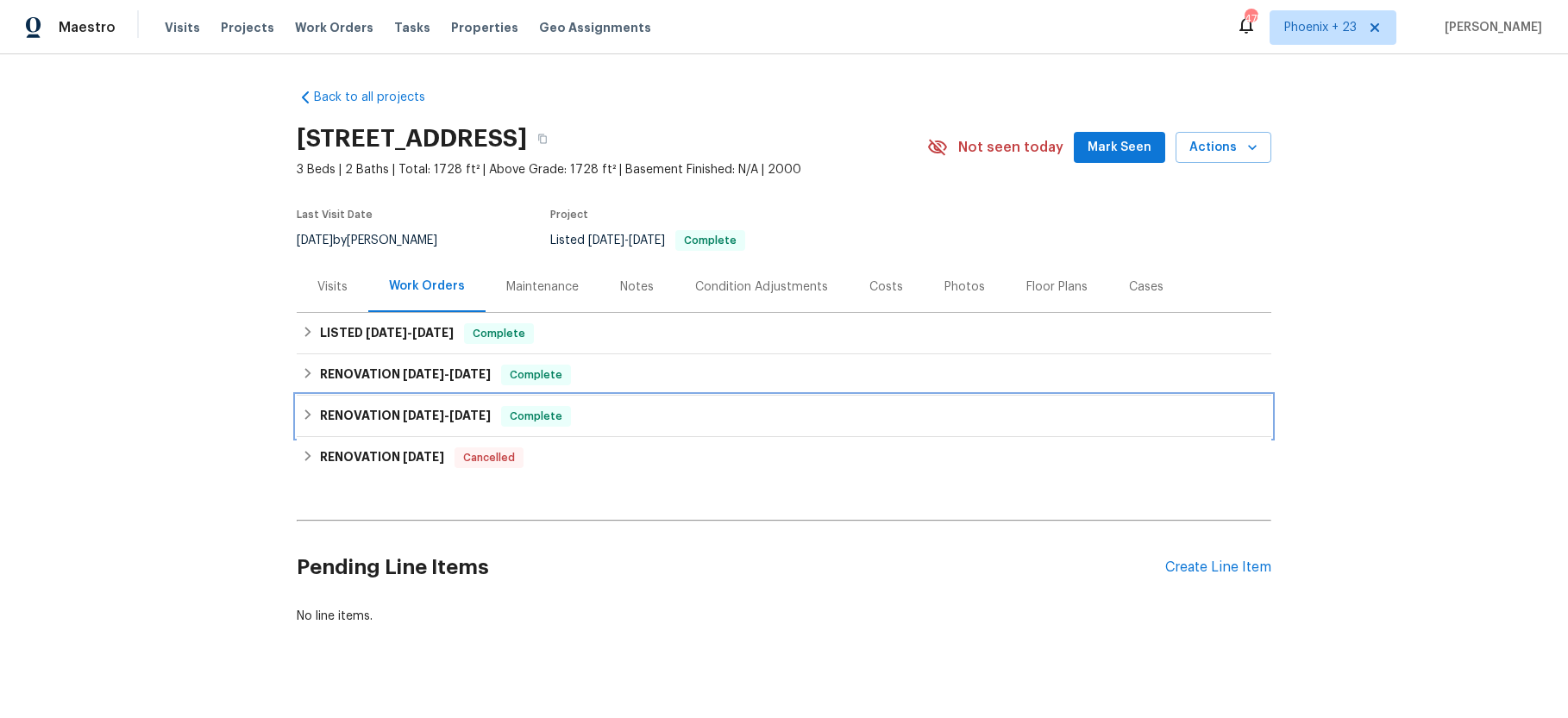
click at [380, 419] on h6 "RENOVATION 8/8/25 - 8/14/25" at bounding box center [405, 415] width 171 height 20
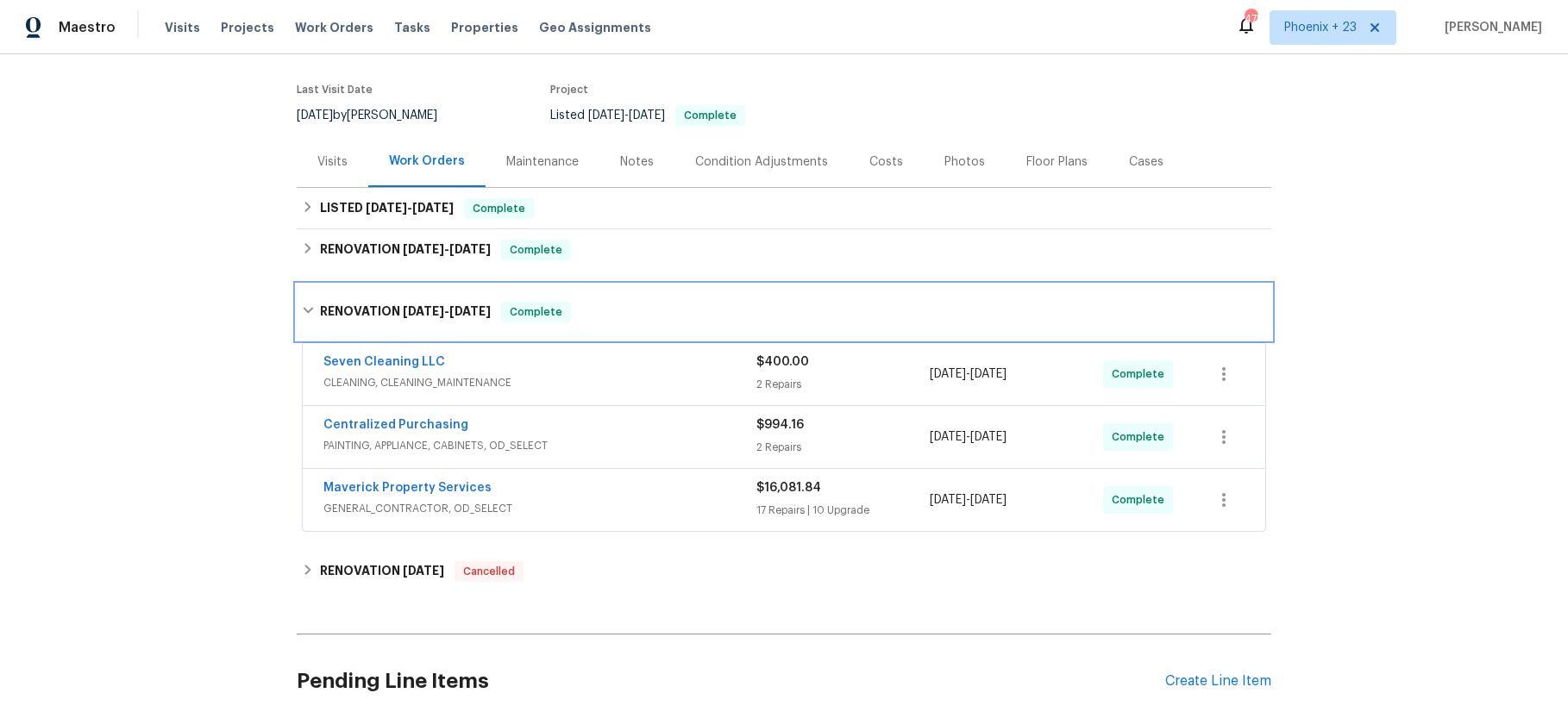
scroll to position [130, 0]
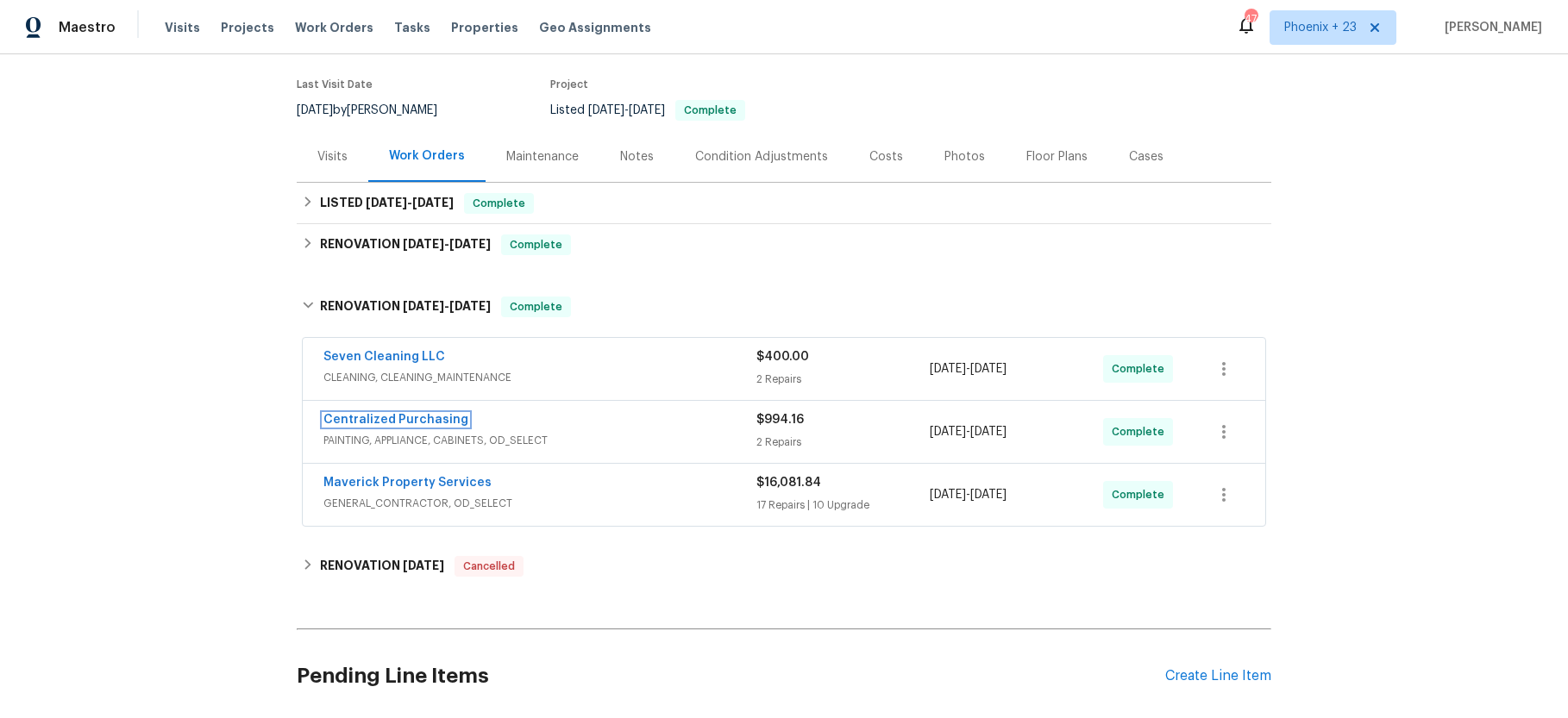
click at [380, 419] on link "Centralized Purchasing" at bounding box center [395, 419] width 145 height 13
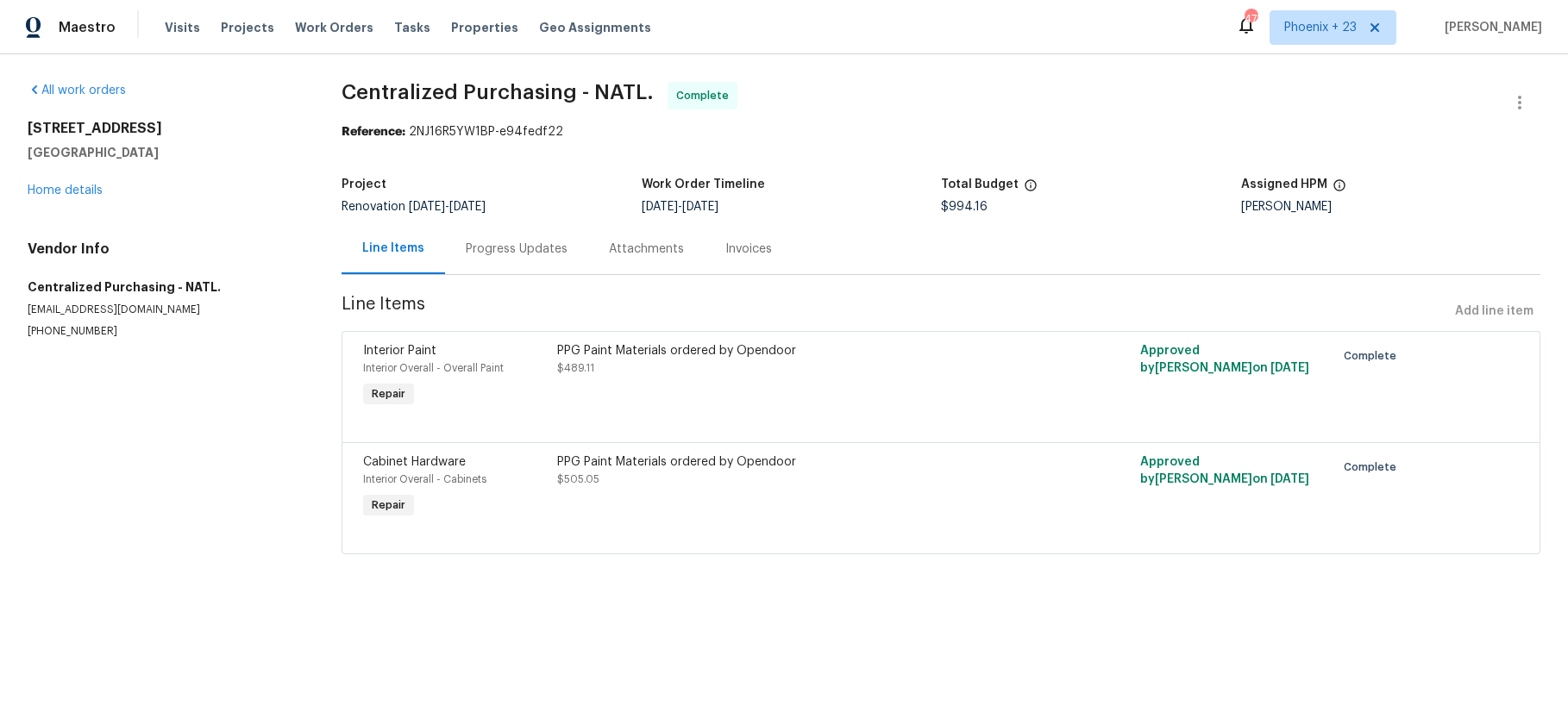
click at [322, 16] on div "Visits Projects Work Orders Tasks Properties Geo Assignments" at bounding box center [419, 28] width 507 height 35
drag, startPoint x: 325, startPoint y: 24, endPoint x: 505, endPoint y: 49, distance: 181.7
click at [326, 25] on span "Work Orders" at bounding box center [334, 28] width 78 height 17
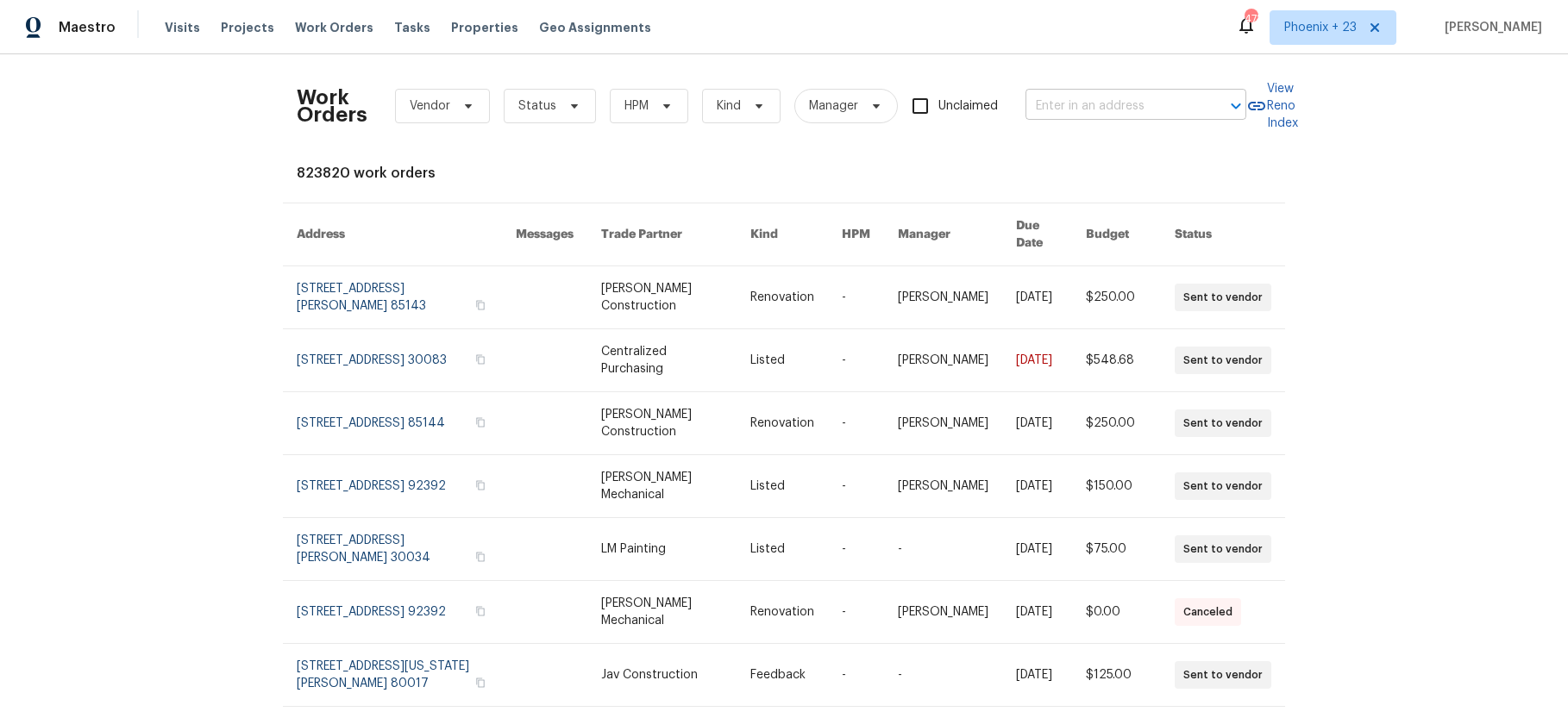
click at [1140, 104] on input "text" at bounding box center [1111, 107] width 173 height 27
paste input "6547 N 73rd Dr Glendale AZ 85303"
type input "6547 N 73rd Dr Glendale AZ 85303"
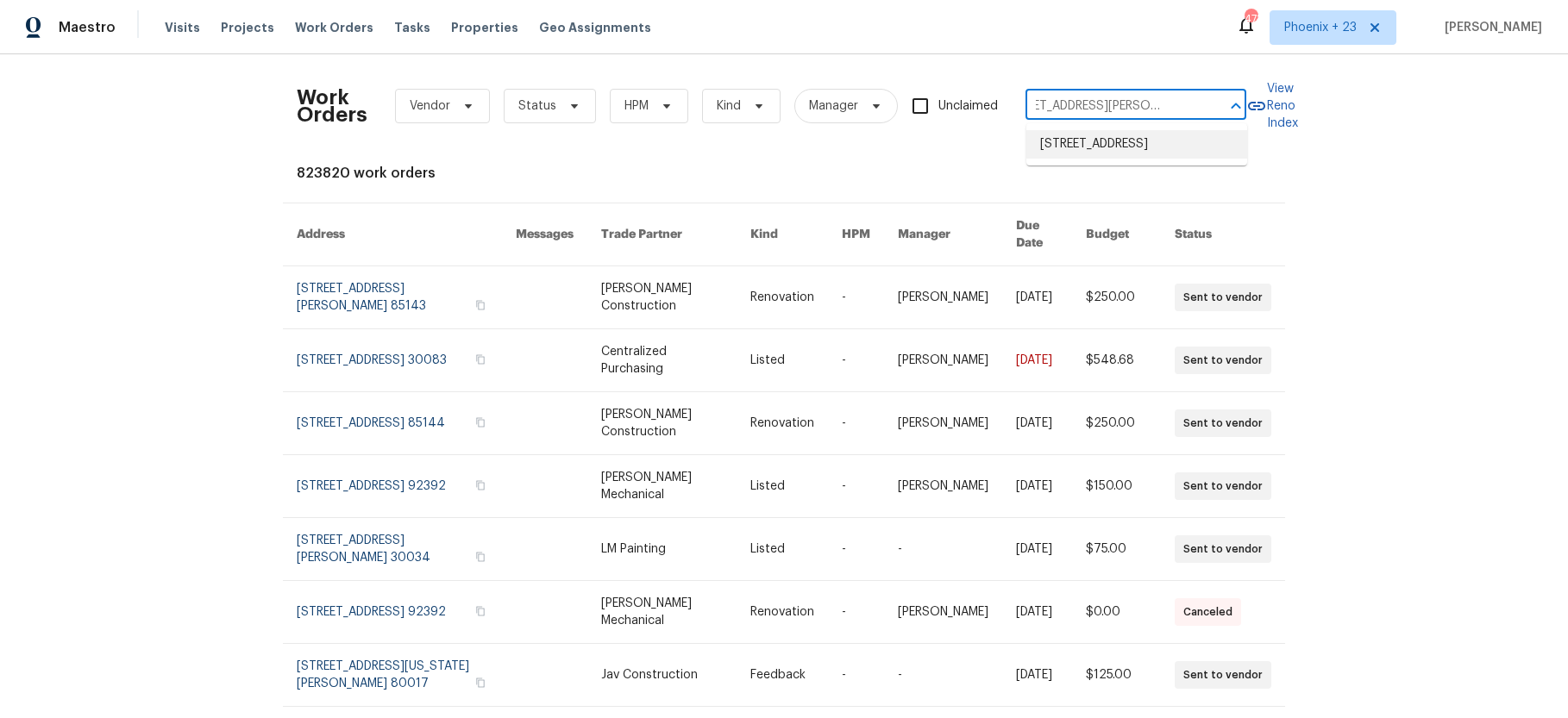
click at [1135, 143] on li "6547 N 73rd Dr, Glendale, AZ 85303" at bounding box center [1136, 145] width 221 height 29
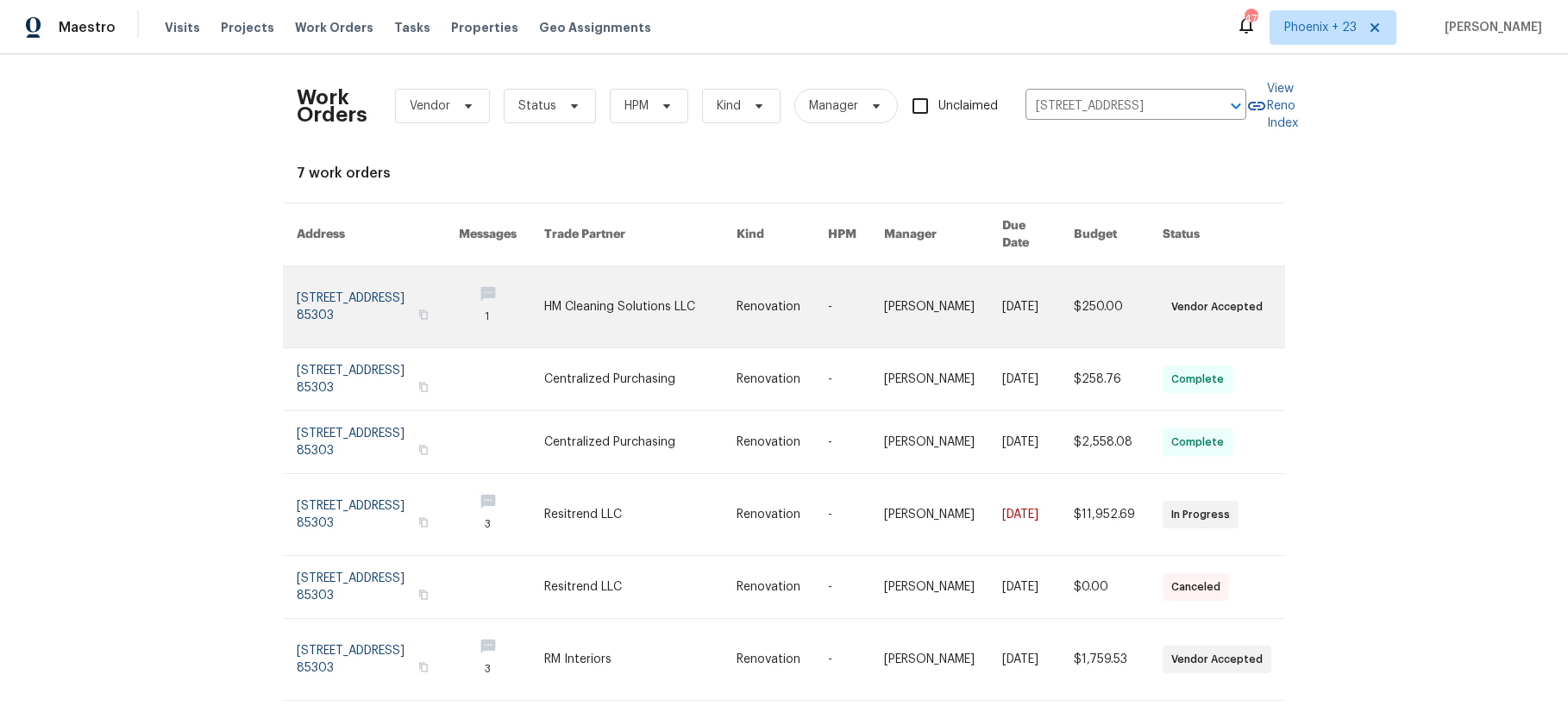
click at [615, 319] on link at bounding box center [639, 306] width 192 height 81
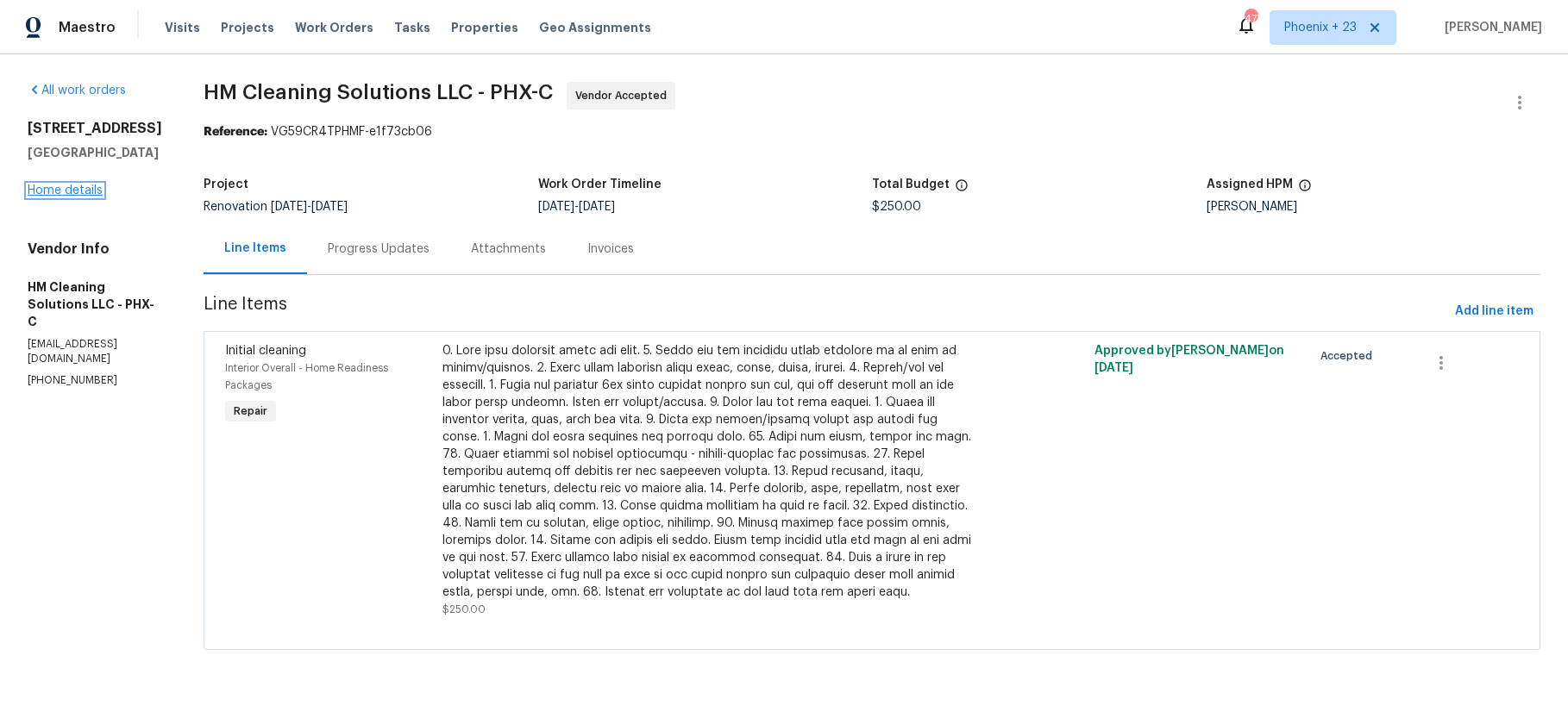
click at [73, 194] on link "Home details" at bounding box center [66, 190] width 75 height 13
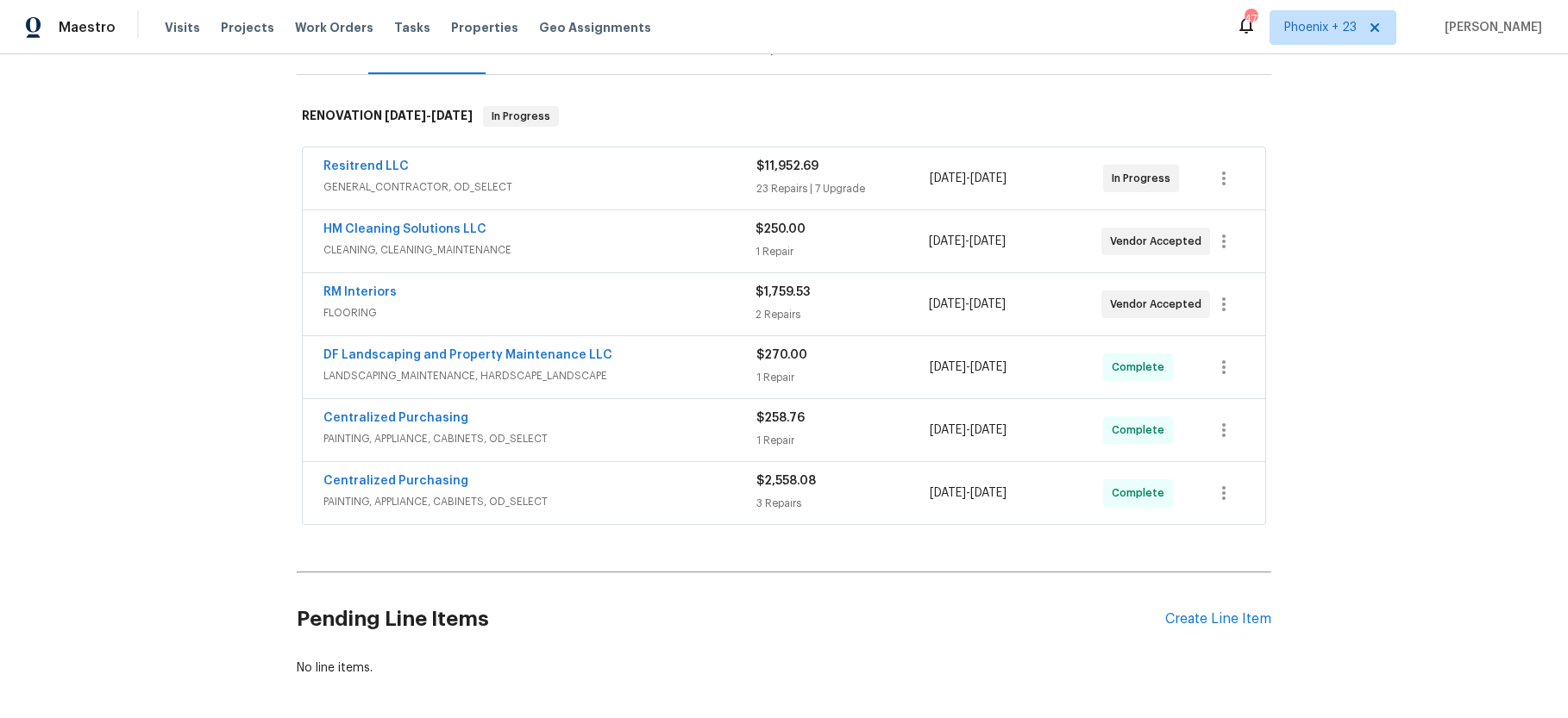
scroll to position [261, 0]
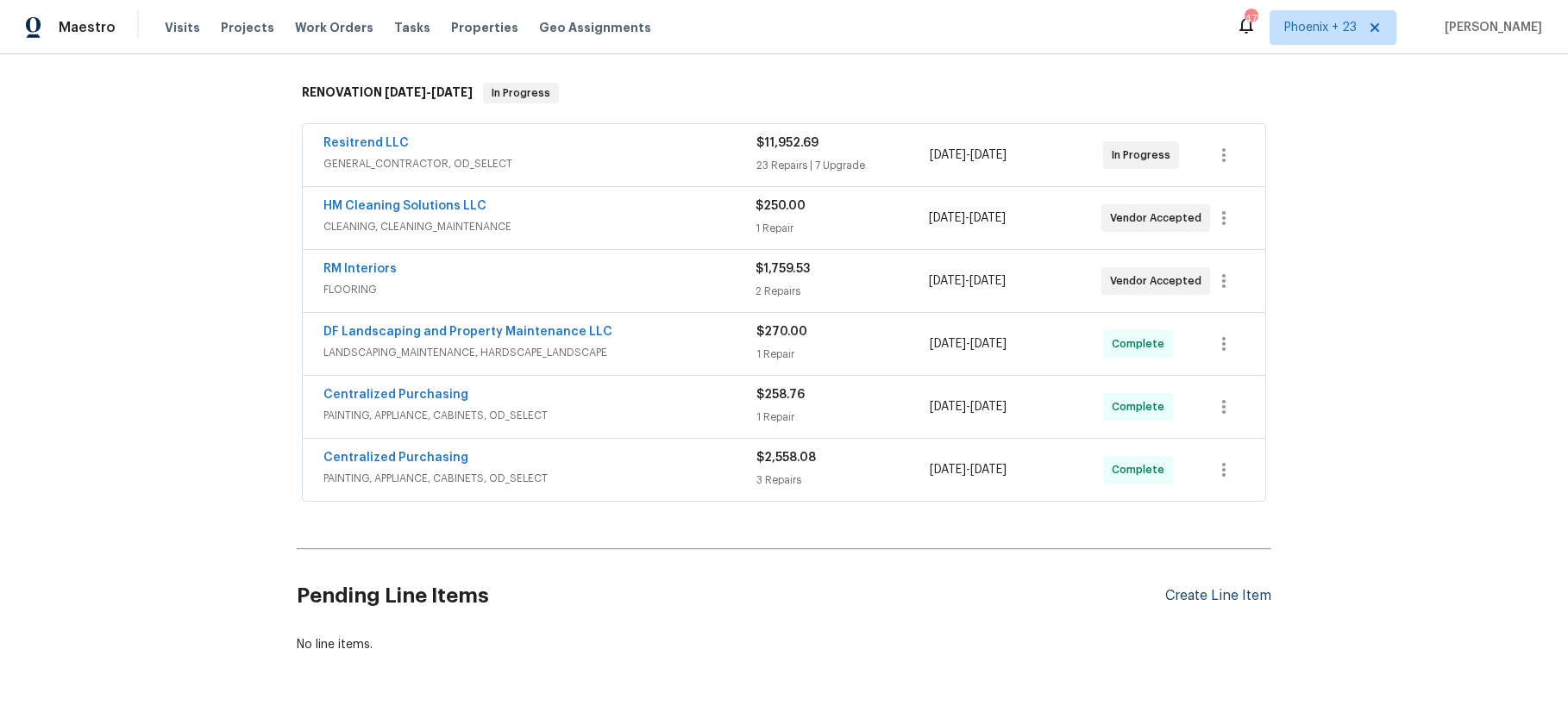
click at [1249, 590] on div "Create Line Item" at bounding box center [1218, 596] width 106 height 16
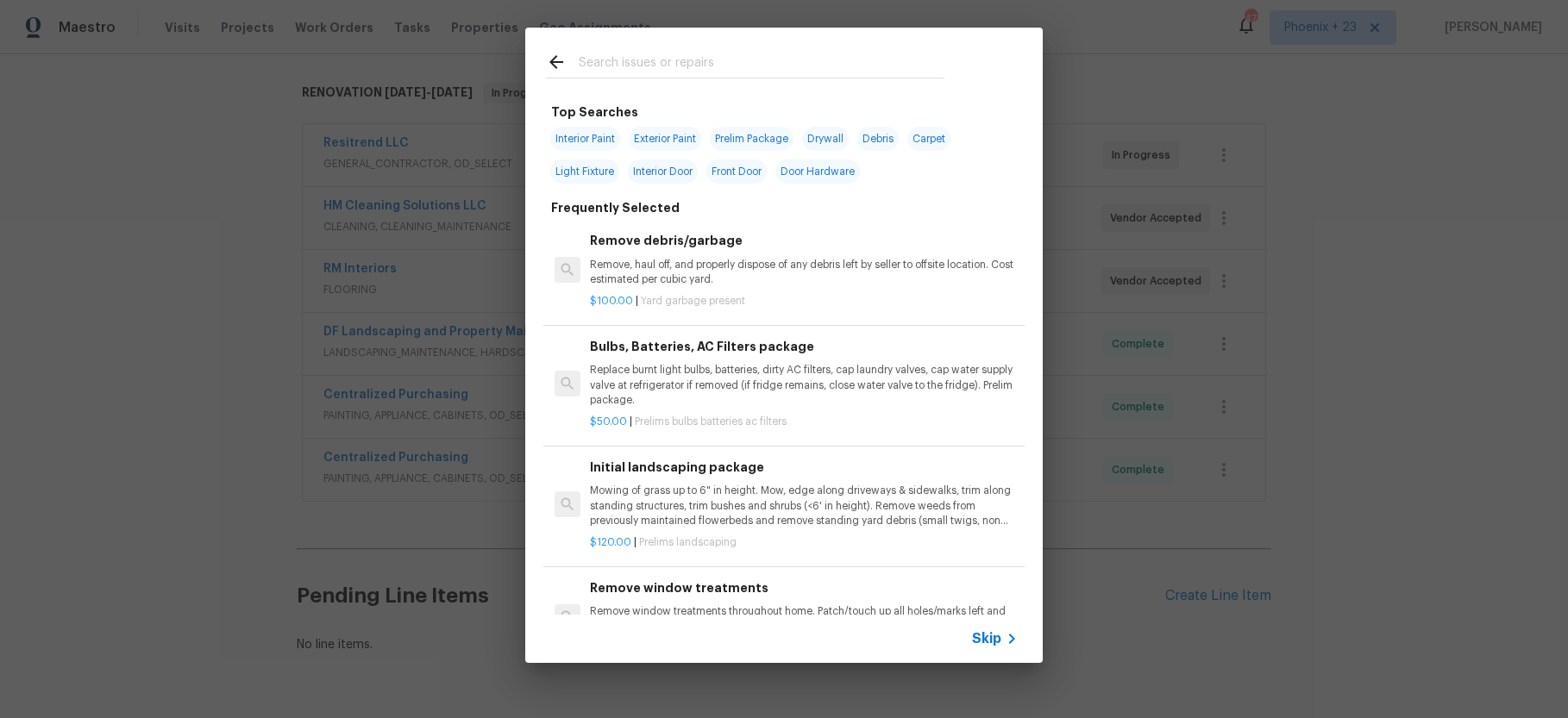
click at [661, 80] on div at bounding box center [745, 62] width 440 height 68
click at [660, 73] on input "text" at bounding box center [761, 65] width 365 height 26
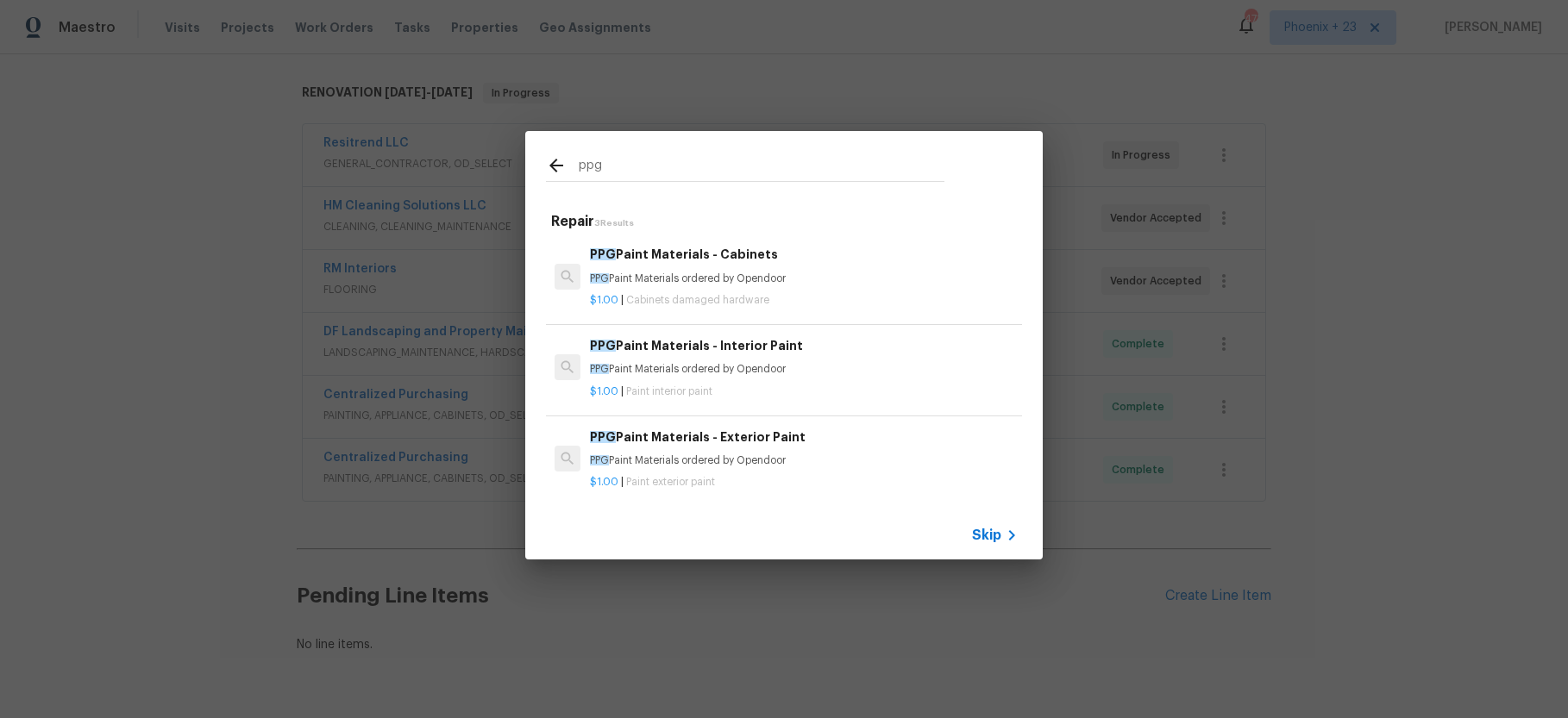
type input "ppg"
click at [805, 297] on p "$1.00 | Cabinets damaged hardware" at bounding box center [804, 300] width 428 height 14
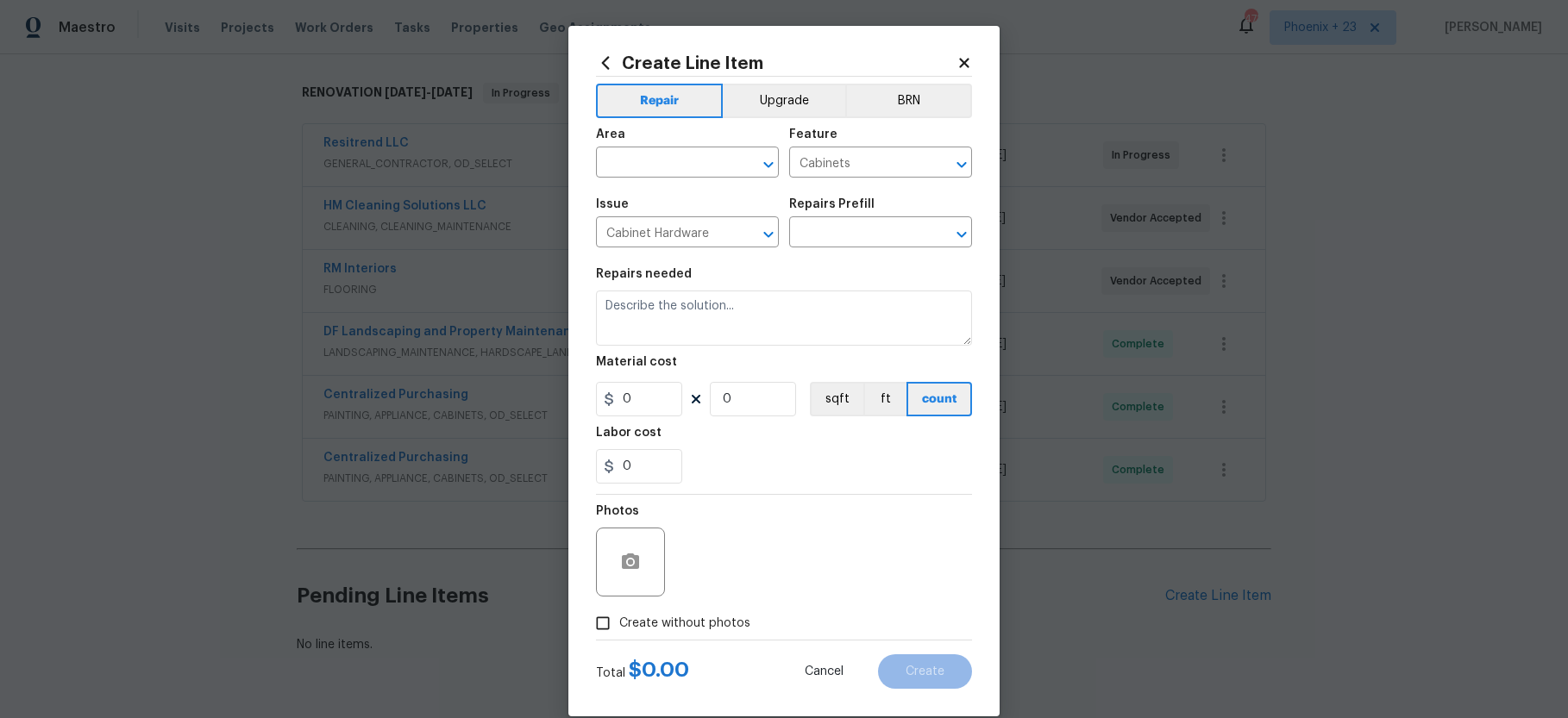
type input "PPG Paint Materials - Cabinets $1.00"
type textarea "PPG Paint Materials ordered by Opendoor"
type input "1"
click at [693, 165] on input "text" at bounding box center [662, 164] width 134 height 27
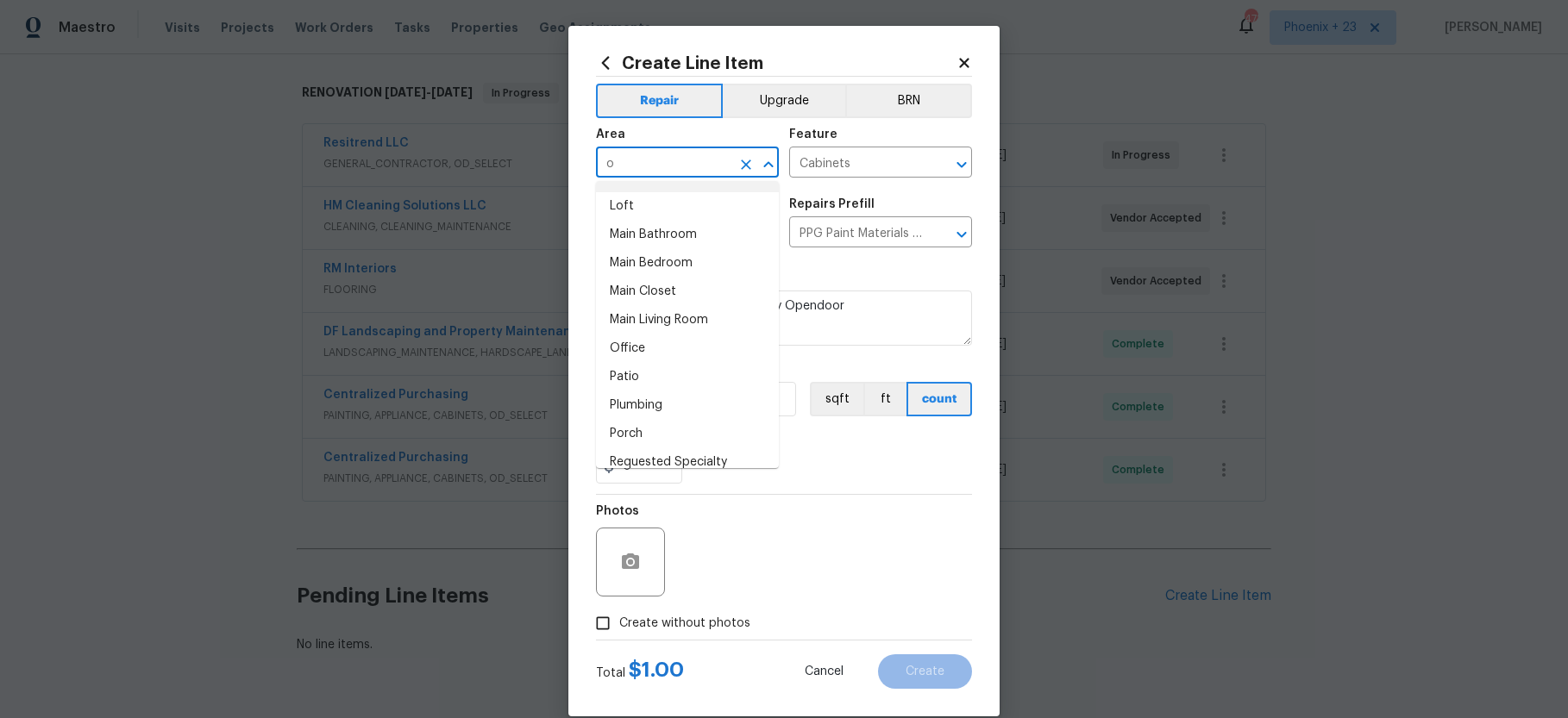
scroll to position [0, 0]
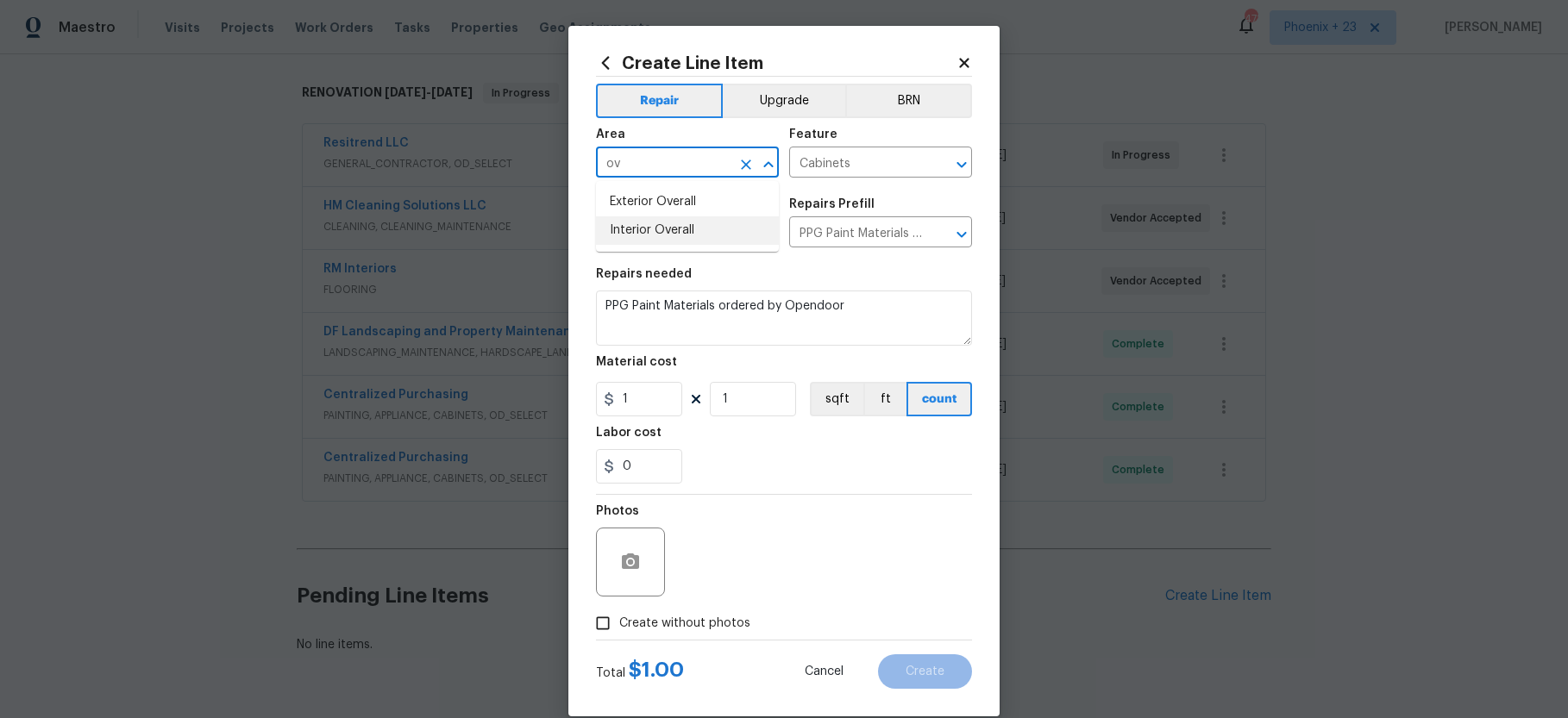
click at [670, 226] on li "Interior Overall" at bounding box center [688, 230] width 183 height 29
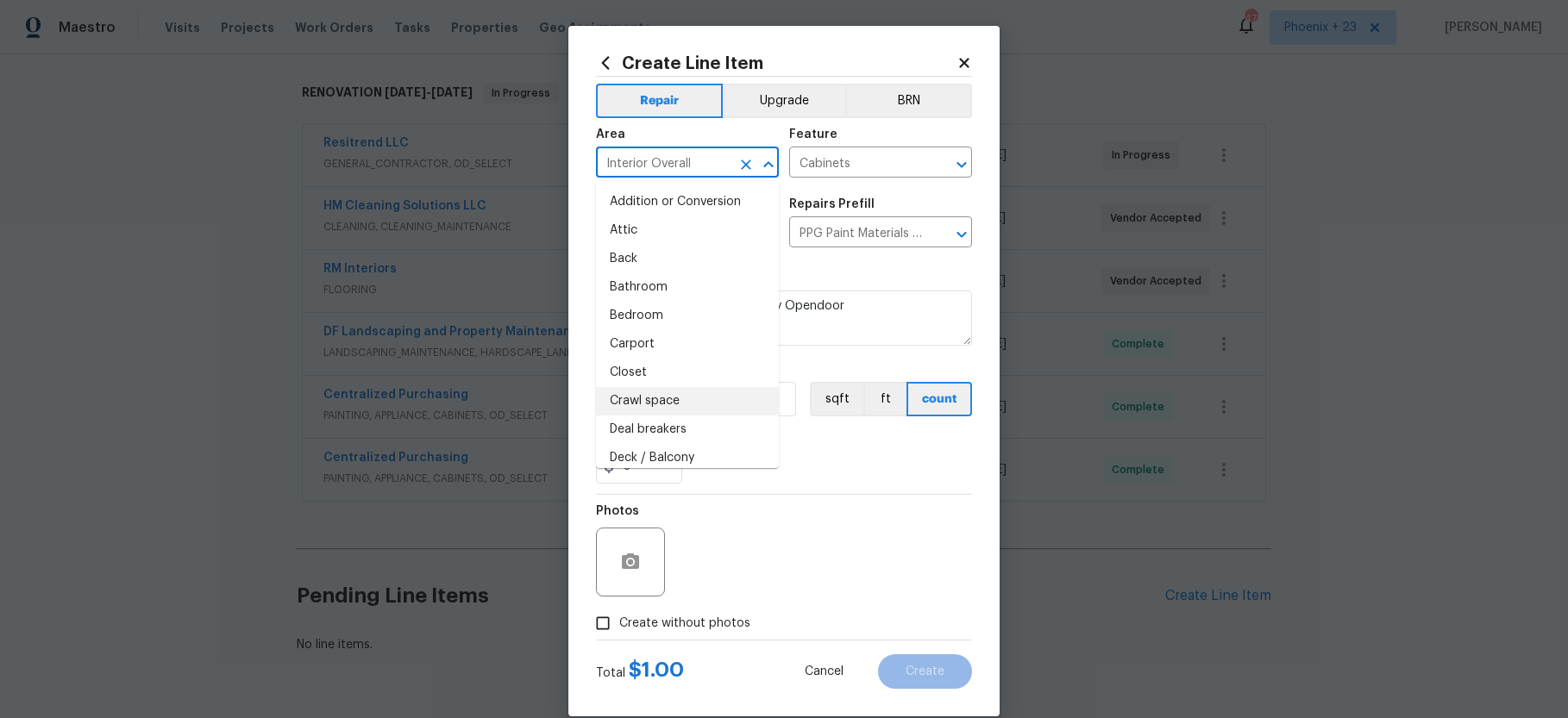
click at [616, 397] on li "Crawl space" at bounding box center [688, 402] width 183 height 29
type input "Crawl space"
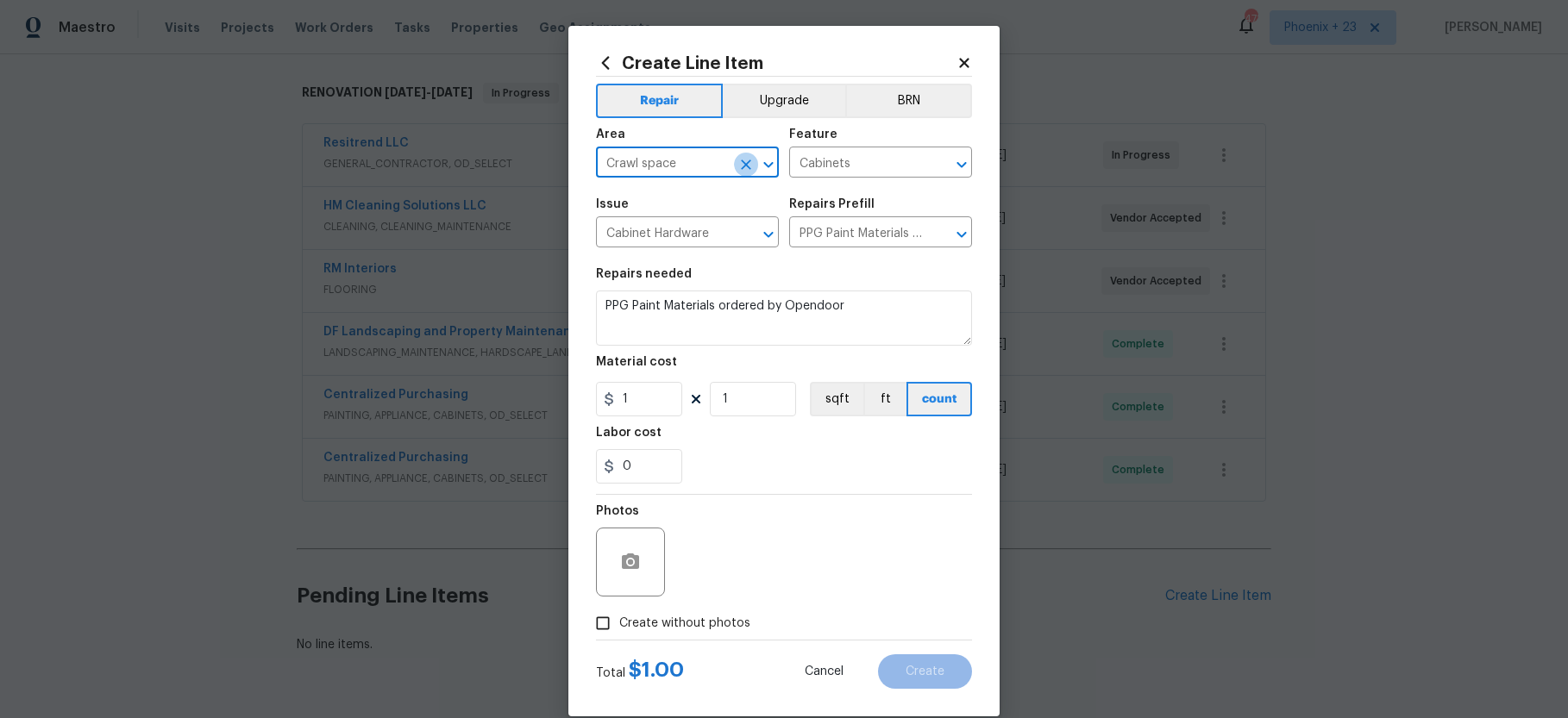
drag, startPoint x: 752, startPoint y: 161, endPoint x: 730, endPoint y: 163, distance: 22.1
click at [751, 161] on icon "Clear" at bounding box center [746, 165] width 17 height 17
click at [676, 232] on li "Interior Overall" at bounding box center [688, 230] width 183 height 29
type input "Interior Overall"
click at [663, 408] on input "1" at bounding box center [638, 399] width 86 height 35
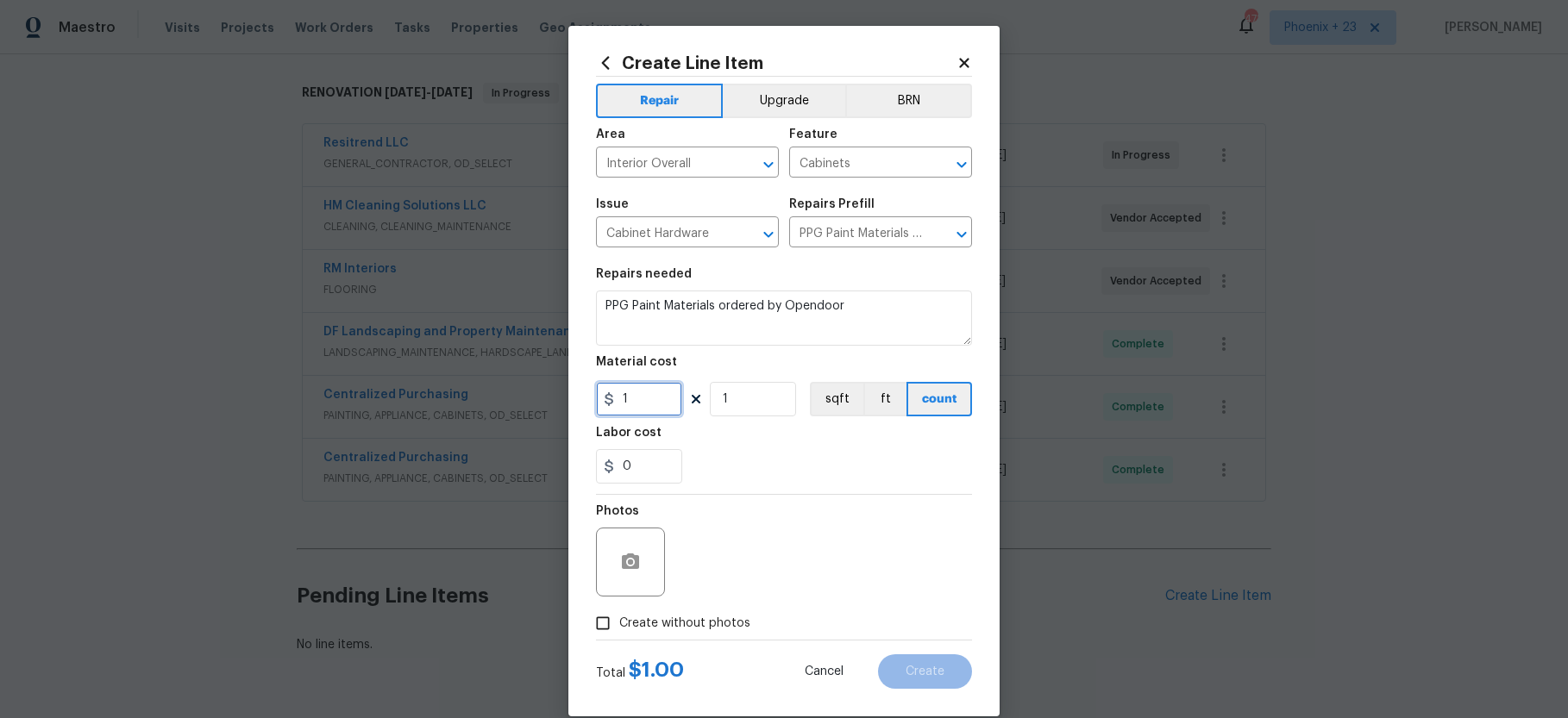
click at [580, 396] on div "Create Line Item Repair Upgrade BRN Area Interior Overall ​ Feature Cabinets ​ …" at bounding box center [783, 371] width 431 height 690
type input "89.03"
click at [729, 619] on span "Create without photos" at bounding box center [685, 624] width 131 height 18
click at [619, 619] on input "Create without photos" at bounding box center [603, 624] width 33 height 33
checkbox input "true"
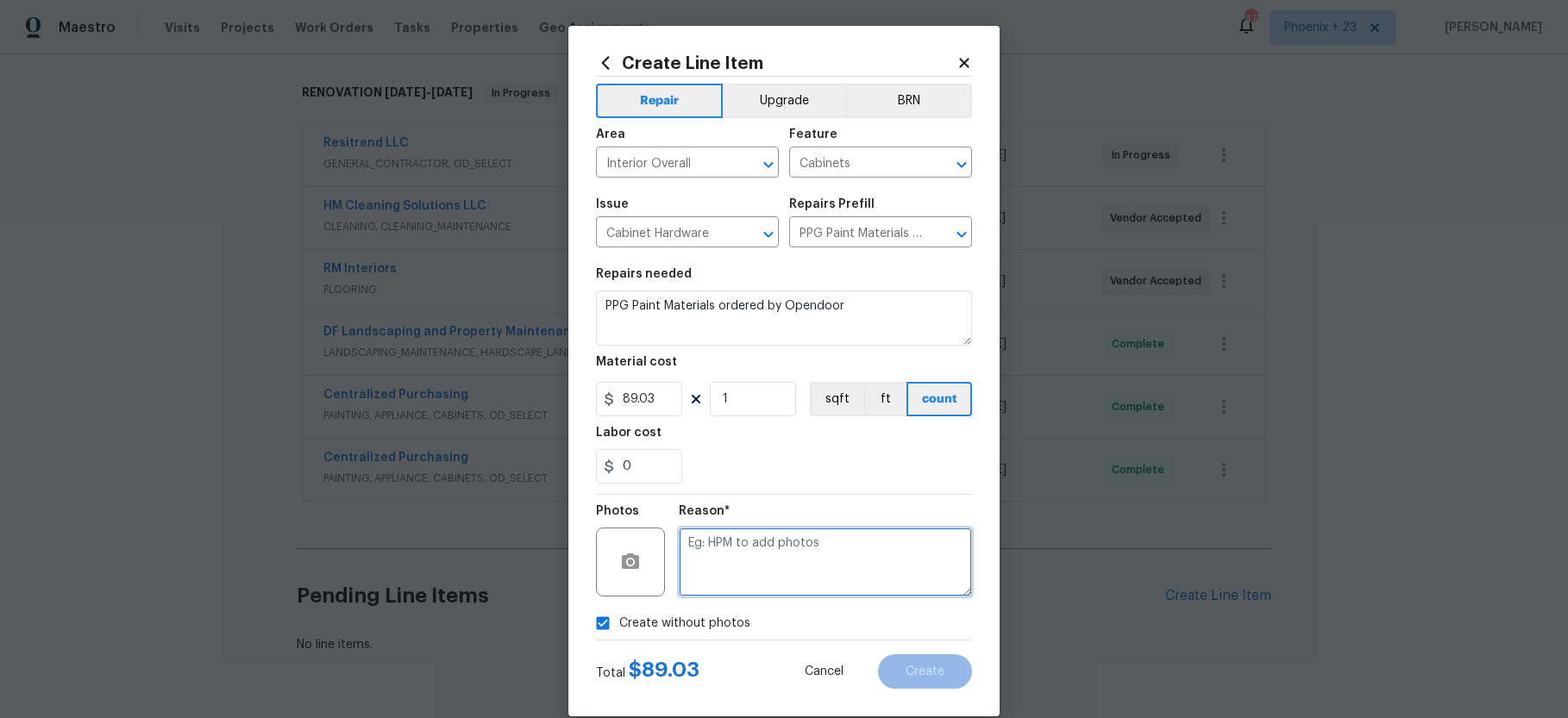
click at [740, 583] on textarea at bounding box center [825, 562] width 293 height 69
type textarea "NA"
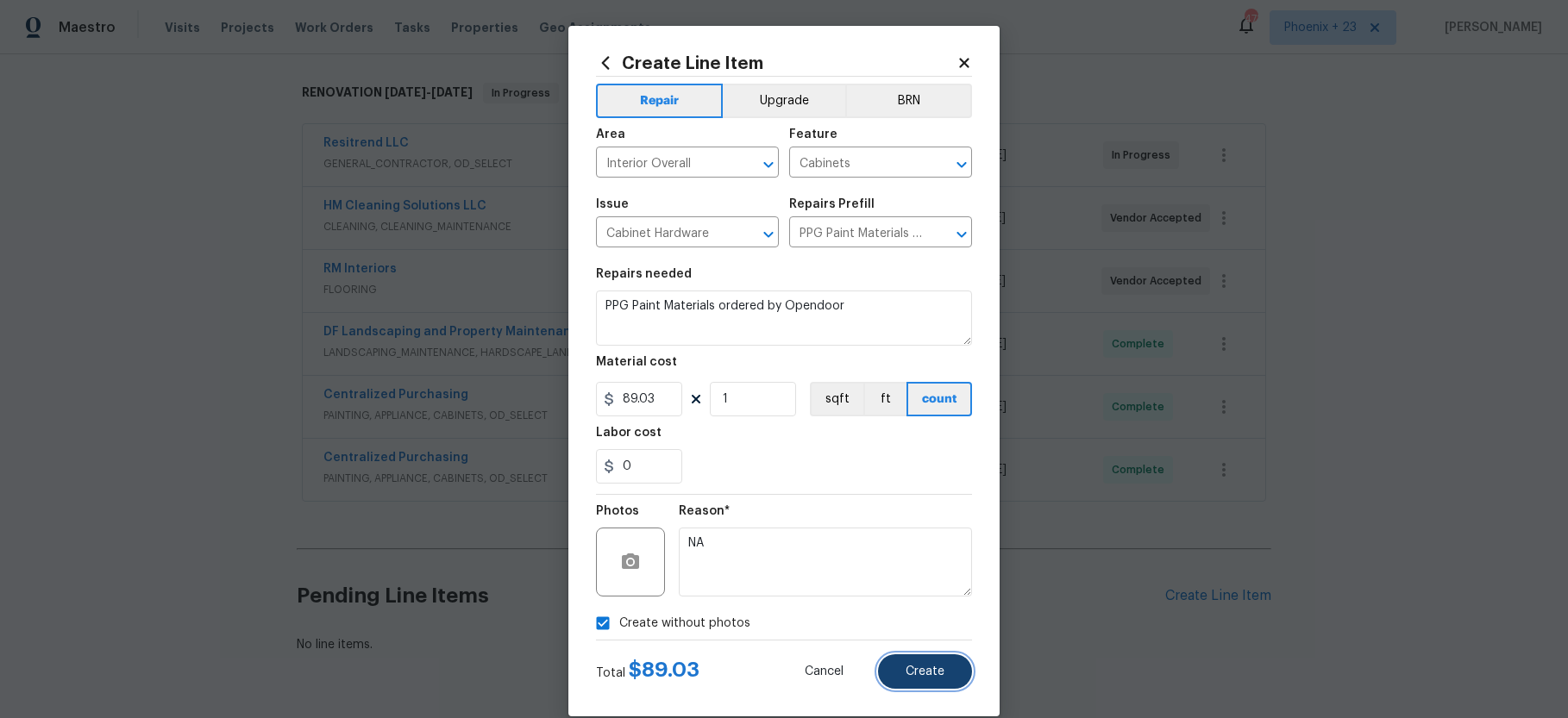
click at [931, 657] on button "Create" at bounding box center [924, 672] width 94 height 35
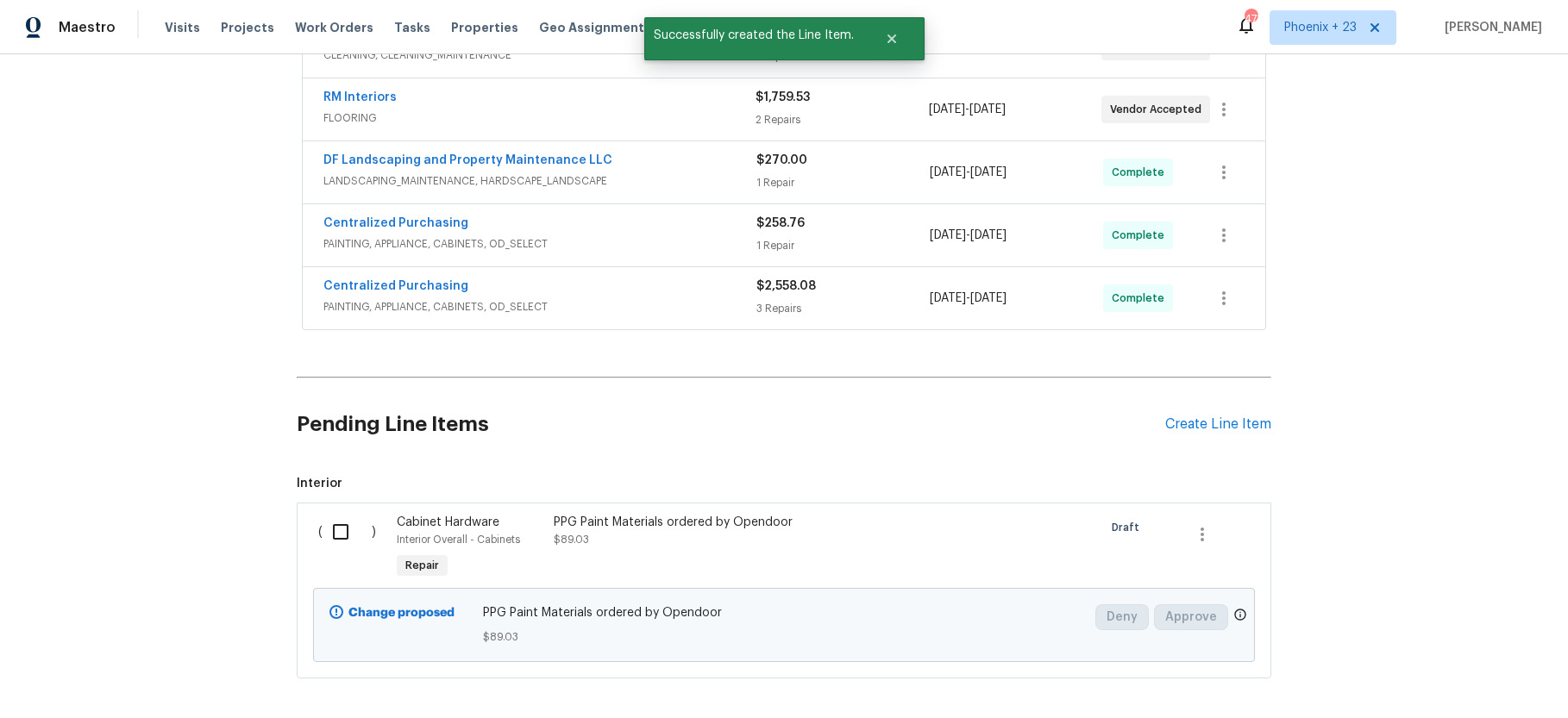
scroll to position [510, 0]
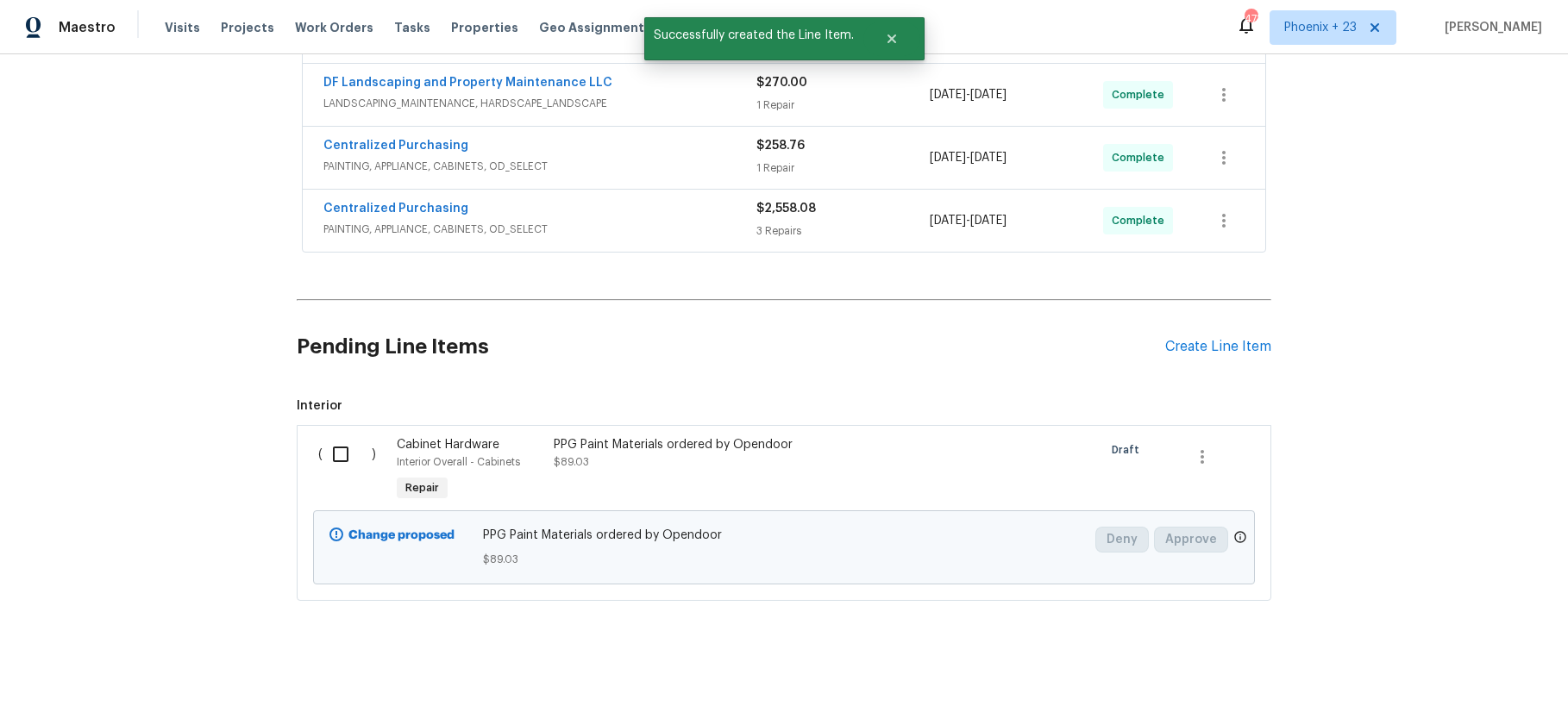
drag, startPoint x: 346, startPoint y: 463, endPoint x: 401, endPoint y: 482, distance: 58.2
click at [346, 463] on input "checkbox" at bounding box center [346, 454] width 49 height 37
checkbox input "true"
click at [1410, 678] on button "Create Work Order" at bounding box center [1470, 675] width 143 height 32
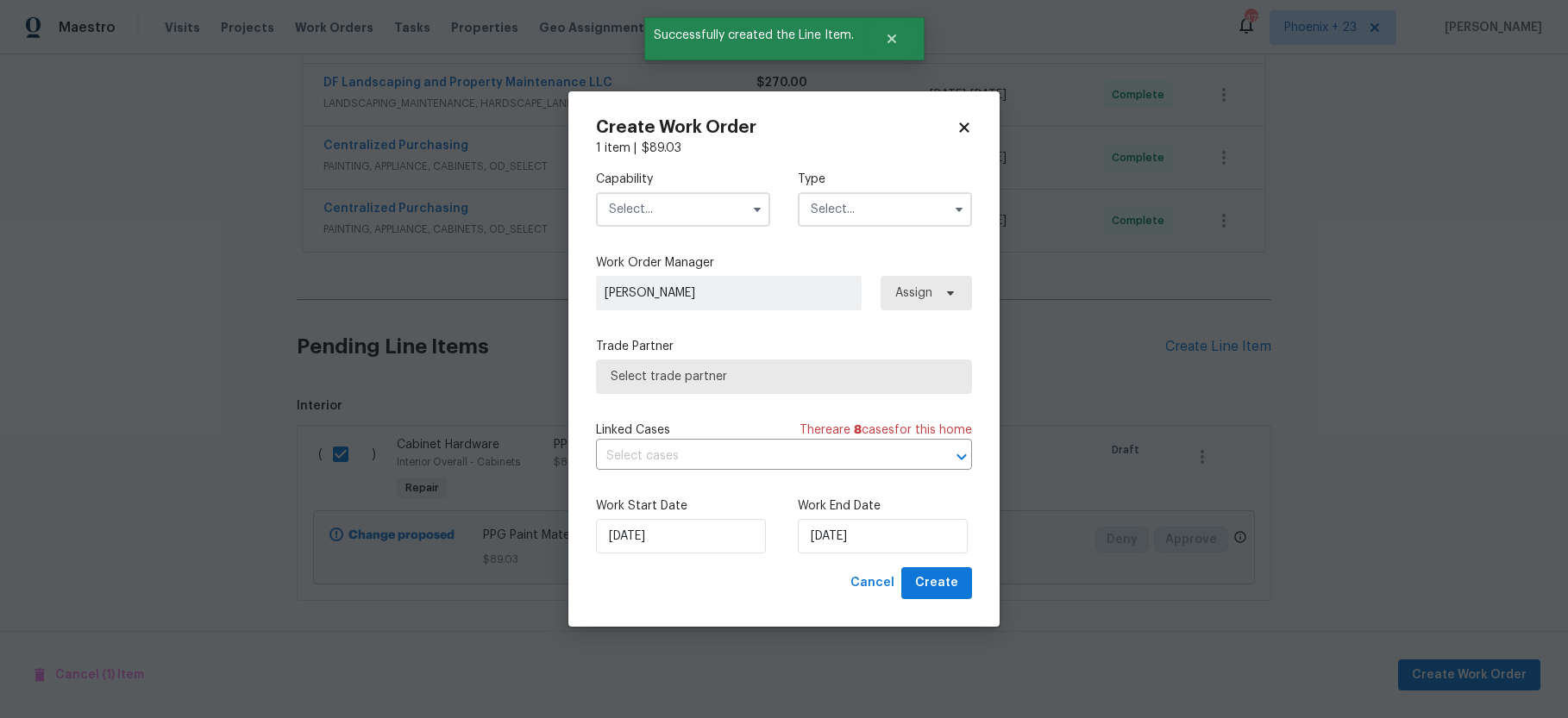
drag, startPoint x: 722, startPoint y: 215, endPoint x: 716, endPoint y: 222, distance: 9.2
click at [721, 215] on input "text" at bounding box center [683, 209] width 175 height 35
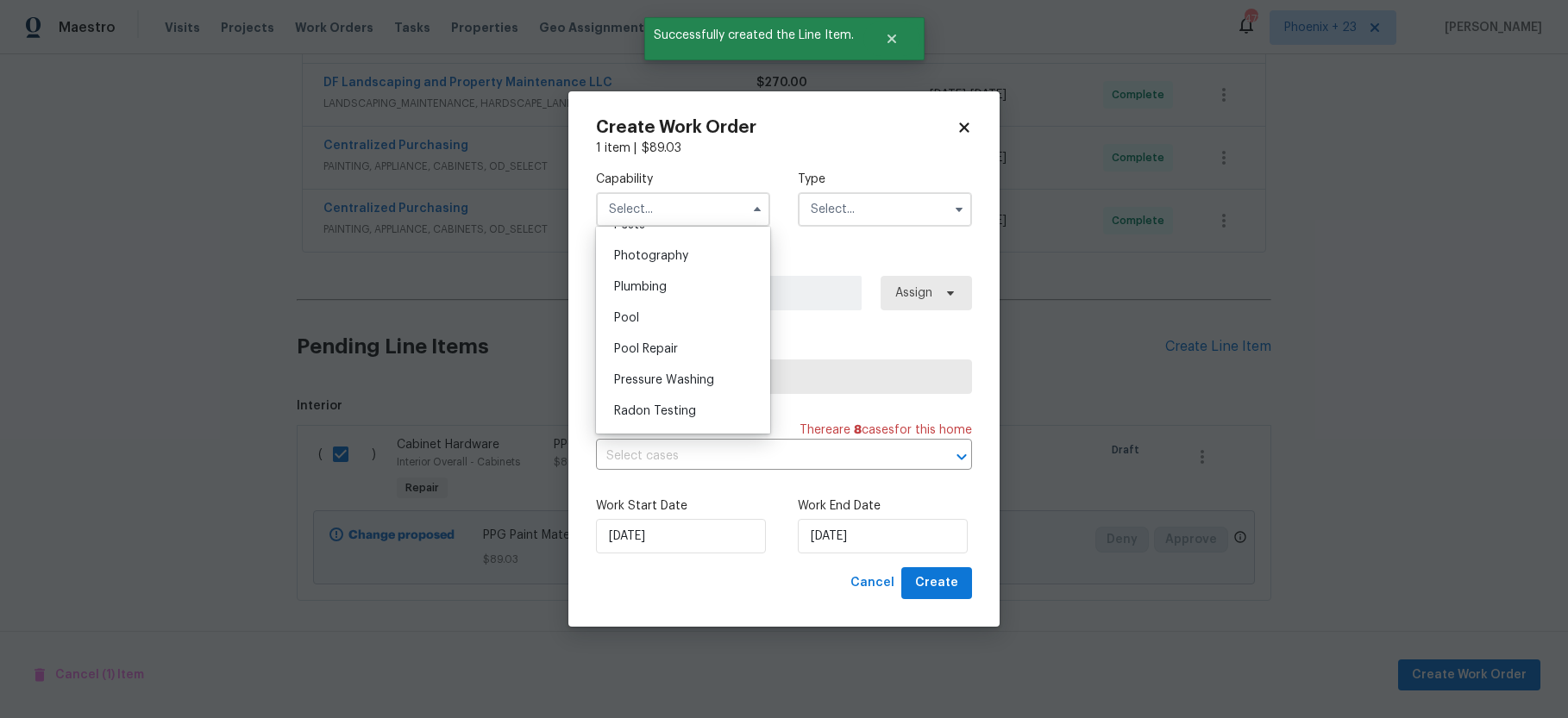
scroll to position [1394, 0]
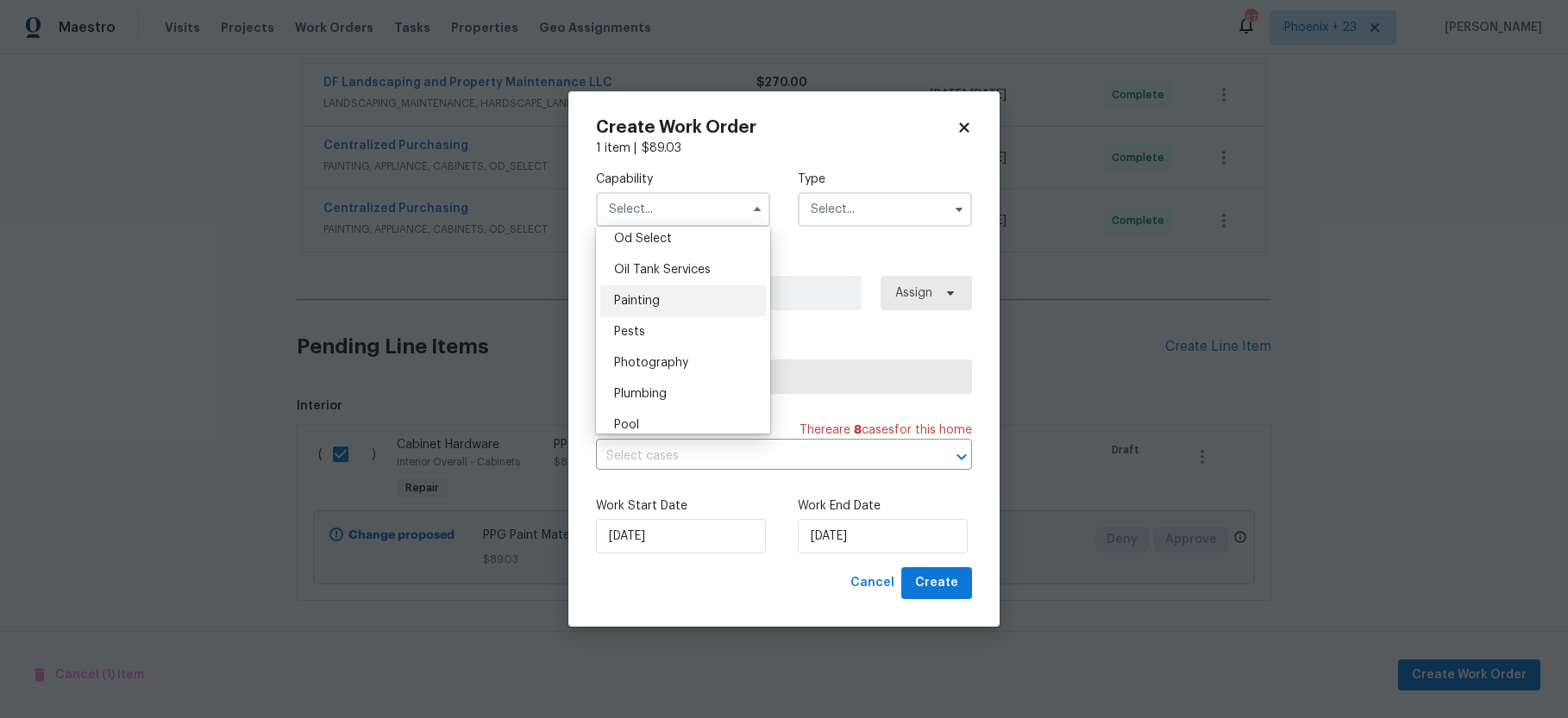
click at [689, 300] on div "Painting" at bounding box center [683, 301] width 166 height 31
type input "Painting"
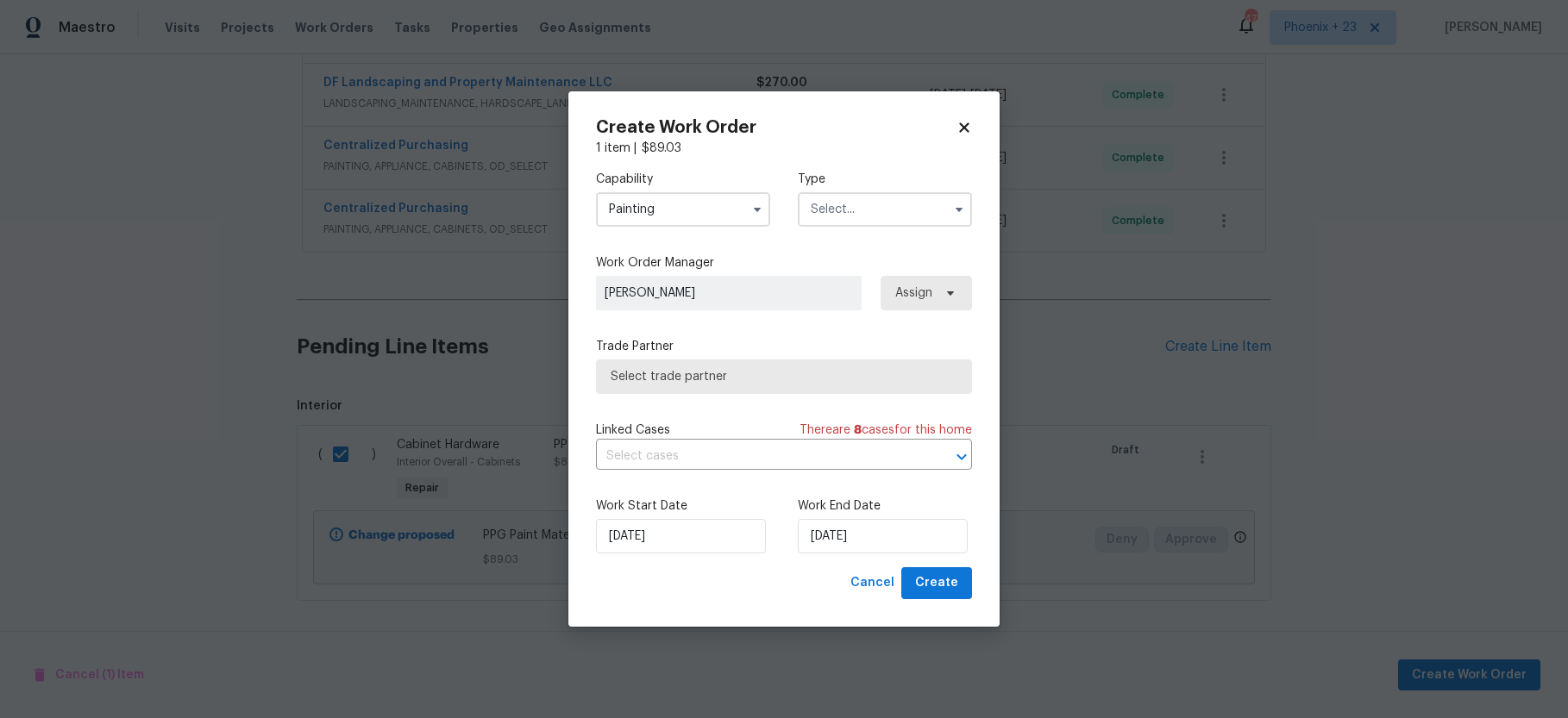
click at [856, 224] on input "text" at bounding box center [884, 209] width 175 height 35
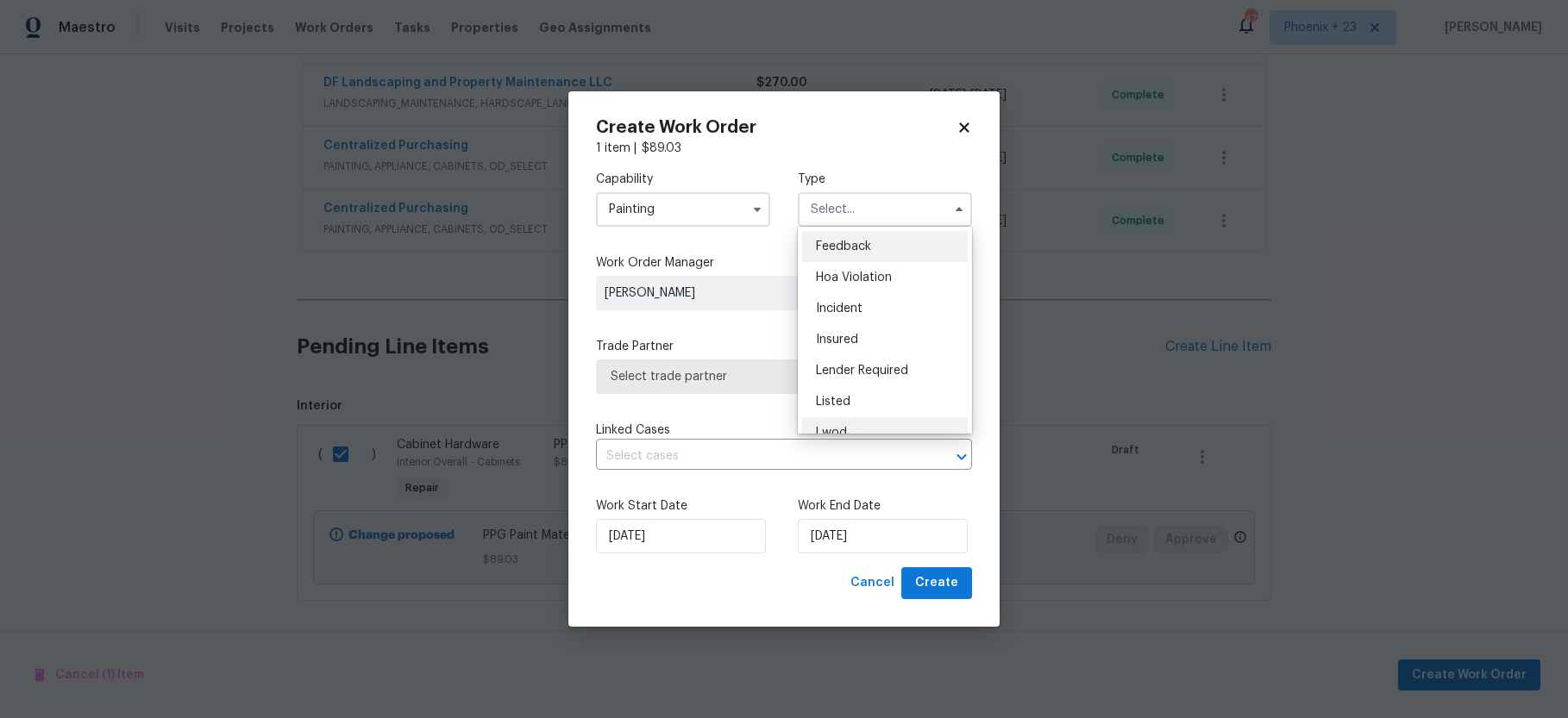
scroll to position [174, 0]
click at [859, 315] on span "Renovation" at bounding box center [848, 320] width 64 height 13
type input "Renovation"
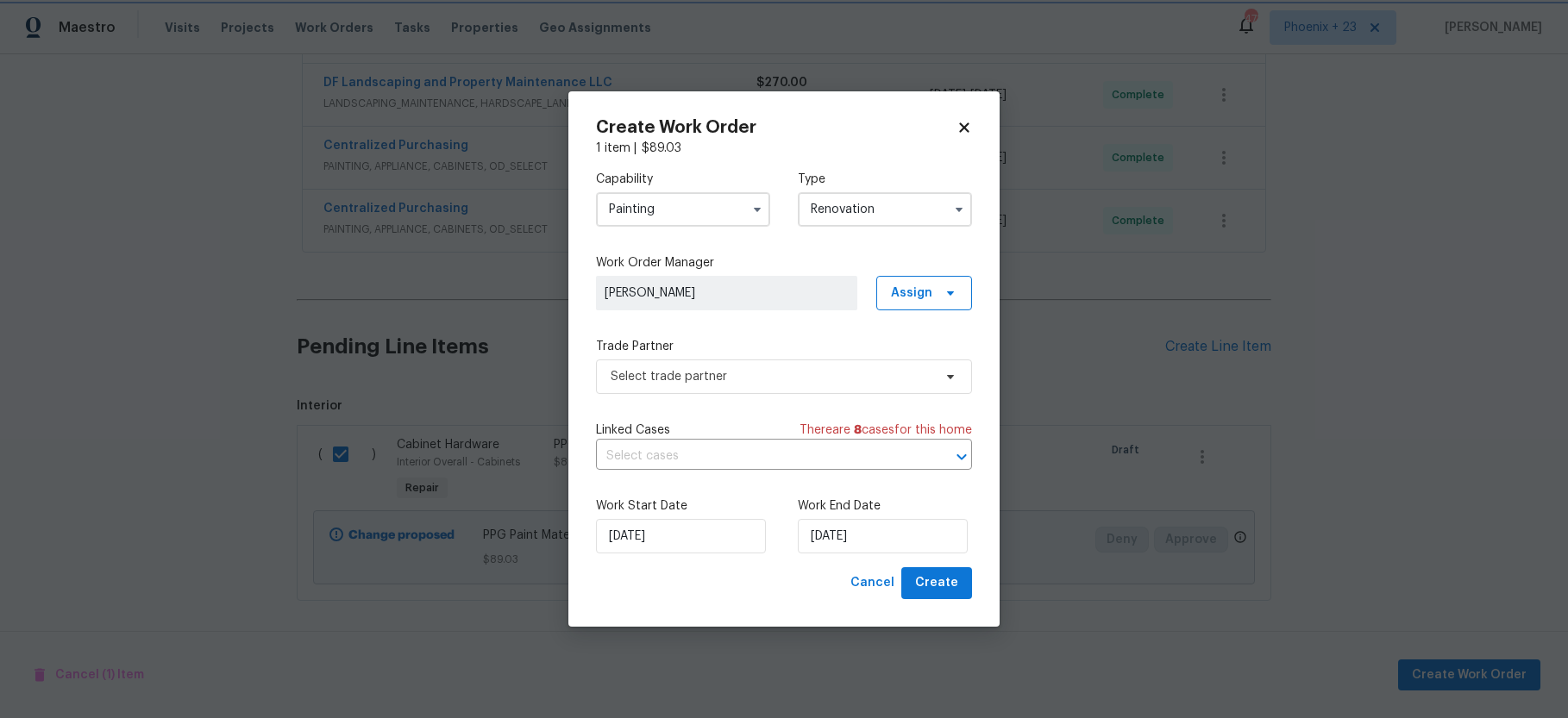
scroll to position [0, 0]
drag, startPoint x: 914, startPoint y: 289, endPoint x: 915, endPoint y: 313, distance: 24.0
click at [914, 289] on span "Assign" at bounding box center [911, 293] width 41 height 17
drag, startPoint x: 916, startPoint y: 359, endPoint x: 884, endPoint y: 359, distance: 32.0
click at [916, 359] on div "Assign to me" at bounding box center [927, 366] width 75 height 17
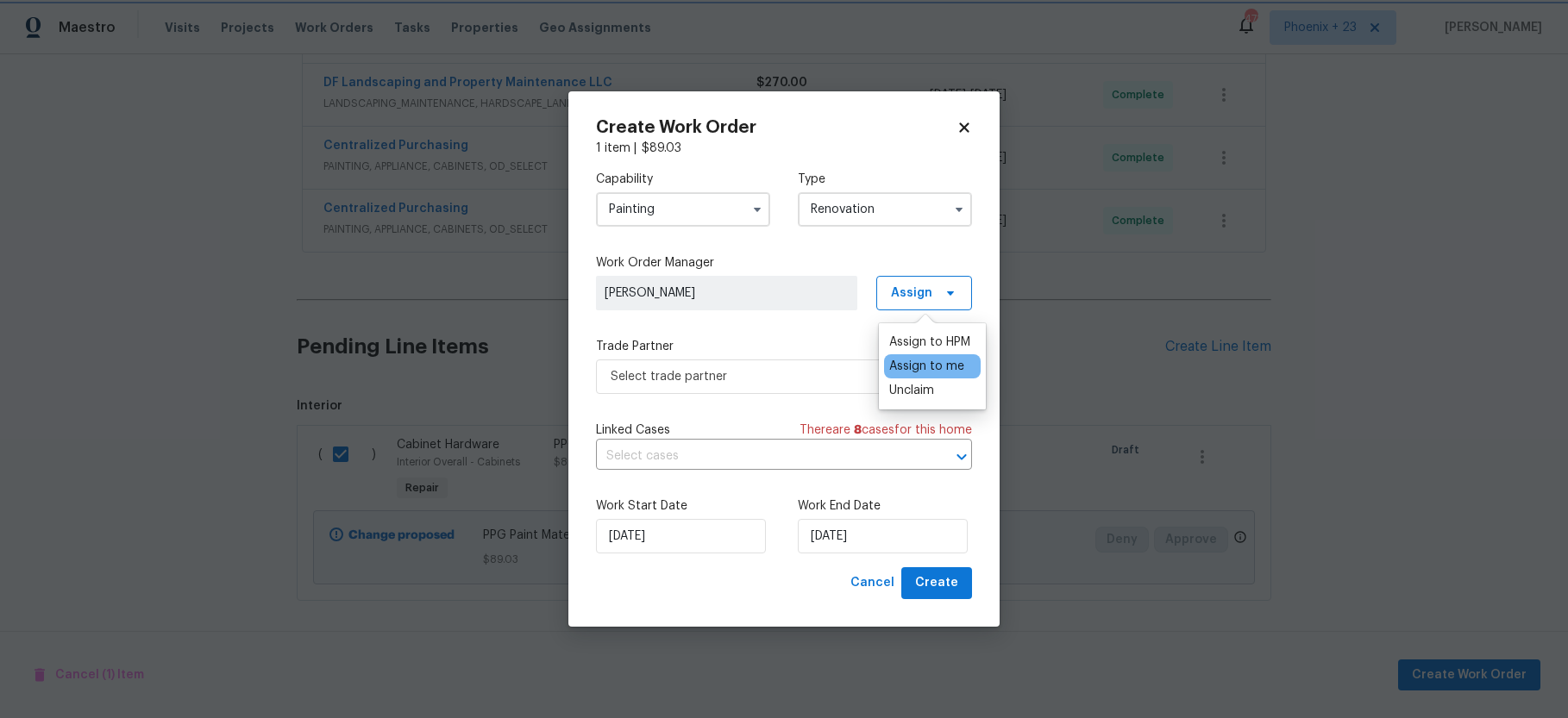
click at [788, 355] on label "Trade Partner" at bounding box center [784, 347] width 376 height 17
click at [785, 365] on span "Select trade partner" at bounding box center [784, 377] width 376 height 35
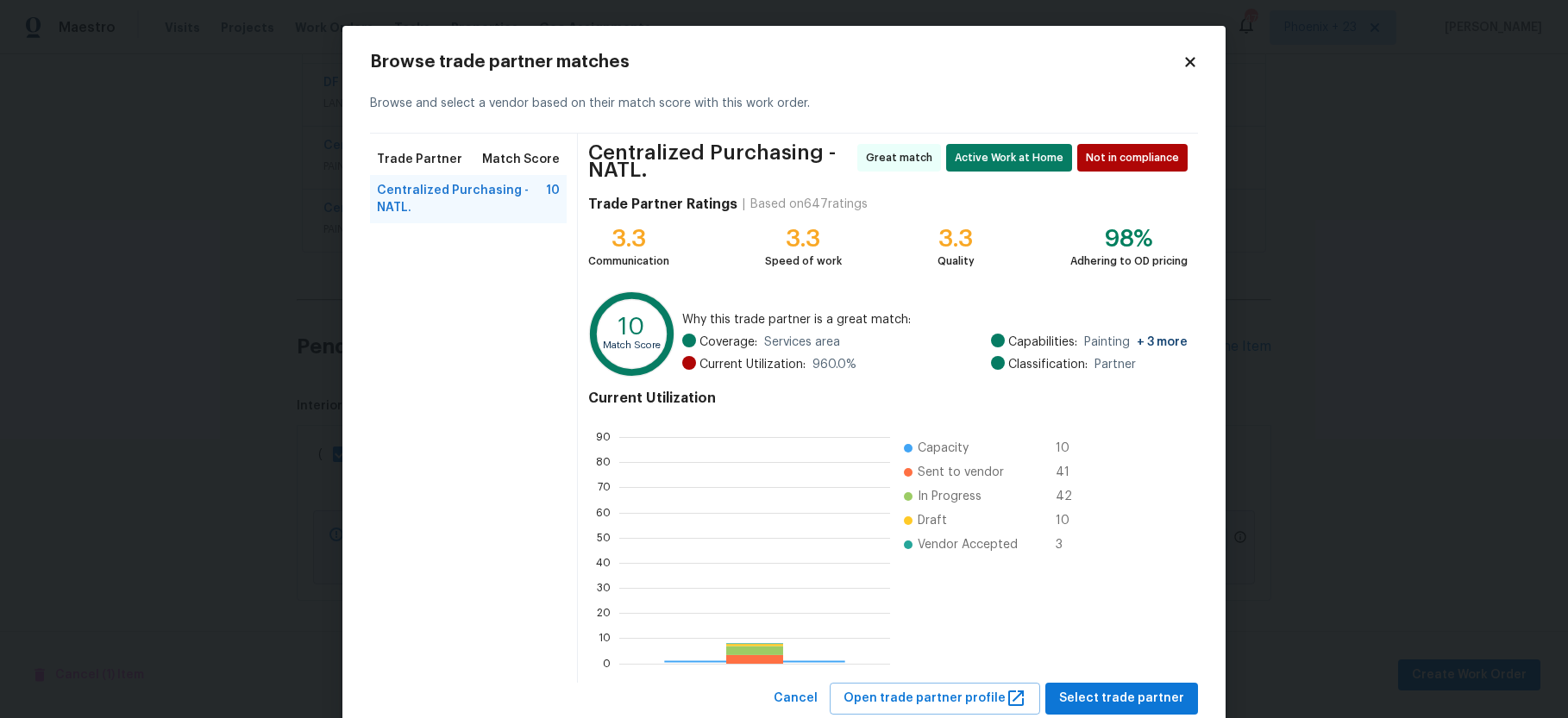
scroll to position [241, 271]
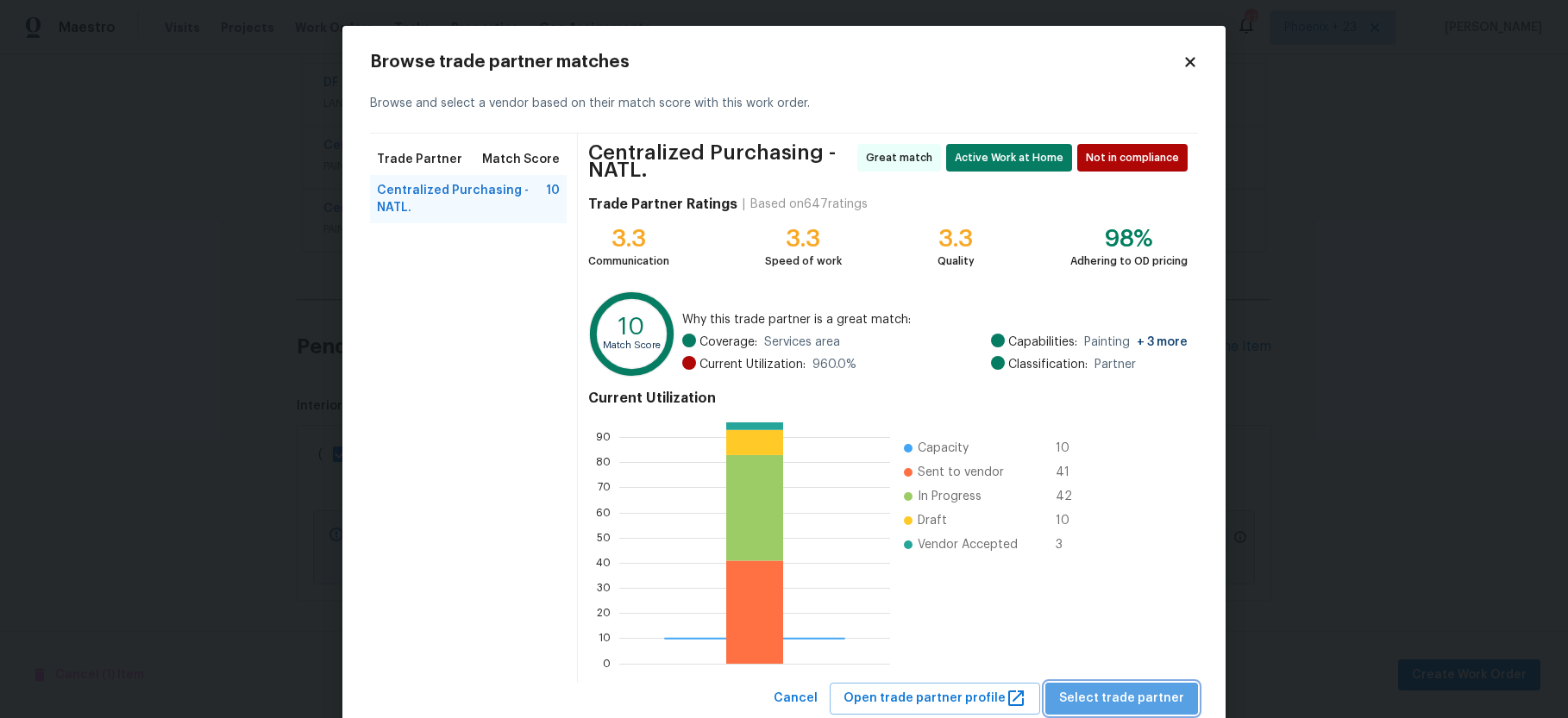
click at [1173, 688] on span "Select trade partner" at bounding box center [1122, 699] width 125 height 21
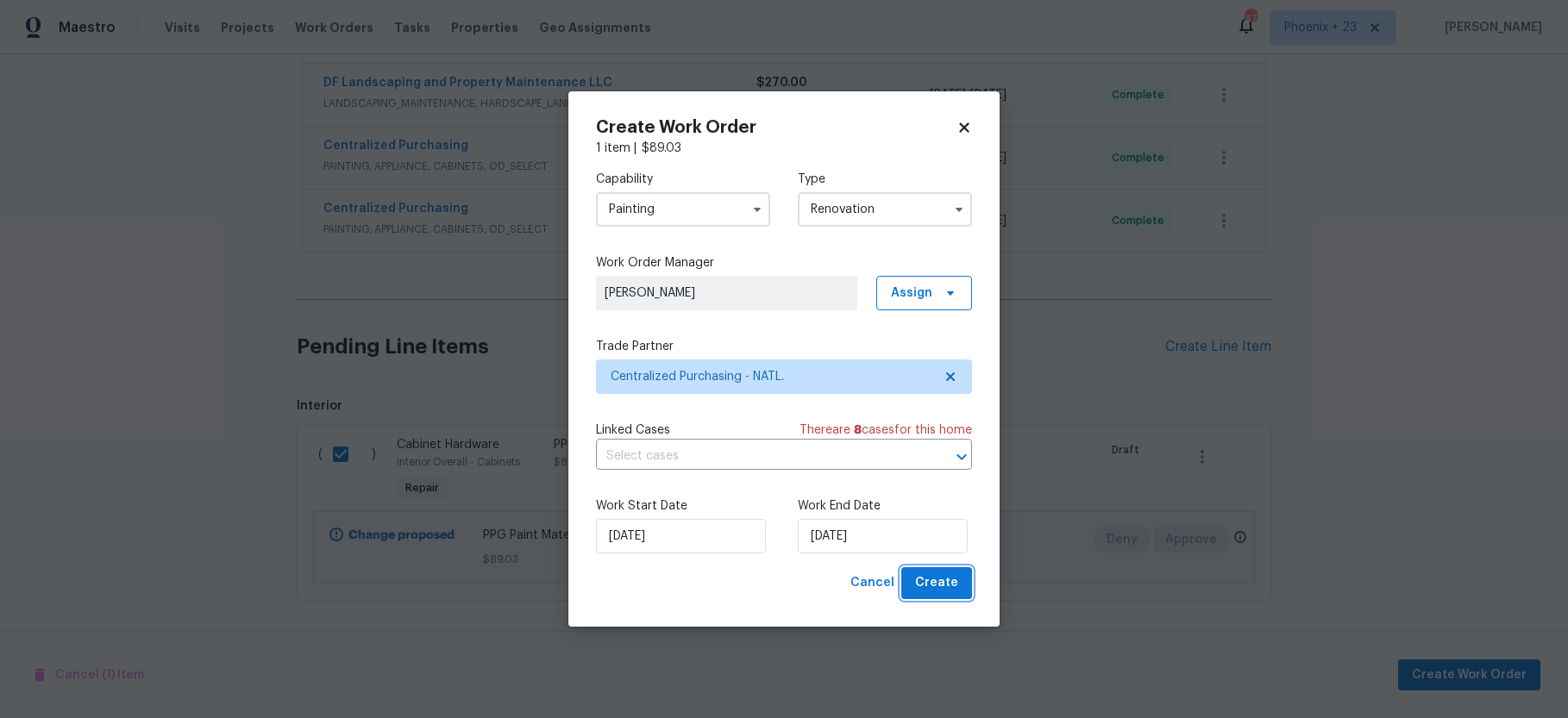
drag, startPoint x: 960, startPoint y: 577, endPoint x: 980, endPoint y: 598, distance: 29.0
click at [960, 577] on button "Create" at bounding box center [935, 582] width 70 height 32
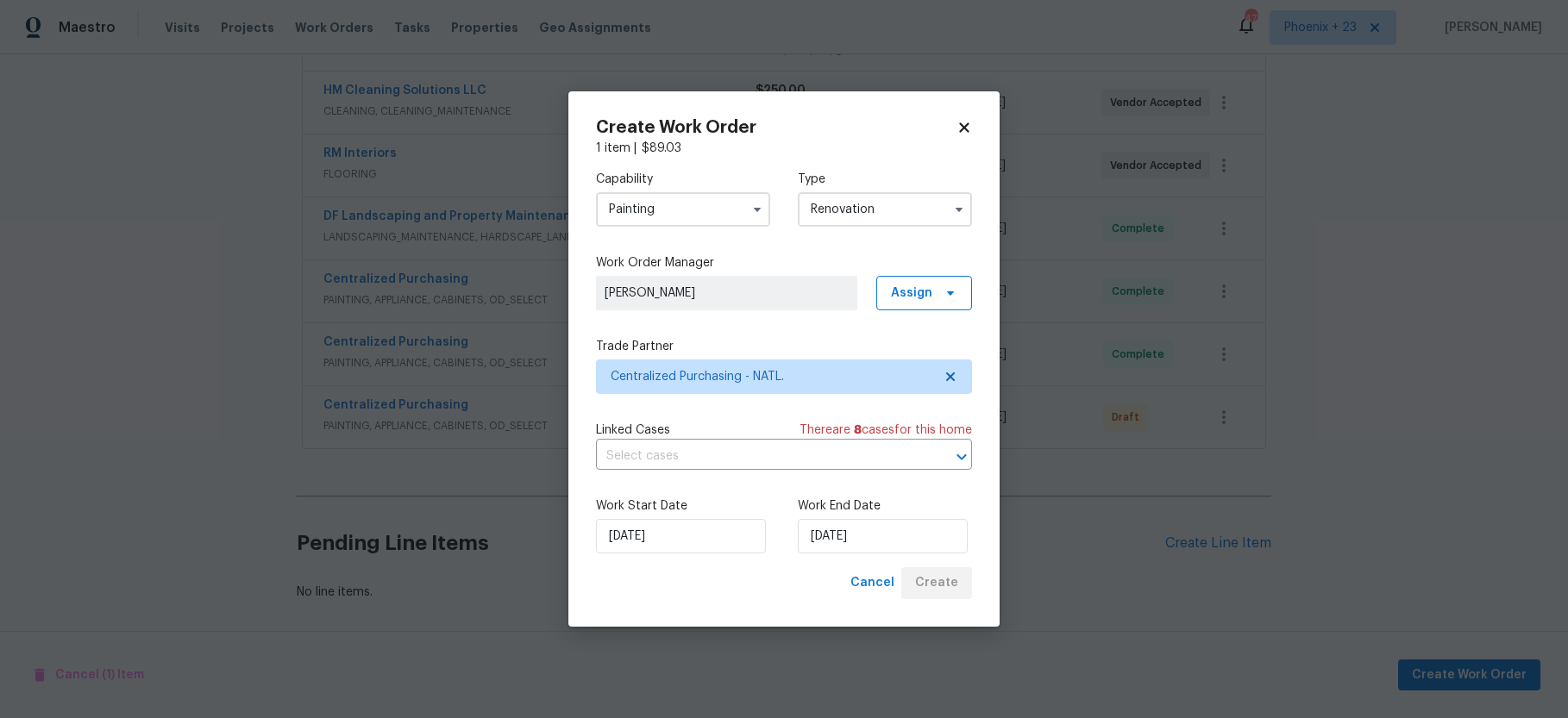
scroll to position [377, 0]
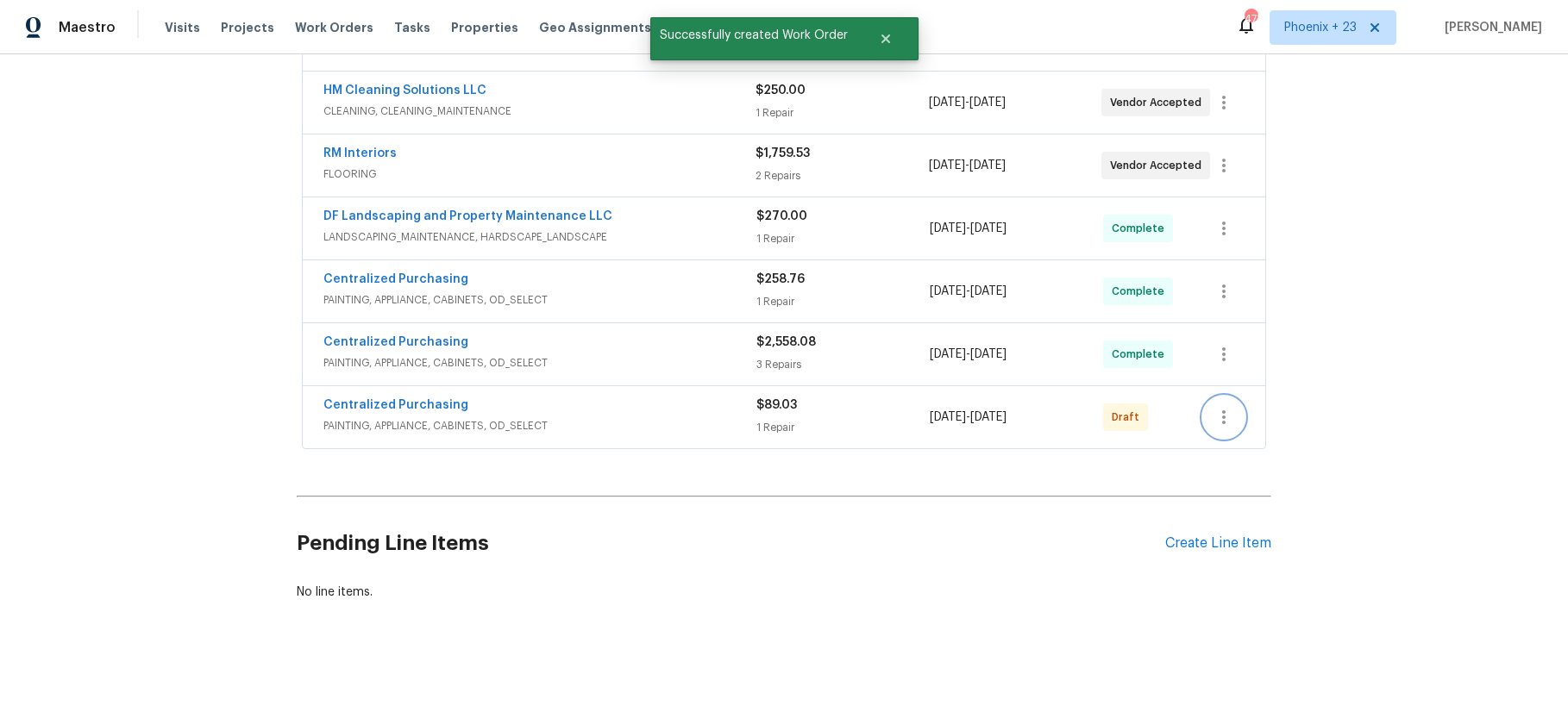
click at [1213, 427] on icon "button" at bounding box center [1223, 416] width 20 height 20
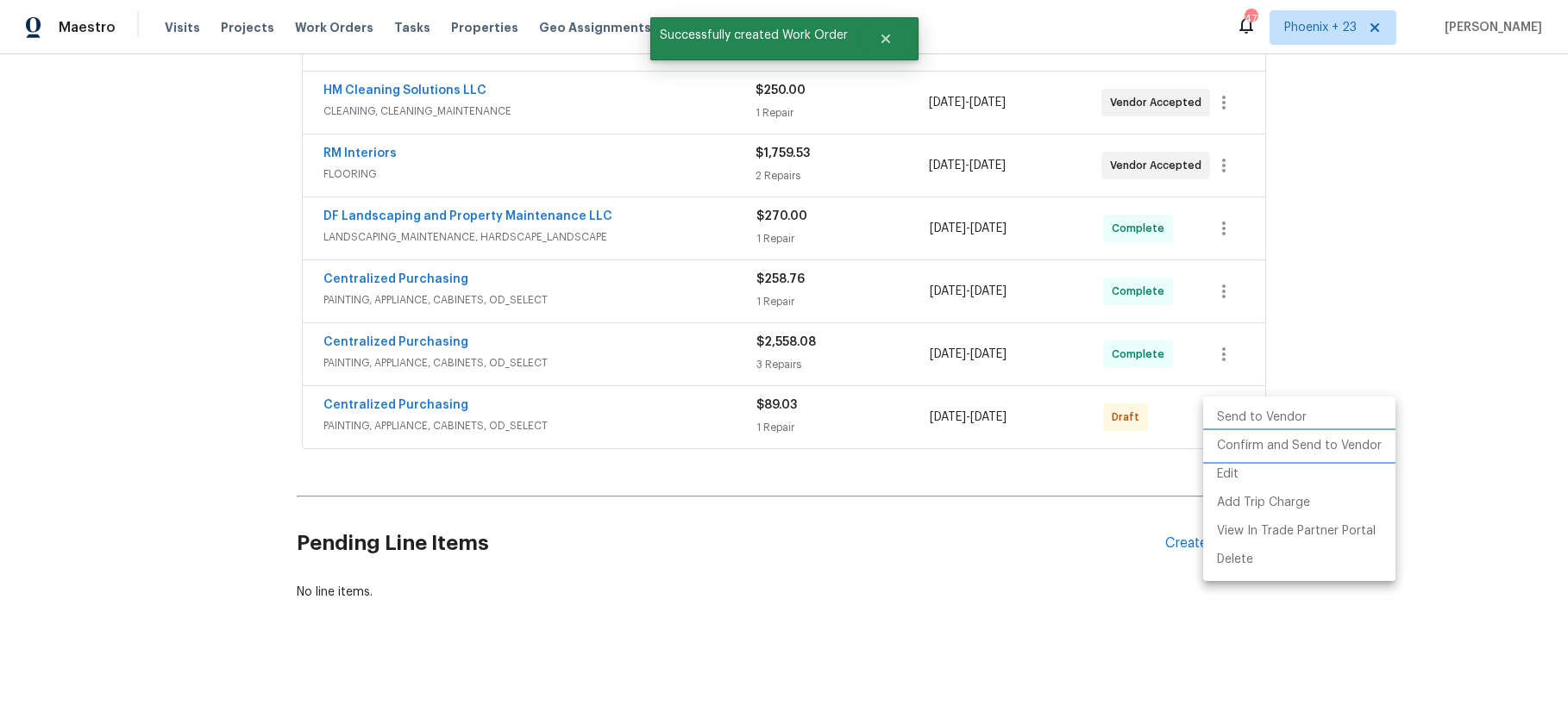
click at [1228, 436] on li "Confirm and Send to Vendor" at bounding box center [1298, 446] width 192 height 29
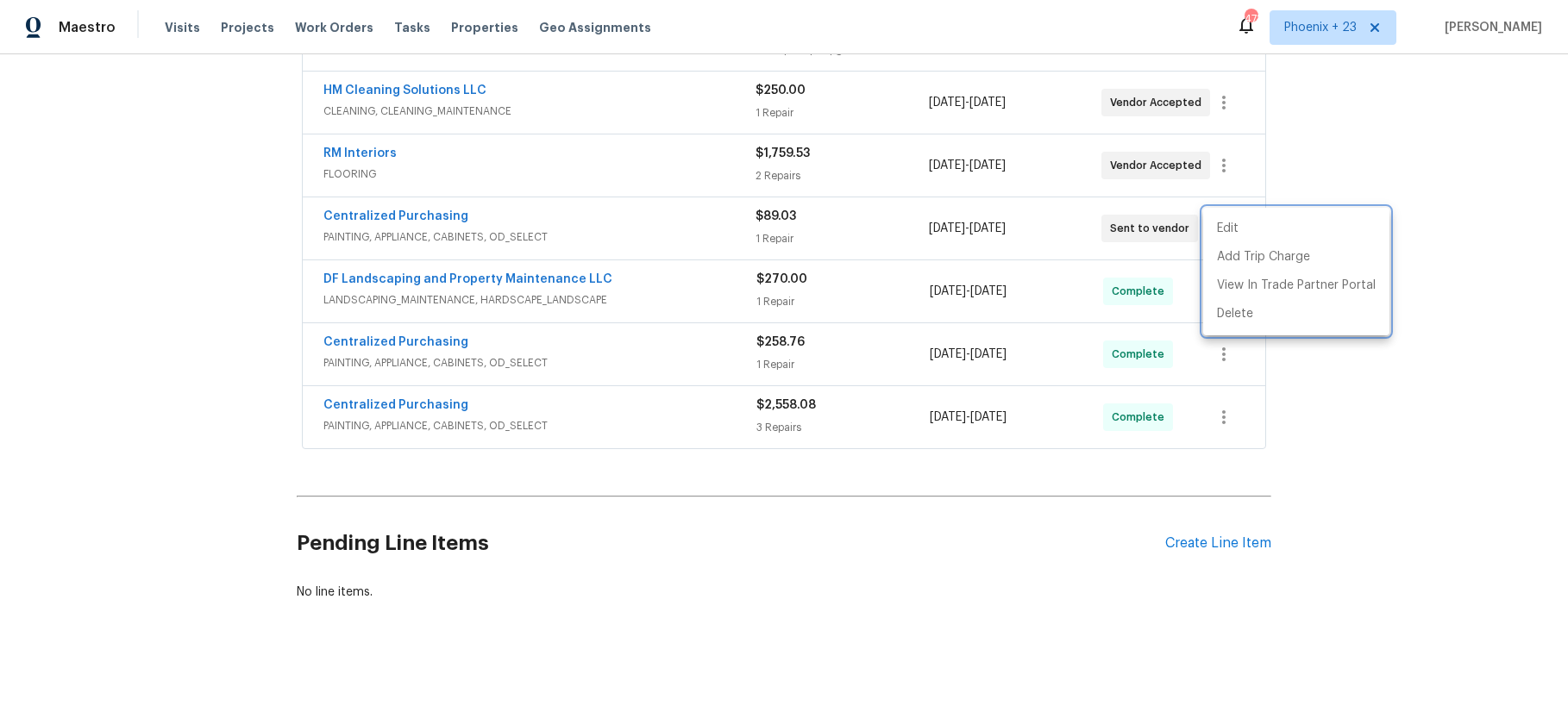
click at [349, 27] on div at bounding box center [784, 359] width 1568 height 718
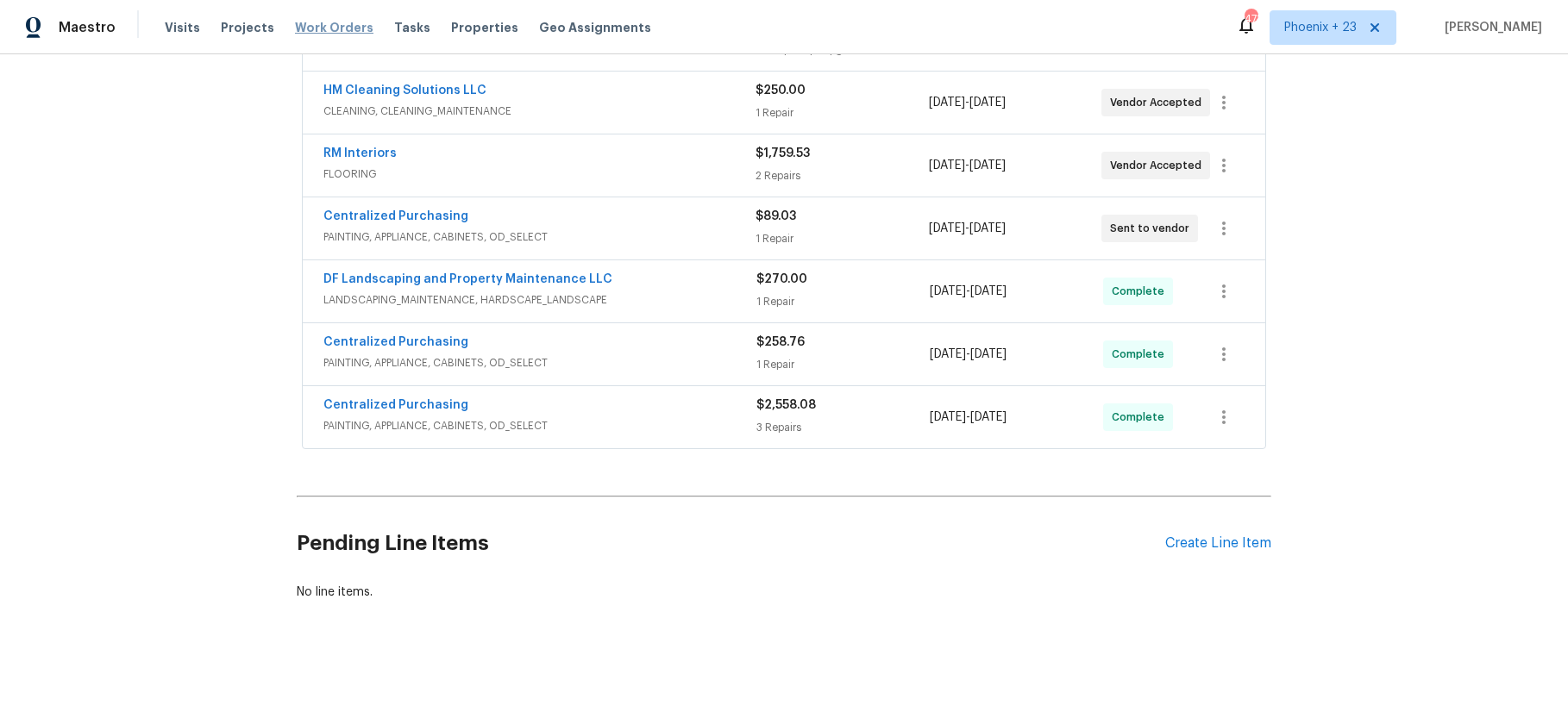
click at [346, 27] on span "Work Orders" at bounding box center [334, 28] width 78 height 17
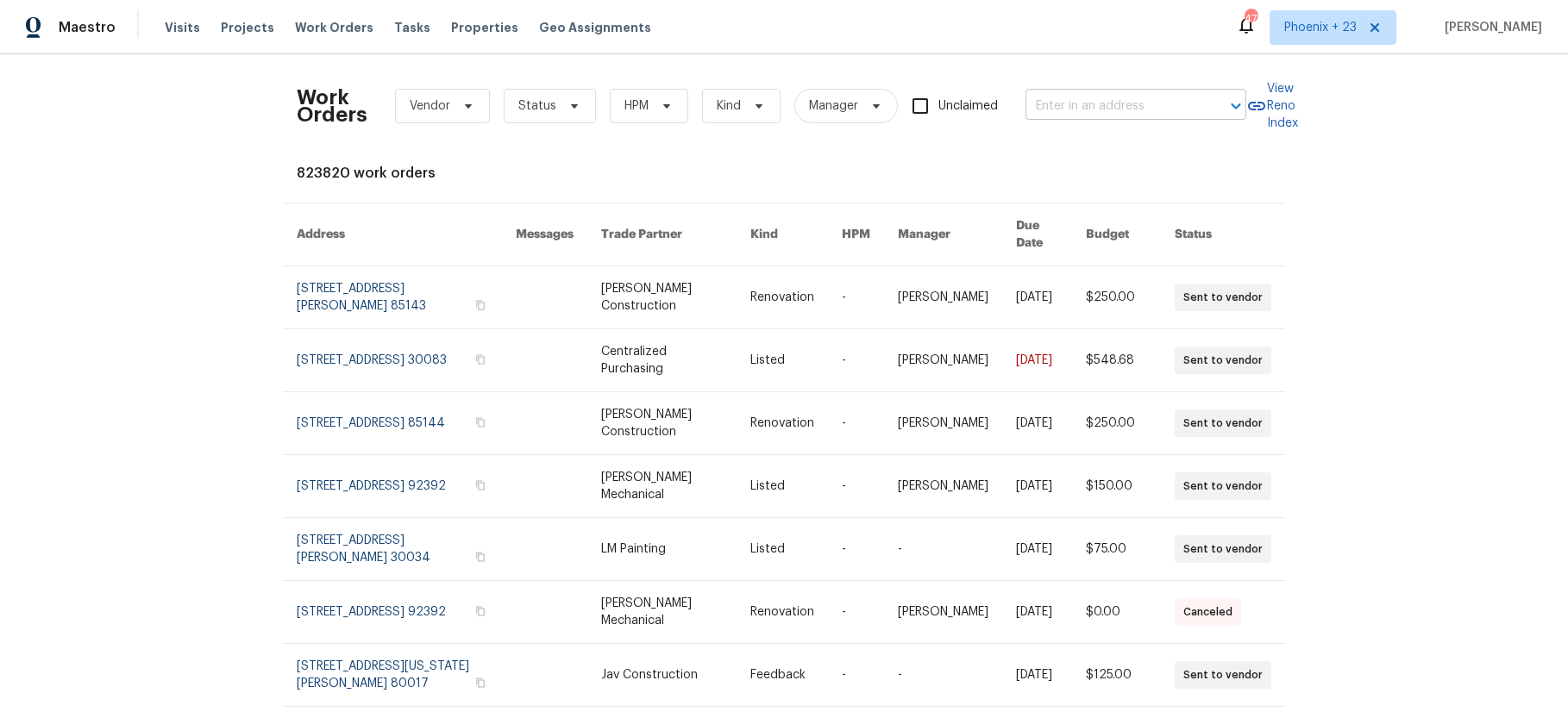
click at [1149, 88] on div "Work Orders Vendor Status HPM Kind Manager Unclaimed ​" at bounding box center [771, 106] width 950 height 76
click at [1148, 102] on input "text" at bounding box center [1111, 107] width 173 height 27
paste input "721 Saddle Horn Way, Royse City, TX 75189"
type input "721 Saddle Horn Way, Royse City, TX 75189"
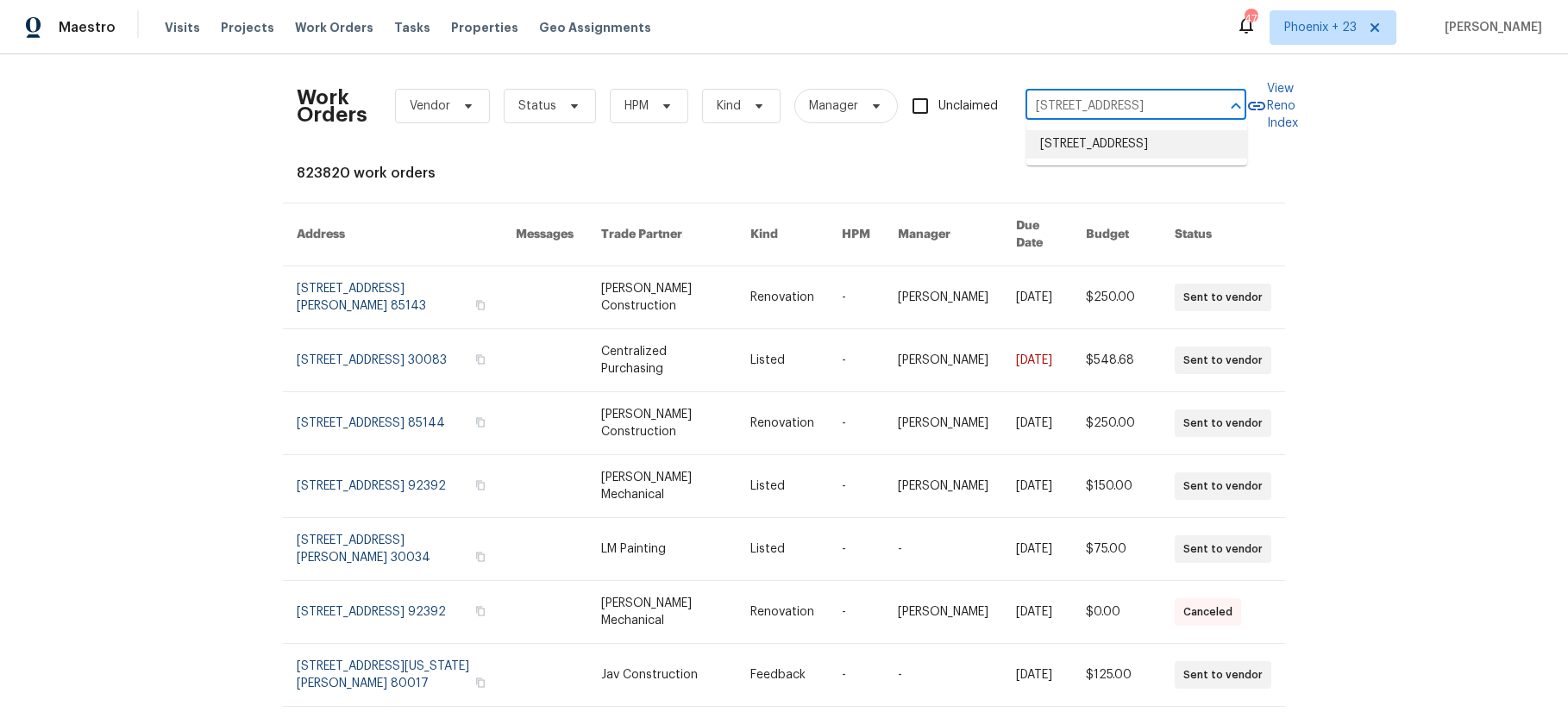
click at [1141, 134] on li "721 Saddle Horn Way, Royse City, TX 75189" at bounding box center [1136, 145] width 221 height 29
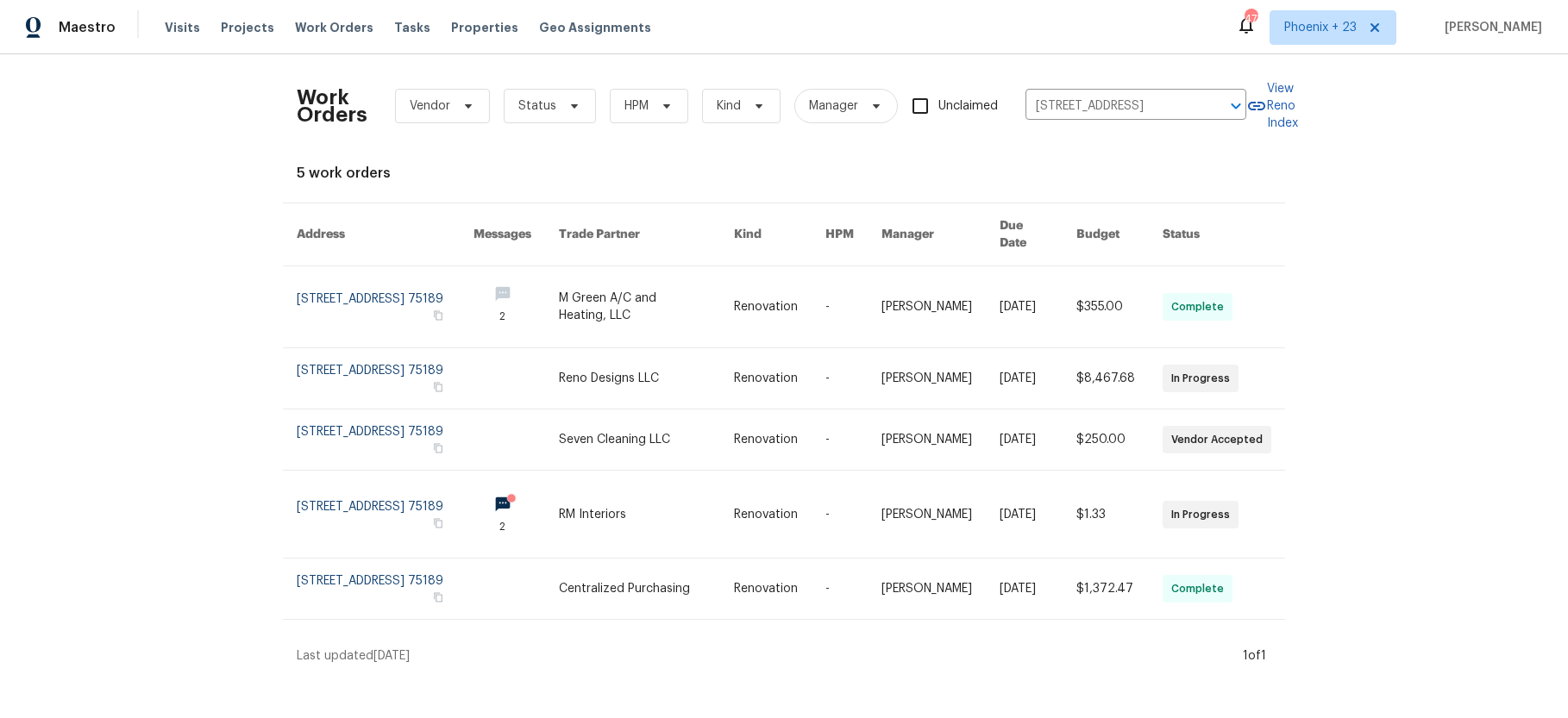
click at [678, 558] on link at bounding box center [646, 588] width 176 height 61
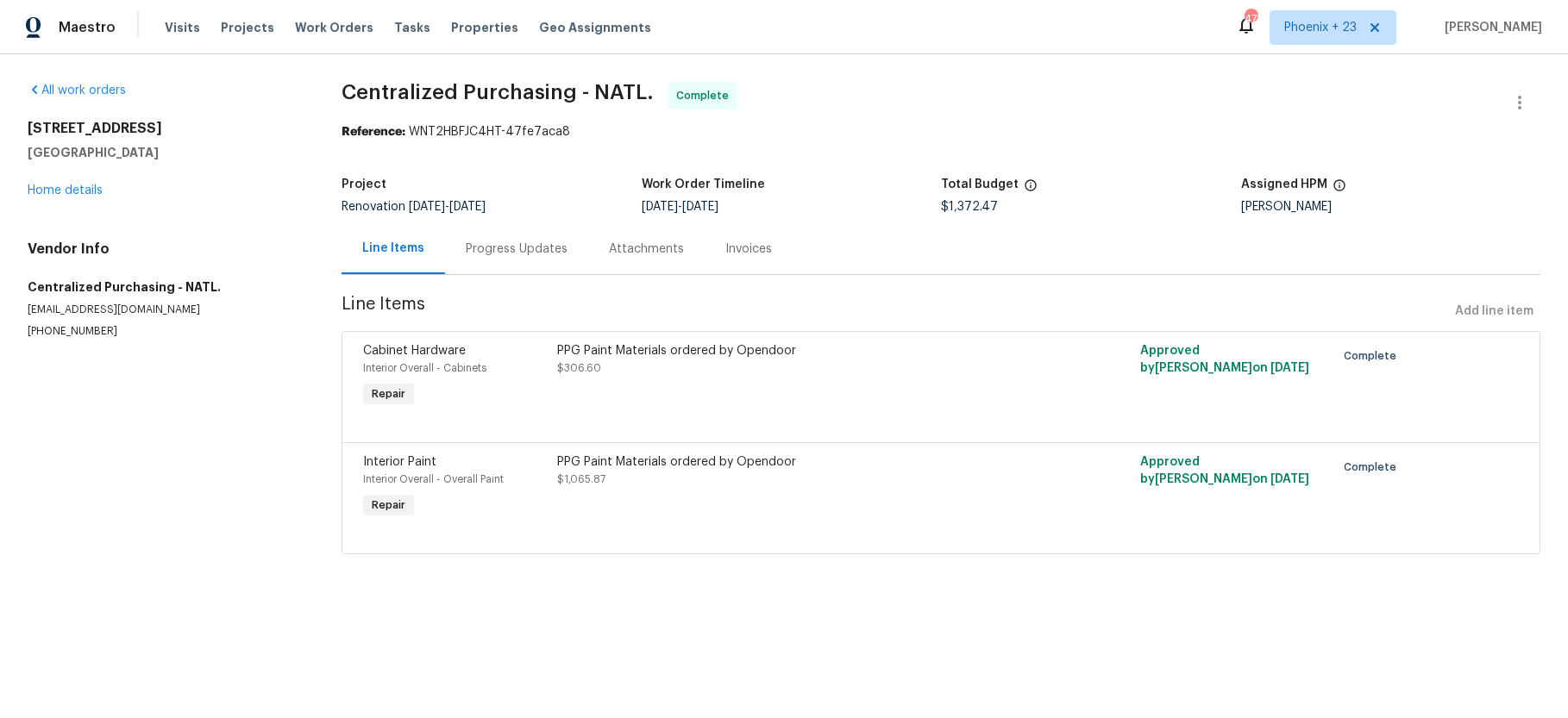
click at [62, 181] on div "721 Saddle Horn Way Royse City, TX 75189 Home details" at bounding box center [164, 159] width 273 height 79
click at [66, 192] on link "Home details" at bounding box center [66, 190] width 75 height 13
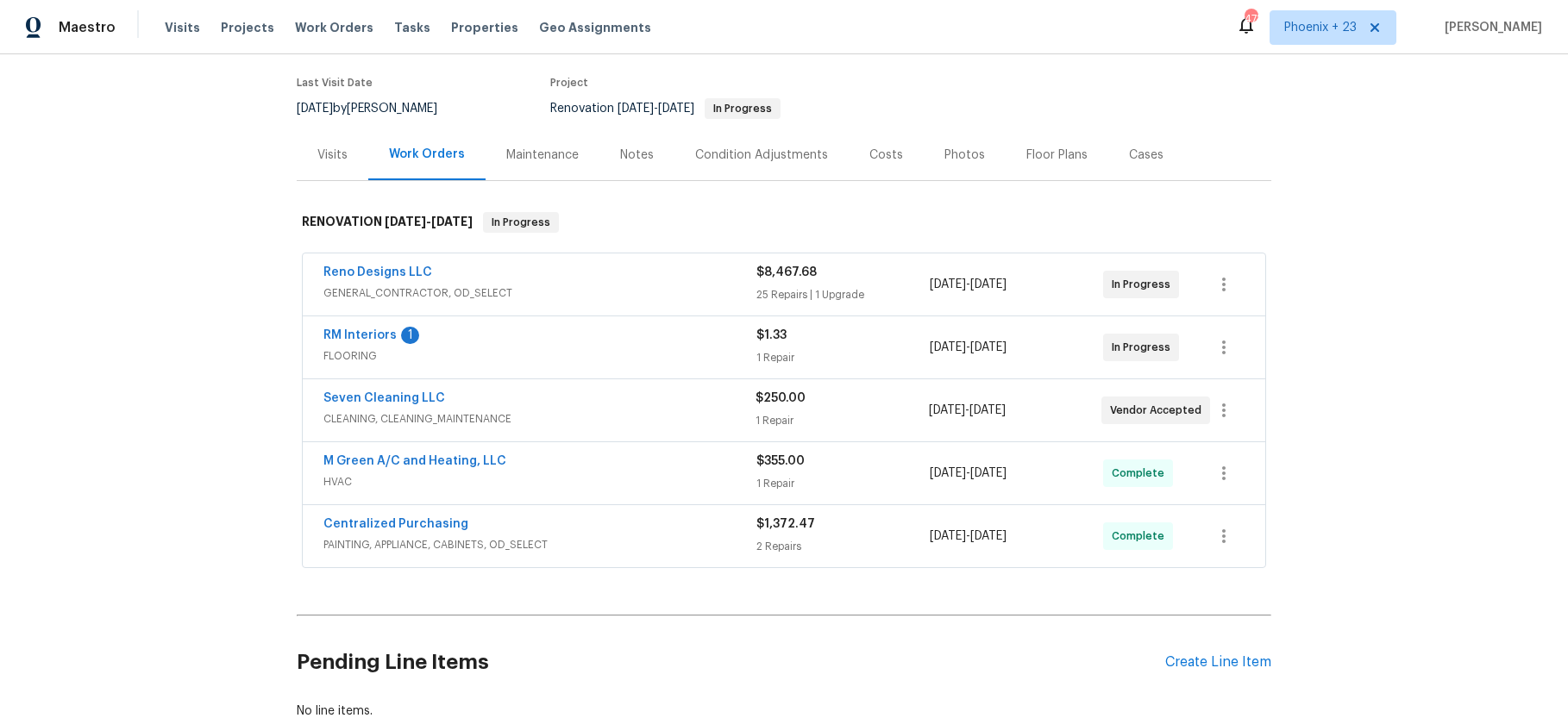
scroll to position [146, 0]
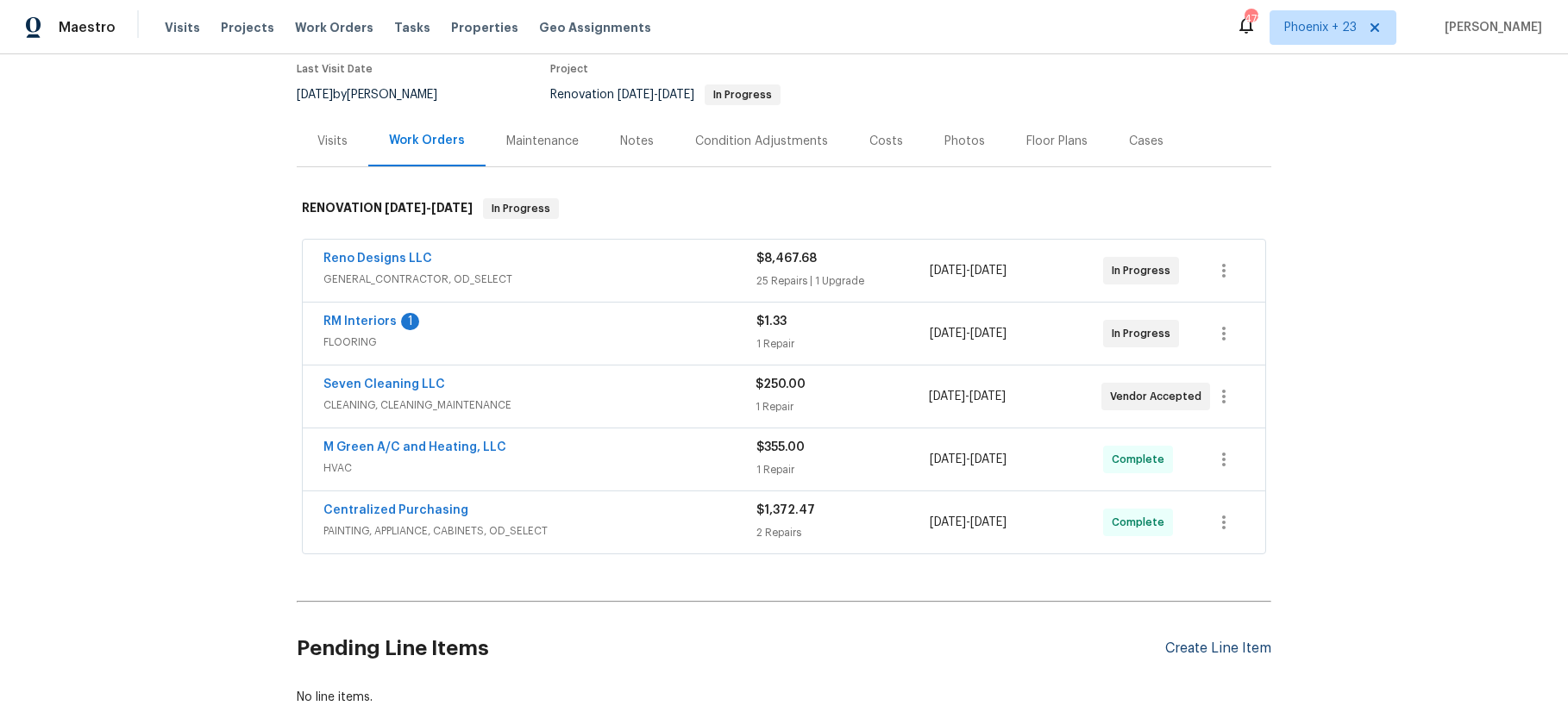
click at [1219, 649] on div "Create Line Item" at bounding box center [1218, 648] width 106 height 16
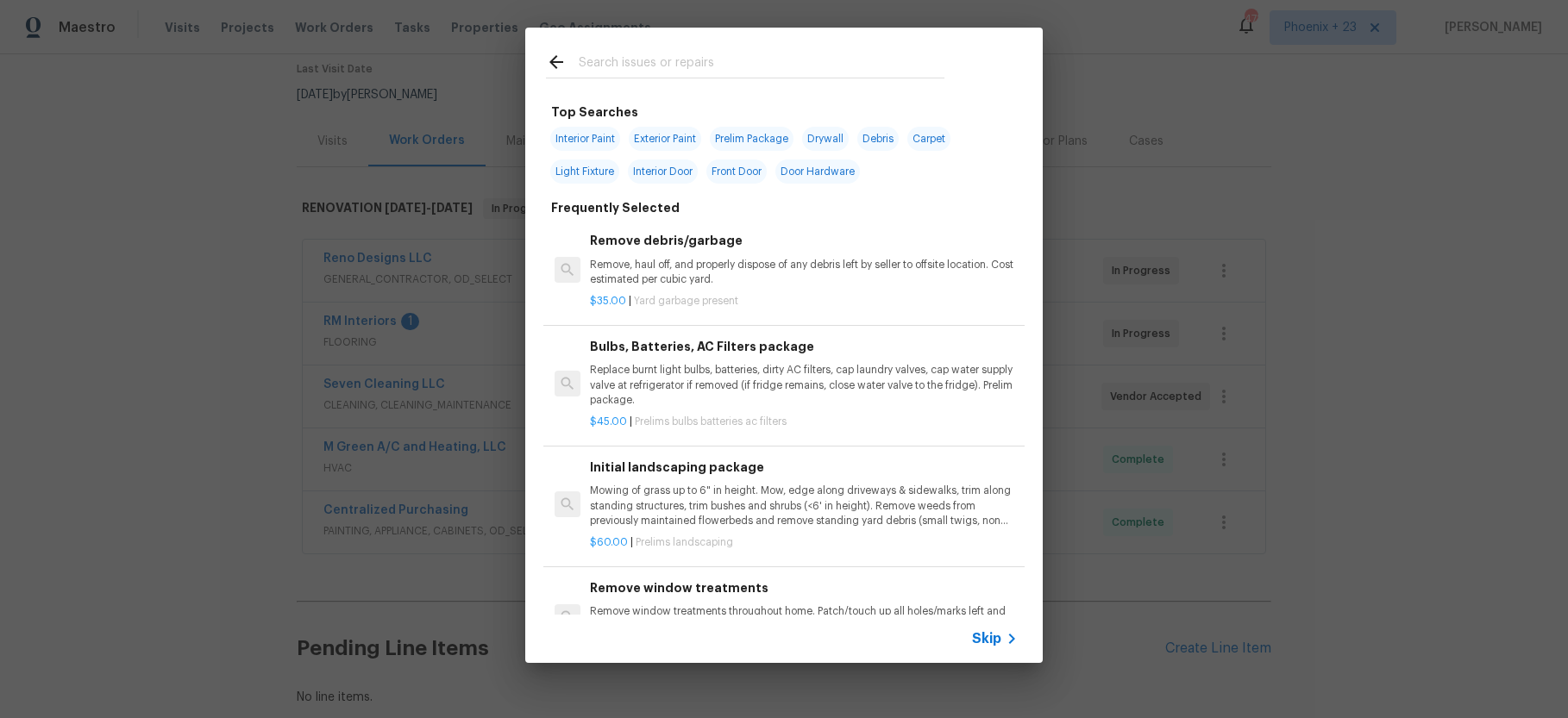
click at [633, 59] on input "text" at bounding box center [761, 65] width 365 height 26
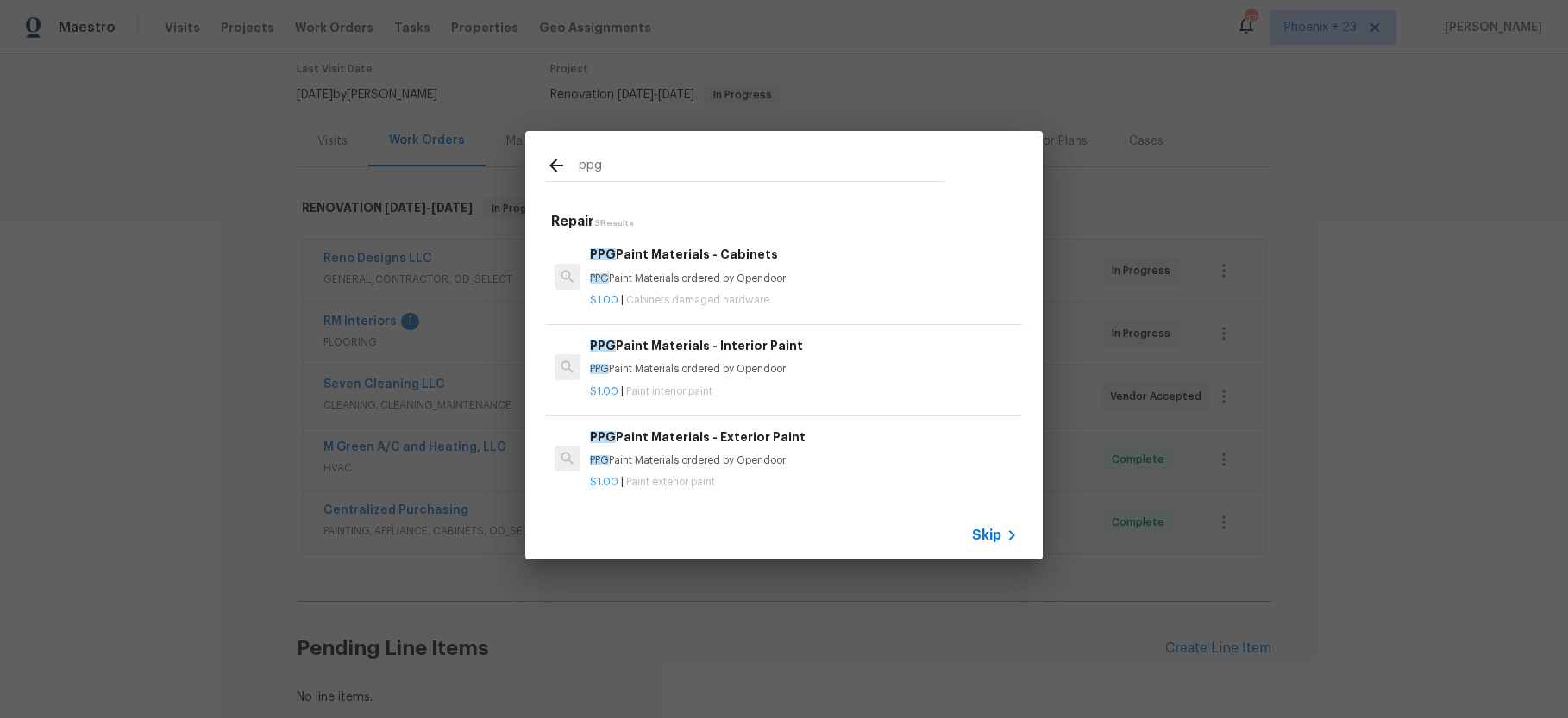
type input "ppg"
click at [796, 257] on h6 "PPG Paint Materials - Cabinets" at bounding box center [804, 254] width 428 height 19
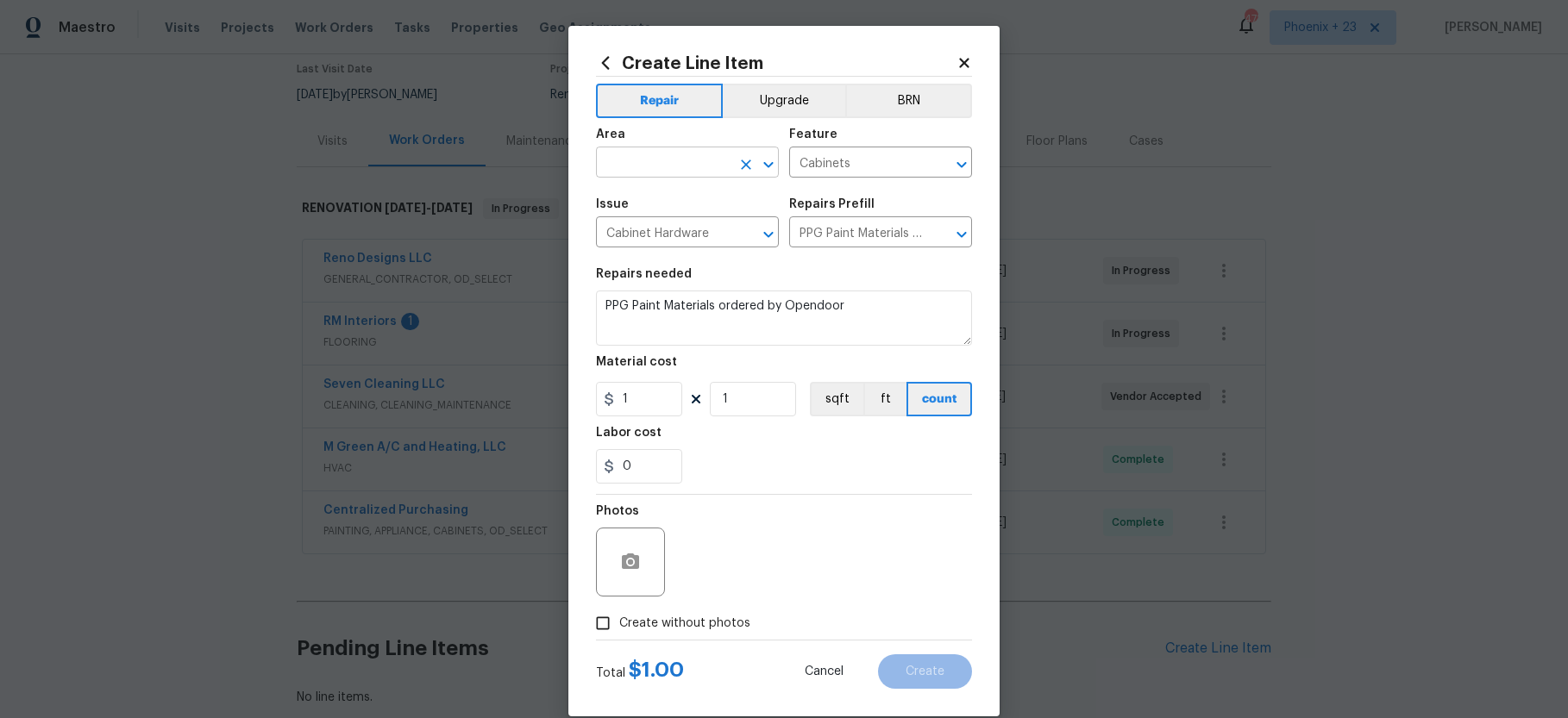
click at [709, 153] on input "text" at bounding box center [662, 164] width 134 height 27
click at [706, 209] on li "Exterior Overall" at bounding box center [688, 202] width 183 height 29
type input "Exterior Overall"
click at [747, 167] on icon "Clear" at bounding box center [745, 164] width 11 height 11
drag, startPoint x: 693, startPoint y: 225, endPoint x: 687, endPoint y: 238, distance: 14.3
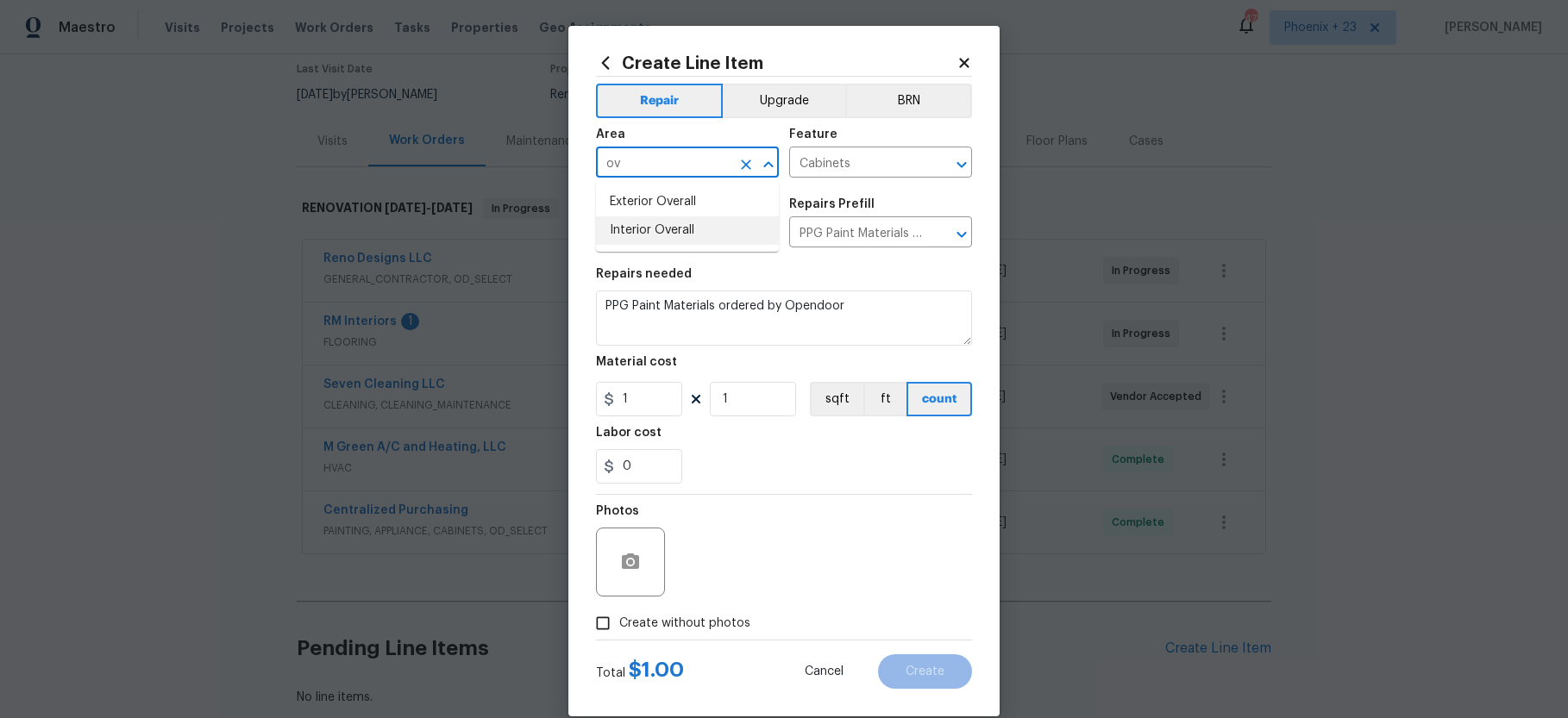
click at [693, 225] on li "Interior Overall" at bounding box center [688, 230] width 183 height 29
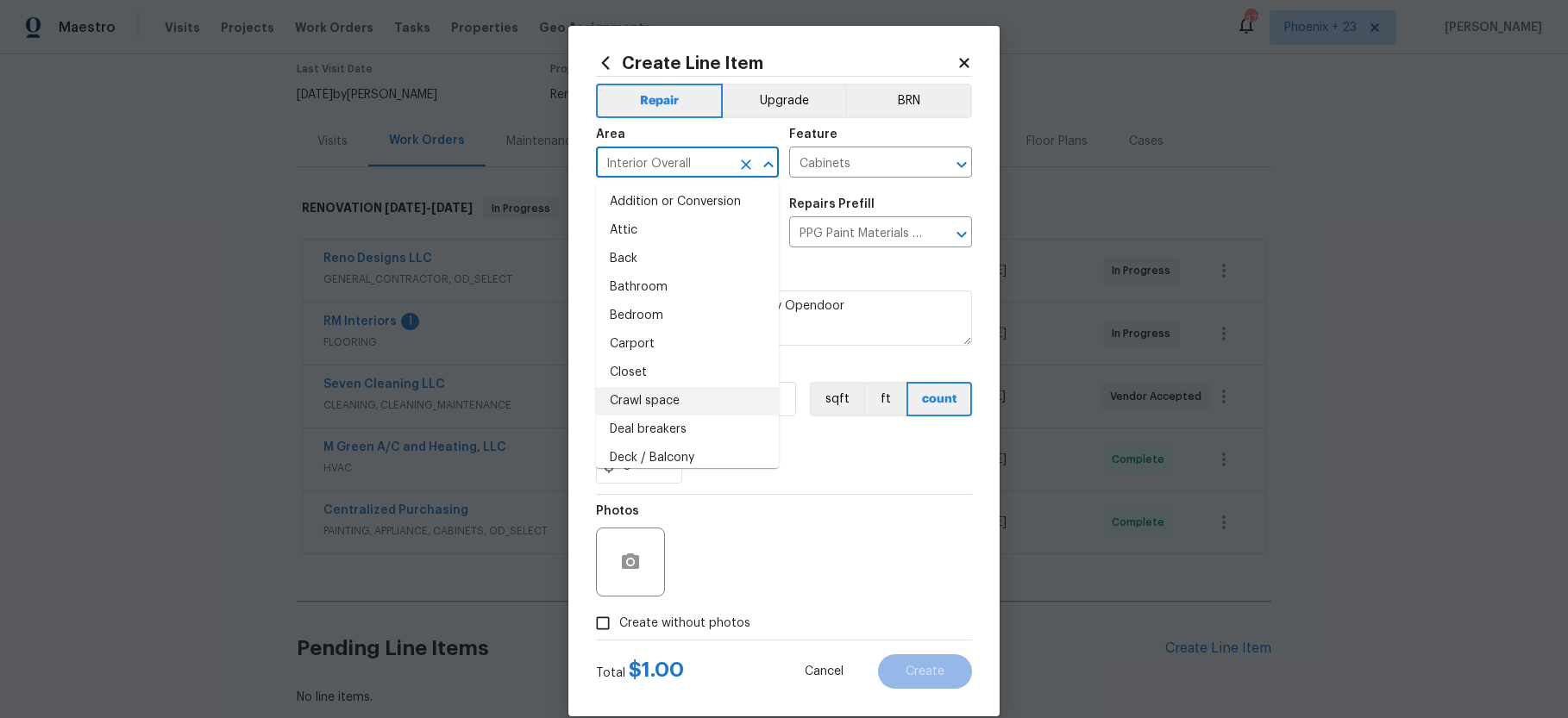
click at [657, 396] on li "Crawl space" at bounding box center [688, 402] width 183 height 29
type input "Crawl space"
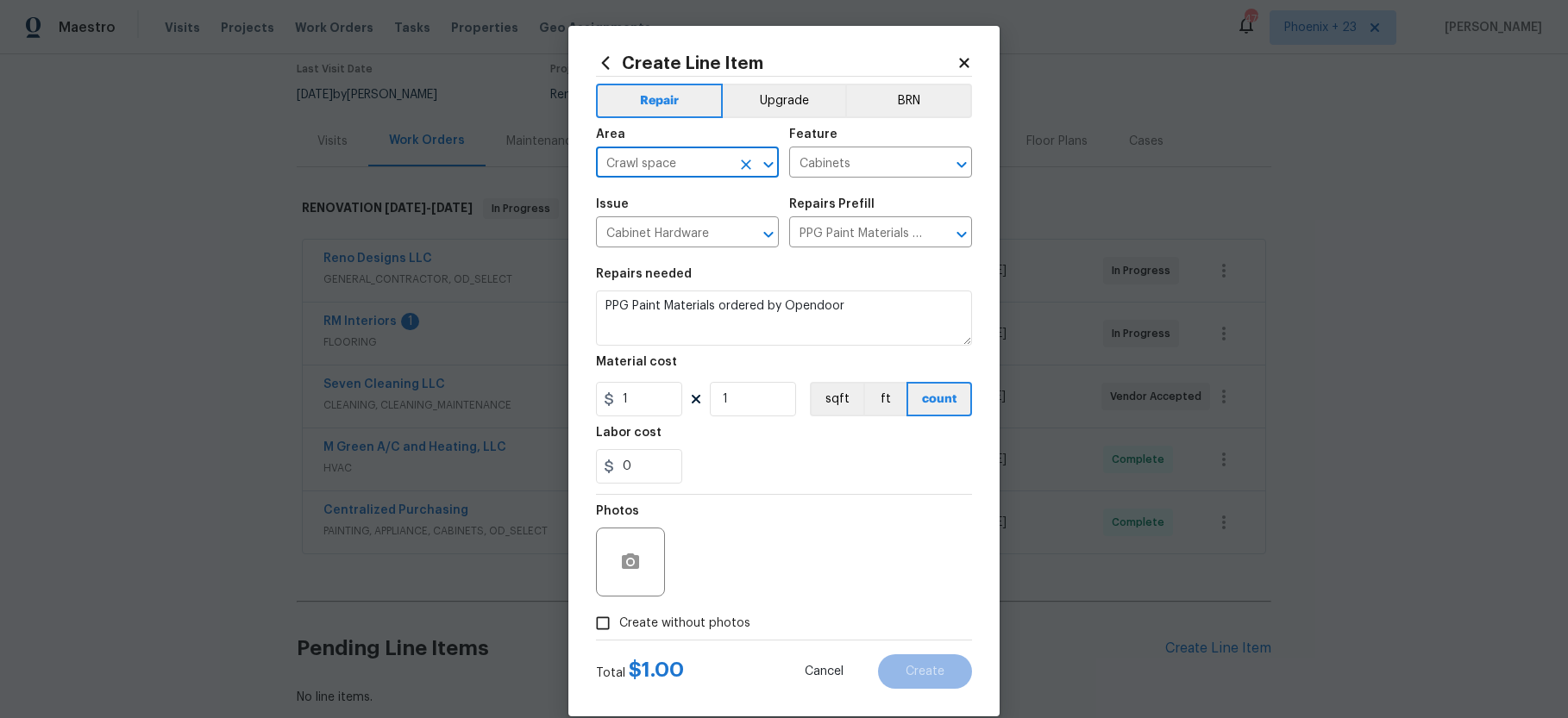
click at [746, 175] on button "Clear" at bounding box center [745, 164] width 24 height 24
drag, startPoint x: 711, startPoint y: 231, endPoint x: 749, endPoint y: 412, distance: 184.9
click at [710, 231] on li "Interior Overall" at bounding box center [688, 230] width 183 height 29
type input "Interior Overall"
click at [842, 557] on div "Photos" at bounding box center [784, 550] width 376 height 112
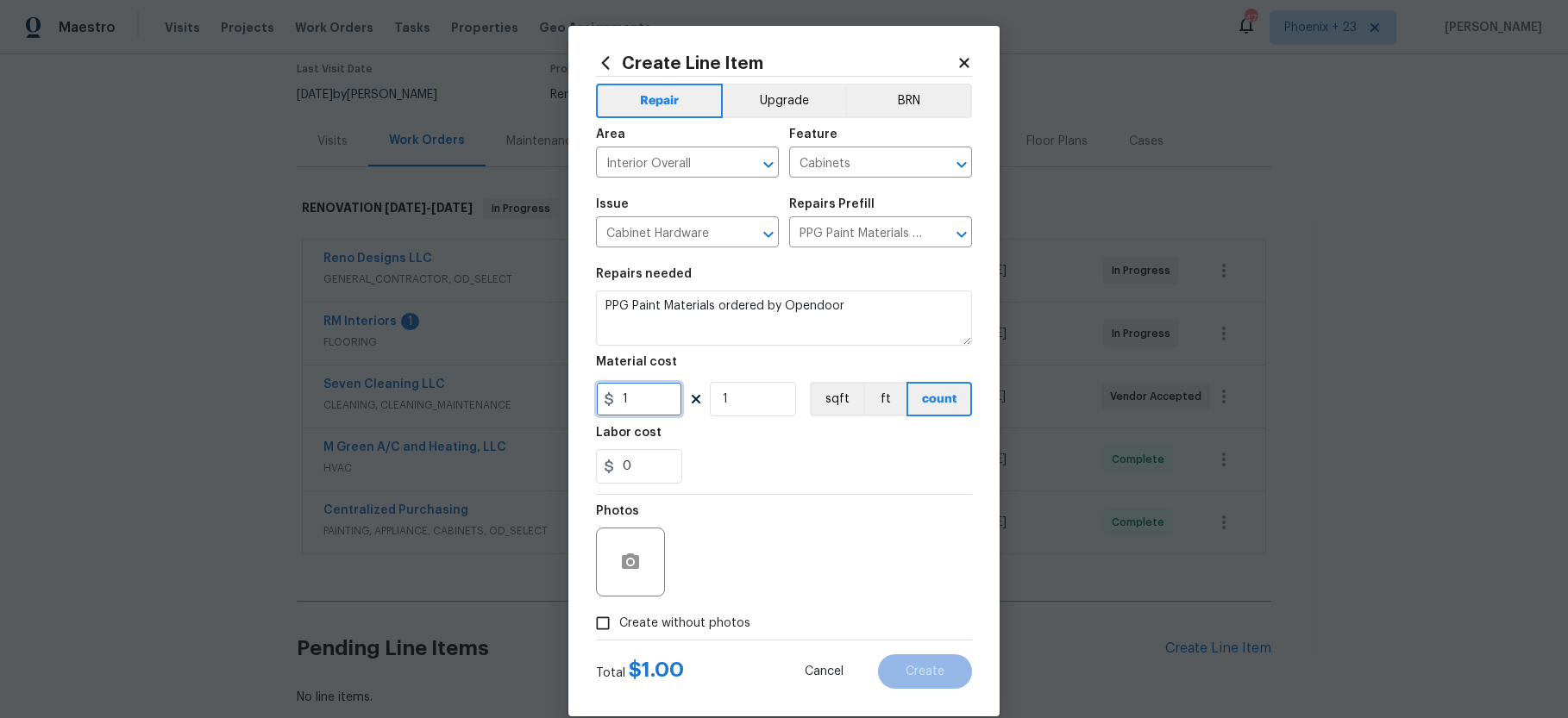
drag, startPoint x: 656, startPoint y: 405, endPoint x: 599, endPoint y: 397, distance: 57.6
click at [599, 397] on input "1" at bounding box center [638, 399] width 86 height 35
type input "92.64"
drag, startPoint x: 705, startPoint y: 610, endPoint x: 720, endPoint y: 613, distance: 15.3
click at [707, 611] on label "Create without photos" at bounding box center [668, 624] width 164 height 33
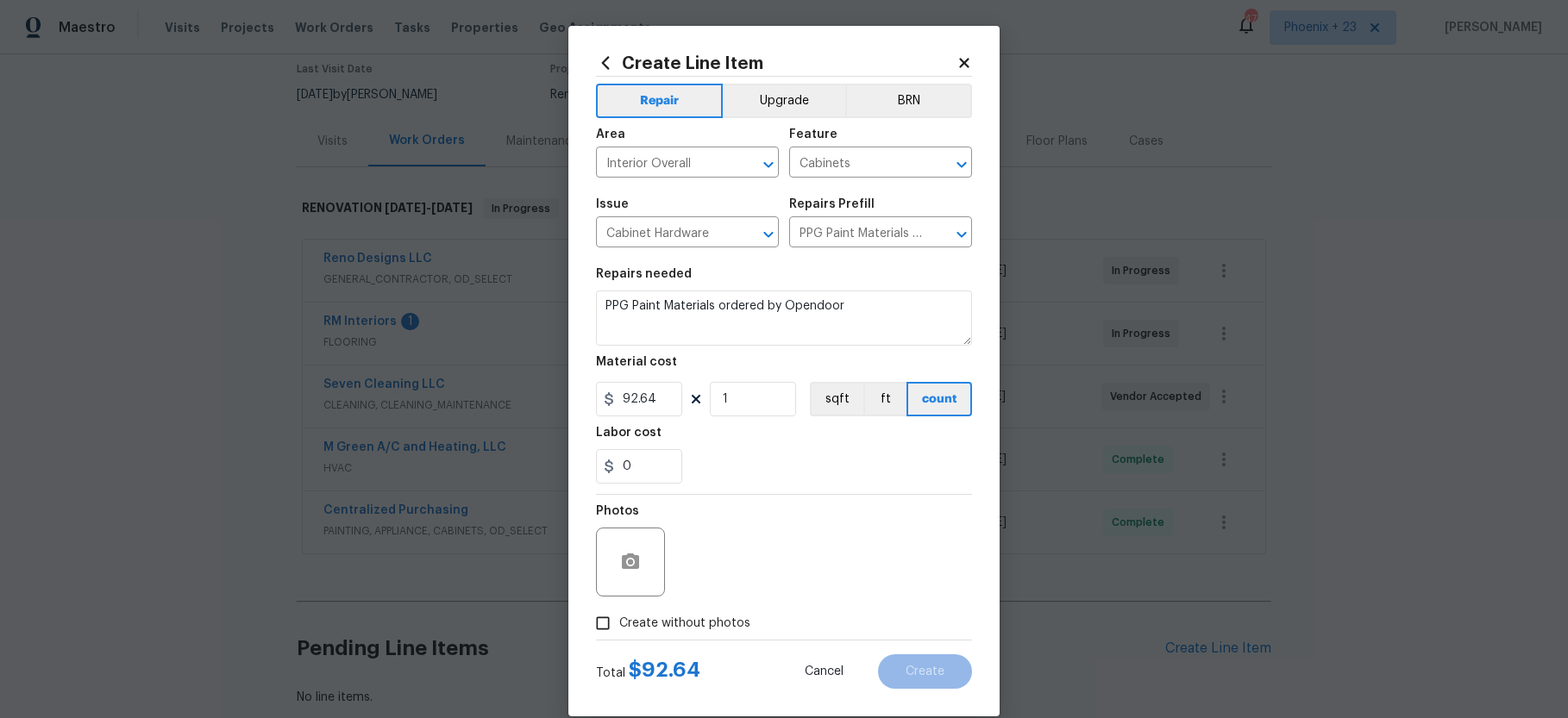
click at [619, 611] on input "Create without photos" at bounding box center [603, 624] width 33 height 33
checkbox input "true"
drag, startPoint x: 732, startPoint y: 606, endPoint x: 747, endPoint y: 558, distance: 50.3
click at [747, 558] on textarea at bounding box center [825, 562] width 293 height 69
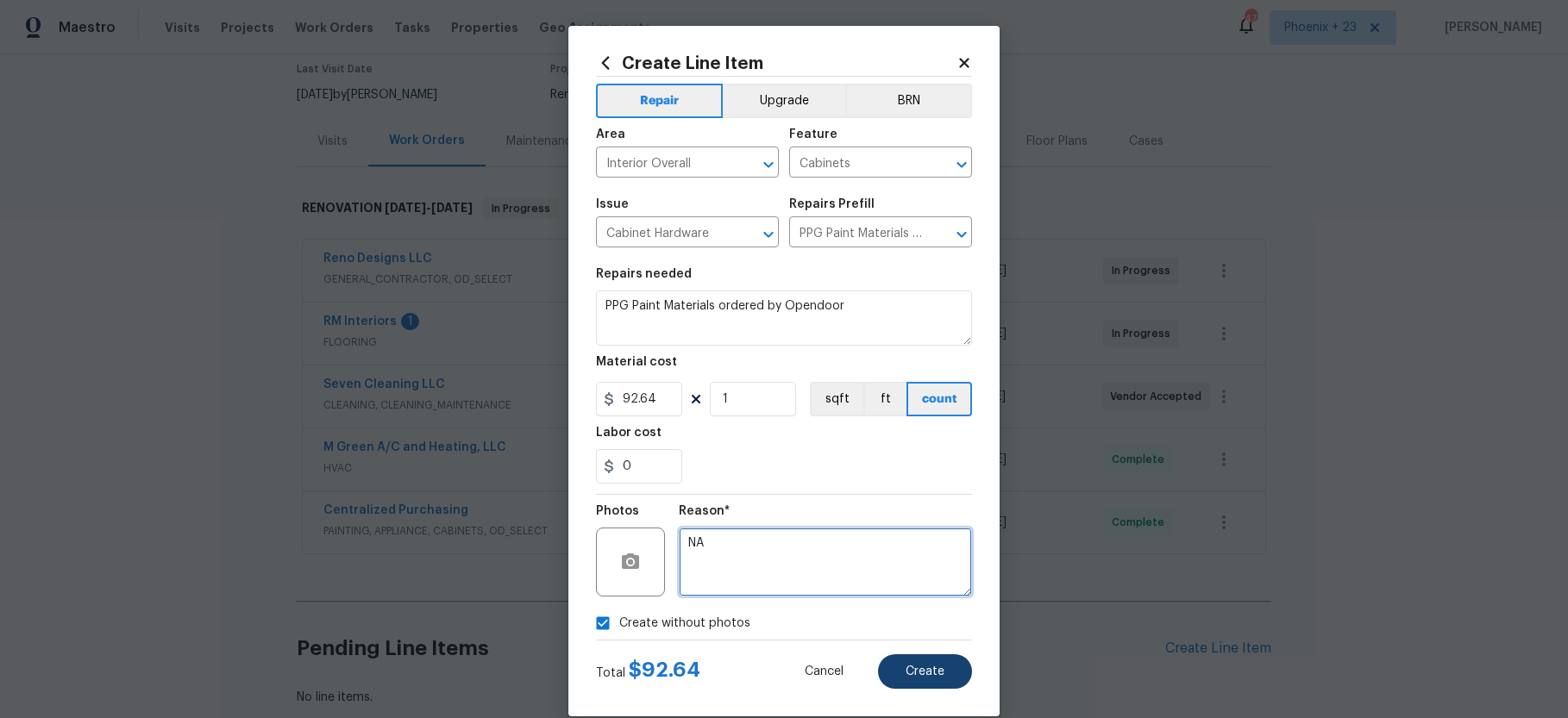
type textarea "NA"
click at [907, 659] on button "Create" at bounding box center [924, 672] width 94 height 35
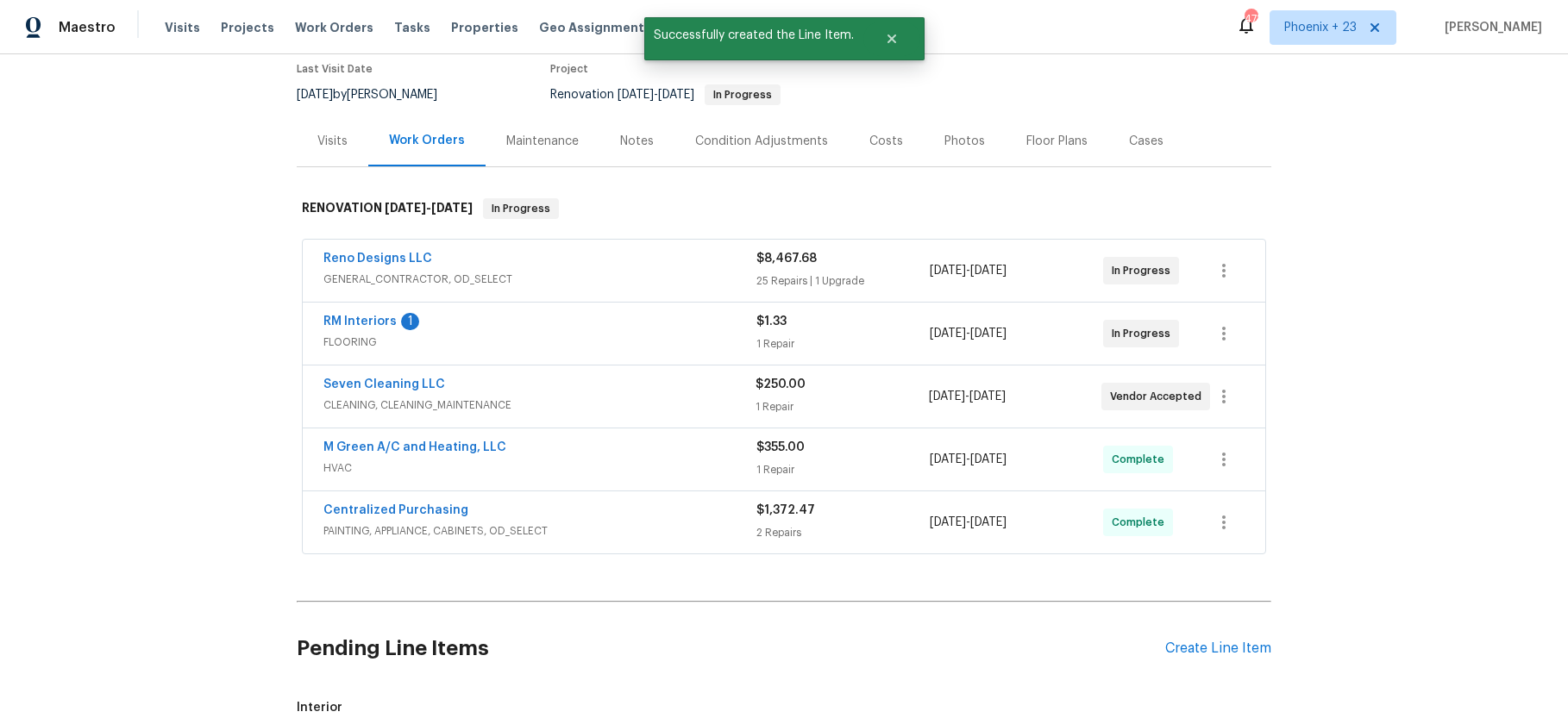
scroll to position [447, 0]
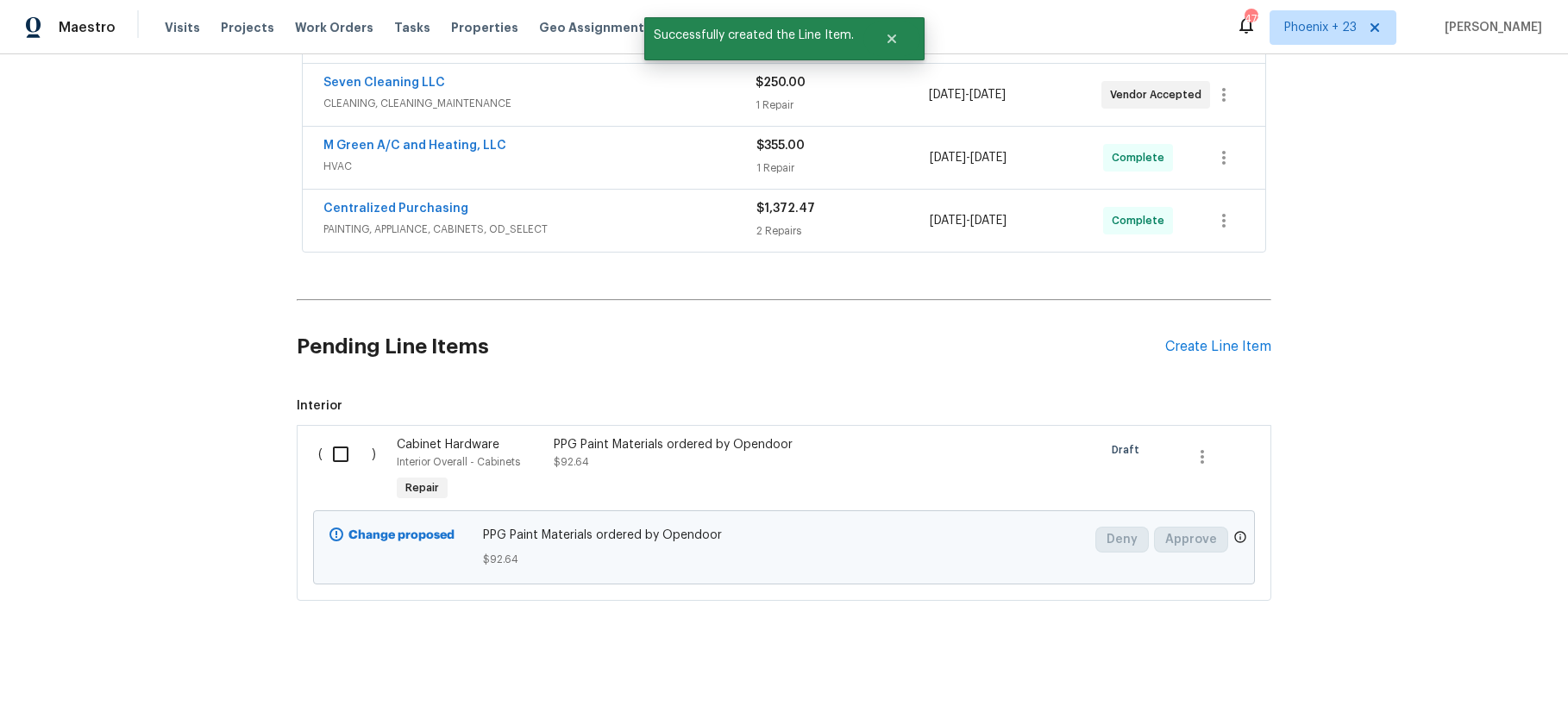
click at [345, 479] on div "( )" at bounding box center [352, 470] width 78 height 79
click at [343, 458] on input "checkbox" at bounding box center [346, 454] width 49 height 37
checkbox input "true"
click at [1515, 673] on span "Create Work Order" at bounding box center [1469, 675] width 115 height 21
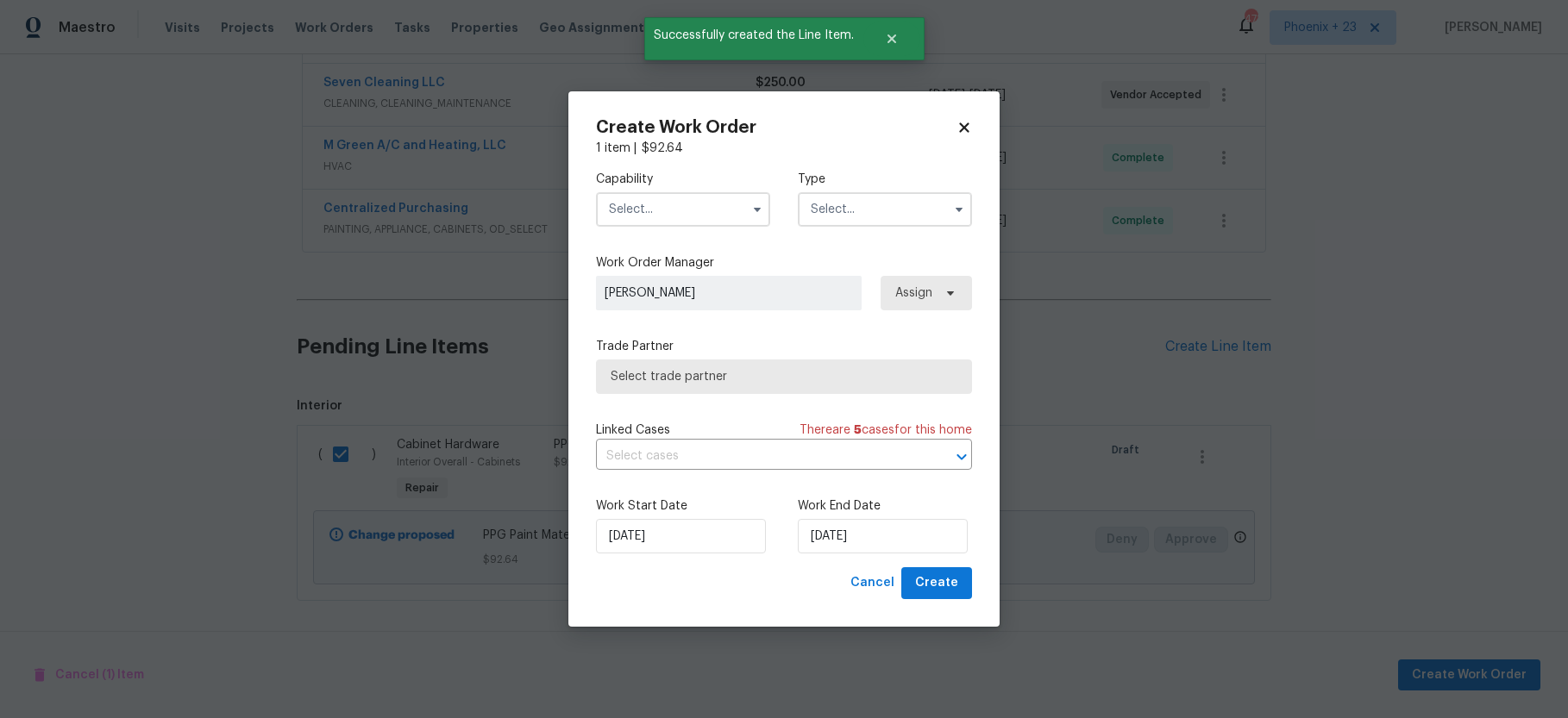
click at [623, 223] on input "text" at bounding box center [683, 209] width 175 height 35
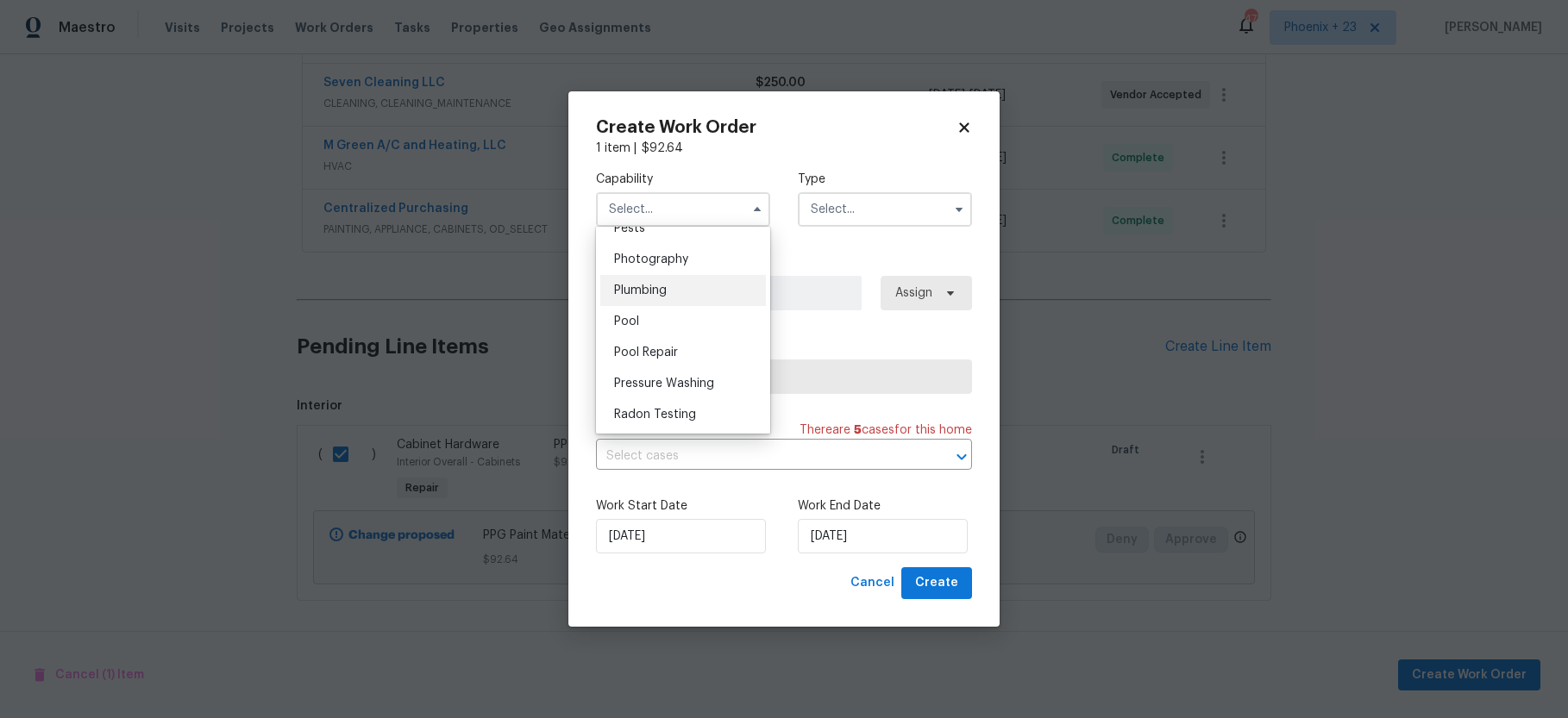
scroll to position [1409, 0]
click at [658, 281] on span "Painting" at bounding box center [636, 285] width 45 height 13
type input "Painting"
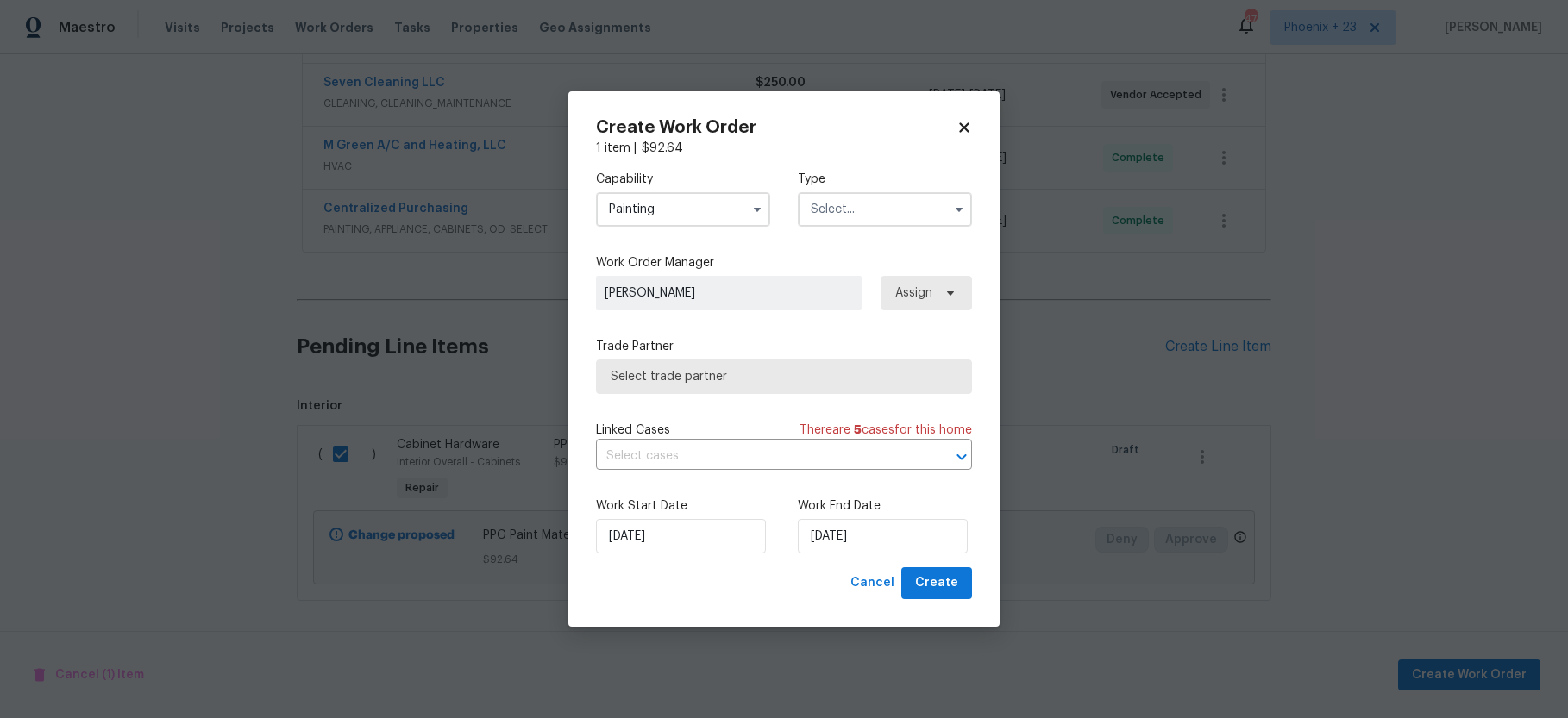
click at [873, 217] on input "text" at bounding box center [884, 209] width 175 height 35
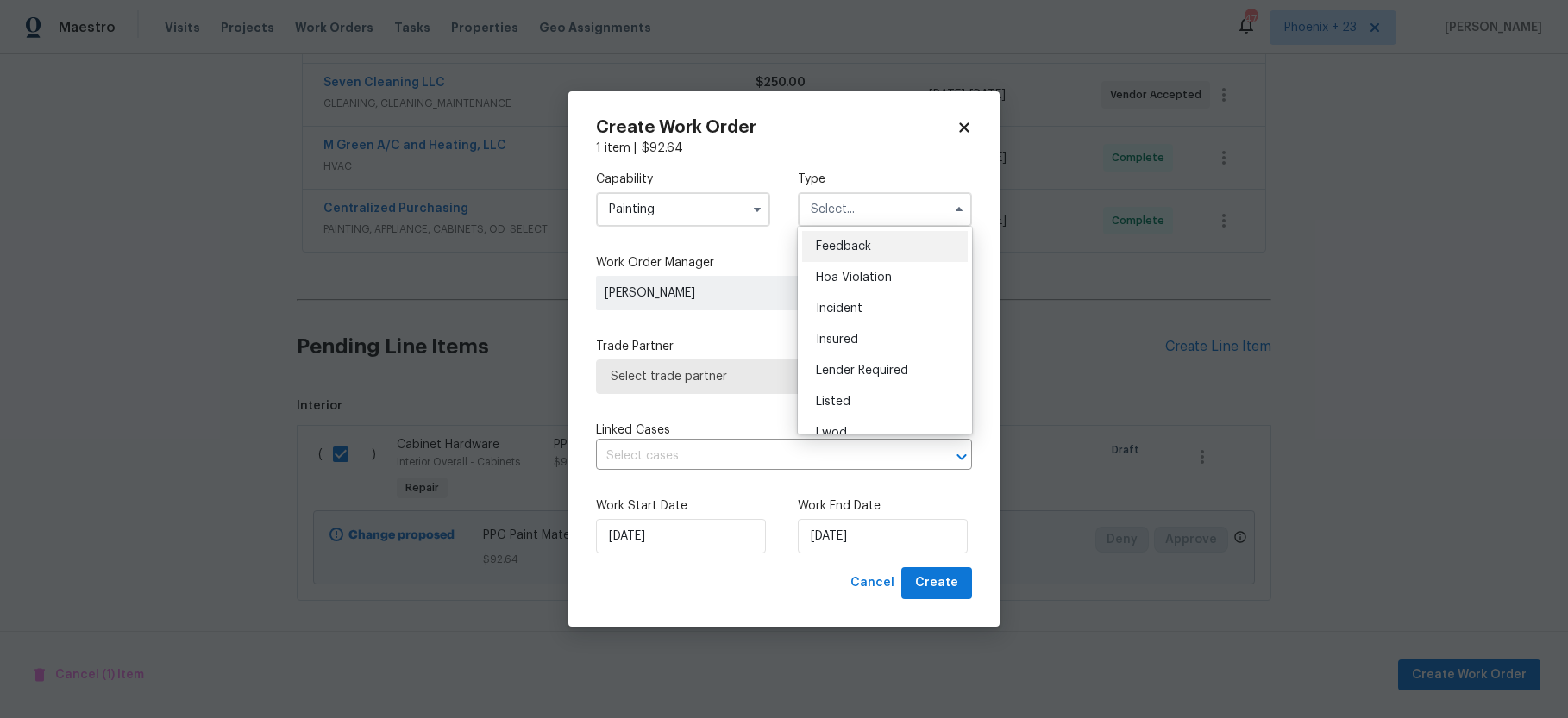
scroll to position [174, 0]
click at [860, 279] on div "Reit Renovation" at bounding box center [885, 289] width 166 height 31
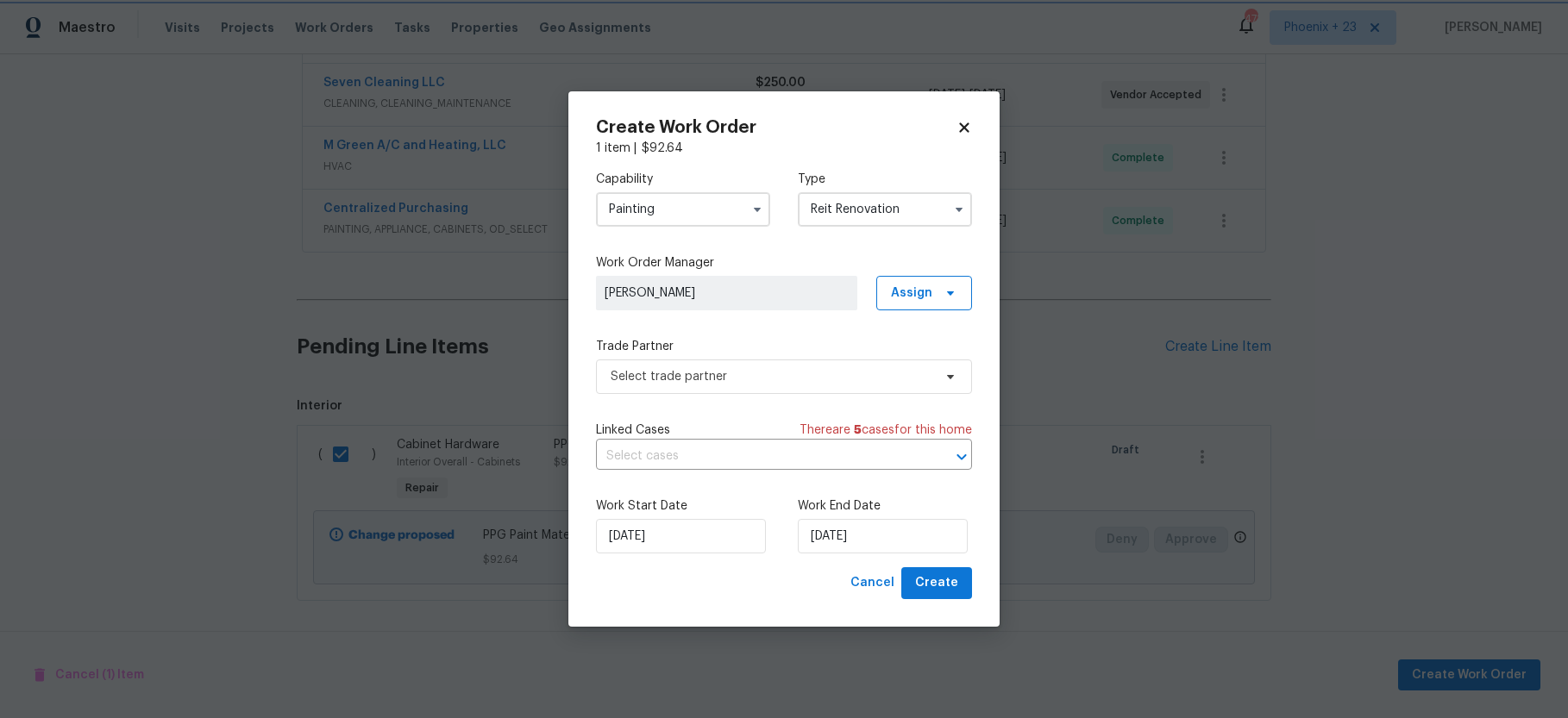
scroll to position [0, 0]
click at [866, 209] on input "Reit Renovation" at bounding box center [884, 209] width 175 height 35
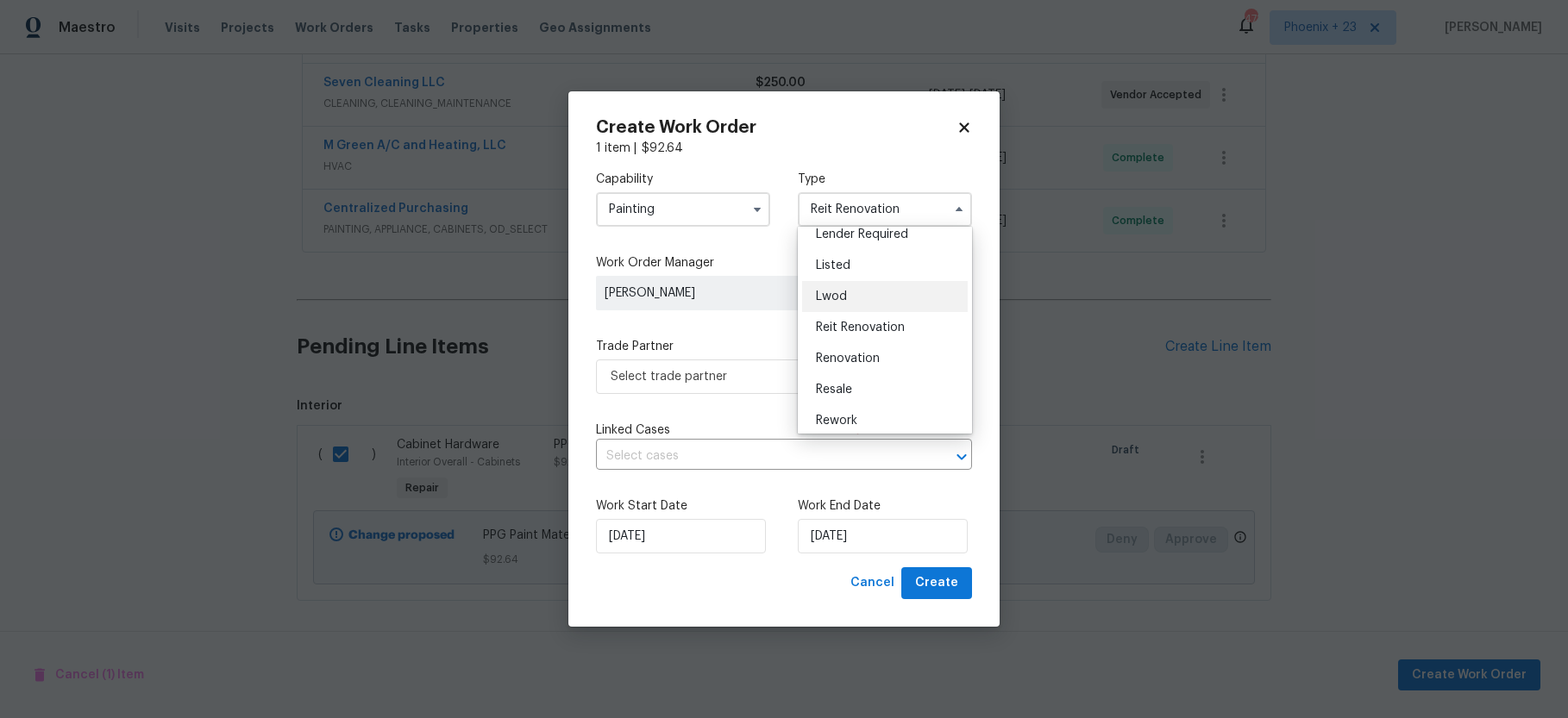
scroll to position [132, 0]
click at [852, 365] on span "Renovation" at bounding box center [848, 362] width 64 height 13
type input "Renovation"
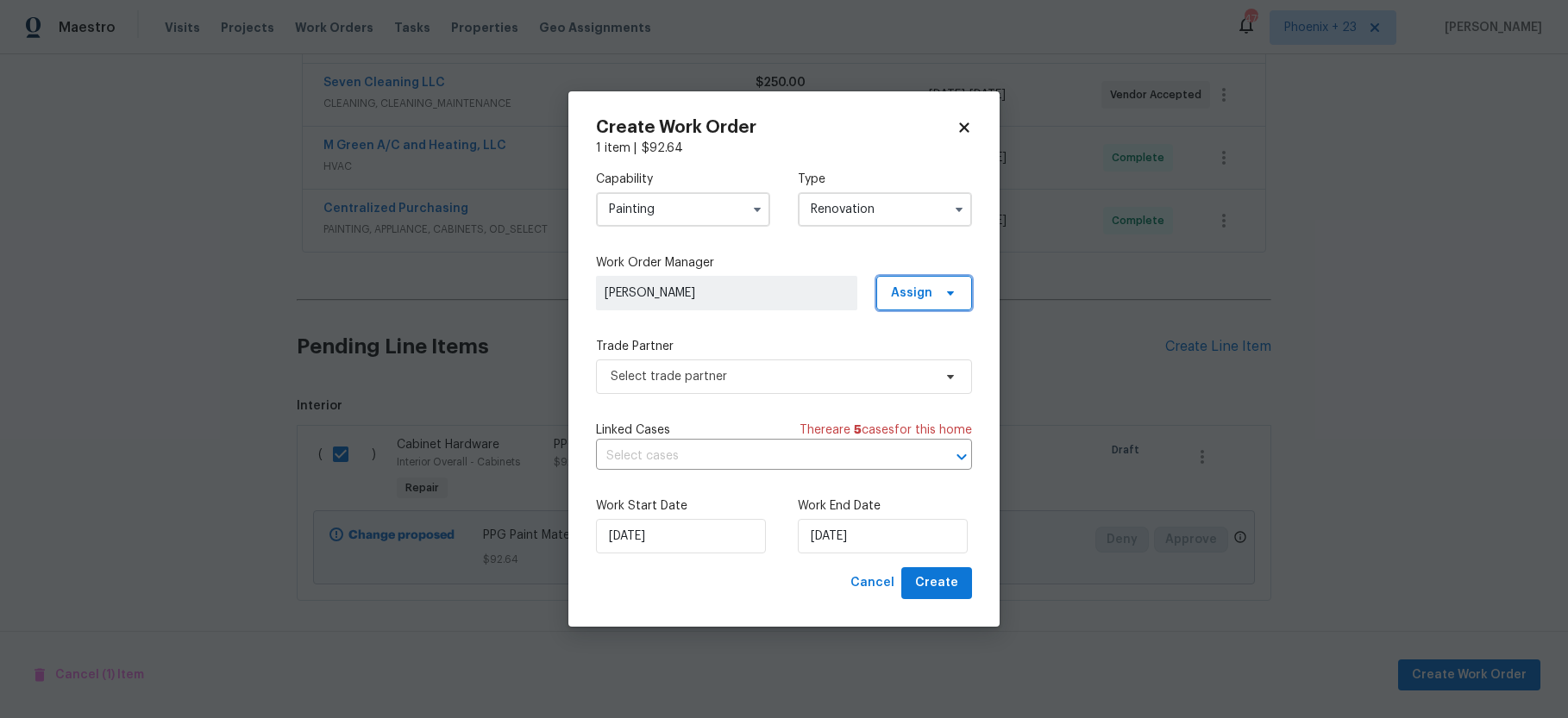
drag, startPoint x: 952, startPoint y: 279, endPoint x: 937, endPoint y: 311, distance: 35.3
click at [952, 279] on span "Assign" at bounding box center [924, 293] width 95 height 35
drag, startPoint x: 926, startPoint y: 360, endPoint x: 827, endPoint y: 371, distance: 99.6
click at [926, 360] on div "Assign to me" at bounding box center [927, 366] width 75 height 17
click at [786, 379] on span "Select trade partner" at bounding box center [771, 377] width 322 height 17
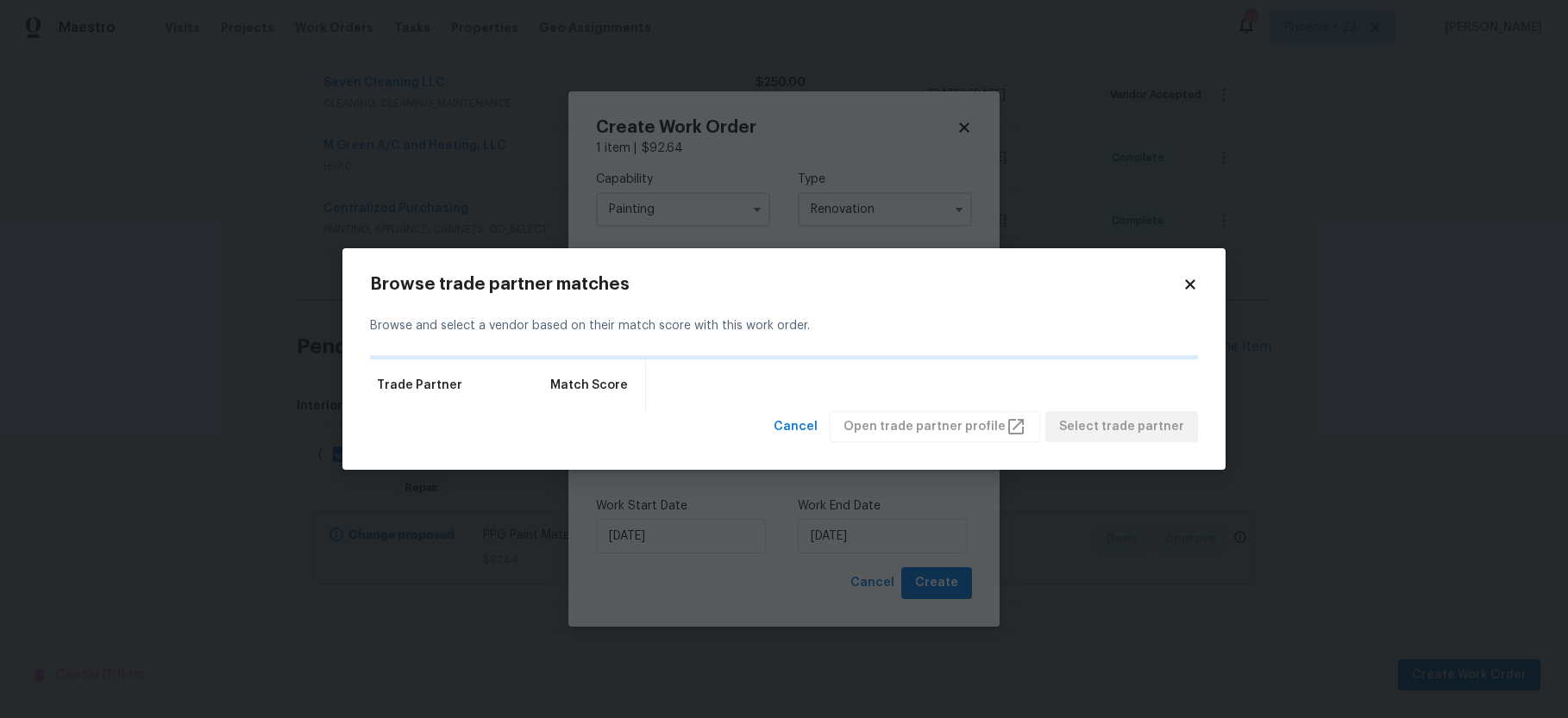
click at [1189, 282] on icon at bounding box center [1190, 284] width 10 height 10
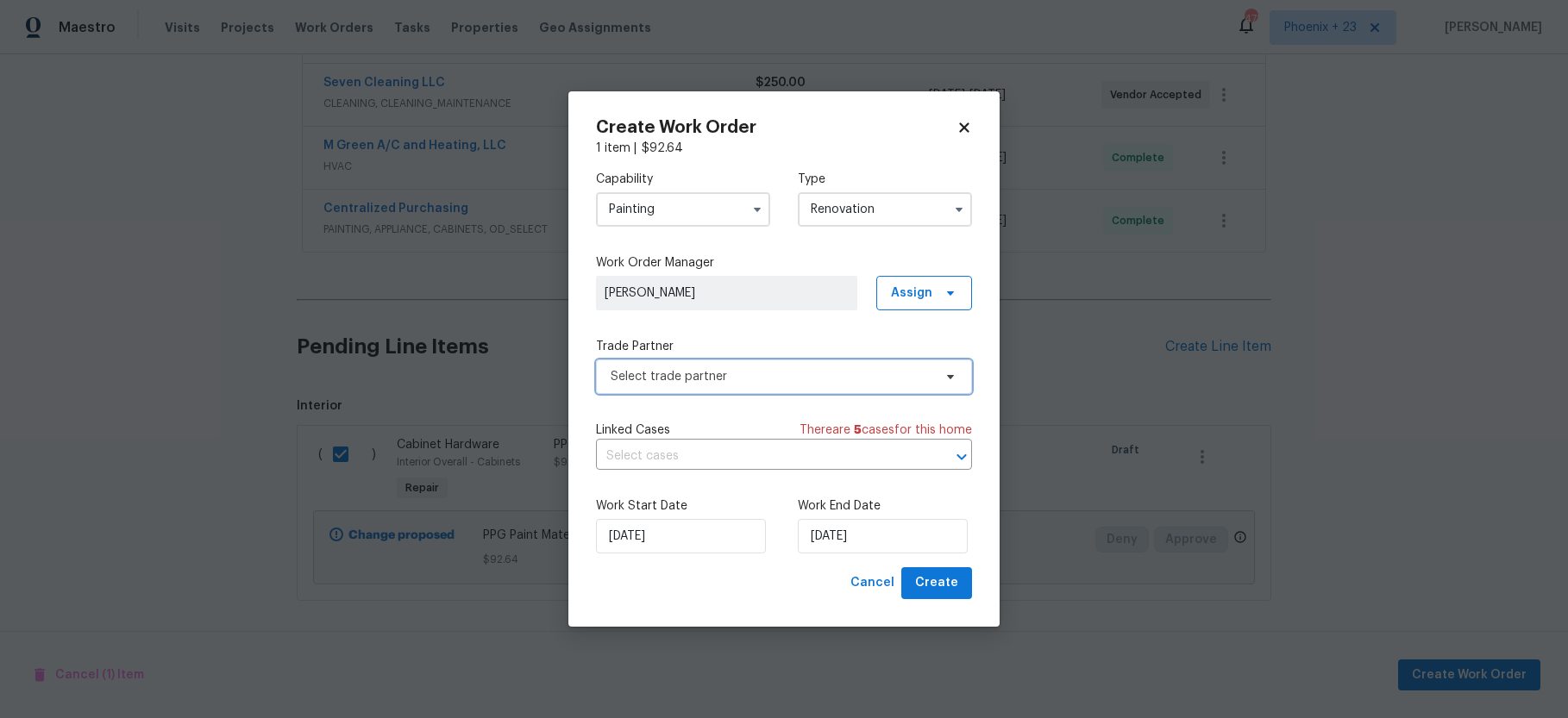
click at [703, 381] on span "Select trade partner" at bounding box center [771, 377] width 322 height 17
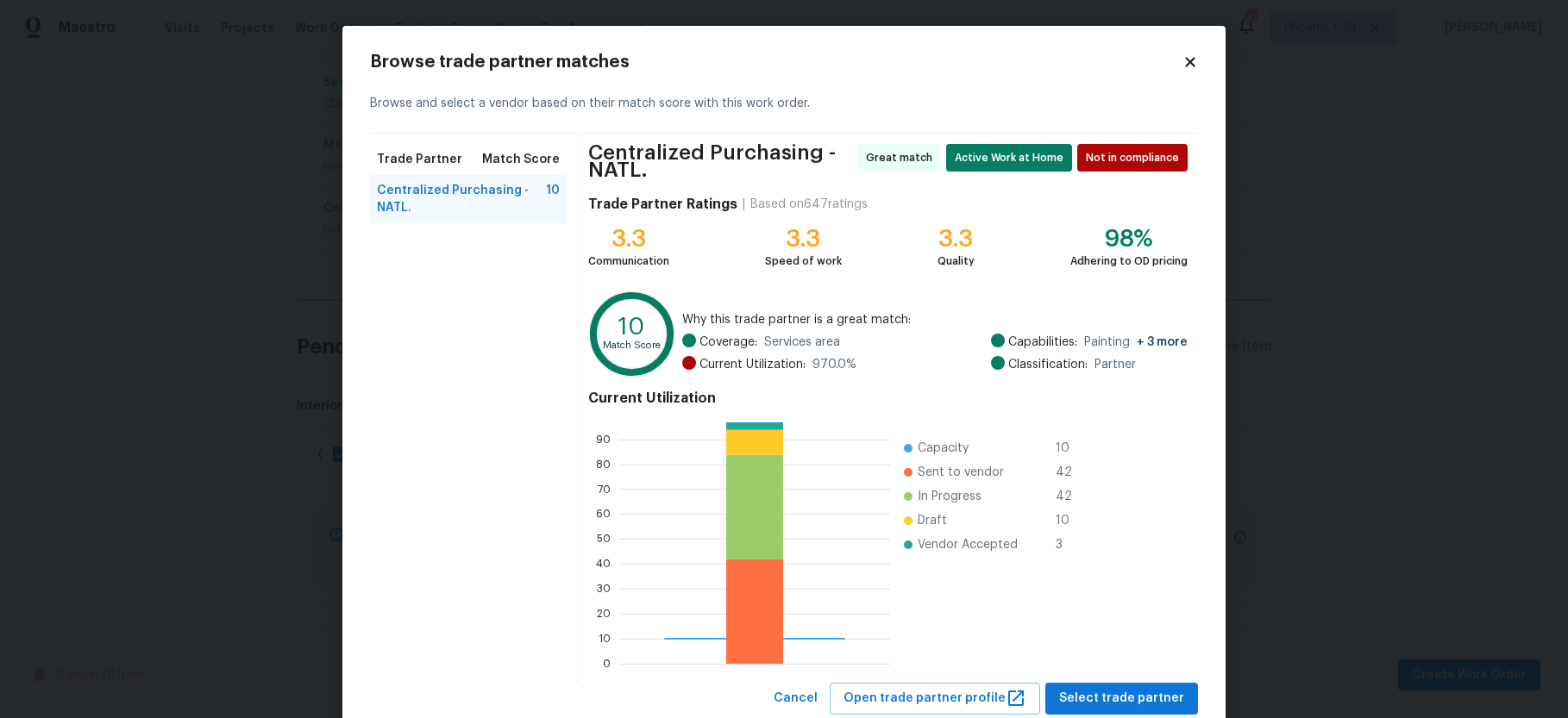
scroll to position [50, 0]
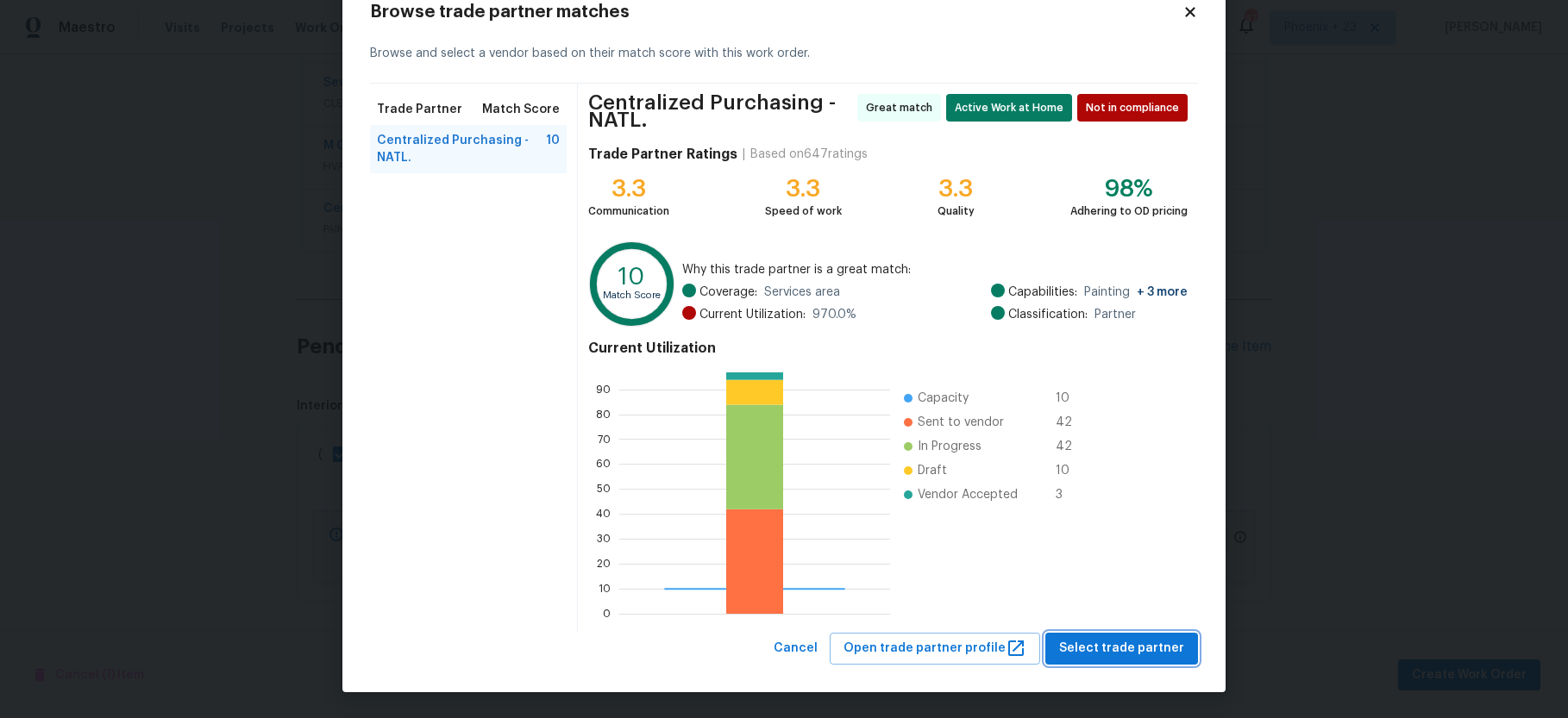
click at [1084, 649] on span "Select trade partner" at bounding box center [1122, 649] width 125 height 21
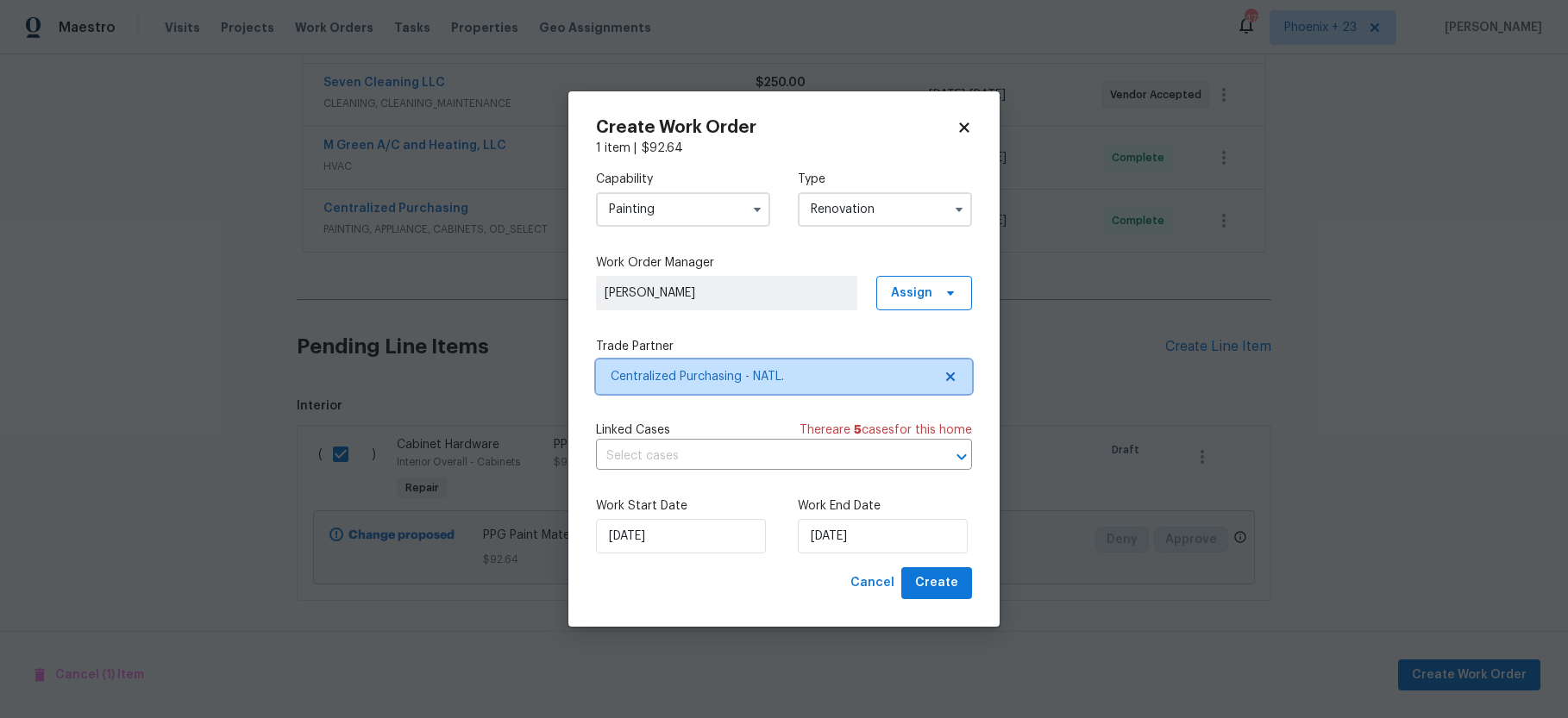
scroll to position [0, 0]
drag, startPoint x: 929, startPoint y: 596, endPoint x: 946, endPoint y: 607, distance: 20.2
click at [929, 596] on button "Create" at bounding box center [935, 582] width 70 height 32
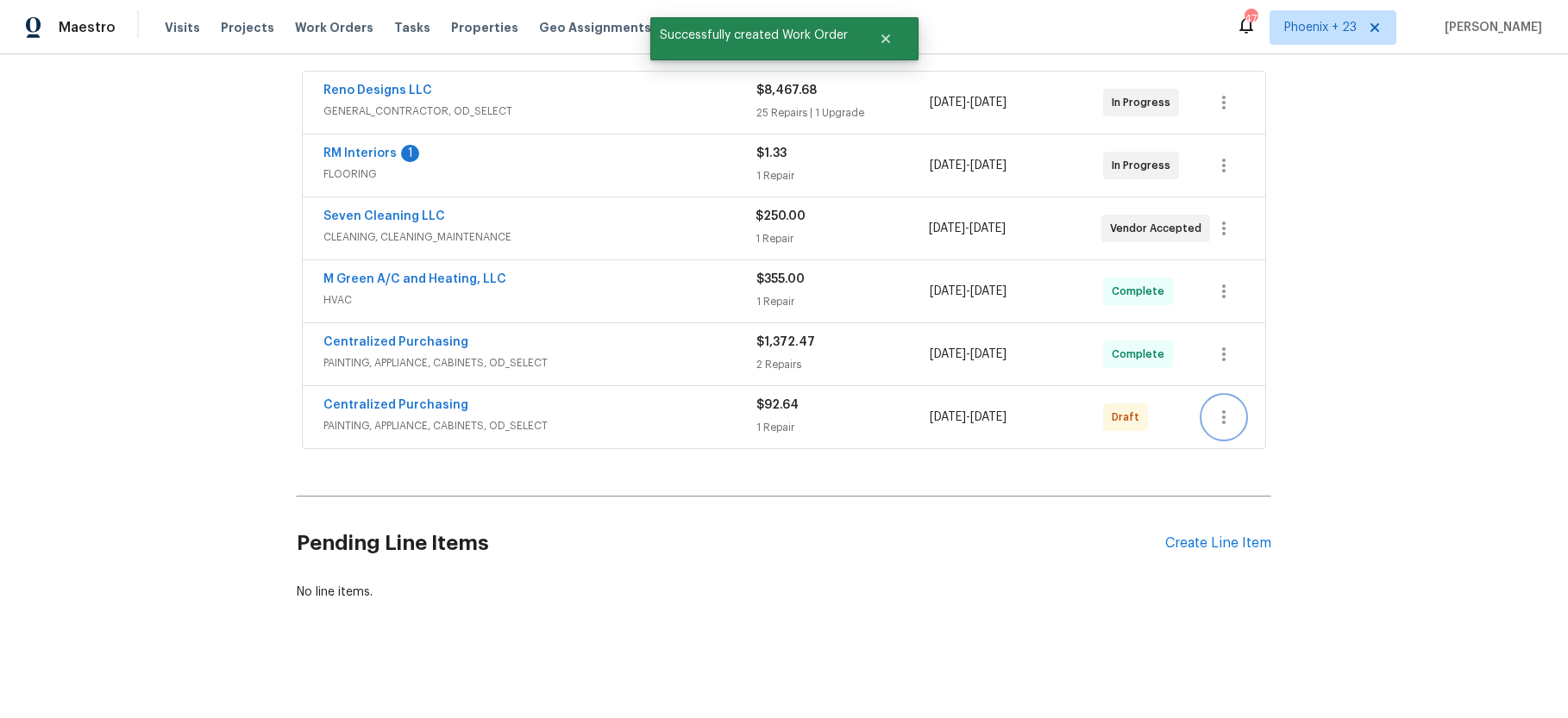
click at [1224, 427] on icon "button" at bounding box center [1223, 416] width 20 height 20
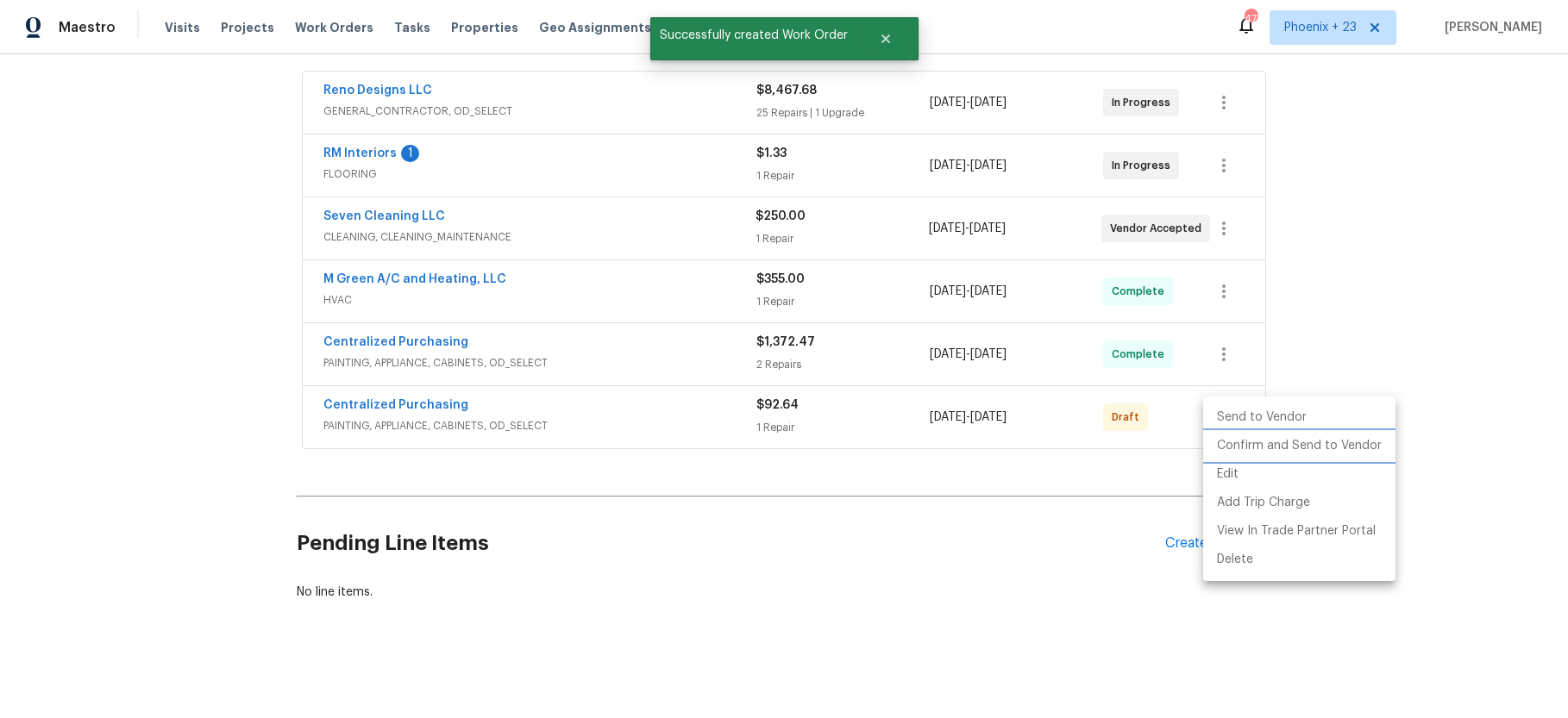
click at [1227, 439] on li "Confirm and Send to Vendor" at bounding box center [1298, 446] width 192 height 29
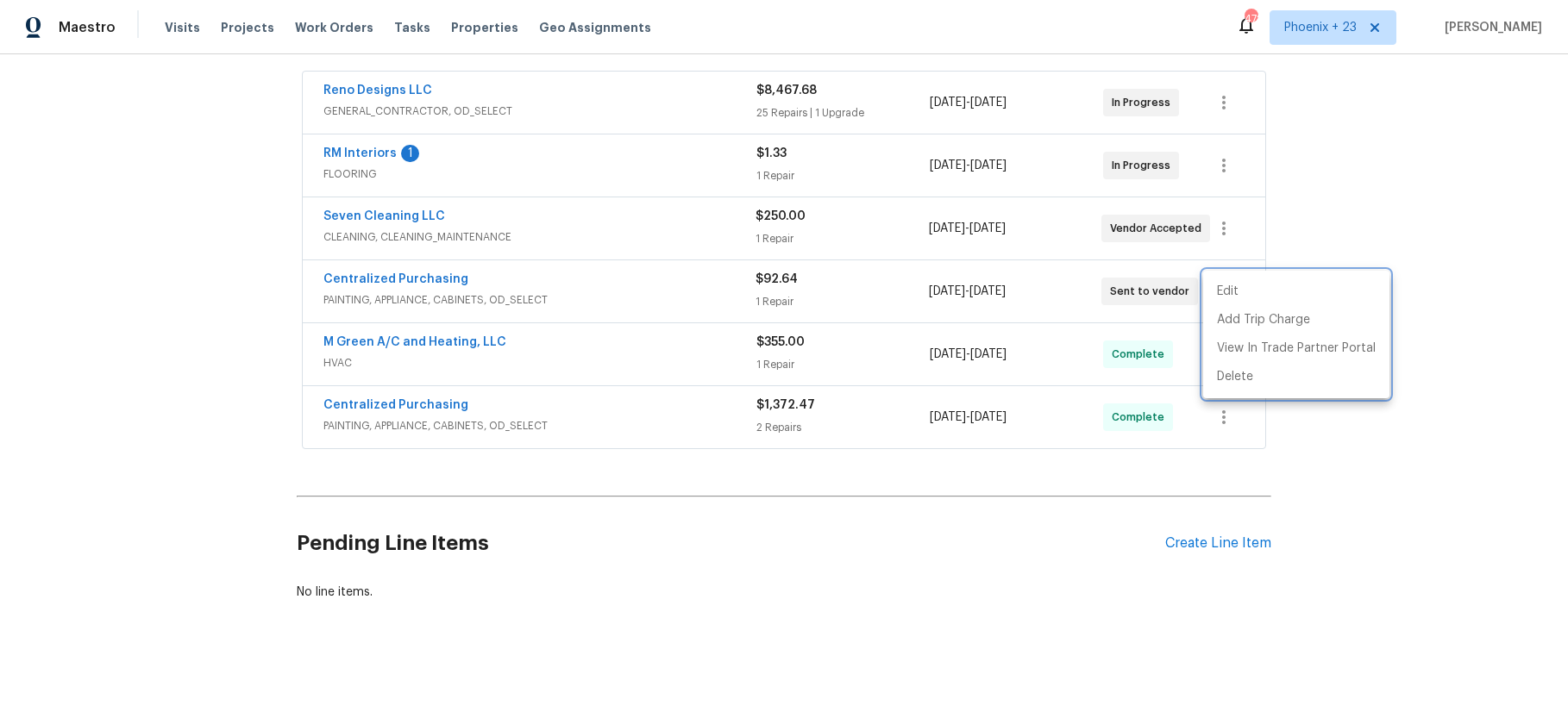
click at [309, 26] on div at bounding box center [784, 359] width 1568 height 718
drag, startPoint x: 312, startPoint y: 25, endPoint x: 321, endPoint y: 27, distance: 9.2
click at [321, 27] on span "Work Orders" at bounding box center [334, 28] width 78 height 17
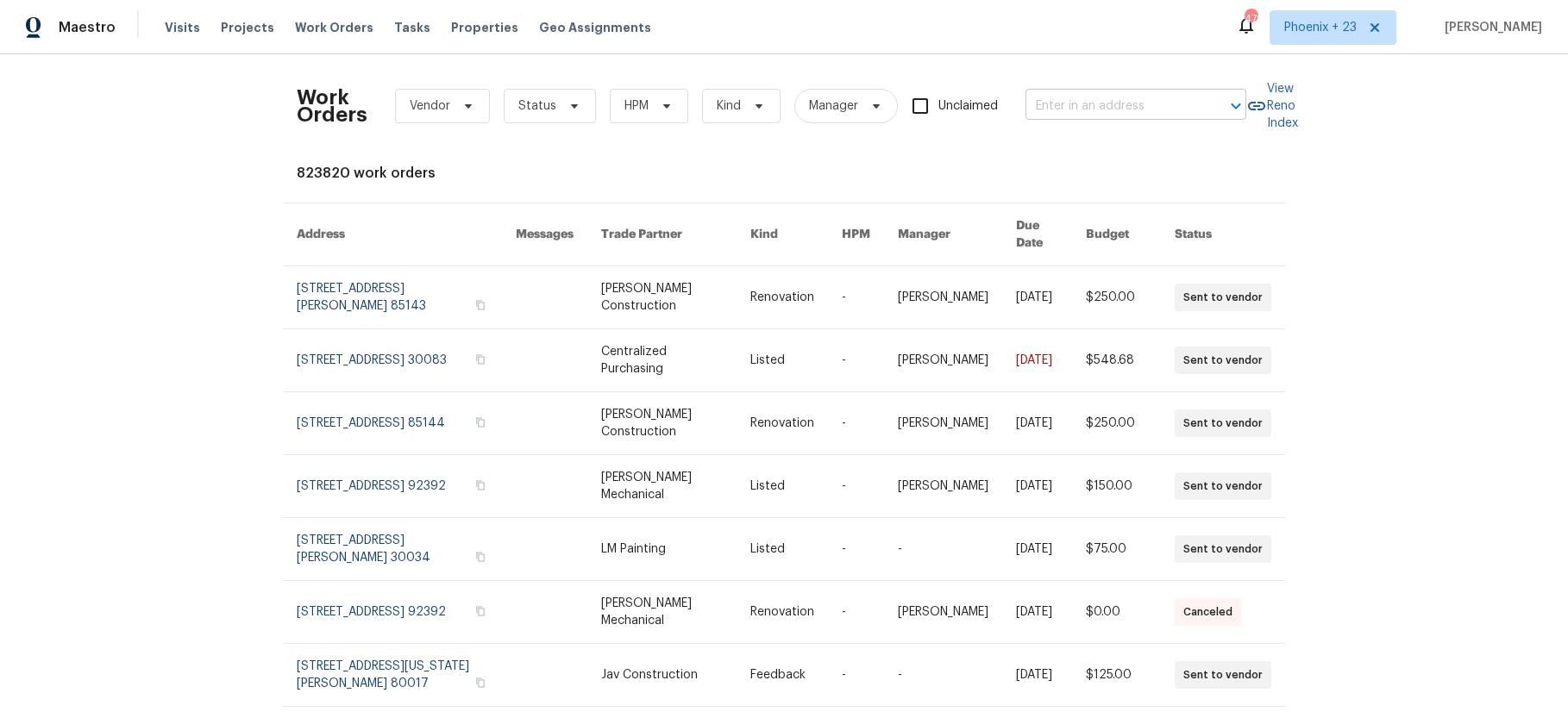
click at [1135, 108] on input "text" at bounding box center [1111, 107] width 173 height 27
paste input "422 Marty Ln, Dallas, GA 30132"
type input "422 Marty Ln, Dallas, GA 30132"
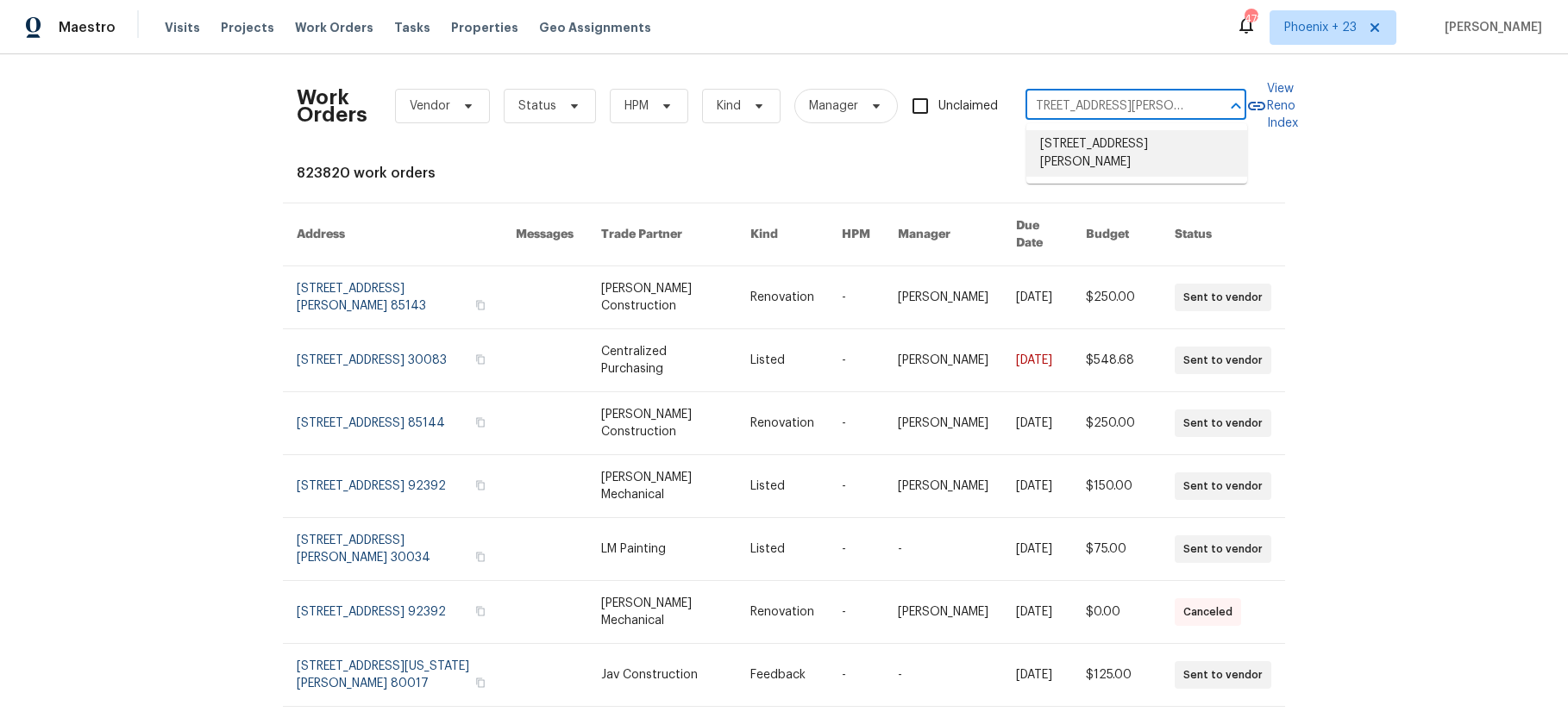
click at [1088, 150] on li "422 Marty Ln, Dallas, GA 30132" at bounding box center [1136, 153] width 221 height 46
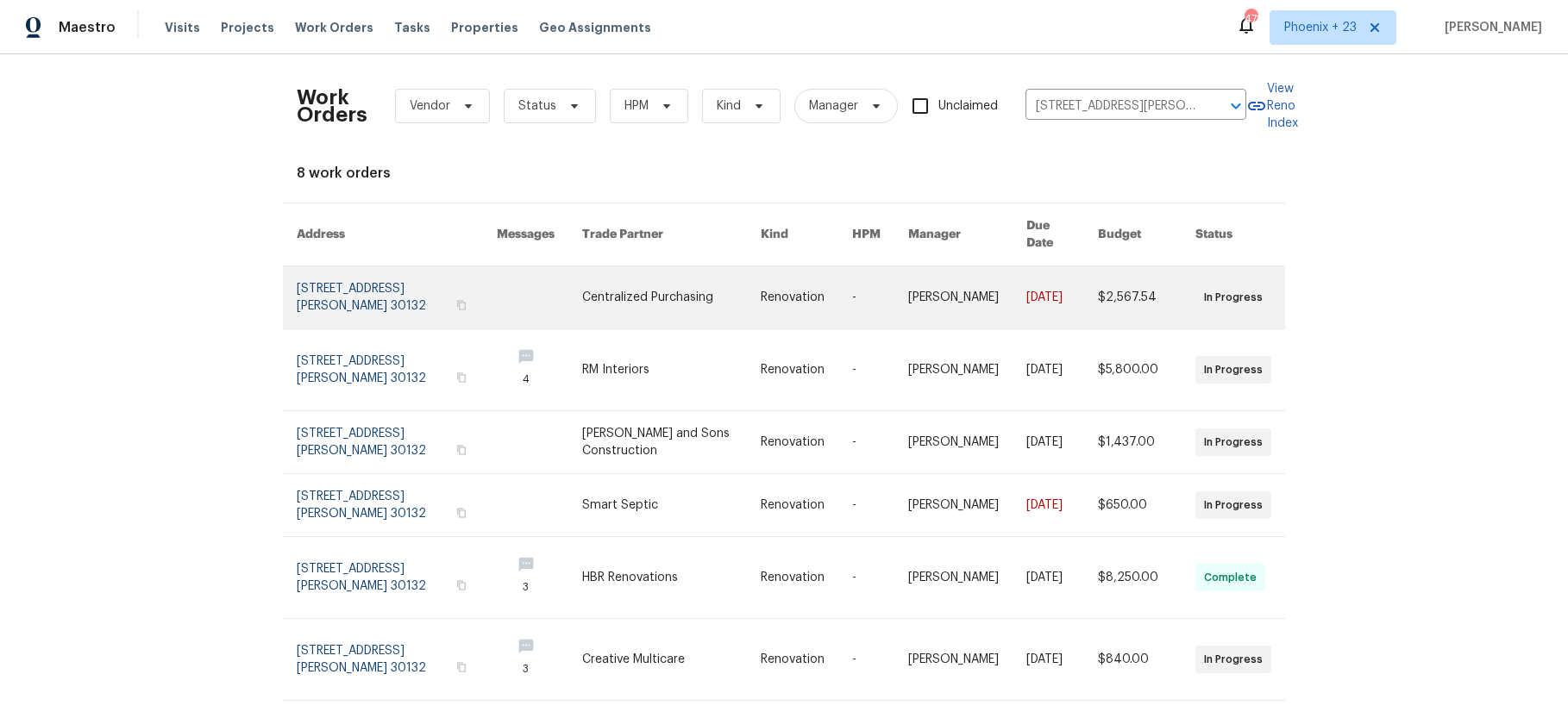
click at [395, 291] on link at bounding box center [396, 297] width 200 height 62
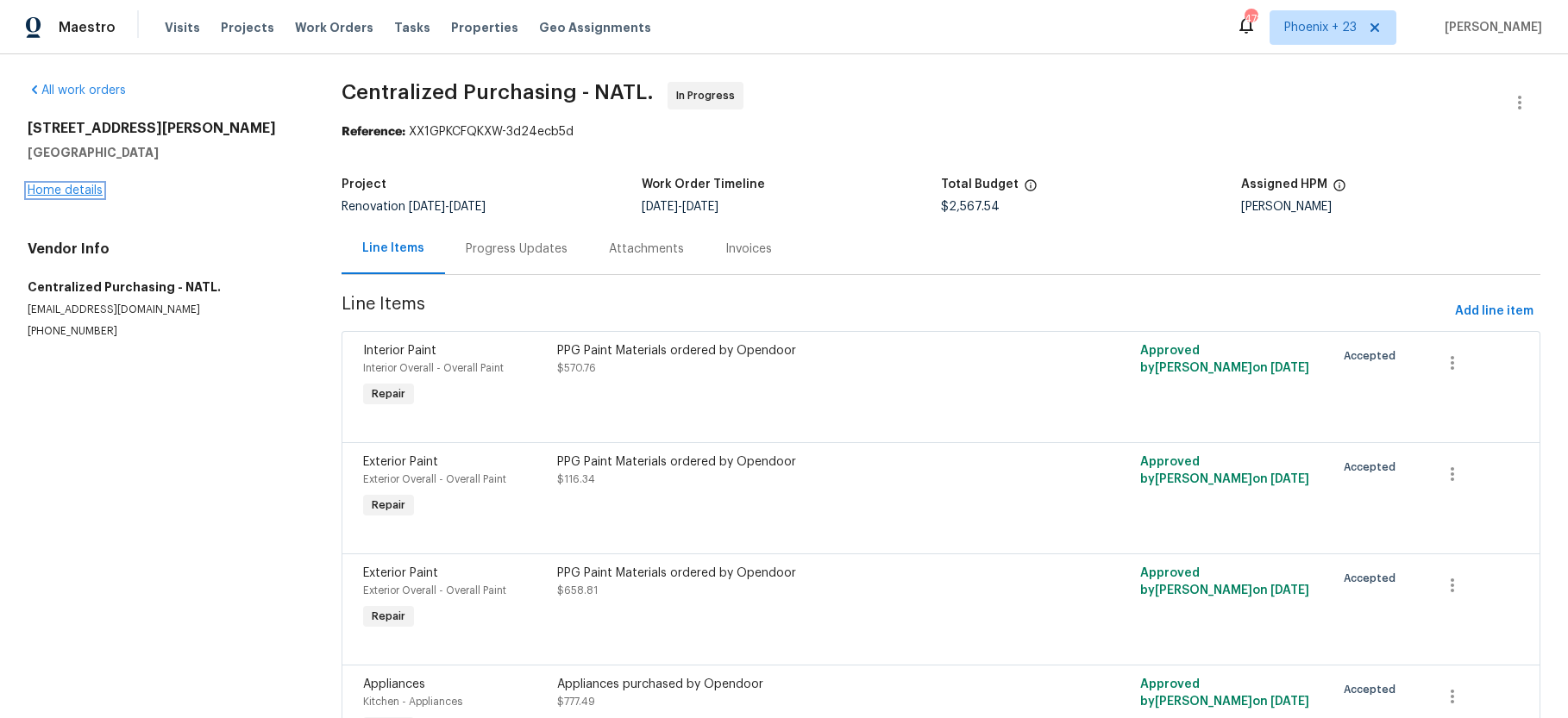
click at [32, 187] on link "Home details" at bounding box center [66, 190] width 75 height 13
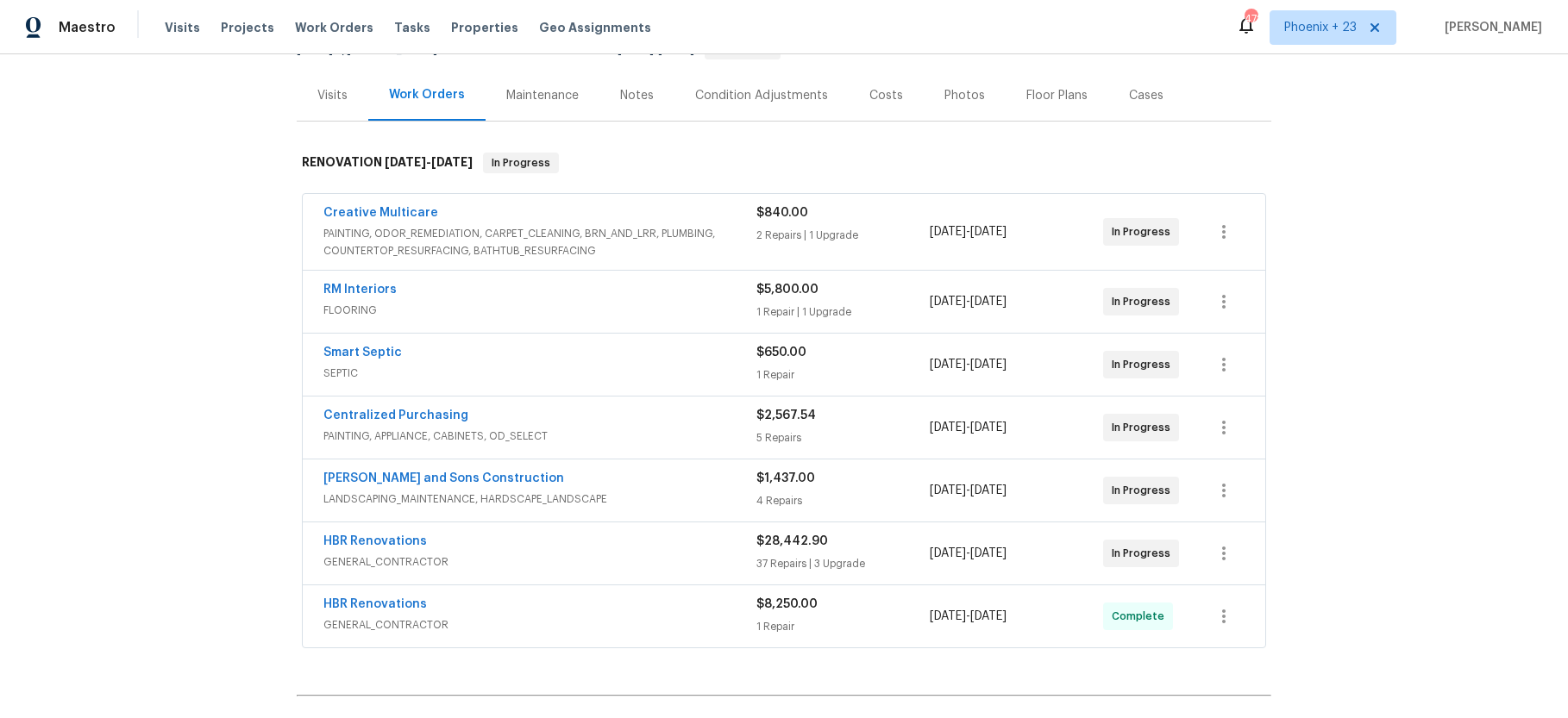
scroll to position [192, 0]
click at [445, 412] on link "Centralized Purchasing" at bounding box center [395, 414] width 145 height 13
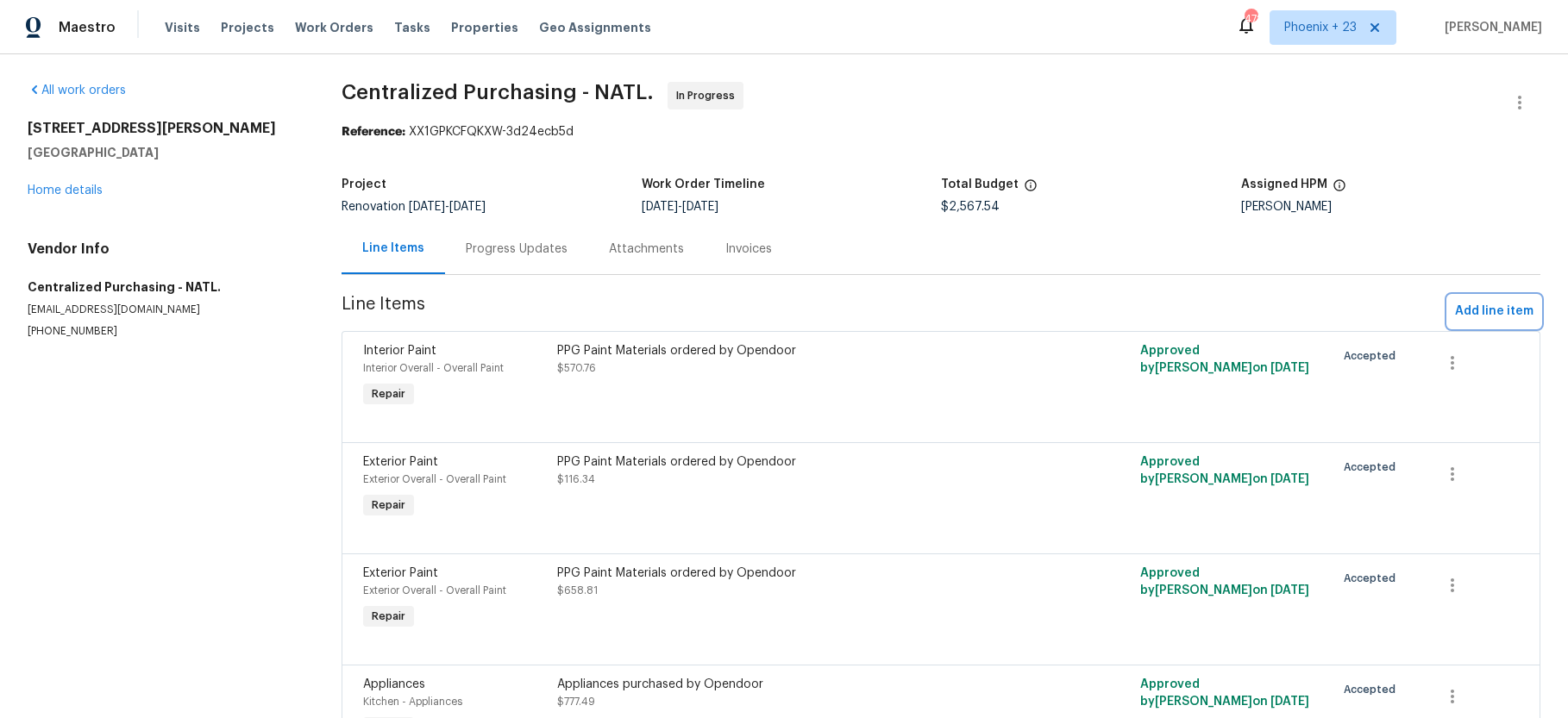
click at [1509, 301] on button "Add line item" at bounding box center [1494, 311] width 93 height 32
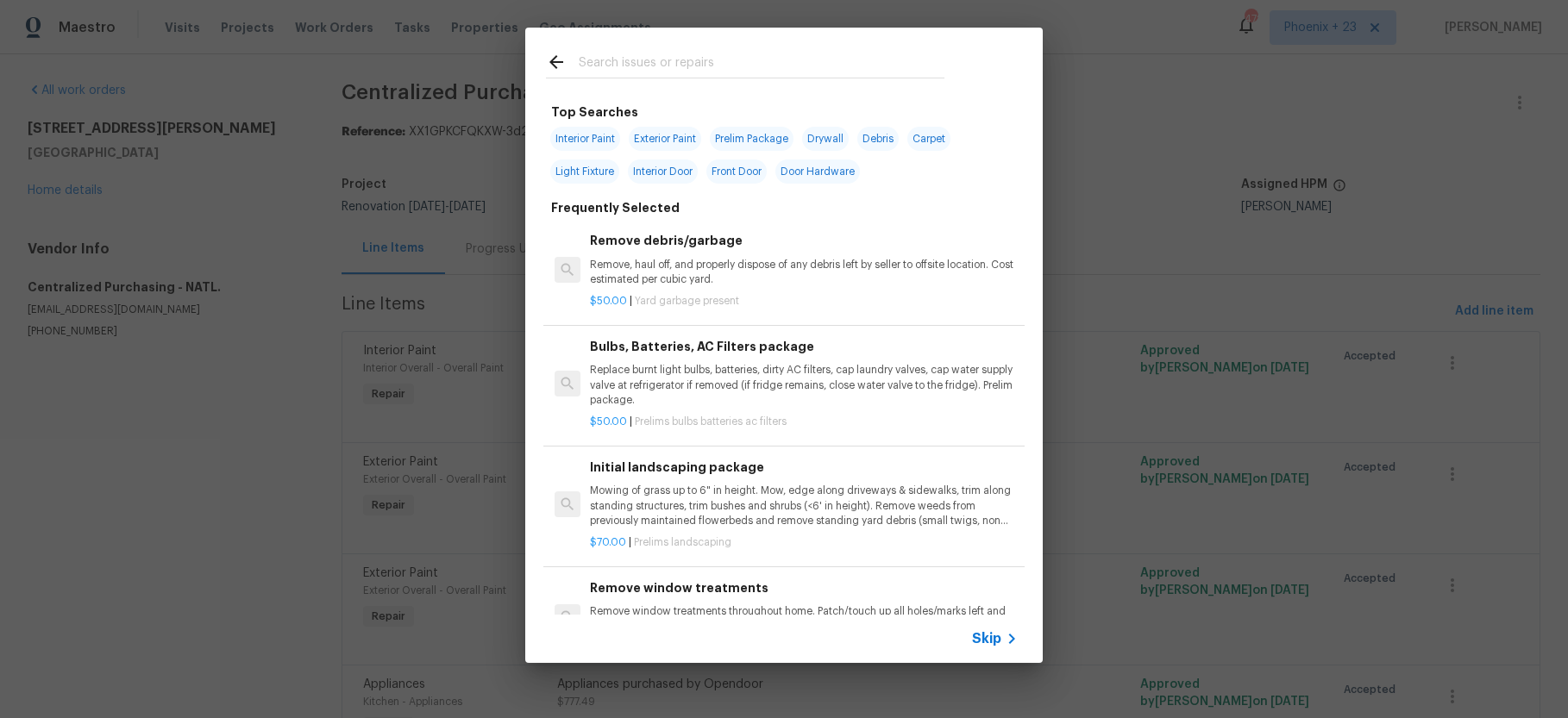
click at [682, 66] on input "text" at bounding box center [761, 65] width 365 height 26
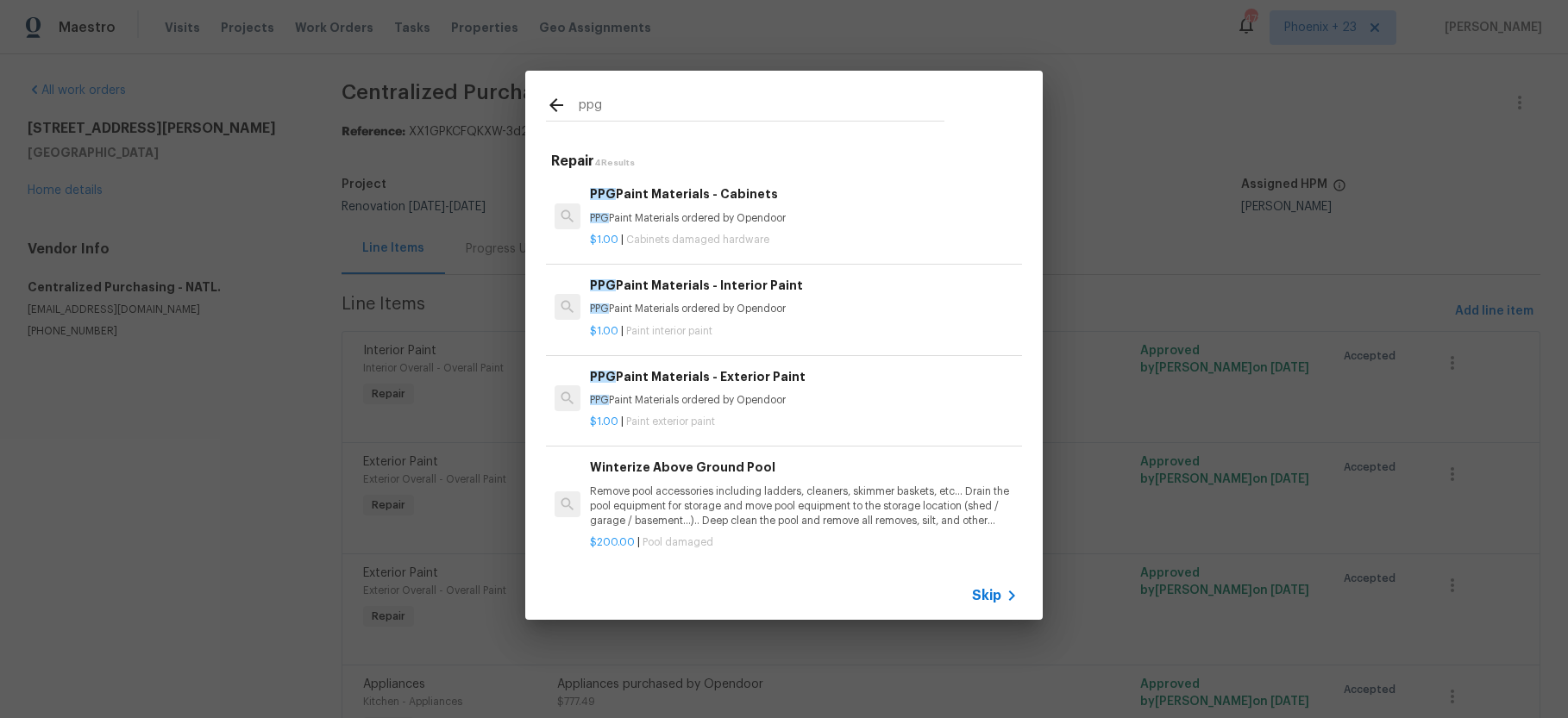
type input "ppg"
click at [778, 344] on div "PPG Paint Materials - Interior Paint PPG Paint Materials ordered by Opendoor $1…" at bounding box center [783, 307] width 481 height 96
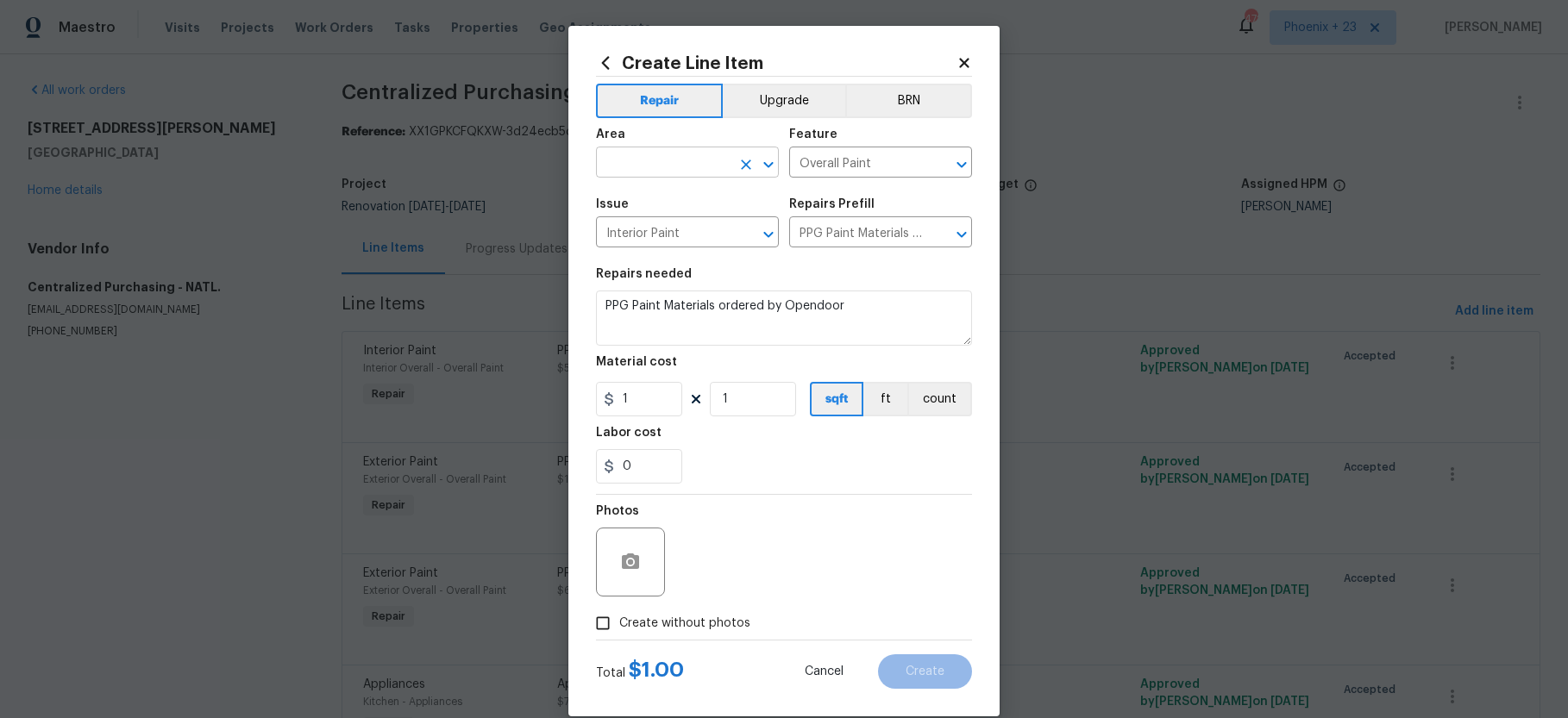
drag, startPoint x: 634, startPoint y: 188, endPoint x: 627, endPoint y: 170, distance: 19.3
click at [633, 184] on div "Area ​ Feature Overall Paint ​ Issue Interior Paint ​ Repairs Prefill PPG Paint…" at bounding box center [784, 188] width 376 height 140
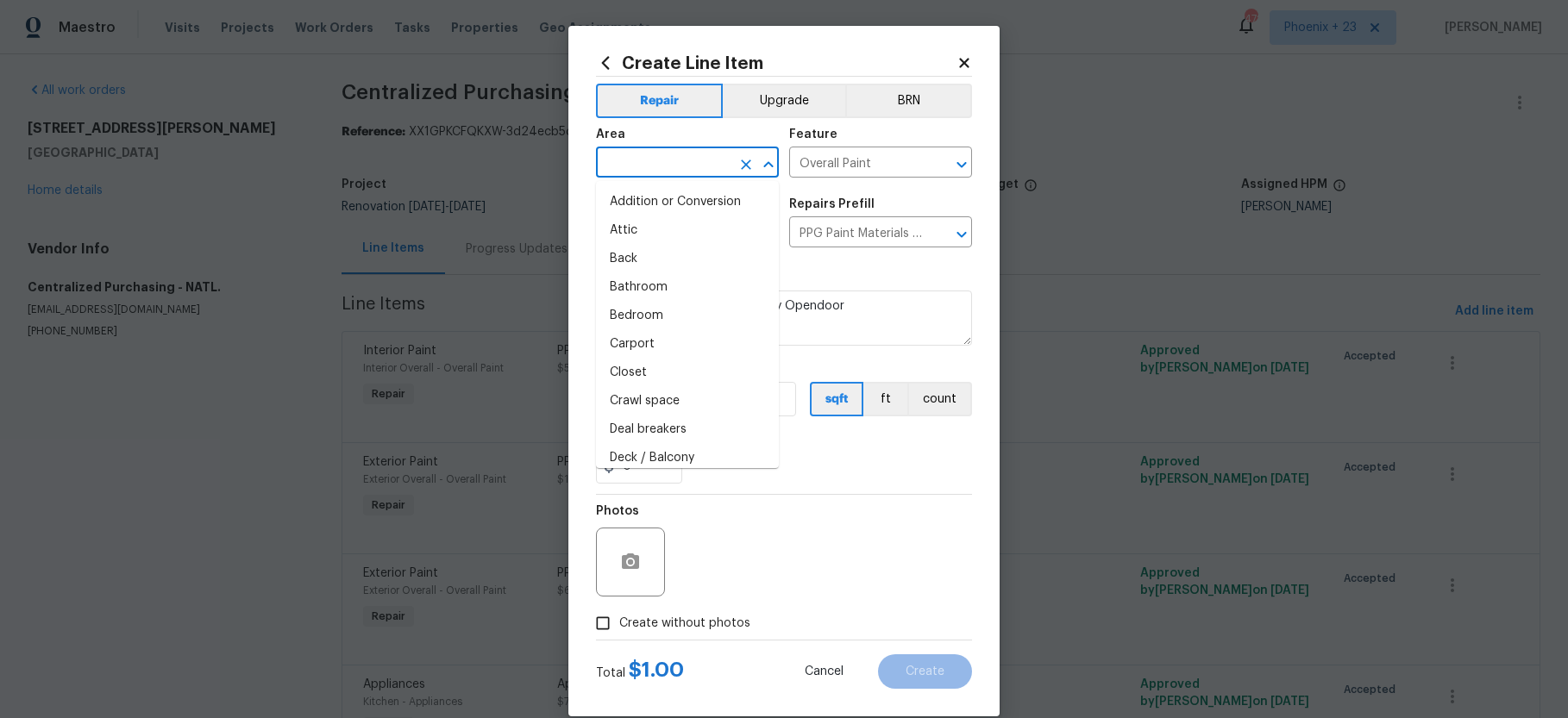
click at [626, 170] on input "text" at bounding box center [662, 164] width 134 height 27
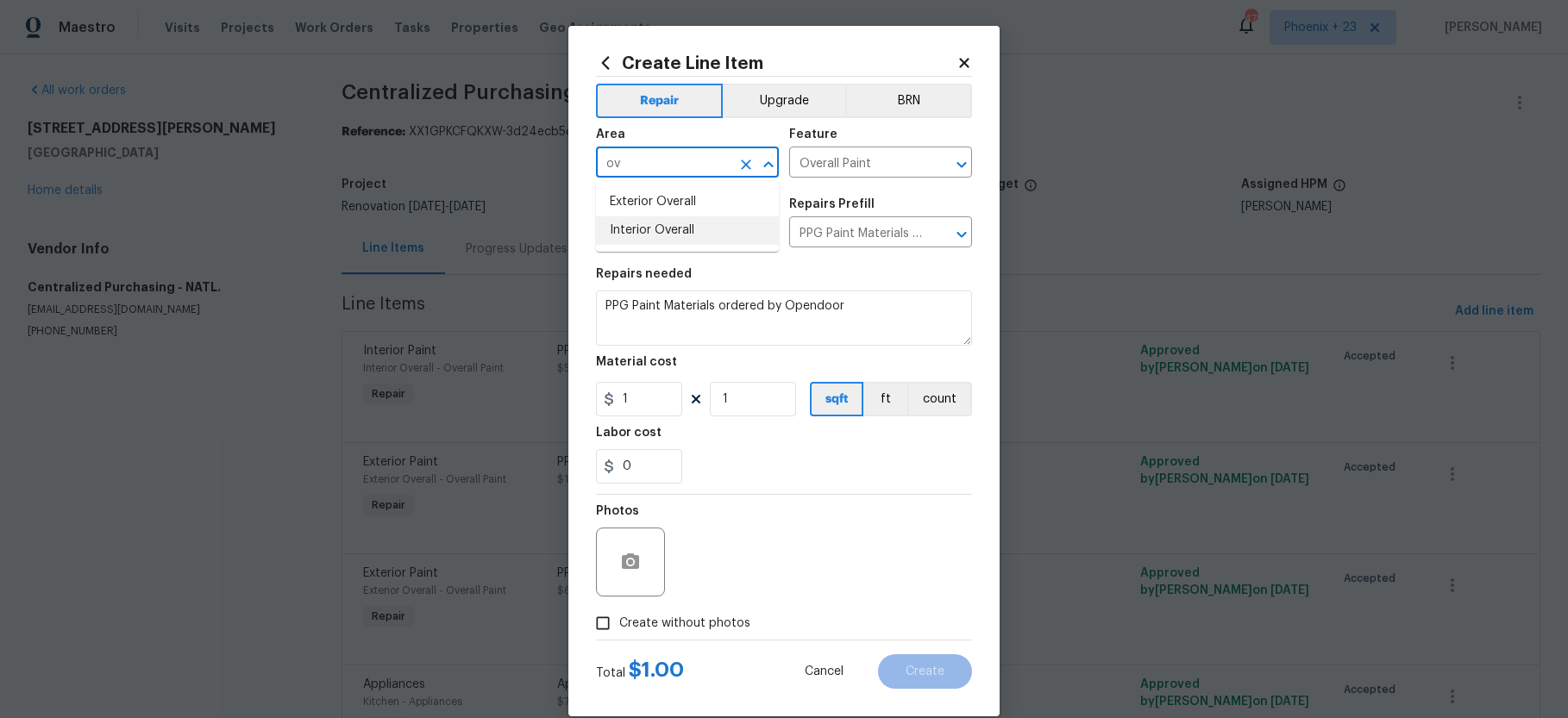
click at [641, 235] on li "Interior Overall" at bounding box center [688, 230] width 183 height 29
type input "Interior Overall"
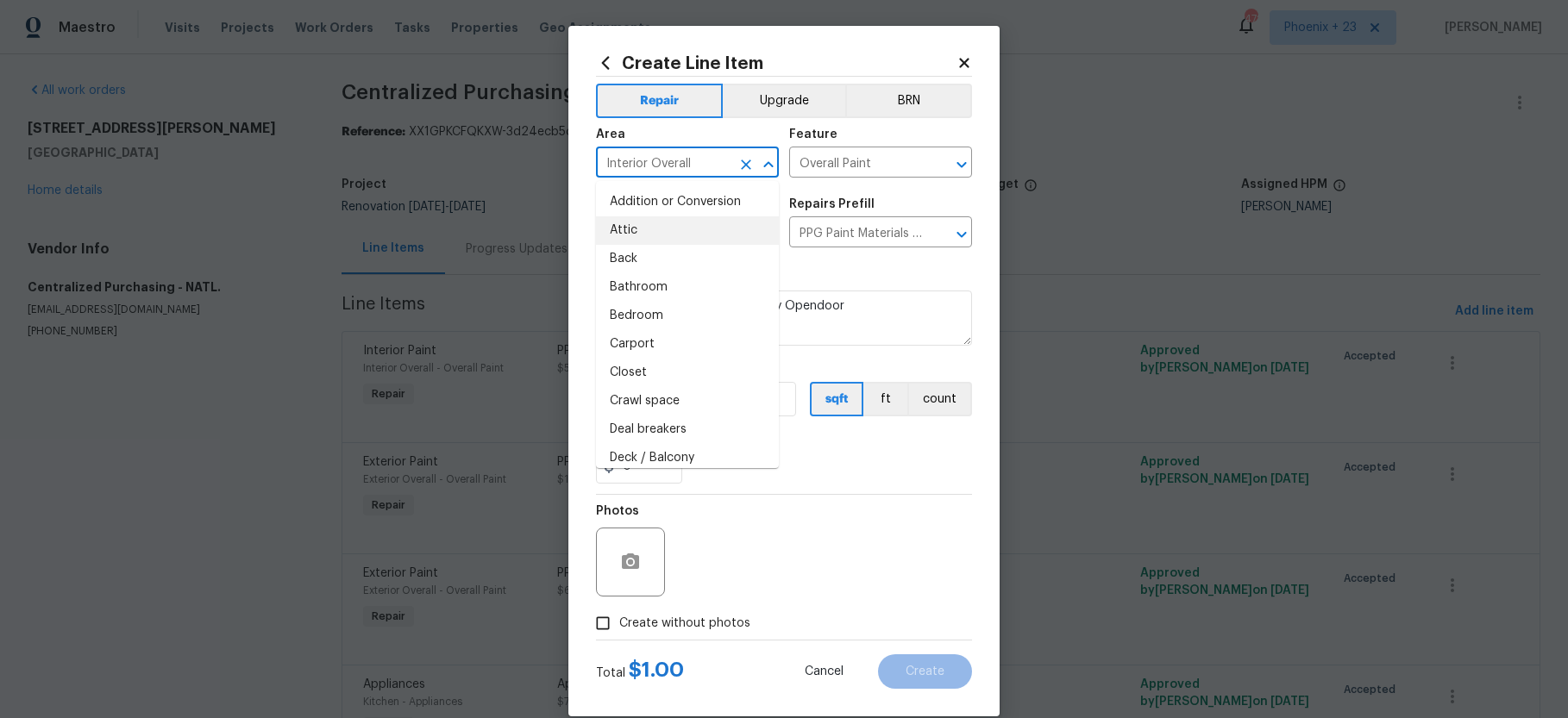
drag, startPoint x: 860, startPoint y: 463, endPoint x: 711, endPoint y: 434, distance: 151.8
click at [859, 463] on div "0" at bounding box center [784, 466] width 376 height 35
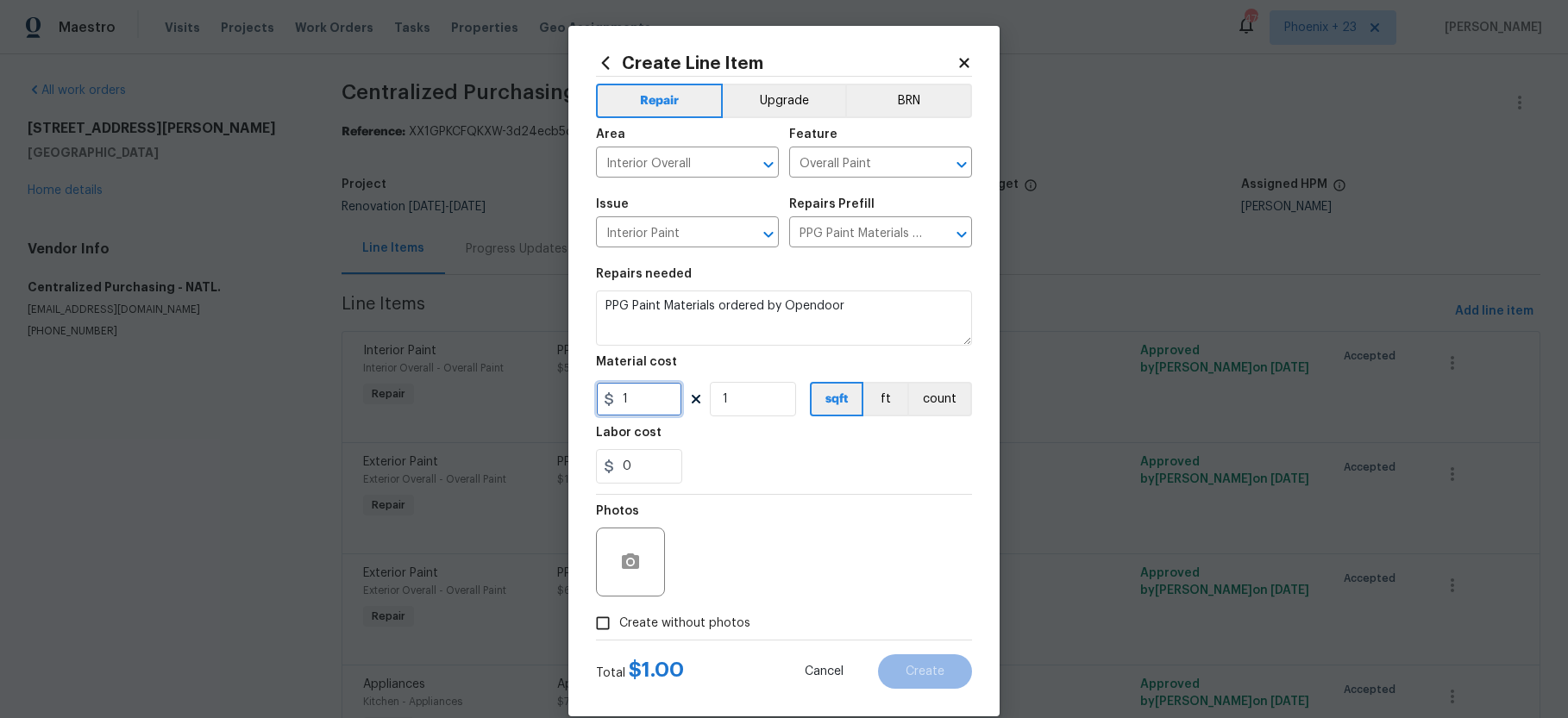
click at [648, 410] on input "1" at bounding box center [638, 399] width 86 height 35
type input "117.16"
click at [729, 625] on span "Create without photos" at bounding box center [685, 624] width 131 height 18
click at [619, 625] on input "Create without photos" at bounding box center [603, 624] width 33 height 33
checkbox input "true"
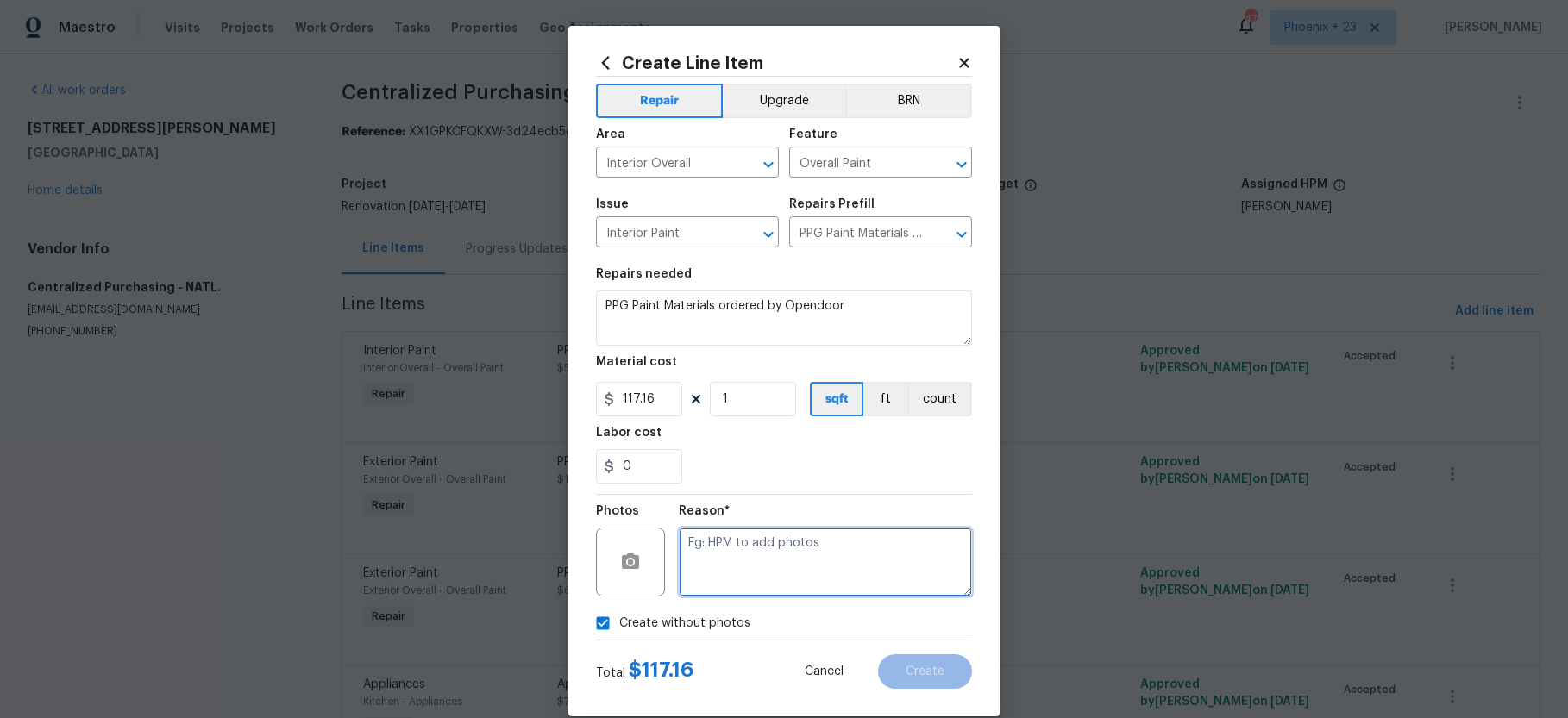
click at [734, 581] on textarea at bounding box center [825, 562] width 293 height 69
type textarea "NA"
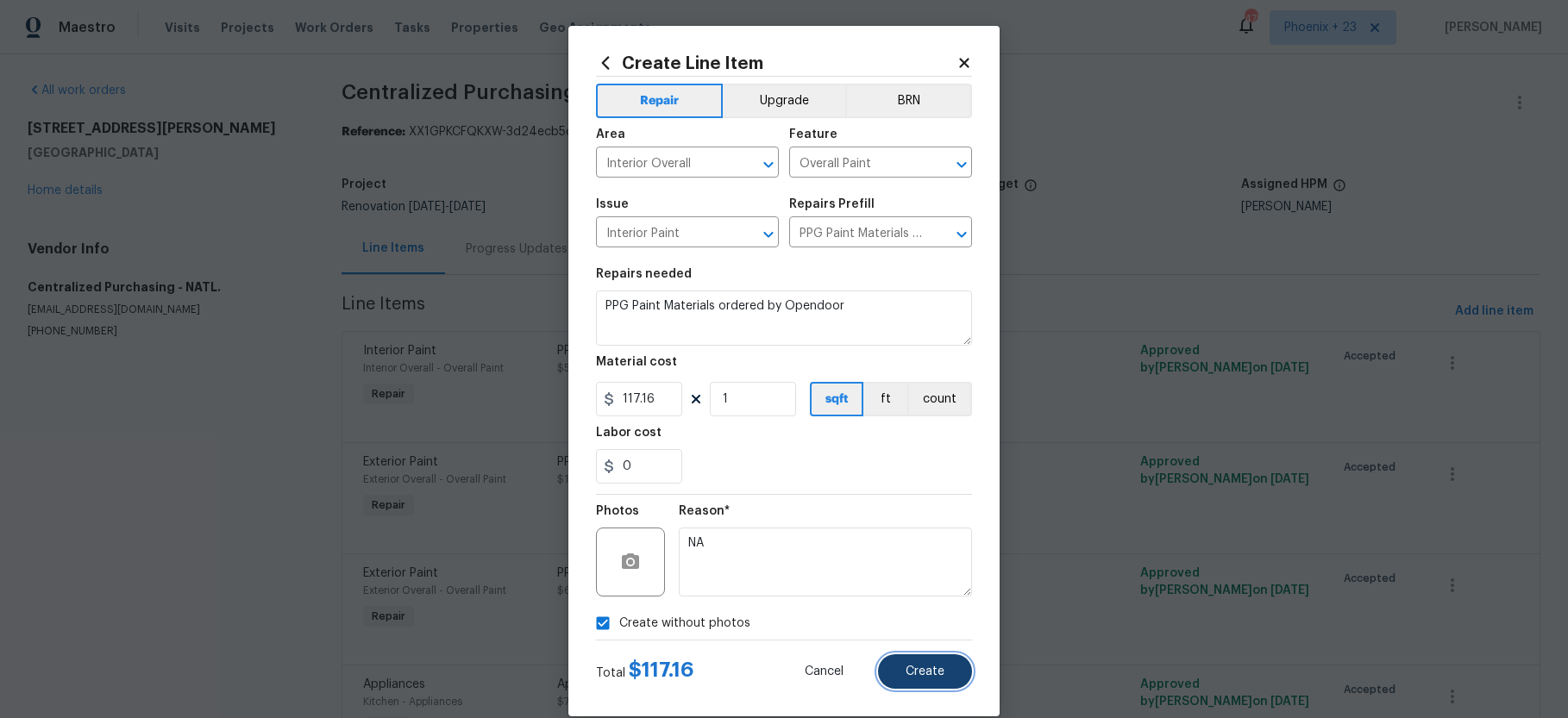
click at [901, 664] on button "Create" at bounding box center [924, 672] width 94 height 35
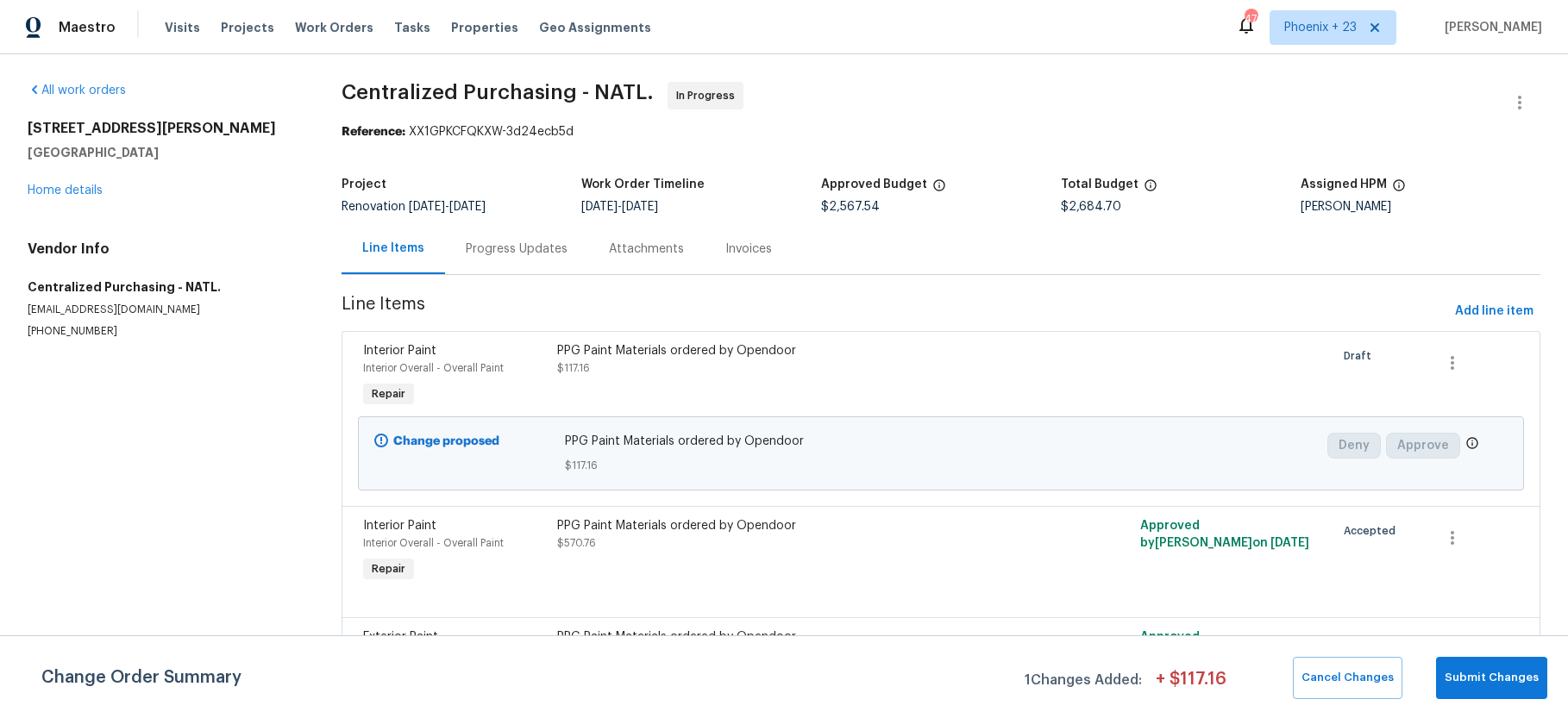
drag, startPoint x: 306, startPoint y: 26, endPoint x: 449, endPoint y: 38, distance: 143.5
click at [306, 26] on span "Work Orders" at bounding box center [334, 28] width 78 height 17
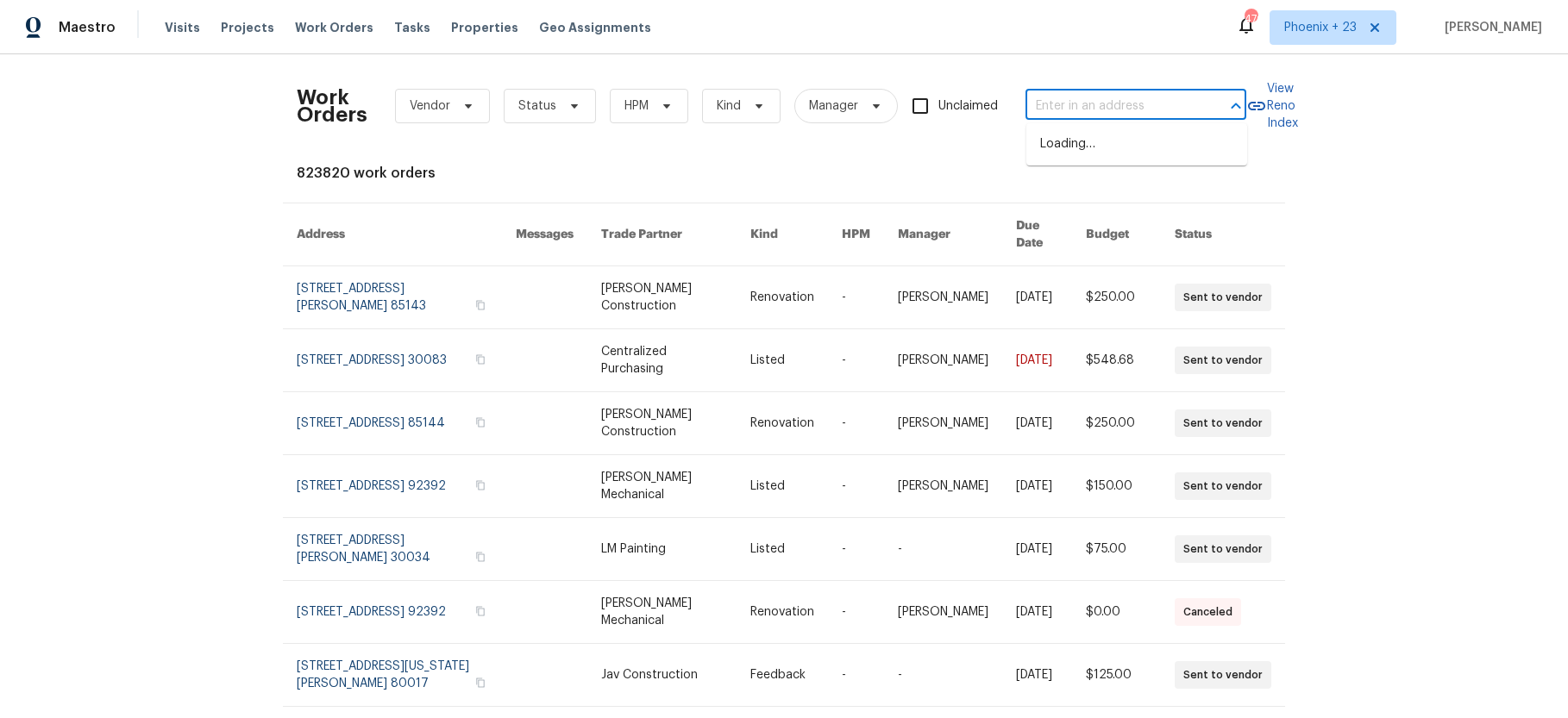
click at [1068, 108] on input "text" at bounding box center [1111, 107] width 173 height 27
paste input "5107 Tulip Dr, Fayetteville, NC 28304"
type input "5107 Tulip Dr, Fayetteville, NC 28304"
click at [1072, 151] on li "5107 Tulip Dr, Fayetteville, NC 28304" at bounding box center [1136, 145] width 221 height 29
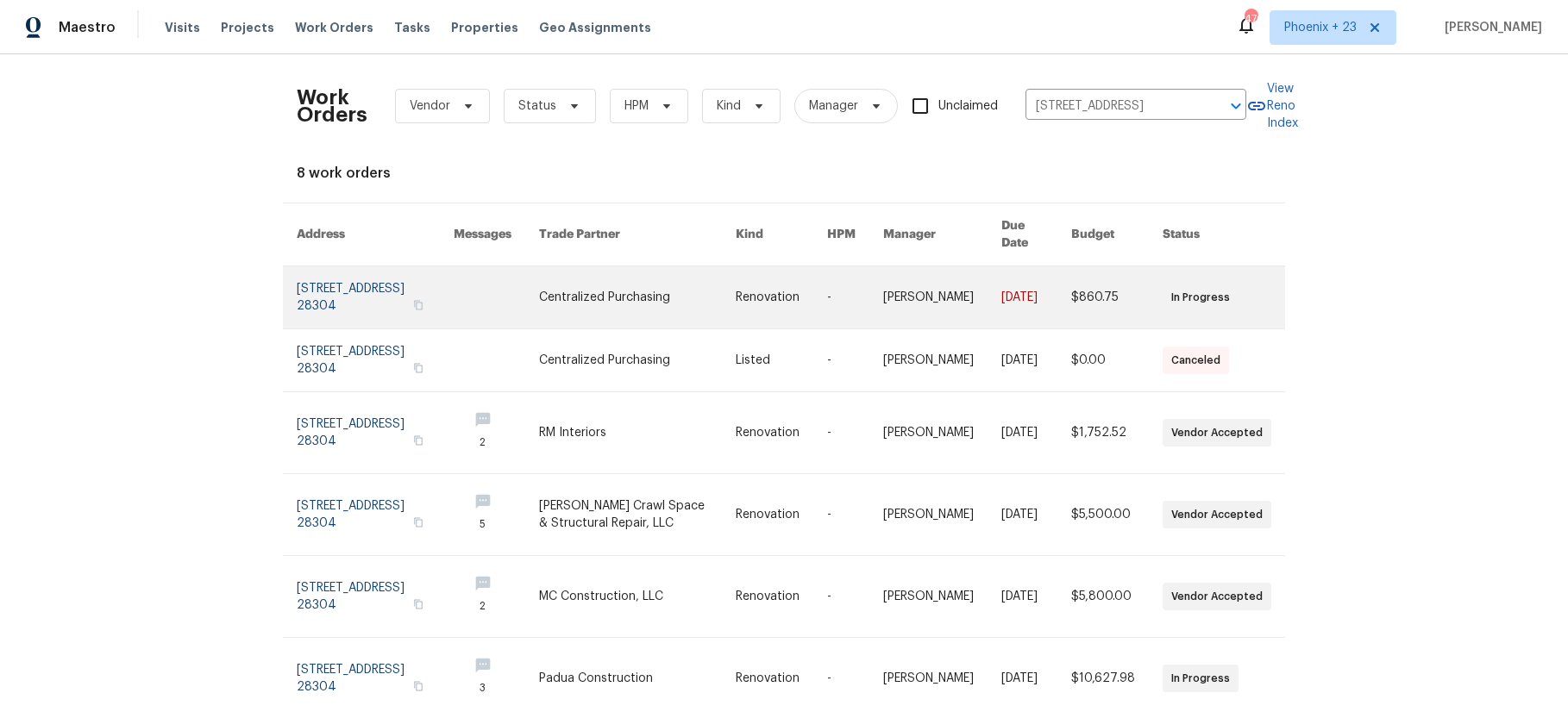
click at [614, 292] on link at bounding box center [637, 297] width 197 height 62
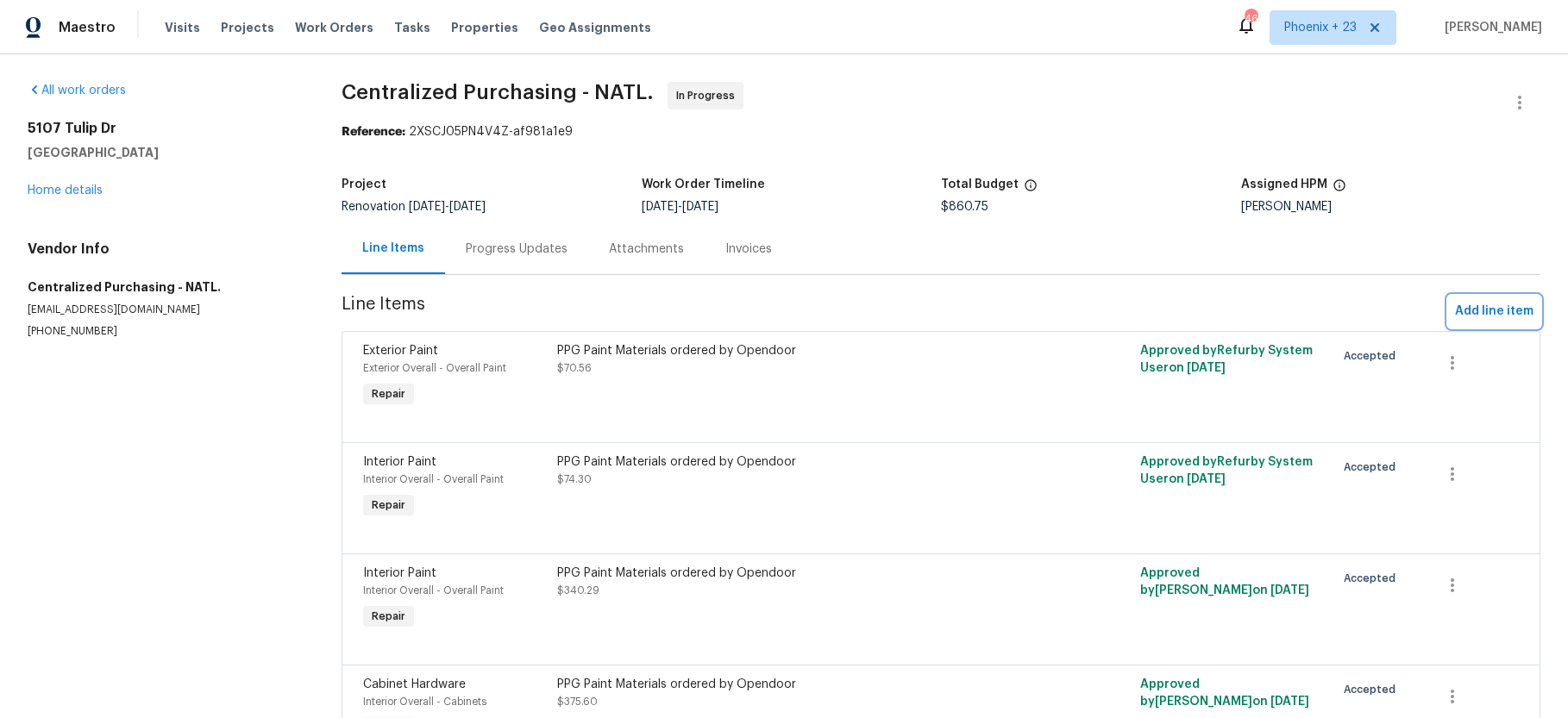
click at [1511, 311] on span "Add line item" at bounding box center [1494, 311] width 78 height 21
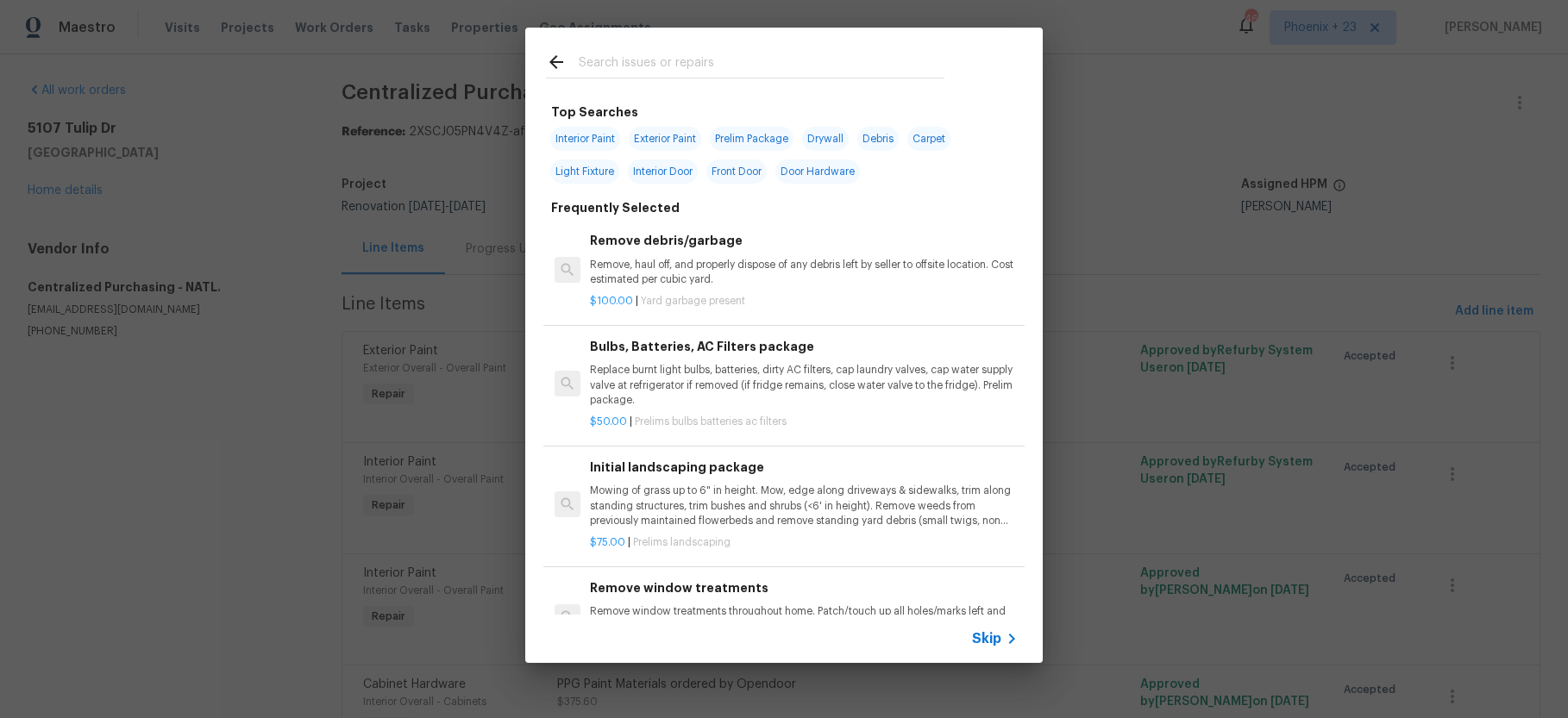
click at [659, 65] on input "text" at bounding box center [761, 65] width 365 height 26
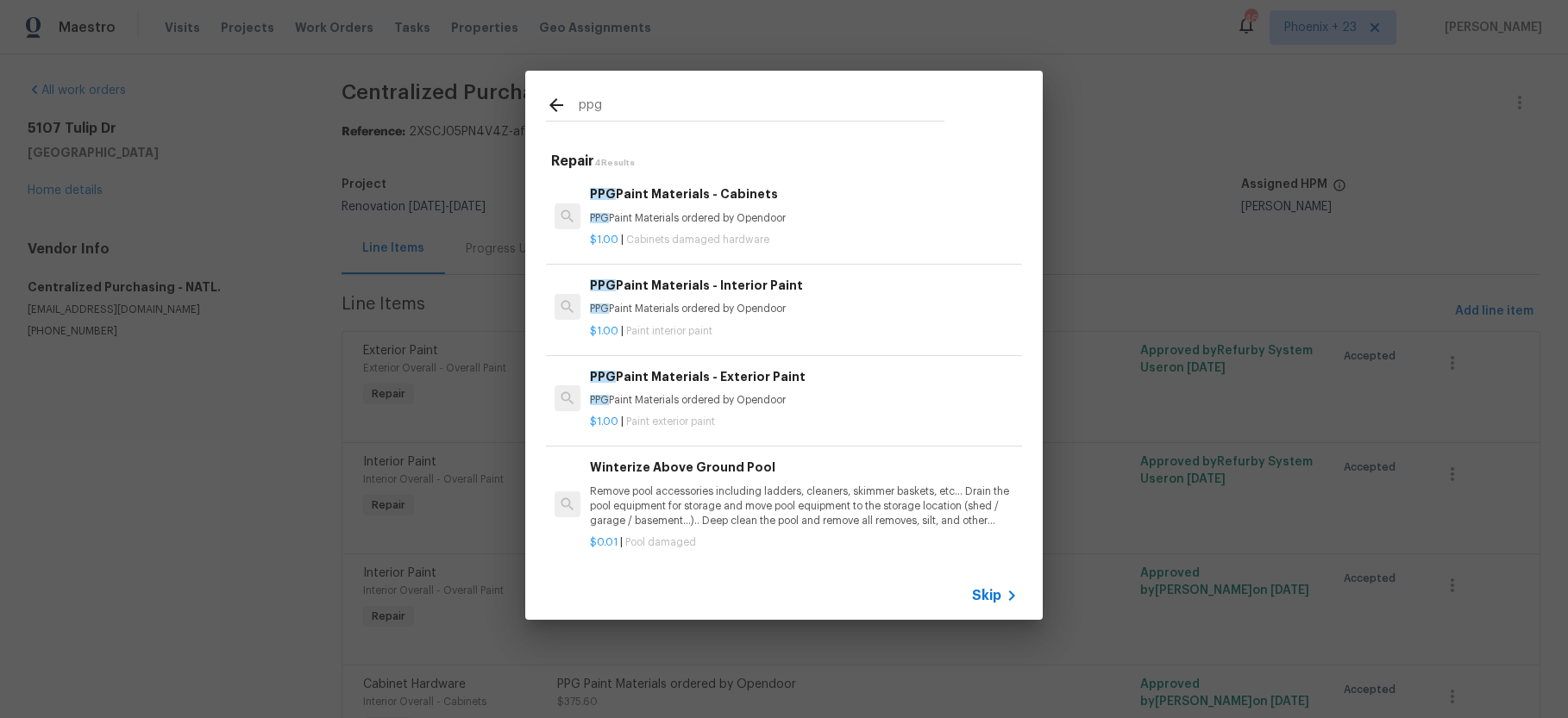
type input "ppg"
click at [789, 317] on div "$1.00 | Paint interior paint" at bounding box center [804, 328] width 428 height 21
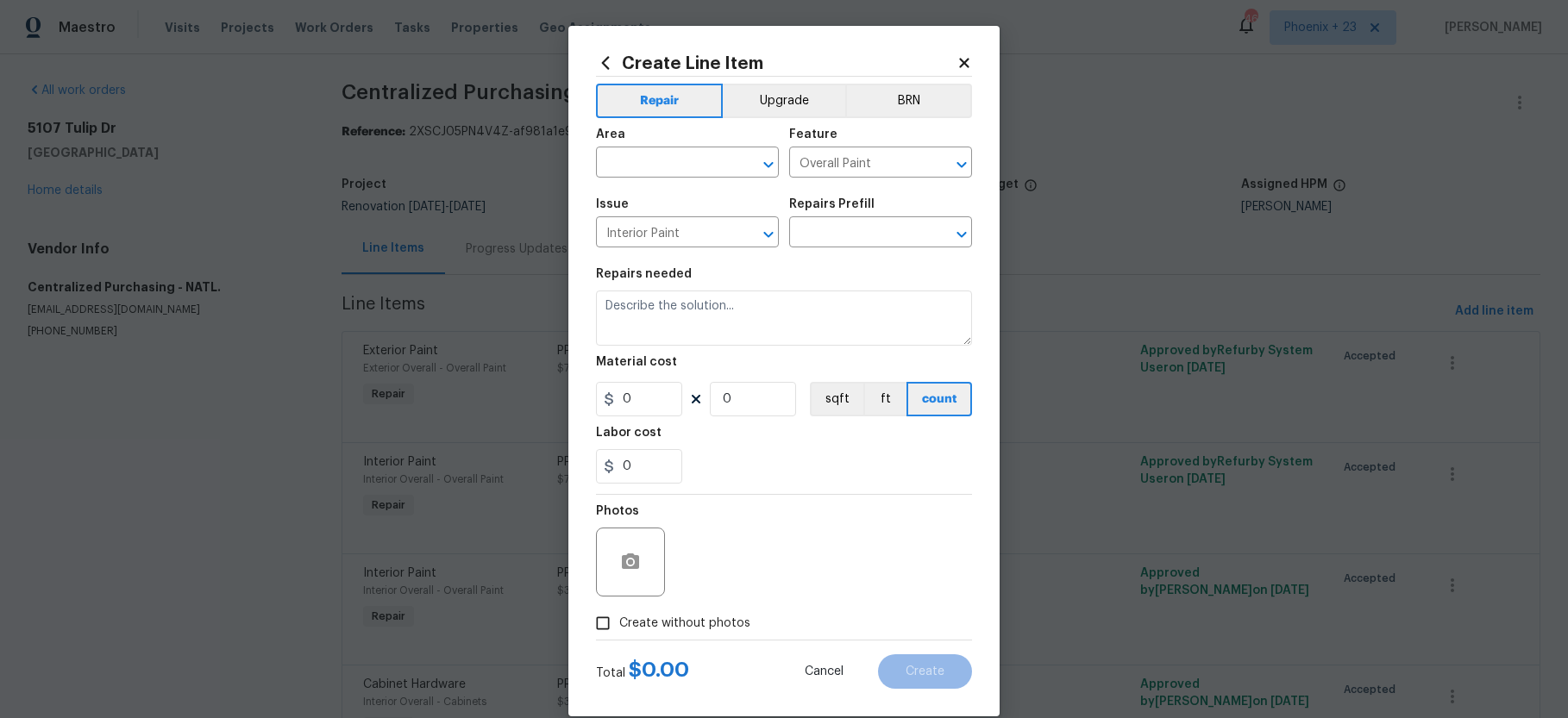
type input "PPG Paint Materials - Interior Paint $1.00"
type textarea "PPG Paint Materials ordered by Opendoor"
type input "1"
drag, startPoint x: 684, startPoint y: 387, endPoint x: 619, endPoint y: 395, distance: 65.5
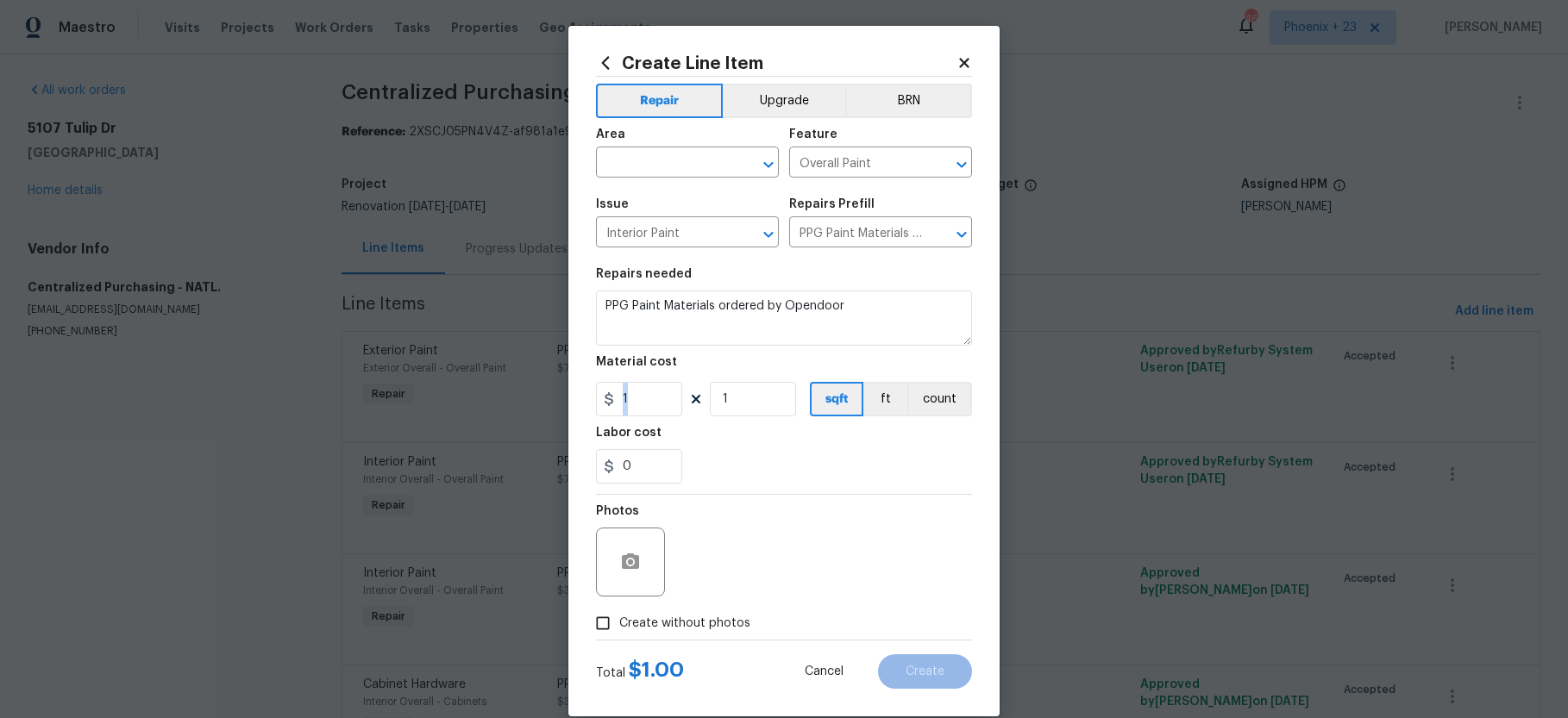
click at [619, 395] on div "1 1 sqft ft count" at bounding box center [784, 399] width 376 height 35
click at [636, 400] on input "1" at bounding box center [638, 399] width 86 height 35
drag, startPoint x: 636, startPoint y: 400, endPoint x: 605, endPoint y: 396, distance: 31.3
click at [605, 397] on div "1" at bounding box center [638, 399] width 86 height 35
type input "62.66"
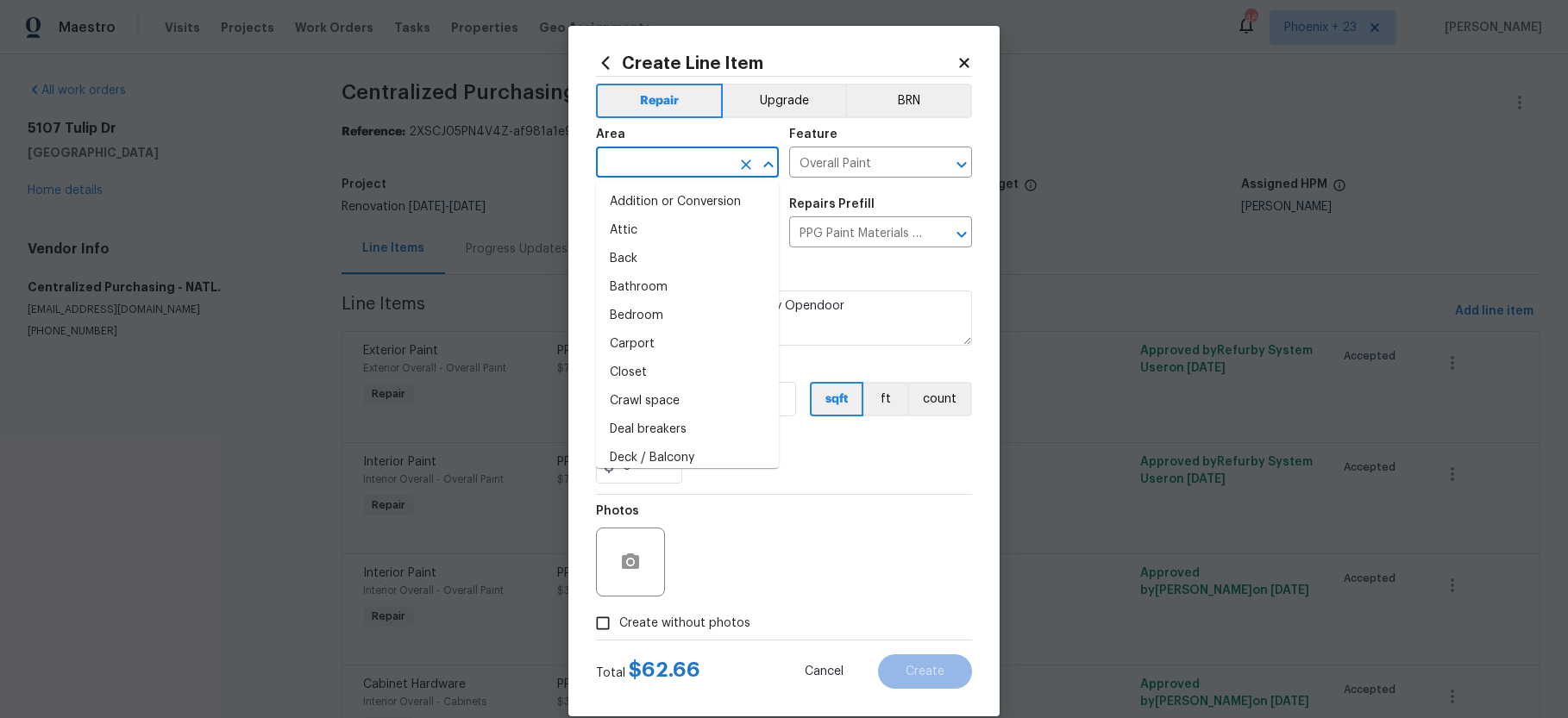
click at [687, 151] on input "text" at bounding box center [662, 164] width 134 height 27
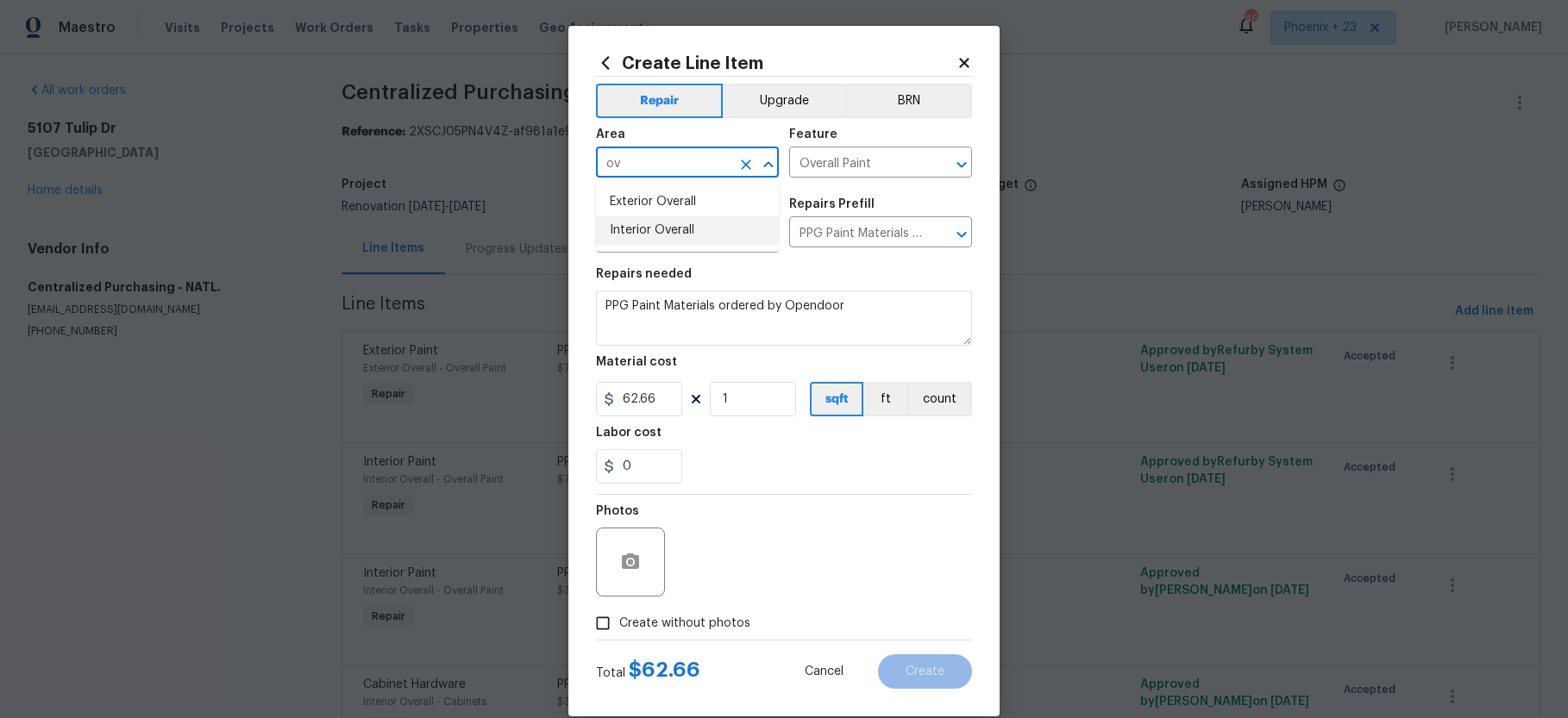
click at [702, 226] on li "Interior Overall" at bounding box center [688, 230] width 183 height 29
type input "Interior Overall"
click at [677, 617] on span "Create without photos" at bounding box center [685, 624] width 131 height 18
click at [619, 617] on input "Create without photos" at bounding box center [603, 624] width 33 height 33
checkbox input "true"
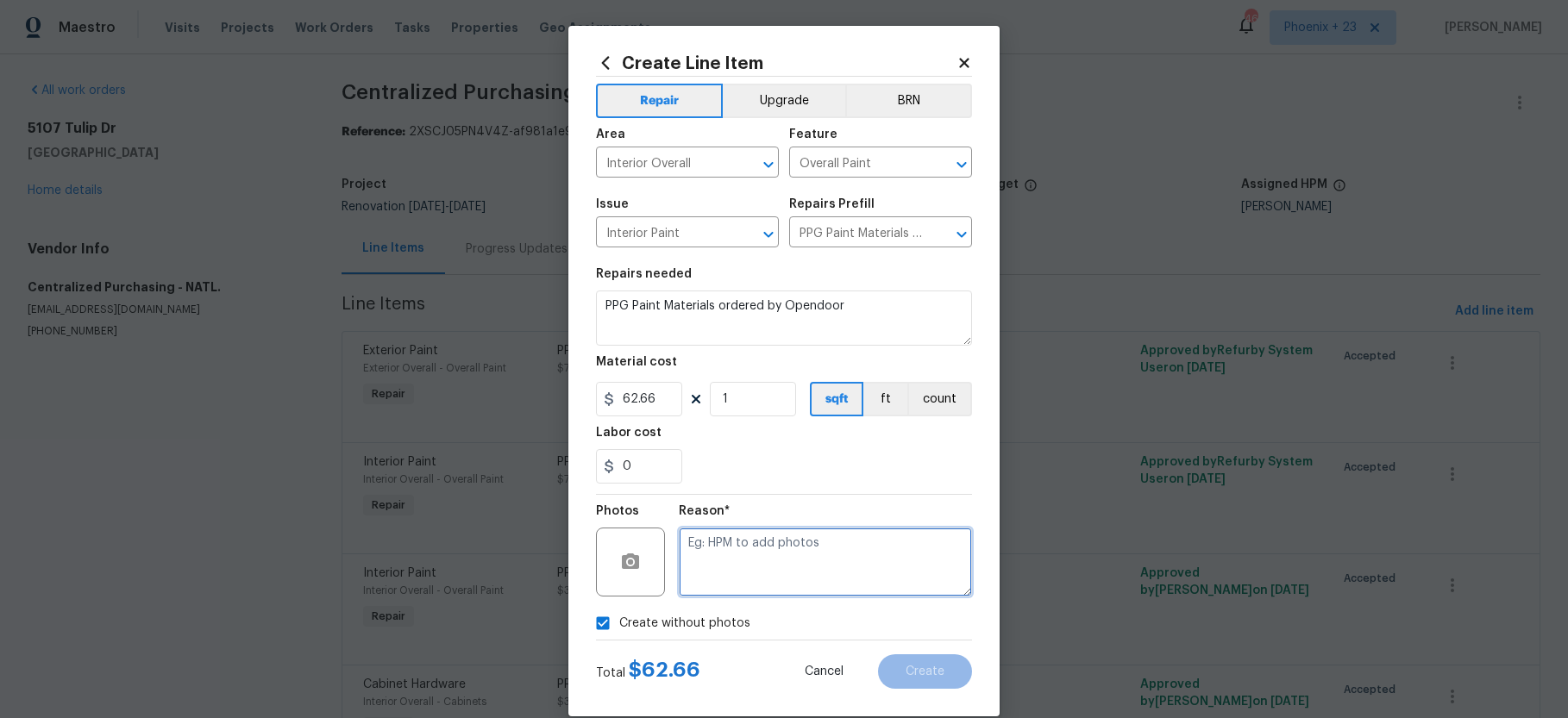
drag, startPoint x: 684, startPoint y: 611, endPoint x: 721, endPoint y: 577, distance: 50.2
click at [721, 577] on textarea at bounding box center [825, 562] width 293 height 69
type textarea "NA"
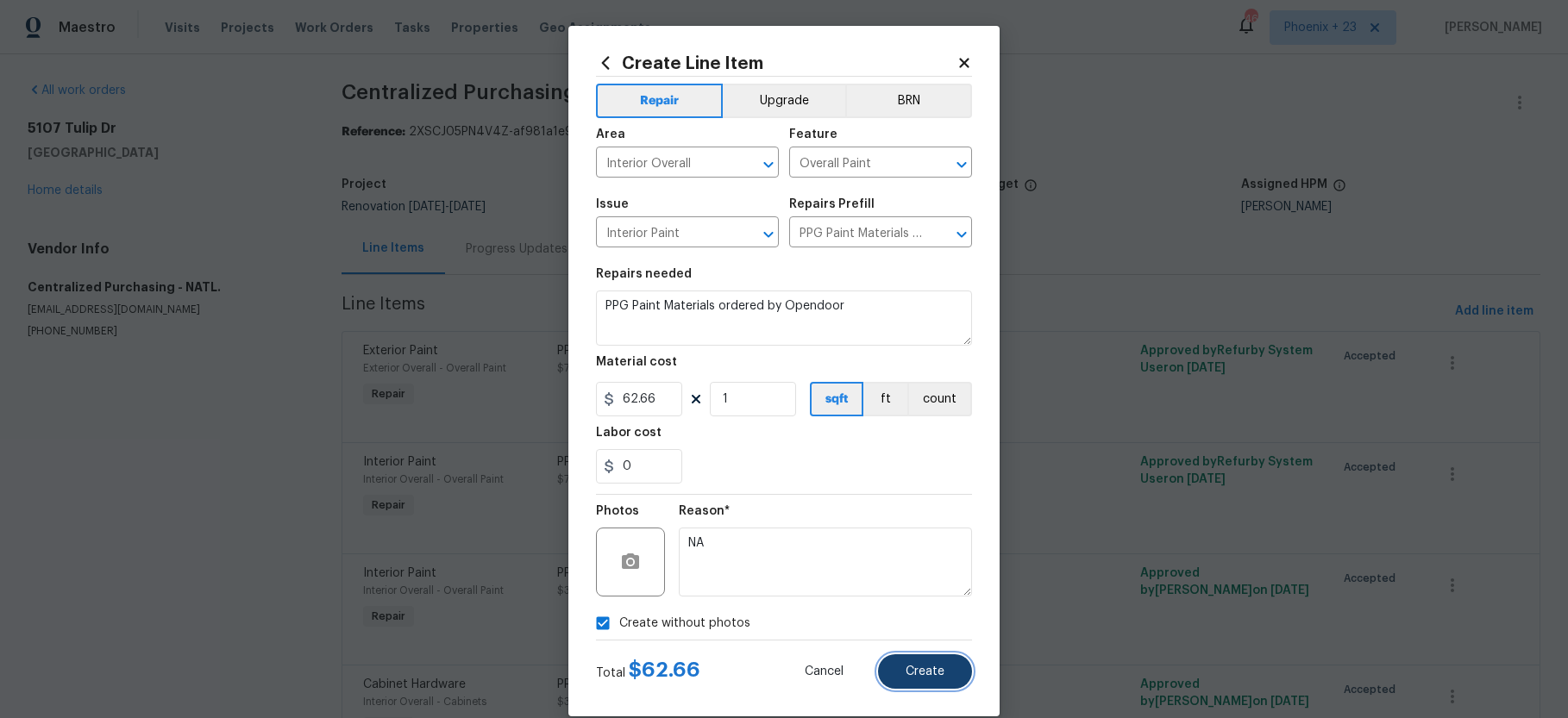
click at [903, 662] on button "Create" at bounding box center [924, 672] width 94 height 35
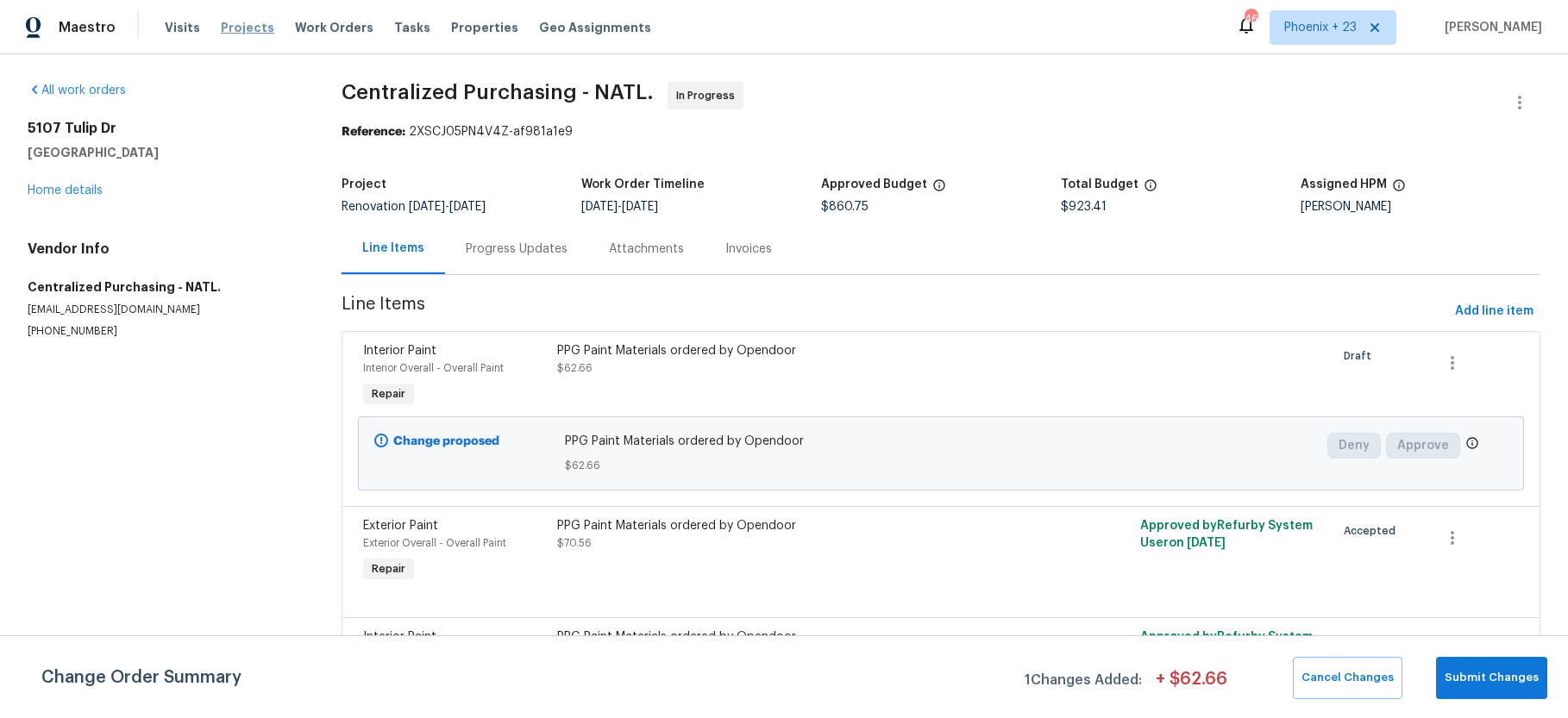
click at [245, 27] on span "Projects" at bounding box center [247, 28] width 53 height 17
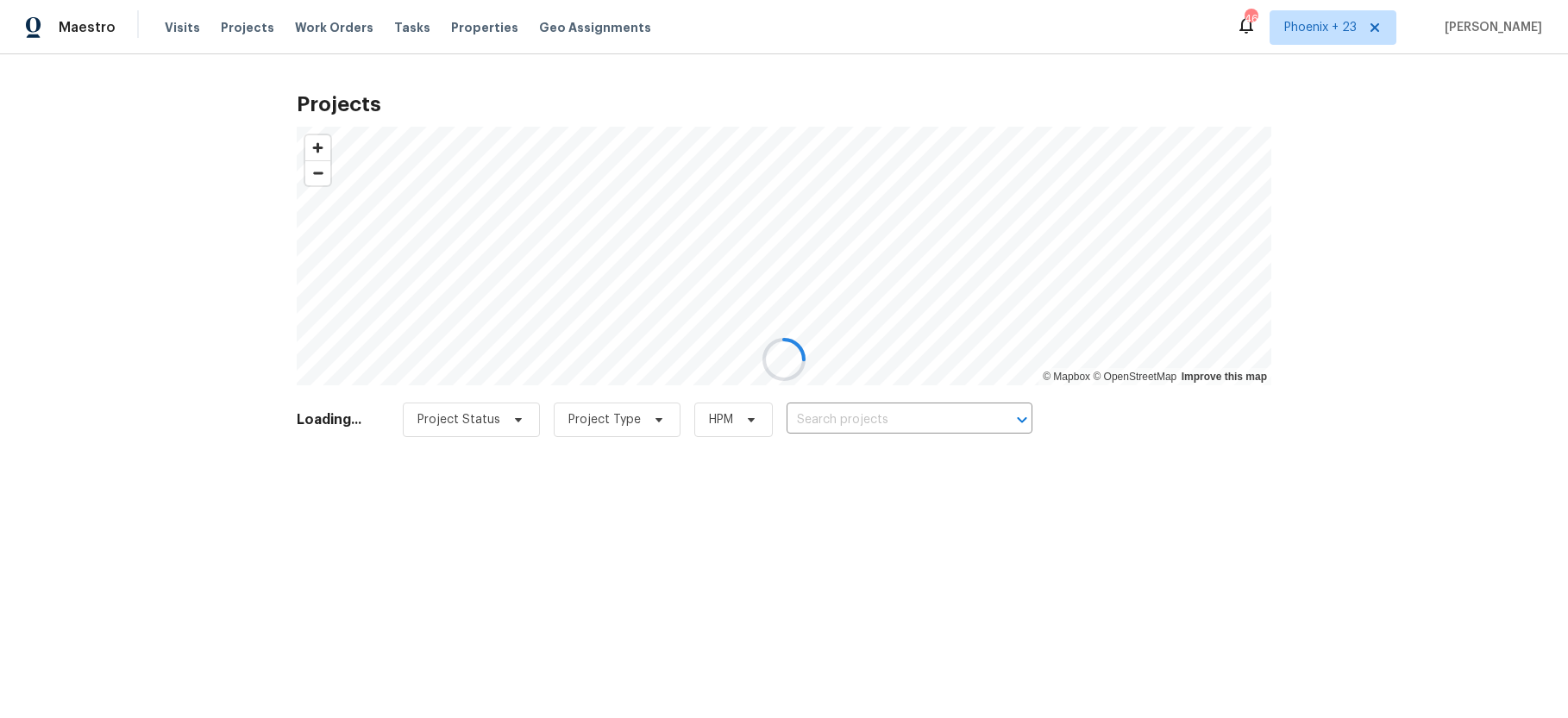
click at [324, 27] on div at bounding box center [784, 359] width 1568 height 718
click at [335, 29] on div at bounding box center [784, 359] width 1568 height 718
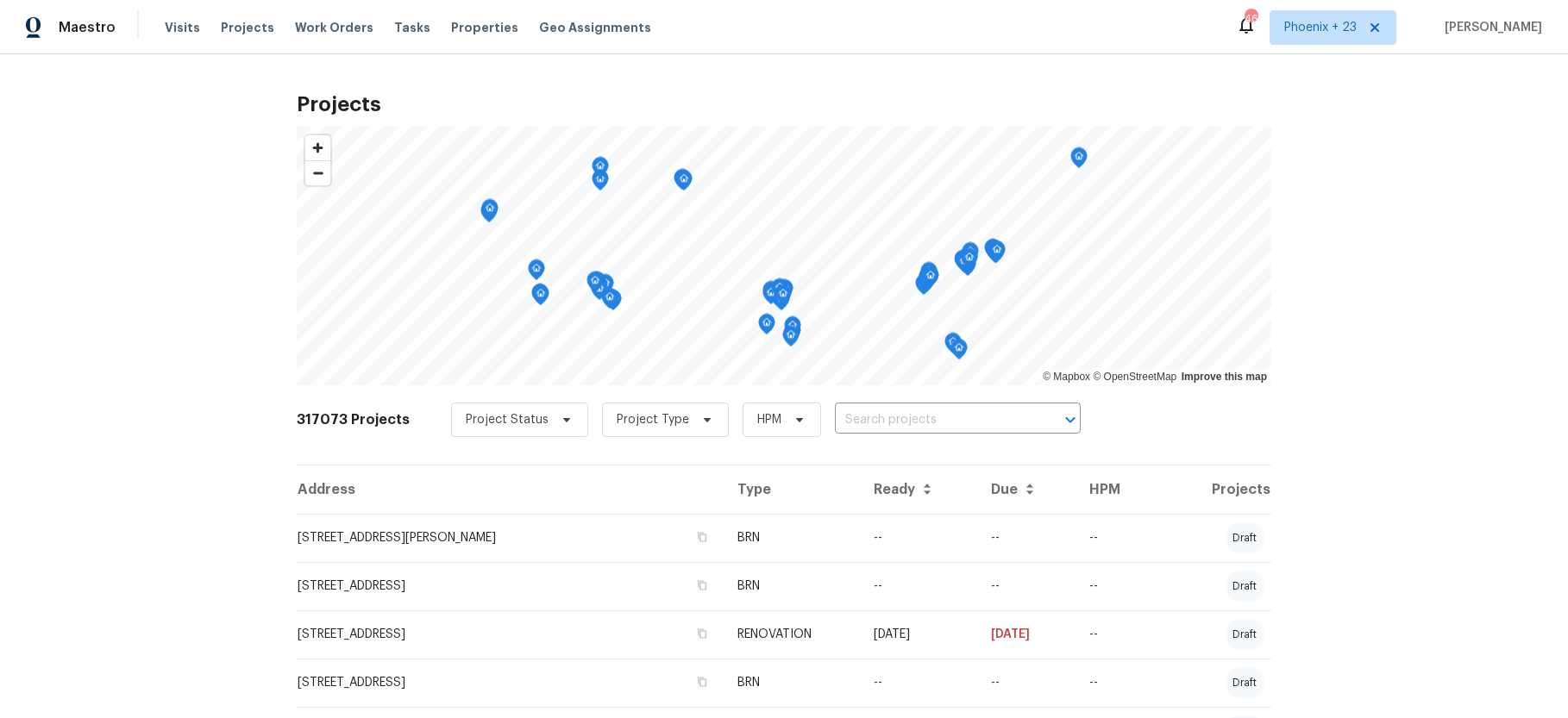
drag, startPoint x: 329, startPoint y: 29, endPoint x: 360, endPoint y: 31, distance: 31.1
click at [328, 29] on span "Work Orders" at bounding box center [334, 28] width 78 height 17
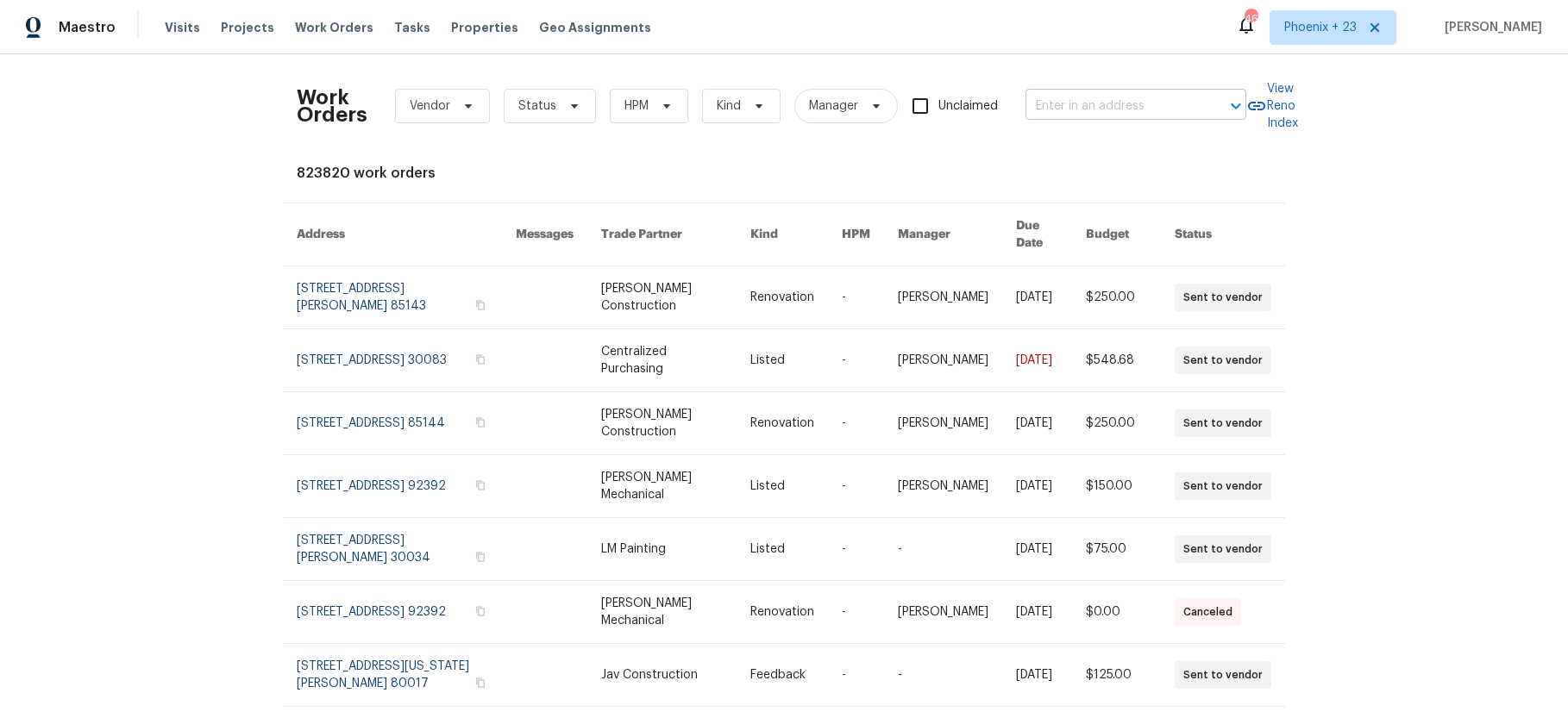
click at [1094, 103] on input "text" at bounding box center [1111, 107] width 173 height 27
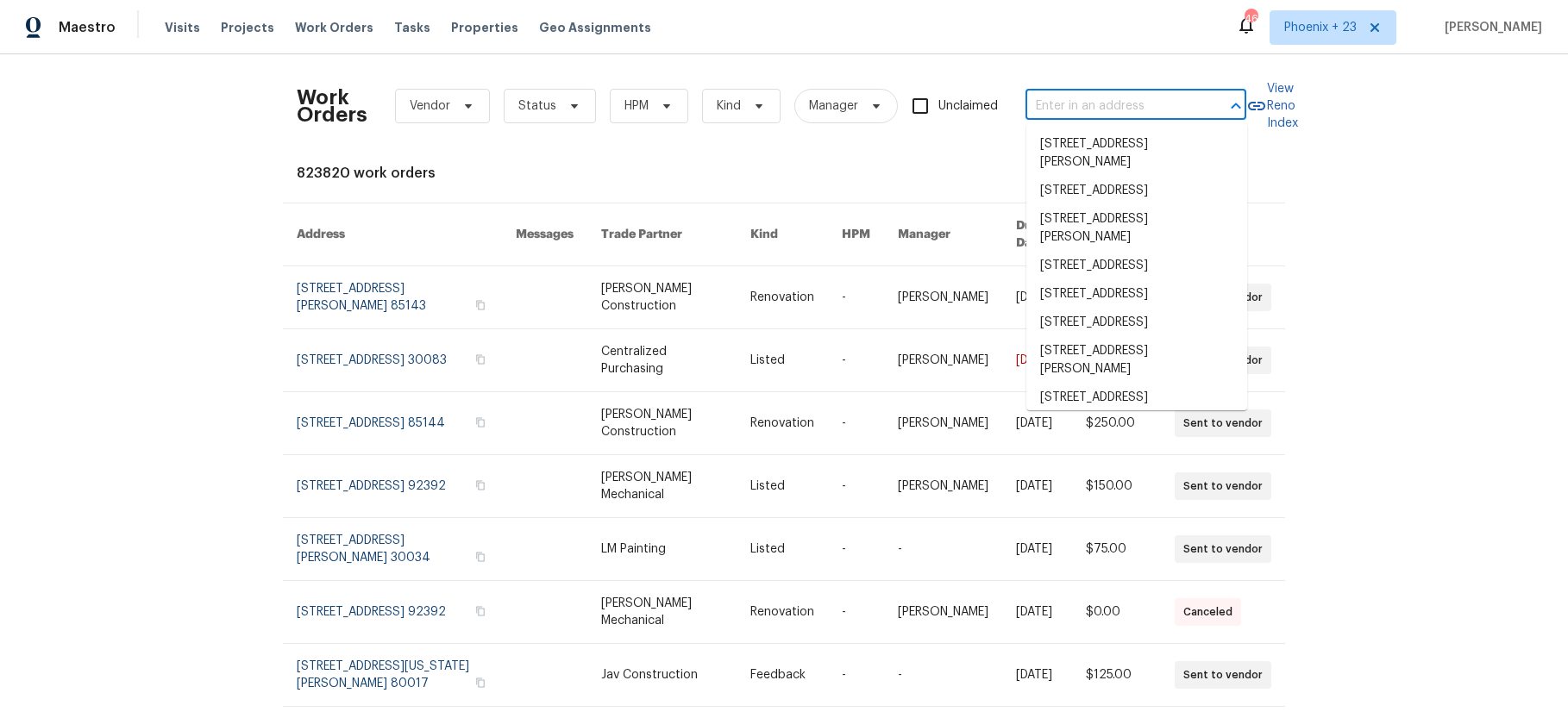
paste input "155 Mine Run, Fayetteville, GA 30215"
type input "155 Mine Run, Fayetteville, GA 30215"
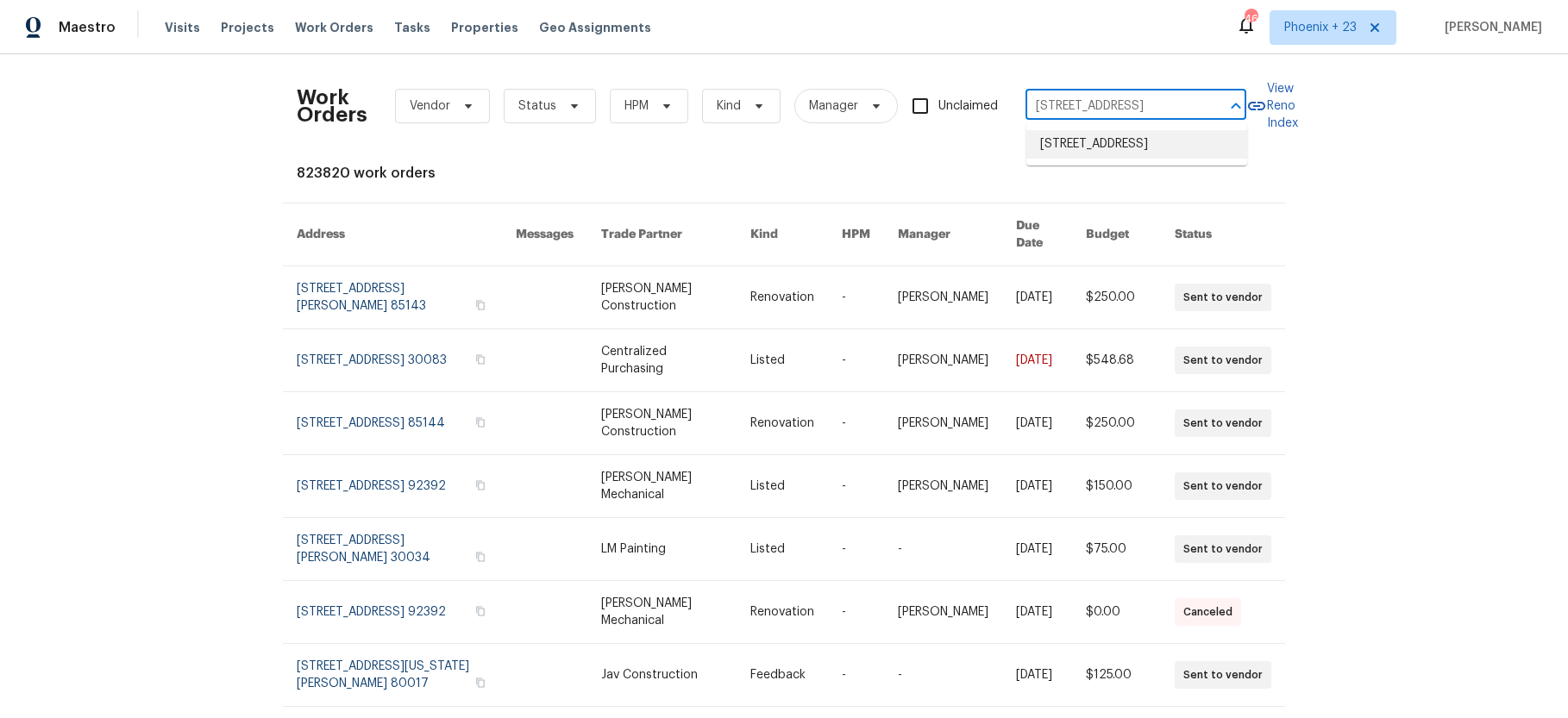
click at [1098, 149] on li "155 Mine Run, Fayetteville, GA 30215" at bounding box center [1136, 145] width 221 height 29
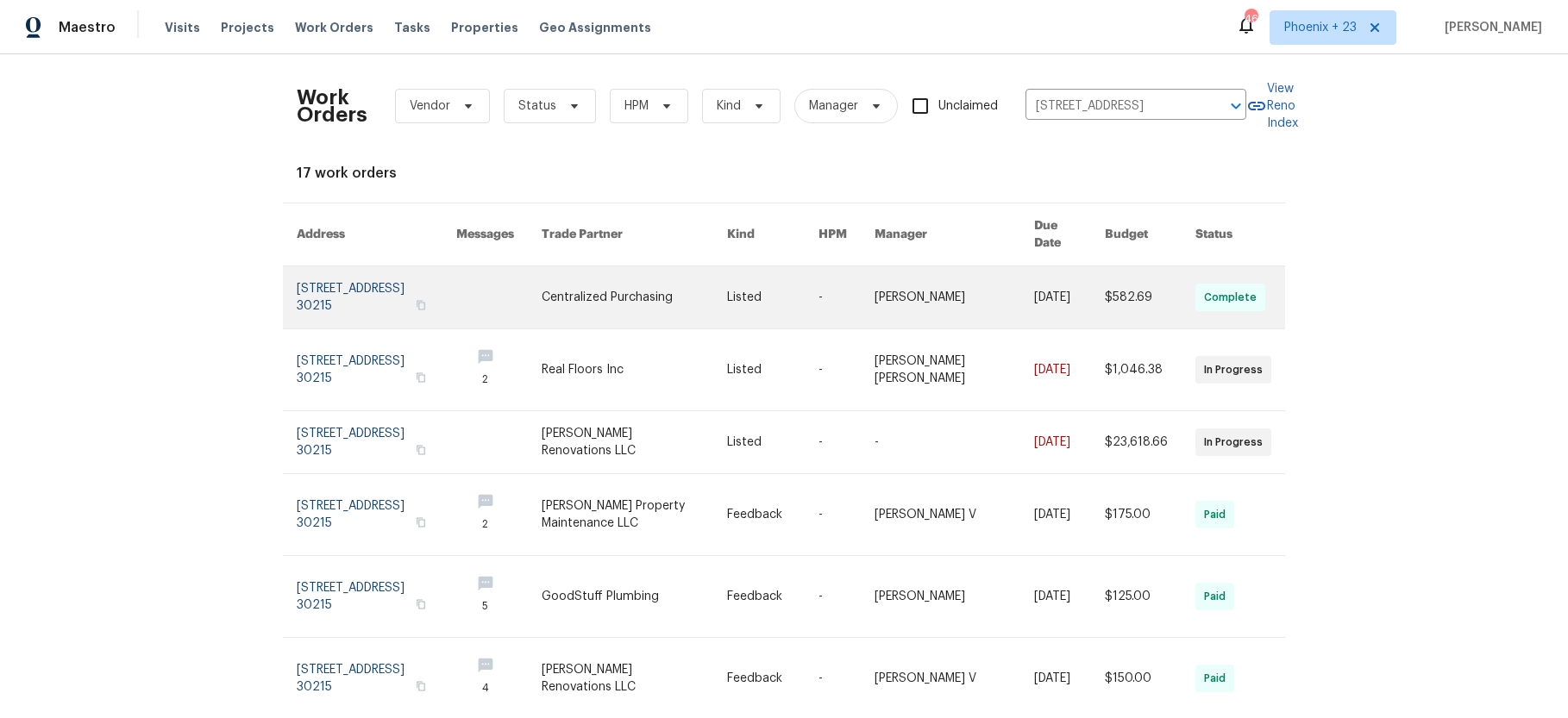
click at [702, 286] on link at bounding box center [635, 297] width 185 height 62
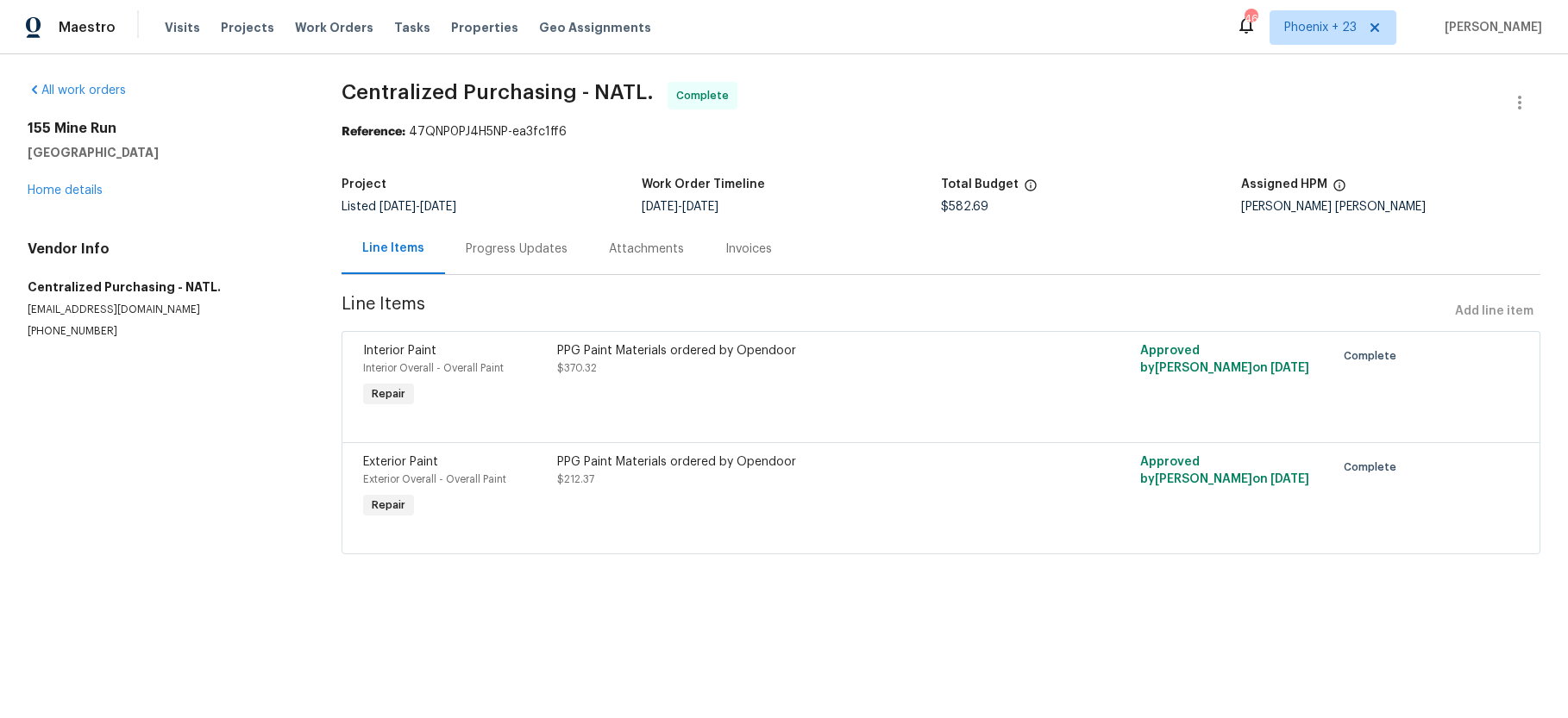
click at [70, 198] on div "155 Mine Run Fayetteville, GA 30215 Home details" at bounding box center [164, 159] width 273 height 79
click at [70, 189] on link "Home details" at bounding box center [66, 190] width 75 height 13
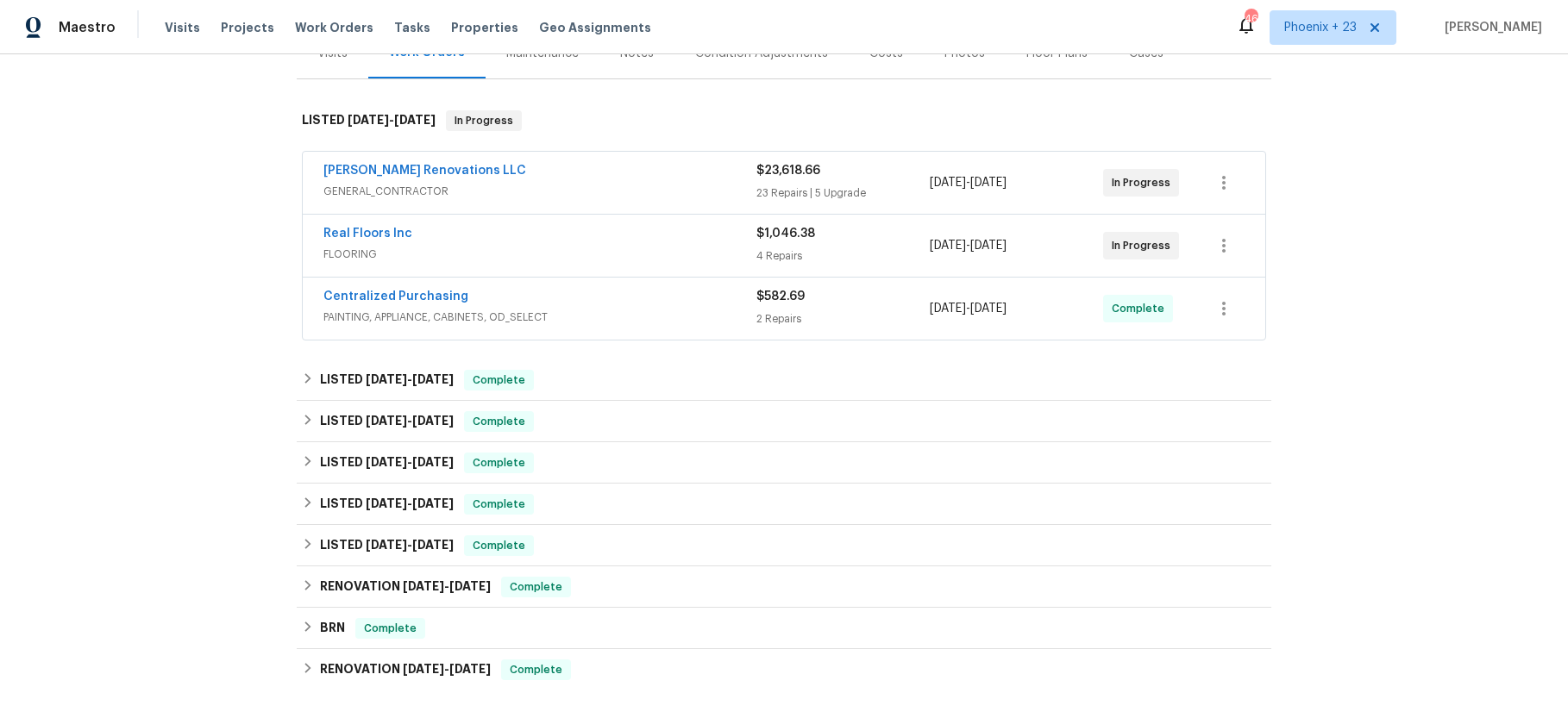
scroll to position [469, 0]
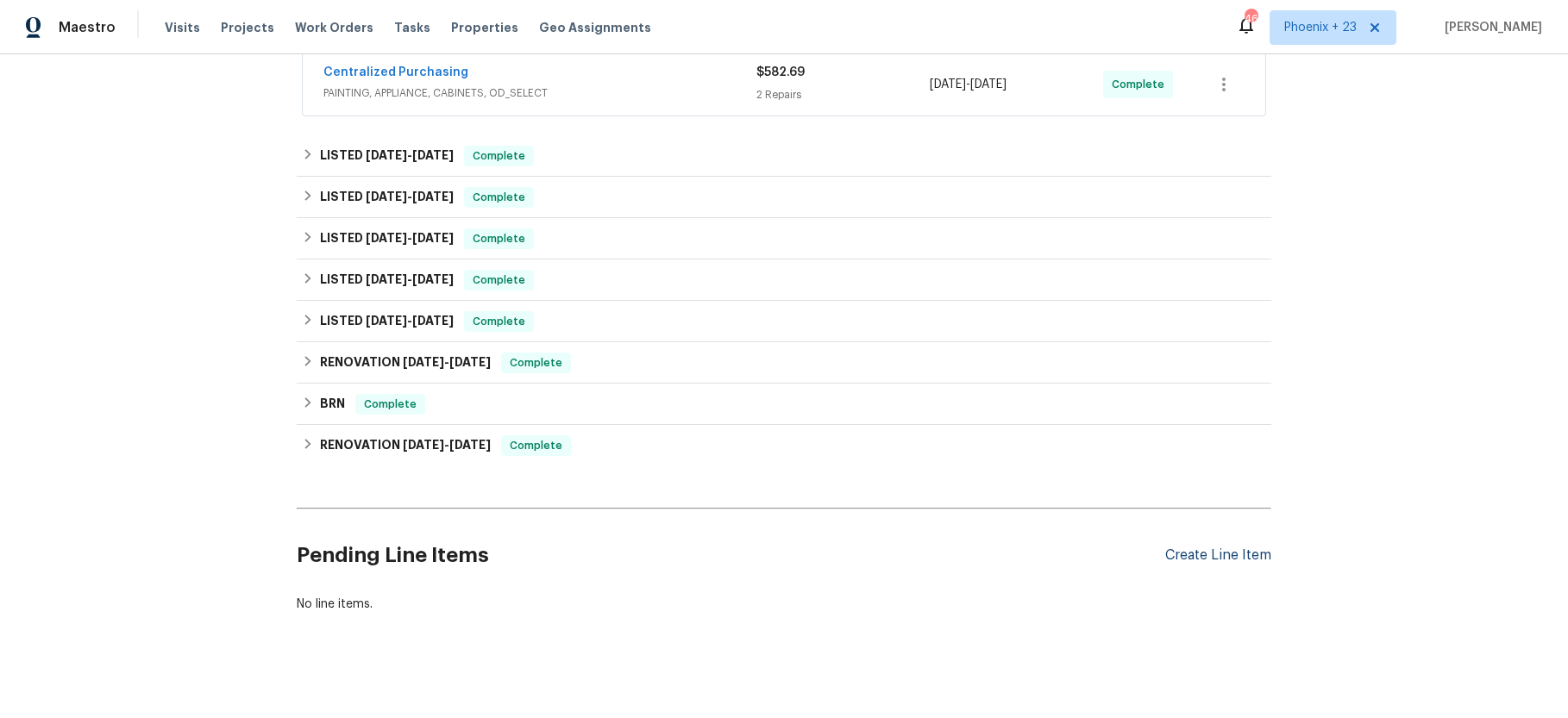
click at [1227, 547] on div "Create Line Item" at bounding box center [1218, 555] width 106 height 16
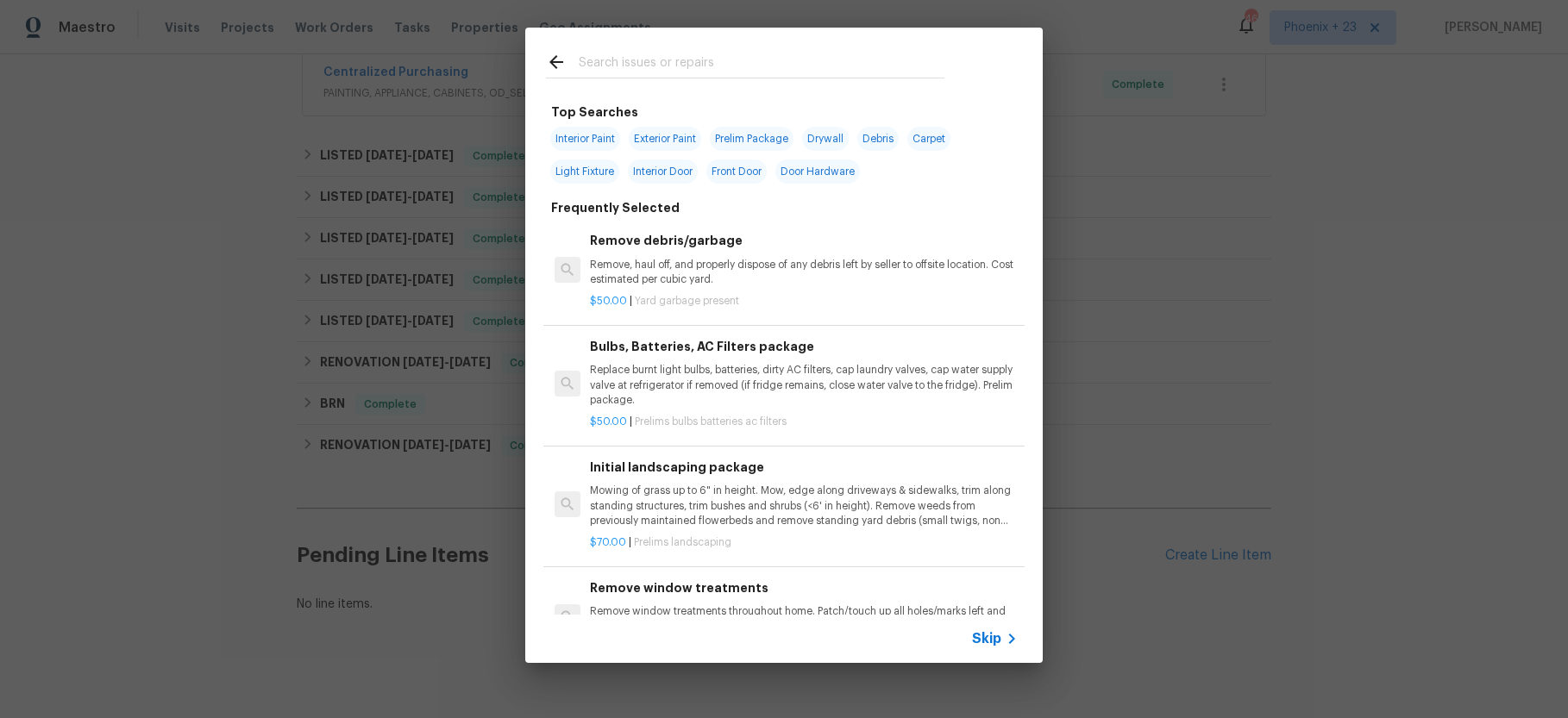
click at [731, 62] on input "text" at bounding box center [761, 65] width 365 height 26
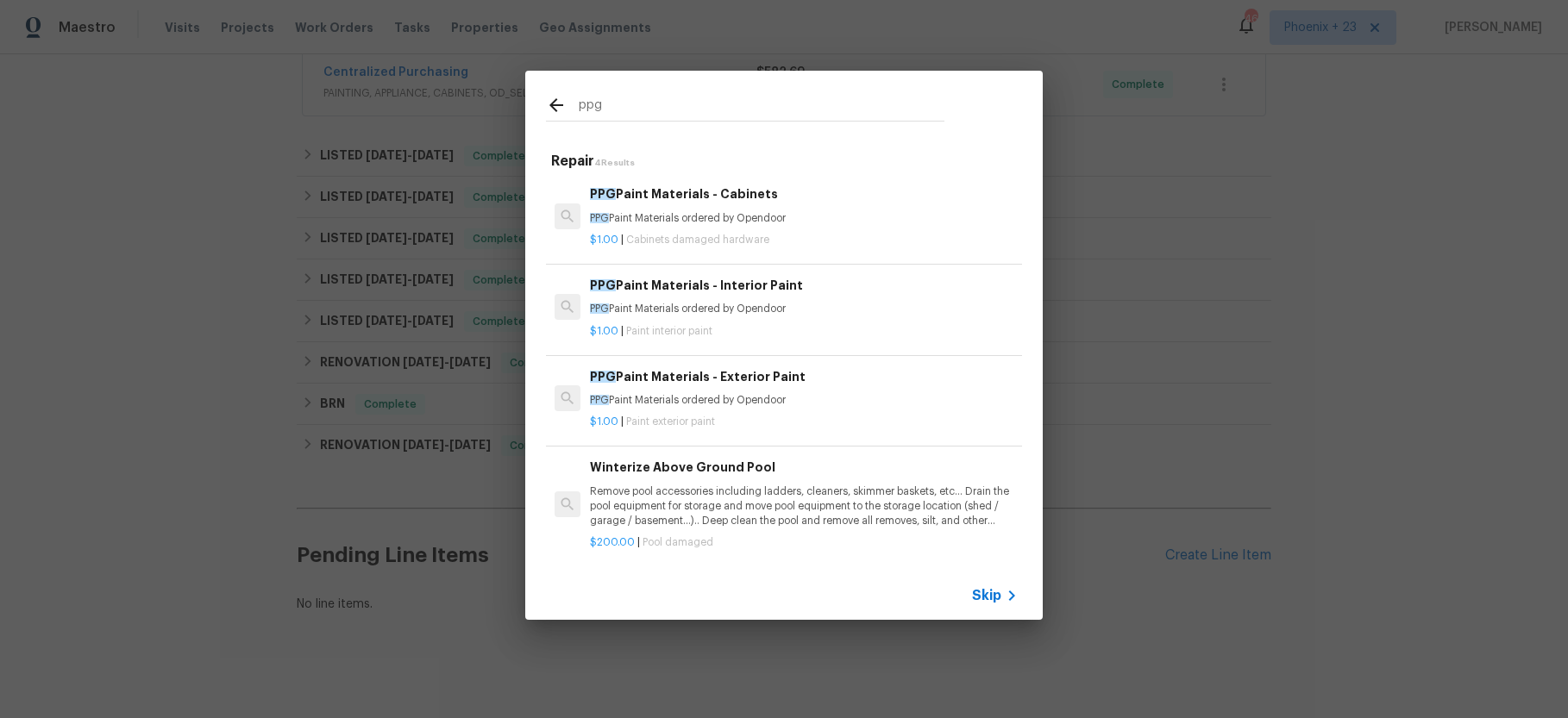
type input "ppg"
click at [791, 330] on p "$1.00 | Paint interior paint" at bounding box center [804, 331] width 428 height 14
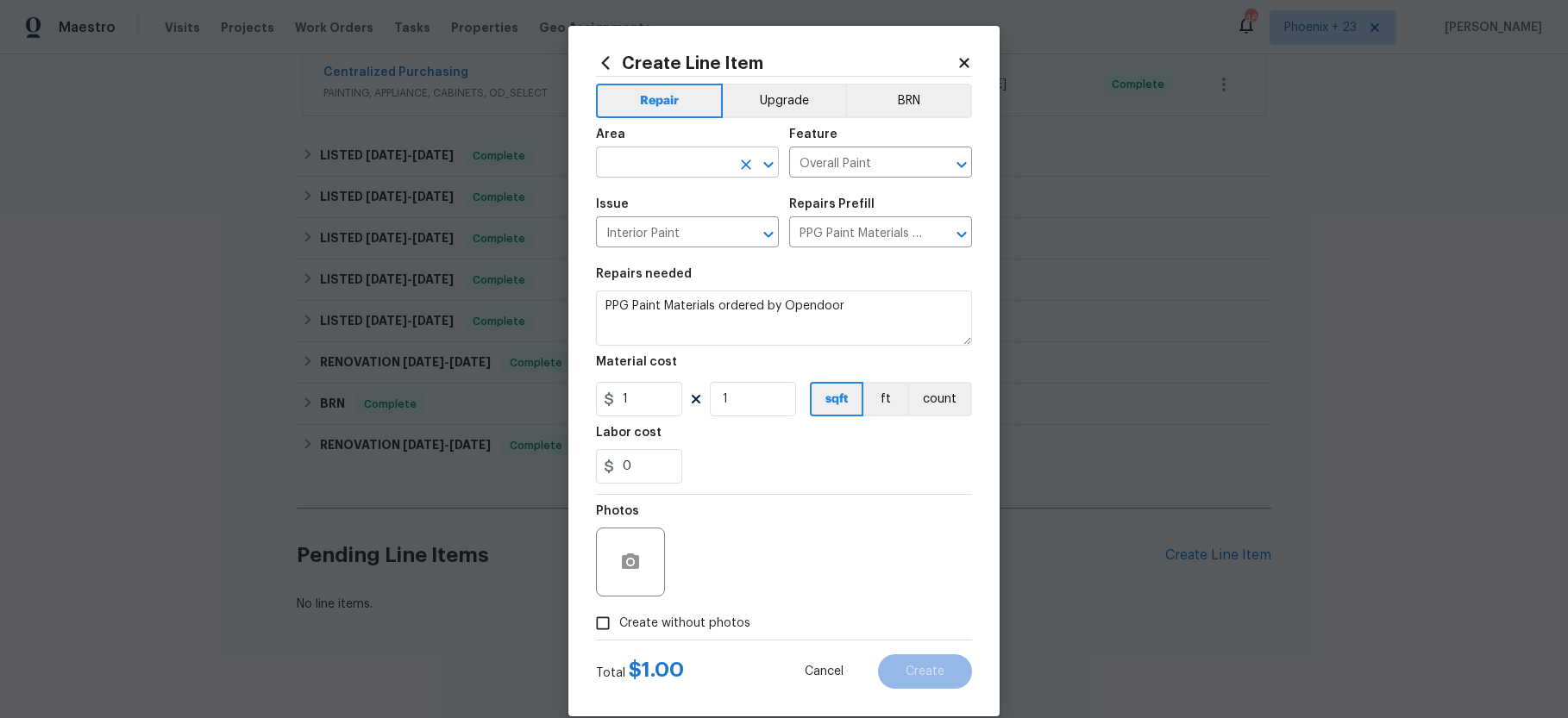
click at [642, 157] on input "text" at bounding box center [662, 164] width 134 height 27
click at [652, 230] on li "Interior Overall" at bounding box center [688, 230] width 183 height 29
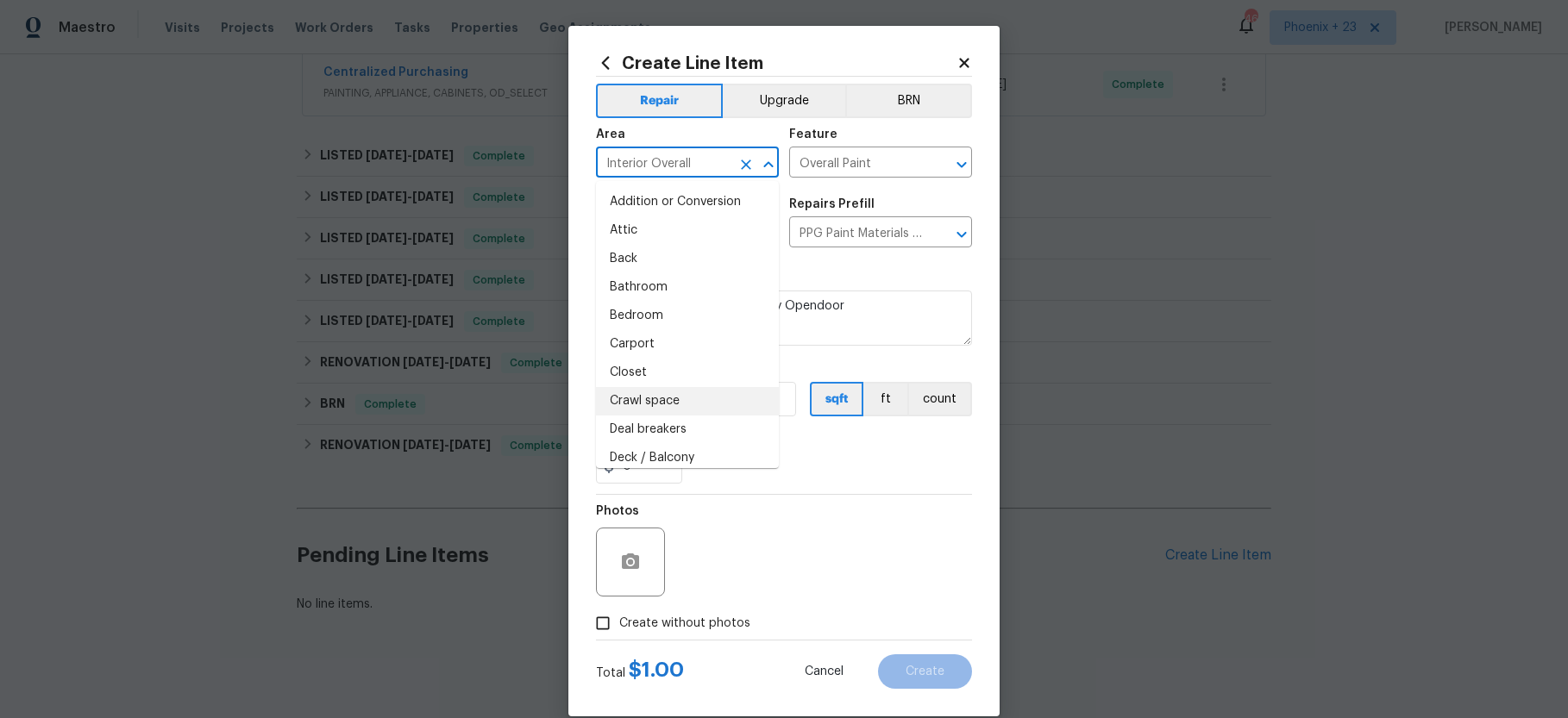
drag, startPoint x: 1379, startPoint y: 268, endPoint x: 640, endPoint y: 400, distance: 750.7
click at [640, 400] on li "Crawl space" at bounding box center [688, 402] width 183 height 29
type input "Crawl space"
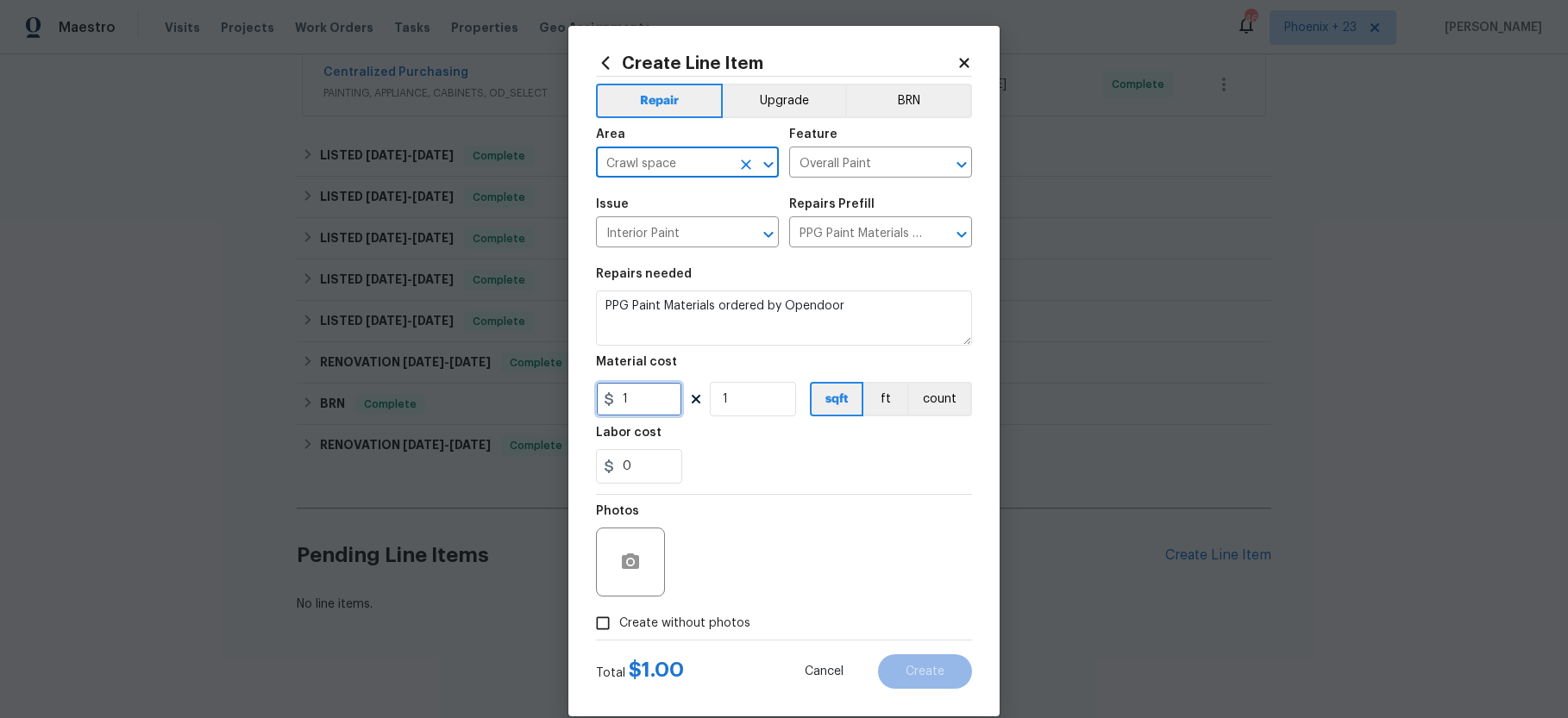
drag, startPoint x: 669, startPoint y: 404, endPoint x: 657, endPoint y: 402, distance: 12.2
click at [668, 404] on input "1" at bounding box center [638, 399] width 86 height 35
drag, startPoint x: 657, startPoint y: 402, endPoint x: 579, endPoint y: 395, distance: 78.3
click at [579, 395] on div "Create Line Item Repair Upgrade BRN Area Crawl space ​ Feature Overall Paint ​ …" at bounding box center [783, 371] width 431 height 690
type input "238.56"
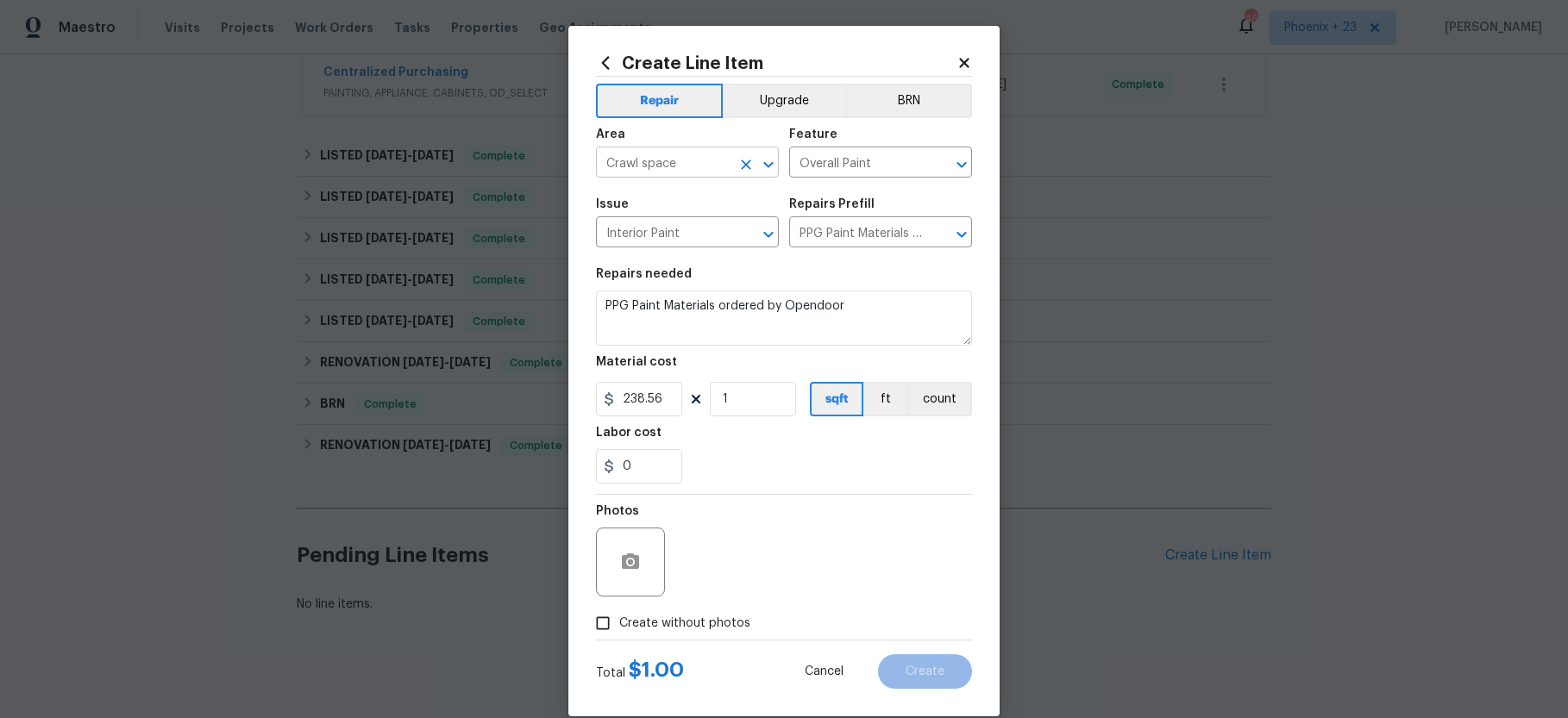
click at [625, 174] on input "Crawl space" at bounding box center [662, 164] width 134 height 27
click at [688, 226] on li "Interior Overall" at bounding box center [688, 230] width 183 height 29
type input "Interior Overall"
drag, startPoint x: 708, startPoint y: 622, endPoint x: 711, endPoint y: 606, distance: 16.3
click at [708, 622] on span "Create without photos" at bounding box center [685, 624] width 131 height 18
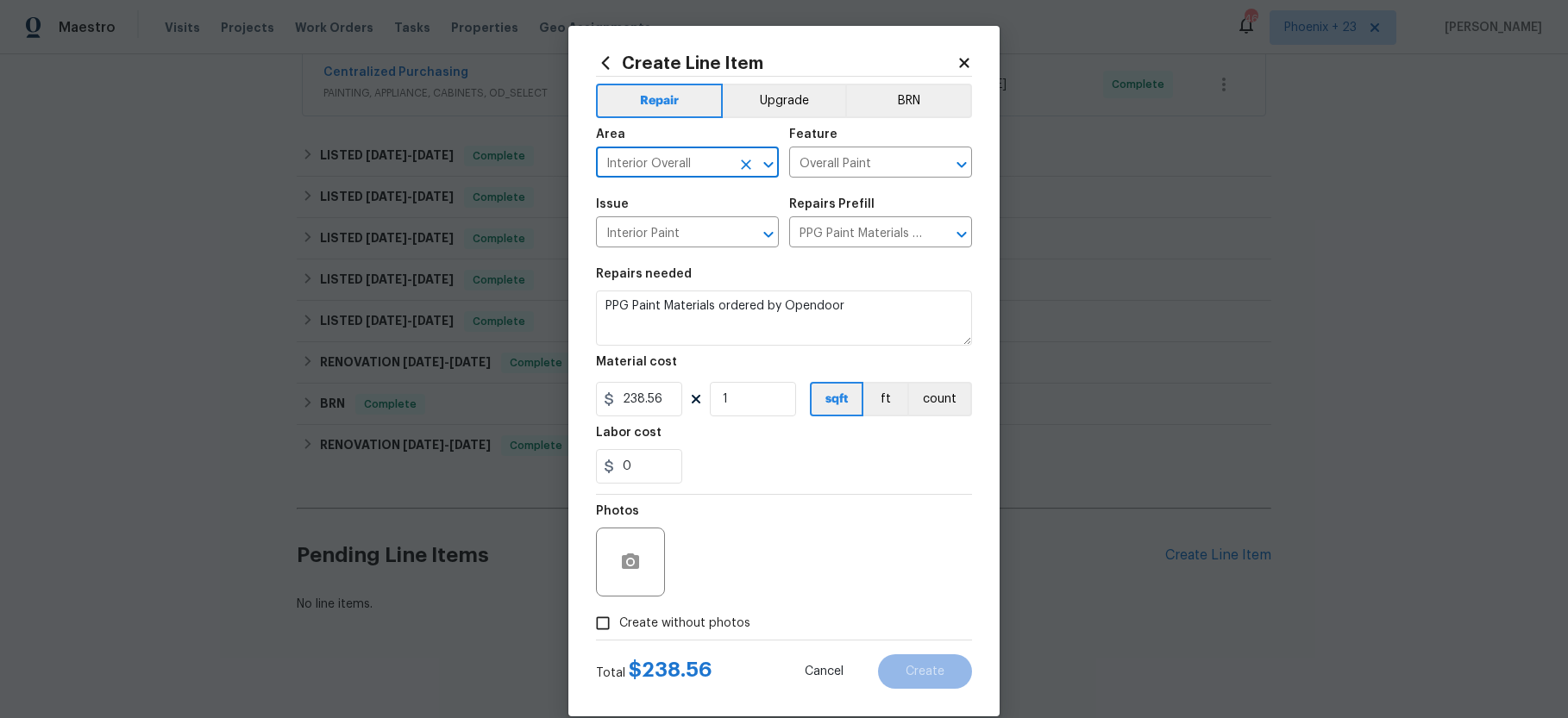
click at [619, 622] on input "Create without photos" at bounding box center [603, 624] width 33 height 33
checkbox input "true"
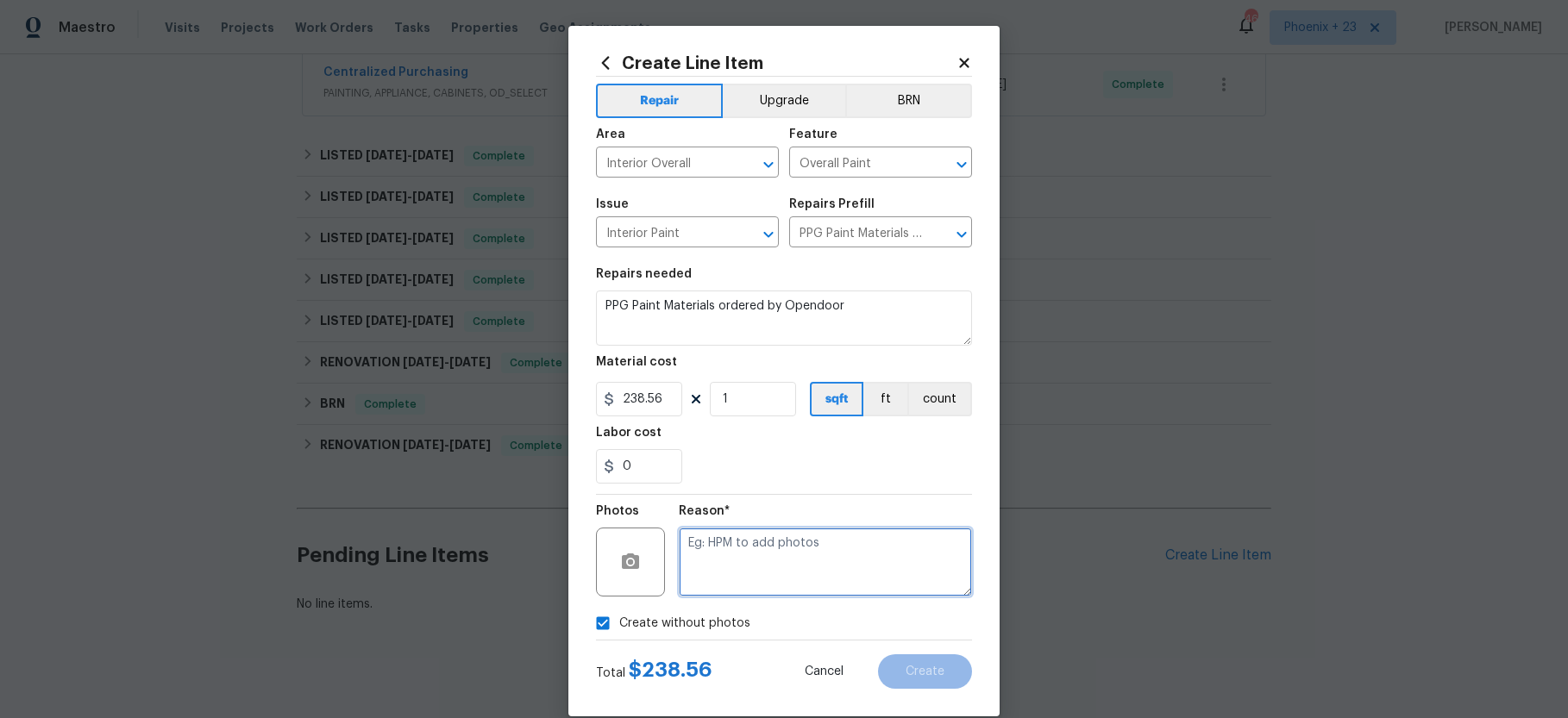
click at [716, 585] on textarea at bounding box center [825, 562] width 293 height 69
type textarea "NA"
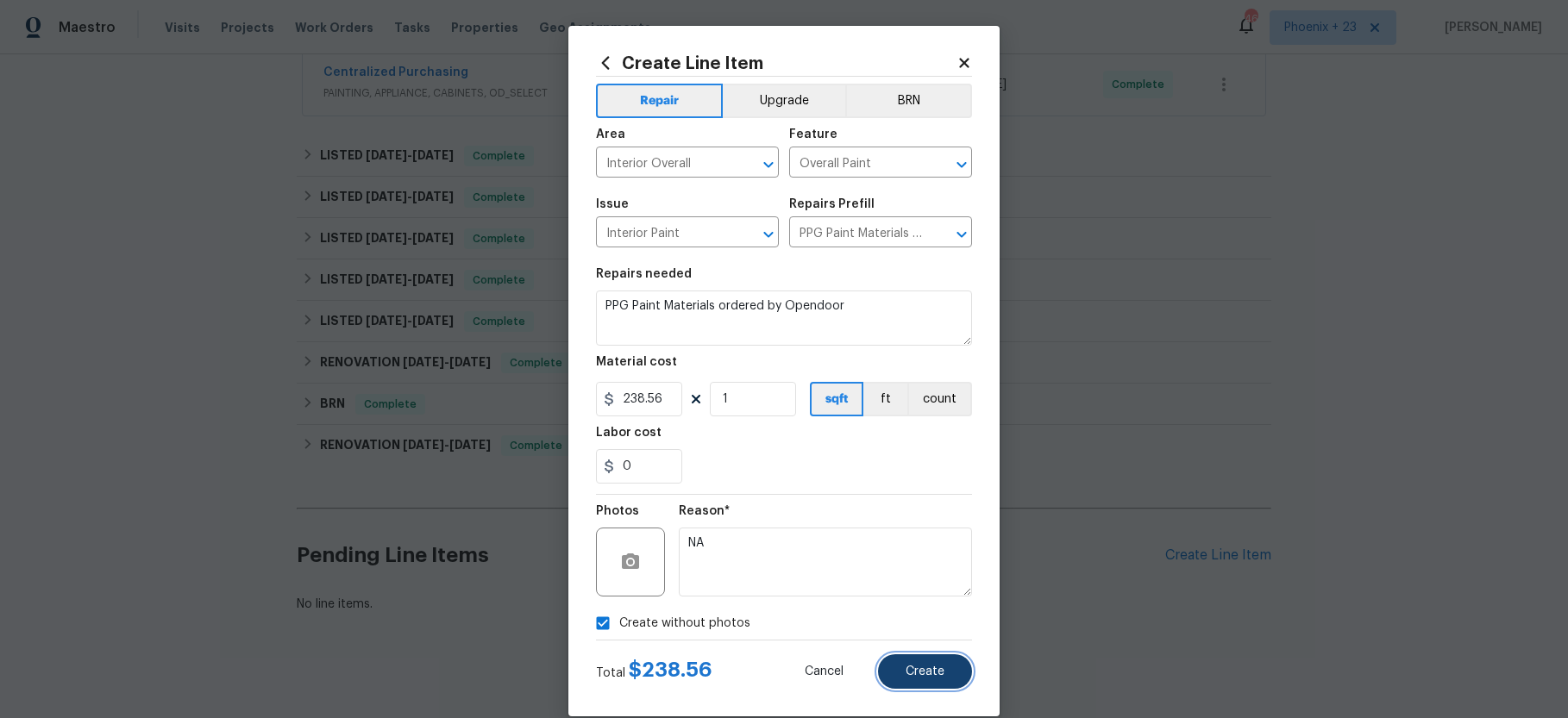
click at [915, 666] on span "Create" at bounding box center [925, 671] width 39 height 13
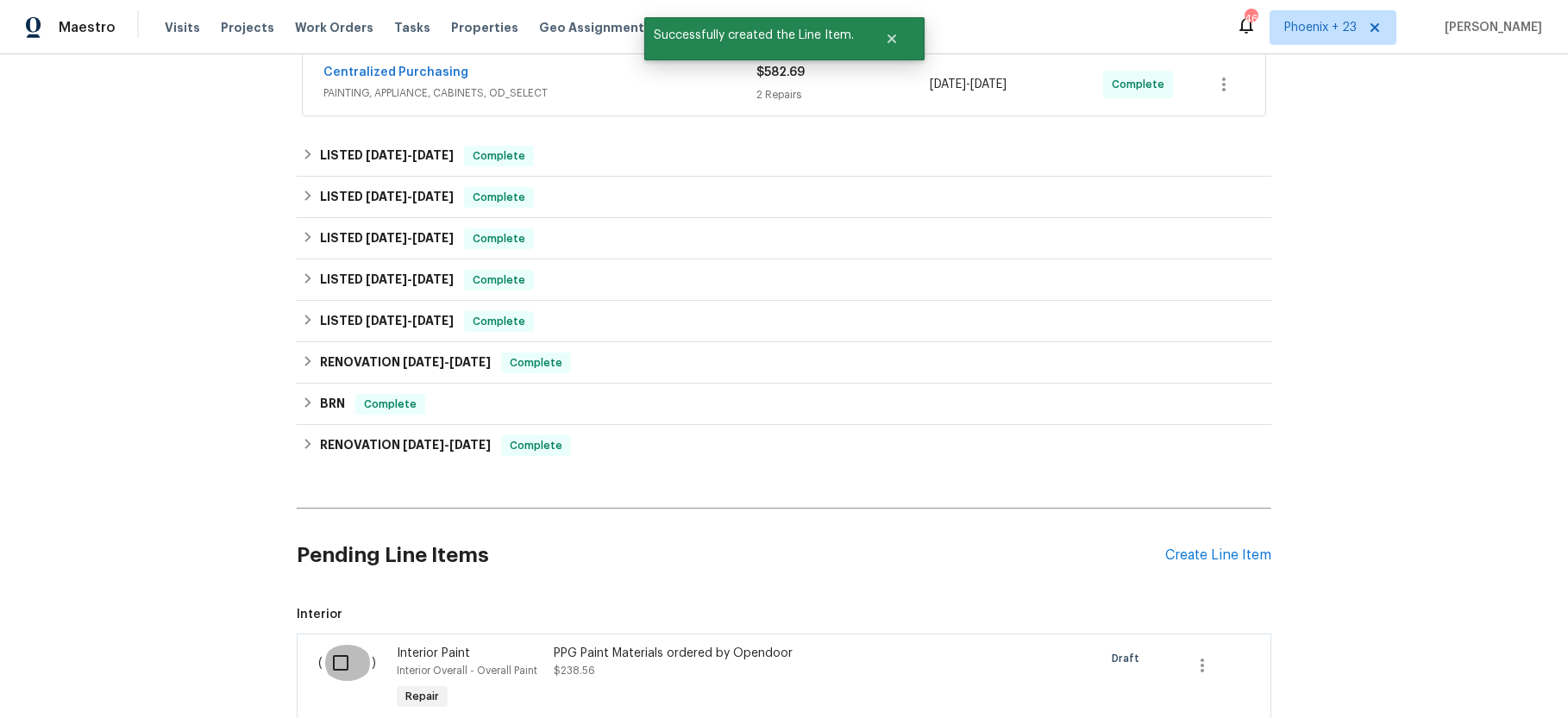
drag, startPoint x: 344, startPoint y: 643, endPoint x: 366, endPoint y: 643, distance: 22.0
click at [344, 645] on input "checkbox" at bounding box center [346, 663] width 49 height 37
checkbox input "true"
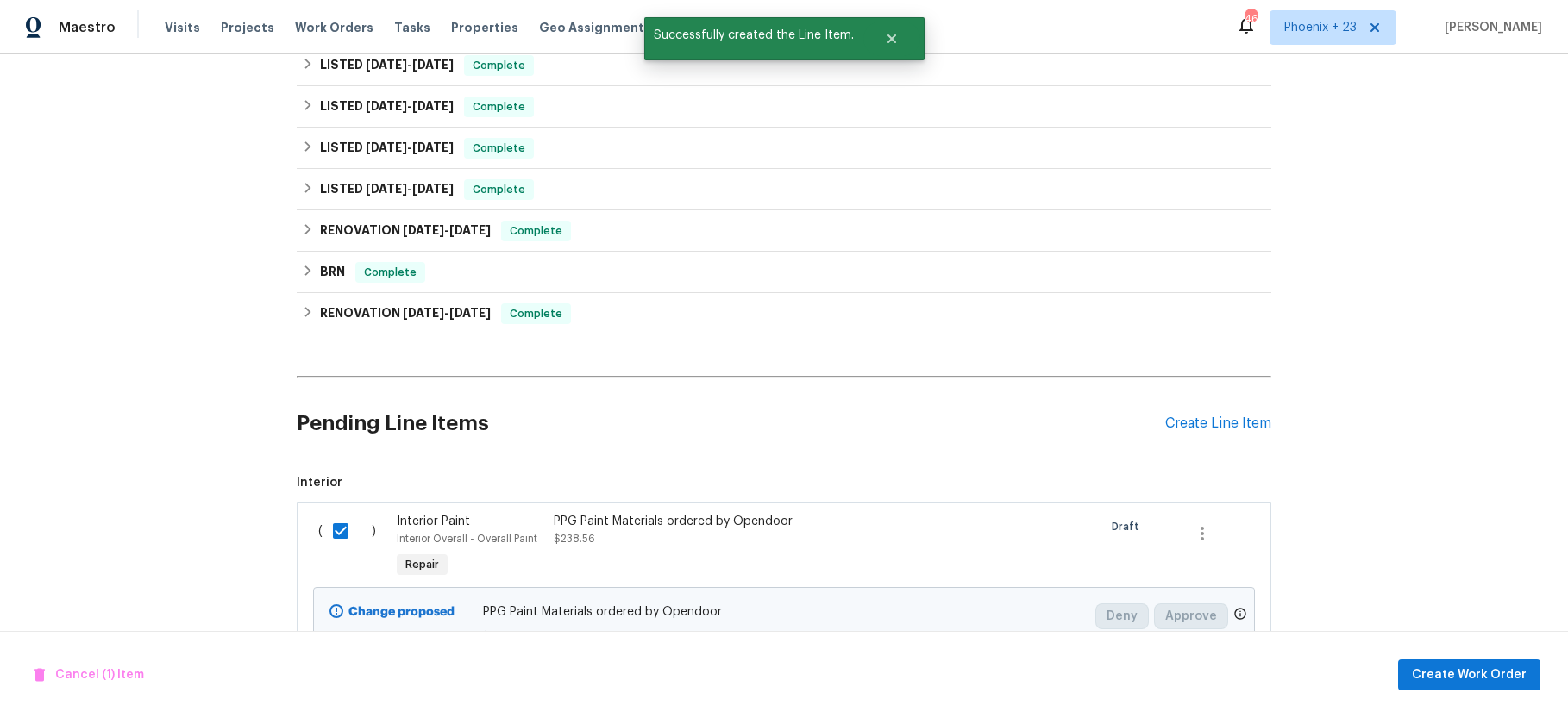
scroll to position [666, 0]
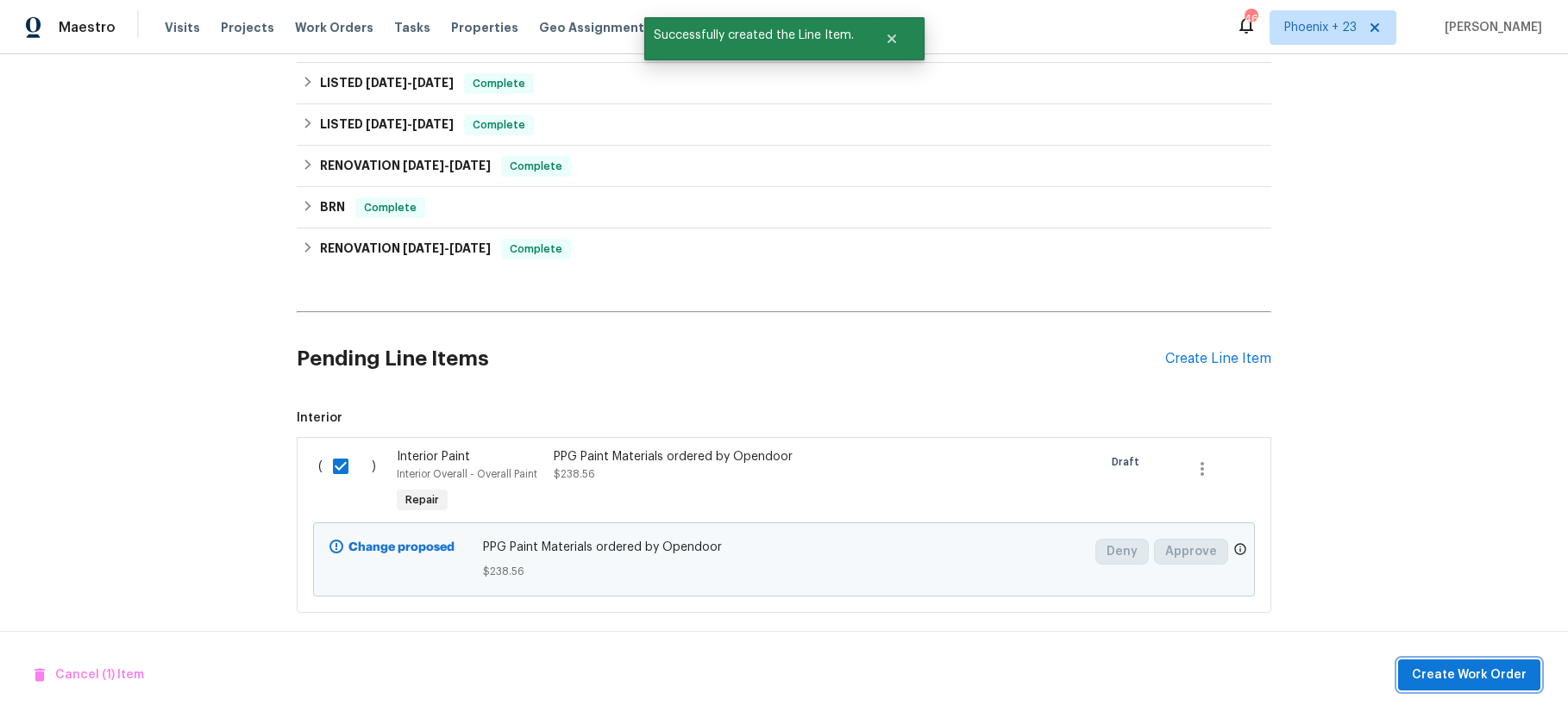
click at [1433, 664] on span "Create Work Order" at bounding box center [1469, 675] width 115 height 21
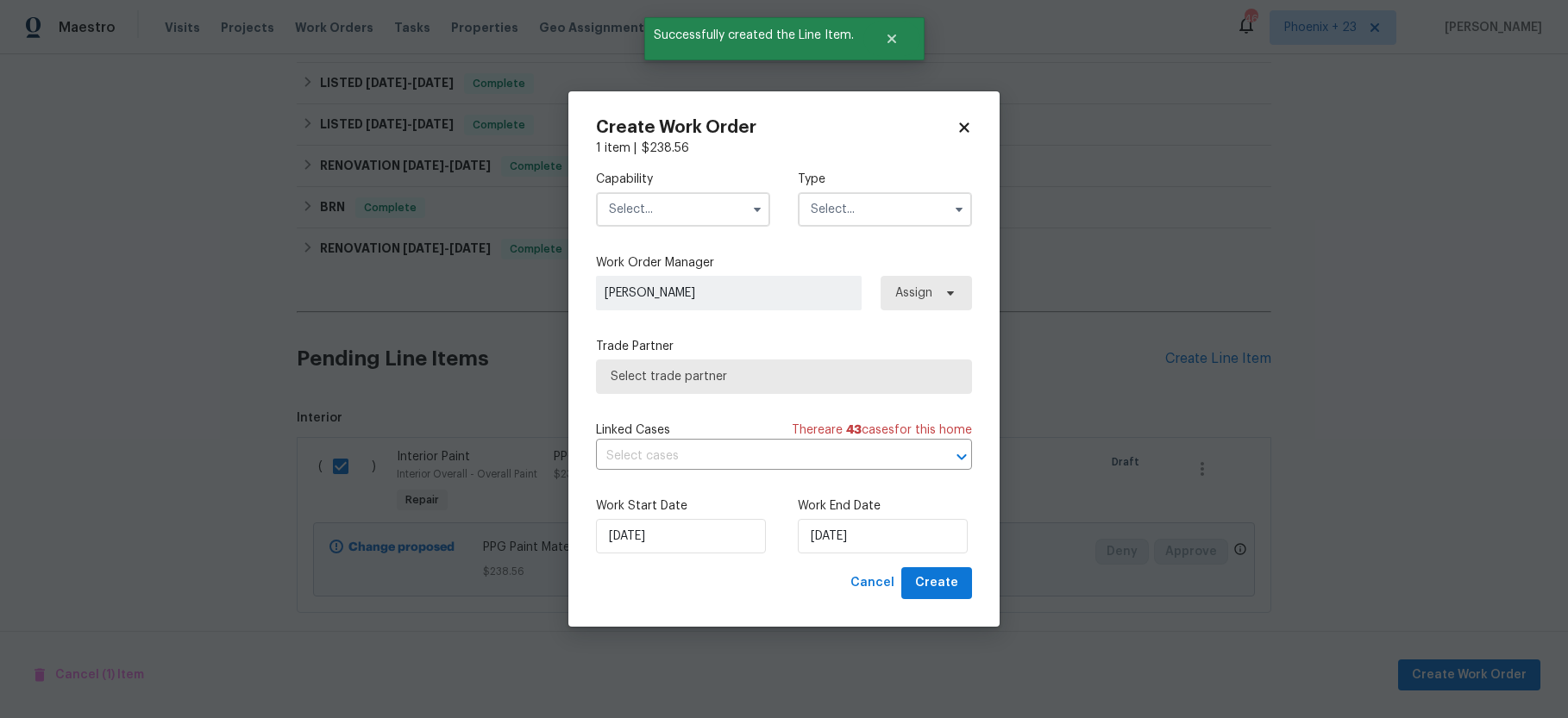
drag, startPoint x: 689, startPoint y: 201, endPoint x: 689, endPoint y: 210, distance: 9.0
click at [689, 203] on input "text" at bounding box center [683, 209] width 175 height 35
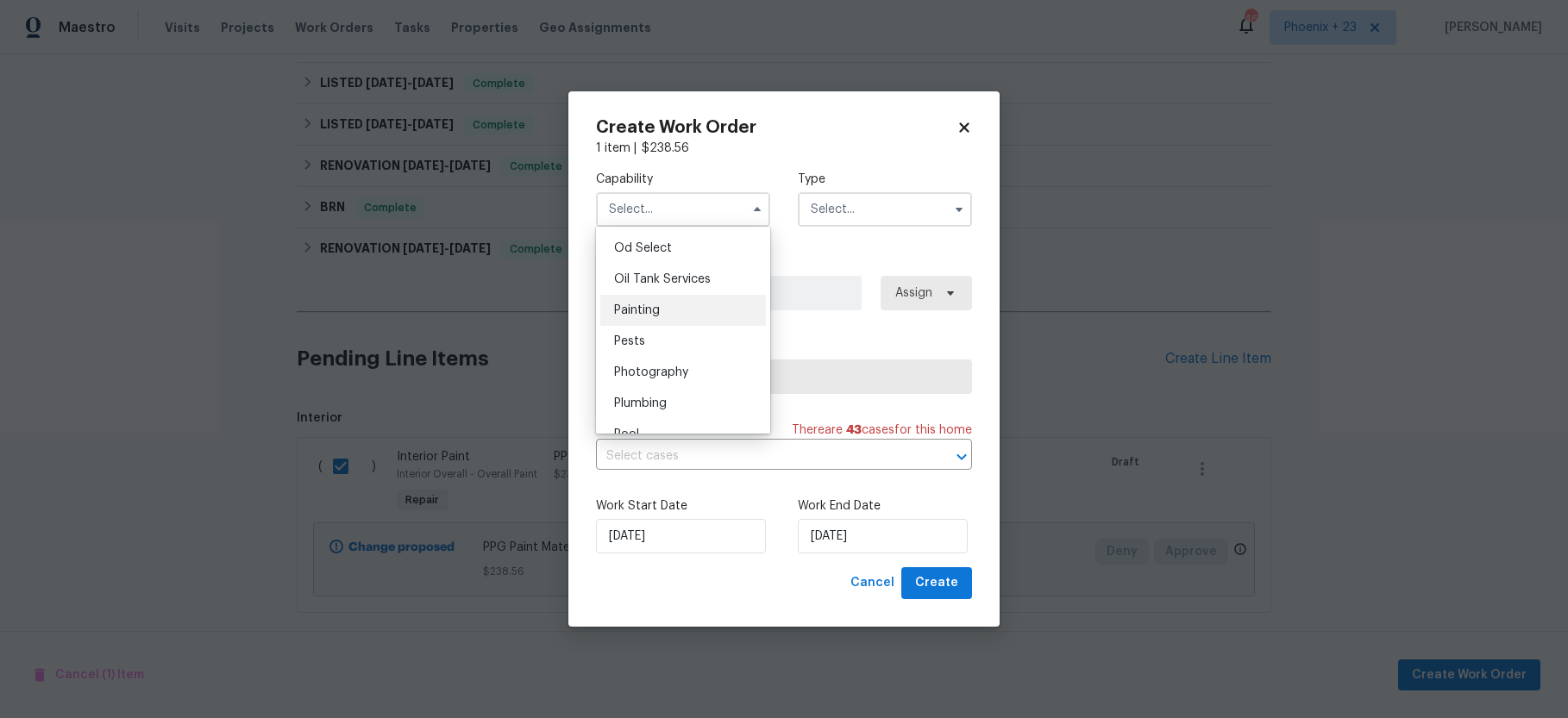
scroll to position [1383, 0]
click at [685, 306] on div "Painting" at bounding box center [683, 311] width 166 height 31
type input "Painting"
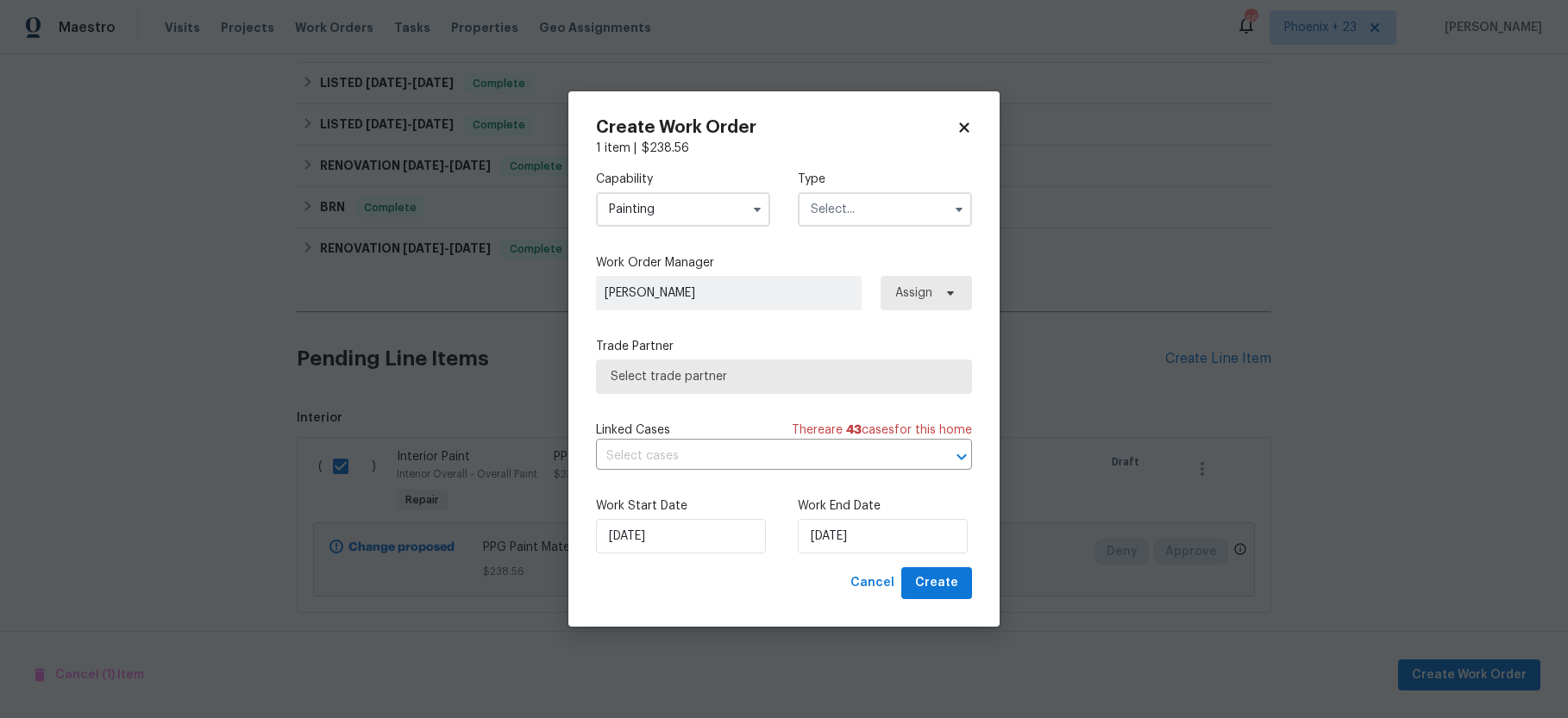
drag, startPoint x: 918, startPoint y: 204, endPoint x: 909, endPoint y: 217, distance: 15.8
click at [917, 207] on input "text" at bounding box center [884, 209] width 175 height 35
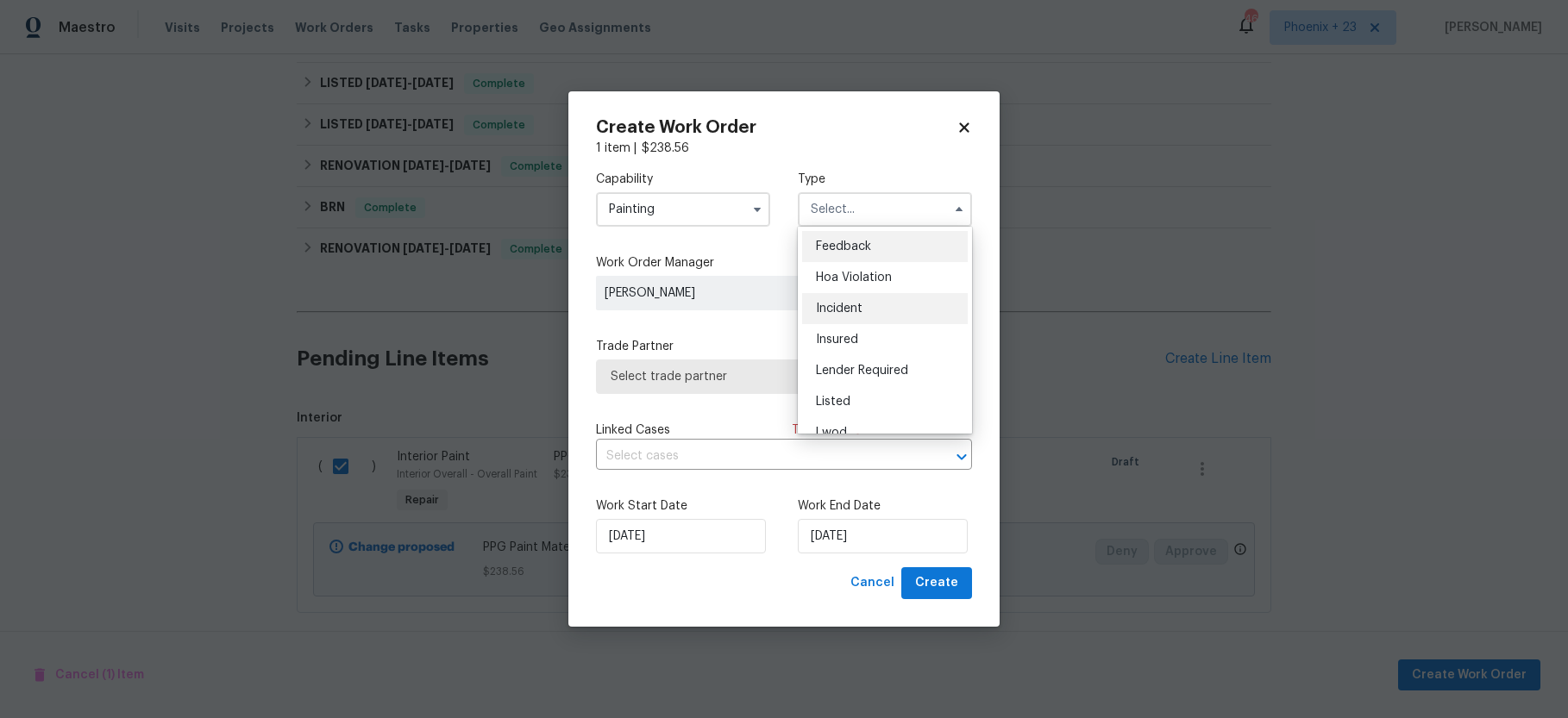
scroll to position [174, 0]
click at [870, 315] on span "Renovation" at bounding box center [848, 320] width 64 height 13
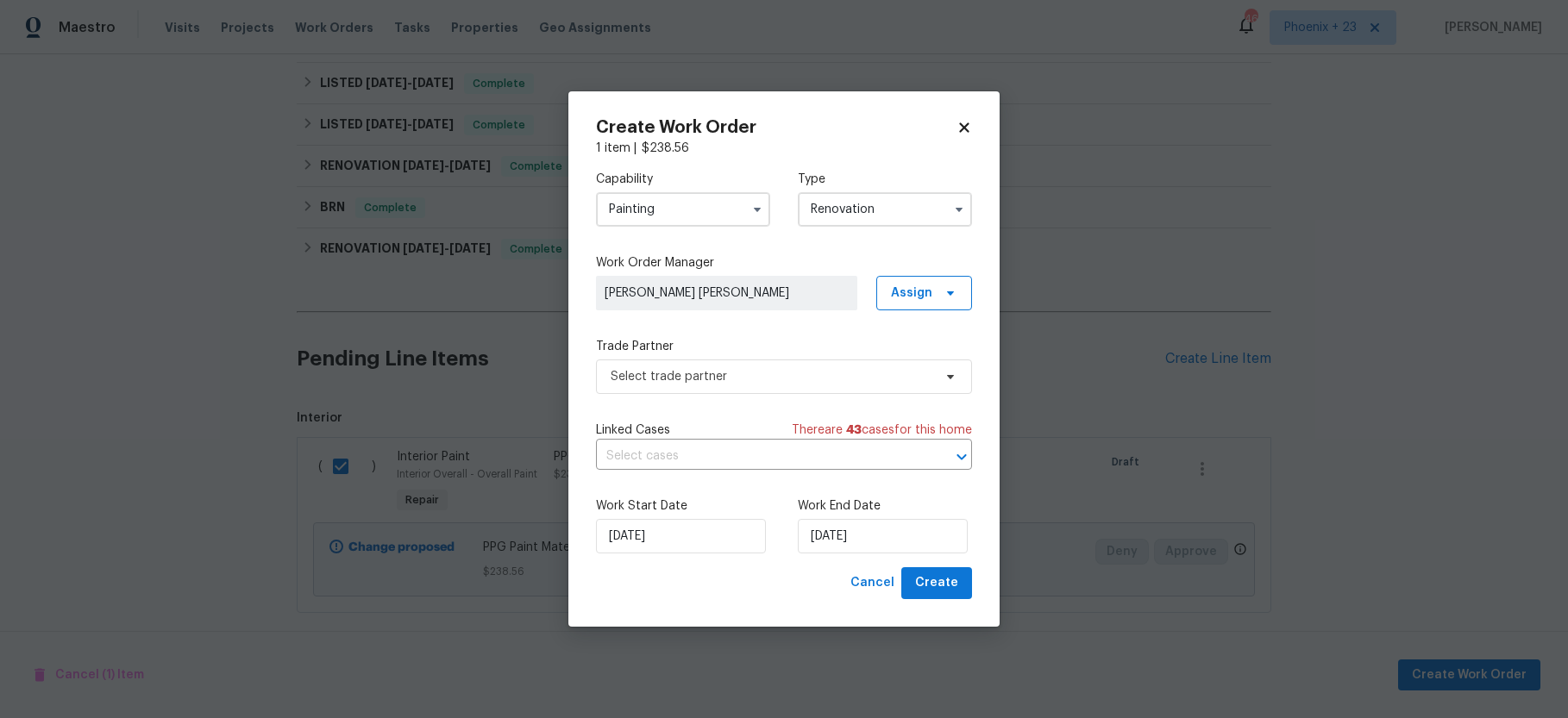
click at [867, 224] on input "Renovation" at bounding box center [884, 209] width 175 height 35
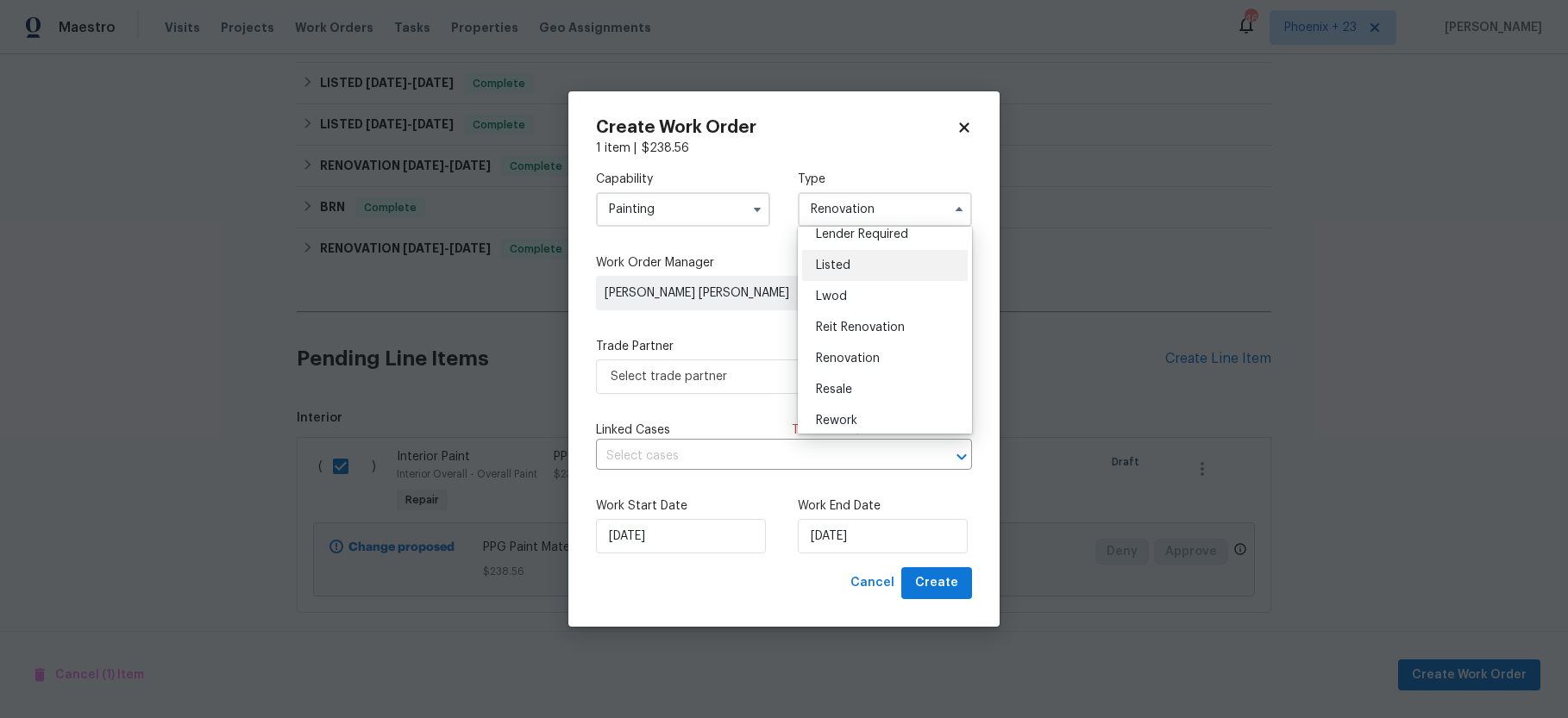
scroll to position [135, 0]
click at [875, 265] on div "Listed" at bounding box center [885, 266] width 166 height 31
type input "Listed"
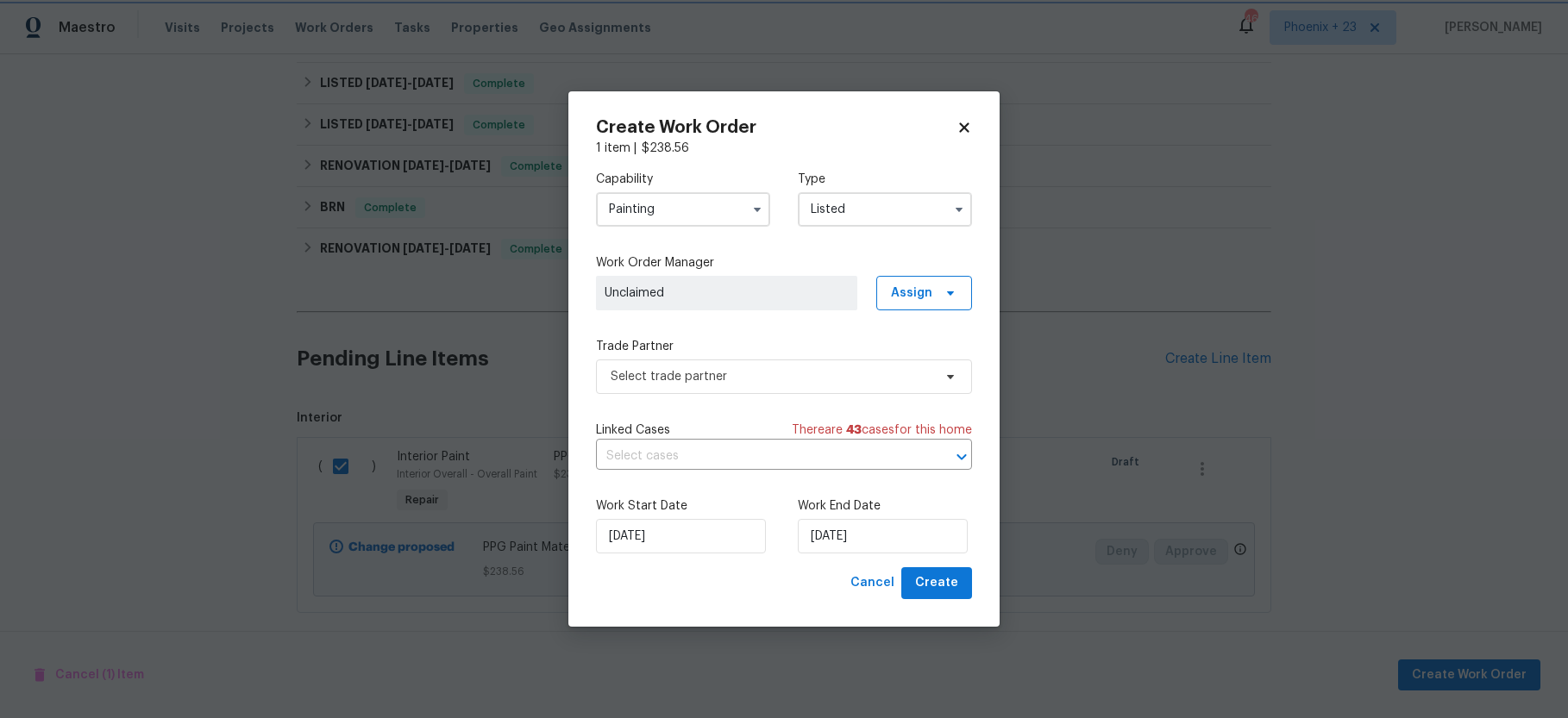
scroll to position [0, 0]
drag, startPoint x: 909, startPoint y: 297, endPoint x: 909, endPoint y: 309, distance: 12.0
click at [909, 297] on span "Assign" at bounding box center [911, 293] width 41 height 17
drag, startPoint x: 906, startPoint y: 359, endPoint x: 871, endPoint y: 364, distance: 35.4
click at [906, 359] on div "Assign to me" at bounding box center [927, 366] width 75 height 17
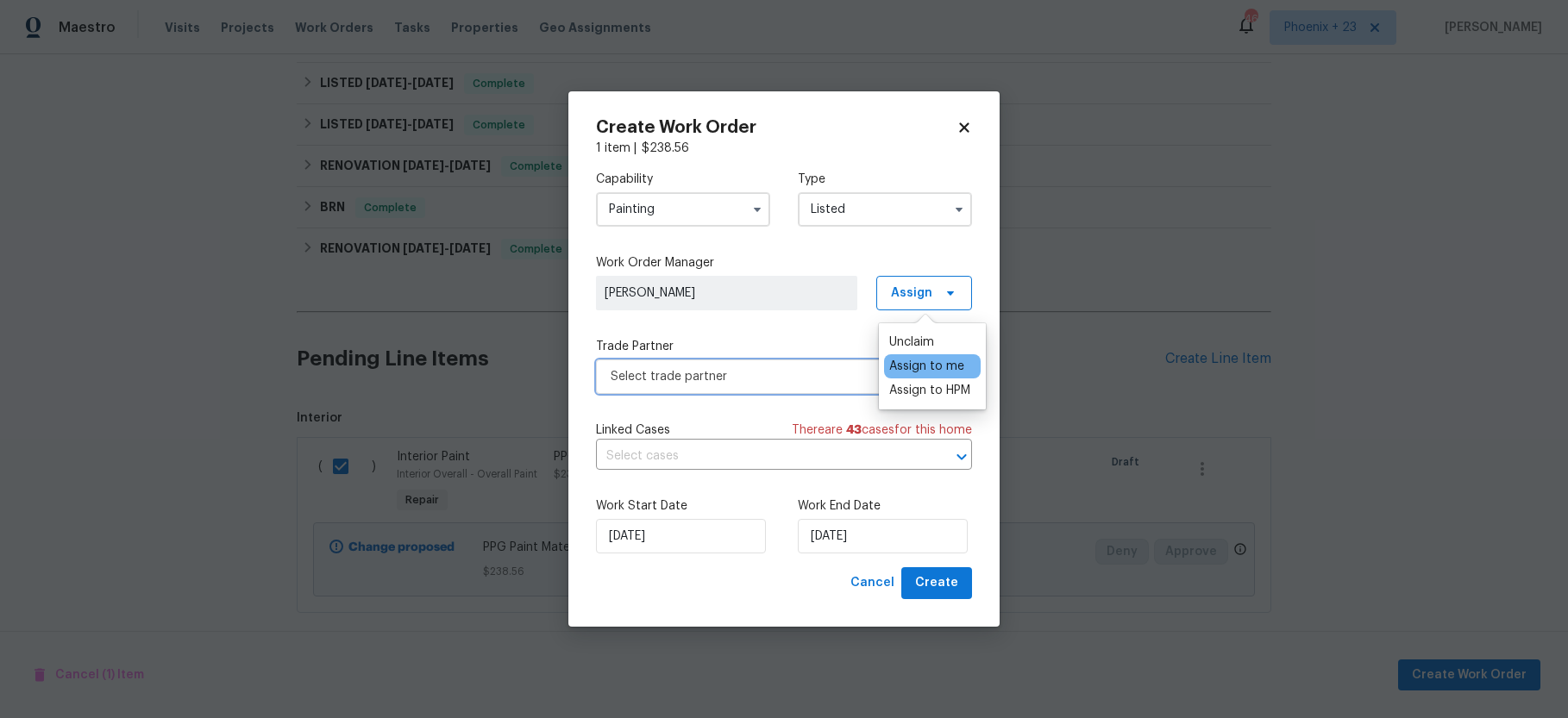
click at [784, 378] on span "Select trade partner" at bounding box center [771, 377] width 322 height 17
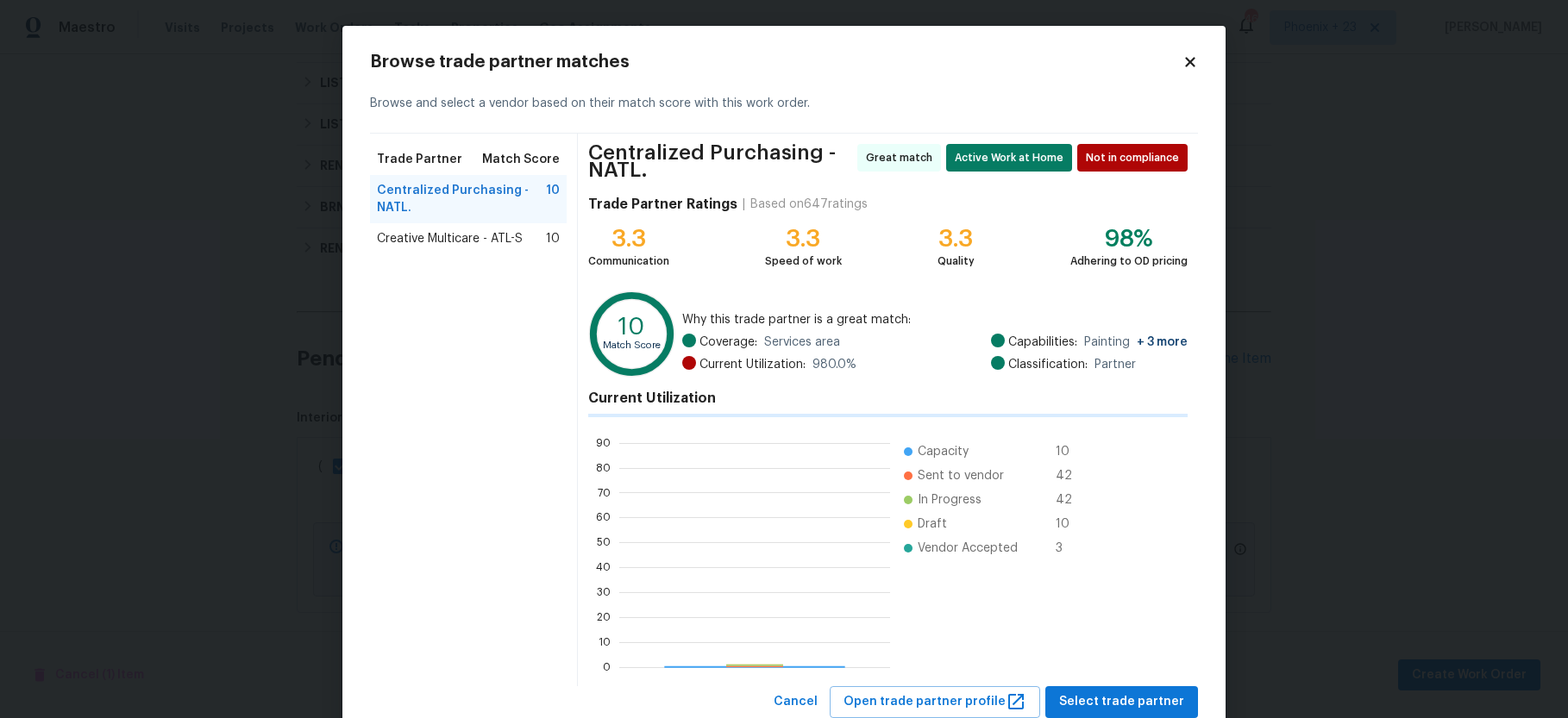
scroll to position [241, 271]
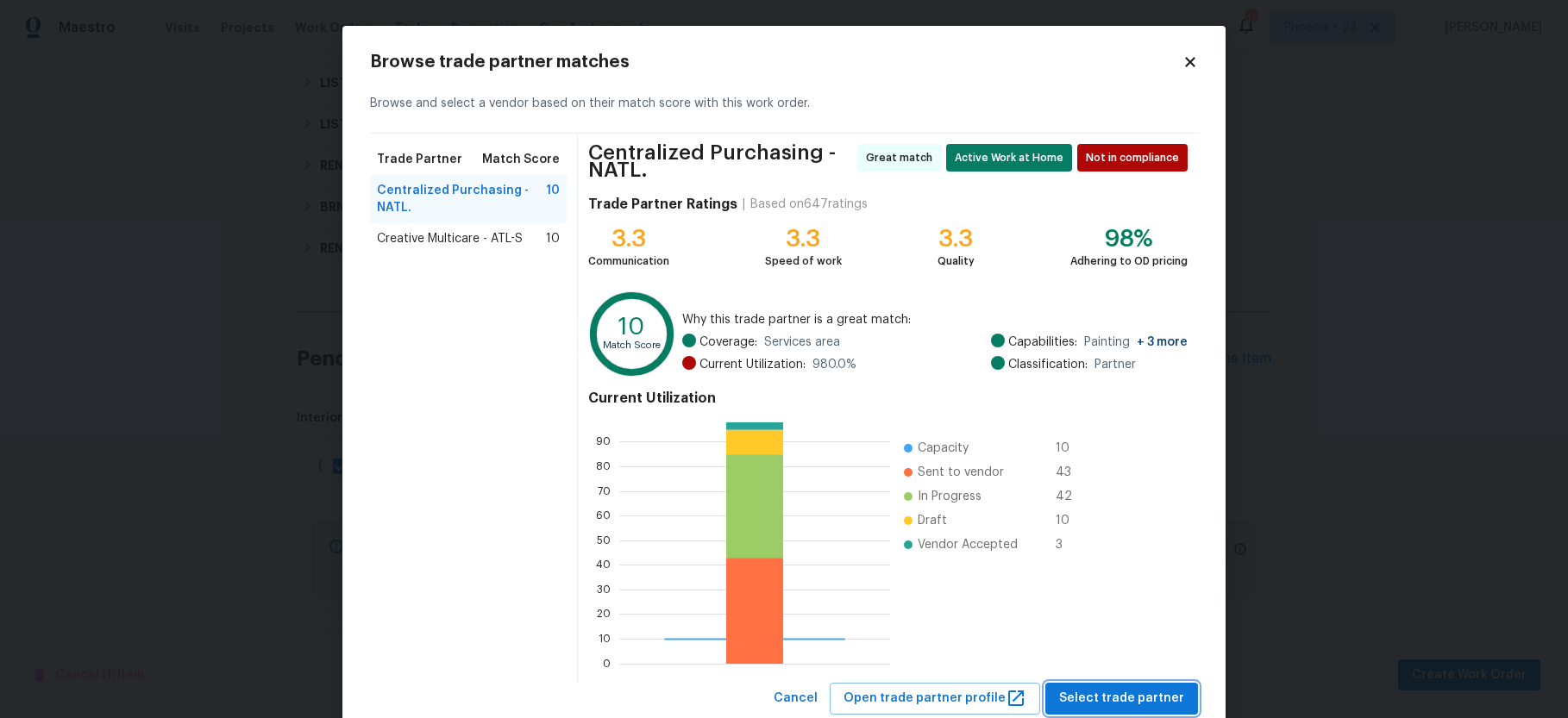
click at [1118, 699] on span "Select trade partner" at bounding box center [1122, 699] width 125 height 21
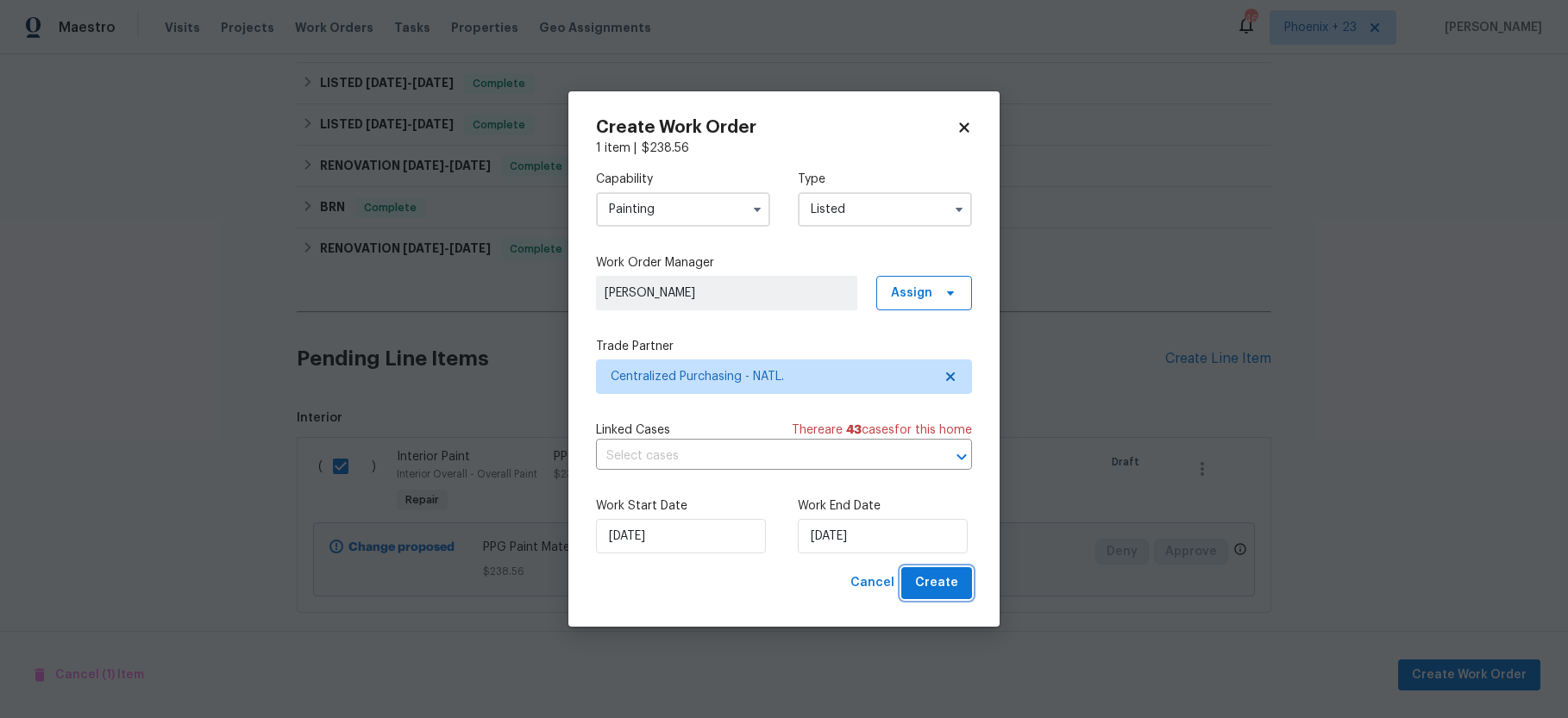
click at [950, 577] on span "Create" at bounding box center [936, 583] width 43 height 21
checkbox input "false"
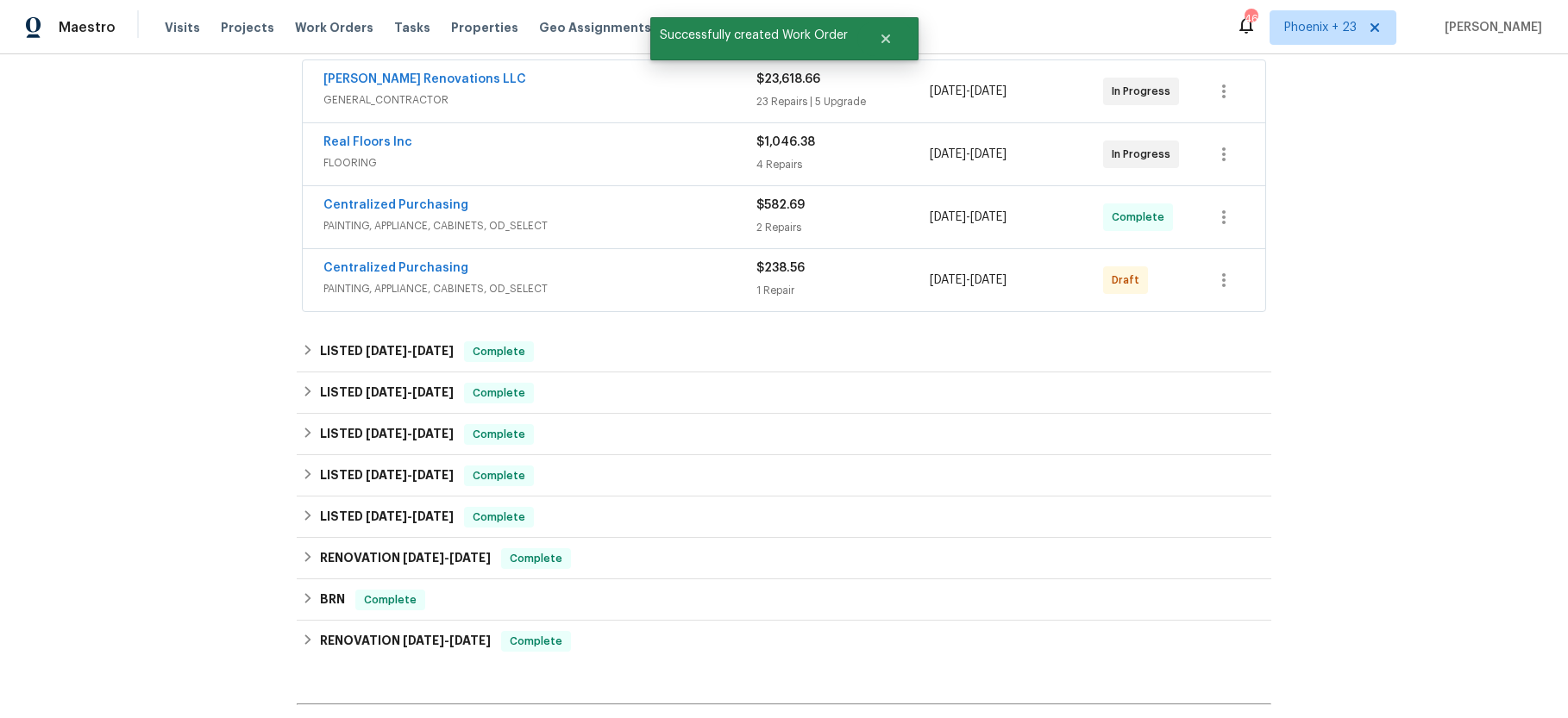
scroll to position [306, 0]
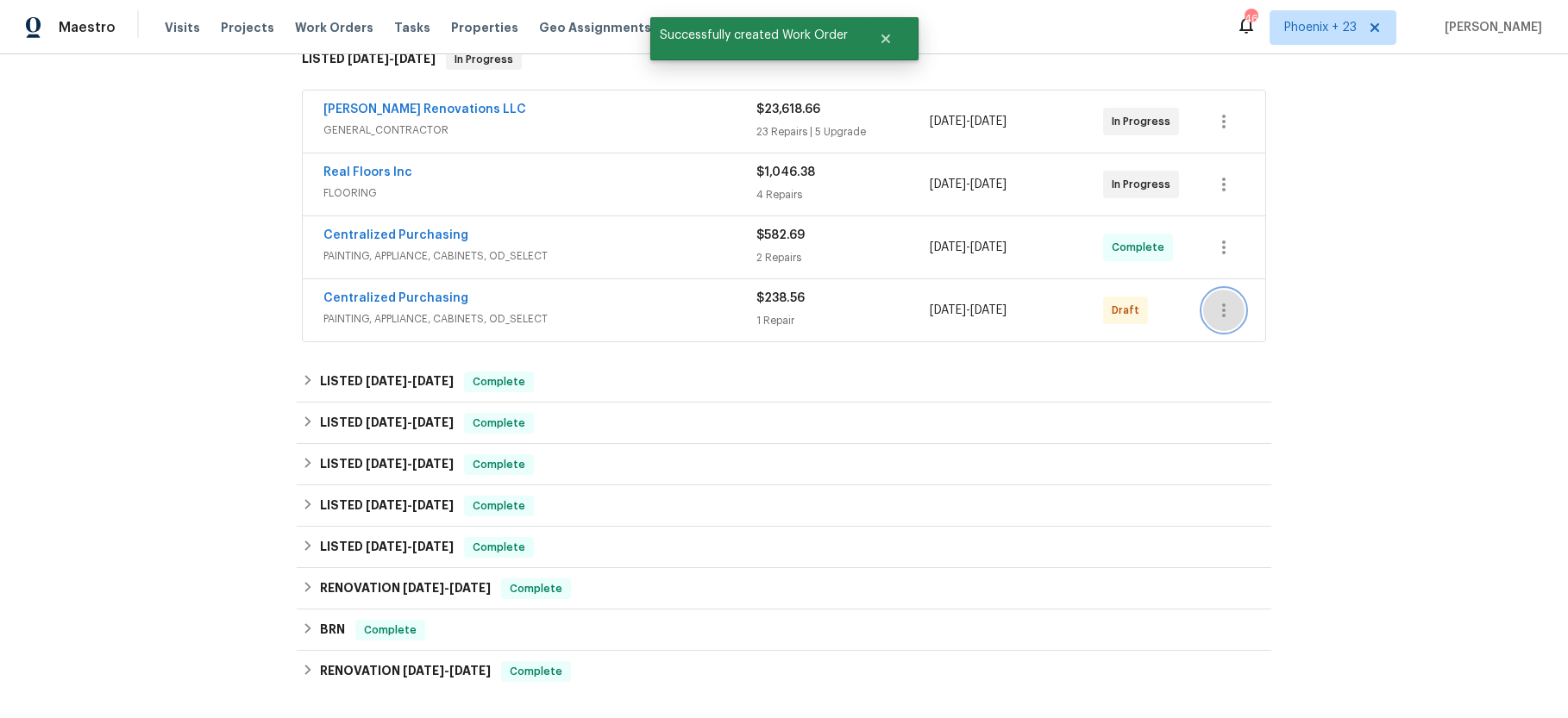
click at [1222, 304] on icon "button" at bounding box center [1224, 310] width 4 height 13
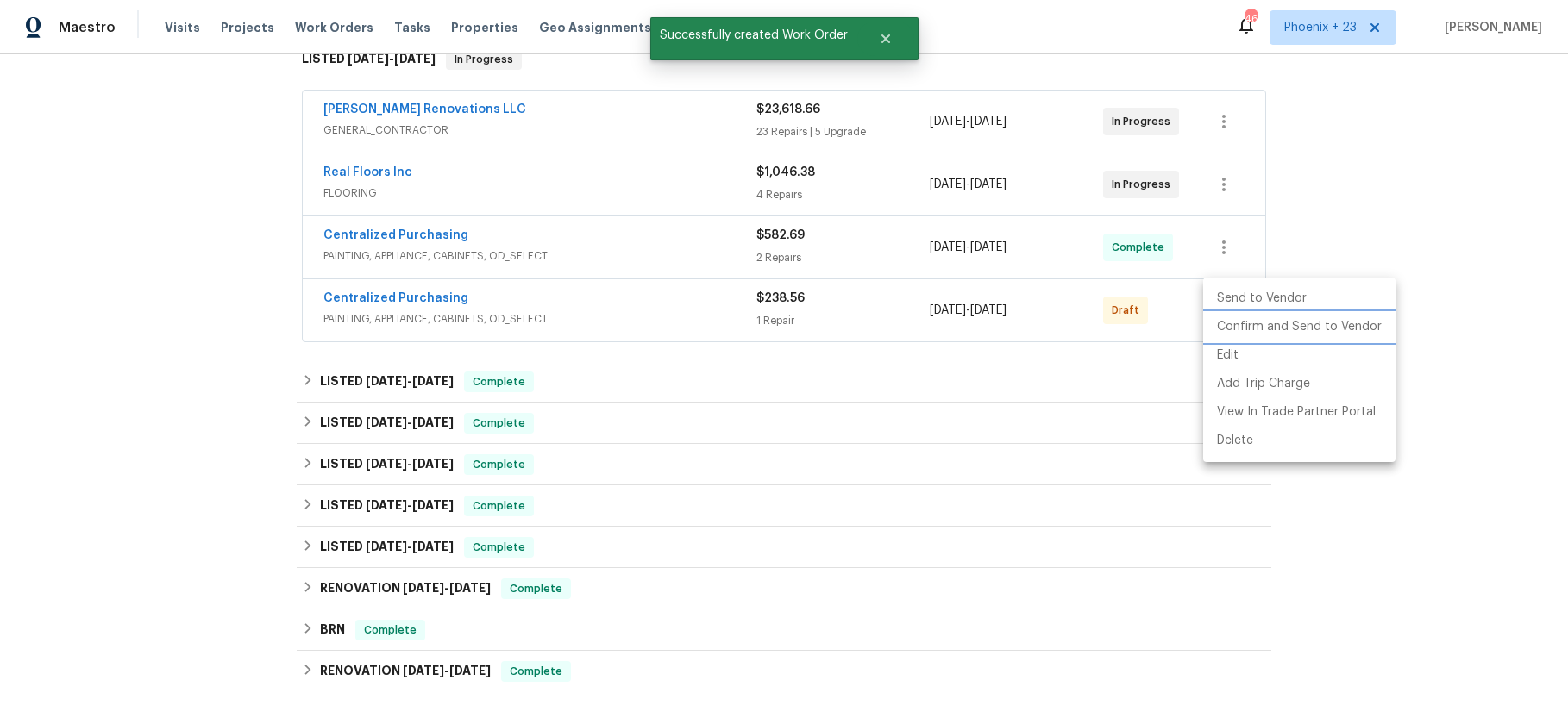
click at [1226, 317] on li "Confirm and Send to Vendor" at bounding box center [1298, 328] width 192 height 29
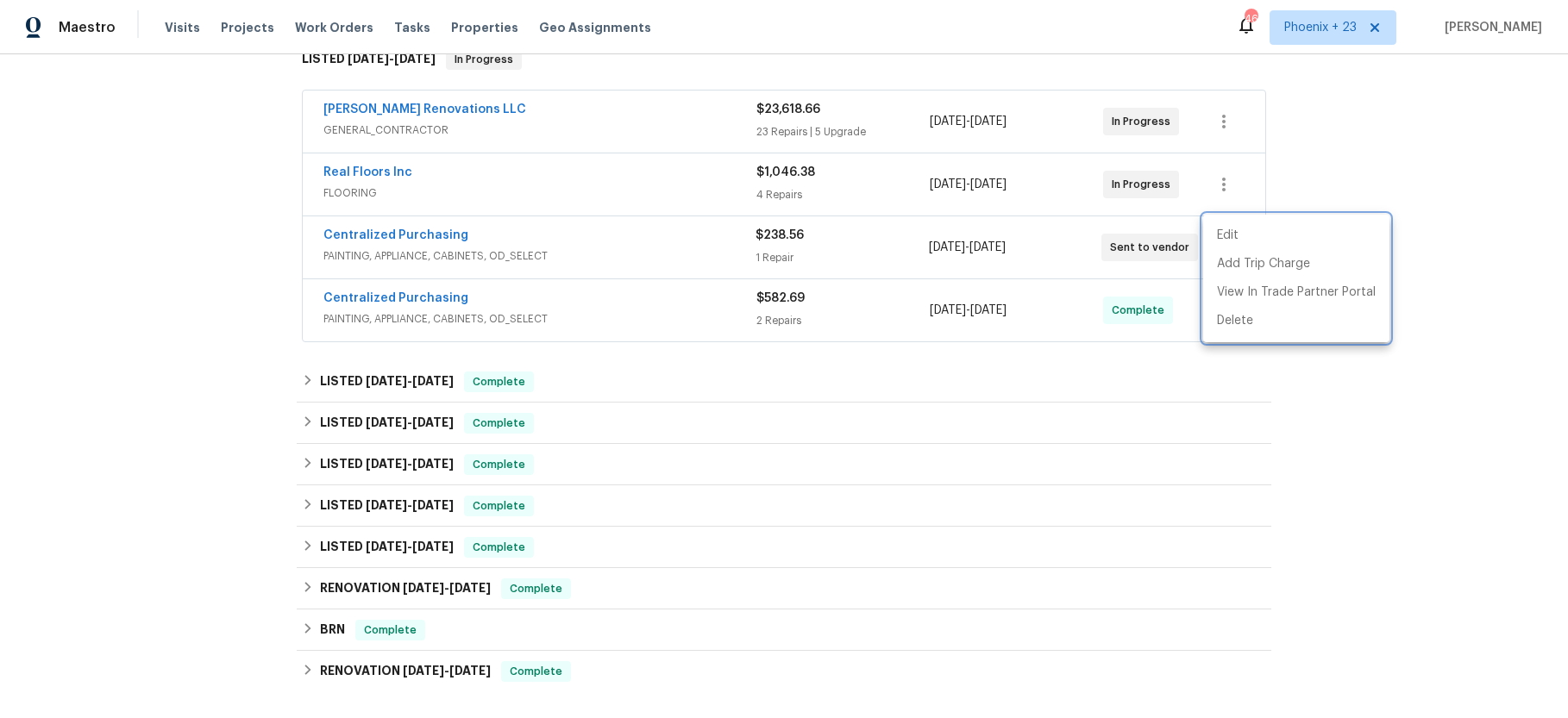
click at [332, 41] on div at bounding box center [784, 359] width 1568 height 718
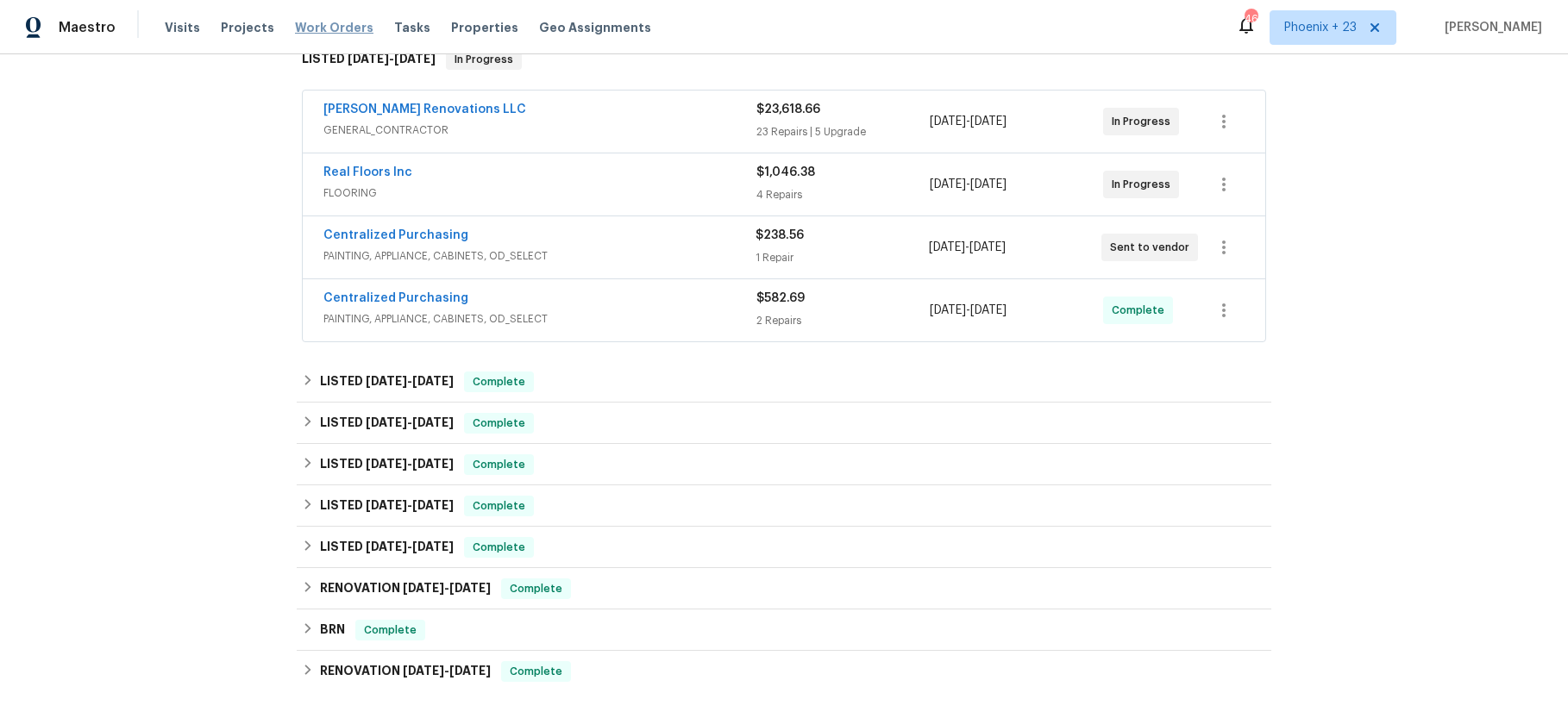
click at [337, 26] on span "Work Orders" at bounding box center [334, 28] width 78 height 17
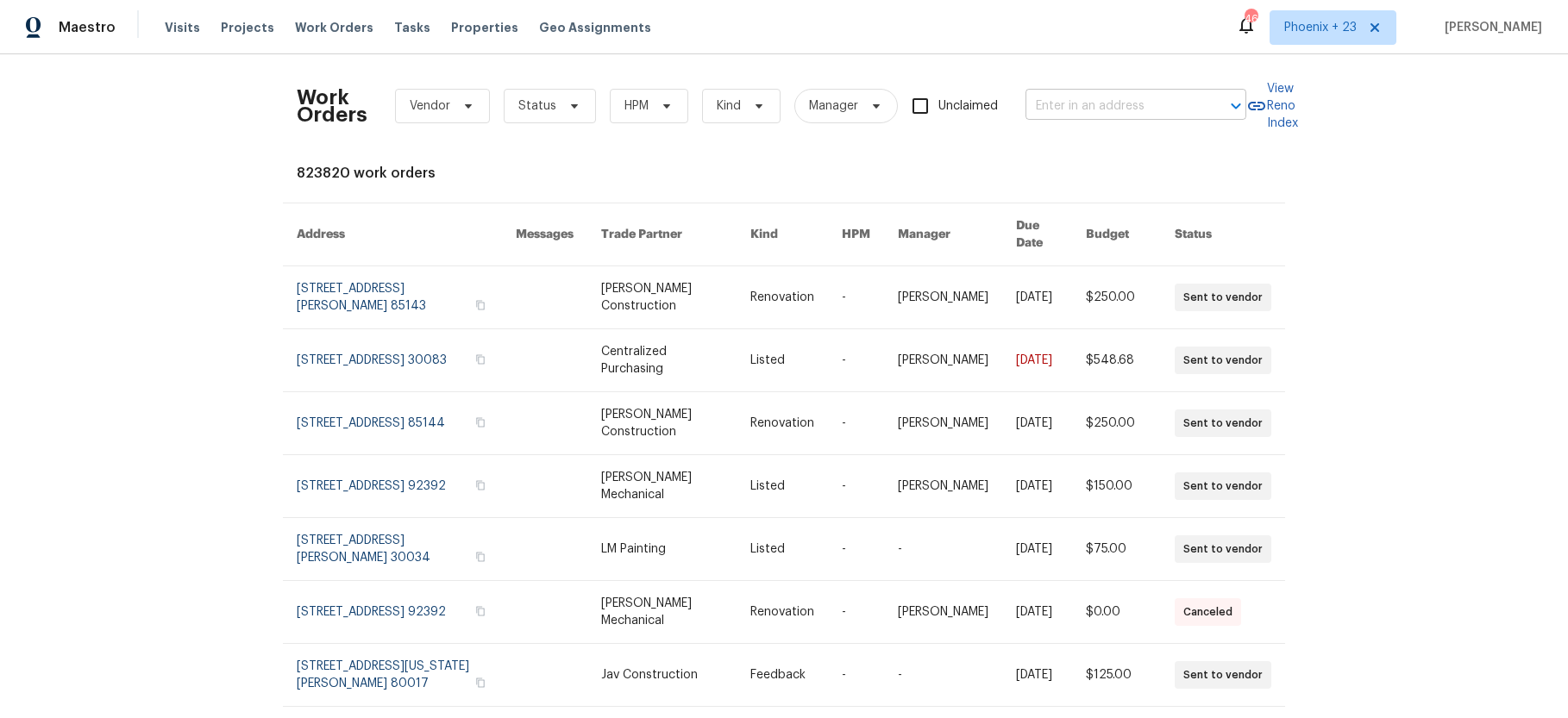
click at [1065, 102] on input "text" at bounding box center [1111, 107] width 173 height 27
paste input "1207 Helen St, Apopka, FL 32703"
type input "1207 Helen St, Apopka, FL 32703"
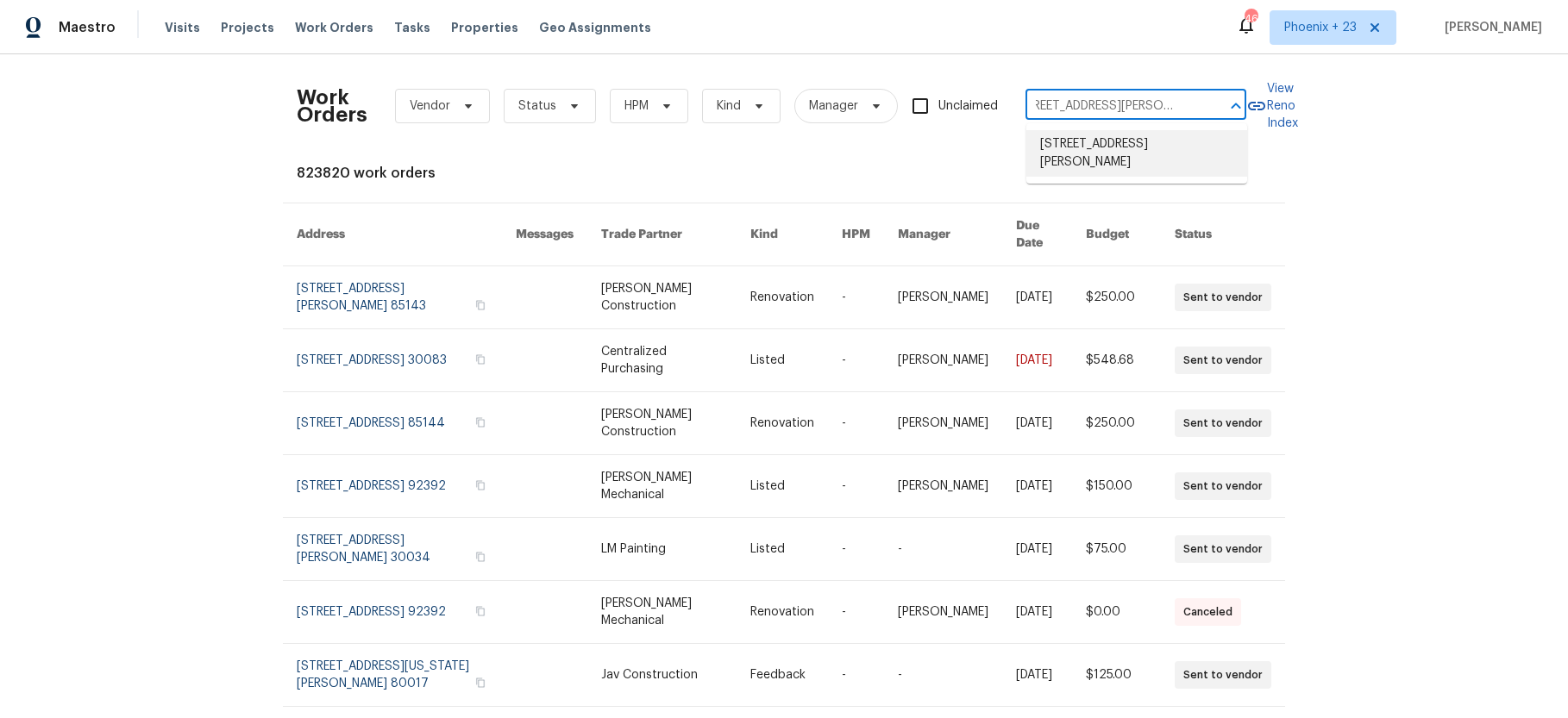
click at [1095, 151] on li "1207 Helen St, Apopka, FL 32703" at bounding box center [1136, 153] width 221 height 46
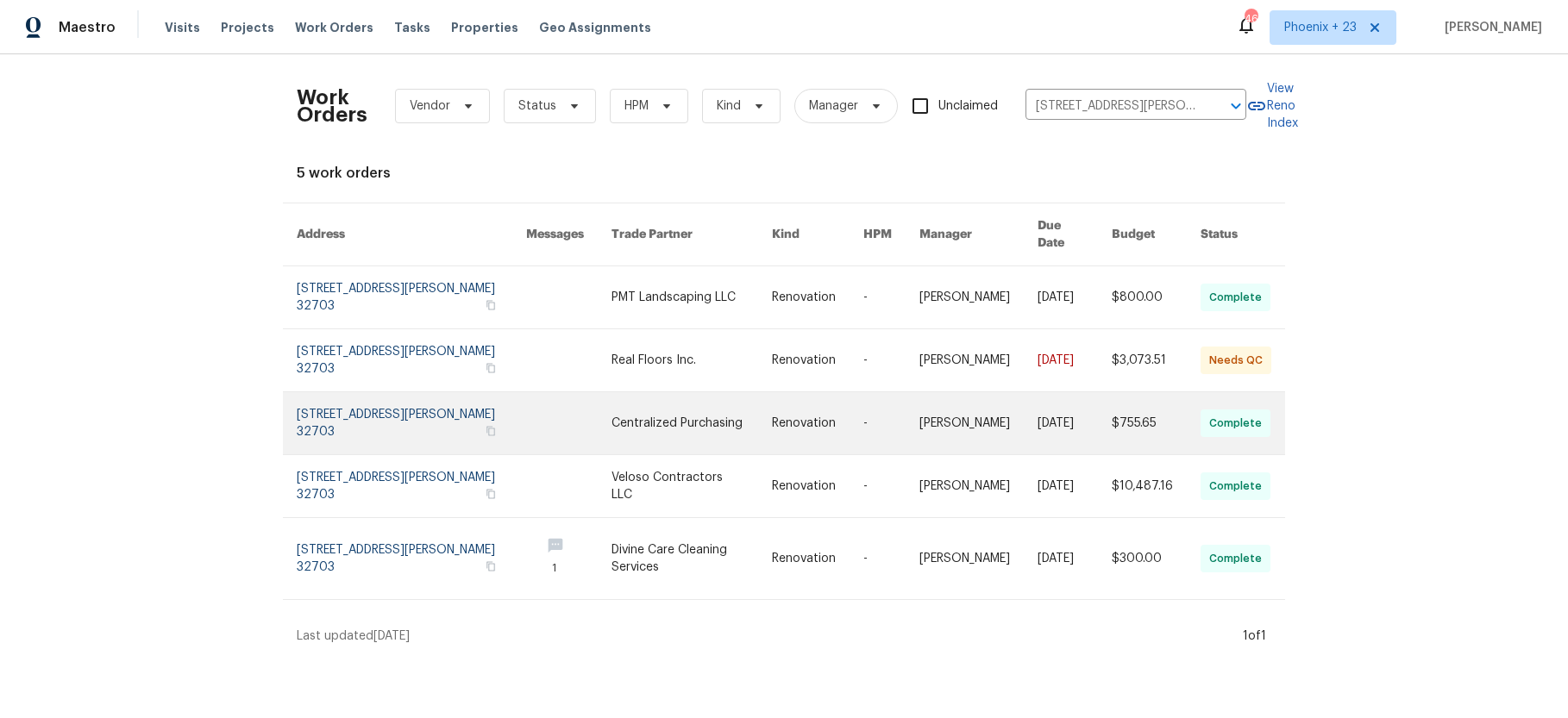
click at [648, 403] on link at bounding box center [691, 423] width 160 height 62
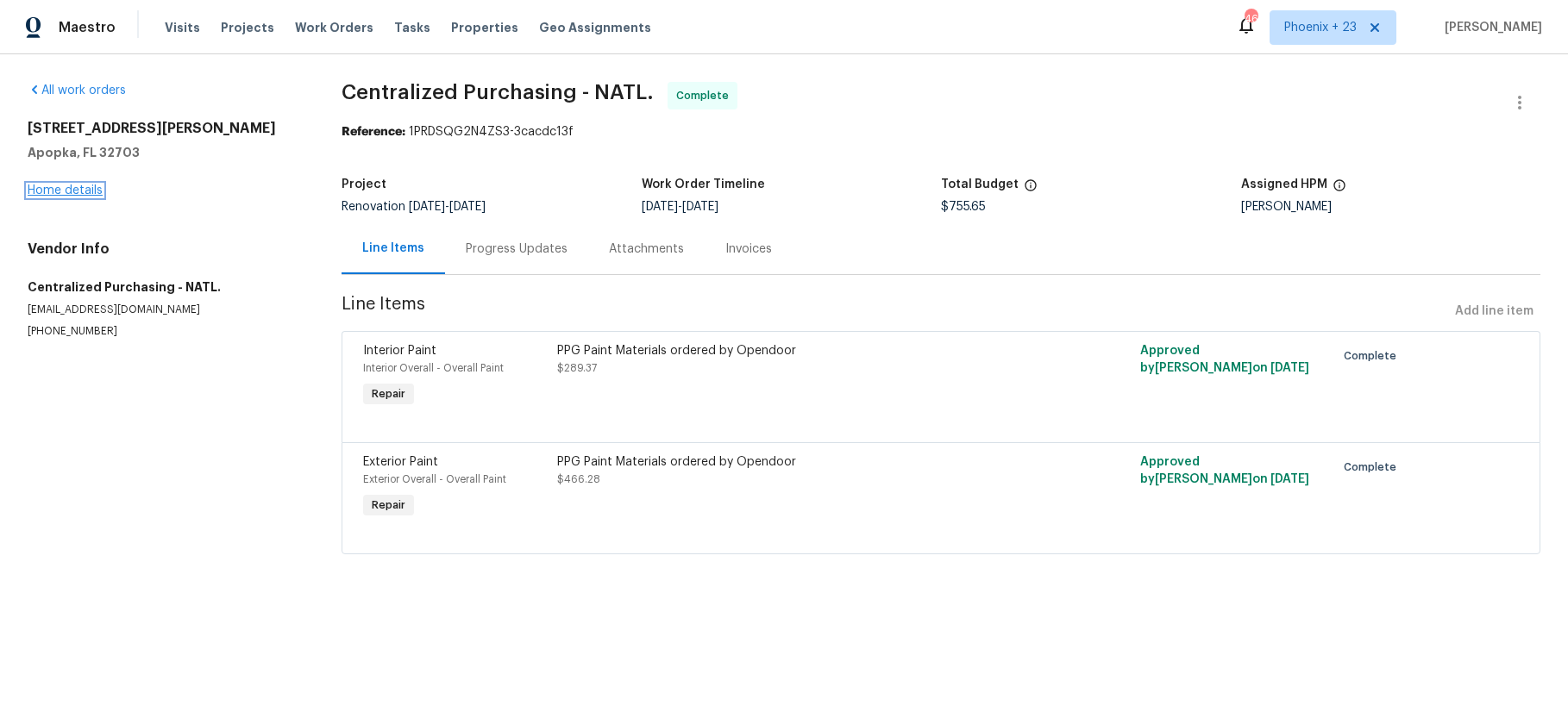
click at [44, 184] on link "Home details" at bounding box center [66, 190] width 75 height 13
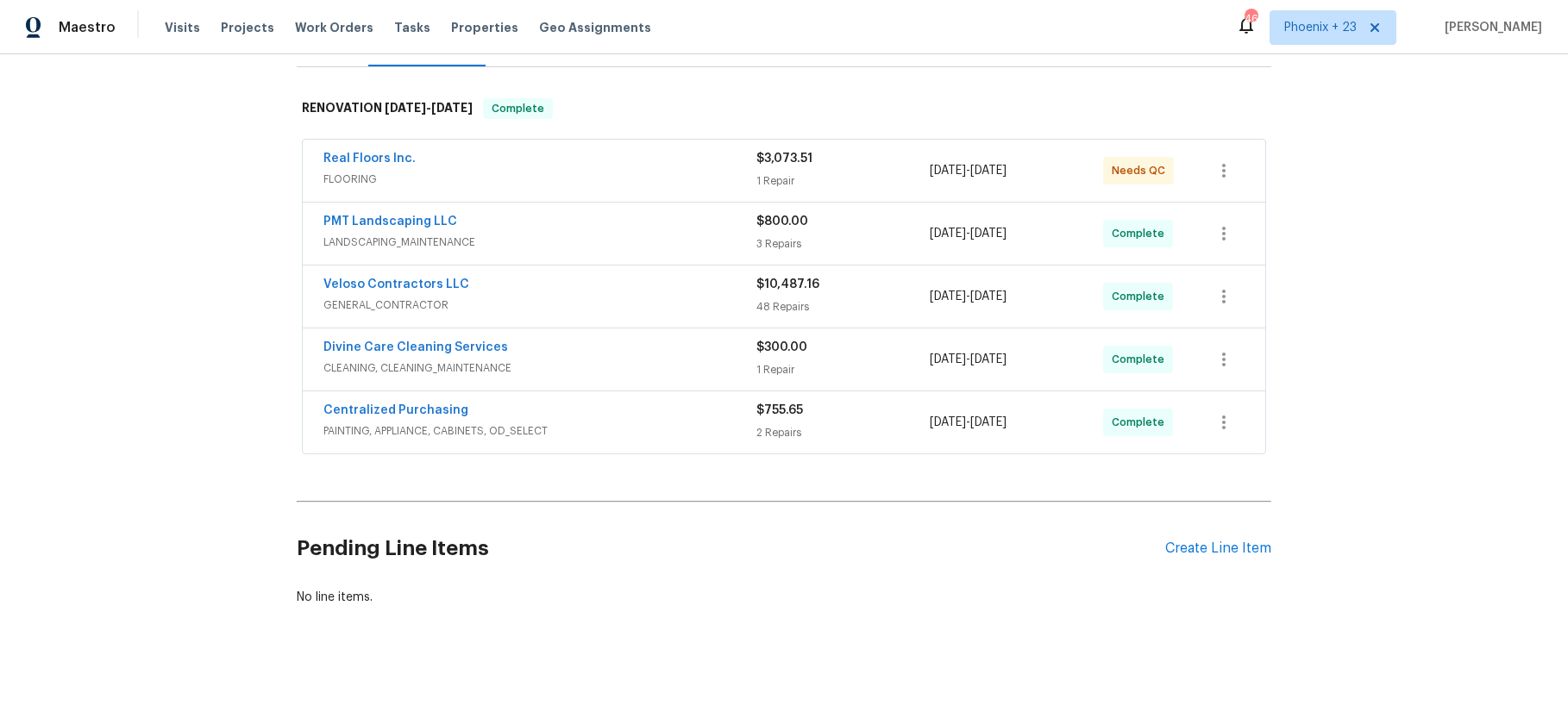
scroll to position [251, 0]
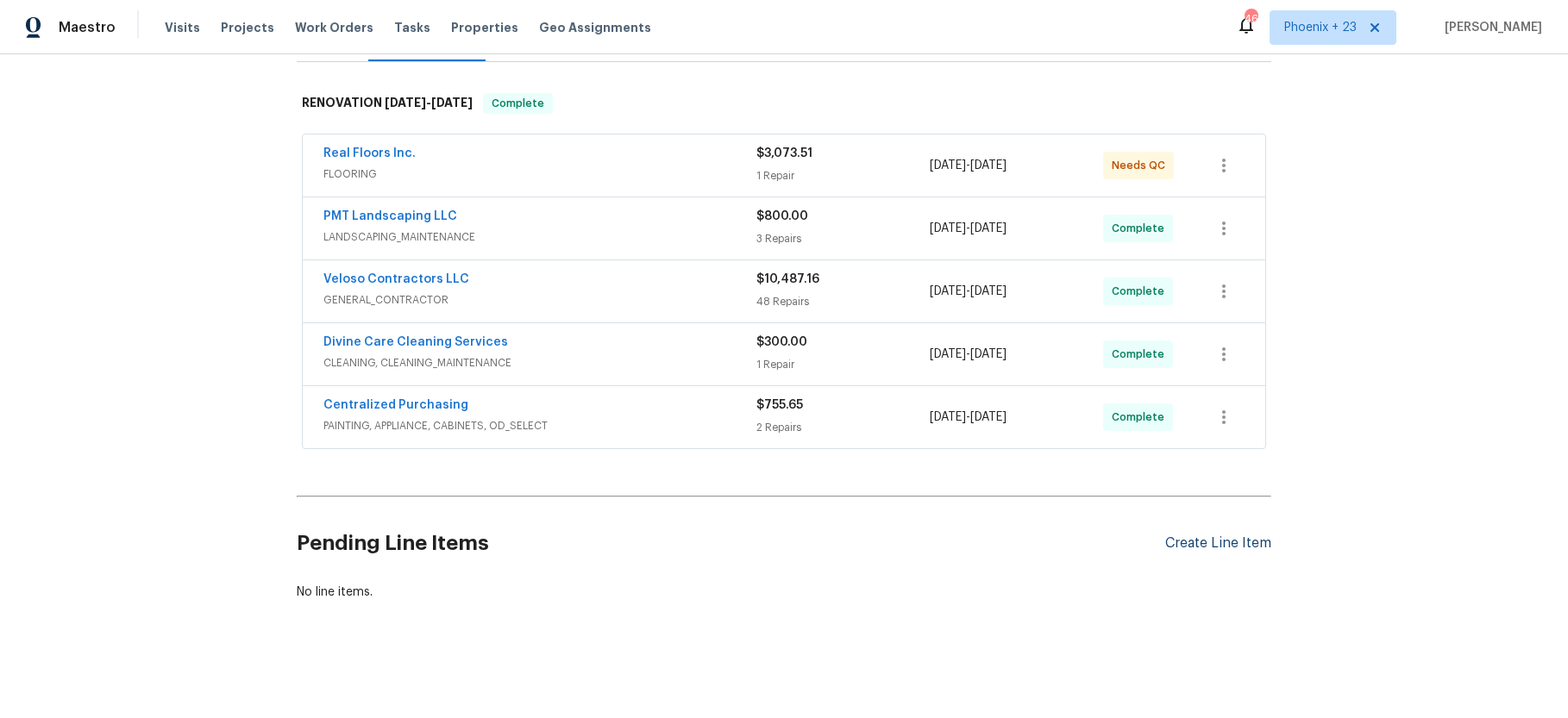
click at [1218, 545] on div "Create Line Item" at bounding box center [1218, 543] width 106 height 16
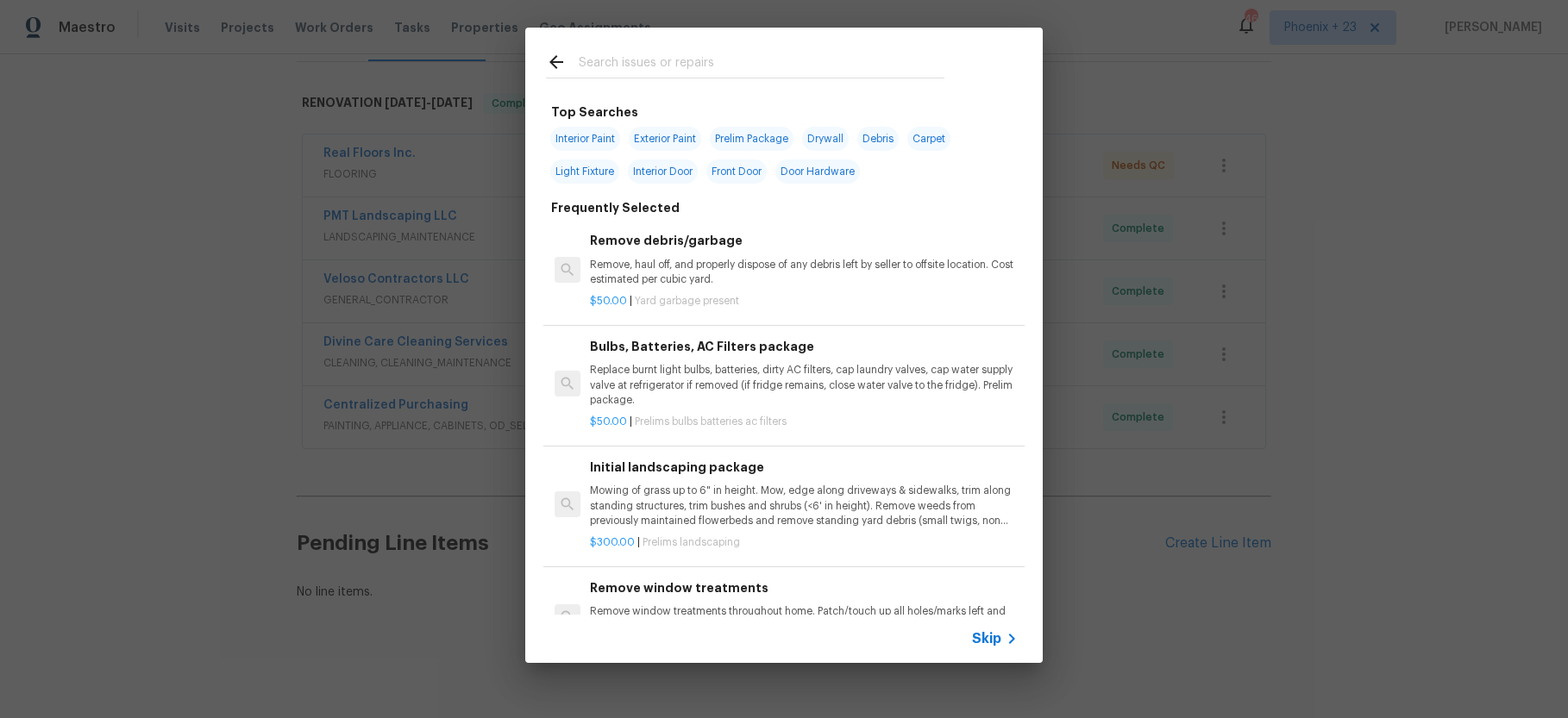
click at [685, 69] on input "text" at bounding box center [761, 65] width 365 height 26
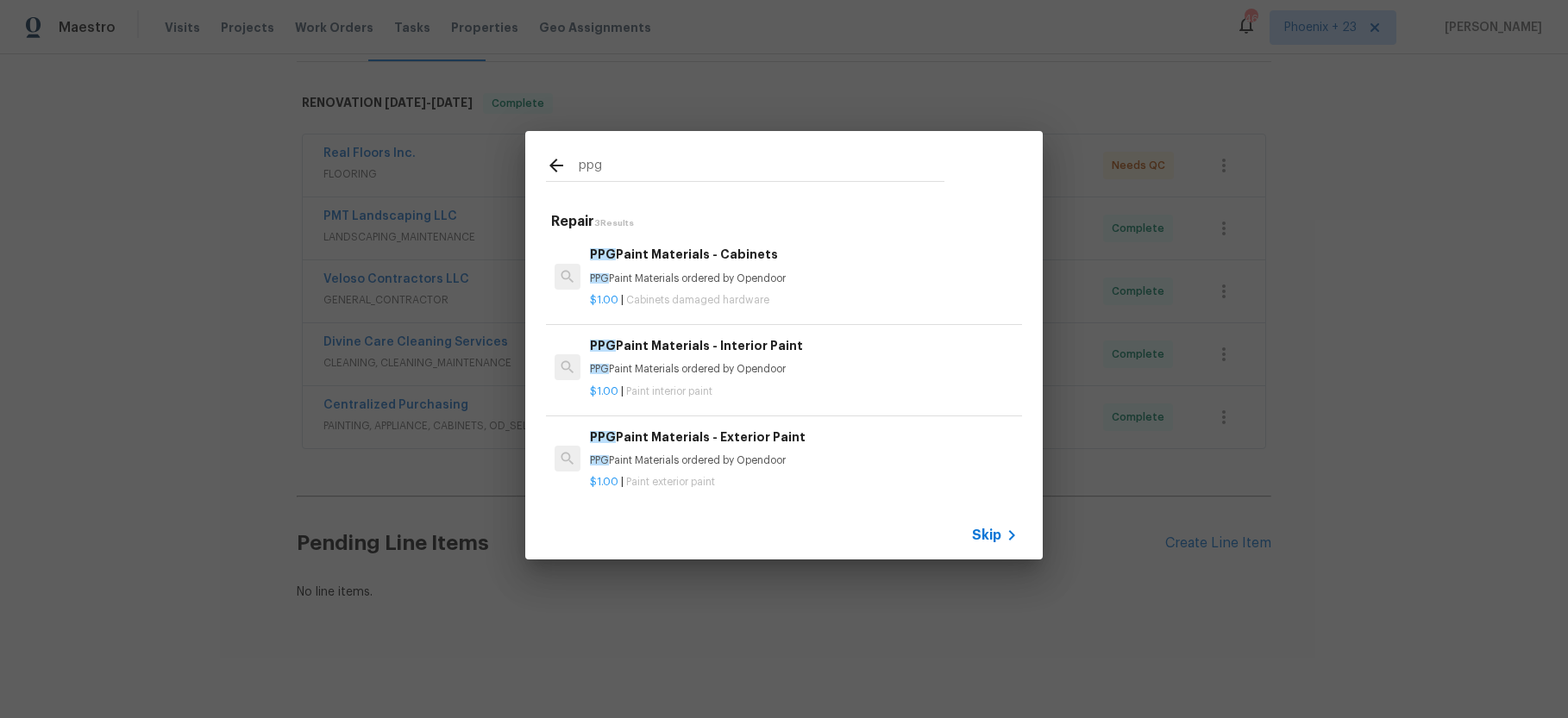
type input "ppg"
click at [806, 269] on div "PPG Paint Materials - Cabinets PPG Paint Materials ordered by Opendoor" at bounding box center [804, 265] width 428 height 41
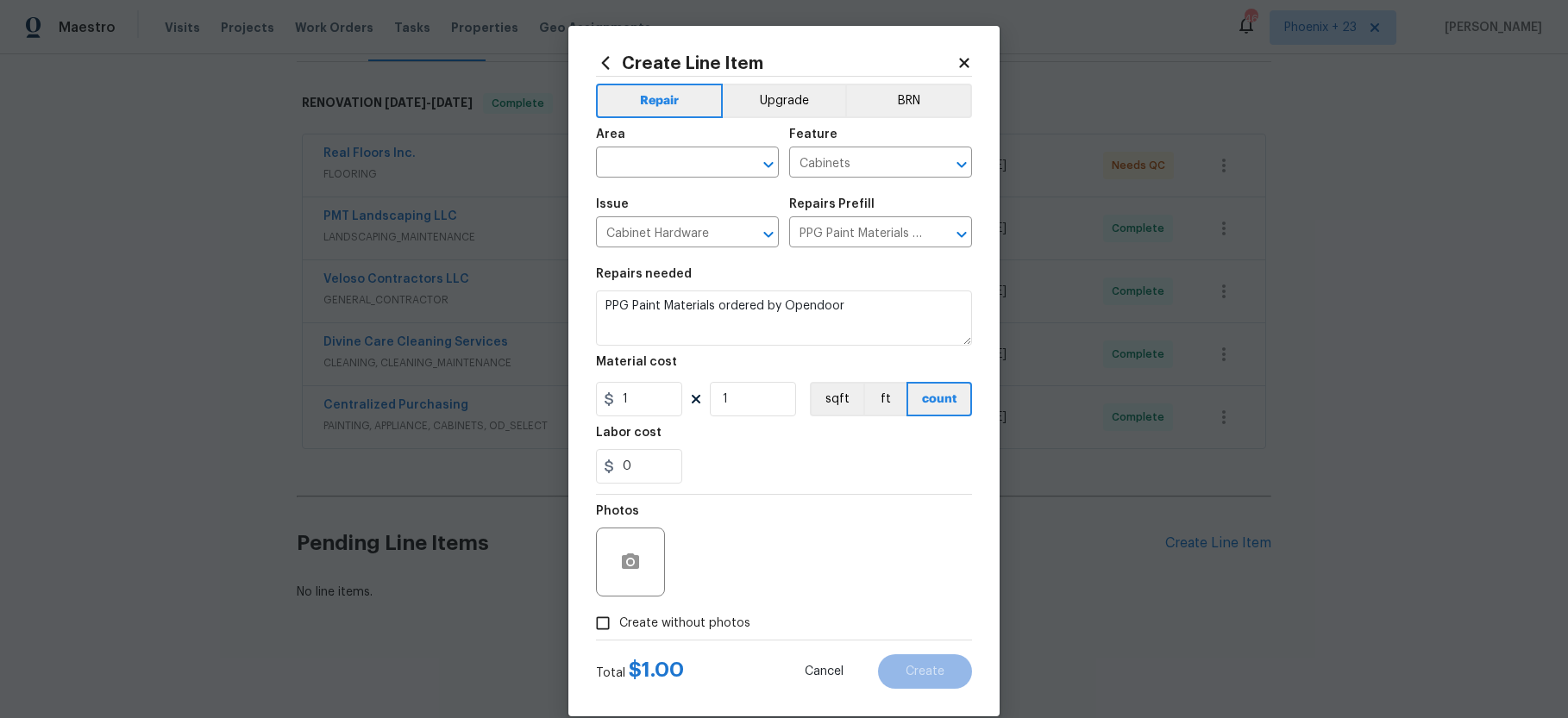
click at [598, 69] on icon at bounding box center [606, 63] width 19 height 19
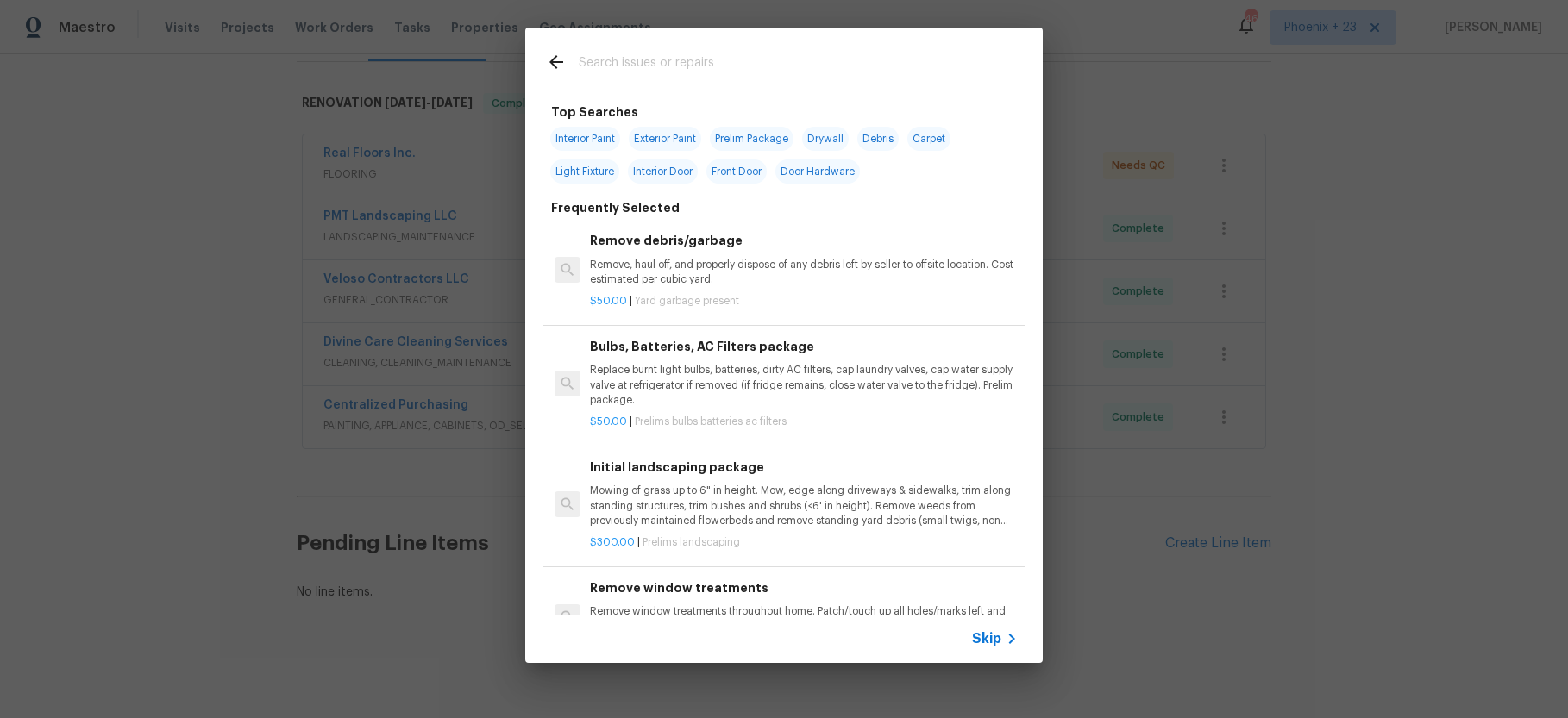
click at [670, 70] on input "text" at bounding box center [761, 65] width 365 height 26
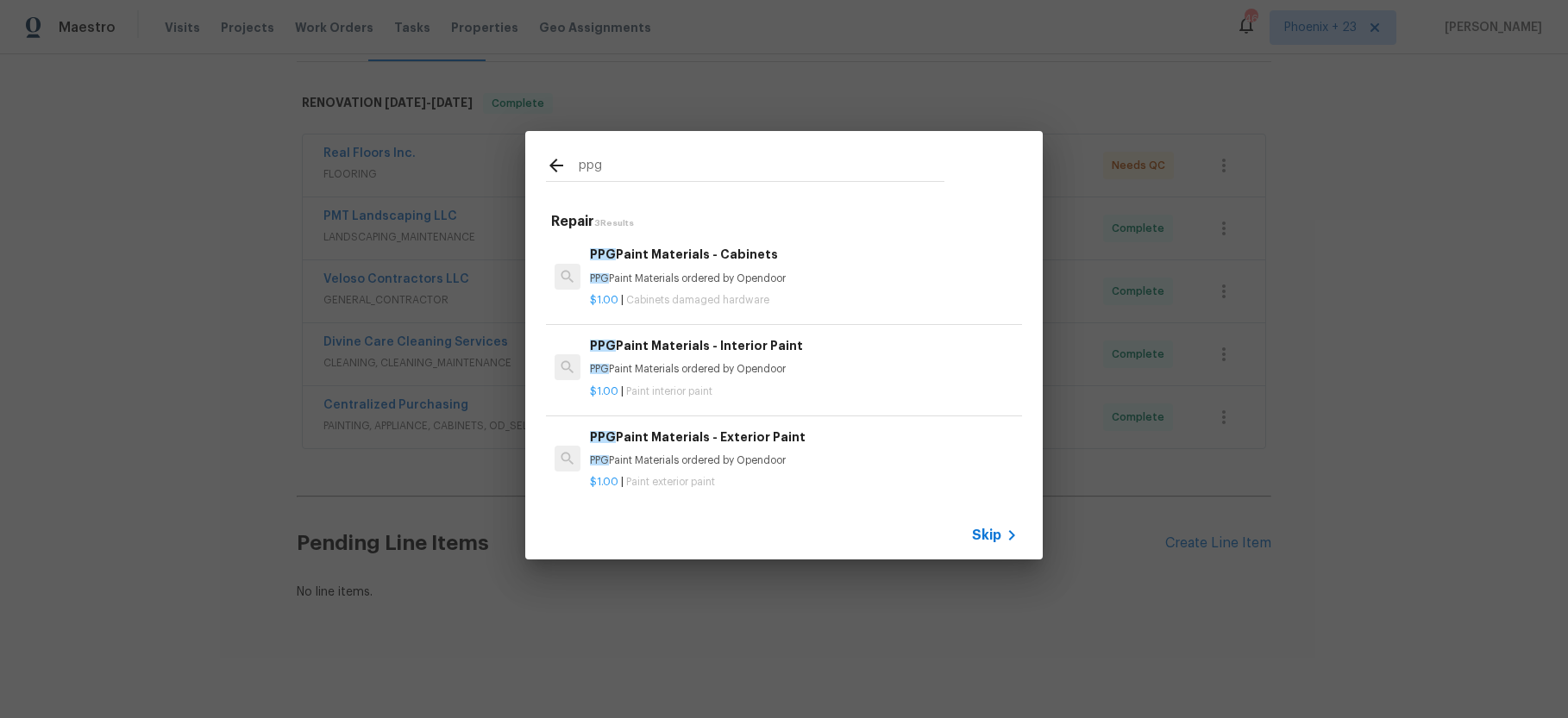
type input "ppg"
click at [809, 363] on p "PPG Paint Materials ordered by Opendoor" at bounding box center [804, 369] width 428 height 14
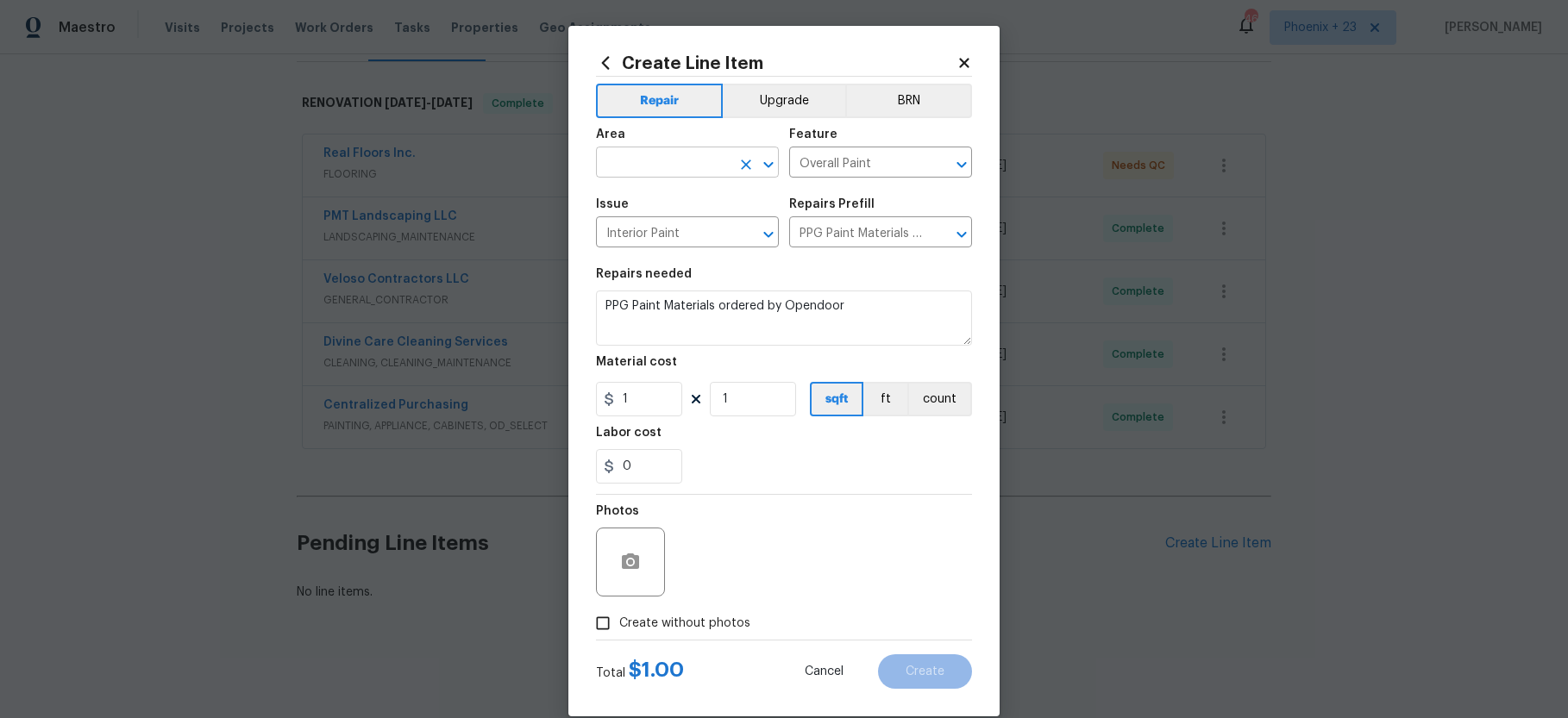
click at [653, 171] on input "text" at bounding box center [662, 164] width 134 height 27
drag, startPoint x: 667, startPoint y: 232, endPoint x: 680, endPoint y: 232, distance: 13.0
click at [667, 232] on li "Interior Overall" at bounding box center [688, 230] width 183 height 29
type input "Interior Overall"
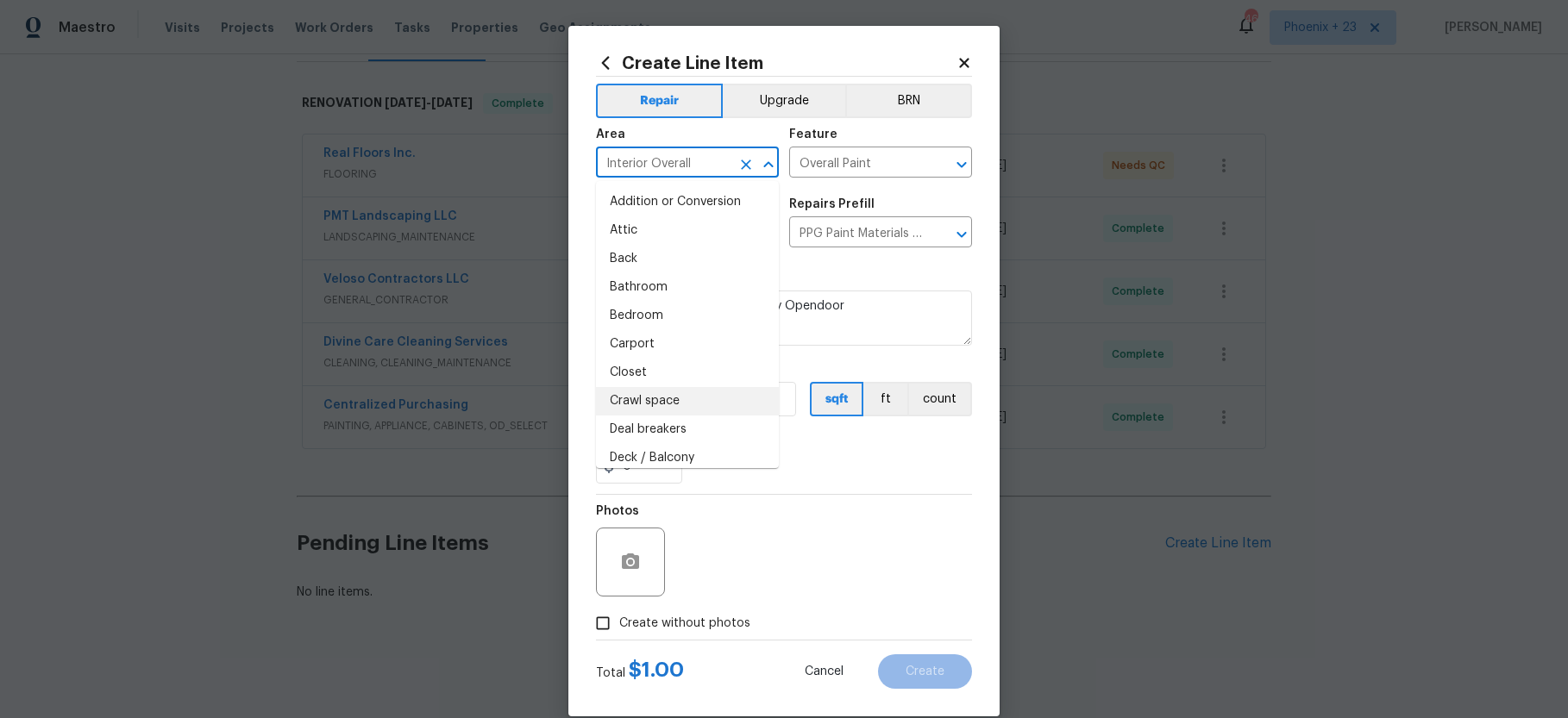
click at [799, 358] on div "Material cost" at bounding box center [784, 366] width 376 height 22
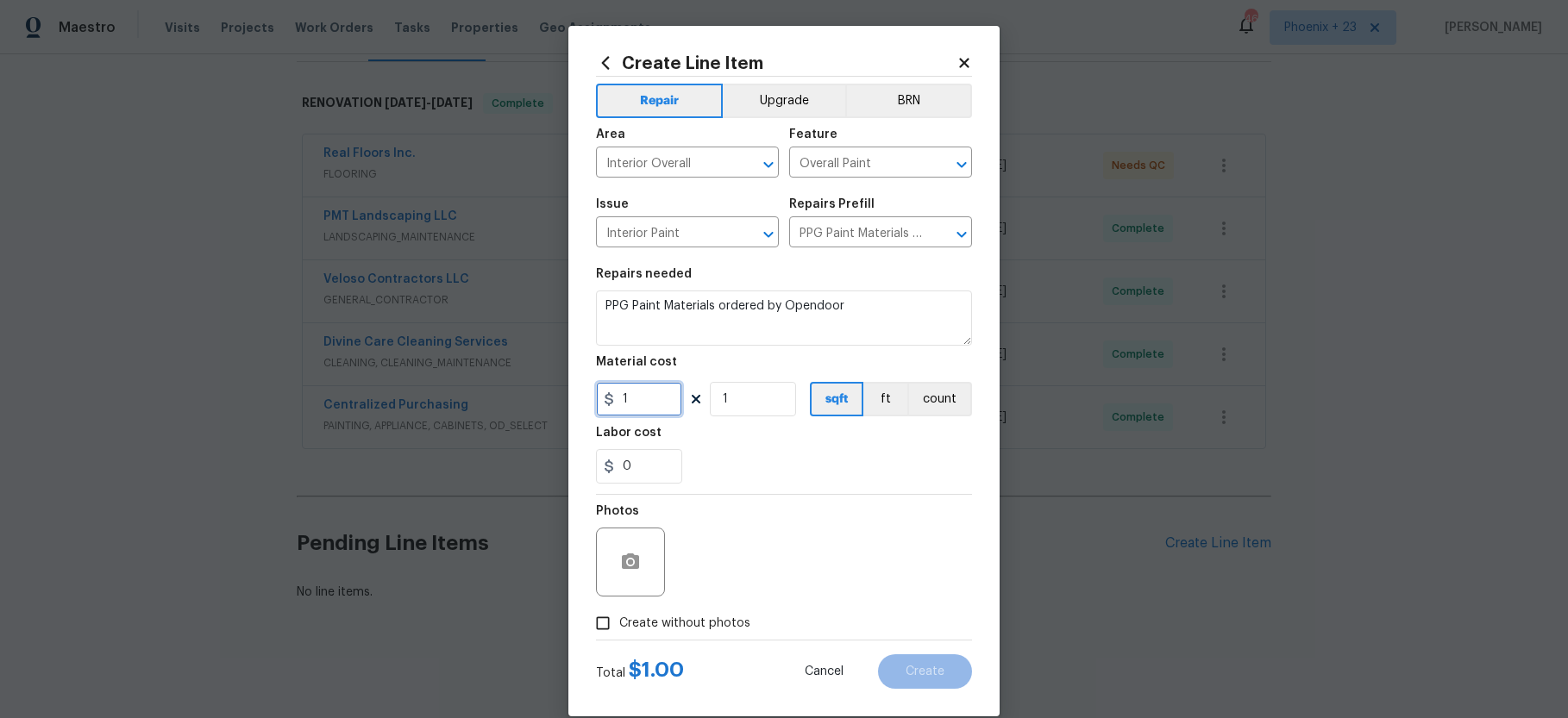
click at [661, 395] on input "1" at bounding box center [638, 399] width 86 height 35
click at [588, 395] on div "Create Line Item Repair Upgrade BRN Area Interior Overall ​ Feature Overall Pai…" at bounding box center [783, 371] width 431 height 690
type input "52.9"
drag, startPoint x: 658, startPoint y: 628, endPoint x: 674, endPoint y: 598, distance: 34.0
click at [658, 627] on span "Create without photos" at bounding box center [685, 624] width 131 height 18
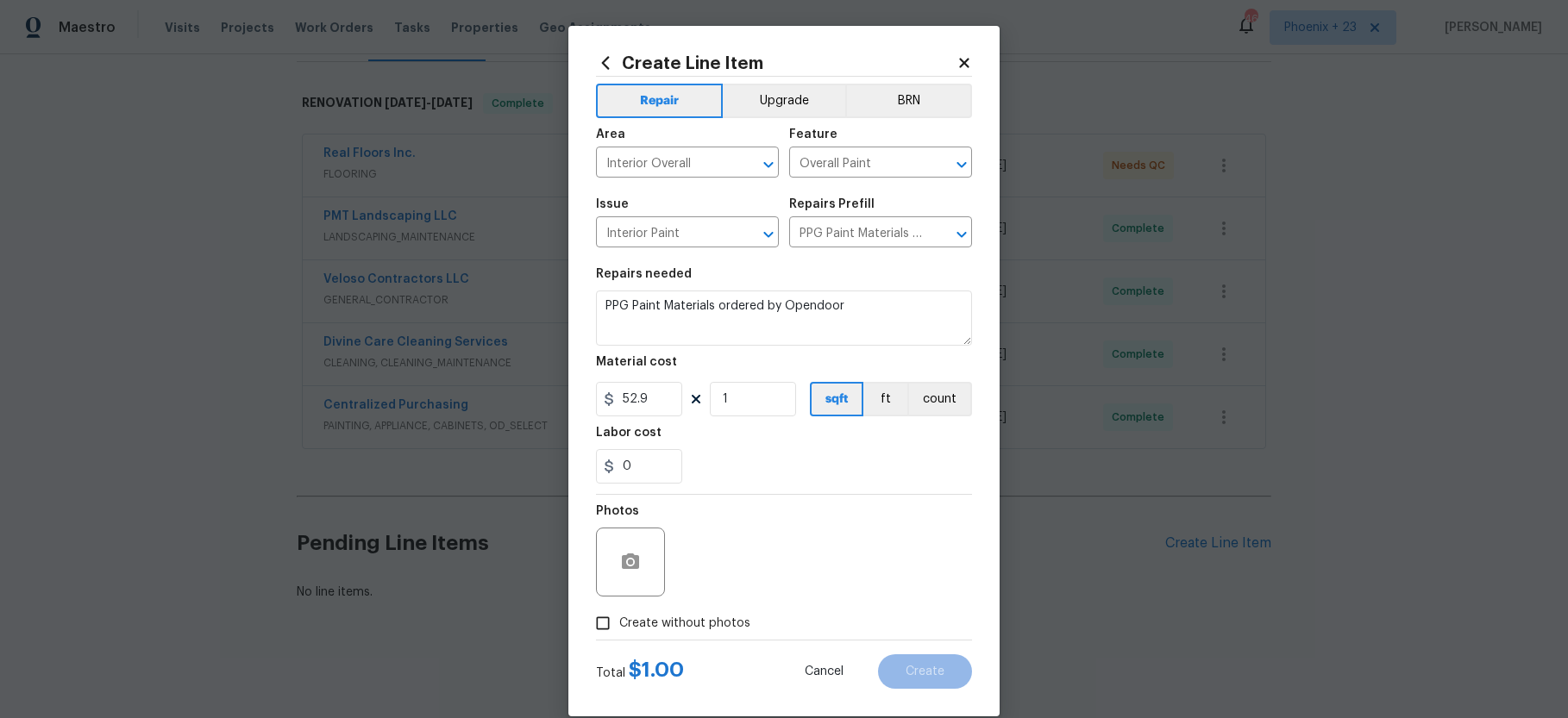
click at [619, 627] on input "Create without photos" at bounding box center [603, 624] width 33 height 33
checkbox input "true"
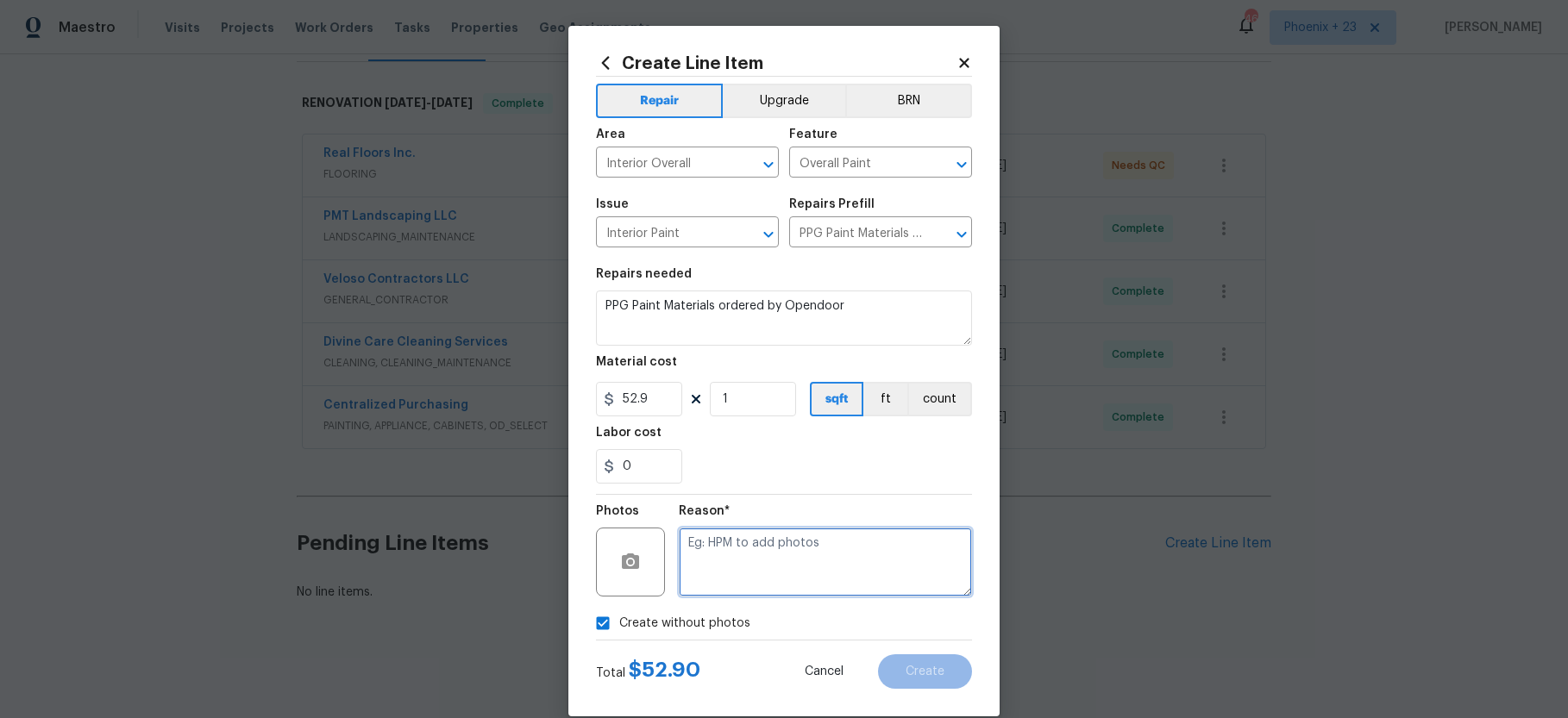
click at [730, 563] on textarea at bounding box center [825, 562] width 293 height 69
type textarea "a"
type textarea "NA"
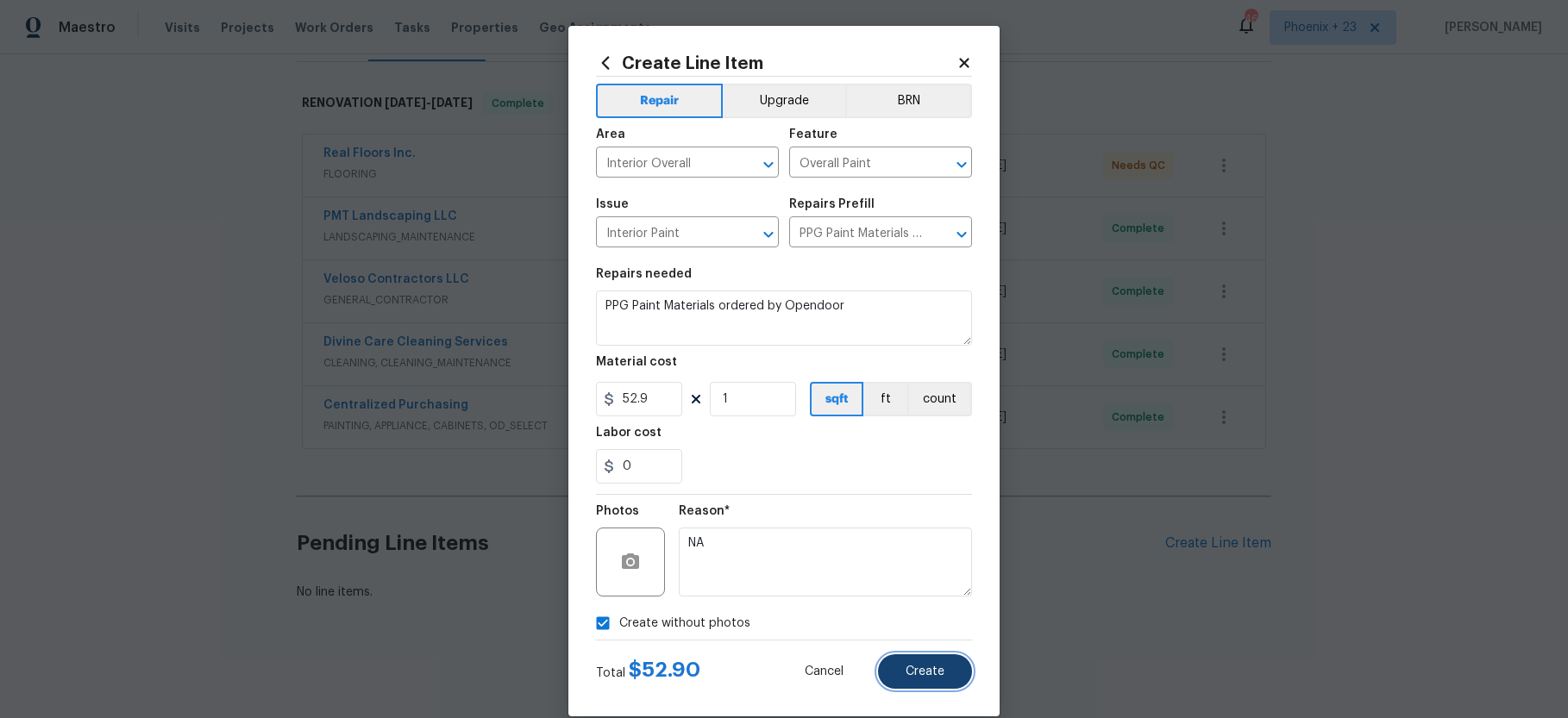
click at [922, 676] on span "Create" at bounding box center [925, 671] width 39 height 13
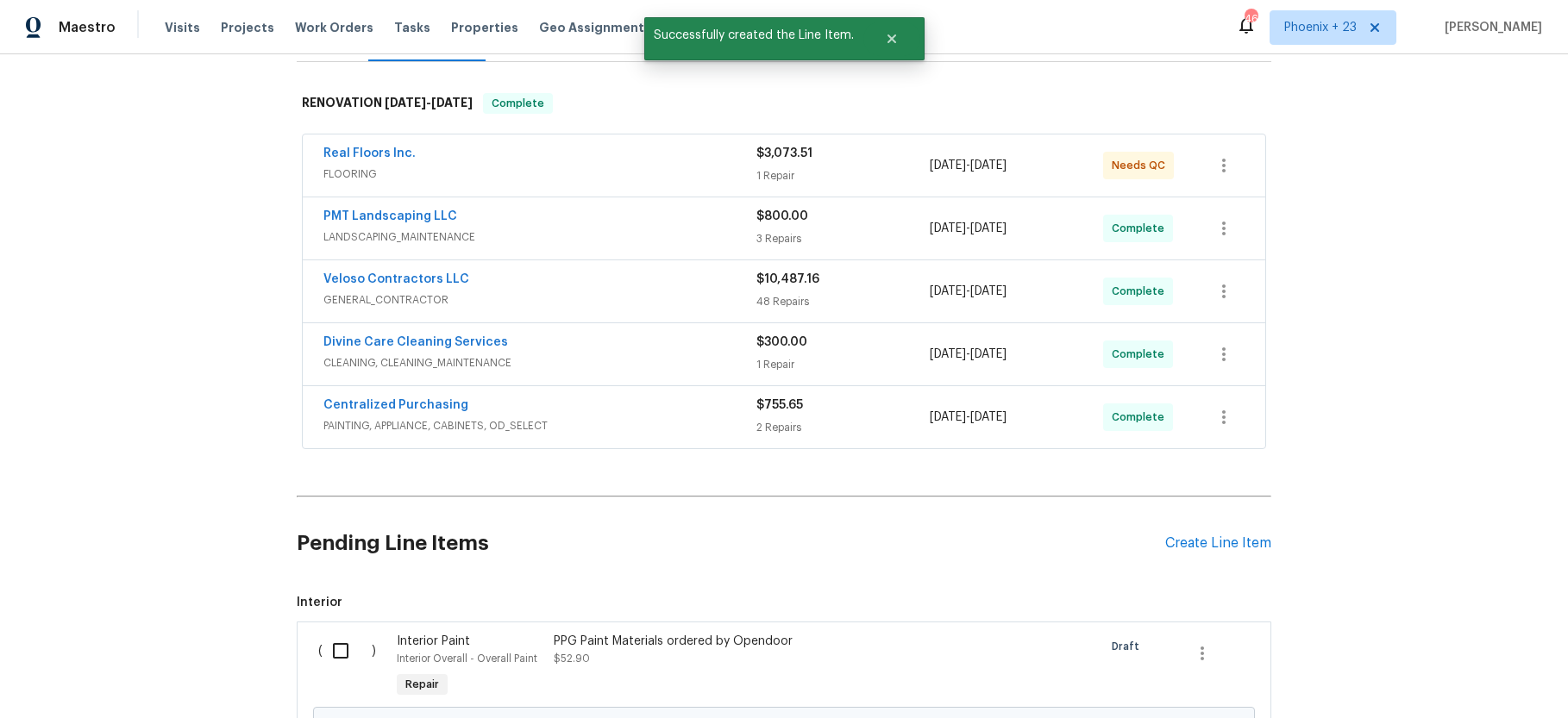
click at [338, 652] on input "checkbox" at bounding box center [346, 651] width 49 height 37
checkbox input "true"
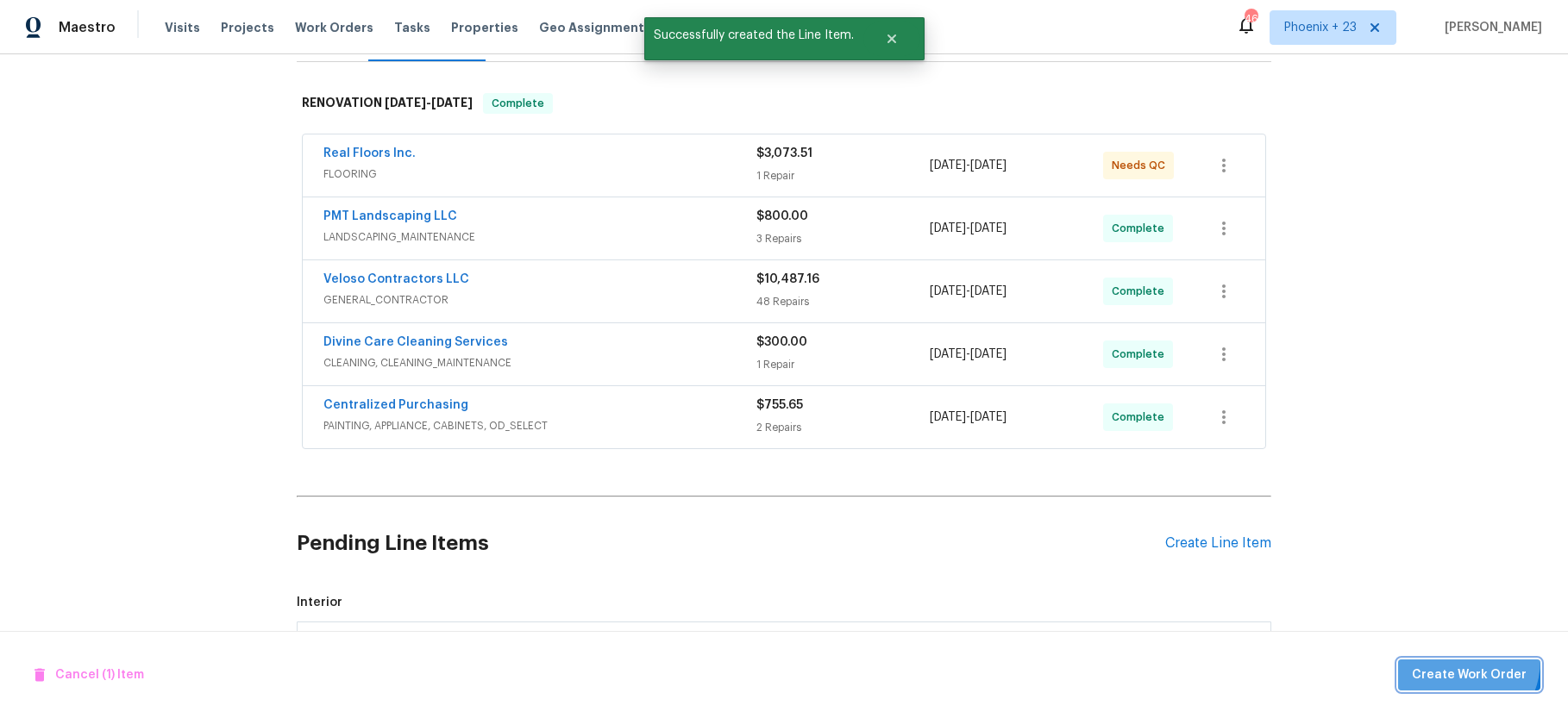
click at [1455, 659] on button "Create Work Order" at bounding box center [1470, 675] width 143 height 32
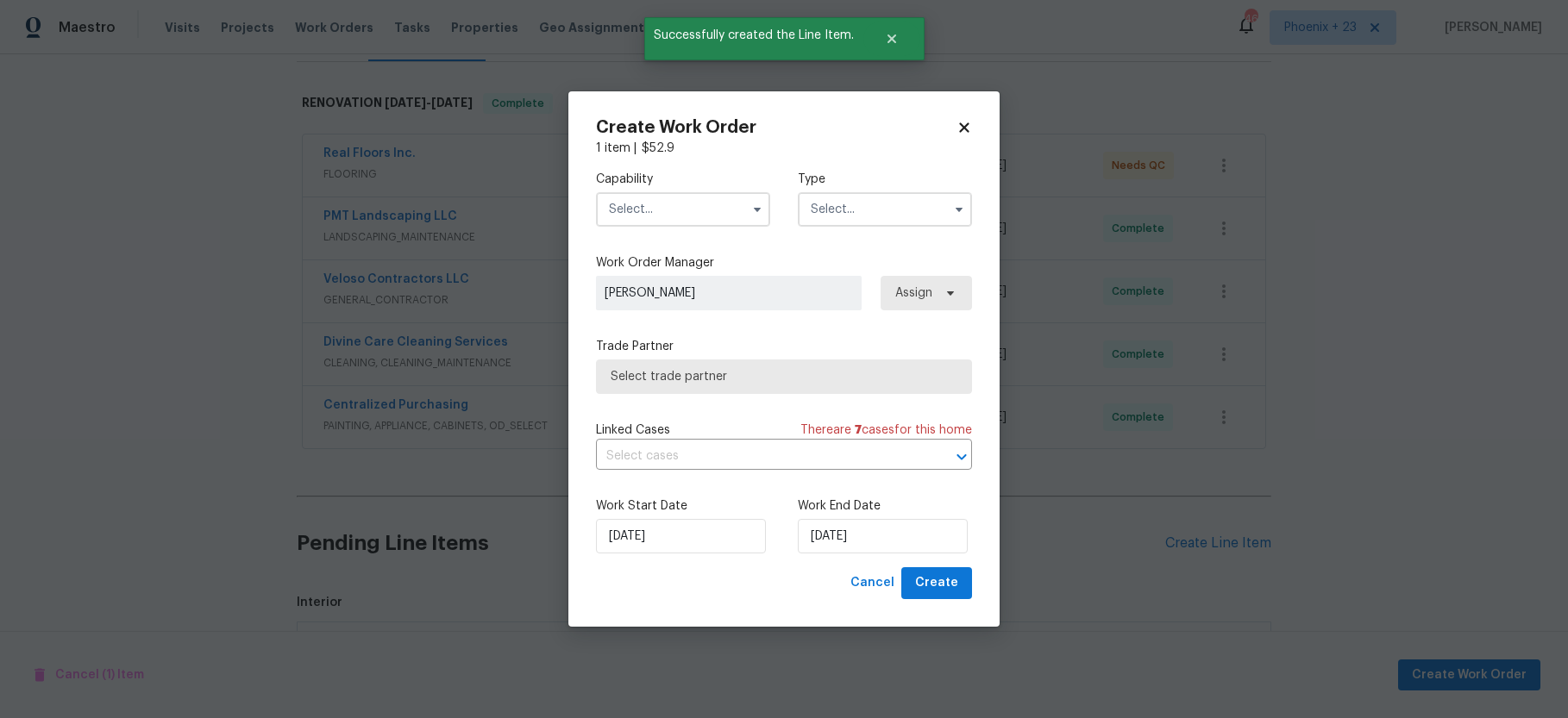
click at [689, 217] on input "text" at bounding box center [683, 209] width 175 height 35
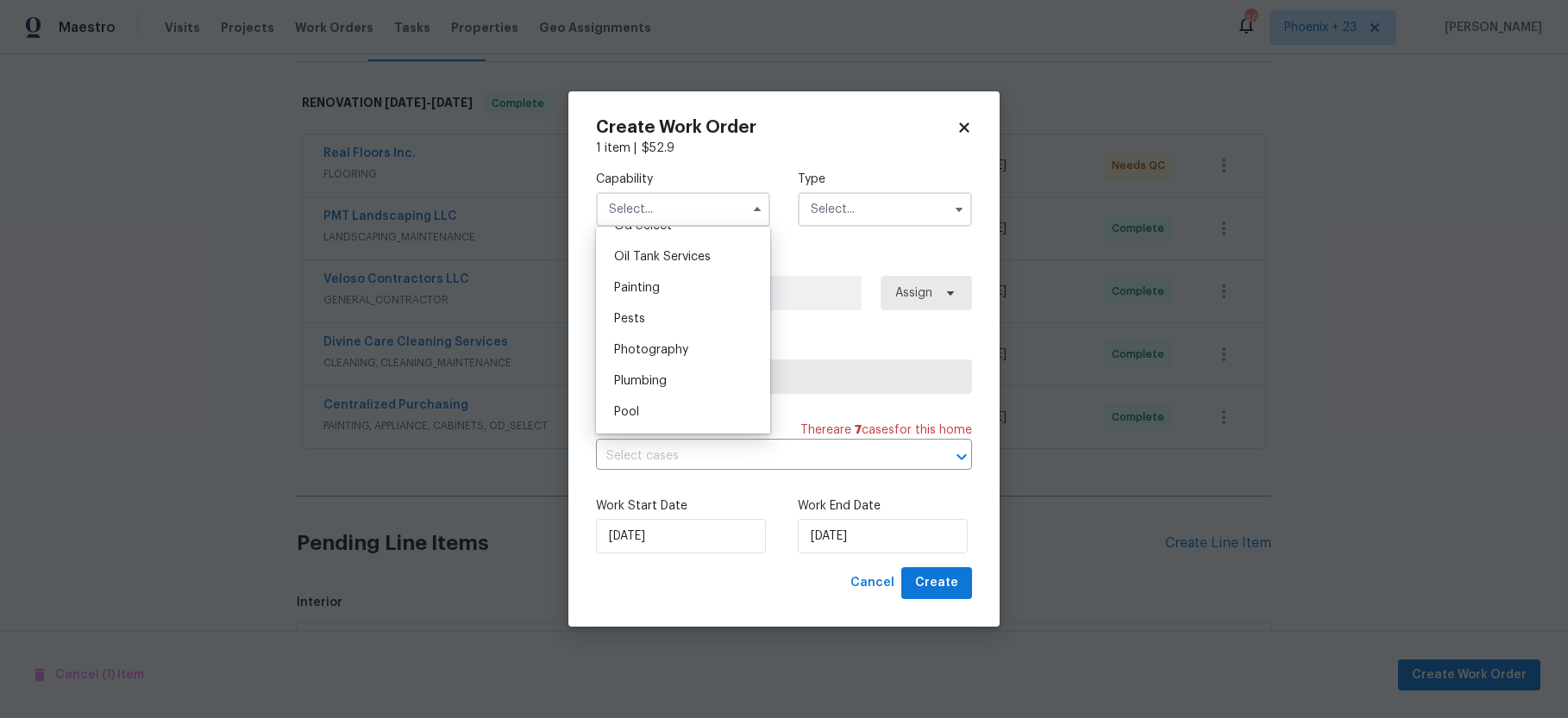
scroll to position [1397, 0]
click at [679, 298] on div "Painting" at bounding box center [683, 297] width 166 height 31
type input "Painting"
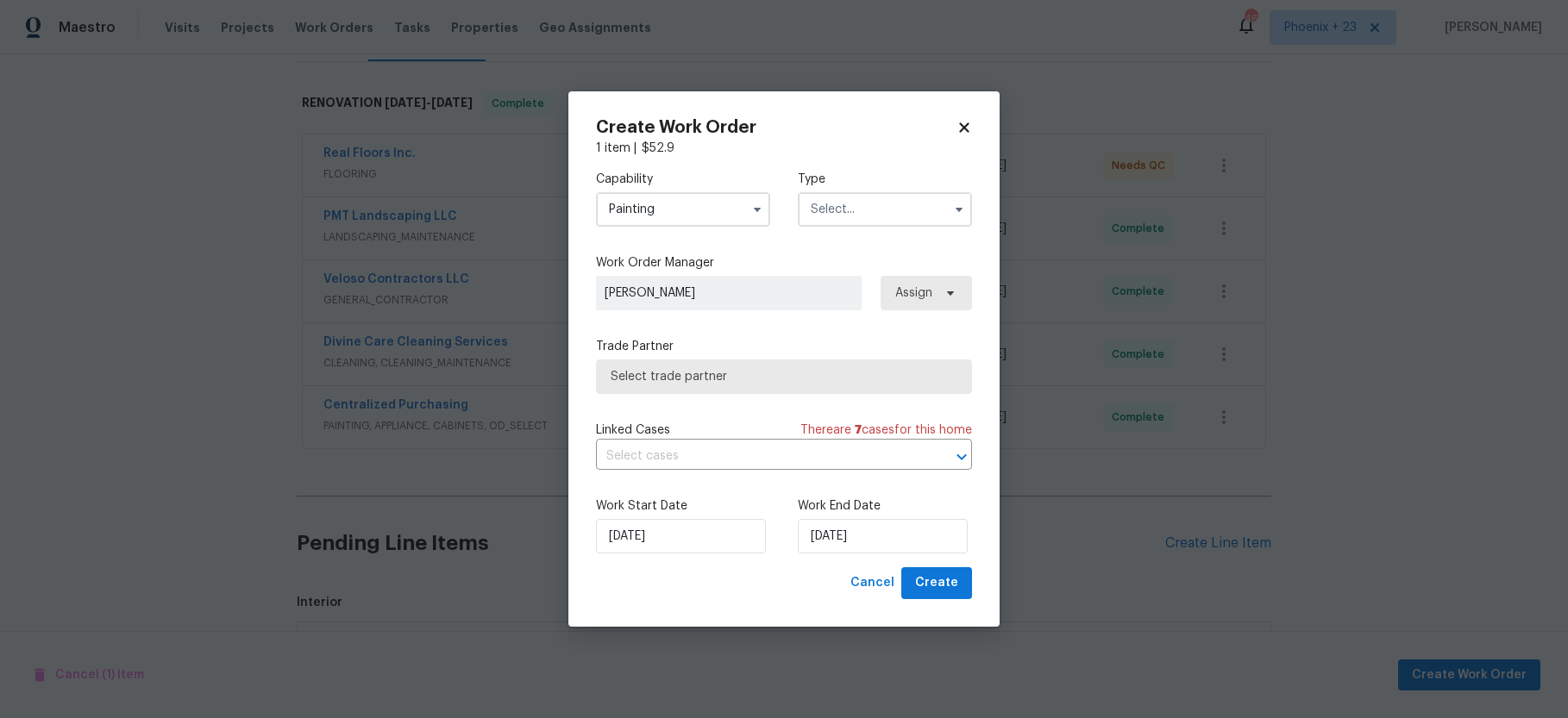
drag, startPoint x: 900, startPoint y: 217, endPoint x: 890, endPoint y: 223, distance: 11.7
click at [898, 216] on input "text" at bounding box center [884, 209] width 175 height 35
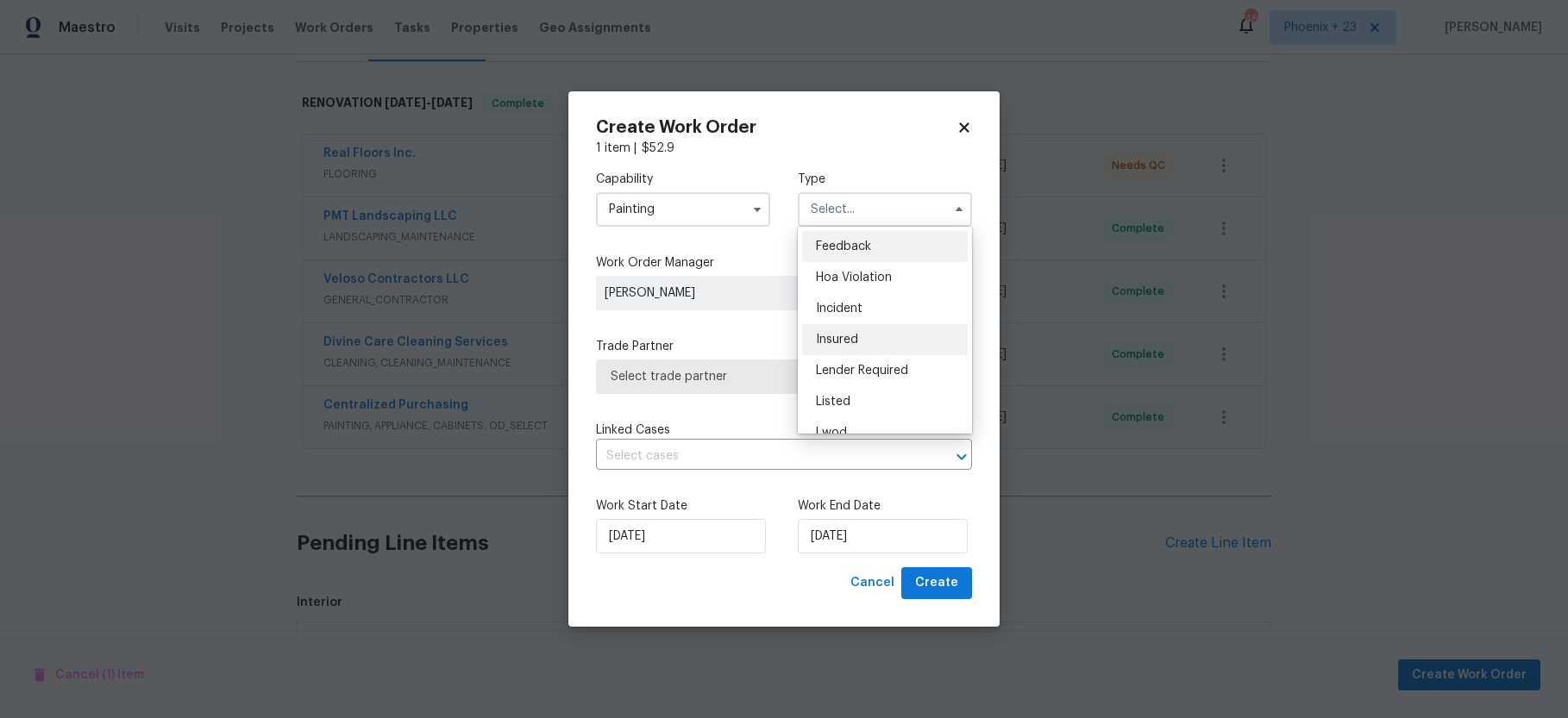
scroll to position [174, 0]
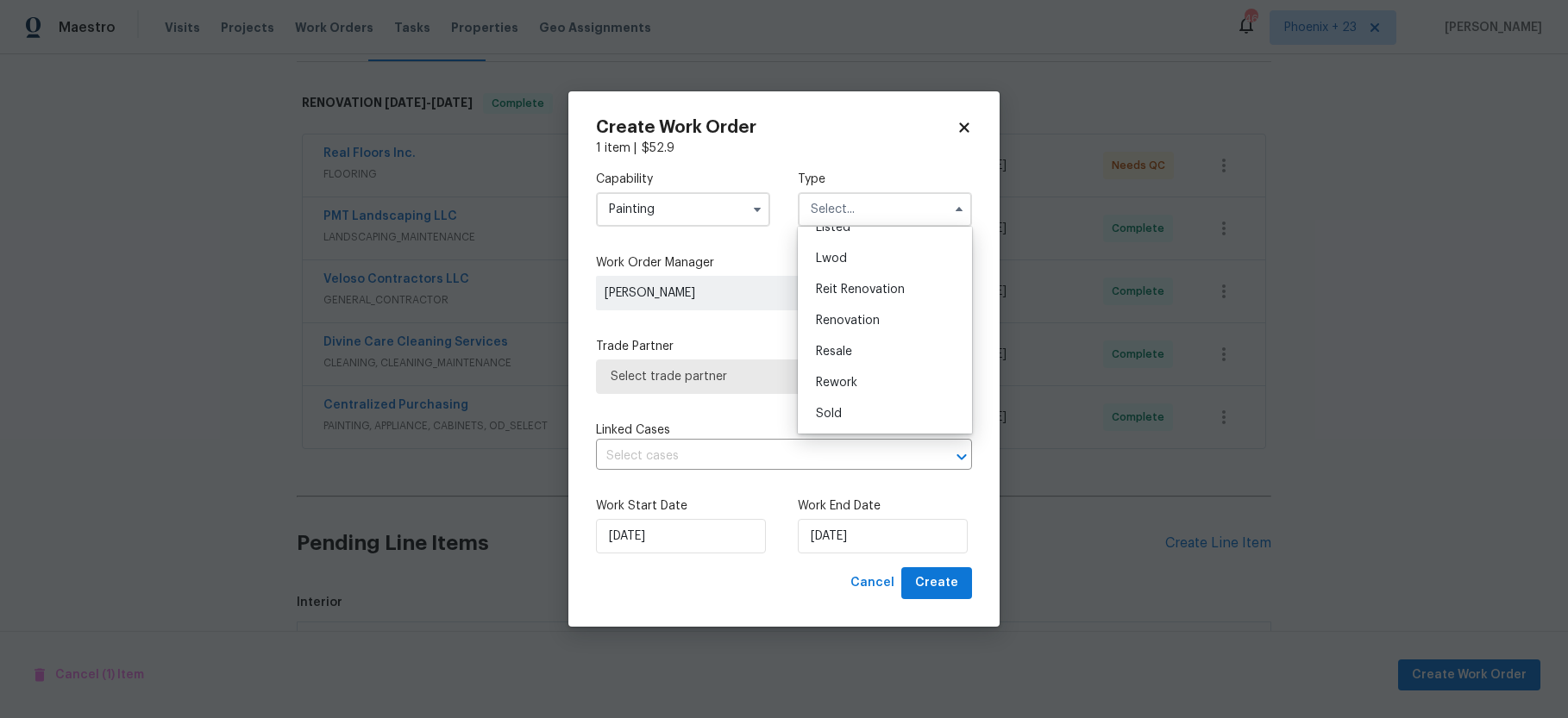
click at [877, 293] on span "Reit Renovation" at bounding box center [860, 289] width 89 height 13
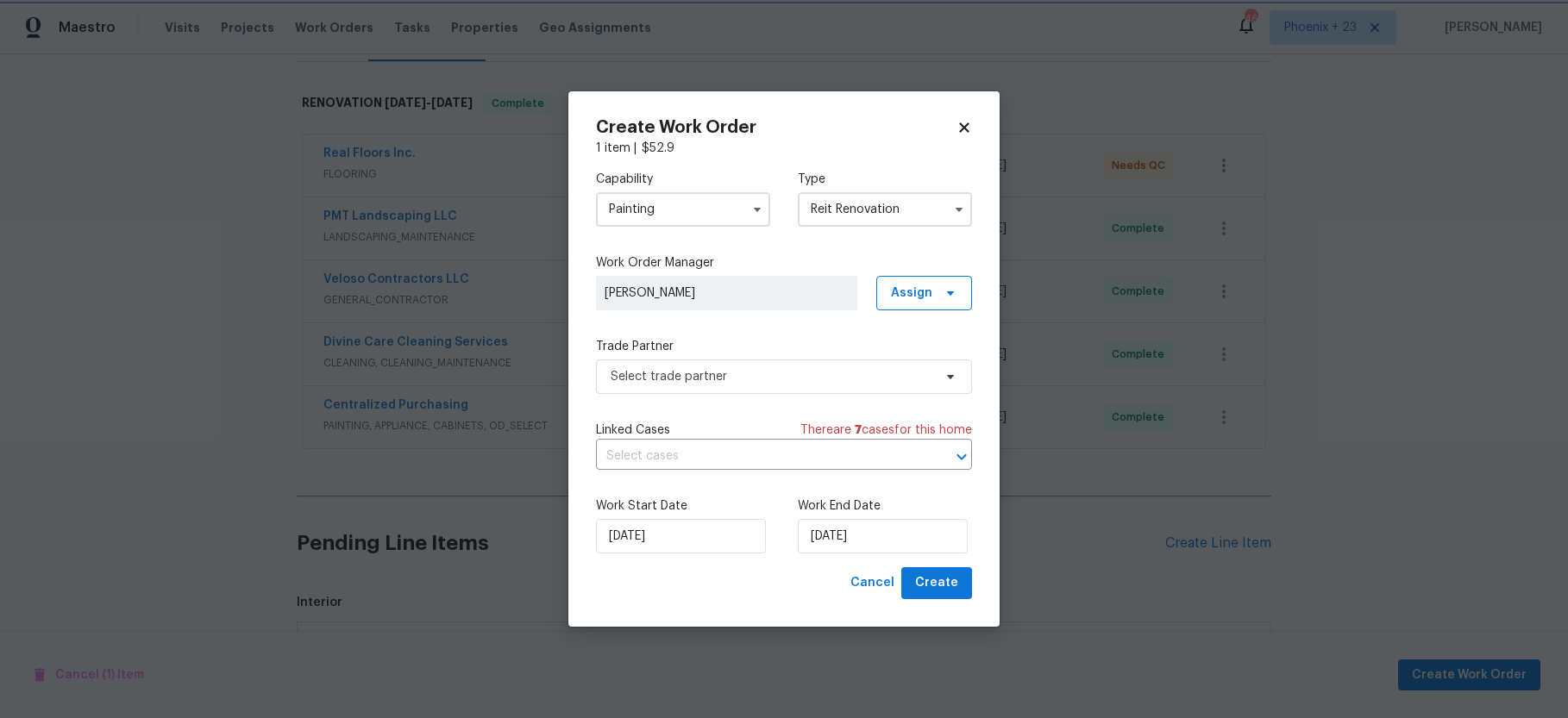
scroll to position [0, 0]
click at [859, 216] on input "Reit Renovation" at bounding box center [884, 209] width 175 height 35
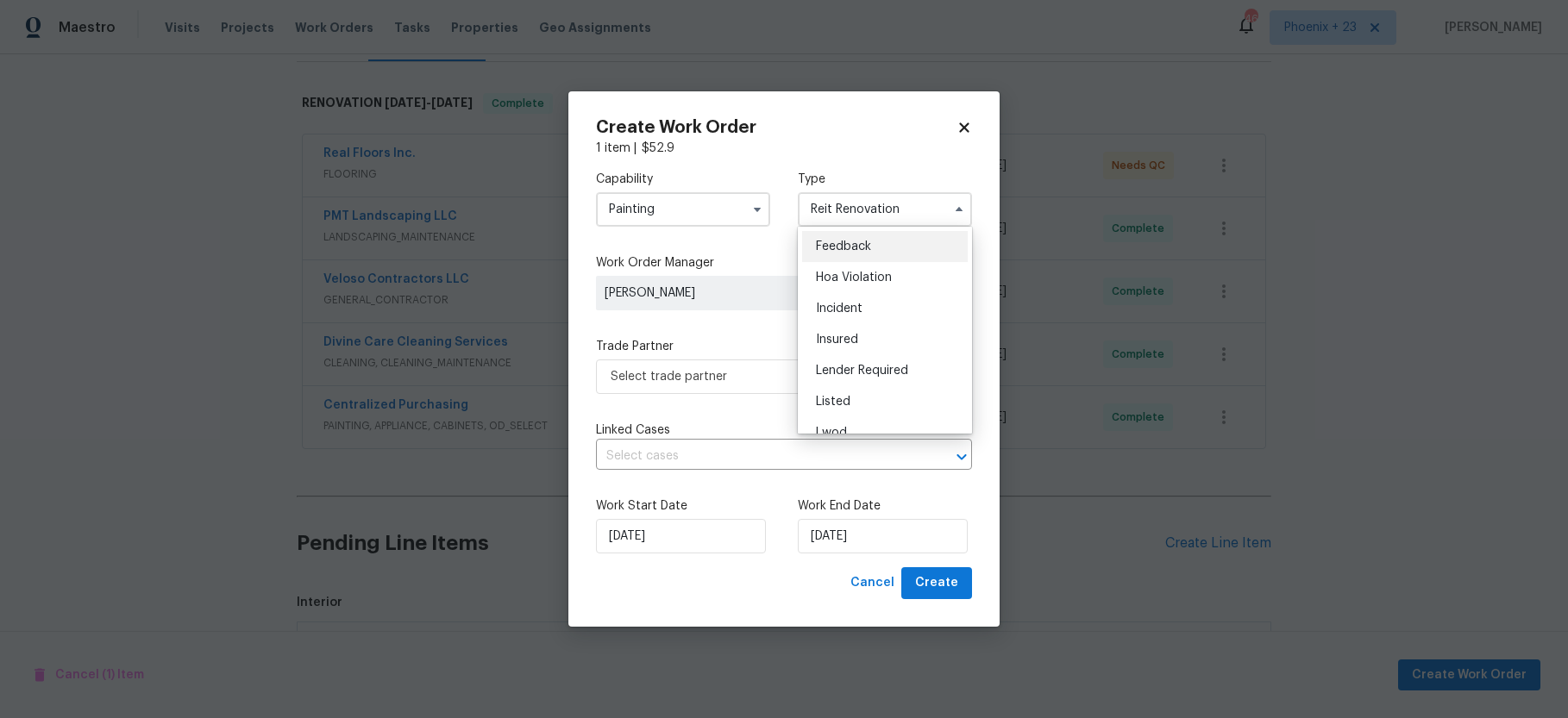
scroll to position [174, 0]
click at [875, 320] on span "Renovation" at bounding box center [848, 320] width 64 height 13
type input "Renovation"
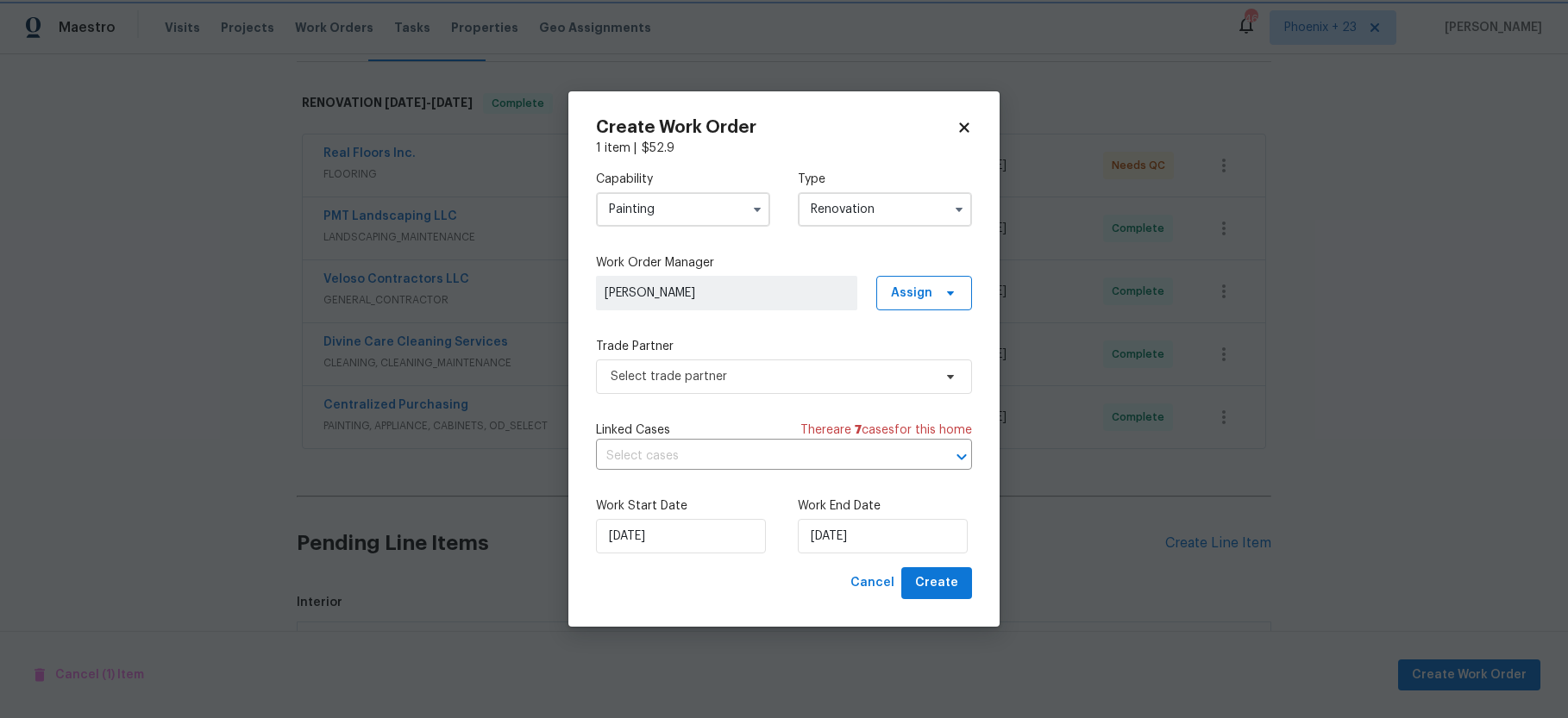
scroll to position [0, 0]
click at [906, 292] on span "Assign" at bounding box center [911, 293] width 41 height 17
click at [906, 362] on div "Assign to me" at bounding box center [927, 366] width 75 height 17
click at [770, 377] on span "Select trade partner" at bounding box center [771, 377] width 322 height 17
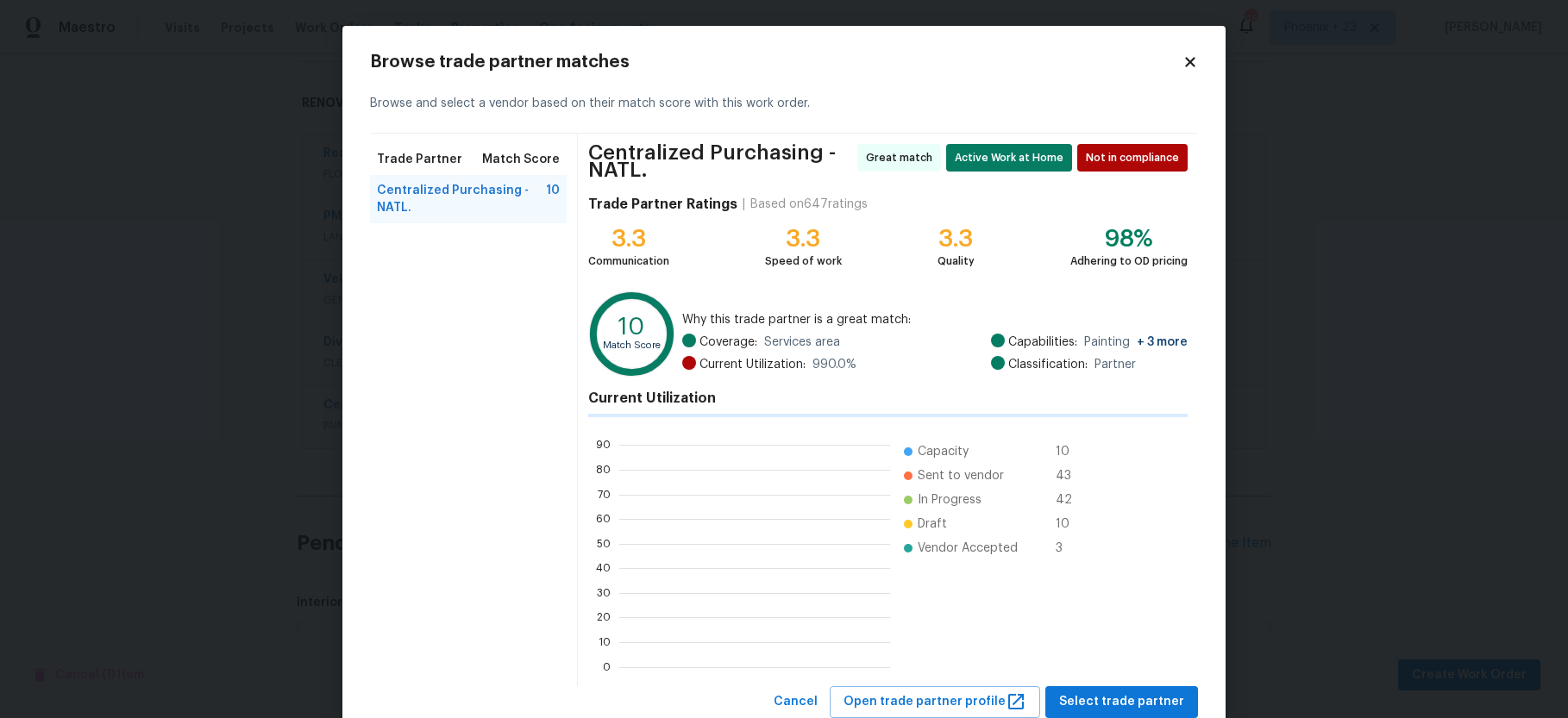
scroll to position [241, 271]
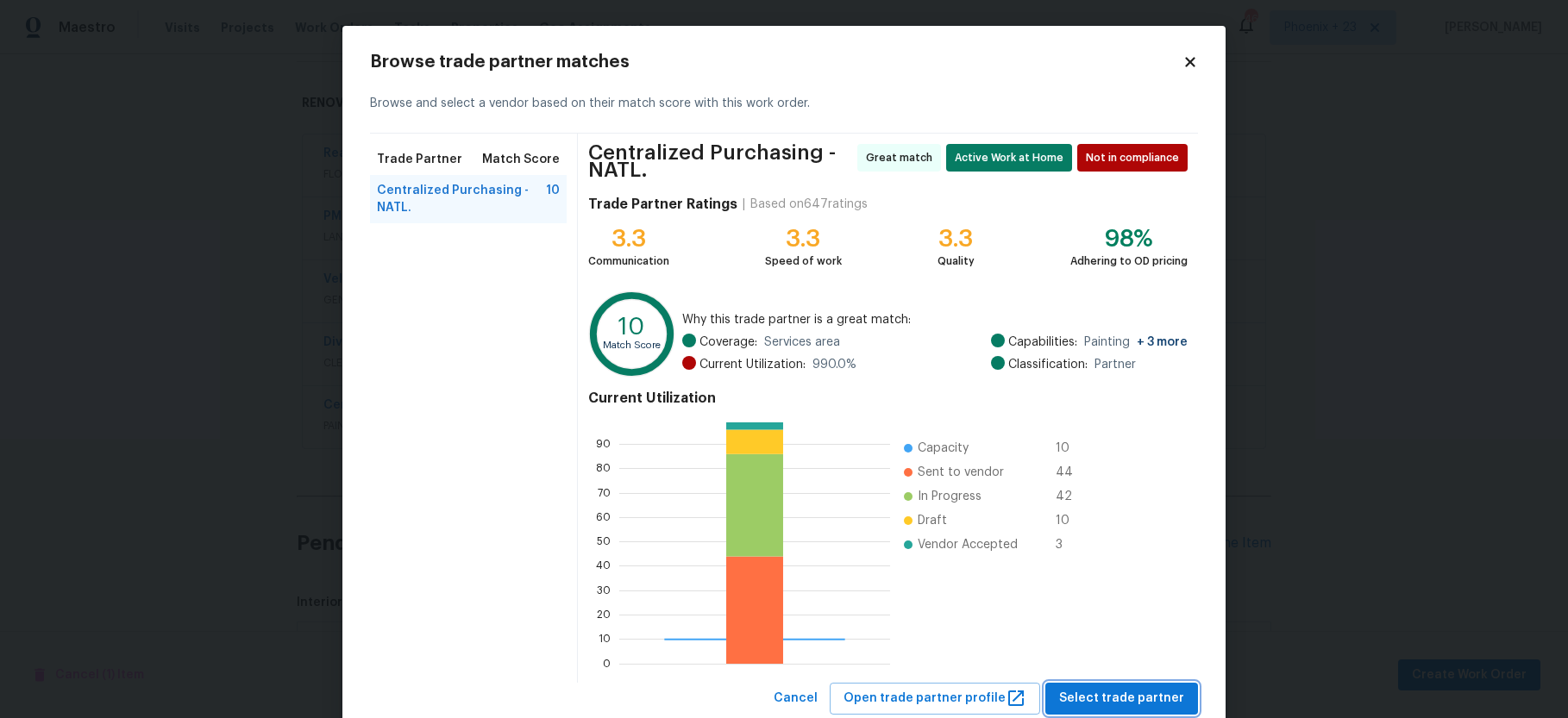
click at [1170, 682] on button "Select trade partner" at bounding box center [1122, 698] width 152 height 32
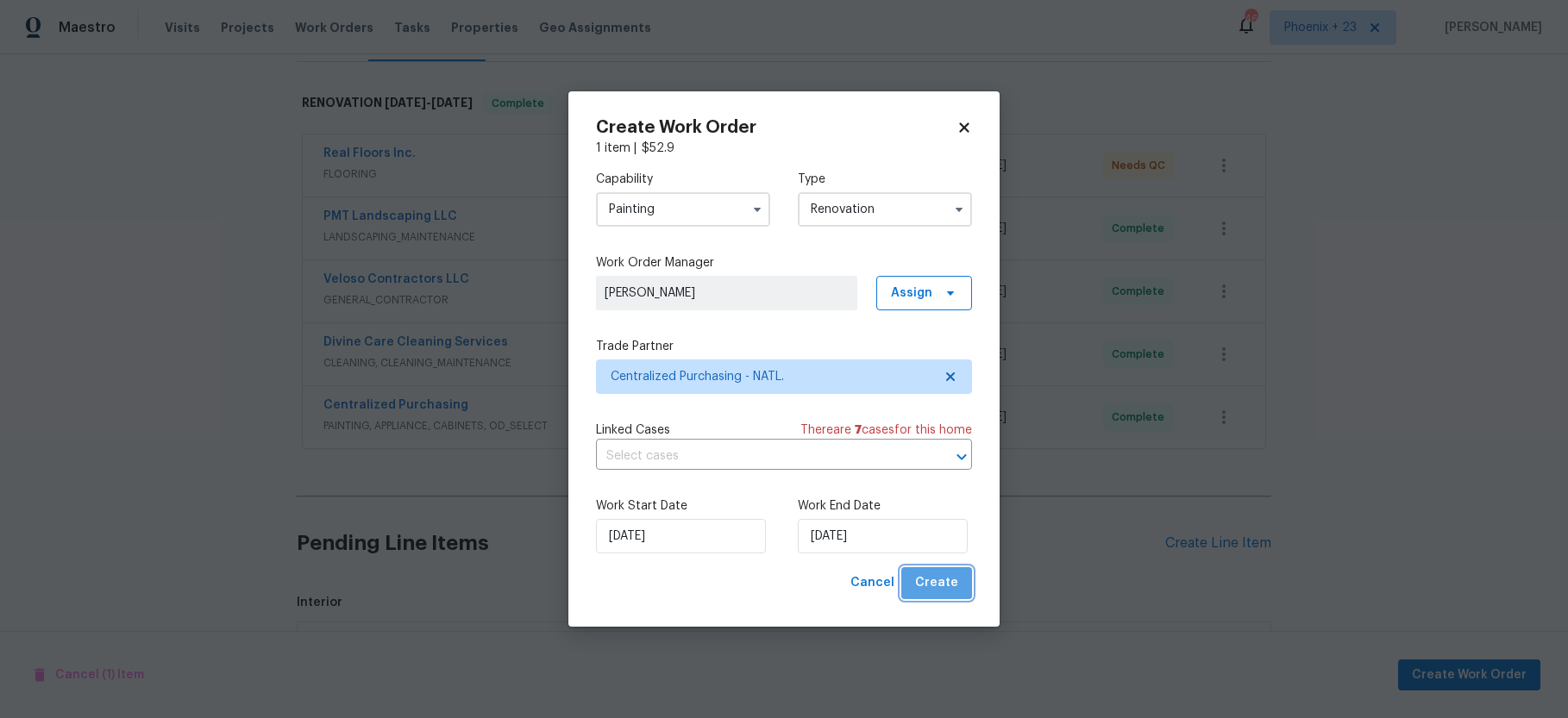
click at [959, 581] on button "Create" at bounding box center [935, 582] width 70 height 32
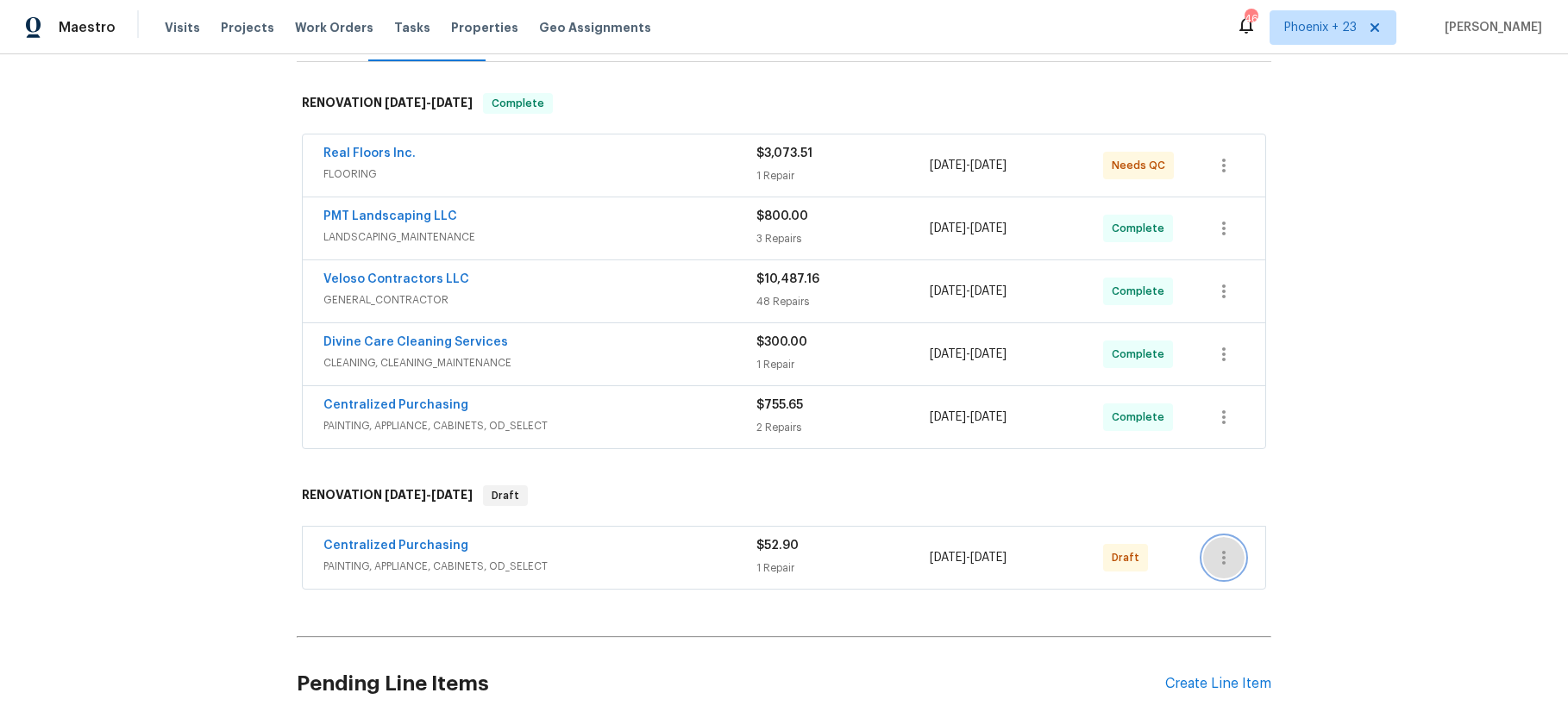
click at [1242, 563] on button "button" at bounding box center [1223, 557] width 41 height 41
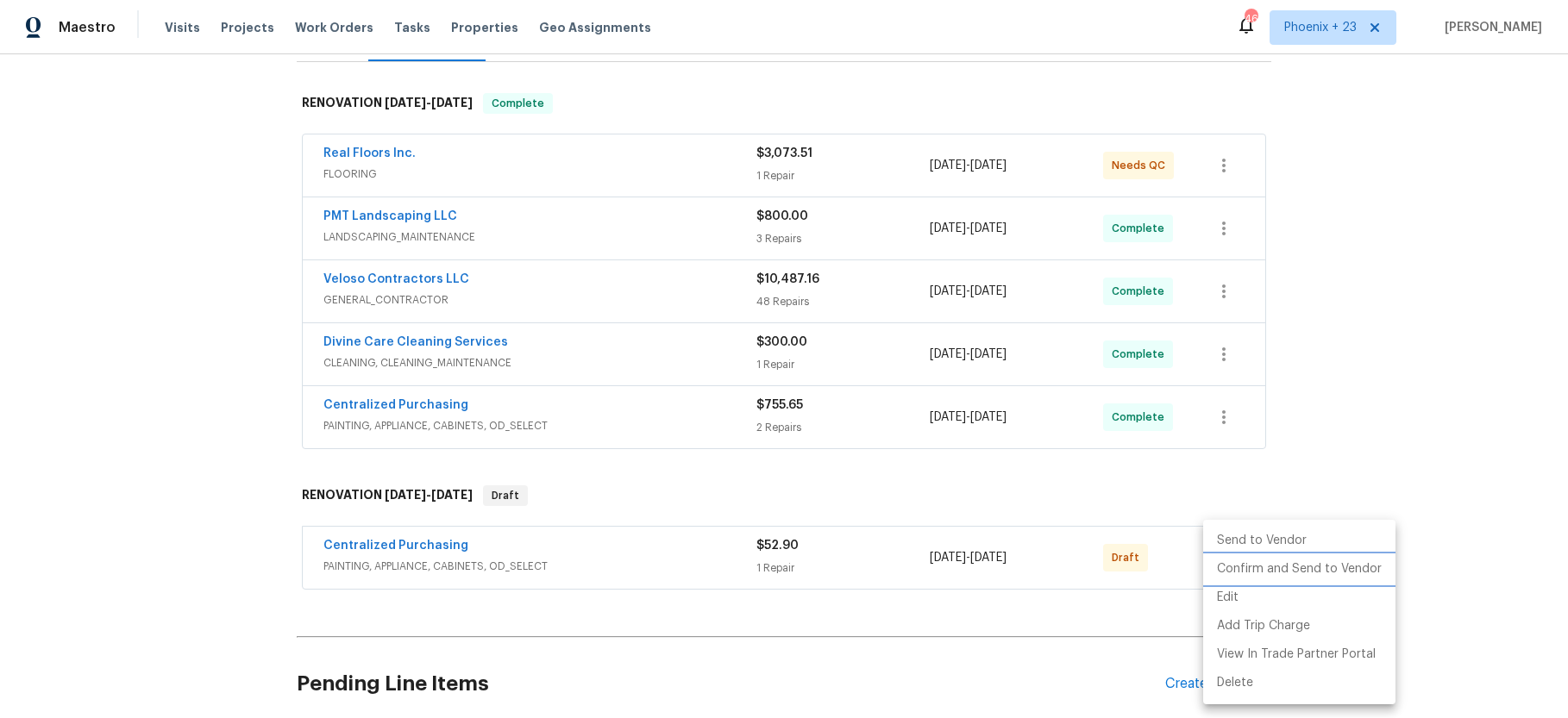
click at [1300, 564] on li "Confirm and Send to Vendor" at bounding box center [1298, 570] width 192 height 29
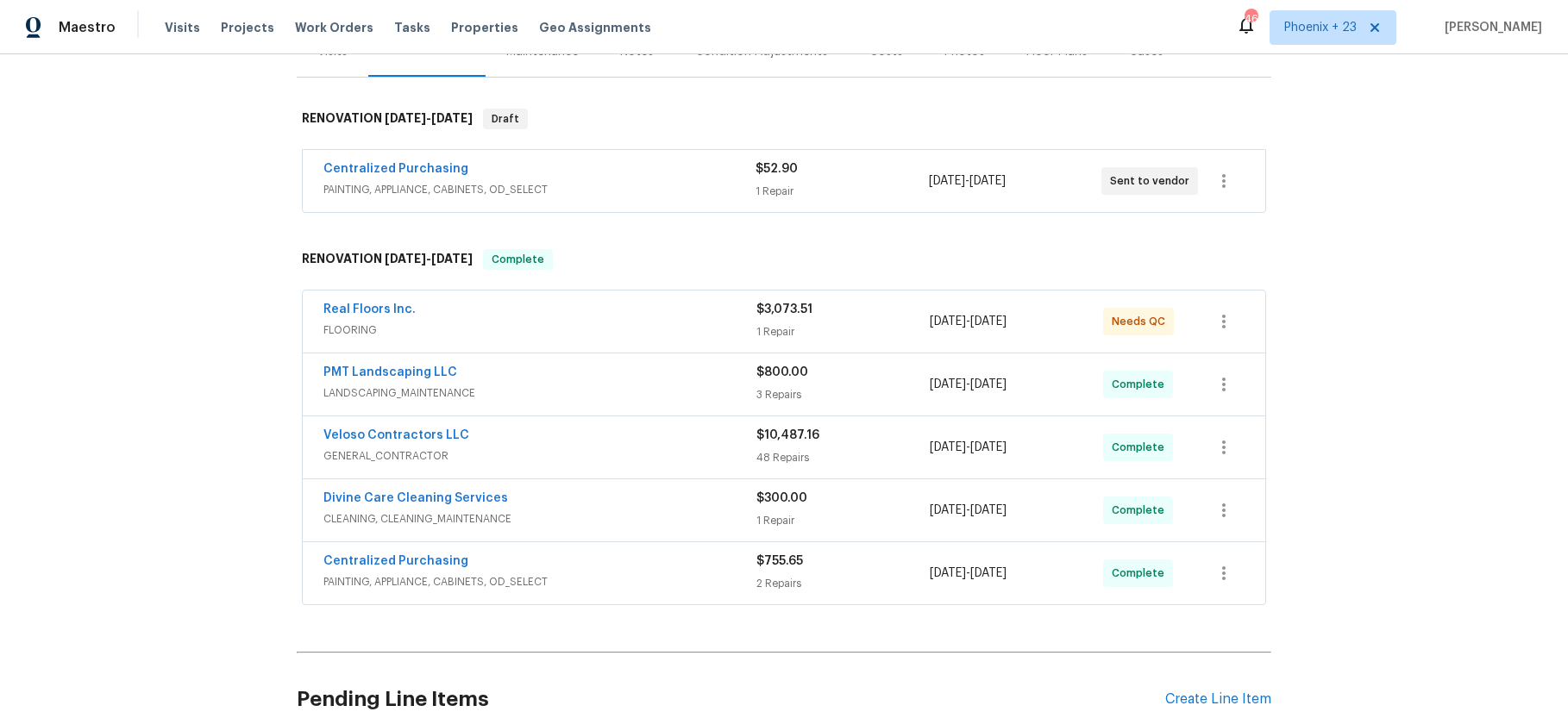
scroll to position [183, 0]
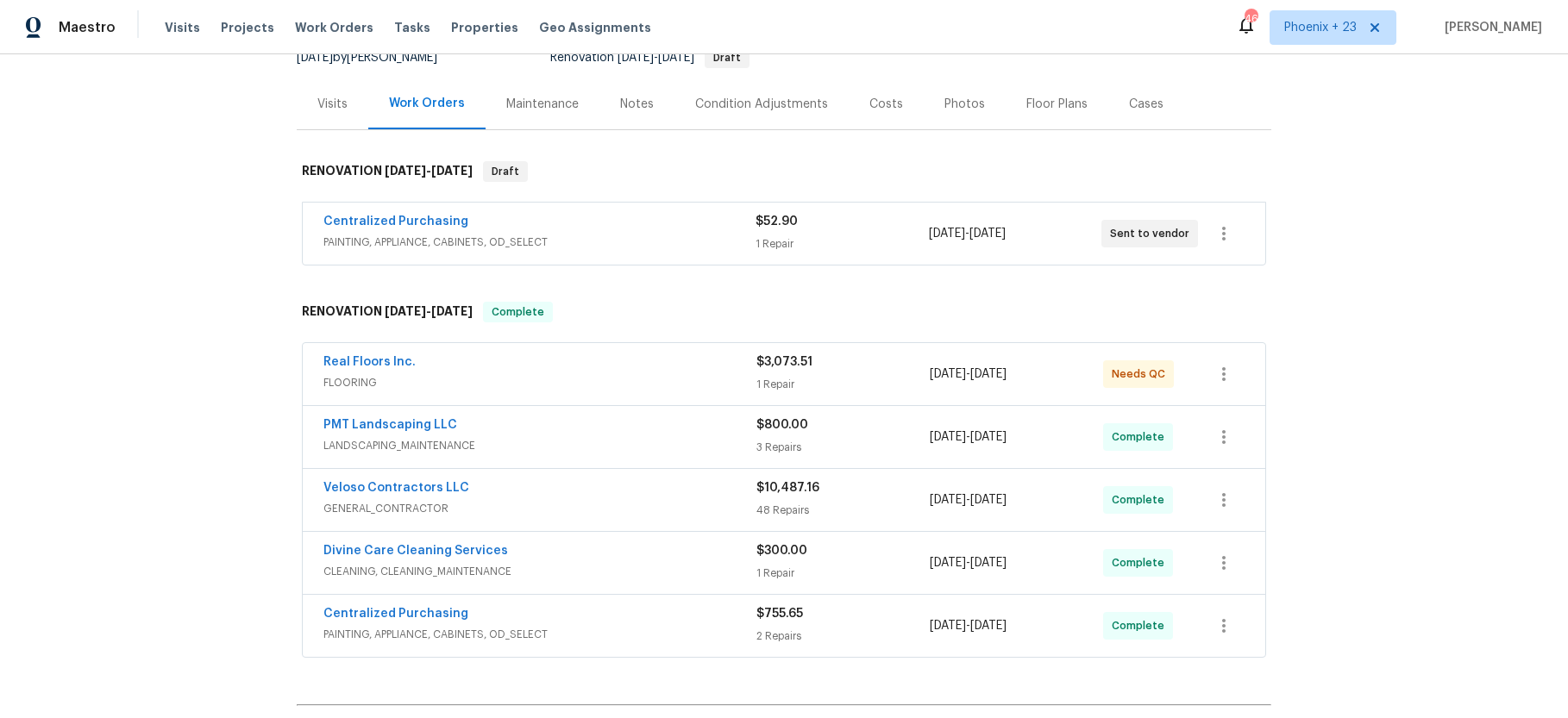
click at [335, 113] on div "Visits" at bounding box center [333, 103] width 71 height 51
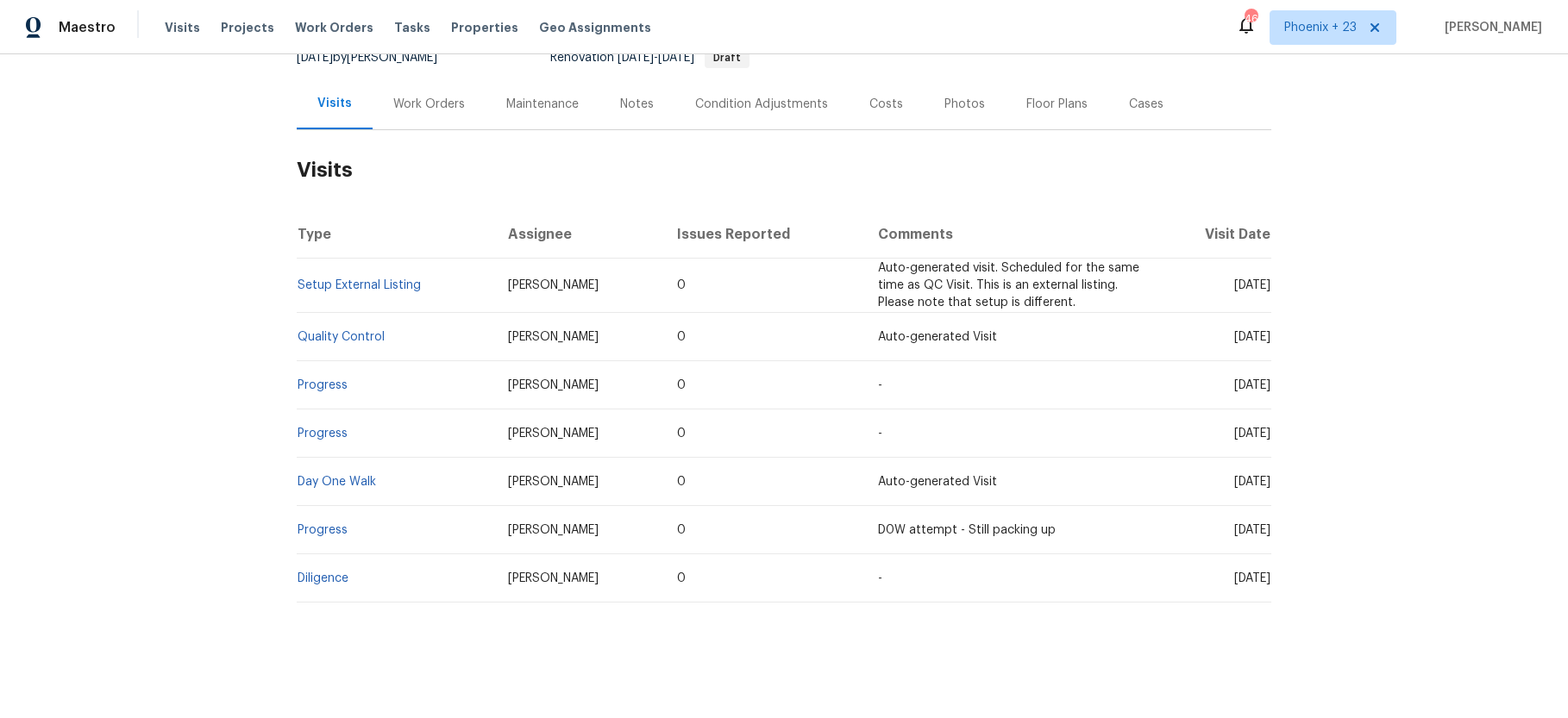
click at [423, 95] on div "Work Orders" at bounding box center [429, 104] width 71 height 17
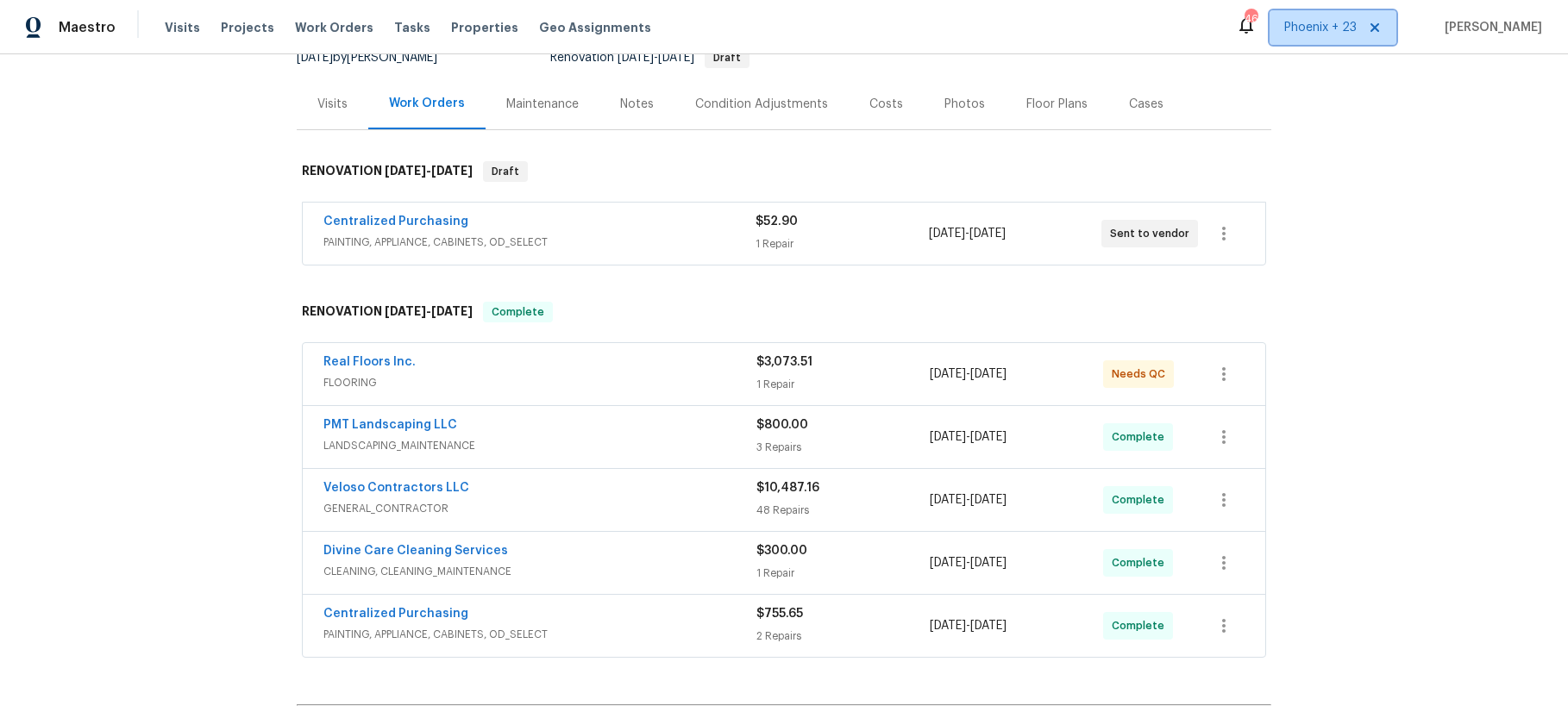
click at [1325, 19] on span "Phoenix + 23" at bounding box center [1320, 28] width 72 height 17
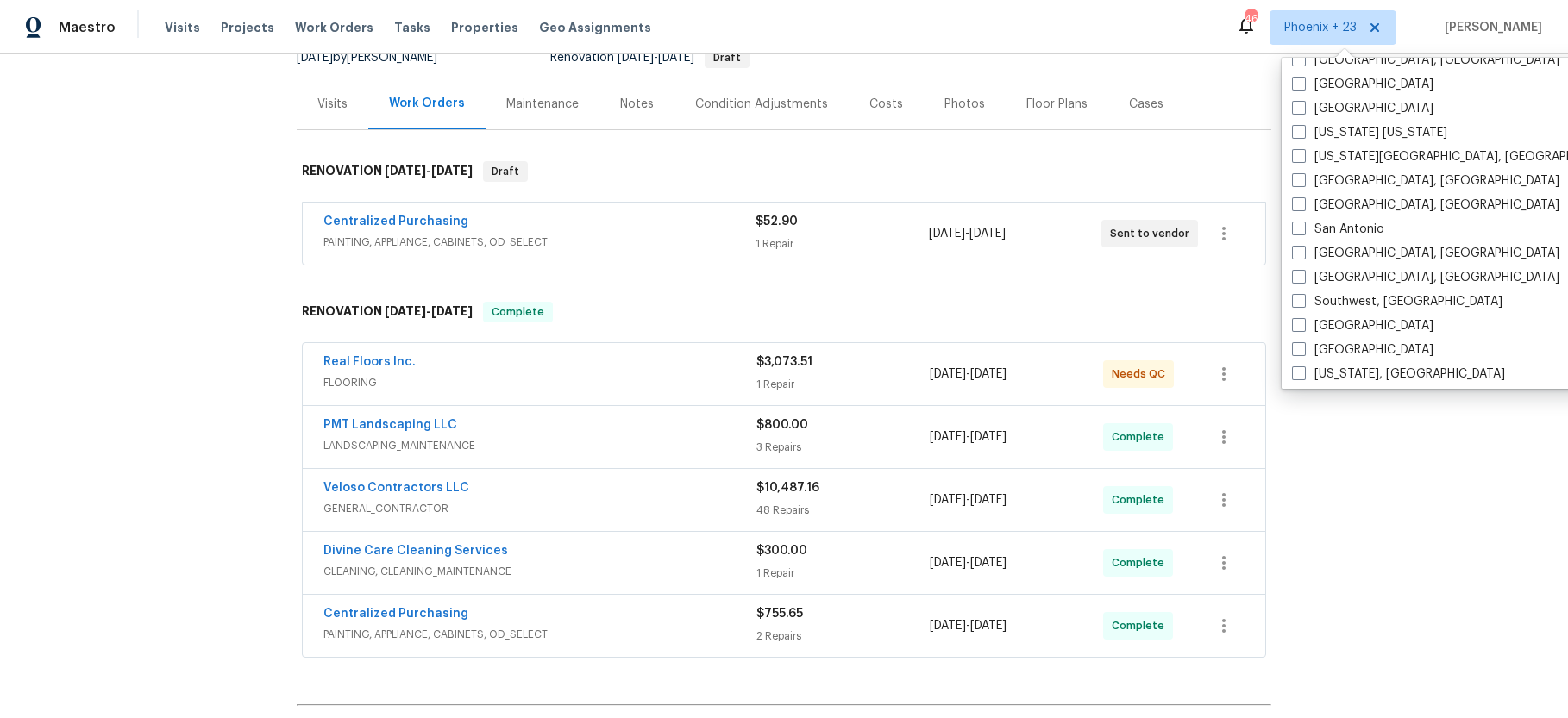
scroll to position [1155, 0]
click at [345, 31] on span "Work Orders" at bounding box center [334, 28] width 78 height 17
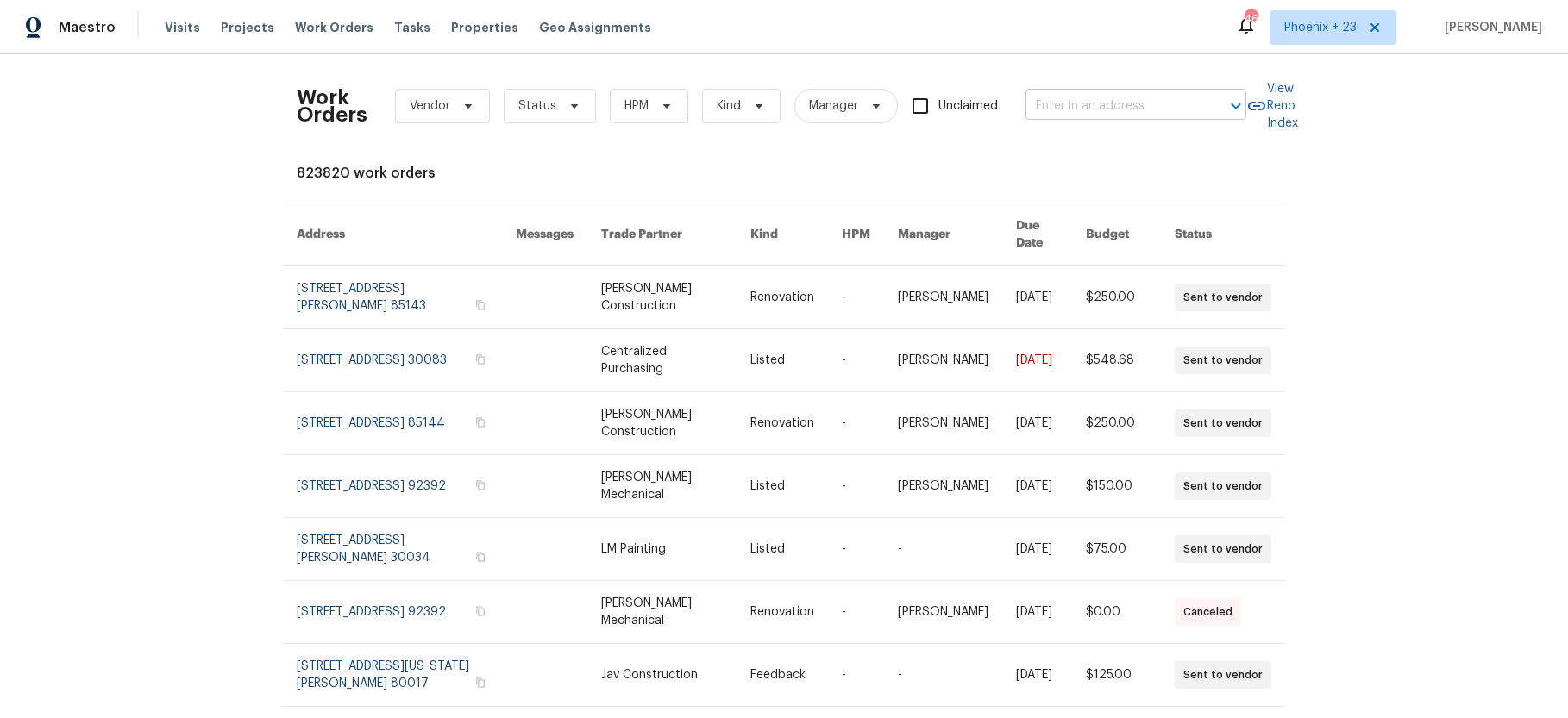
click at [1076, 95] on input "text" at bounding box center [1111, 107] width 173 height 27
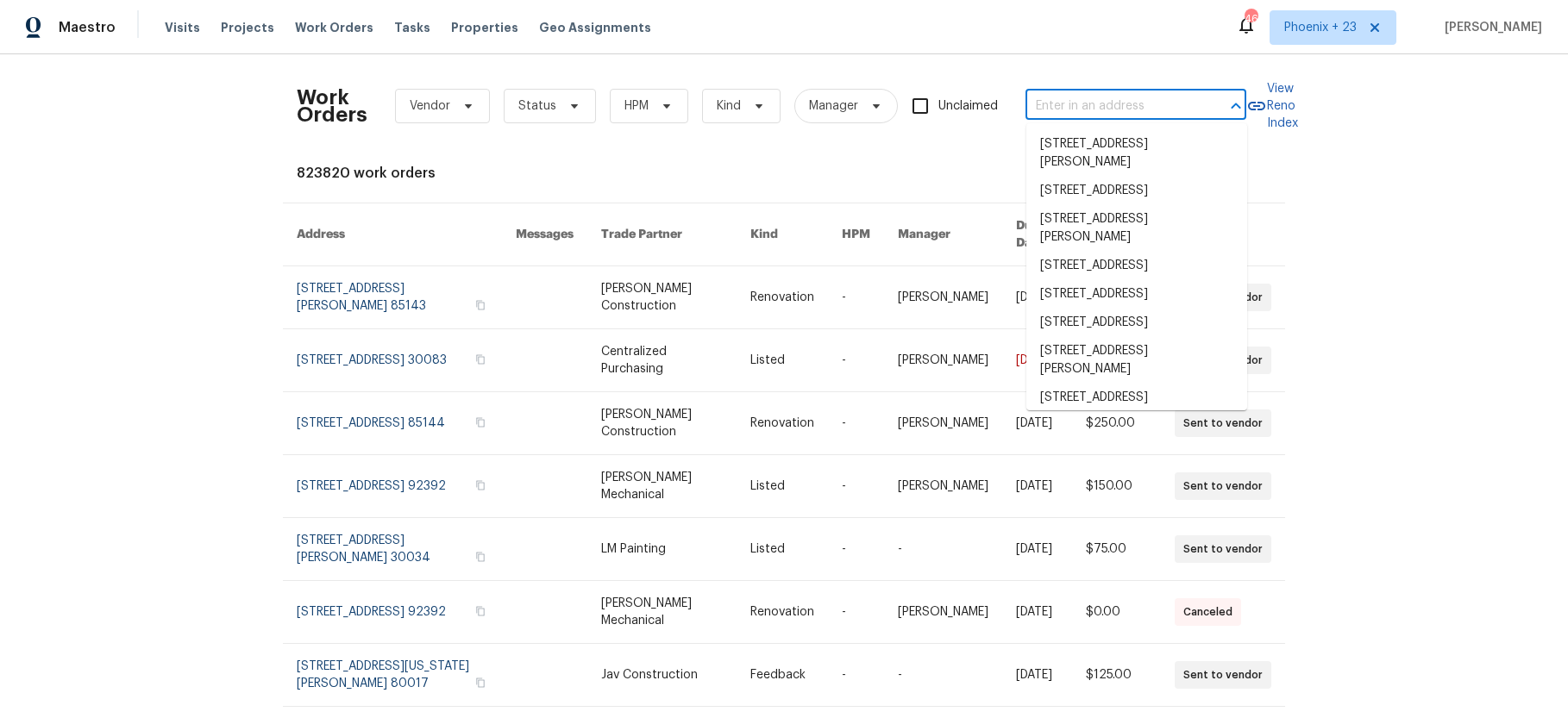
paste input "4308 SE 7th Way Vancouver WA 98683"
type input "4308 SE 7th Way Vancouver WA 98683"
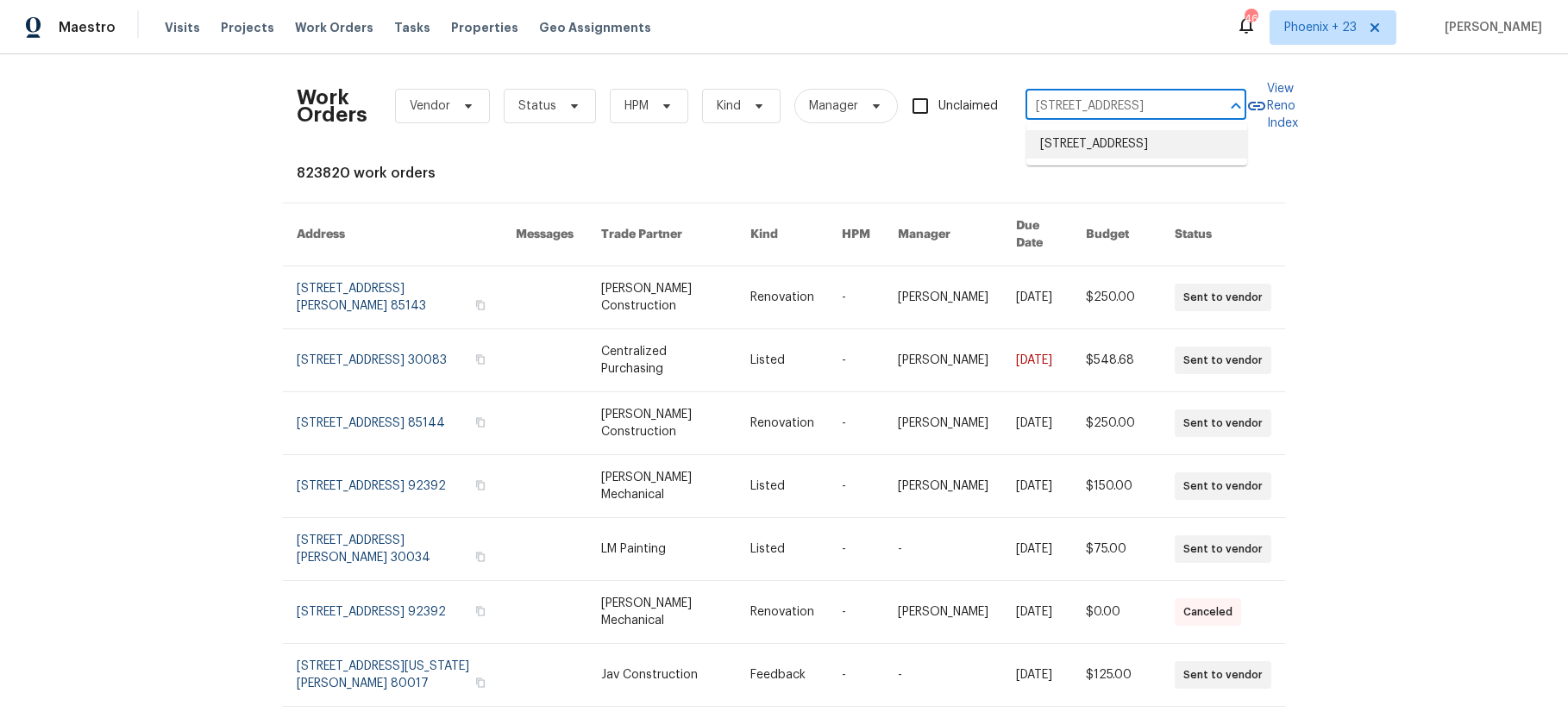
click at [1147, 146] on li "14308 SE 7th Way, Vancouver, WA 98683" at bounding box center [1136, 145] width 221 height 29
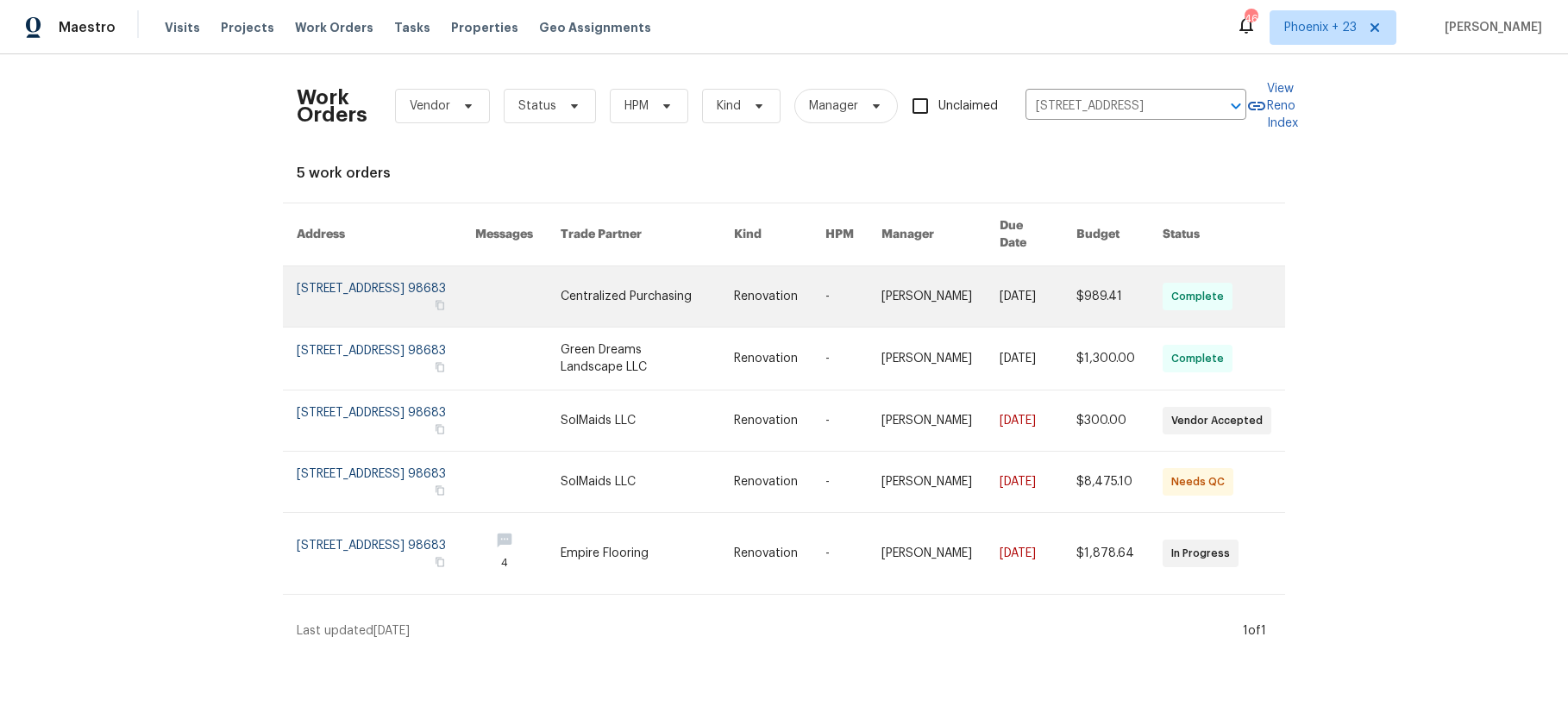
click at [695, 281] on link at bounding box center [647, 296] width 174 height 61
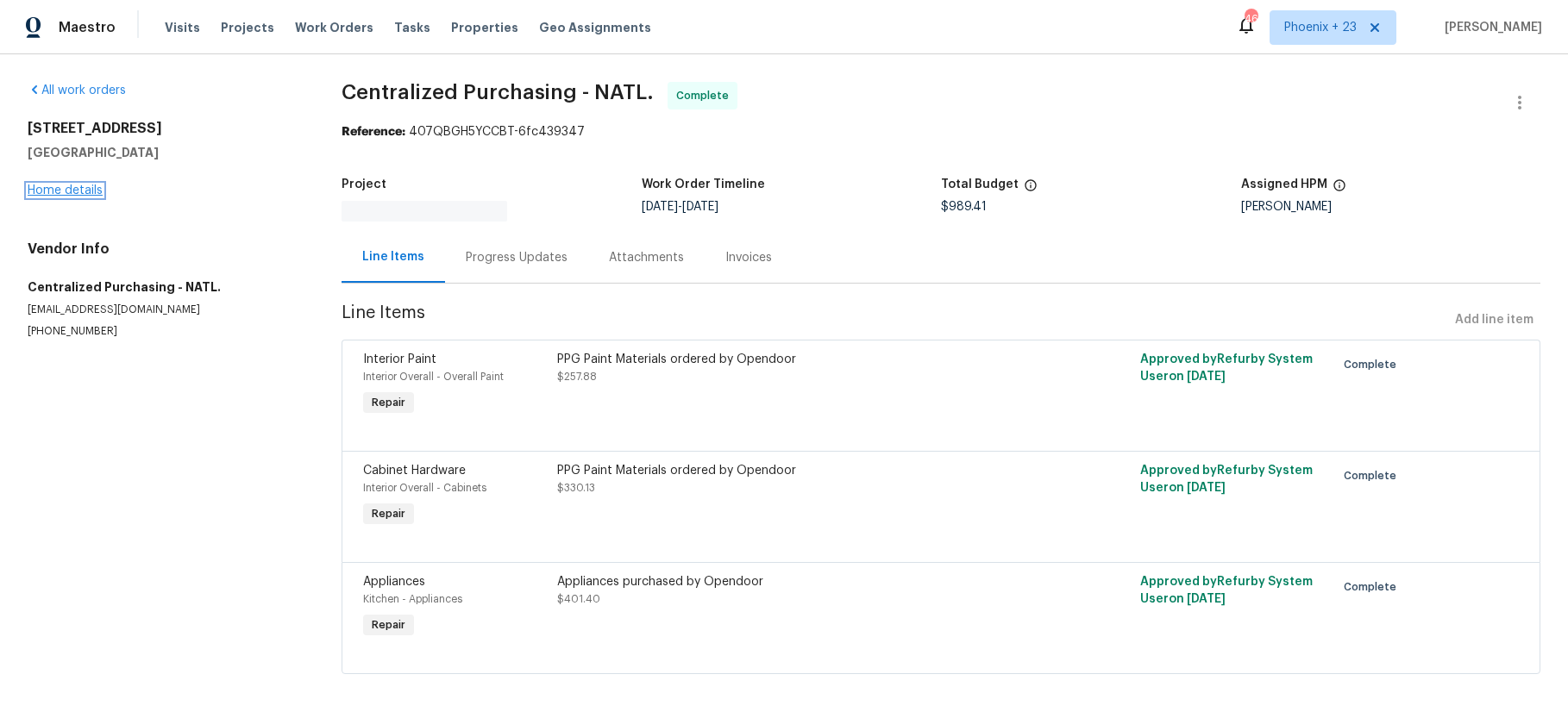
click at [81, 184] on link "Home details" at bounding box center [66, 190] width 75 height 13
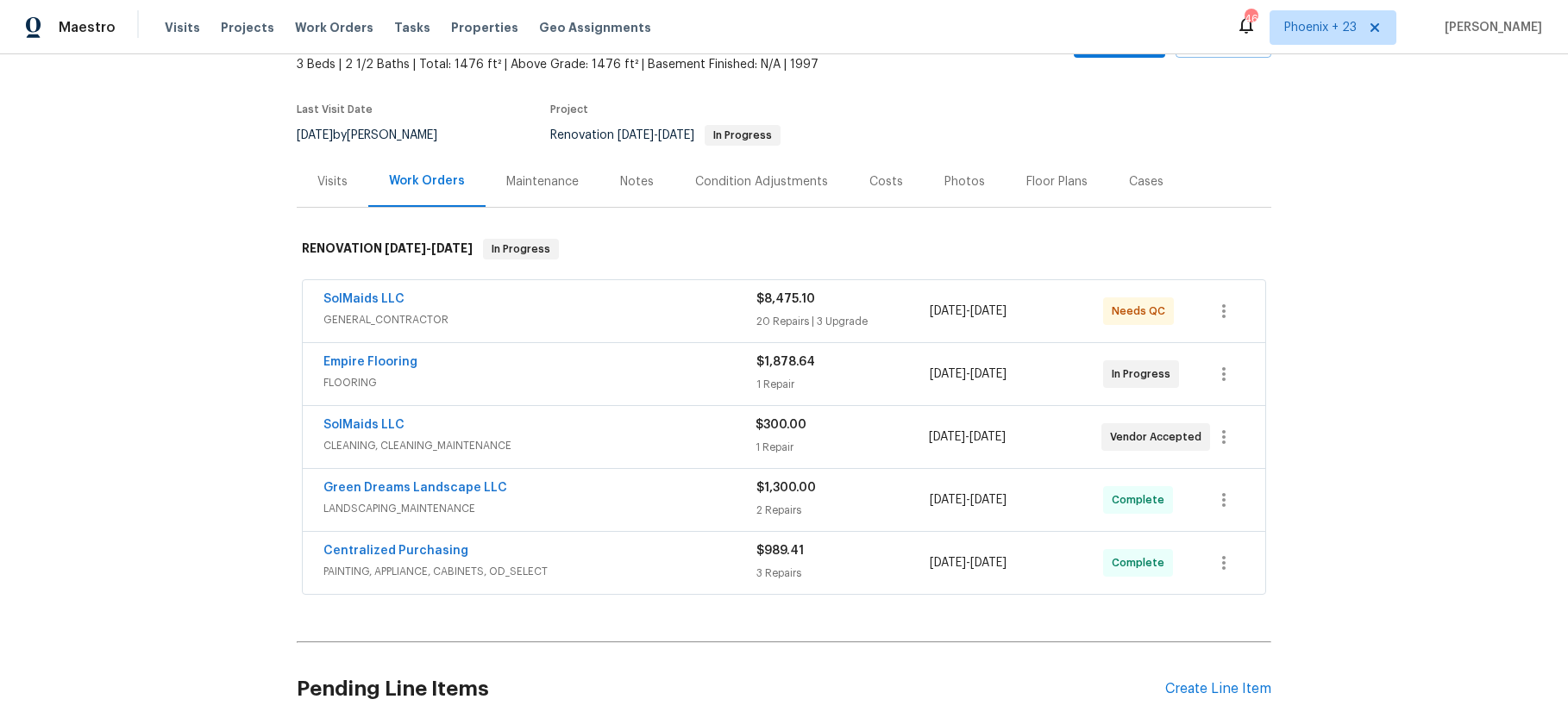
scroll to position [140, 0]
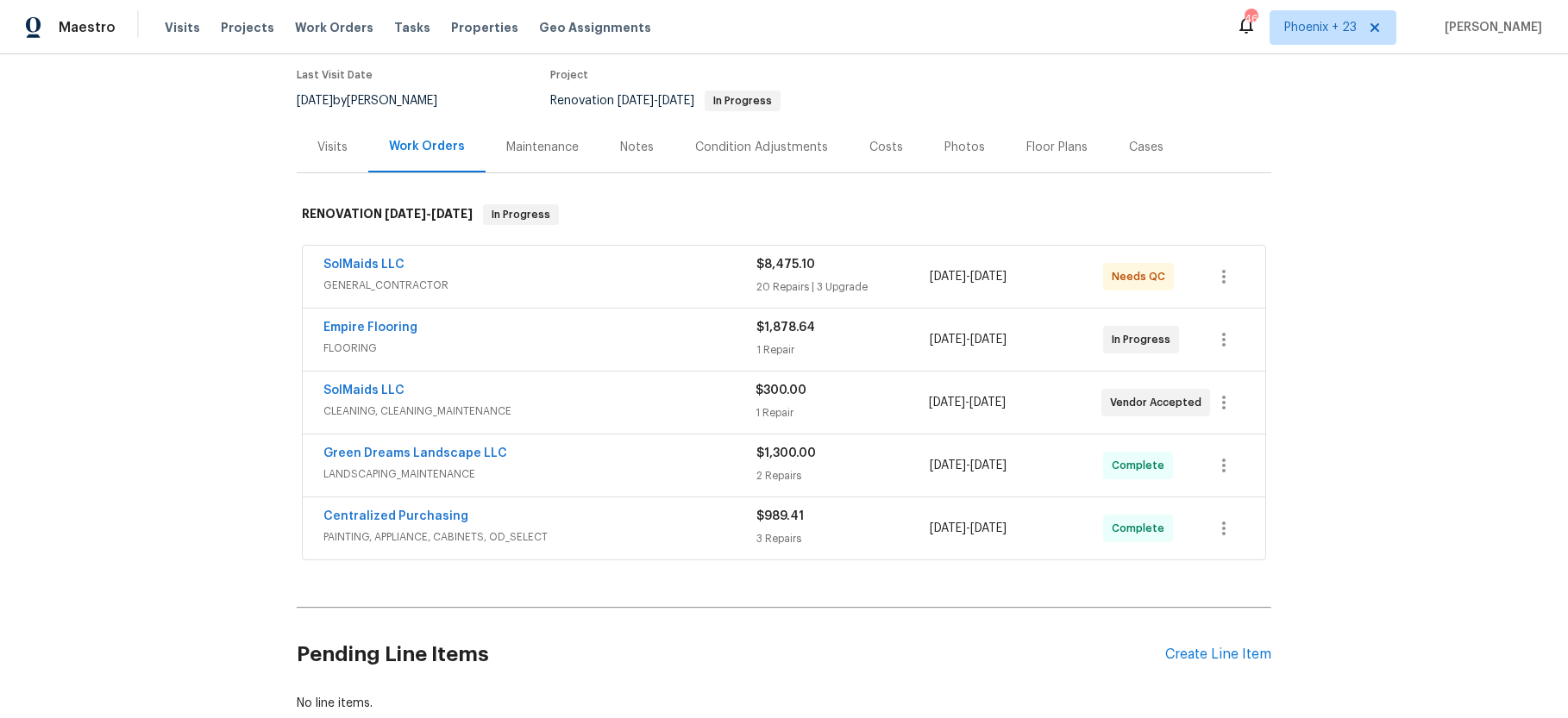
click at [1243, 639] on div "Pending Line Items Create Line Item" at bounding box center [784, 654] width 974 height 80
click at [1239, 647] on div "Create Line Item" at bounding box center [1218, 654] width 106 height 16
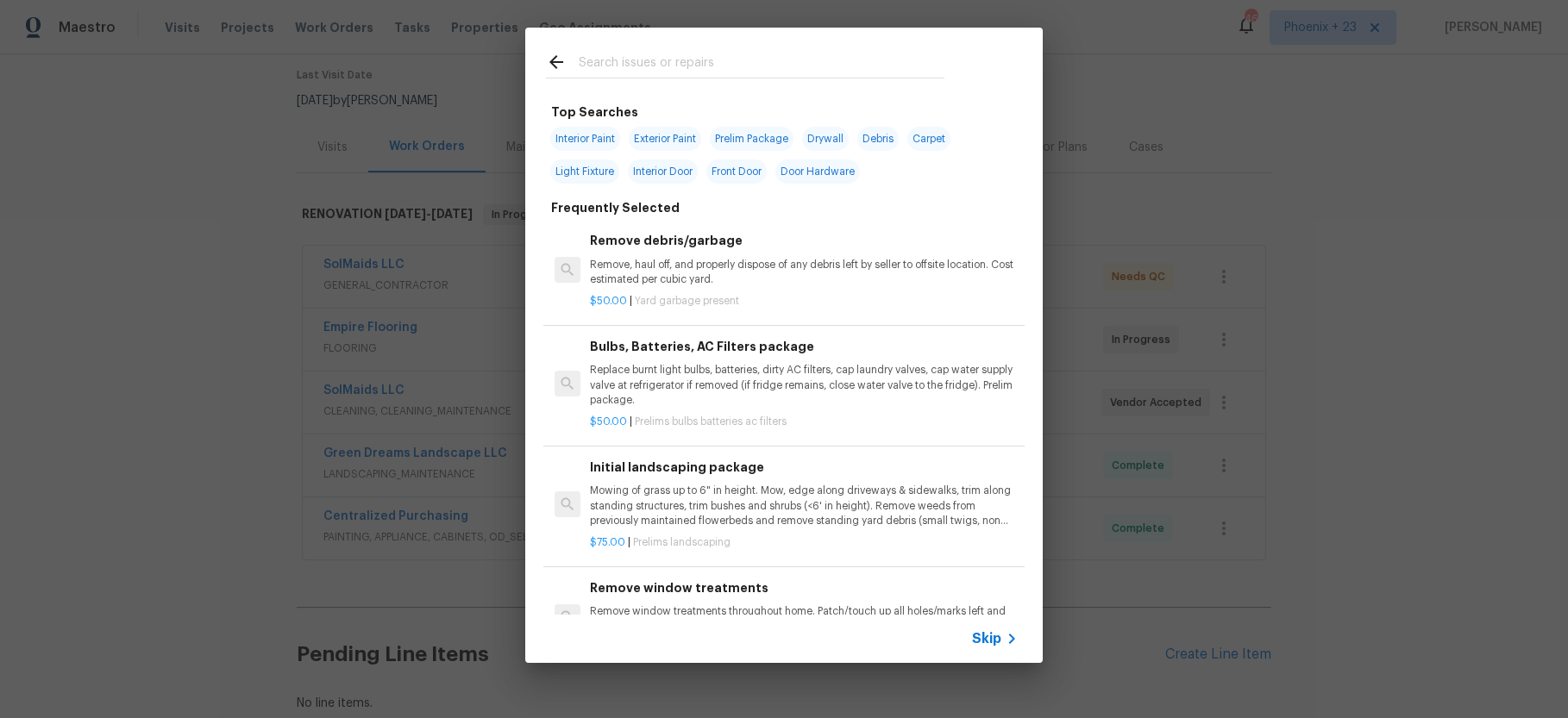
click at [662, 73] on input "text" at bounding box center [761, 65] width 365 height 26
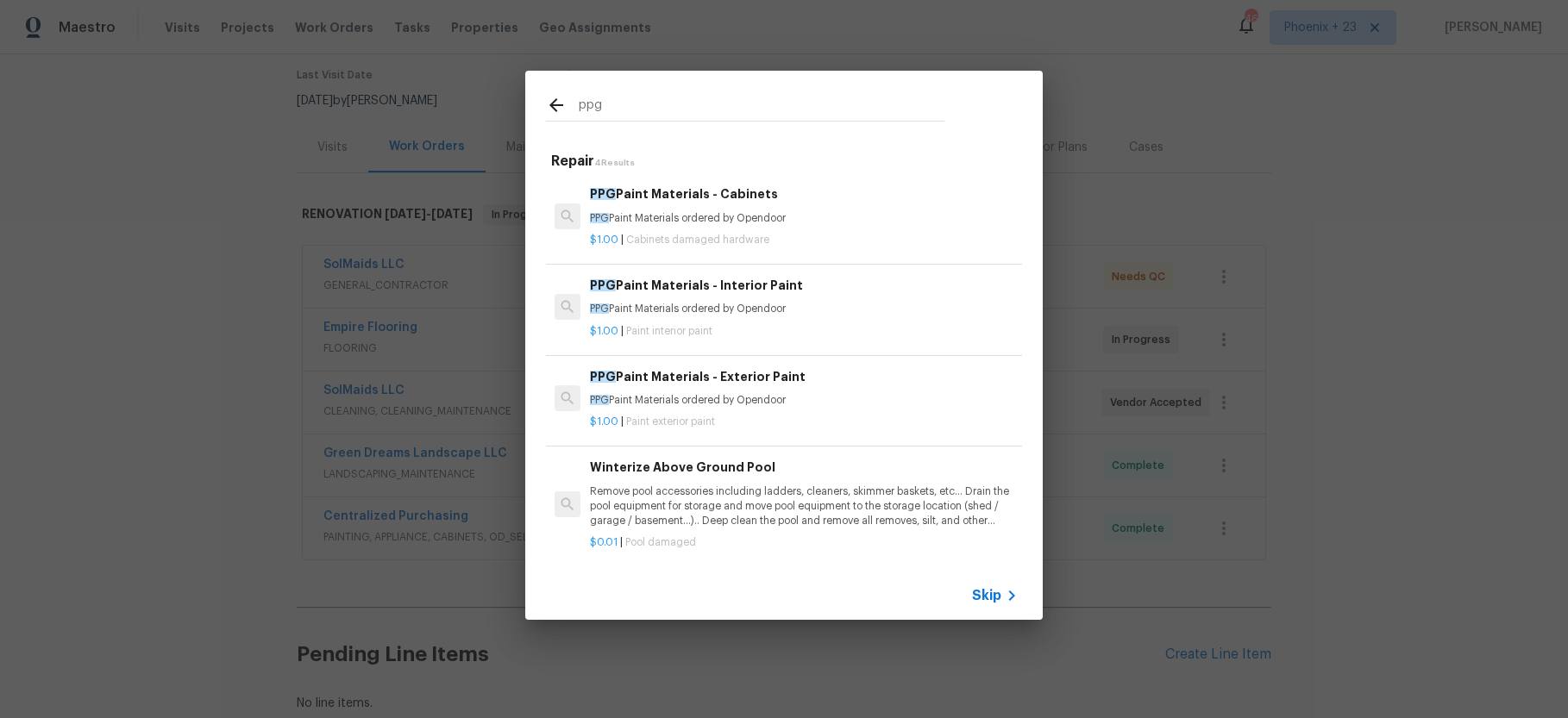
type input "ppg"
click at [835, 313] on p "PPG Paint Materials ordered by Opendoor" at bounding box center [804, 308] width 428 height 14
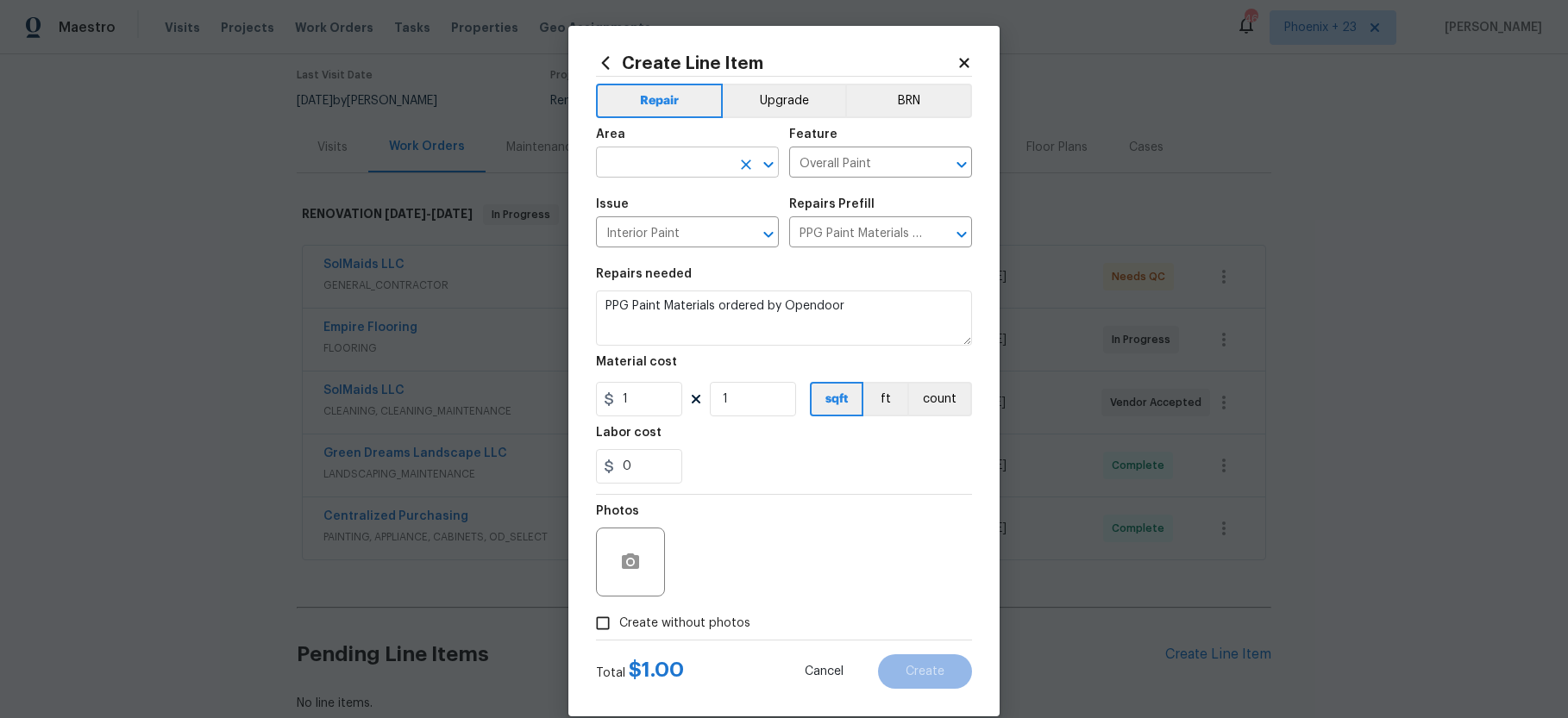
click at [670, 157] on input "text" at bounding box center [662, 164] width 134 height 27
click at [673, 232] on li "Interior Overall" at bounding box center [688, 230] width 183 height 29
type input "Interior Overall"
click at [659, 397] on input "1" at bounding box center [638, 399] width 86 height 35
drag, startPoint x: 630, startPoint y: 402, endPoint x: 613, endPoint y: 399, distance: 17.3
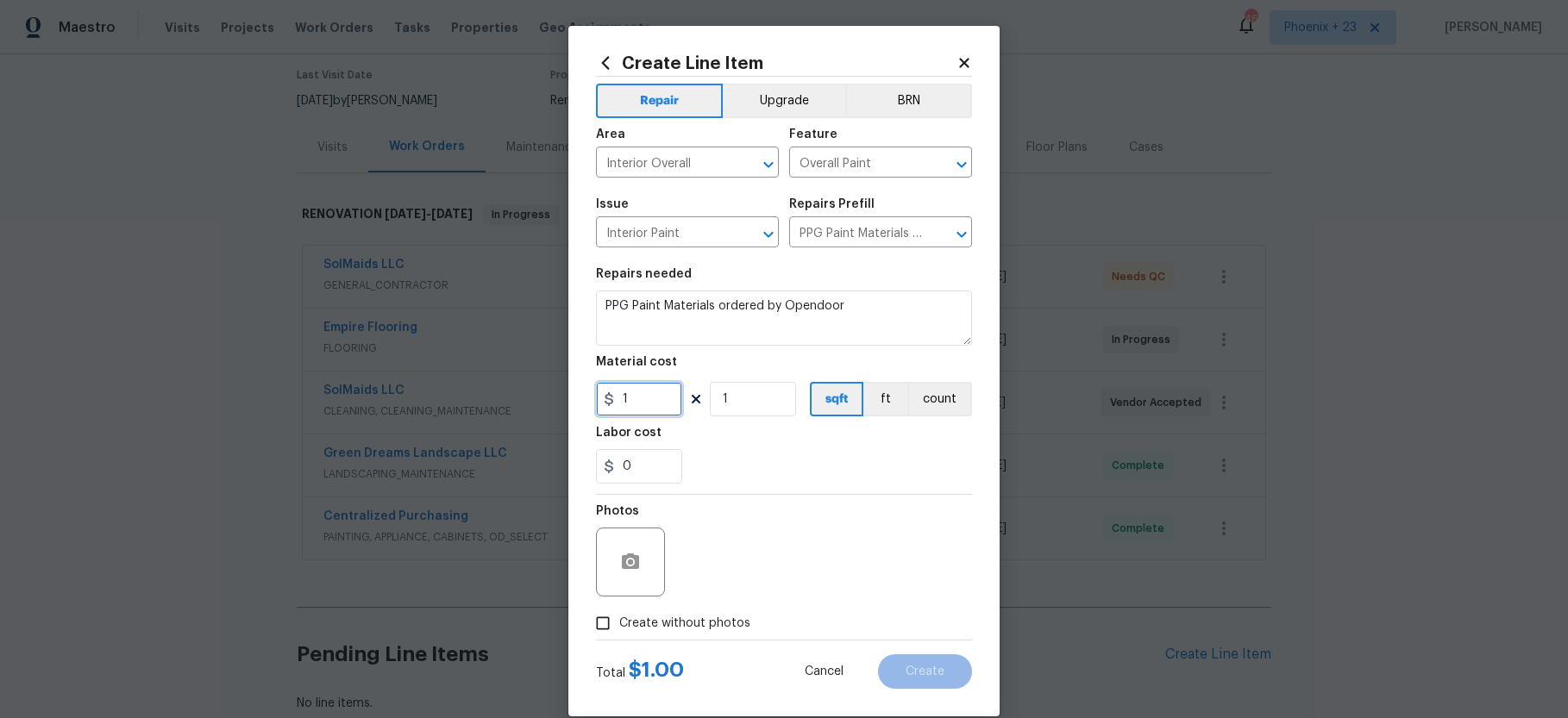
click at [615, 399] on div "1" at bounding box center [638, 399] width 86 height 35
type input "67.14"
drag, startPoint x: 725, startPoint y: 622, endPoint x: 731, endPoint y: 612, distance: 11.7
click at [725, 622] on span "Create without photos" at bounding box center [685, 624] width 131 height 18
click at [619, 622] on input "Create without photos" at bounding box center [603, 624] width 33 height 33
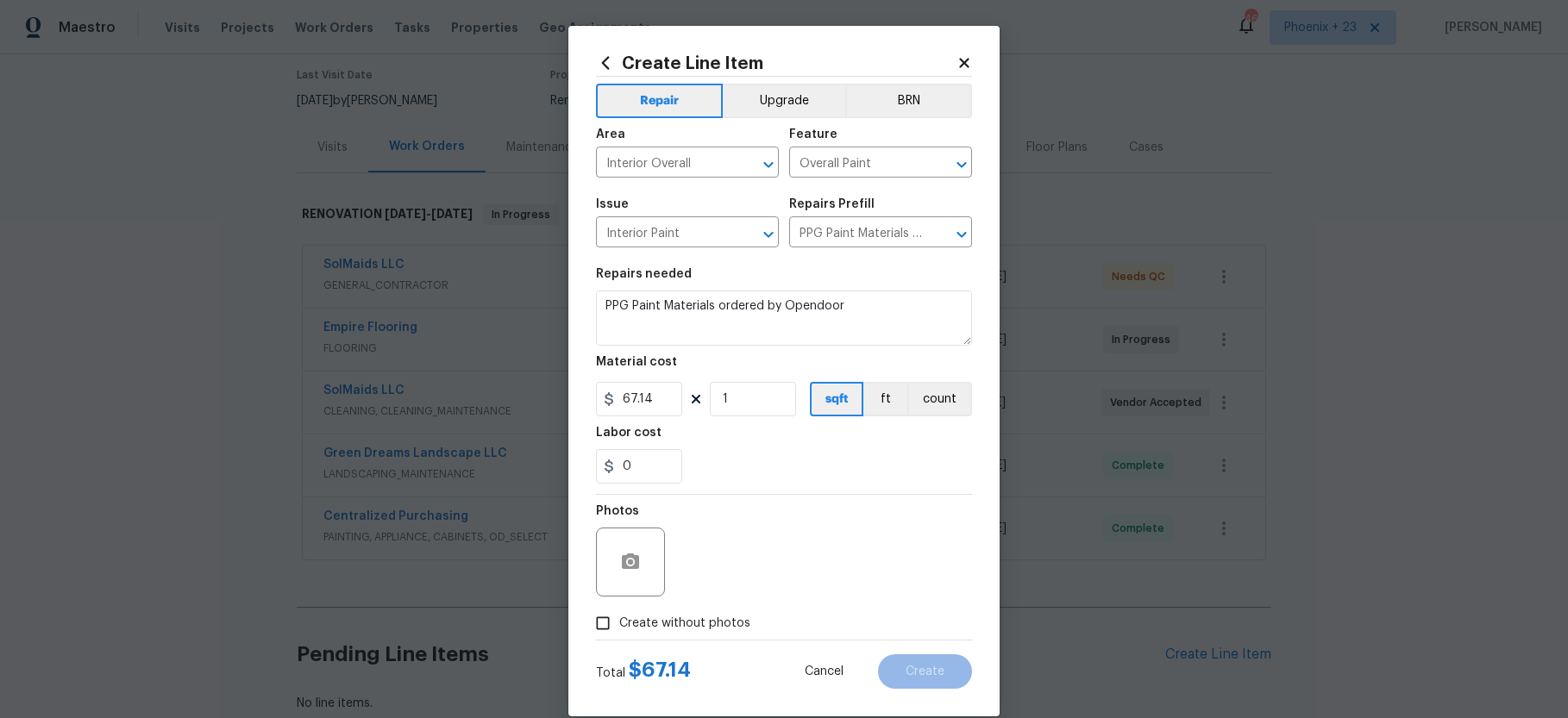
checkbox input "true"
click at [778, 558] on textarea at bounding box center [825, 562] width 293 height 69
type textarea "NA"
click at [912, 654] on button "Create" at bounding box center [924, 672] width 94 height 35
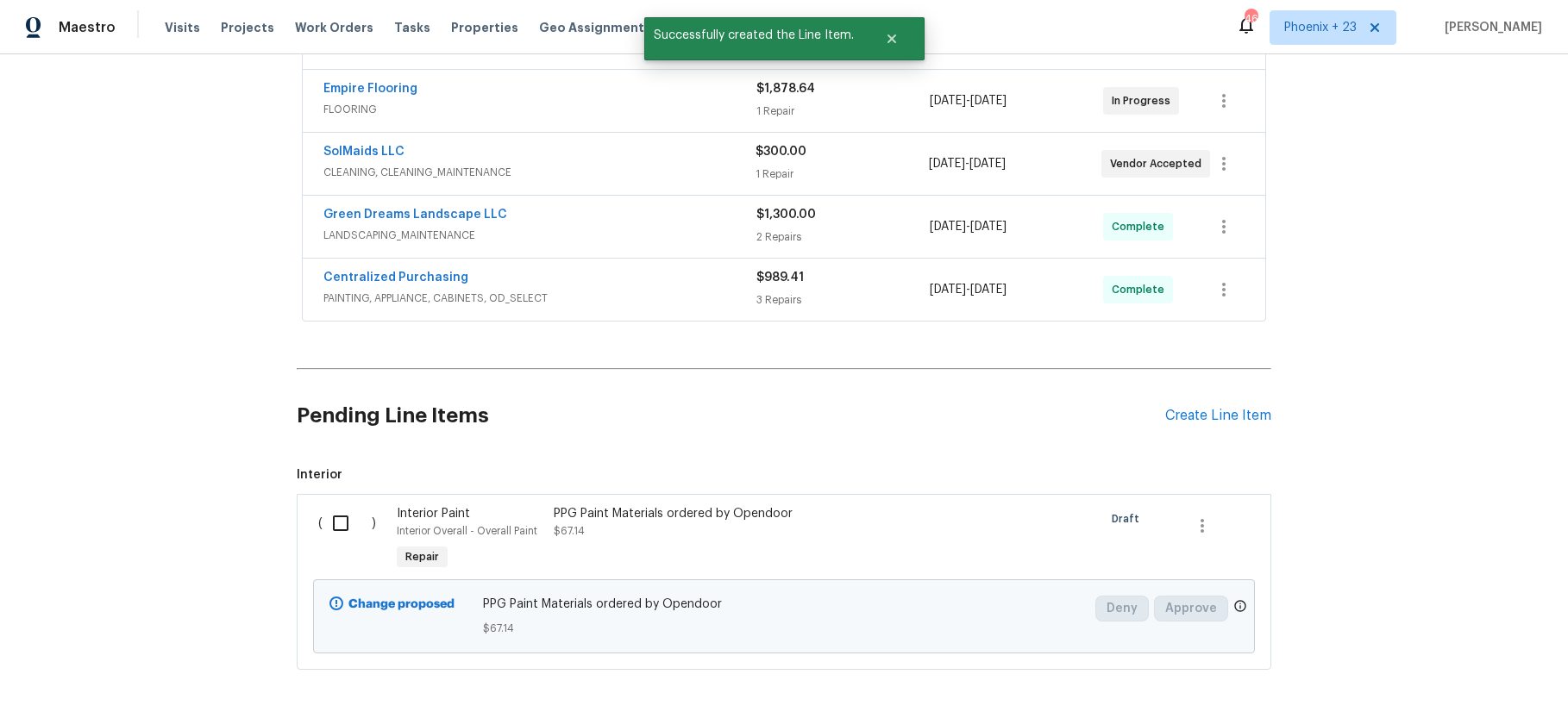
scroll to position [447, 0]
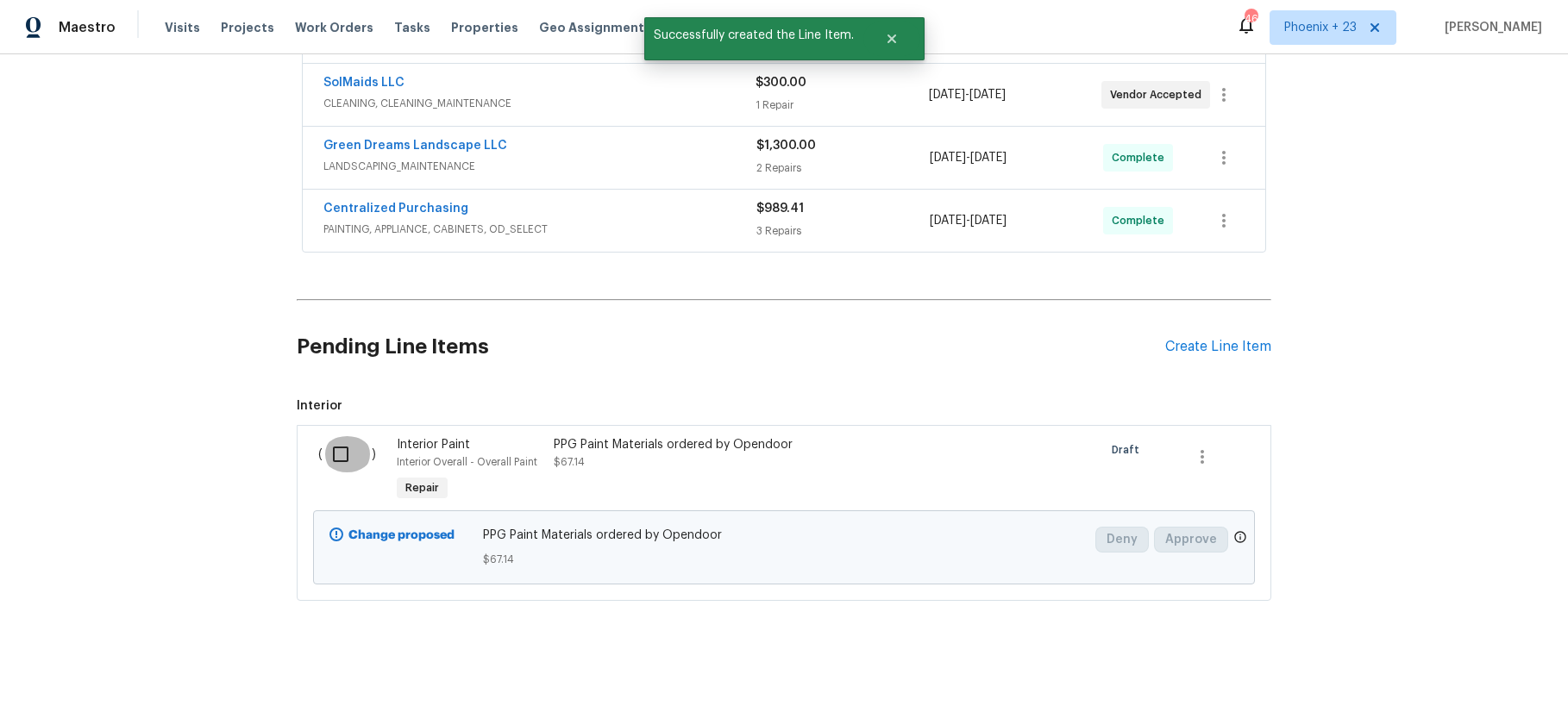
drag, startPoint x: 338, startPoint y: 444, endPoint x: 565, endPoint y: 515, distance: 237.8
click at [338, 444] on input "checkbox" at bounding box center [346, 454] width 49 height 37
checkbox input "true"
click at [1463, 672] on span "Create Work Order" at bounding box center [1469, 675] width 115 height 21
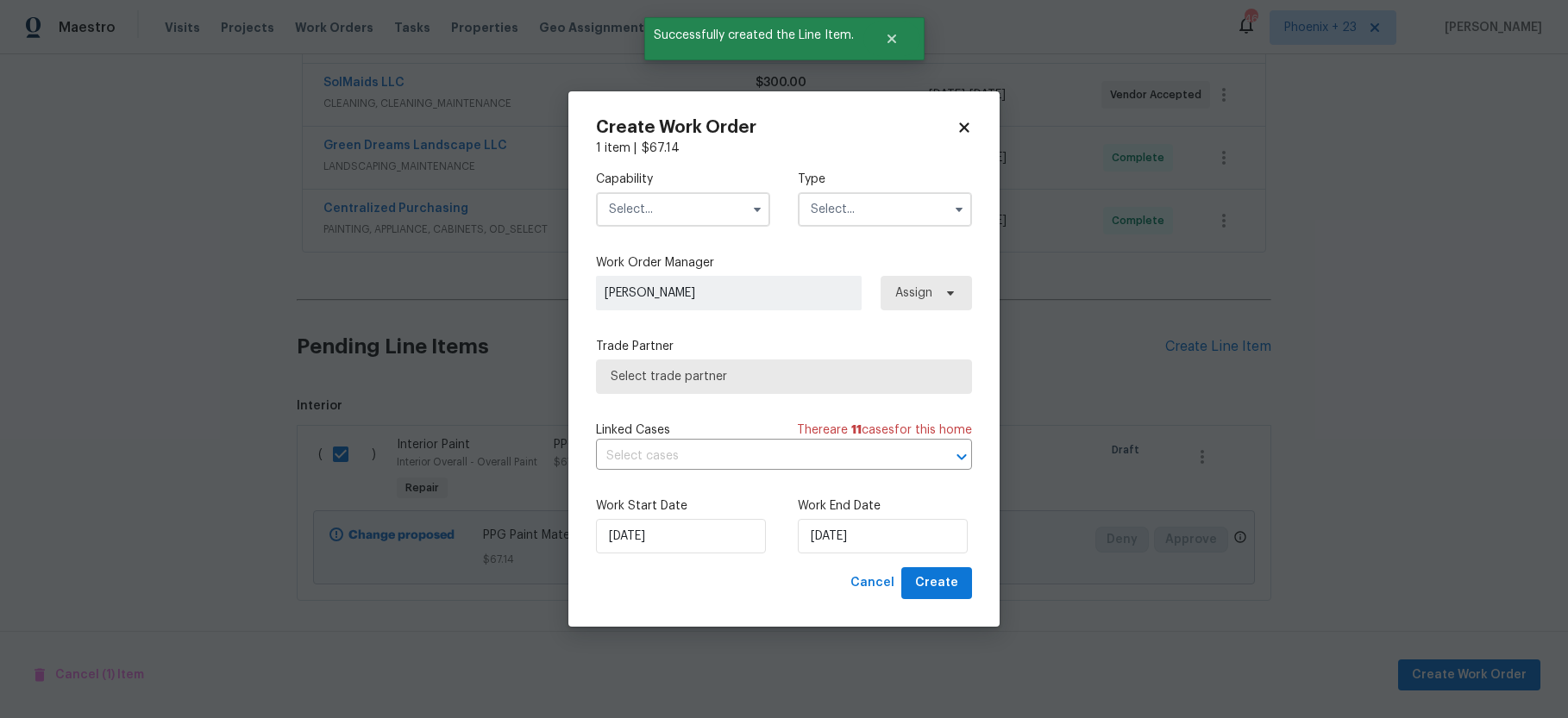
click at [692, 202] on input "text" at bounding box center [683, 209] width 175 height 35
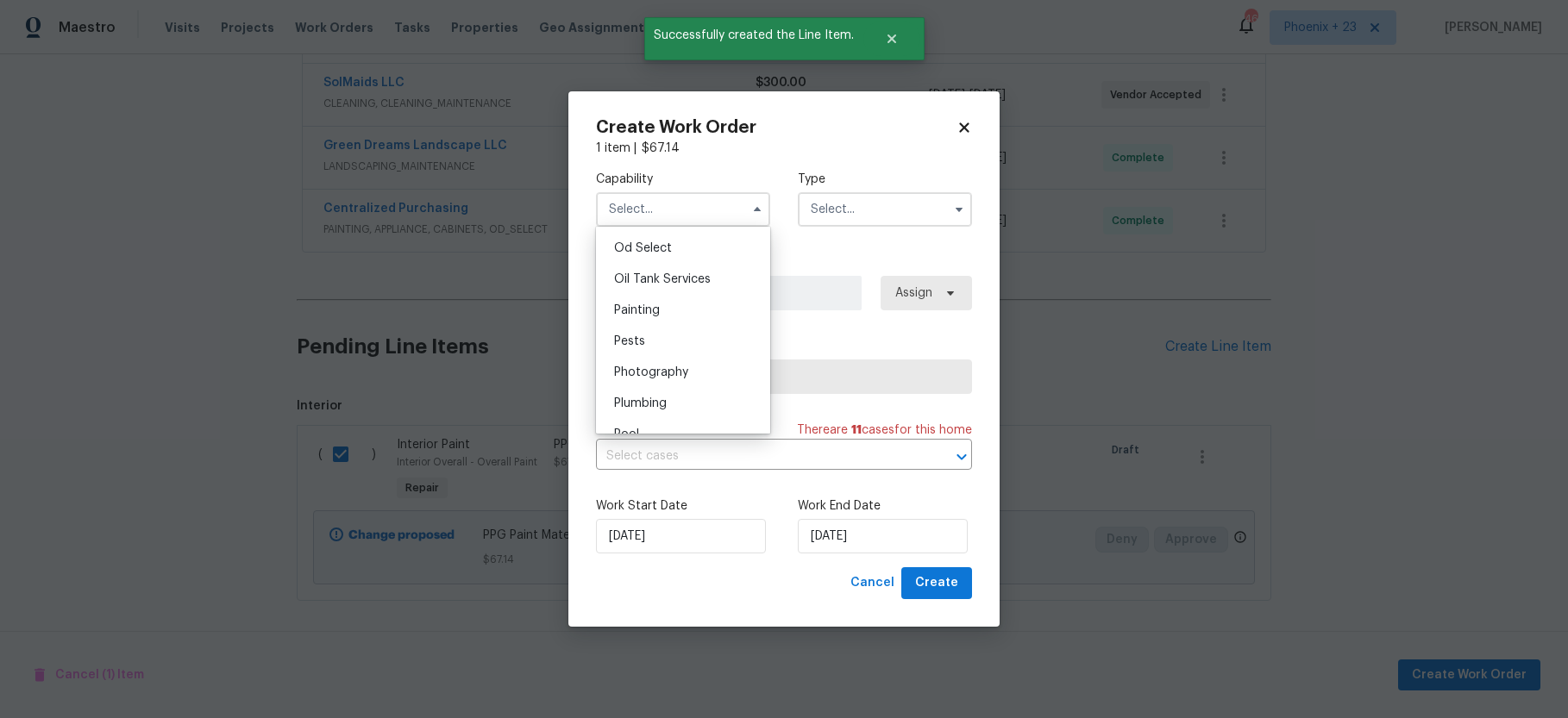
scroll to position [1402, 0]
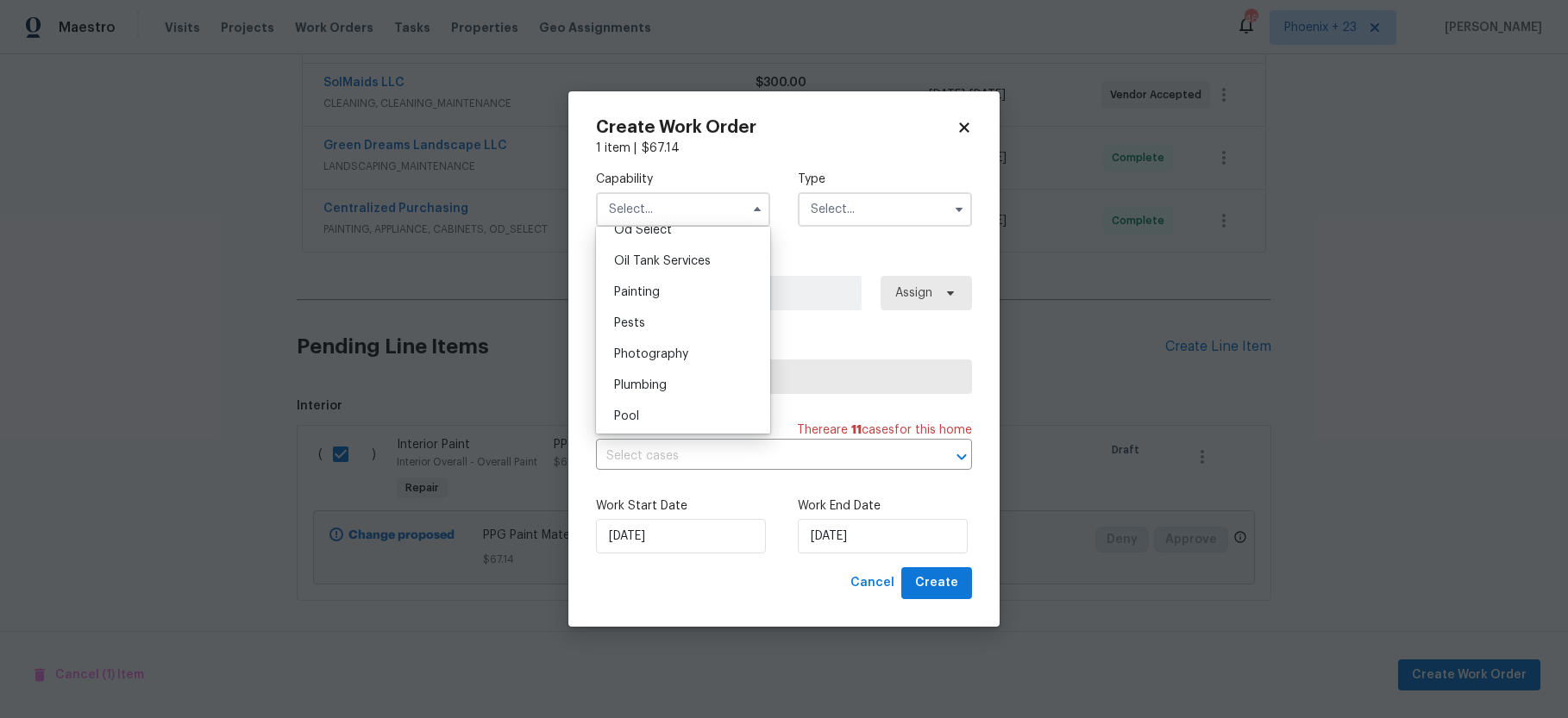
click at [670, 291] on div "Painting" at bounding box center [683, 292] width 166 height 31
type input "Painting"
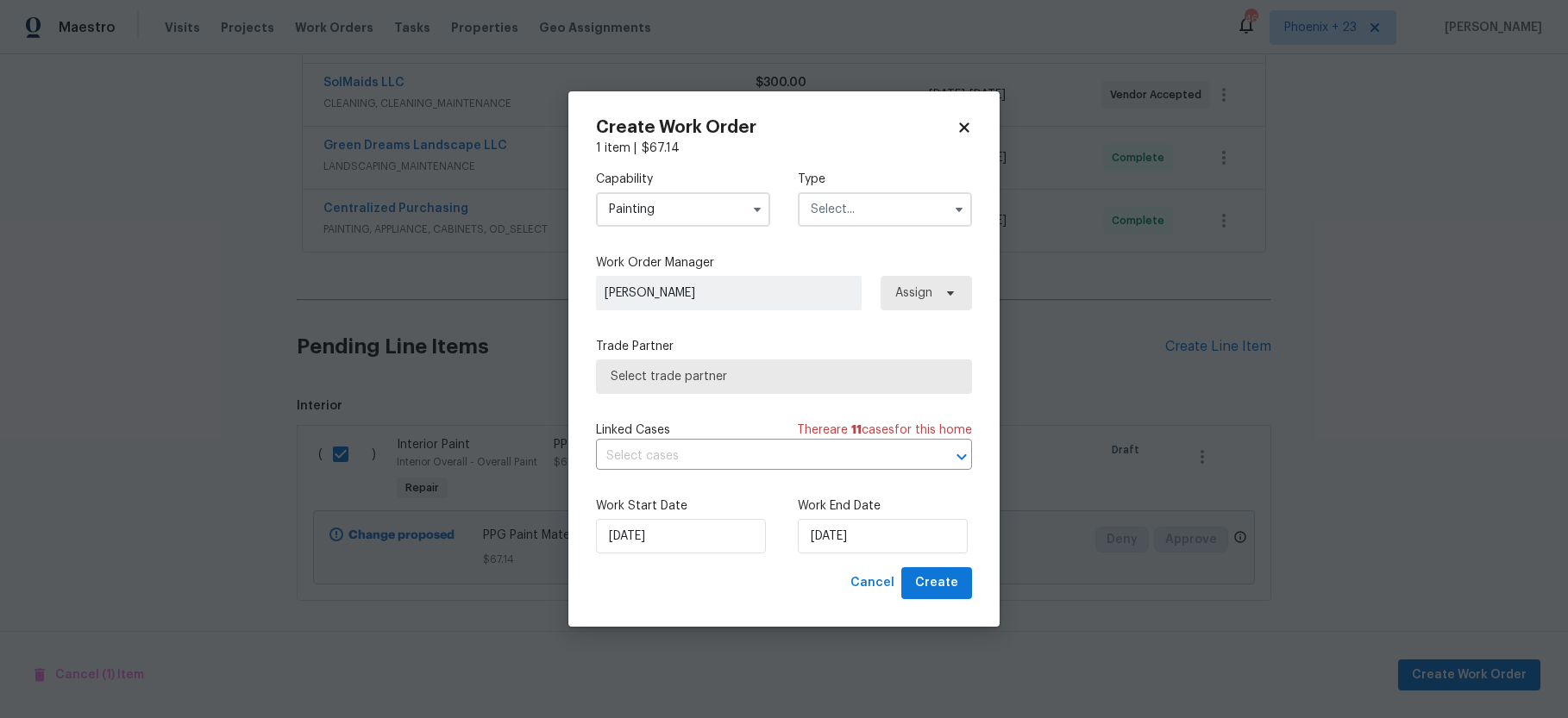
click at [781, 232] on div "Capability Painting Agent Appliance Bathtub Resurfacing BRN And Lrr Broker Cabi…" at bounding box center [784, 199] width 376 height 84
click at [857, 204] on input "text" at bounding box center [884, 209] width 175 height 35
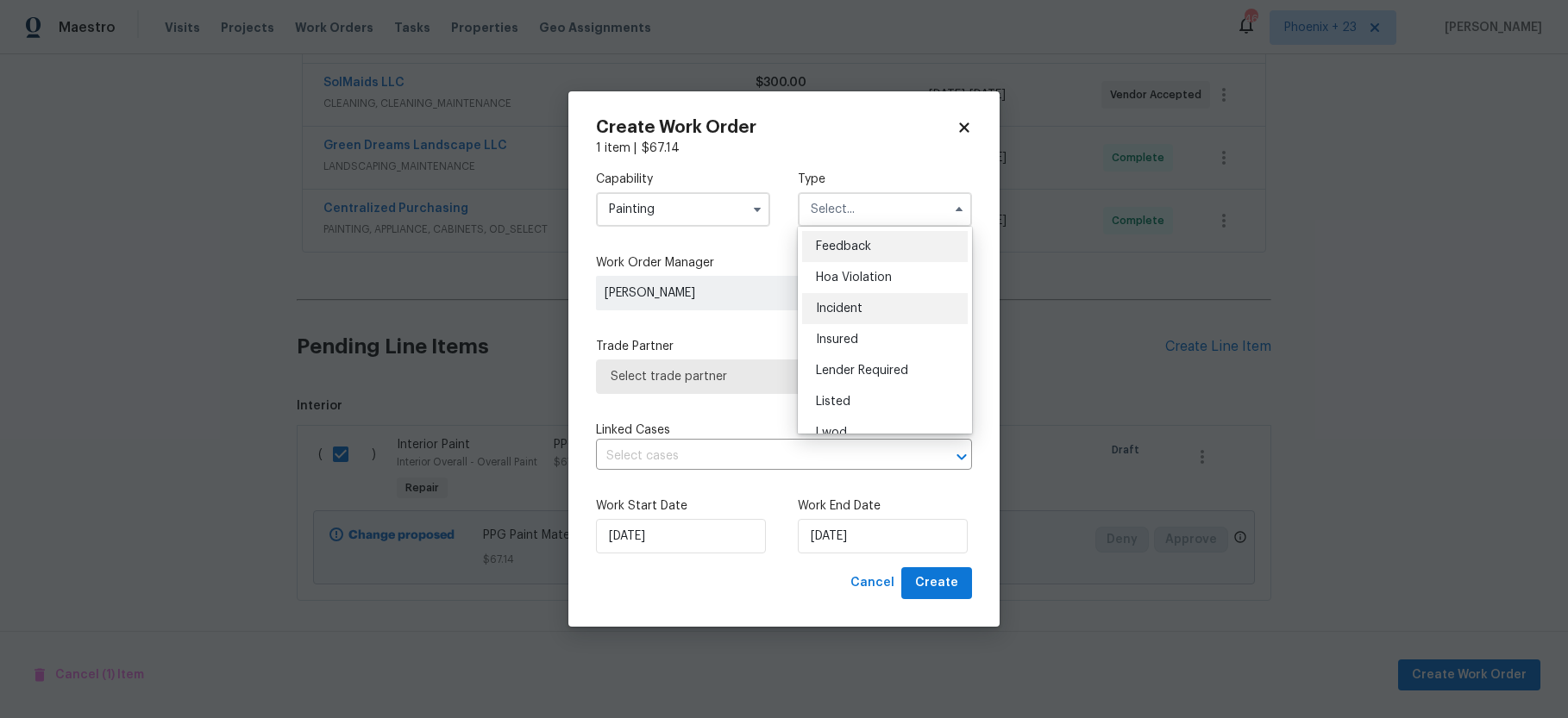
scroll to position [174, 0]
drag, startPoint x: 878, startPoint y: 311, endPoint x: 891, endPoint y: 318, distance: 14.8
click at [878, 311] on div "Renovation" at bounding box center [885, 321] width 166 height 31
type input "Renovation"
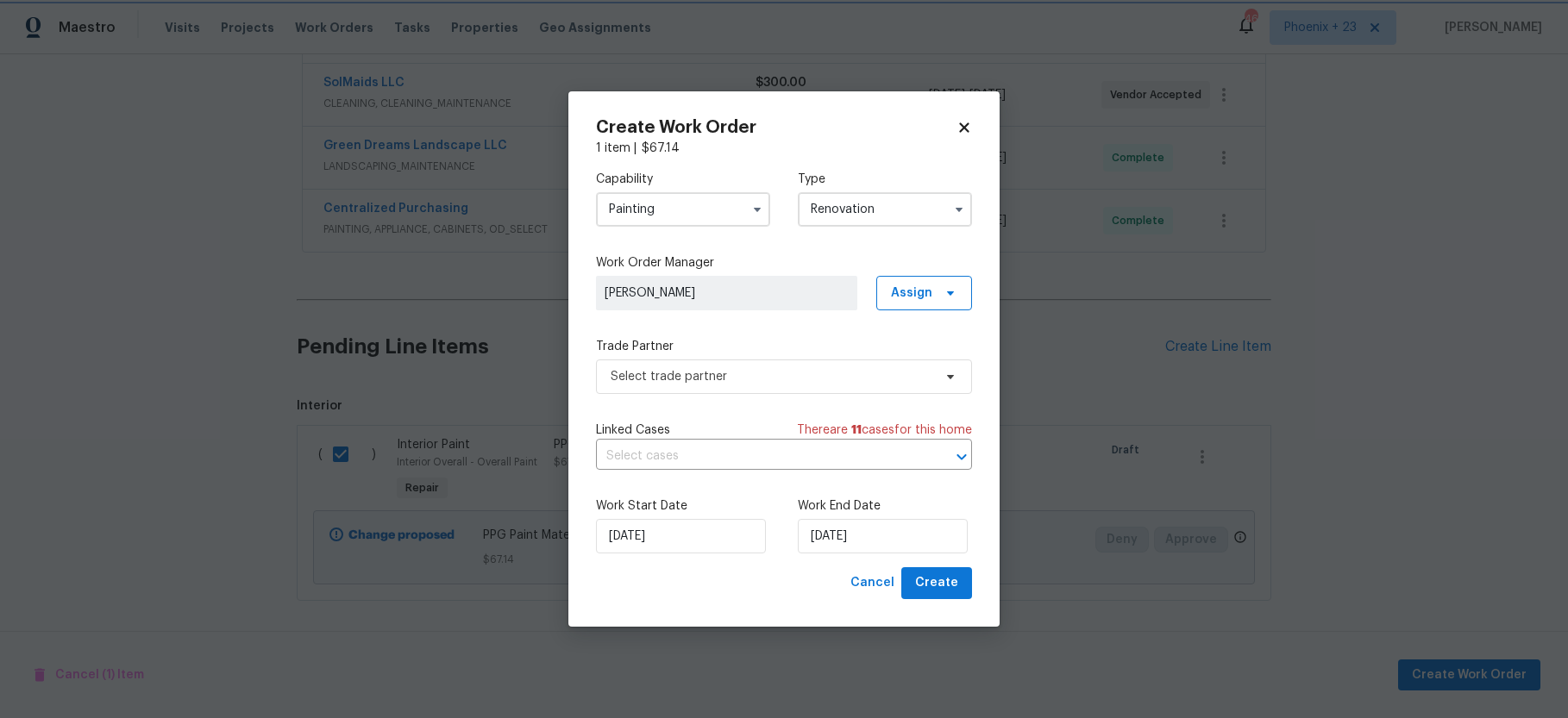
scroll to position [0, 0]
click at [914, 306] on span "Assign" at bounding box center [924, 293] width 95 height 35
click at [909, 359] on div "Assign to me" at bounding box center [927, 366] width 75 height 17
click at [770, 366] on span "Select trade partner" at bounding box center [784, 377] width 376 height 35
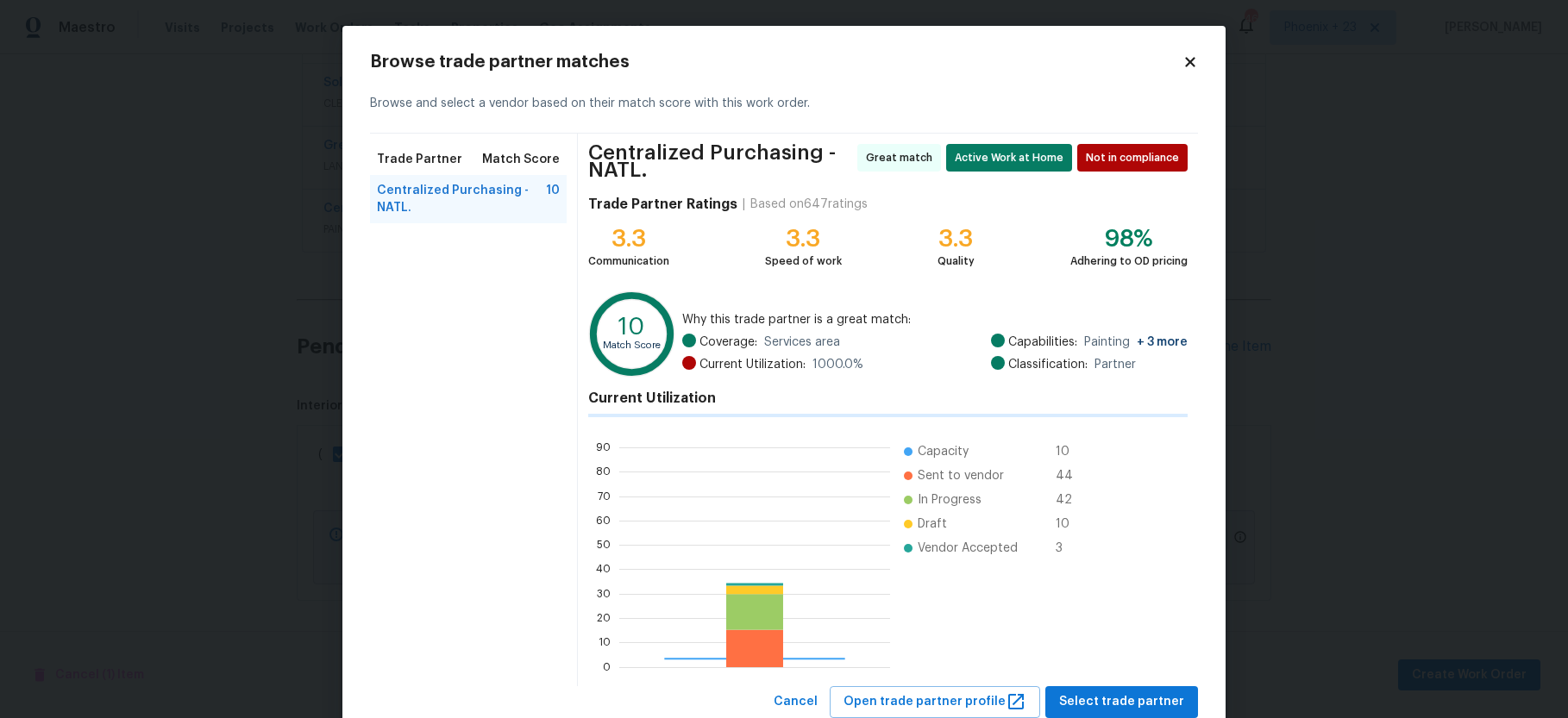
scroll to position [241, 266]
click at [770, 405] on h4 "Current Utilization" at bounding box center [887, 398] width 599 height 17
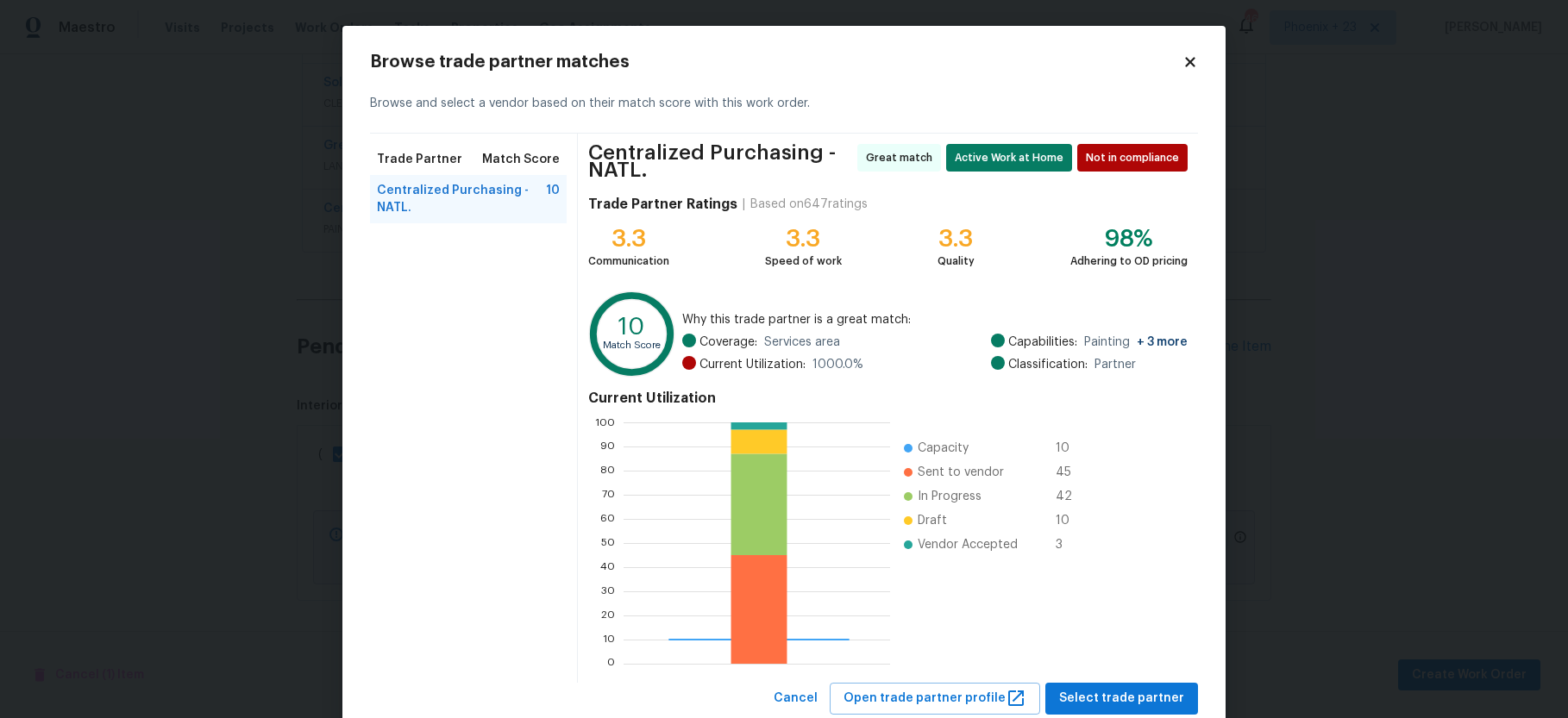
drag, startPoint x: 1121, startPoint y: 668, endPoint x: 1123, endPoint y: 694, distance: 26.1
click at [1121, 669] on div "Current Utilization 0 10 20 30 40 50 60 70 80 90 100 Capacity 10 Sent to vendor…" at bounding box center [887, 527] width 599 height 289
click at [1122, 695] on span "Select trade partner" at bounding box center [1122, 699] width 125 height 21
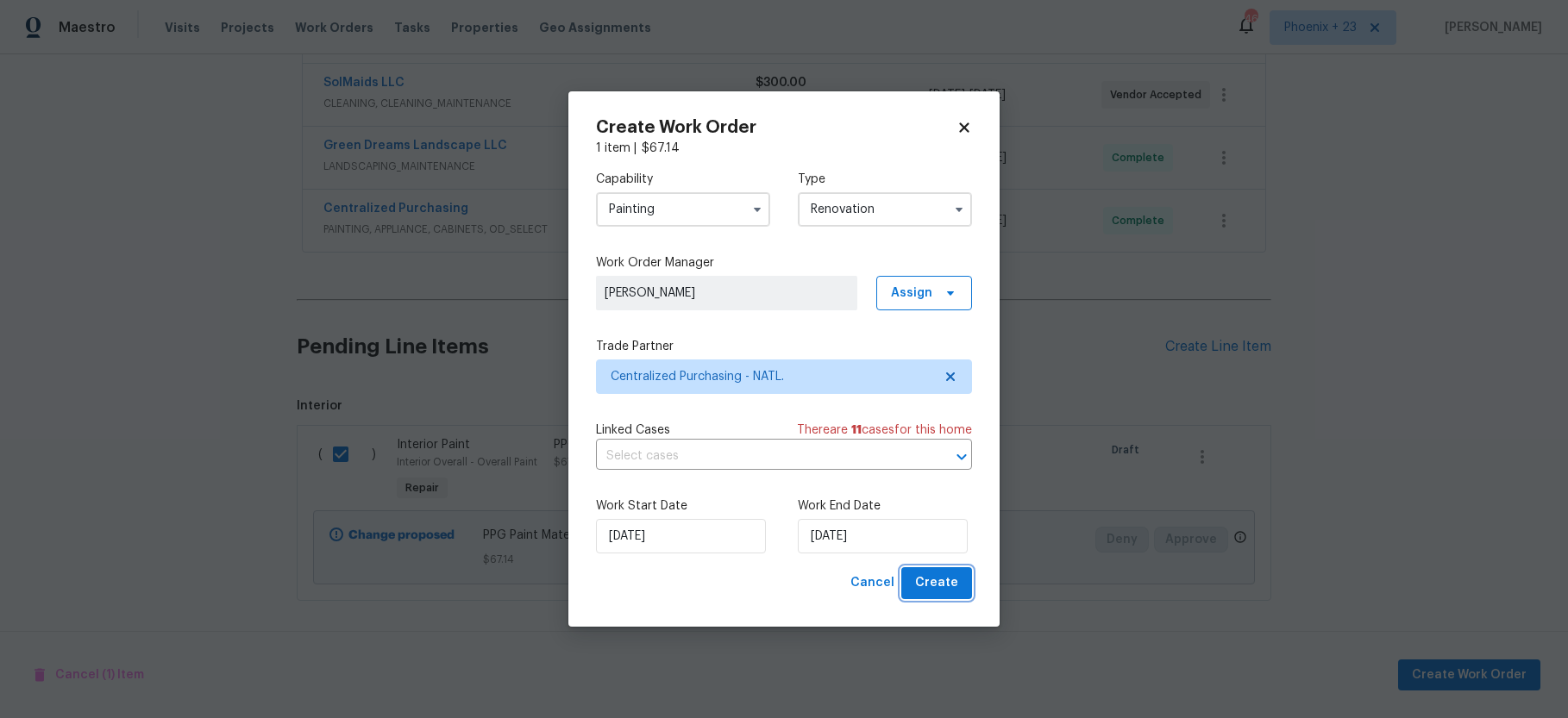
click at [962, 594] on button "Create" at bounding box center [935, 582] width 70 height 32
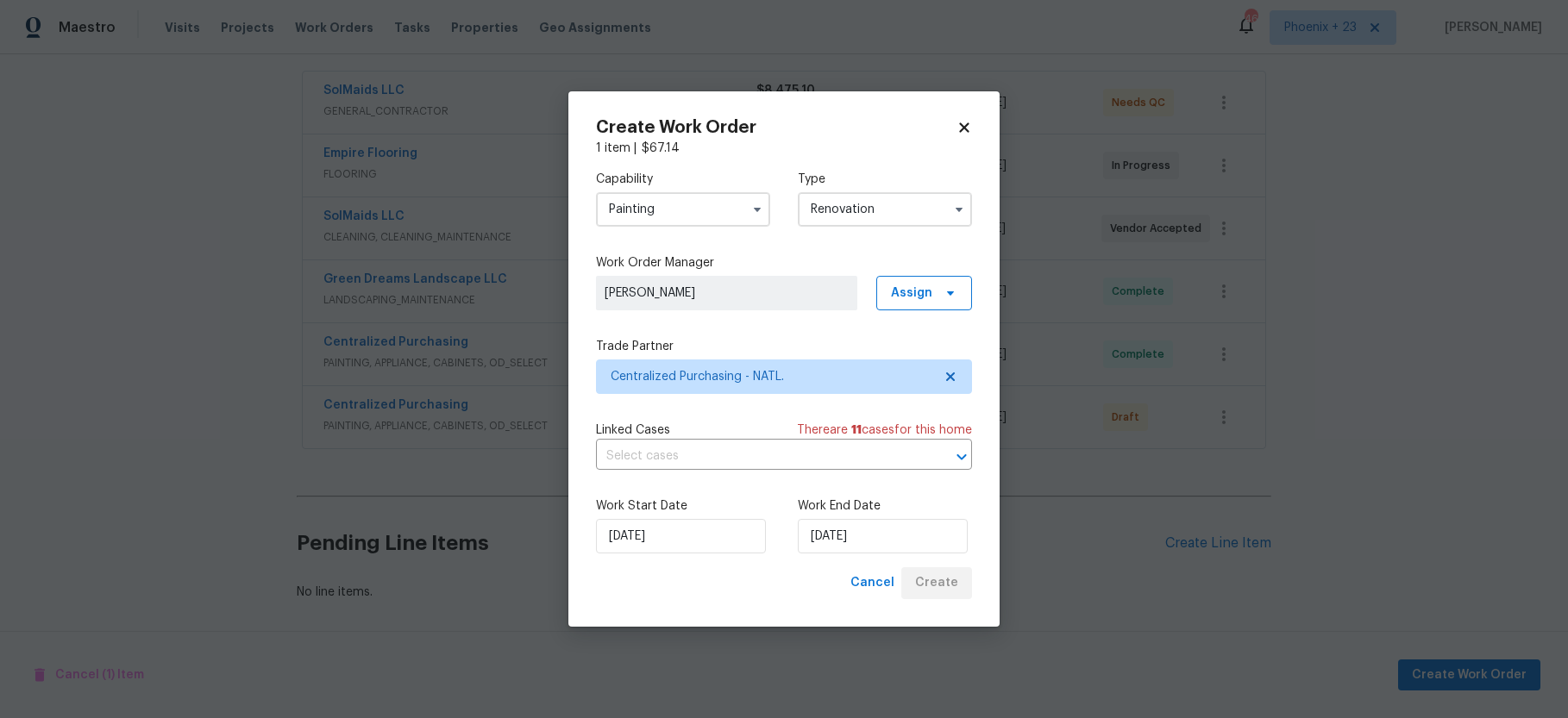
scroll to position [313, 0]
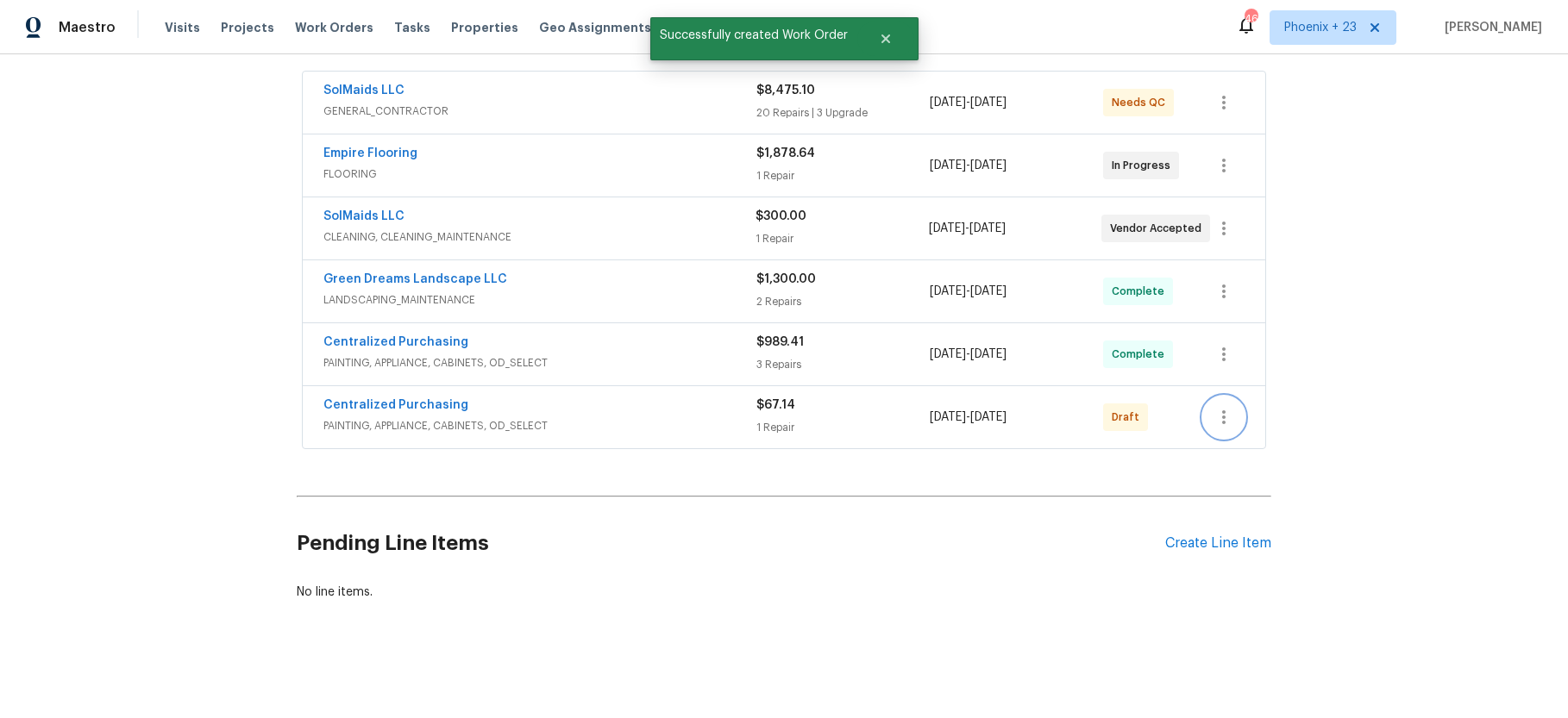
click at [1219, 415] on icon "button" at bounding box center [1223, 416] width 20 height 20
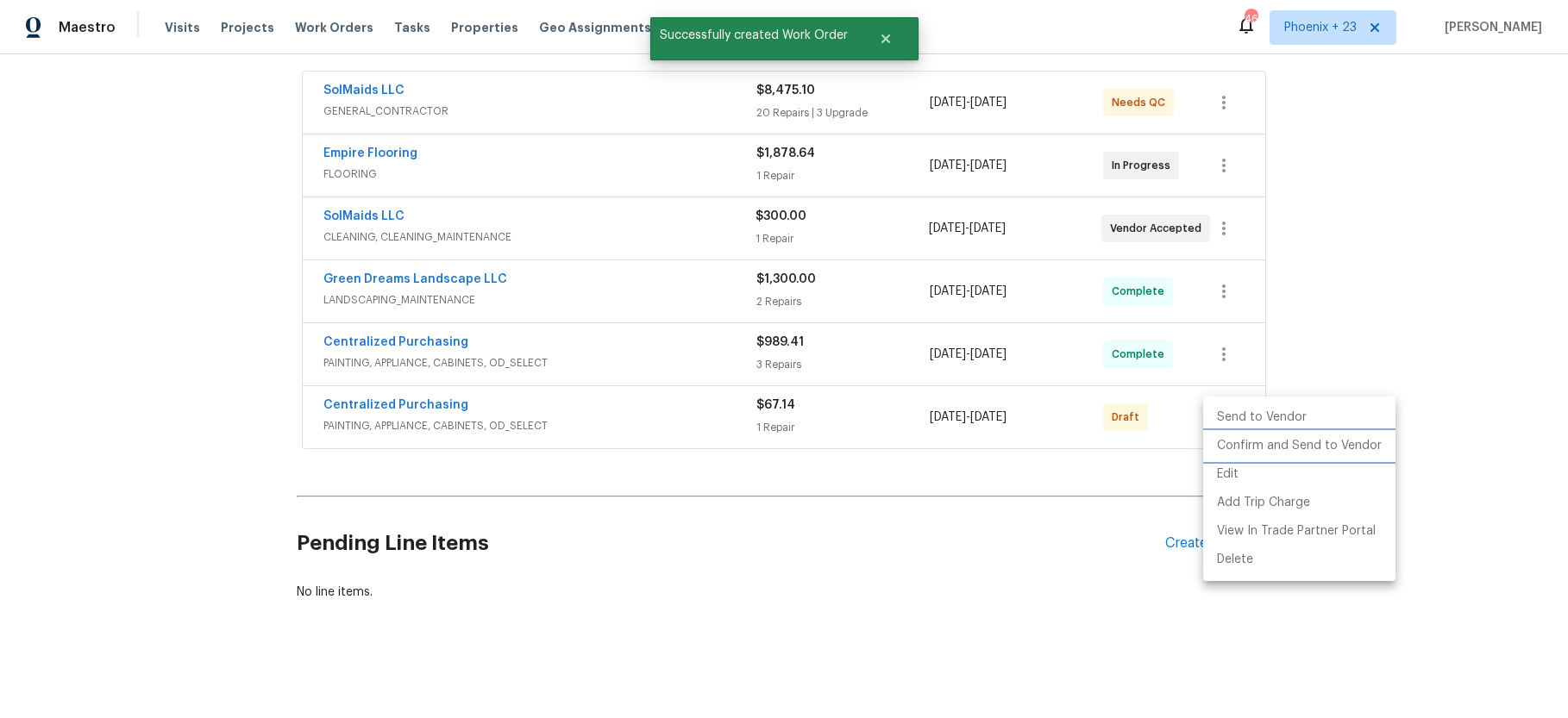
click at [1230, 441] on li "Confirm and Send to Vendor" at bounding box center [1298, 446] width 192 height 29
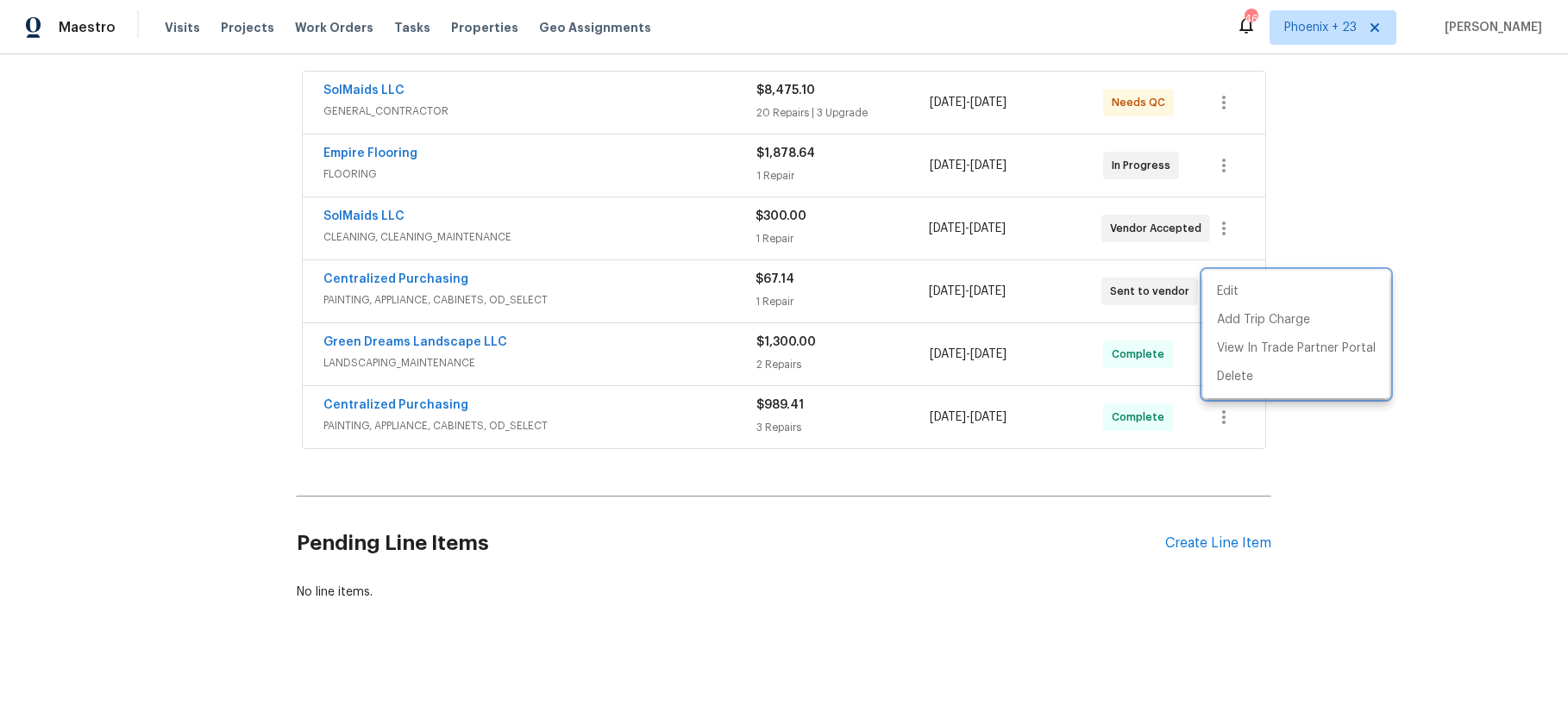
click at [349, 25] on div at bounding box center [784, 359] width 1568 height 718
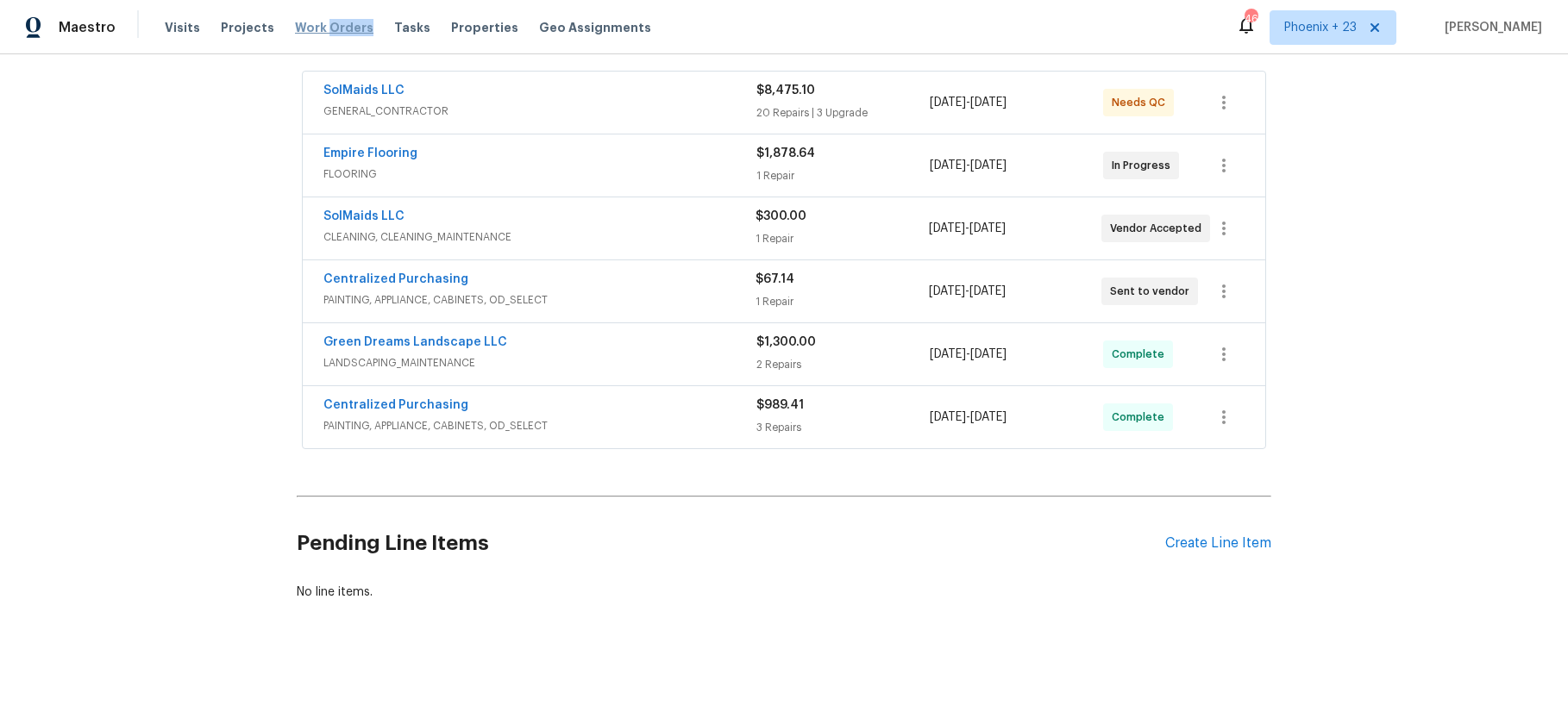
click at [346, 29] on span "Work Orders" at bounding box center [334, 28] width 78 height 17
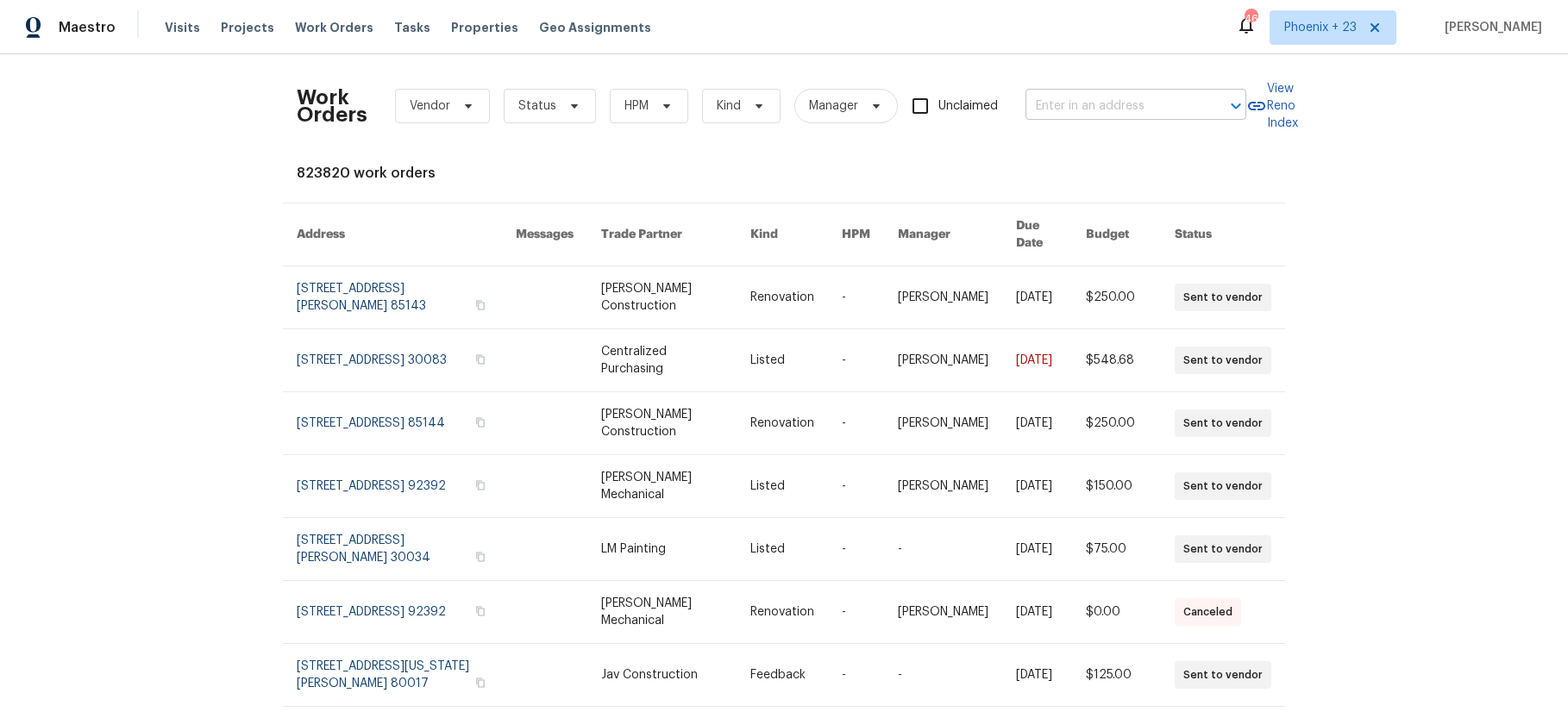
click at [1162, 97] on input "text" at bounding box center [1111, 107] width 173 height 27
paste input "1104 Maple Dr Griffin, GA 30224"
type input "1104 Maple Dr Griffin, GA 30224"
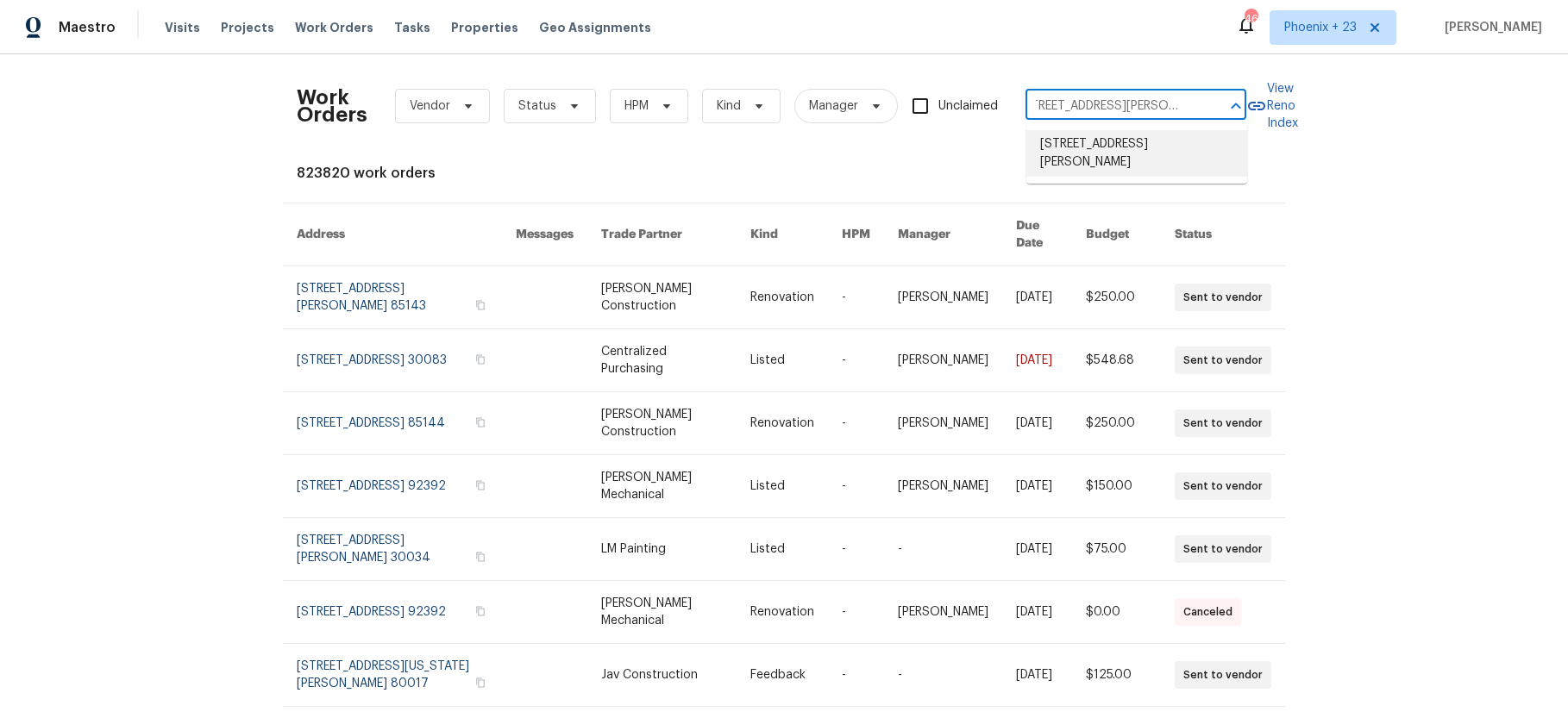
click at [1138, 143] on li "1104 Maple Dr, Griffin, GA 30224" at bounding box center [1136, 153] width 221 height 46
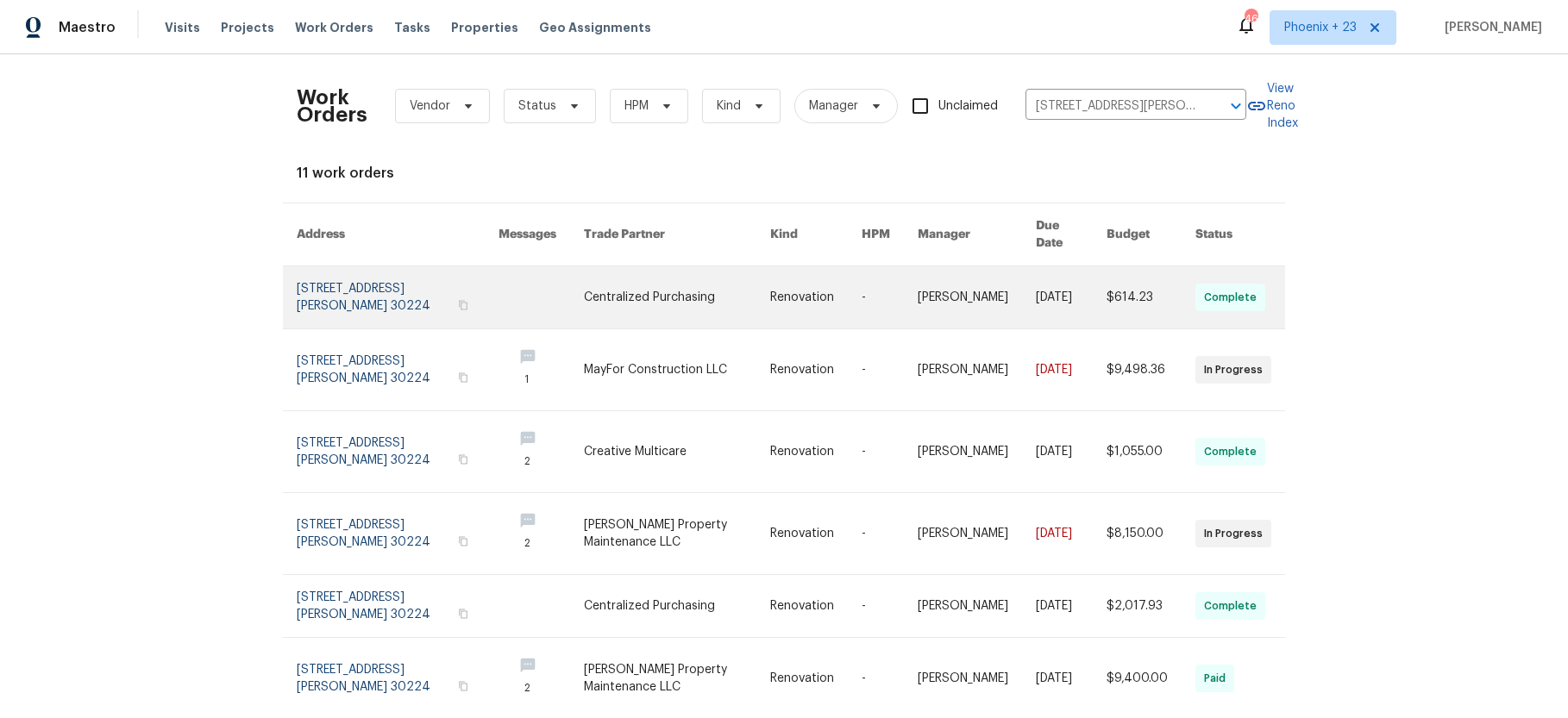
click at [641, 282] on link at bounding box center [676, 297] width 186 height 62
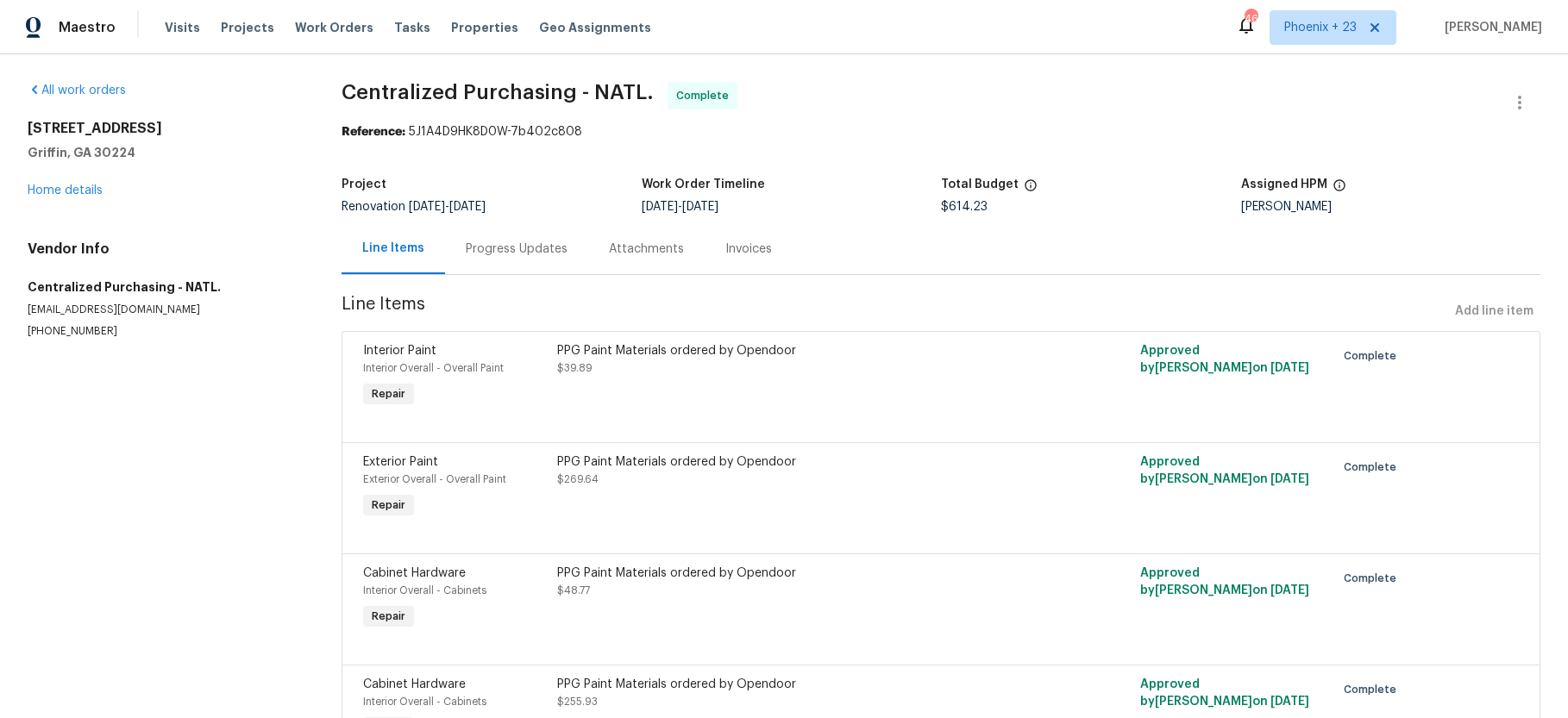
click at [101, 174] on div "1104 Maple Dr Griffin, GA 30224 Home details" at bounding box center [164, 159] width 273 height 79
click at [338, 30] on span "Work Orders" at bounding box center [334, 28] width 78 height 17
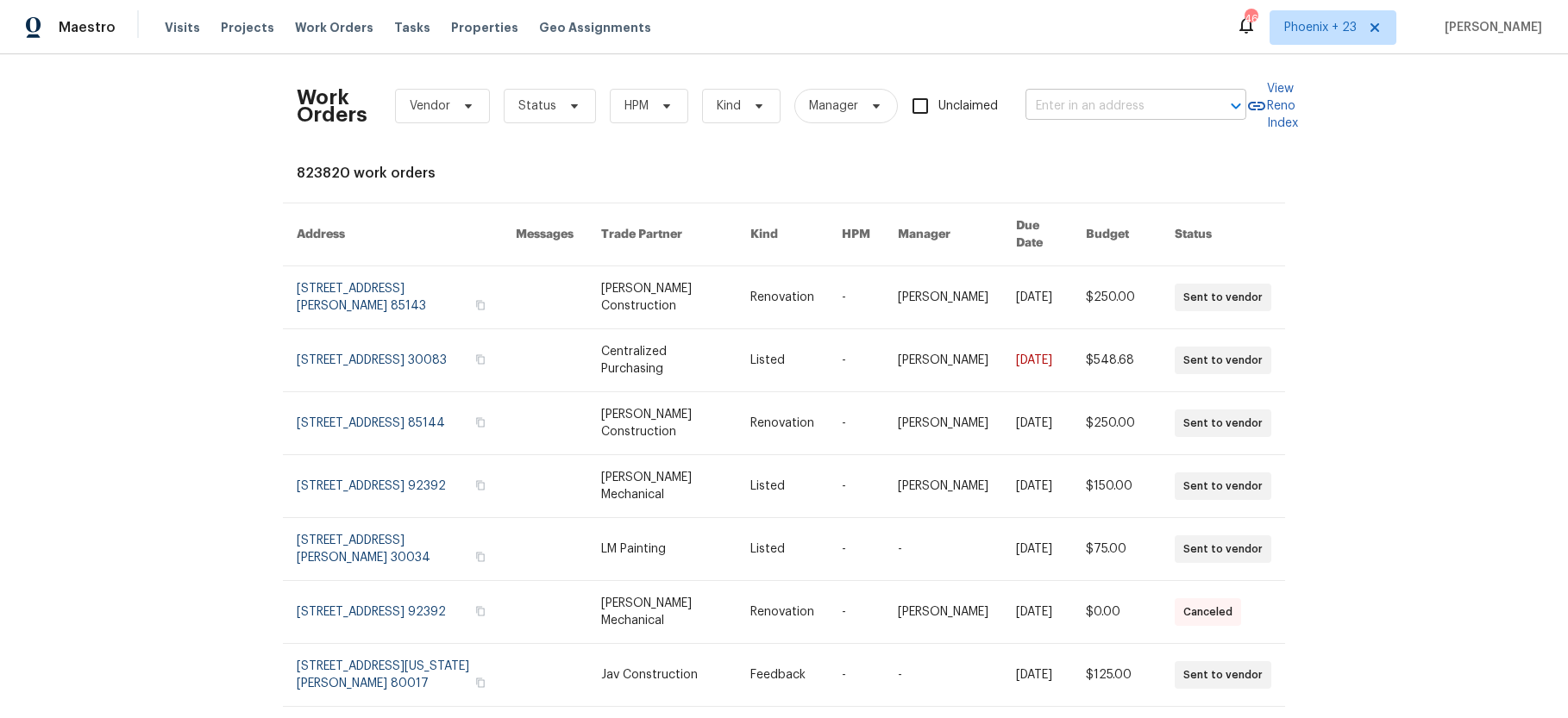
click at [1121, 108] on input "text" at bounding box center [1111, 107] width 173 height 27
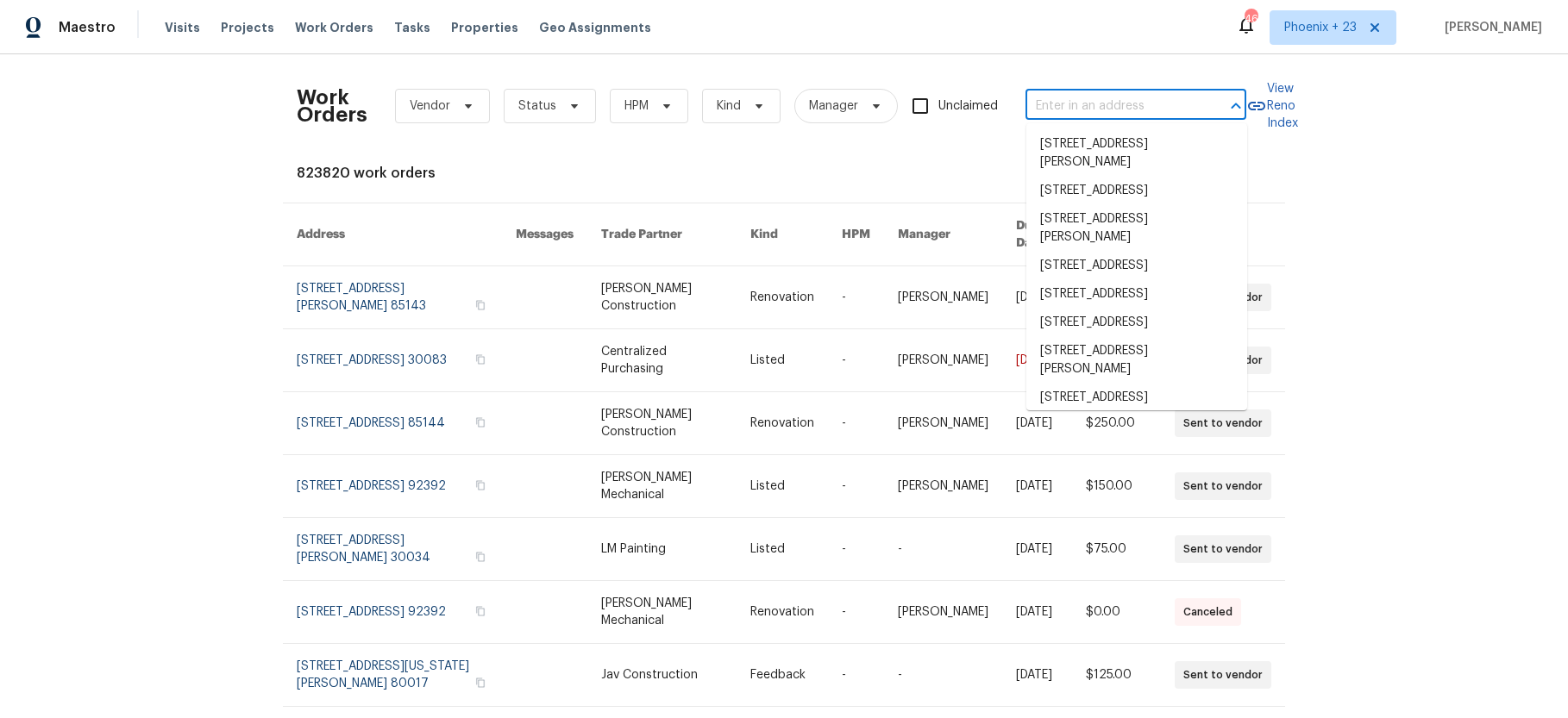
paste input "6424 Willow Broom Trl, Littleton, CO 80125"
type input "6424 Willow Broom Trl, Littleton, CO 80125"
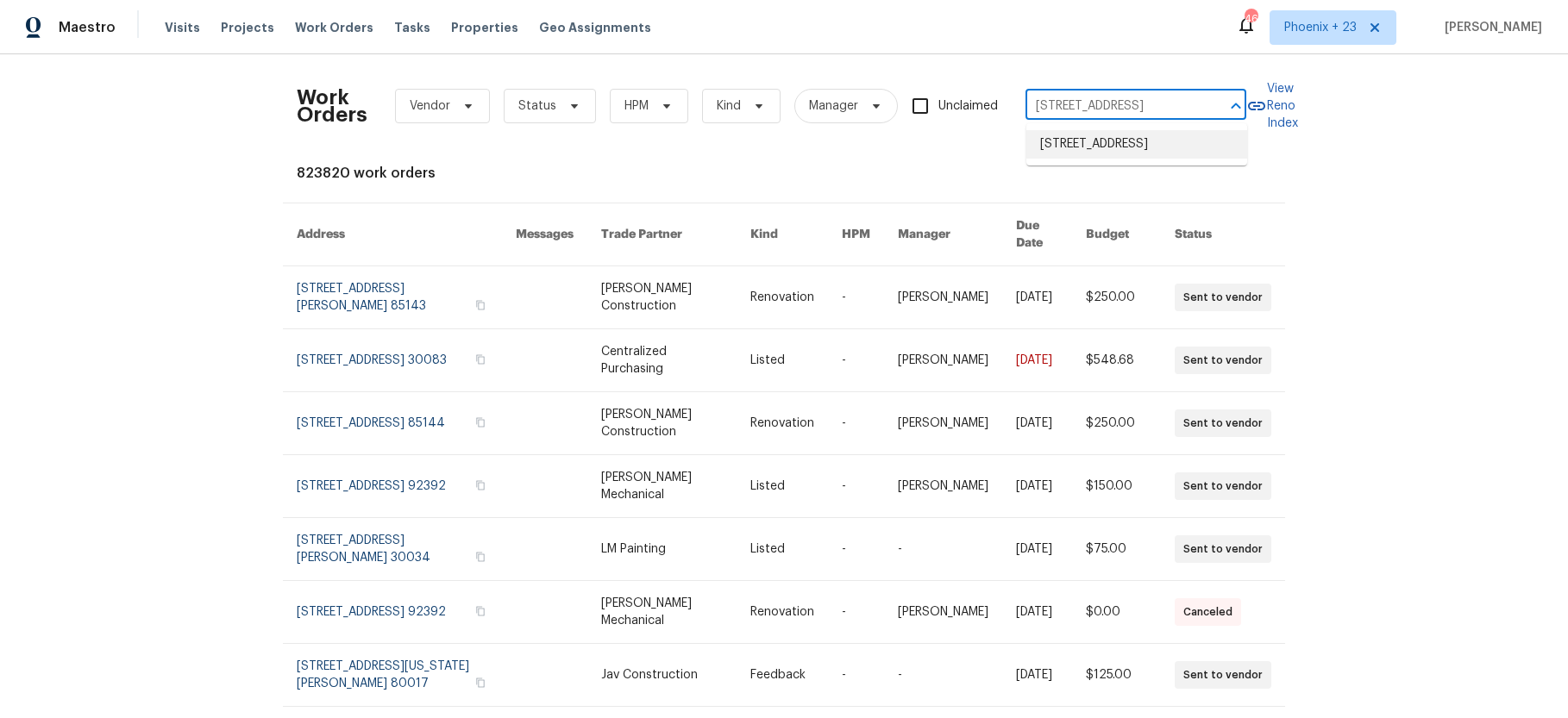
click at [1103, 159] on li "6424 Willow Broom Trl, Littleton, CO 80125" at bounding box center [1136, 145] width 221 height 29
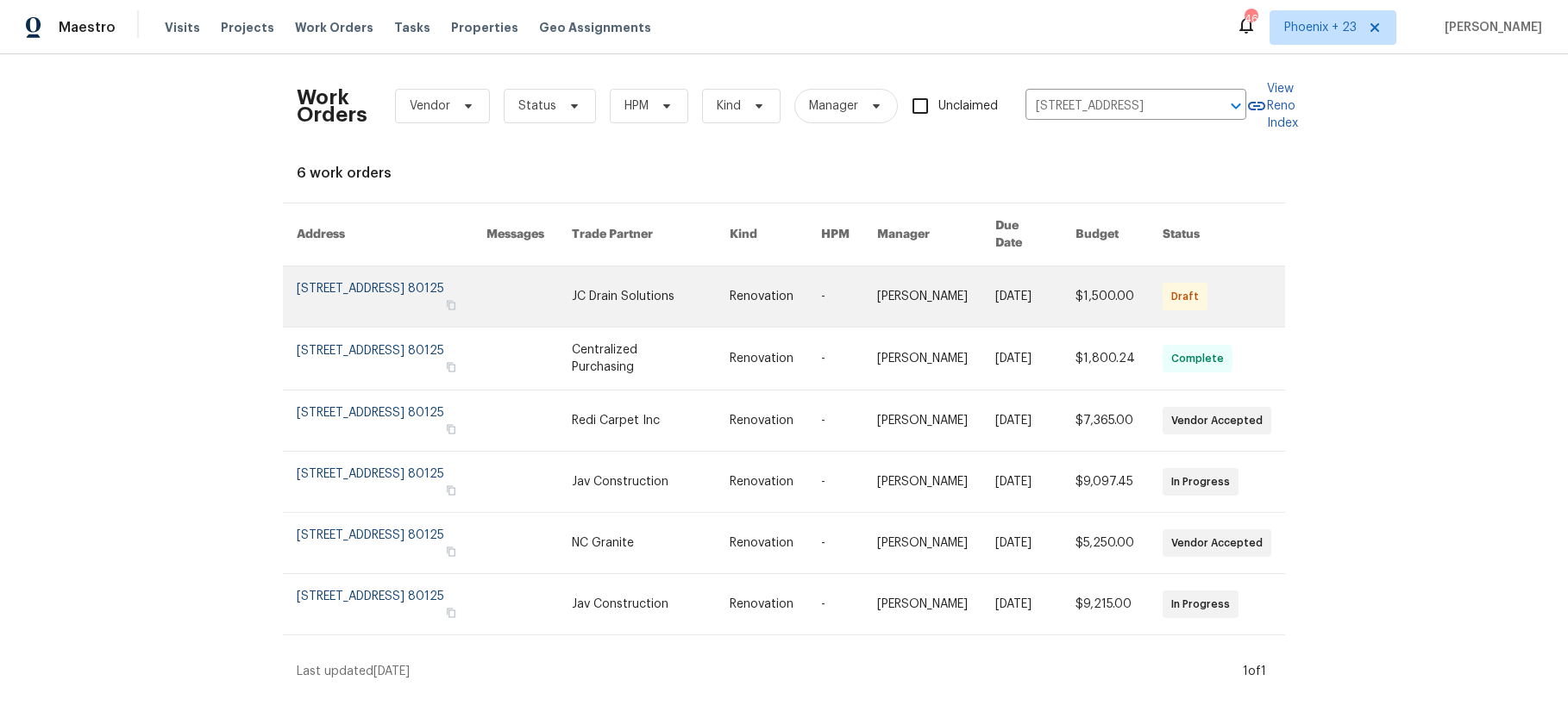
click at [602, 266] on link at bounding box center [651, 296] width 158 height 61
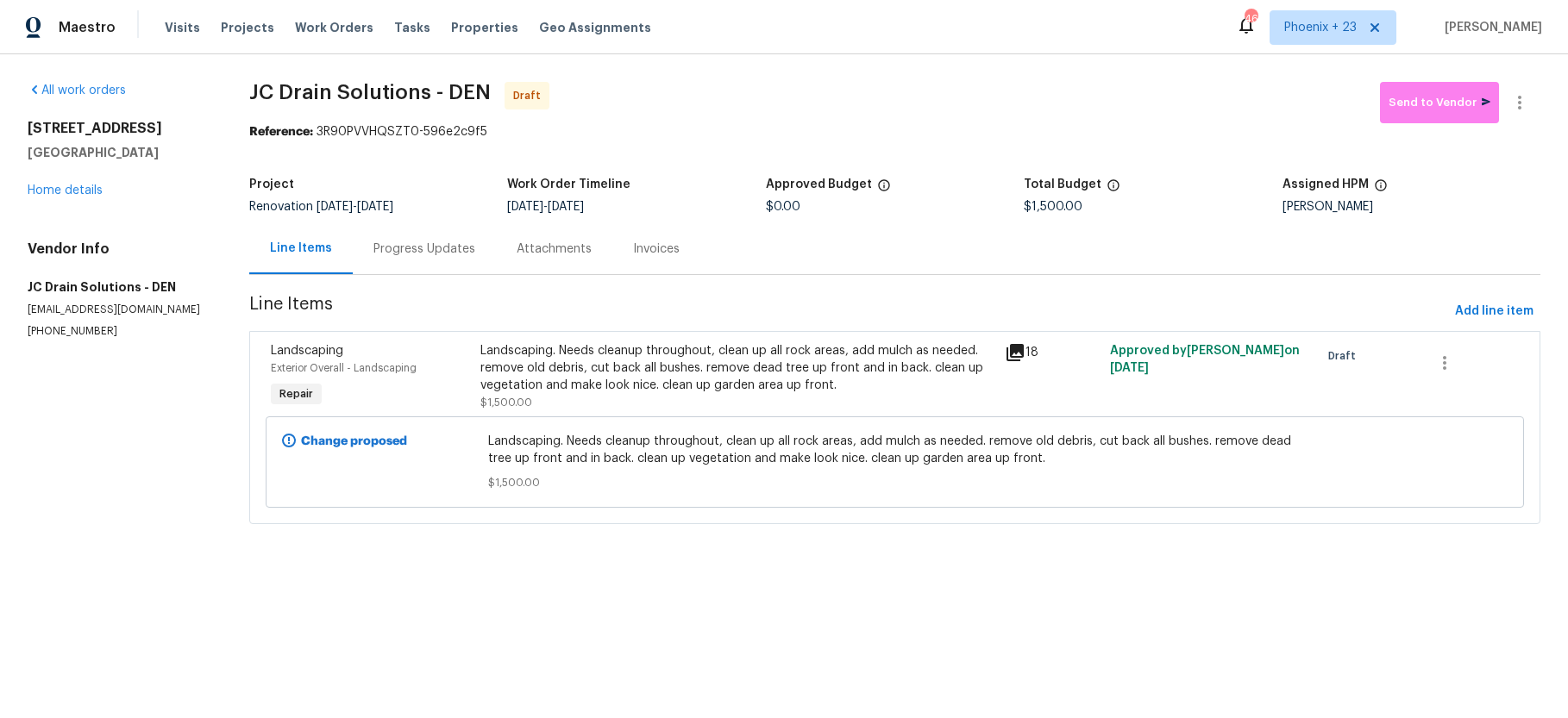
click at [49, 197] on div "6424 Willow Broom Trl Littleton, CO 80125 Home details" at bounding box center [118, 159] width 180 height 79
click at [51, 185] on link "Home details" at bounding box center [66, 190] width 75 height 13
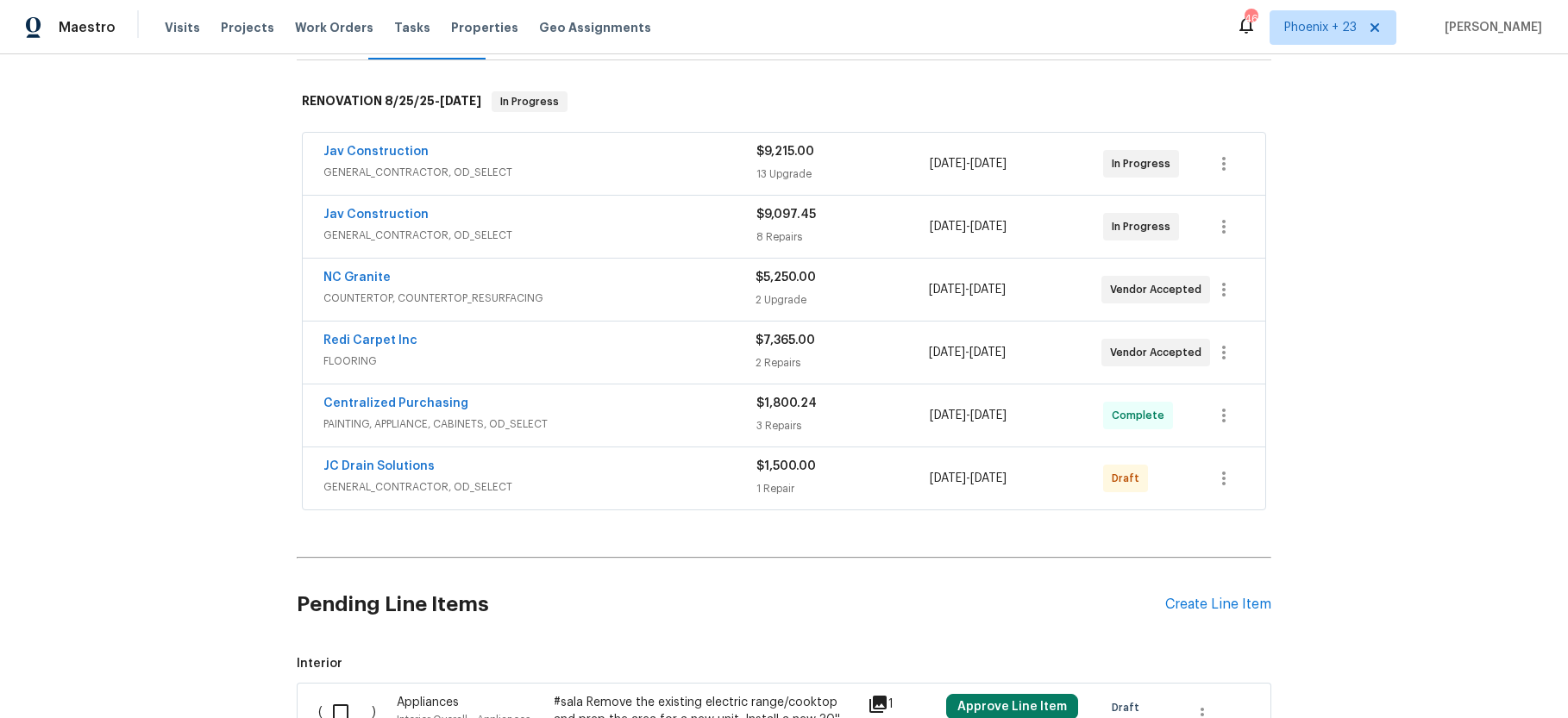
scroll to position [274, 0]
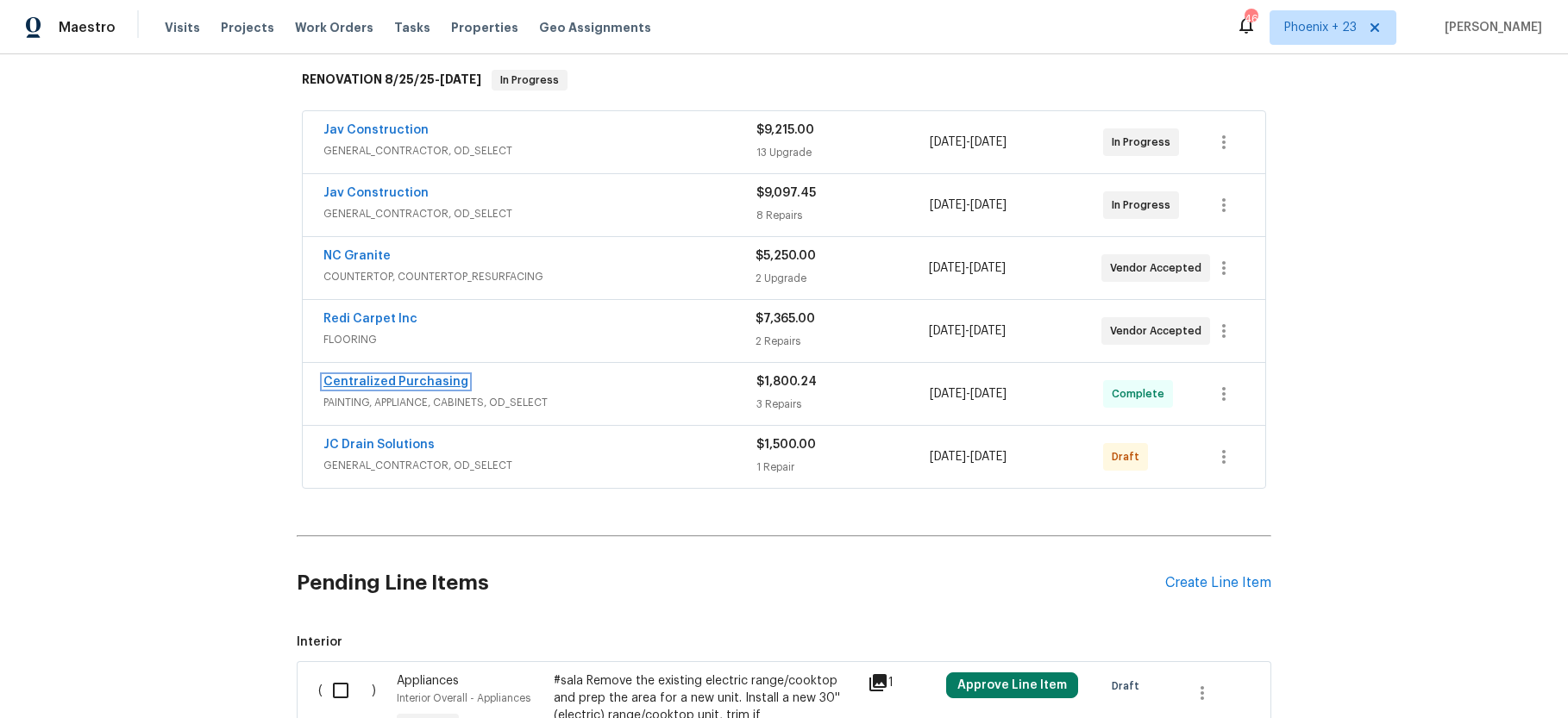
click at [436, 379] on link "Centralized Purchasing" at bounding box center [395, 382] width 145 height 13
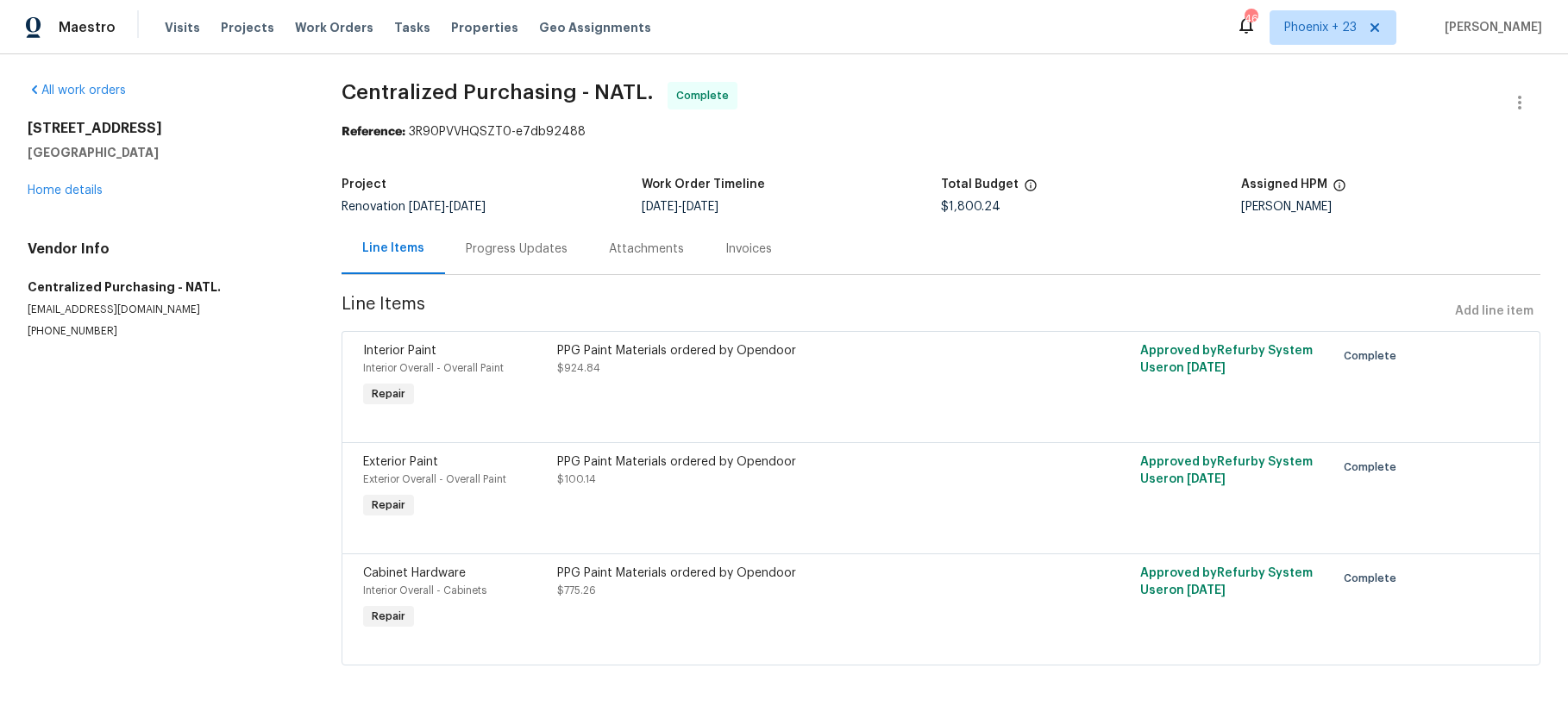
click at [72, 208] on div "All work orders 6424 Willow Broom Trl Littleton, CO 80125 Home details Vendor I…" at bounding box center [164, 210] width 273 height 256
click at [69, 195] on link "Home details" at bounding box center [66, 190] width 75 height 13
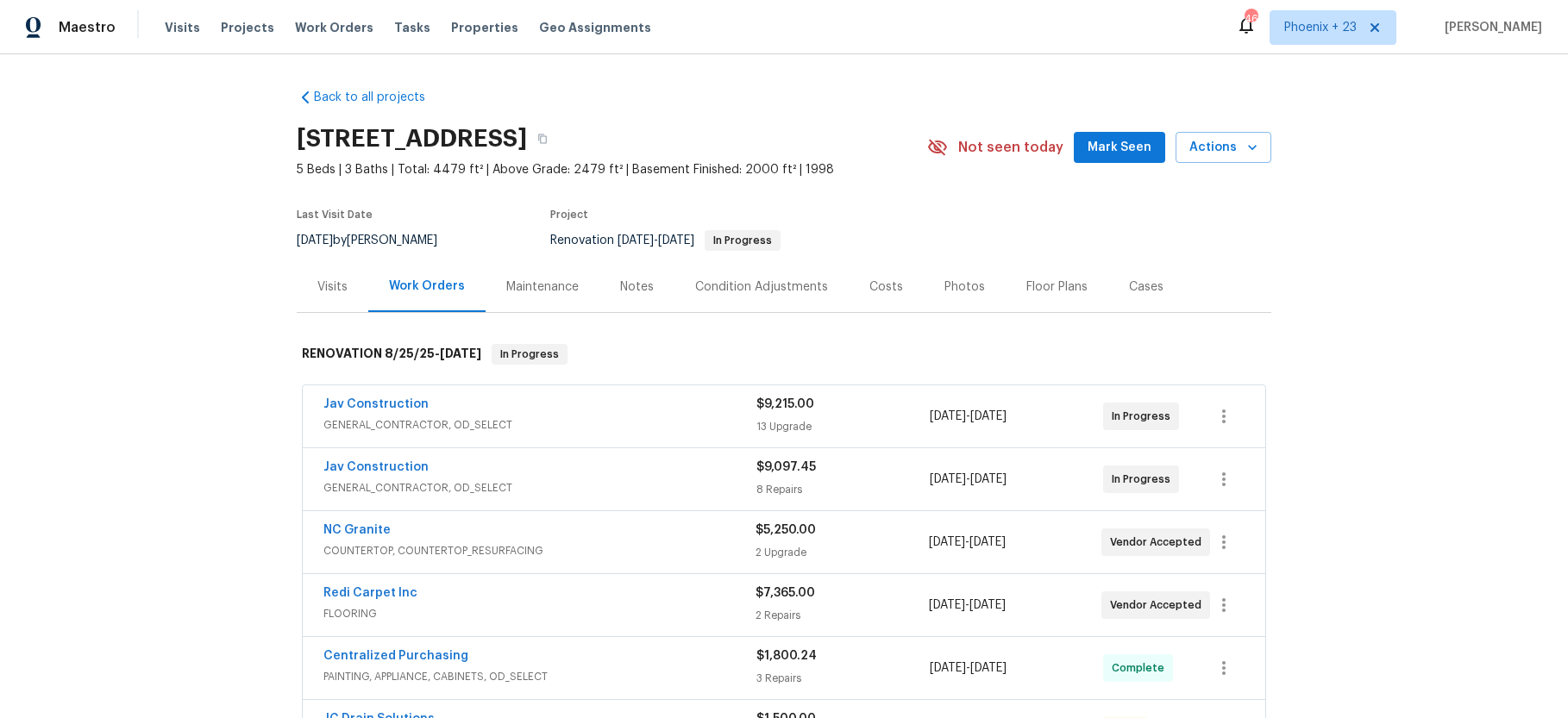
scroll to position [322, 0]
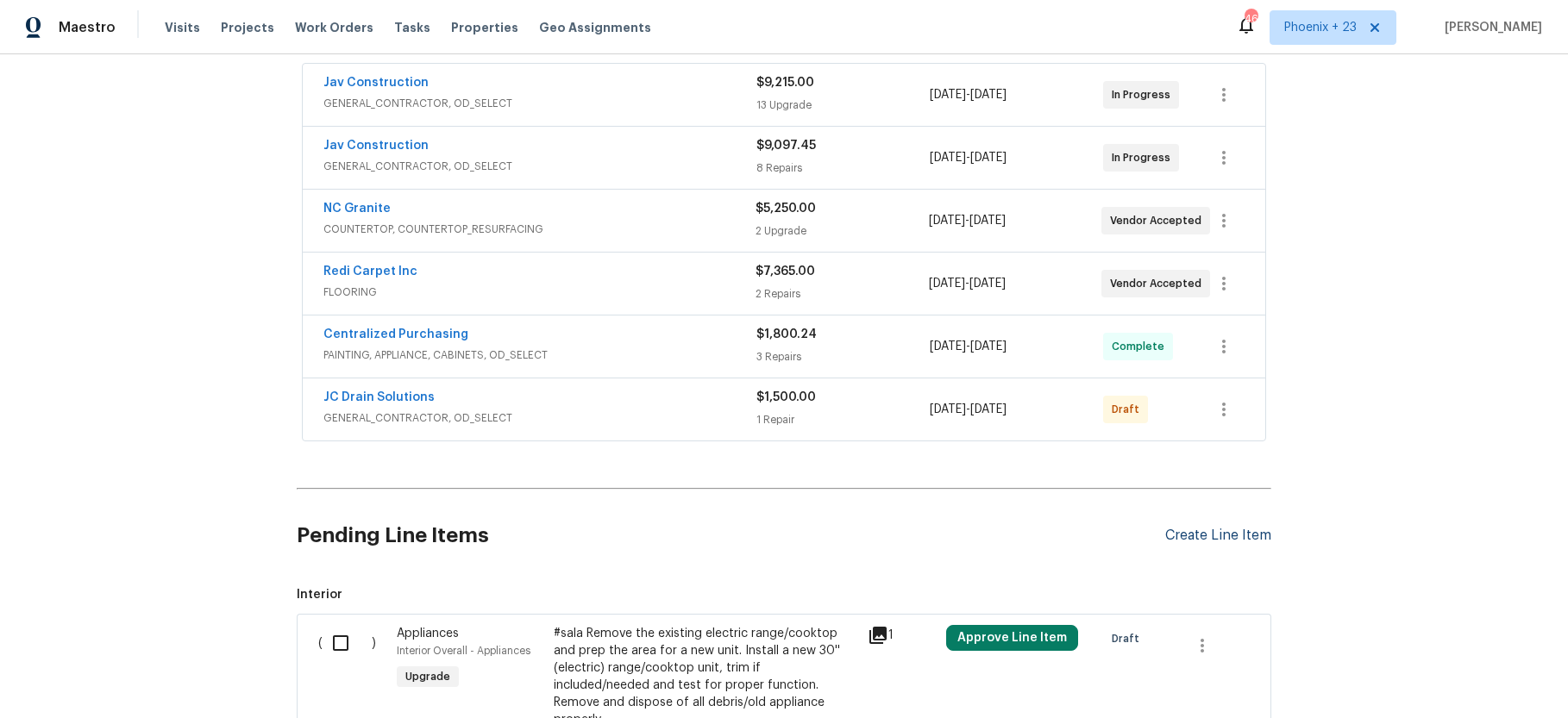
click at [1234, 529] on div "Create Line Item" at bounding box center [1218, 535] width 106 height 16
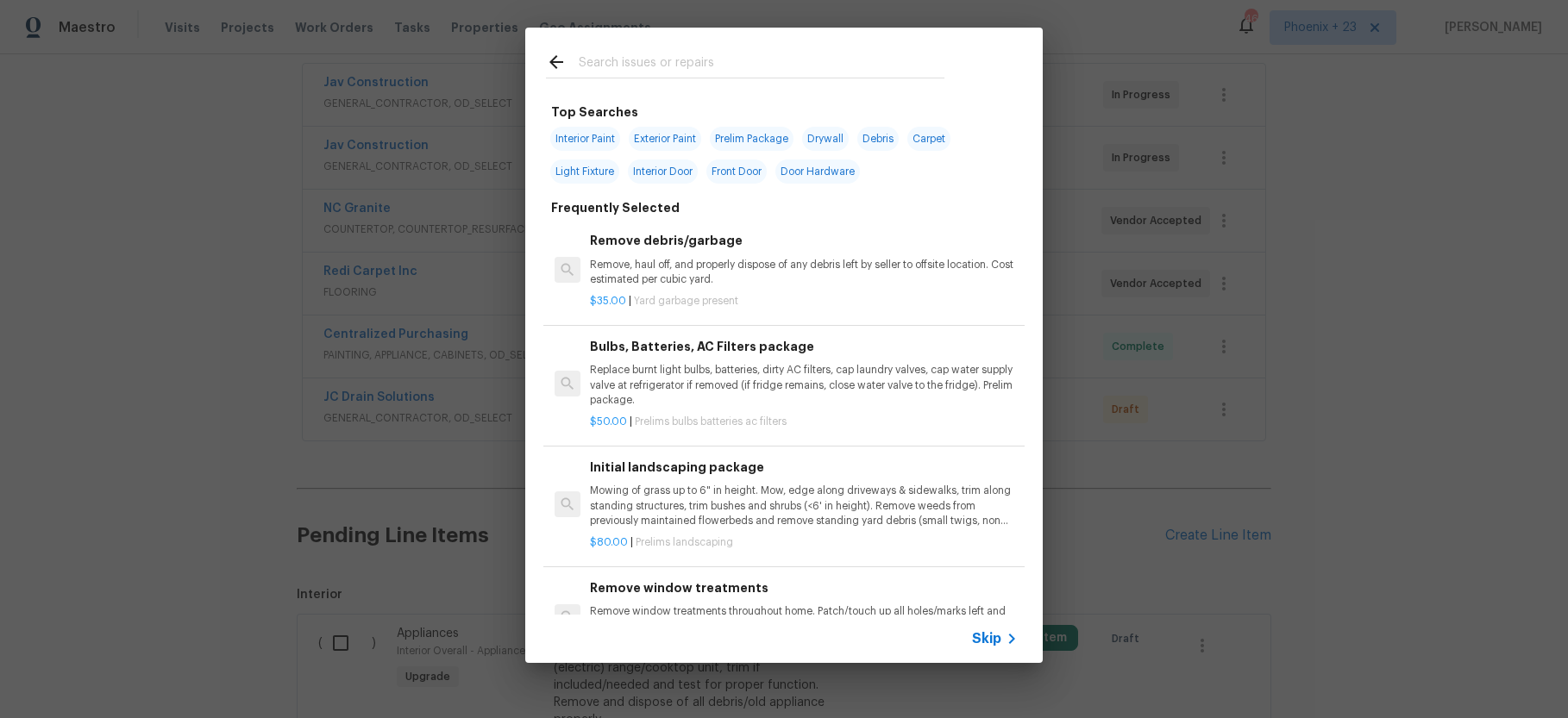
click at [635, 83] on div at bounding box center [745, 62] width 440 height 68
click at [637, 63] on input "text" at bounding box center [761, 65] width 365 height 26
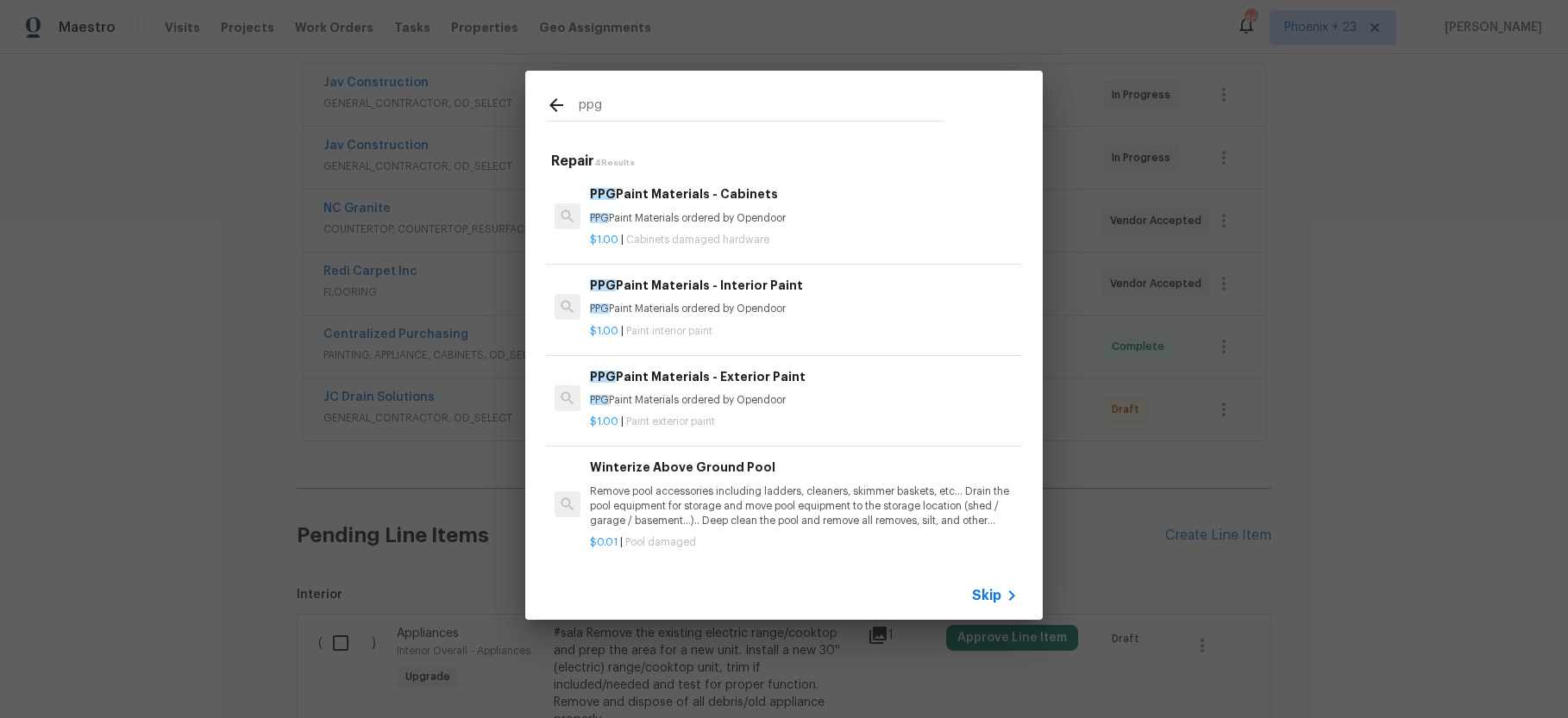
type input "ppg"
click at [810, 326] on p "$1.00 | Paint interior paint" at bounding box center [804, 331] width 428 height 14
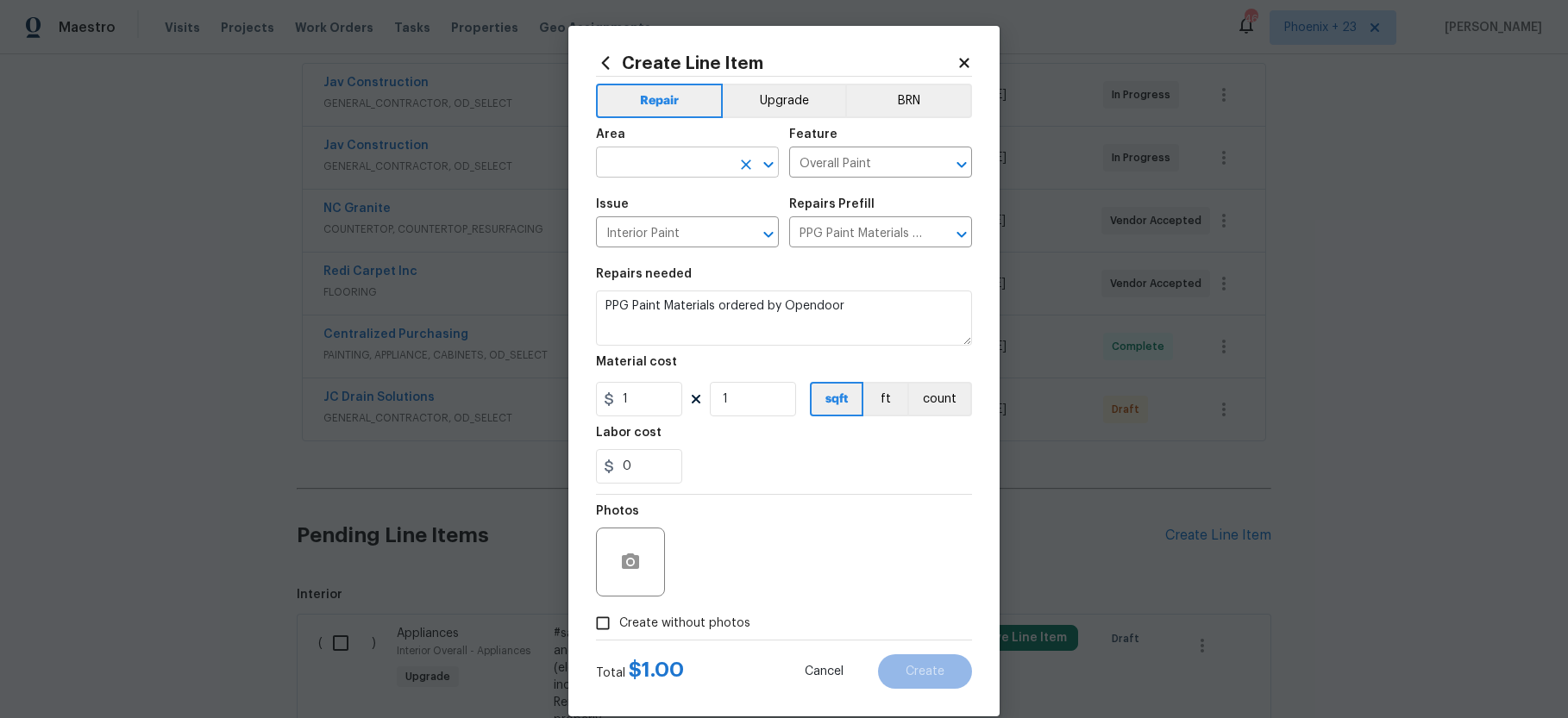
click at [610, 164] on input "text" at bounding box center [662, 164] width 134 height 27
click at [618, 237] on li "Interior Overall" at bounding box center [688, 230] width 183 height 29
type input "Interior Overall"
click at [646, 406] on input "1" at bounding box center [638, 399] width 86 height 35
type input "101.02"
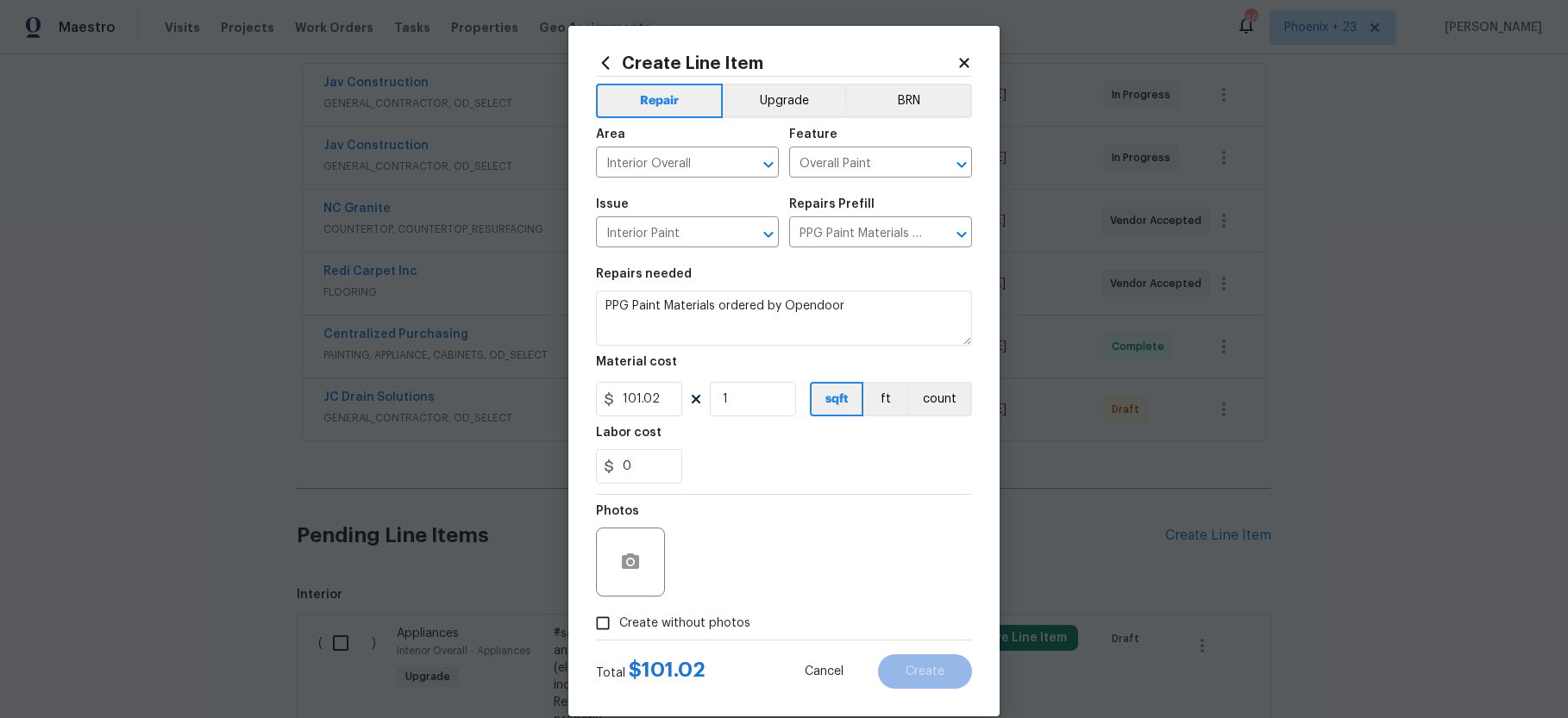
click at [720, 615] on span "Create without photos" at bounding box center [685, 624] width 131 height 18
click at [619, 615] on input "Create without photos" at bounding box center [603, 624] width 33 height 33
checkbox input "true"
click at [746, 568] on textarea at bounding box center [825, 562] width 293 height 69
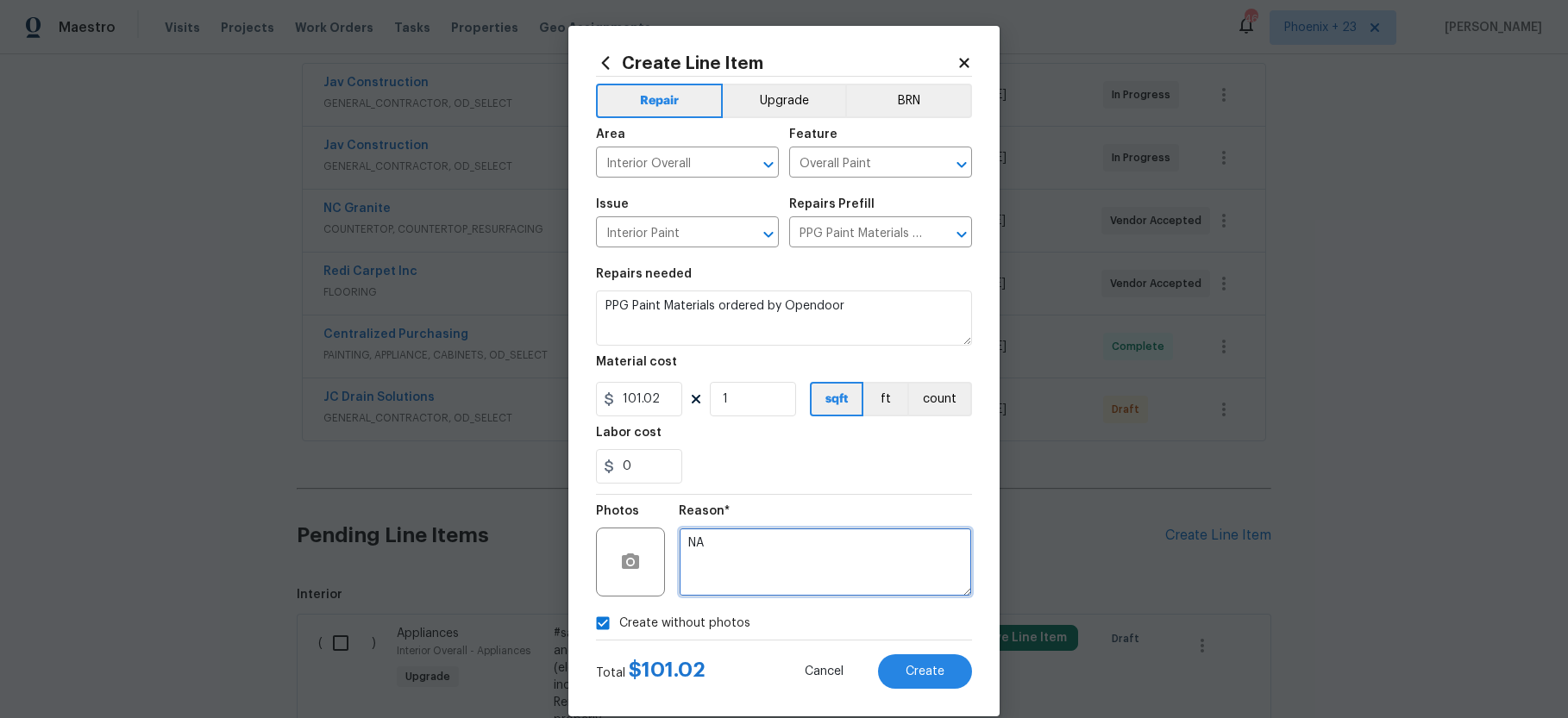
type textarea "NA"
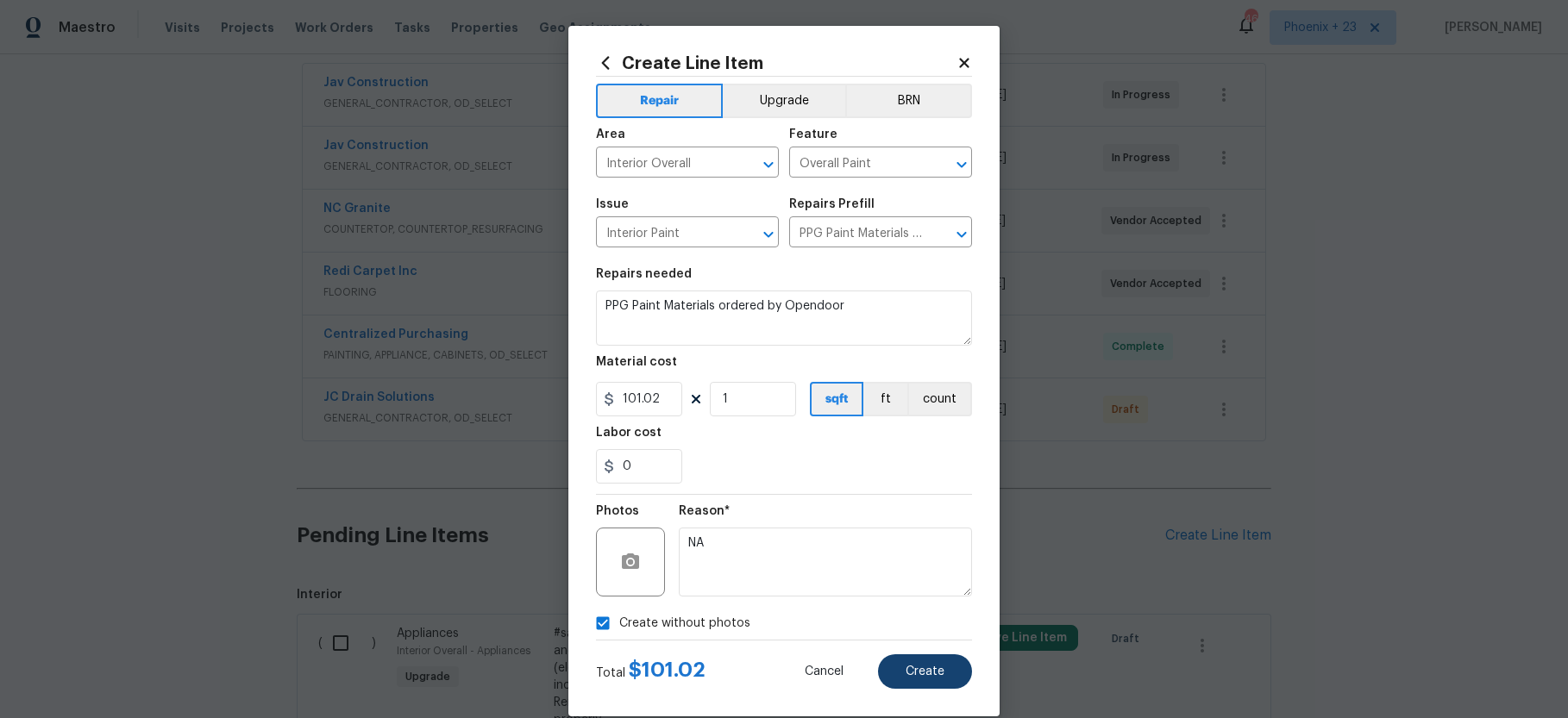
drag, startPoint x: 960, startPoint y: 696, endPoint x: 936, endPoint y: 663, distance: 40.8
click at [959, 696] on div "Create Line Item Repair Upgrade BRN Area Interior Overall ​ Feature Overall Pai…" at bounding box center [783, 371] width 431 height 690
click at [933, 660] on button "Create" at bounding box center [924, 672] width 94 height 35
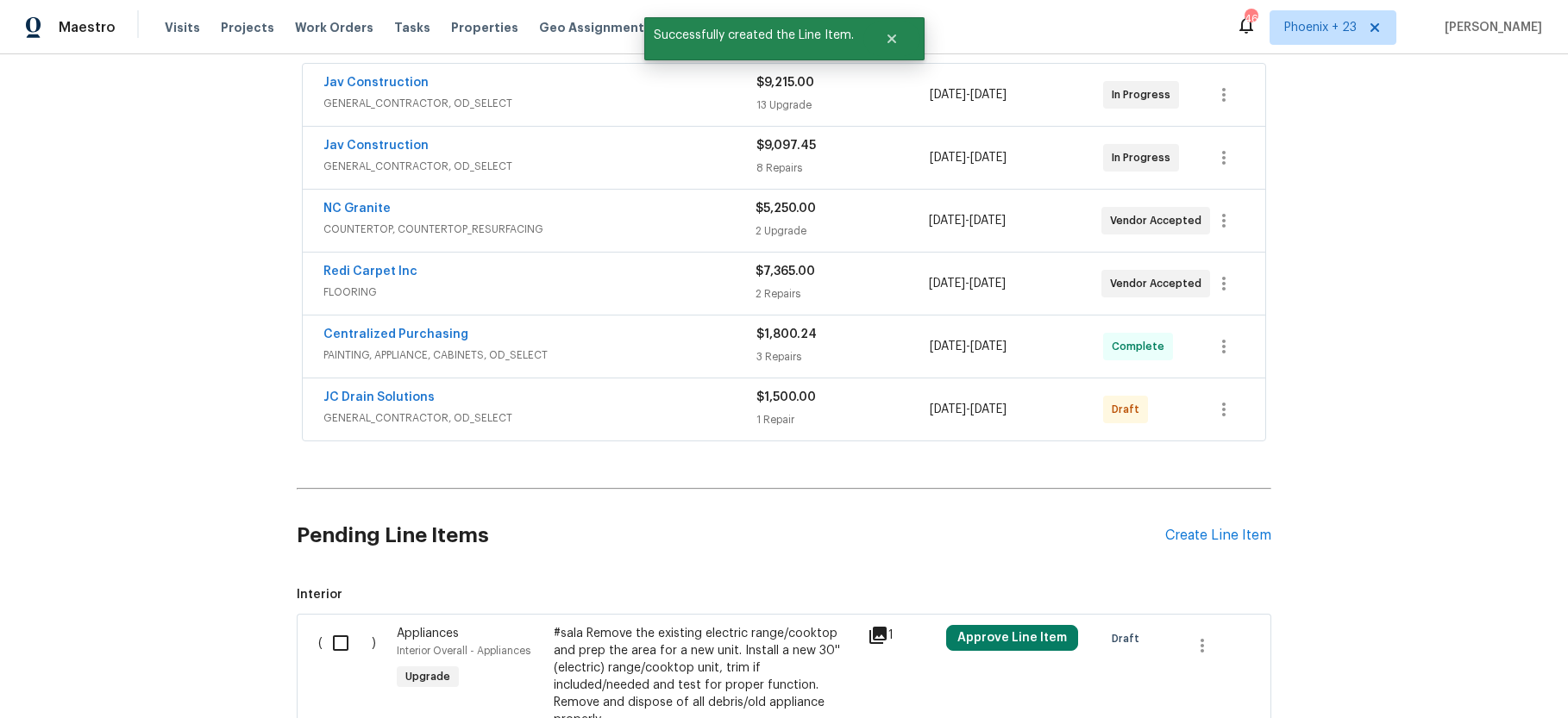
scroll to position [831, 0]
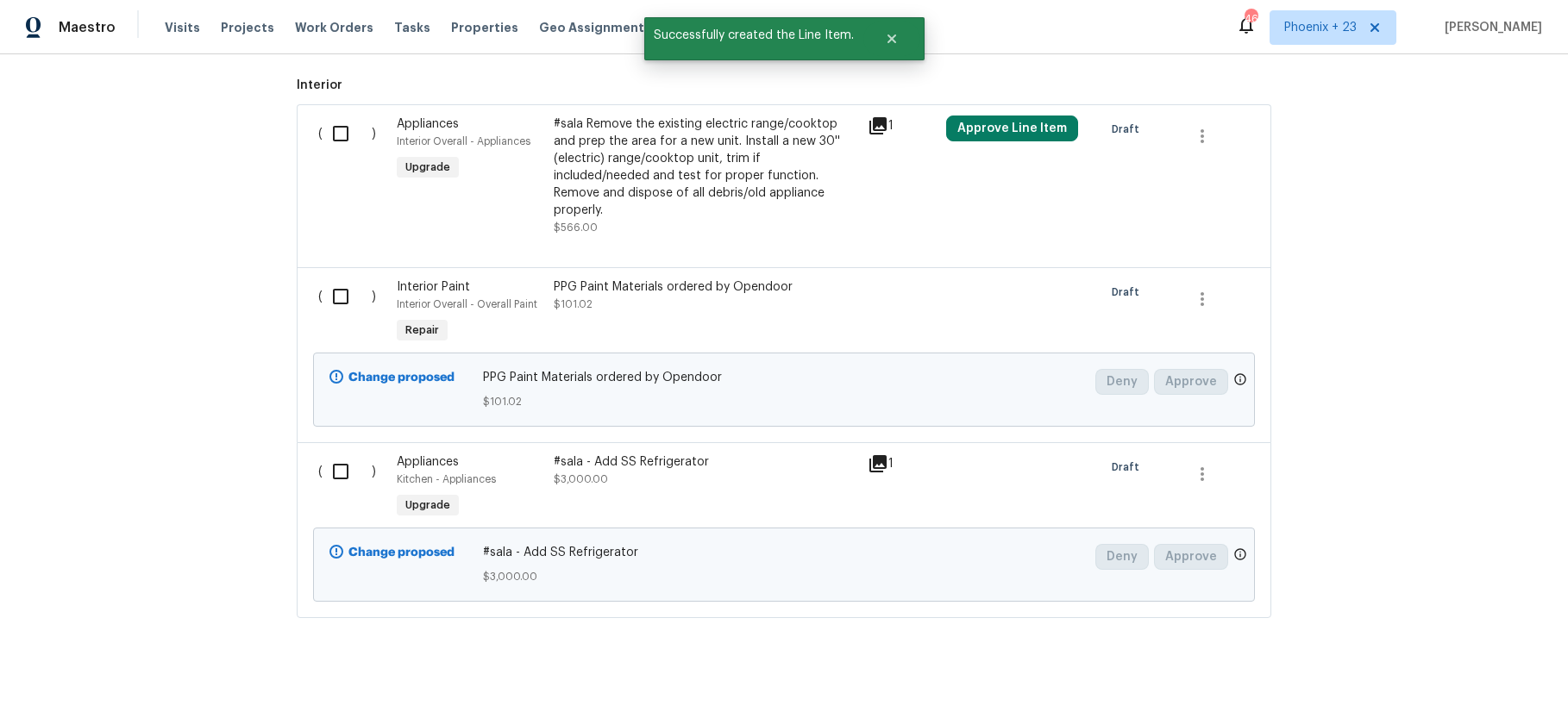
click at [326, 279] on input "checkbox" at bounding box center [346, 297] width 49 height 37
checkbox input "true"
click at [1424, 673] on span "Create Work Order" at bounding box center [1469, 675] width 115 height 21
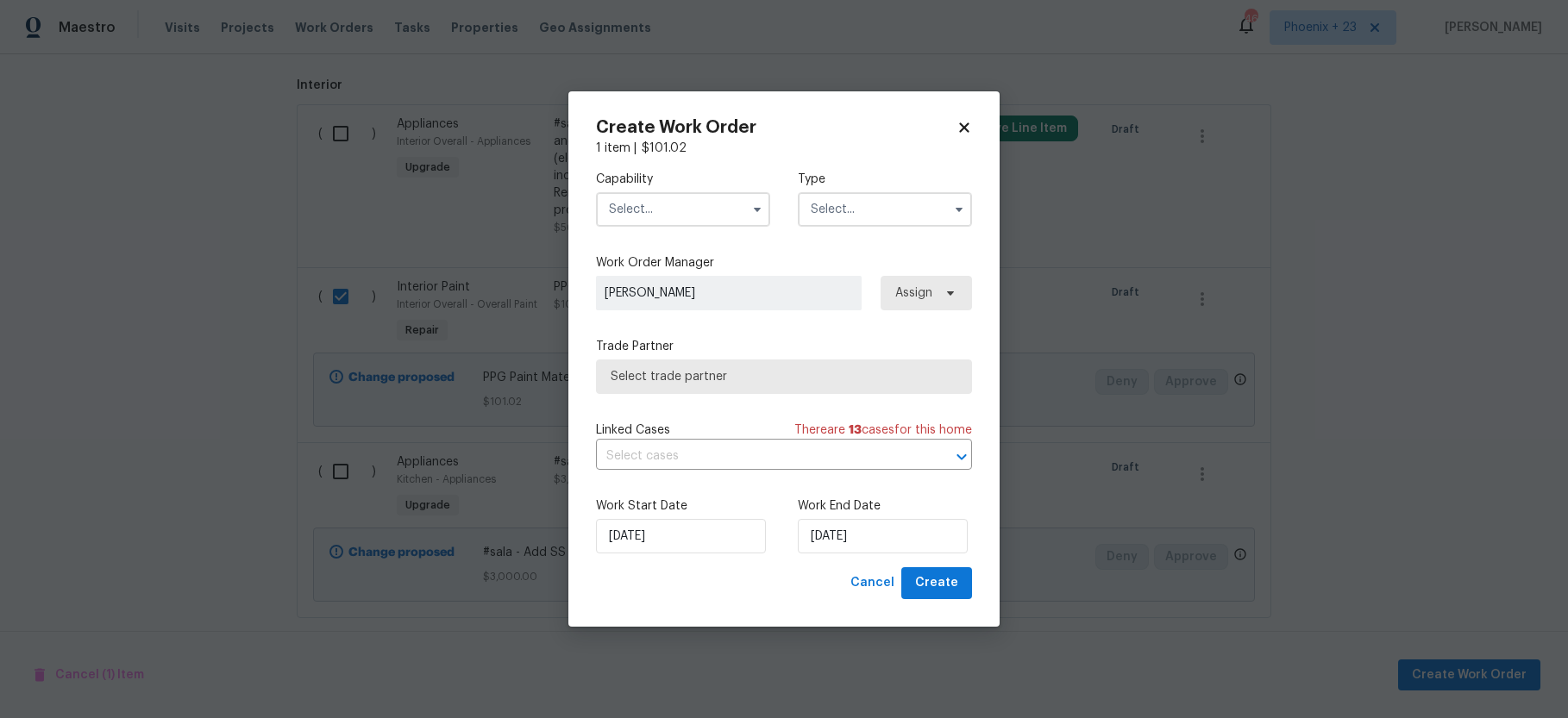
drag, startPoint x: 671, startPoint y: 202, endPoint x: 675, endPoint y: 213, distance: 11.7
click at [673, 208] on input "text" at bounding box center [683, 209] width 175 height 35
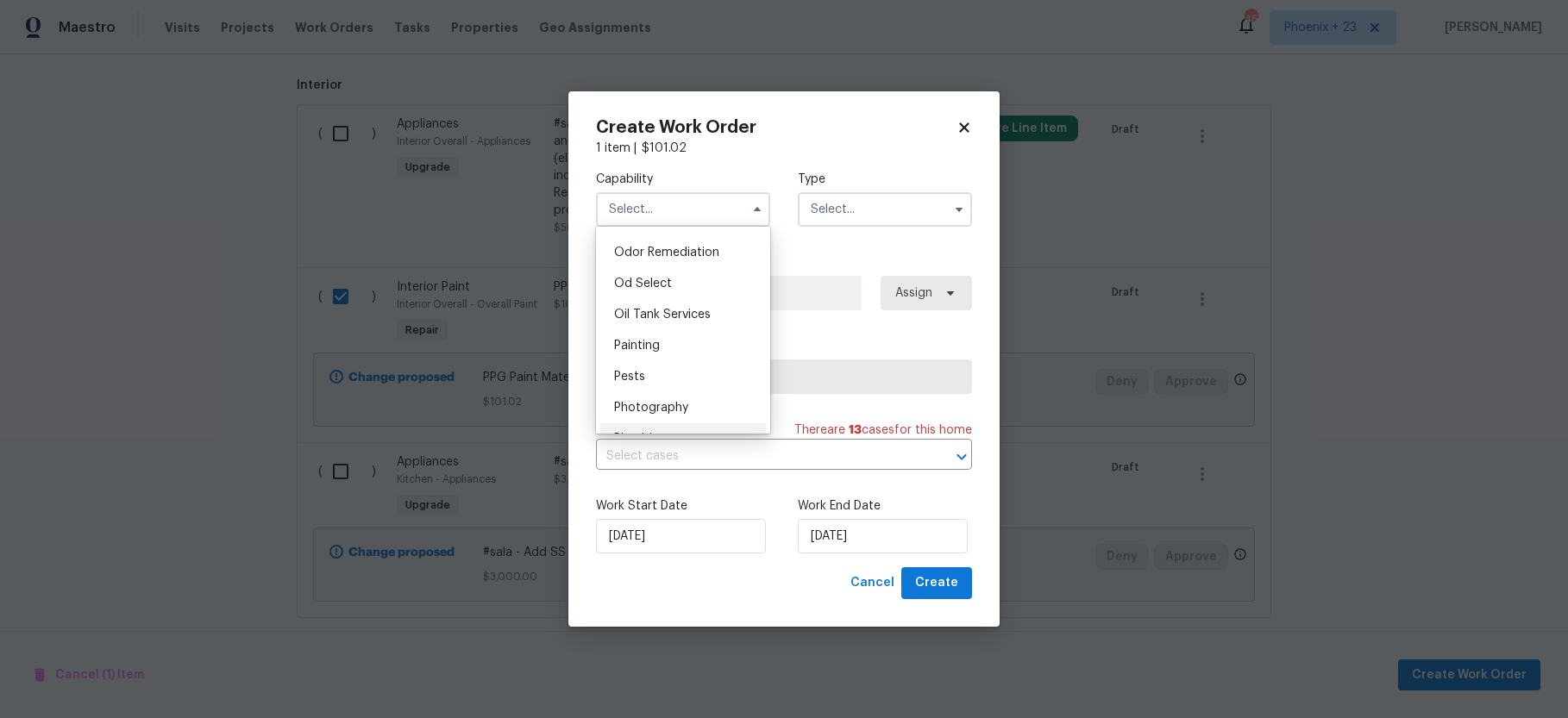
scroll to position [1341, 0]
drag, startPoint x: 687, startPoint y: 338, endPoint x: 791, endPoint y: 293, distance: 113.3
click at [687, 338] on div "Painting" at bounding box center [683, 354] width 166 height 31
type input "Painting"
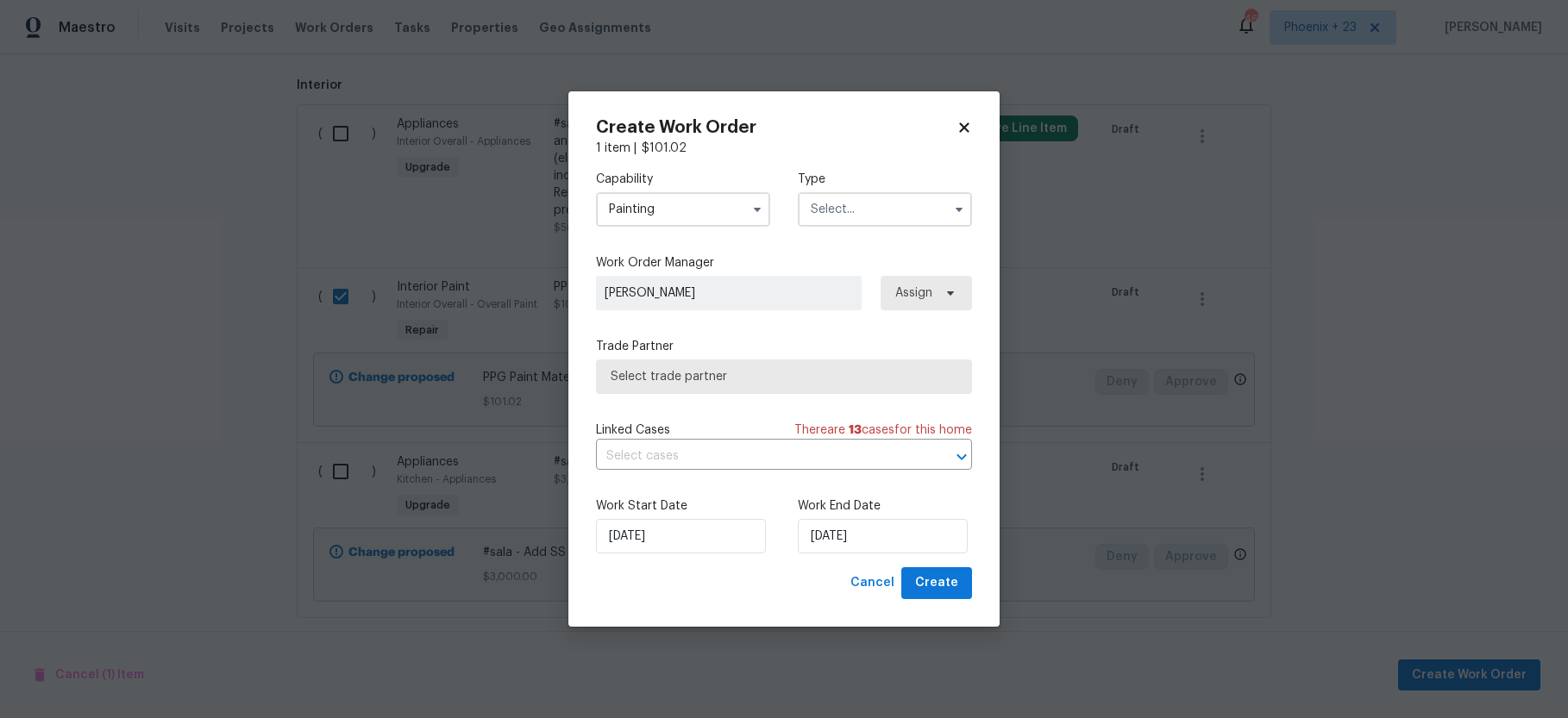
click at [859, 208] on input "text" at bounding box center [884, 209] width 175 height 35
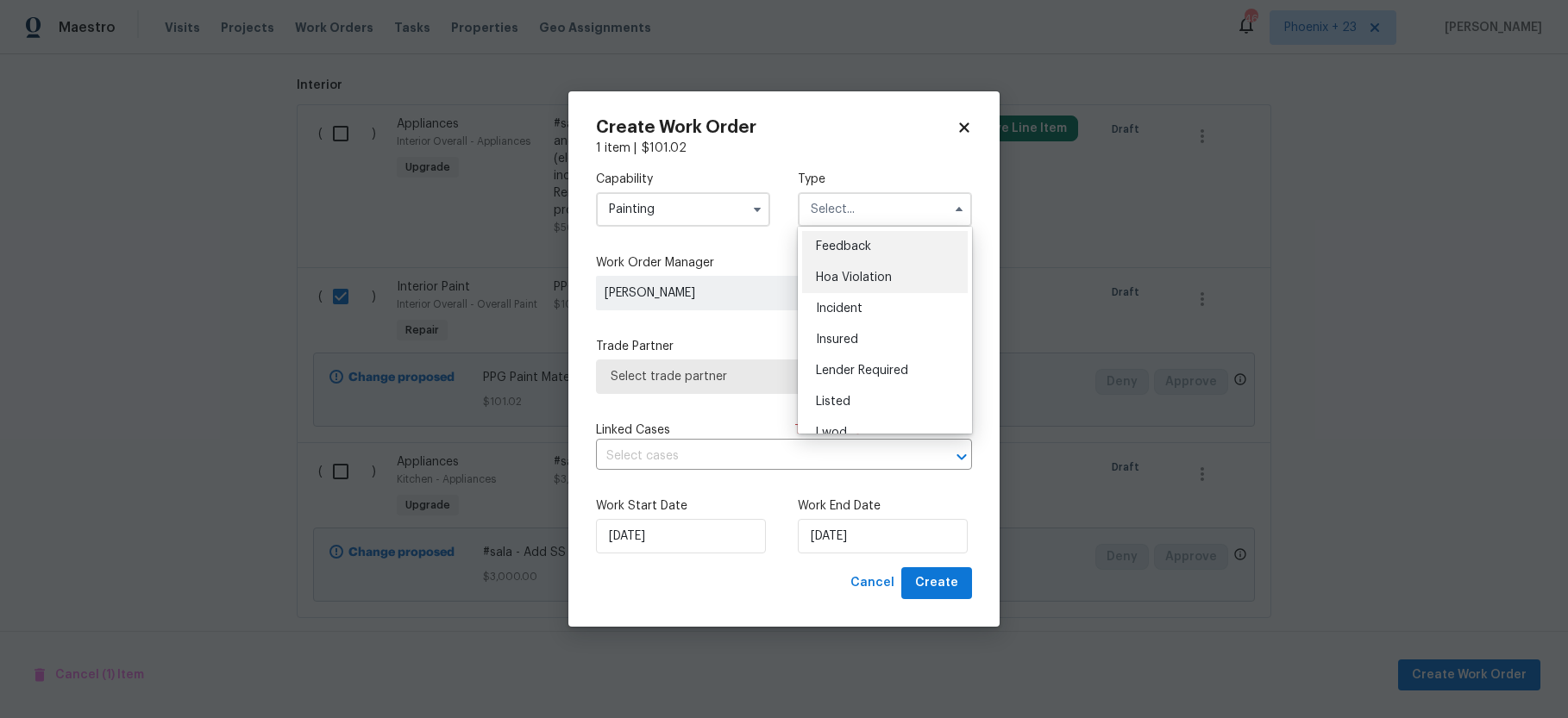
scroll to position [174, 0]
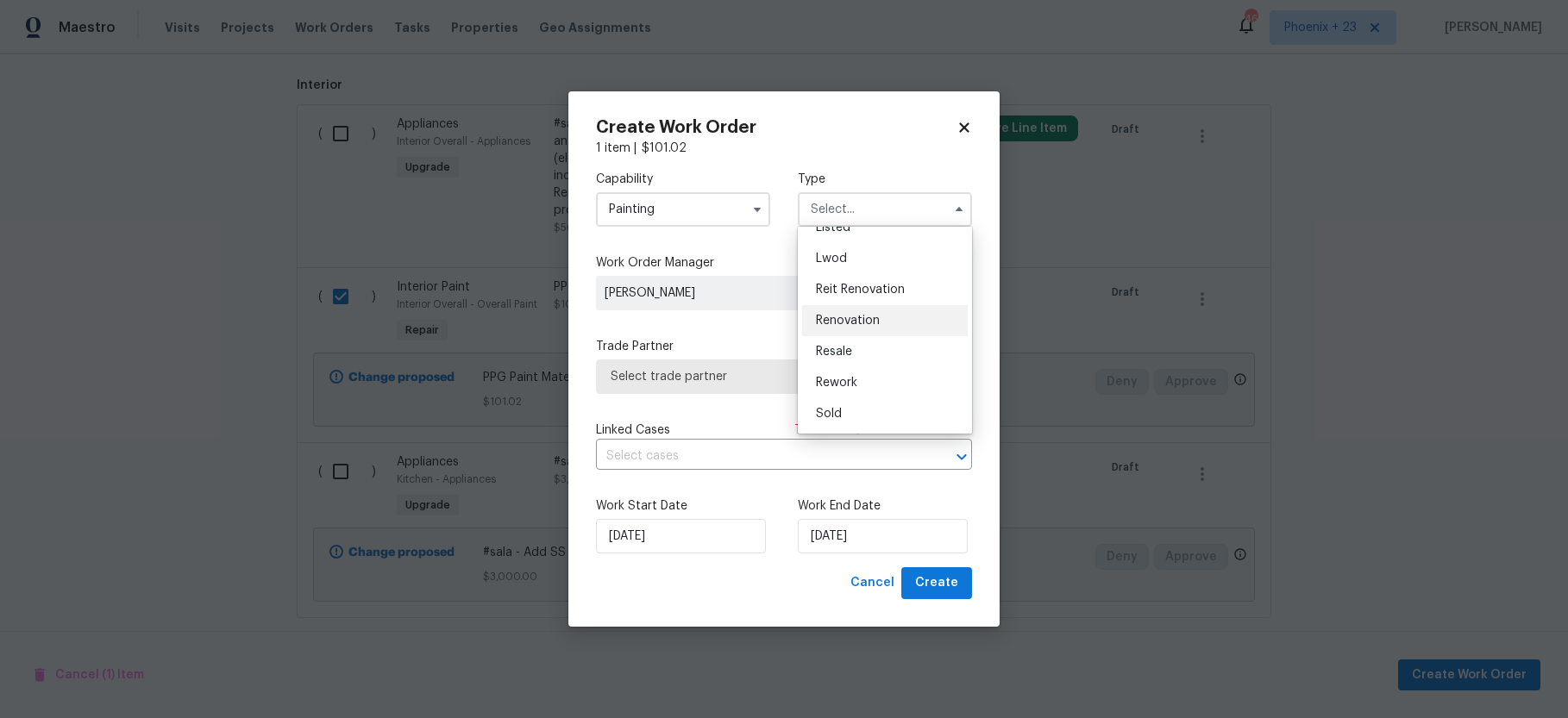
click at [861, 314] on span "Renovation" at bounding box center [848, 320] width 64 height 13
type input "Renovation"
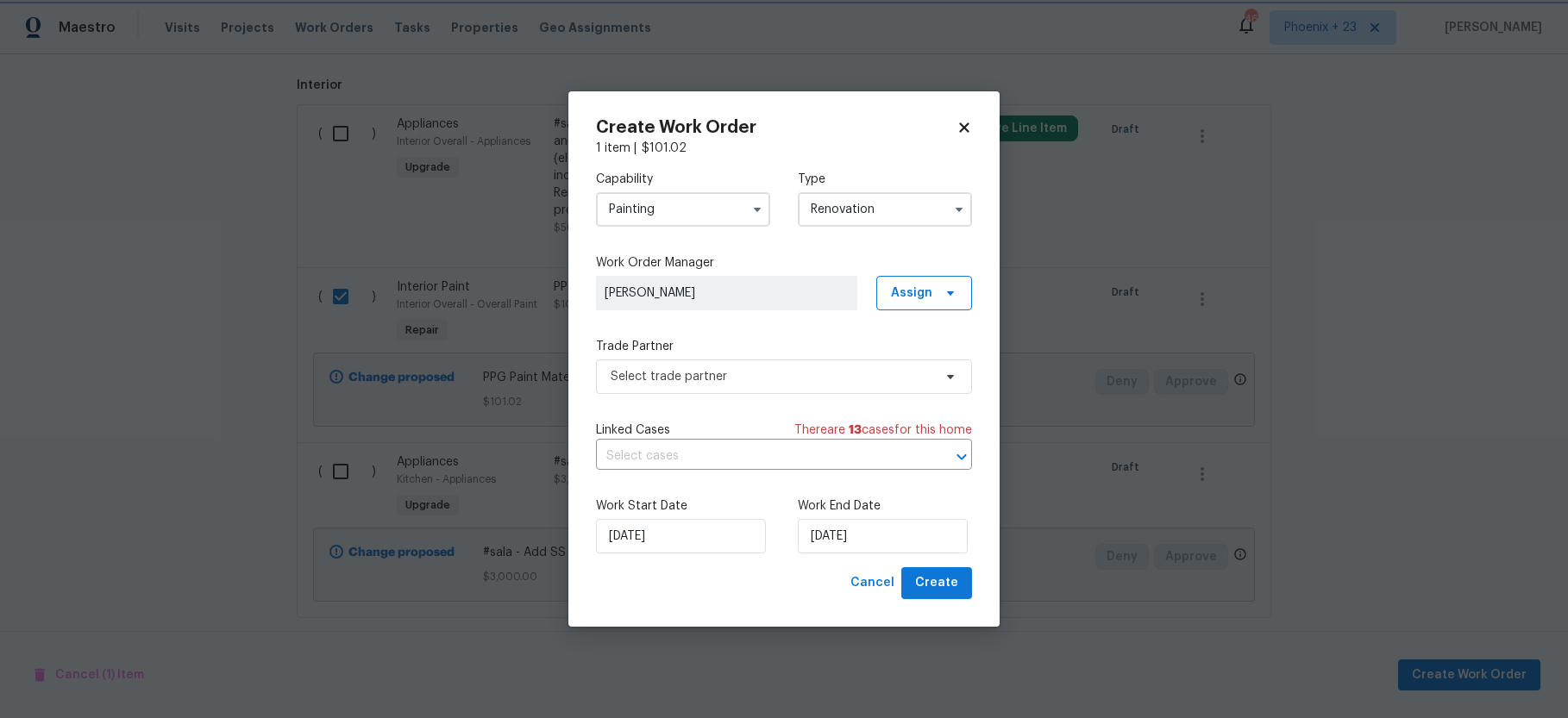
scroll to position [0, 0]
click at [908, 287] on span "Assign" at bounding box center [911, 293] width 41 height 17
click at [921, 360] on div "Assign to me" at bounding box center [927, 366] width 75 height 17
click at [770, 379] on span "Select trade partner" at bounding box center [771, 377] width 322 height 17
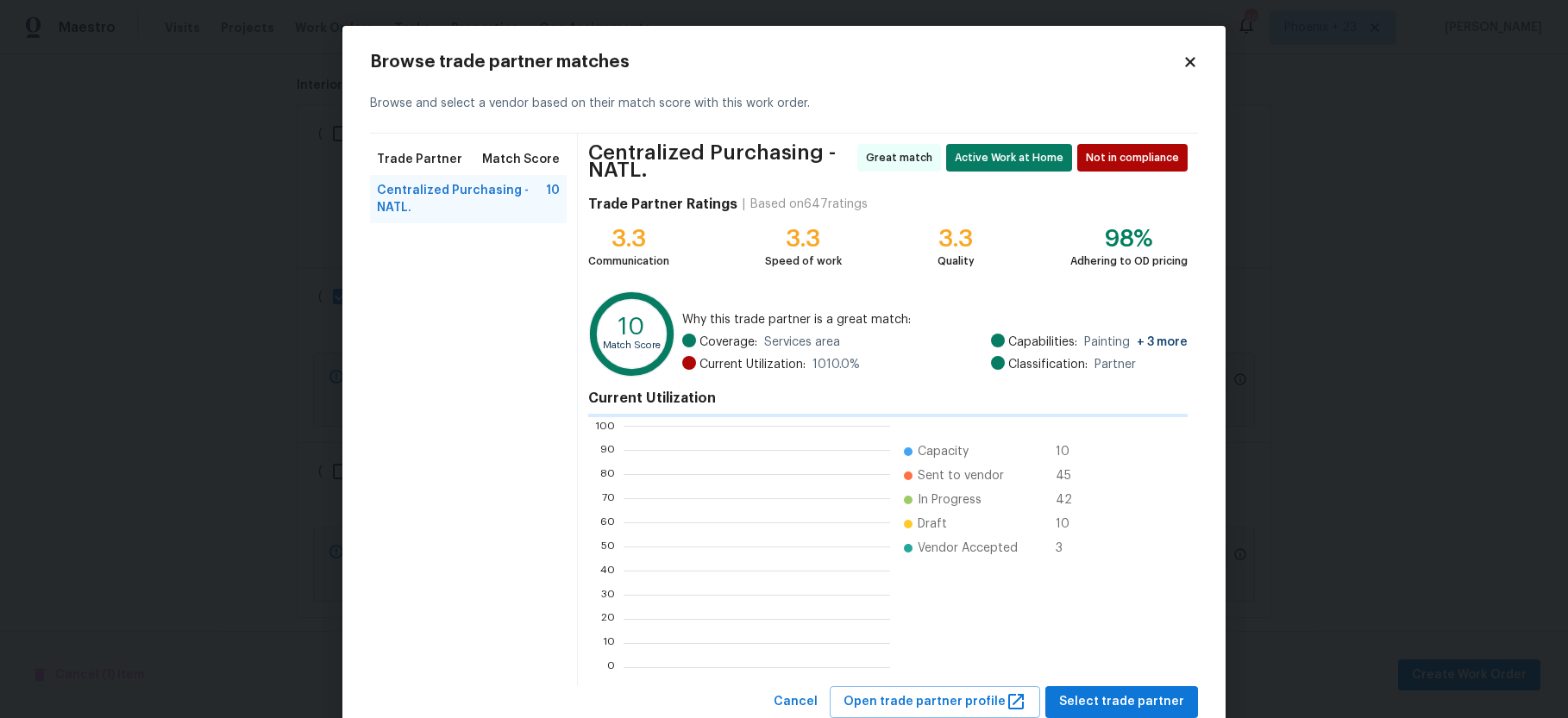
scroll to position [241, 266]
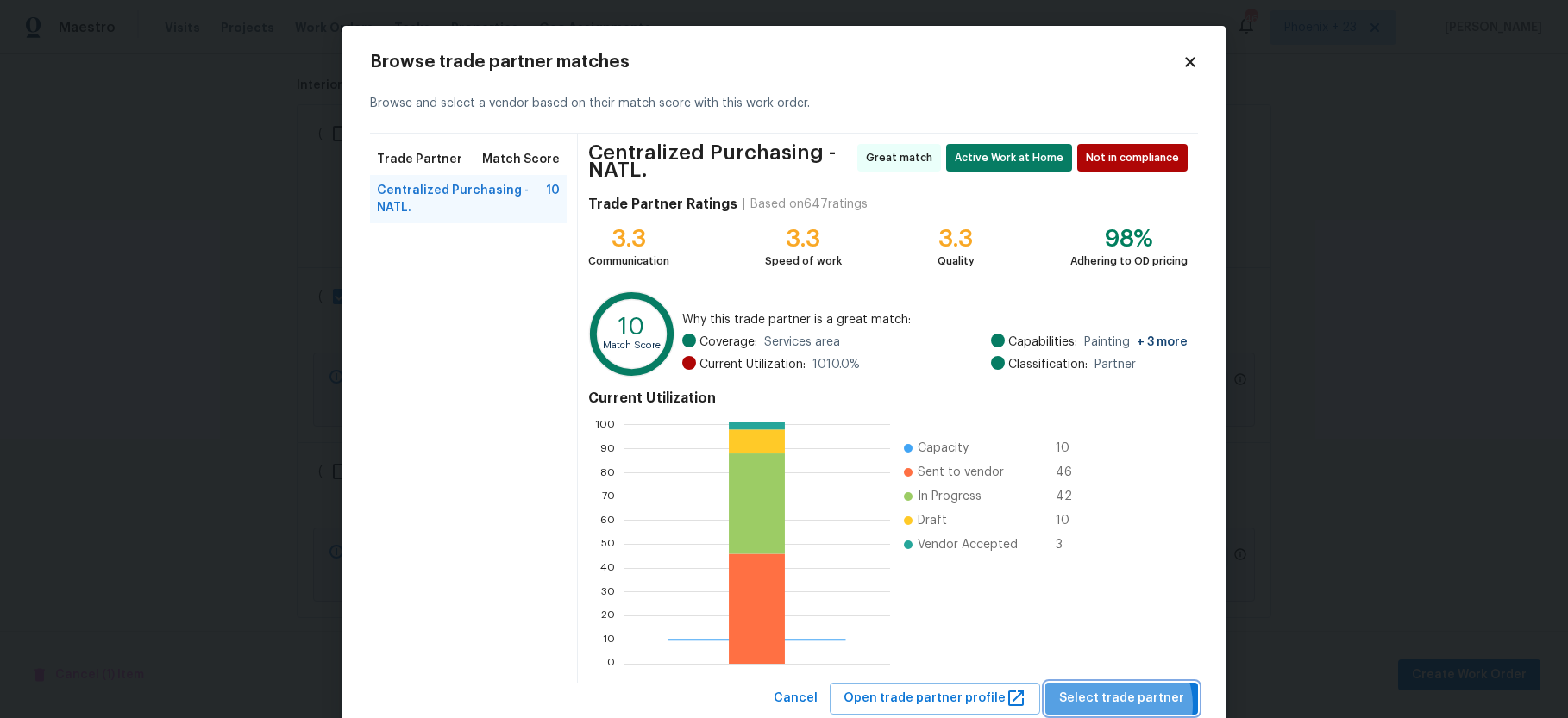
drag, startPoint x: 1121, startPoint y: 705, endPoint x: 1085, endPoint y: 693, distance: 37.9
click at [1121, 705] on span "Select trade partner" at bounding box center [1122, 699] width 125 height 21
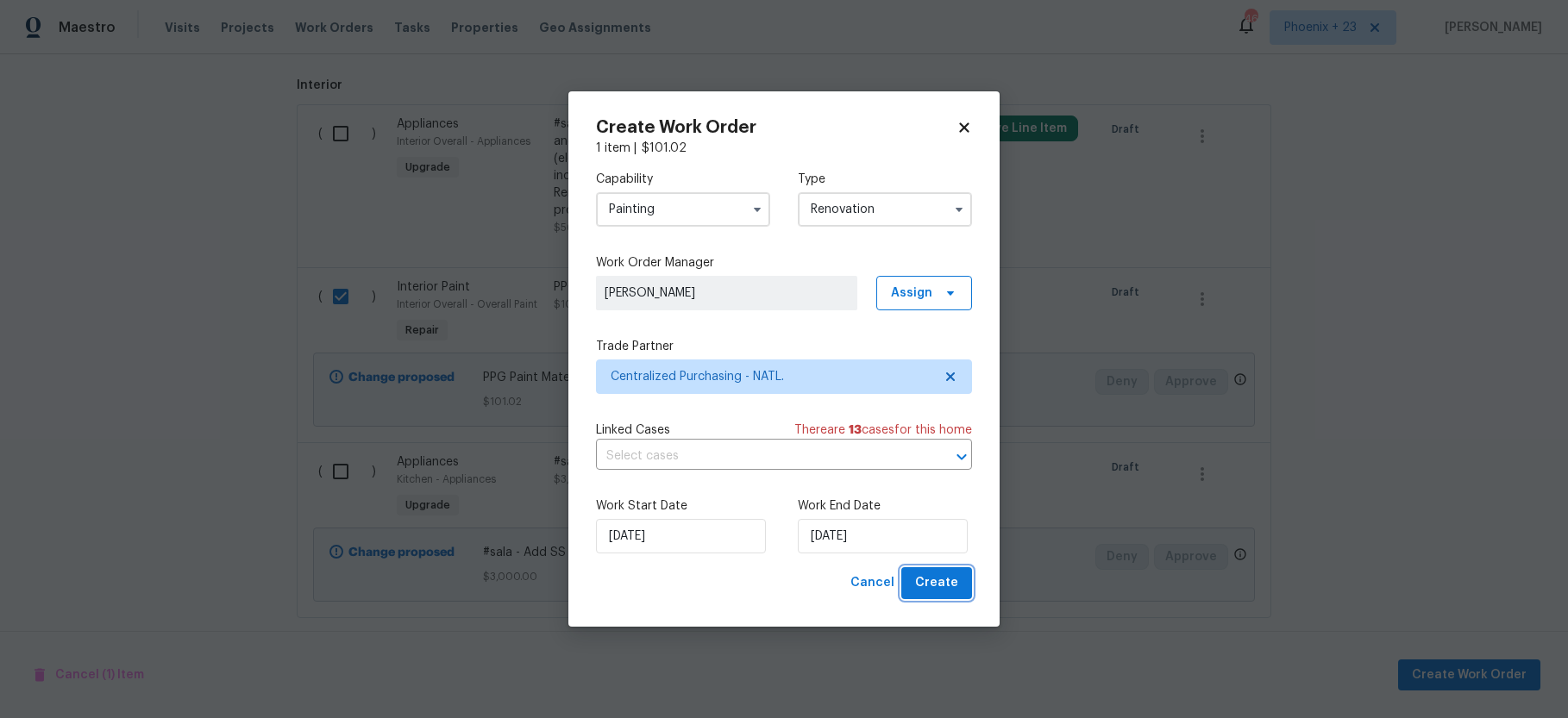
click at [966, 580] on button "Create" at bounding box center [935, 582] width 70 height 32
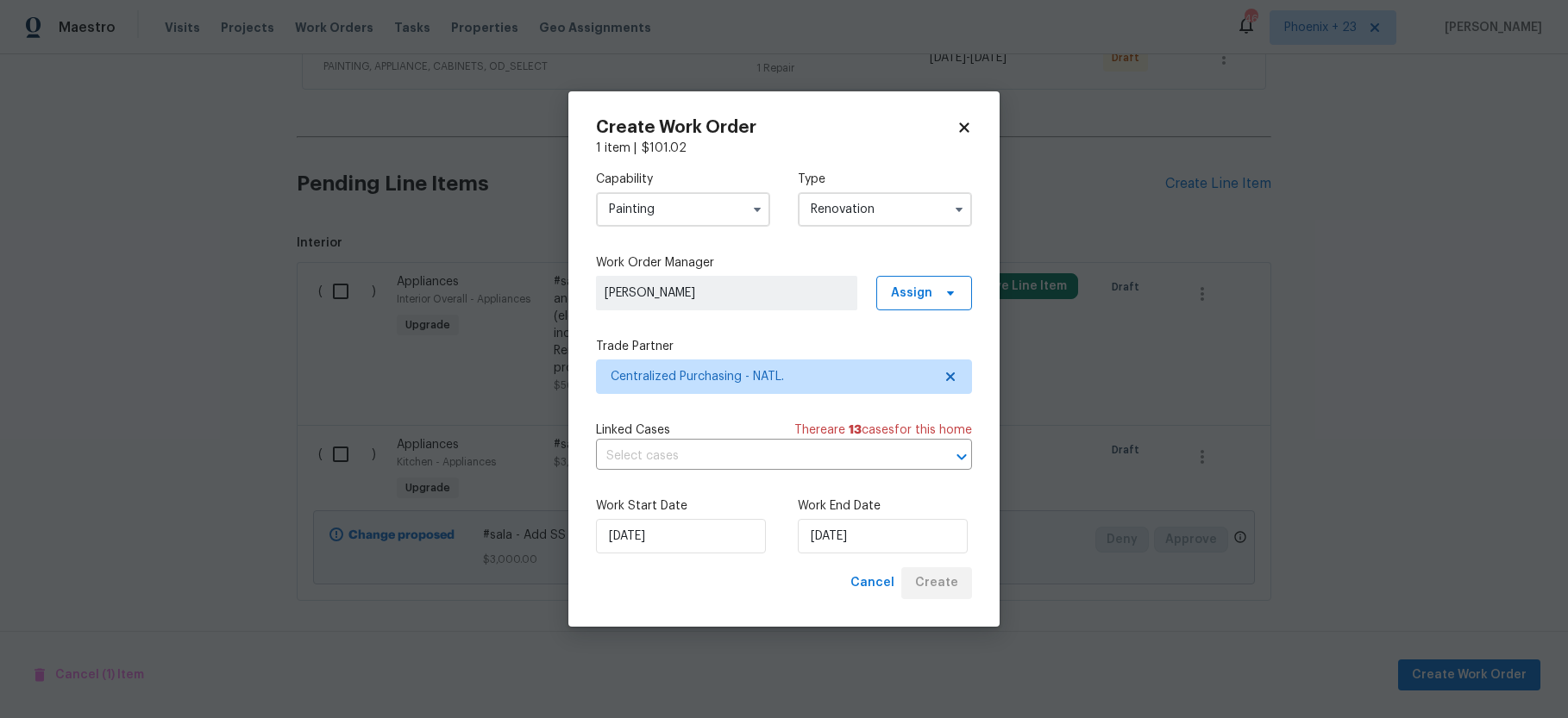
scroll to position [719, 0]
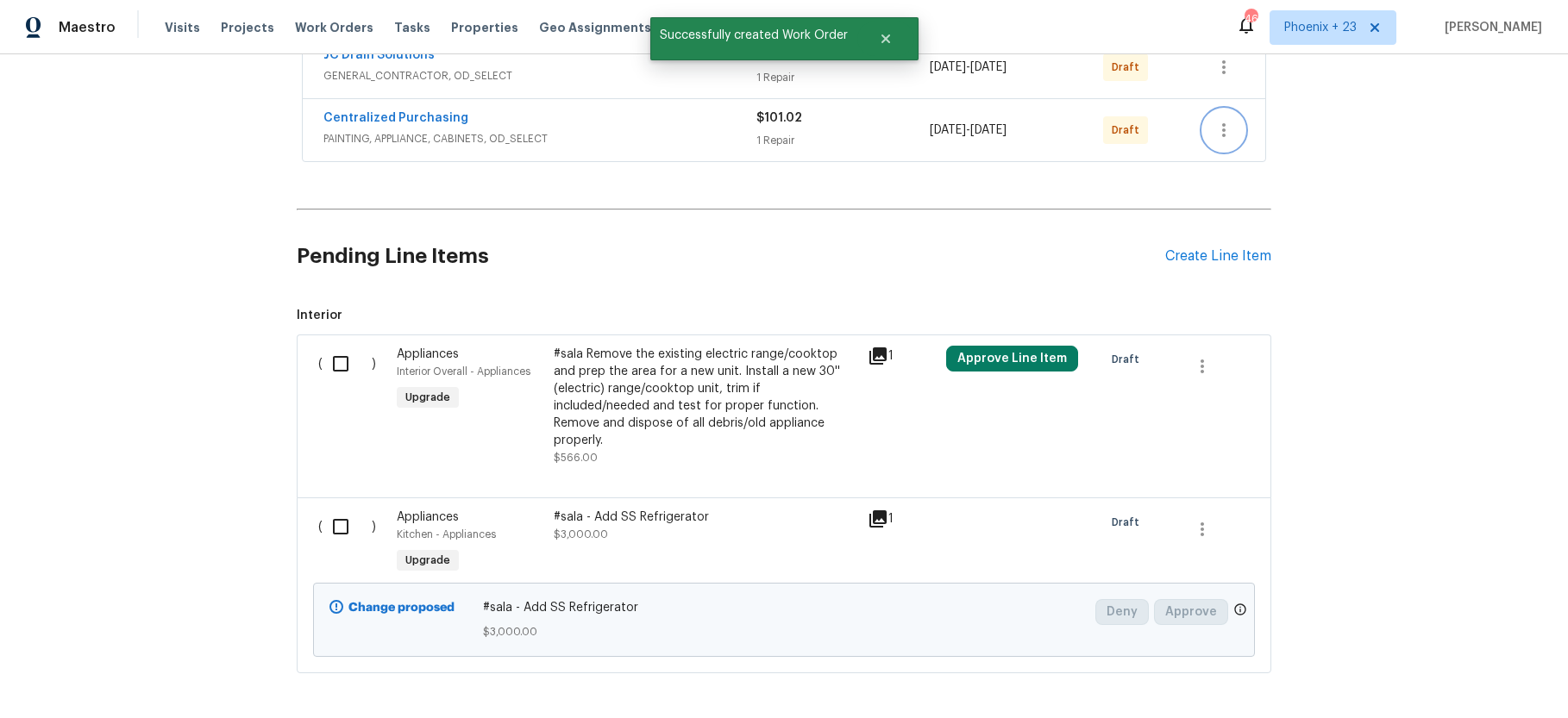
click at [1224, 127] on icon "button" at bounding box center [1223, 129] width 20 height 20
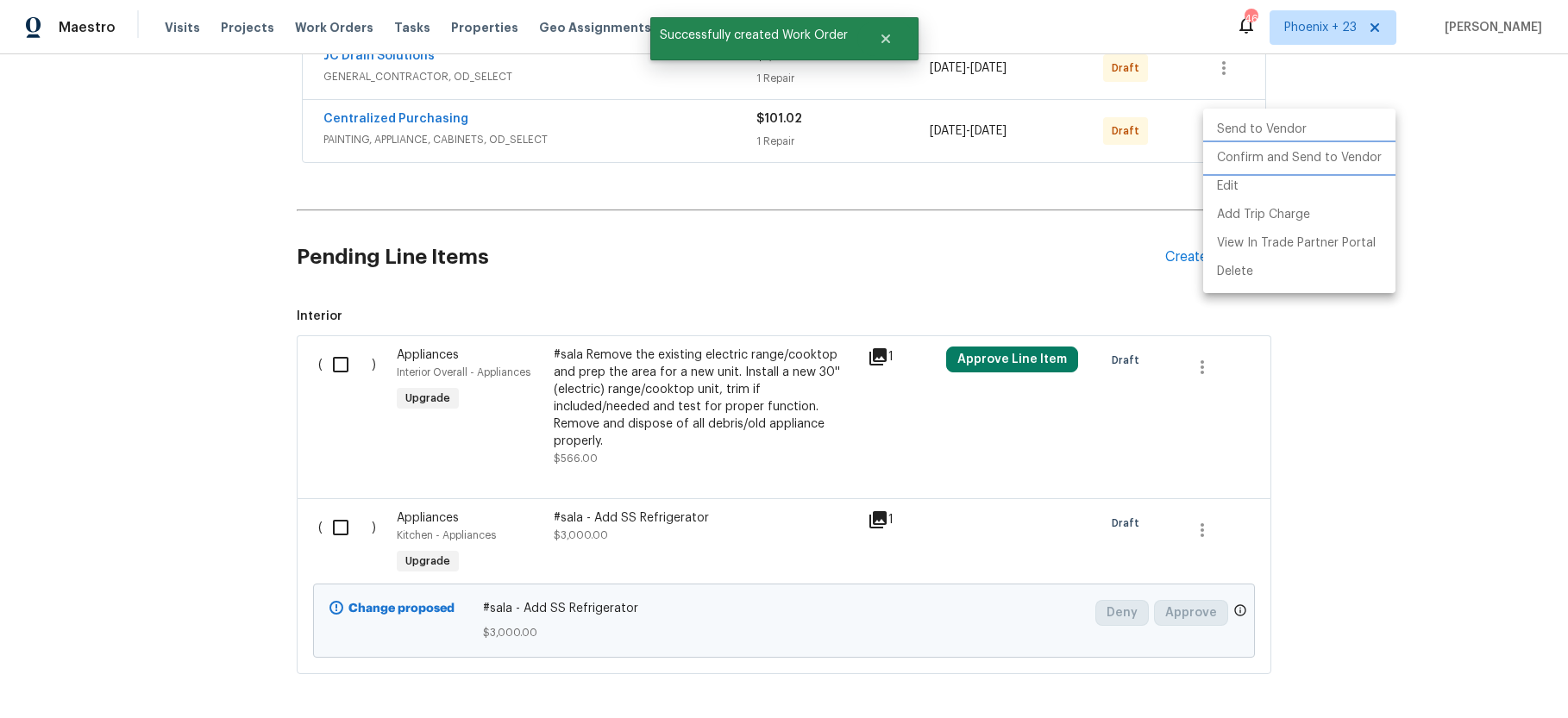
click at [1229, 163] on li "Confirm and Send to Vendor" at bounding box center [1298, 158] width 192 height 29
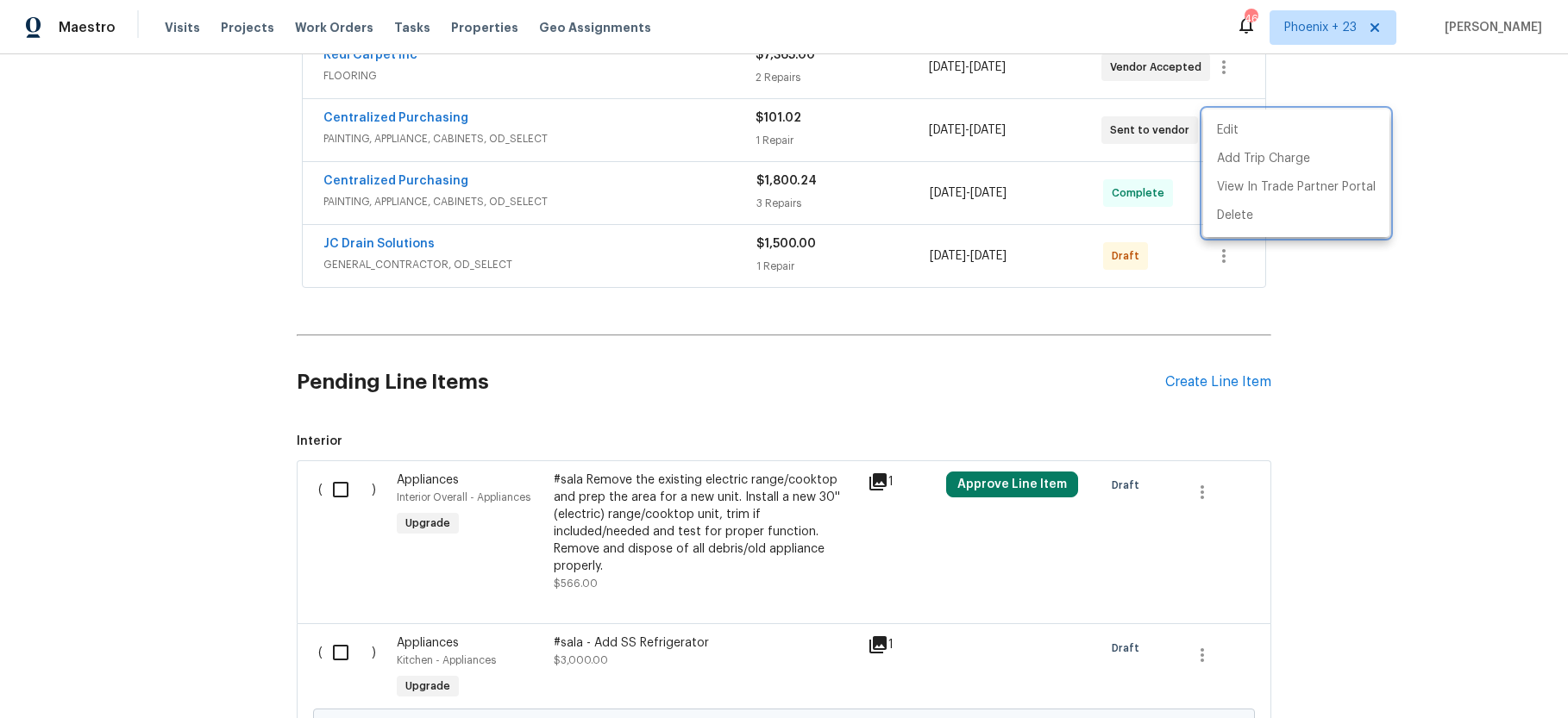
click at [322, 29] on div at bounding box center [784, 359] width 1568 height 718
click at [322, 29] on div "Edit Add Trip Charge View In Trade Partner Portal Delete" at bounding box center [784, 359] width 1568 height 718
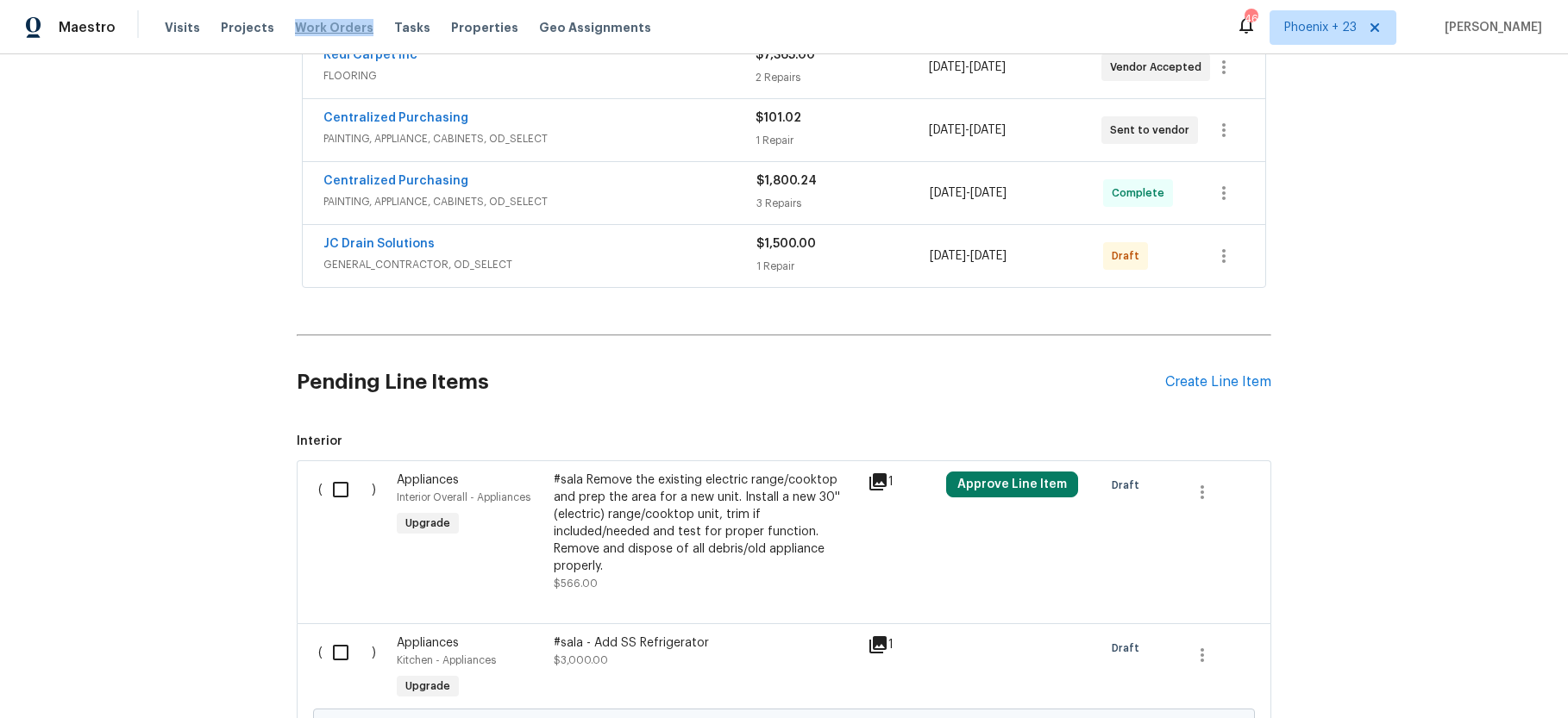
click at [322, 29] on span "Work Orders" at bounding box center [334, 28] width 78 height 17
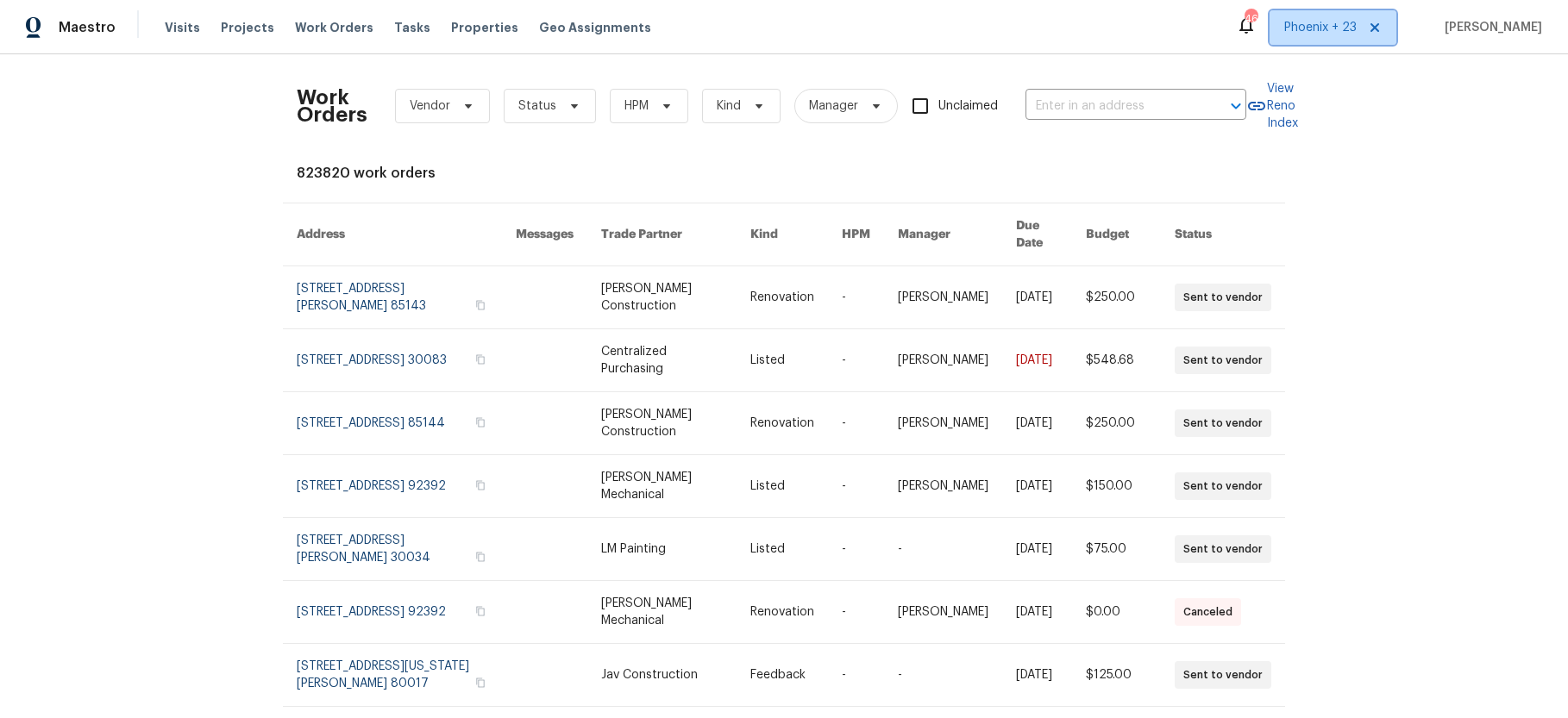
click at [1309, 32] on span "Phoenix + 23" at bounding box center [1320, 28] width 72 height 17
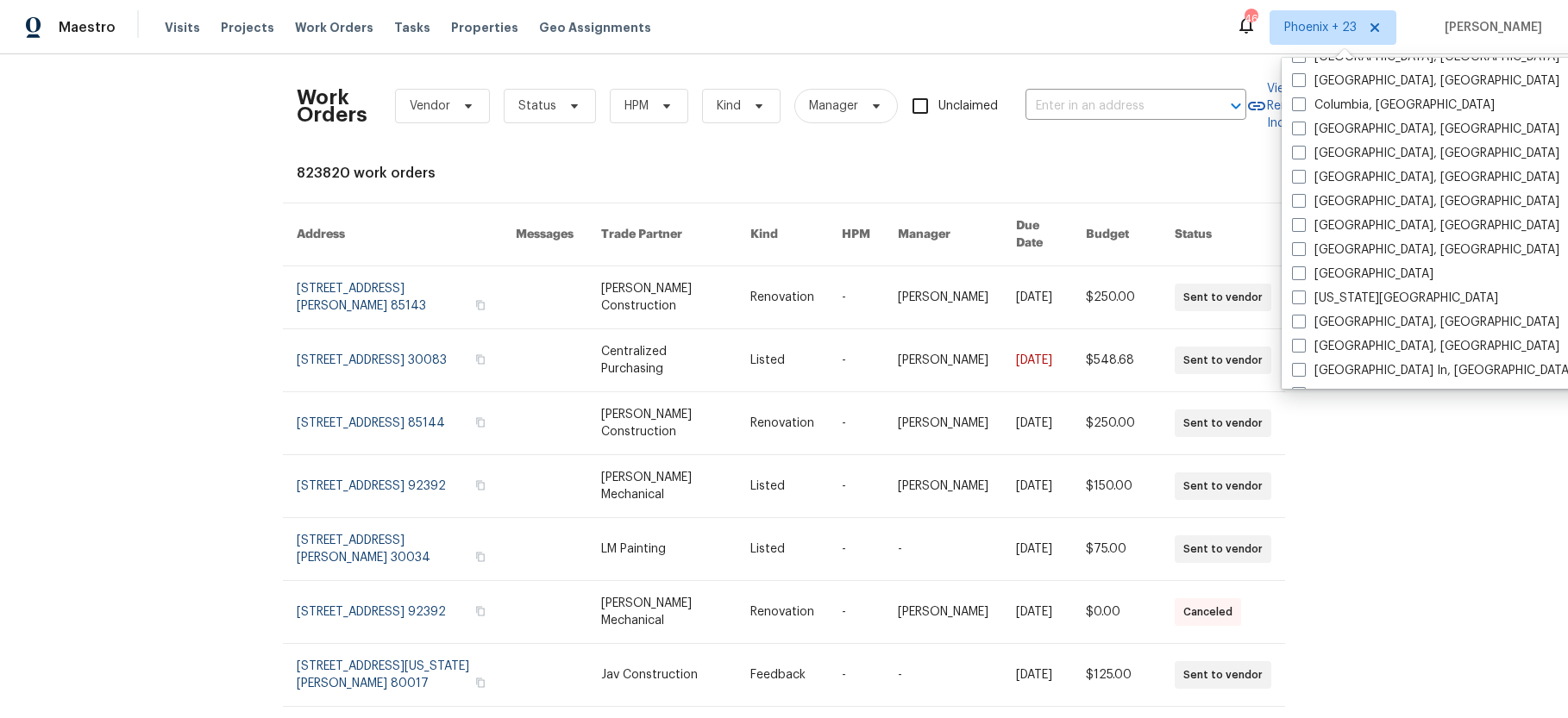
scroll to position [1038, 0]
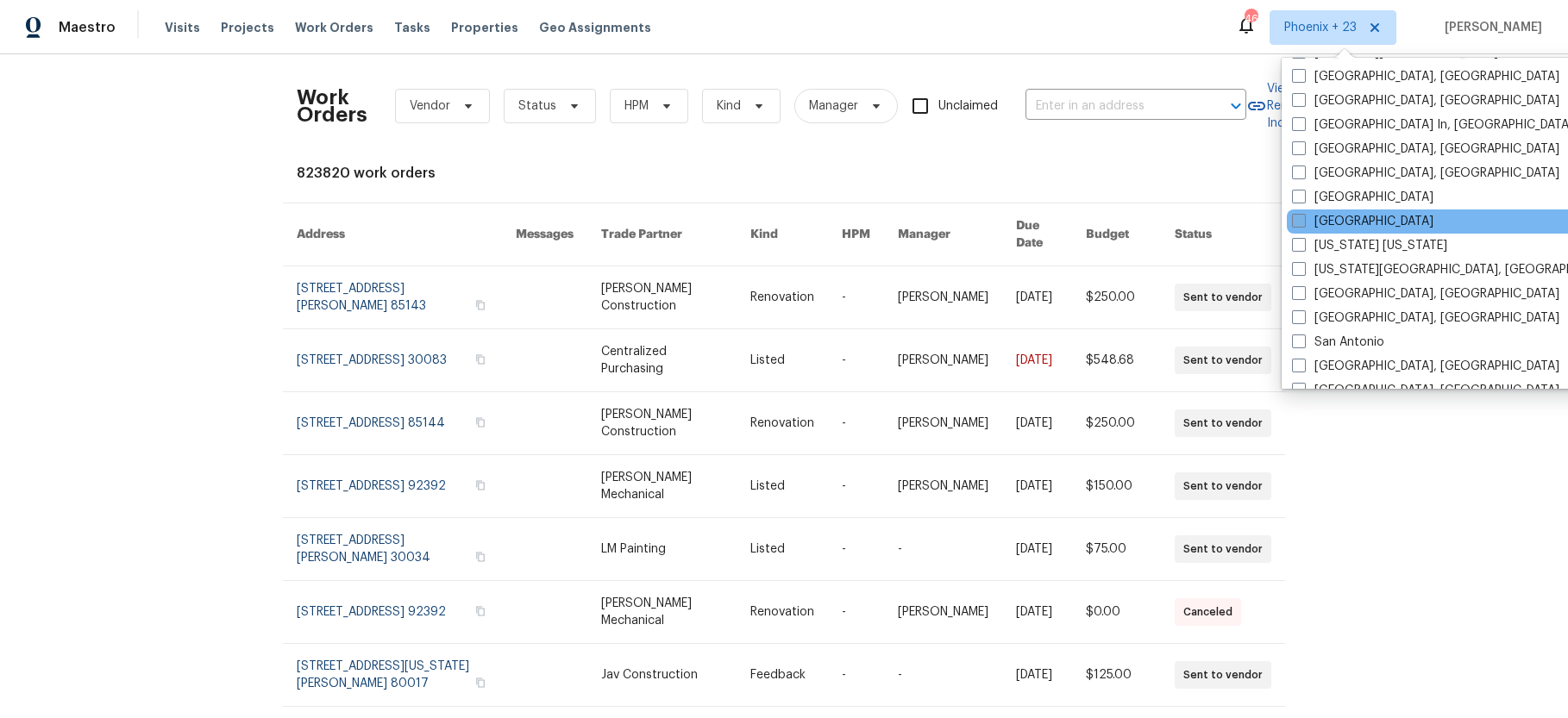
click at [1360, 215] on label "Nashville" at bounding box center [1363, 222] width 142 height 17
click at [1303, 215] on input "Nashville" at bounding box center [1298, 219] width 12 height 12
checkbox input "true"
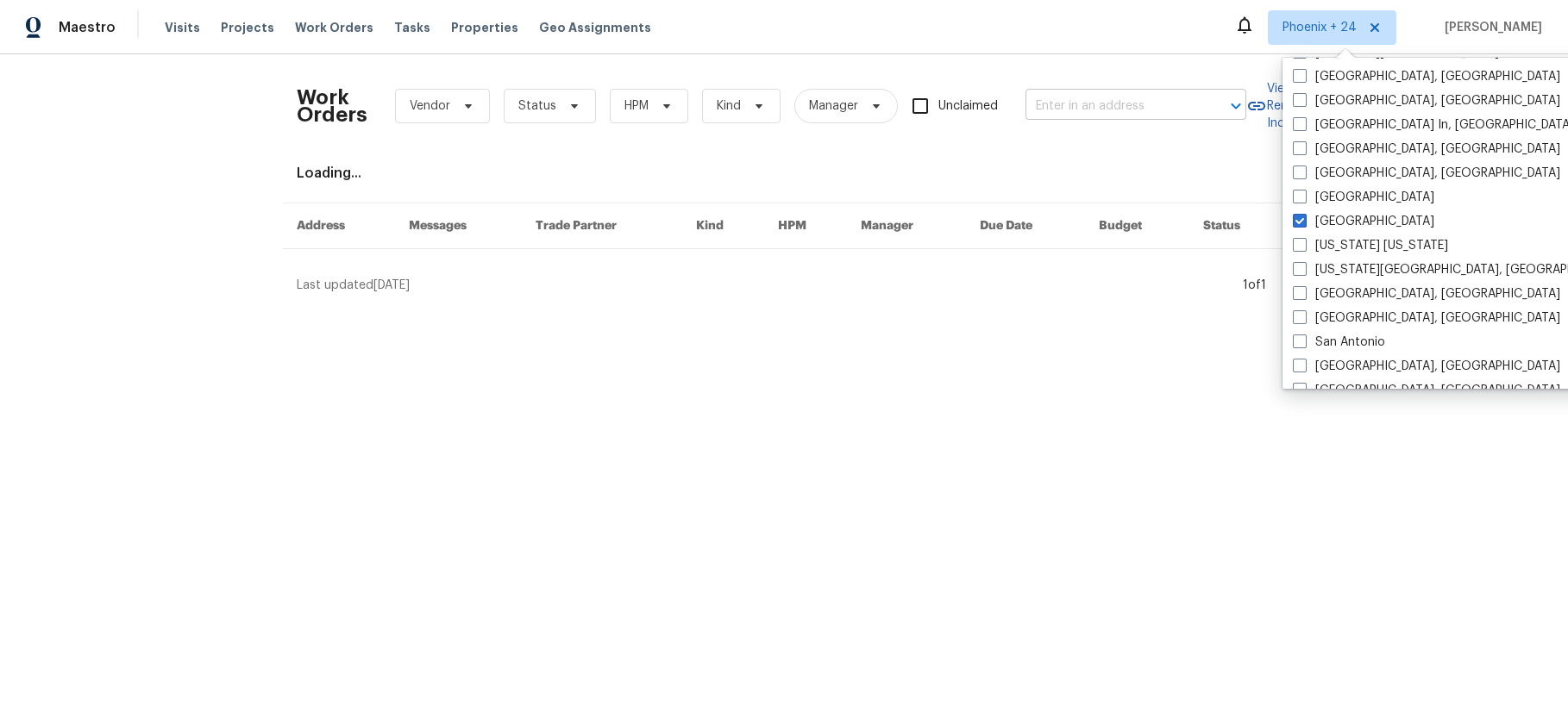
click at [1095, 99] on input "text" at bounding box center [1111, 107] width 173 height 27
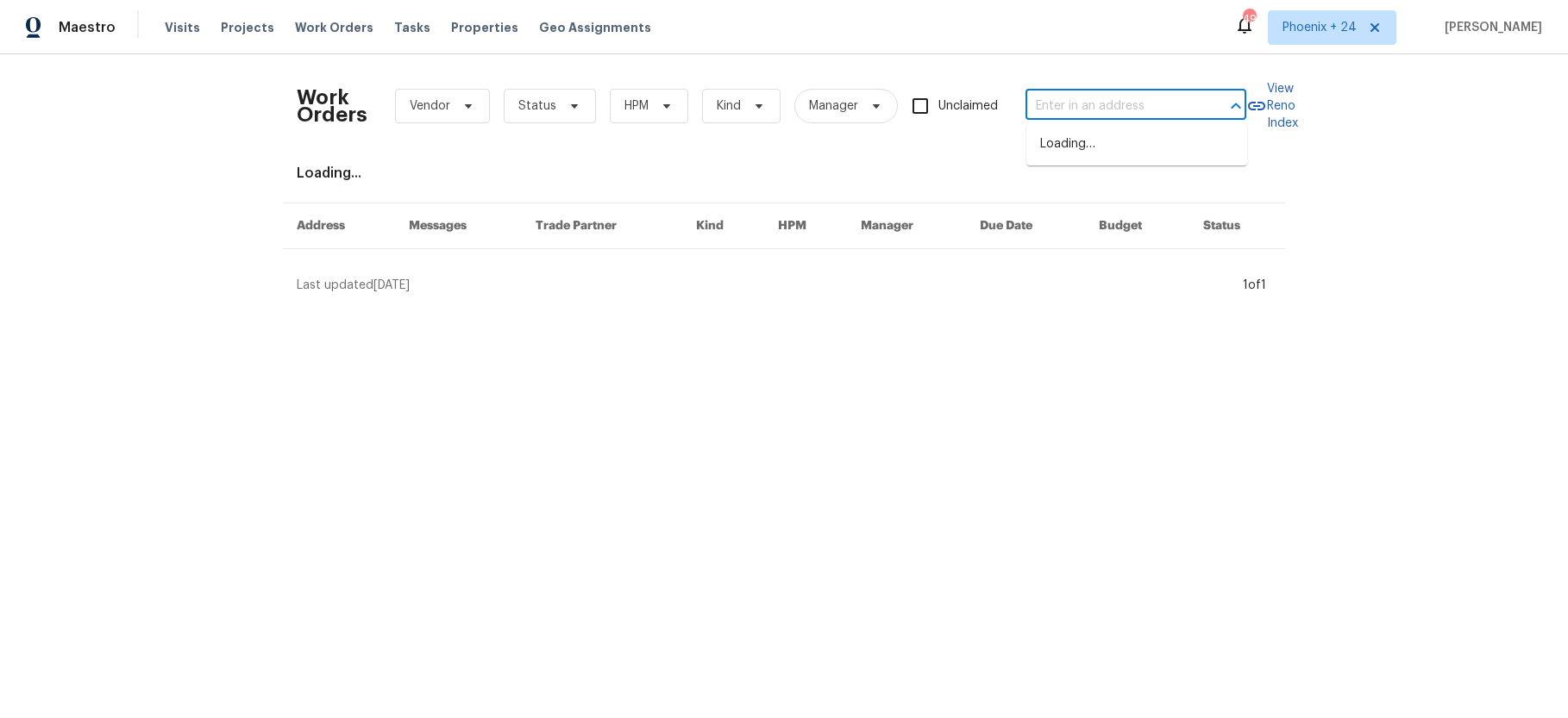
paste input "1202 52E Hwy, Portland, TN 37148"
type input "1202 52E Hwy, Portland, TN 37148"
click at [1100, 134] on li "1202 52E Hwy, Portland, TN 37148" at bounding box center [1136, 145] width 221 height 29
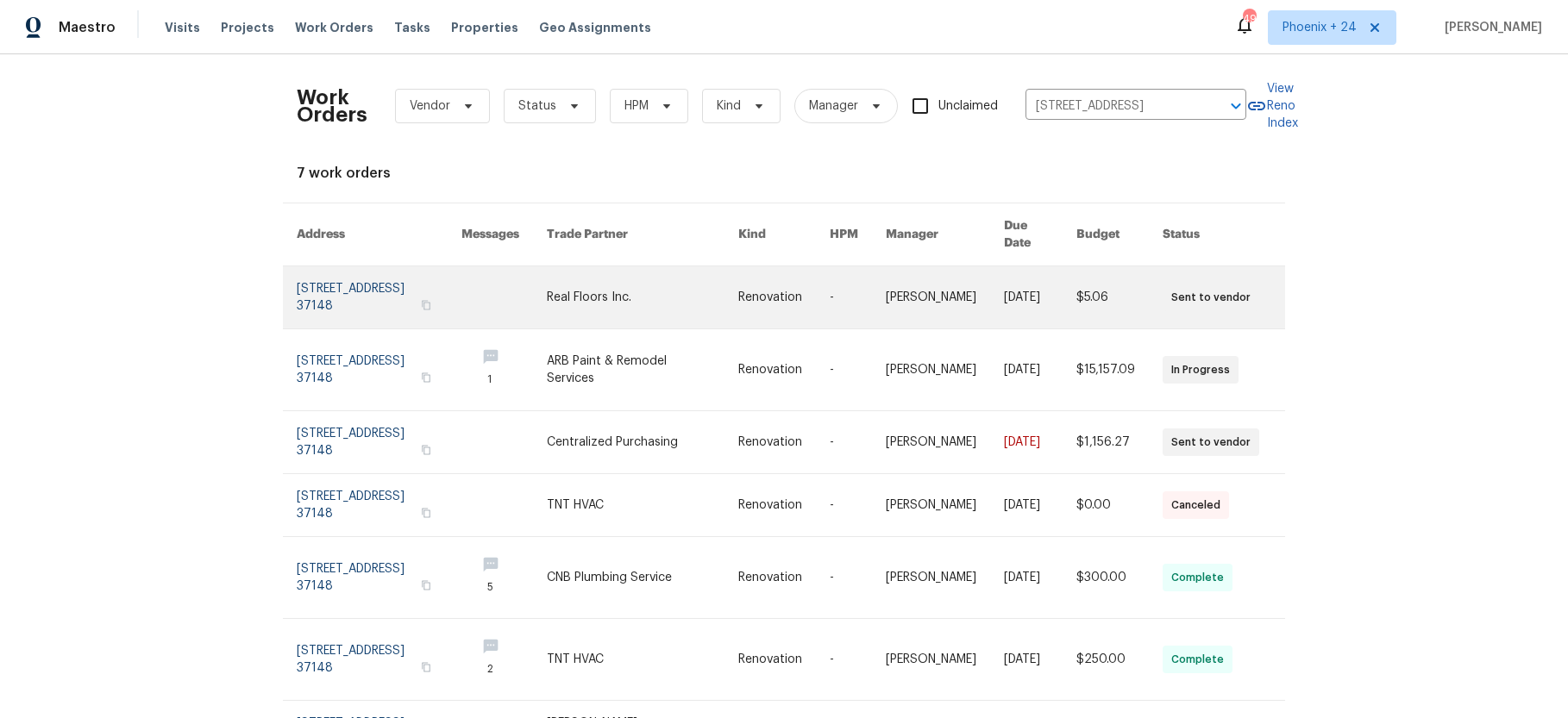
click at [593, 296] on link at bounding box center [642, 297] width 192 height 62
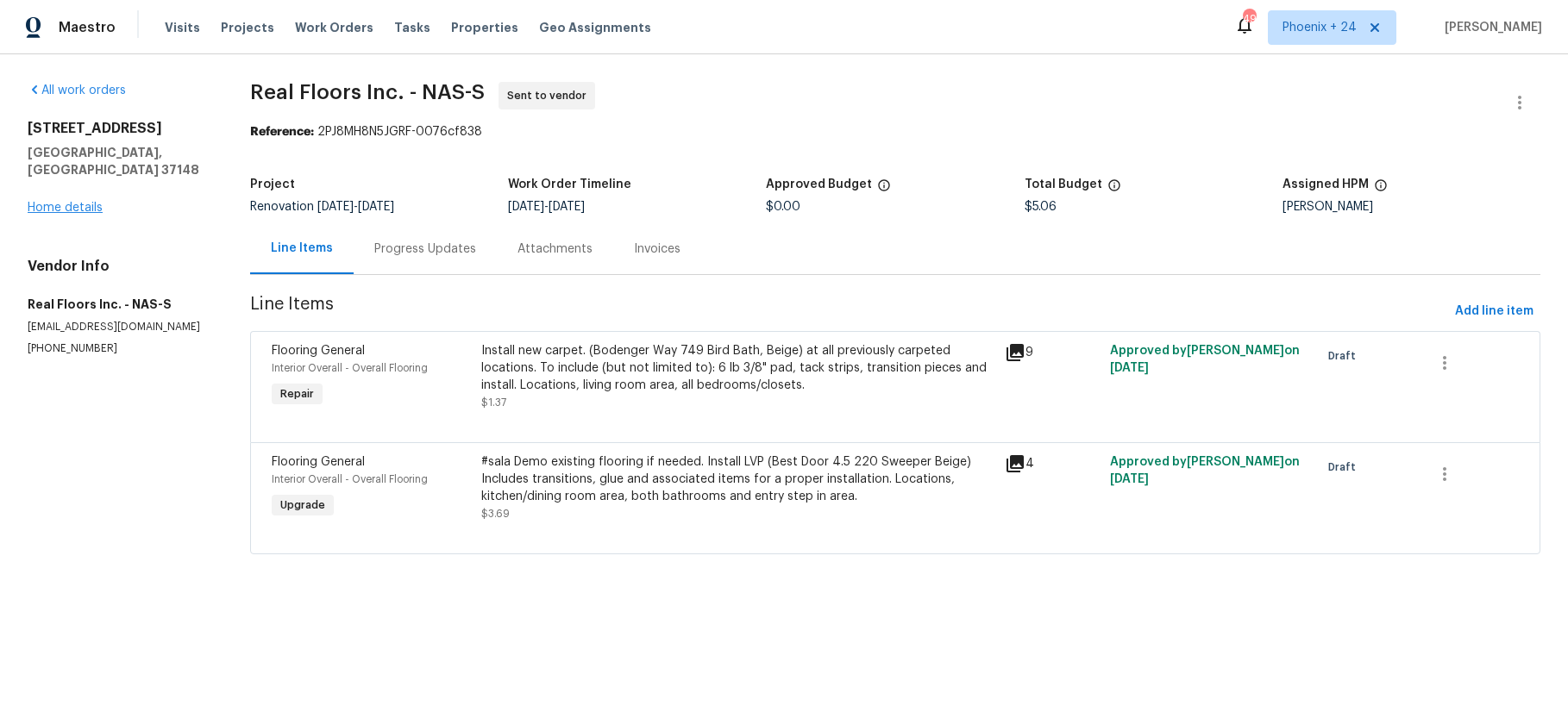
drag, startPoint x: 94, startPoint y: 178, endPoint x: 84, endPoint y: 186, distance: 12.8
click at [94, 178] on div "1202 52E Hwy Portland, TN 37148 Home details" at bounding box center [119, 168] width 181 height 96
click at [83, 201] on link "Home details" at bounding box center [66, 207] width 75 height 13
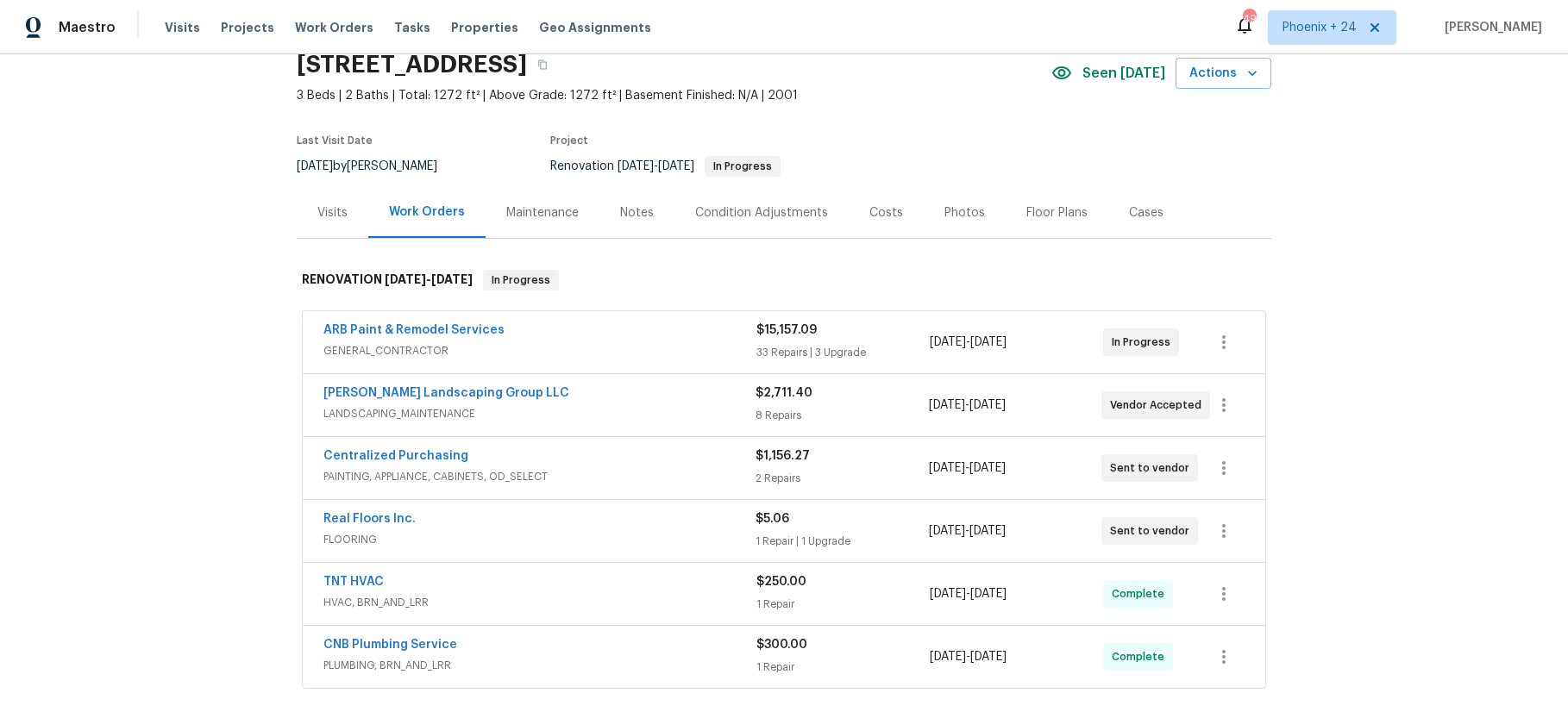
scroll to position [77, 0]
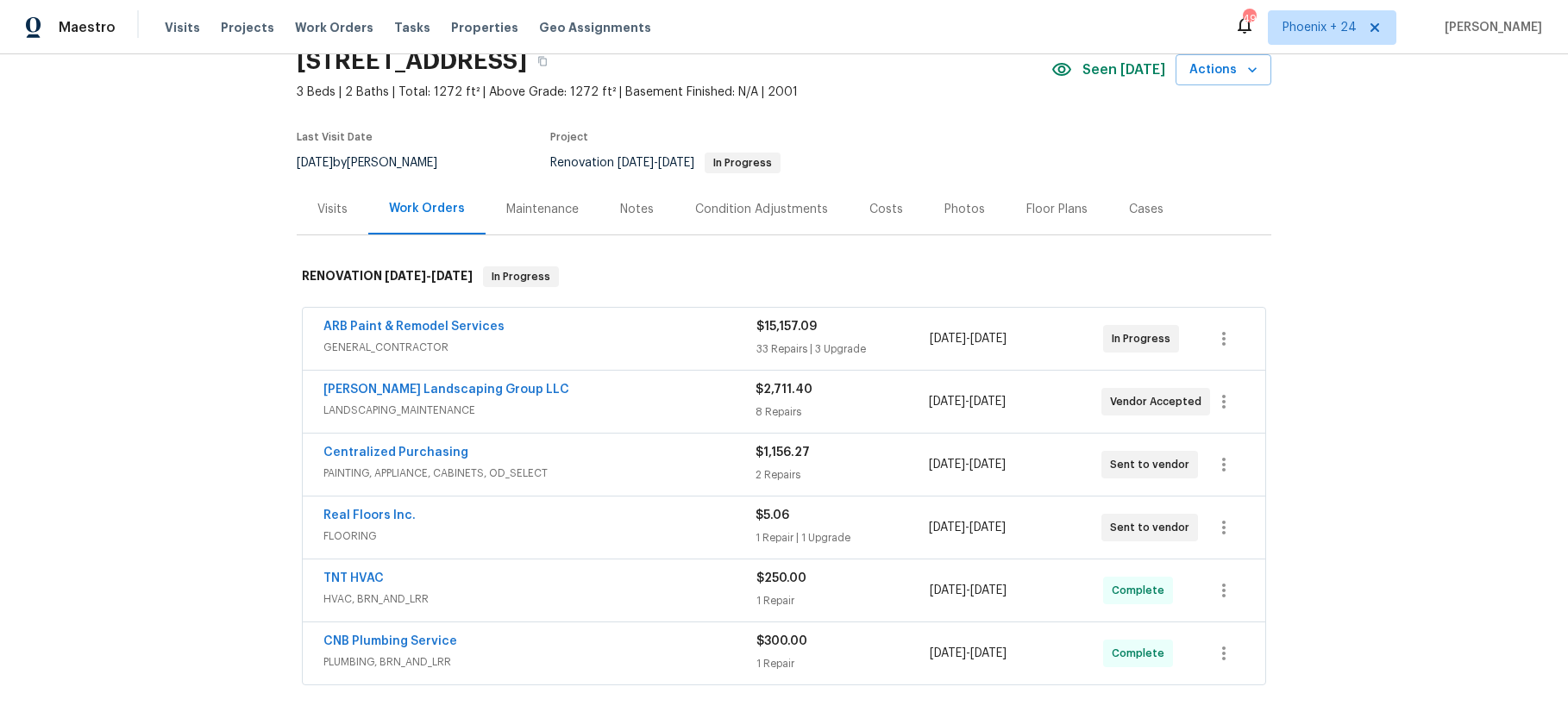
click at [363, 459] on span "Centralized Purchasing" at bounding box center [395, 453] width 145 height 17
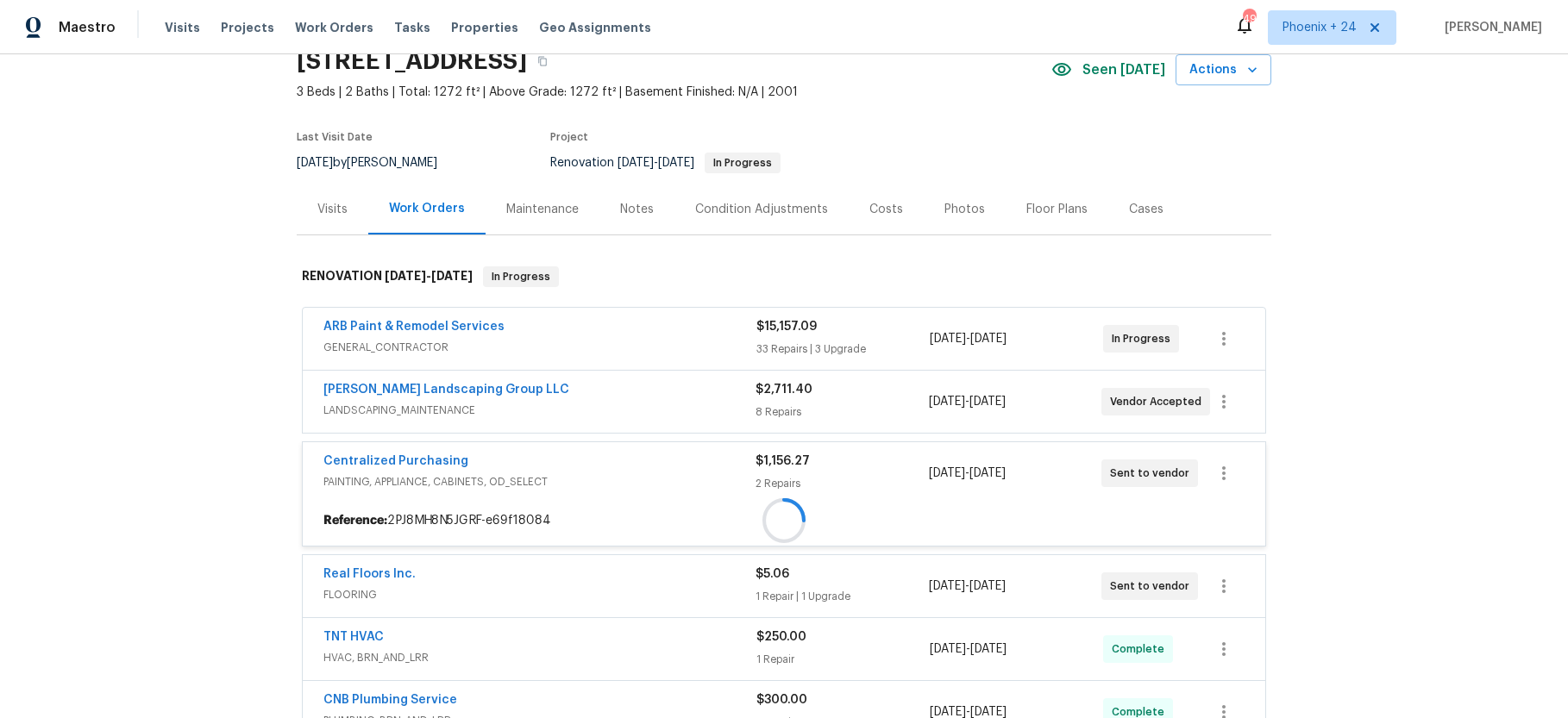
click at [364, 451] on div "Centralized Purchasing PAINTING, APPLIANCE, CABINETS, OD_SELECT $1,156.27 2 Rep…" at bounding box center [784, 473] width 962 height 62
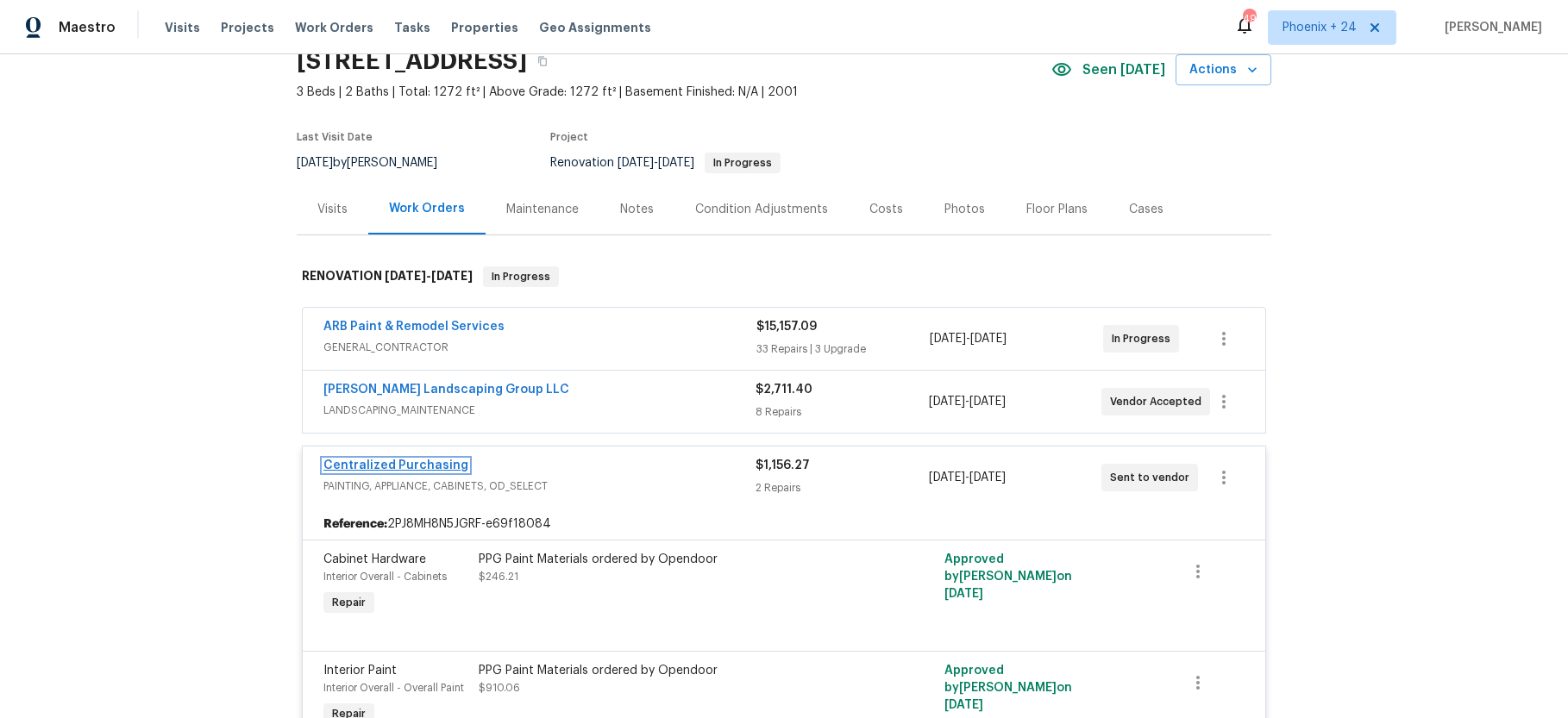
click at [365, 468] on link "Centralized Purchasing" at bounding box center [395, 465] width 145 height 13
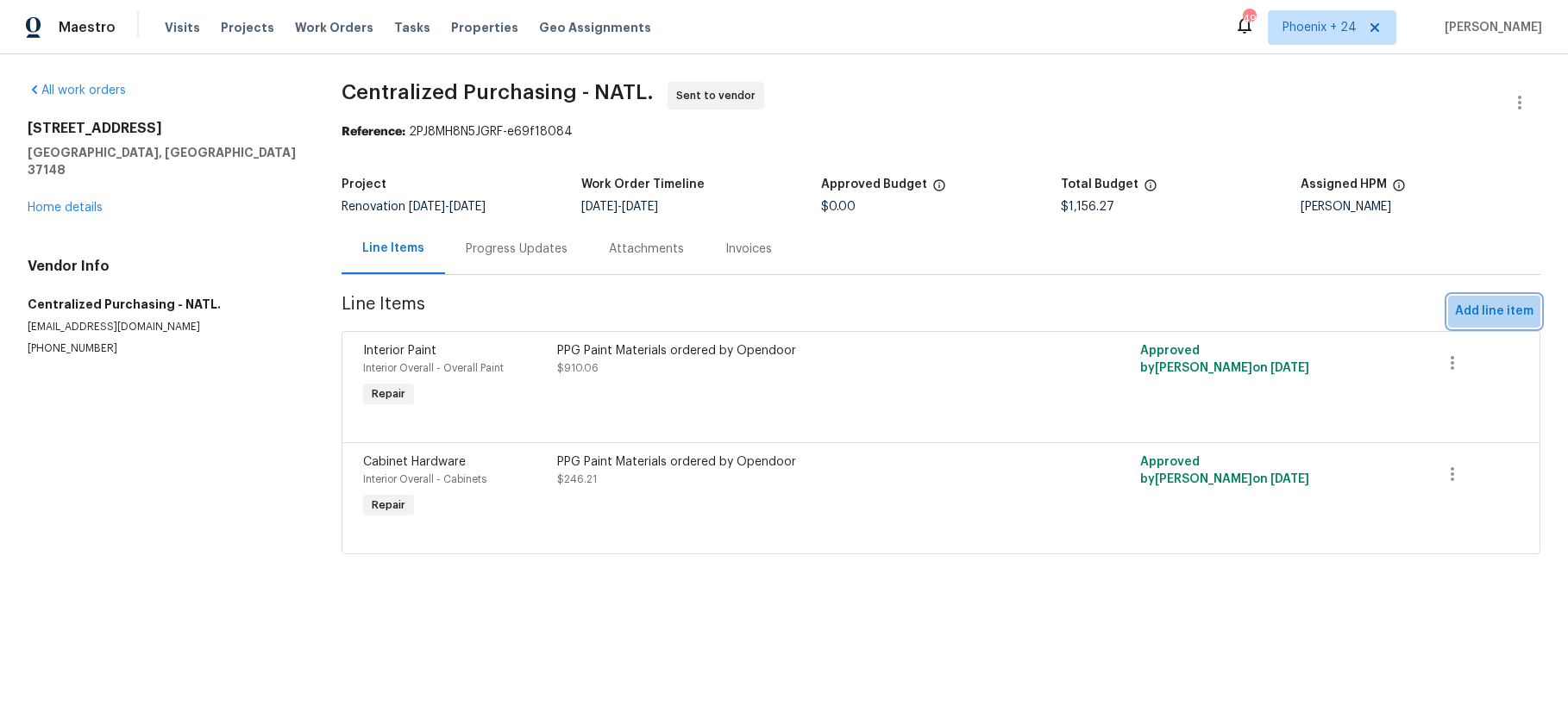
click at [1533, 306] on button "Add line item" at bounding box center [1494, 311] width 93 height 32
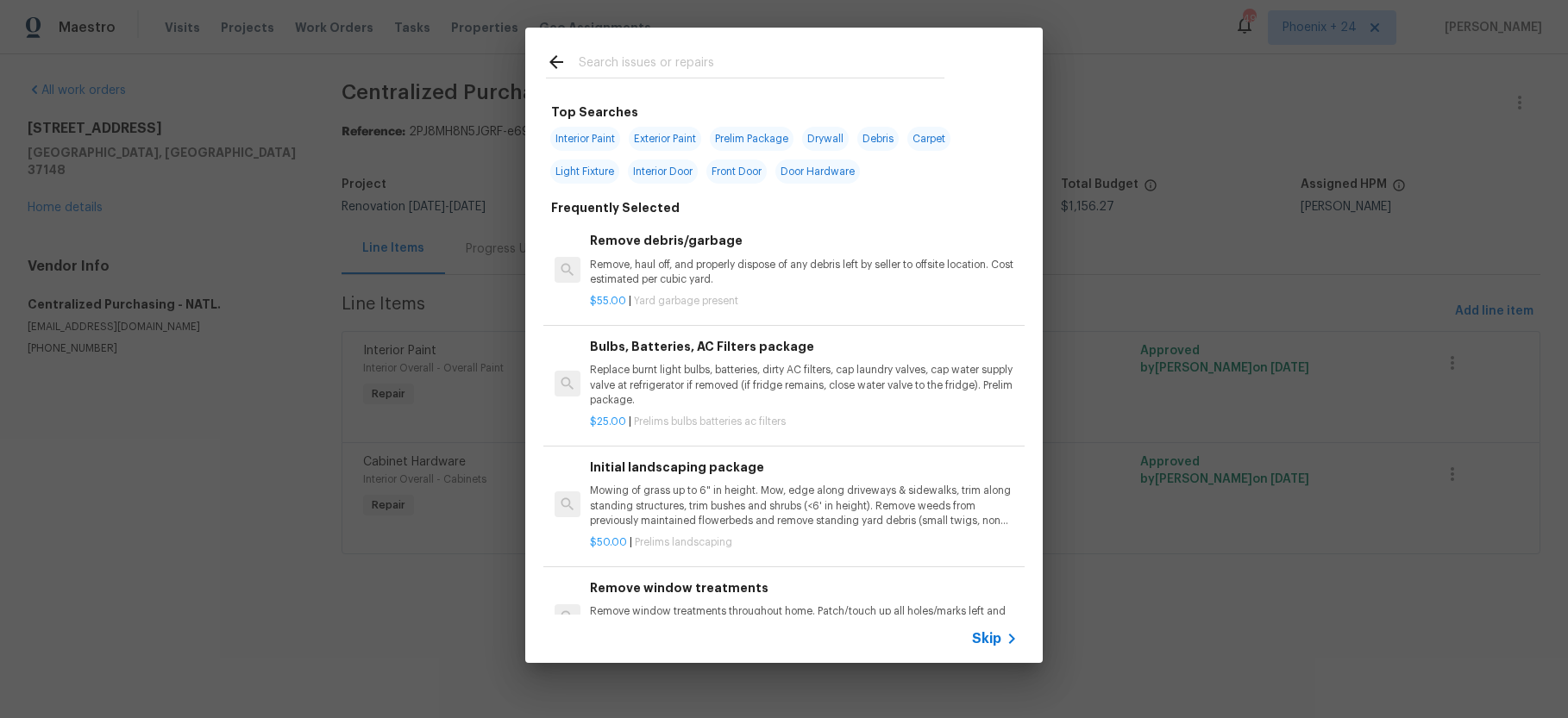
click at [746, 69] on input "text" at bounding box center [761, 65] width 365 height 26
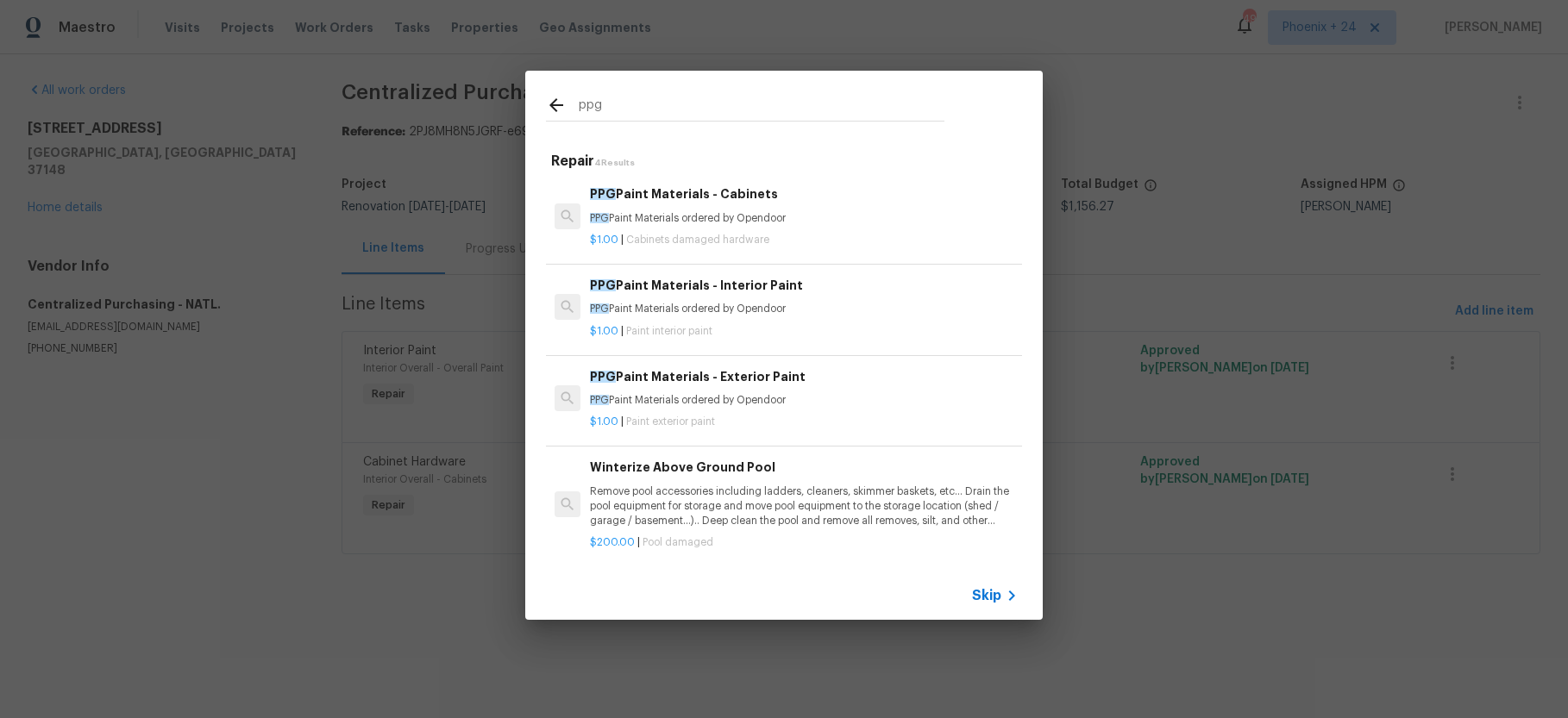
type input "ppg"
click at [840, 335] on p "$1.00 | Paint interior paint" at bounding box center [804, 331] width 428 height 14
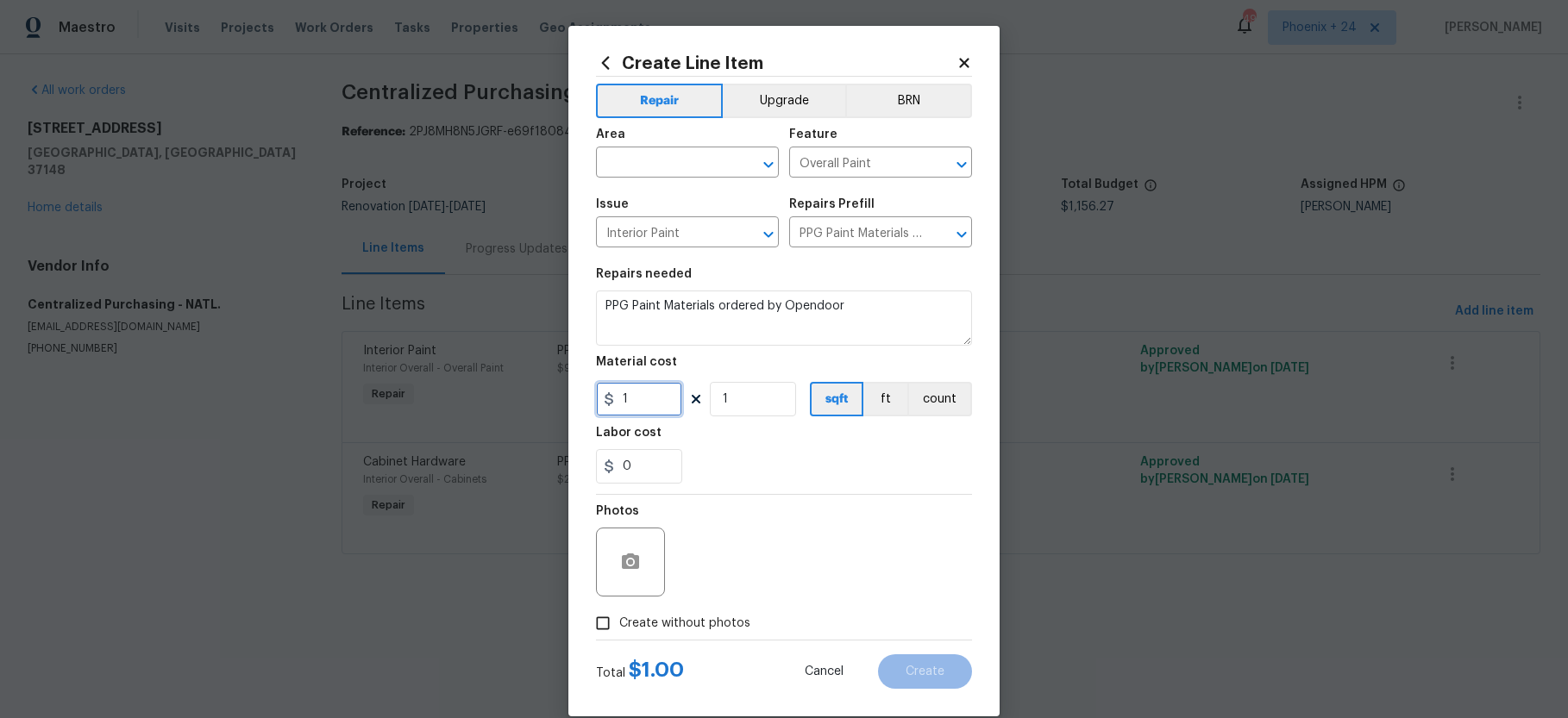
drag, startPoint x: 663, startPoint y: 400, endPoint x: 595, endPoint y: 403, distance: 68.1
click at [596, 403] on input "1" at bounding box center [638, 399] width 86 height 35
type input "34.26"
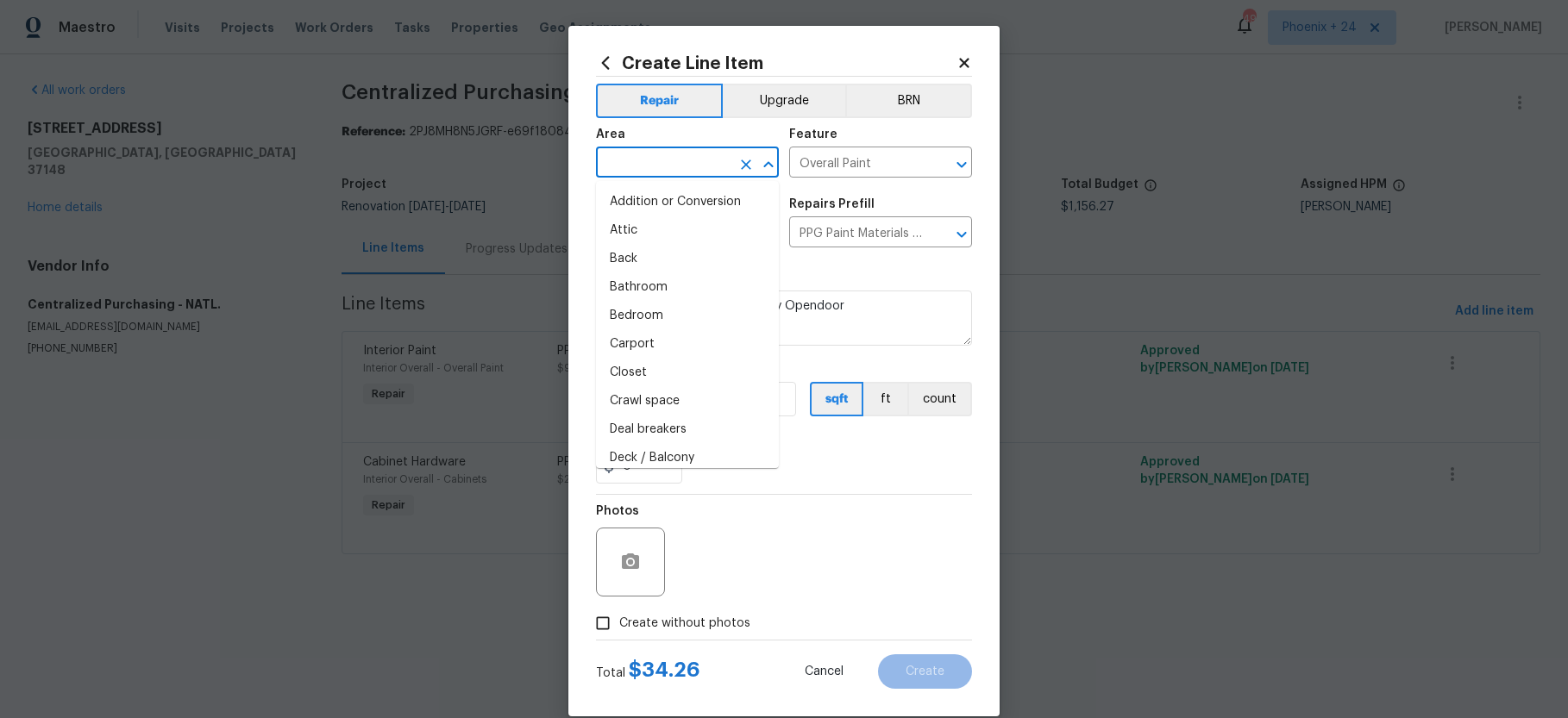
click at [617, 173] on input "text" at bounding box center [662, 164] width 134 height 27
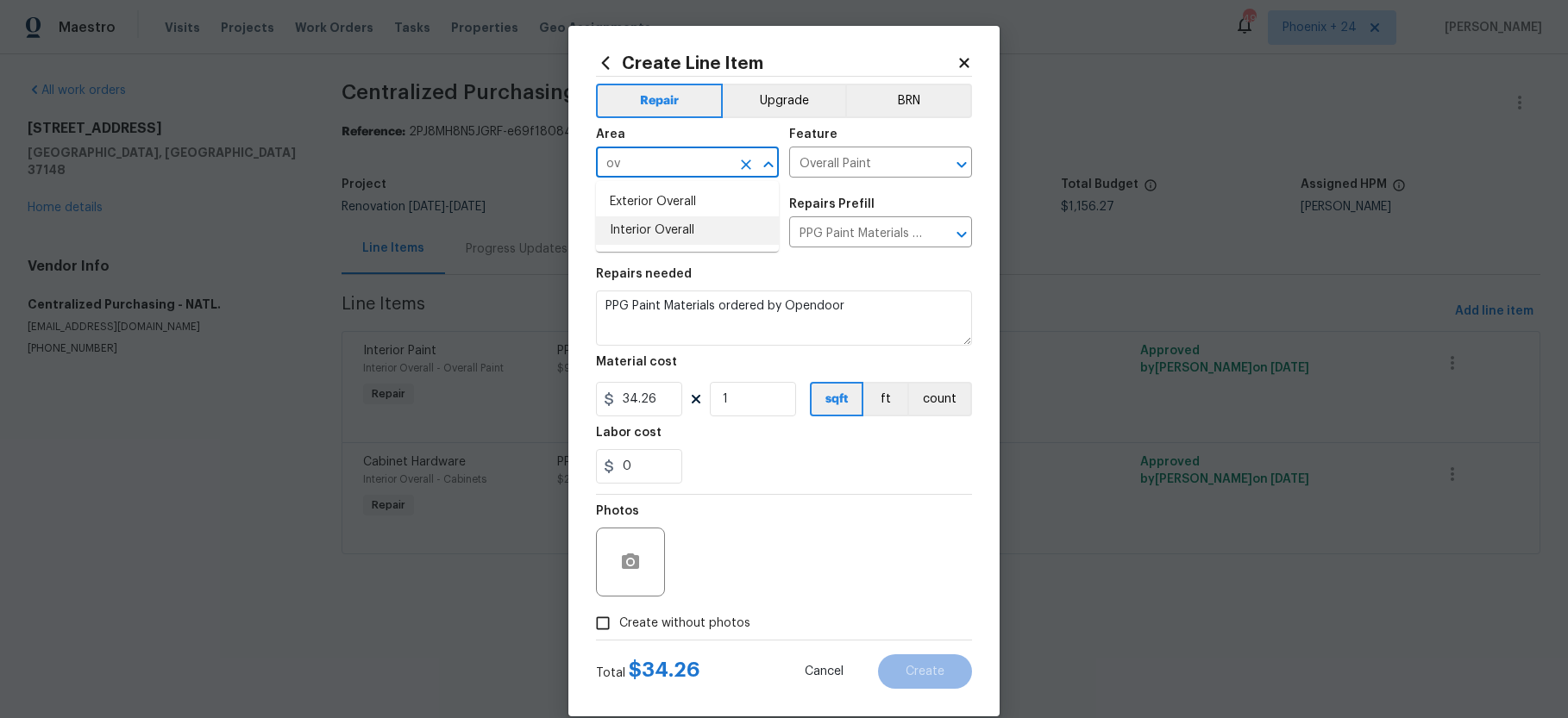
click at [622, 239] on li "Interior Overall" at bounding box center [688, 230] width 183 height 29
type input "Interior Overall"
drag, startPoint x: 685, startPoint y: 625, endPoint x: 760, endPoint y: 579, distance: 88.0
click at [689, 622] on span "Create without photos" at bounding box center [685, 624] width 131 height 18
click at [760, 579] on div "Photos" at bounding box center [784, 550] width 376 height 112
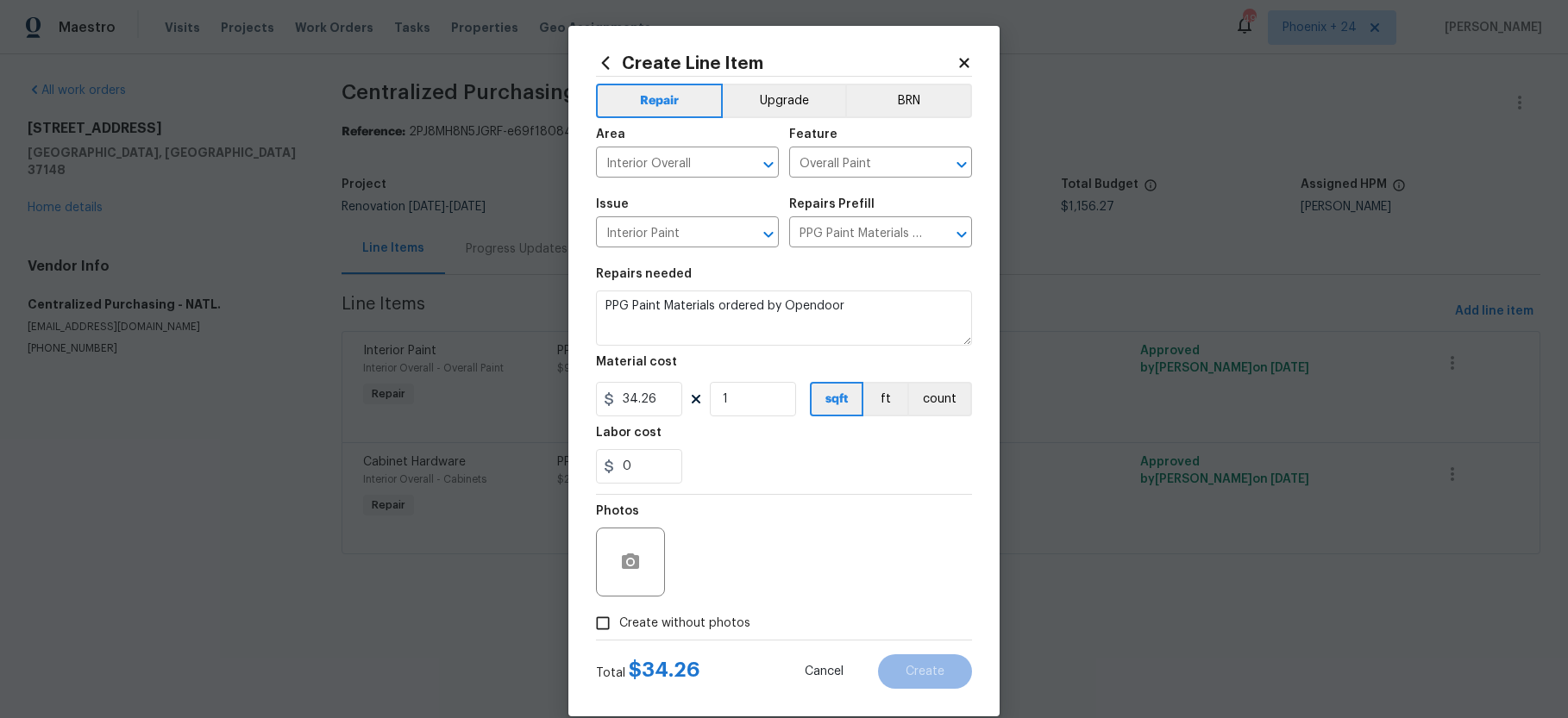
drag, startPoint x: 735, startPoint y: 615, endPoint x: 745, endPoint y: 582, distance: 34.5
click at [737, 612] on label "Create without photos" at bounding box center [668, 624] width 164 height 33
click at [751, 567] on div "Photos" at bounding box center [784, 550] width 376 height 112
click at [735, 612] on label "Create without photos" at bounding box center [668, 624] width 164 height 33
click at [619, 612] on input "Create without photos" at bounding box center [603, 624] width 33 height 33
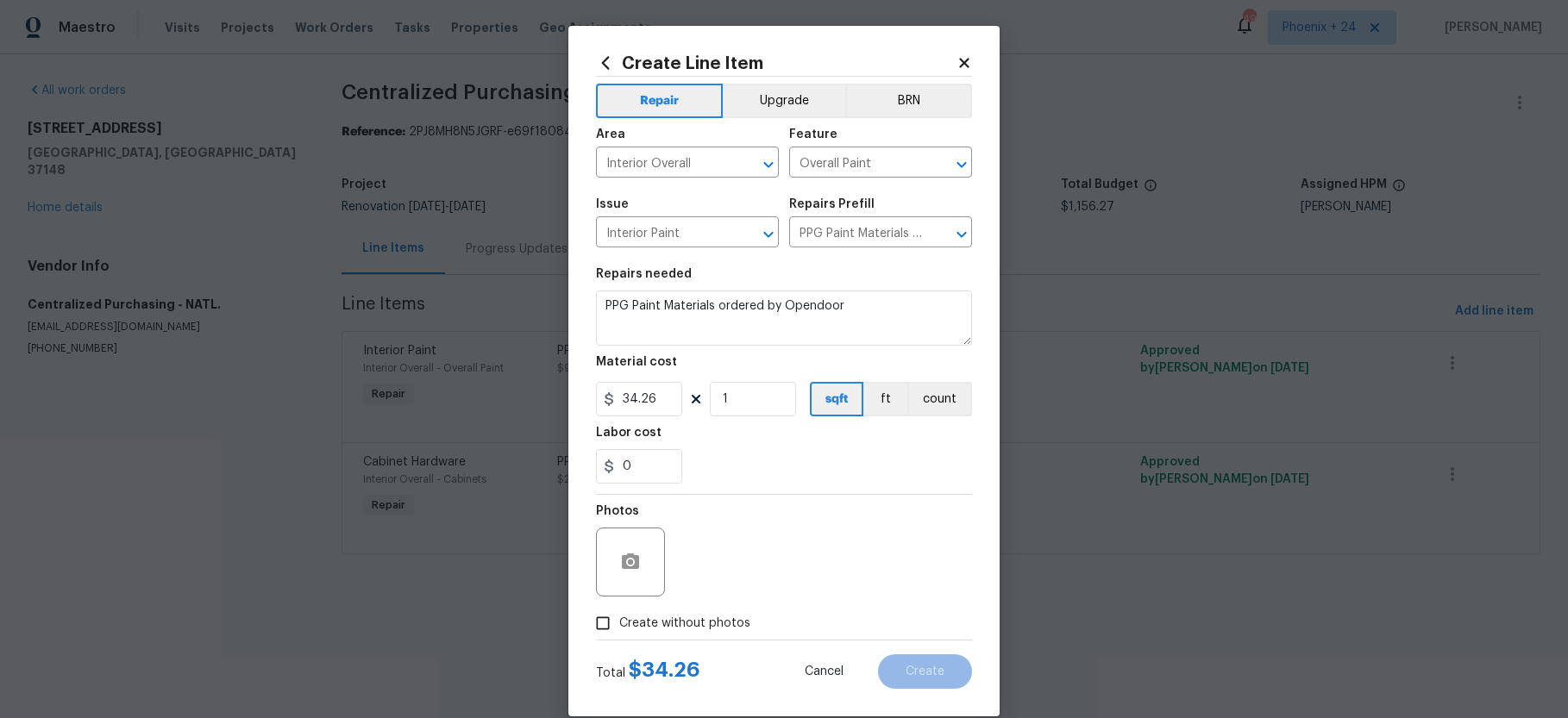
checkbox input "true"
click at [749, 572] on textarea at bounding box center [825, 562] width 293 height 69
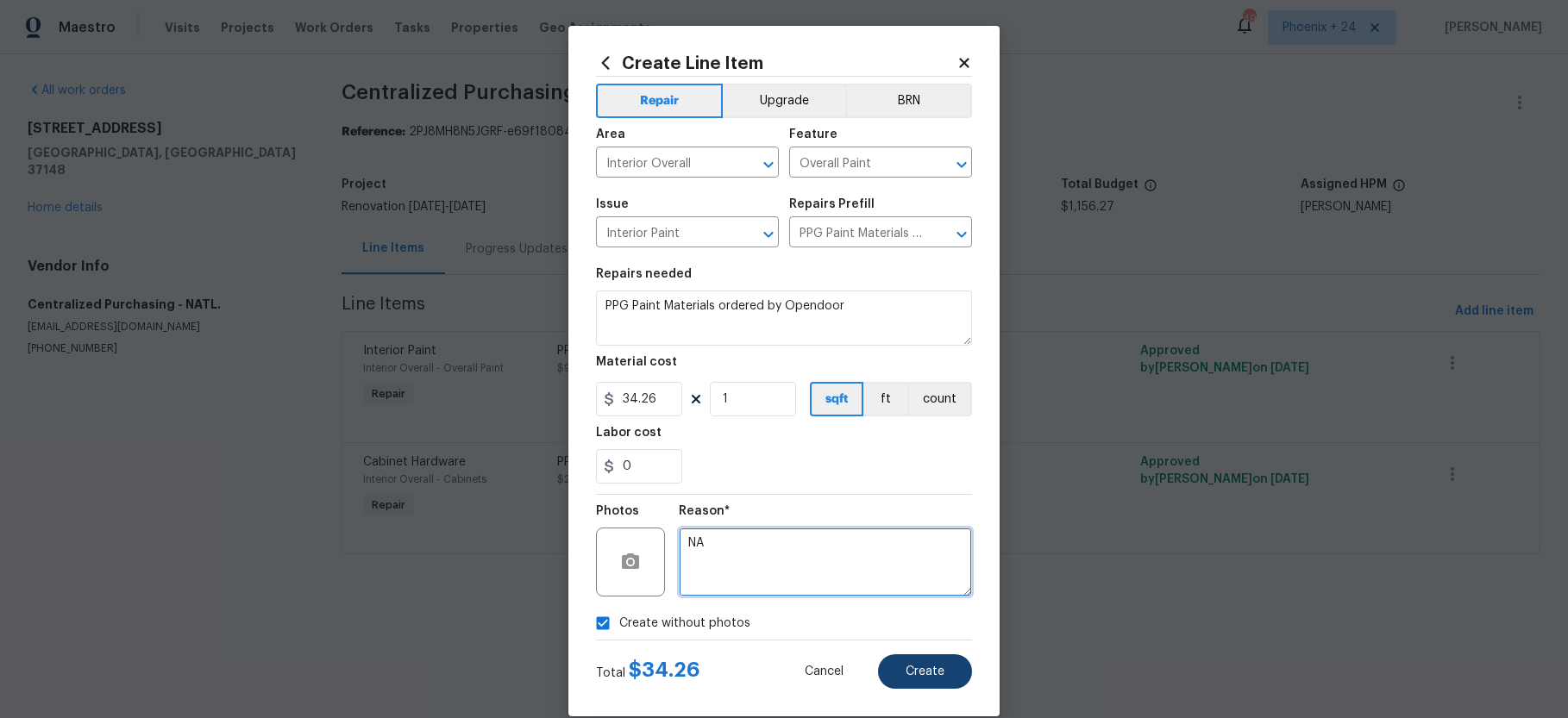
type textarea "NA"
click at [936, 664] on button "Create" at bounding box center [924, 672] width 94 height 35
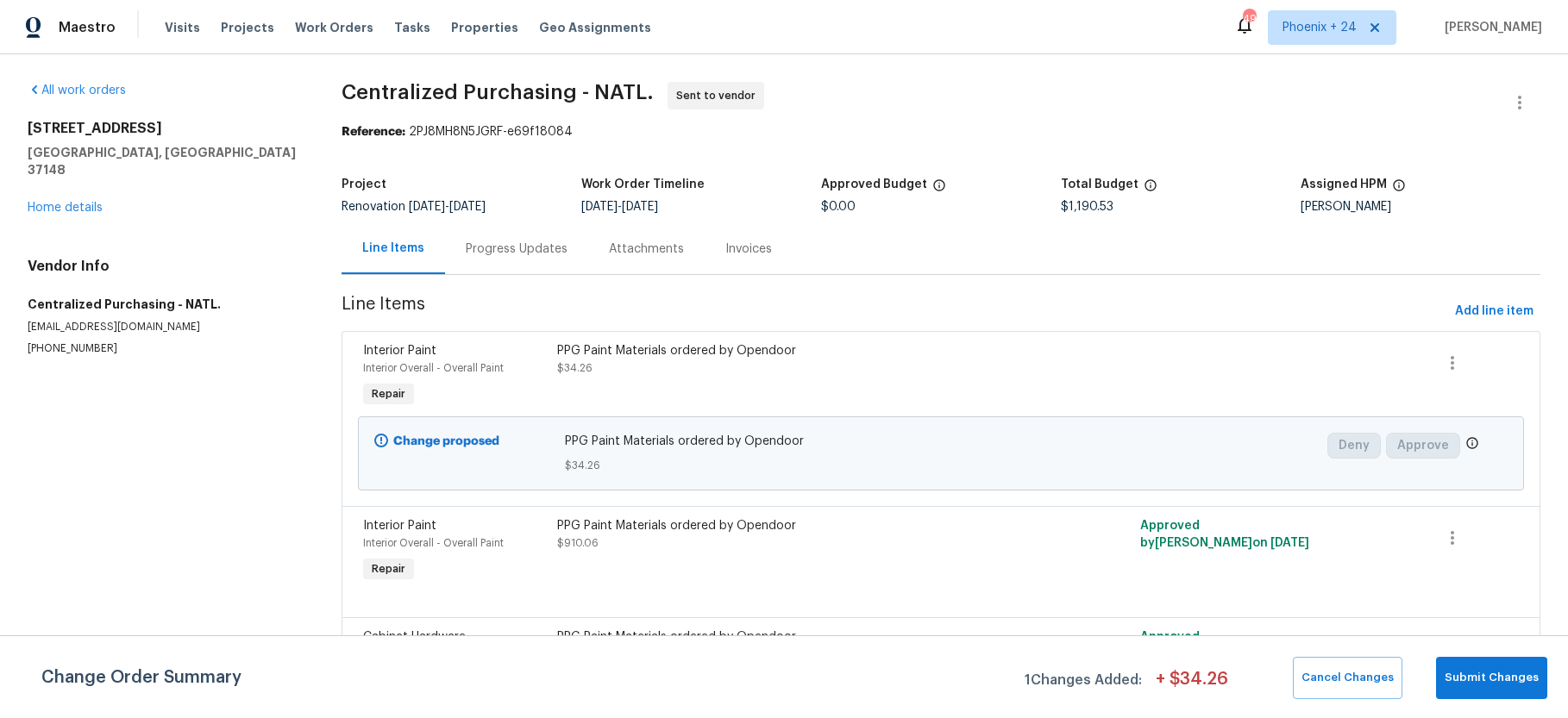
drag, startPoint x: 329, startPoint y: 20, endPoint x: 428, endPoint y: 52, distance: 104.0
click at [330, 21] on span "Work Orders" at bounding box center [334, 28] width 78 height 17
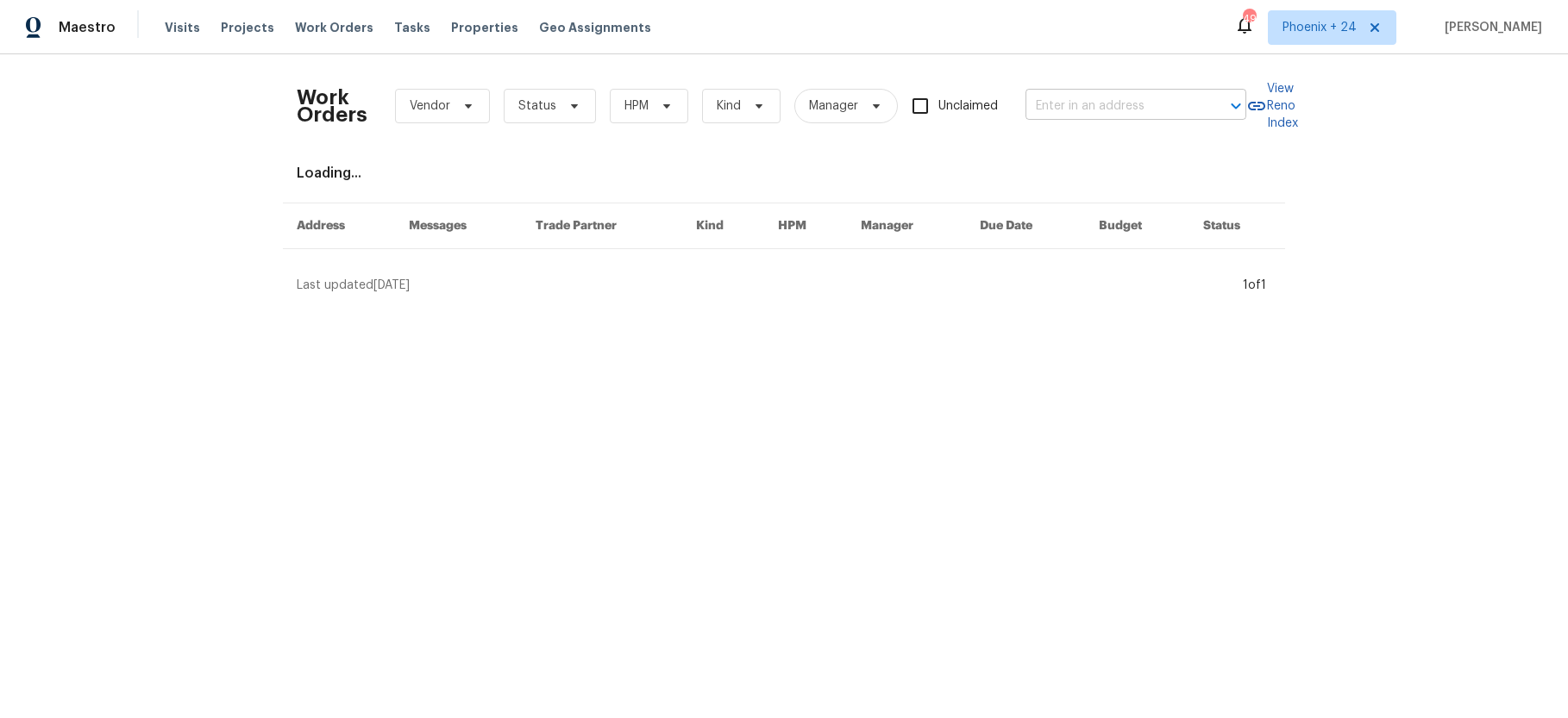
click at [1131, 101] on input "text" at bounding box center [1111, 107] width 173 height 27
paste input "3526 W Hampton Dr NW, Marietta, GA 30064"
type input "3526 W Hampton Dr NW, Marietta, GA 30064"
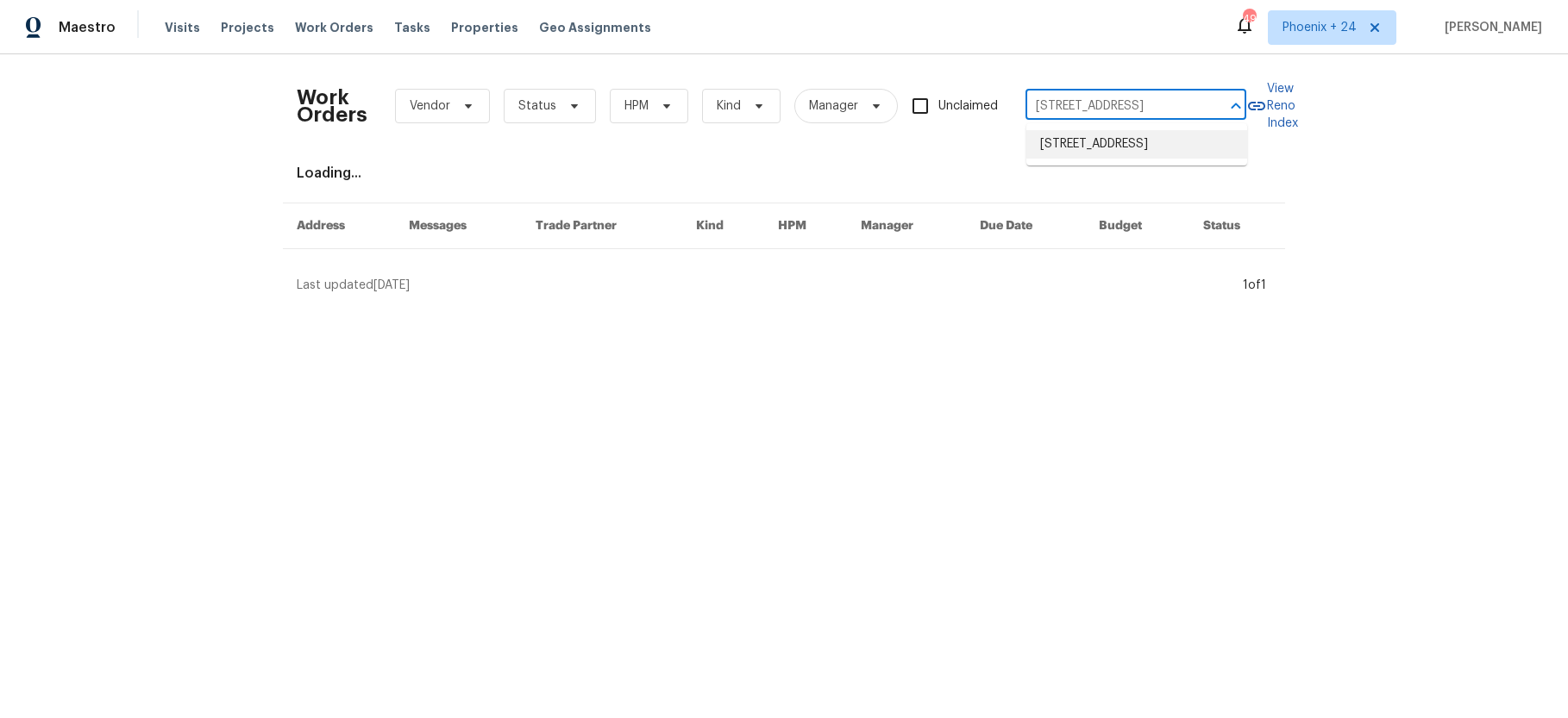
click at [1119, 144] on li "3526 W Hampton Dr NW, Marietta, GA 30064" at bounding box center [1136, 145] width 221 height 29
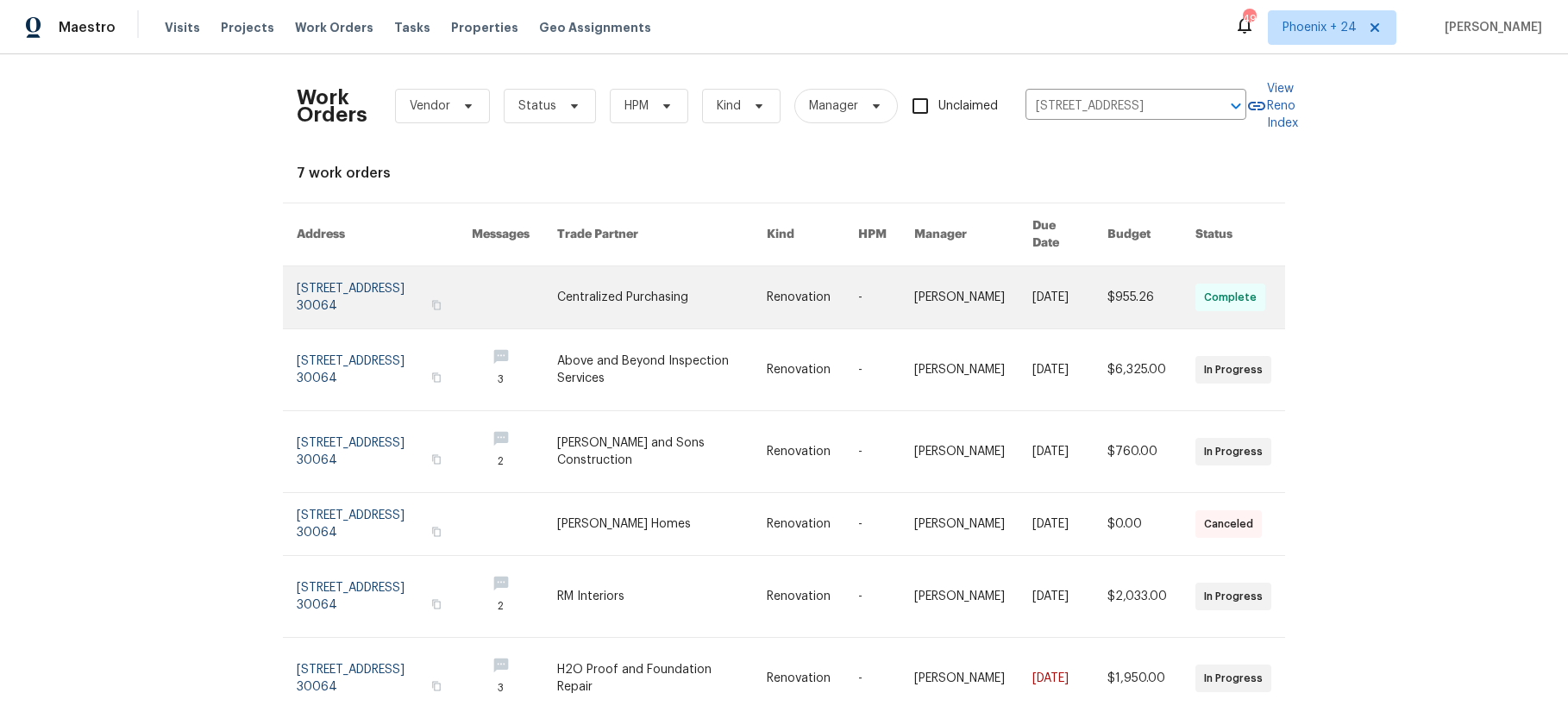
click at [701, 288] on link at bounding box center [662, 297] width 209 height 62
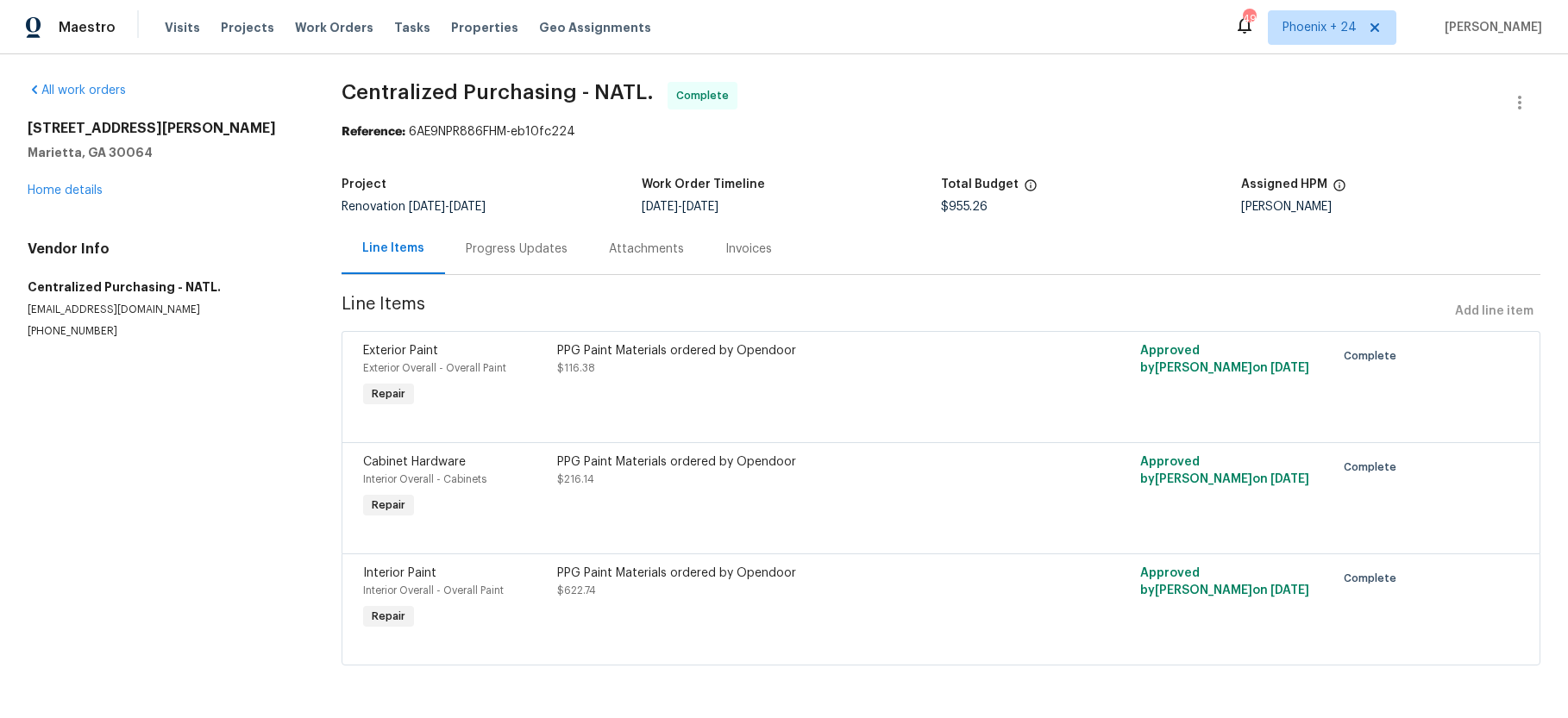
click at [67, 182] on div "3526 W Hampton Dr NW Marietta, GA 30064 Home details" at bounding box center [164, 159] width 273 height 79
click at [68, 190] on link "Home details" at bounding box center [66, 190] width 75 height 13
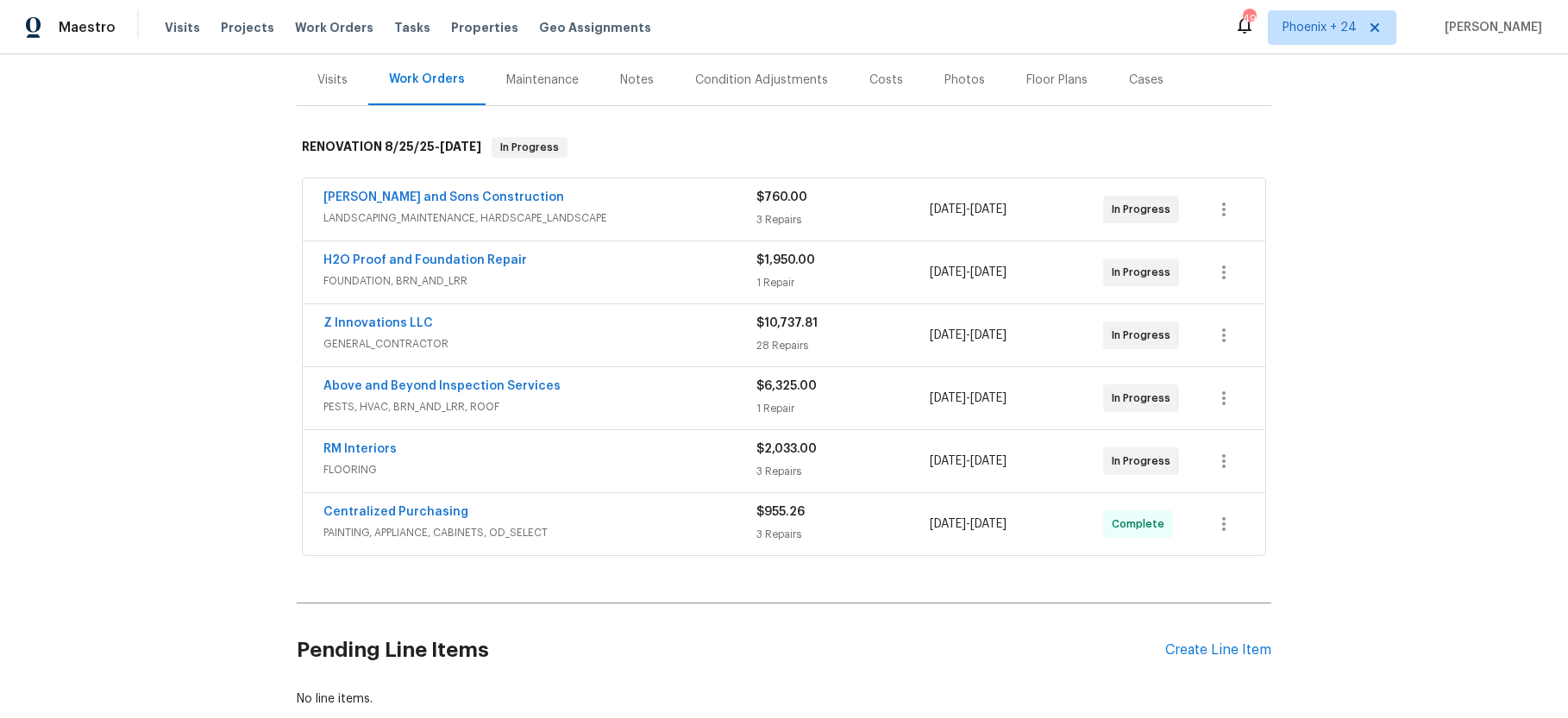
scroll to position [213, 0]
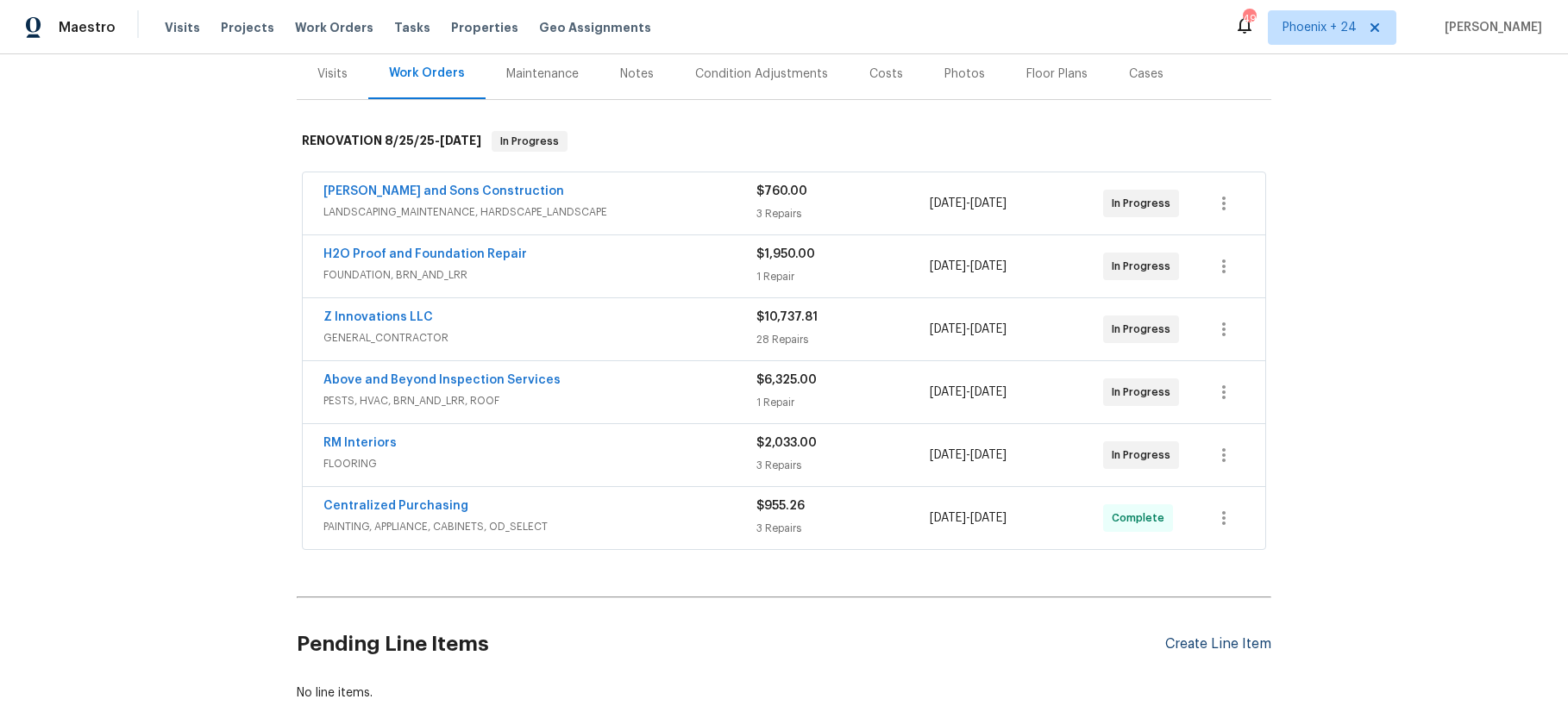
click at [1204, 645] on div "Create Line Item" at bounding box center [1218, 644] width 106 height 16
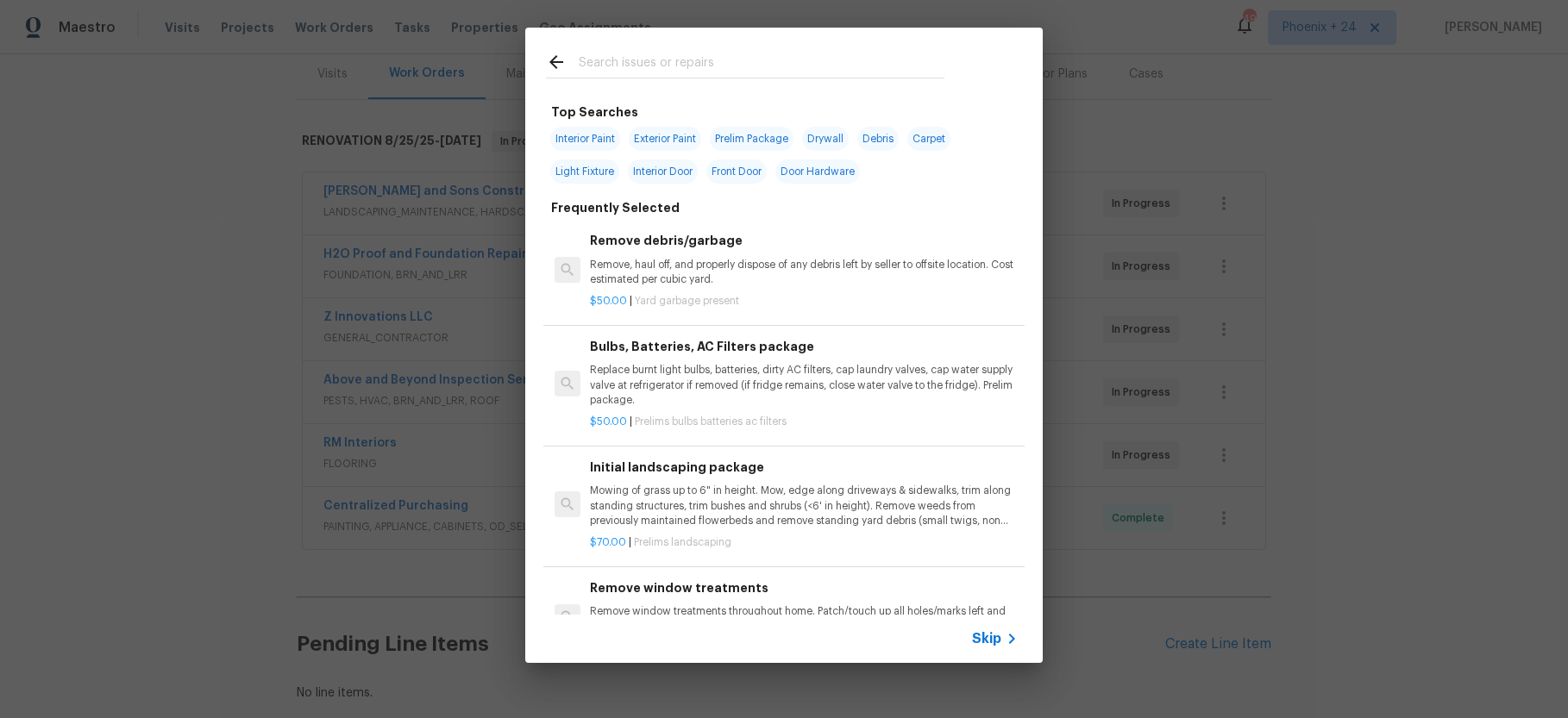
click at [662, 74] on input "text" at bounding box center [761, 65] width 365 height 26
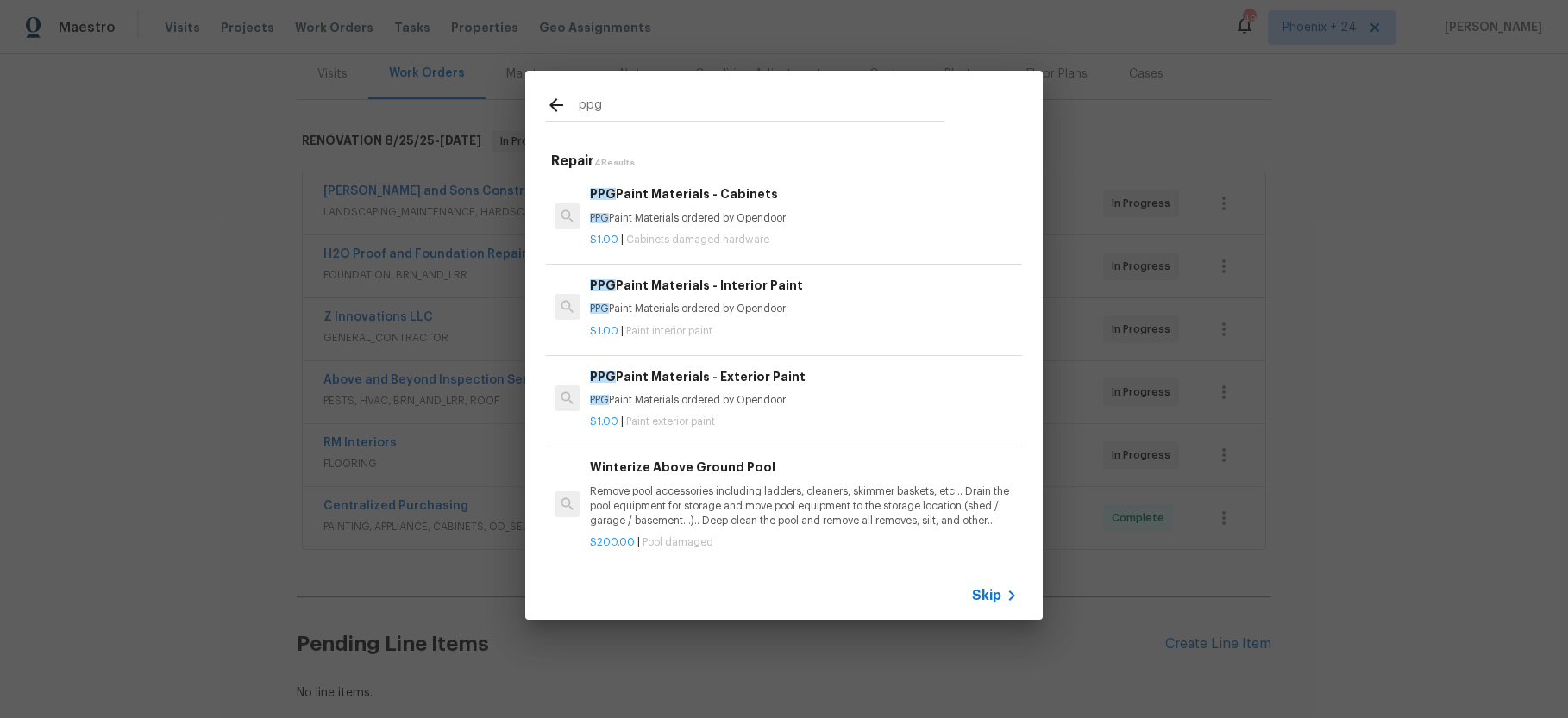
type input "ppg"
click at [834, 324] on p "$1.00 | Paint interior paint" at bounding box center [804, 331] width 428 height 14
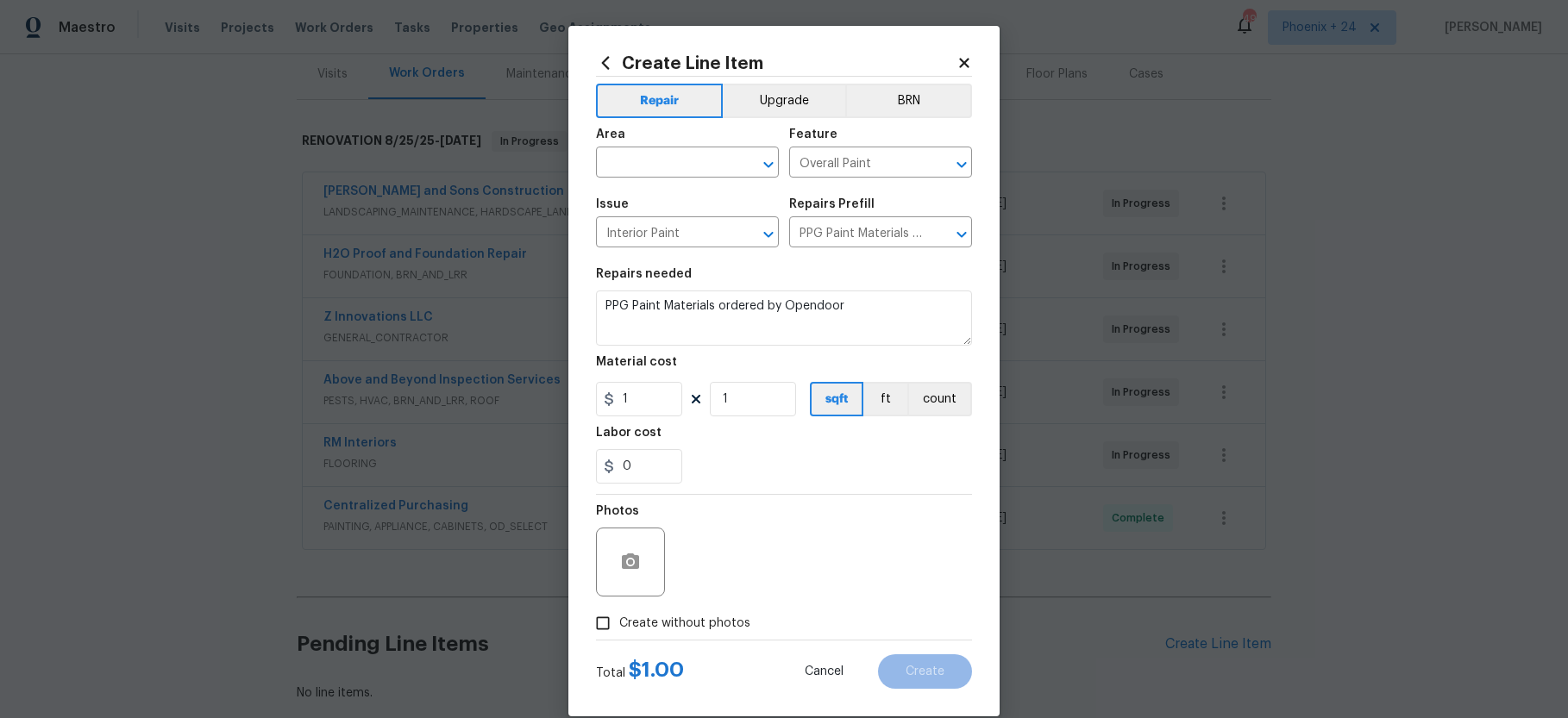
click at [599, 51] on div "Create Line Item Repair Upgrade BRN Area ​ Feature Overall Paint ​ Issue Interi…" at bounding box center [783, 371] width 431 height 690
click at [614, 59] on icon at bounding box center [606, 63] width 19 height 19
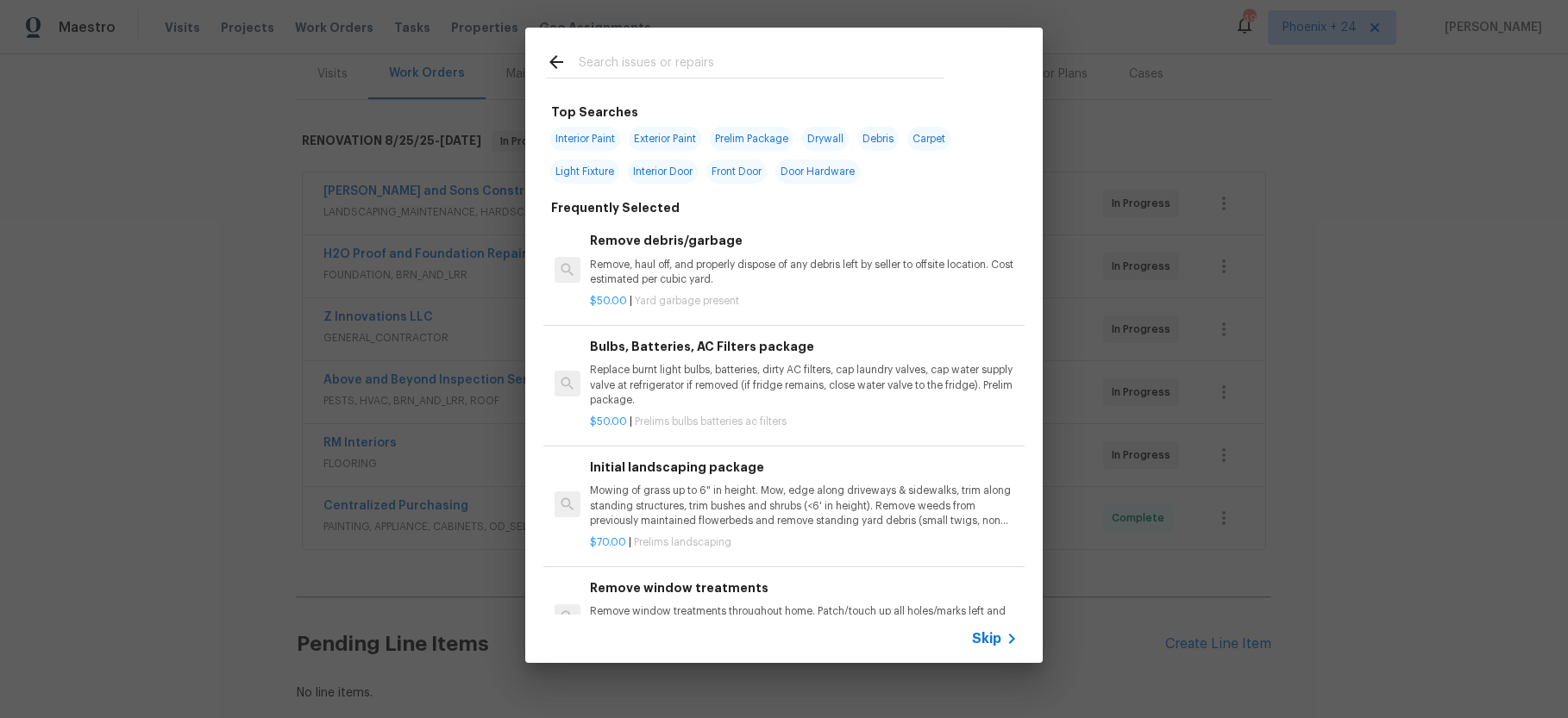
click at [662, 114] on div "Top Searches Interior Paint Exterior Paint Prelim Package Drywall Debris Carpet…" at bounding box center [784, 718] width 476 height 1233
click at [658, 71] on input "text" at bounding box center [761, 65] width 365 height 26
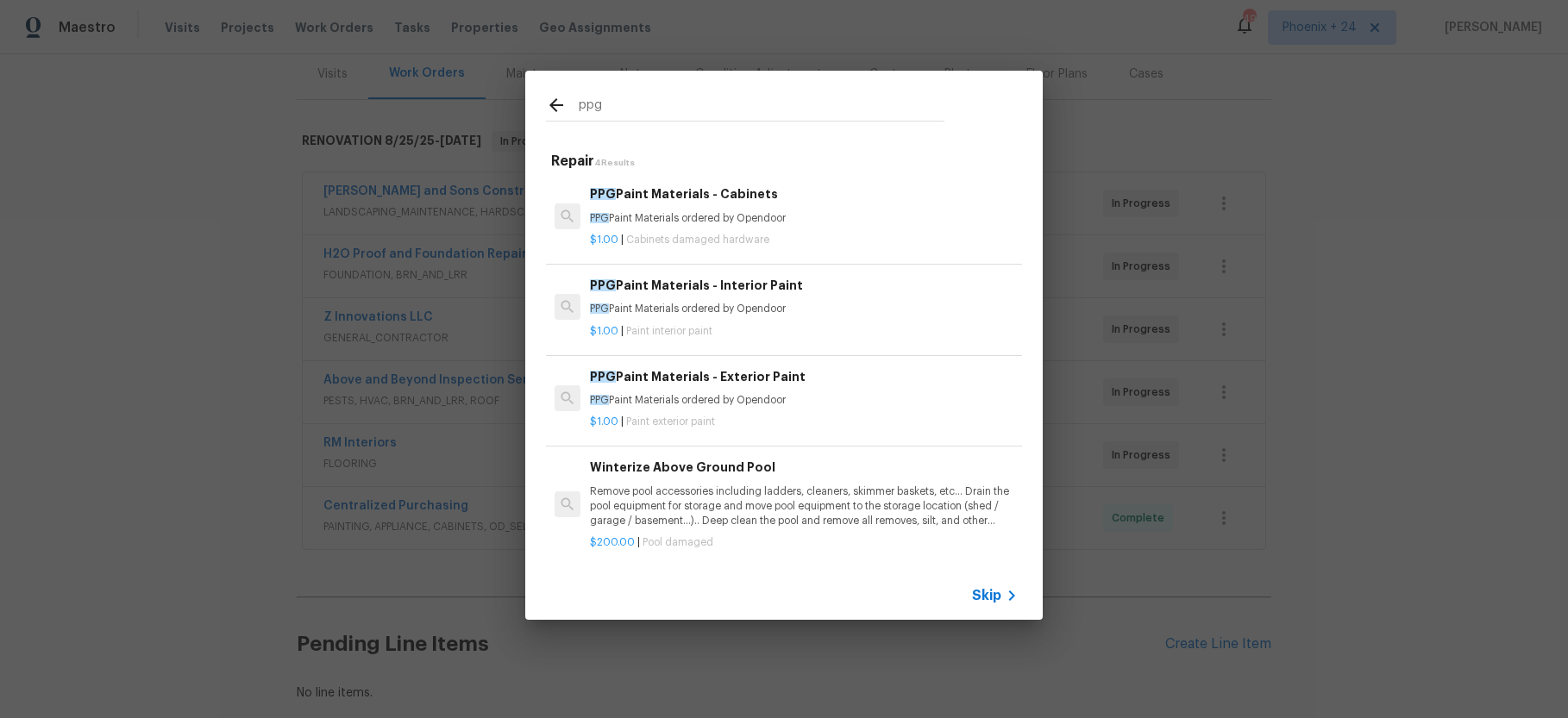
type input "ppg"
click at [784, 224] on p "PPG Paint Materials ordered by Opendoor" at bounding box center [804, 218] width 428 height 14
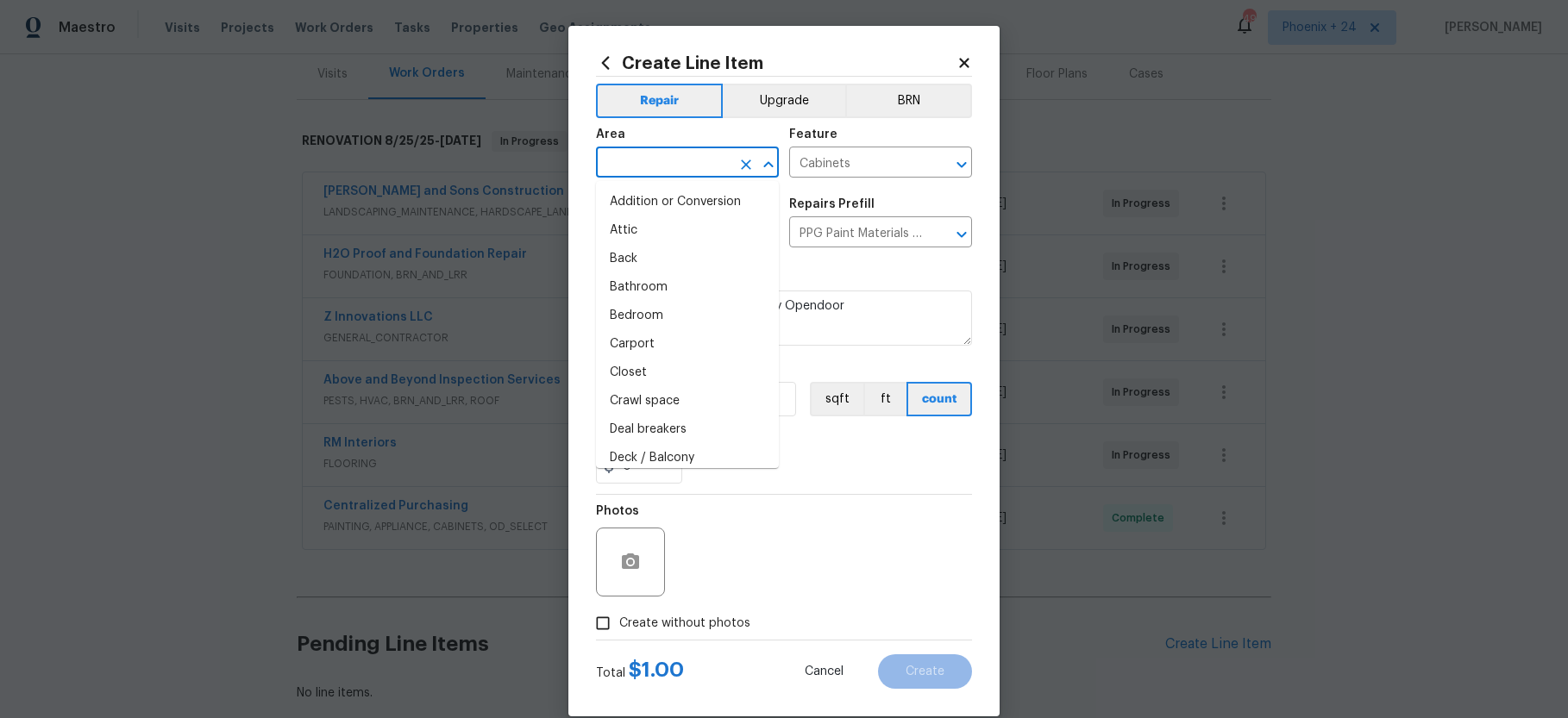
click at [677, 159] on input "text" at bounding box center [662, 164] width 134 height 27
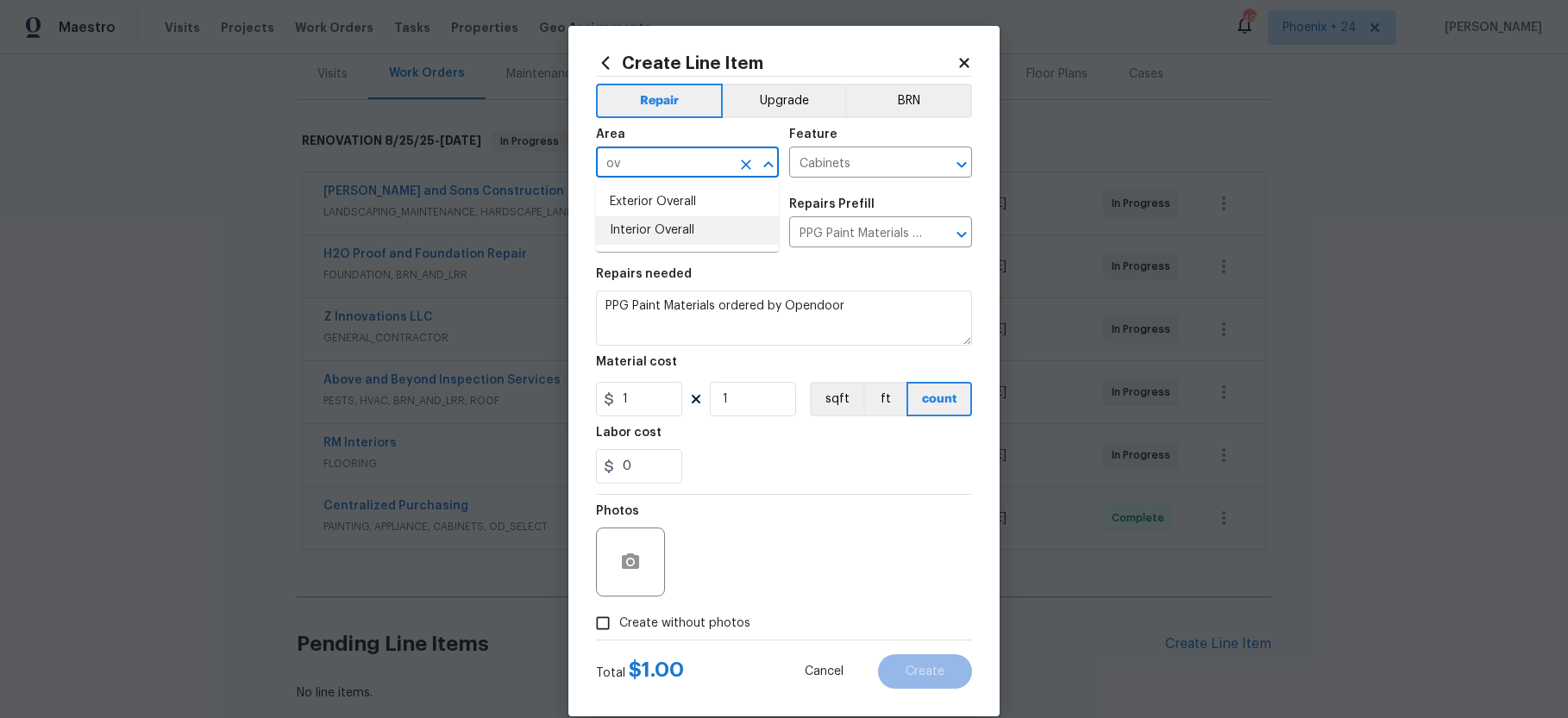
drag, startPoint x: 678, startPoint y: 225, endPoint x: 650, endPoint y: 412, distance: 189.1
click at [678, 225] on li "Interior Overall" at bounding box center [688, 230] width 183 height 29
type input "Interior Overall"
click at [651, 406] on input "1" at bounding box center [638, 399] width 86 height 35
drag, startPoint x: 651, startPoint y: 406, endPoint x: 597, endPoint y: 395, distance: 55.1
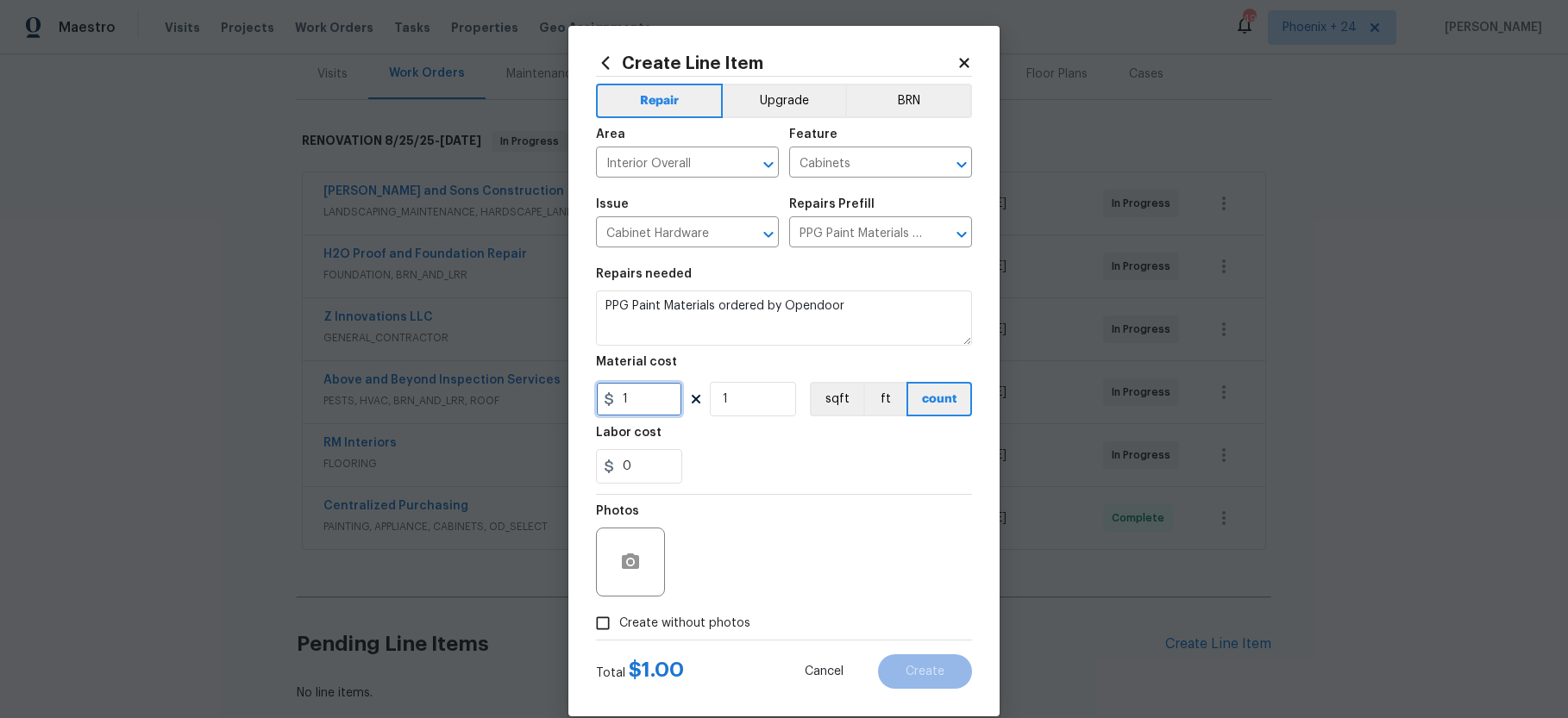
click at [597, 395] on input "1" at bounding box center [638, 399] width 86 height 35
type input "34.26"
drag, startPoint x: 690, startPoint y: 612, endPoint x: 705, endPoint y: 613, distance: 15.0
click at [690, 612] on label "Create without photos" at bounding box center [668, 624] width 164 height 33
click at [619, 612] on input "Create without photos" at bounding box center [603, 624] width 33 height 33
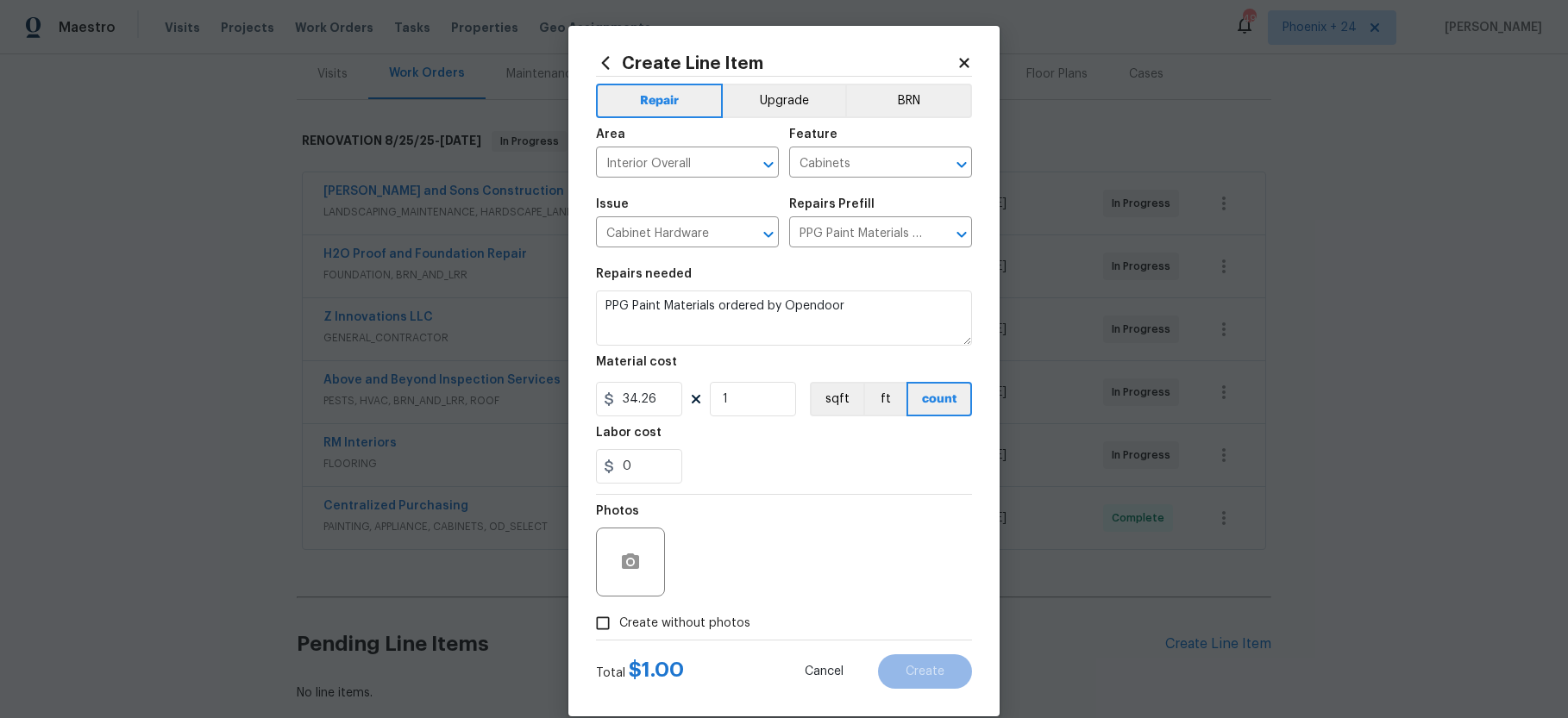
checkbox input "true"
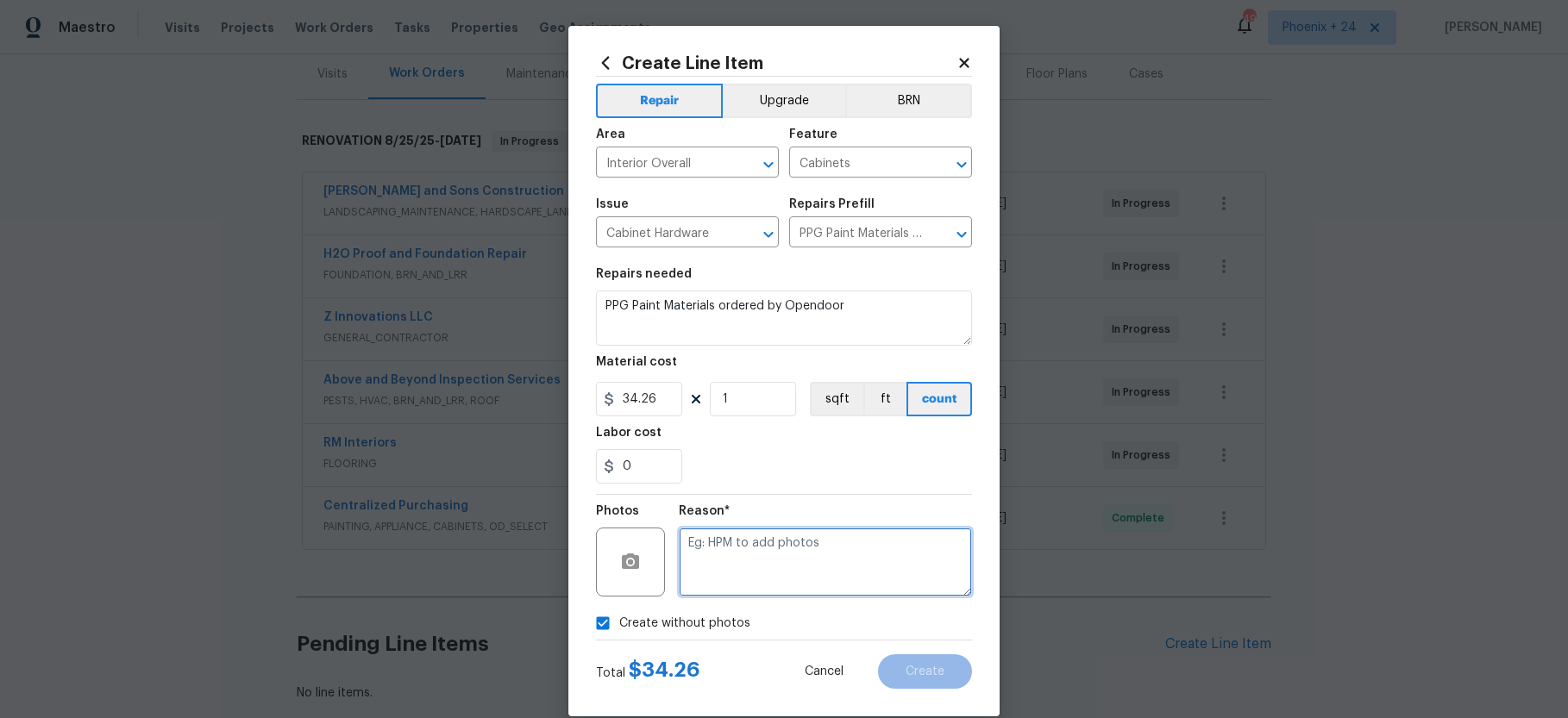
click at [722, 596] on textarea at bounding box center [825, 562] width 293 height 69
type textarea "NA"
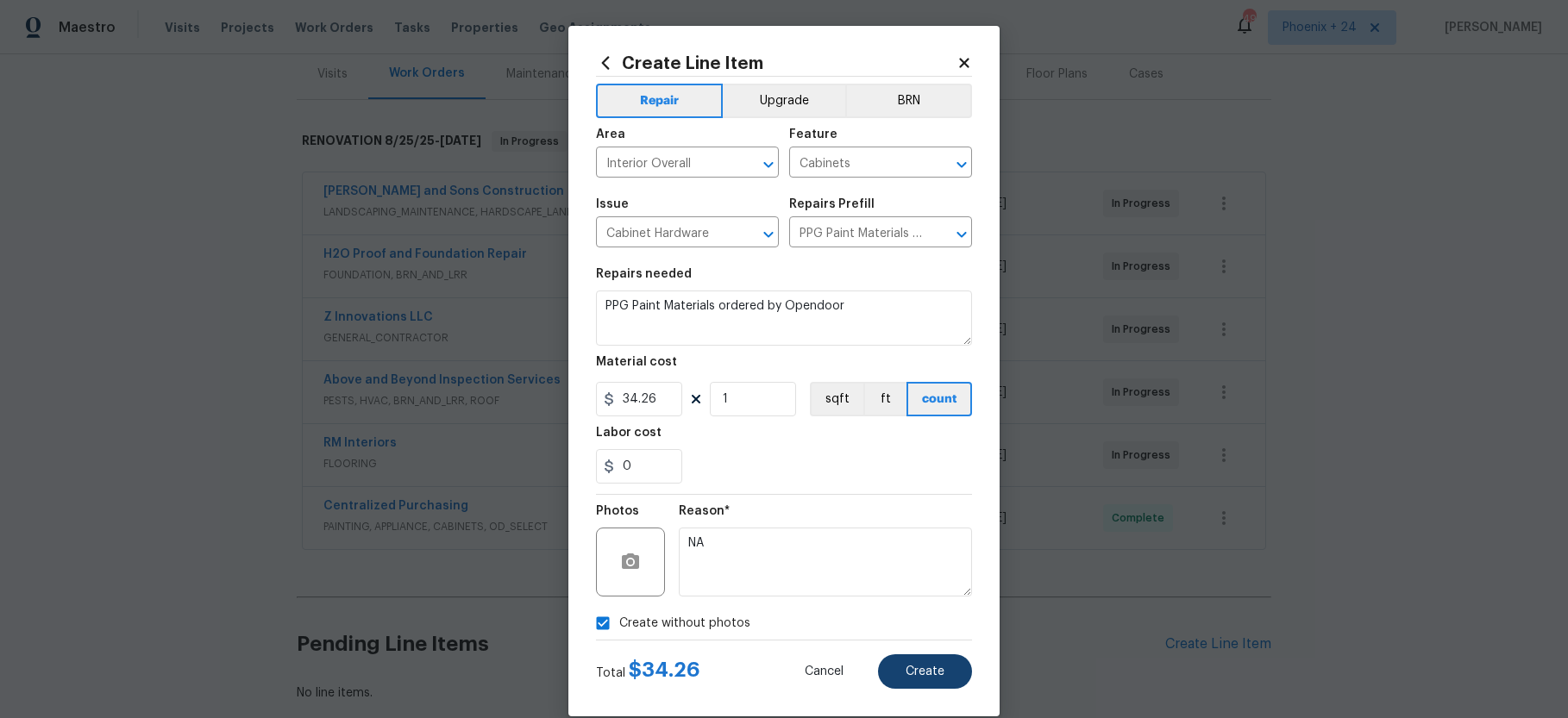
click at [960, 687] on div "Create Line Item Repair Upgrade BRN Area Interior Overall ​ Feature Cabinets ​ …" at bounding box center [783, 371] width 431 height 690
click at [940, 671] on span "Create" at bounding box center [925, 671] width 39 height 13
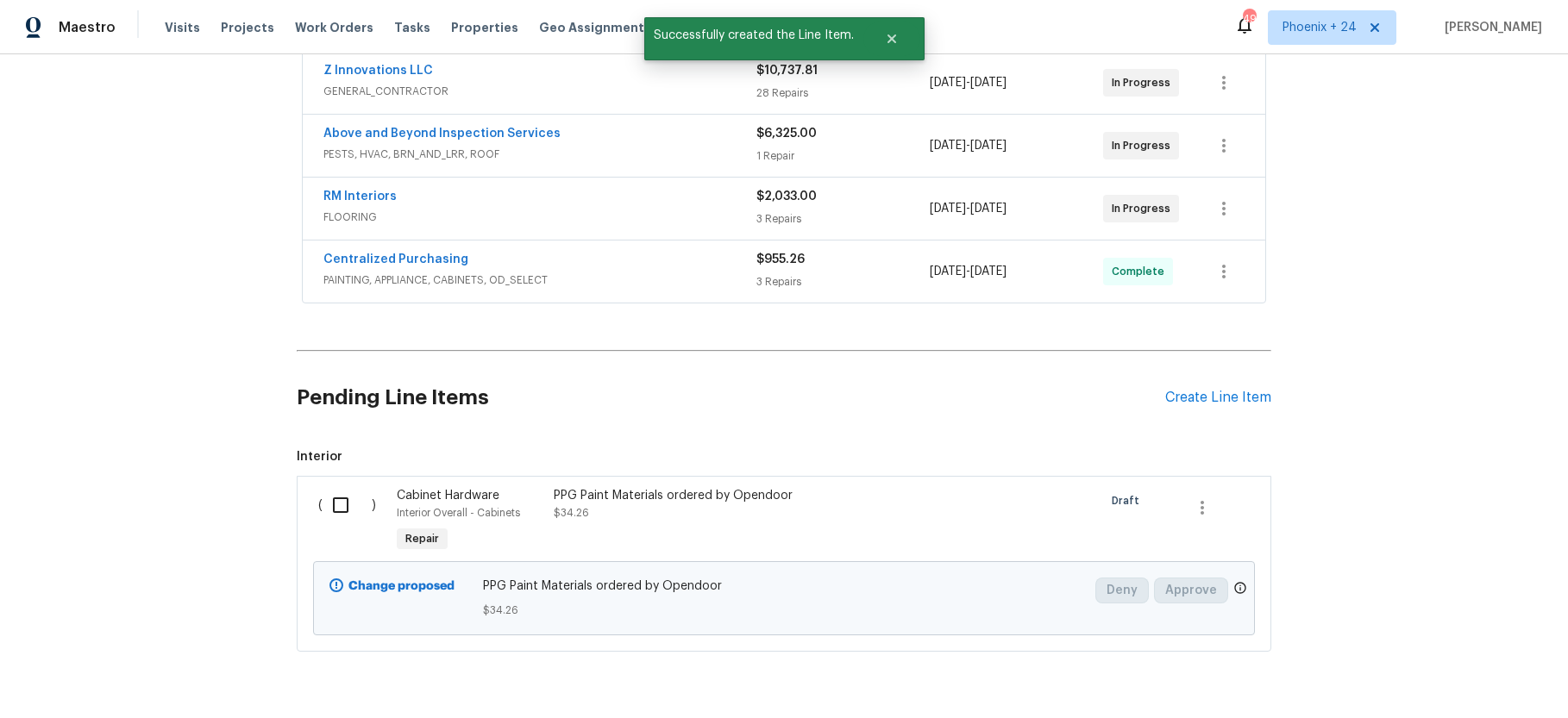
scroll to position [510, 0]
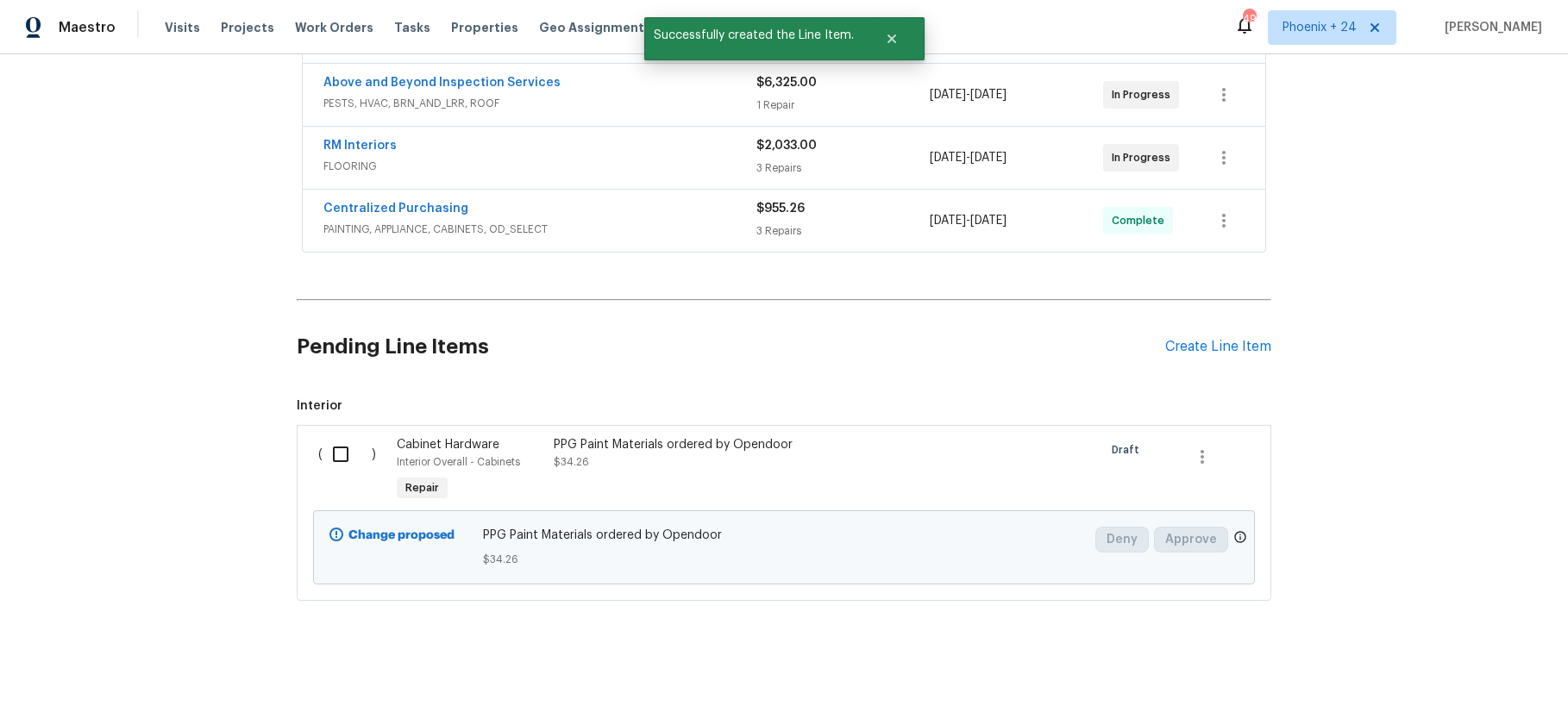
click at [324, 466] on input "checkbox" at bounding box center [346, 454] width 49 height 37
checkbox input "true"
click at [1434, 677] on span "Create Work Order" at bounding box center [1469, 675] width 115 height 21
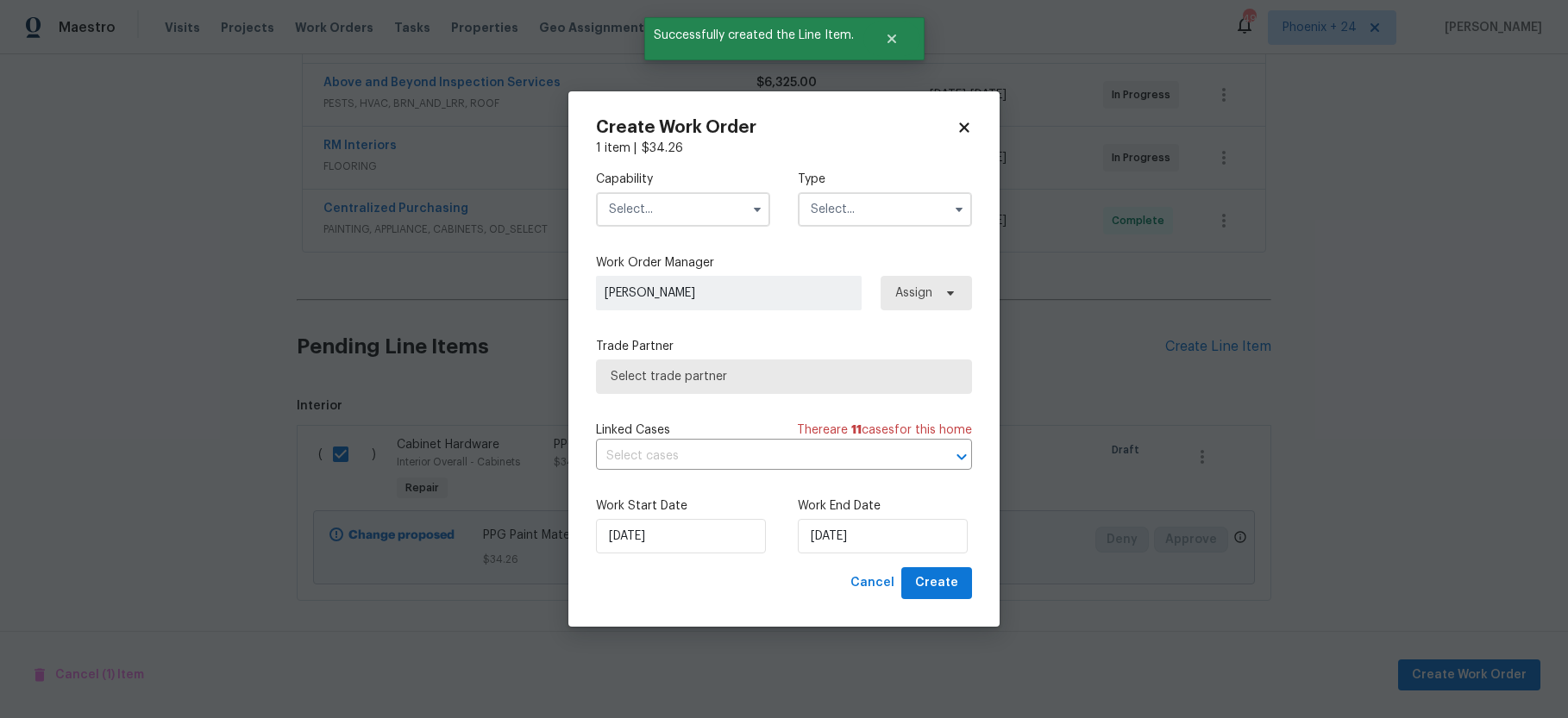
click at [648, 210] on input "text" at bounding box center [683, 209] width 175 height 35
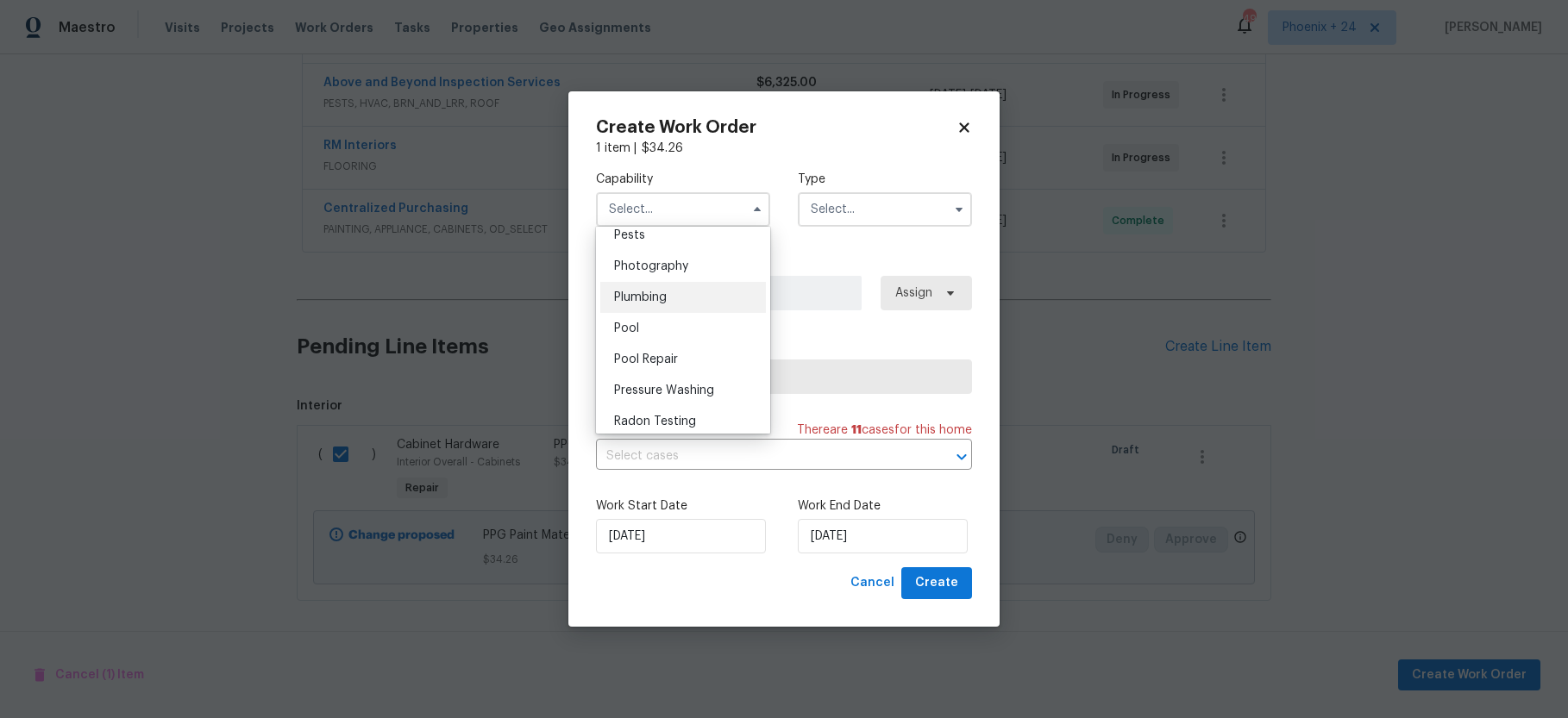
scroll to position [1447, 0]
click at [663, 250] on div "Painting" at bounding box center [683, 248] width 166 height 31
type input "Painting"
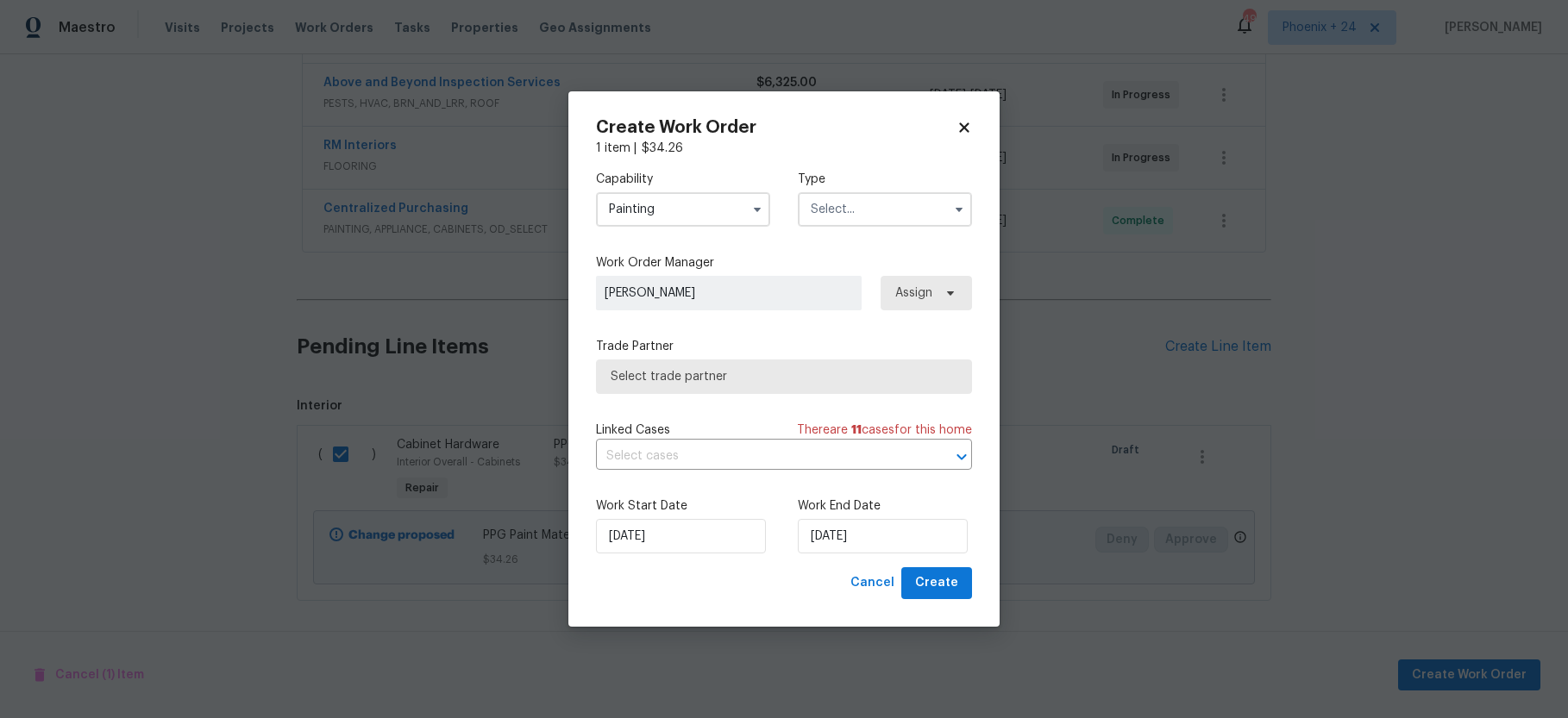
click at [904, 224] on input "text" at bounding box center [884, 209] width 175 height 35
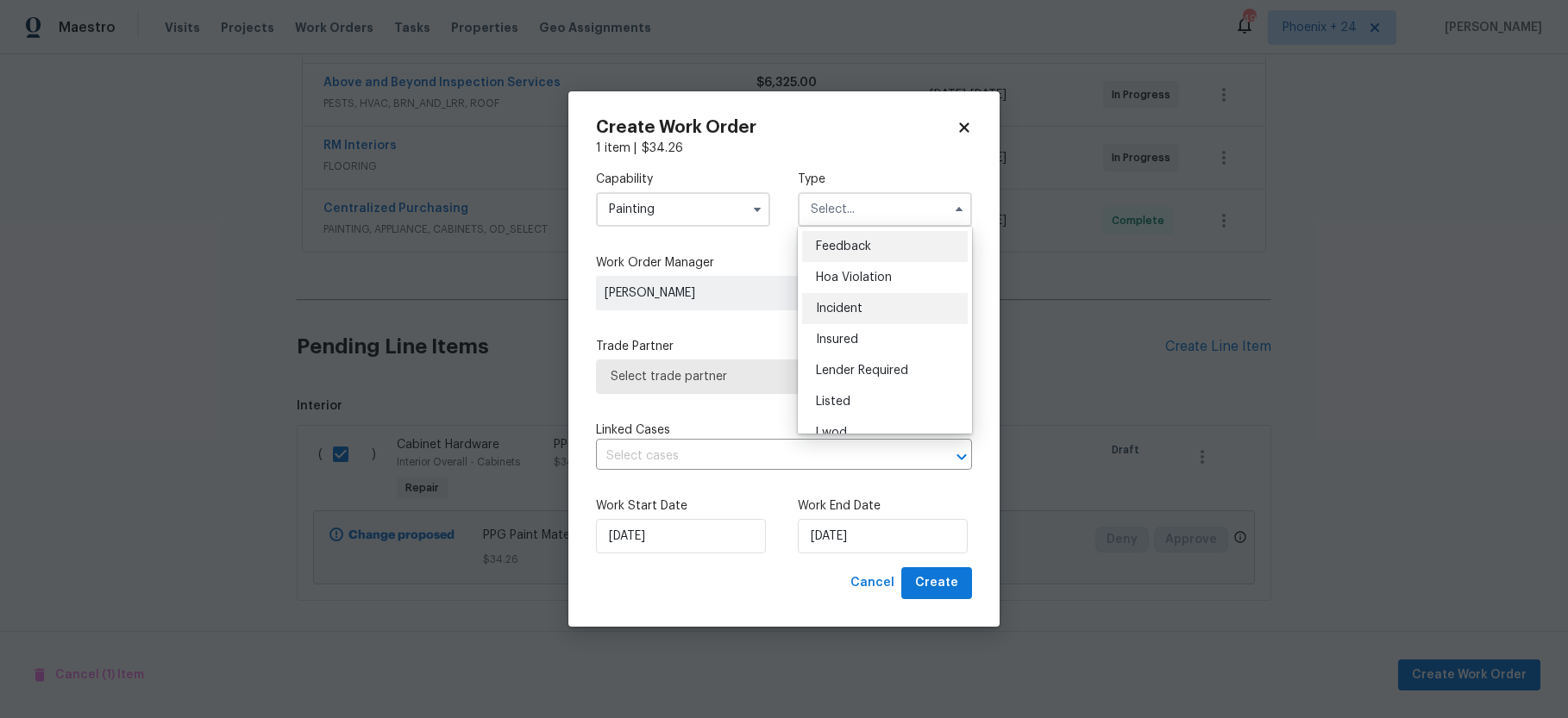
scroll to position [174, 0]
click at [880, 289] on span "Reit Renovation" at bounding box center [860, 289] width 89 height 13
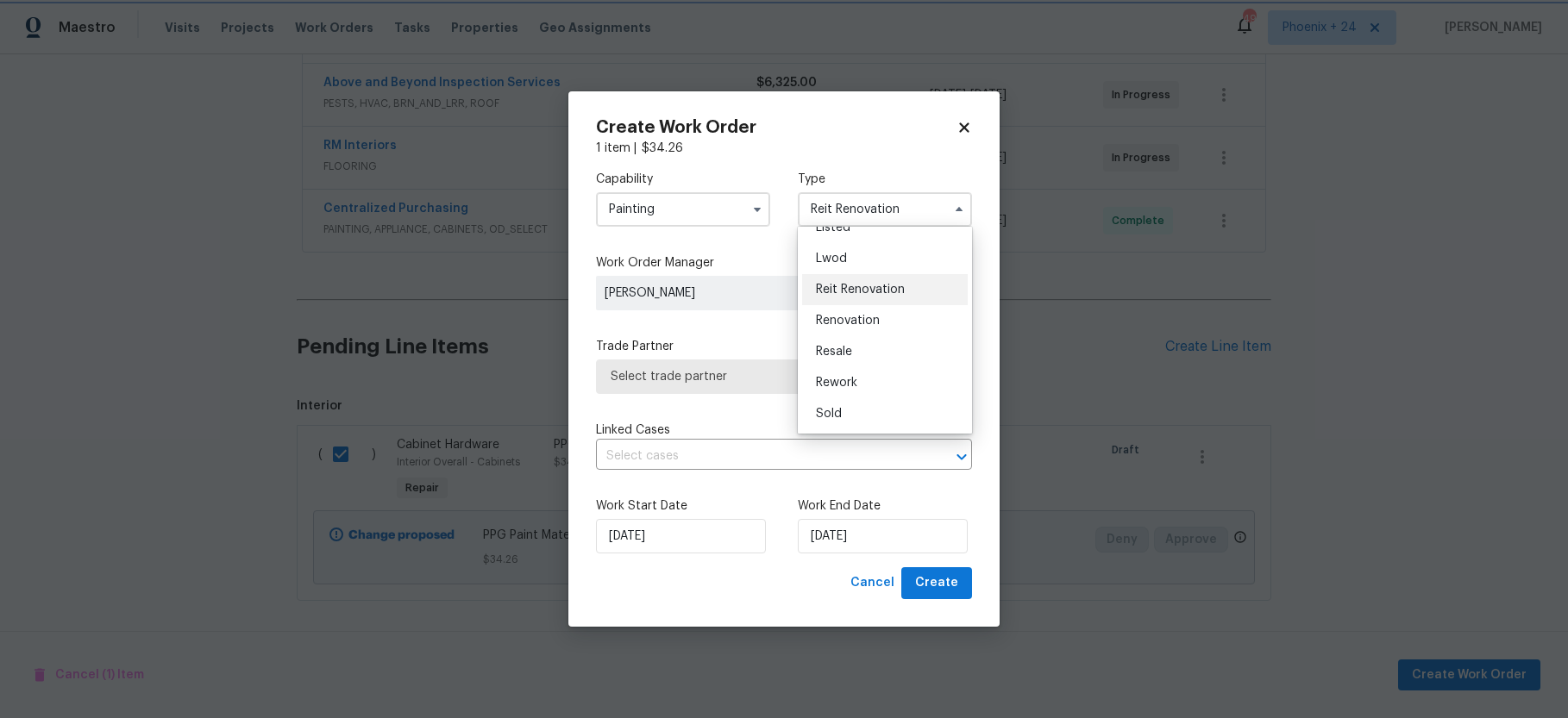
scroll to position [0, 0]
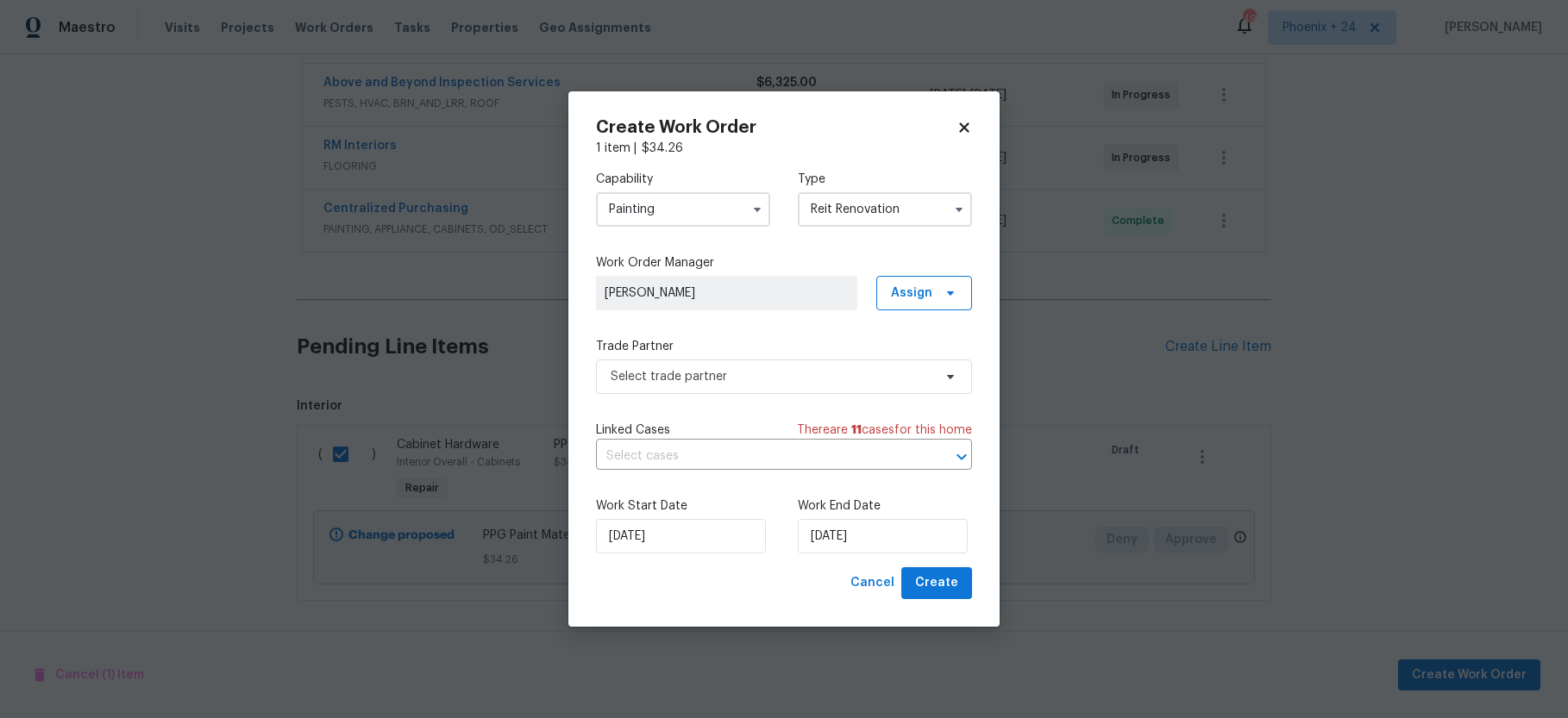
drag, startPoint x: 875, startPoint y: 205, endPoint x: 873, endPoint y: 215, distance: 10.2
click at [876, 206] on input "Reit Renovation" at bounding box center [884, 209] width 175 height 35
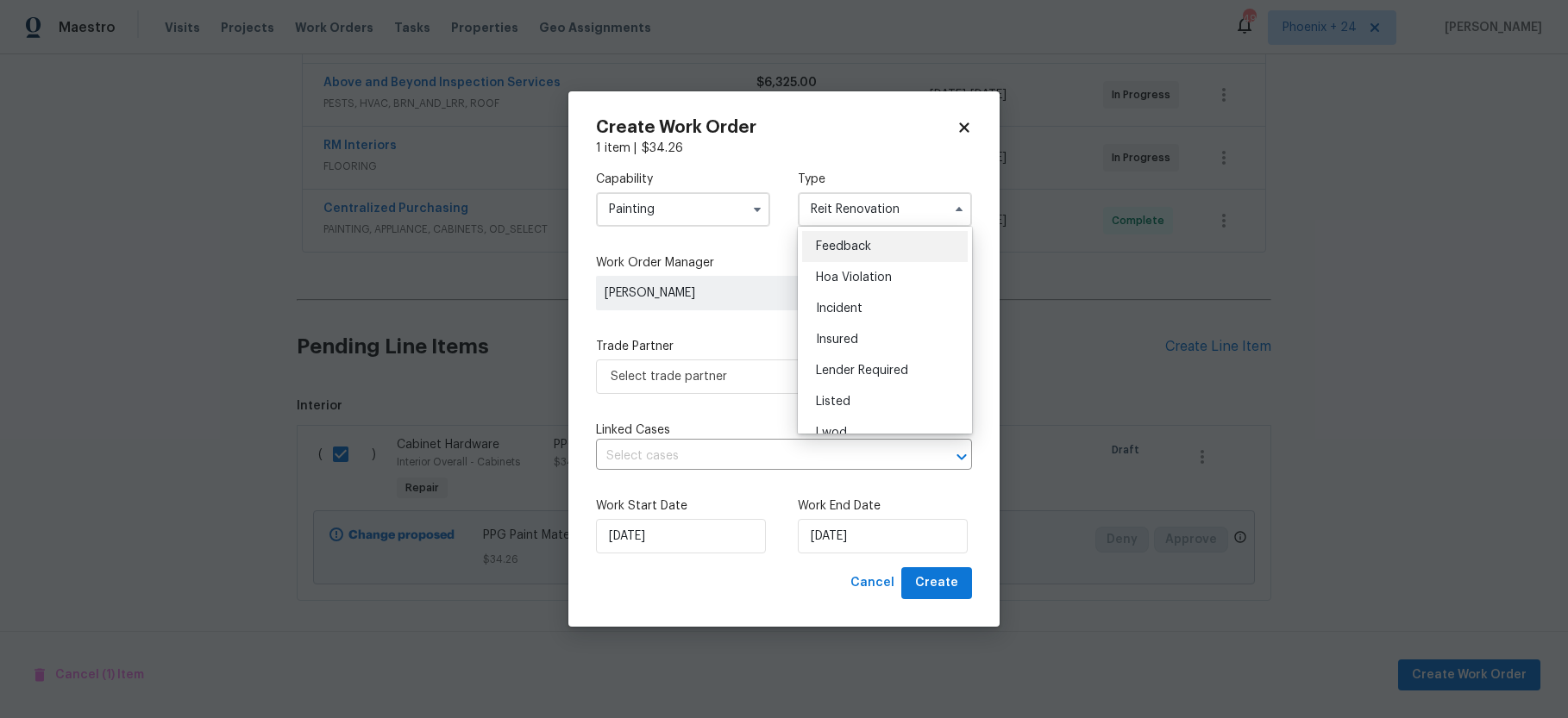
scroll to position [174, 0]
click at [875, 318] on span "Renovation" at bounding box center [848, 320] width 64 height 13
type input "Renovation"
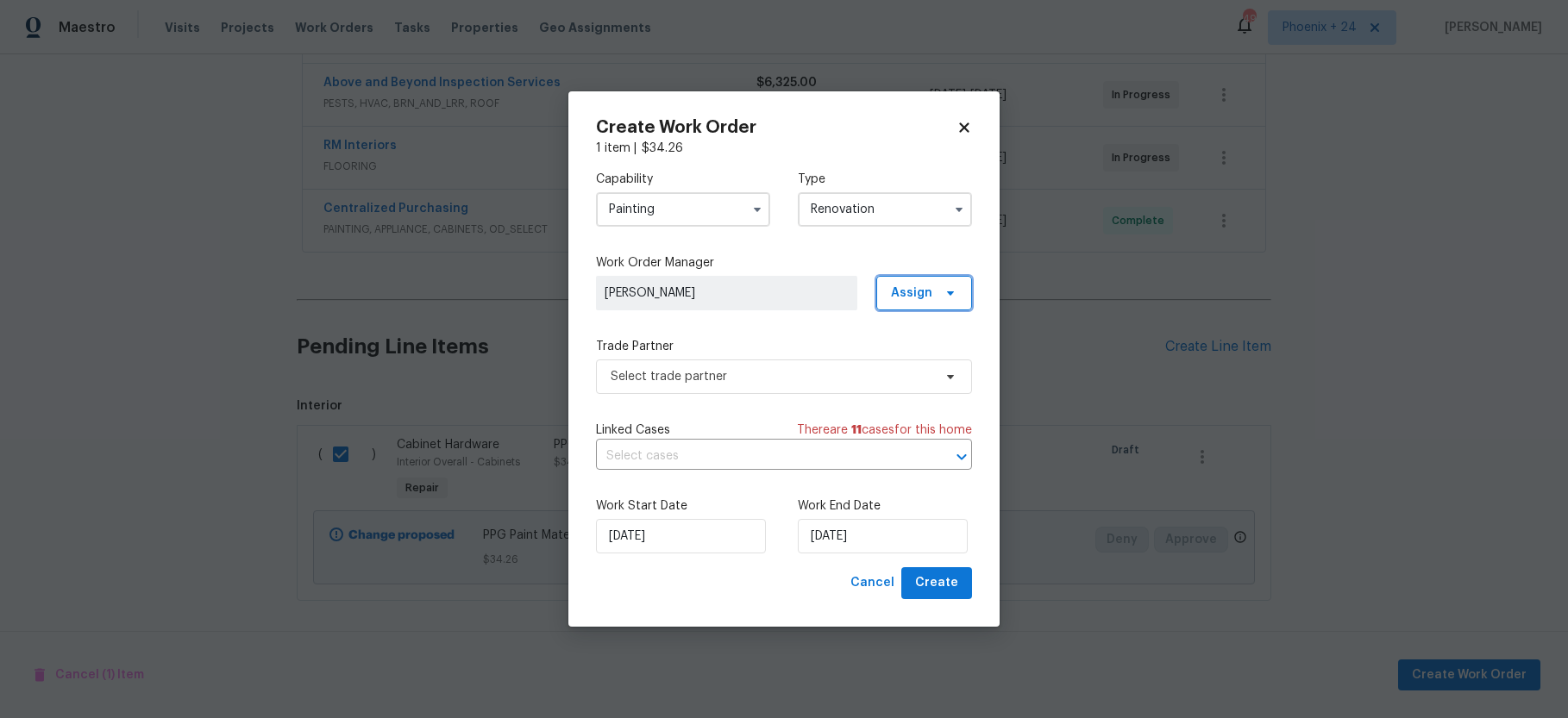
click at [898, 286] on span "Assign" at bounding box center [911, 293] width 41 height 17
click at [898, 361] on div "Assign to me" at bounding box center [927, 366] width 75 height 17
click at [782, 368] on span "Select trade partner" at bounding box center [771, 377] width 322 height 17
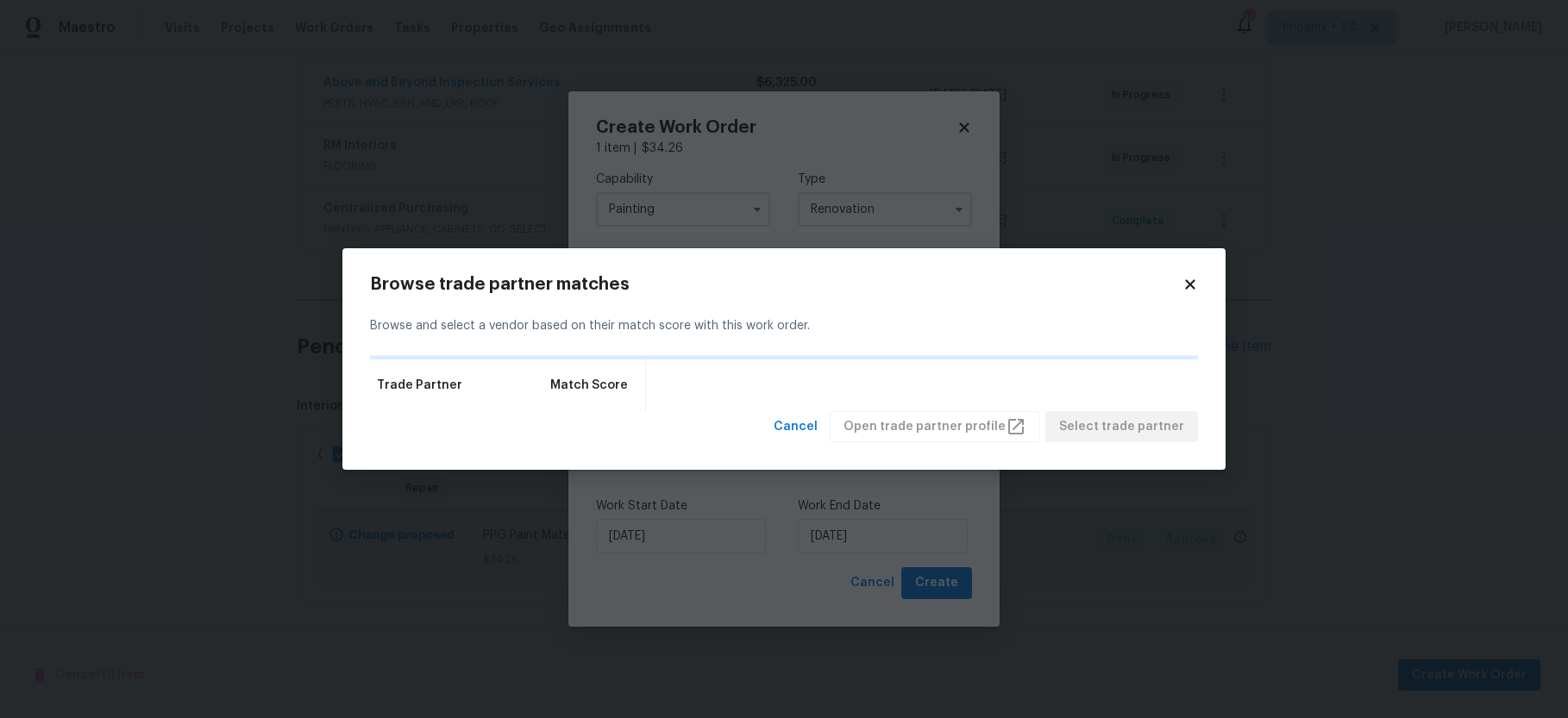
drag, startPoint x: 1189, startPoint y: 279, endPoint x: 1155, endPoint y: 297, distance: 38.5
click at [1189, 279] on icon at bounding box center [1190, 284] width 15 height 15
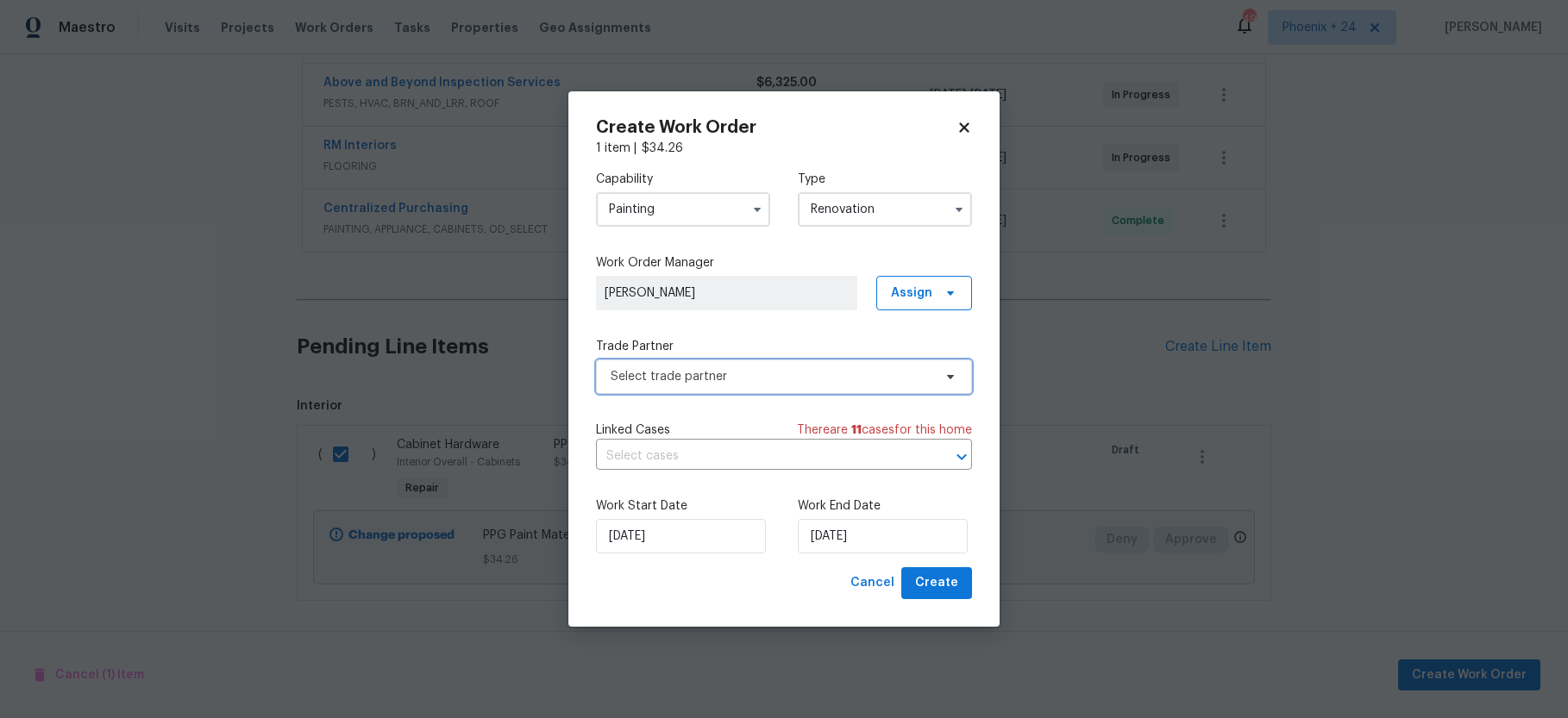
click at [744, 380] on span "Select trade partner" at bounding box center [771, 377] width 322 height 17
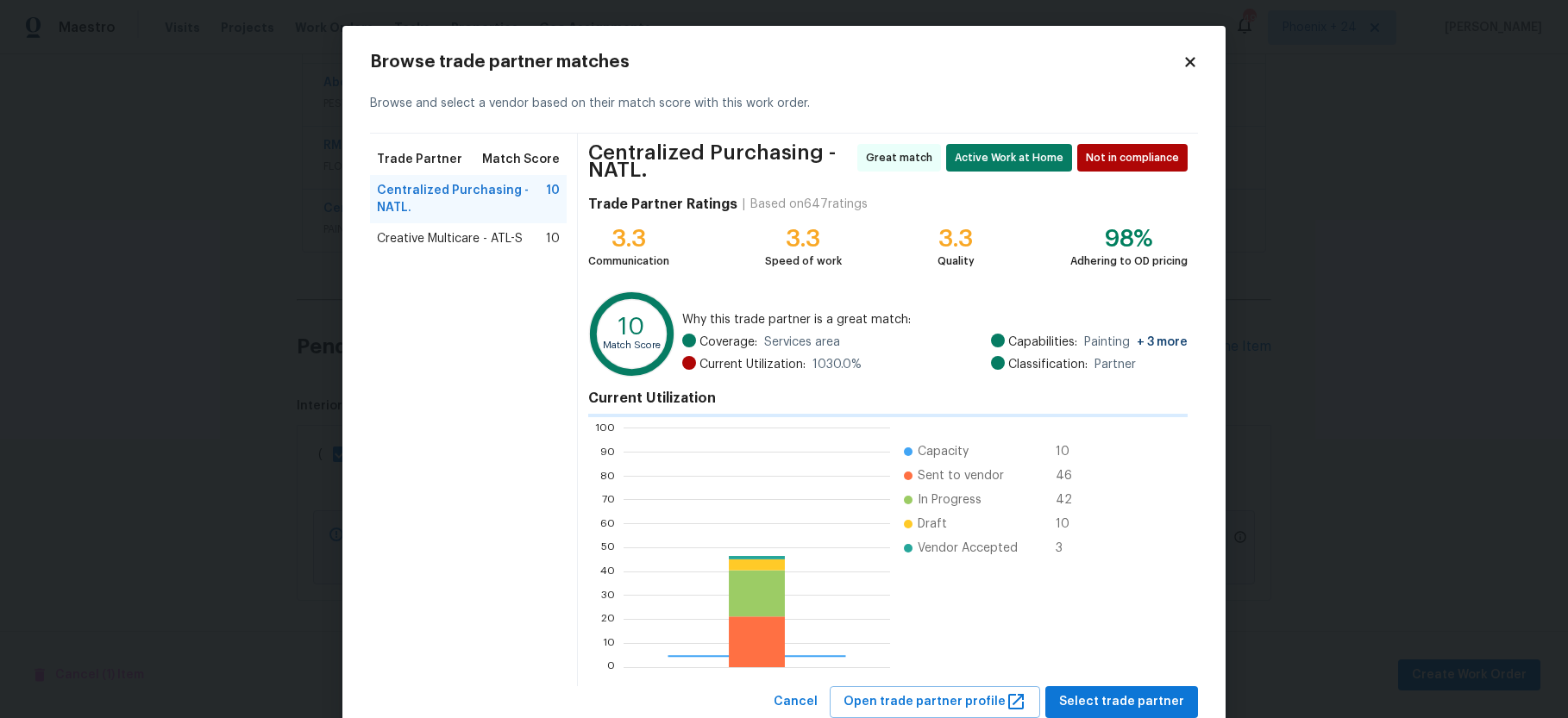
scroll to position [241, 266]
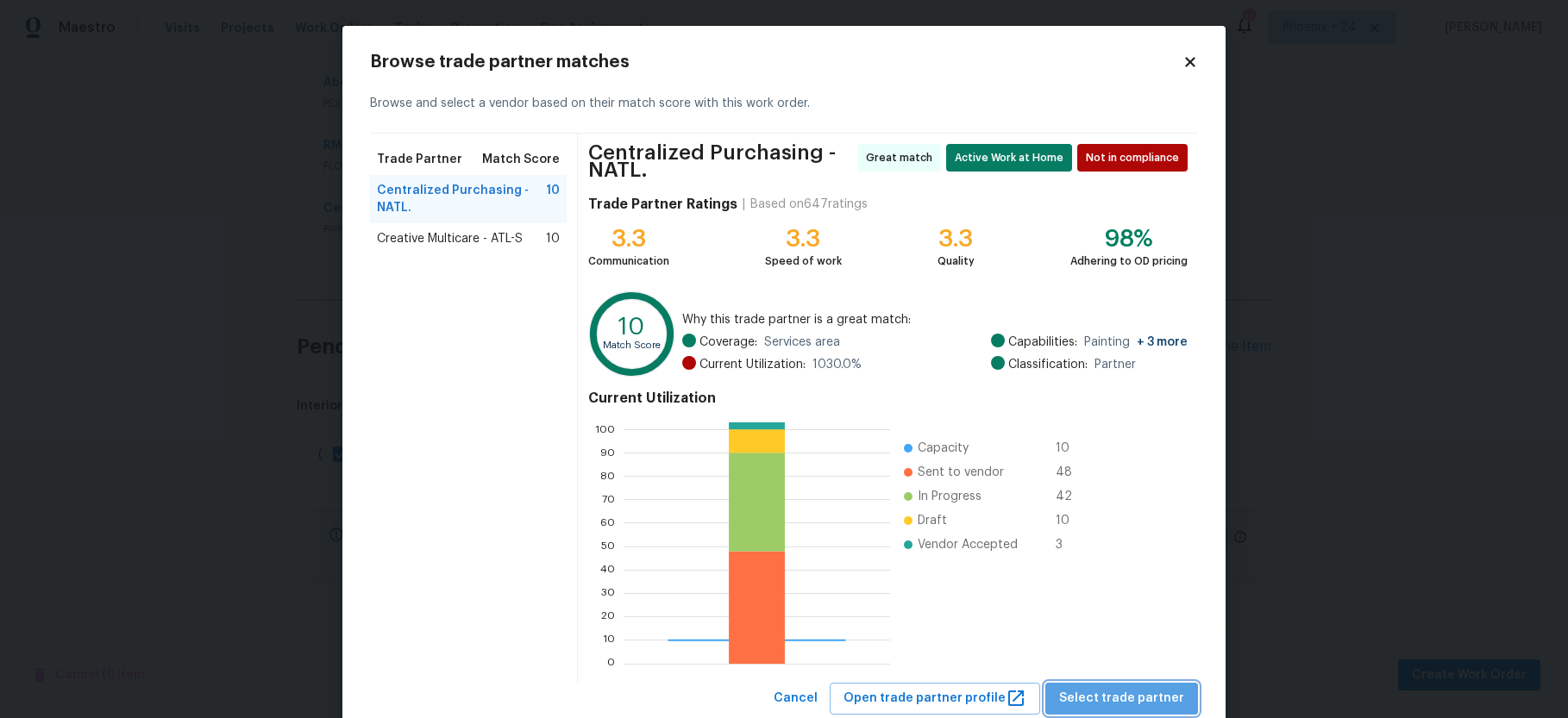
click at [1130, 698] on span "Select trade partner" at bounding box center [1122, 699] width 125 height 21
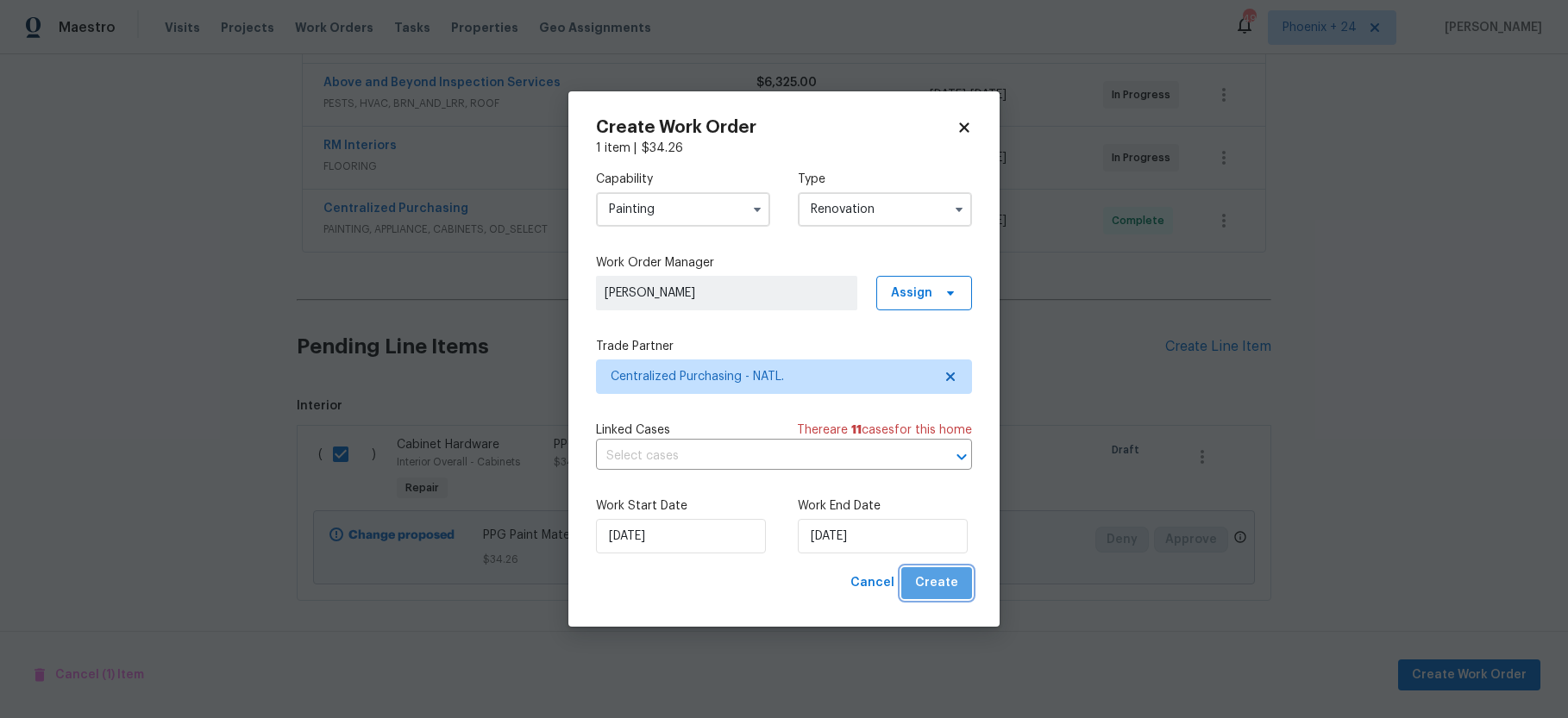
click at [955, 574] on span "Create" at bounding box center [936, 583] width 43 height 21
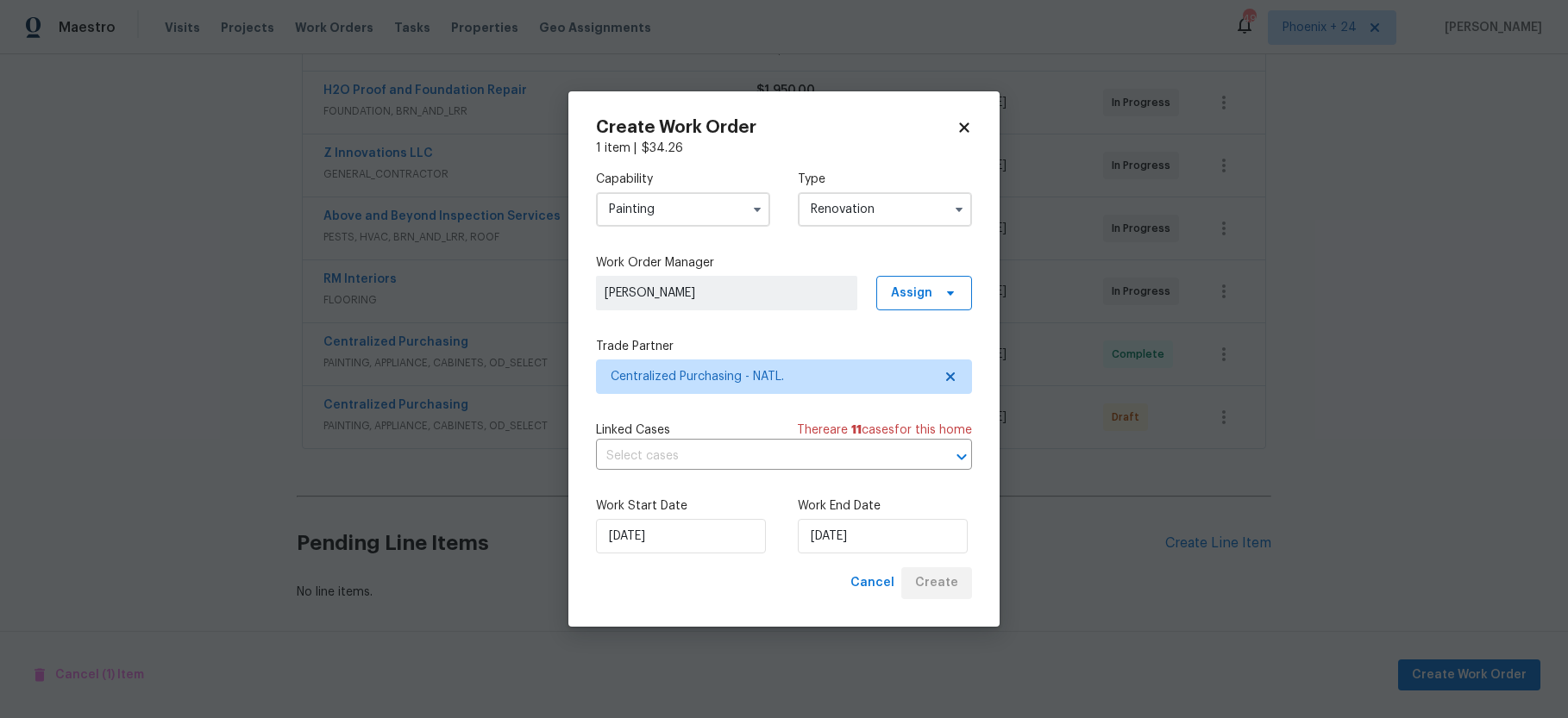
scroll to position [377, 0]
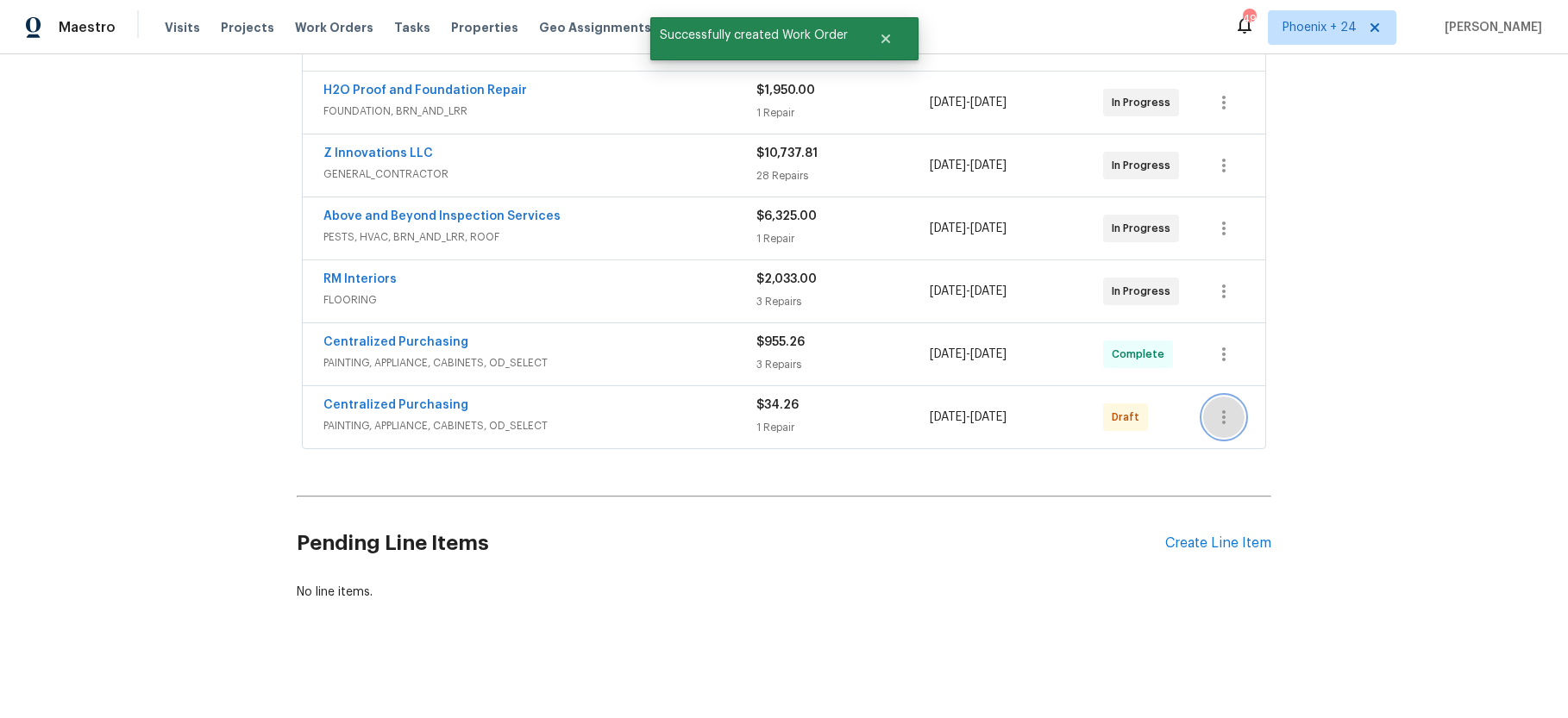
click at [1221, 411] on icon "button" at bounding box center [1223, 416] width 20 height 20
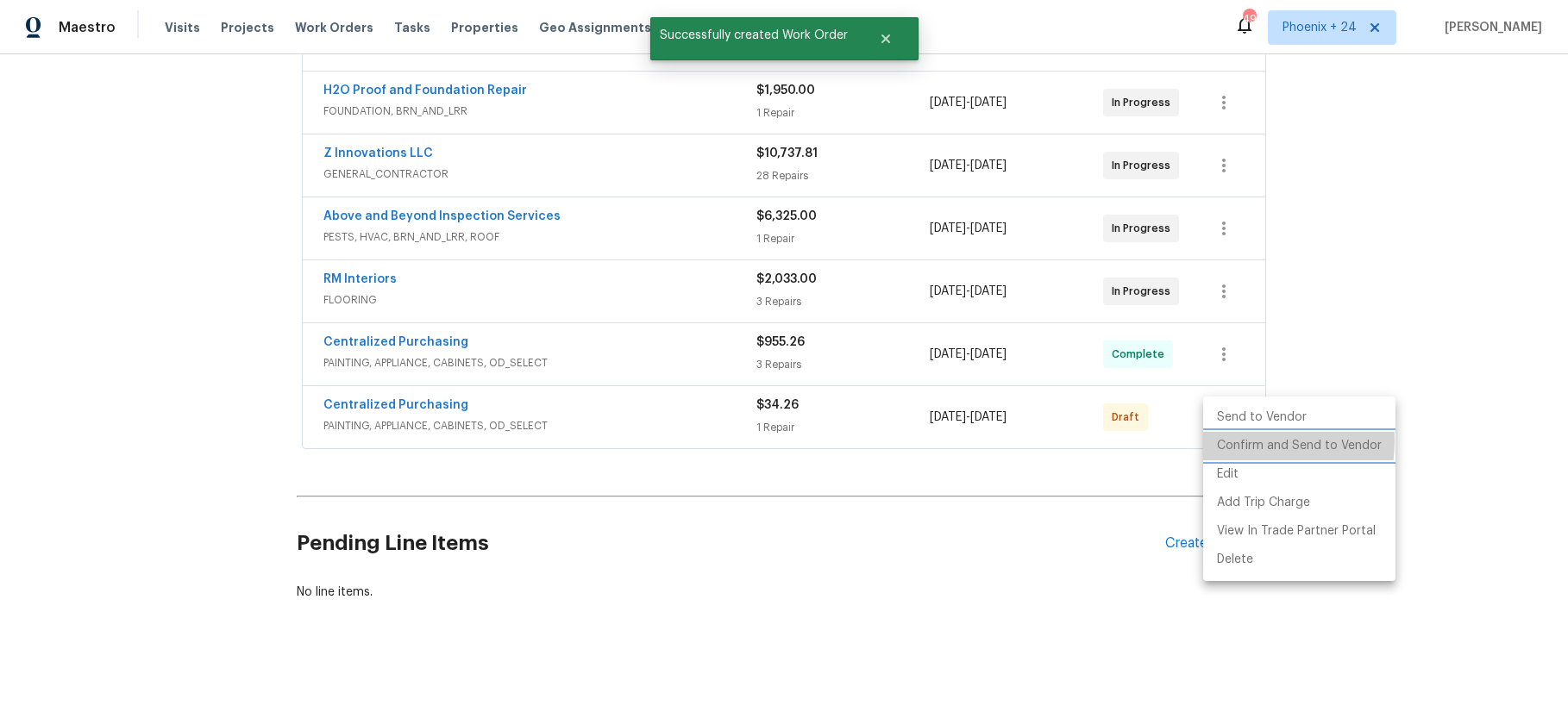
click at [1229, 440] on li "Confirm and Send to Vendor" at bounding box center [1298, 446] width 192 height 29
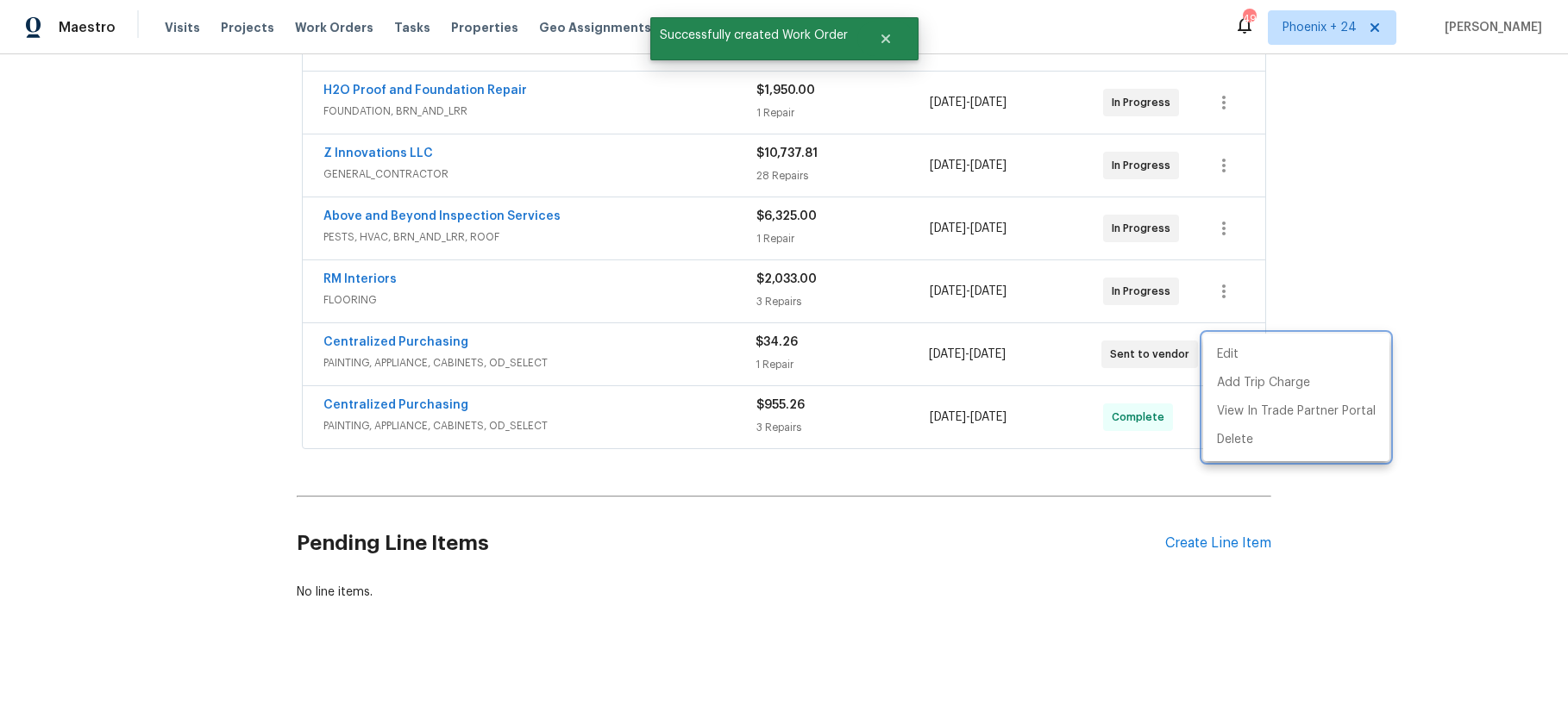
drag, startPoint x: 554, startPoint y: 357, endPoint x: 374, endPoint y: 344, distance: 180.5
click at [516, 355] on div at bounding box center [784, 359] width 1568 height 718
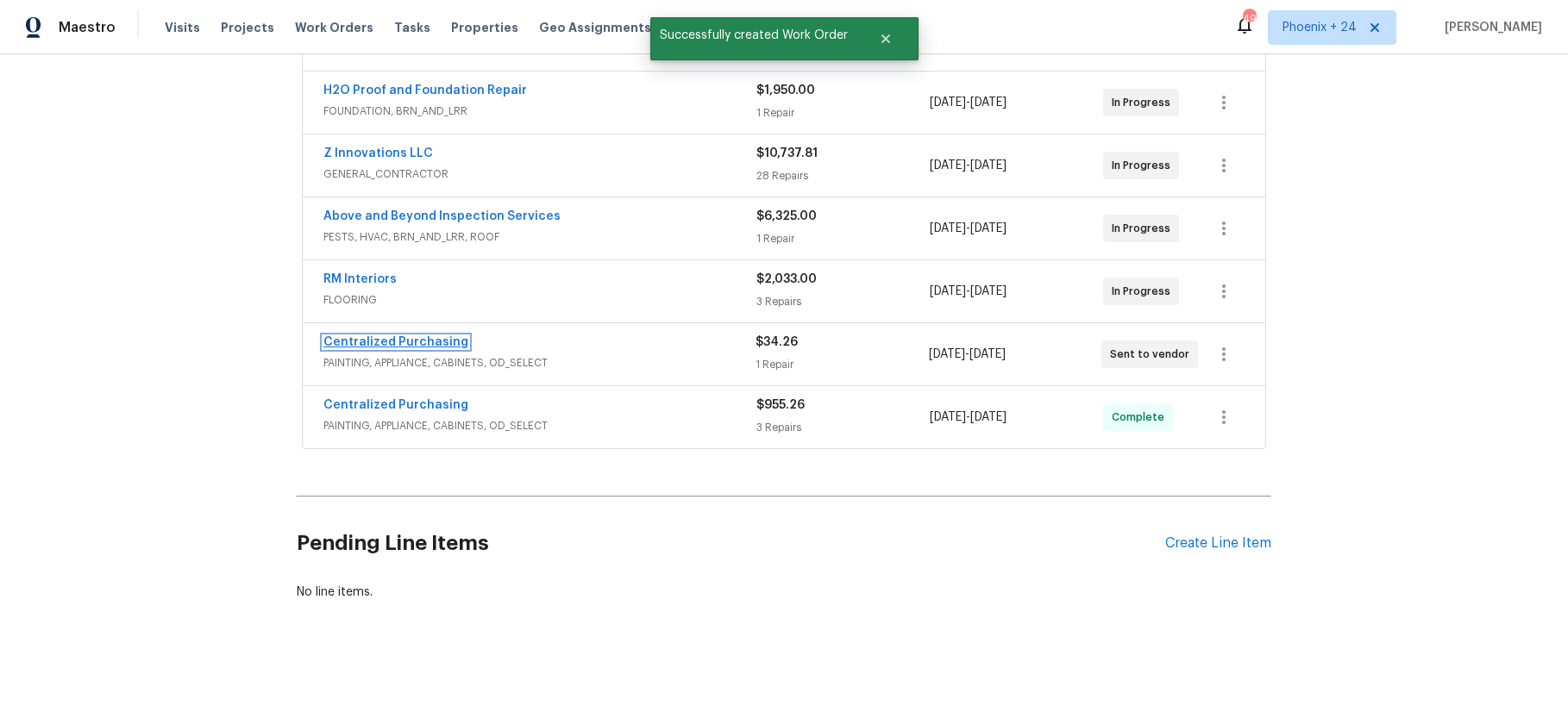
click at [373, 344] on link "Centralized Purchasing" at bounding box center [395, 342] width 145 height 13
